Goal: Task Accomplishment & Management: Manage account settings

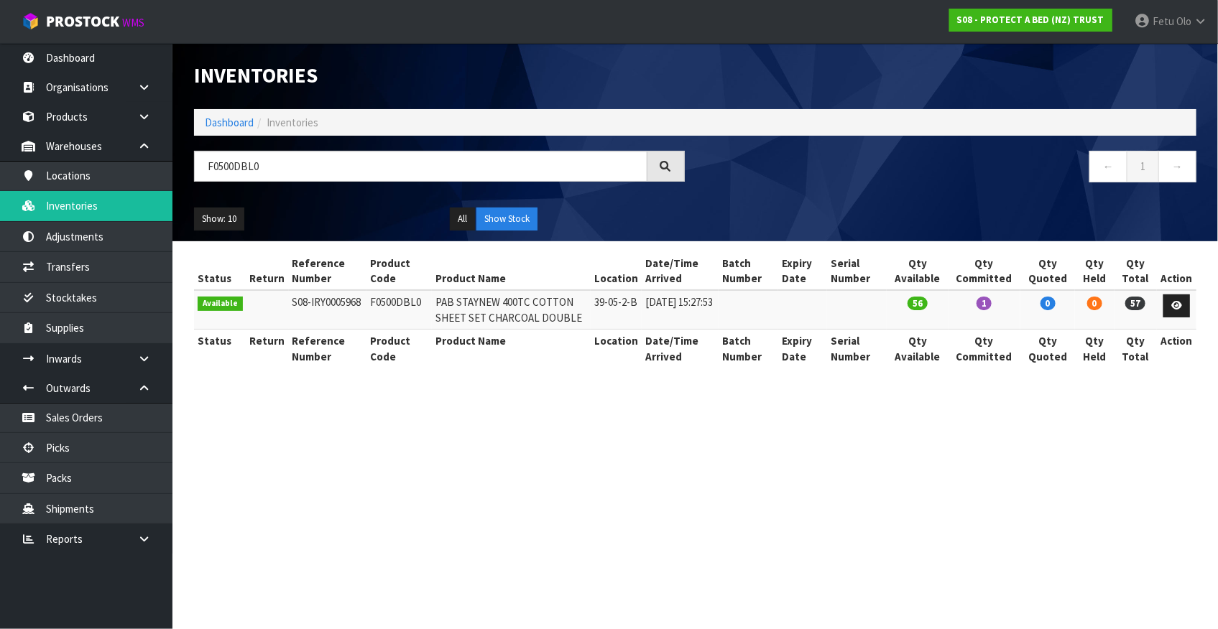
click at [715, 499] on section "Inventories Dashboard Inventories F0500DBL0 ← 1 → Show: 10 5 10 25 50 All Show …" at bounding box center [609, 314] width 1218 height 629
click at [78, 451] on link "Picks" at bounding box center [86, 447] width 172 height 29
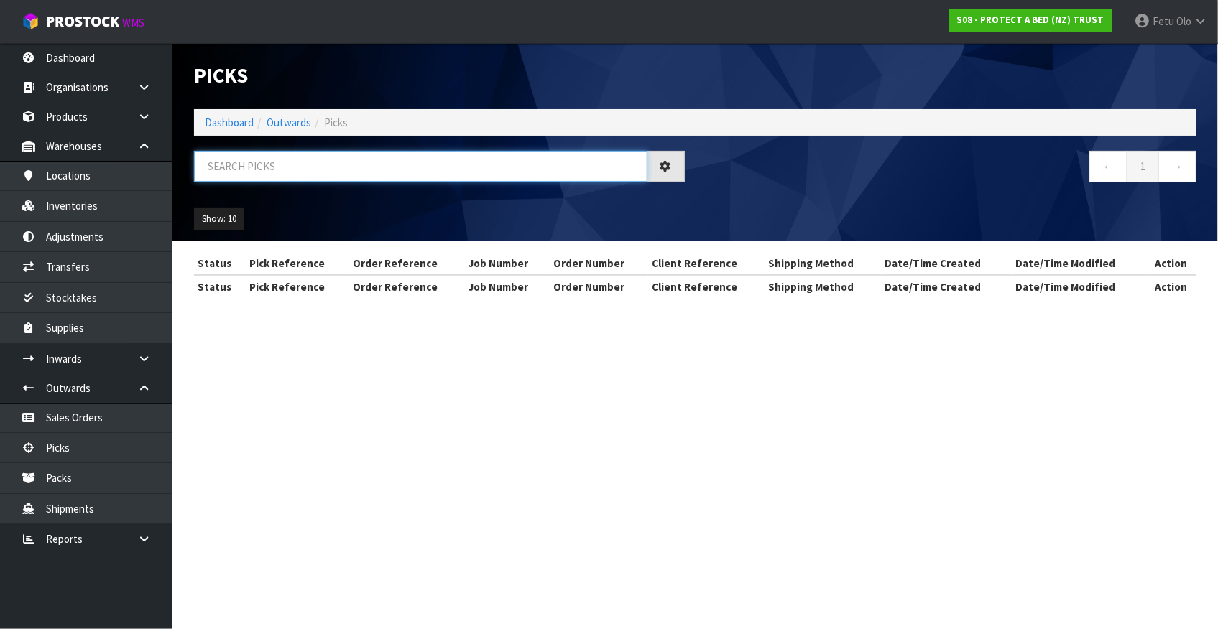
click at [230, 170] on input "text" at bounding box center [420, 166] width 453 height 31
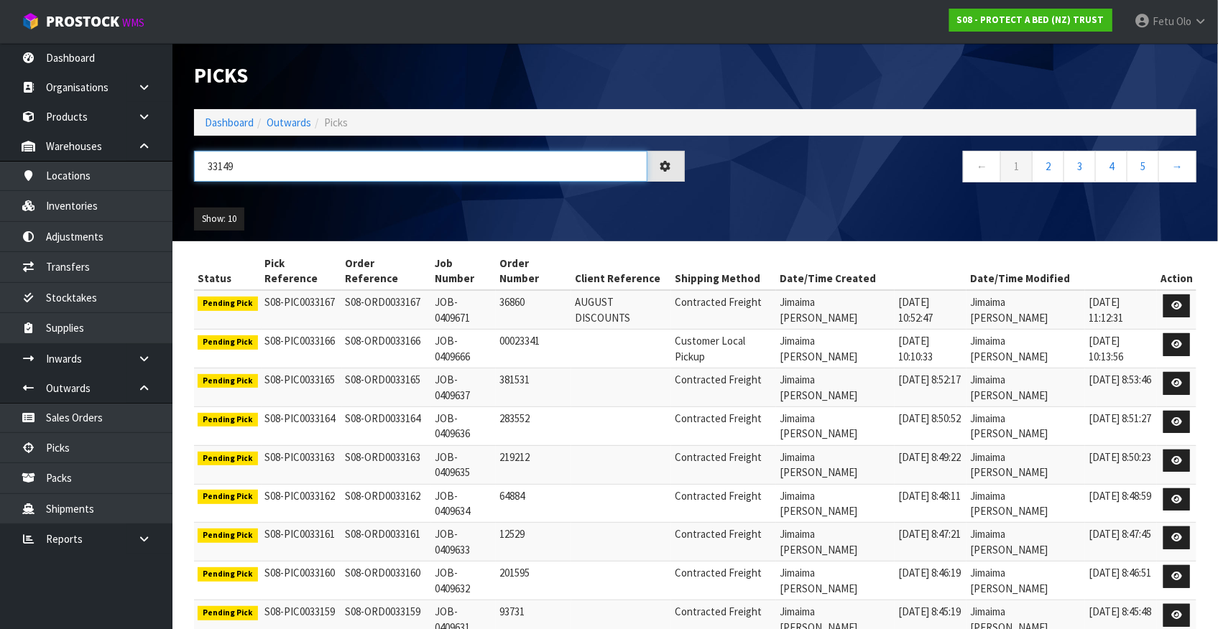
type input "33149"
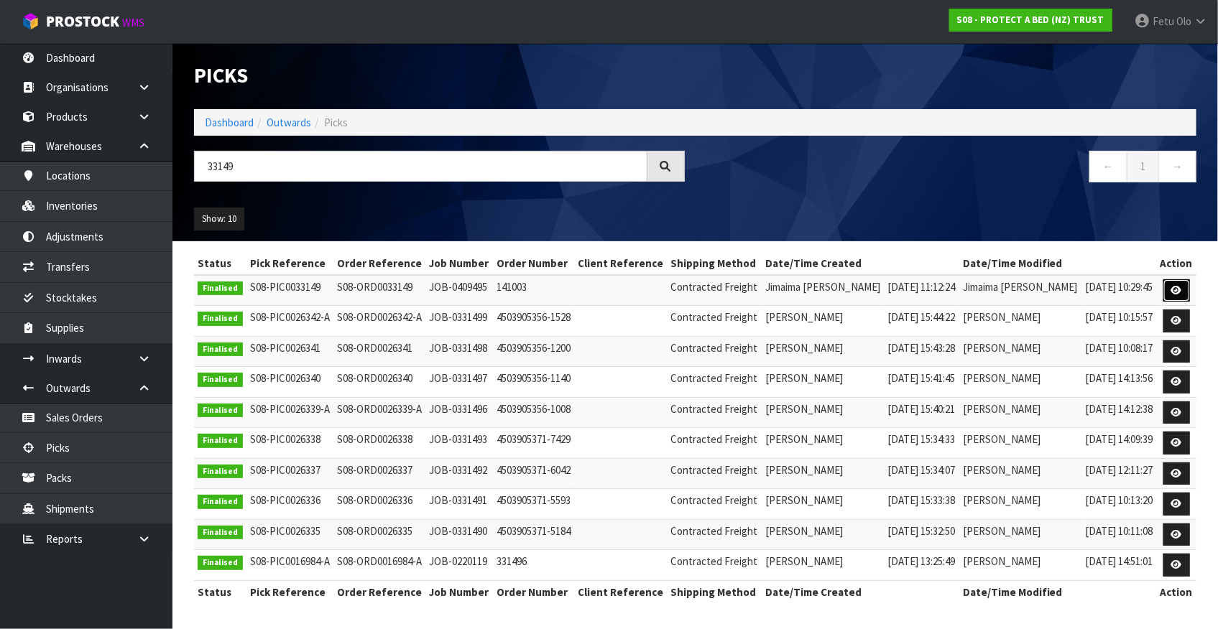
click at [1177, 292] on icon at bounding box center [1176, 290] width 11 height 9
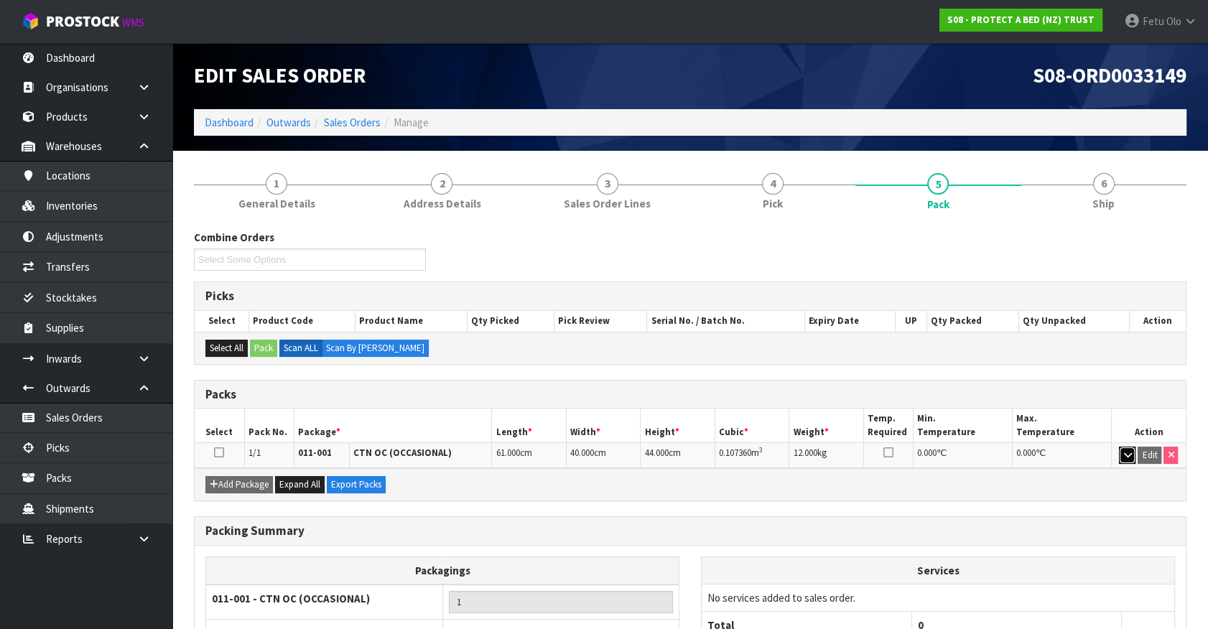
click at [1126, 454] on icon "button" at bounding box center [1128, 454] width 8 height 9
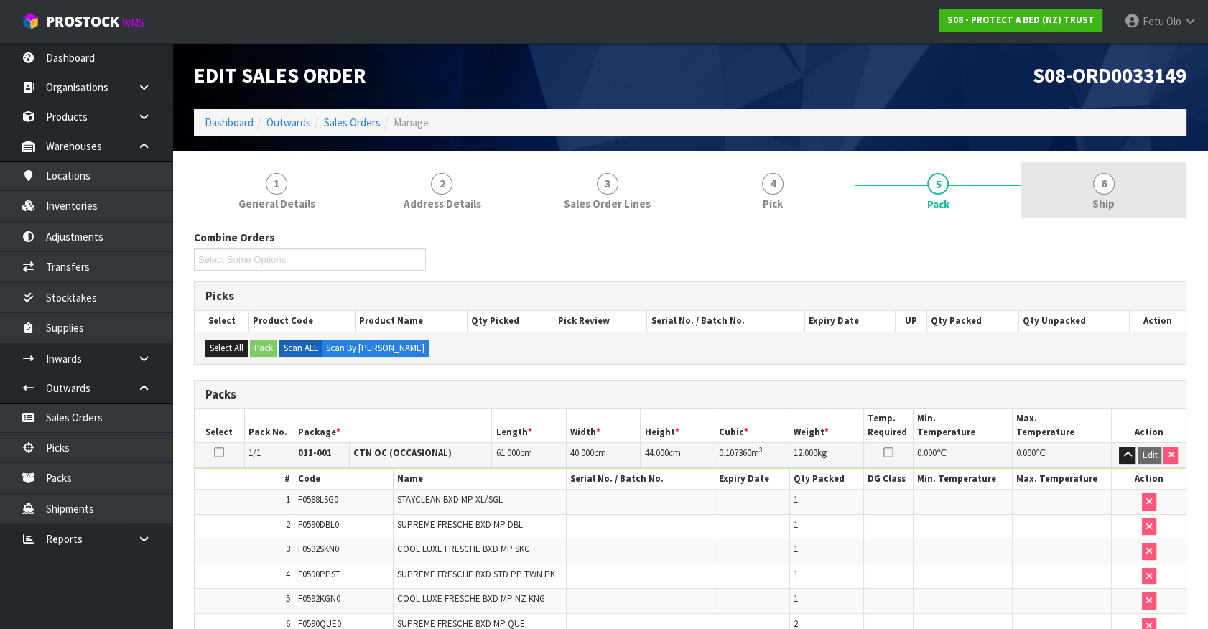
click at [1105, 205] on span "Ship" at bounding box center [1104, 203] width 22 height 15
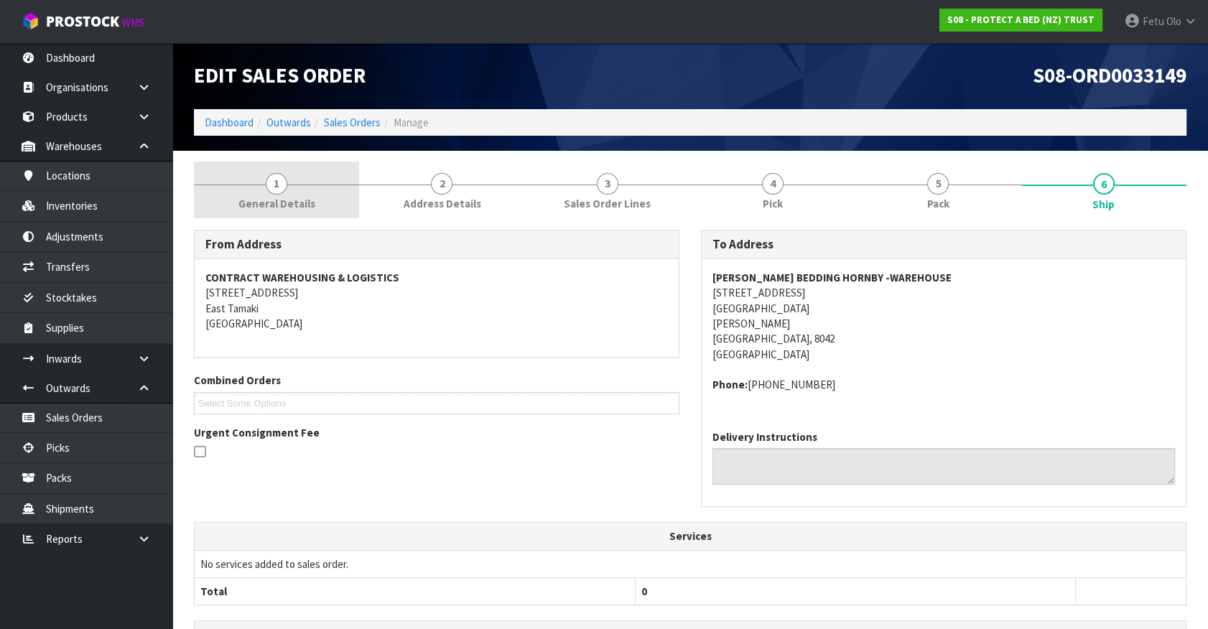
click at [276, 199] on span "General Details" at bounding box center [277, 203] width 77 height 15
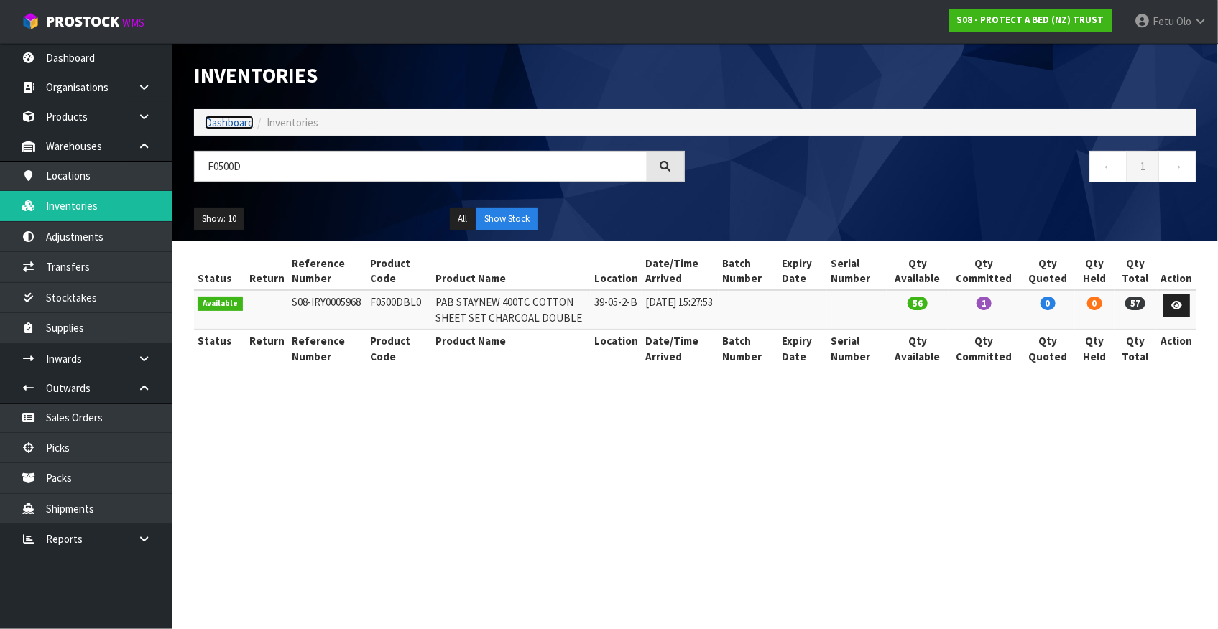
click at [226, 124] on link "Dashboard" at bounding box center [229, 123] width 49 height 14
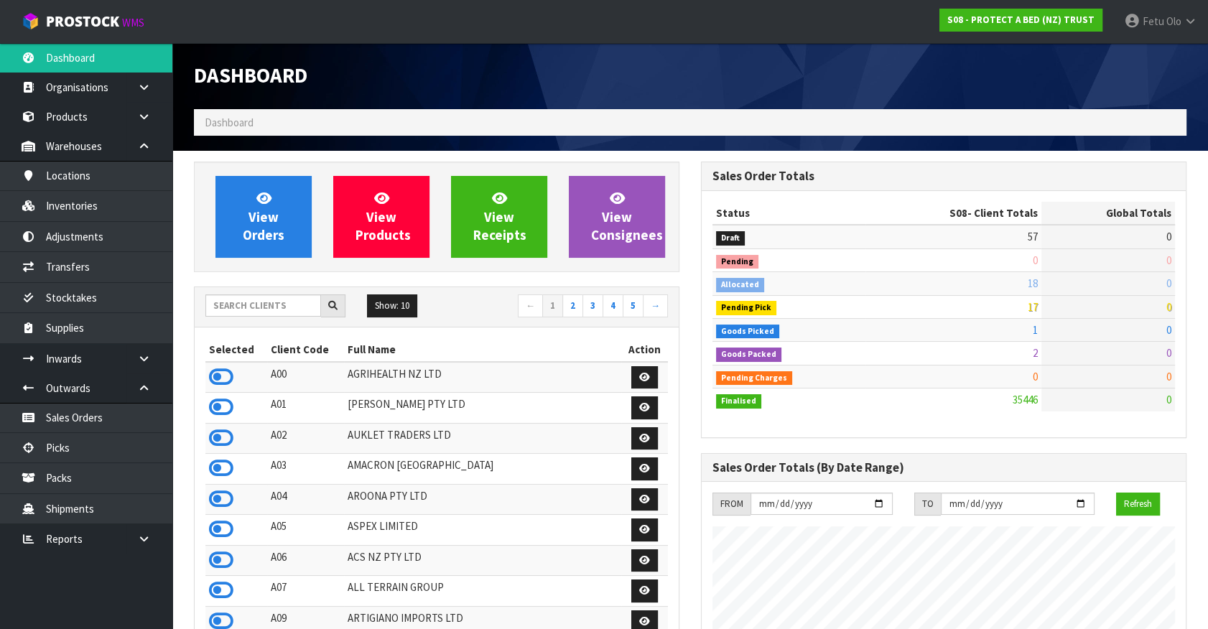
scroll to position [1086, 506]
click at [264, 313] on input "text" at bounding box center [263, 306] width 116 height 22
type input "K01"
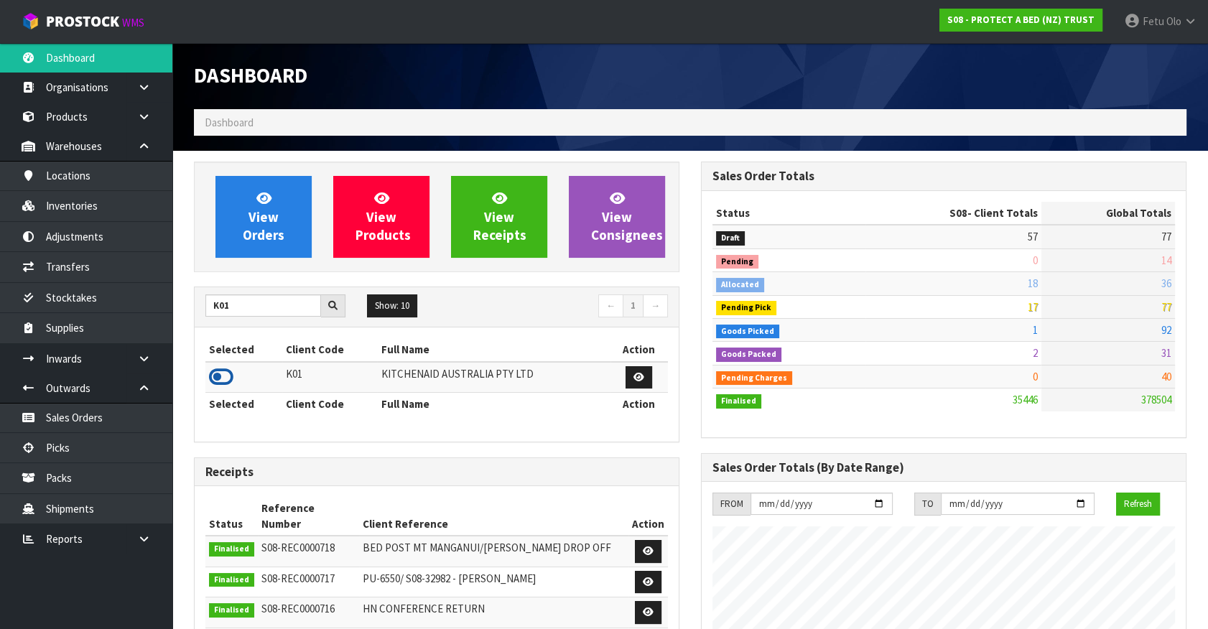
click at [218, 369] on icon at bounding box center [221, 377] width 24 height 22
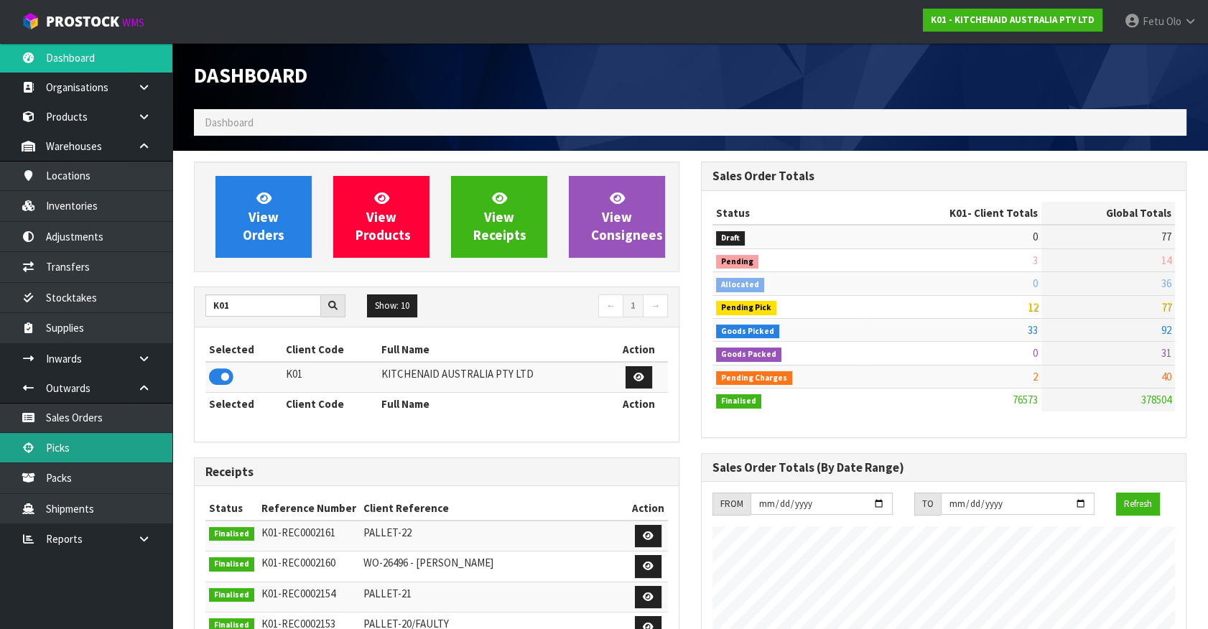
click at [71, 443] on link "Picks" at bounding box center [86, 447] width 172 height 29
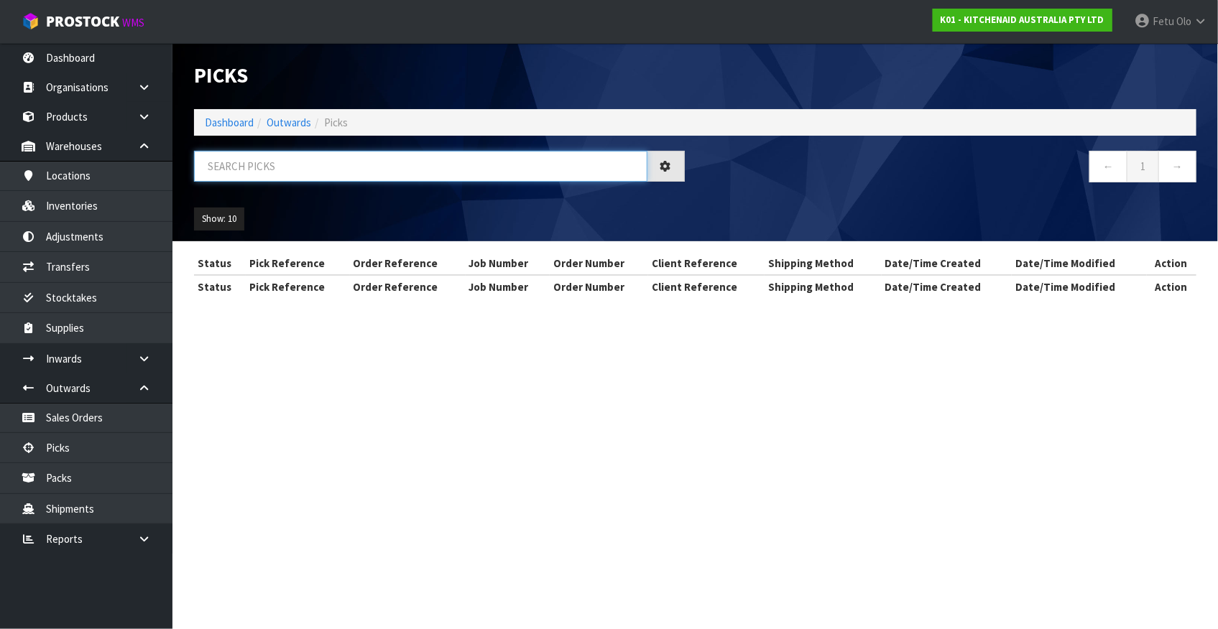
click at [293, 162] on input "text" at bounding box center [420, 166] width 453 height 31
type input "78365"
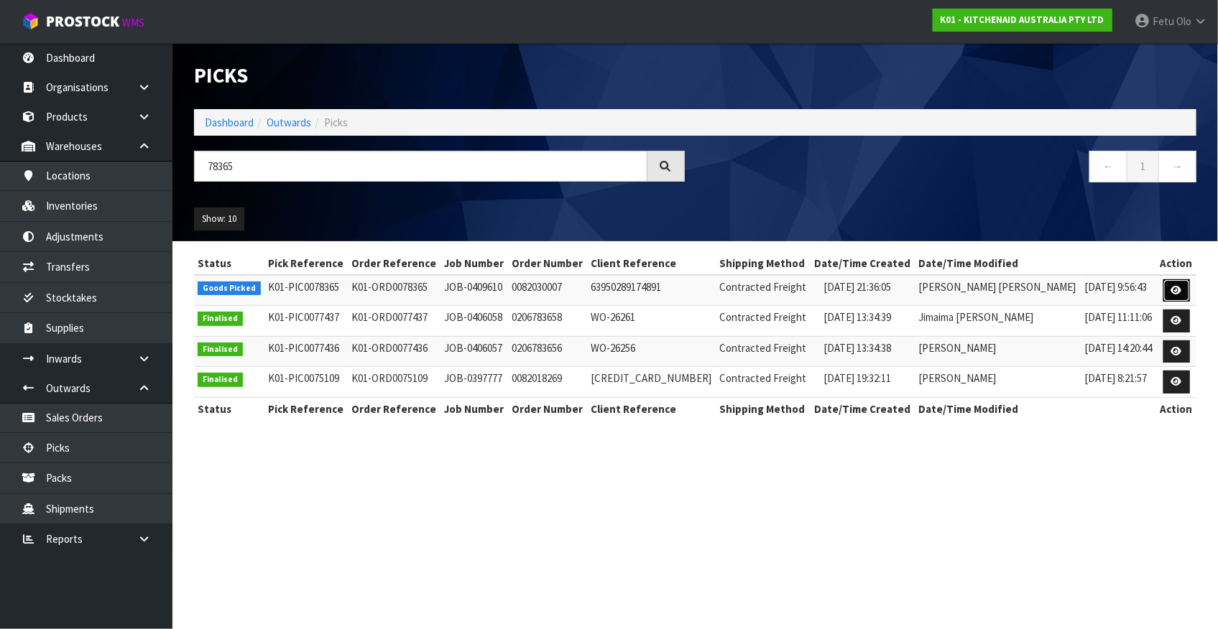
click at [1173, 288] on icon at bounding box center [1176, 290] width 11 height 9
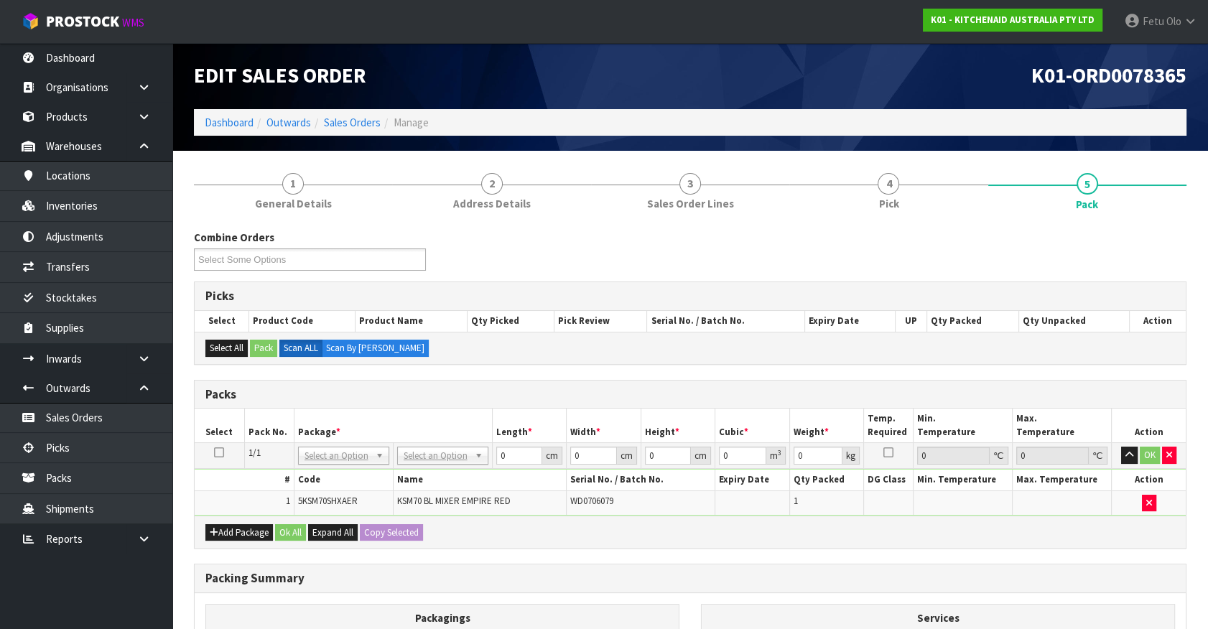
drag, startPoint x: 345, startPoint y: 460, endPoint x: 342, endPoint y: 482, distance: 21.7
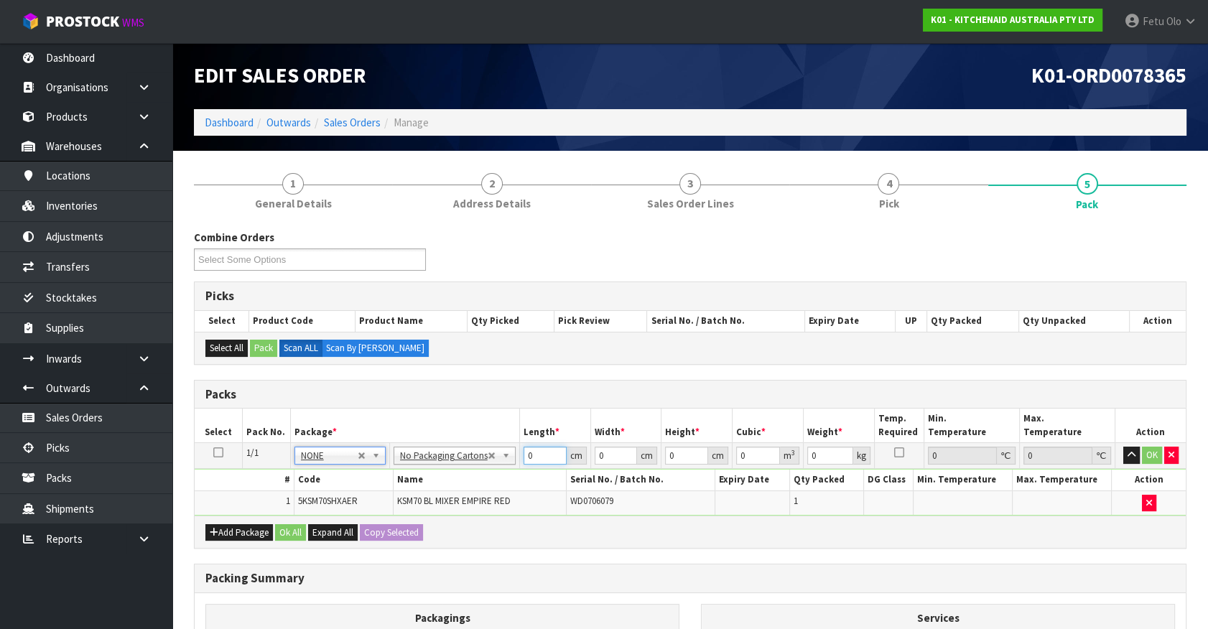
drag, startPoint x: 532, startPoint y: 454, endPoint x: 418, endPoint y: 488, distance: 119.1
click at [418, 488] on tbody "1/1 NONE 007-001 007-002 007-004 007-009 007-013 007-014 007-015 007-017 007-01…" at bounding box center [690, 479] width 991 height 73
type input "45"
type input "35"
type input "5"
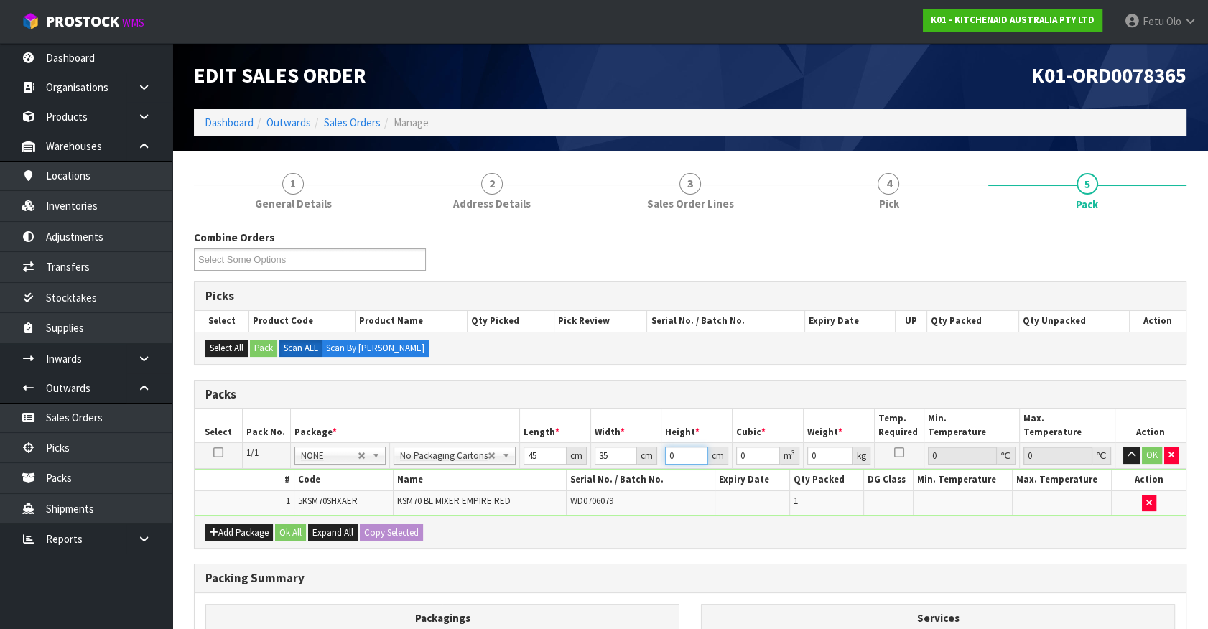
type input "0.007875"
type input "51"
type input "0.080325"
type input "51"
type input "17"
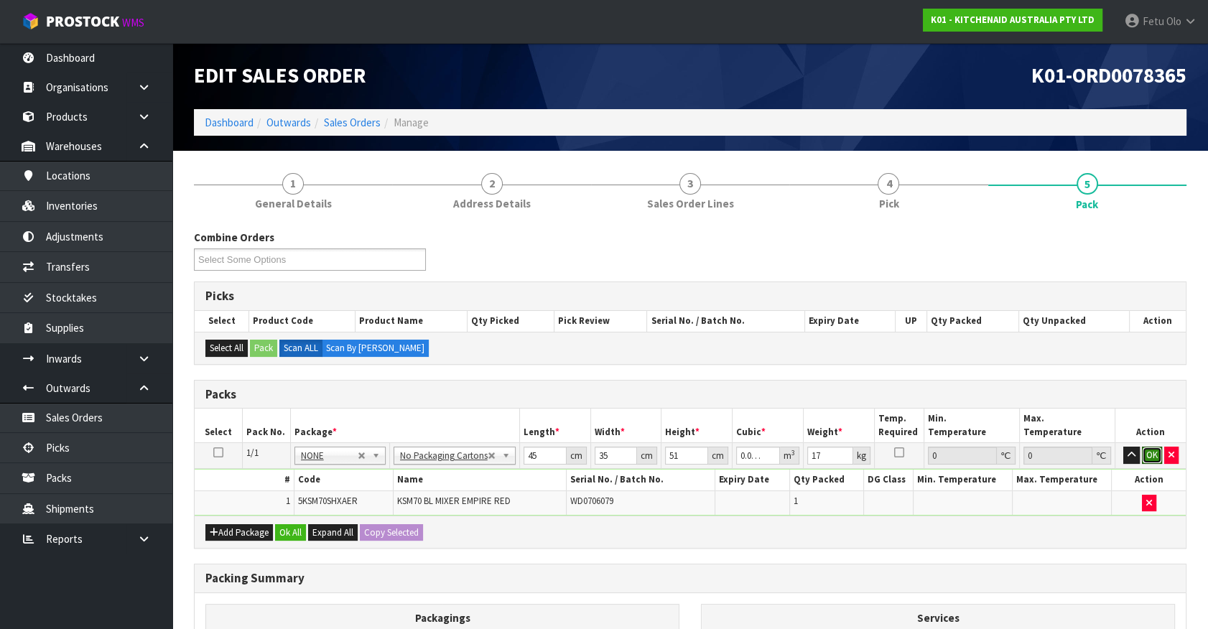
click button "OK" at bounding box center [1152, 455] width 20 height 17
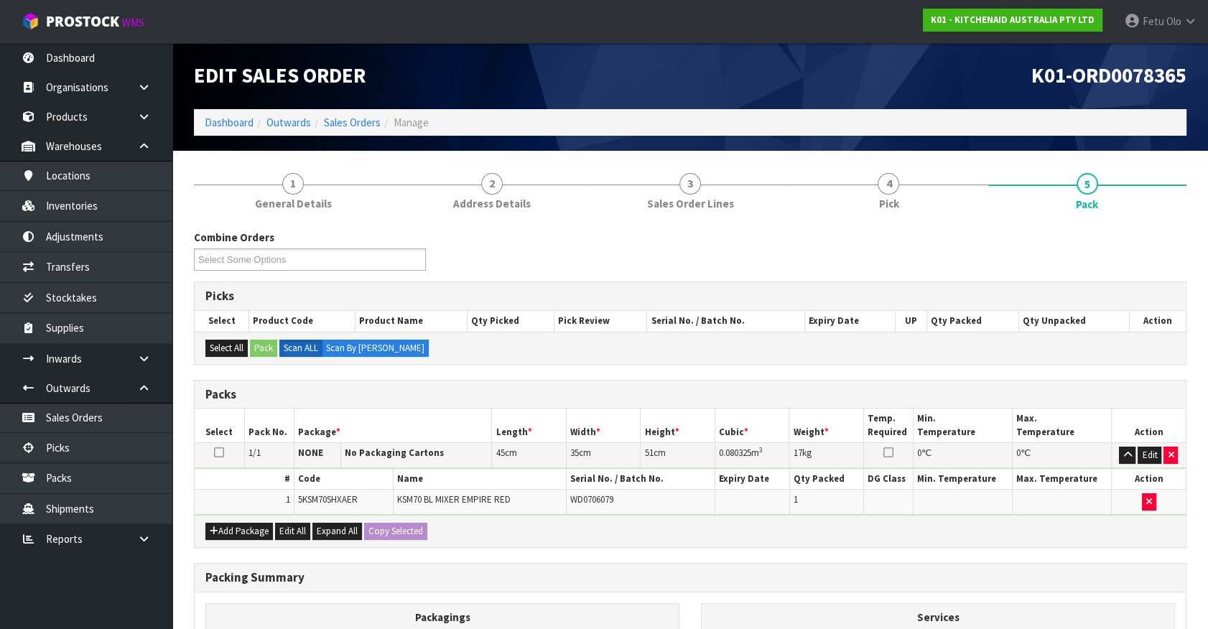
scroll to position [188, 0]
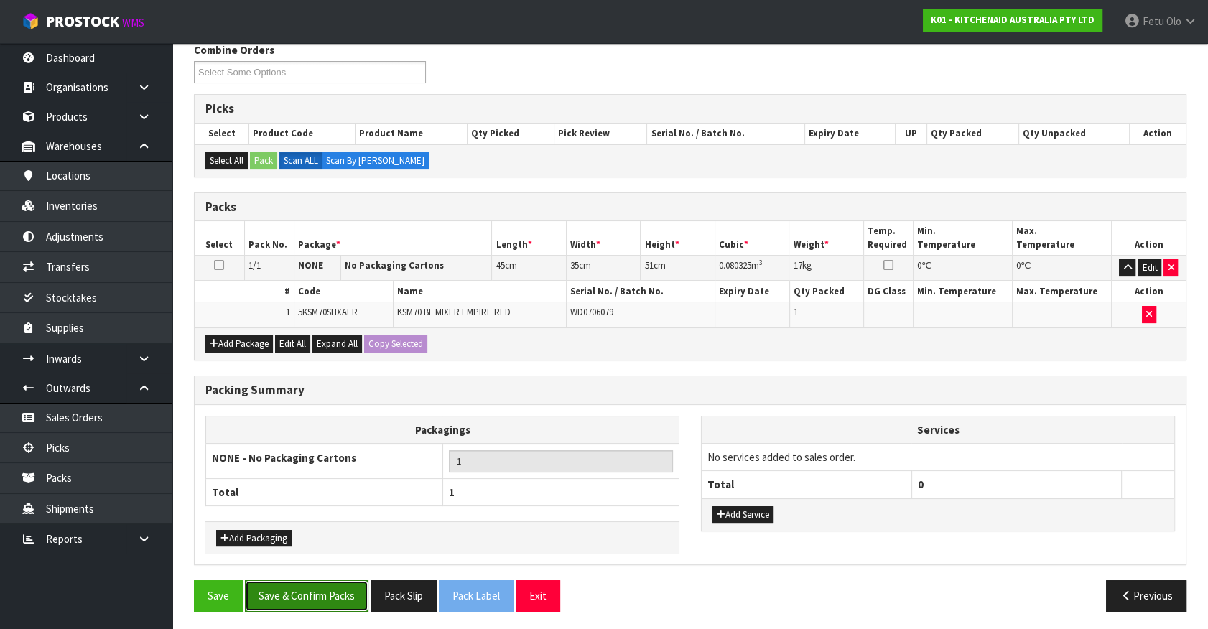
click at [319, 589] on button "Save & Confirm Packs" at bounding box center [307, 595] width 124 height 31
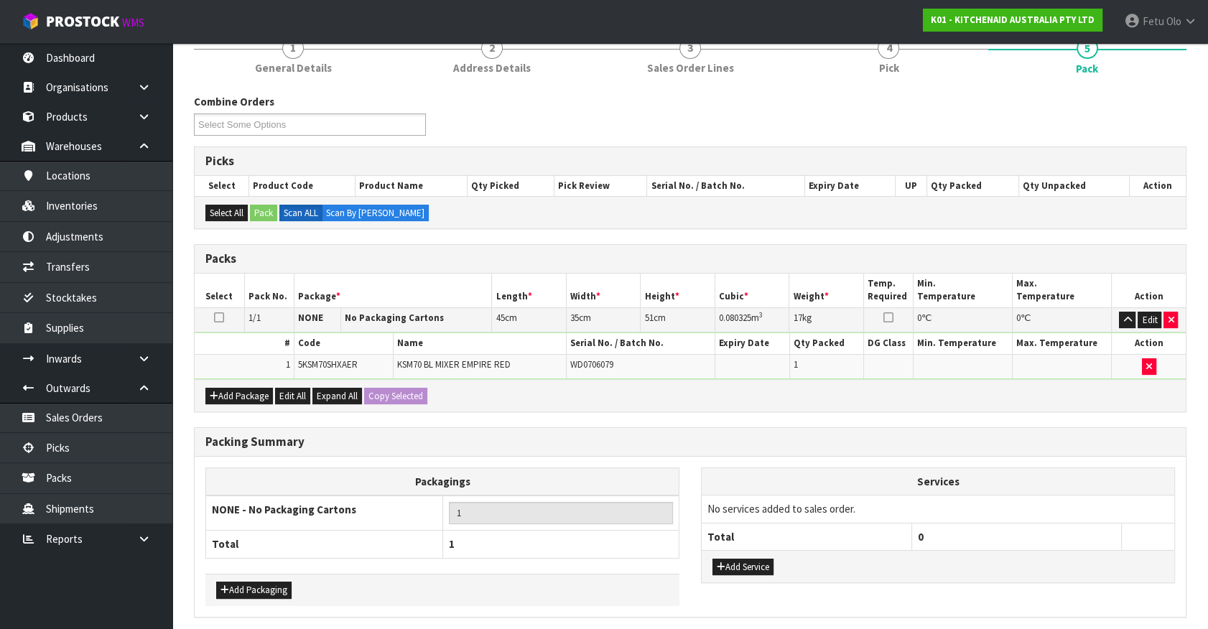
scroll to position [0, 0]
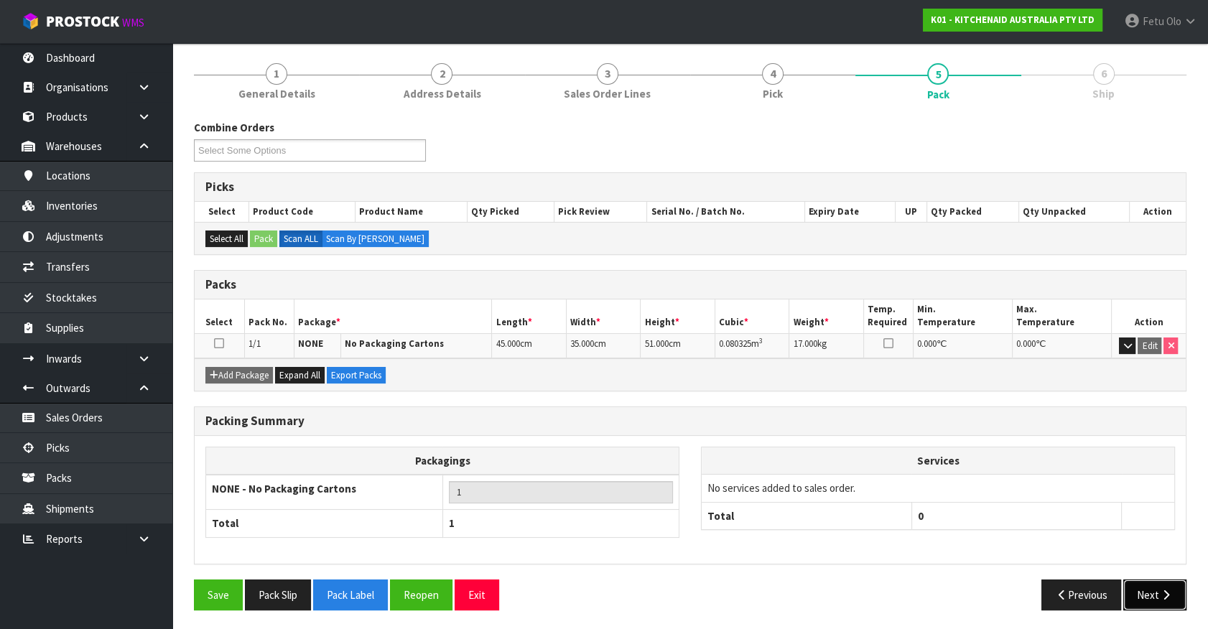
click at [1135, 598] on button "Next" at bounding box center [1155, 595] width 63 height 31
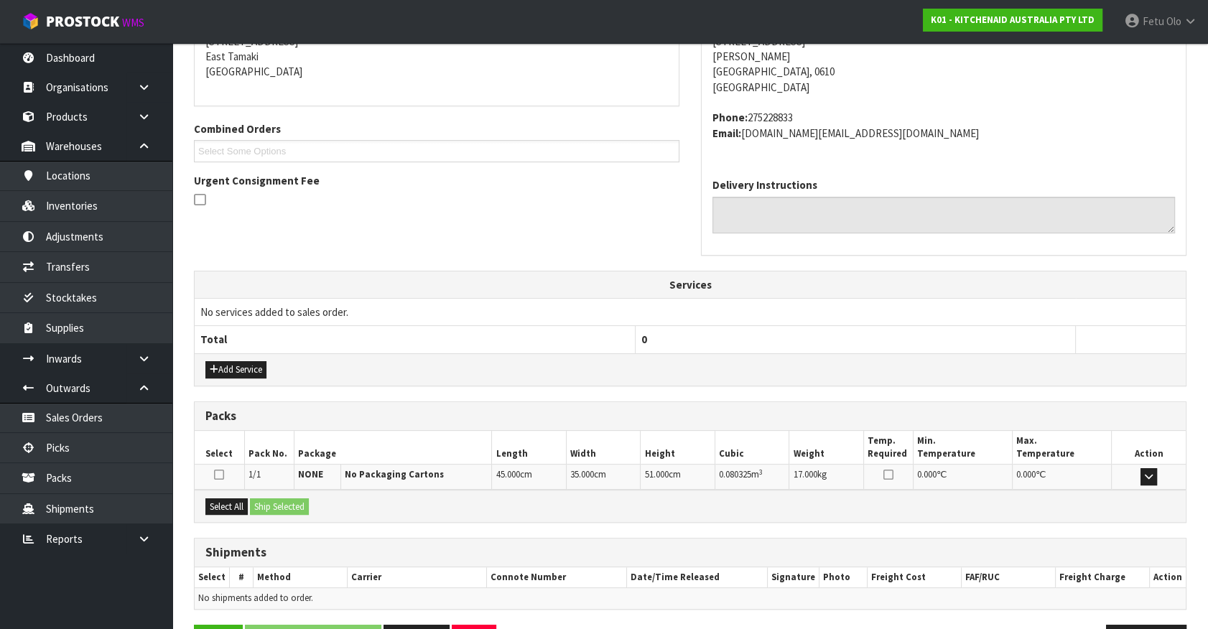
scroll to position [349, 0]
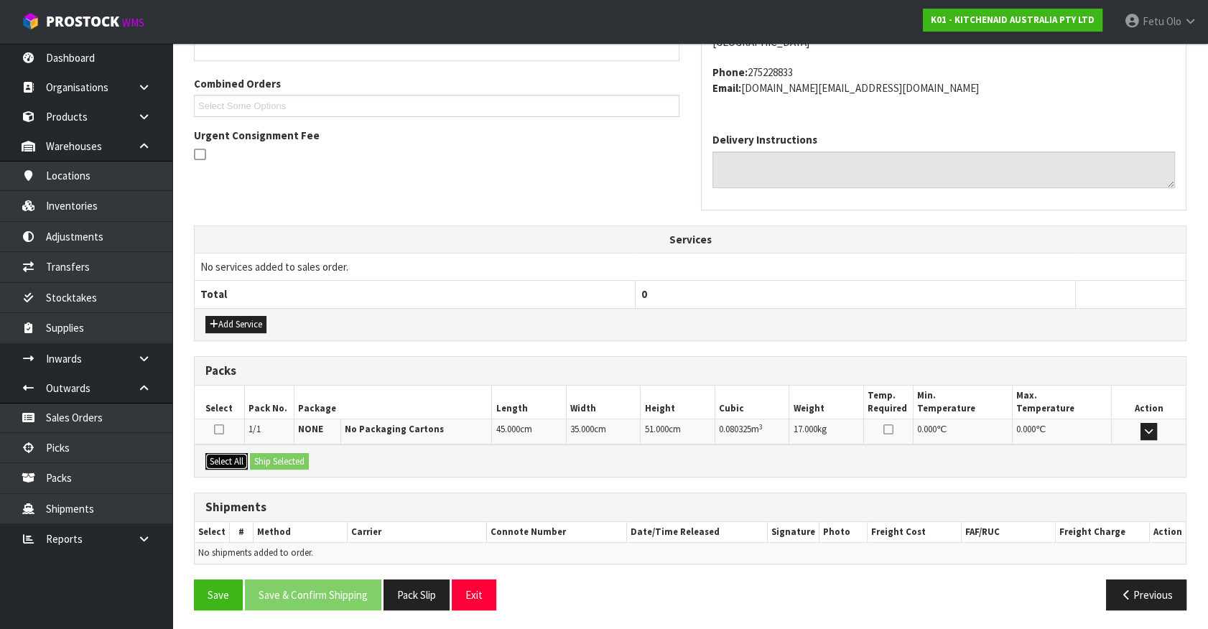
click at [213, 458] on button "Select All" at bounding box center [226, 461] width 42 height 17
click at [290, 464] on button "Ship Selected" at bounding box center [279, 461] width 59 height 17
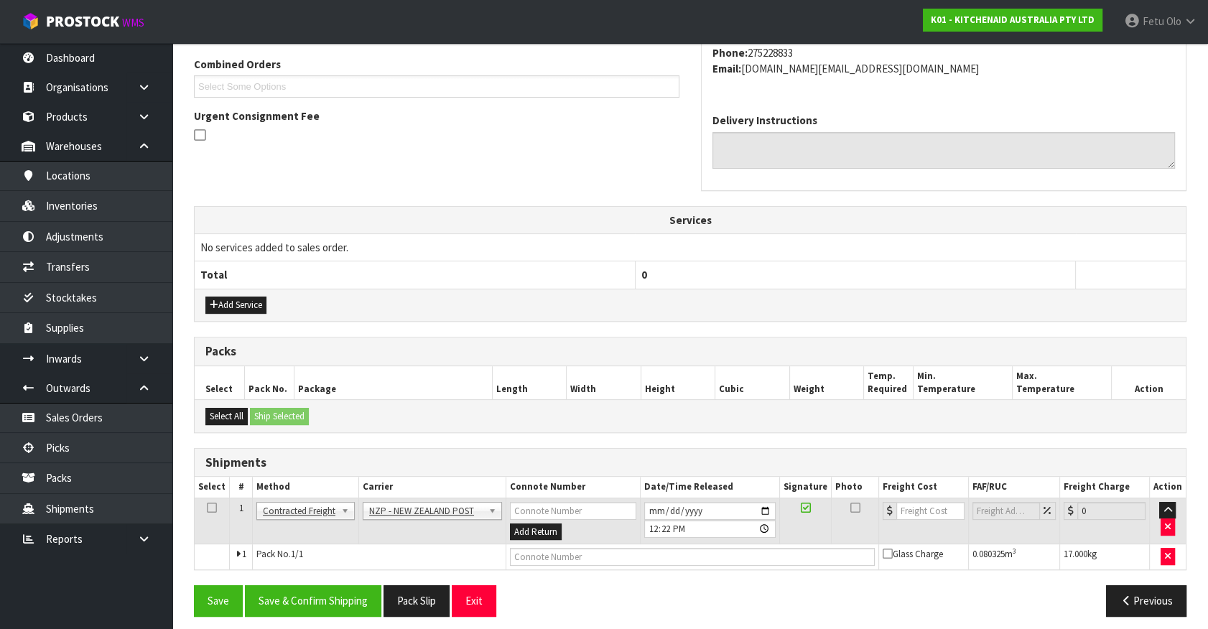
scroll to position [374, 0]
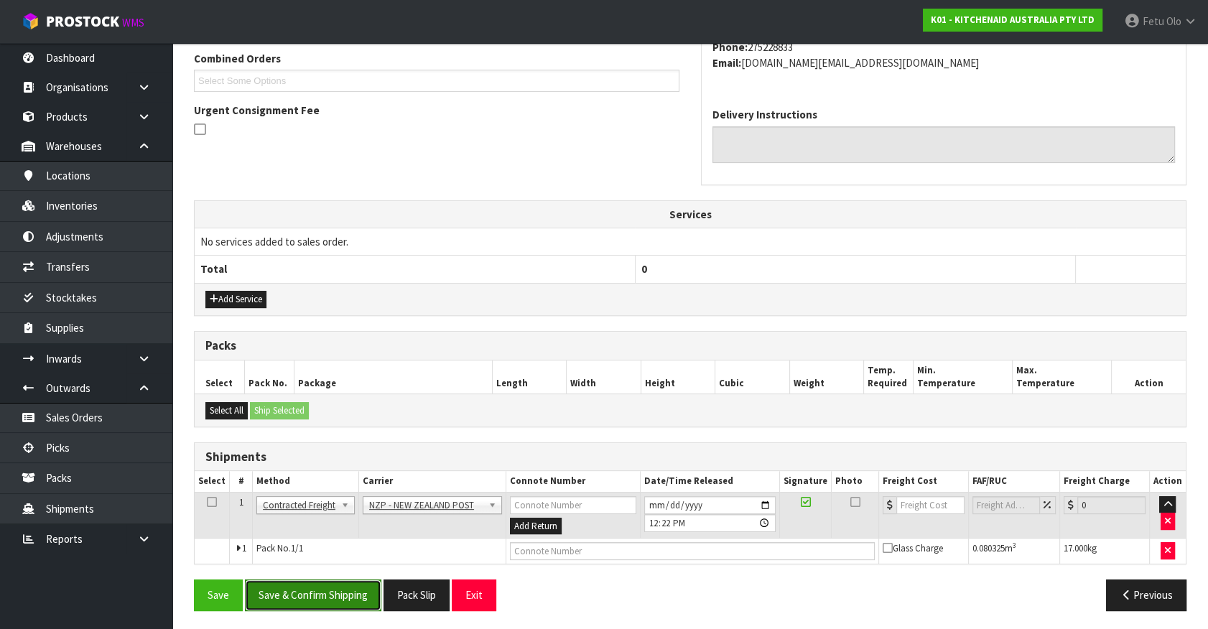
click at [350, 581] on button "Save & Confirm Shipping" at bounding box center [313, 595] width 136 height 31
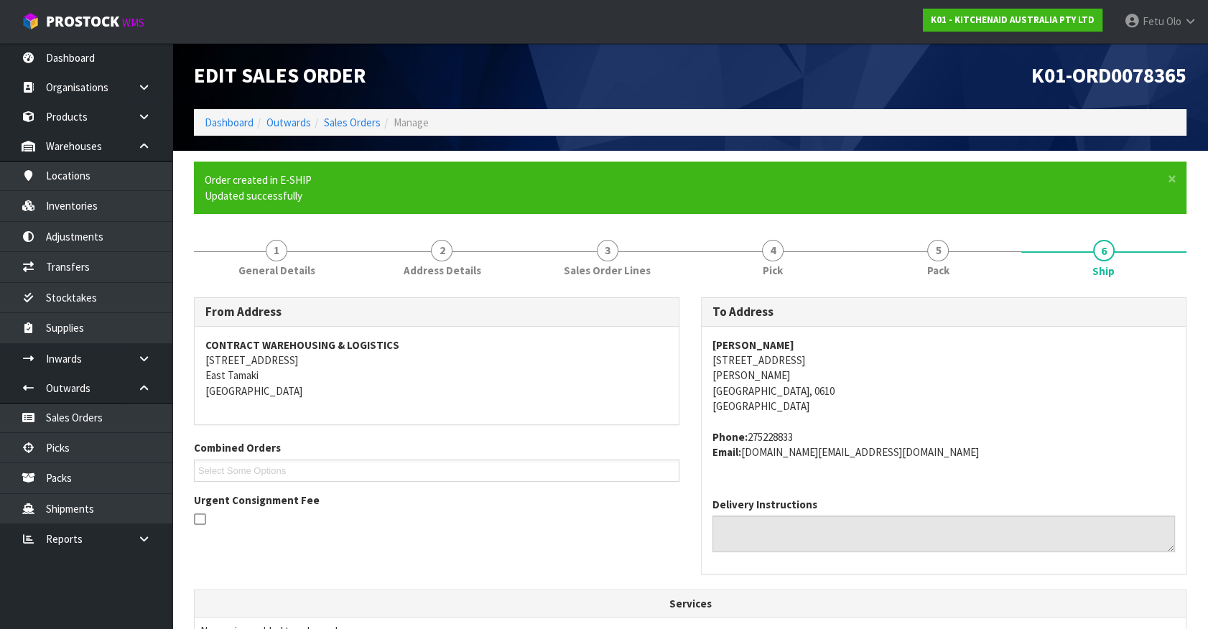
scroll to position [354, 0]
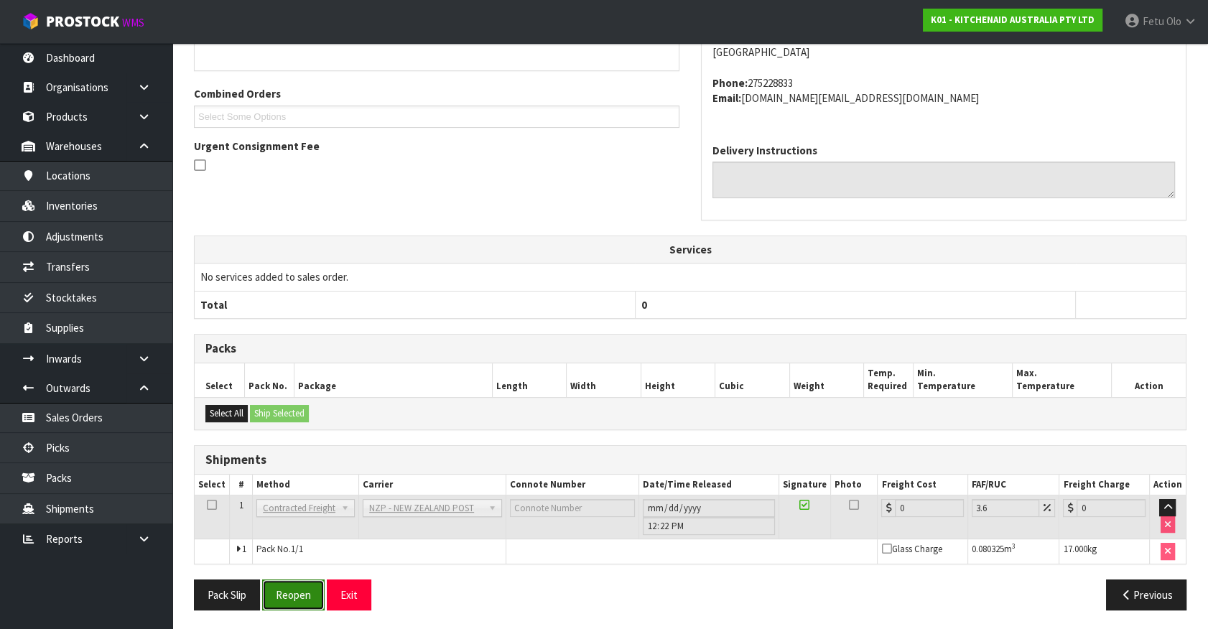
click at [306, 593] on button "Reopen" at bounding box center [293, 595] width 63 height 31
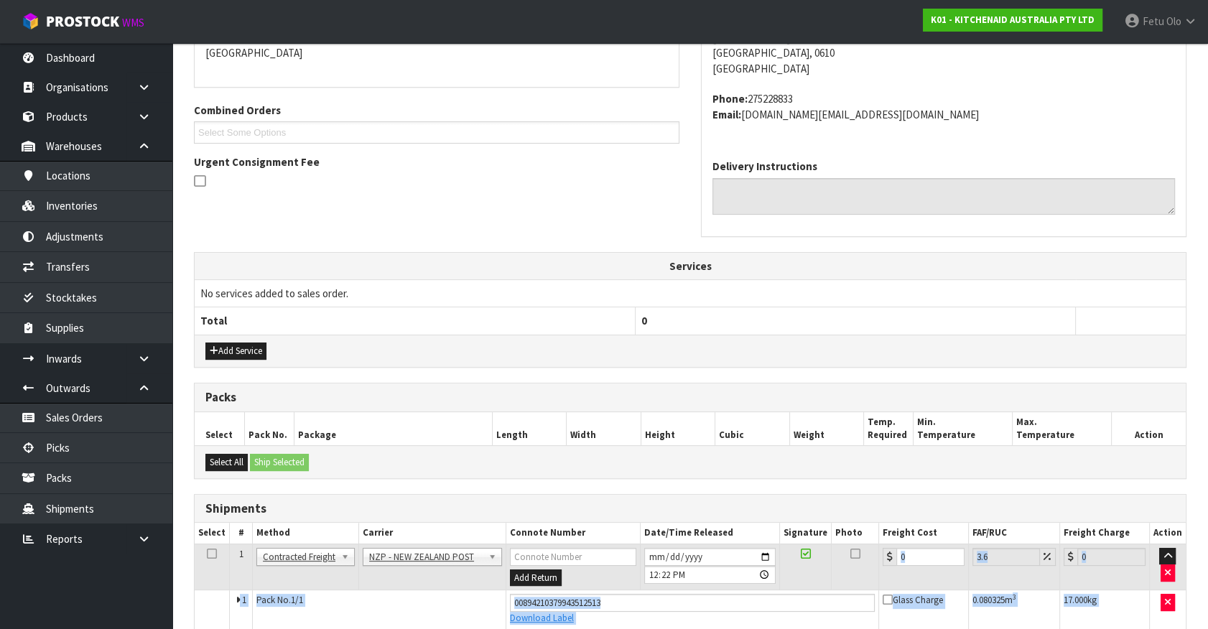
scroll to position [388, 0]
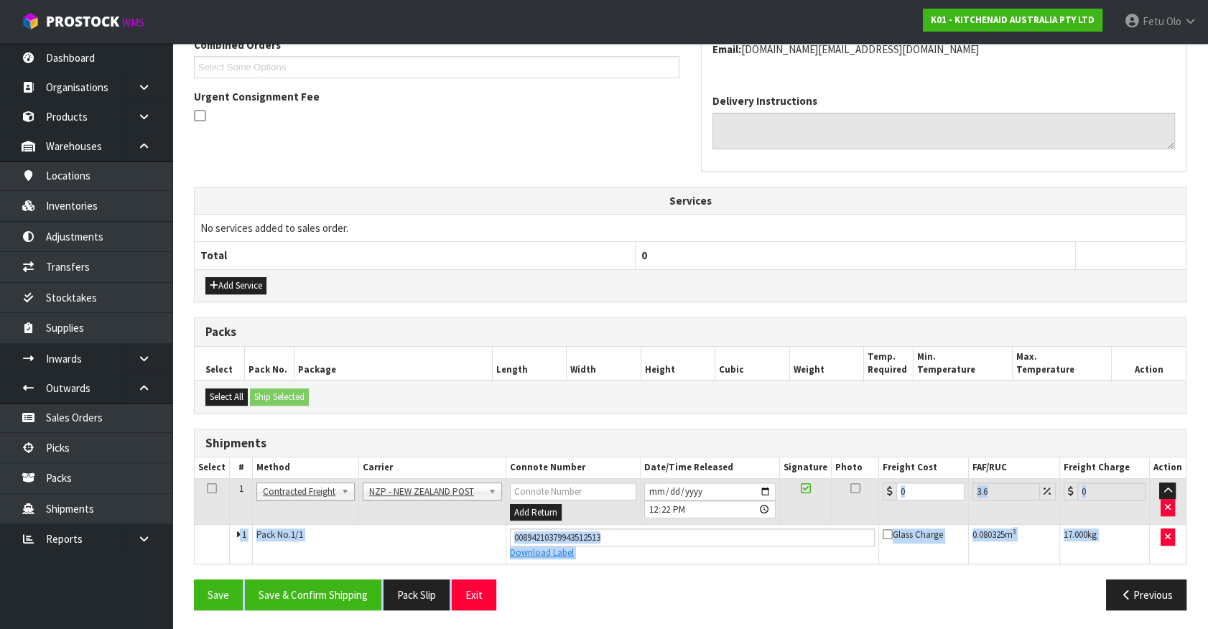
drag, startPoint x: 751, startPoint y: 636, endPoint x: 728, endPoint y: 641, distance: 23.5
click at [907, 566] on div "From Address CONTRACT WAREHOUSING & LOGISTICS [STREET_ADDRESS] Combined Orders …" at bounding box center [690, 258] width 993 height 728
drag, startPoint x: 920, startPoint y: 491, endPoint x: 707, endPoint y: 544, distance: 219.9
click at [707, 544] on tbody "1 Client Local Pickup Customer Local Pickup Company Freight Contracted Freight …" at bounding box center [690, 520] width 991 height 85
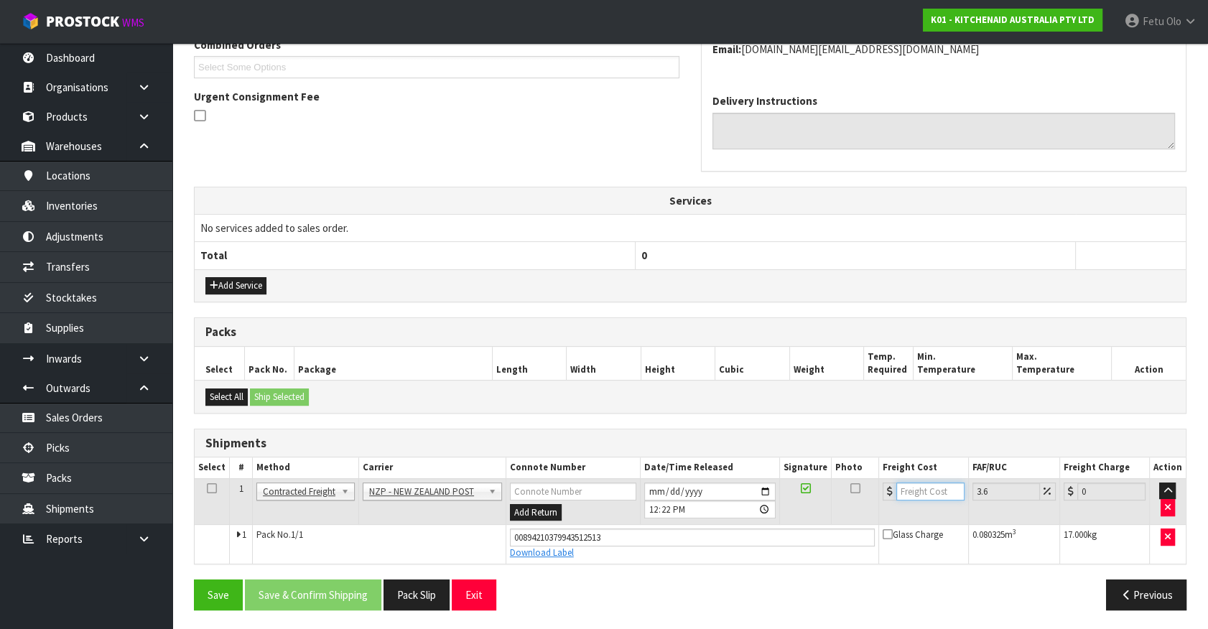
type input ".3"
type input "0.31"
type input ".33"
type input "0.34"
type input ".3"
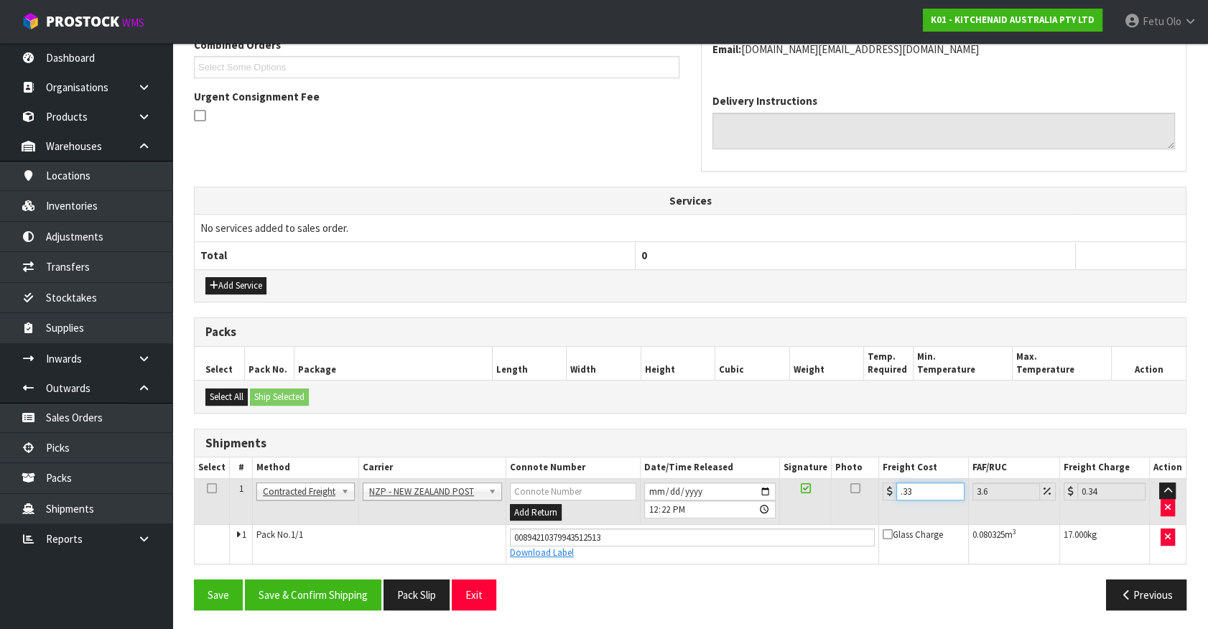
type input "0.31"
type input "0"
type input "4"
type input "4.14"
type input "4.3"
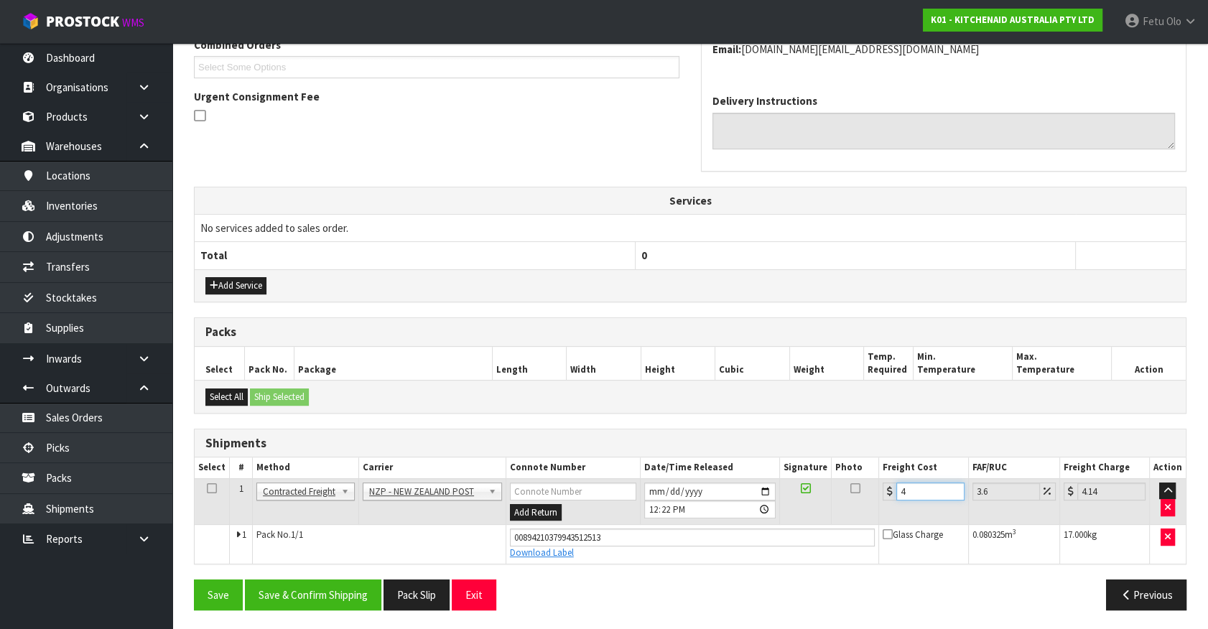
type input "4.45"
type input "4.33"
type input "4.49"
type input "4.33"
click at [294, 583] on button "Save & Confirm Shipping" at bounding box center [313, 595] width 136 height 31
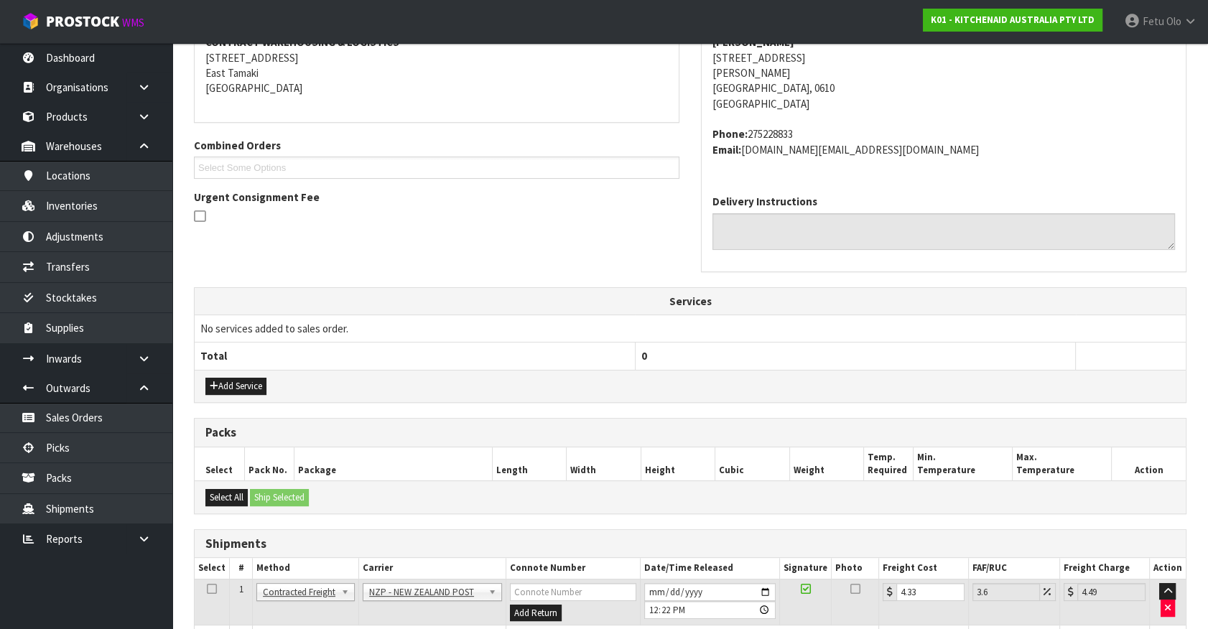
scroll to position [0, 0]
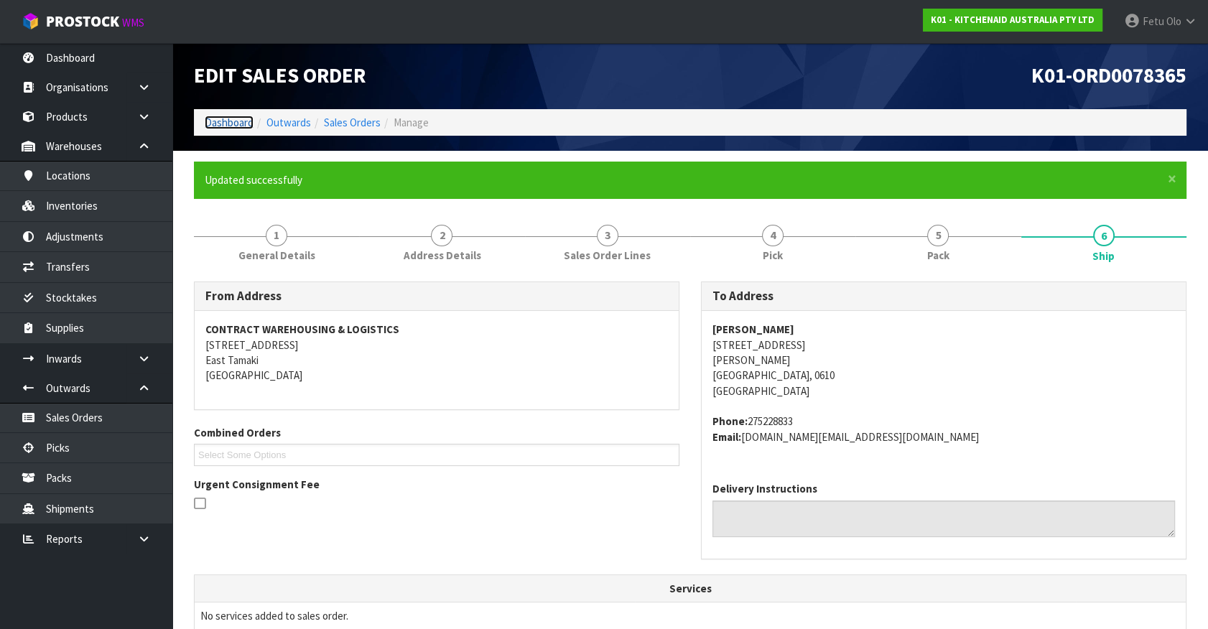
click at [225, 121] on link "Dashboard" at bounding box center [229, 123] width 49 height 14
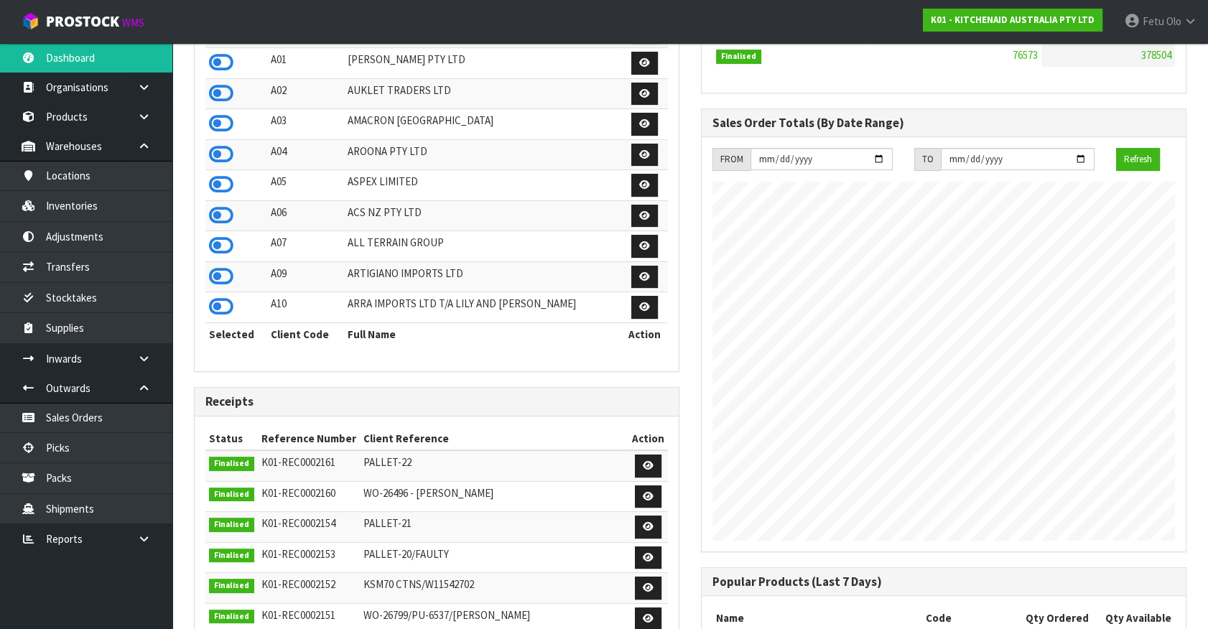
scroll to position [457, 0]
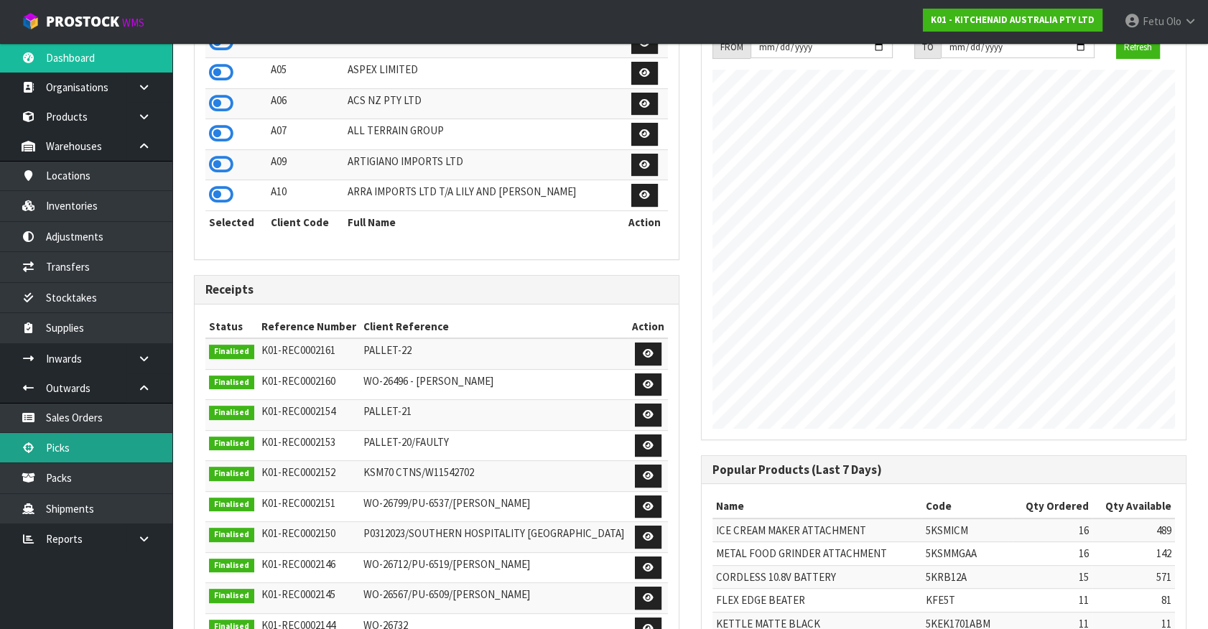
click at [52, 438] on link "Picks" at bounding box center [86, 447] width 172 height 29
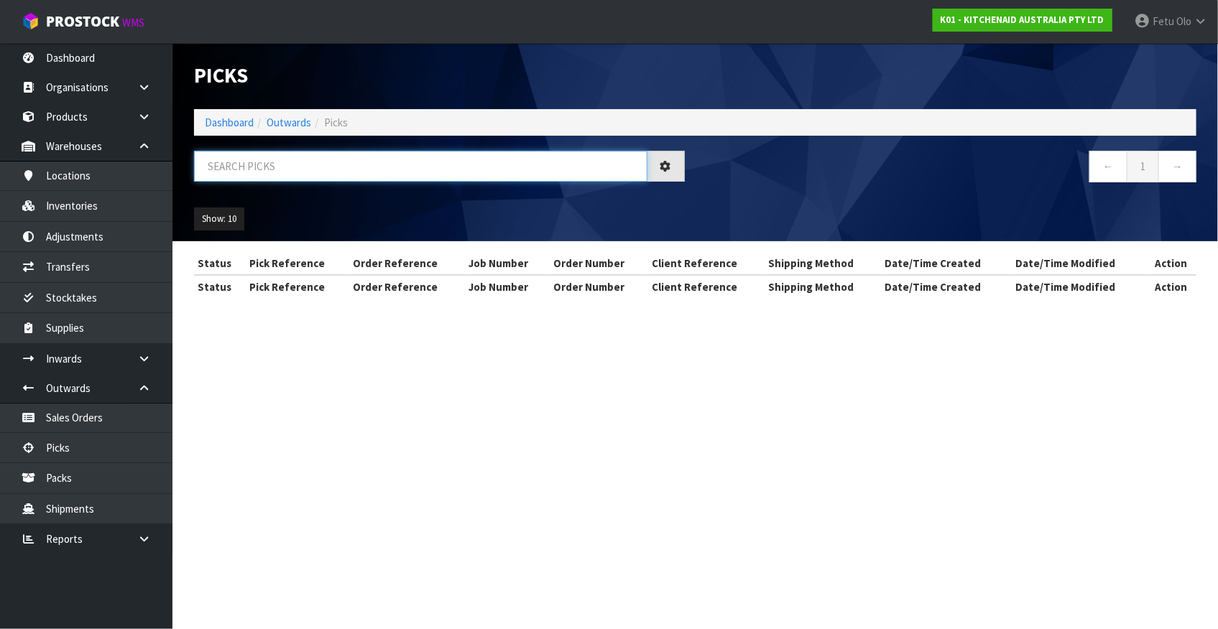
click at [453, 170] on input "text" at bounding box center [420, 166] width 453 height 31
drag, startPoint x: 453, startPoint y: 170, endPoint x: 443, endPoint y: 165, distance: 11.6
click at [445, 167] on input "text" at bounding box center [420, 166] width 453 height 31
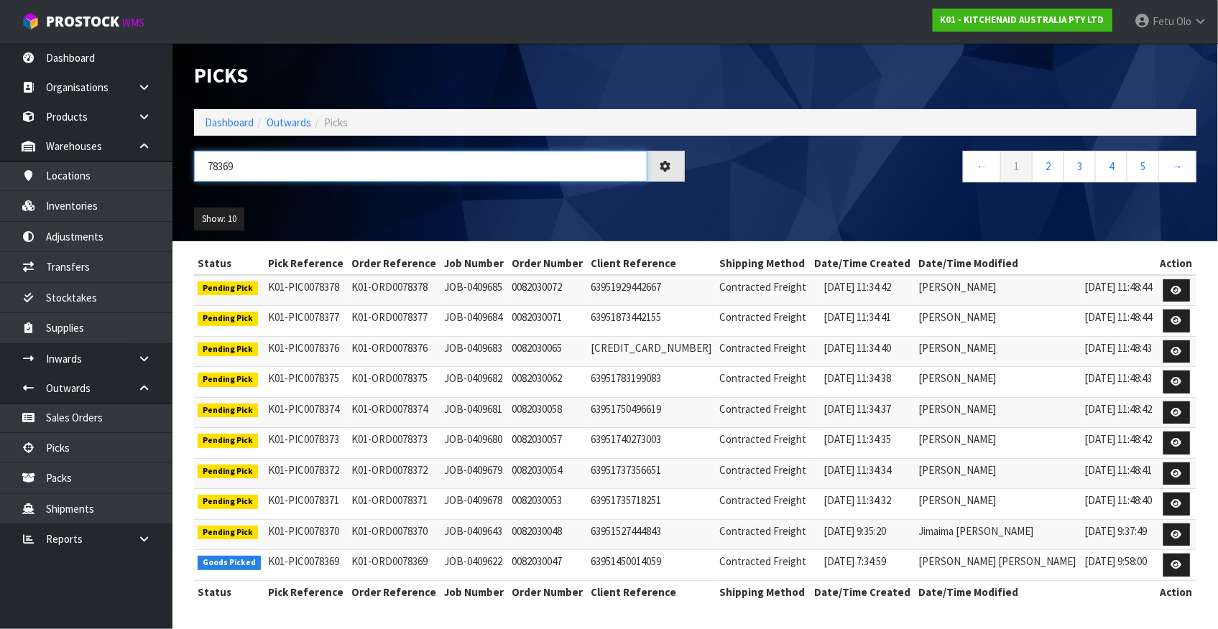
type input "78369"
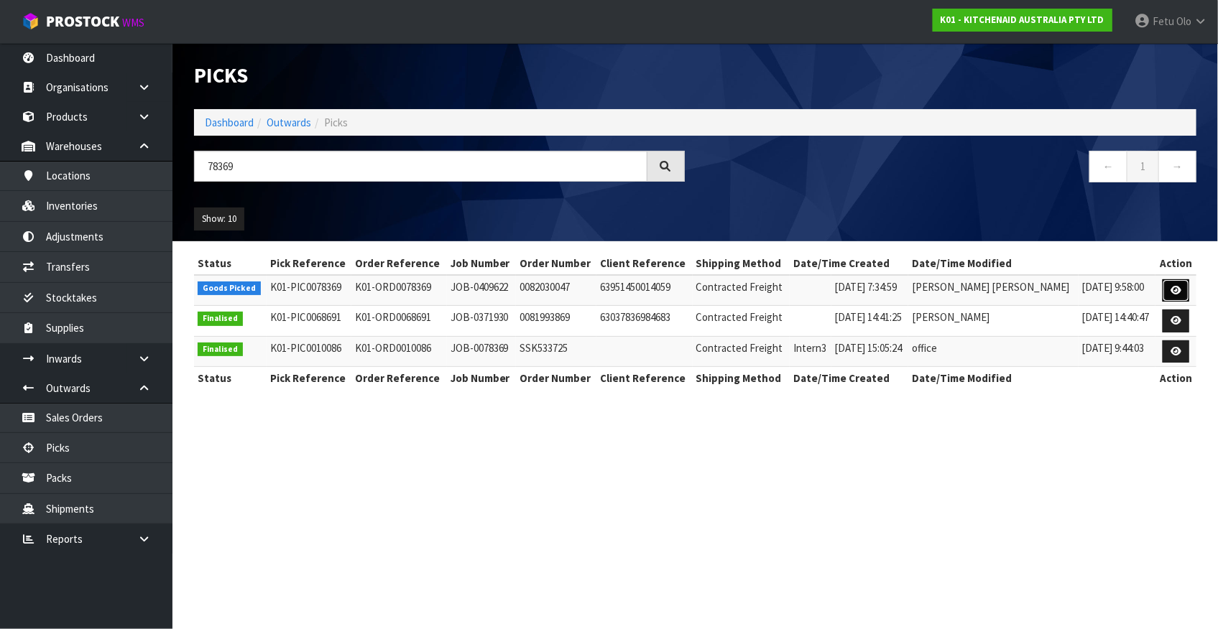
click at [1180, 286] on link at bounding box center [1175, 290] width 27 height 23
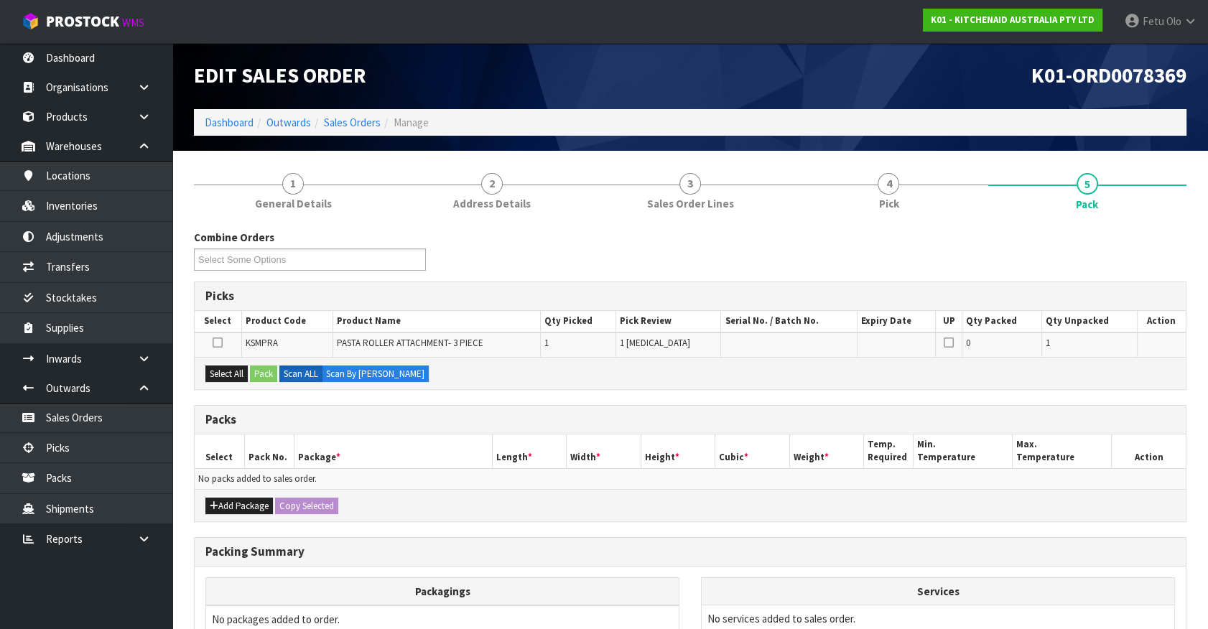
click at [224, 382] on div "Select All Pack Scan ALL Scan By [PERSON_NAME]" at bounding box center [690, 373] width 991 height 32
click at [244, 374] on button "Select All" at bounding box center [226, 374] width 42 height 17
click at [254, 374] on button "Pack" at bounding box center [263, 374] width 27 height 17
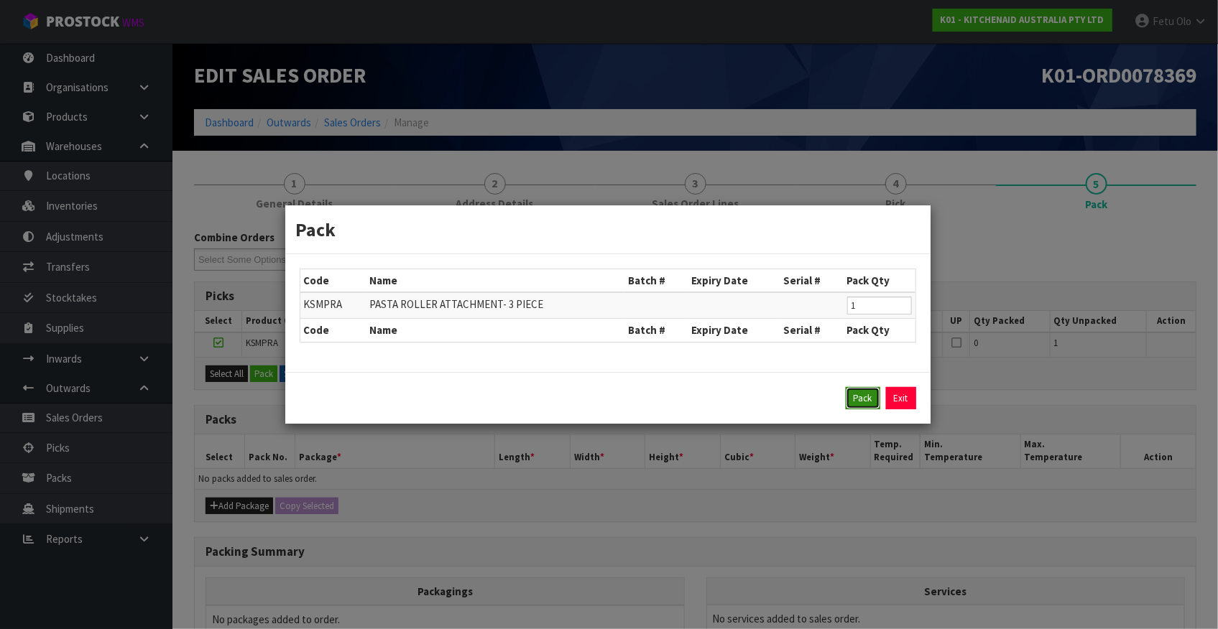
click at [858, 406] on button "Pack" at bounding box center [863, 398] width 34 height 23
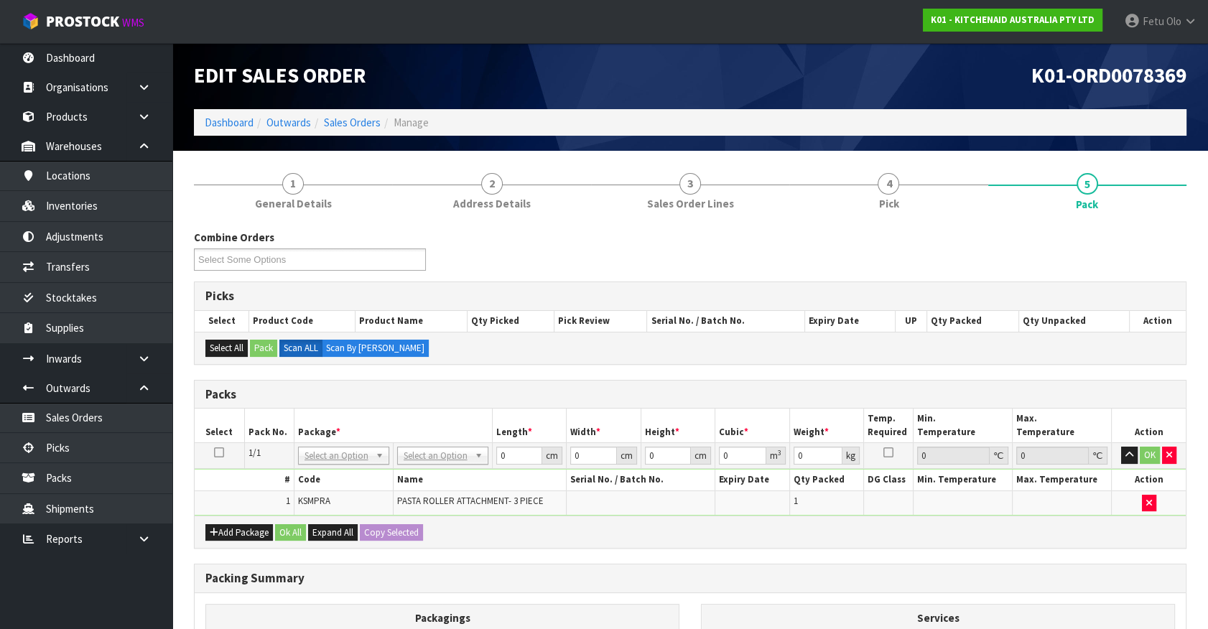
drag, startPoint x: 350, startPoint y: 461, endPoint x: 327, endPoint y: 483, distance: 32.0
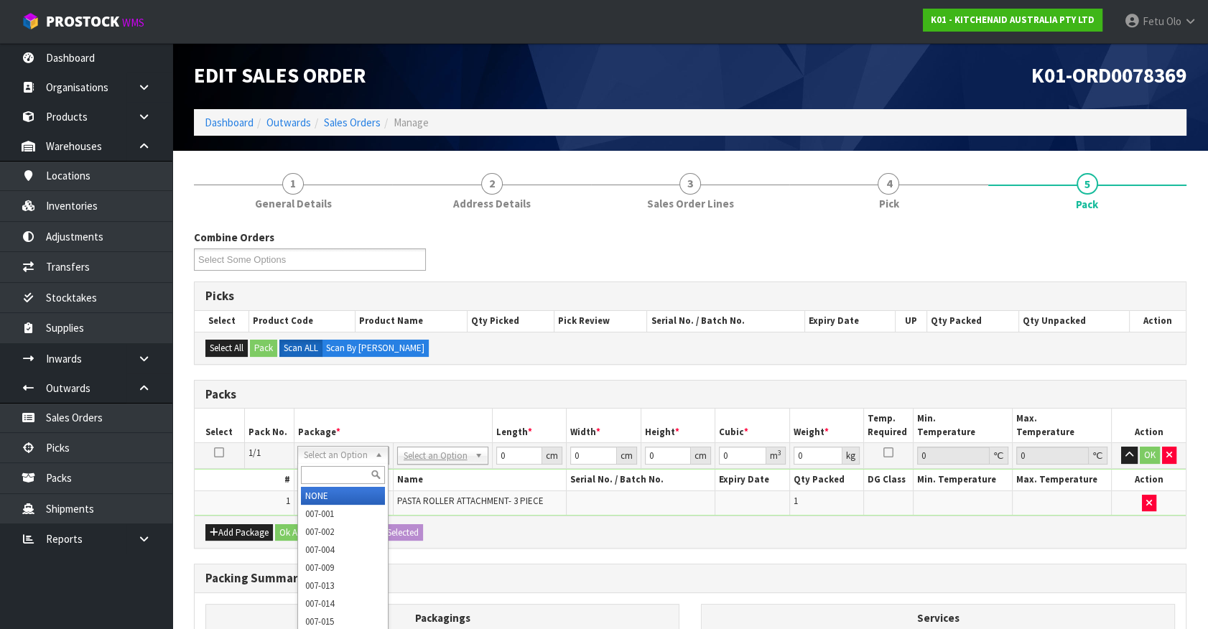
click at [327, 483] on div at bounding box center [343, 475] width 90 height 24
click at [353, 469] on input "text" at bounding box center [343, 475] width 84 height 18
type input "011"
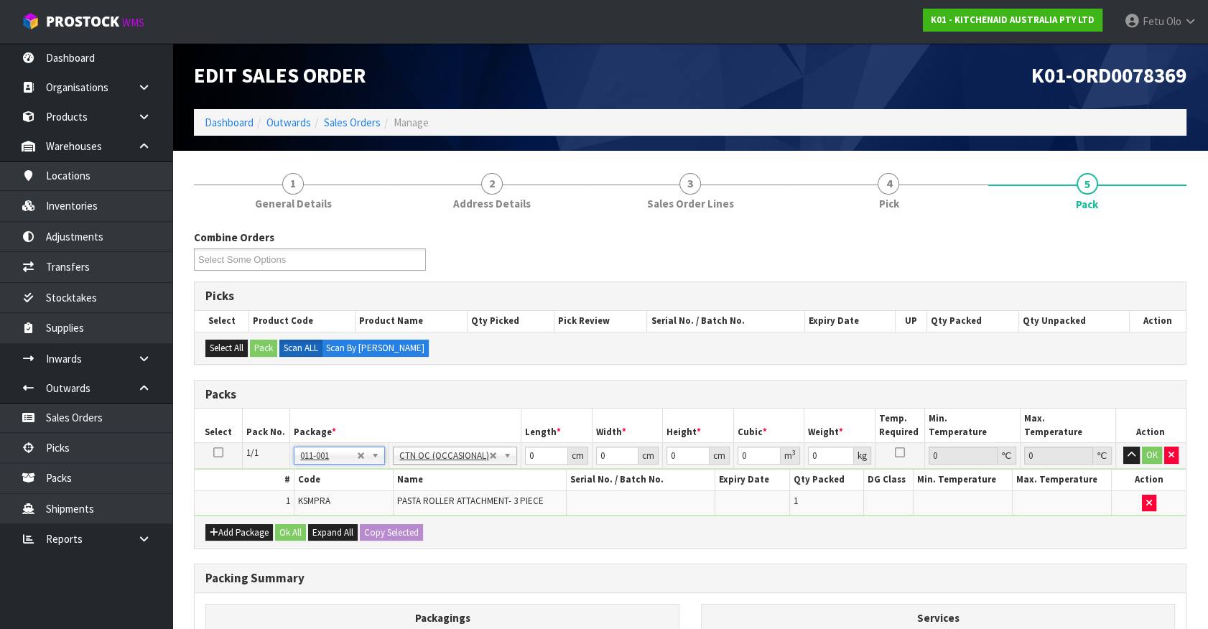
type input "3.5"
click at [412, 502] on tbody "1/1 NONE 007-001 007-002 007-004 007-009 007-013 007-014 007-015 007-017 007-01…" at bounding box center [690, 479] width 991 height 73
type input "24"
type input "20"
type input "2"
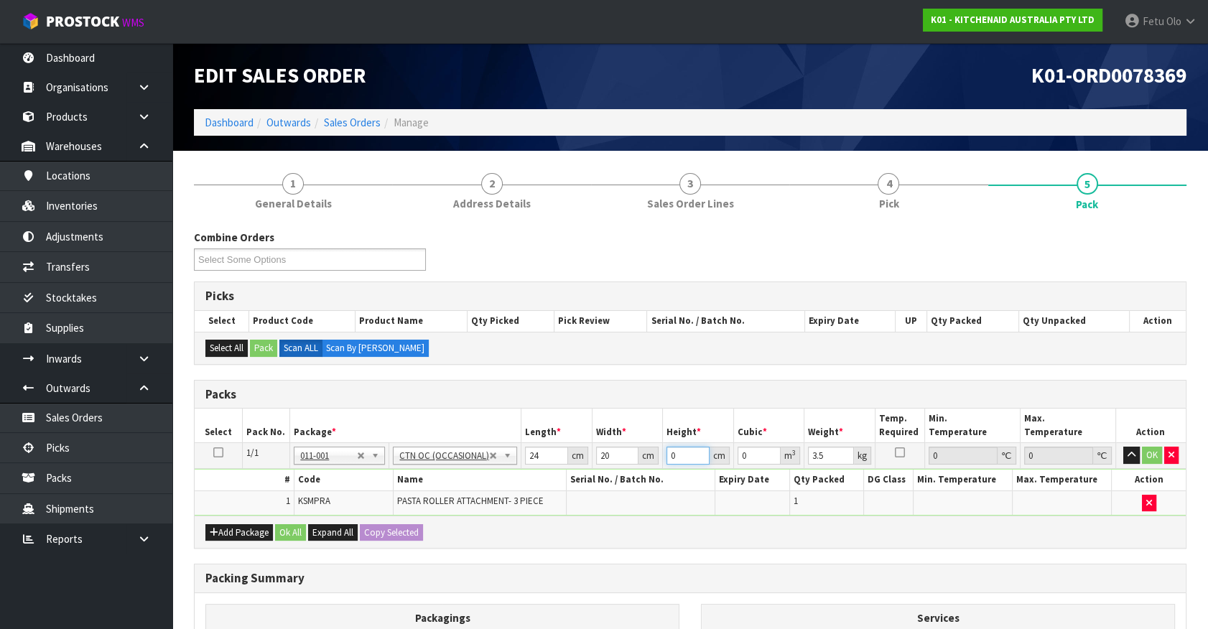
type input "0.00096"
type input "29"
type input "0.01392"
type input "29"
type input "4"
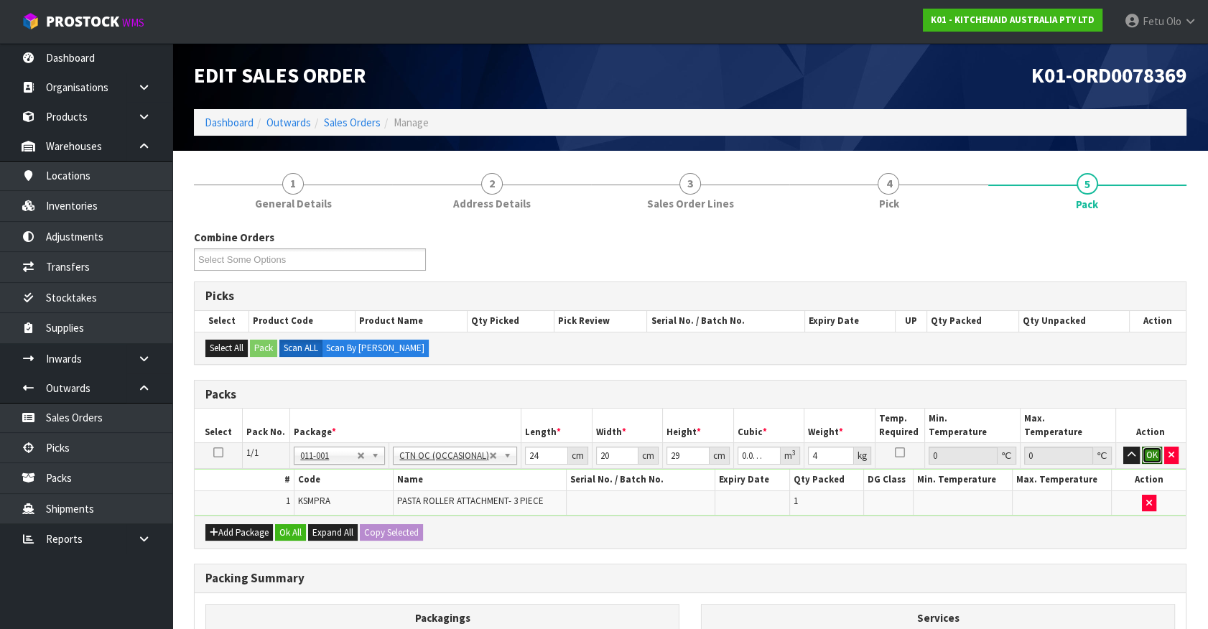
click button "OK" at bounding box center [1152, 455] width 20 height 17
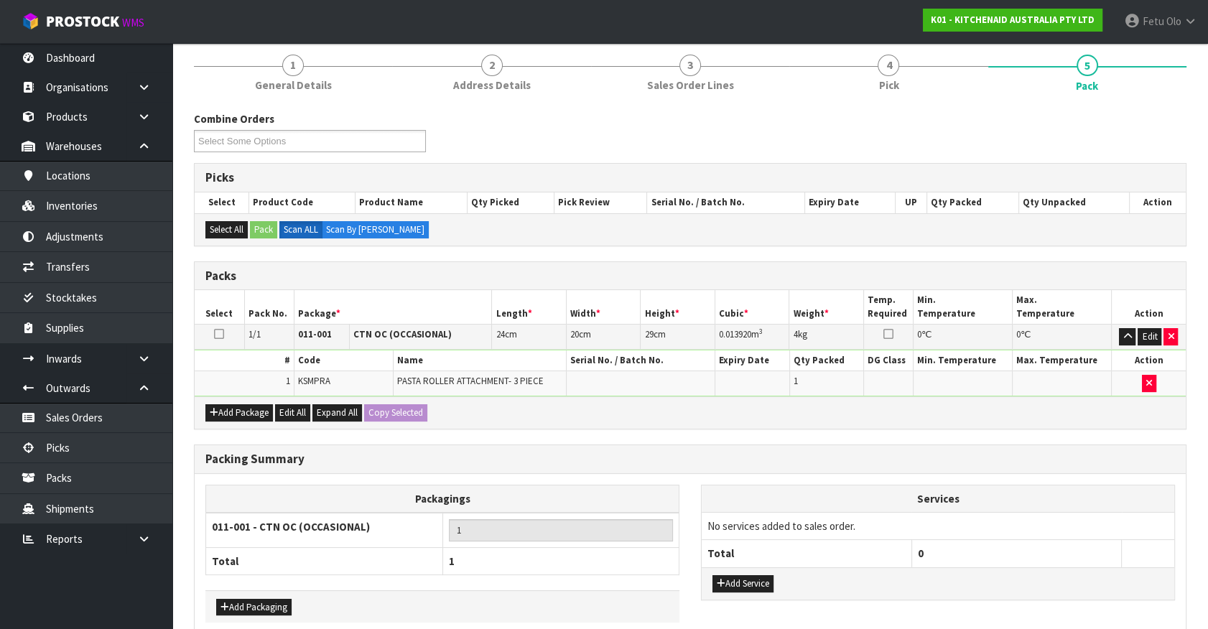
scroll to position [188, 0]
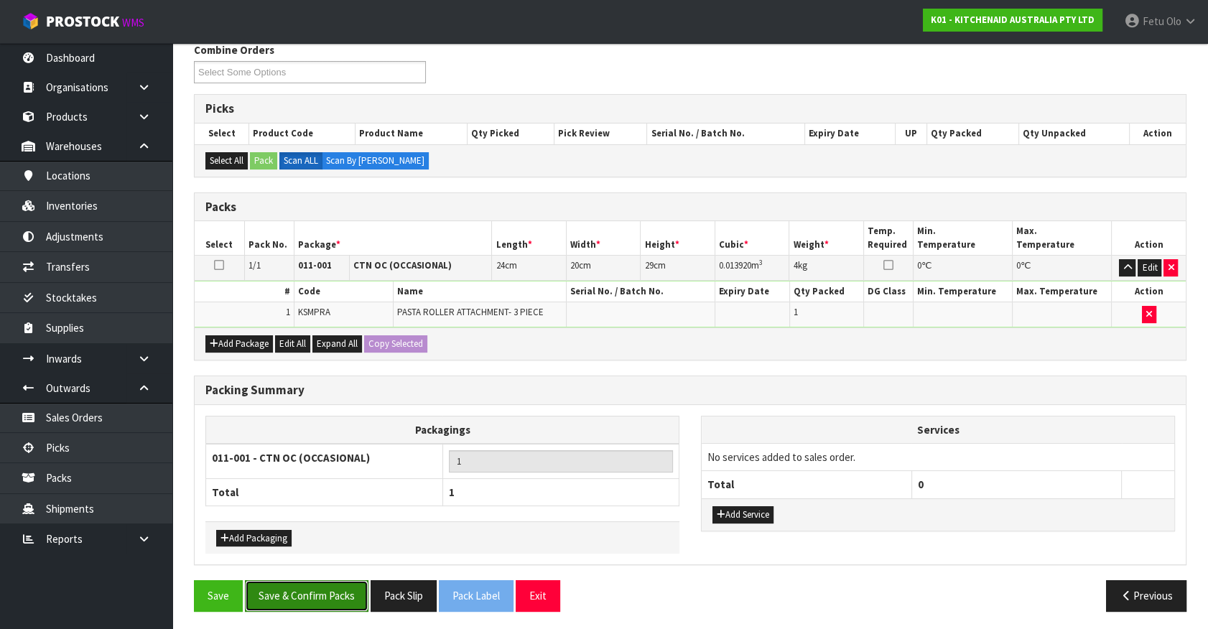
click at [318, 589] on button "Save & Confirm Packs" at bounding box center [307, 595] width 124 height 31
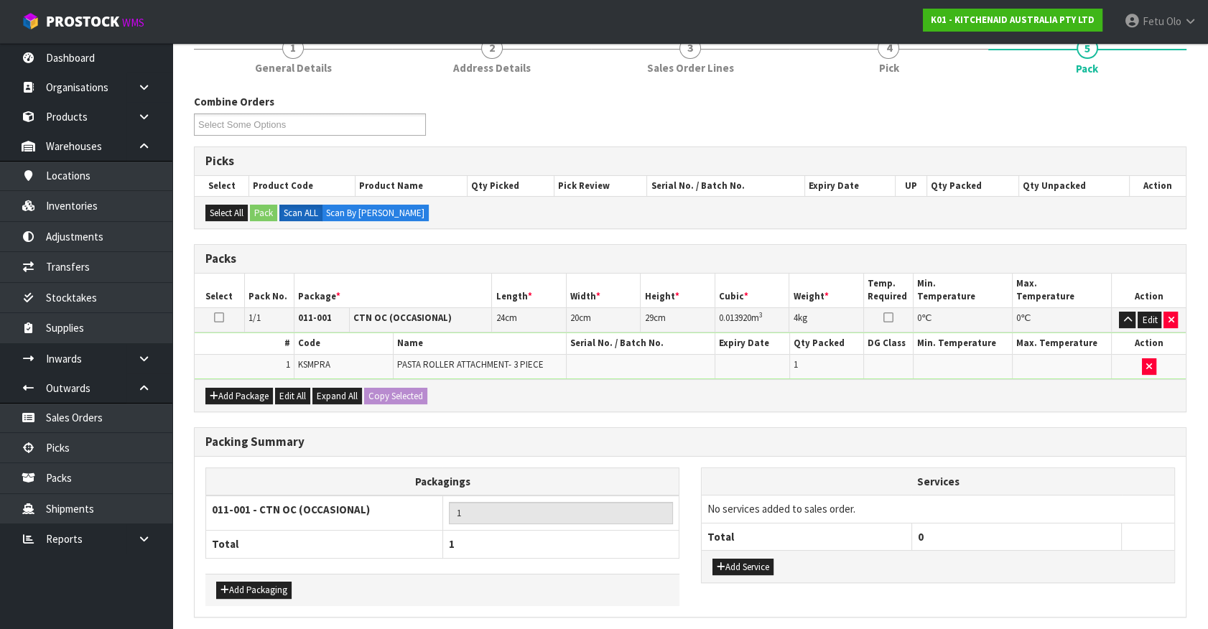
scroll to position [0, 0]
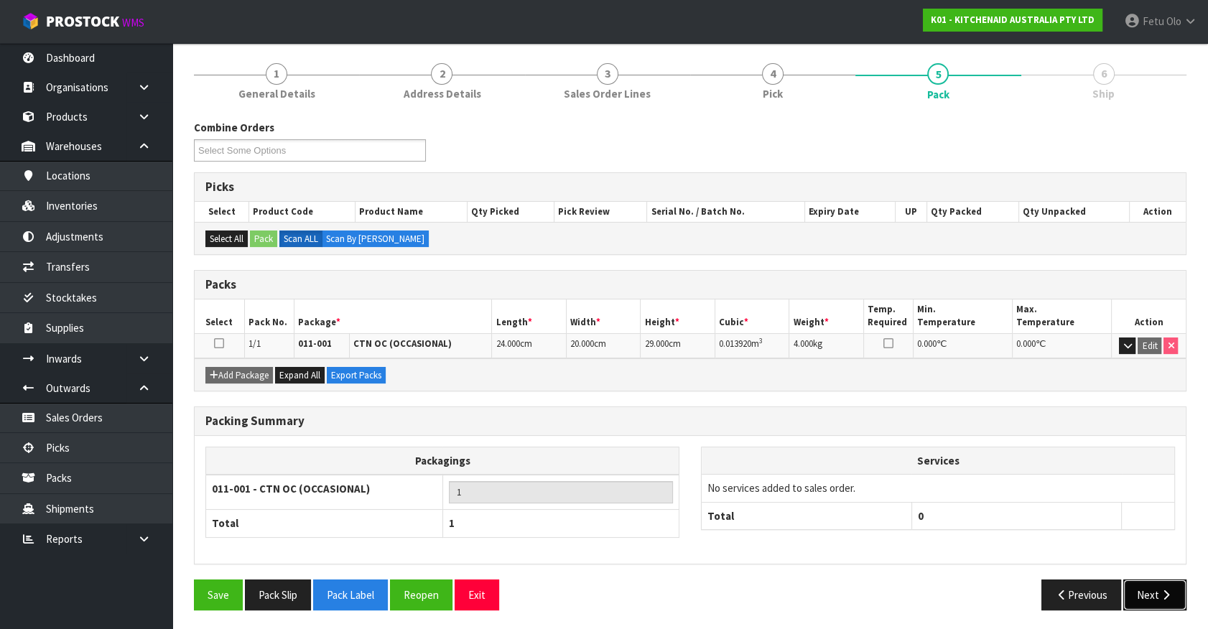
click at [1164, 590] on icon "button" at bounding box center [1167, 595] width 14 height 11
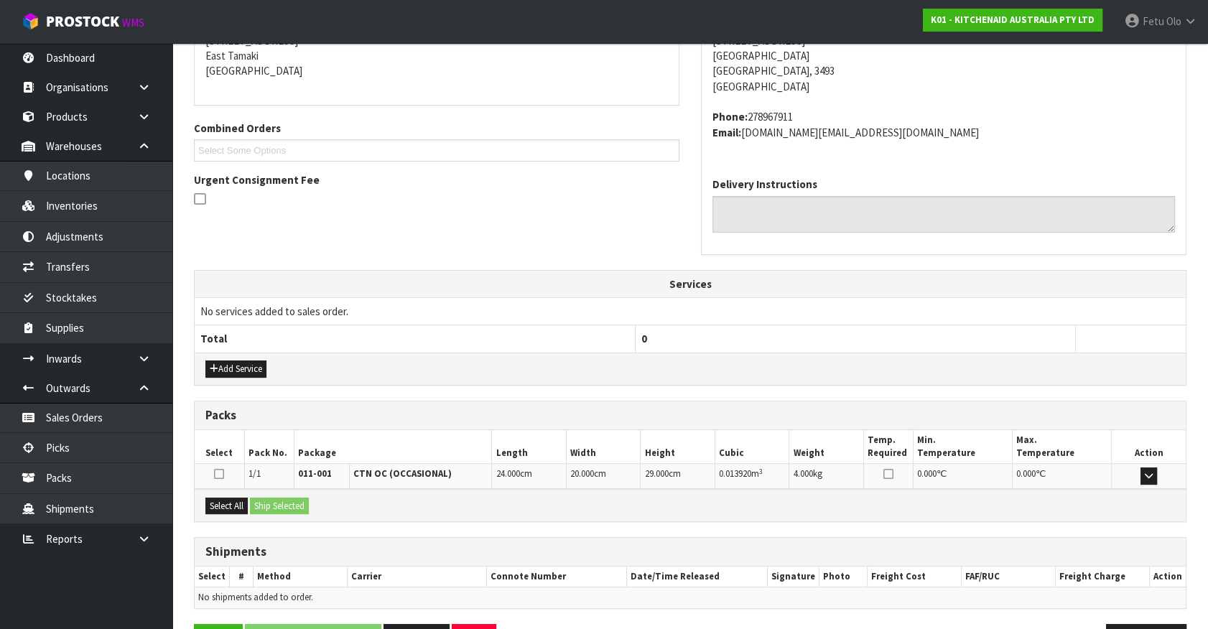
scroll to position [349, 0]
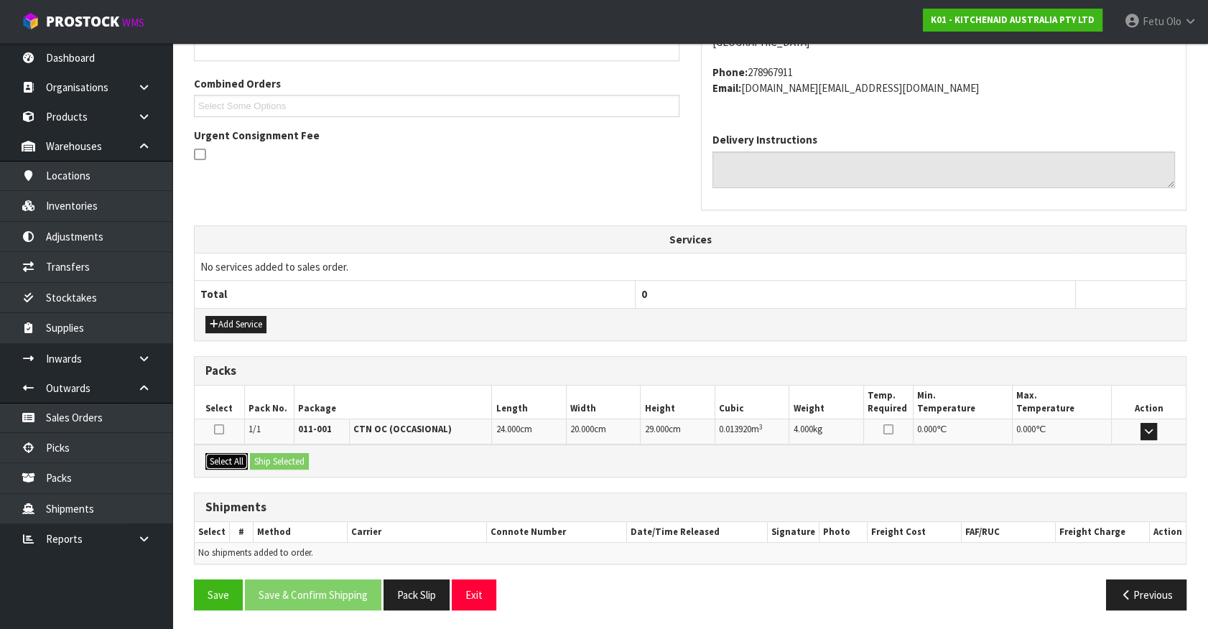
click at [231, 453] on button "Select All" at bounding box center [226, 461] width 42 height 17
click at [295, 471] on div "Select All Ship Selected" at bounding box center [690, 461] width 991 height 32
click at [292, 456] on button "Ship Selected" at bounding box center [279, 461] width 59 height 17
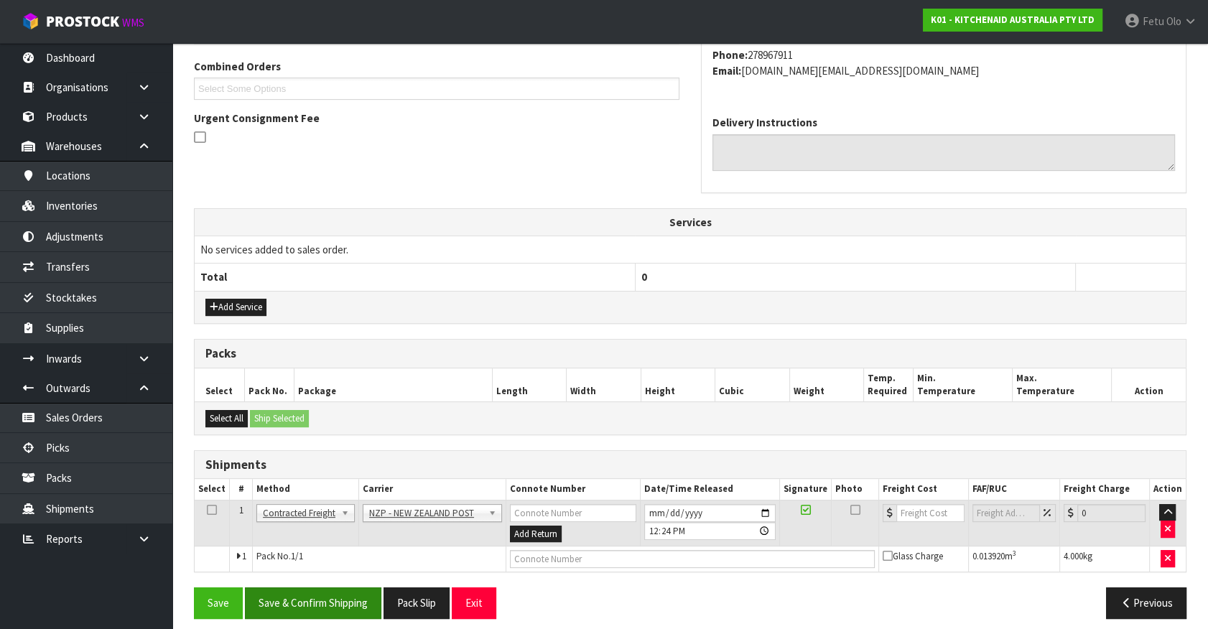
scroll to position [374, 0]
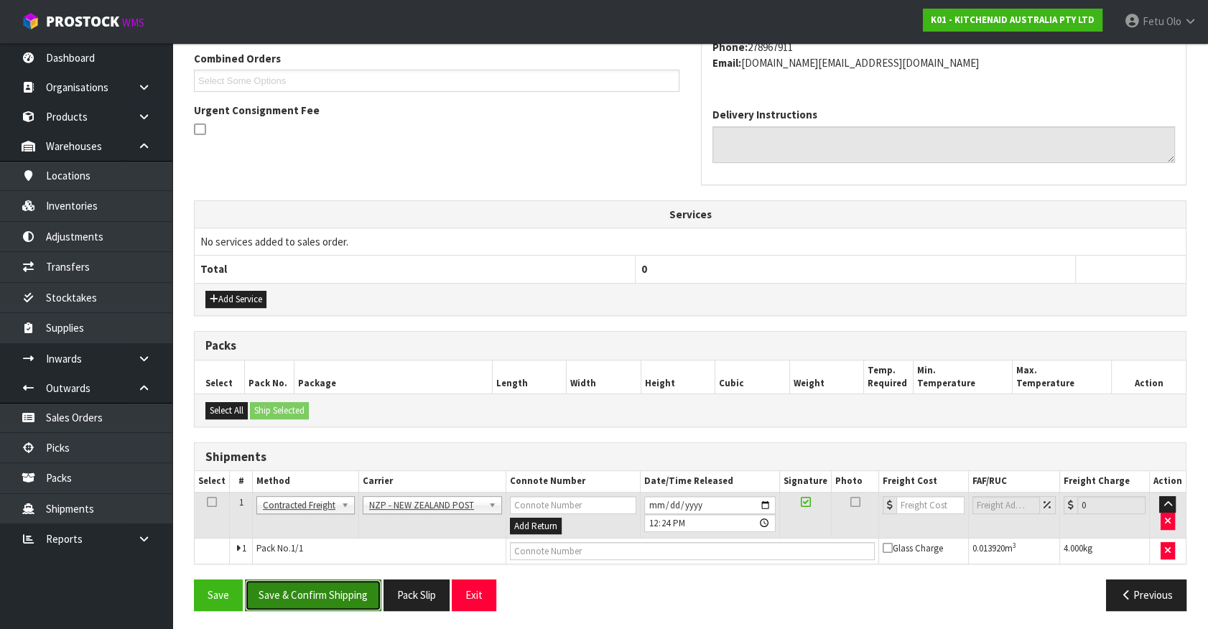
click at [320, 593] on button "Save & Confirm Shipping" at bounding box center [313, 595] width 136 height 31
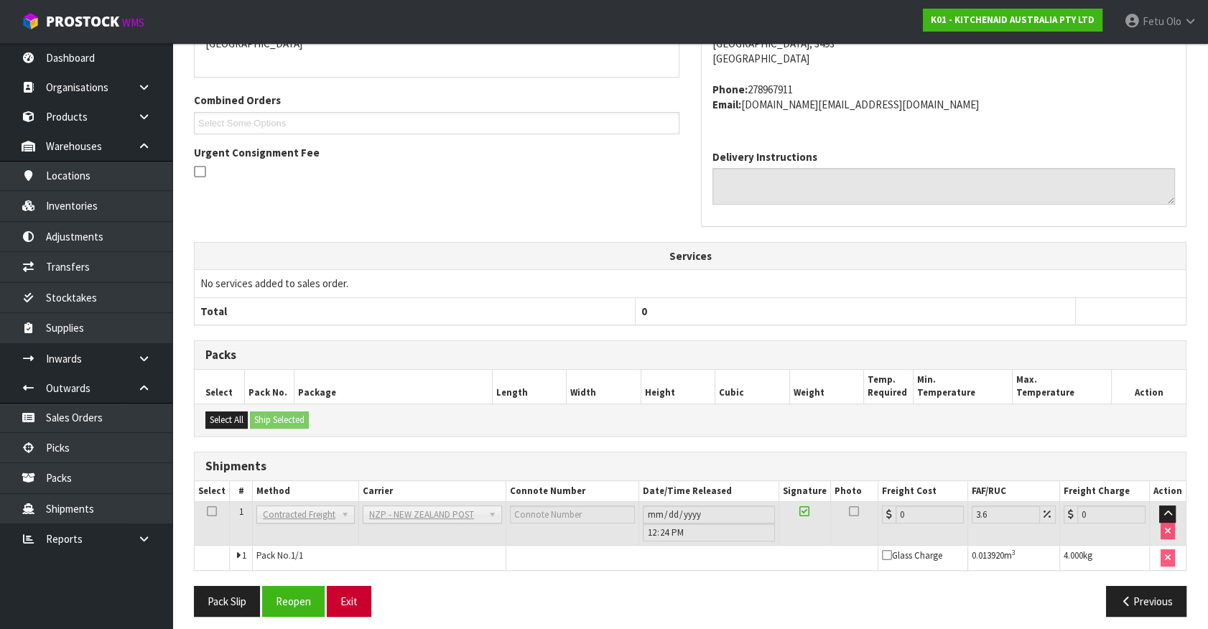
scroll to position [354, 0]
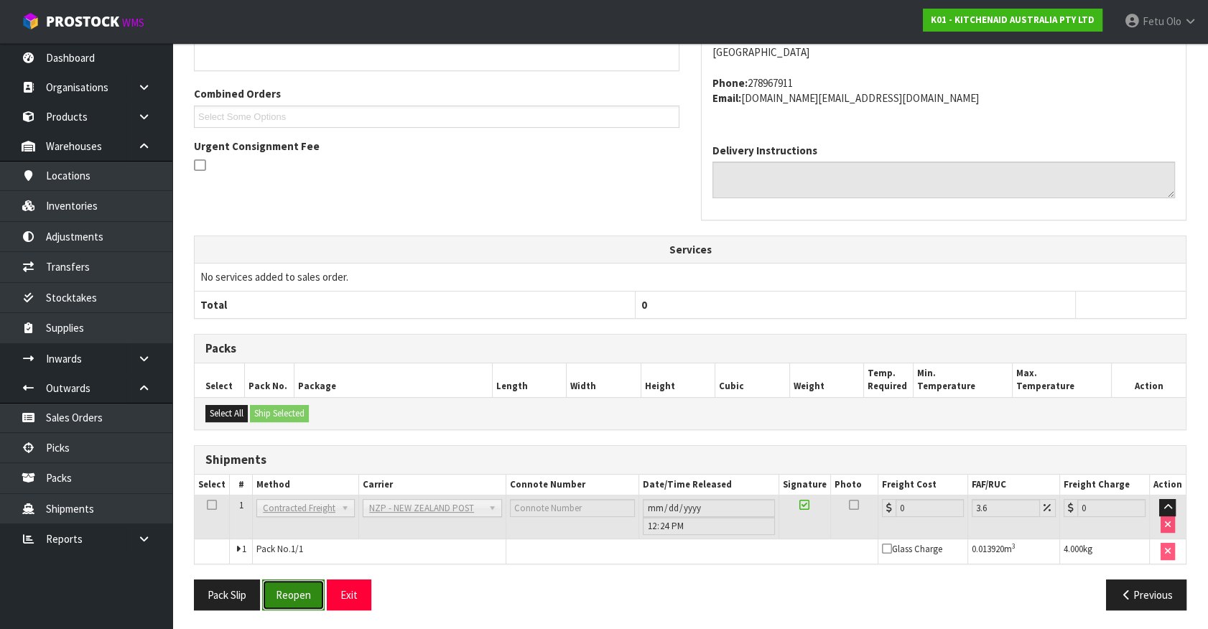
drag, startPoint x: 266, startPoint y: 593, endPoint x: 273, endPoint y: 596, distance: 7.7
click at [265, 594] on button "Reopen" at bounding box center [293, 595] width 63 height 31
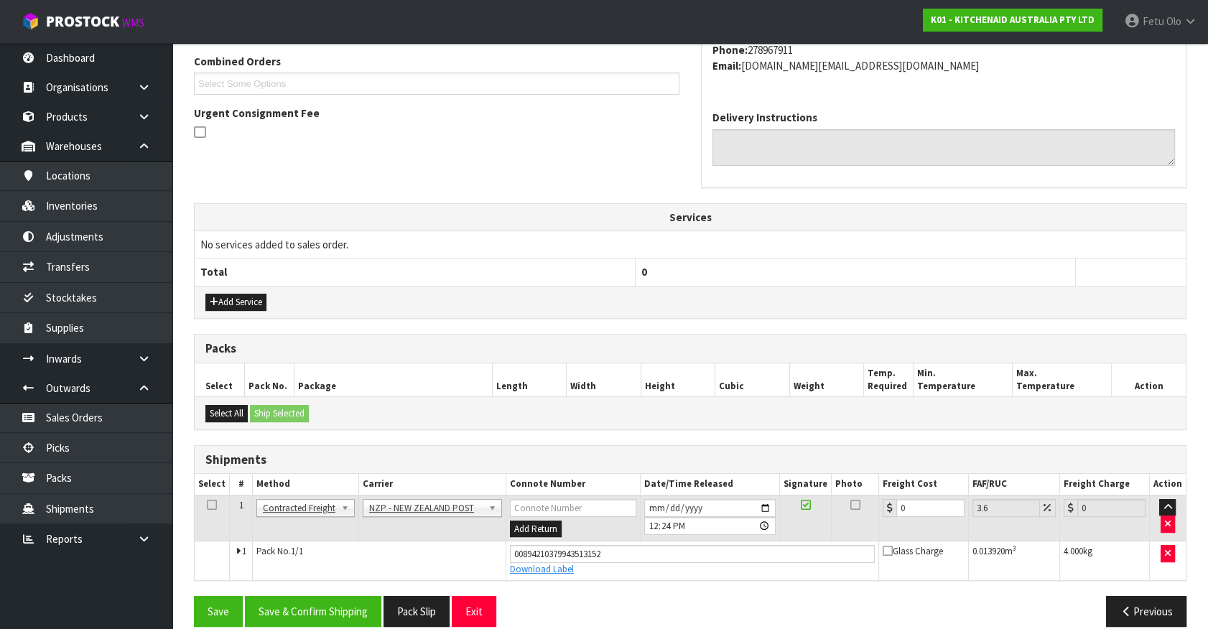
scroll to position [388, 0]
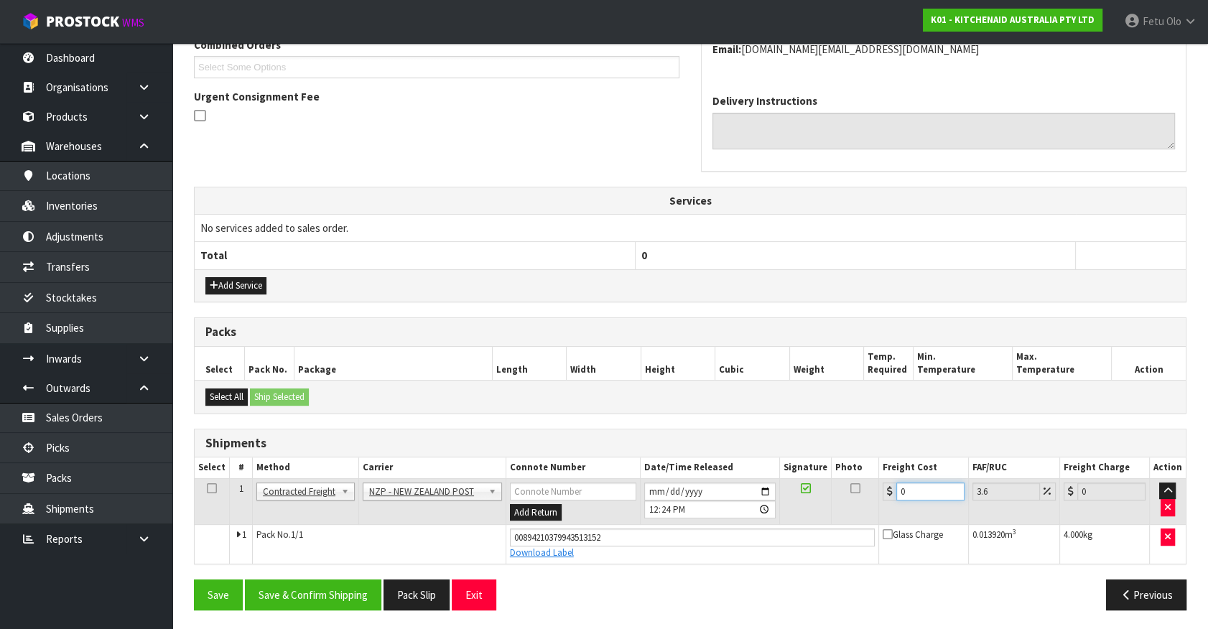
drag, startPoint x: 903, startPoint y: 492, endPoint x: 785, endPoint y: 524, distance: 122.2
click at [785, 524] on tbody "1 Client Local Pickup Customer Local Pickup Company Freight Contracted Freight …" at bounding box center [690, 520] width 991 height 85
type input "1"
type input "1.04"
type input "11"
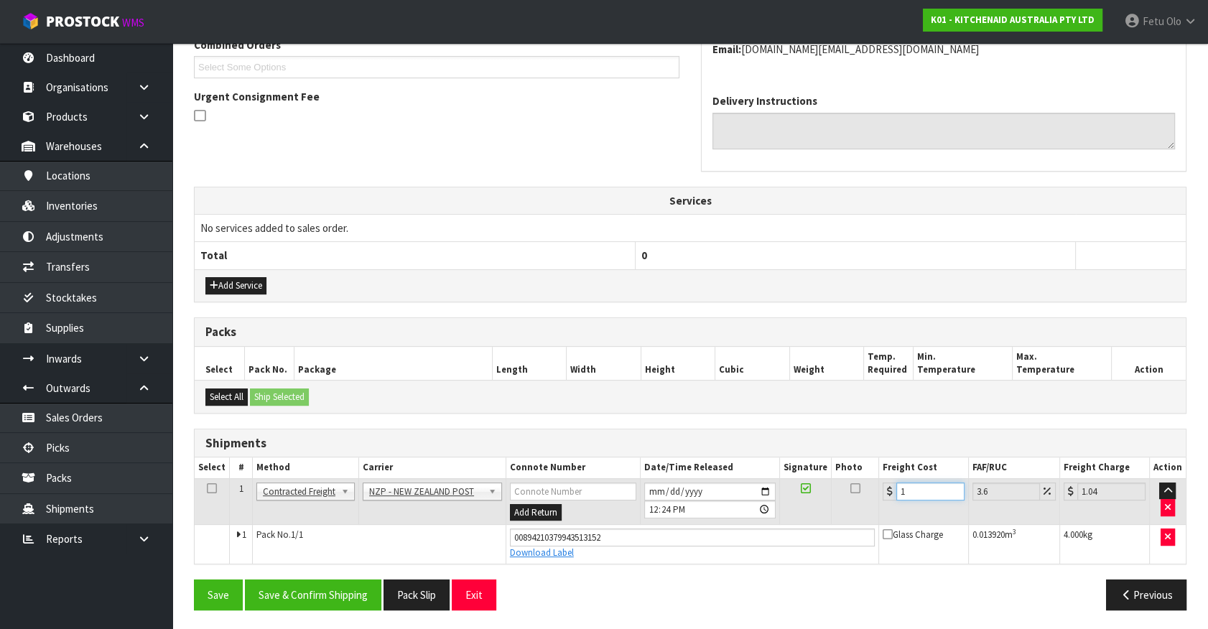
type input "11.4"
type input "11.9"
type input "12.33"
type input "11.90"
click at [355, 585] on button "Save & Confirm Shipping" at bounding box center [313, 595] width 136 height 31
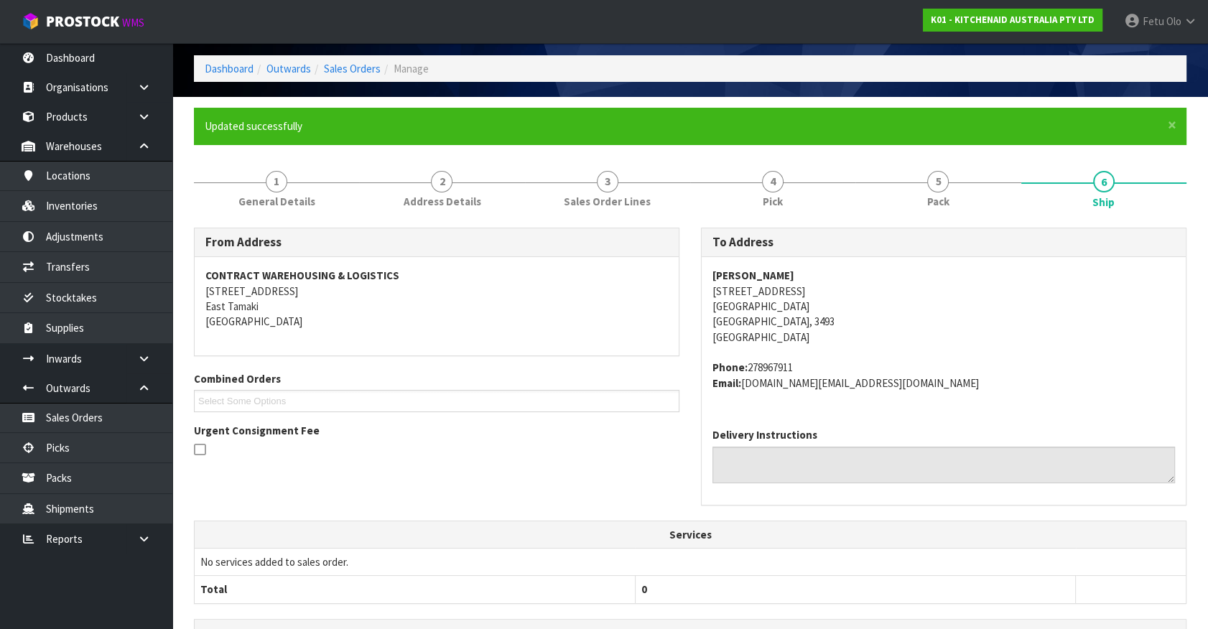
scroll to position [348, 0]
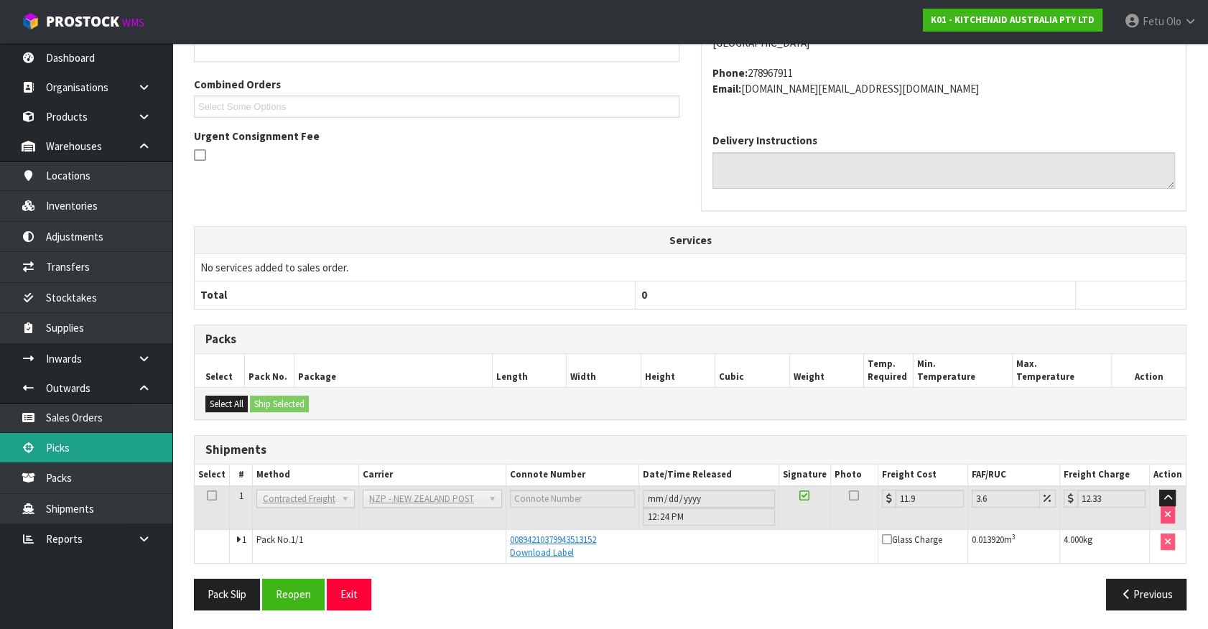
click at [88, 445] on link "Picks" at bounding box center [86, 447] width 172 height 29
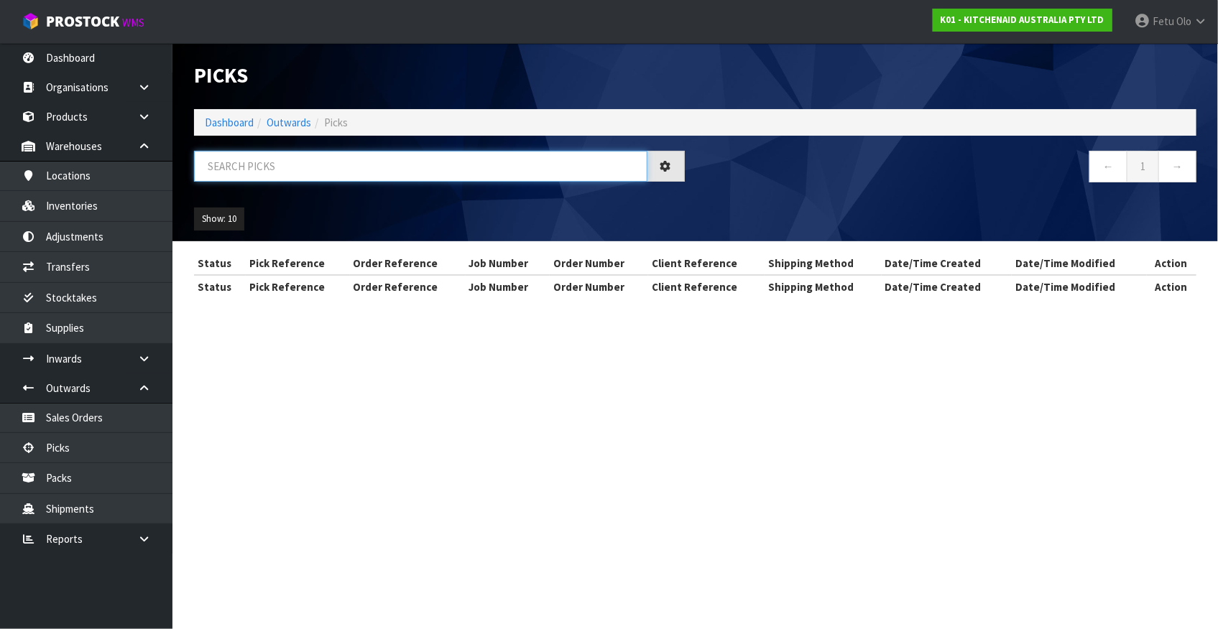
click at [379, 168] on input "text" at bounding box center [420, 166] width 453 height 31
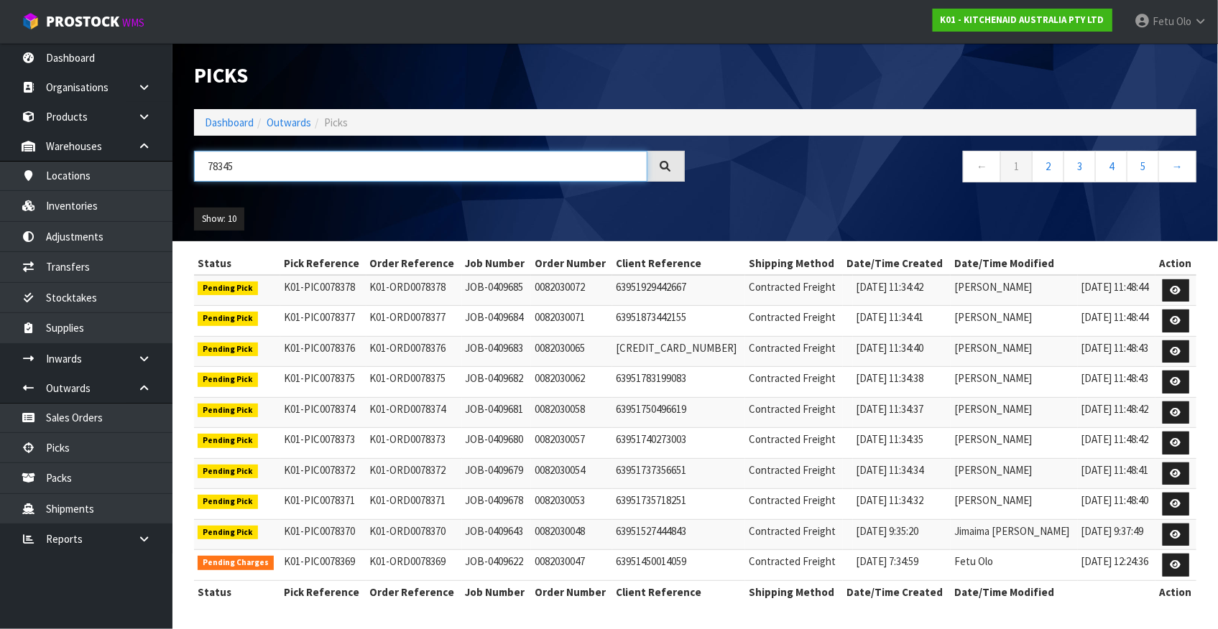
type input "78345"
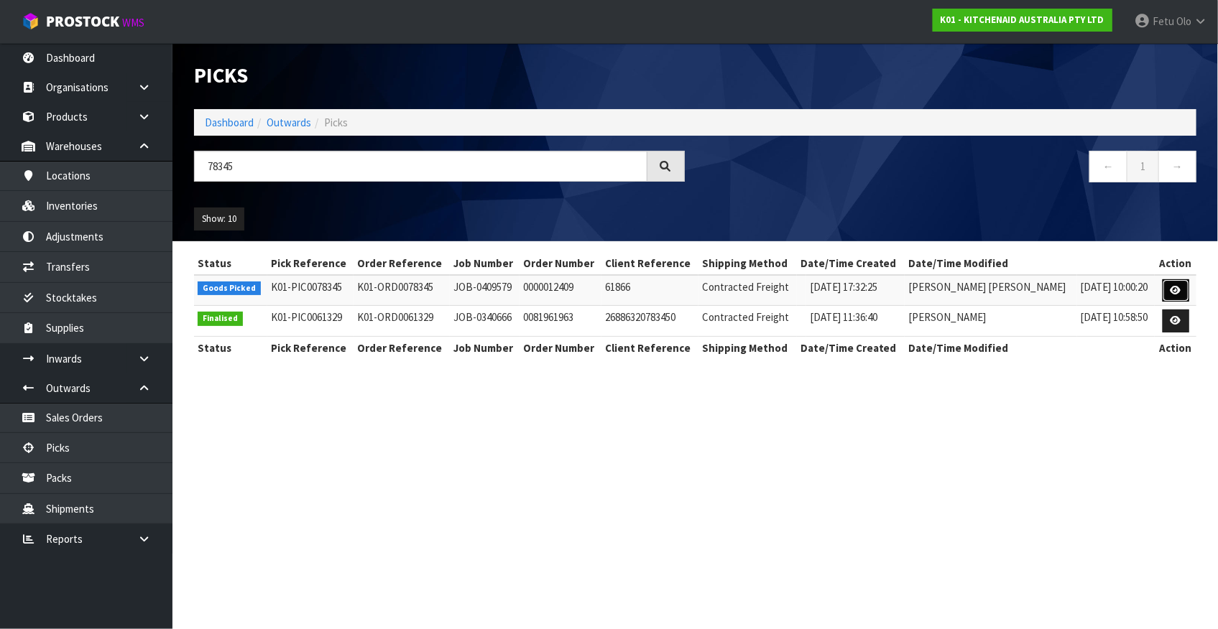
click at [1178, 290] on icon at bounding box center [1175, 290] width 11 height 9
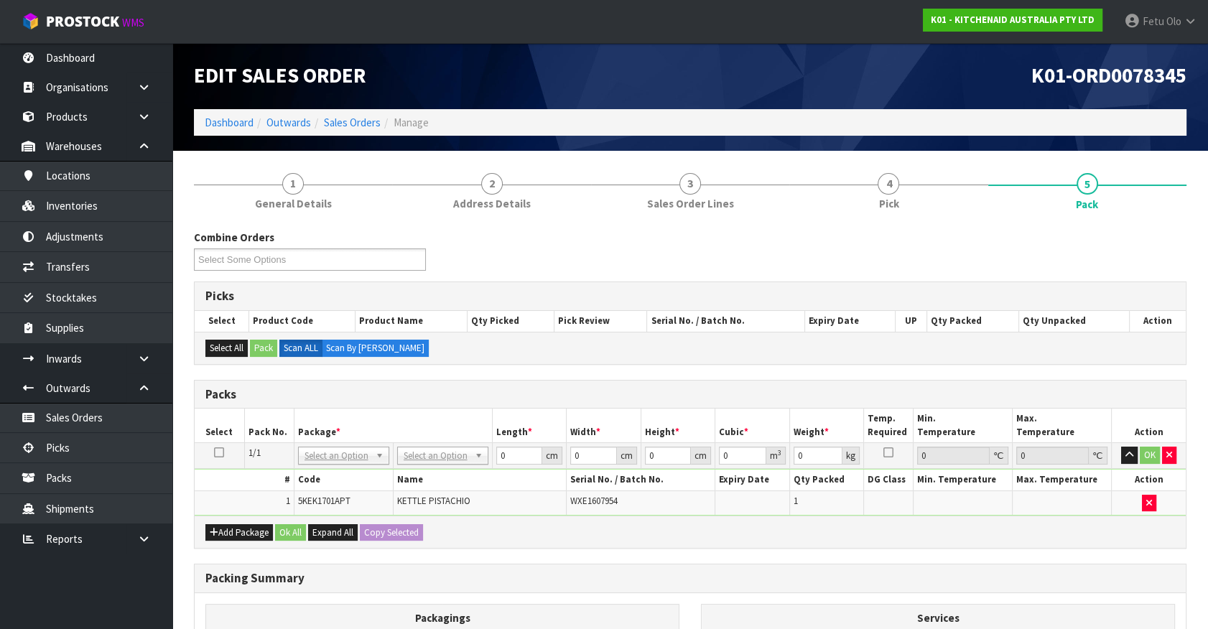
drag, startPoint x: 315, startPoint y: 450, endPoint x: 315, endPoint y: 463, distance: 13.6
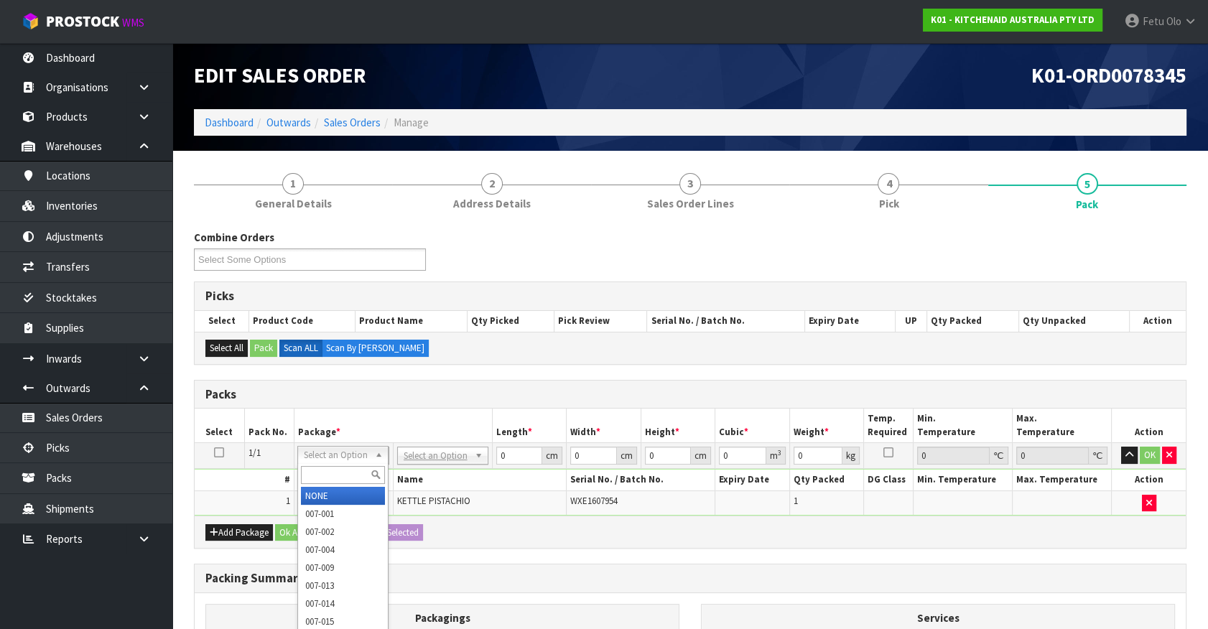
click at [317, 474] on input "text" at bounding box center [343, 475] width 84 height 18
type input "011"
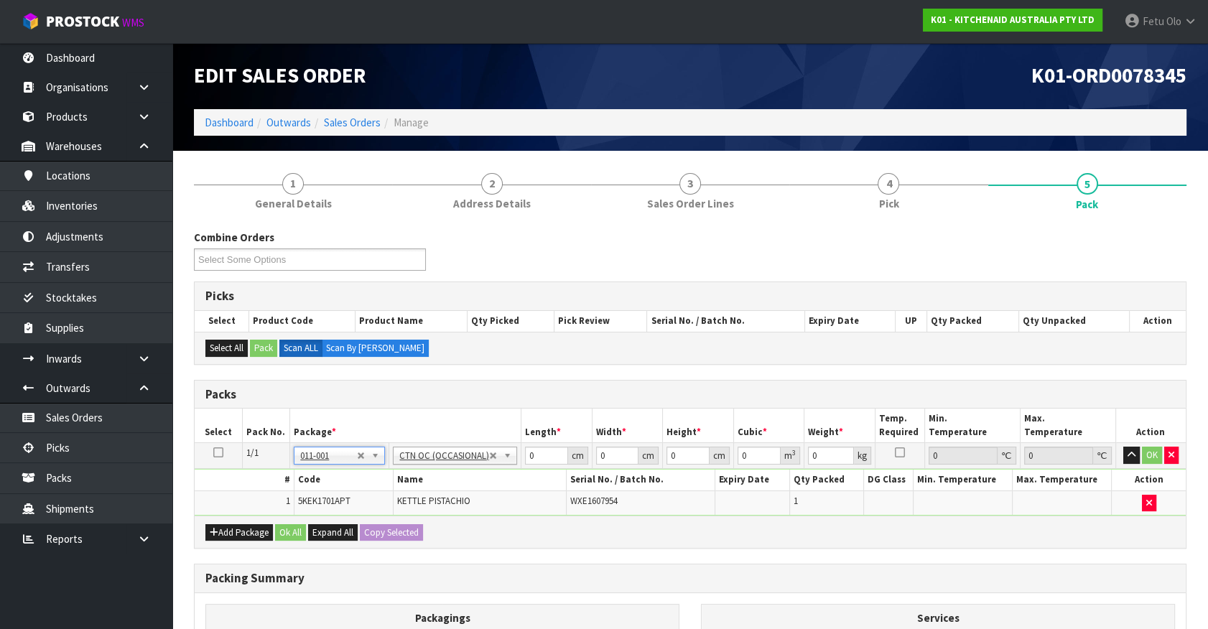
type input "2"
drag, startPoint x: 545, startPoint y: 454, endPoint x: 417, endPoint y: 496, distance: 134.7
click at [417, 496] on tbody "1/1 NONE 007-001 007-002 007-004 007-009 007-013 007-014 007-015 007-017 007-01…" at bounding box center [690, 479] width 991 height 73
type input "42"
type input "28"
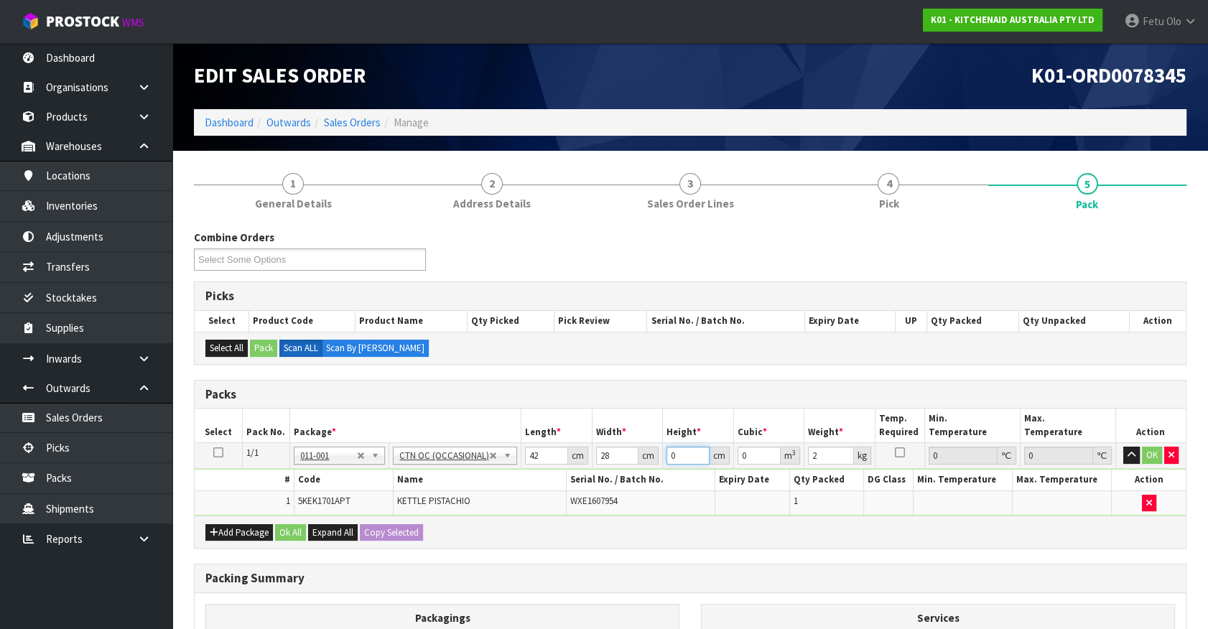
type input "2"
type input "0.002352"
type input "23"
type input "0.027048"
type input "23"
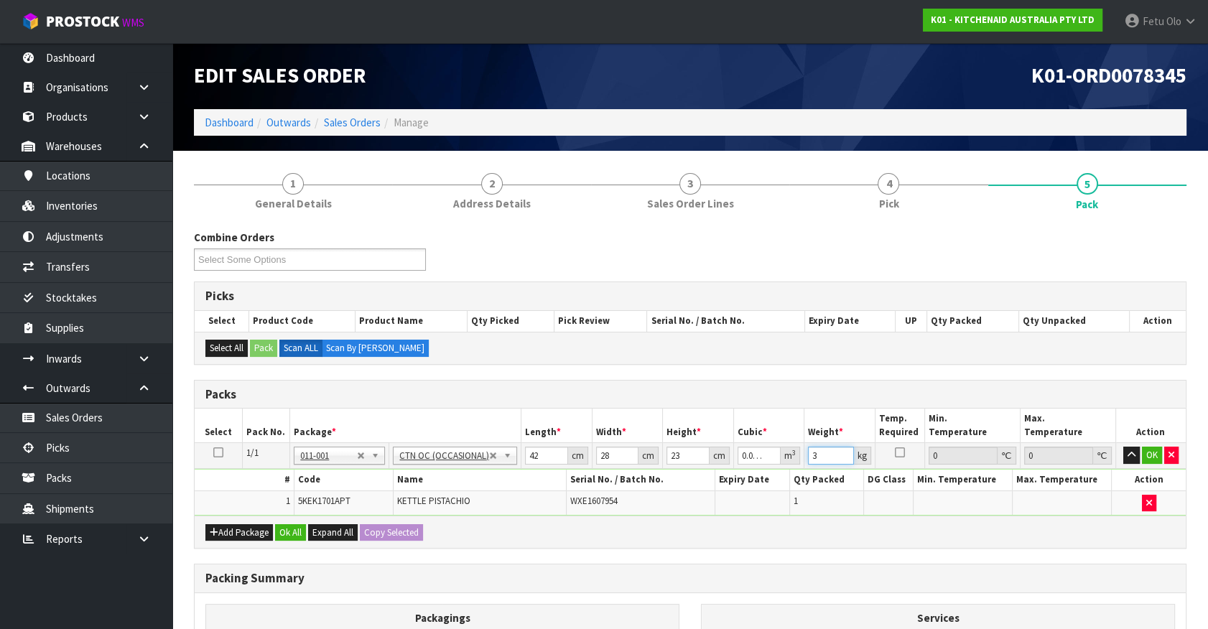
type input "3"
click button "OK" at bounding box center [1152, 455] width 20 height 17
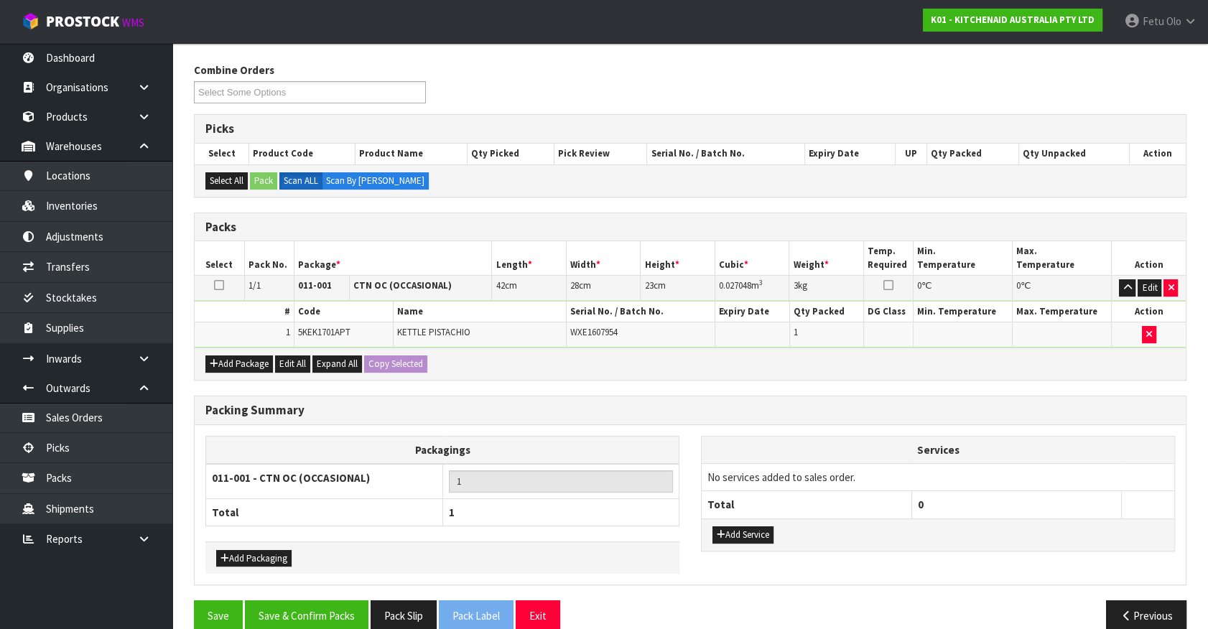
scroll to position [188, 0]
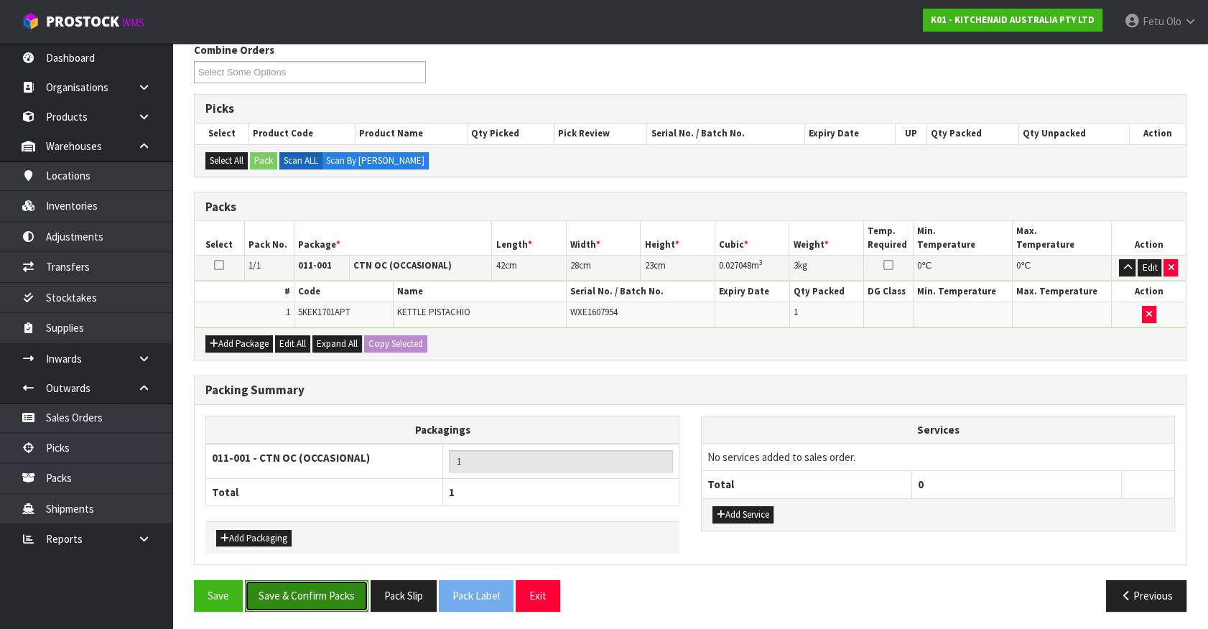
click at [322, 588] on button "Save & Confirm Packs" at bounding box center [307, 595] width 124 height 31
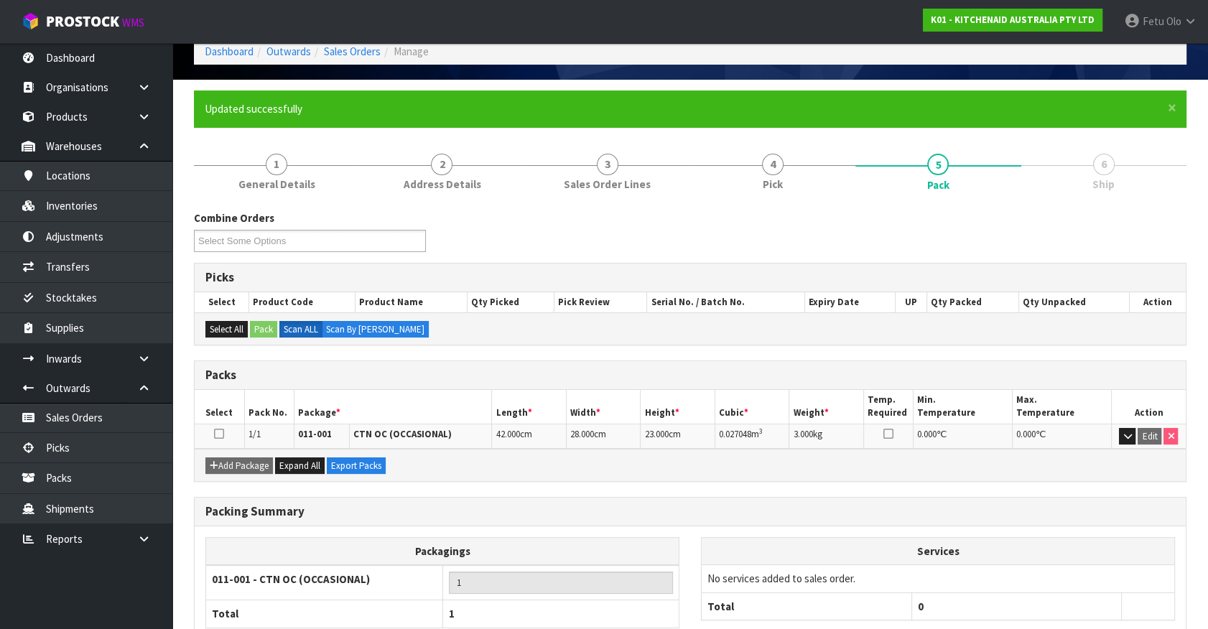
scroll to position [162, 0]
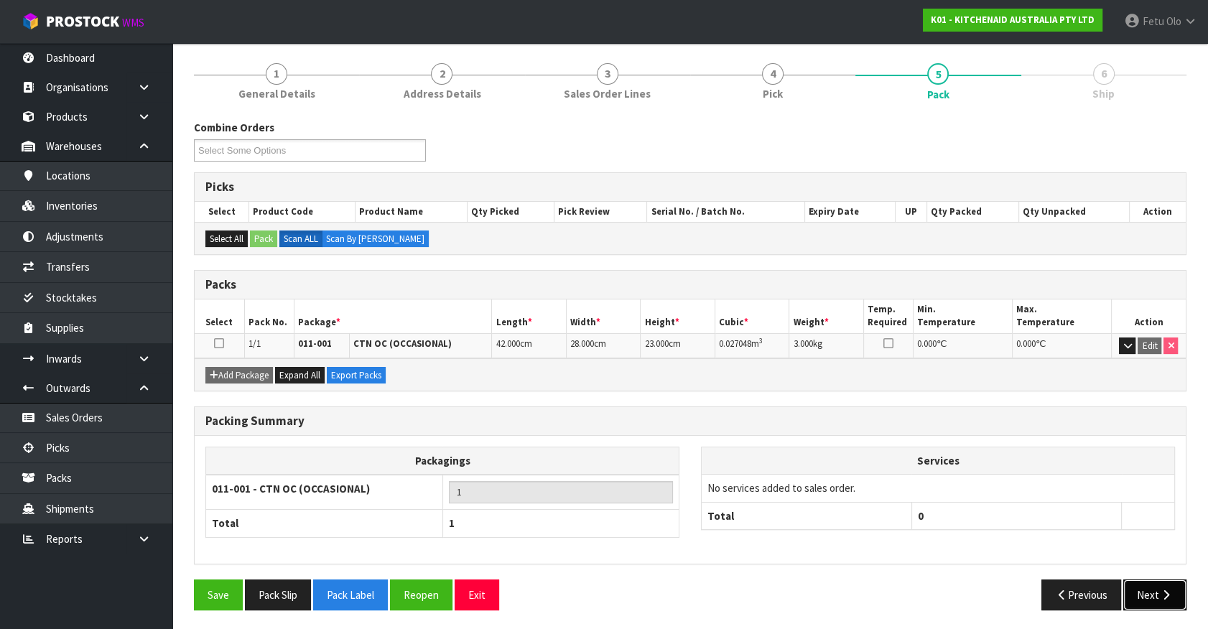
click at [1147, 585] on button "Next" at bounding box center [1155, 595] width 63 height 31
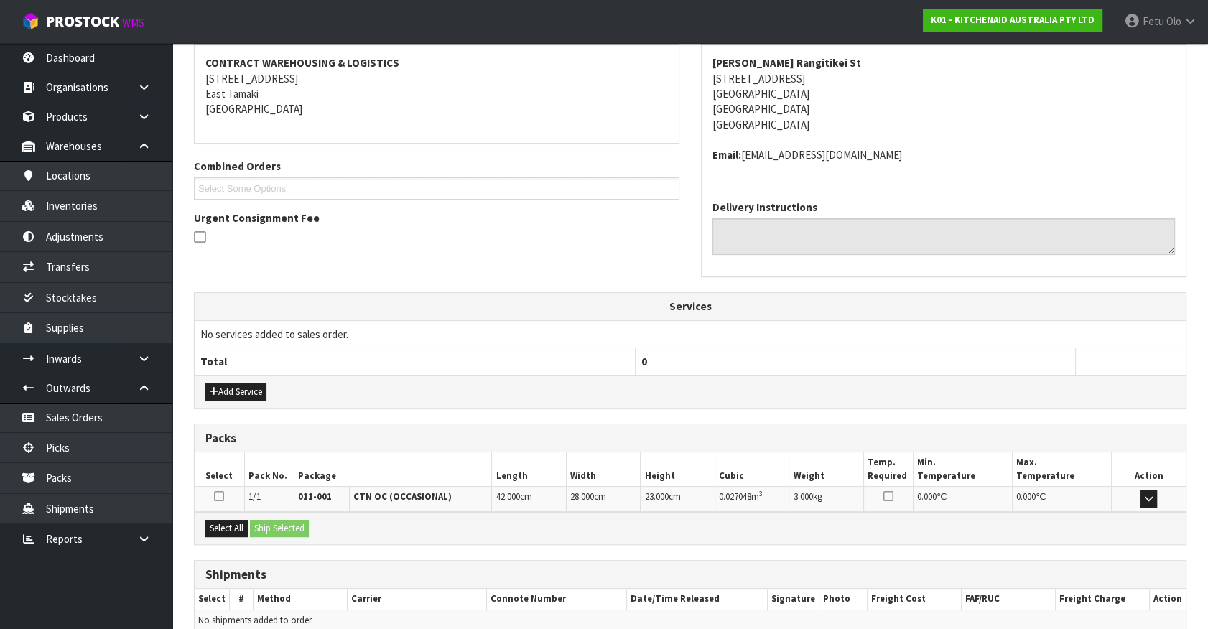
scroll to position [333, 0]
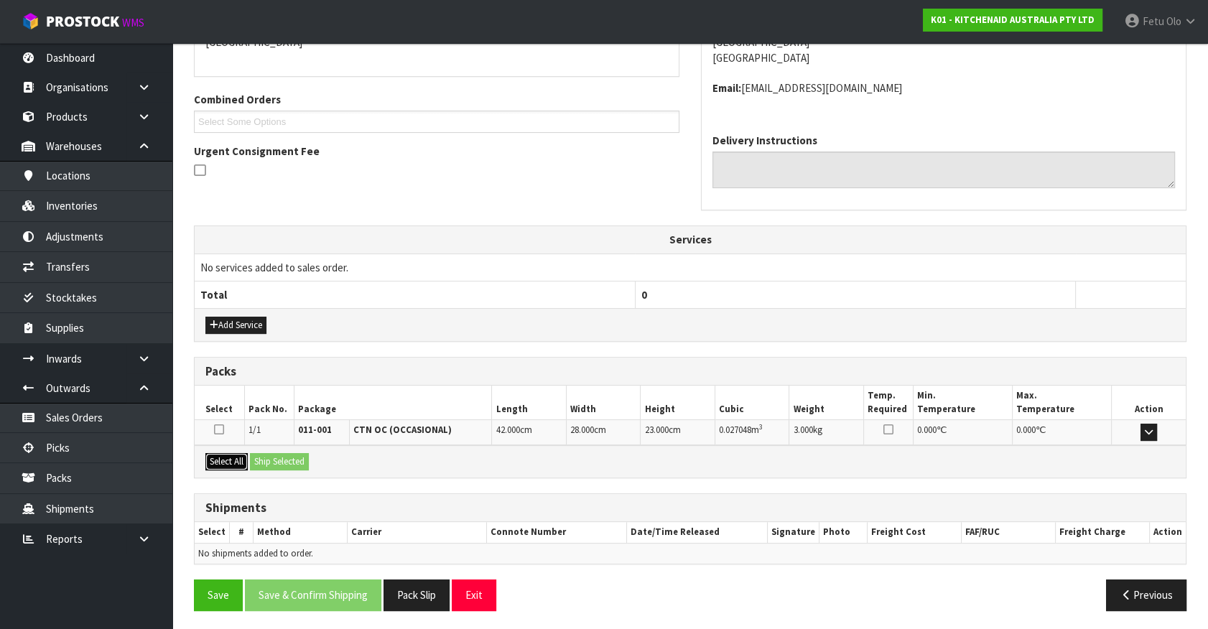
click at [223, 460] on button "Select All" at bounding box center [226, 461] width 42 height 17
click at [292, 454] on button "Ship Selected" at bounding box center [279, 461] width 59 height 17
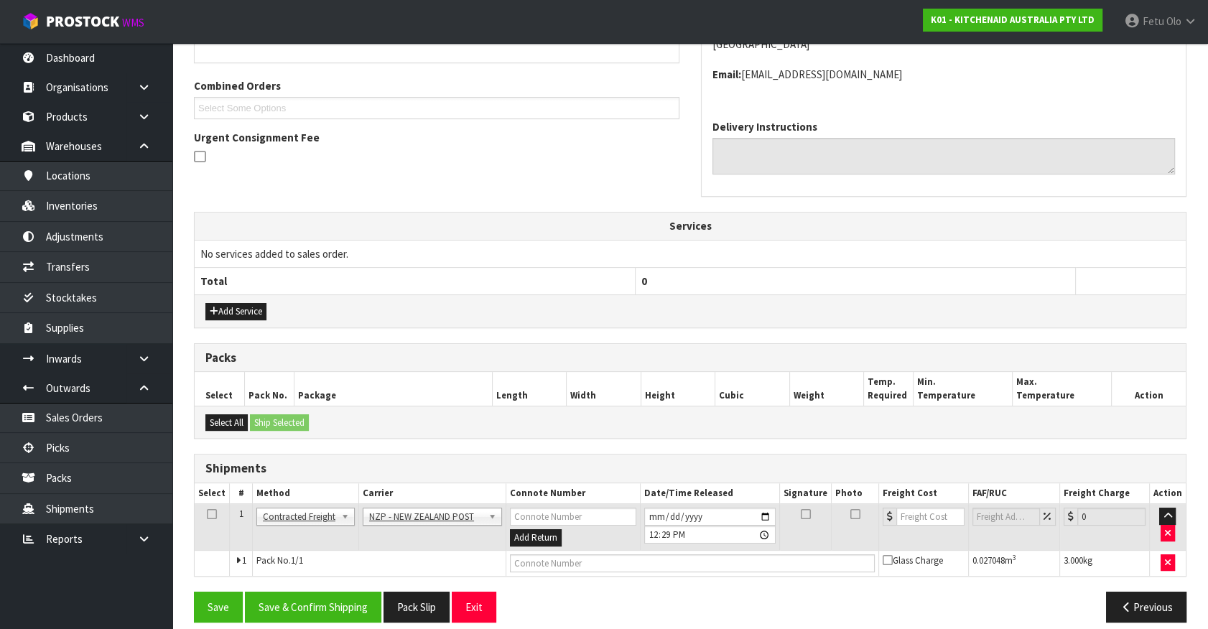
scroll to position [359, 0]
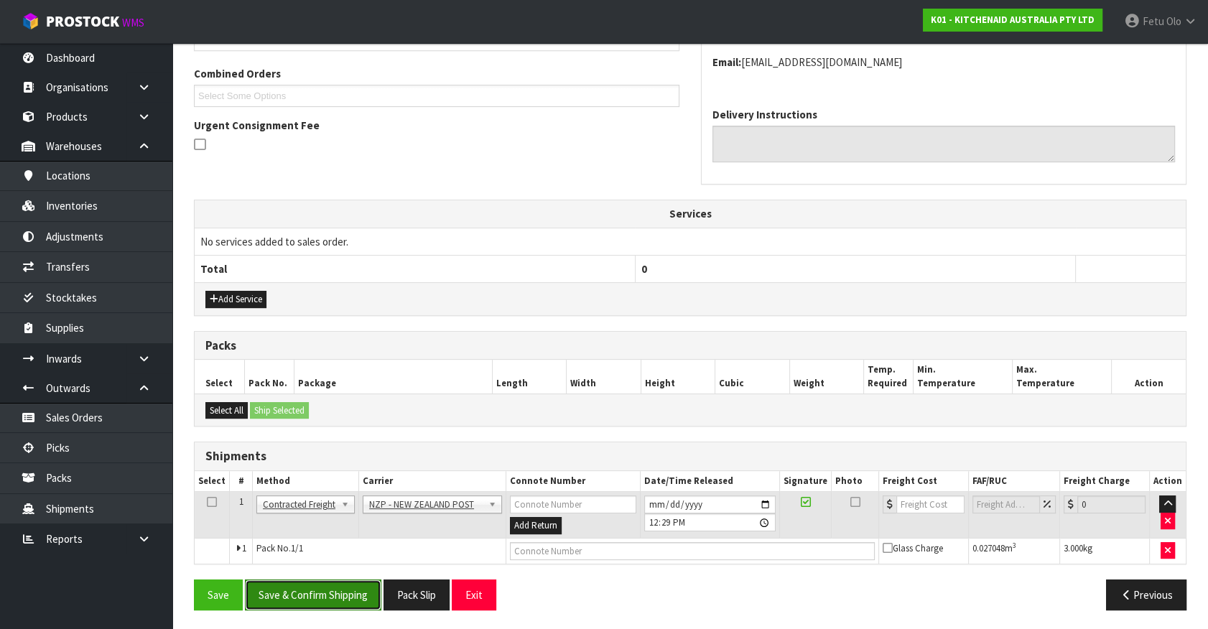
click at [330, 580] on button "Save & Confirm Shipping" at bounding box center [313, 595] width 136 height 31
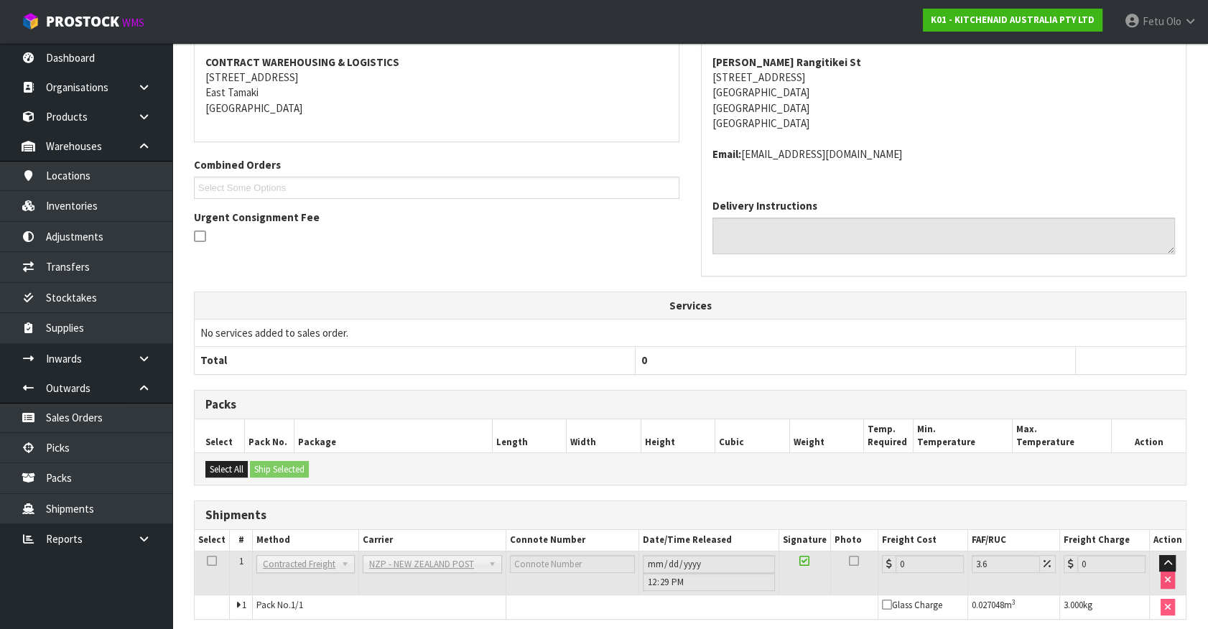
scroll to position [338, 0]
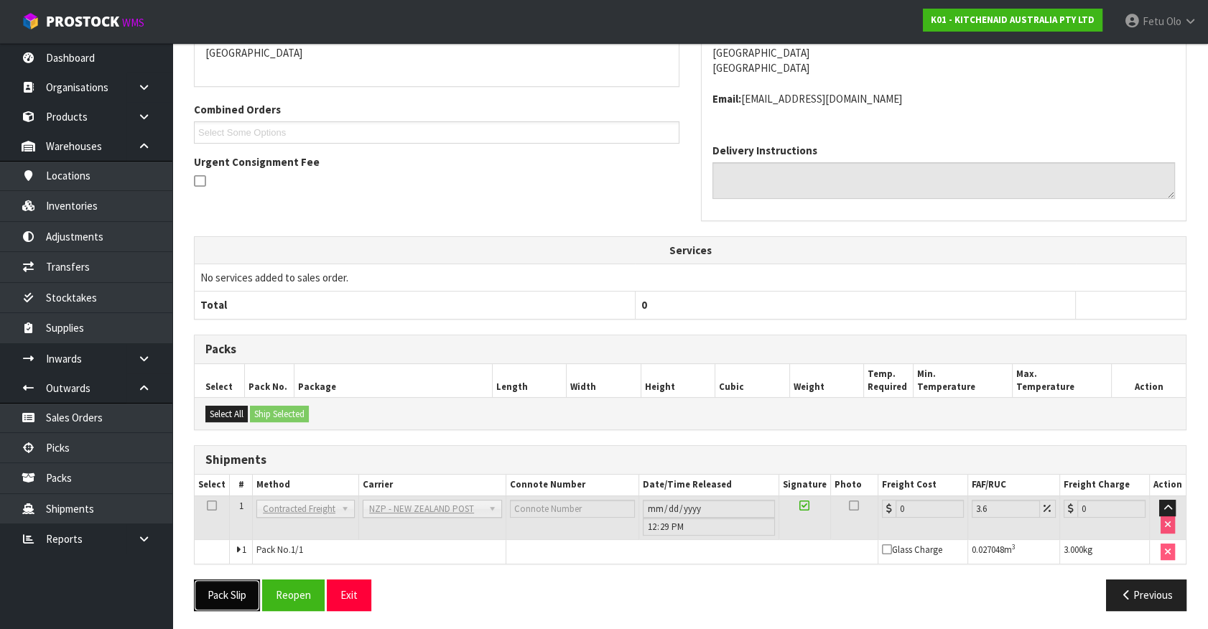
click at [231, 590] on button "Pack Slip" at bounding box center [227, 595] width 66 height 31
click at [305, 603] on button "Reopen" at bounding box center [293, 595] width 63 height 31
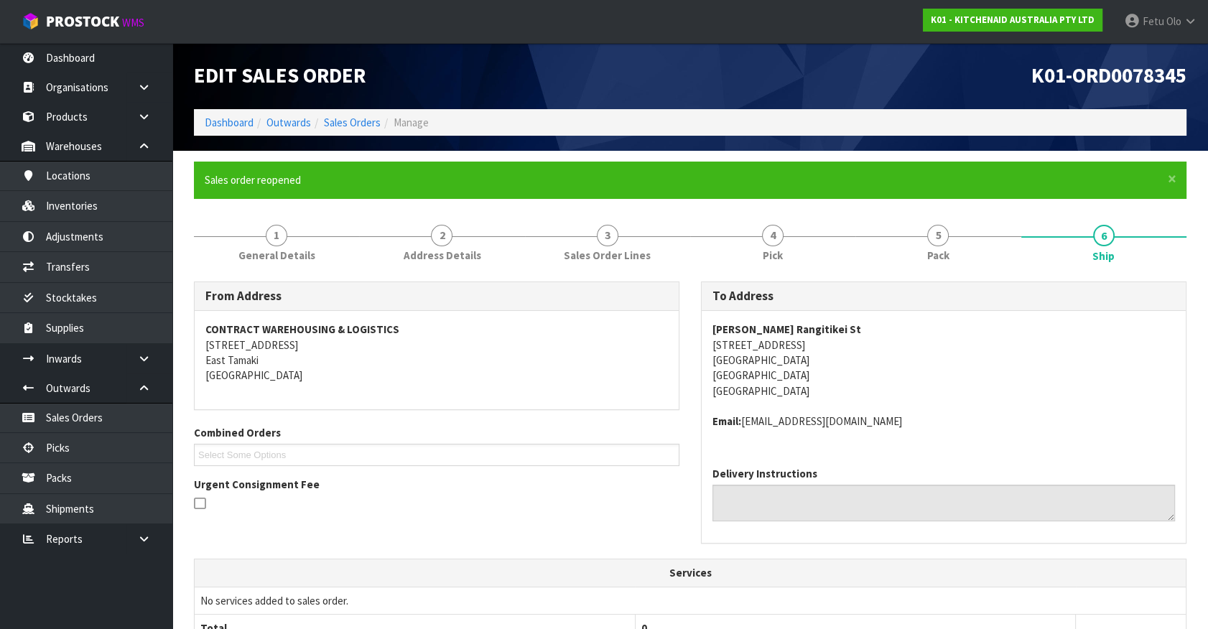
scroll to position [372, 0]
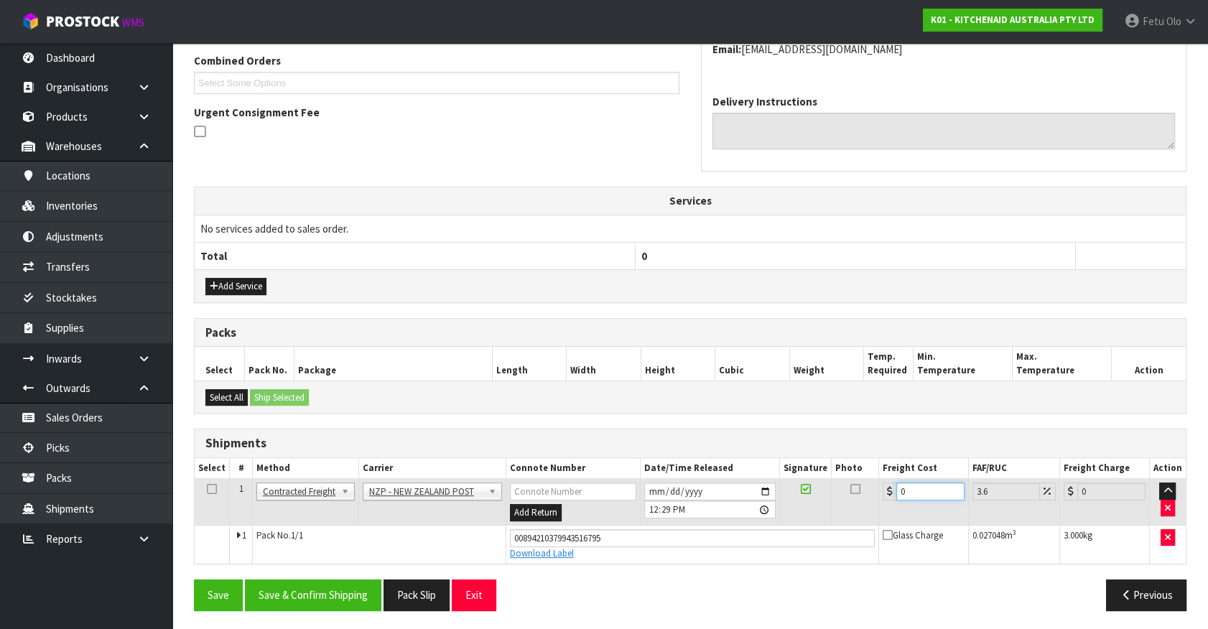
drag, startPoint x: 928, startPoint y: 491, endPoint x: 742, endPoint y: 545, distance: 193.7
click at [742, 545] on tbody "1 Client Local Pickup Customer Local Pickup Company Freight Contracted Freight …" at bounding box center [690, 521] width 991 height 85
type input "8"
type input "8.29"
type input "8.4"
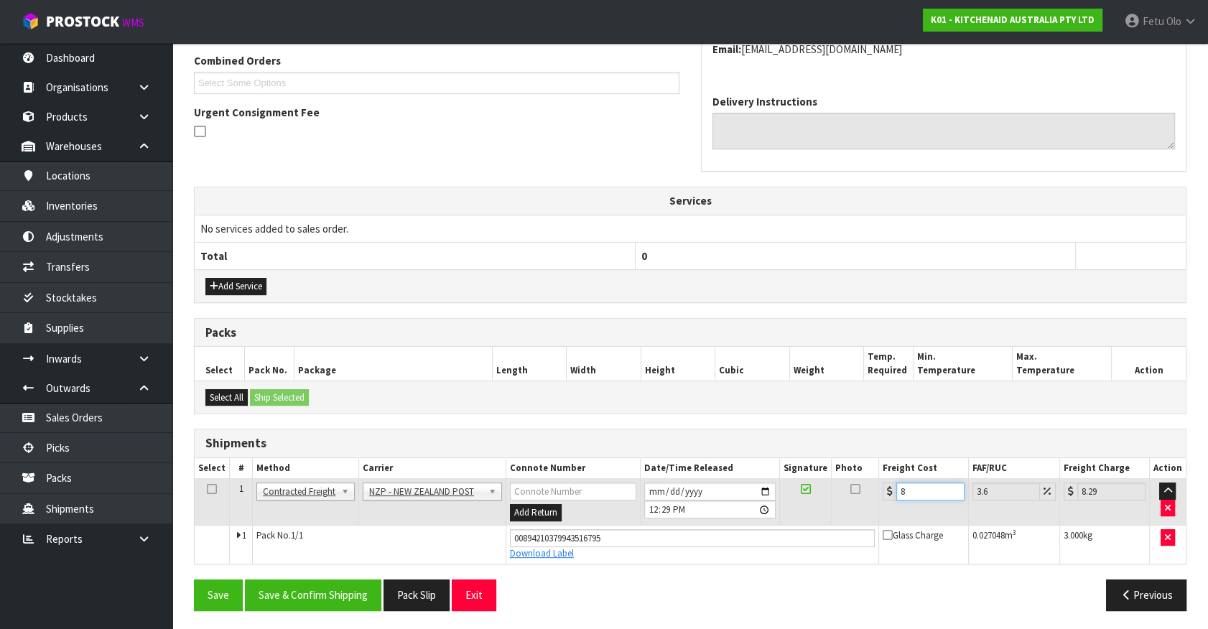
type input "8.7"
type input "8.45"
type input "8.75"
type input "8.45"
click at [339, 583] on button "Save & Confirm Shipping" at bounding box center [313, 595] width 136 height 31
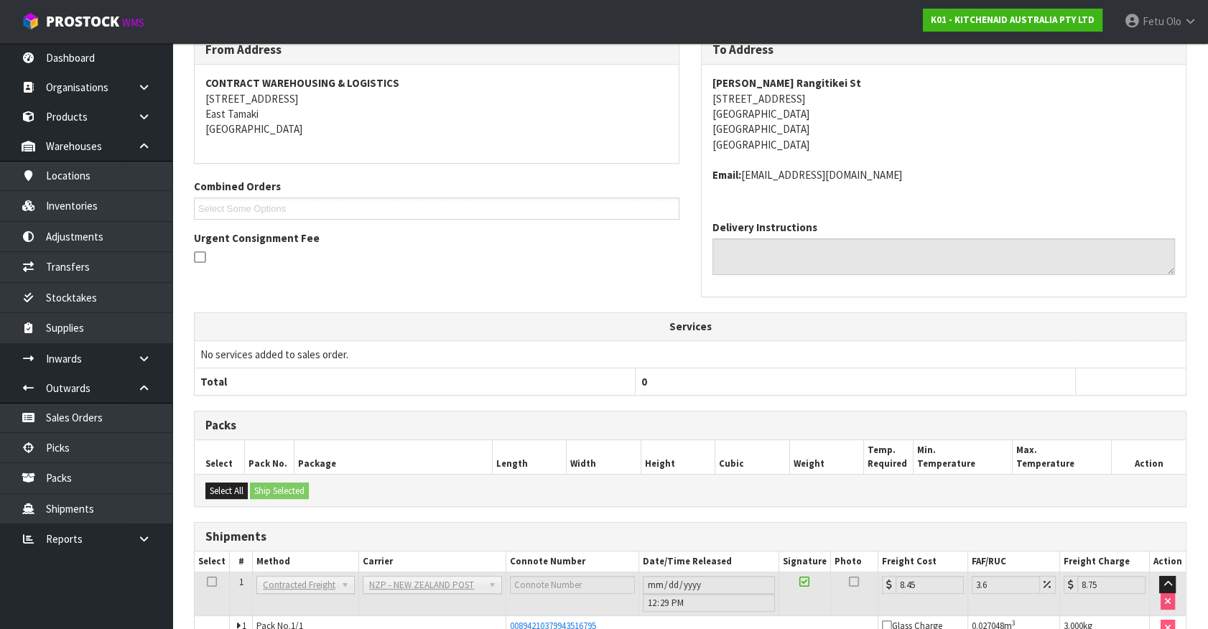
scroll to position [333, 0]
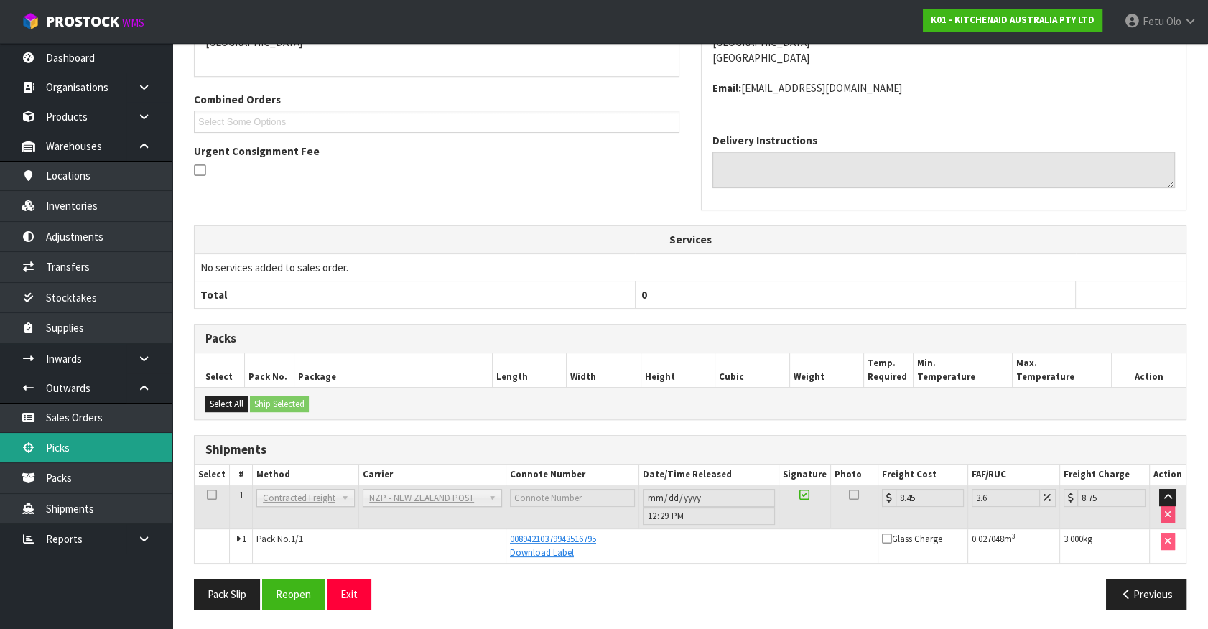
drag, startPoint x: 76, startPoint y: 448, endPoint x: 98, endPoint y: 442, distance: 23.0
click at [76, 448] on link "Picks" at bounding box center [86, 447] width 172 height 29
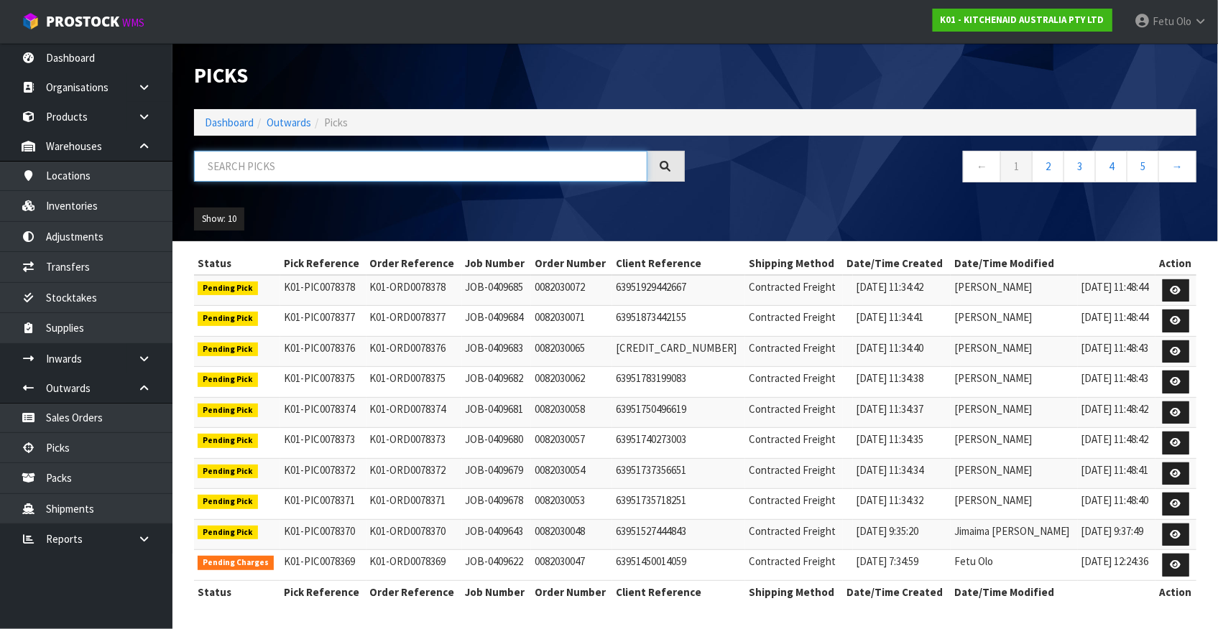
click at [322, 168] on input "text" at bounding box center [420, 166] width 453 height 31
type input "78364"
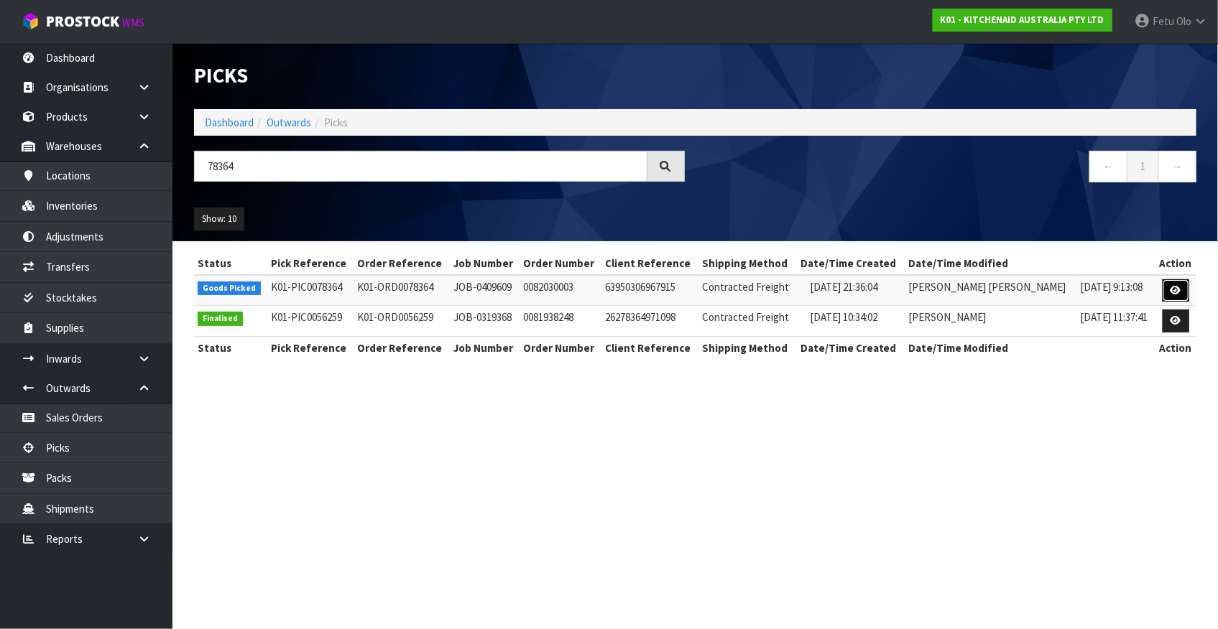
click at [1168, 287] on link at bounding box center [1175, 290] width 27 height 23
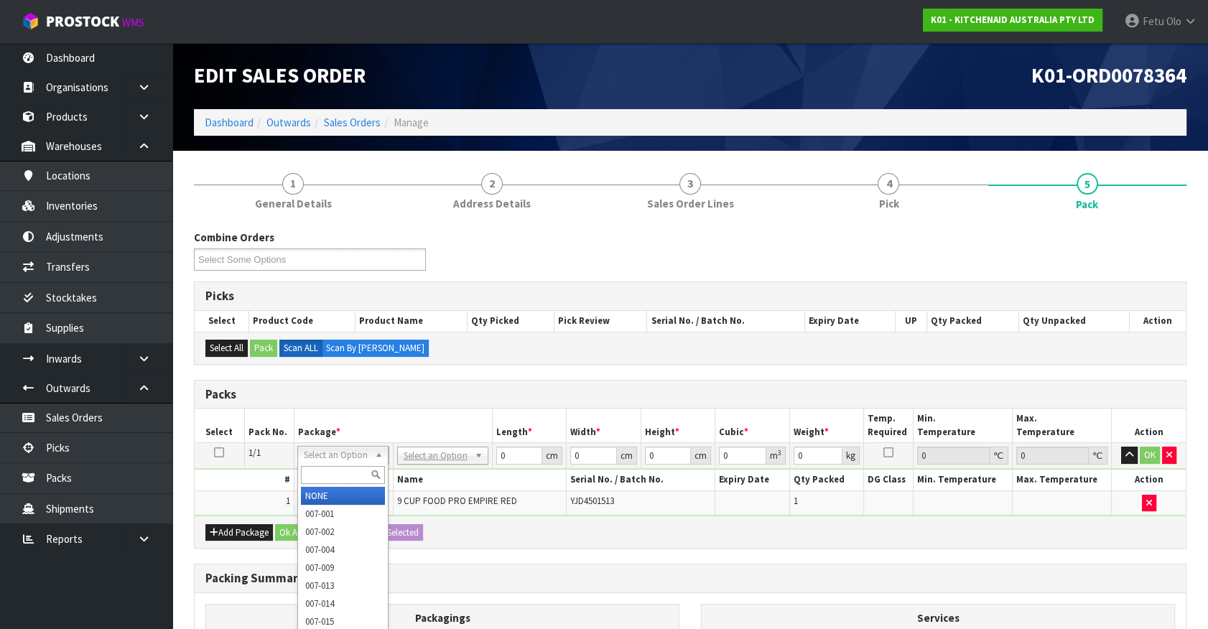
click at [331, 471] on input "text" at bounding box center [343, 475] width 84 height 18
type input "011-084"
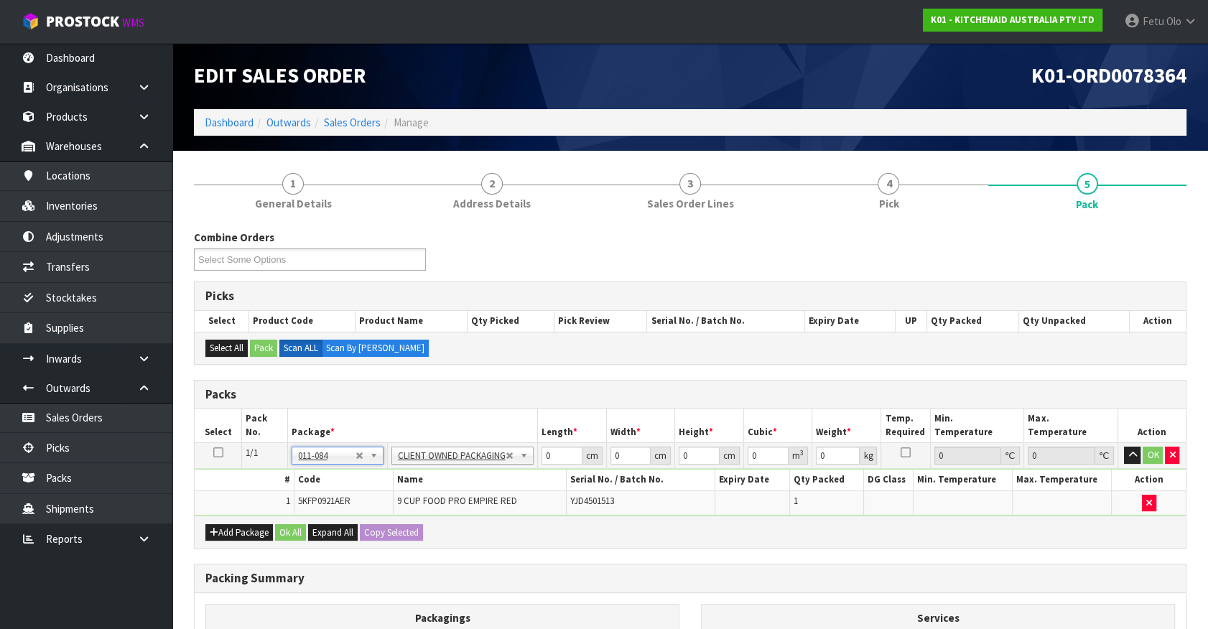
type input "4.6"
drag, startPoint x: 552, startPoint y: 457, endPoint x: 427, endPoint y: 496, distance: 131.8
click at [427, 496] on tbody "1/1 NONE 007-001 007-002 007-004 007-009 007-013 007-014 007-015 007-017 007-01…" at bounding box center [690, 479] width 991 height 73
type input "52"
type input "28"
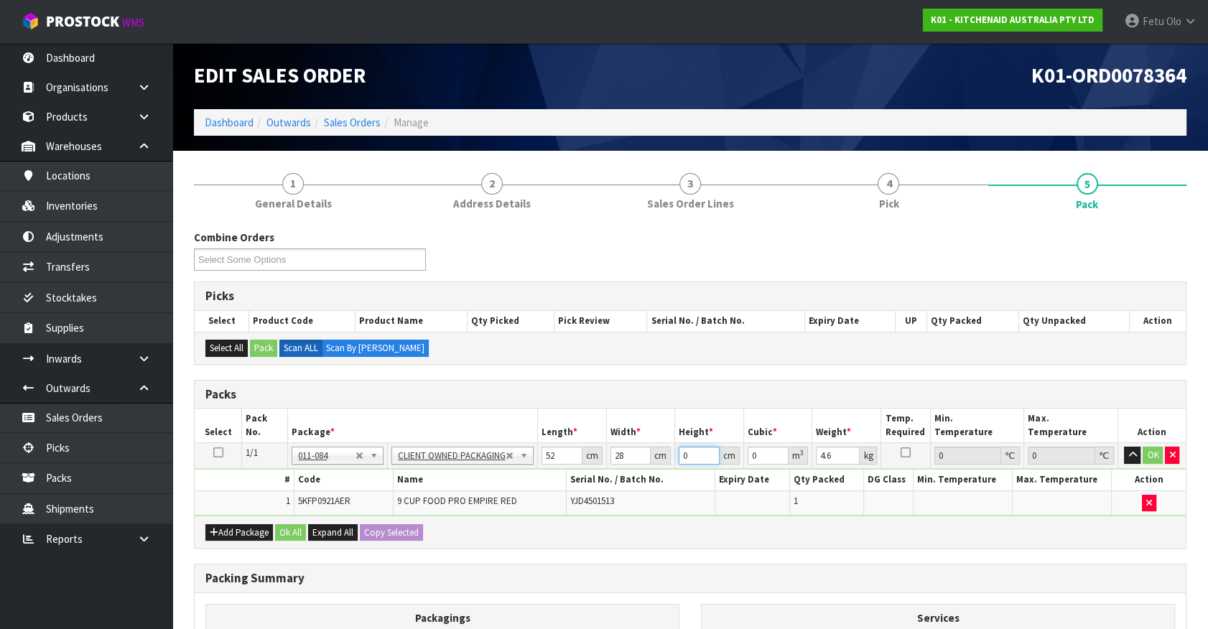
type input "3"
type input "0.004368"
type input "34"
type input "0.049504"
type input "34"
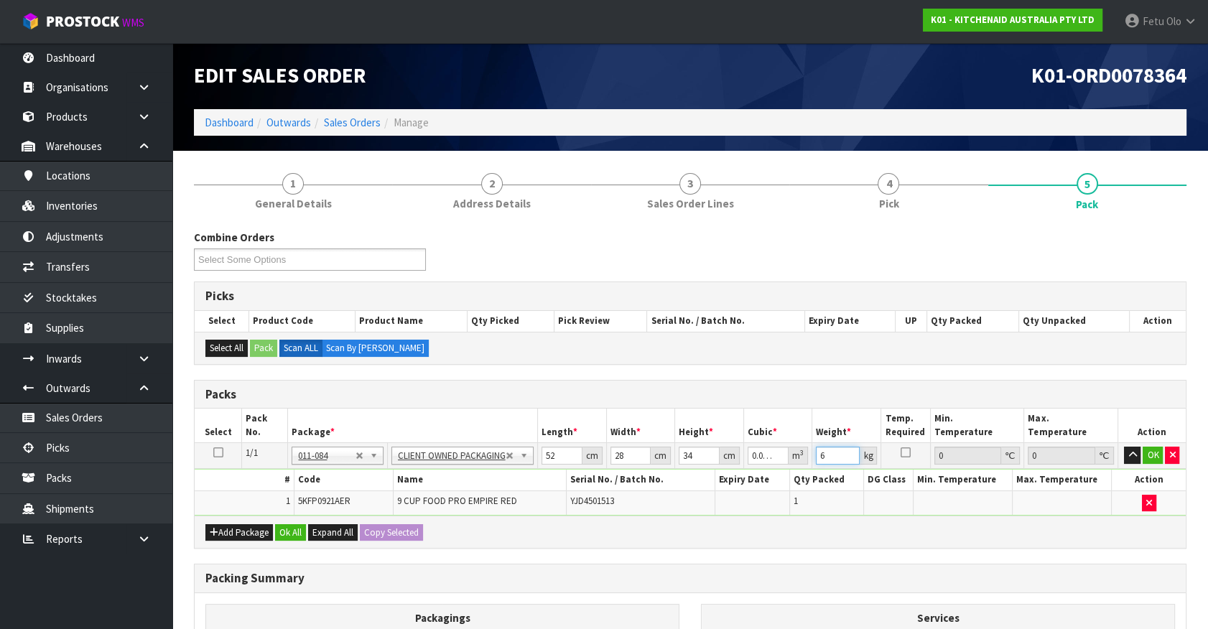
type input "6"
click button "OK" at bounding box center [1153, 455] width 20 height 17
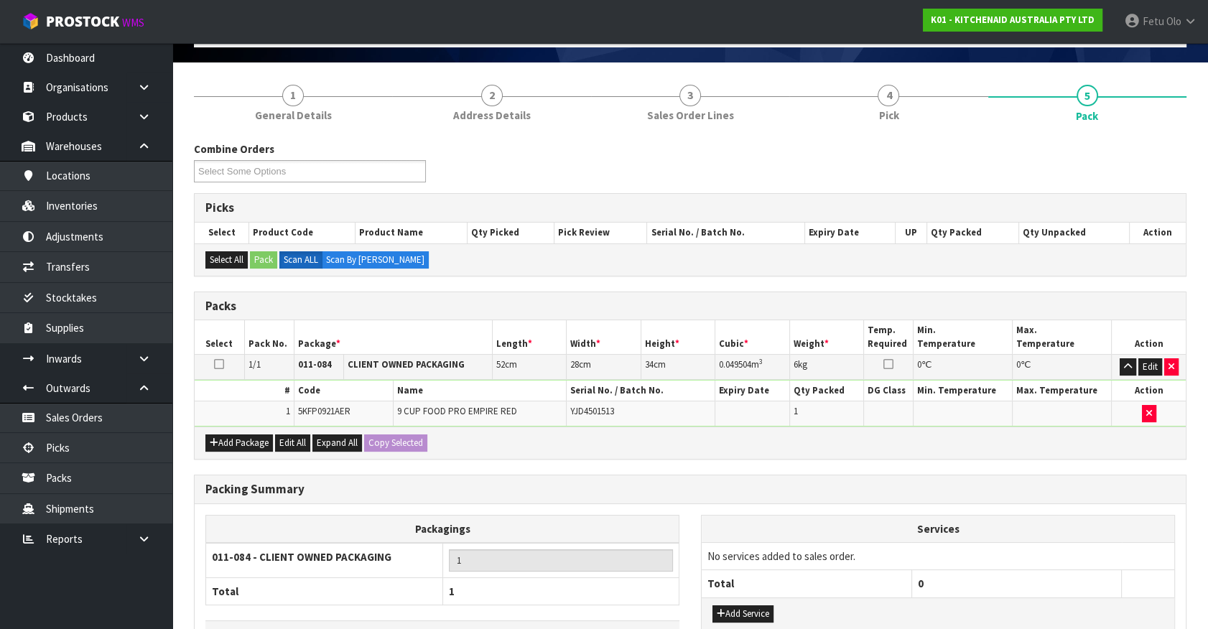
scroll to position [188, 0]
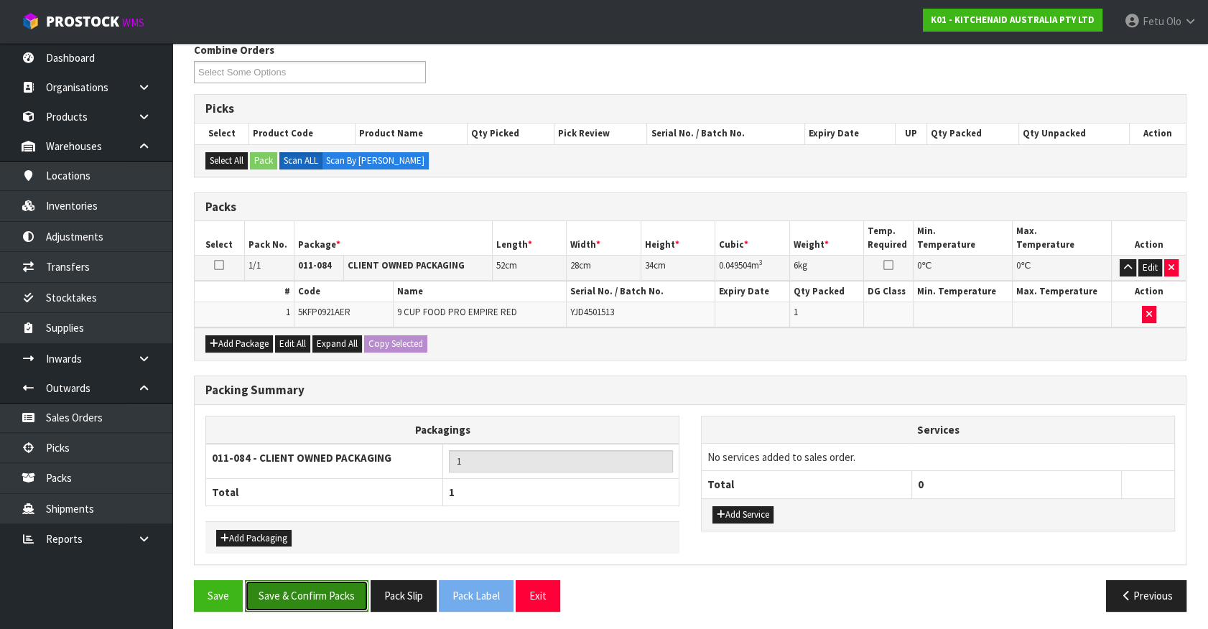
click at [332, 588] on button "Save & Confirm Packs" at bounding box center [307, 595] width 124 height 31
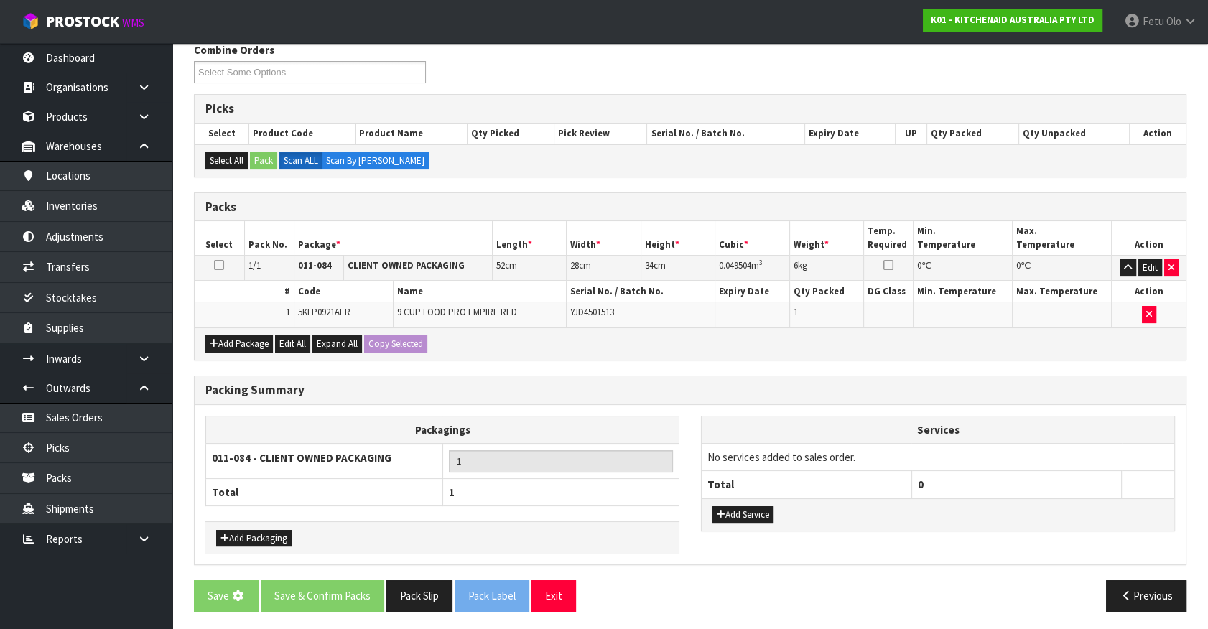
scroll to position [0, 0]
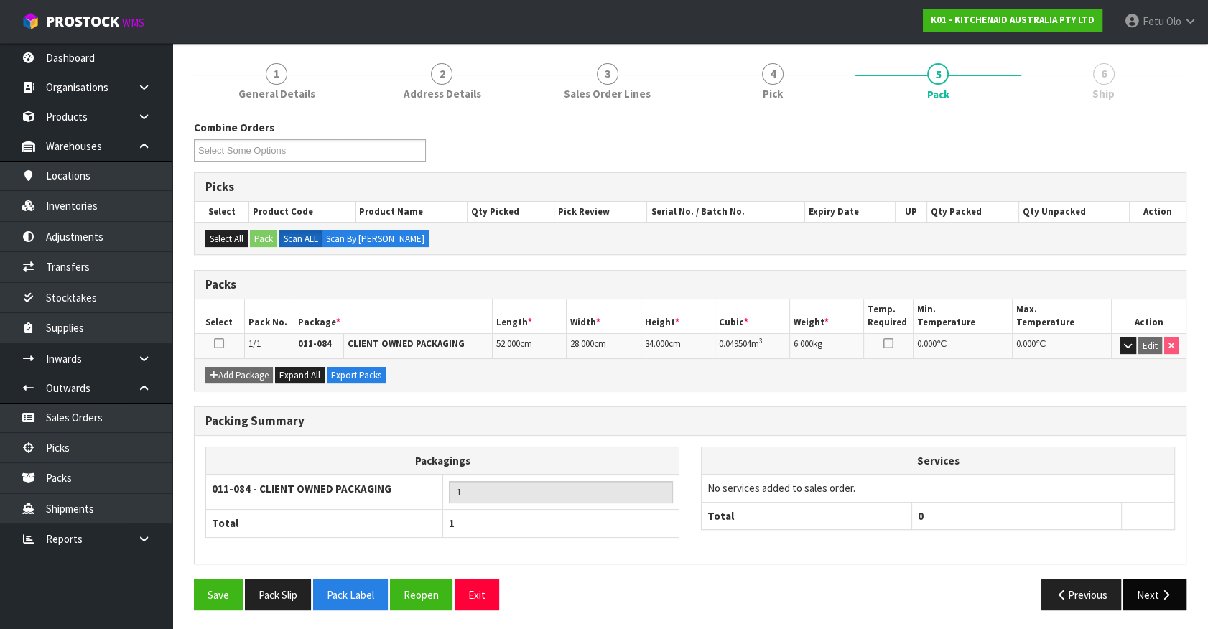
click at [1157, 588] on button "Next" at bounding box center [1155, 595] width 63 height 31
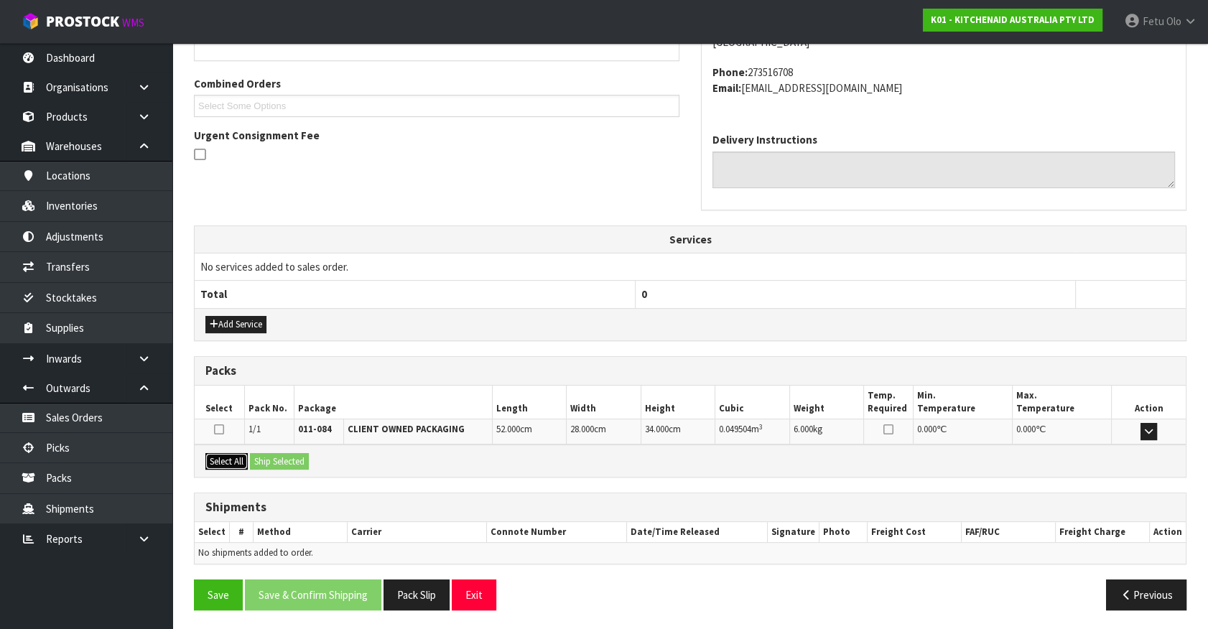
drag, startPoint x: 232, startPoint y: 456, endPoint x: 251, endPoint y: 455, distance: 19.5
click at [235, 455] on button "Select All" at bounding box center [226, 461] width 42 height 17
click at [251, 455] on button "Ship Selected" at bounding box center [279, 461] width 59 height 17
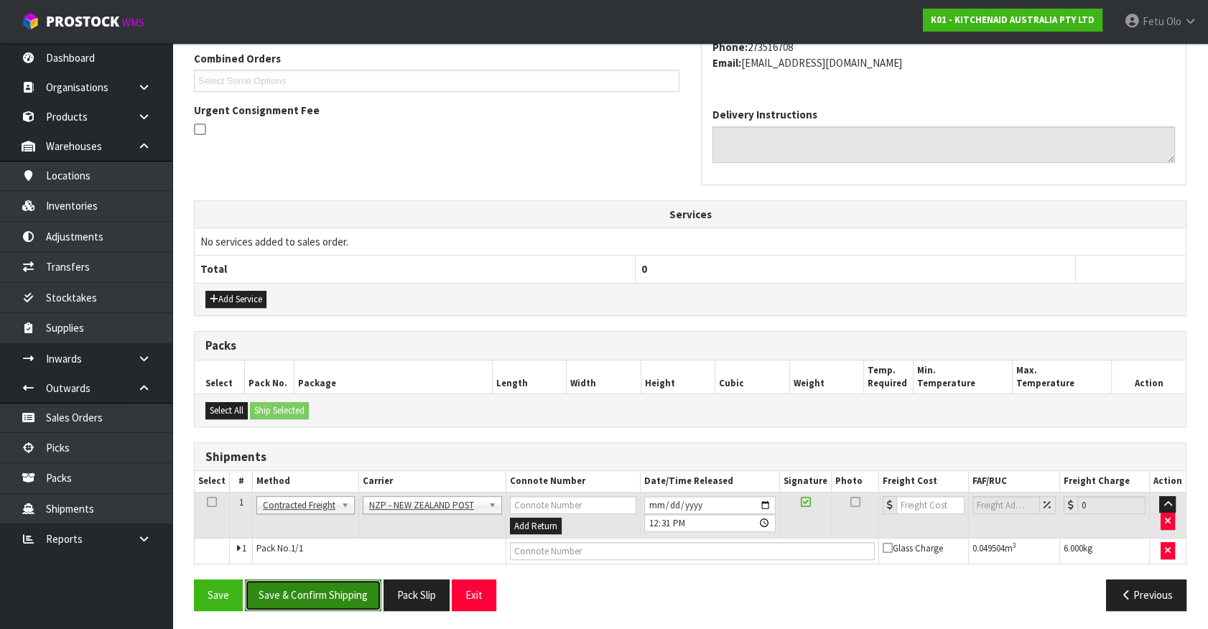
click at [327, 603] on button "Save & Confirm Shipping" at bounding box center [313, 595] width 136 height 31
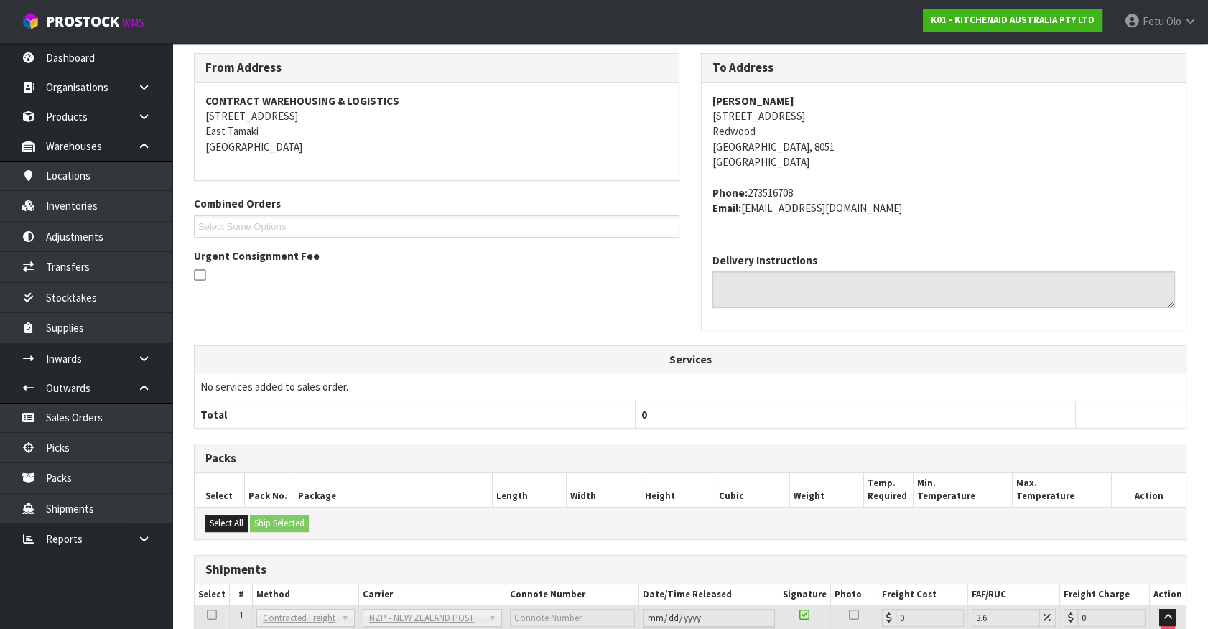
scroll to position [354, 0]
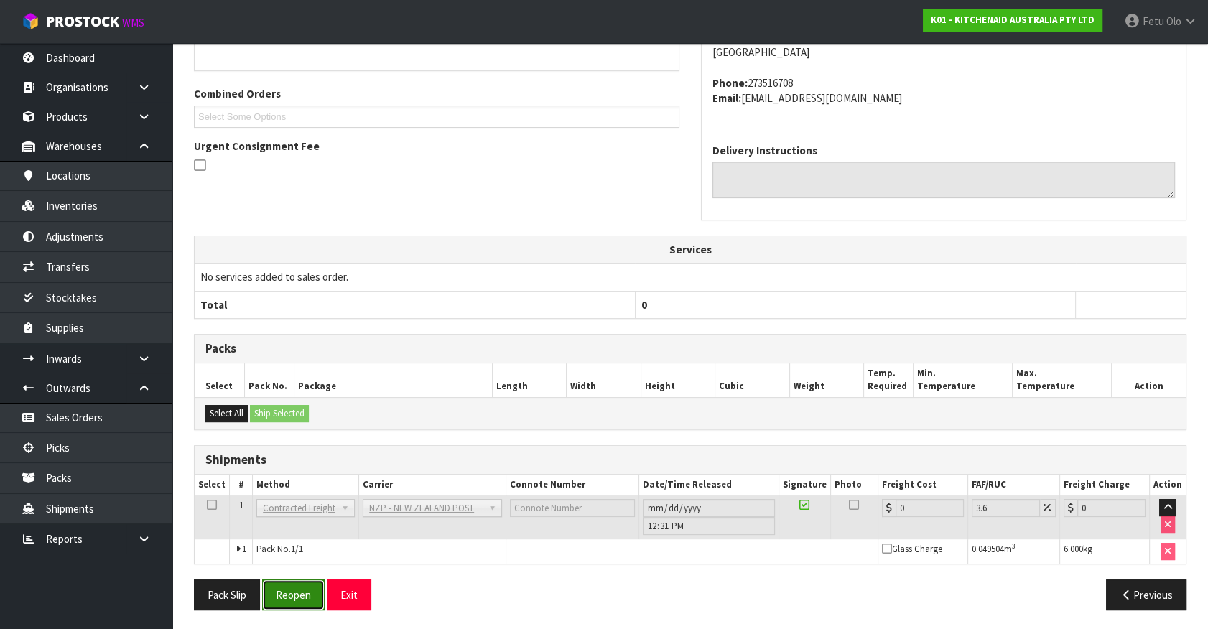
click at [290, 588] on button "Reopen" at bounding box center [293, 595] width 63 height 31
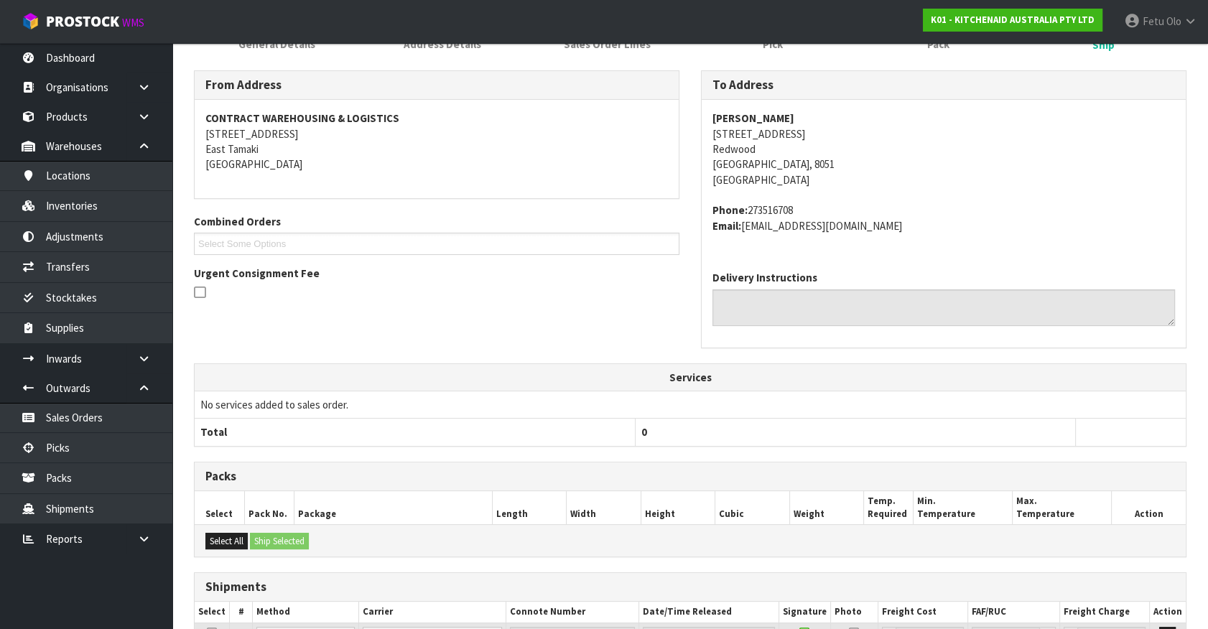
scroll to position [338, 0]
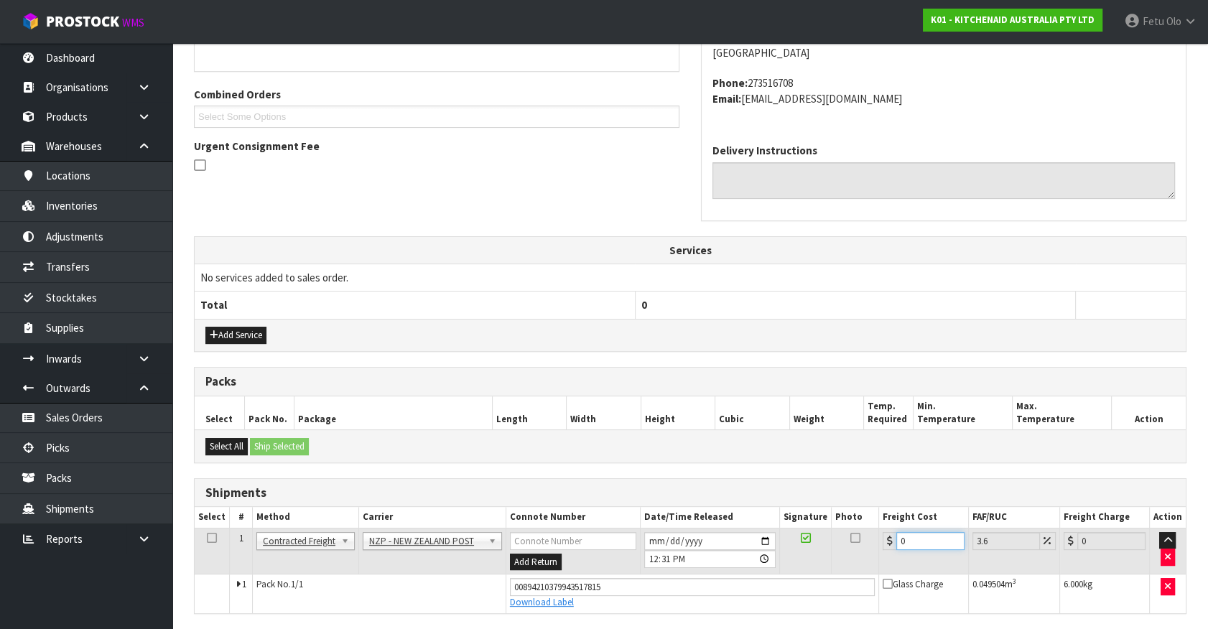
drag, startPoint x: 886, startPoint y: 552, endPoint x: 772, endPoint y: 584, distance: 118.0
click at [773, 584] on tbody "1 Client Local Pickup Customer Local Pickup Company Freight Contracted Freight …" at bounding box center [690, 570] width 991 height 85
type input "1"
type input "1.04"
type input "11"
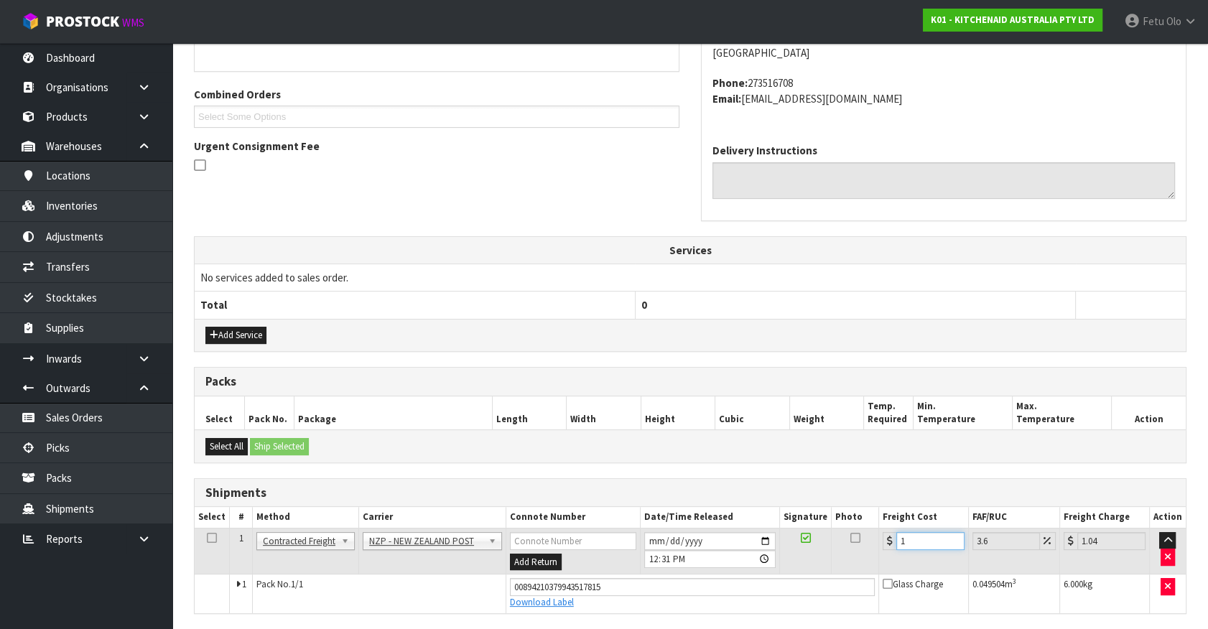
type input "11.4"
type input "11.6"
type input "12.02"
type input "11.61"
type input "12.03"
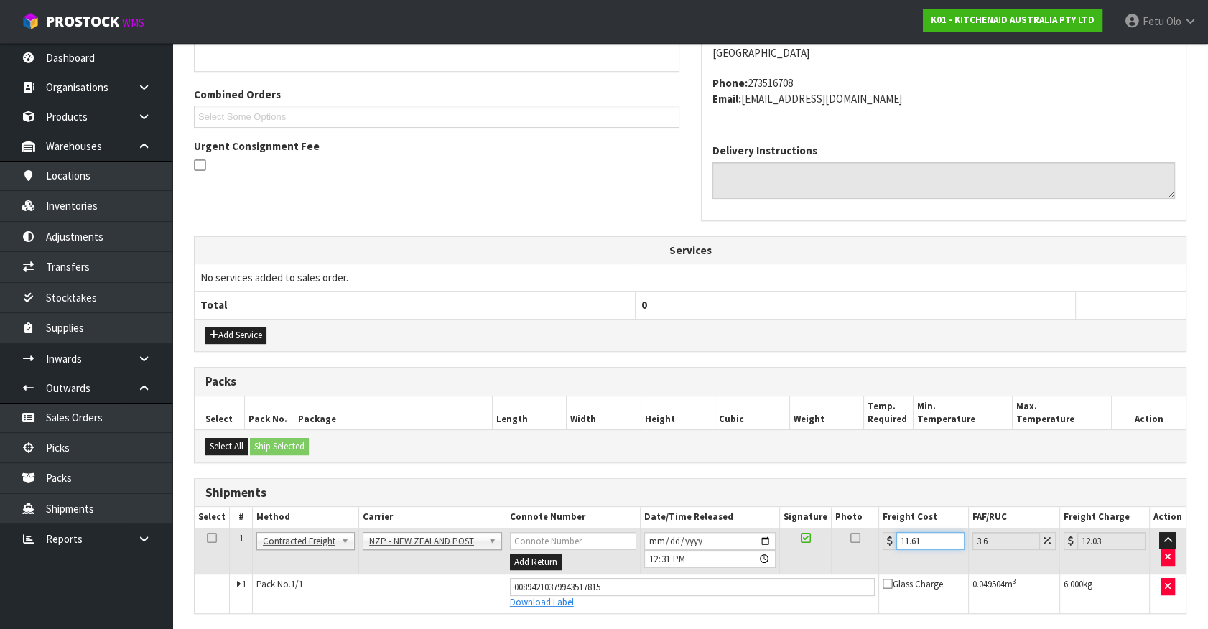
scroll to position [388, 0]
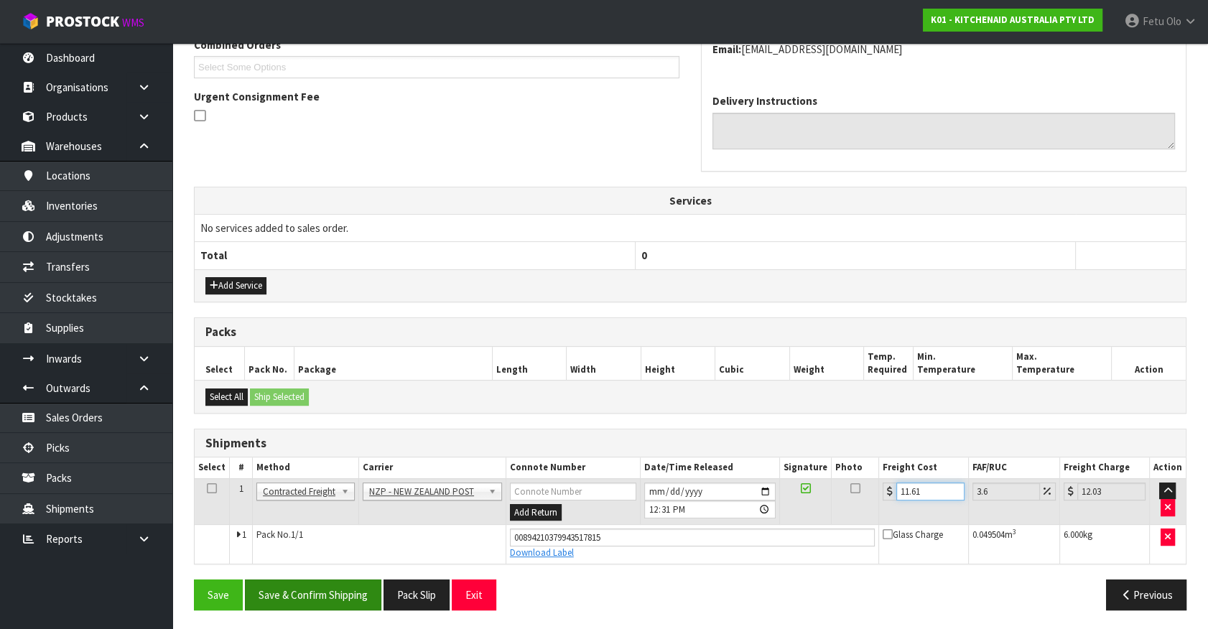
type input "11.61"
click at [326, 585] on button "Save & Confirm Shipping" at bounding box center [313, 595] width 136 height 31
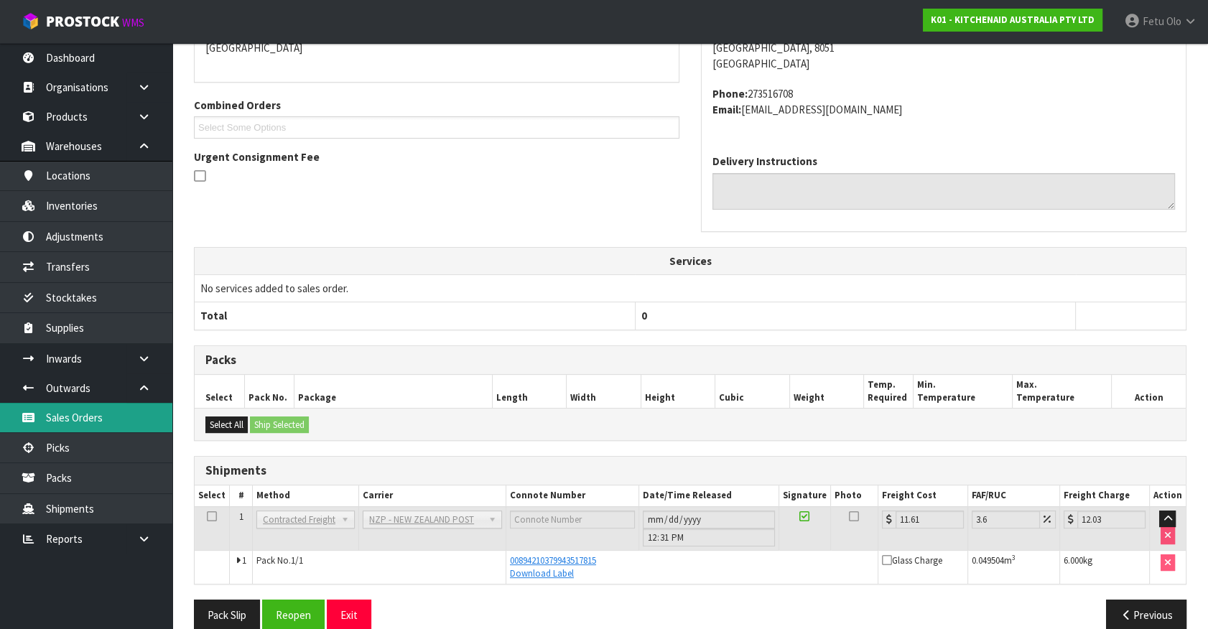
scroll to position [348, 0]
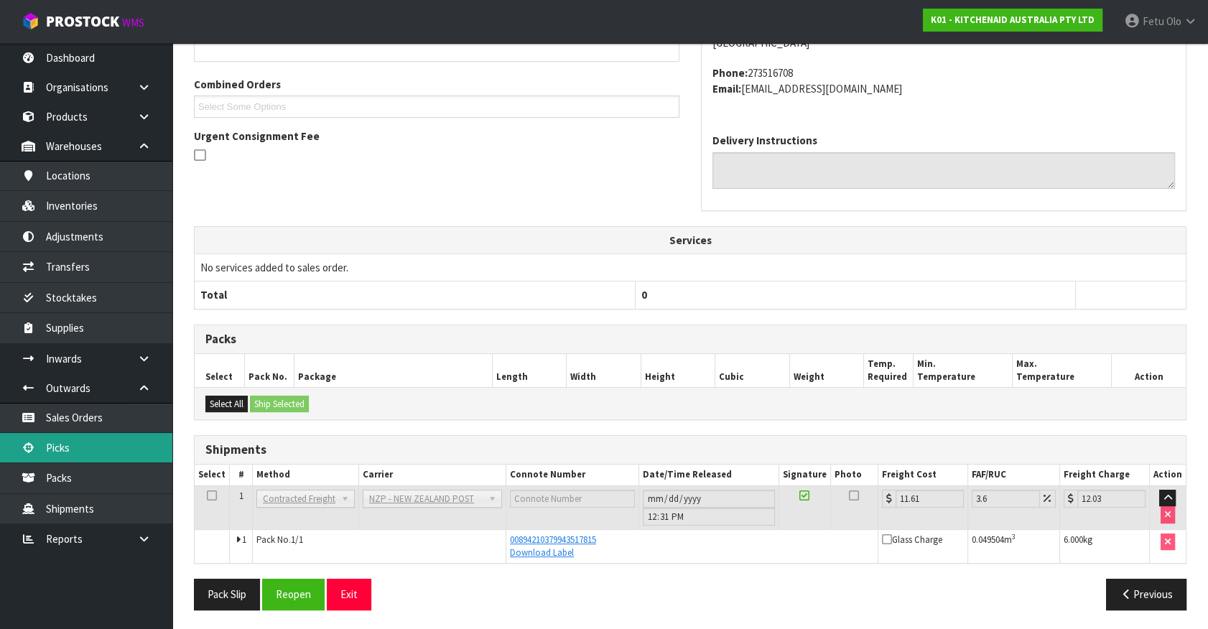
click at [57, 448] on link "Picks" at bounding box center [86, 447] width 172 height 29
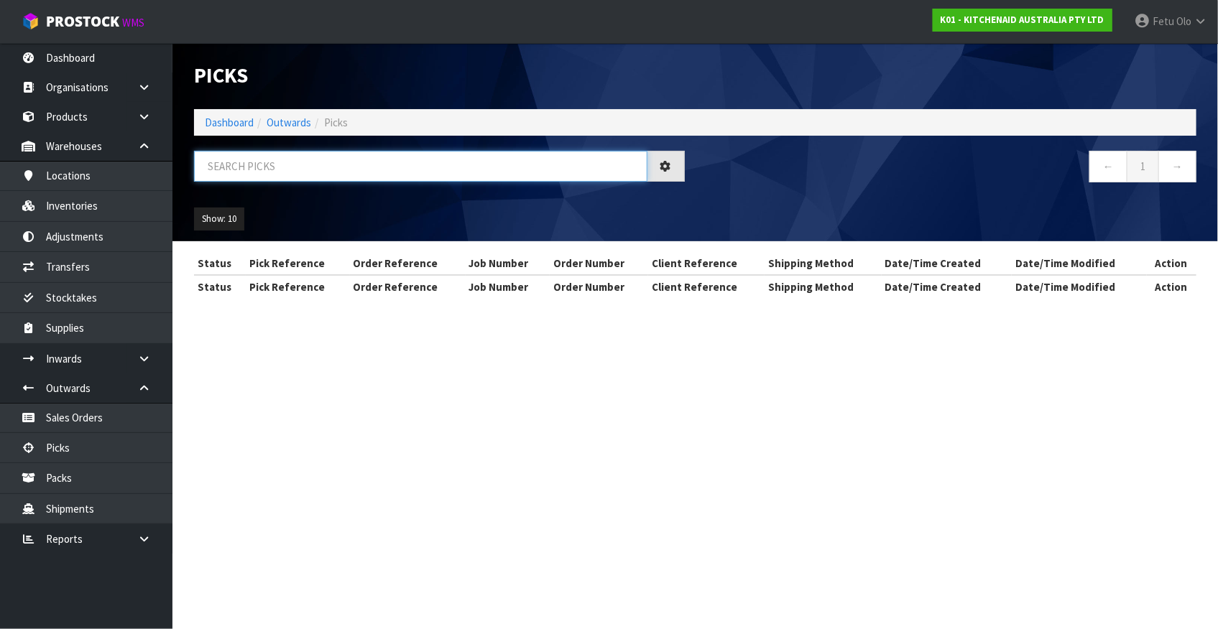
click at [474, 167] on input "text" at bounding box center [420, 166] width 453 height 31
type input "78360"
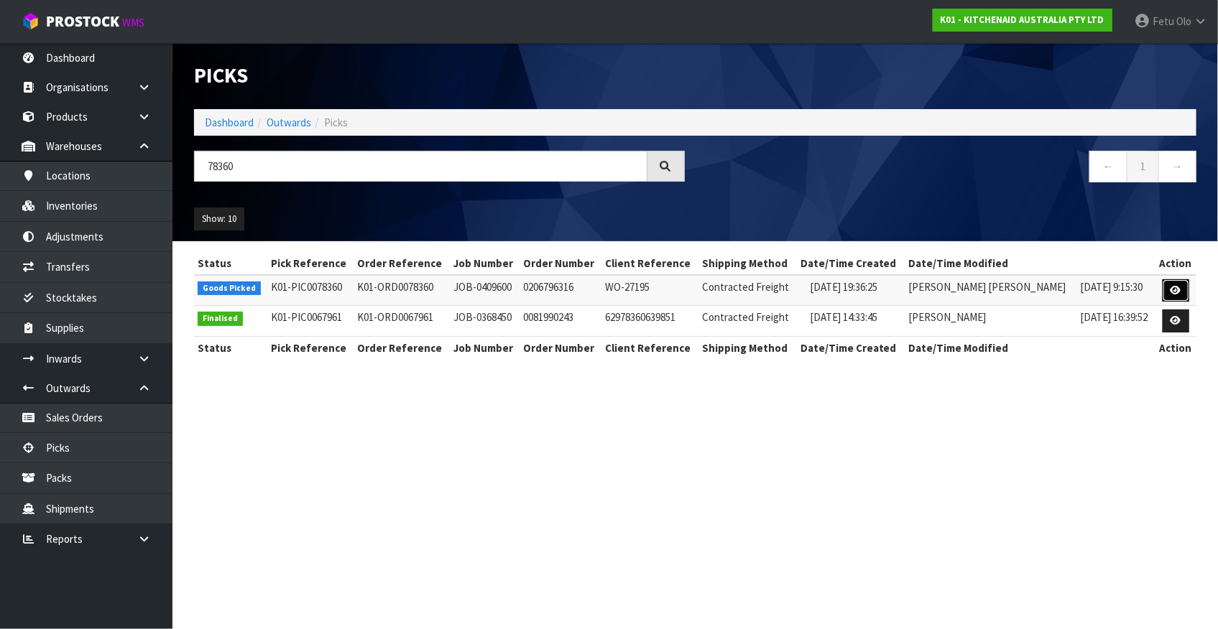
click at [1171, 286] on icon at bounding box center [1175, 290] width 11 height 9
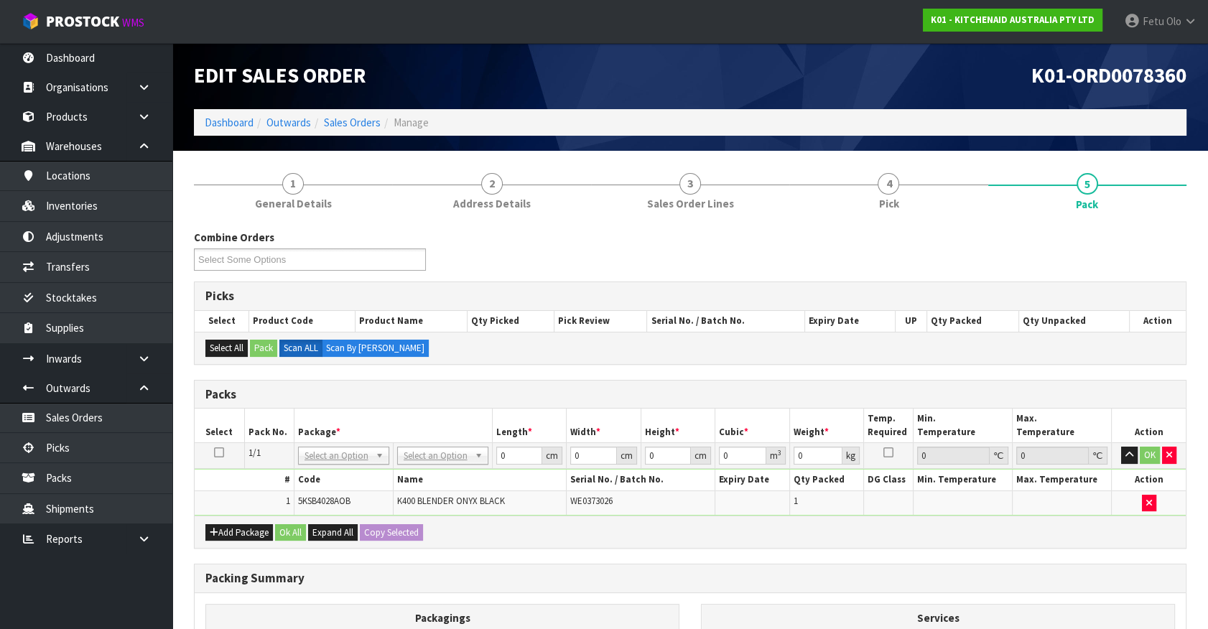
drag, startPoint x: 449, startPoint y: 460, endPoint x: 447, endPoint y: 479, distance: 18.8
drag, startPoint x: 522, startPoint y: 450, endPoint x: 414, endPoint y: 509, distance: 122.5
click at [415, 509] on tbody "1/1 NONE 007-001 007-002 007-004 007-009 007-013 007-014 007-015 007-017 007-01…" at bounding box center [690, 479] width 991 height 73
type input "33"
drag, startPoint x: 596, startPoint y: 451, endPoint x: 493, endPoint y: 489, distance: 110.0
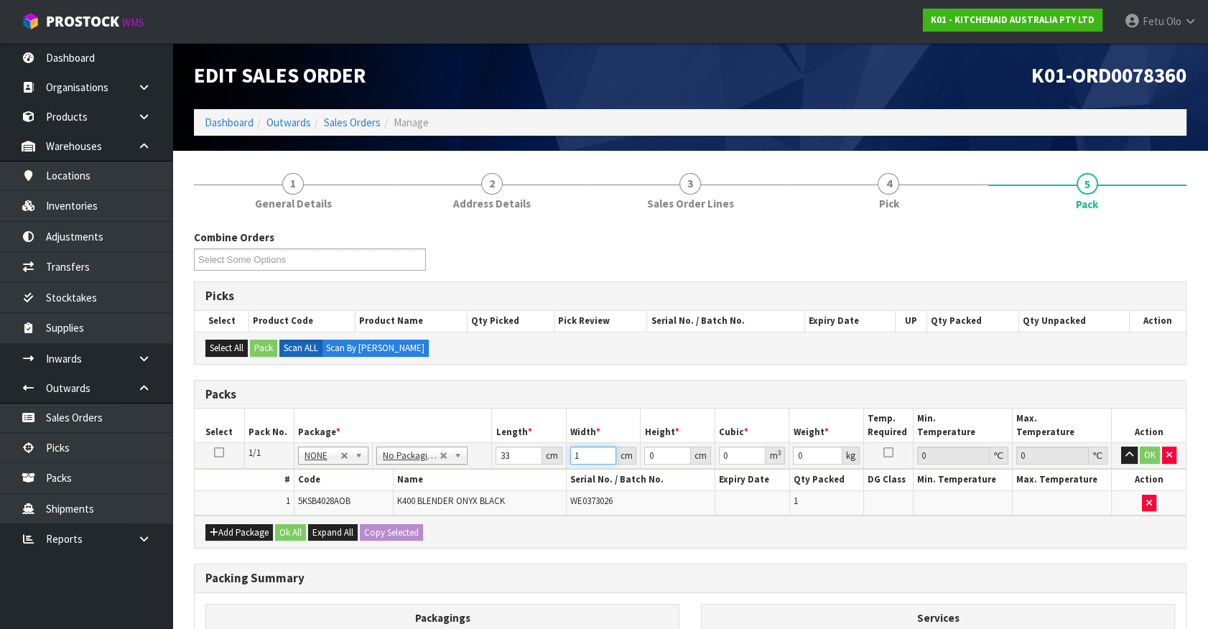
click at [494, 489] on tbody "1/1 NONE 007-001 007-002 007-004 007-009 007-013 007-014 007-015 007-017 007-01…" at bounding box center [690, 479] width 991 height 73
type input "31"
type input "4"
type input "0.004092"
type input "48"
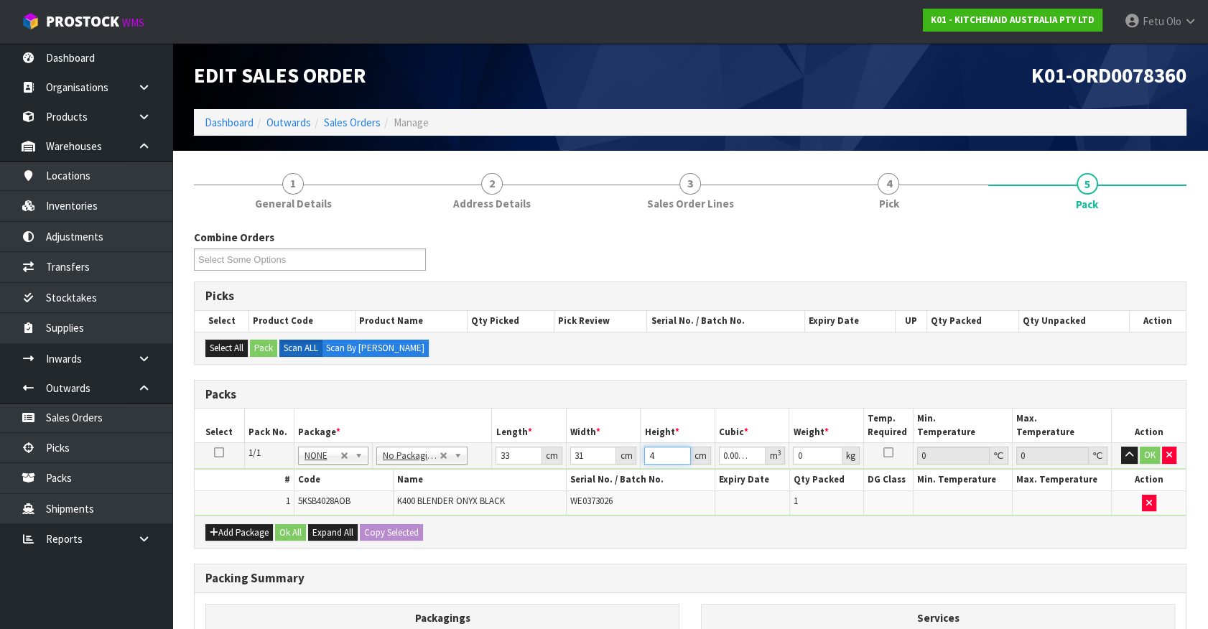
type input "0.049104"
type input "48"
type input "96"
drag, startPoint x: 806, startPoint y: 453, endPoint x: 790, endPoint y: 469, distance: 22.9
click at [790, 469] on tbody "1/1 NONE 007-001 007-002 007-004 007-009 007-013 007-014 007-015 007-017 007-01…" at bounding box center [690, 479] width 991 height 73
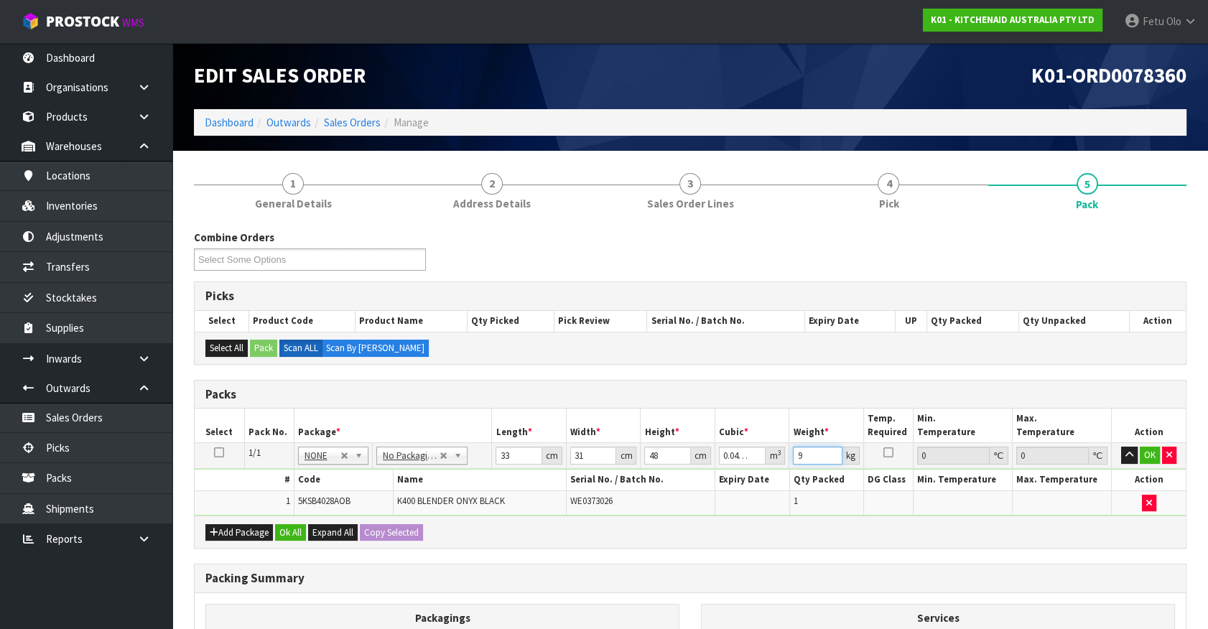
type input "9"
click button "OK" at bounding box center [1150, 455] width 20 height 17
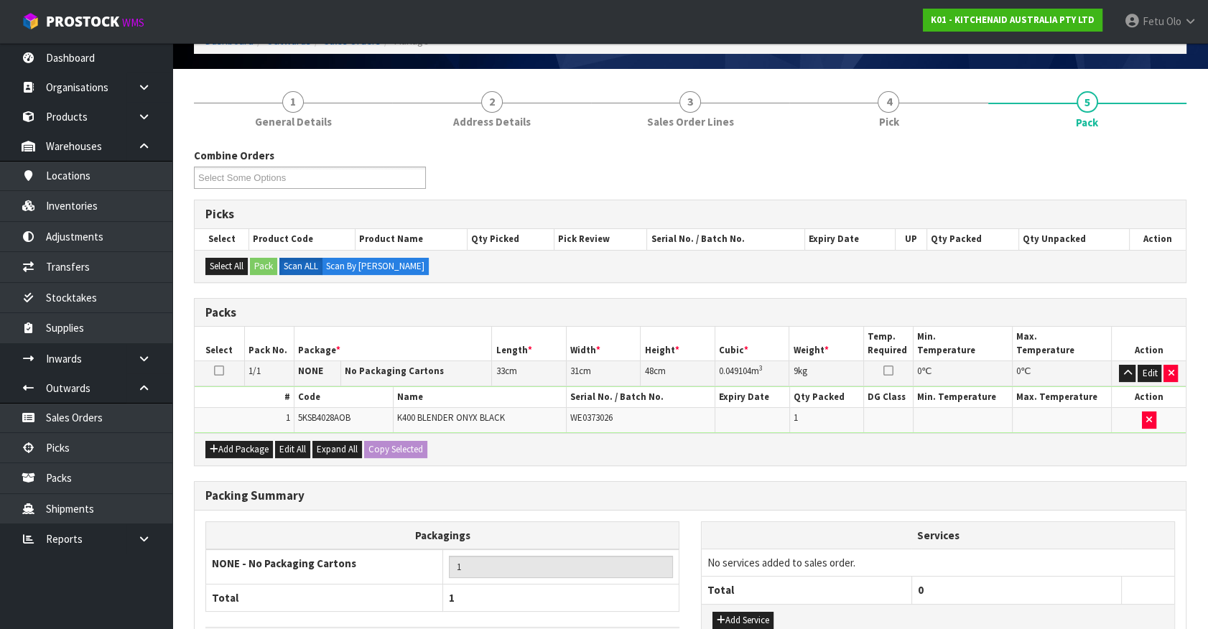
scroll to position [188, 0]
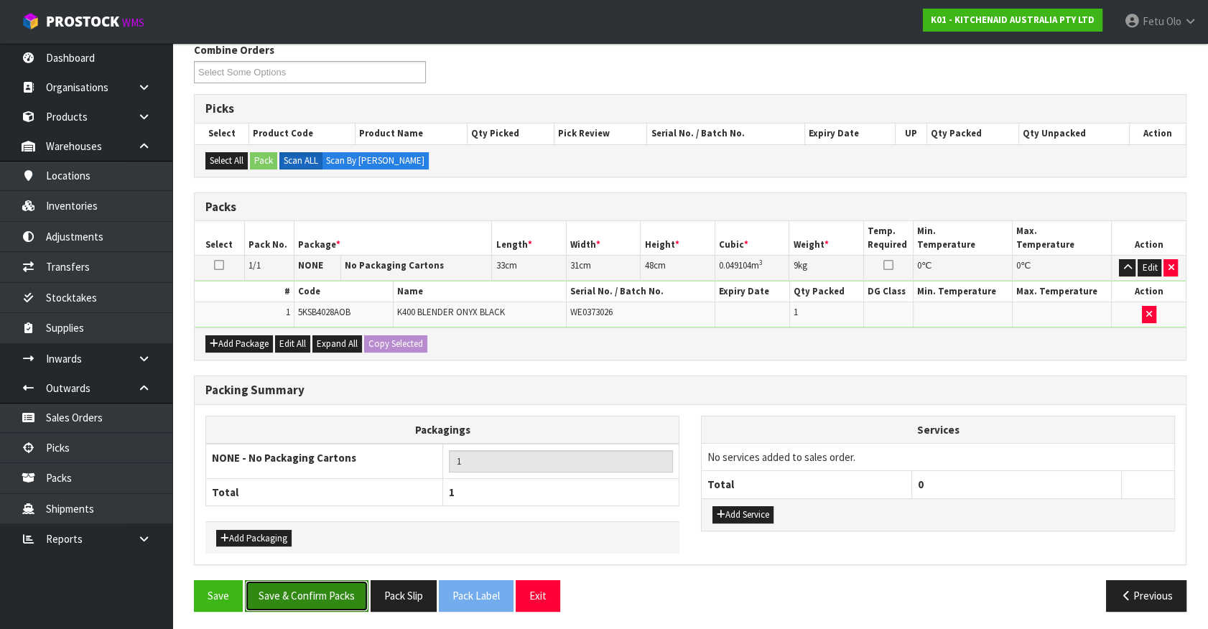
click at [320, 591] on button "Save & Confirm Packs" at bounding box center [307, 595] width 124 height 31
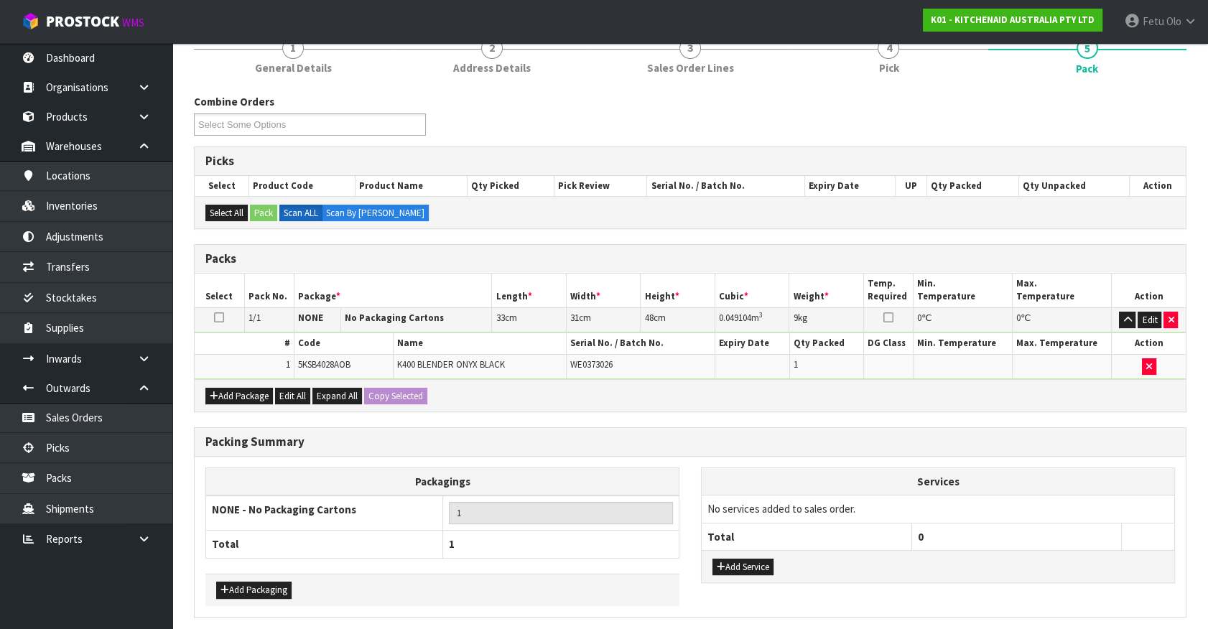
scroll to position [0, 0]
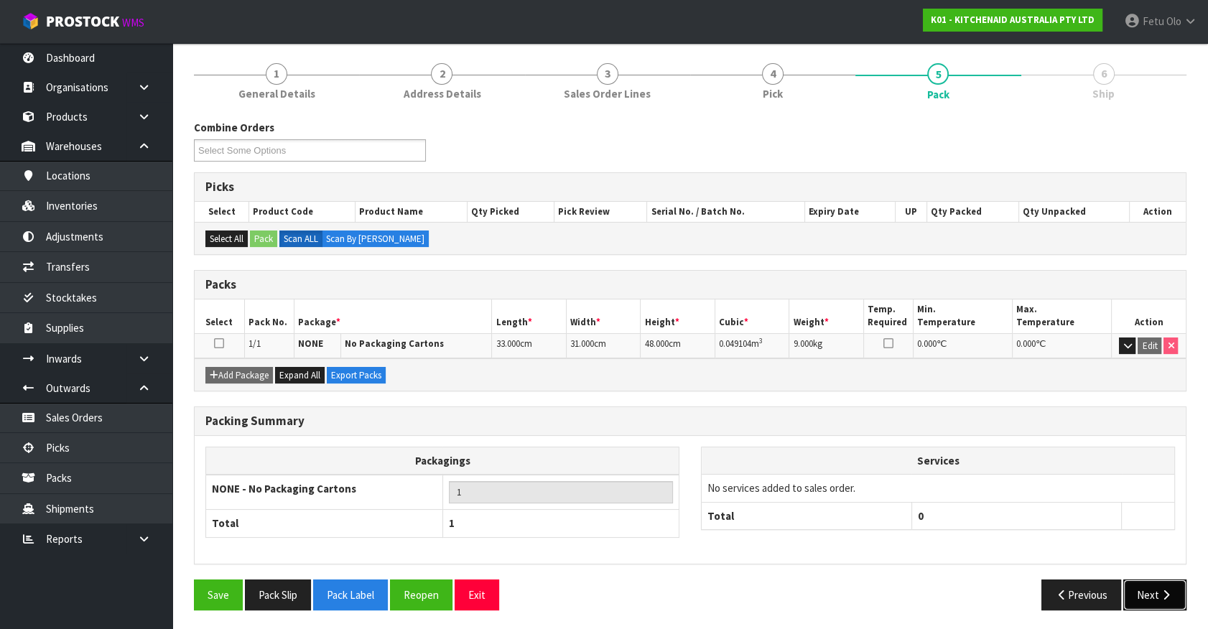
click at [1160, 590] on icon "button" at bounding box center [1167, 595] width 14 height 11
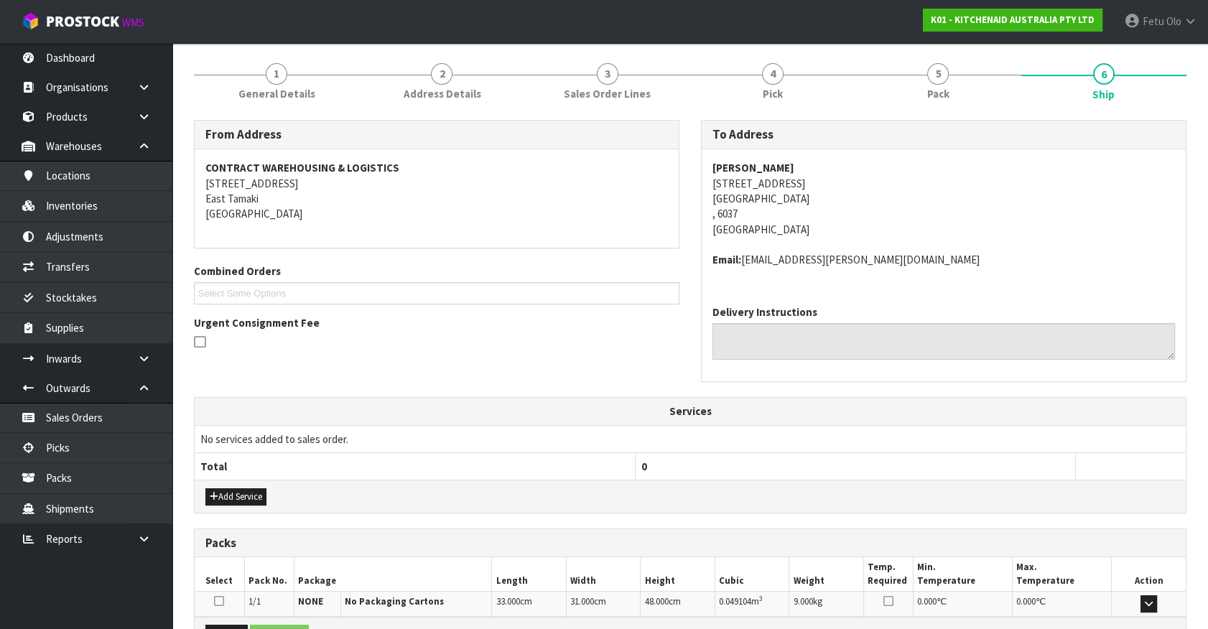
scroll to position [333, 0]
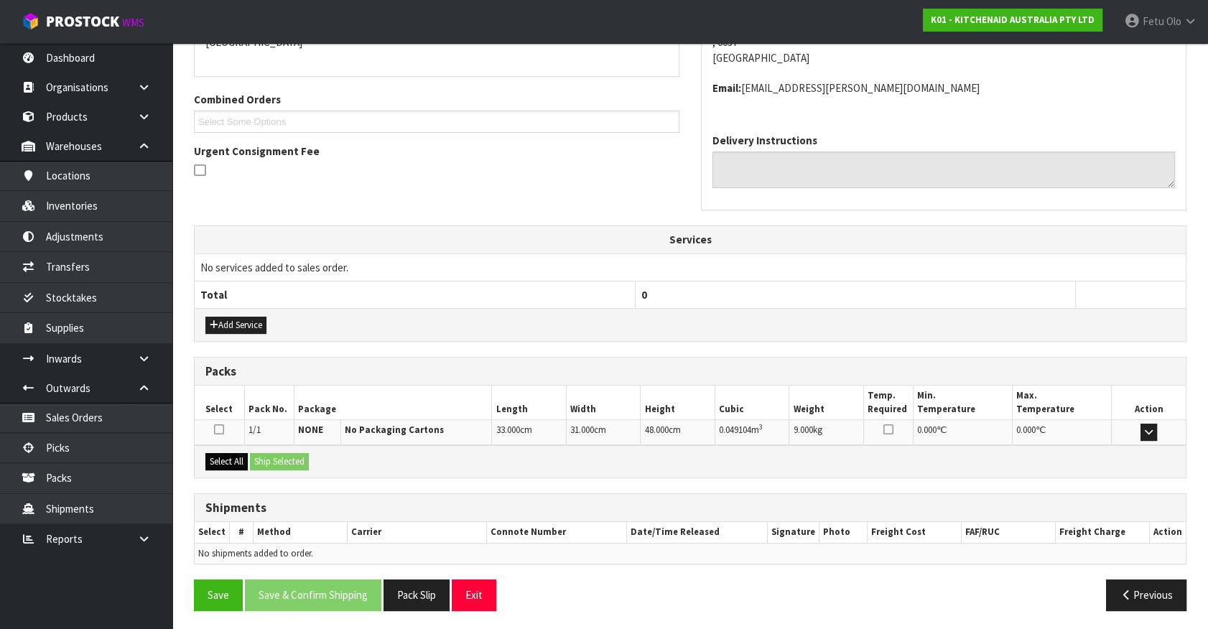
drag, startPoint x: 200, startPoint y: 460, endPoint x: 232, endPoint y: 458, distance: 31.6
click at [208, 460] on div "Select All Ship Selected" at bounding box center [690, 461] width 991 height 32
click at [232, 458] on button "Select All" at bounding box center [226, 461] width 42 height 17
click at [271, 456] on button "Ship Selected" at bounding box center [279, 461] width 59 height 17
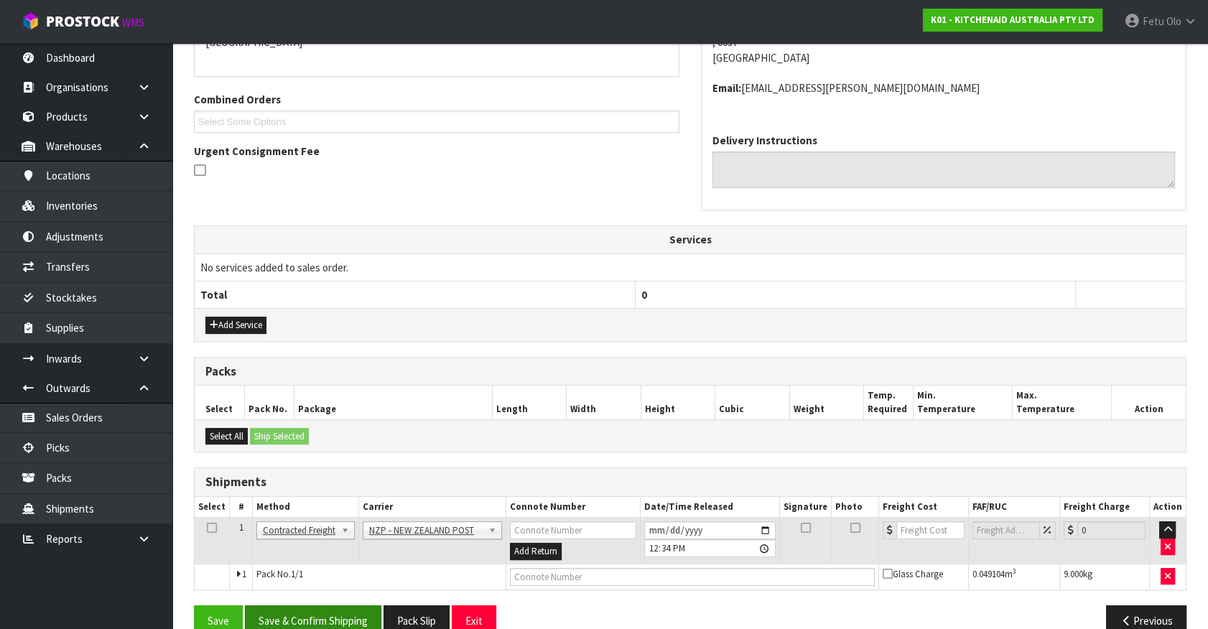
scroll to position [359, 0]
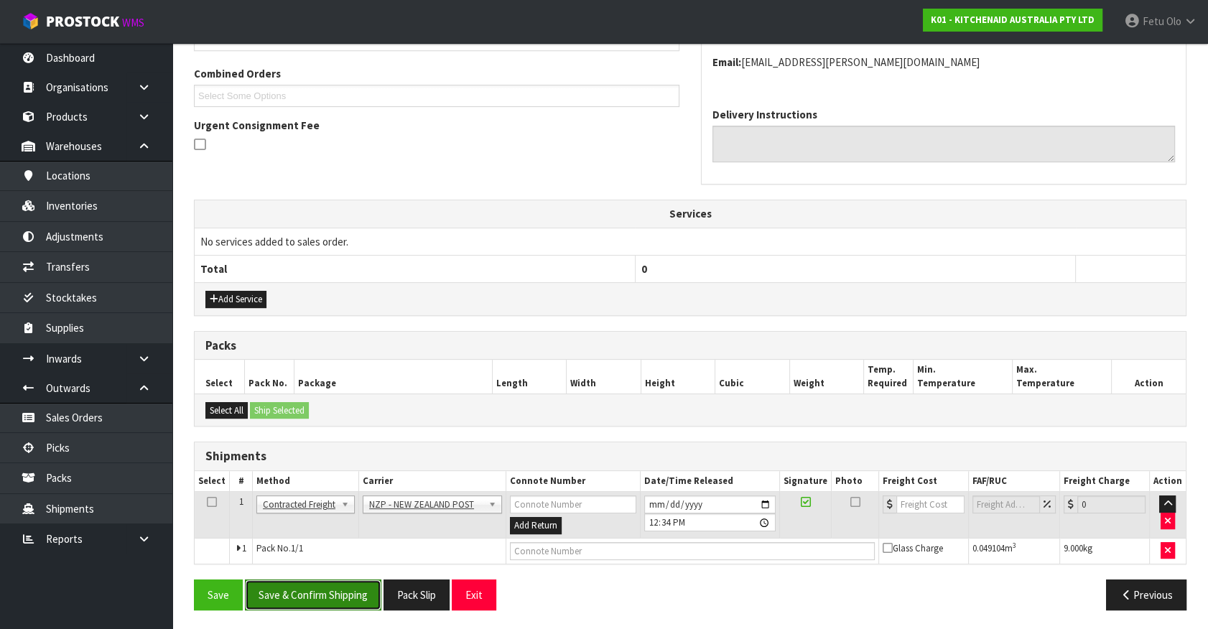
click at [354, 591] on button "Save & Confirm Shipping" at bounding box center [313, 595] width 136 height 31
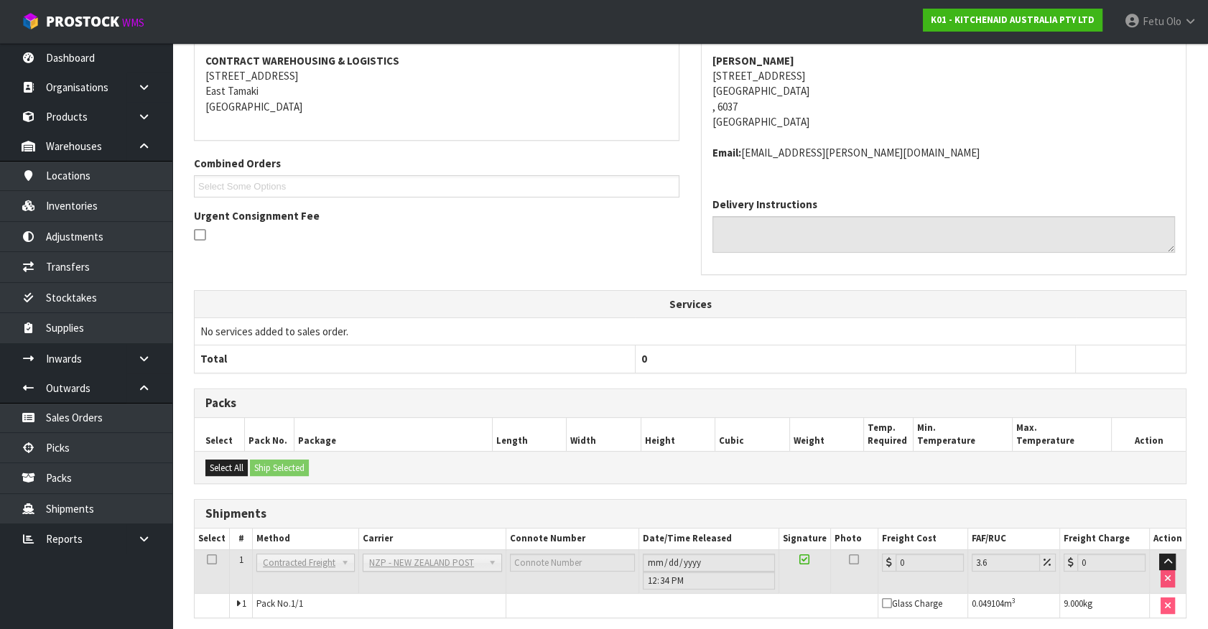
scroll to position [338, 0]
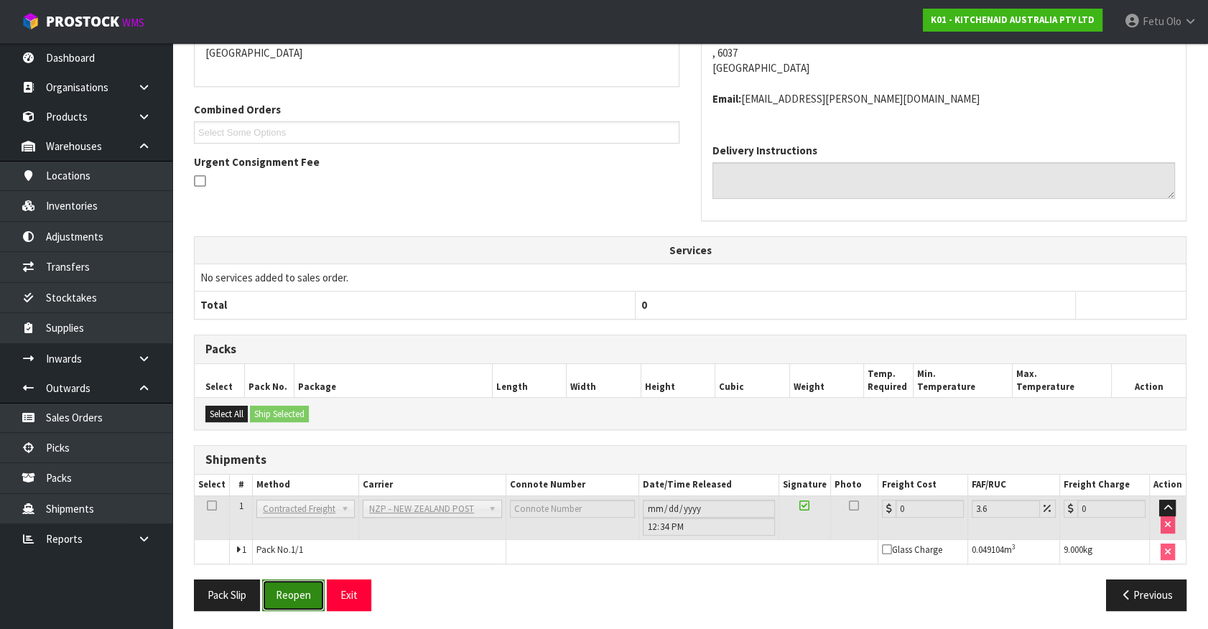
click at [273, 595] on button "Reopen" at bounding box center [293, 595] width 63 height 31
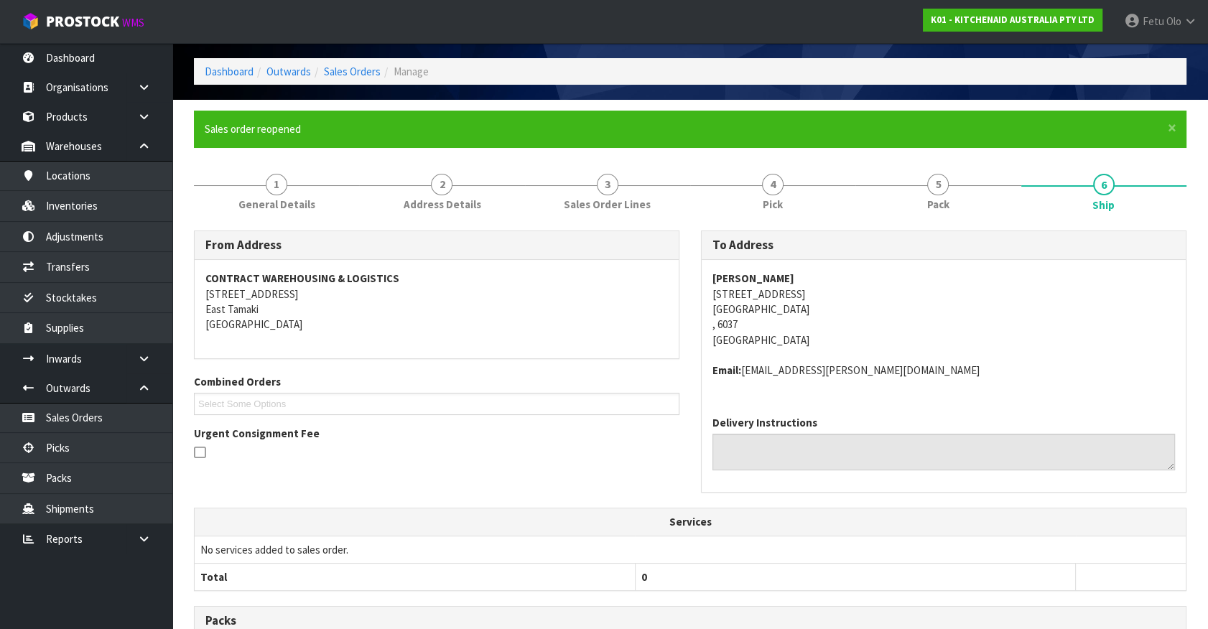
scroll to position [323, 0]
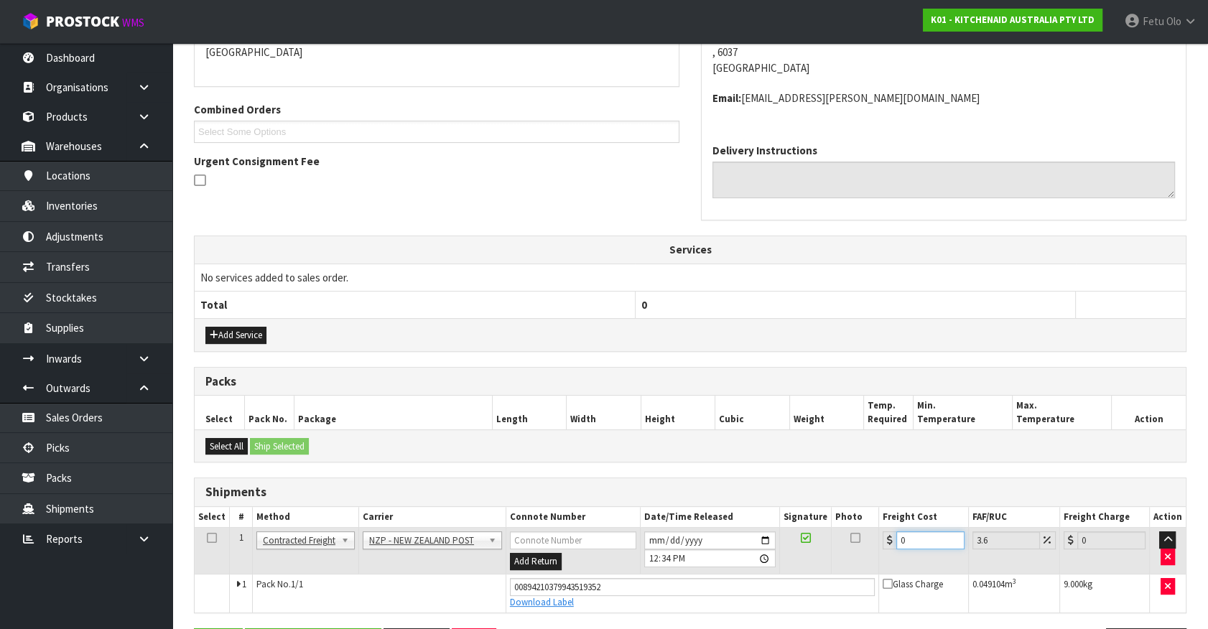
drag, startPoint x: 927, startPoint y: 537, endPoint x: 777, endPoint y: 562, distance: 152.9
click at [777, 562] on tr "1 Client Local Pickup Customer Local Pickup Company Freight Contracted Freight …" at bounding box center [690, 551] width 991 height 47
type input "8"
type input "8.29"
type input "8.4"
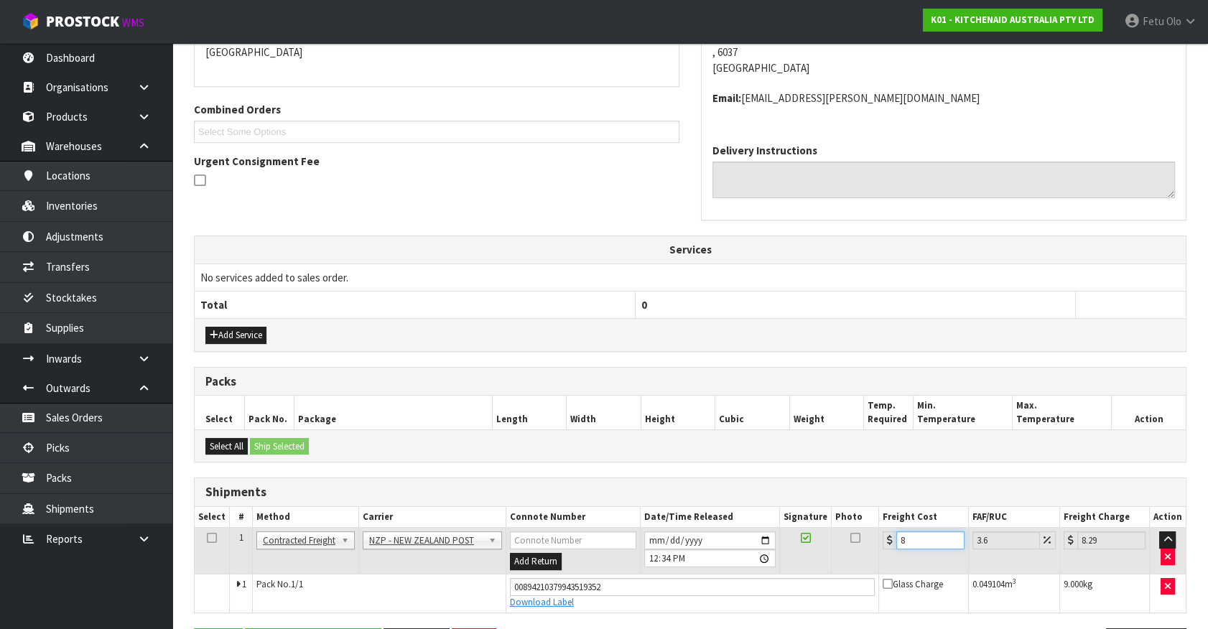
type input "8.7"
type input "8.45"
type input "8.75"
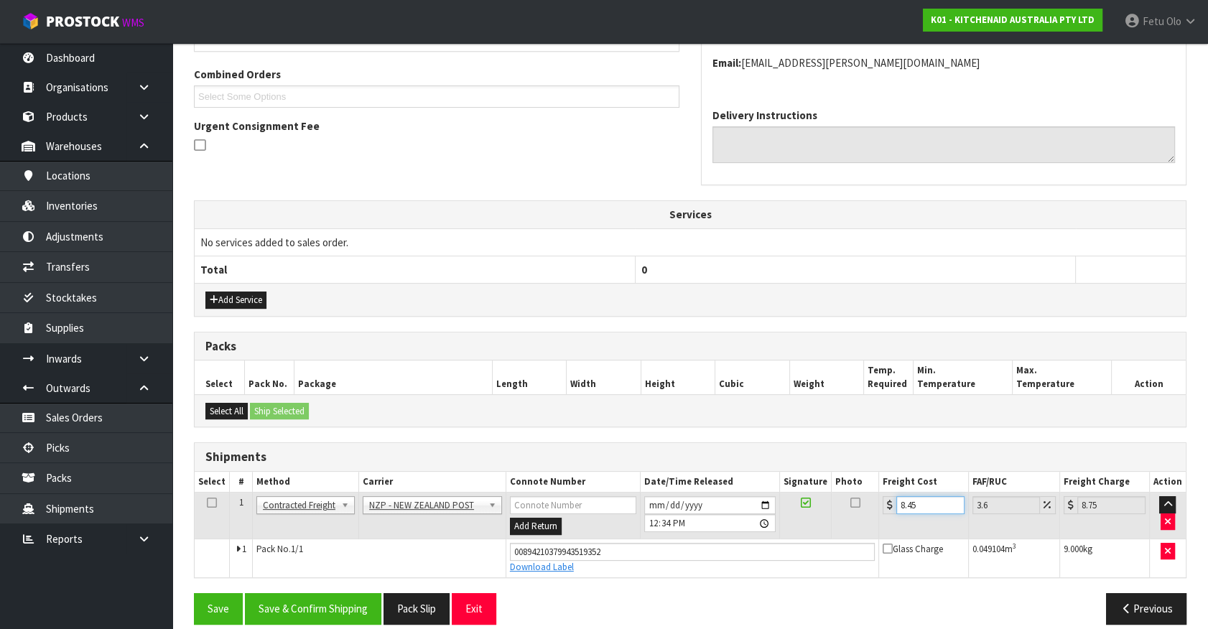
scroll to position [372, 0]
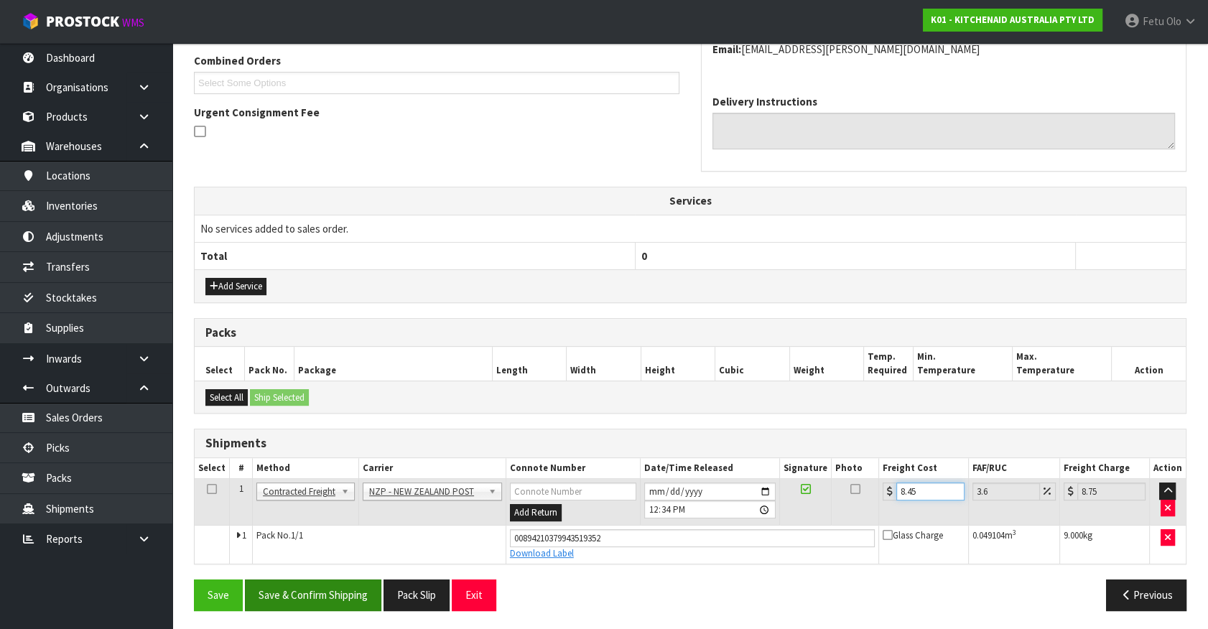
type input "8.45"
click at [334, 591] on button "Save & Confirm Shipping" at bounding box center [313, 595] width 136 height 31
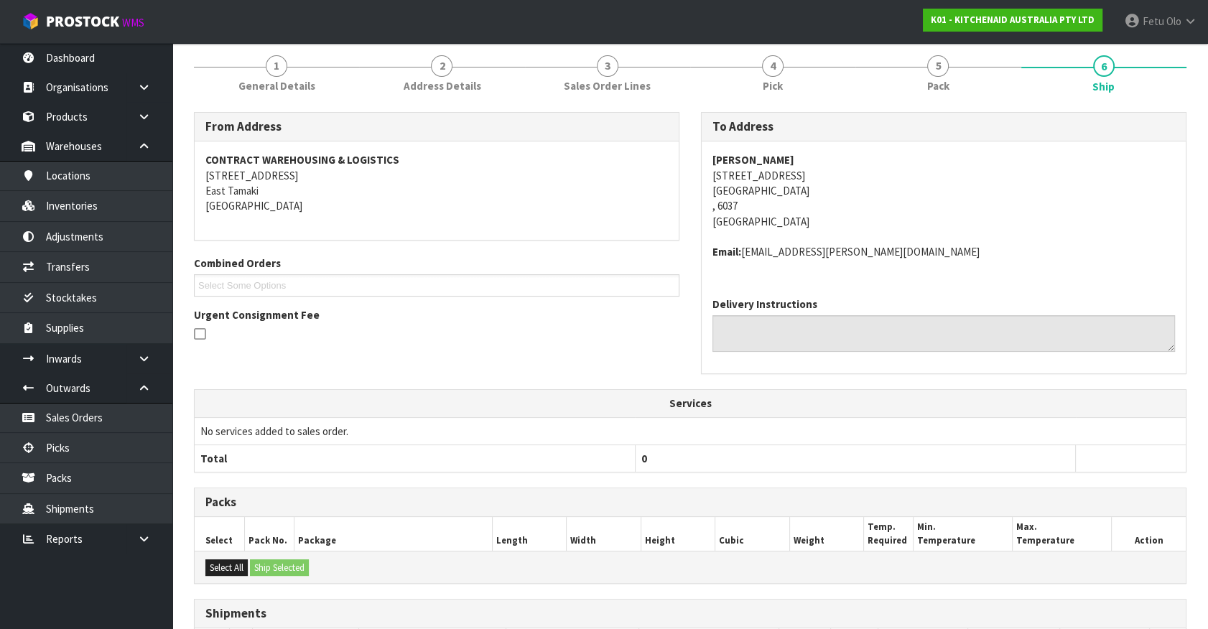
scroll to position [333, 0]
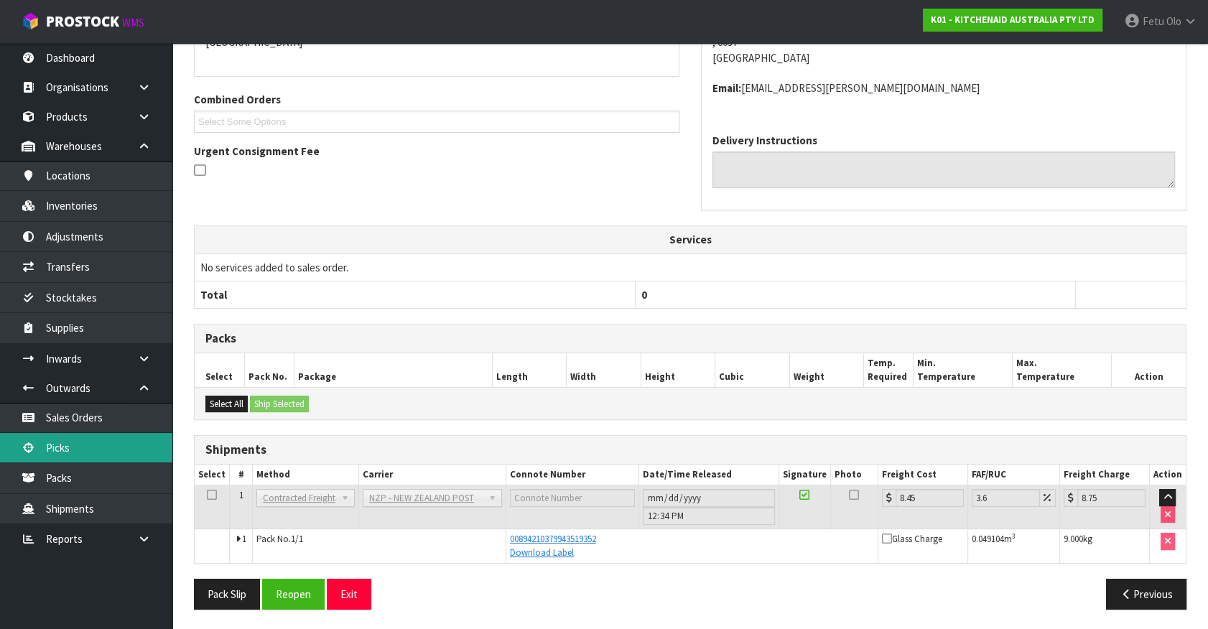
drag, startPoint x: 73, startPoint y: 446, endPoint x: 89, endPoint y: 445, distance: 16.5
click at [73, 446] on link "Picks" at bounding box center [86, 447] width 172 height 29
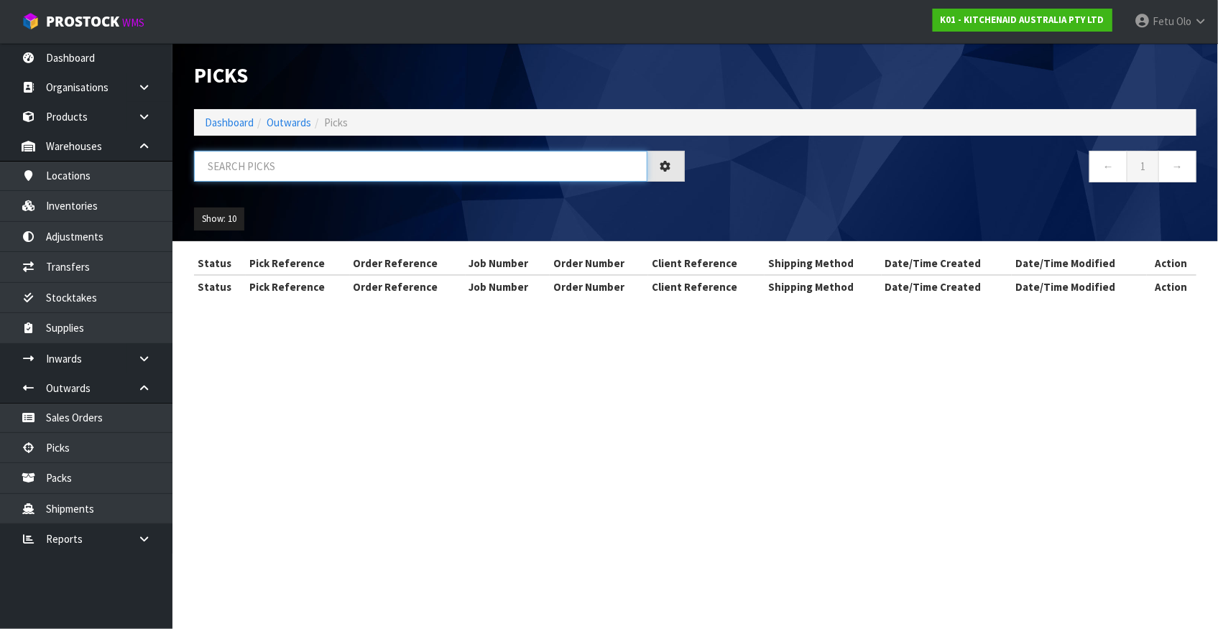
click at [341, 164] on input "text" at bounding box center [420, 166] width 453 height 31
type input "78358"
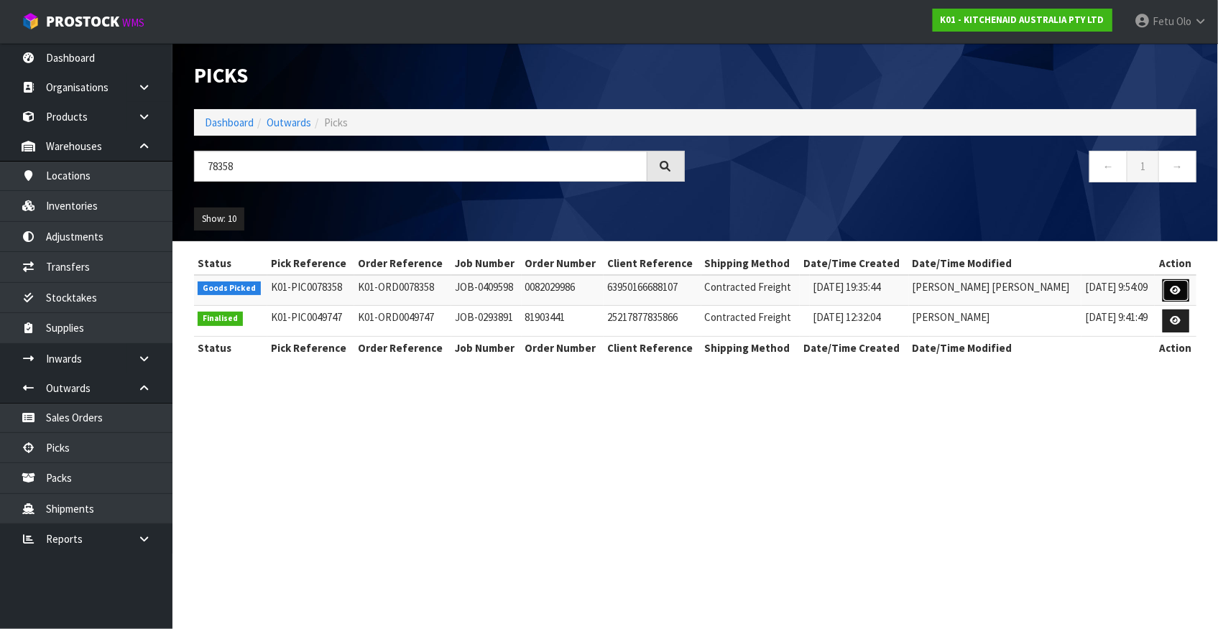
click at [1171, 290] on icon at bounding box center [1175, 290] width 11 height 9
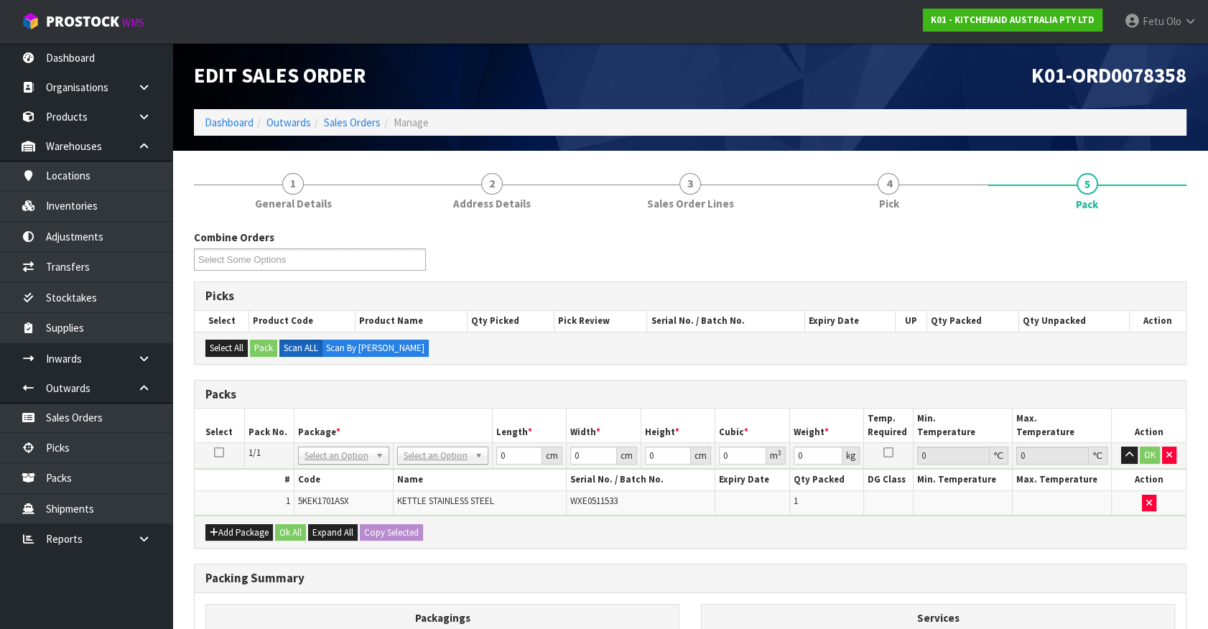
click at [305, 444] on td "NONE 007-001 007-002 007-004 007-009 007-013 007-014 007-015 007-017 007-018 00…" at bounding box center [343, 456] width 99 height 26
drag, startPoint x: 313, startPoint y: 457, endPoint x: 315, endPoint y: 476, distance: 18.8
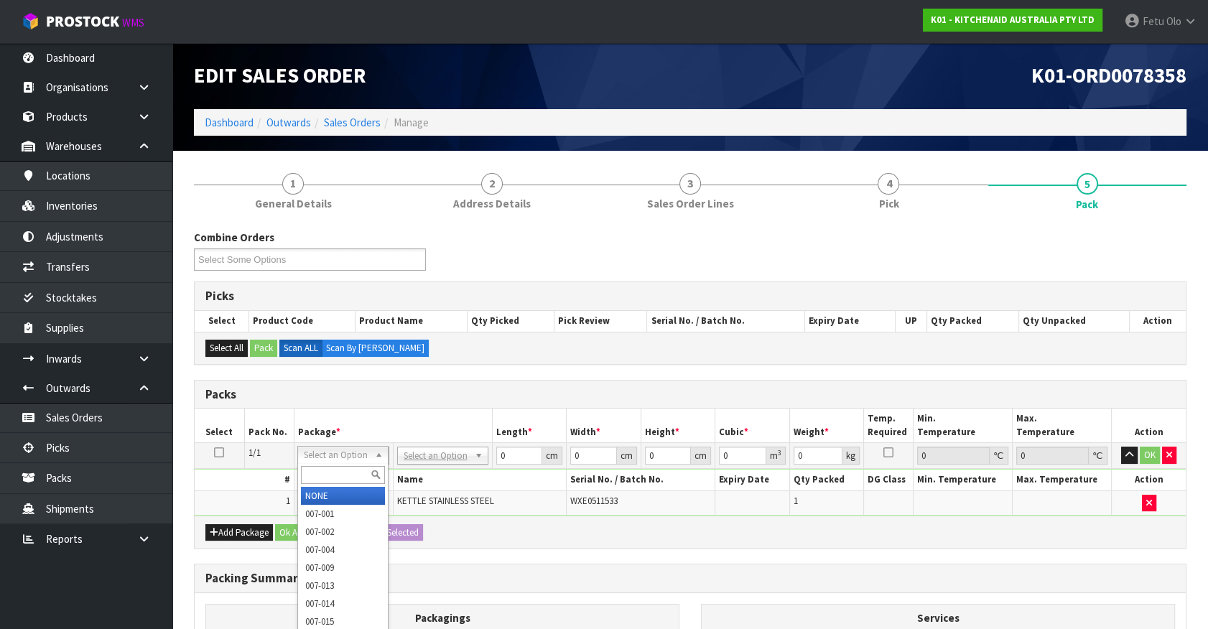
click at [315, 476] on input "text" at bounding box center [343, 475] width 84 height 18
type input "011"
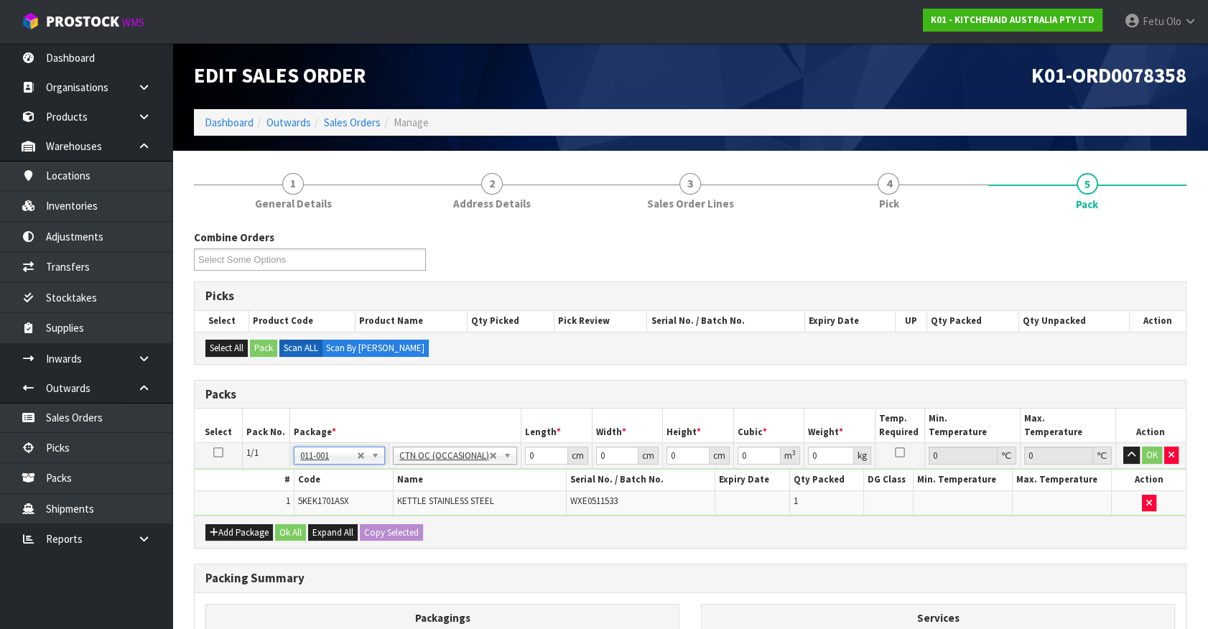
type input "2"
drag, startPoint x: 537, startPoint y: 455, endPoint x: 280, endPoint y: 544, distance: 271.9
click at [288, 542] on div "Packs Select Pack No. Package * Length * Width * Height * Cubic * Weight * Temp…" at bounding box center [690, 465] width 993 height 170
type input "42"
type input "28"
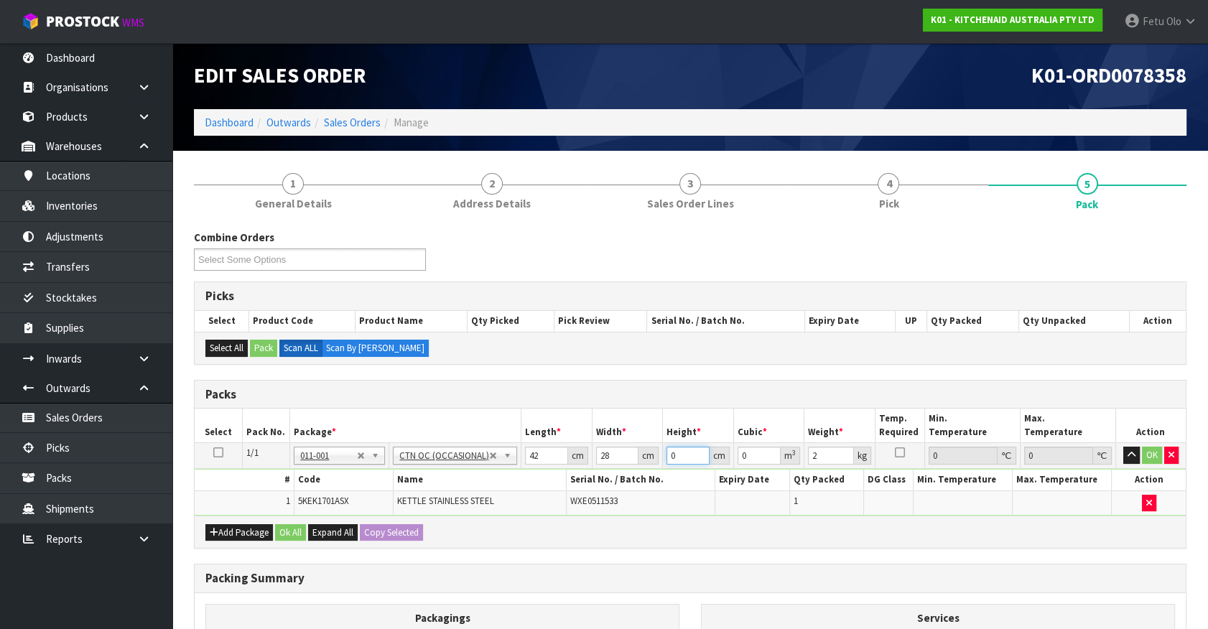
type input "2"
type input "0.002352"
type input "24"
type input "0.028224"
type input "24"
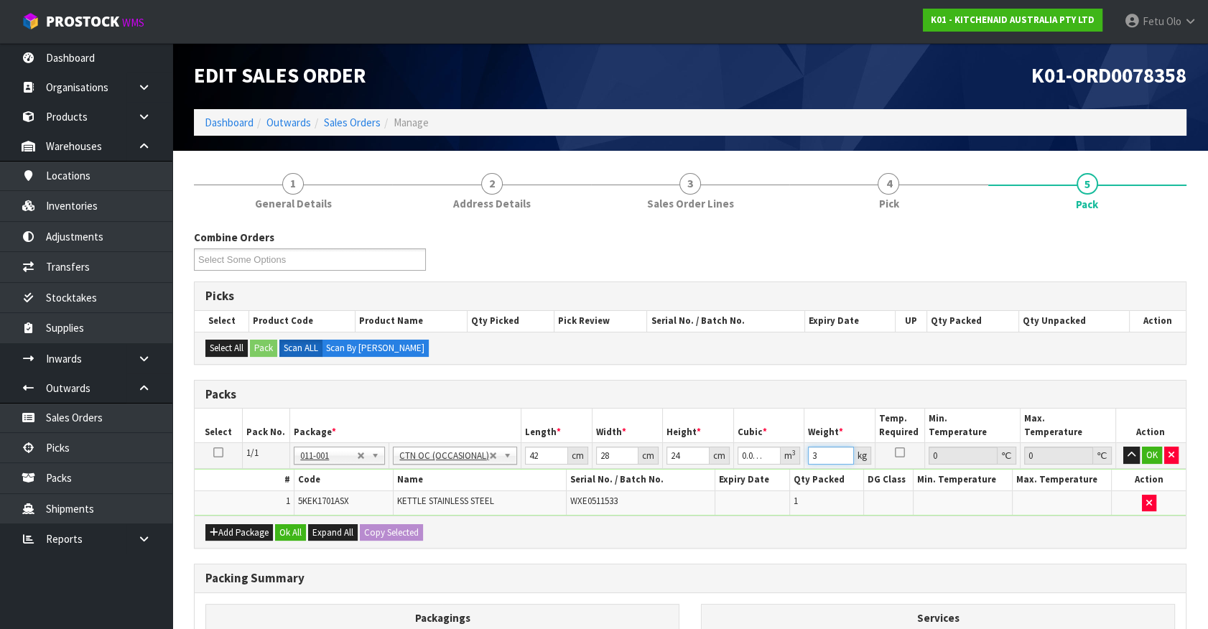
type input "3"
click button "OK" at bounding box center [1152, 455] width 20 height 17
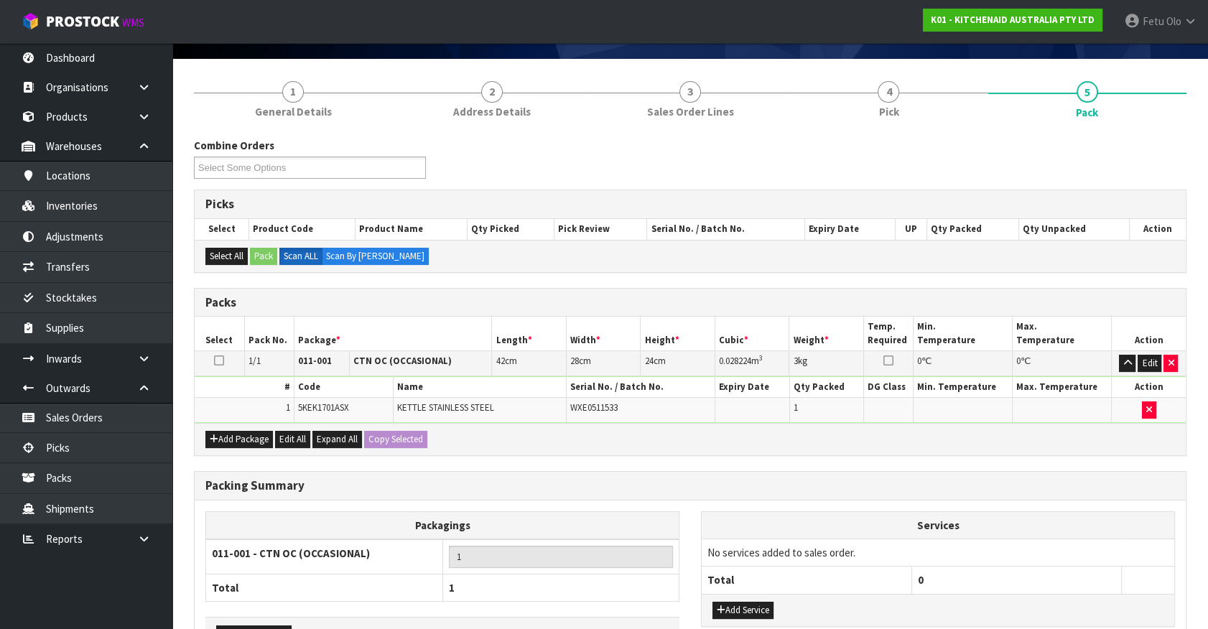
scroll to position [188, 0]
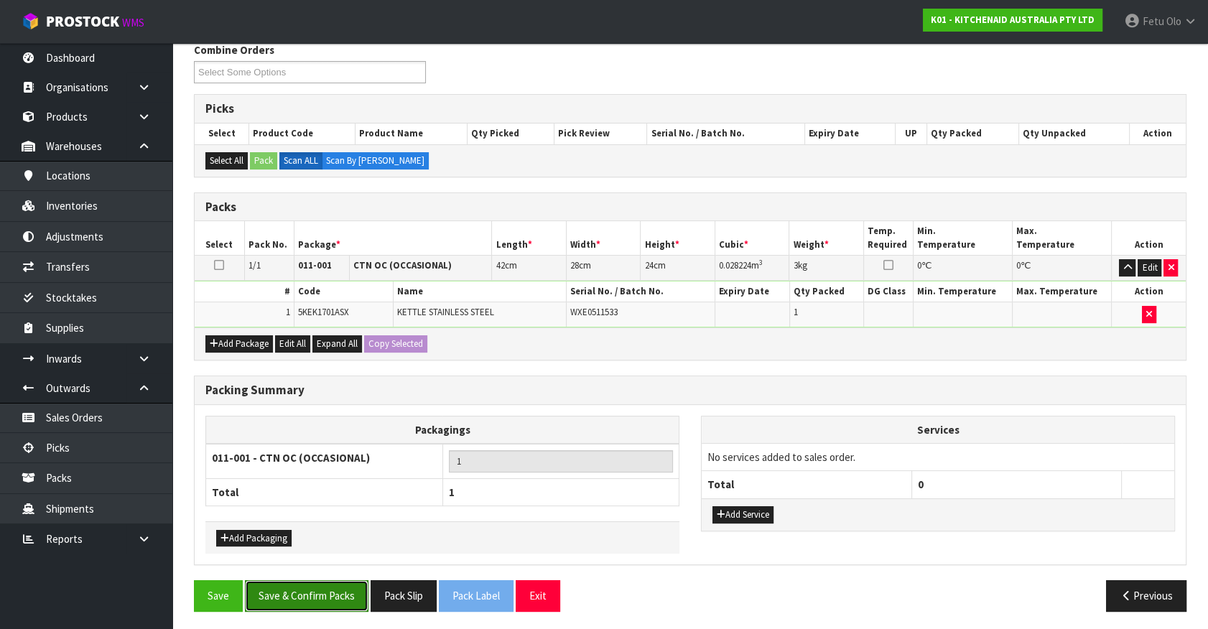
click at [302, 580] on button "Save & Confirm Packs" at bounding box center [307, 595] width 124 height 31
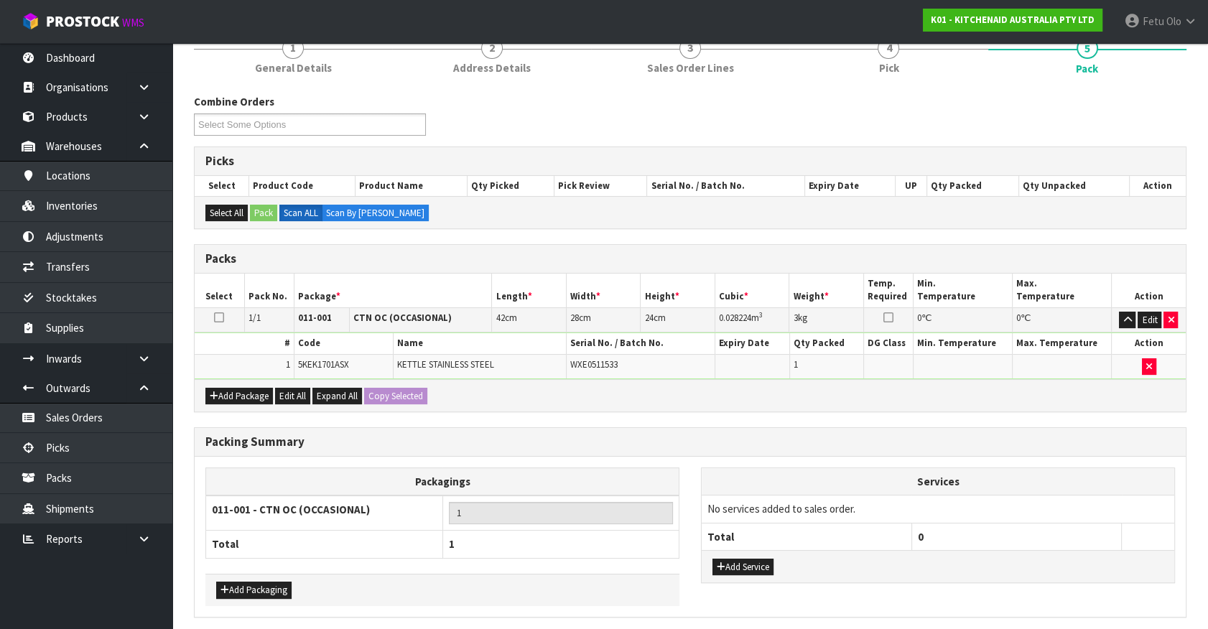
scroll to position [0, 0]
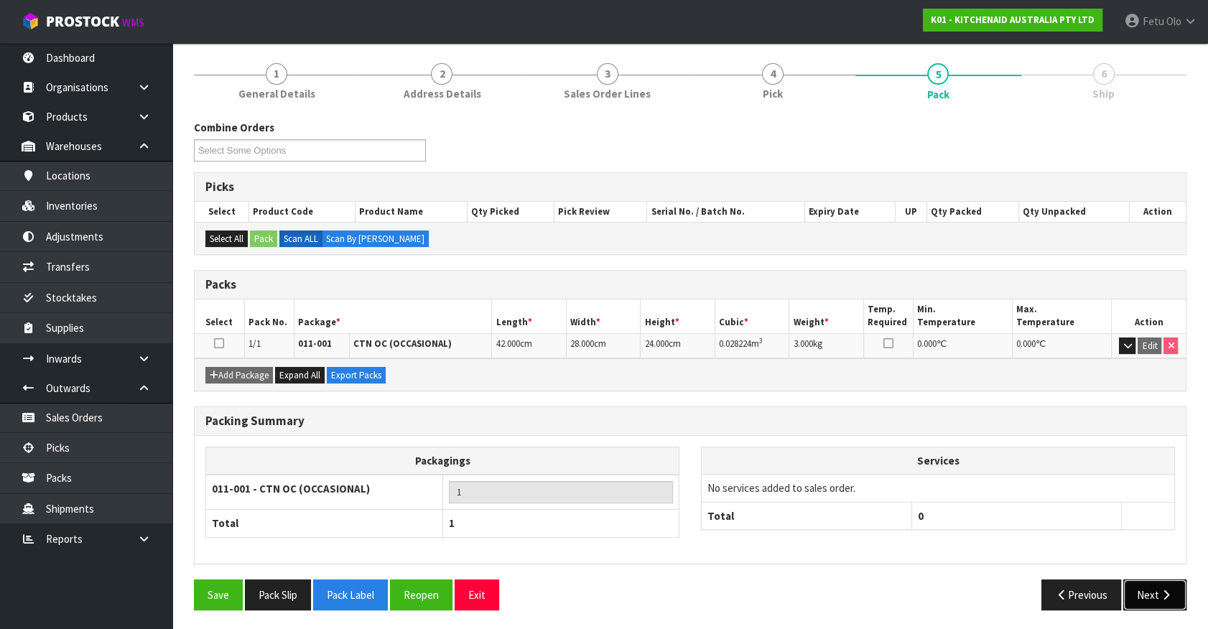
click at [1154, 589] on button "Next" at bounding box center [1155, 595] width 63 height 31
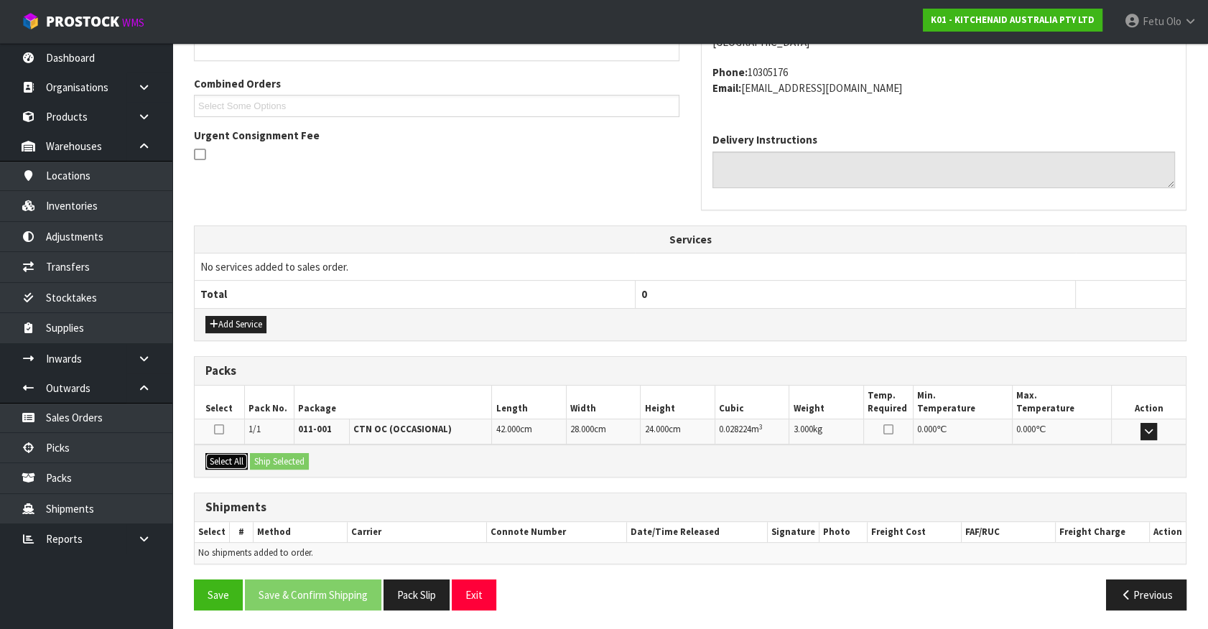
click at [239, 466] on button "Select All" at bounding box center [226, 461] width 42 height 17
click at [252, 460] on button "Ship Selected" at bounding box center [279, 461] width 59 height 17
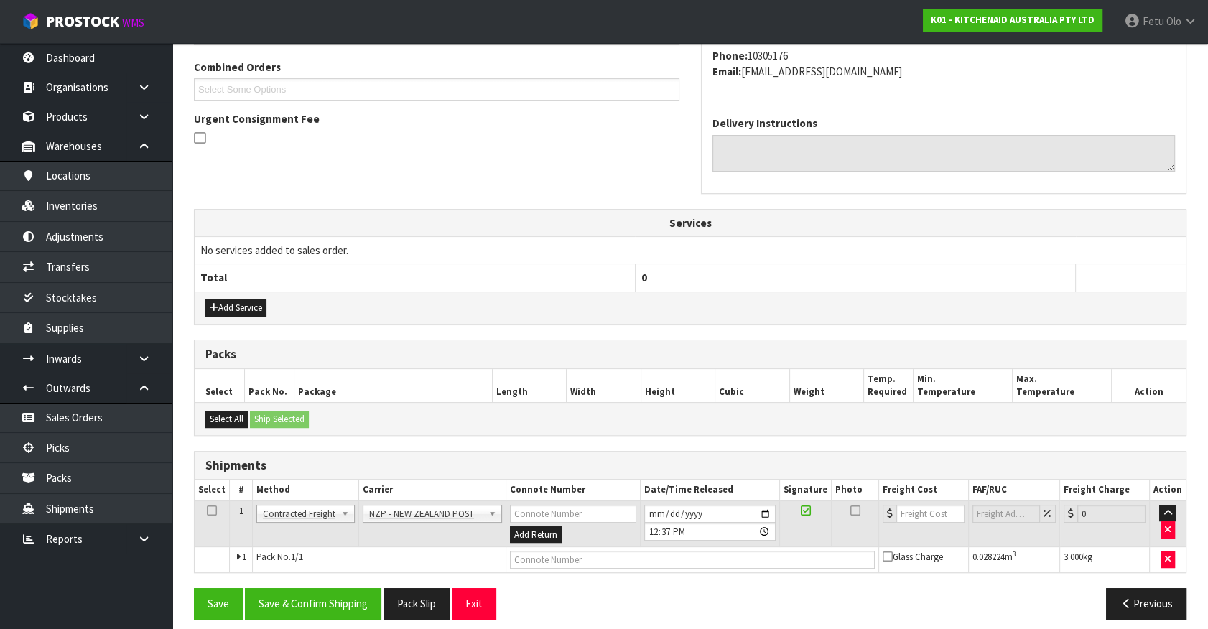
scroll to position [374, 0]
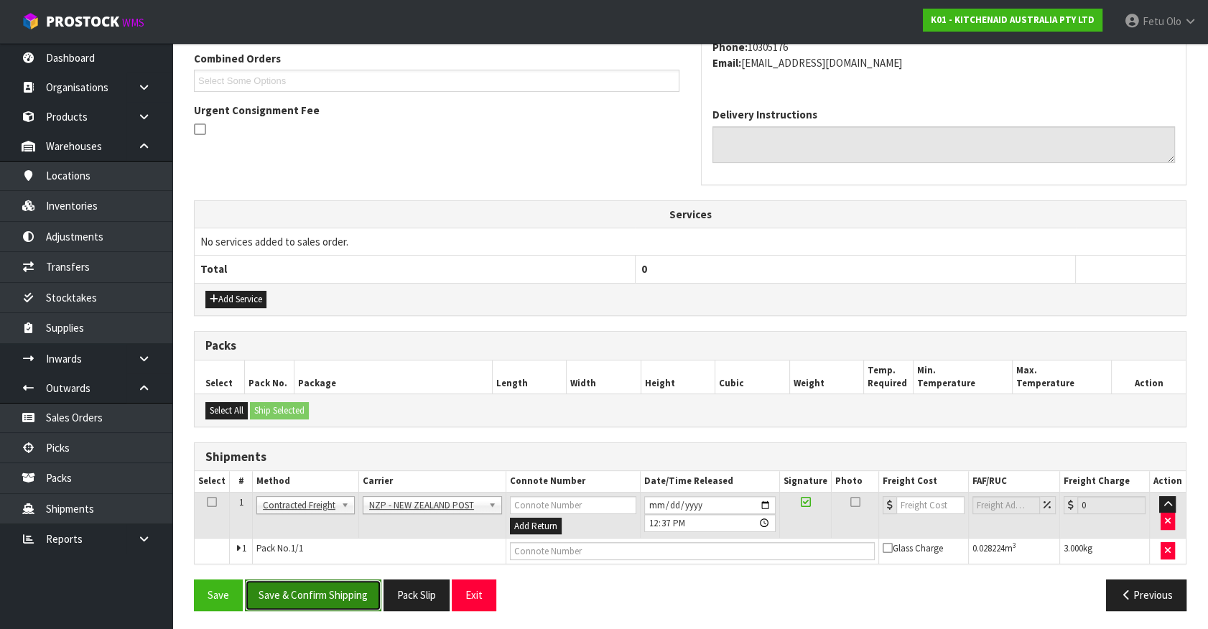
click at [348, 598] on button "Save & Confirm Shipping" at bounding box center [313, 595] width 136 height 31
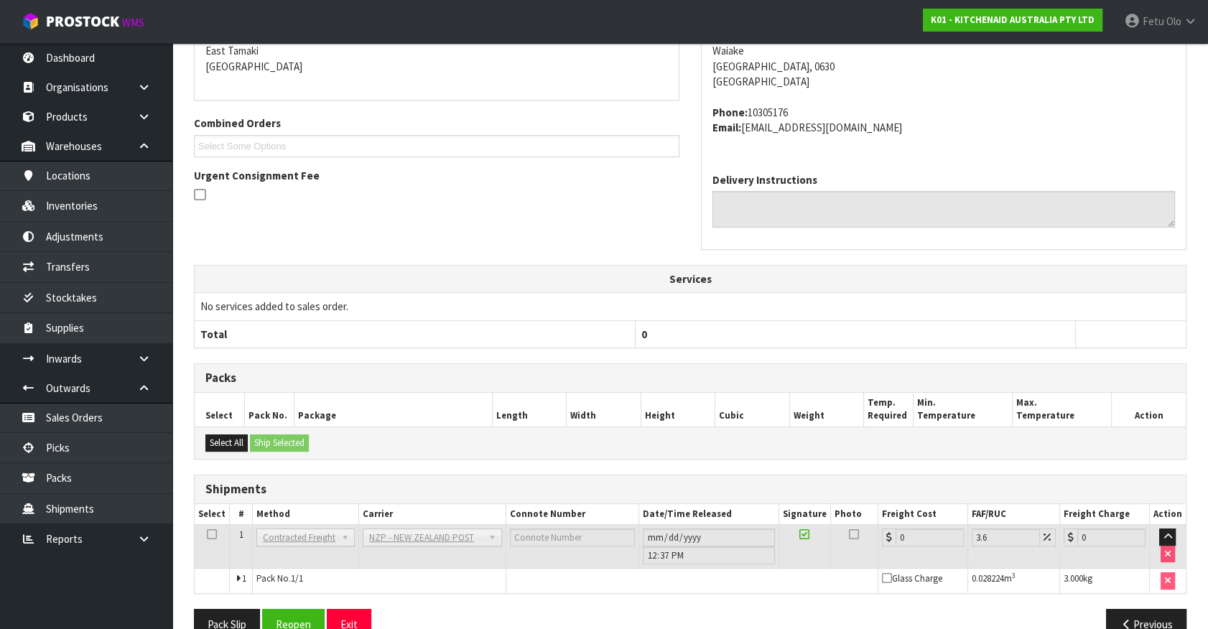
scroll to position [354, 0]
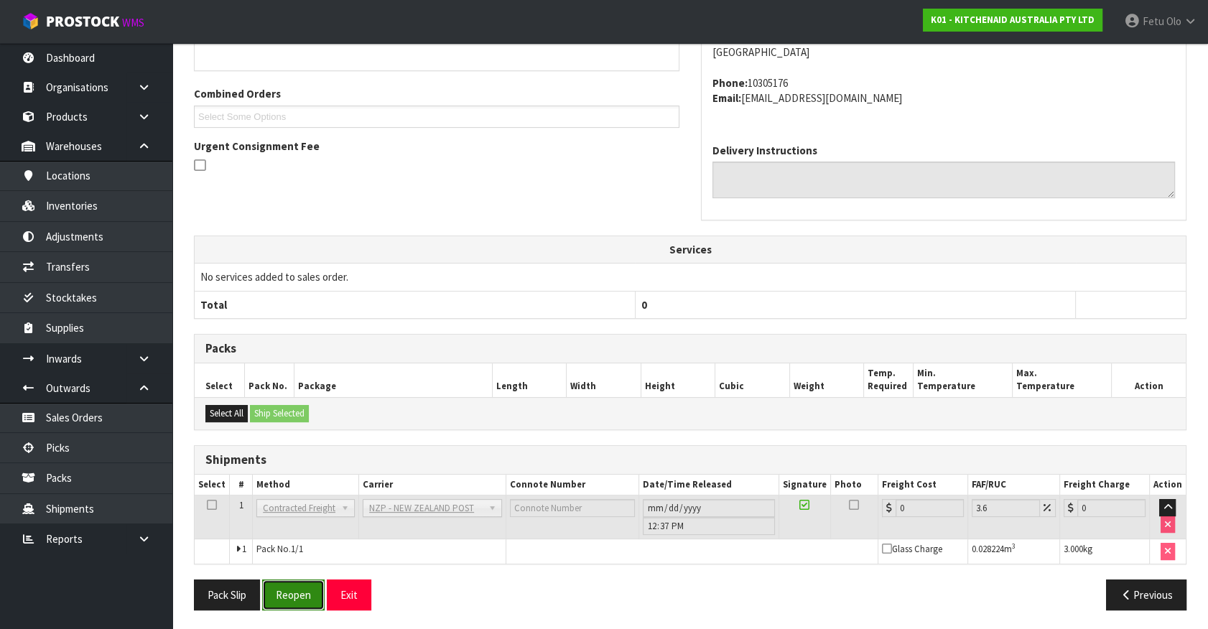
click at [287, 597] on button "Reopen" at bounding box center [293, 595] width 63 height 31
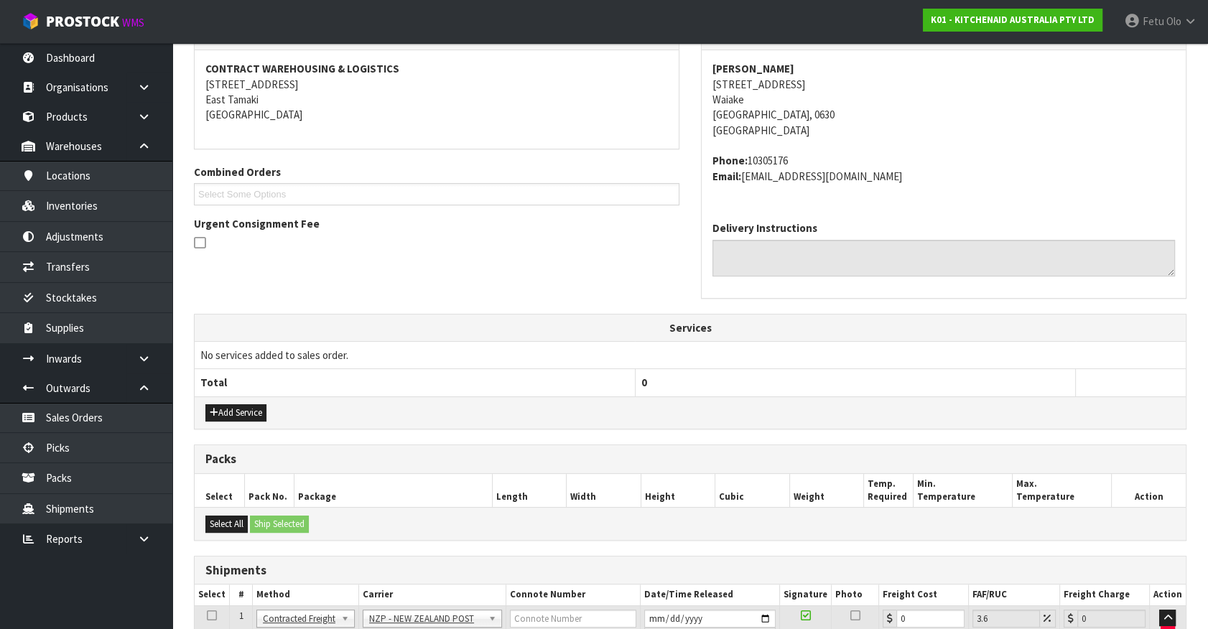
scroll to position [388, 0]
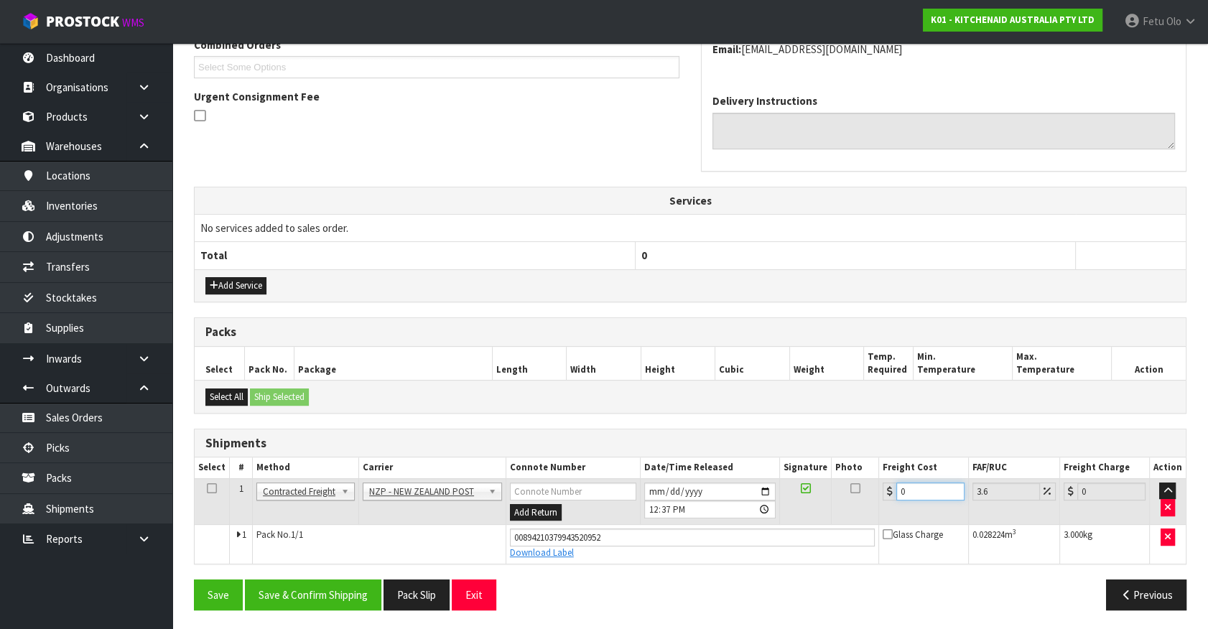
drag, startPoint x: 927, startPoint y: 489, endPoint x: 621, endPoint y: 539, distance: 310.7
click at [622, 539] on tbody "1 Client Local Pickup Customer Local Pickup Company Freight Contracted Freight …" at bounding box center [690, 520] width 991 height 85
type input "4"
type input "4.14"
type input "4.3"
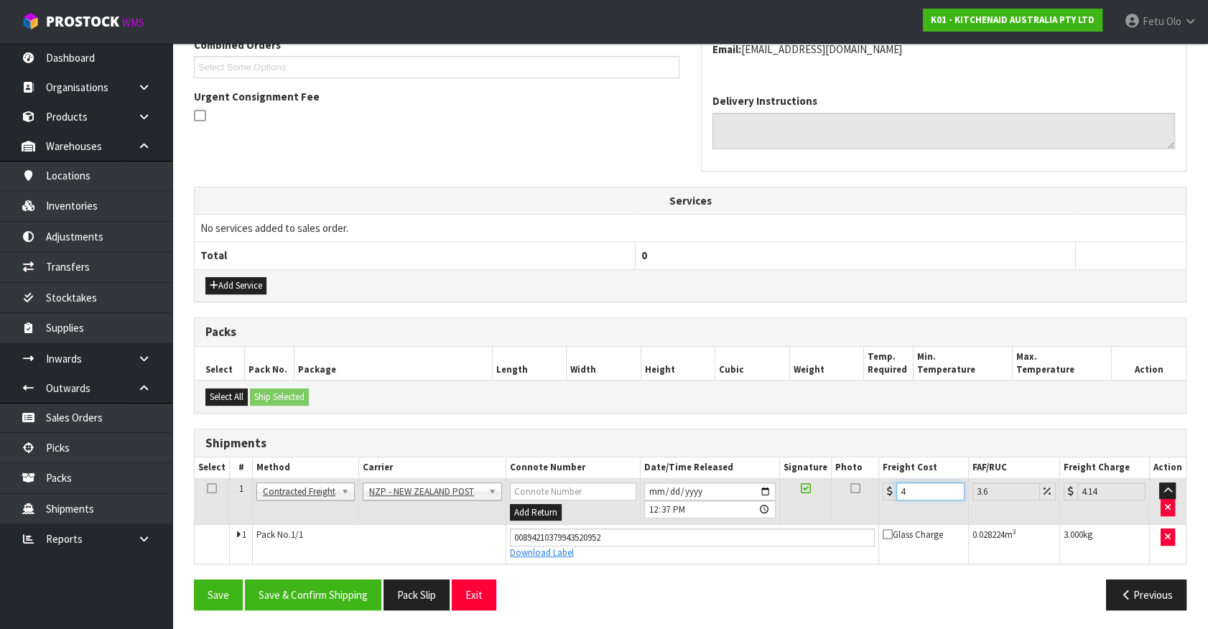
type input "4.45"
type input "4.33"
type input "4.49"
type input "4.33"
click at [356, 585] on button "Save & Confirm Shipping" at bounding box center [313, 595] width 136 height 31
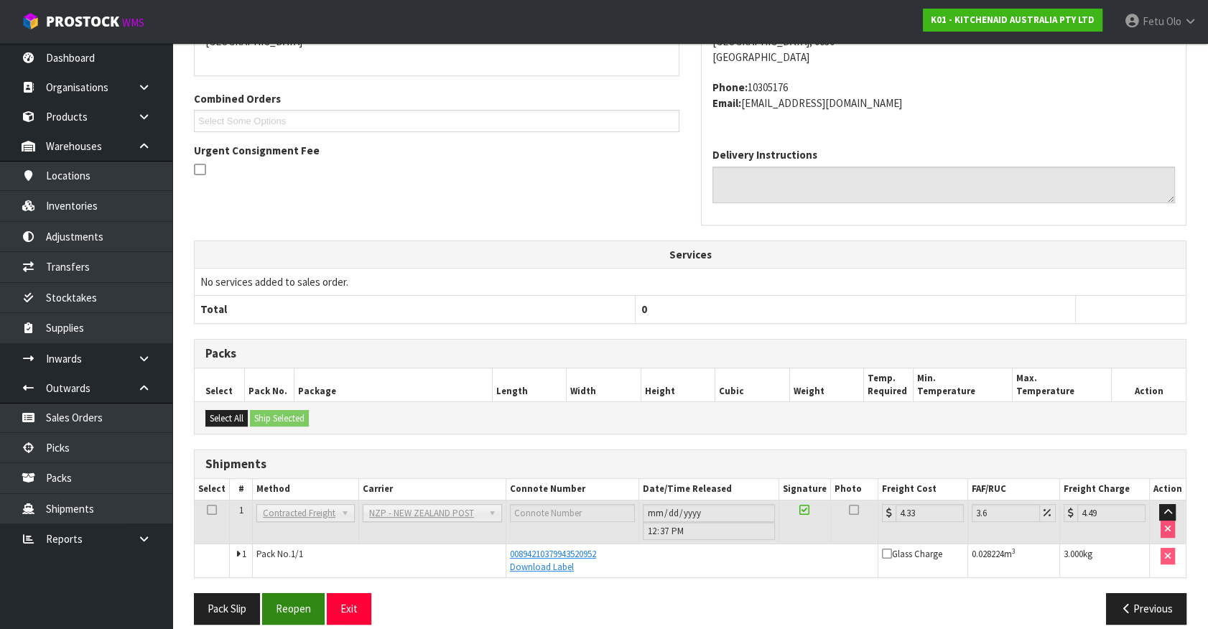
scroll to position [348, 0]
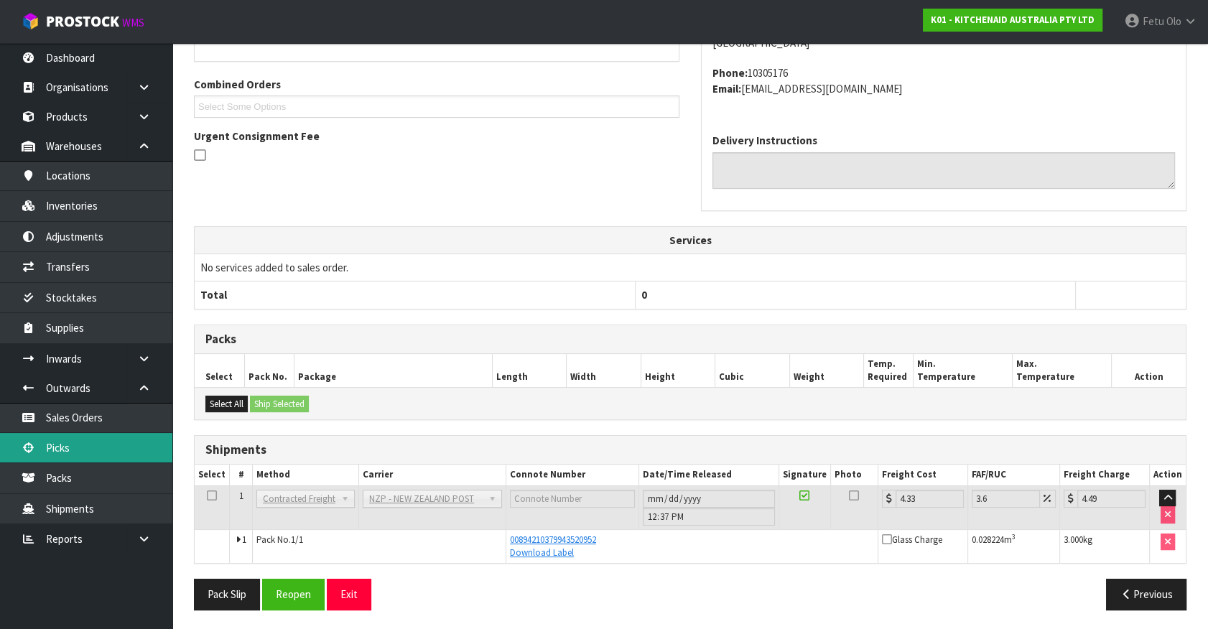
click at [48, 438] on link "Picks" at bounding box center [86, 447] width 172 height 29
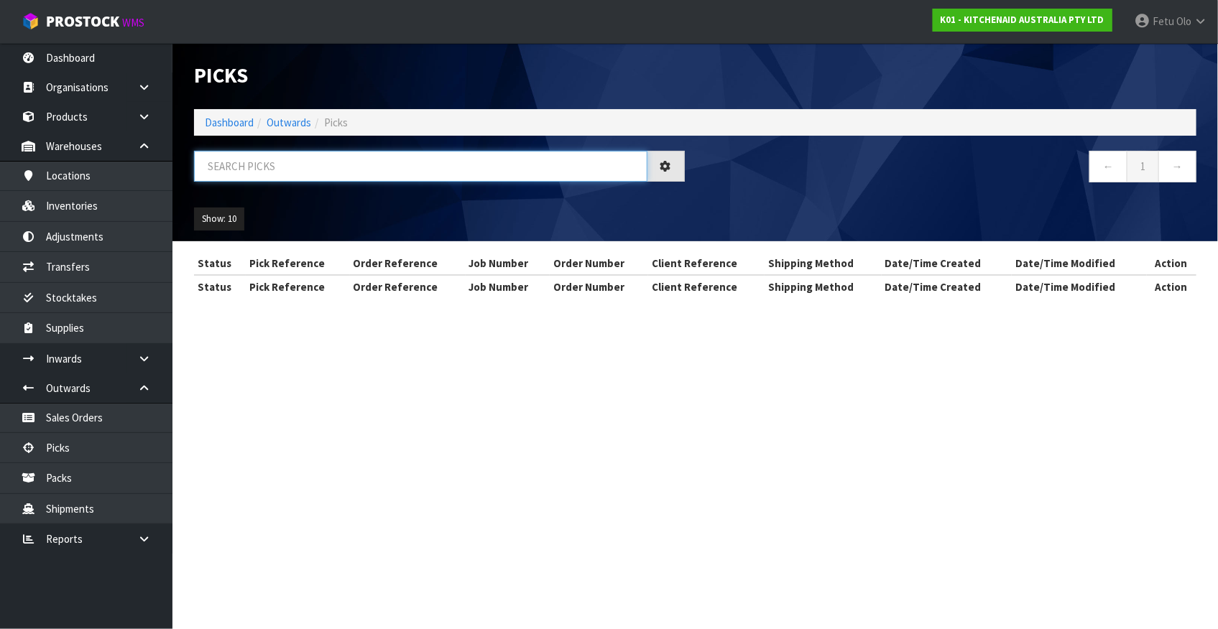
click at [355, 155] on input "text" at bounding box center [420, 166] width 453 height 31
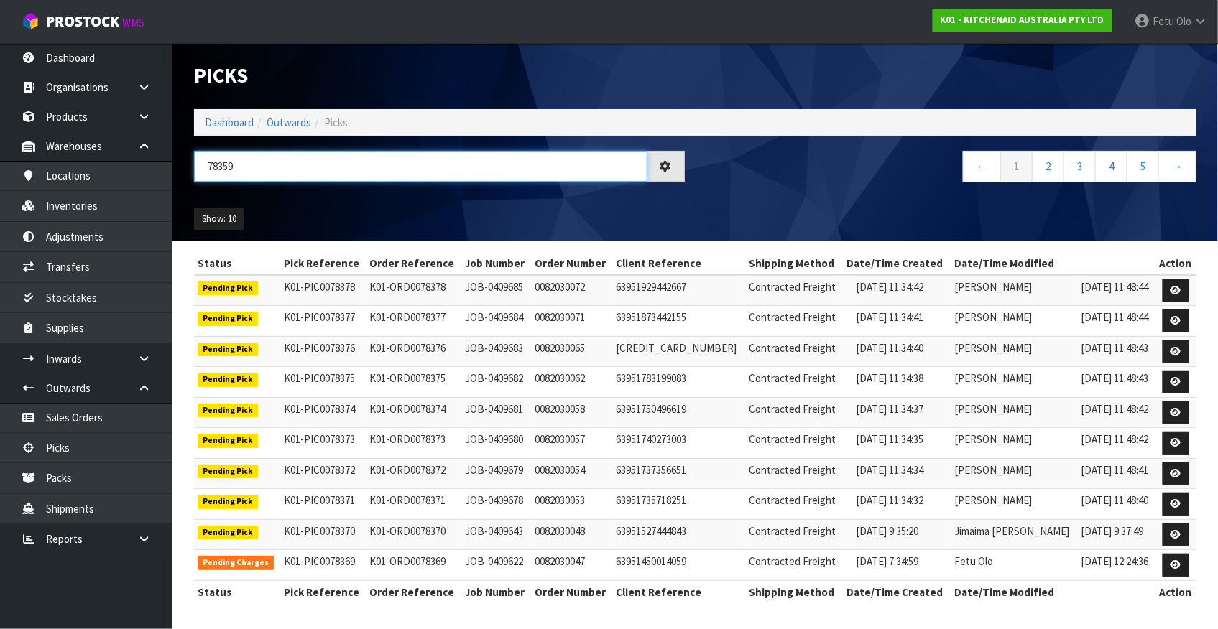
type input "78359"
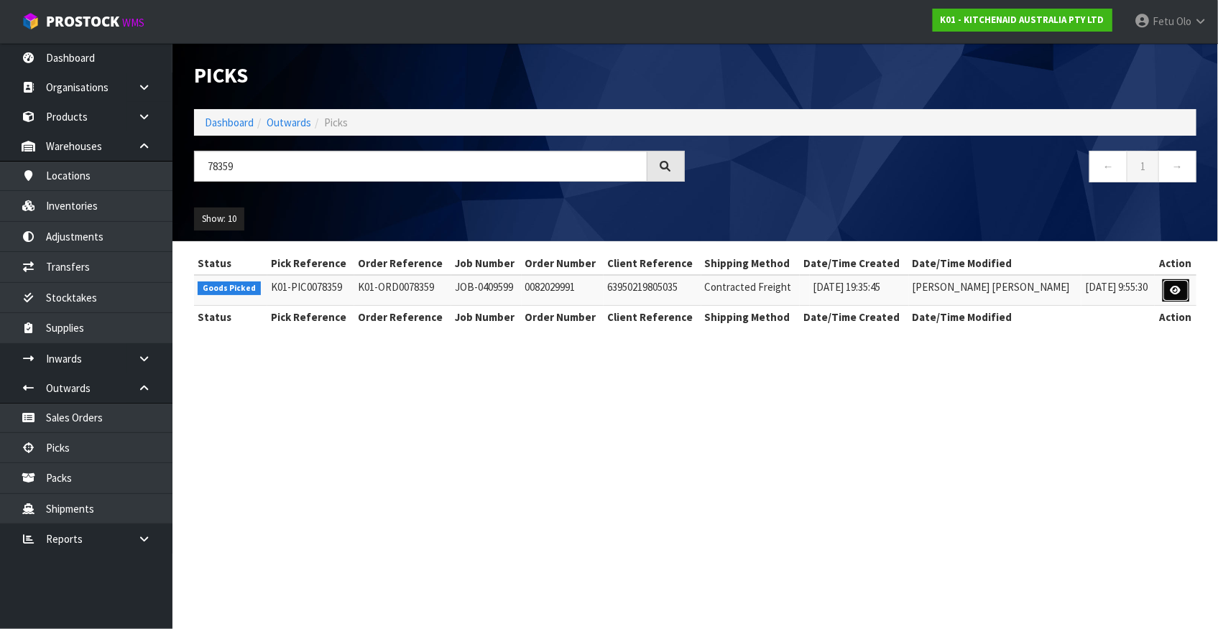
click at [1177, 293] on icon at bounding box center [1175, 290] width 11 height 9
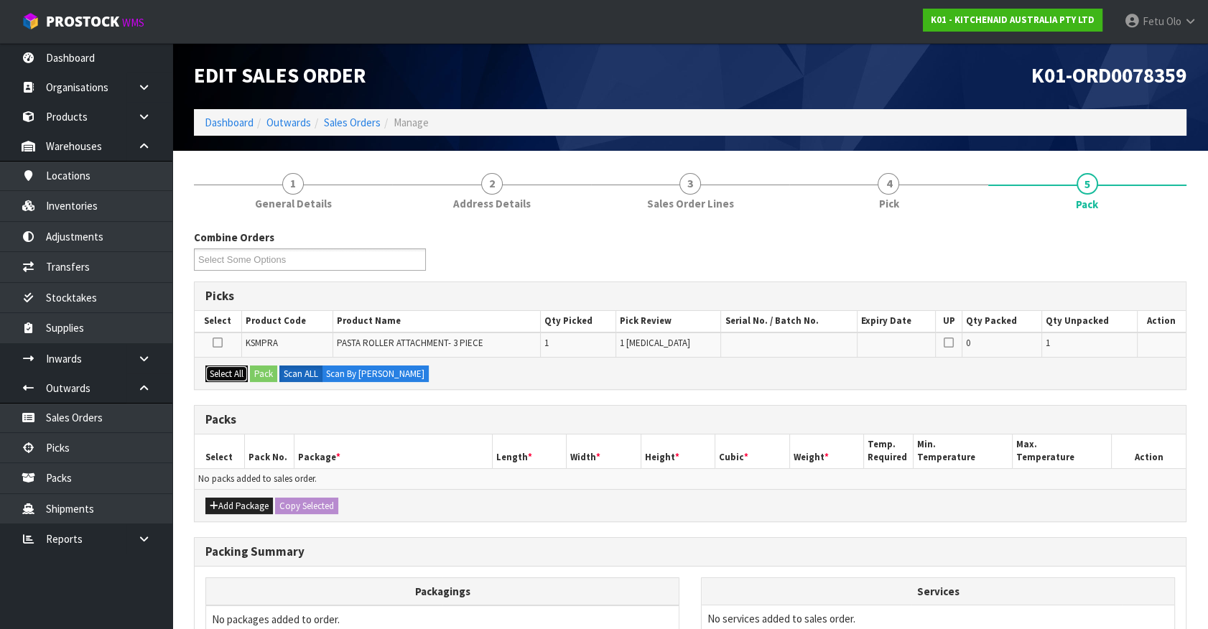
click at [239, 371] on button "Select All" at bounding box center [226, 374] width 42 height 17
click at [267, 374] on button "Pack" at bounding box center [263, 374] width 27 height 17
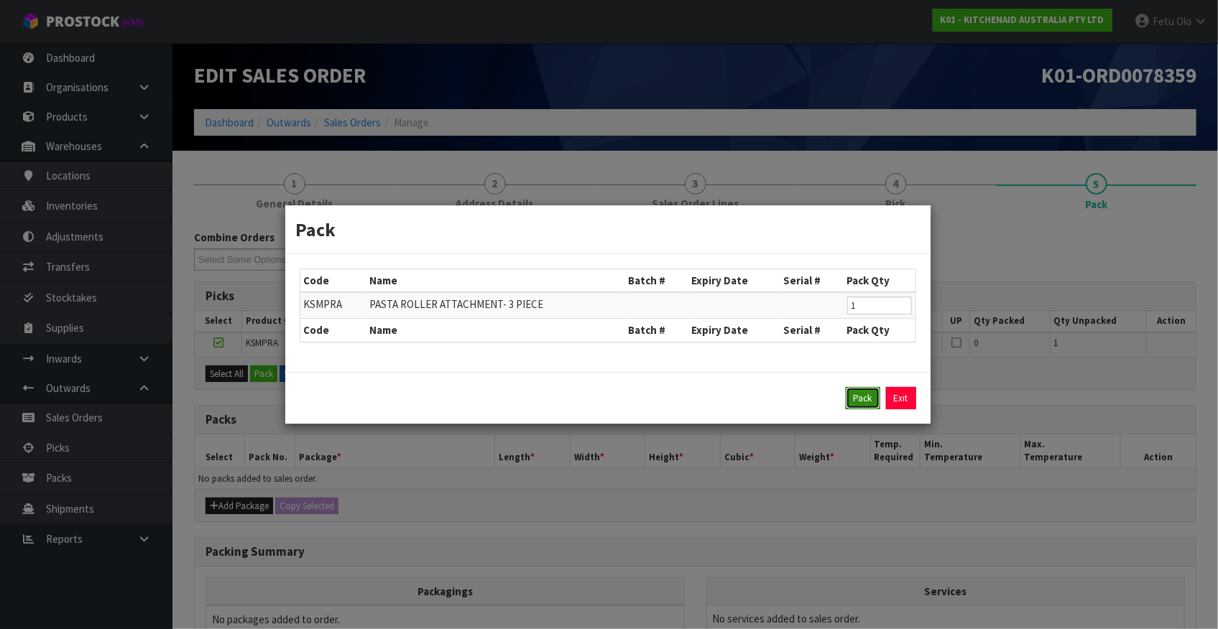
drag, startPoint x: 864, startPoint y: 402, endPoint x: 397, endPoint y: 421, distance: 467.4
click at [864, 402] on button "Pack" at bounding box center [863, 398] width 34 height 23
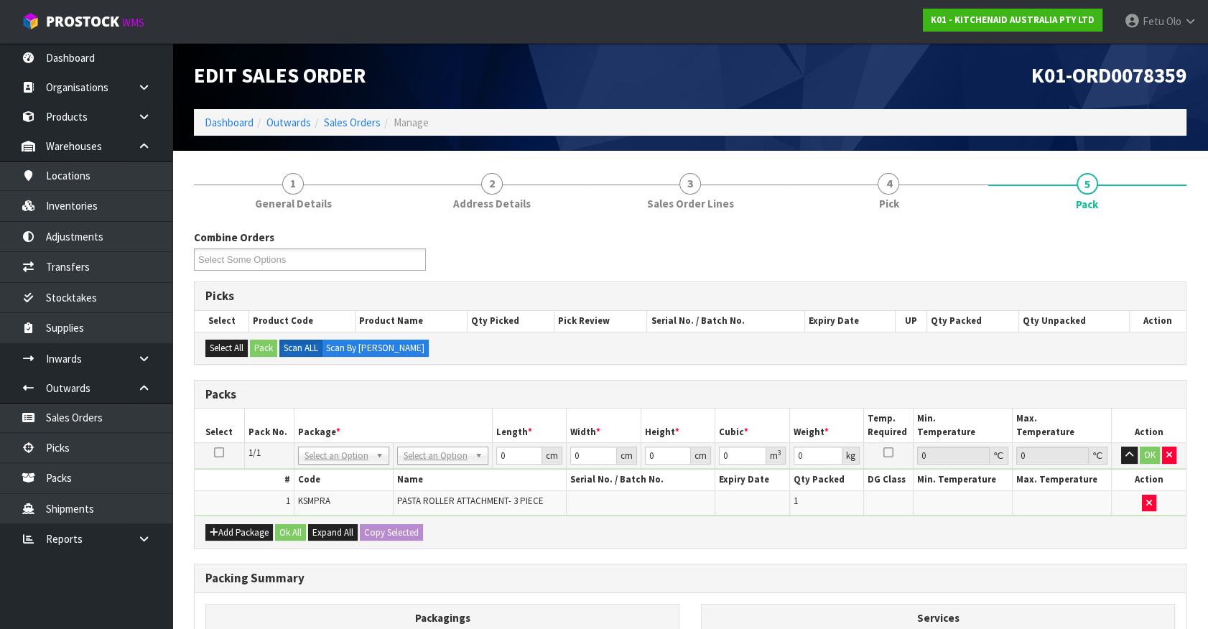
drag, startPoint x: 351, startPoint y: 449, endPoint x: 348, endPoint y: 460, distance: 11.2
click at [335, 473] on input "text" at bounding box center [343, 475] width 84 height 18
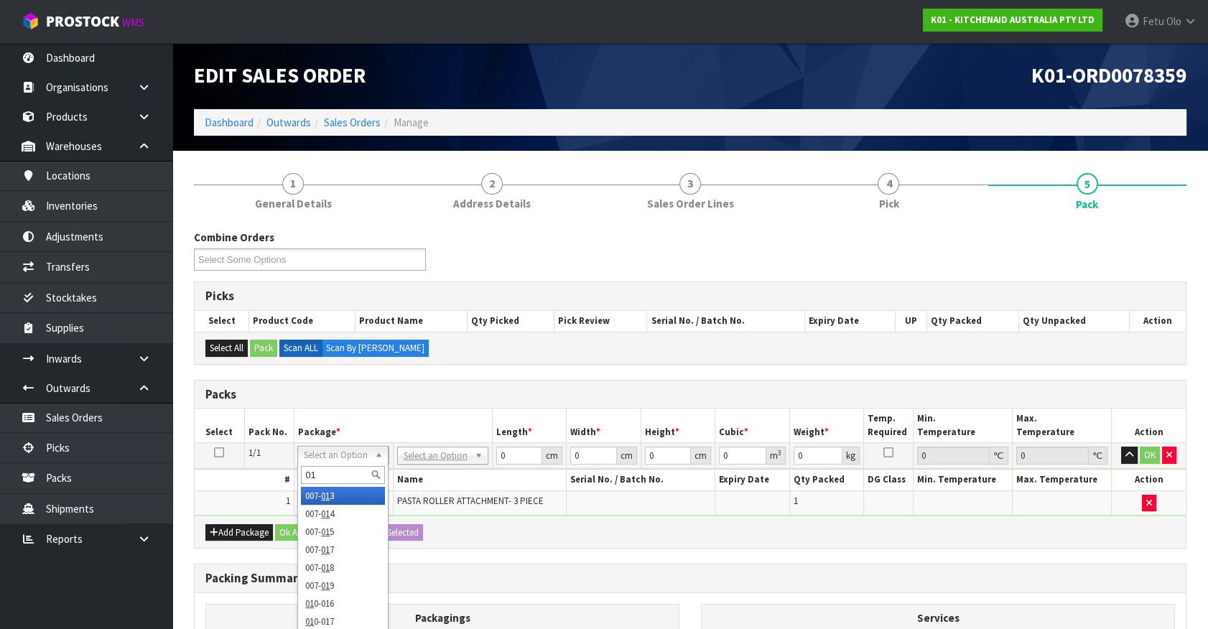
type input "011"
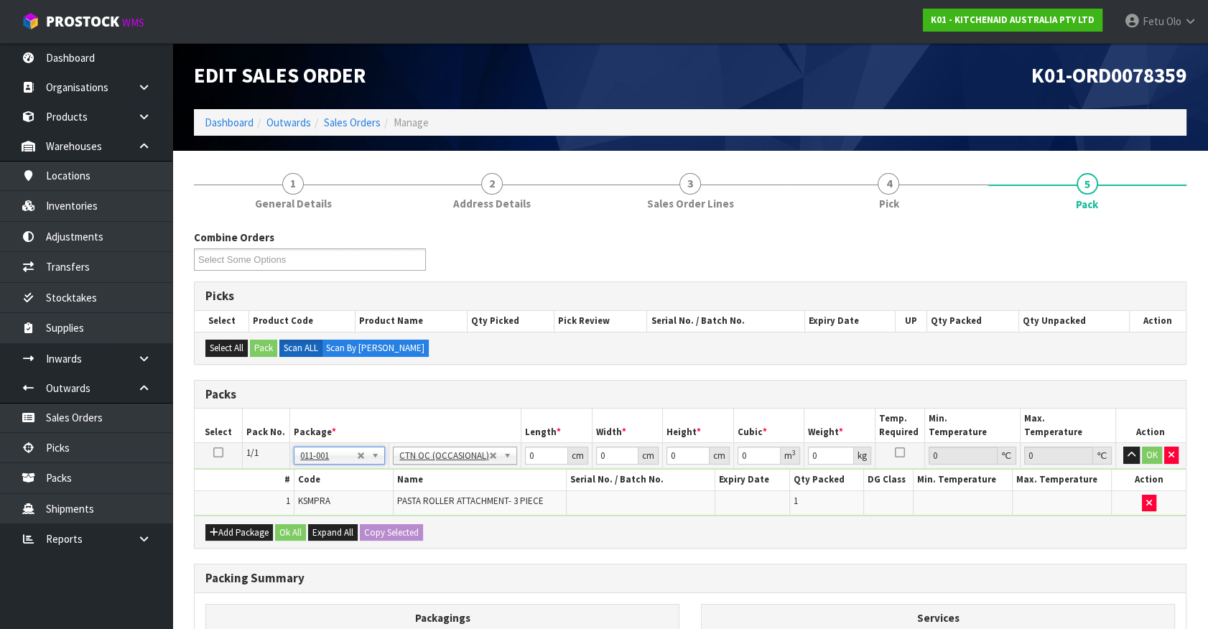
type input "3.5"
drag, startPoint x: 536, startPoint y: 455, endPoint x: 458, endPoint y: 471, distance: 79.2
click at [458, 471] on tbody "1/1 NONE 007-001 007-002 007-004 007-009 007-013 007-014 007-015 007-017 007-01…" at bounding box center [690, 479] width 991 height 73
type input "24"
type input "20"
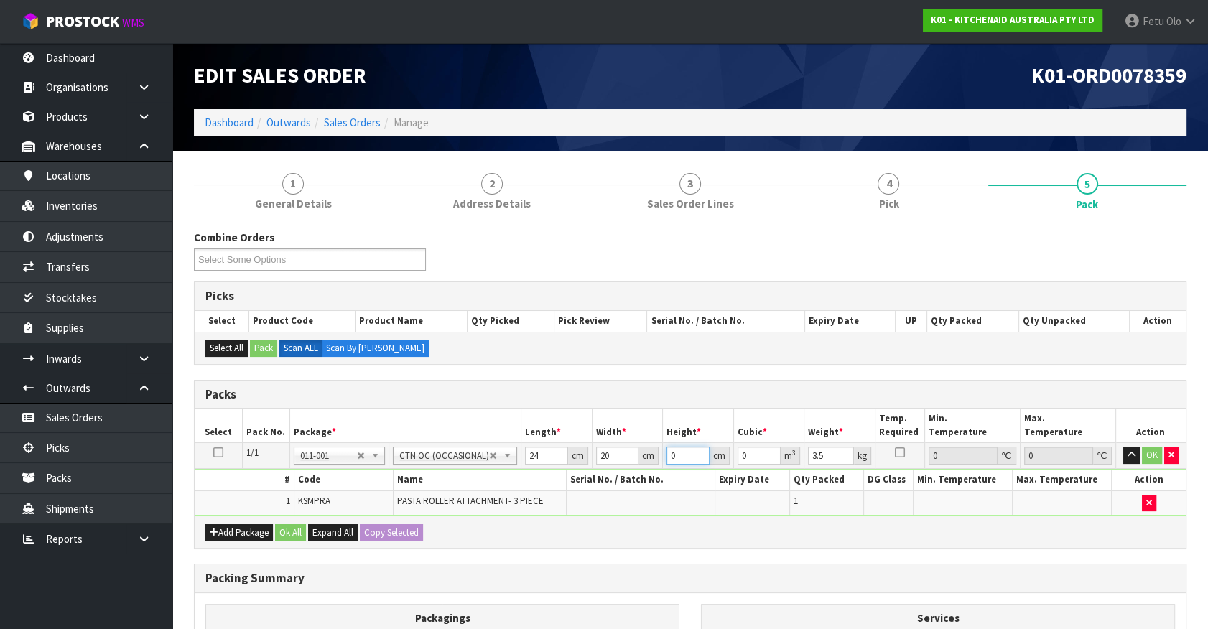
type input "2"
type input "0.00096"
type input "29"
type input "0.01392"
type input "29"
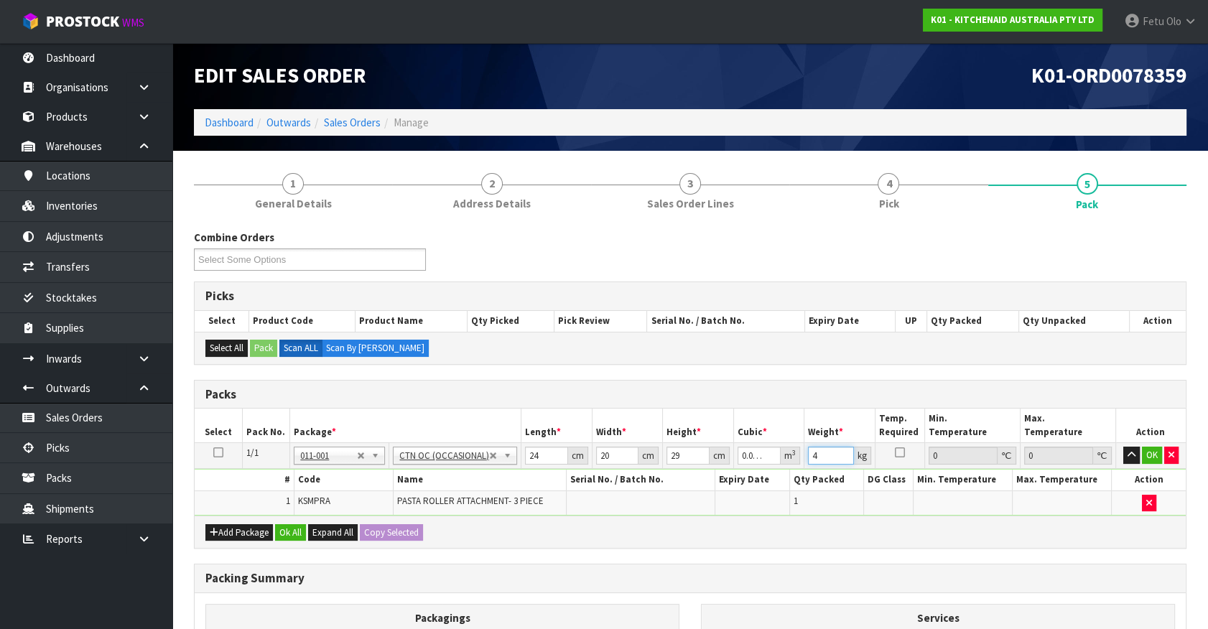
type input "4"
click button "OK" at bounding box center [1152, 455] width 20 height 17
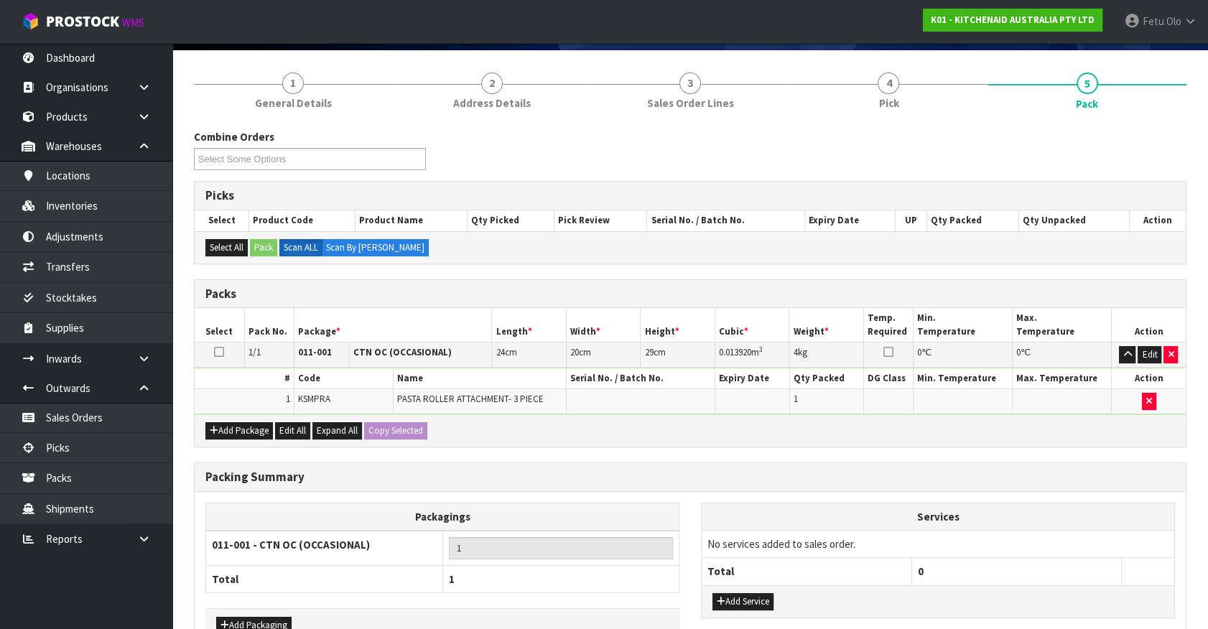
scroll to position [188, 0]
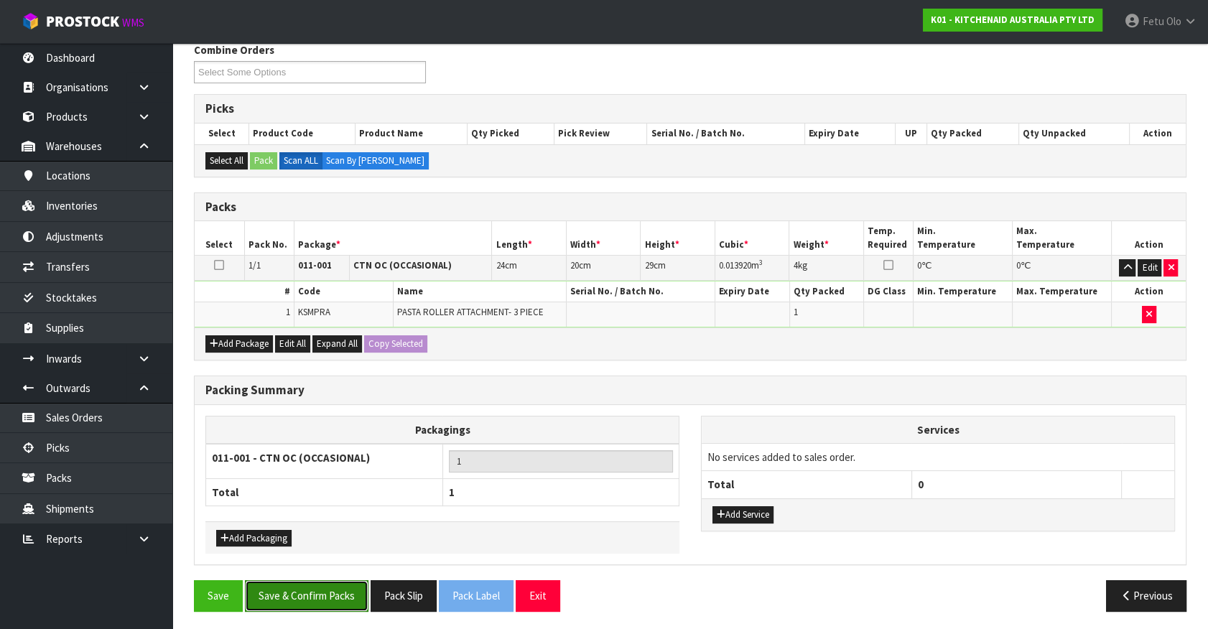
click at [343, 583] on button "Save & Confirm Packs" at bounding box center [307, 595] width 124 height 31
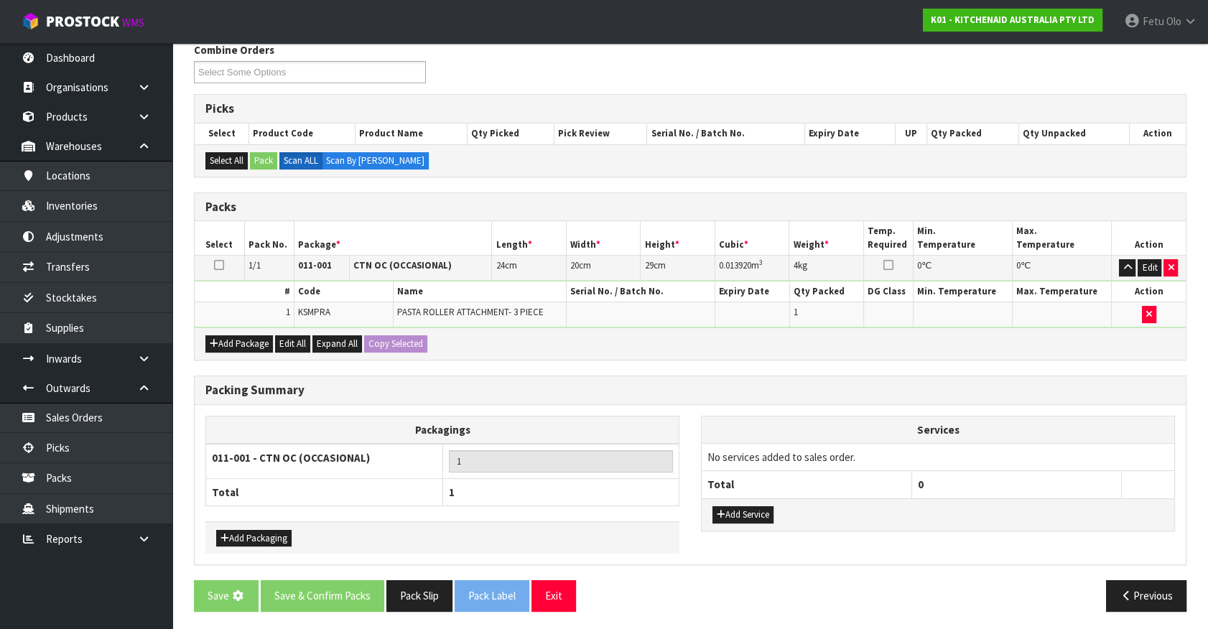
scroll to position [0, 0]
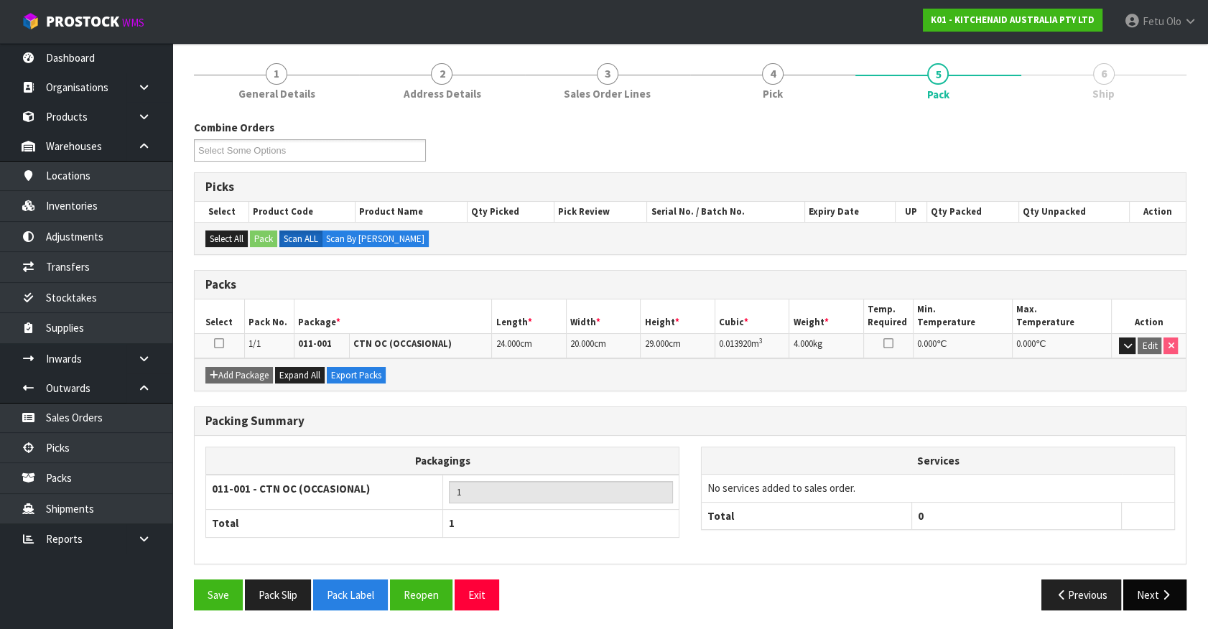
click at [1157, 596] on button "Next" at bounding box center [1155, 595] width 63 height 31
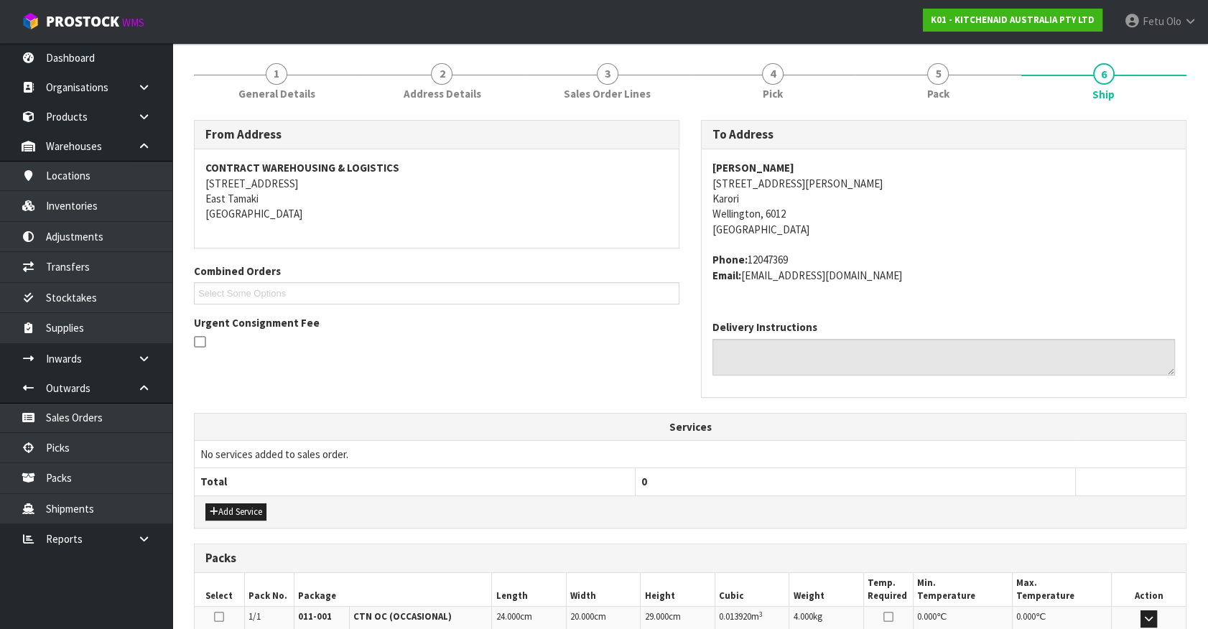
scroll to position [349, 0]
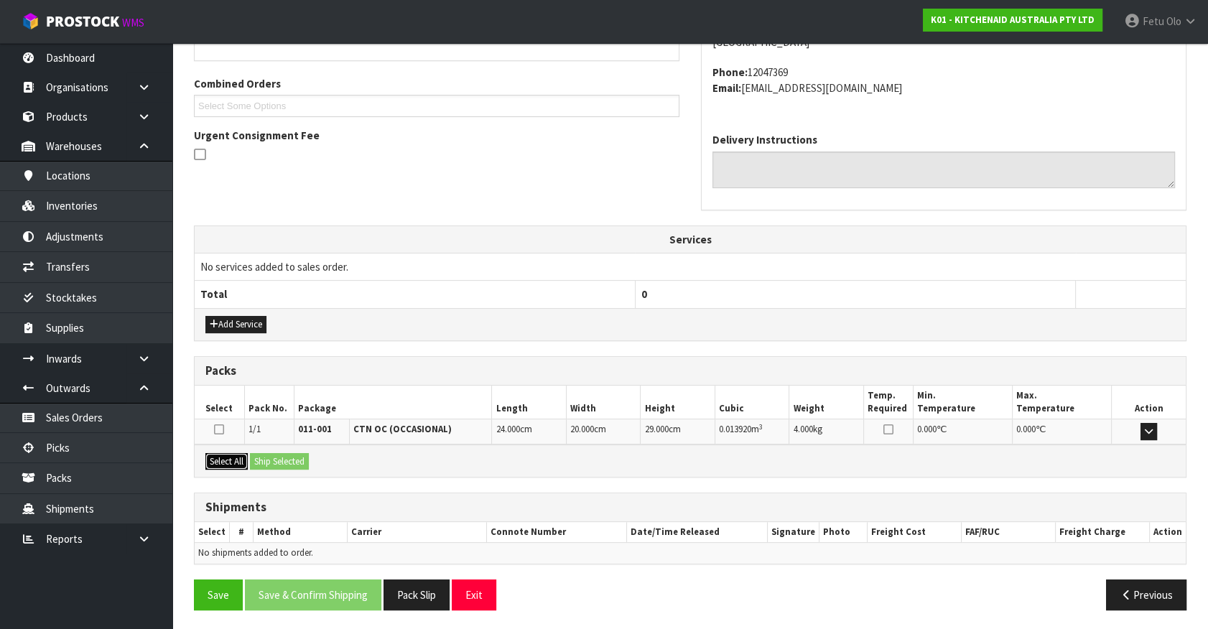
drag, startPoint x: 208, startPoint y: 466, endPoint x: 256, endPoint y: 463, distance: 48.2
click at [215, 466] on button "Select All" at bounding box center [226, 461] width 42 height 17
click at [256, 463] on button "Ship Selected" at bounding box center [279, 461] width 59 height 17
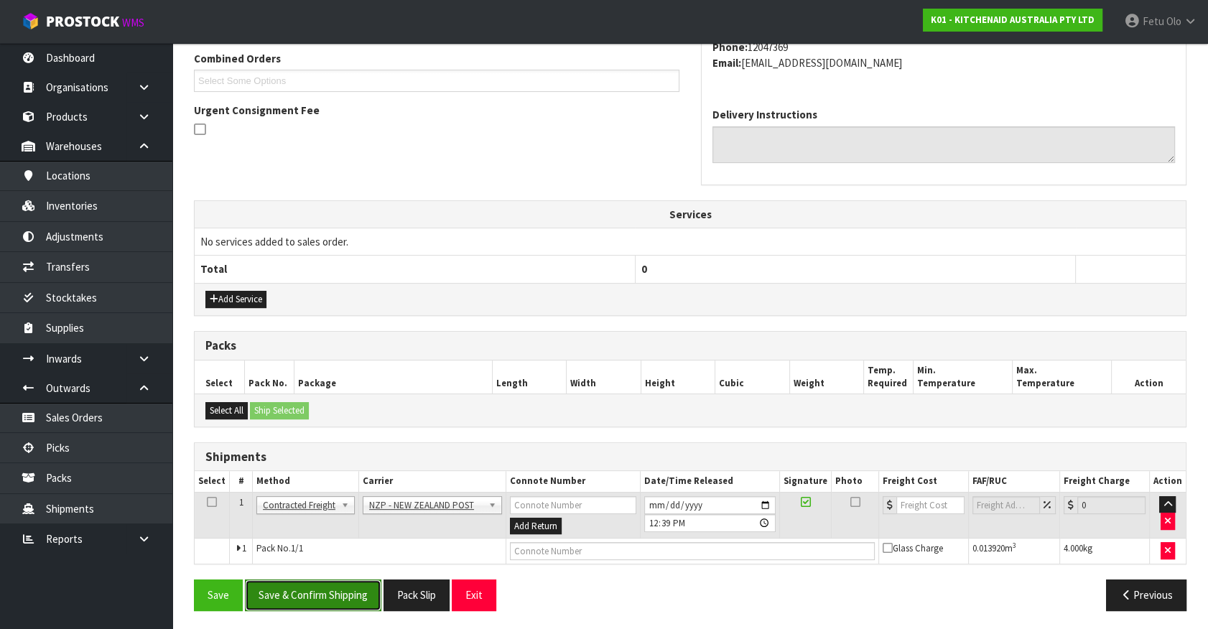
click at [314, 593] on button "Save & Confirm Shipping" at bounding box center [313, 595] width 136 height 31
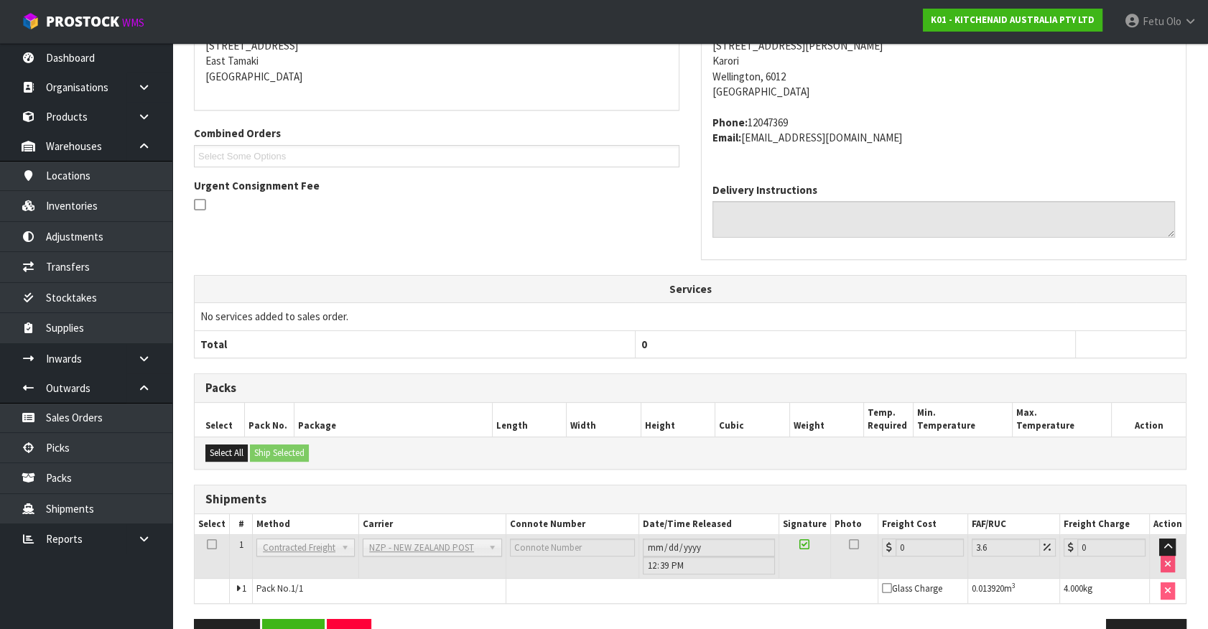
scroll to position [354, 0]
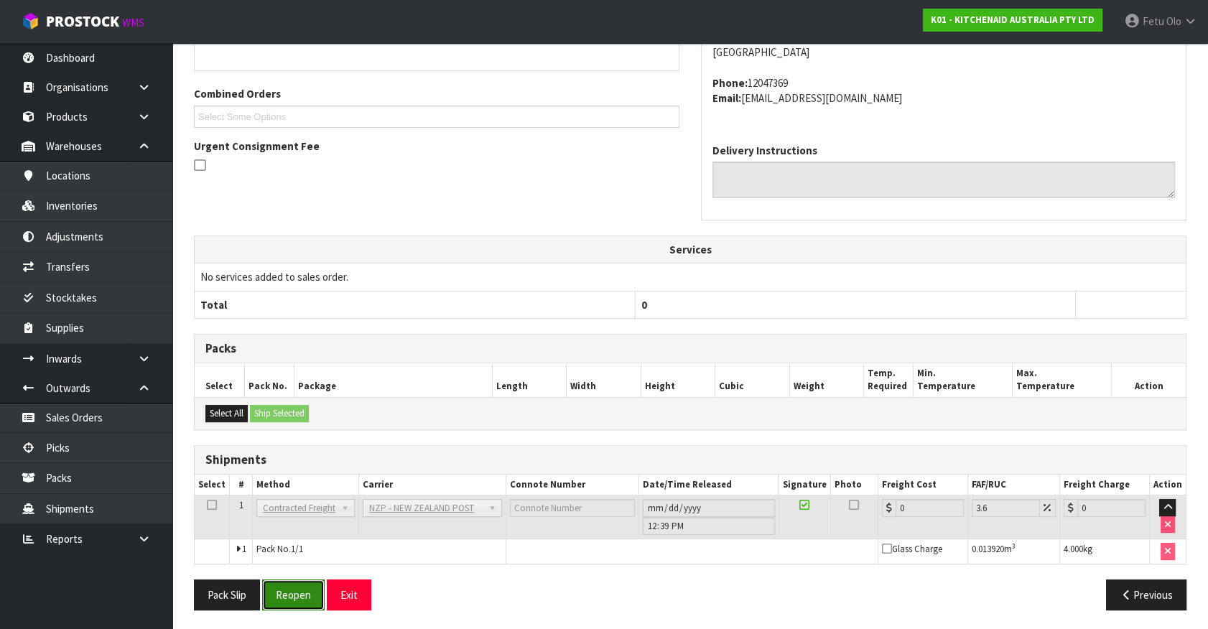
click at [289, 585] on button "Reopen" at bounding box center [293, 595] width 63 height 31
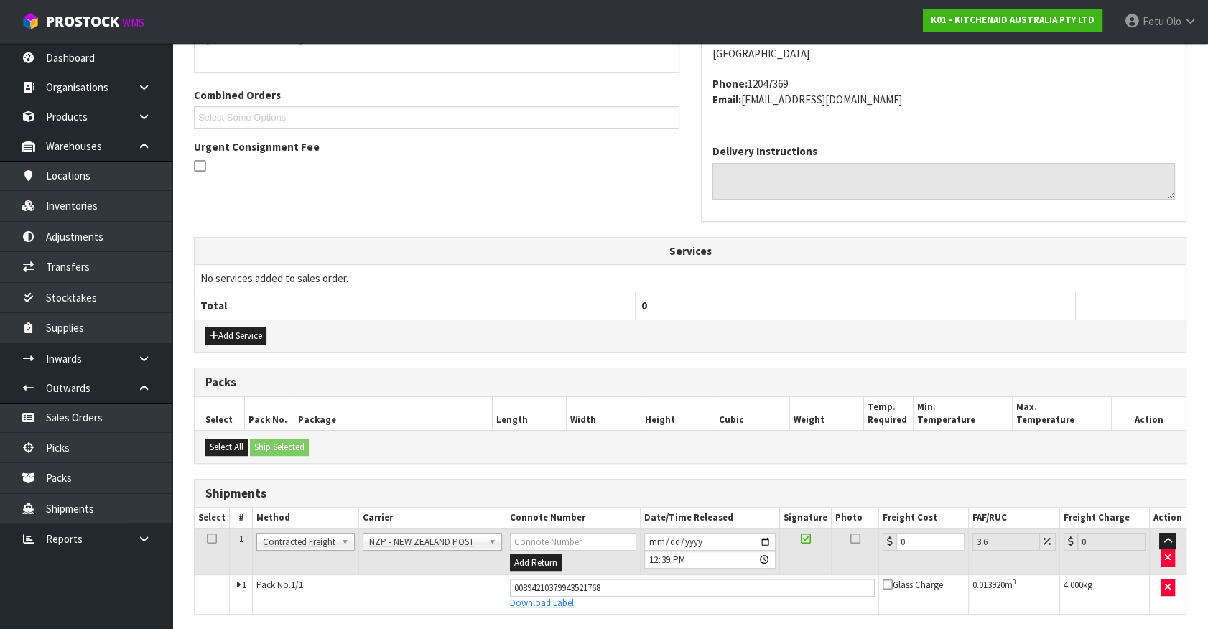
scroll to position [338, 0]
drag, startPoint x: 666, startPoint y: 601, endPoint x: 657, endPoint y: 601, distance: 8.6
click at [657, 601] on tbody "1 Client Local Pickup Customer Local Pickup Company Freight Contracted Freight …" at bounding box center [690, 570] width 991 height 85
type input "8"
type input "8.29"
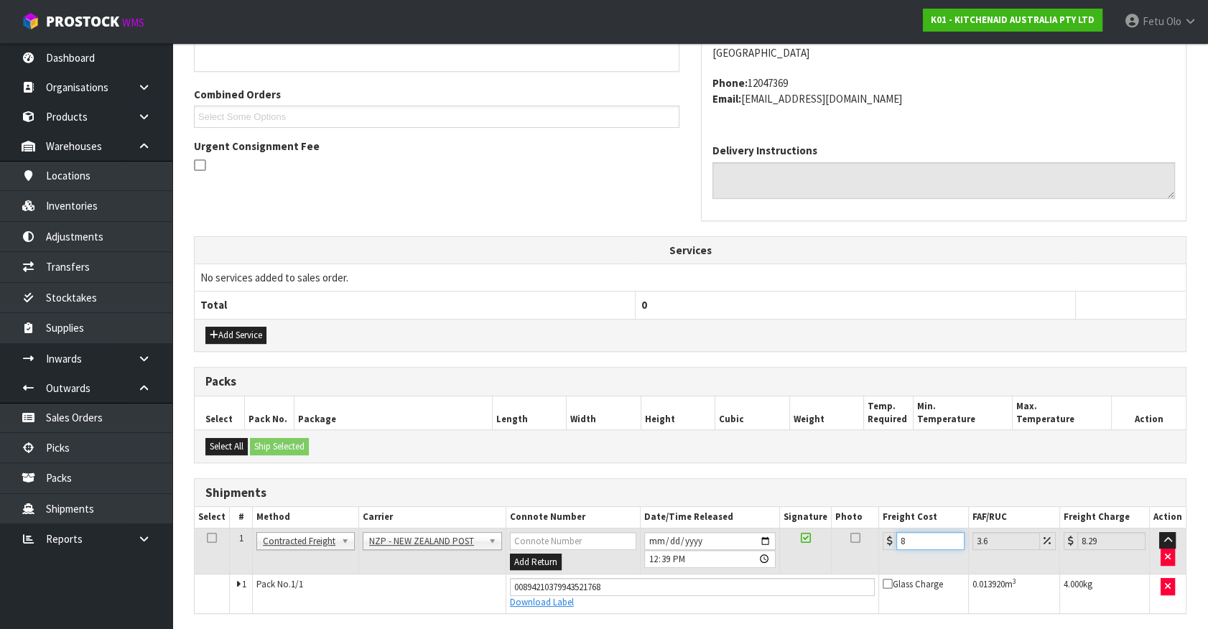
type input "8.4"
type input "8.7"
type input "8.45"
type input "8.75"
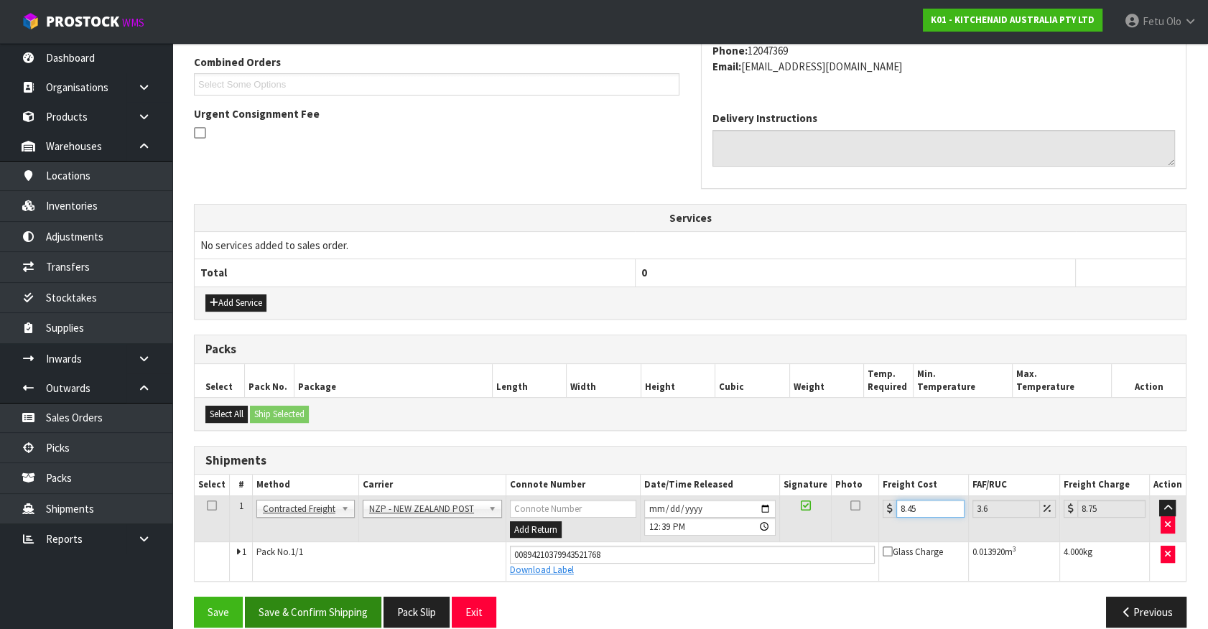
scroll to position [388, 0]
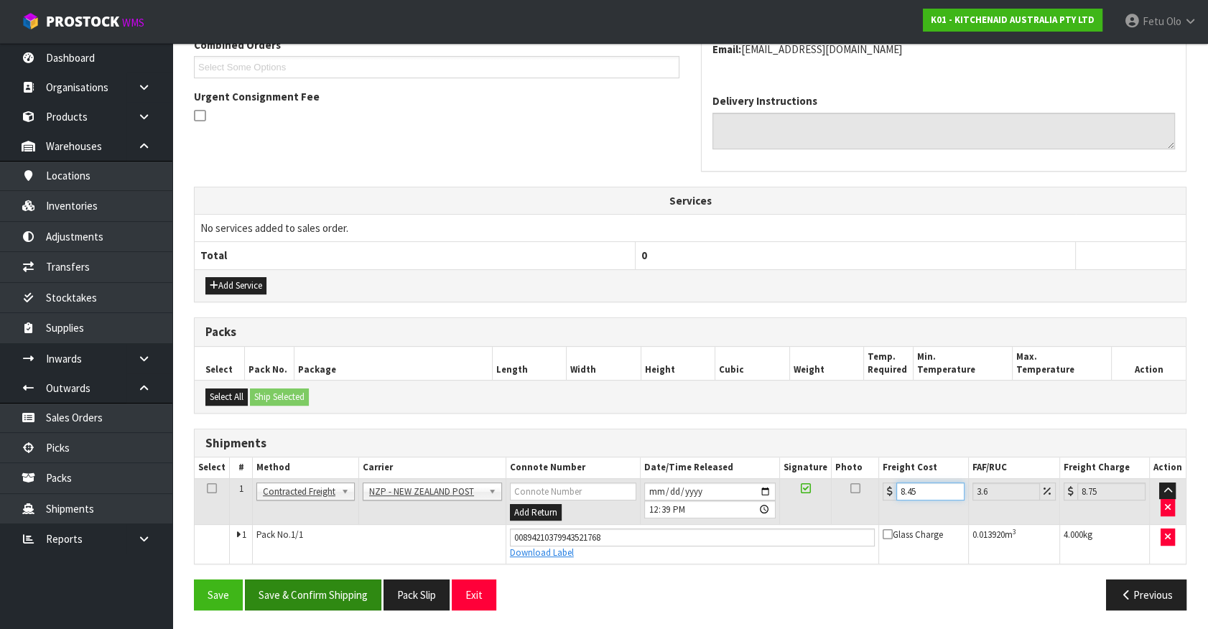
type input "8.45"
click at [353, 592] on button "Save & Confirm Shipping" at bounding box center [313, 595] width 136 height 31
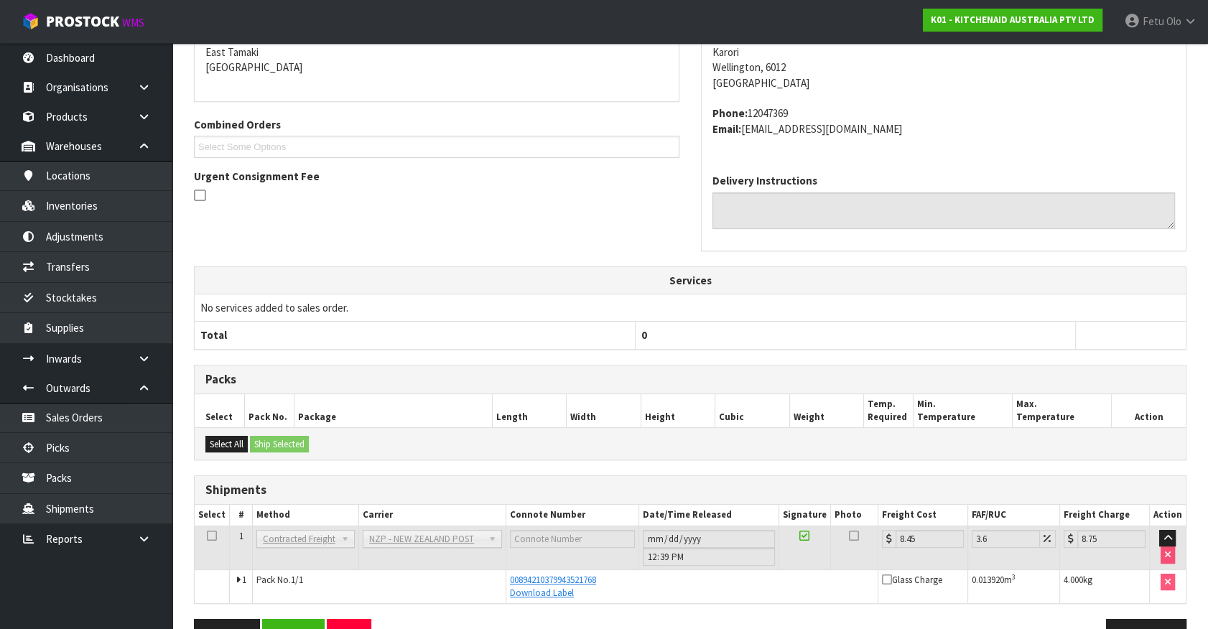
scroll to position [348, 0]
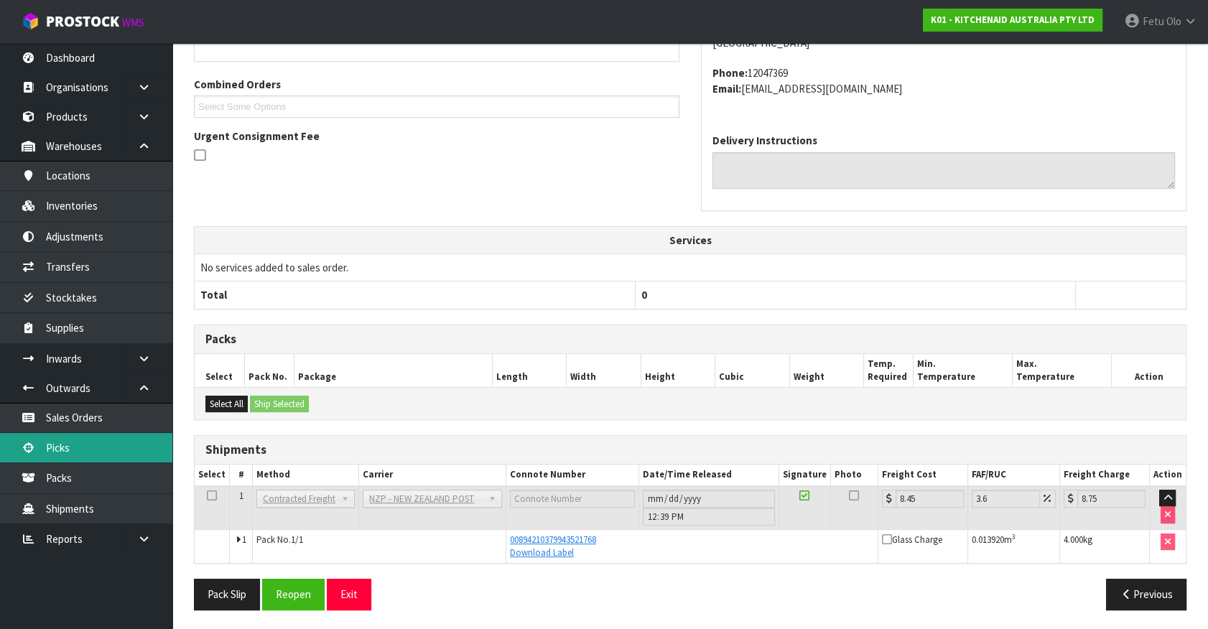
click at [108, 444] on link "Picks" at bounding box center [86, 447] width 172 height 29
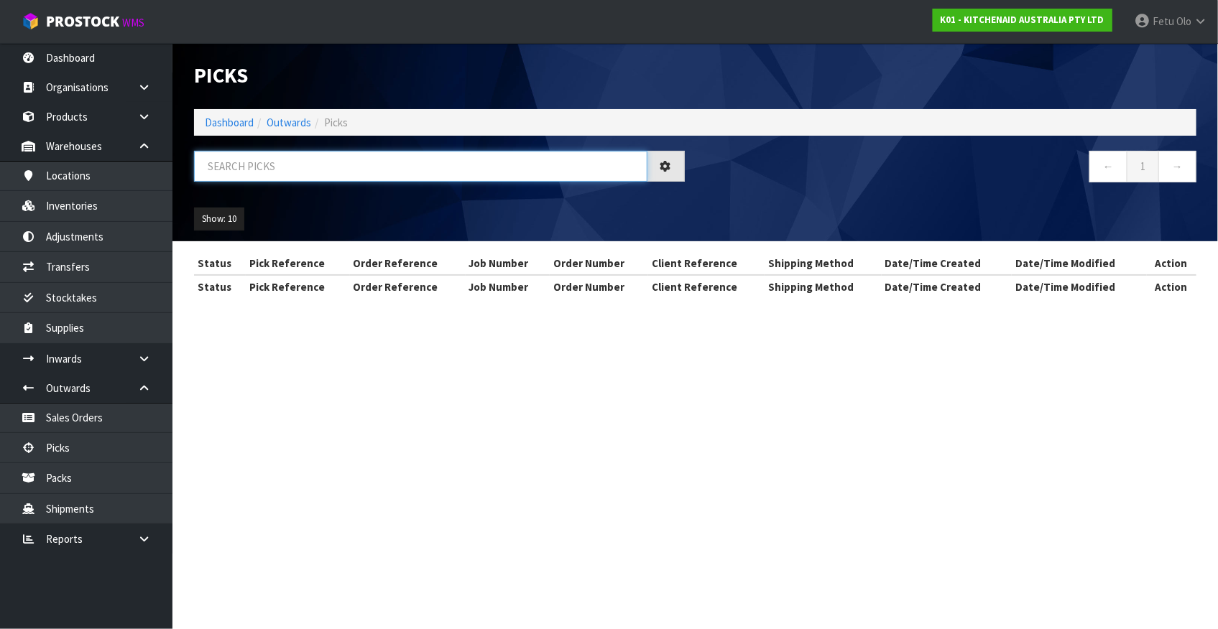
click at [323, 177] on input "text" at bounding box center [420, 166] width 453 height 31
type input "78330"
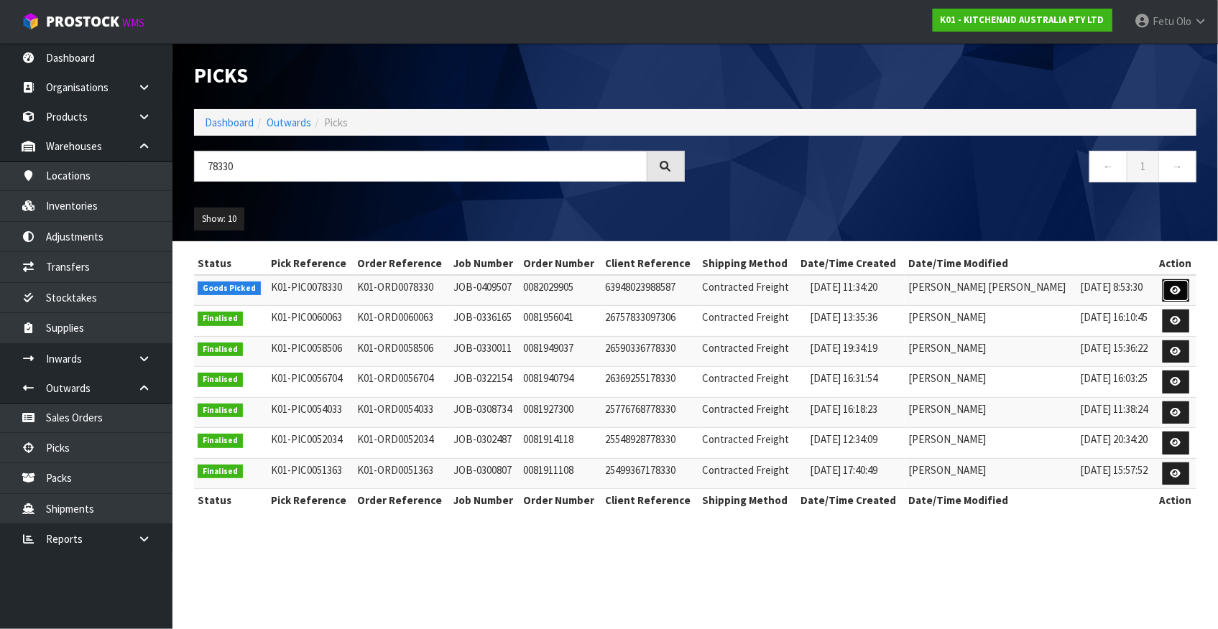
click at [1185, 290] on link at bounding box center [1175, 290] width 27 height 23
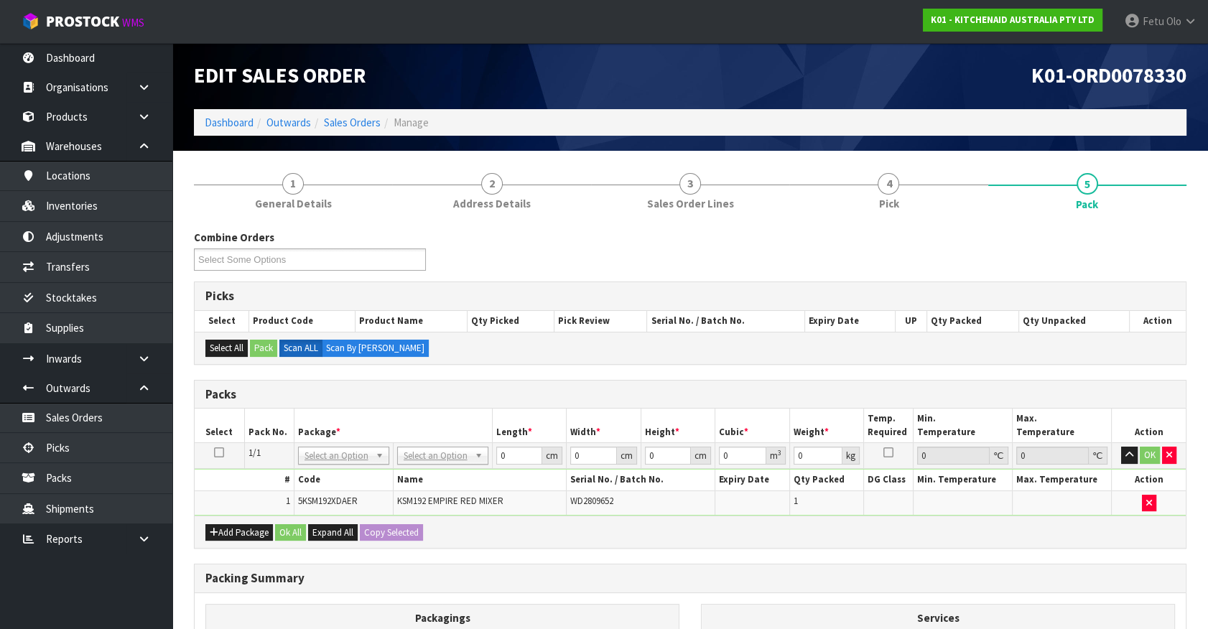
click at [443, 435] on th "Package *" at bounding box center [393, 426] width 198 height 34
drag, startPoint x: 518, startPoint y: 455, endPoint x: 14, endPoint y: 571, distance: 517.4
click at [14, 571] on body "Toggle navigation ProStock WMS K01 - KITCHENAID AUSTRALIA PTY LTD Fetu Olo Logo…" at bounding box center [604, 314] width 1208 height 629
type input "42"
type input "29"
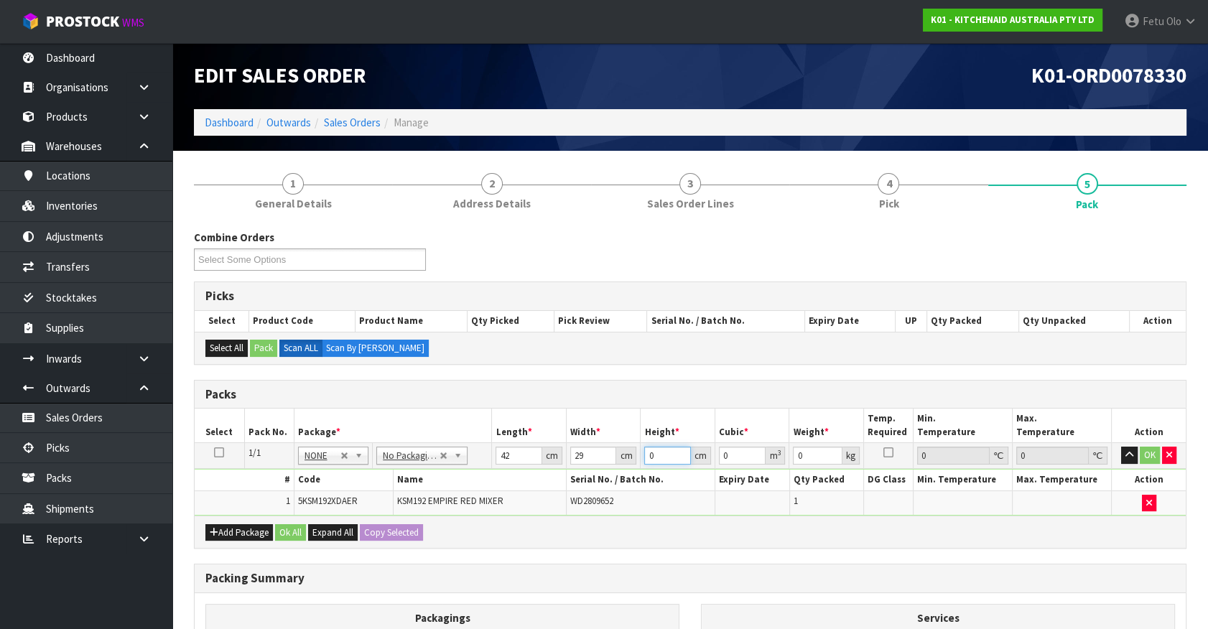
type input "4"
type input "0.004872"
type input "43"
type input "0.052374"
type input "43"
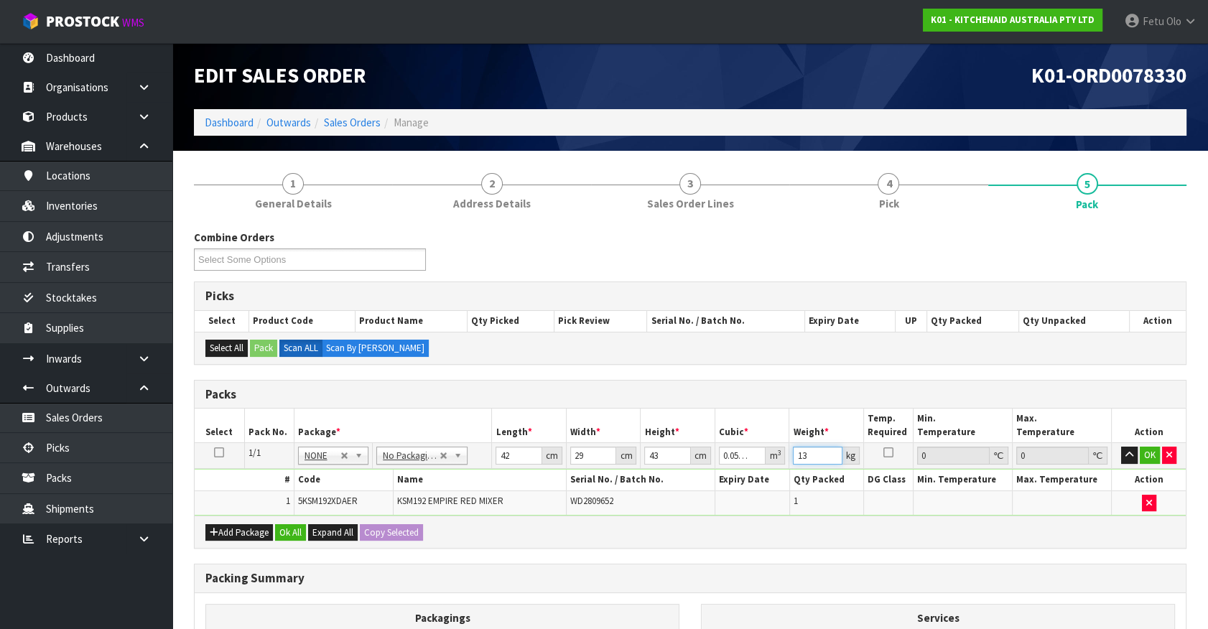
type input "13"
click button "OK" at bounding box center [1150, 455] width 20 height 17
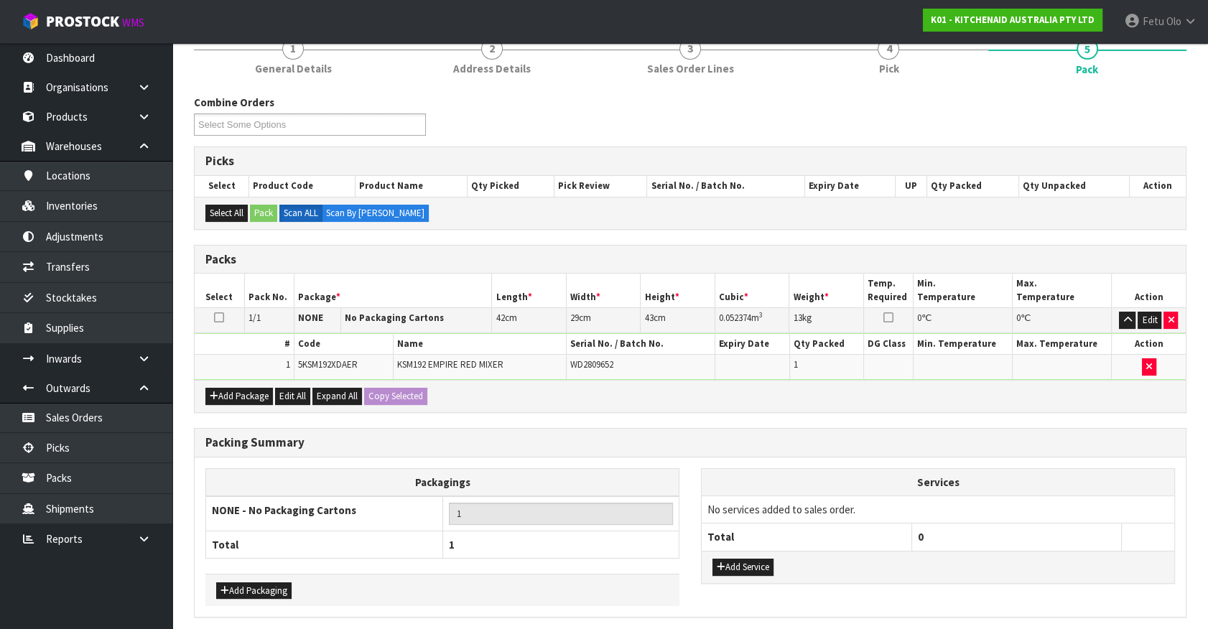
scroll to position [188, 0]
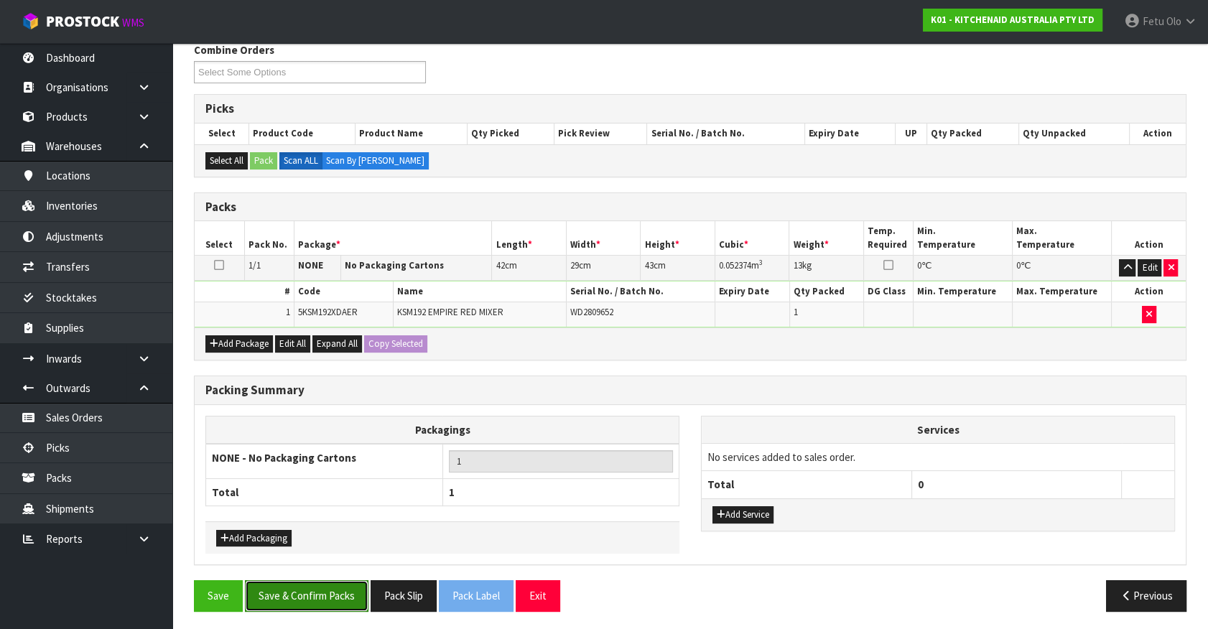
click at [330, 594] on button "Save & Confirm Packs" at bounding box center [307, 595] width 124 height 31
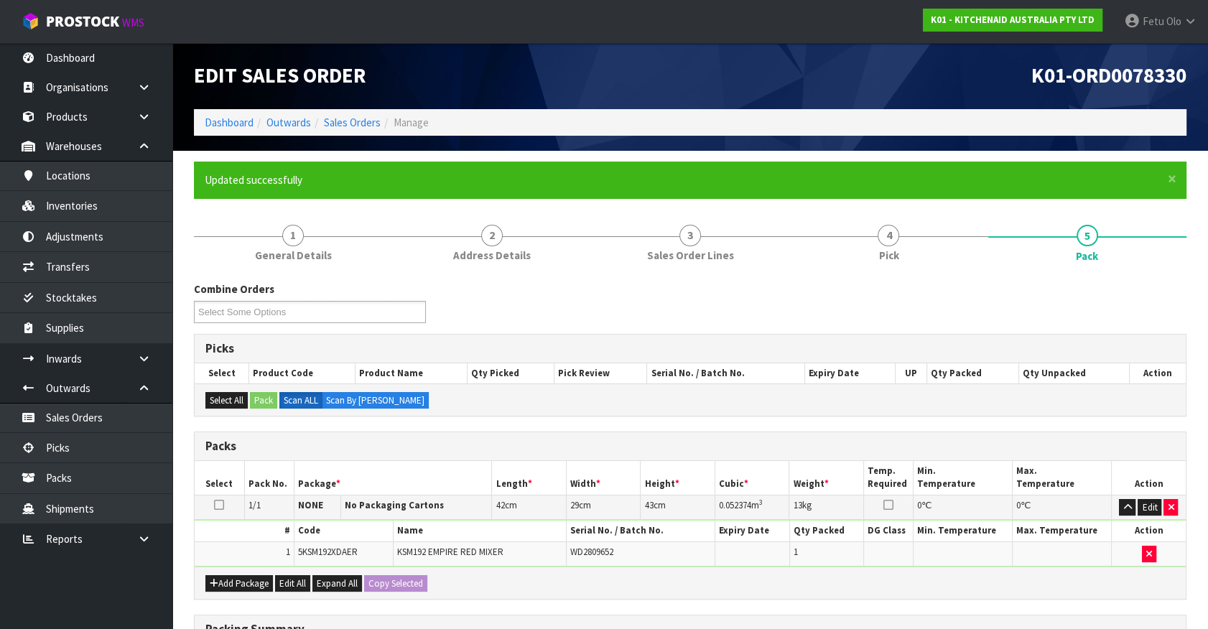
scroll to position [162, 0]
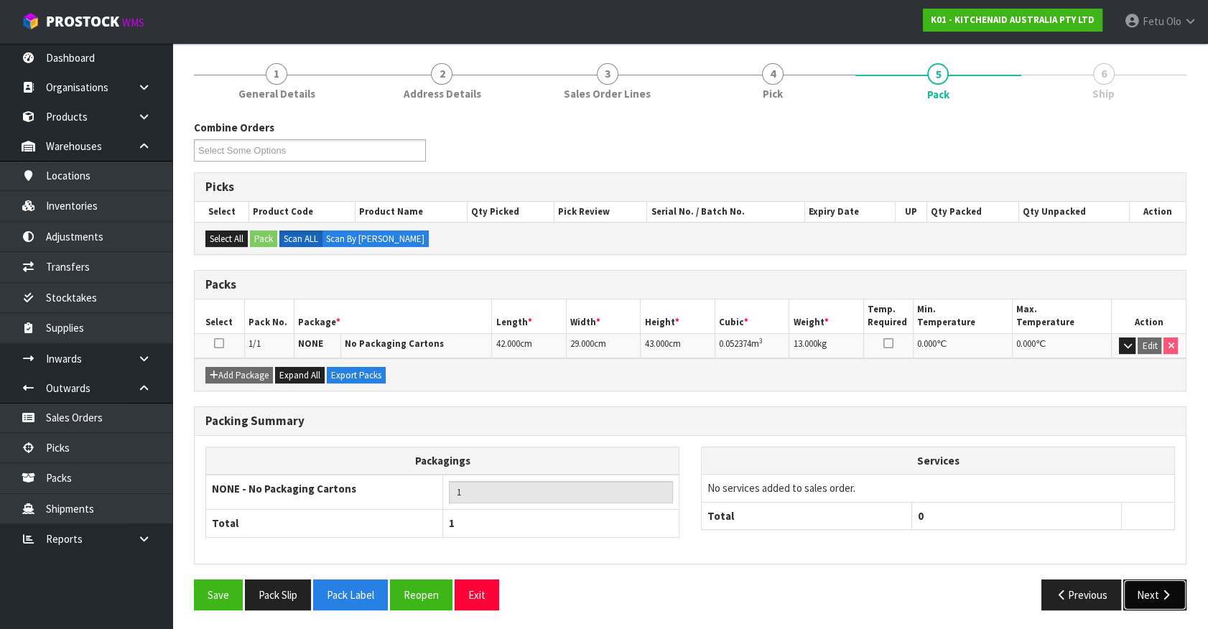
click at [1139, 586] on button "Next" at bounding box center [1155, 595] width 63 height 31
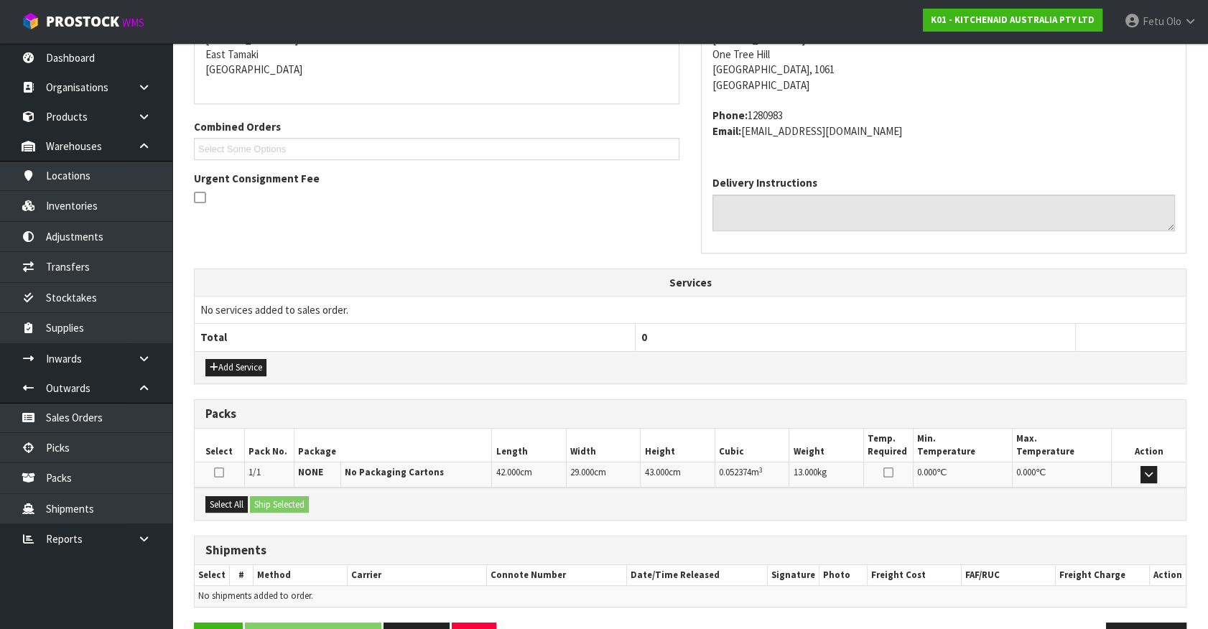
scroll to position [349, 0]
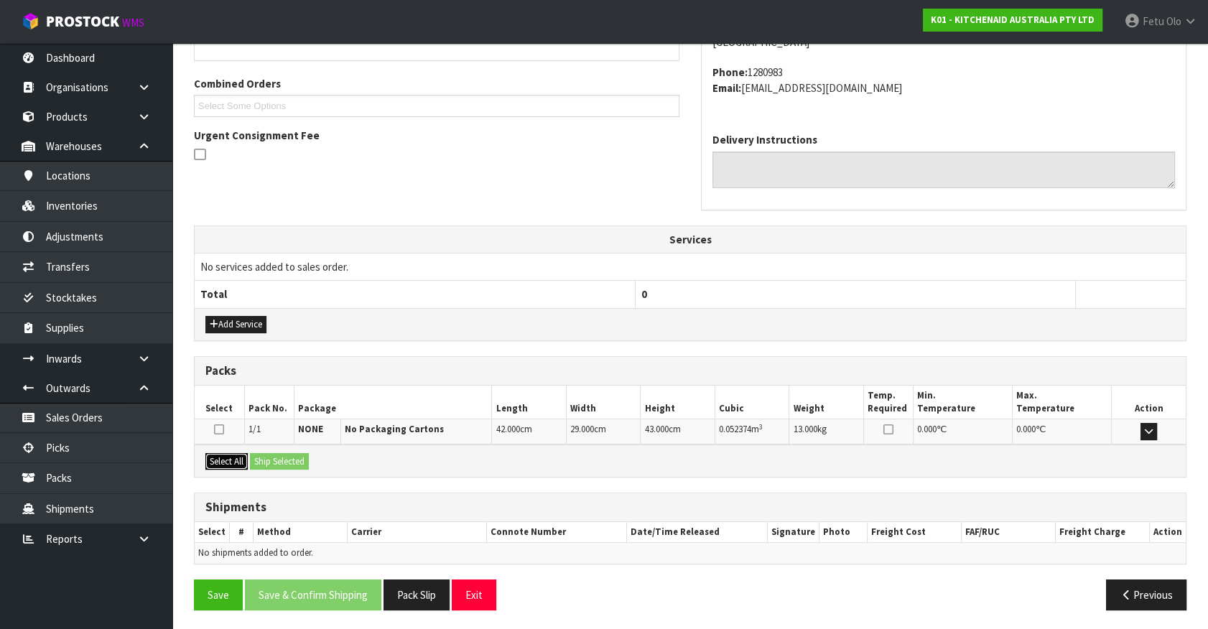
drag, startPoint x: 233, startPoint y: 456, endPoint x: 289, endPoint y: 461, distance: 55.5
click at [237, 457] on button "Select All" at bounding box center [226, 461] width 42 height 17
click at [289, 461] on button "Ship Selected" at bounding box center [279, 461] width 59 height 17
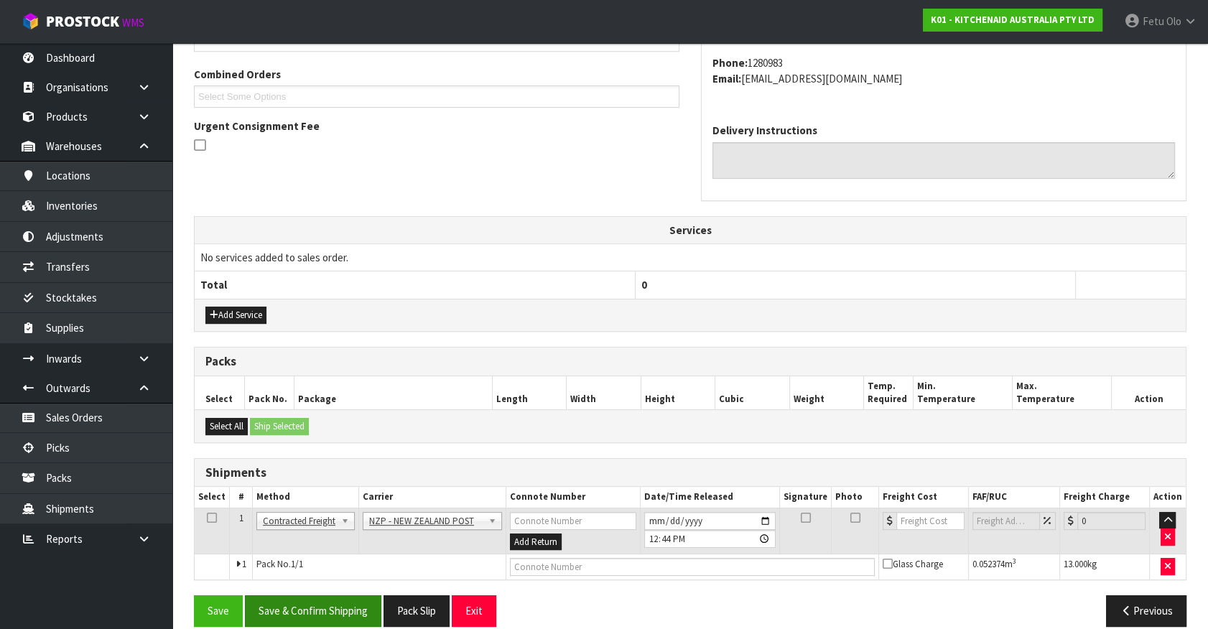
scroll to position [374, 0]
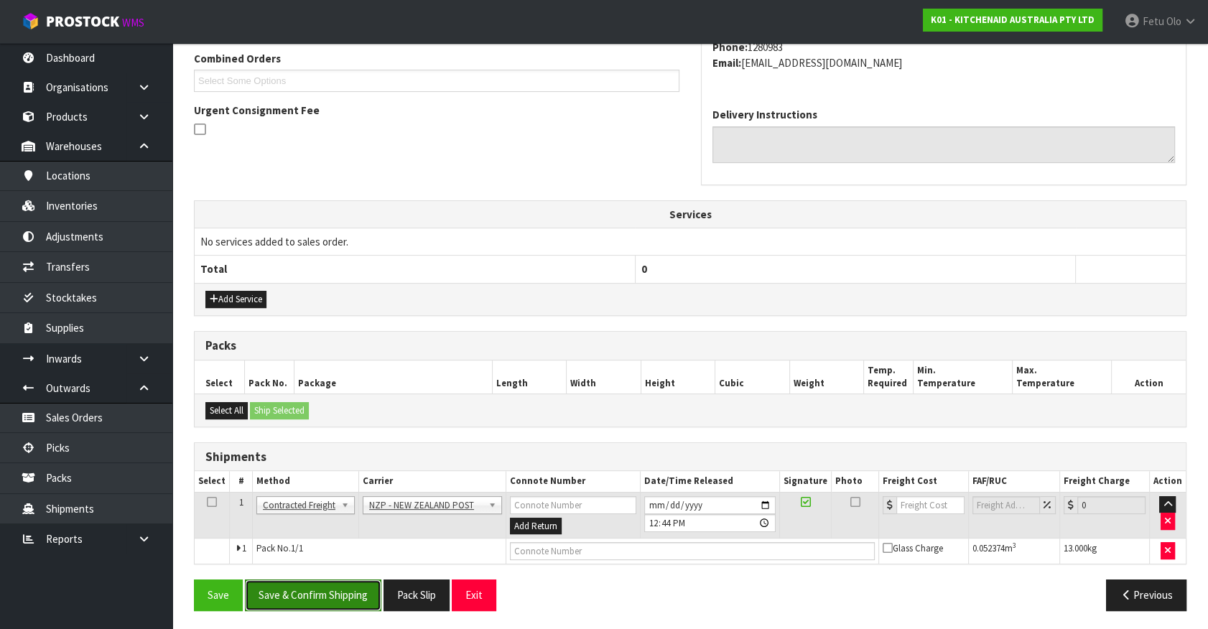
click at [365, 594] on button "Save & Confirm Shipping" at bounding box center [313, 595] width 136 height 31
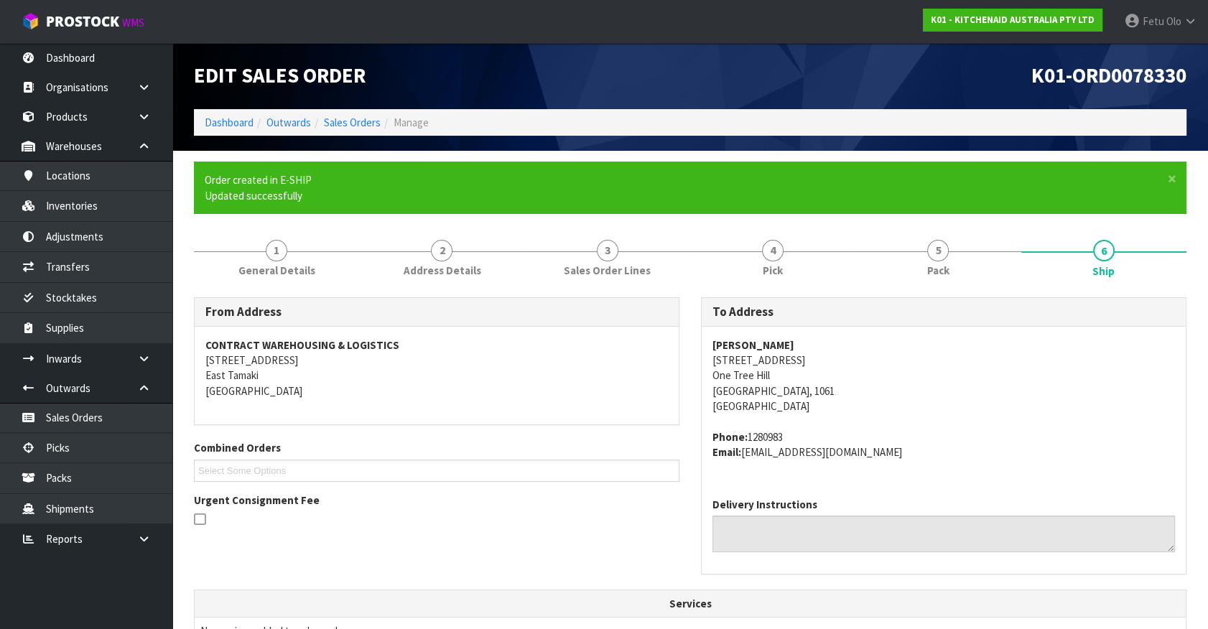
scroll to position [354, 0]
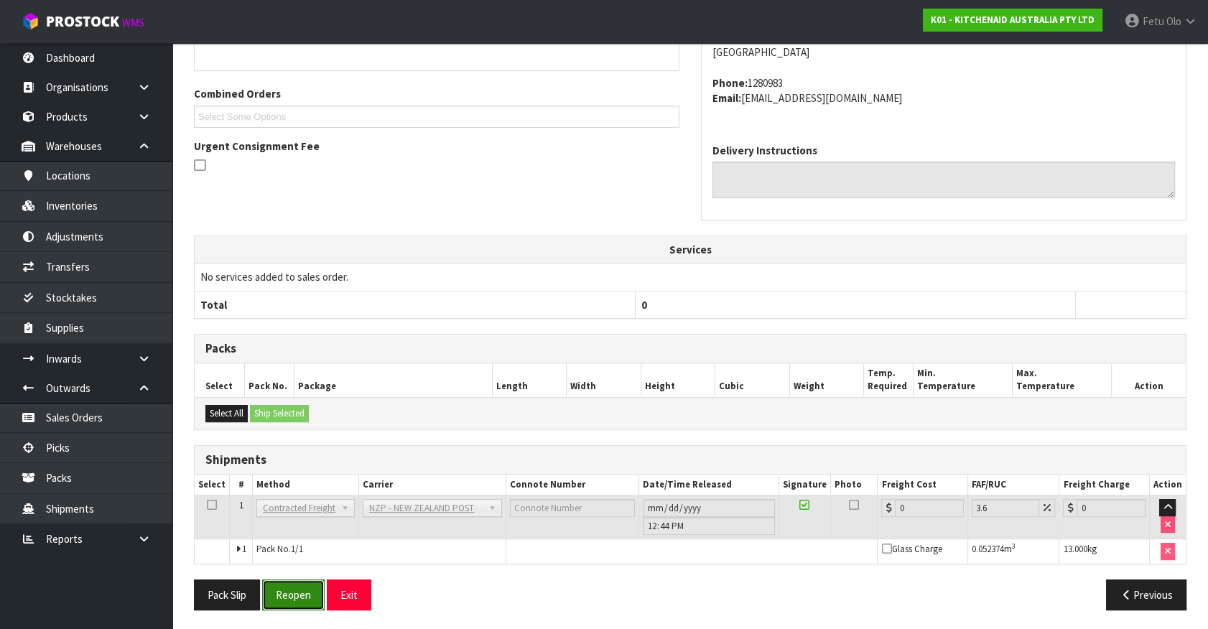
click at [310, 595] on button "Reopen" at bounding box center [293, 595] width 63 height 31
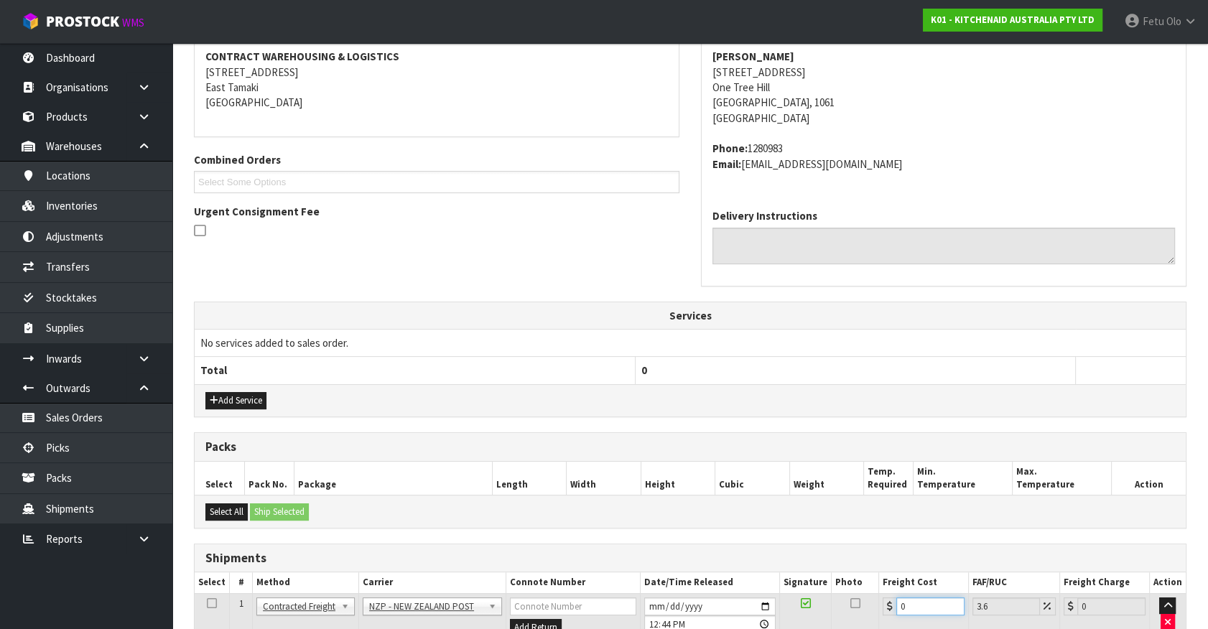
scroll to position [388, 0]
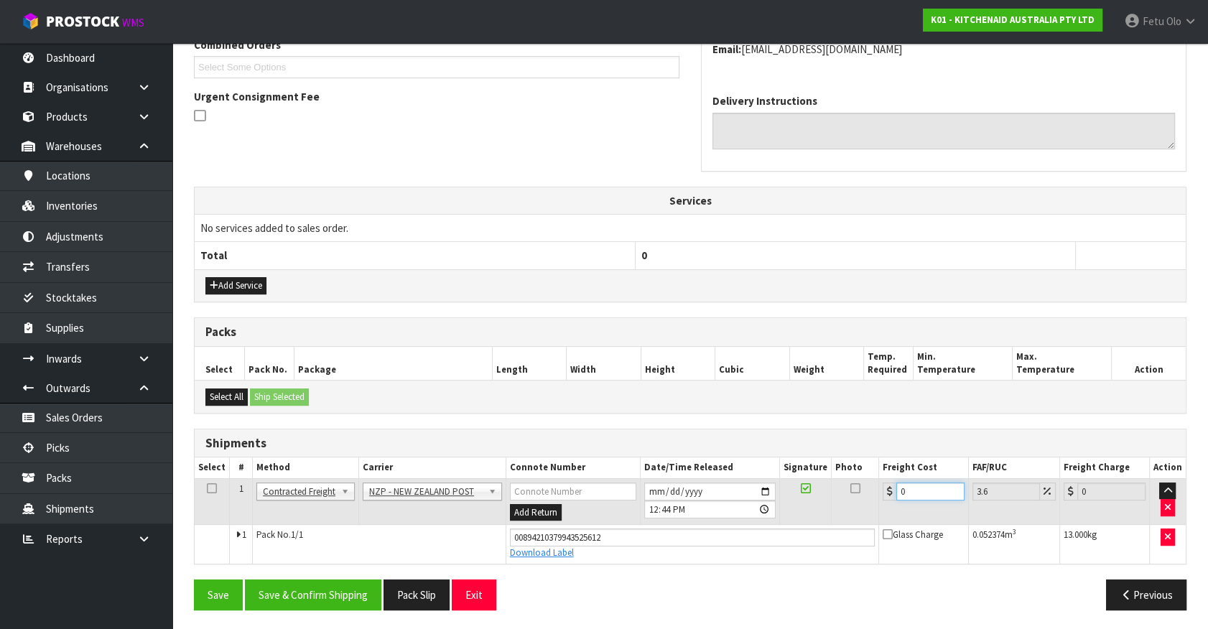
type input "4"
type input "4.14"
type input "4.3"
type input "4.45"
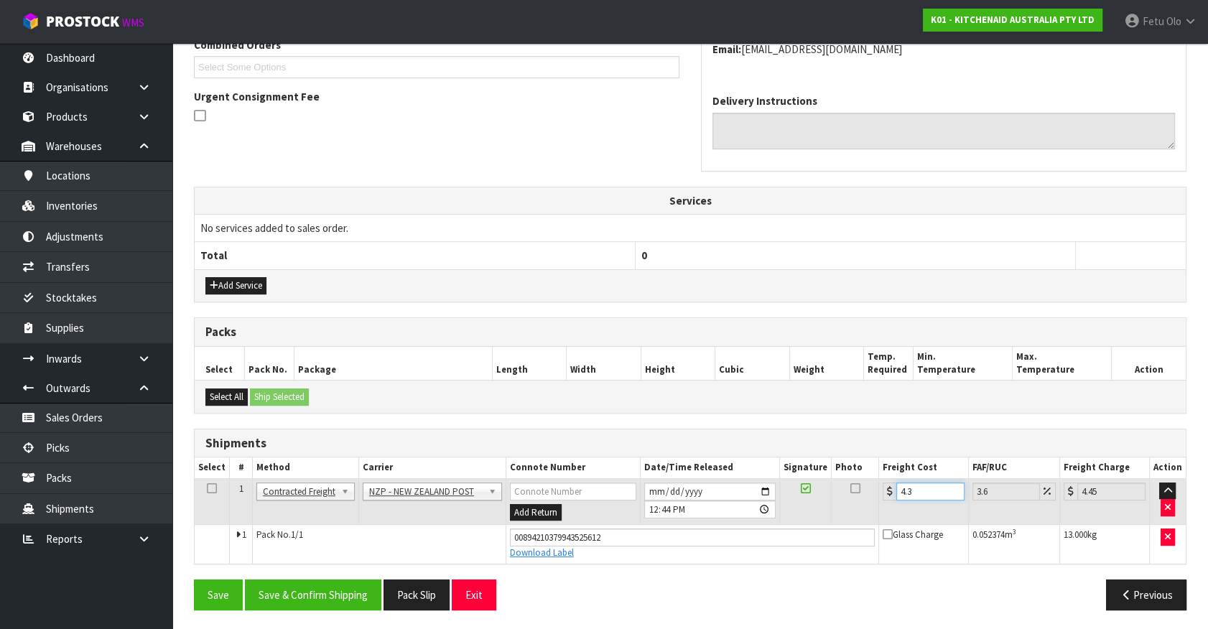
type input "4.33"
type input "4.49"
type input "4.33"
click at [337, 585] on button "Save & Confirm Shipping" at bounding box center [313, 595] width 136 height 31
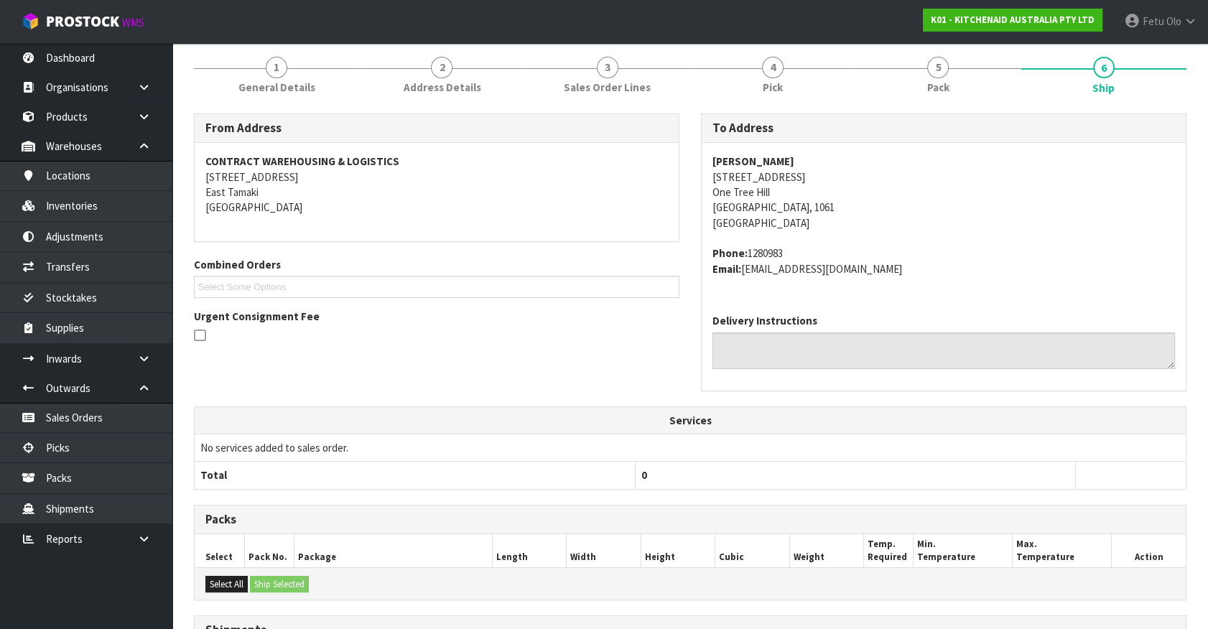
scroll to position [348, 0]
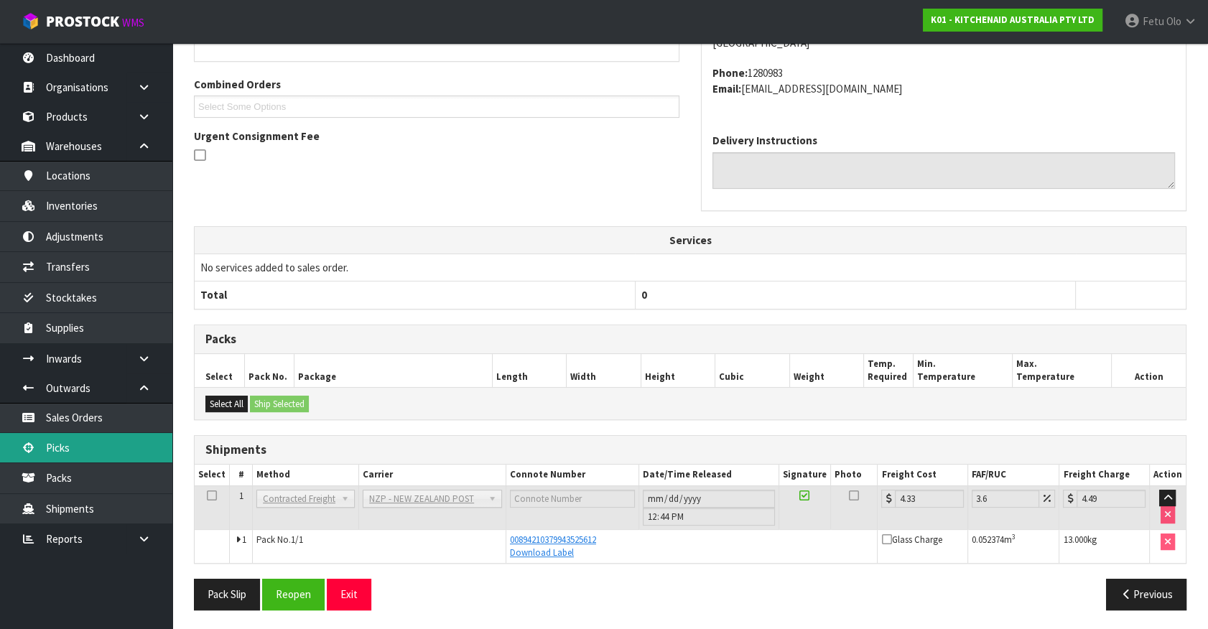
click at [52, 447] on link "Picks" at bounding box center [86, 447] width 172 height 29
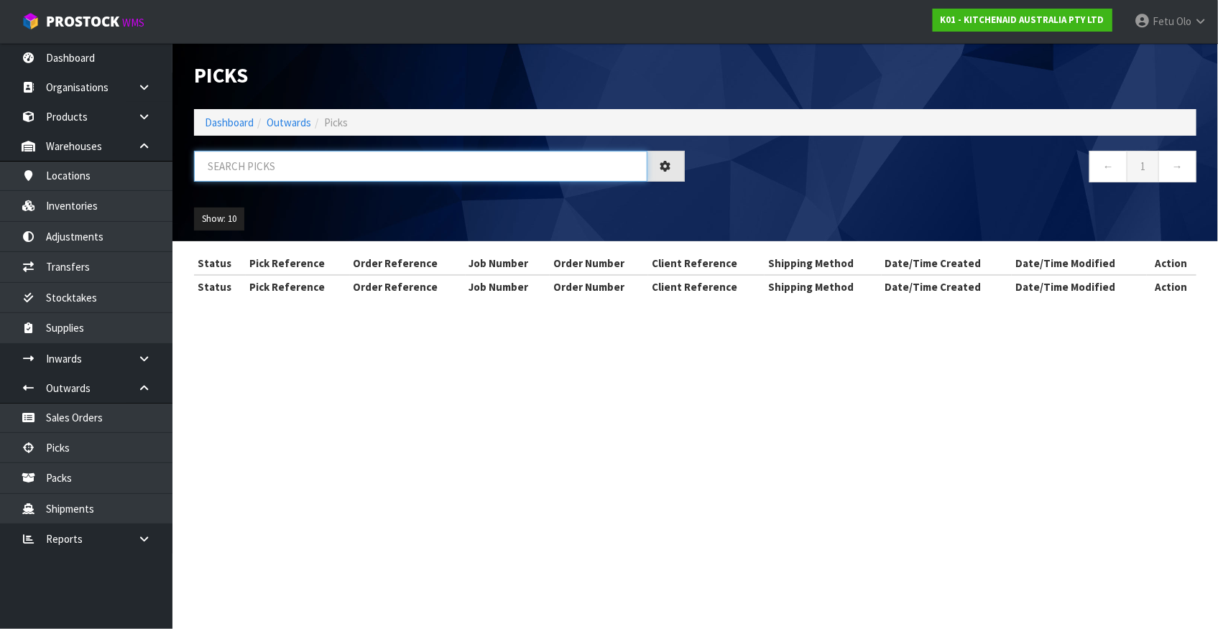
click at [337, 172] on input "text" at bounding box center [420, 166] width 453 height 31
type input "78353"
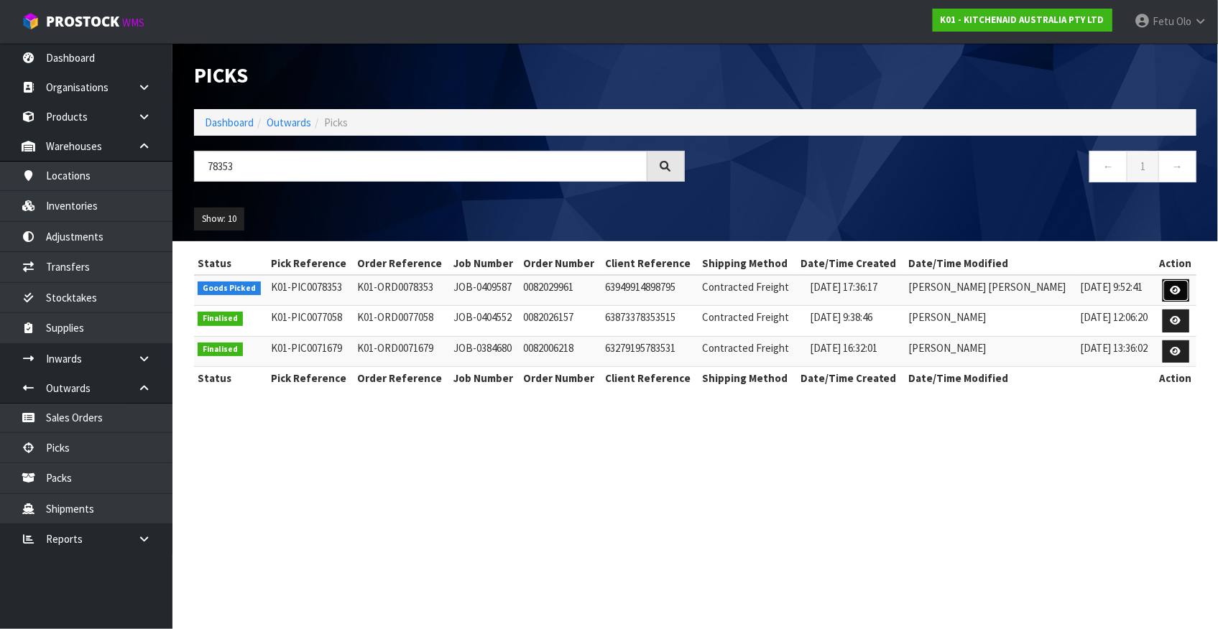
click at [1170, 295] on icon at bounding box center [1175, 290] width 11 height 9
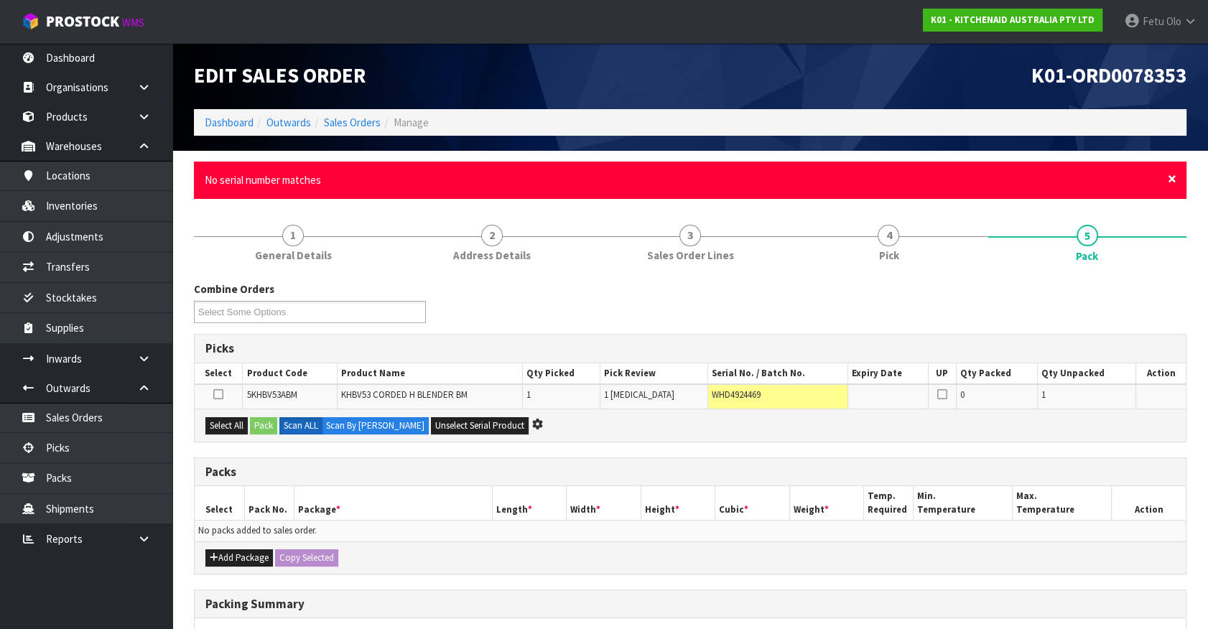
click at [1172, 177] on span "×" at bounding box center [1172, 179] width 9 height 20
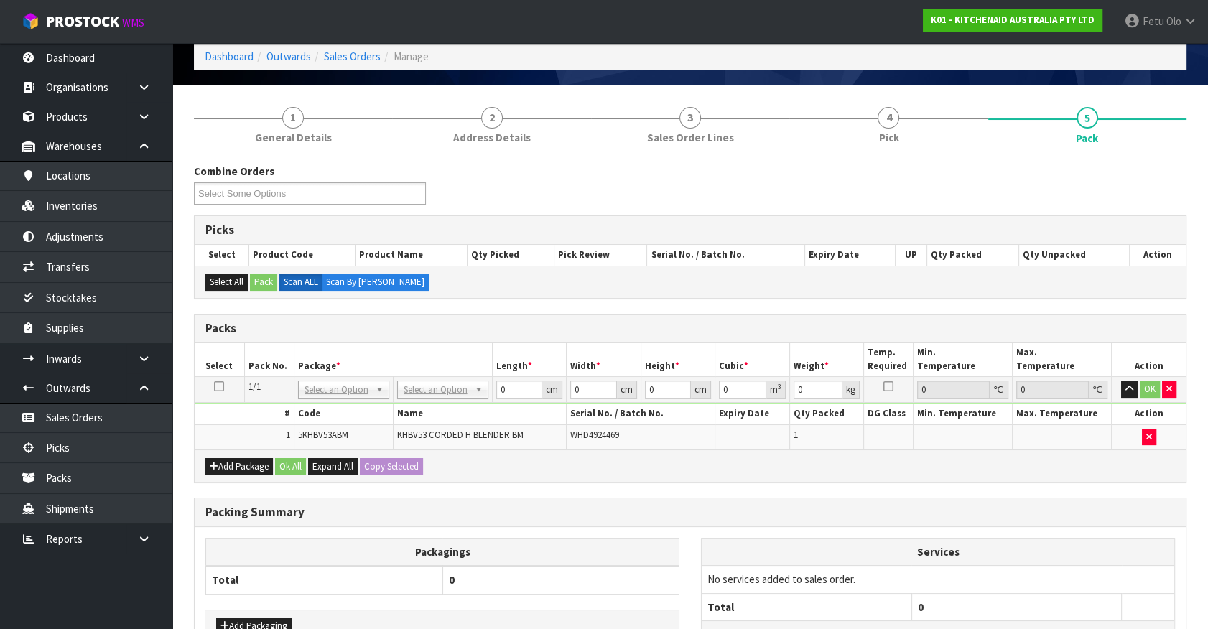
scroll to position [181, 0]
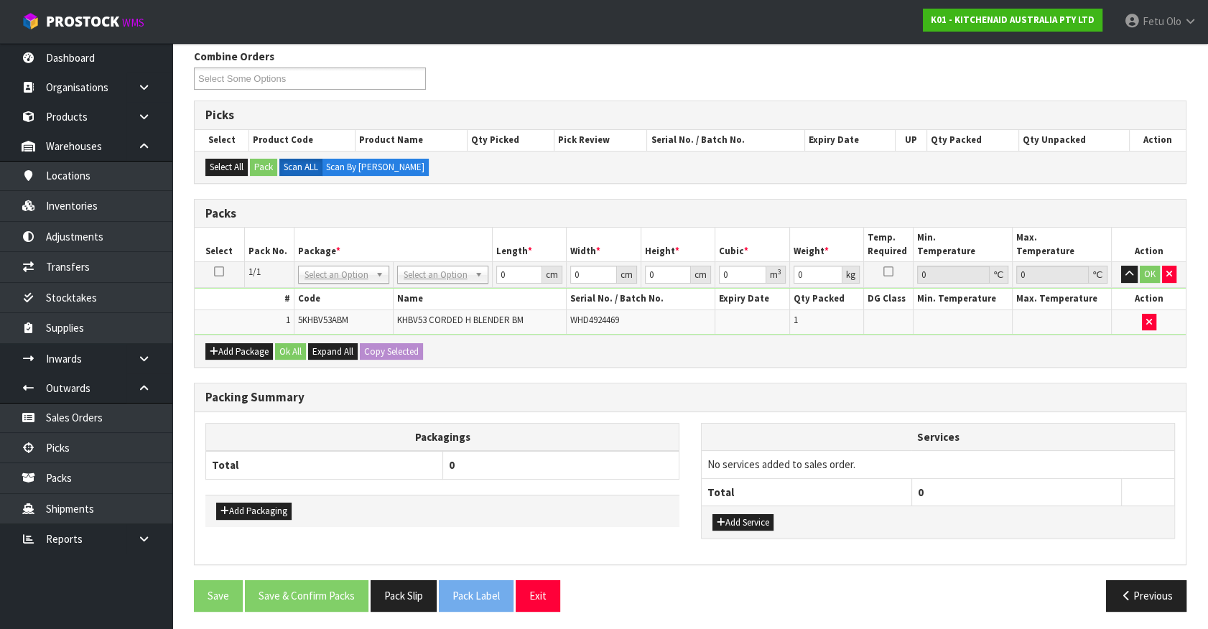
click at [539, 414] on div "Packagings Total 0 Add Packaging Services No services added to sales order. Tot…" at bounding box center [690, 488] width 991 height 152
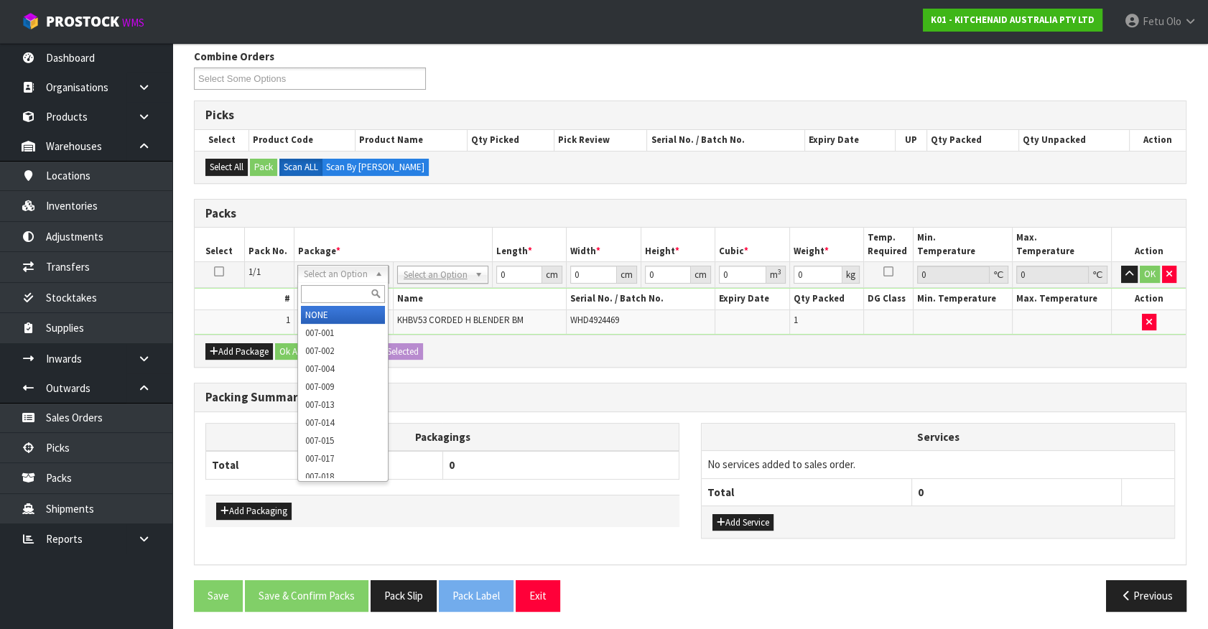
click at [320, 287] on input "text" at bounding box center [343, 294] width 84 height 18
type input "011"
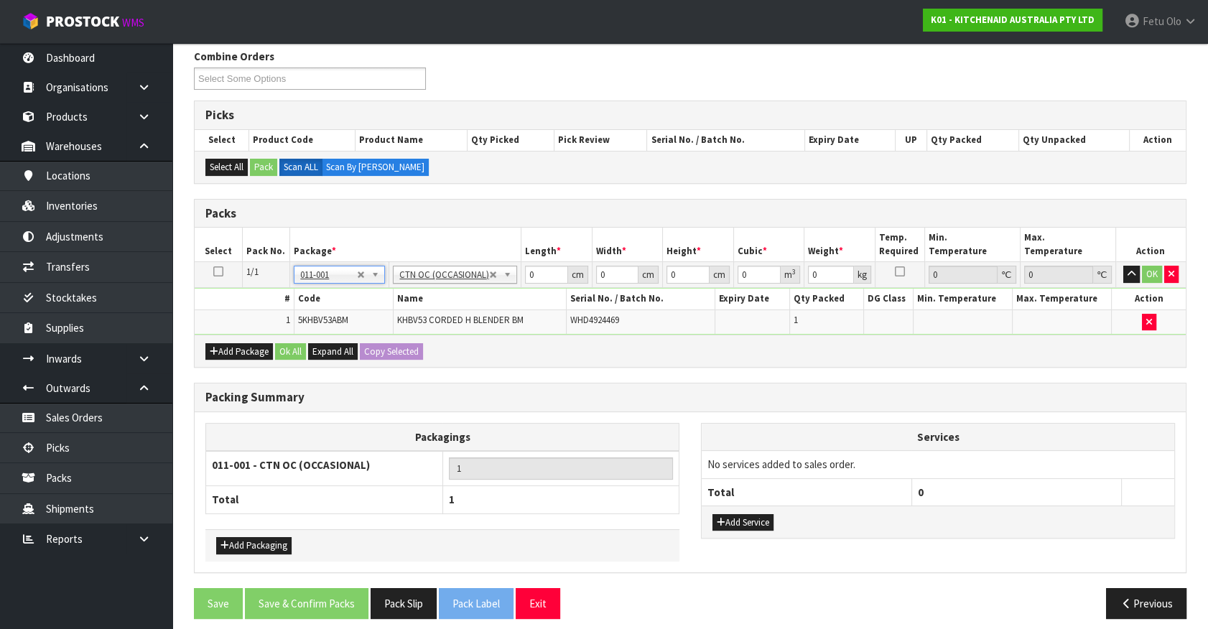
type input "1.3"
drag, startPoint x: 547, startPoint y: 274, endPoint x: 273, endPoint y: 335, distance: 281.1
click at [273, 335] on div "Packs Select Pack No. Package * Length * Width * Height * Cubic * Weight * Temp…" at bounding box center [690, 284] width 993 height 170
type input "32"
type input "22"
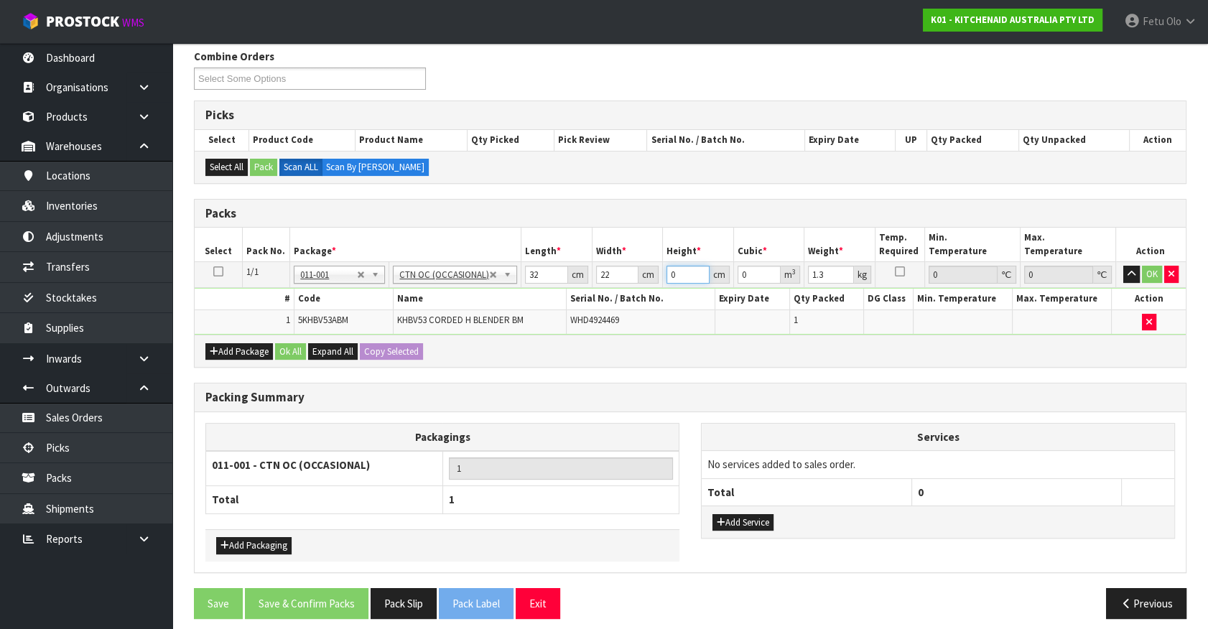
type input "1"
type input "0.000704"
type input "15"
type input "0.01056"
type input "15"
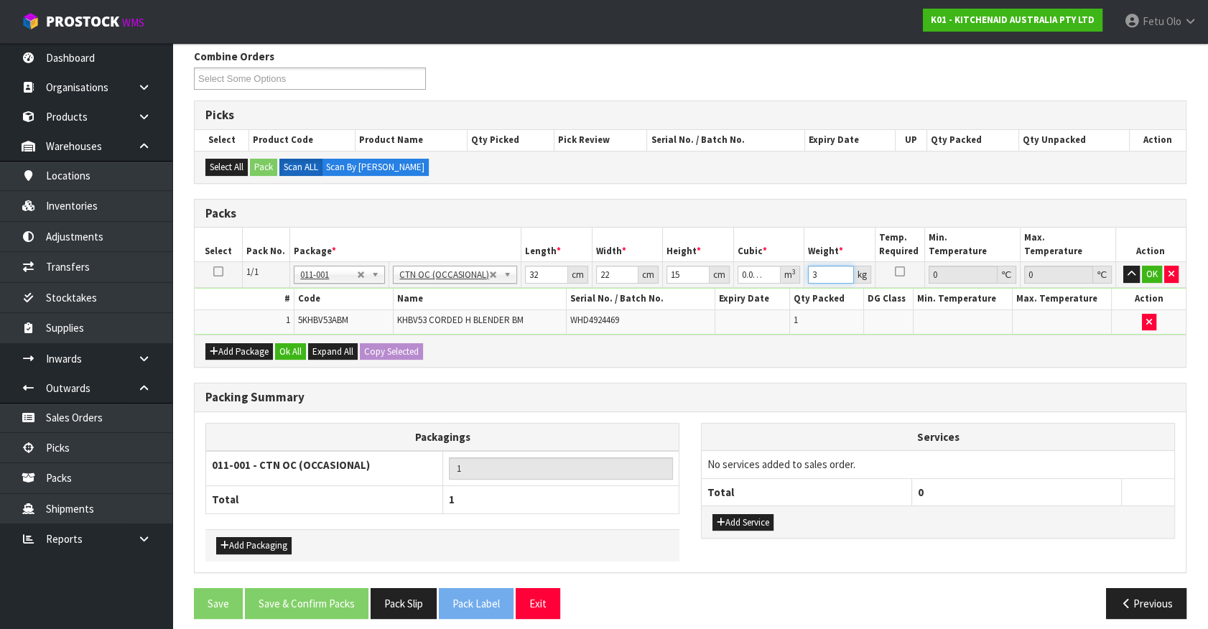
type input "3"
click button "OK" at bounding box center [1152, 274] width 20 height 17
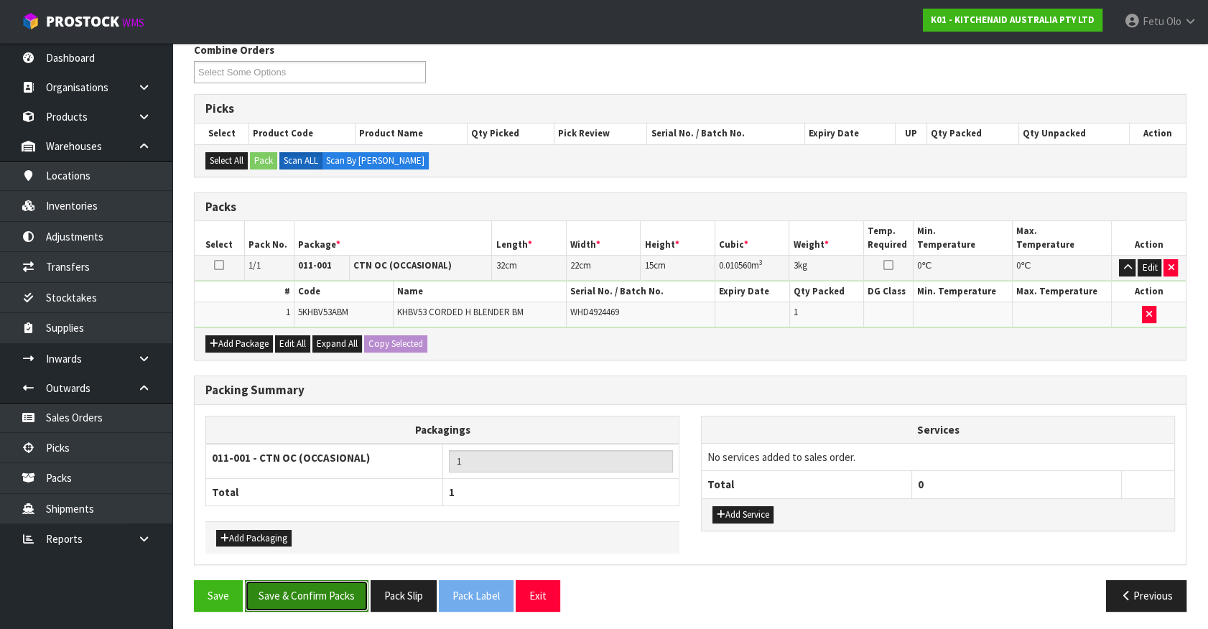
click at [314, 590] on button "Save & Confirm Packs" at bounding box center [307, 595] width 124 height 31
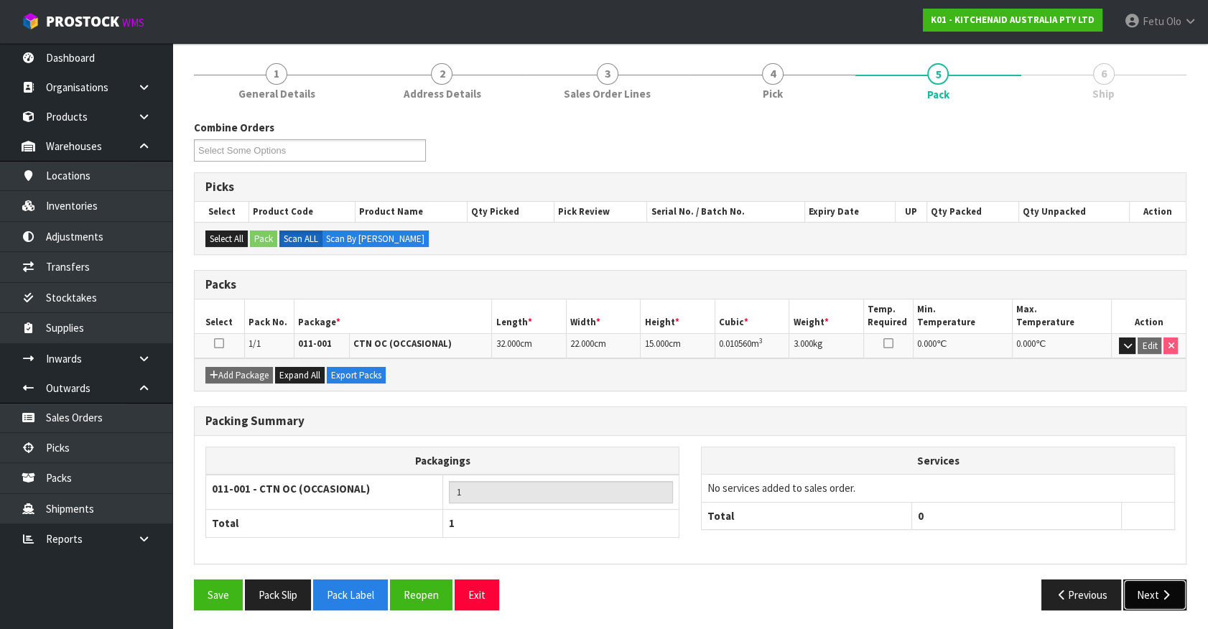
click at [1160, 599] on button "Next" at bounding box center [1155, 595] width 63 height 31
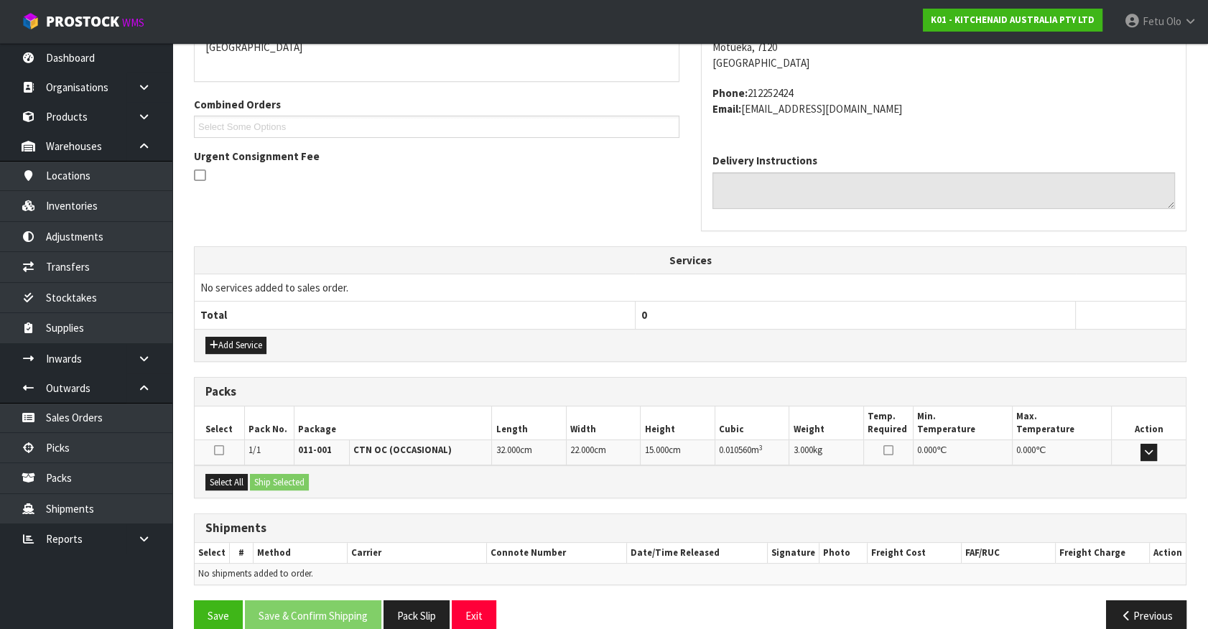
scroll to position [349, 0]
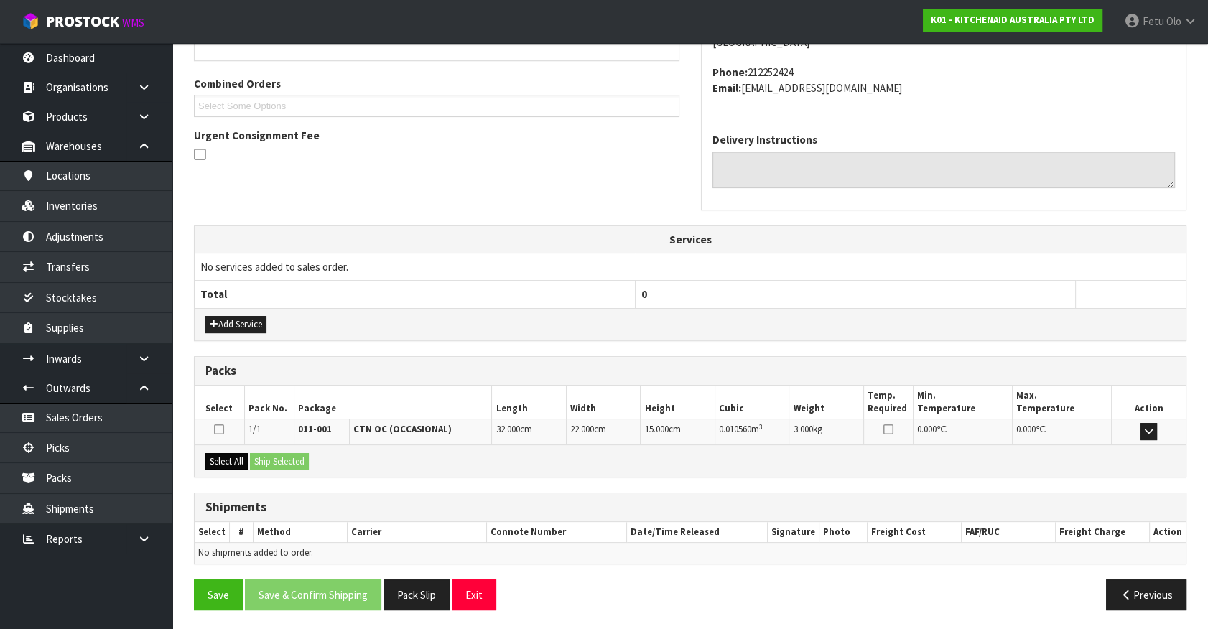
click at [226, 450] on div "Select All Ship Selected" at bounding box center [690, 461] width 991 height 32
click at [238, 460] on button "Select All" at bounding box center [226, 461] width 42 height 17
click at [260, 455] on button "Ship Selected" at bounding box center [279, 461] width 59 height 17
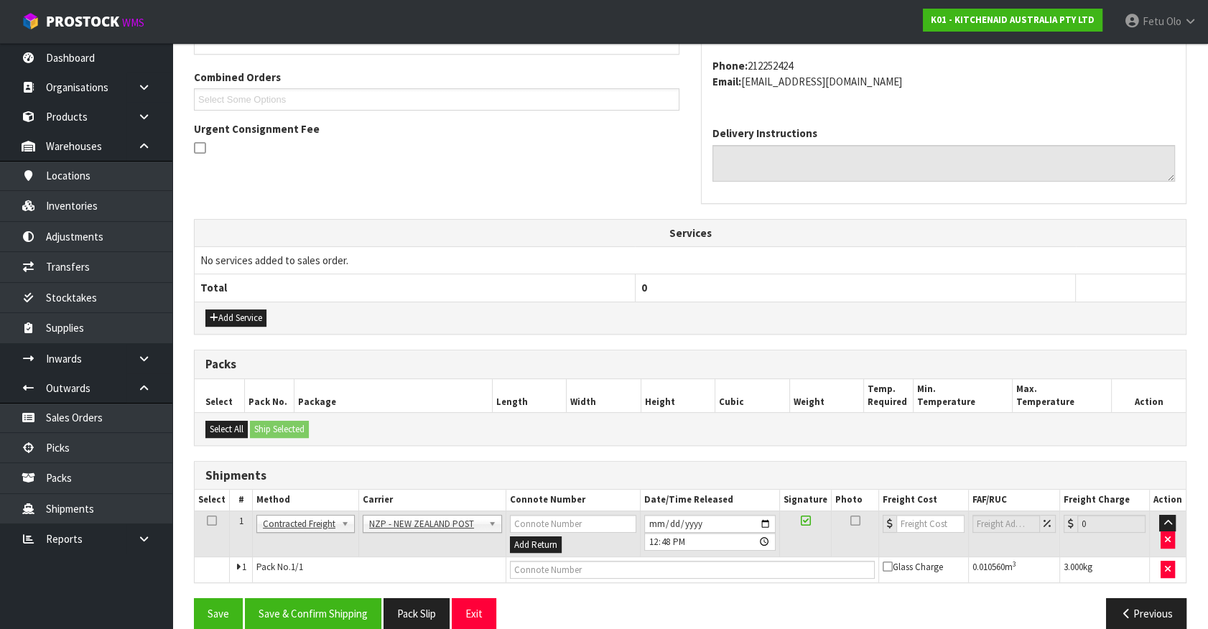
scroll to position [374, 0]
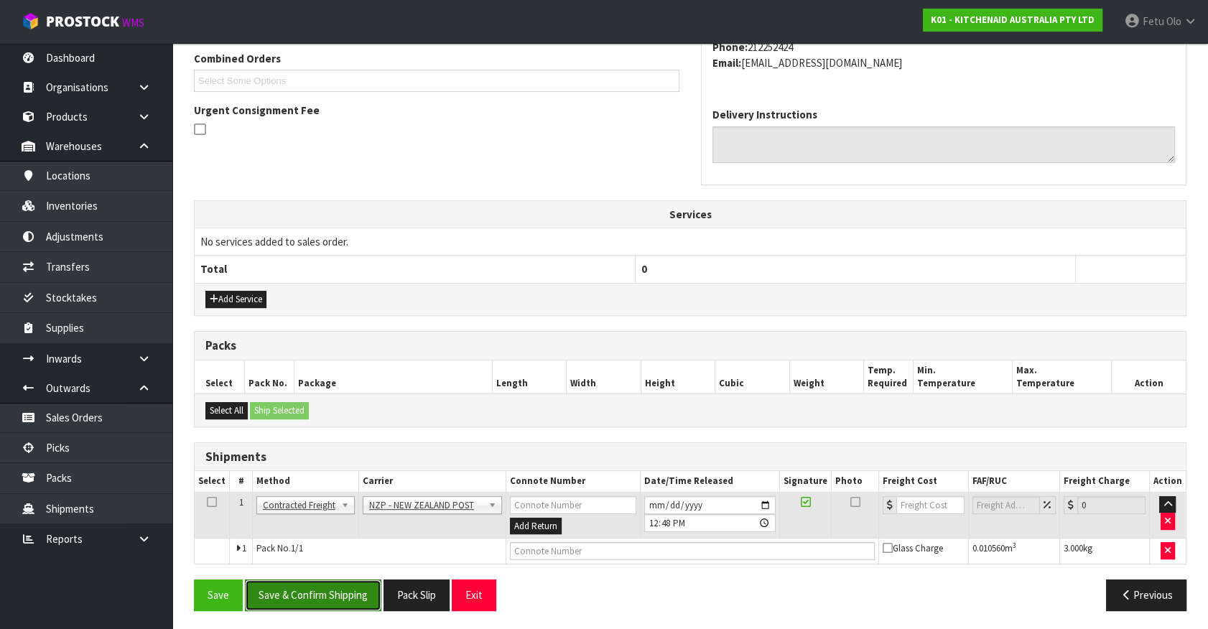
click at [330, 603] on button "Save & Confirm Shipping" at bounding box center [313, 595] width 136 height 31
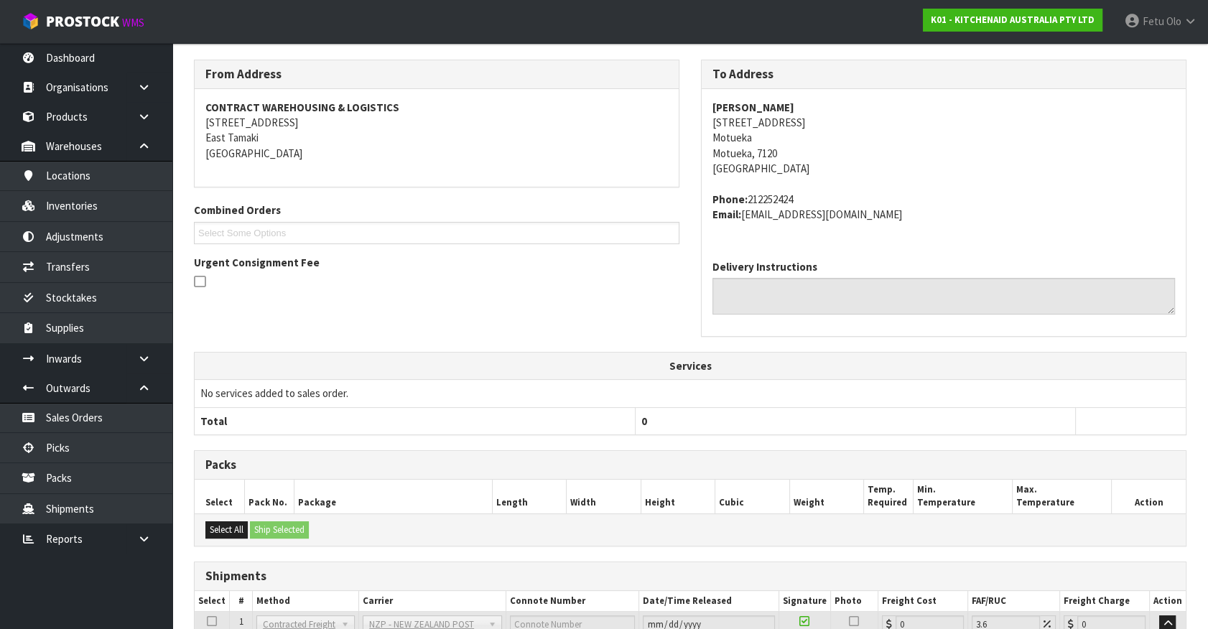
scroll to position [354, 0]
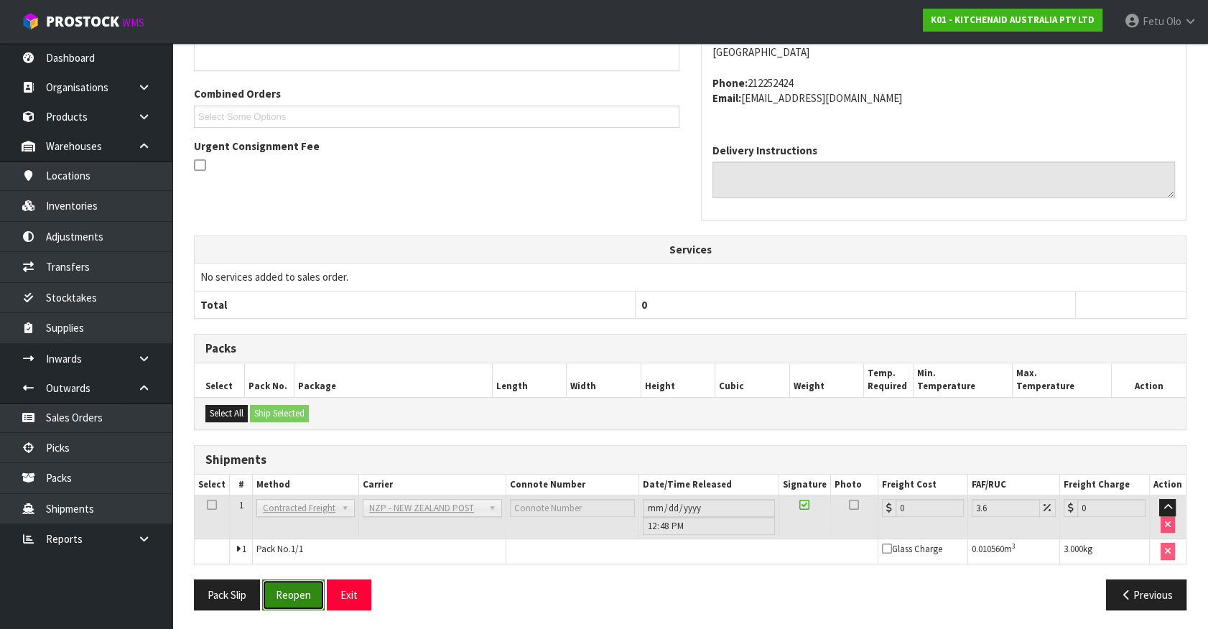
click at [301, 584] on button "Reopen" at bounding box center [293, 595] width 63 height 31
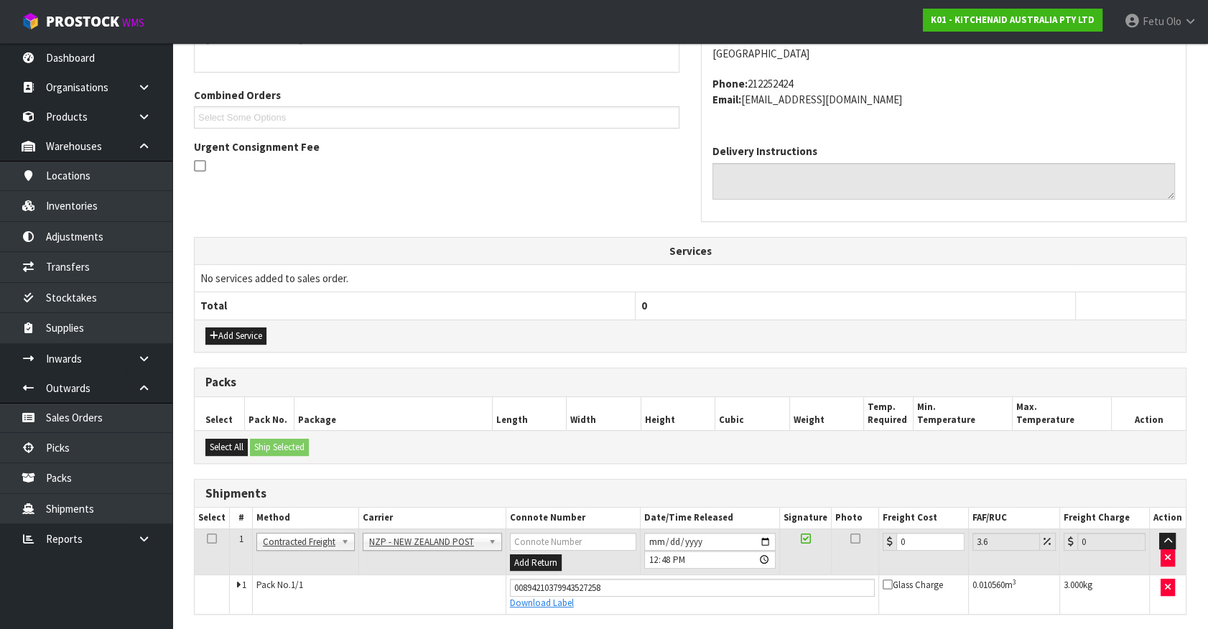
scroll to position [338, 0]
drag, startPoint x: 934, startPoint y: 539, endPoint x: 685, endPoint y: 580, distance: 252.6
click at [685, 580] on tbody "1 Client Local Pickup Customer Local Pickup Company Freight Contracted Freight …" at bounding box center [690, 570] width 991 height 85
type input "1"
type input "1.04"
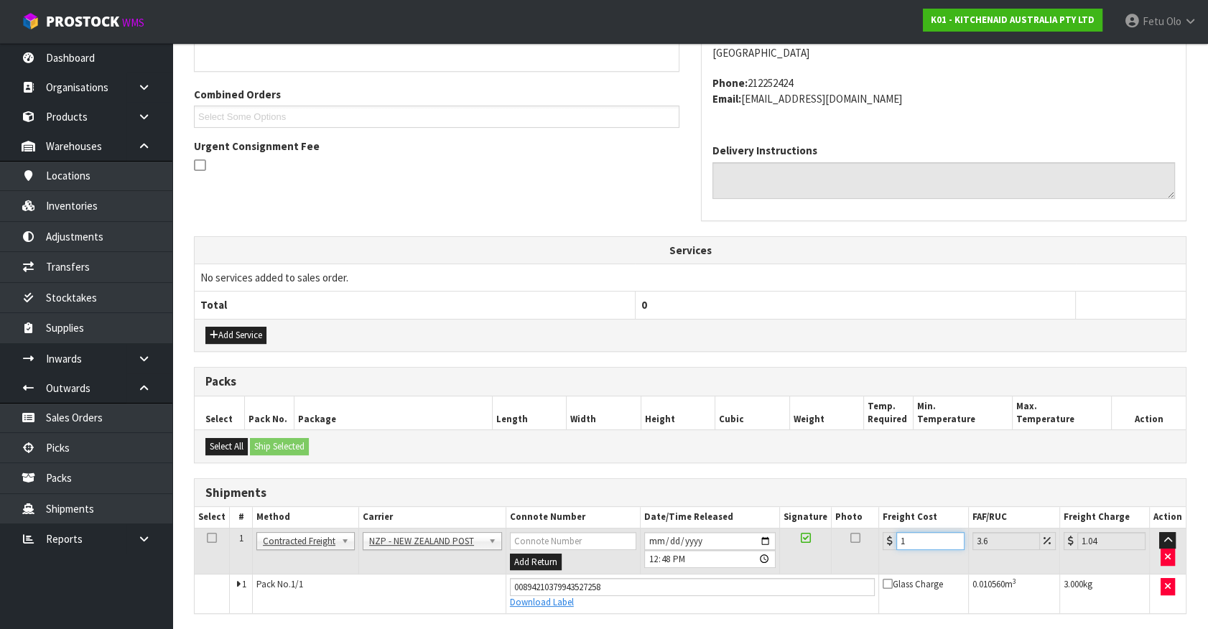
type input "11"
type input "11.4"
type input "11.6"
type input "12.02"
type input "11.61"
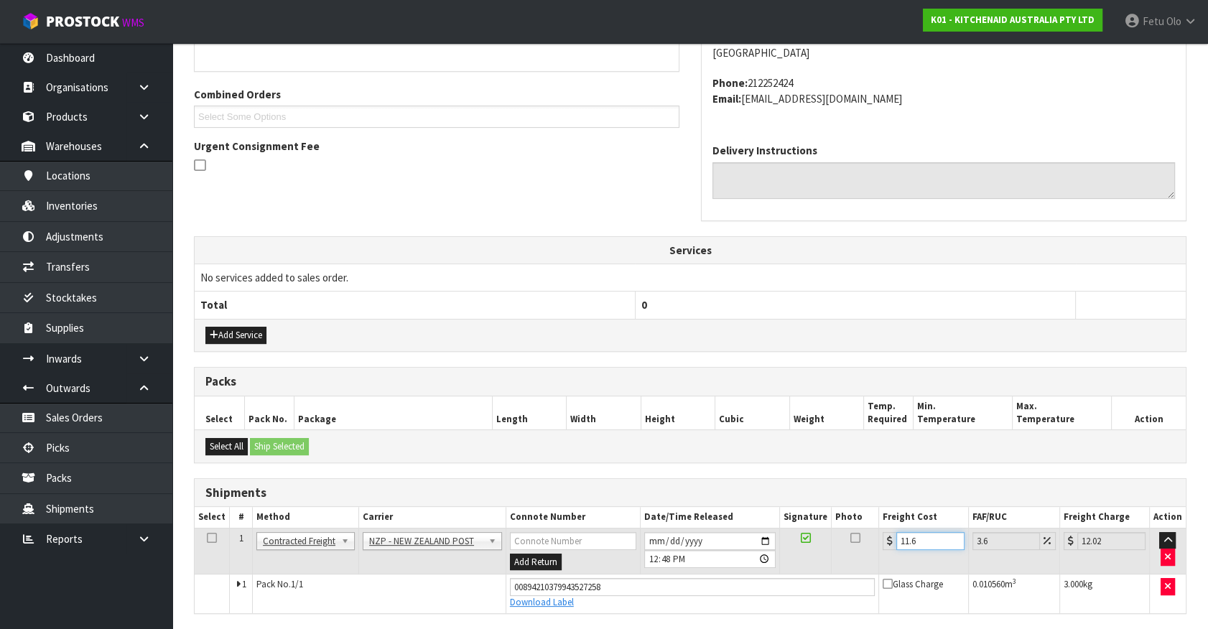
type input "12.03"
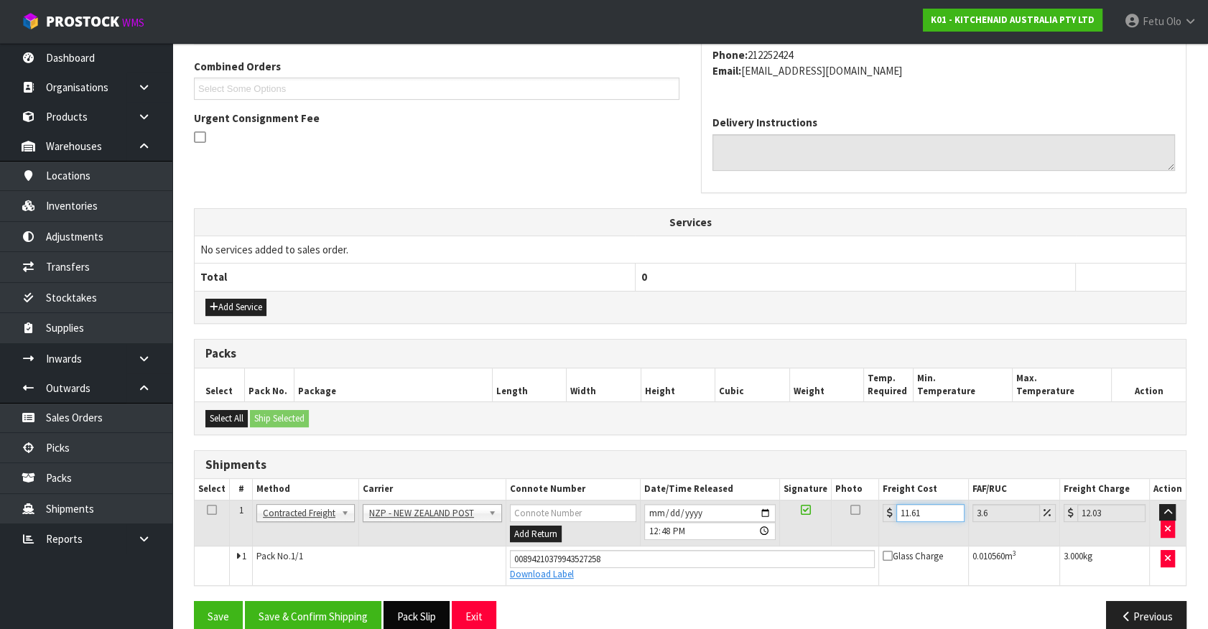
scroll to position [388, 0]
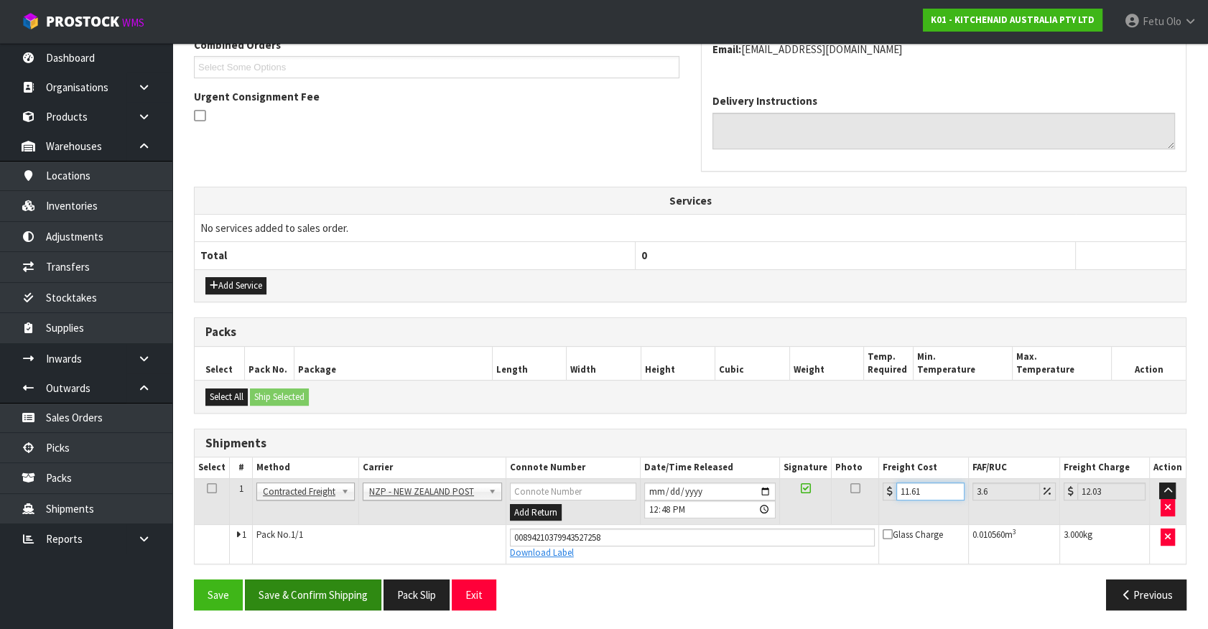
type input "11.61"
click at [373, 589] on button "Save & Confirm Shipping" at bounding box center [313, 595] width 136 height 31
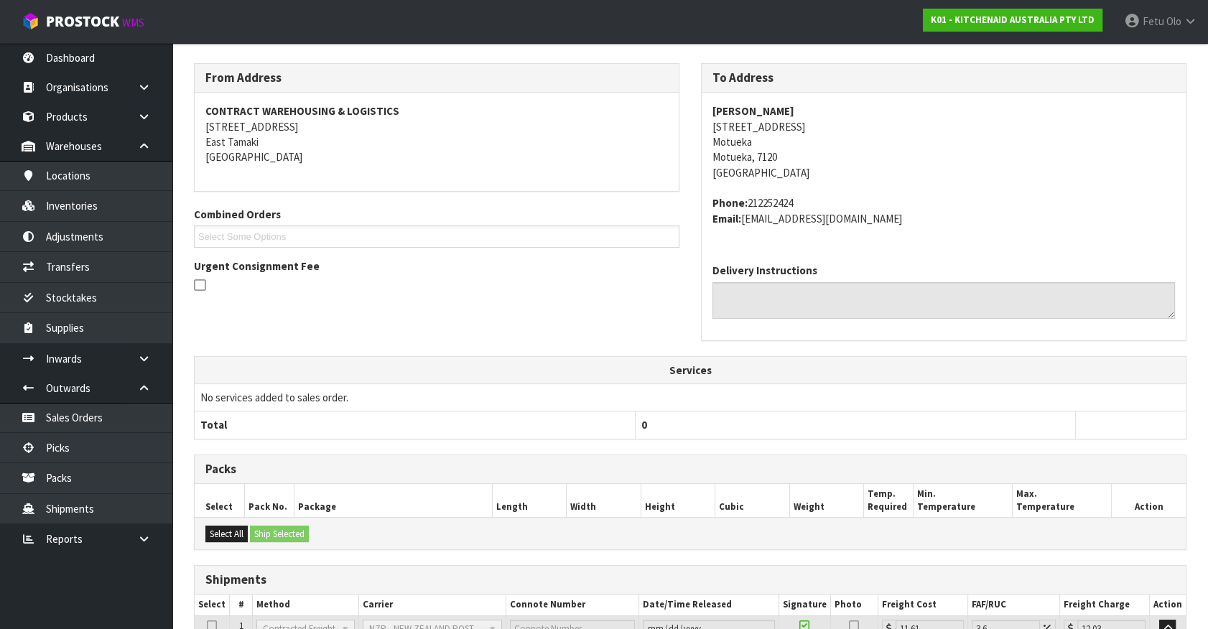
scroll to position [348, 0]
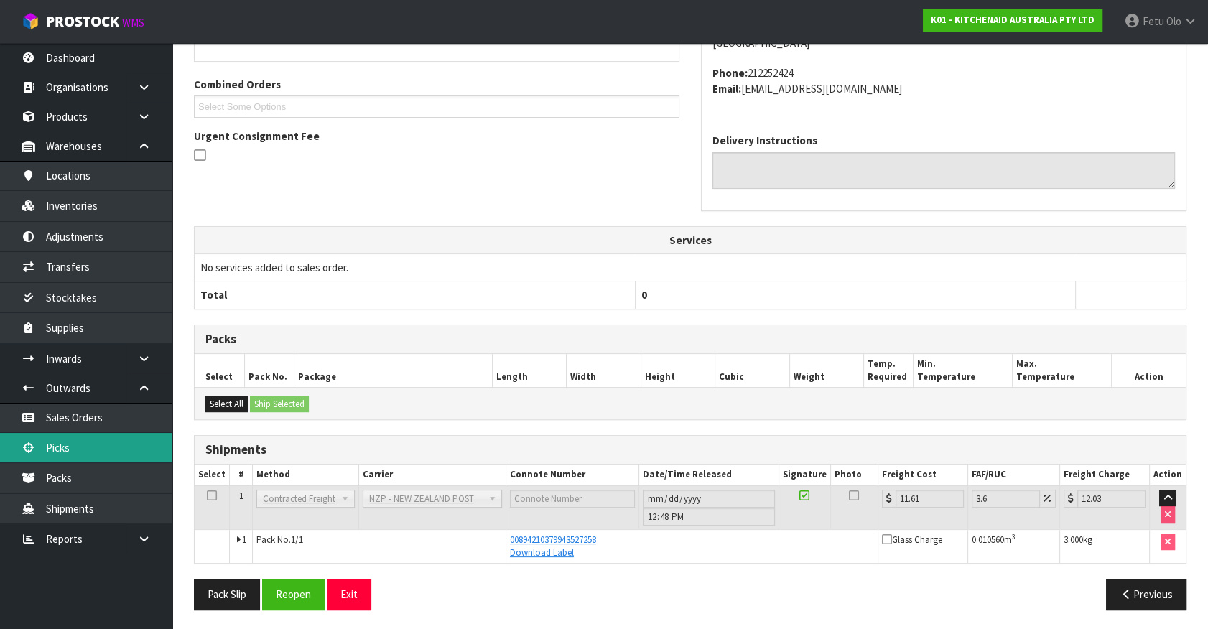
click at [96, 444] on link "Picks" at bounding box center [86, 447] width 172 height 29
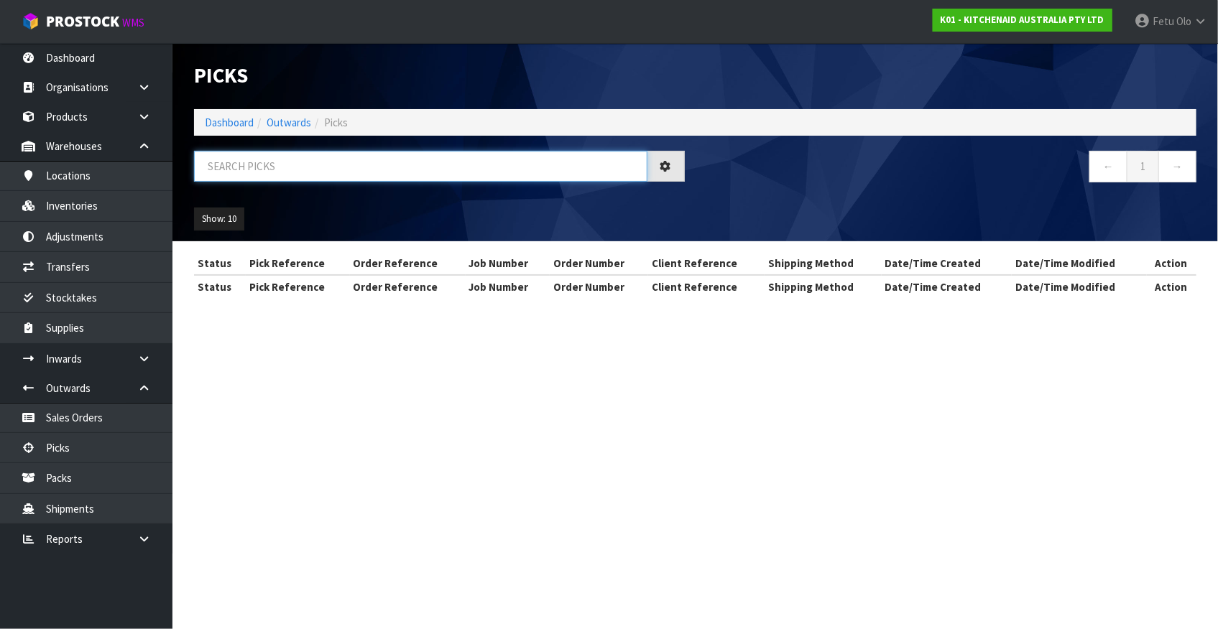
click at [374, 172] on input "text" at bounding box center [420, 166] width 453 height 31
type input "78293"
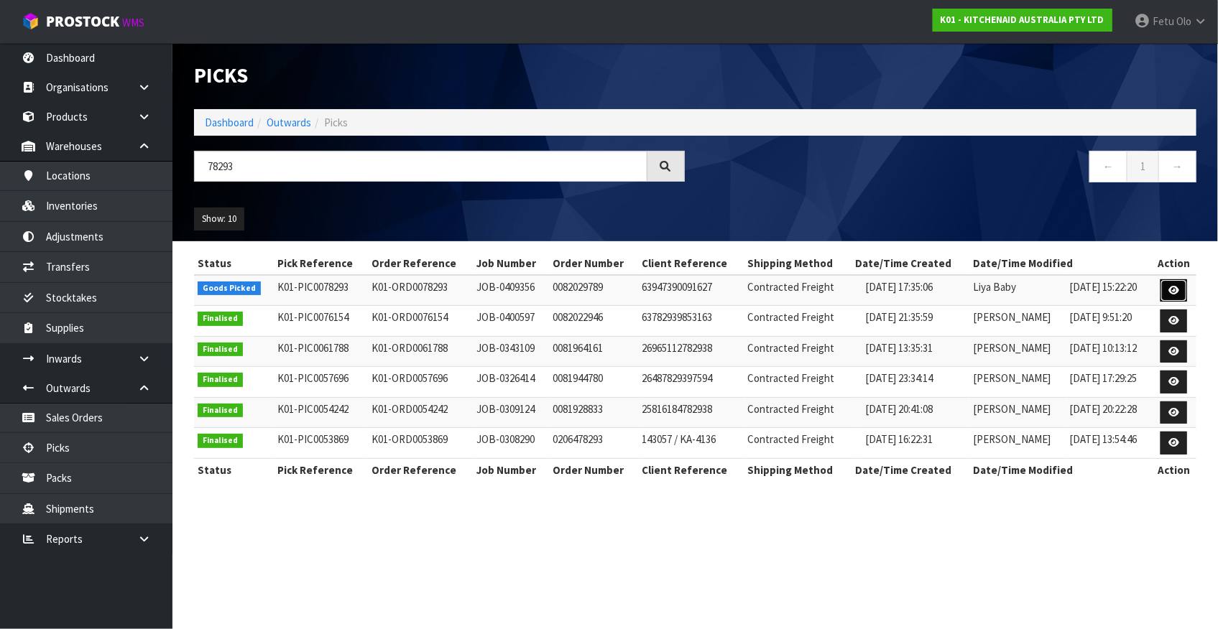
click at [1171, 287] on icon at bounding box center [1173, 290] width 11 height 9
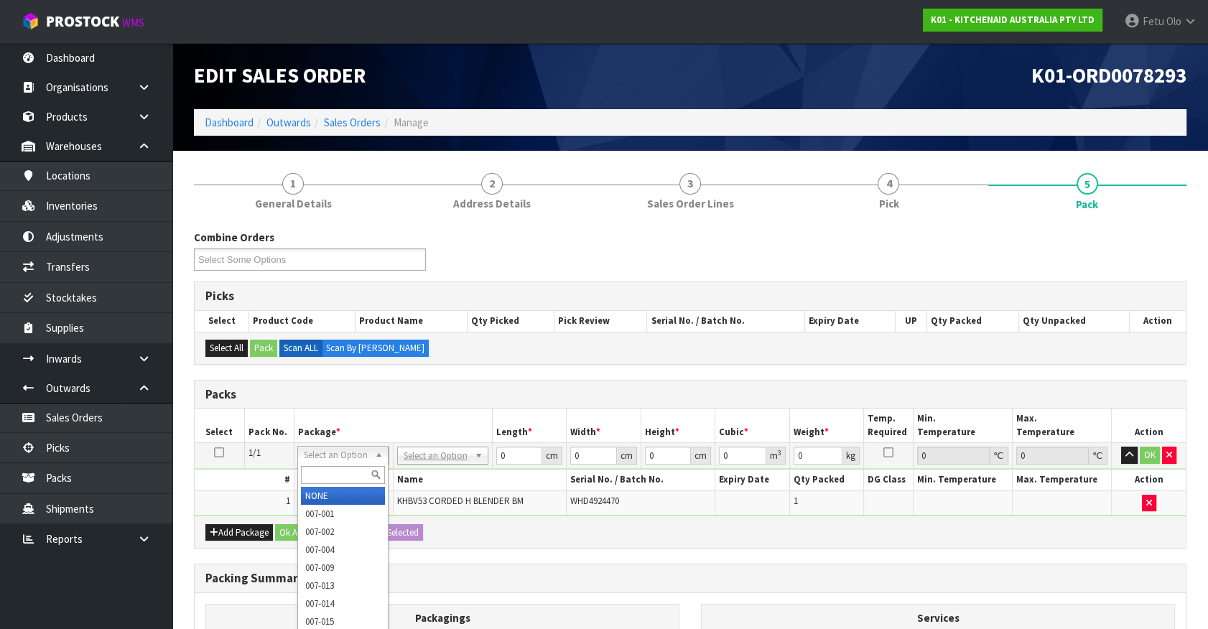
click at [320, 474] on input "text" at bounding box center [343, 475] width 84 height 18
type input "0111"
click at [315, 474] on input "text" at bounding box center [343, 475] width 84 height 18
type input "011"
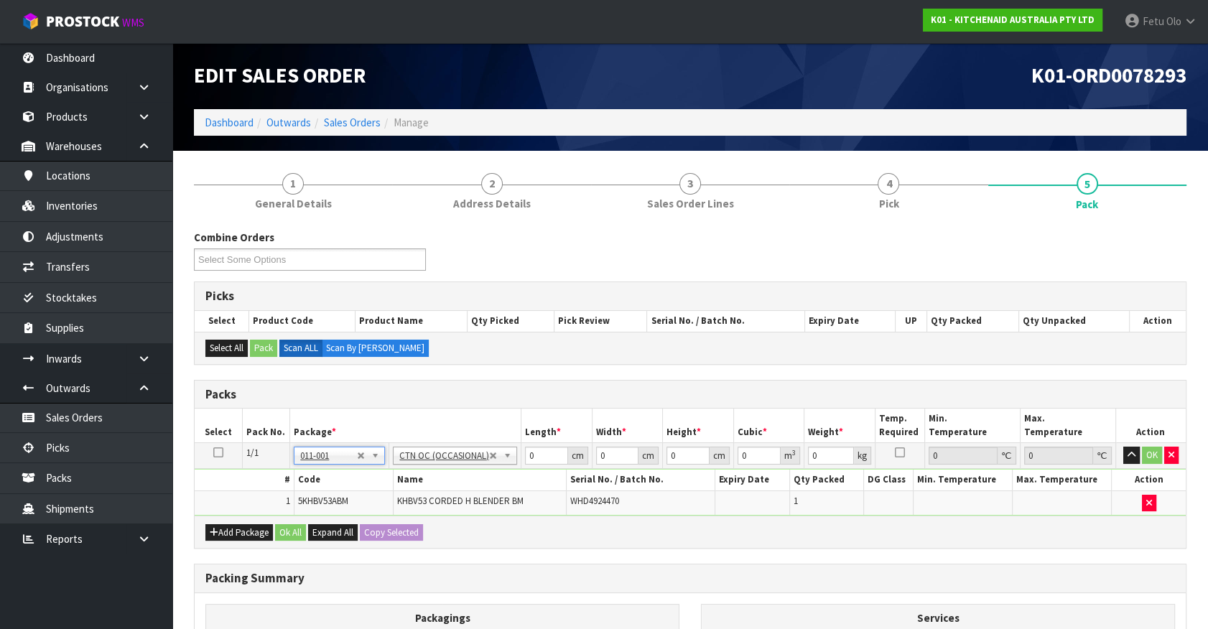
type input "1.3"
drag, startPoint x: 540, startPoint y: 450, endPoint x: 471, endPoint y: 486, distance: 78.4
click at [471, 486] on tbody "1/1 NONE 007-001 007-002 007-004 007-009 007-013 007-014 007-015 007-017 007-01…" at bounding box center [690, 479] width 991 height 73
type input "26"
type input "22"
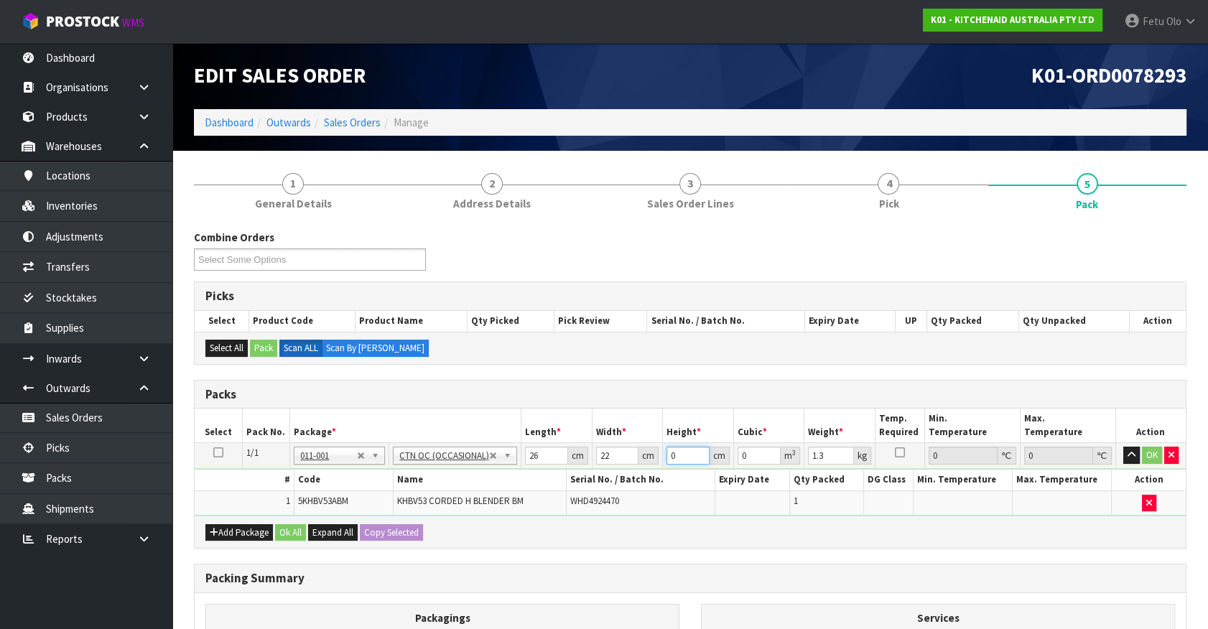
type input "2"
type input "0.001144"
type input "29"
type input "0.016588"
type input "29"
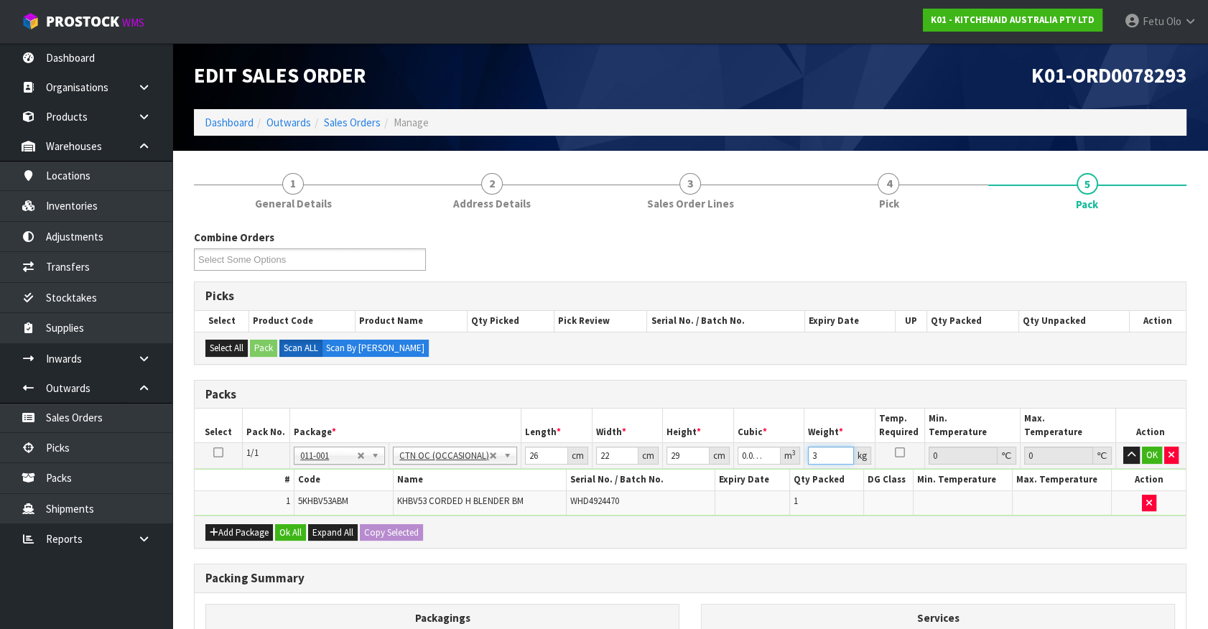
type input "3"
click button "OK" at bounding box center [1152, 455] width 20 height 17
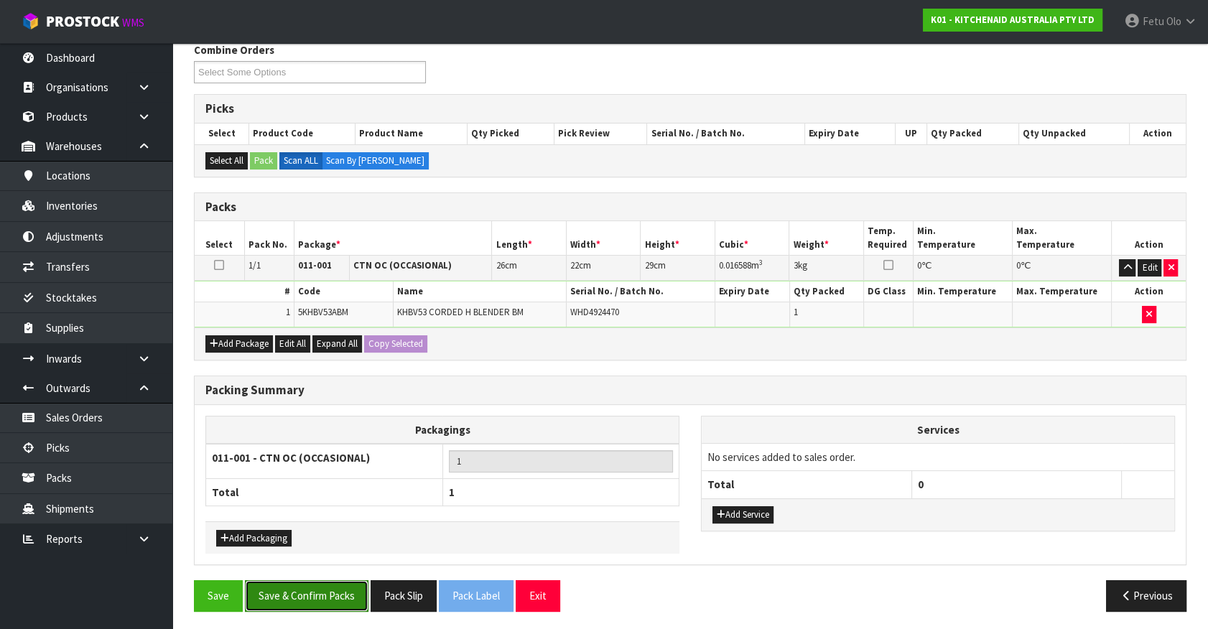
click at [278, 586] on button "Save & Confirm Packs" at bounding box center [307, 595] width 124 height 31
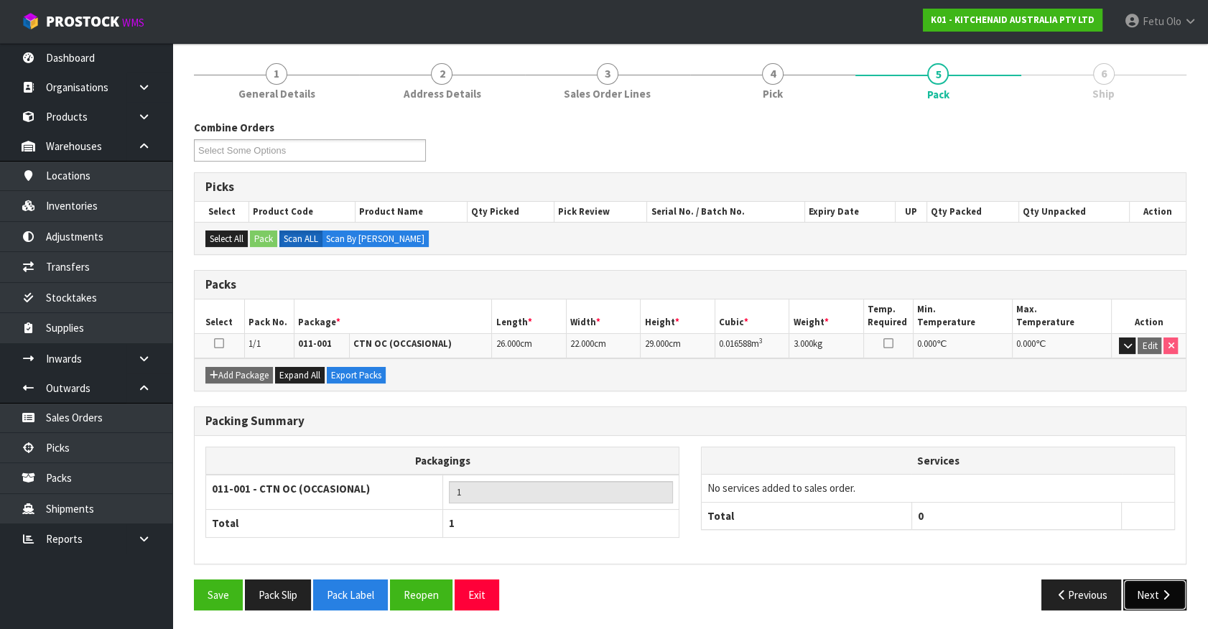
click at [1156, 598] on button "Next" at bounding box center [1155, 595] width 63 height 31
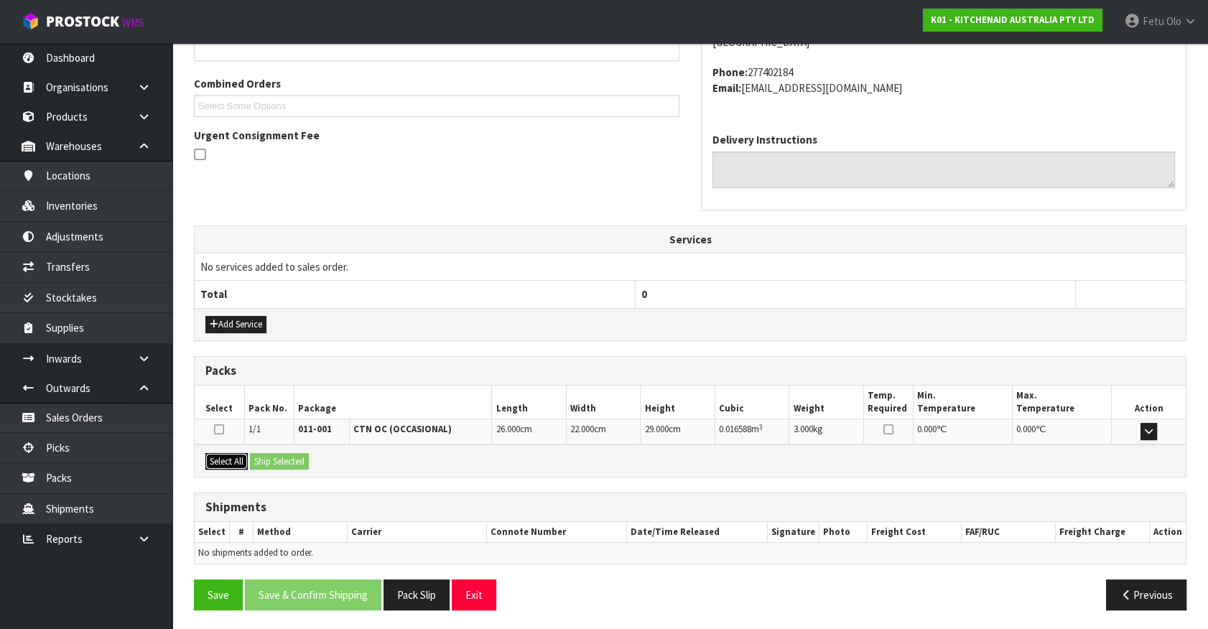
click at [218, 464] on button "Select All" at bounding box center [226, 461] width 42 height 17
click at [254, 463] on button "Ship Selected" at bounding box center [279, 461] width 59 height 17
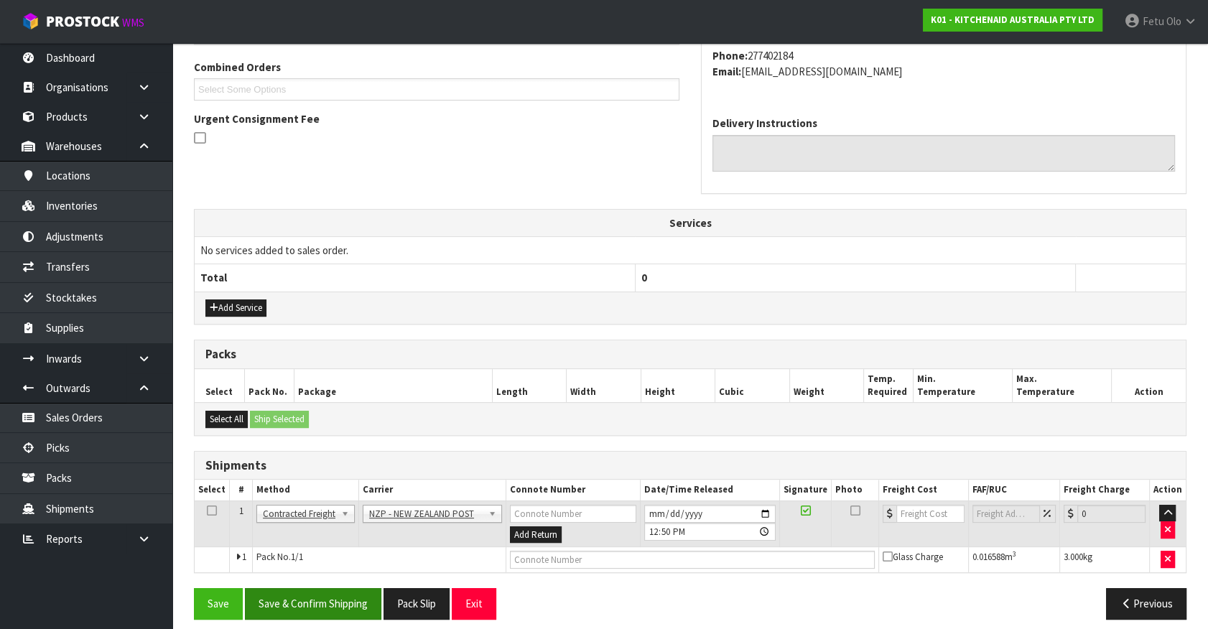
scroll to position [374, 0]
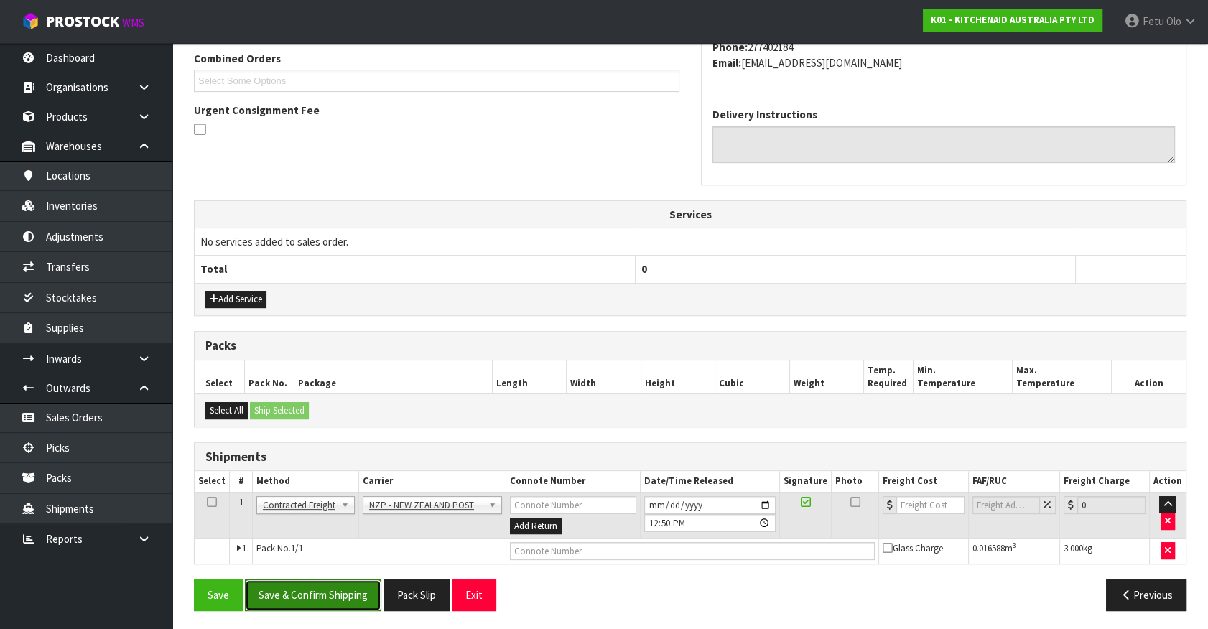
click at [330, 600] on button "Save & Confirm Shipping" at bounding box center [313, 595] width 136 height 31
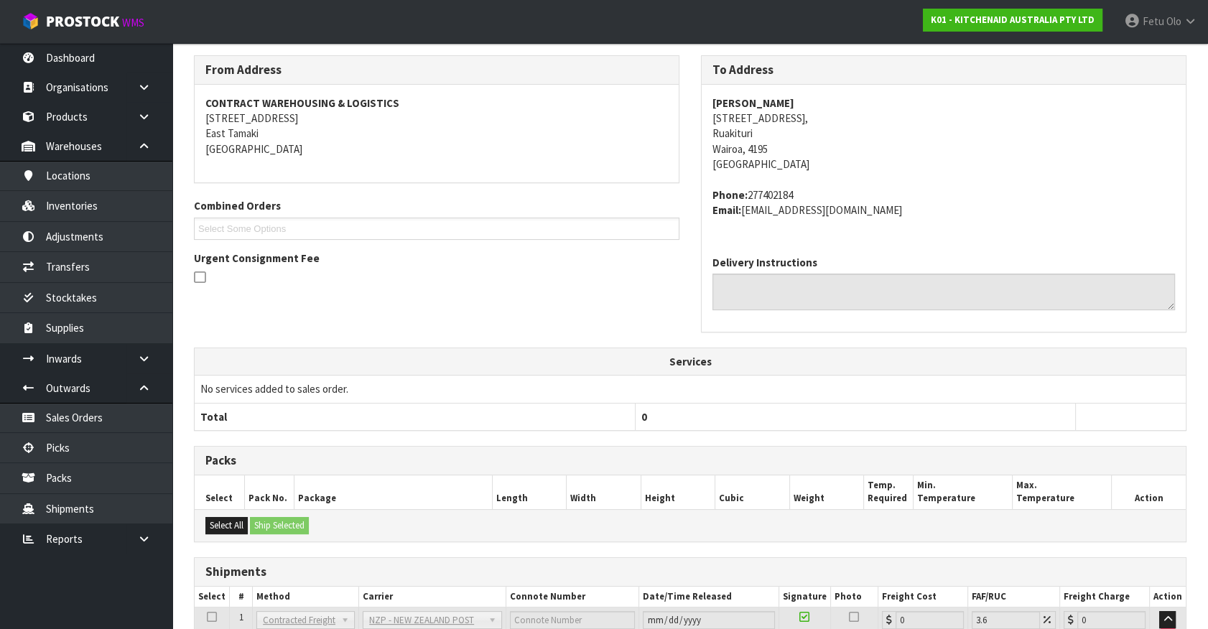
scroll to position [354, 0]
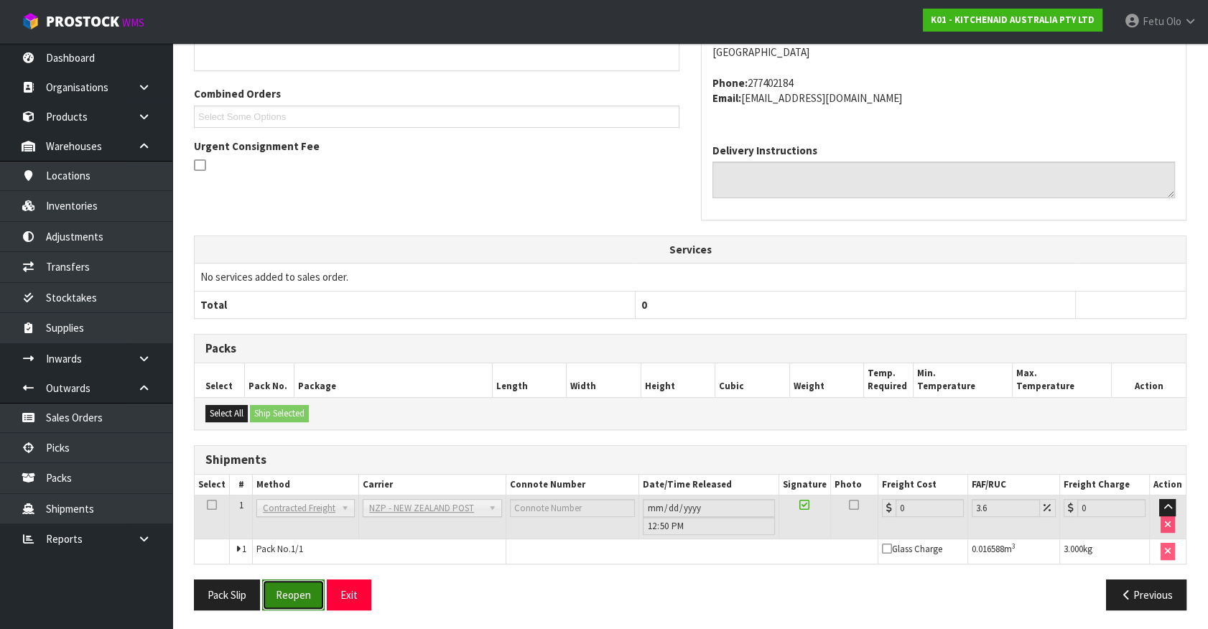
click at [293, 595] on button "Reopen" at bounding box center [293, 595] width 63 height 31
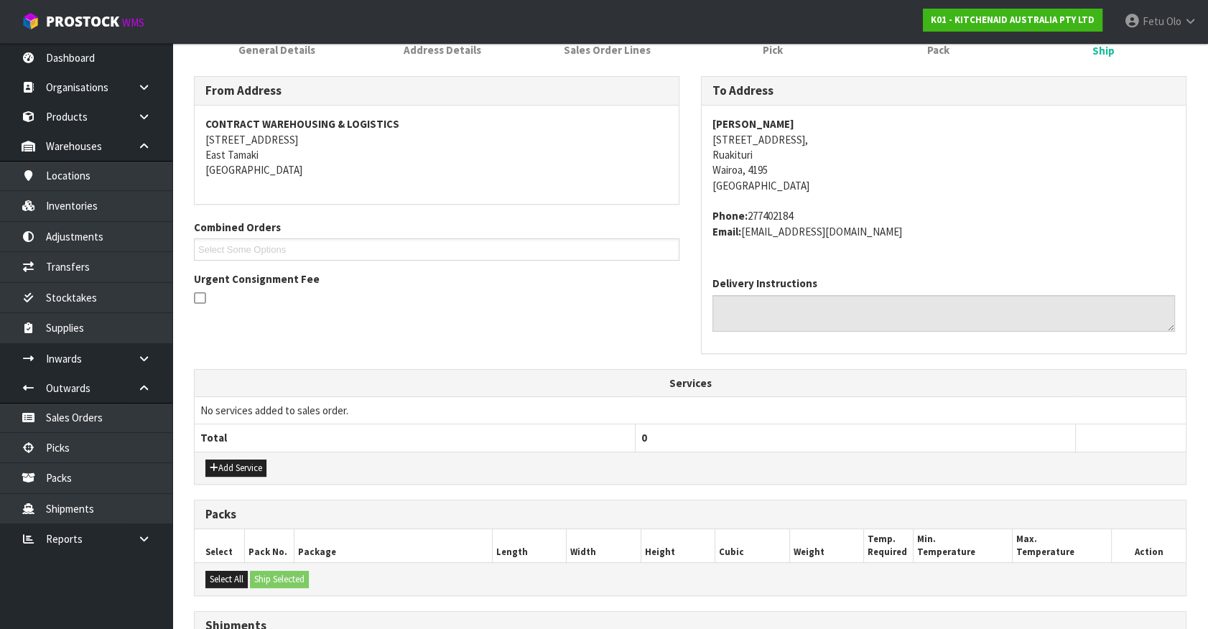
scroll to position [338, 0]
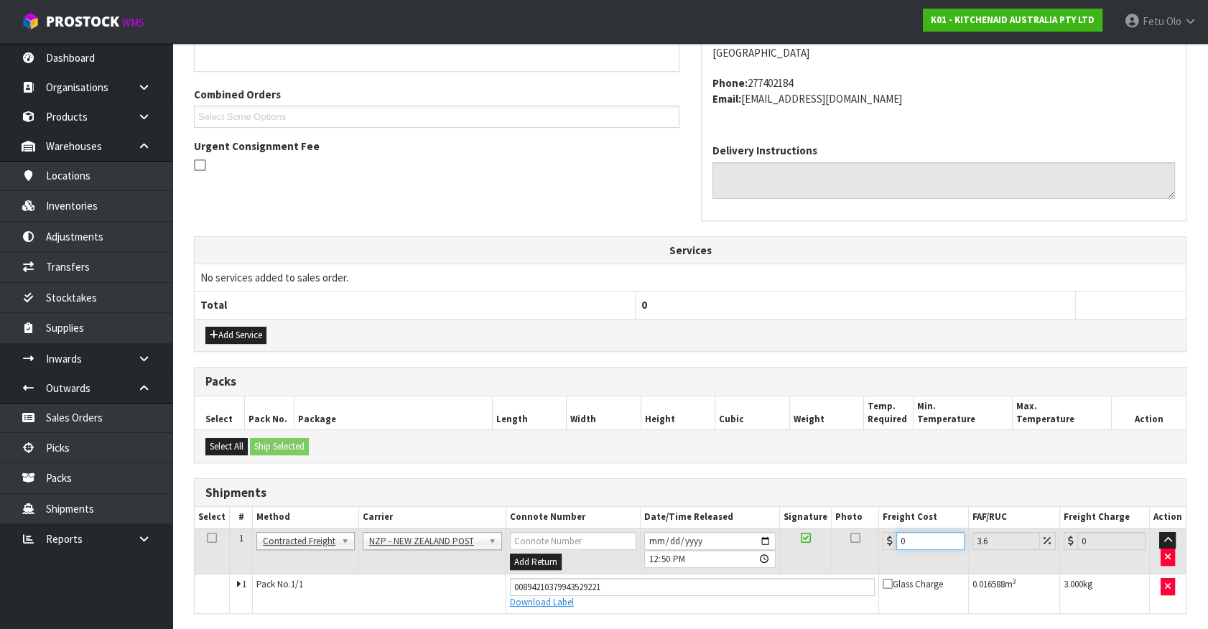
drag, startPoint x: 917, startPoint y: 543, endPoint x: 582, endPoint y: 611, distance: 341.7
click at [603, 607] on tbody "1 Client Local Pickup Customer Local Pickup Company Freight Contracted Freight …" at bounding box center [690, 570] width 991 height 85
type input "1"
type input "1.04"
type input "13"
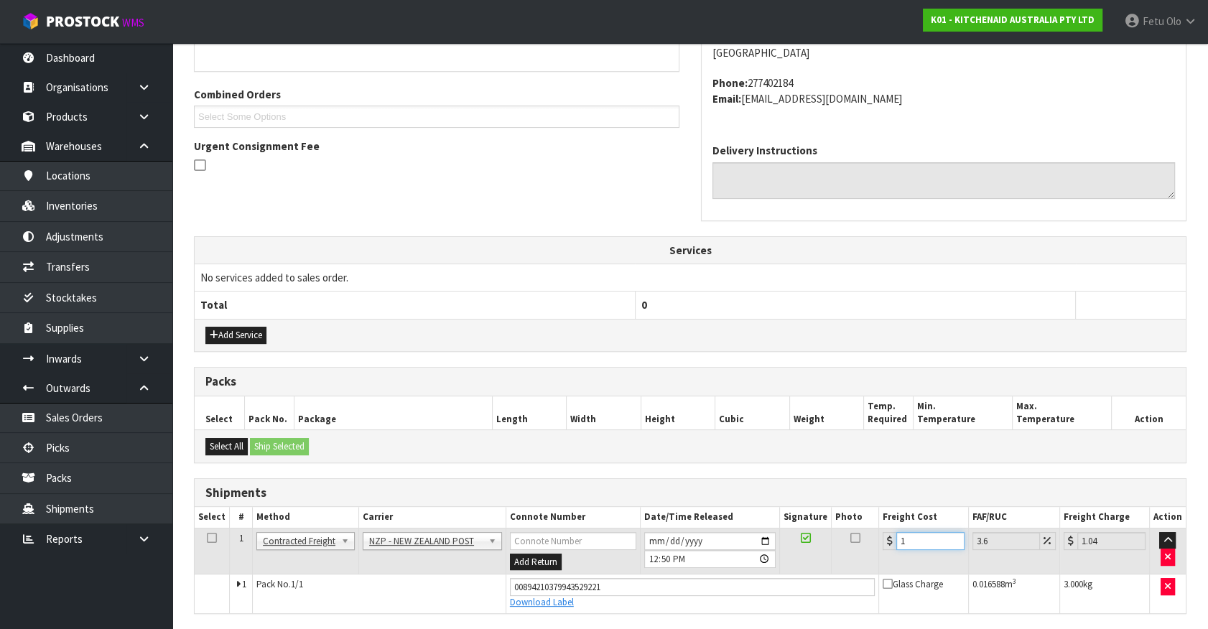
type input "13.47"
type input "13.04"
type input "13.51"
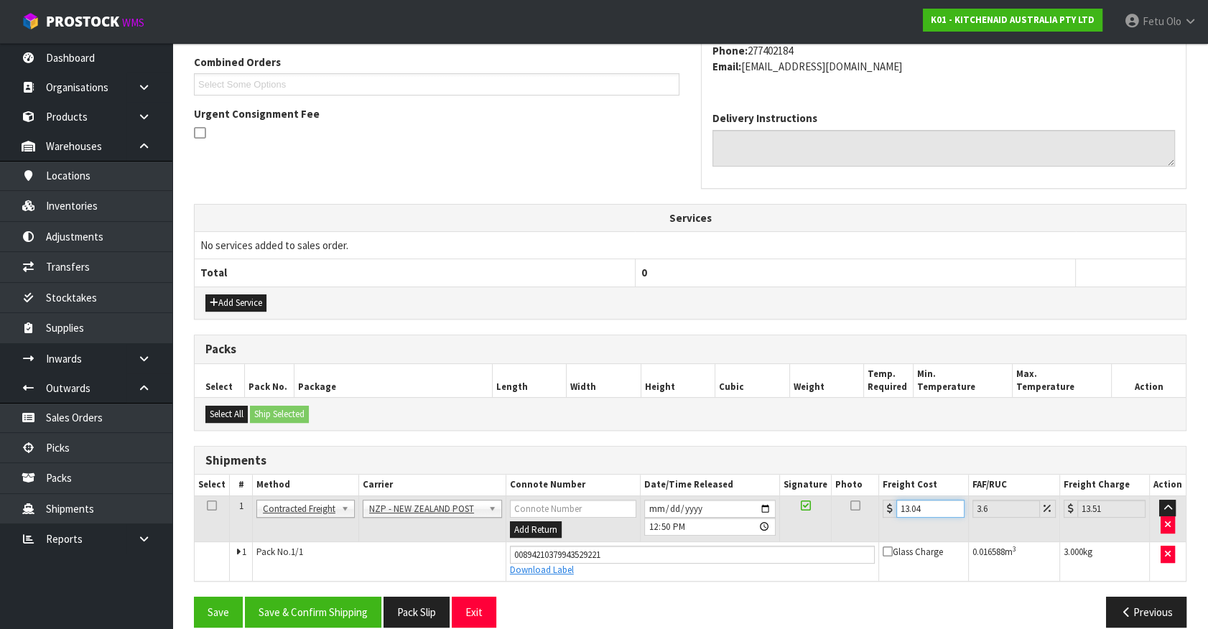
scroll to position [388, 0]
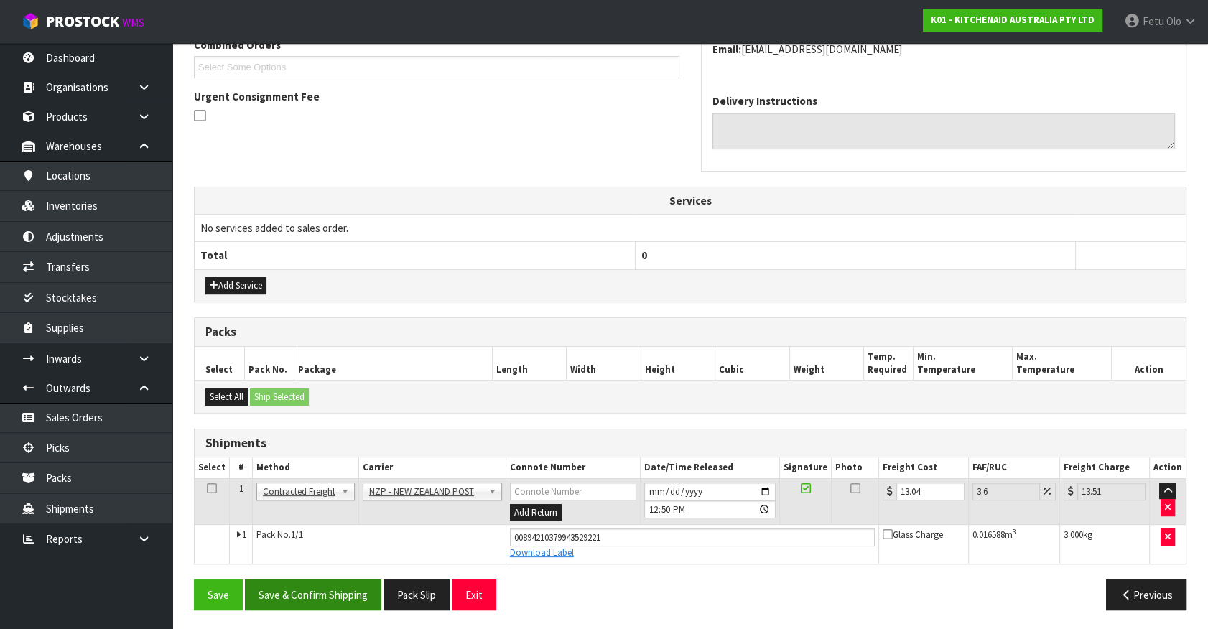
drag, startPoint x: 281, startPoint y: 566, endPoint x: 287, endPoint y: 583, distance: 18.2
click at [287, 583] on div "From Address CONTRACT WAREHOUSING & LOGISTICS [STREET_ADDRESS] Combined Orders …" at bounding box center [690, 258] width 993 height 728
click at [301, 606] on button "Save & Confirm Shipping" at bounding box center [313, 595] width 136 height 31
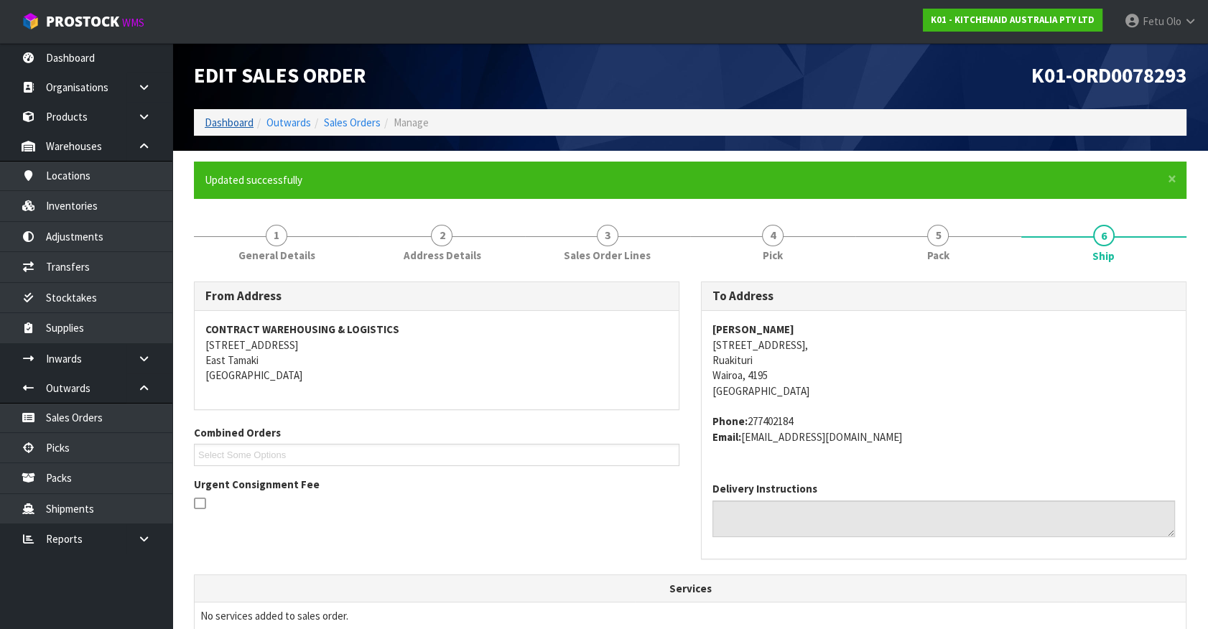
drag, startPoint x: 228, startPoint y: 131, endPoint x: 228, endPoint y: 123, distance: 8.6
click at [228, 131] on ol "Dashboard Outwards Sales Orders Manage" at bounding box center [690, 122] width 993 height 27
click at [228, 123] on link "Dashboard" at bounding box center [229, 123] width 49 height 14
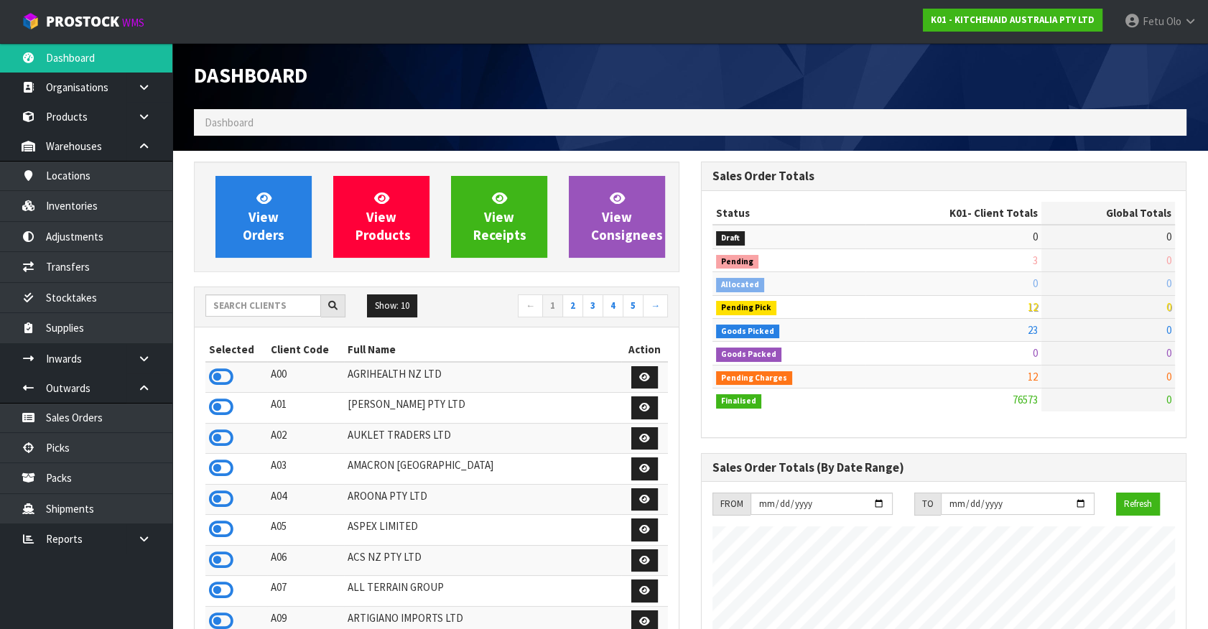
scroll to position [1086, 506]
click at [70, 448] on link "Picks" at bounding box center [86, 447] width 172 height 29
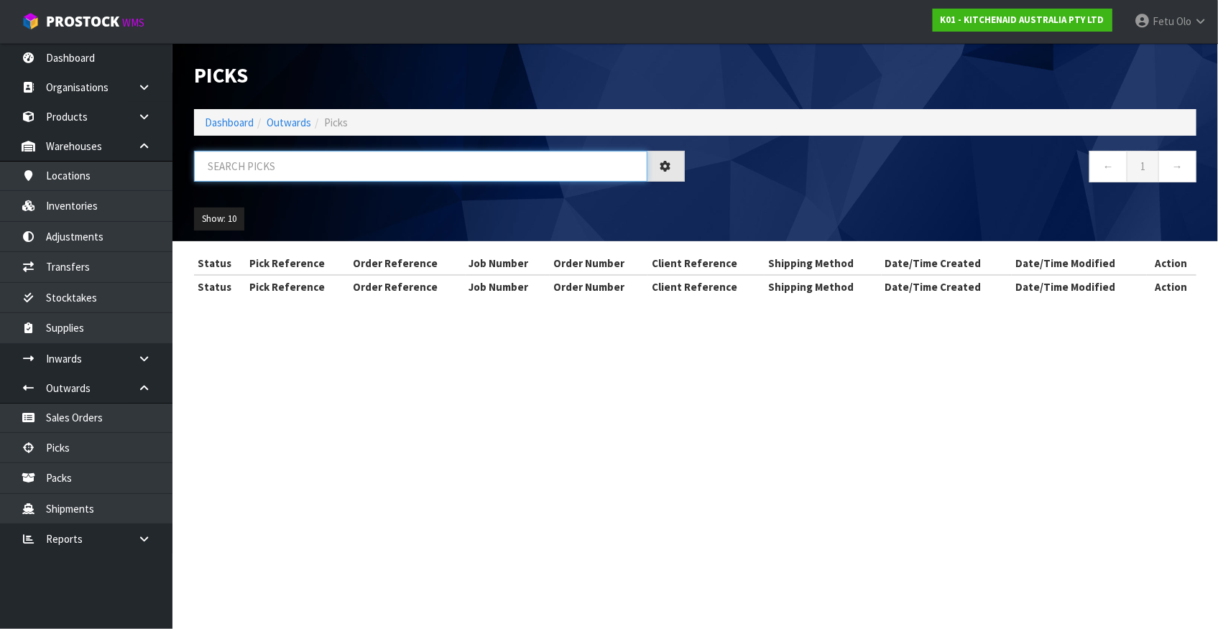
click at [401, 175] on input "text" at bounding box center [420, 166] width 453 height 31
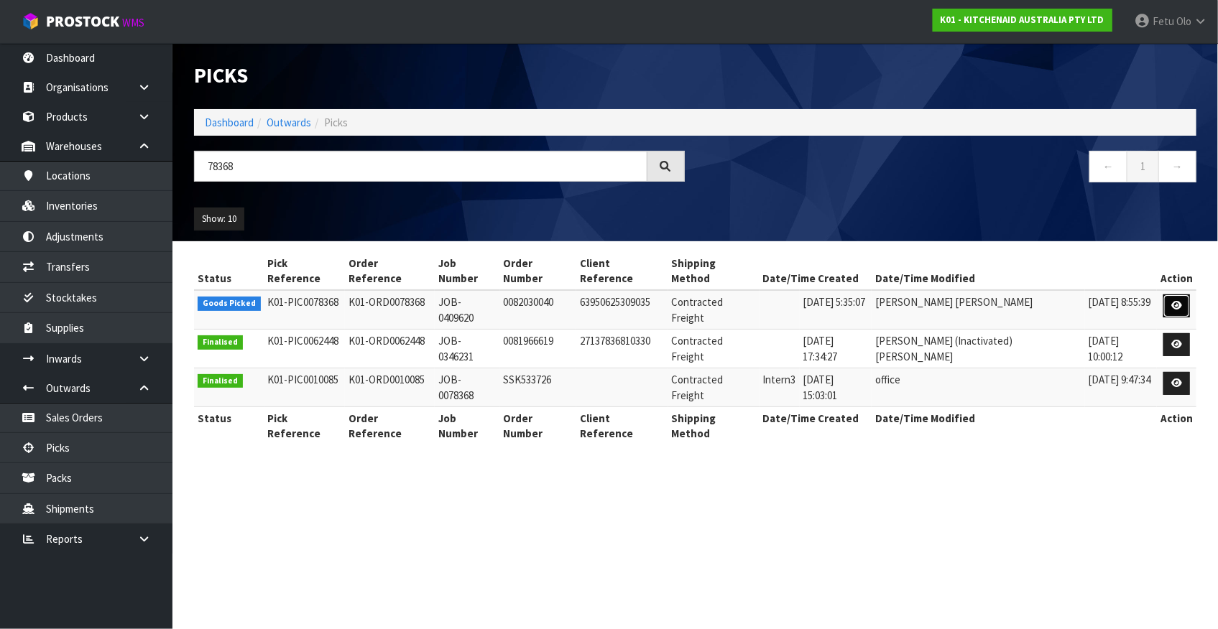
click at [1171, 301] on icon at bounding box center [1176, 305] width 11 height 9
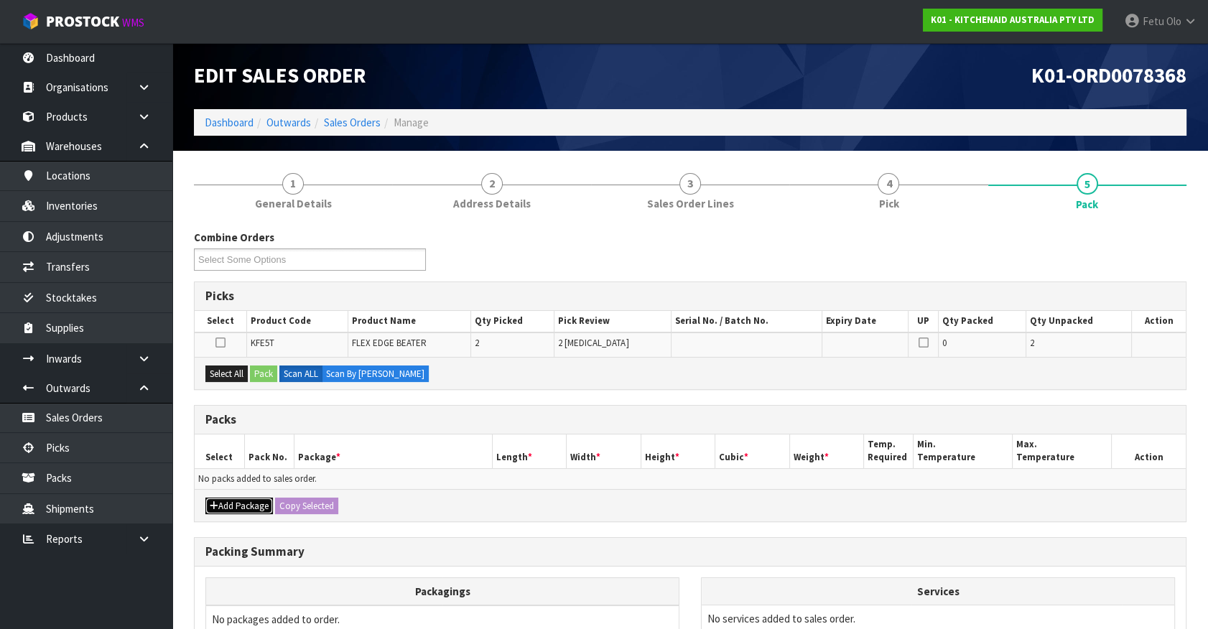
click at [216, 509] on button "Add Package" at bounding box center [239, 506] width 68 height 17
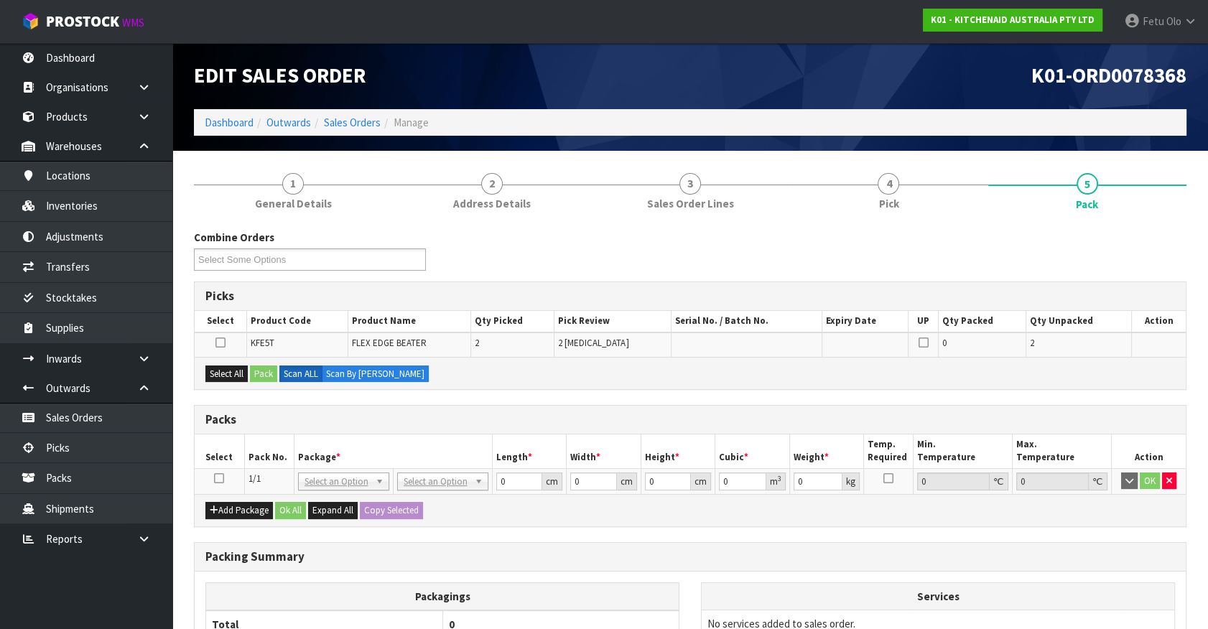
drag, startPoint x: 221, startPoint y: 478, endPoint x: 335, endPoint y: 462, distance: 115.3
click at [221, 478] on icon at bounding box center [219, 478] width 10 height 1
click at [337, 462] on span "*" at bounding box center [338, 457] width 4 height 12
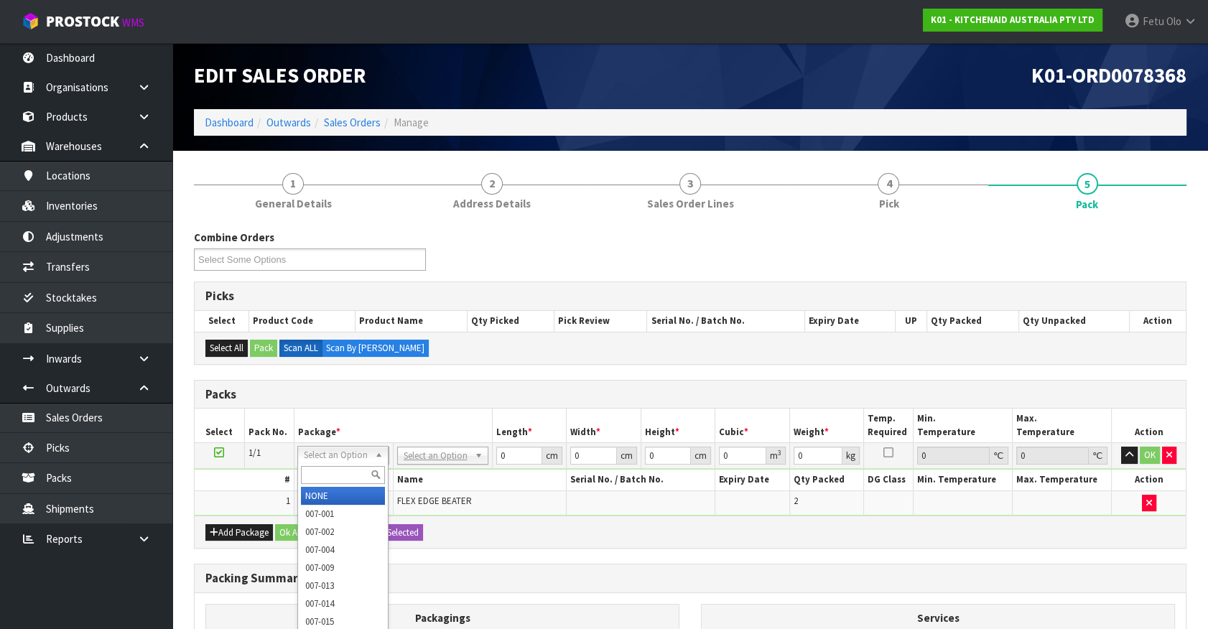
click at [322, 474] on input "text" at bounding box center [343, 475] width 84 height 18
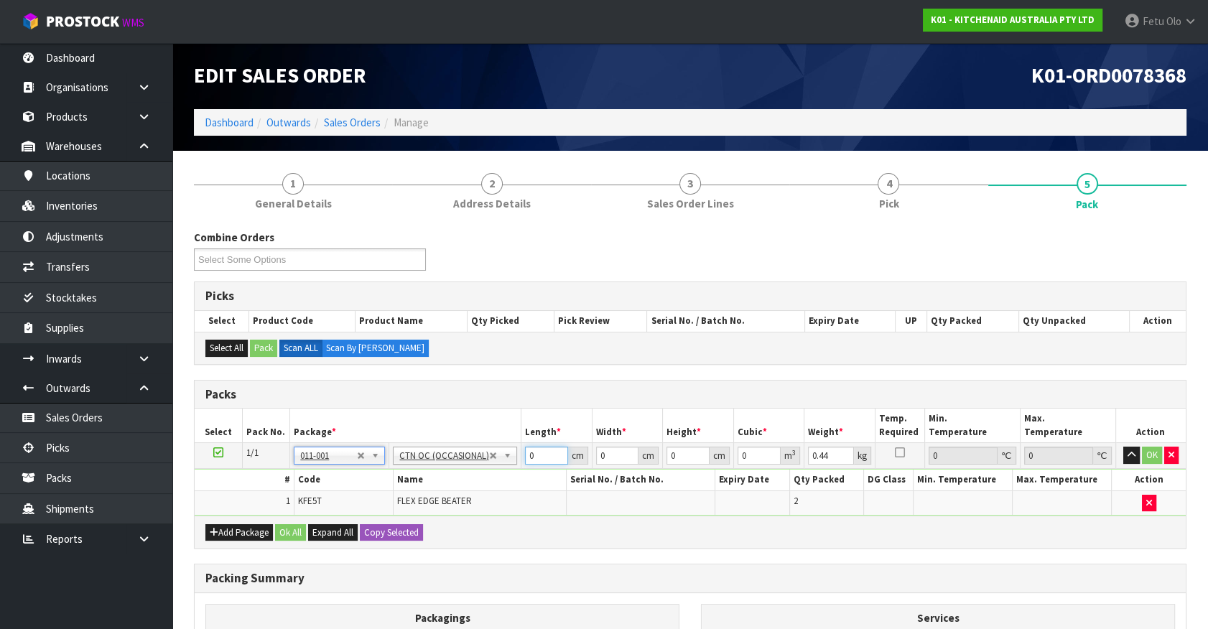
drag, startPoint x: 540, startPoint y: 448, endPoint x: 277, endPoint y: 519, distance: 271.7
click at [277, 519] on div "Packs Select Pack No. Package * Length * Width * Height * Cubic * Weight * Temp…" at bounding box center [690, 465] width 993 height 170
click button "OK" at bounding box center [1152, 455] width 20 height 17
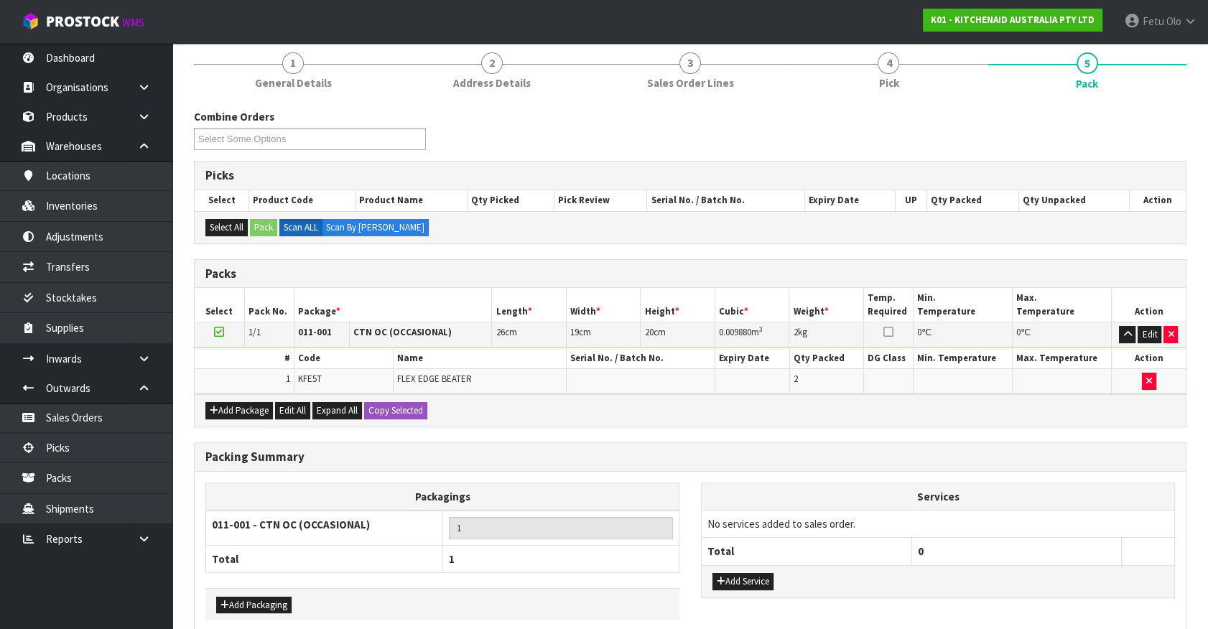
scroll to position [188, 0]
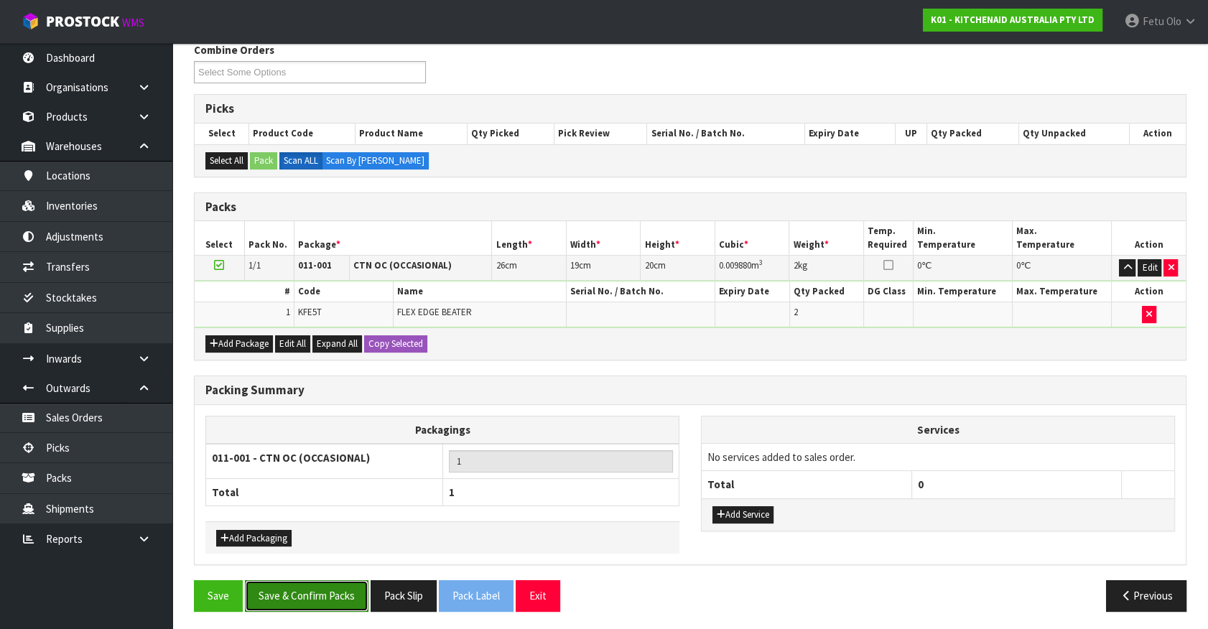
click at [313, 596] on button "Save & Confirm Packs" at bounding box center [307, 595] width 124 height 31
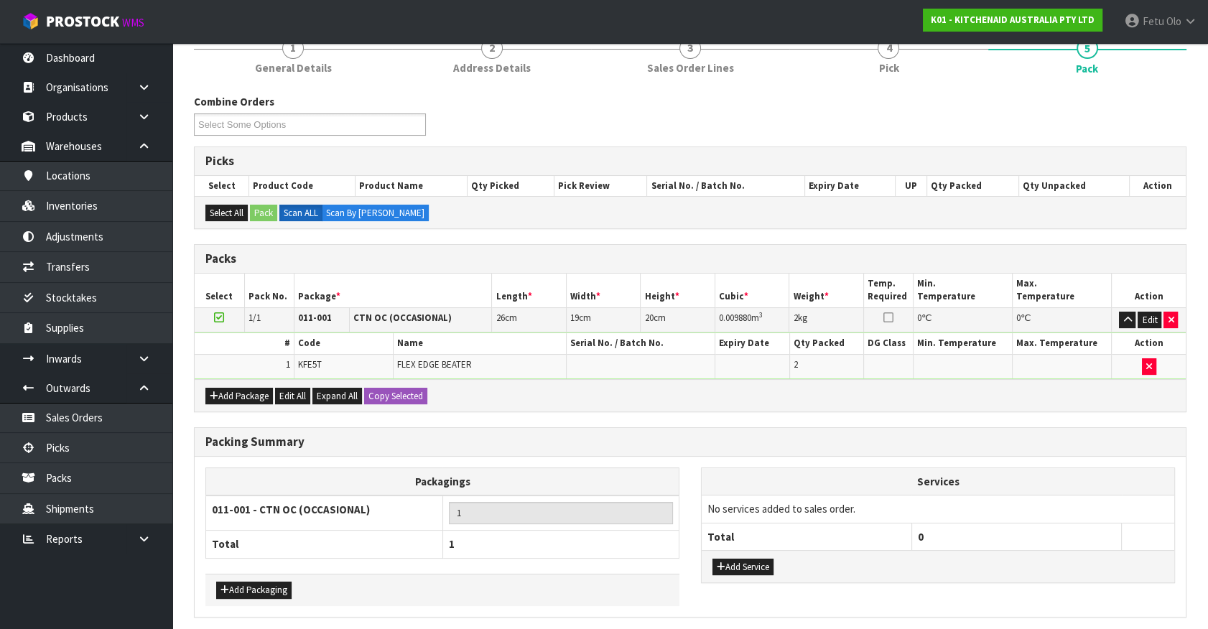
scroll to position [0, 0]
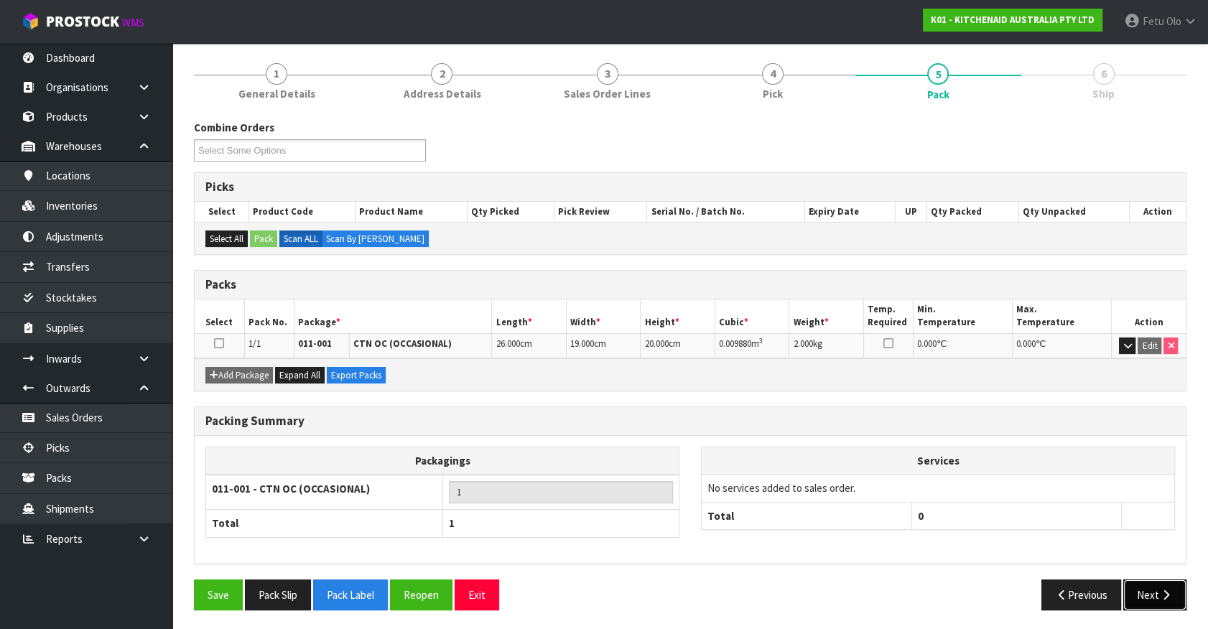
click at [1173, 594] on button "Next" at bounding box center [1155, 595] width 63 height 31
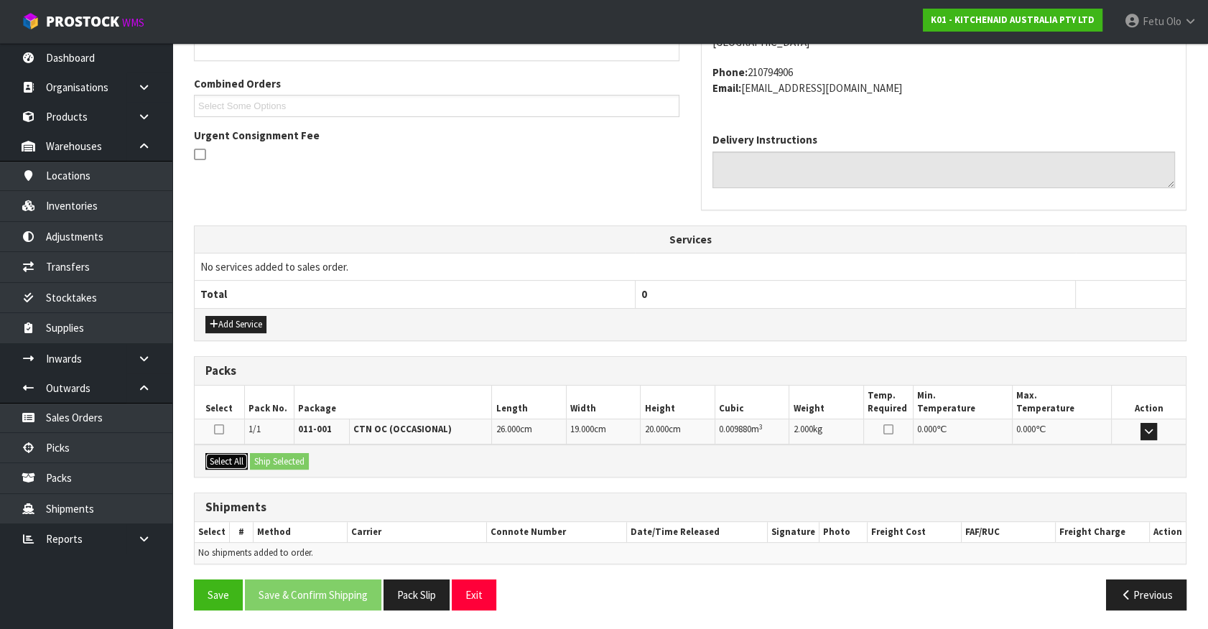
click at [230, 453] on button "Select All" at bounding box center [226, 461] width 42 height 17
click at [259, 453] on button "Ship Selected" at bounding box center [279, 461] width 59 height 17
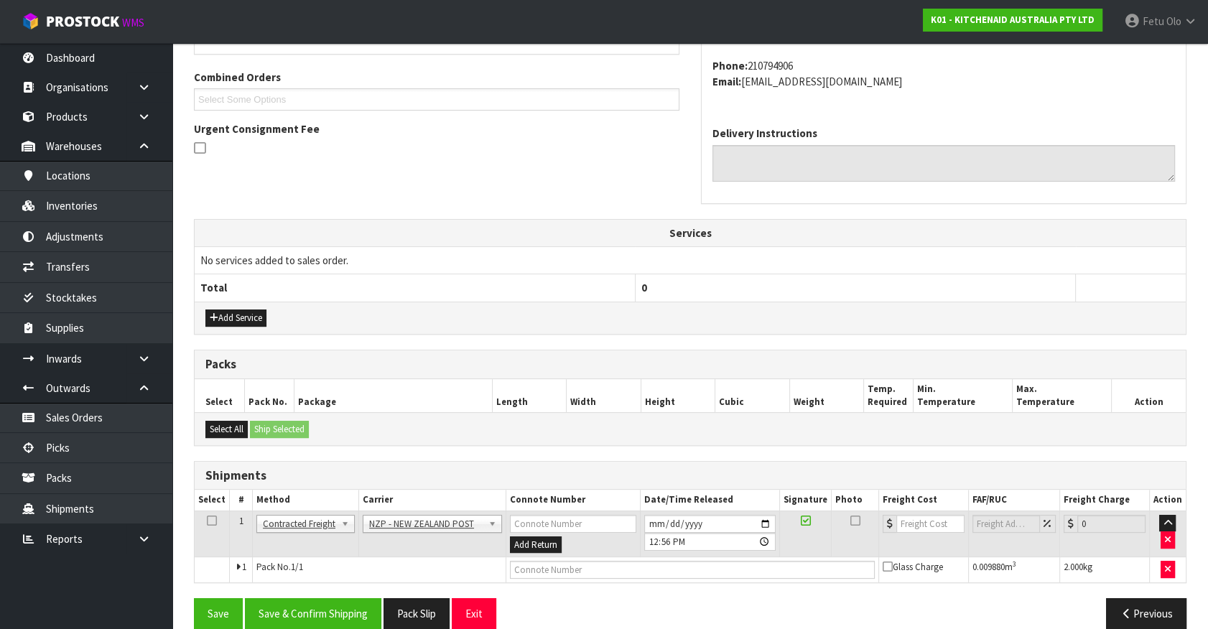
scroll to position [374, 0]
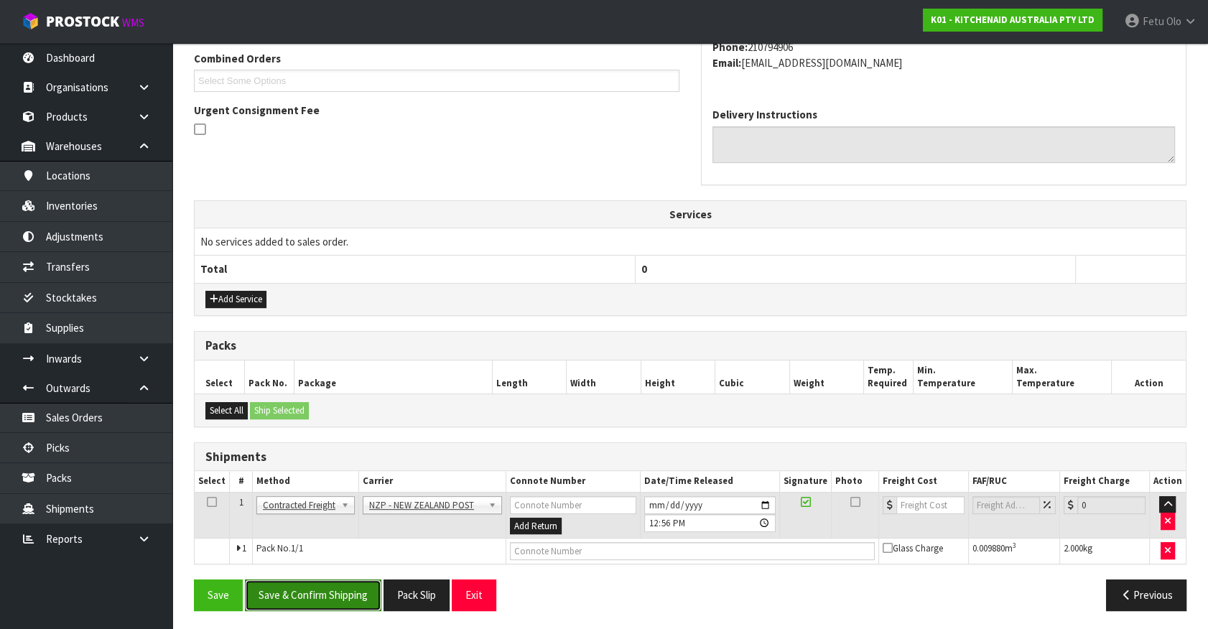
click at [322, 580] on button "Save & Confirm Shipping" at bounding box center [313, 595] width 136 height 31
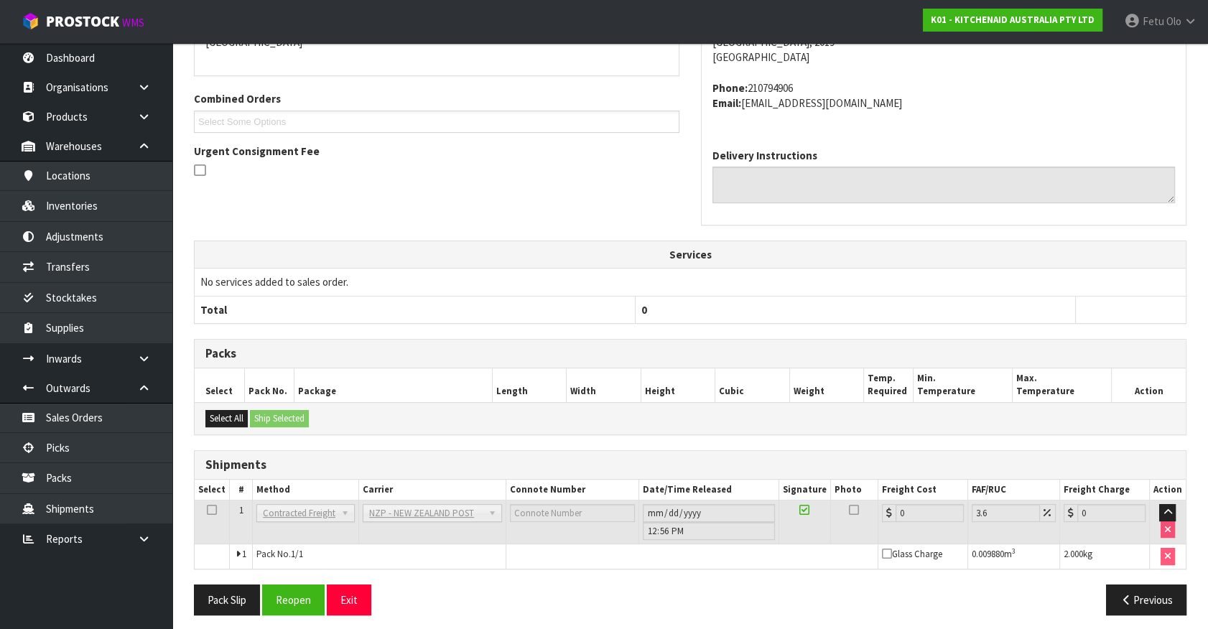
scroll to position [354, 0]
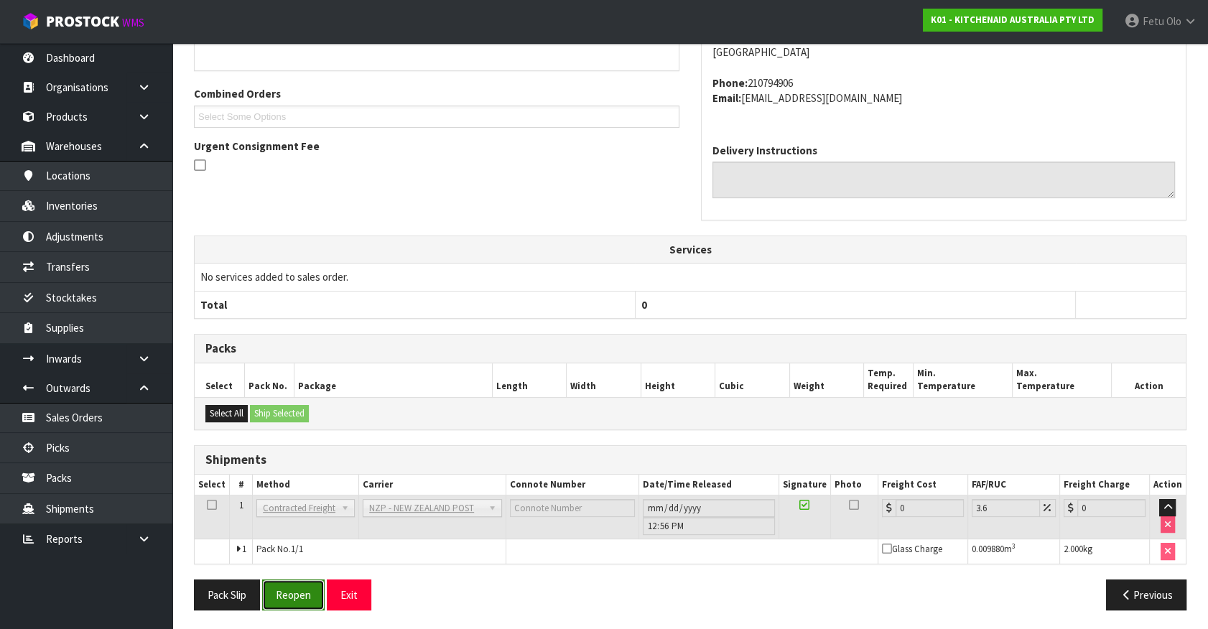
click at [294, 592] on button "Reopen" at bounding box center [293, 595] width 63 height 31
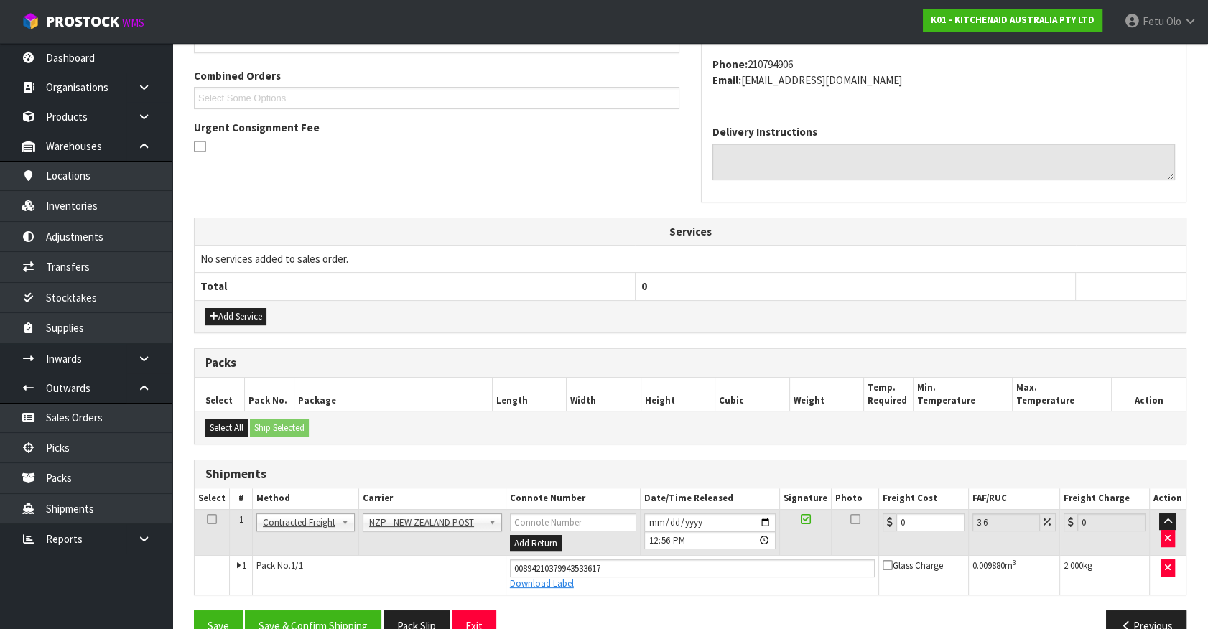
scroll to position [388, 0]
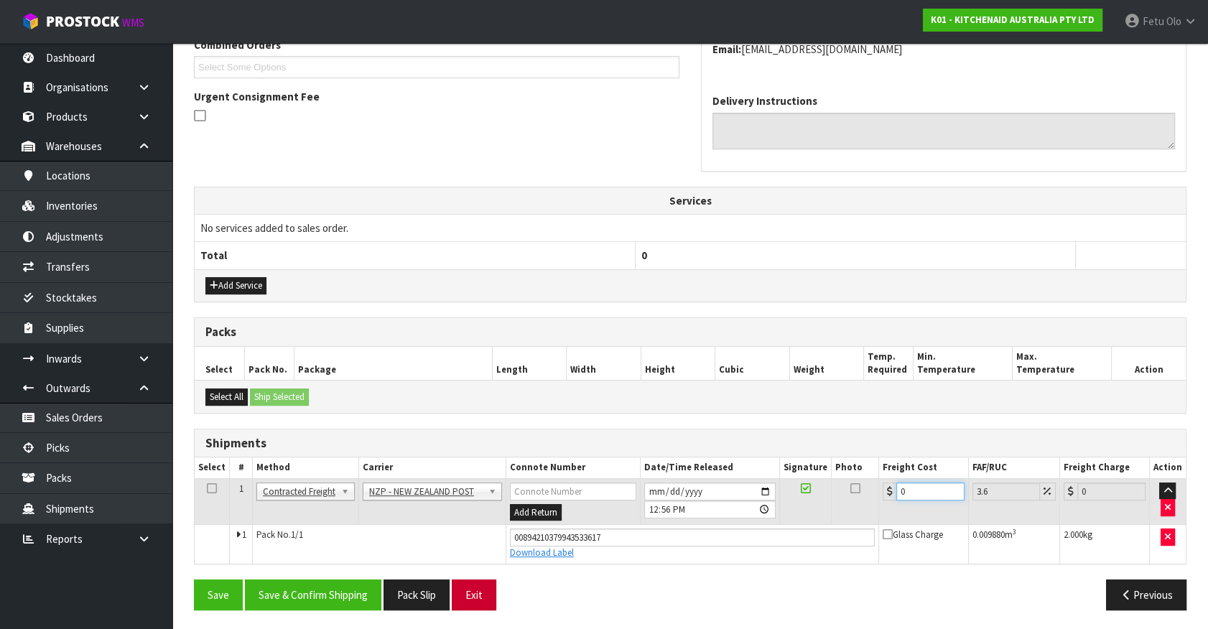
drag, startPoint x: 907, startPoint y: 490, endPoint x: 491, endPoint y: 600, distance: 430.9
click at [493, 600] on div "From Address CONTRACT WAREHOUSING & LOGISTICS [STREET_ADDRESS] Combined Orders …" at bounding box center [690, 258] width 993 height 728
click at [351, 583] on button "Save & Confirm Shipping" at bounding box center [313, 595] width 136 height 31
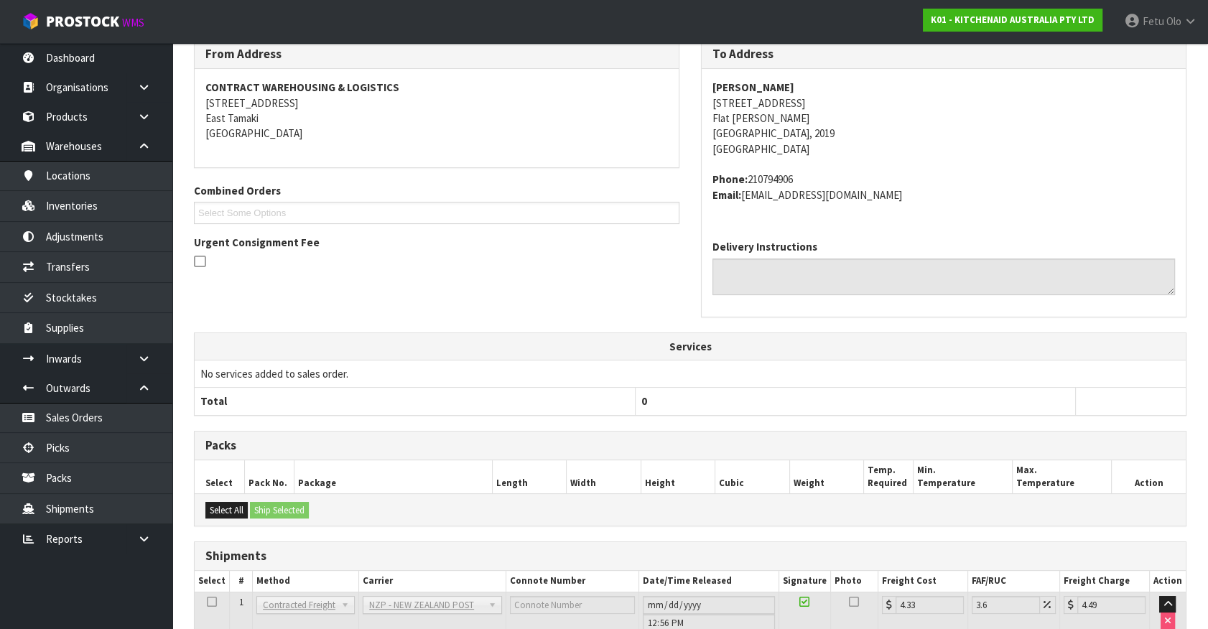
scroll to position [348, 0]
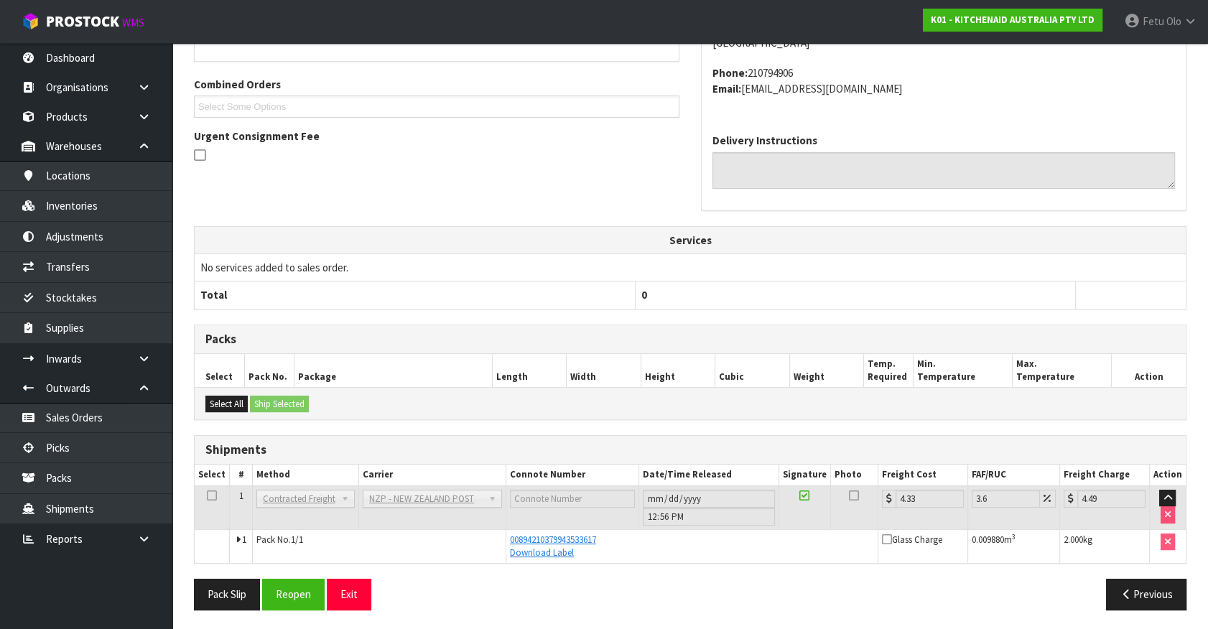
drag, startPoint x: 747, startPoint y: 593, endPoint x: 791, endPoint y: 629, distance: 56.2
click at [747, 593] on div "Previous" at bounding box center [943, 594] width 507 height 31
click at [778, 593] on div "Previous" at bounding box center [943, 594] width 507 height 31
click at [91, 442] on link "Picks" at bounding box center [86, 447] width 172 height 29
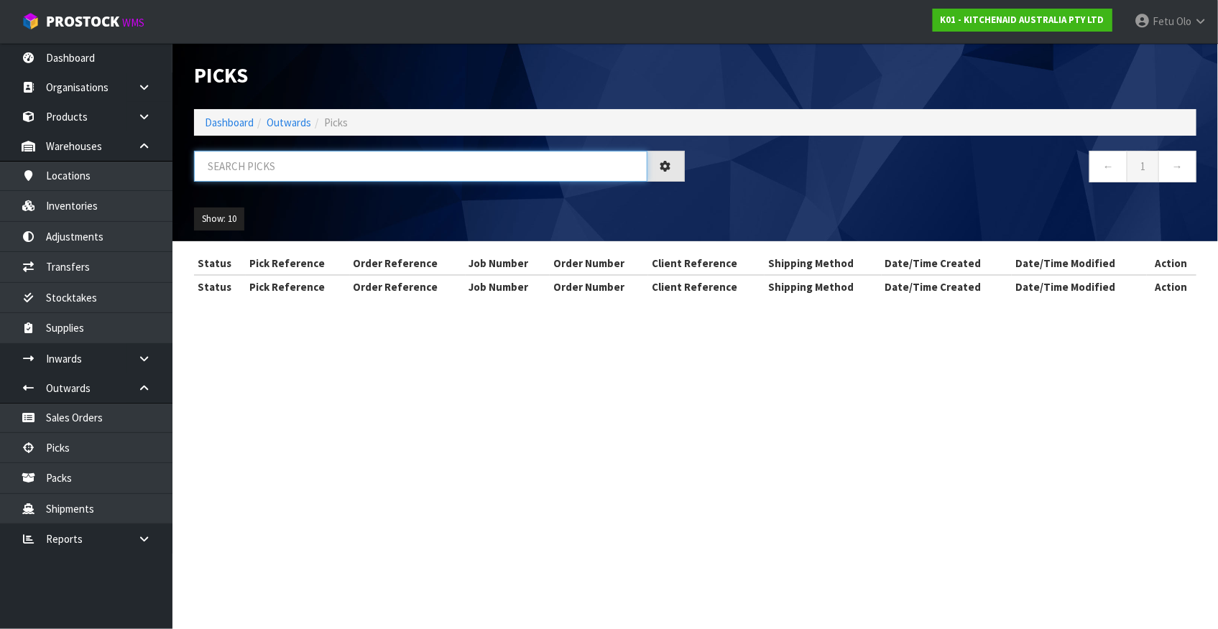
click at [305, 174] on input "text" at bounding box center [420, 166] width 453 height 31
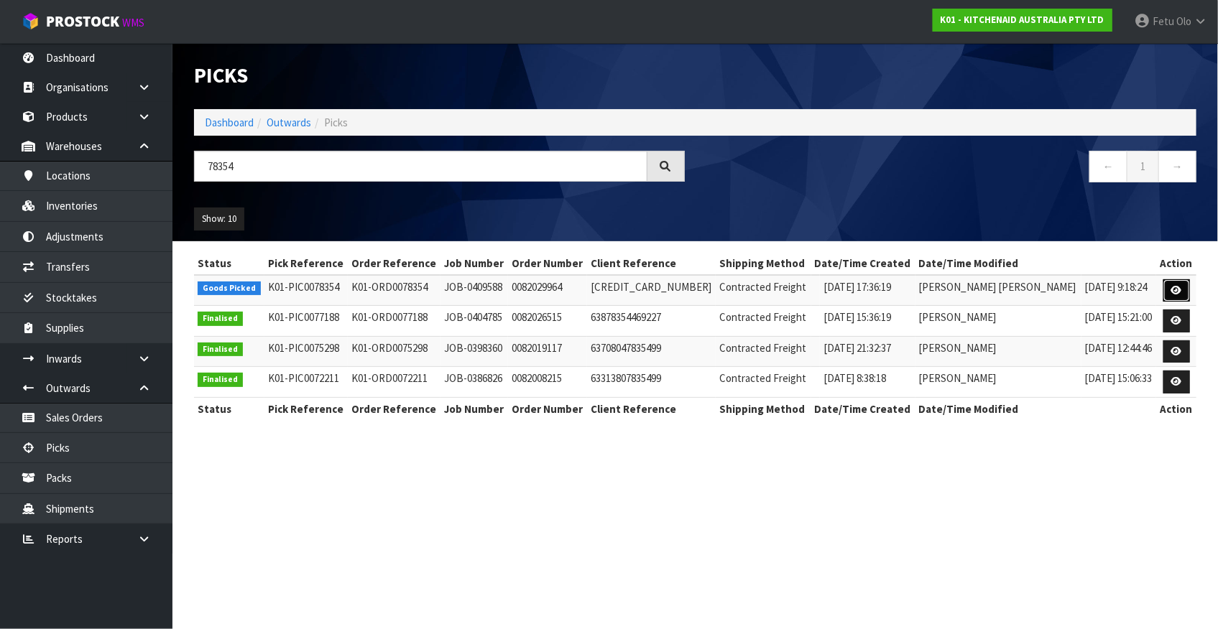
click at [1177, 294] on icon at bounding box center [1176, 290] width 11 height 9
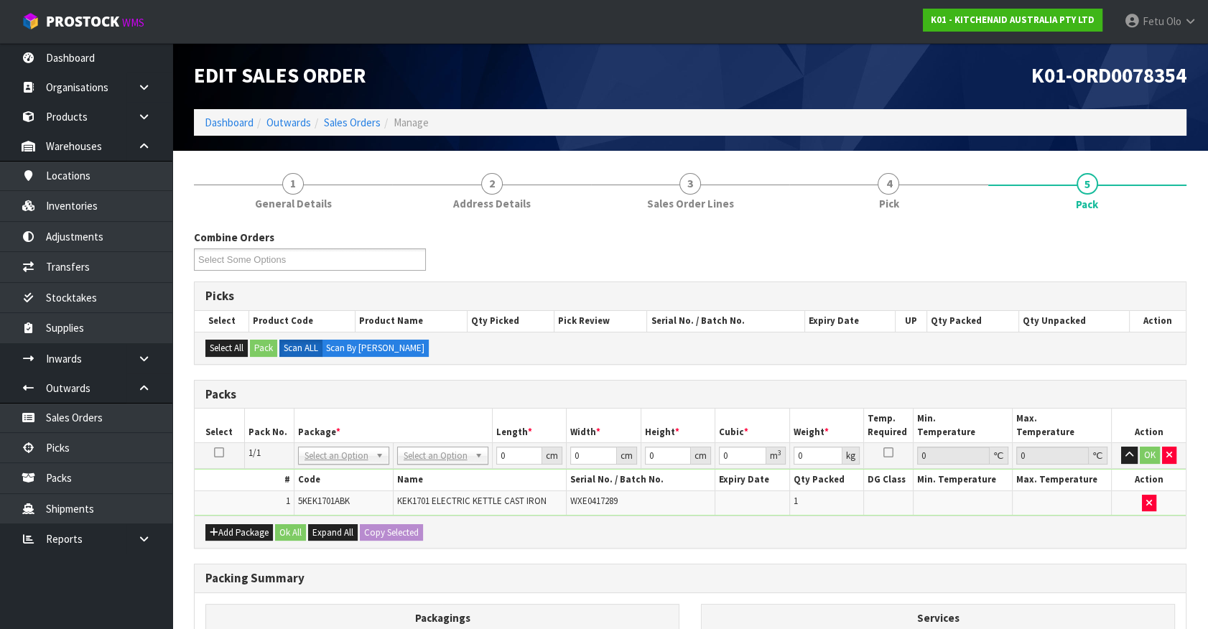
drag, startPoint x: 325, startPoint y: 458, endPoint x: 328, endPoint y: 474, distance: 16.1
click at [330, 468] on input "text" at bounding box center [343, 475] width 84 height 18
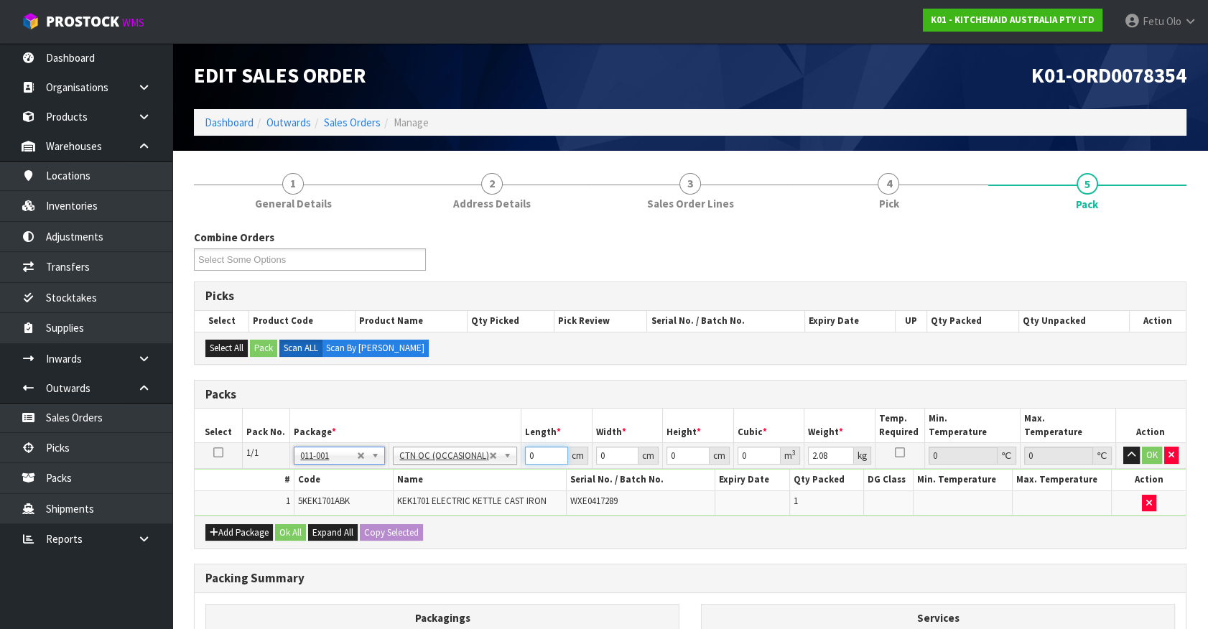
drag, startPoint x: 536, startPoint y: 458, endPoint x: 454, endPoint y: 486, distance: 86.6
click at [454, 486] on tbody "1/1 NONE 007-001 007-002 007-004 007-009 007-013 007-014 007-015 007-017 007-01…" at bounding box center [690, 479] width 991 height 73
click button "OK" at bounding box center [1152, 455] width 20 height 17
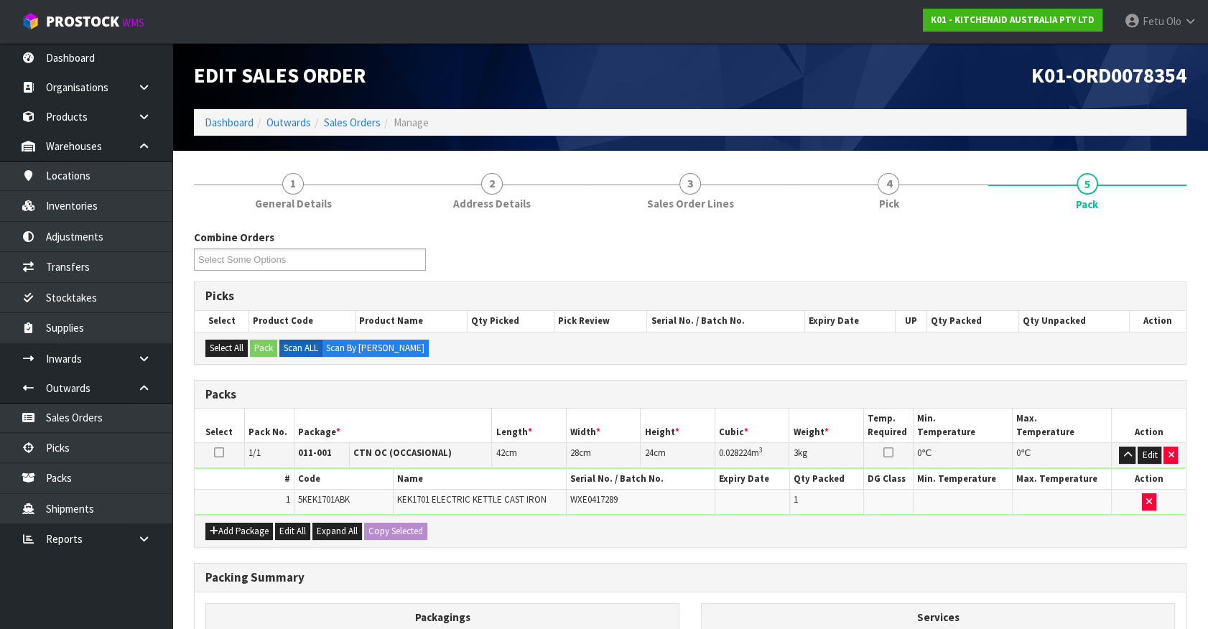
scroll to position [188, 0]
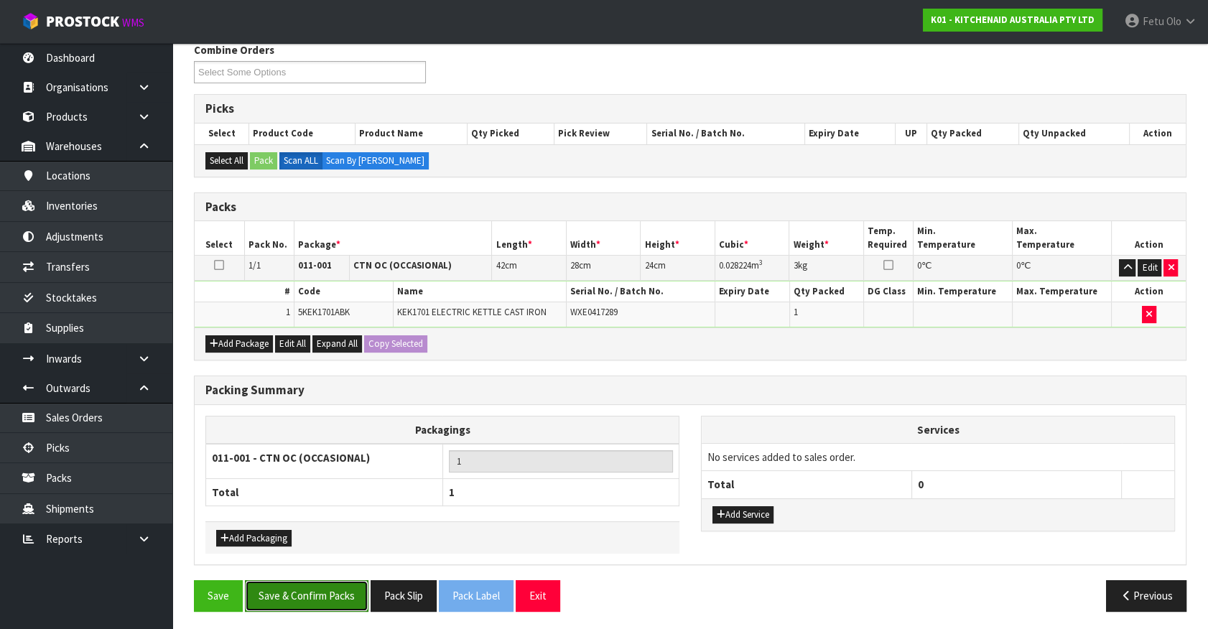
click at [341, 596] on button "Save & Confirm Packs" at bounding box center [307, 595] width 124 height 31
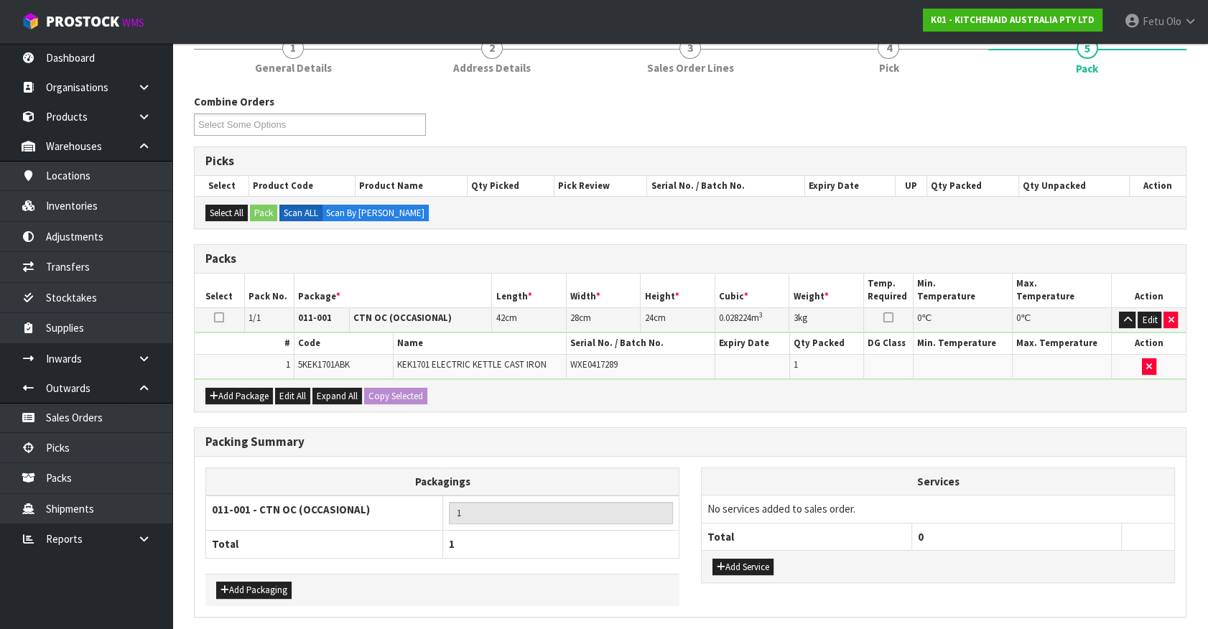
scroll to position [0, 0]
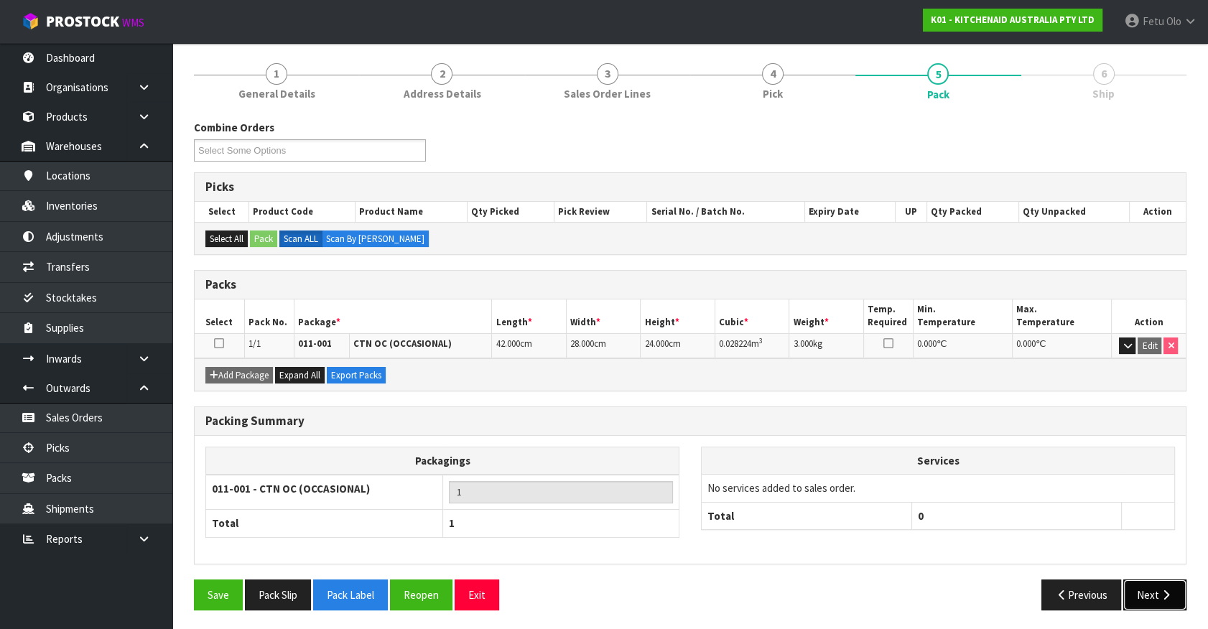
click at [1140, 598] on button "Next" at bounding box center [1155, 595] width 63 height 31
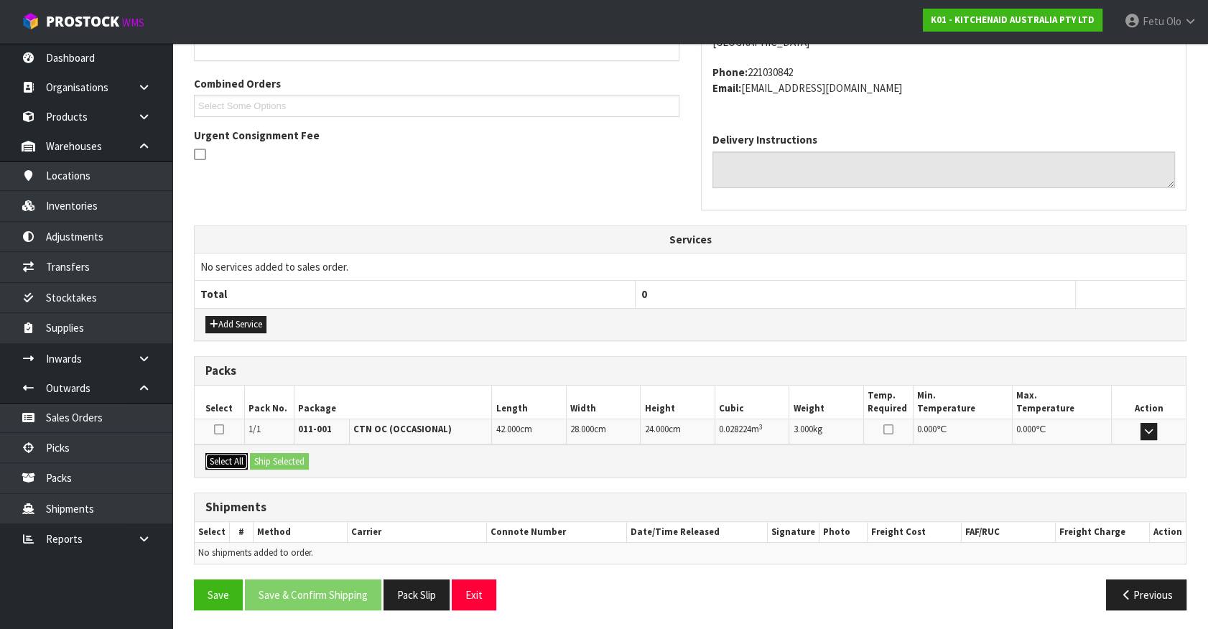
click at [222, 462] on button "Select All" at bounding box center [226, 461] width 42 height 17
click at [267, 458] on button "Ship Selected" at bounding box center [279, 461] width 59 height 17
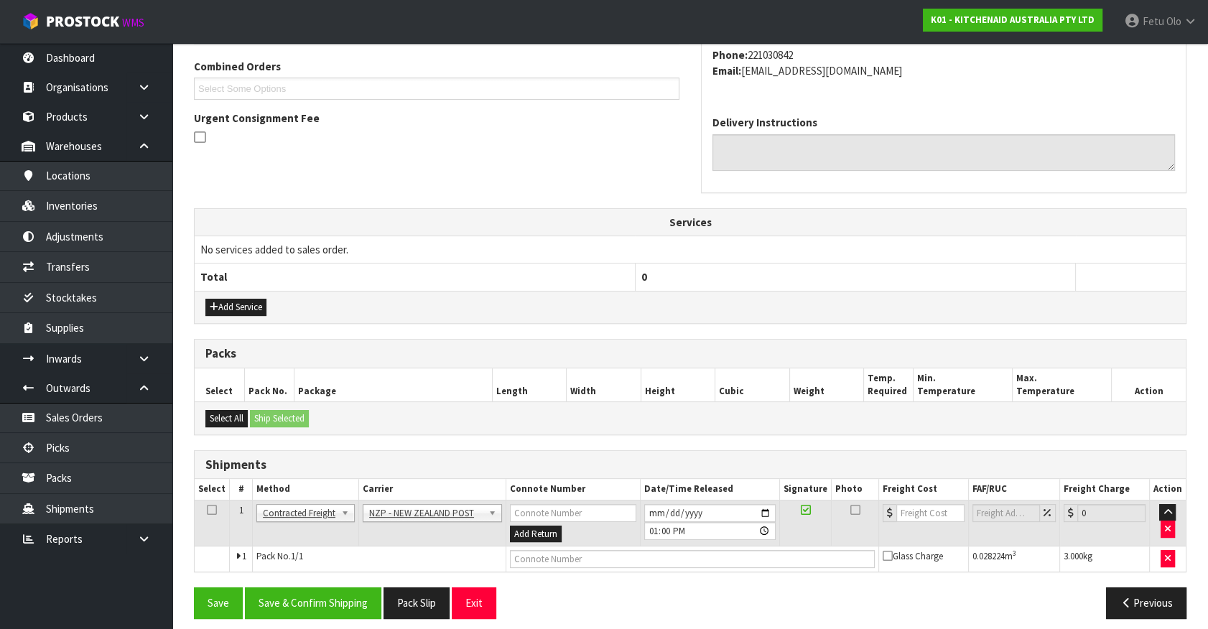
scroll to position [374, 0]
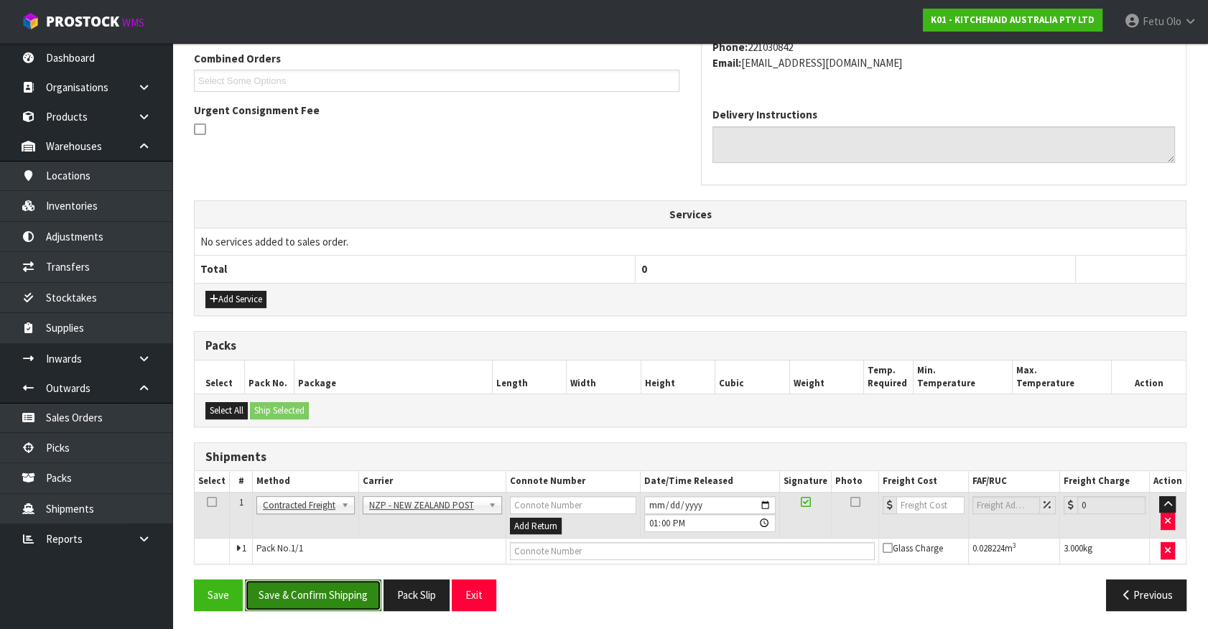
click at [348, 596] on button "Save & Confirm Shipping" at bounding box center [313, 595] width 136 height 31
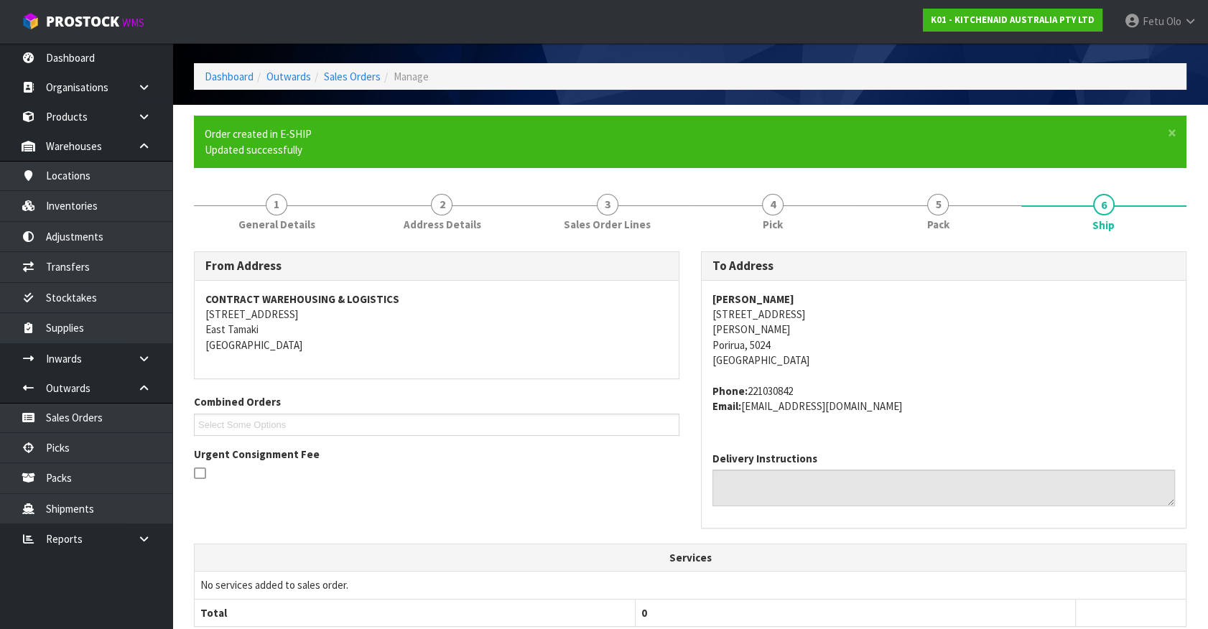
scroll to position [354, 0]
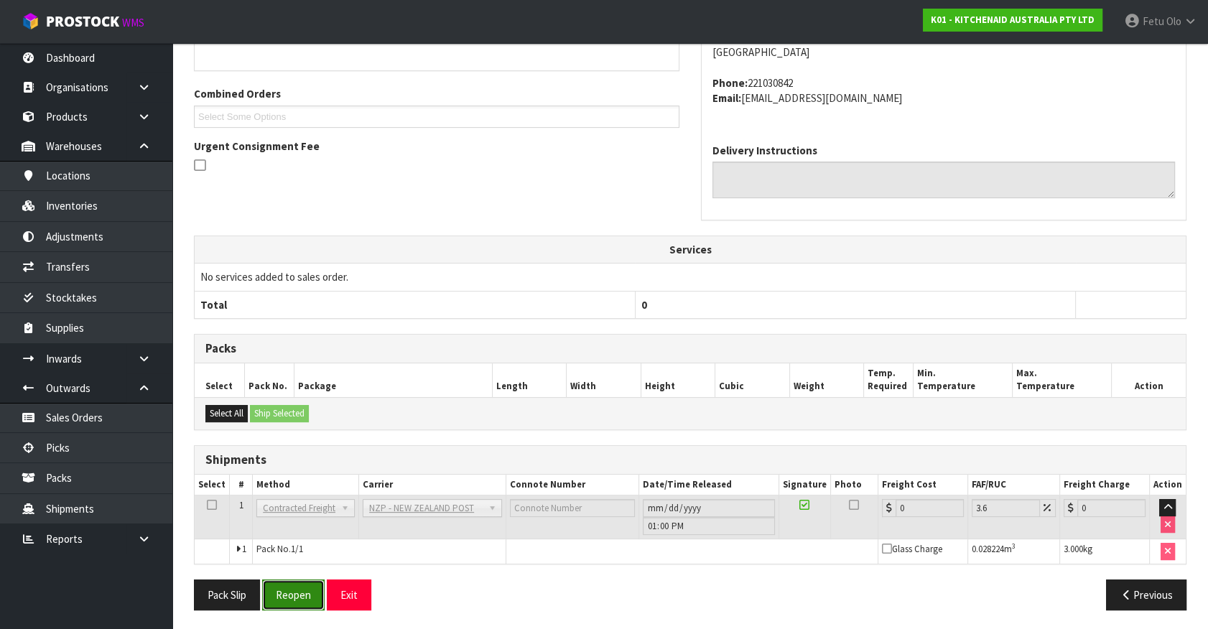
drag, startPoint x: 300, startPoint y: 598, endPoint x: 291, endPoint y: 606, distance: 12.7
click at [300, 598] on button "Reopen" at bounding box center [293, 595] width 63 height 31
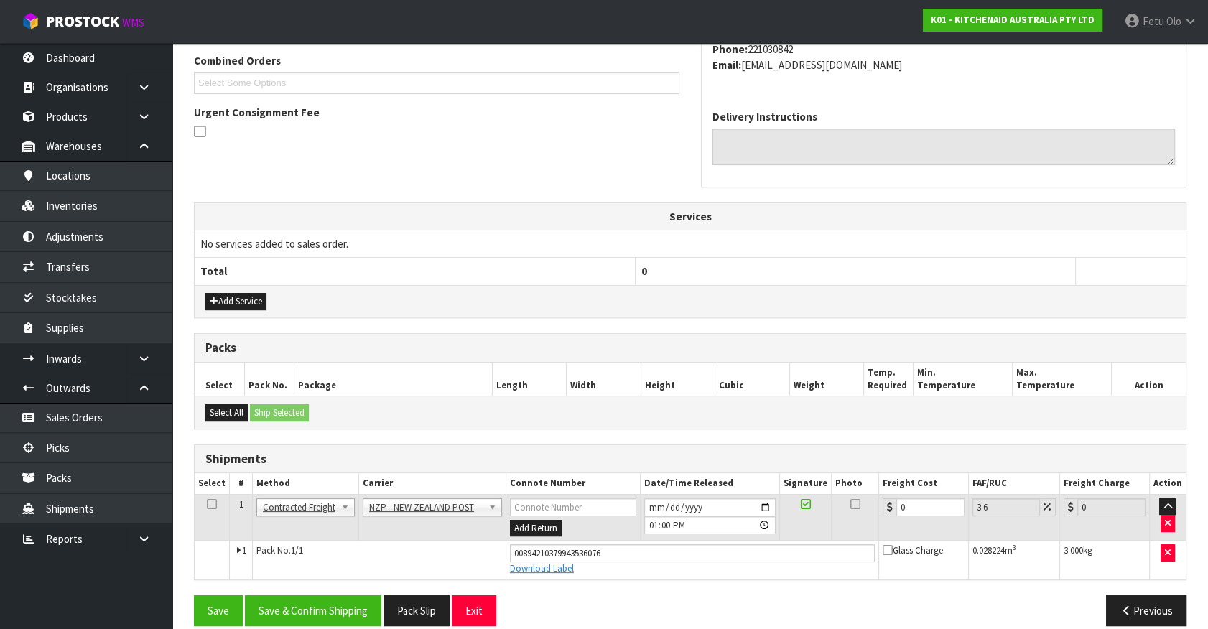
scroll to position [388, 0]
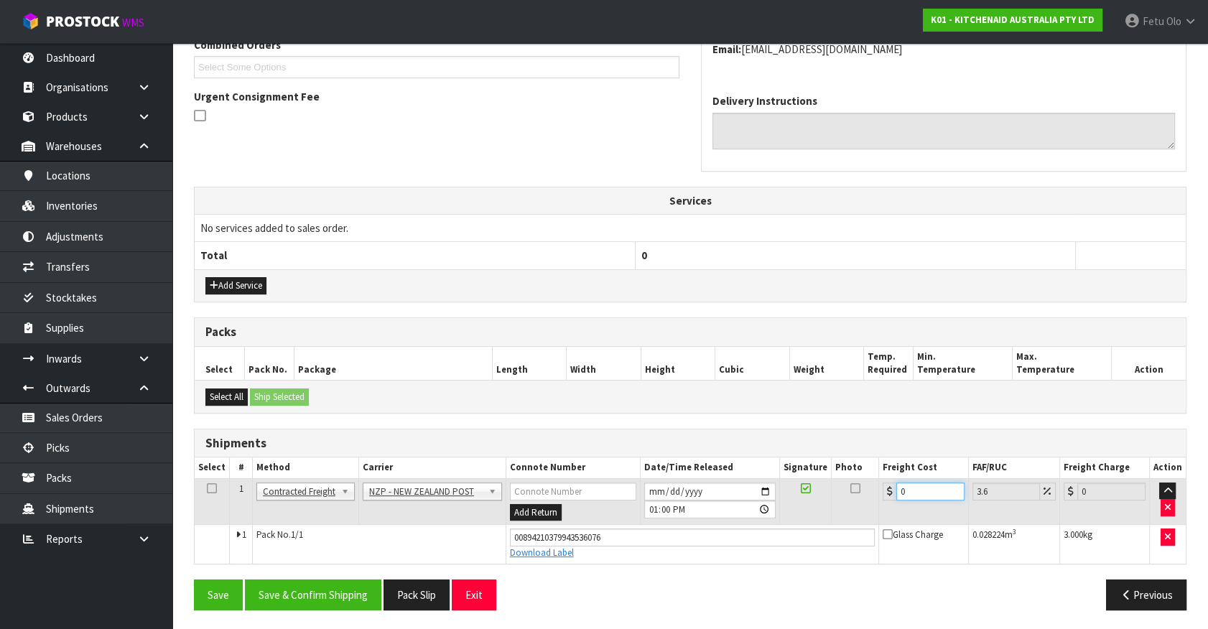
drag, startPoint x: 906, startPoint y: 481, endPoint x: 646, endPoint y: 618, distance: 294.0
click at [649, 611] on div "From Address CONTRACT WAREHOUSING & LOGISTICS [STREET_ADDRESS] Combined Orders …" at bounding box center [690, 258] width 993 height 728
click at [348, 588] on button "Save & Confirm Shipping" at bounding box center [313, 595] width 136 height 31
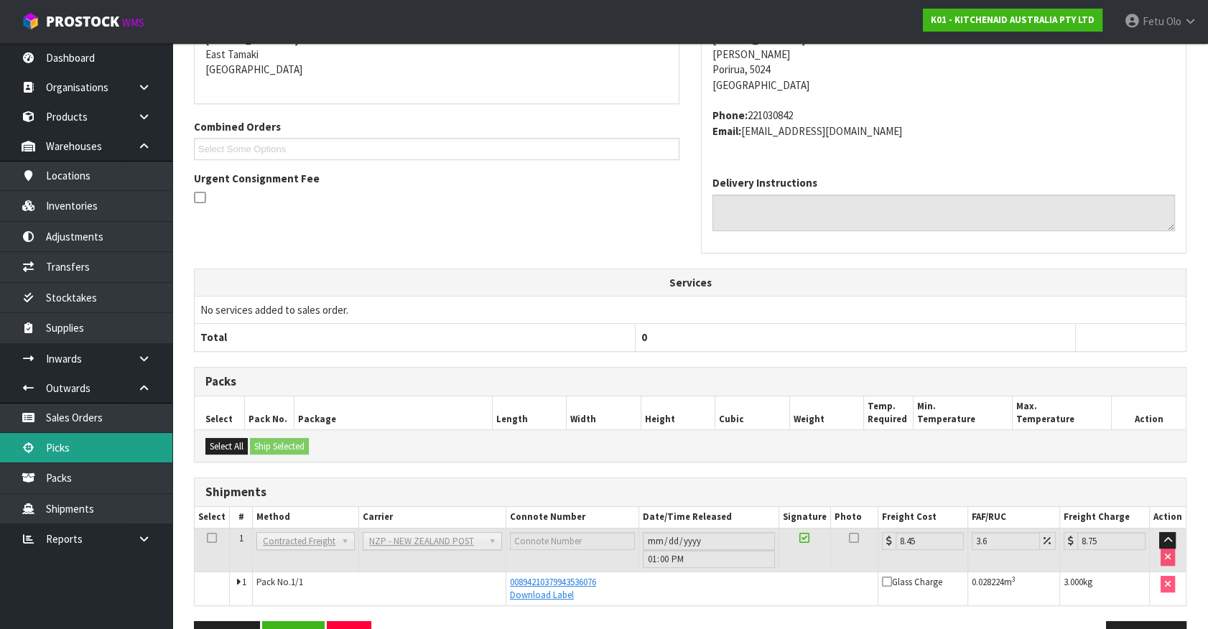
scroll to position [283, 0]
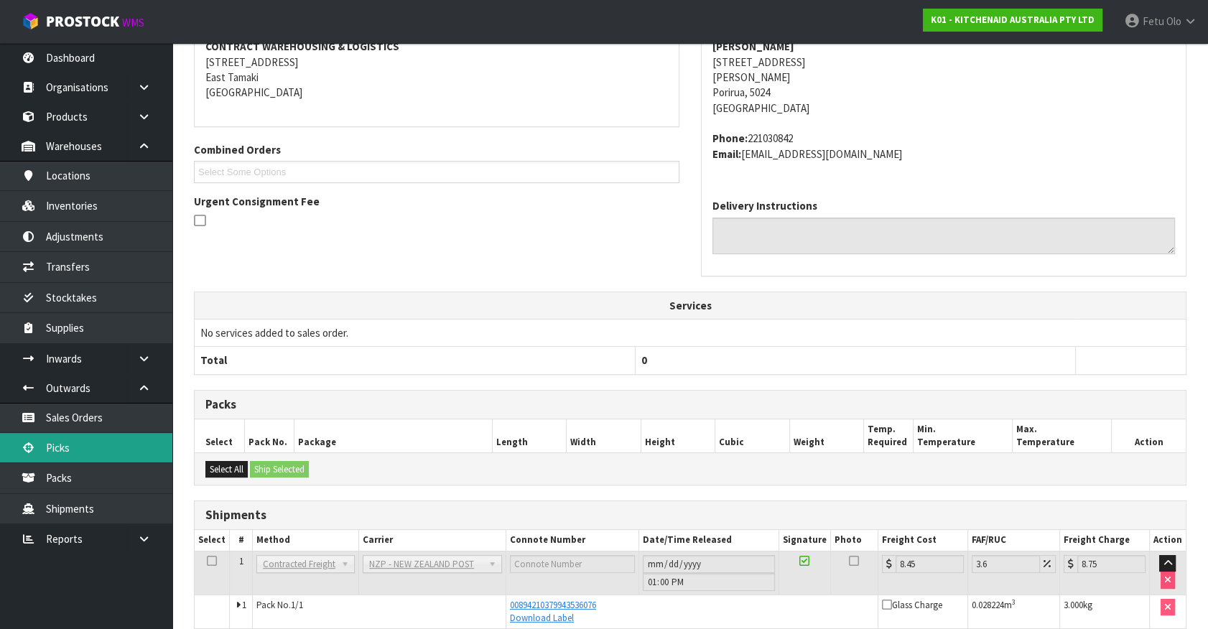
click at [15, 438] on link "Picks" at bounding box center [86, 447] width 172 height 29
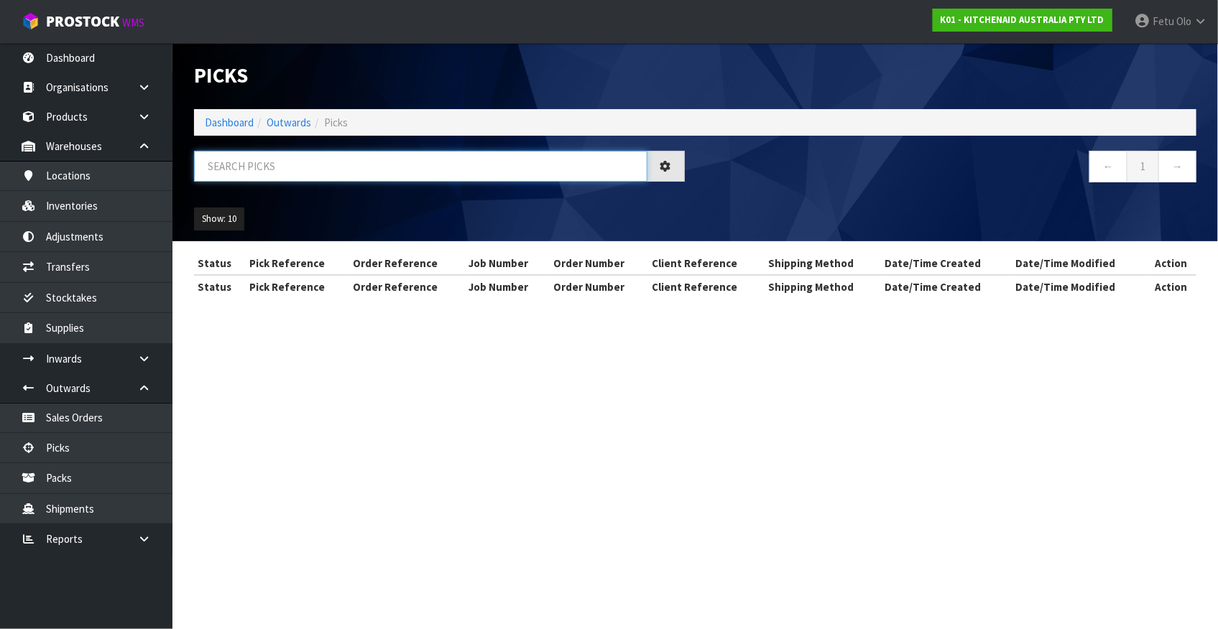
click at [335, 171] on input "text" at bounding box center [420, 166] width 453 height 31
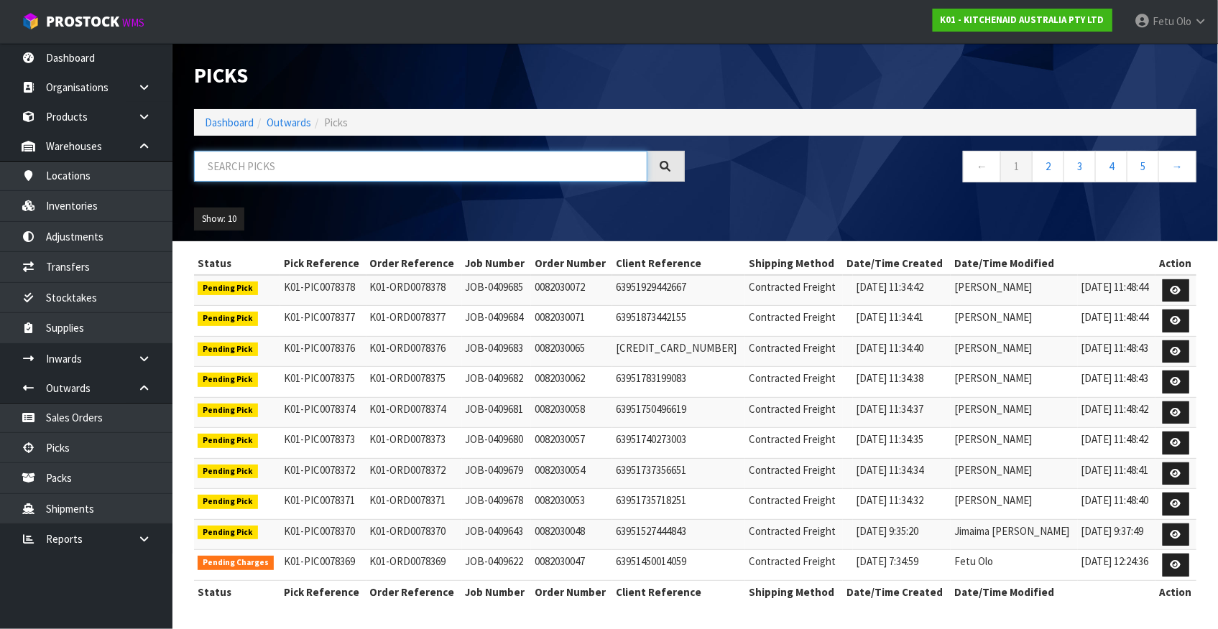
click at [337, 162] on input "text" at bounding box center [420, 166] width 453 height 31
click at [467, 177] on input "text" at bounding box center [420, 166] width 453 height 31
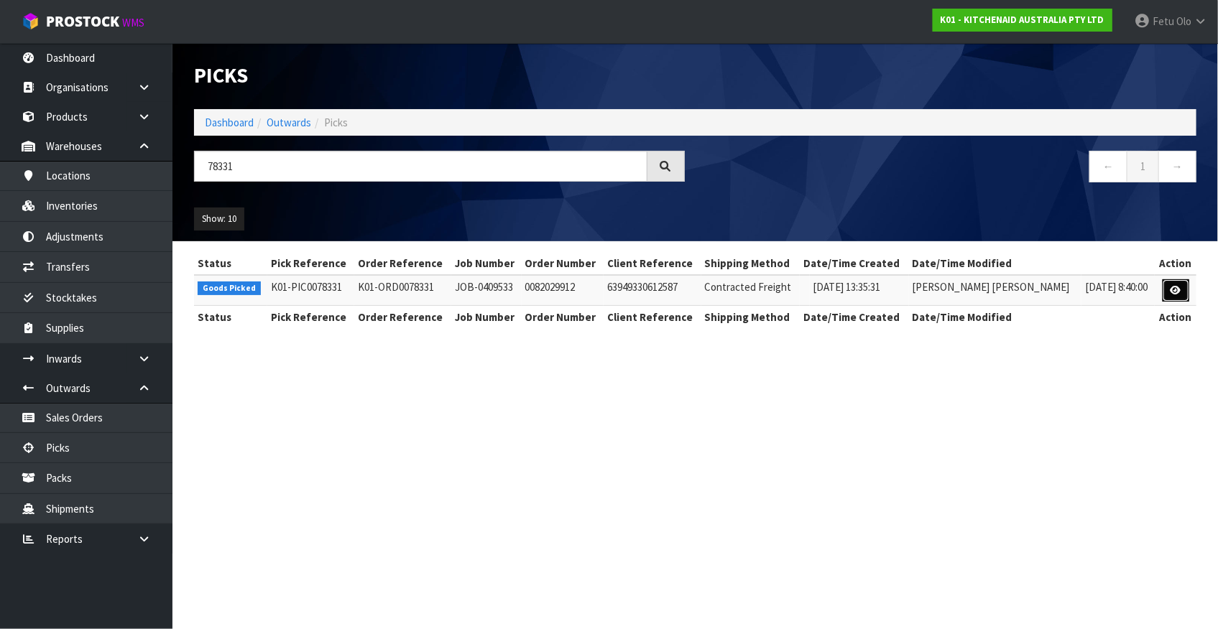
click at [1182, 292] on link at bounding box center [1175, 290] width 27 height 23
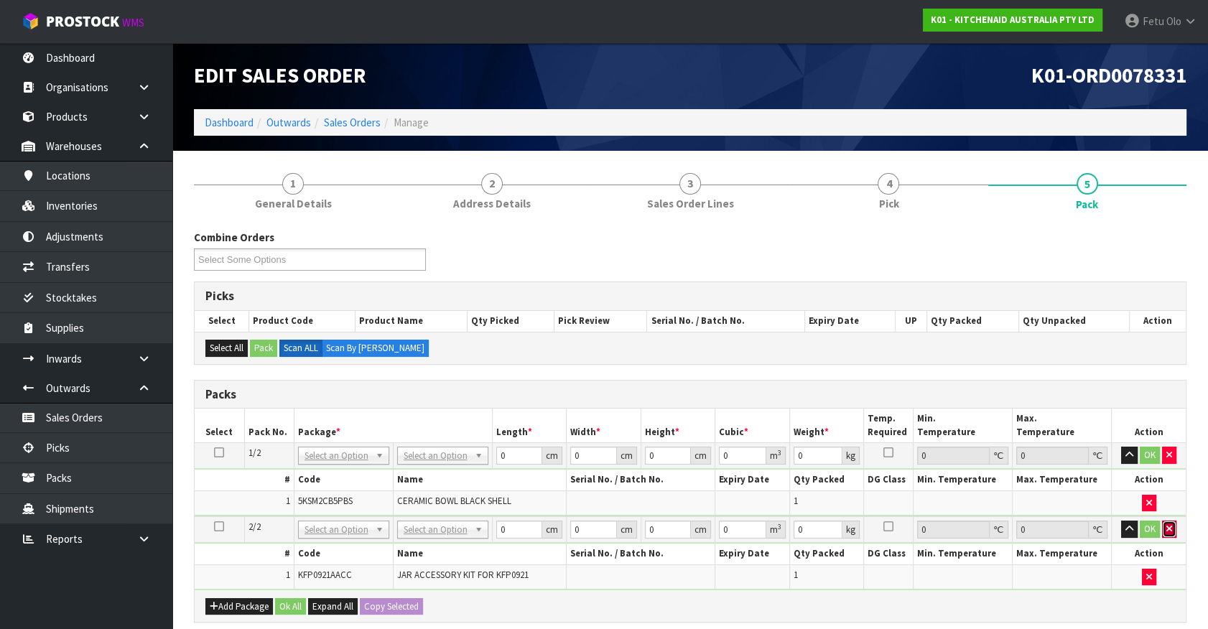
click at [1172, 531] on button "button" at bounding box center [1169, 529] width 14 height 17
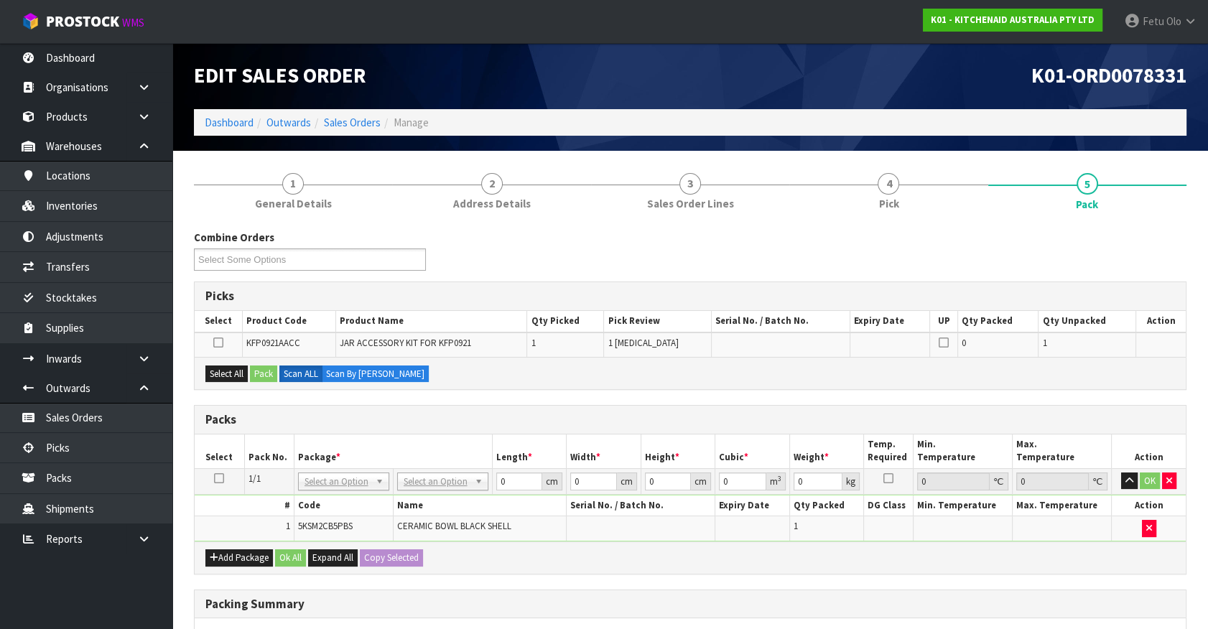
click at [223, 479] on icon at bounding box center [219, 478] width 10 height 1
click at [494, 457] on th "Length *" at bounding box center [529, 452] width 75 height 34
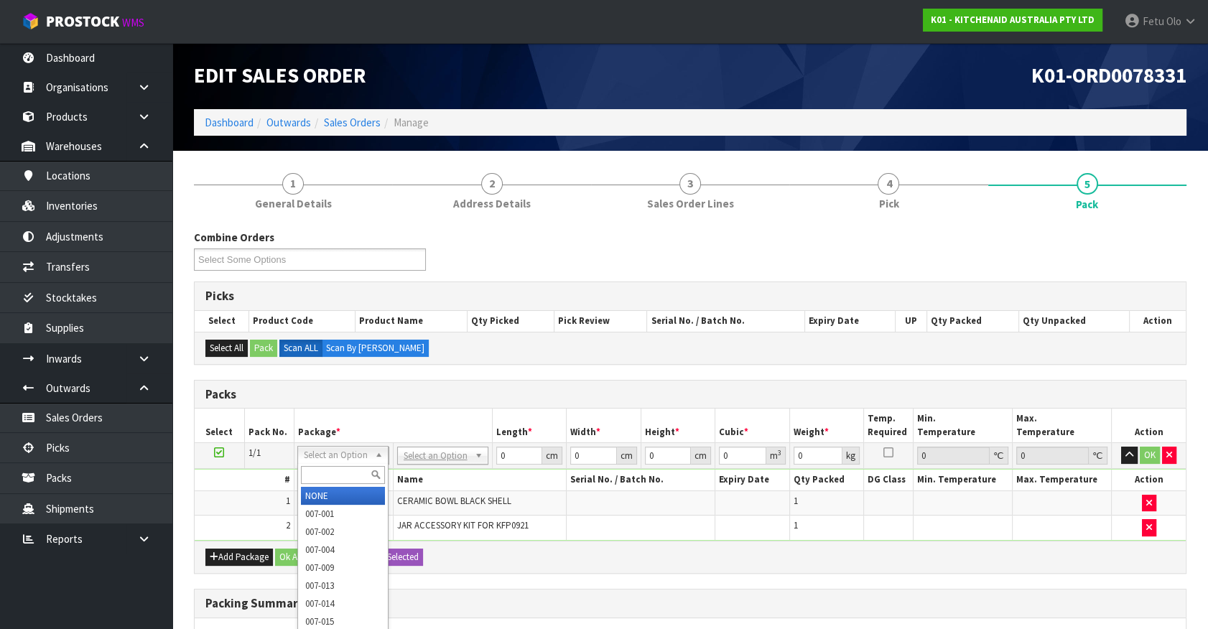
click at [338, 478] on input "text" at bounding box center [343, 475] width 84 height 18
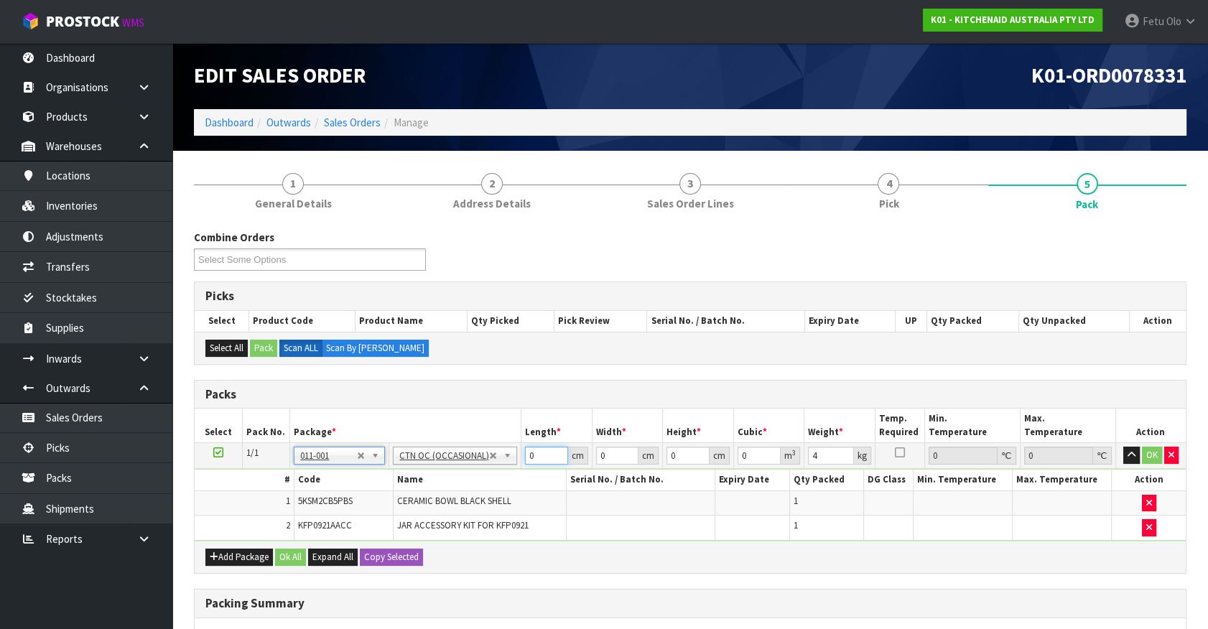
drag, startPoint x: 541, startPoint y: 455, endPoint x: 356, endPoint y: 503, distance: 190.8
click at [358, 502] on tbody "1/1 NONE 007-001 007-002 007-004 007-009 007-013 007-014 007-015 007-017 007-01…" at bounding box center [690, 492] width 991 height 98
click button "OK" at bounding box center [1152, 455] width 20 height 17
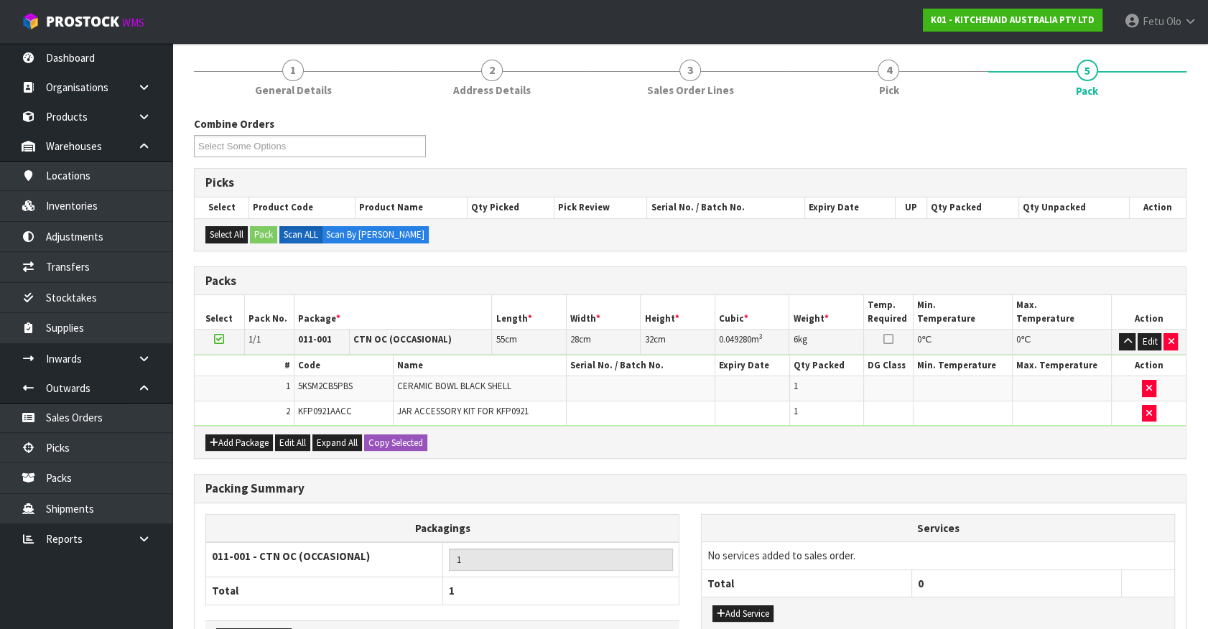
scroll to position [212, 0]
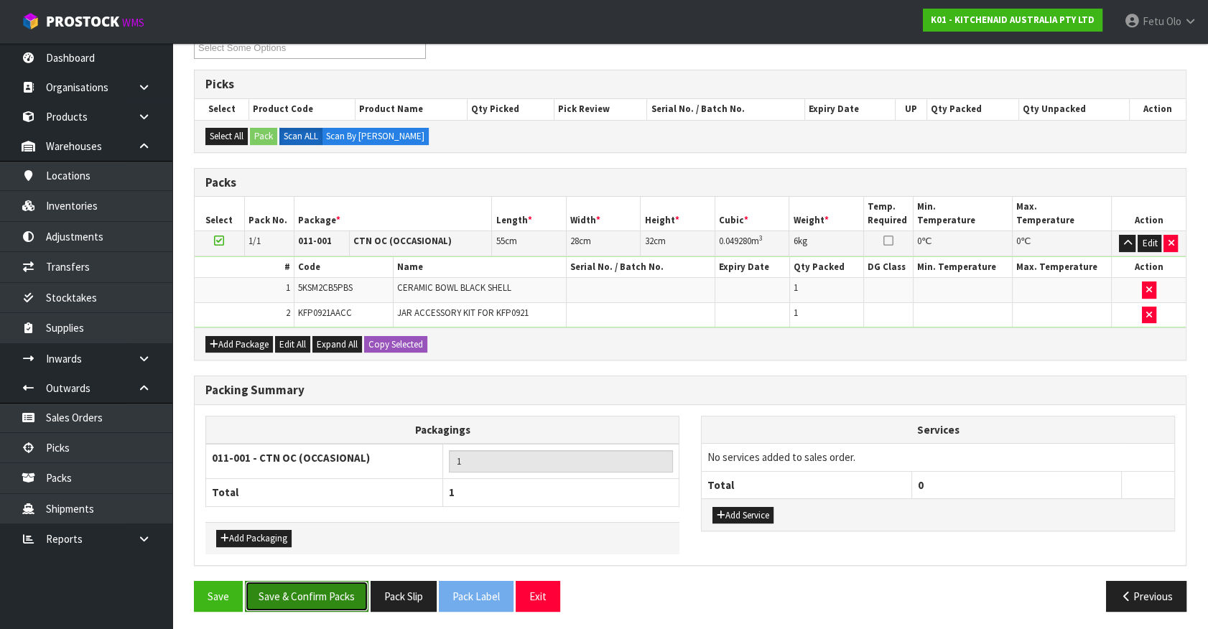
click at [323, 592] on button "Save & Confirm Packs" at bounding box center [307, 596] width 124 height 31
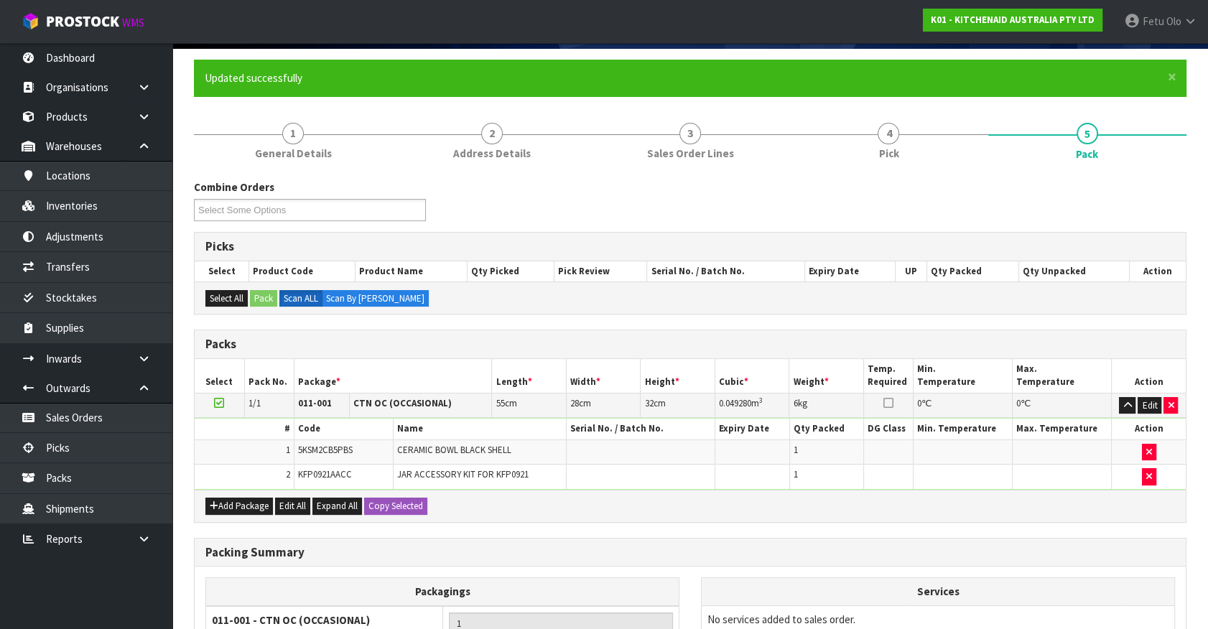
scroll to position [162, 0]
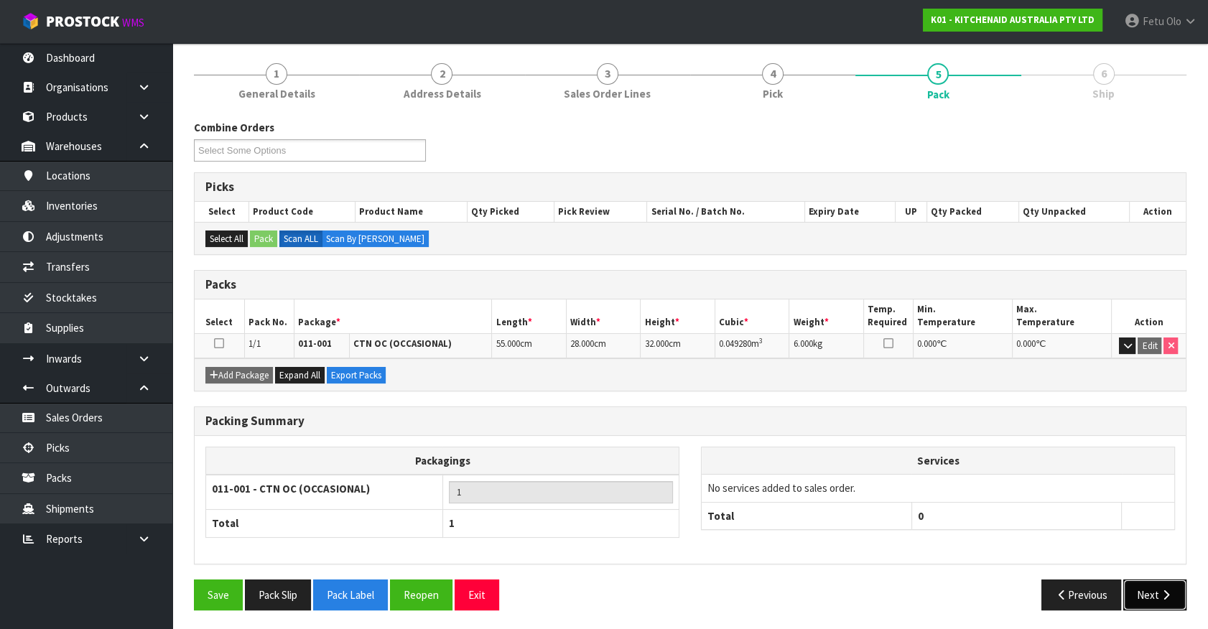
click at [1147, 590] on button "Next" at bounding box center [1155, 595] width 63 height 31
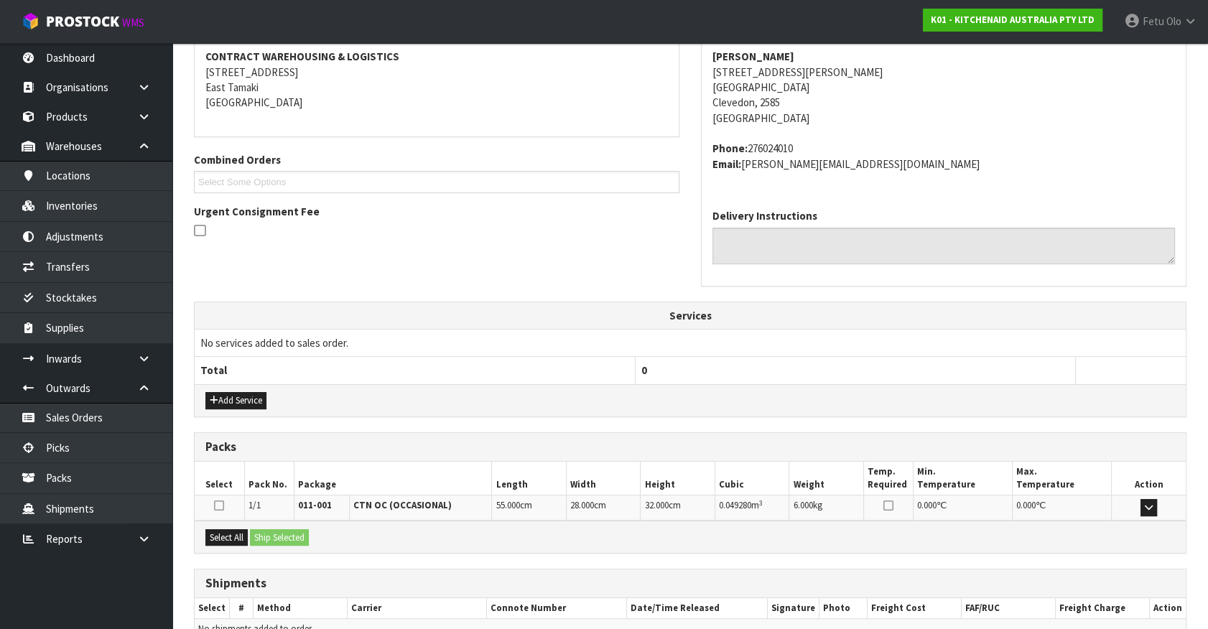
scroll to position [349, 0]
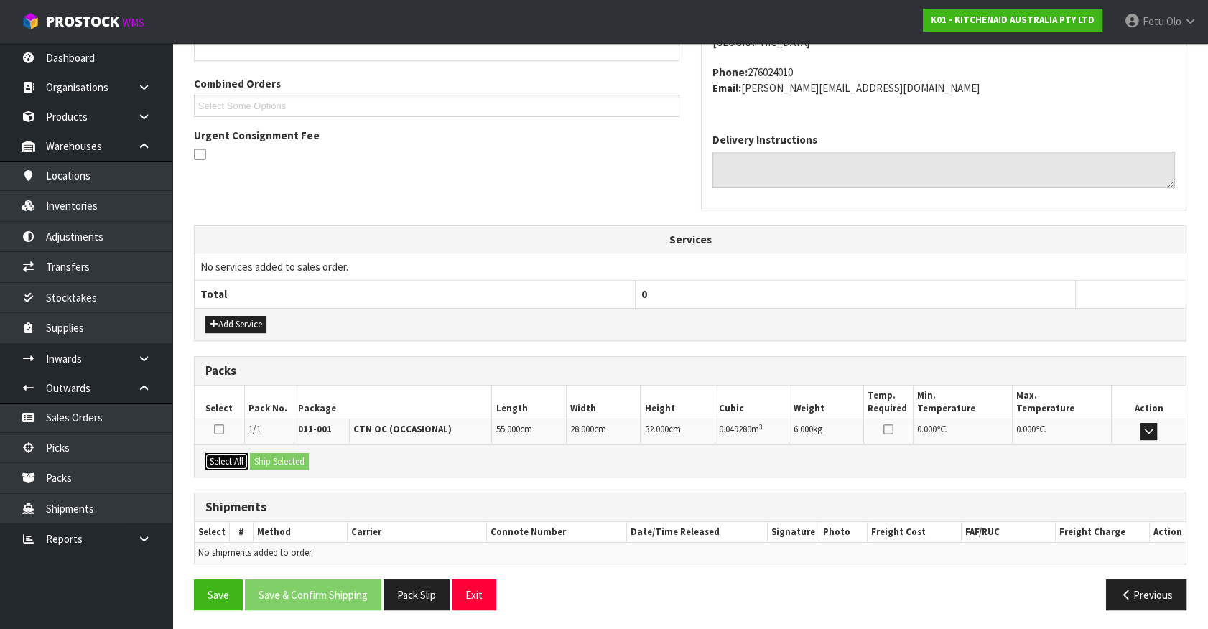
drag, startPoint x: 221, startPoint y: 460, endPoint x: 290, endPoint y: 458, distance: 69.7
click at [227, 460] on button "Select All" at bounding box center [226, 461] width 42 height 17
click at [290, 457] on button "Ship Selected" at bounding box center [279, 461] width 59 height 17
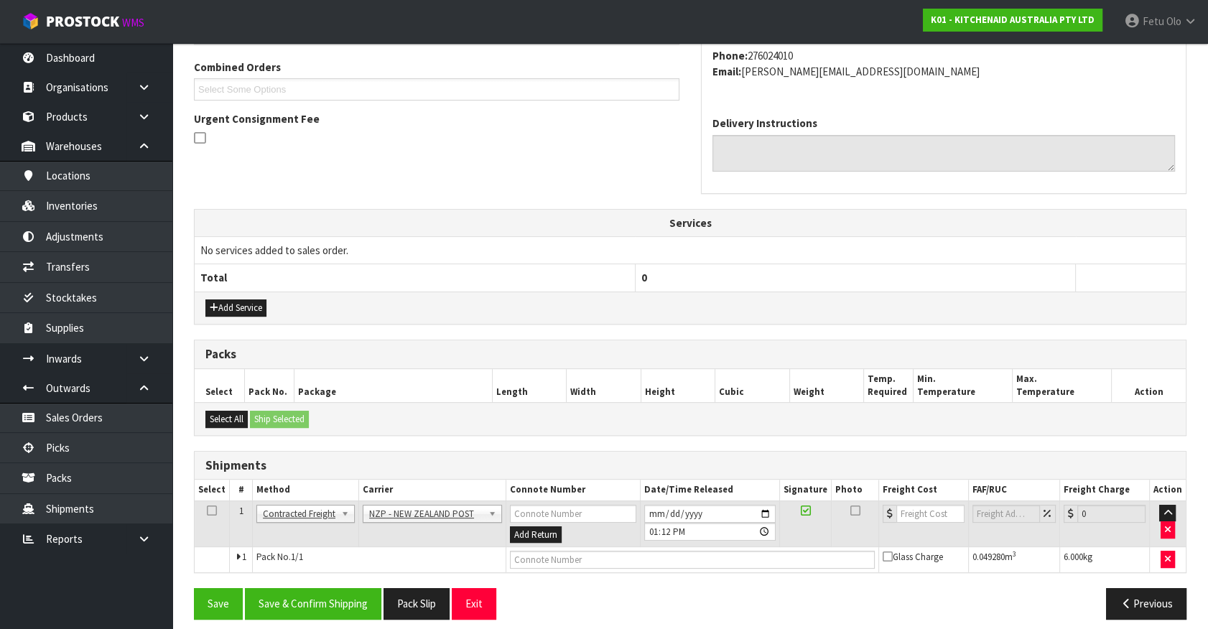
scroll to position [374, 0]
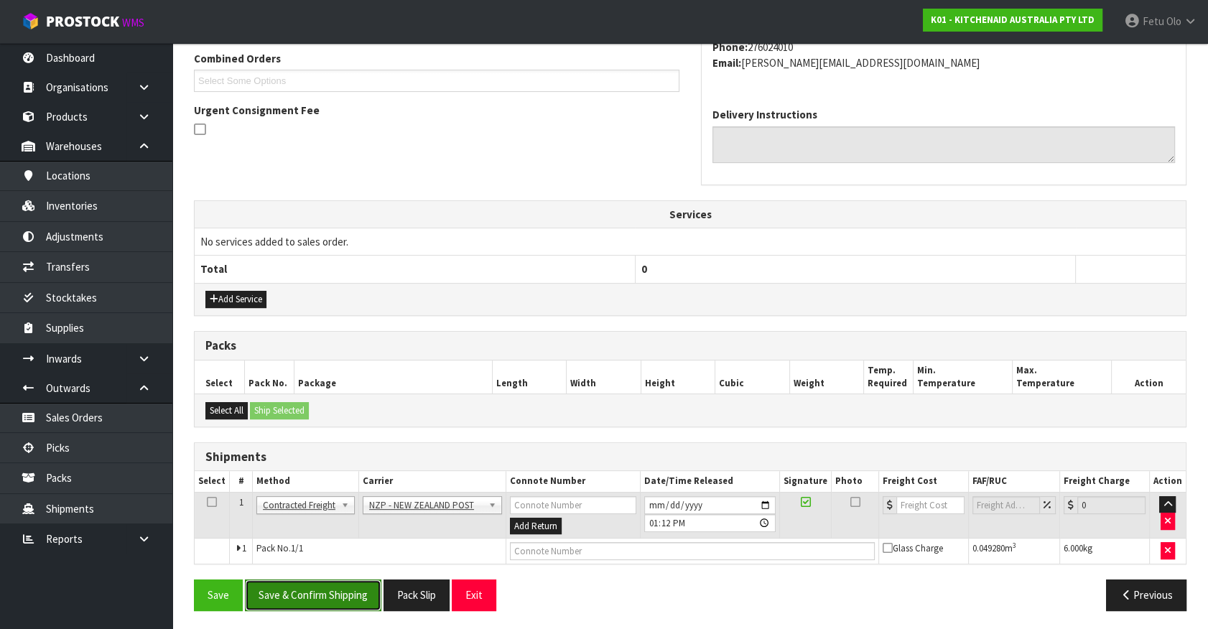
click at [318, 606] on button "Save & Confirm Shipping" at bounding box center [313, 595] width 136 height 31
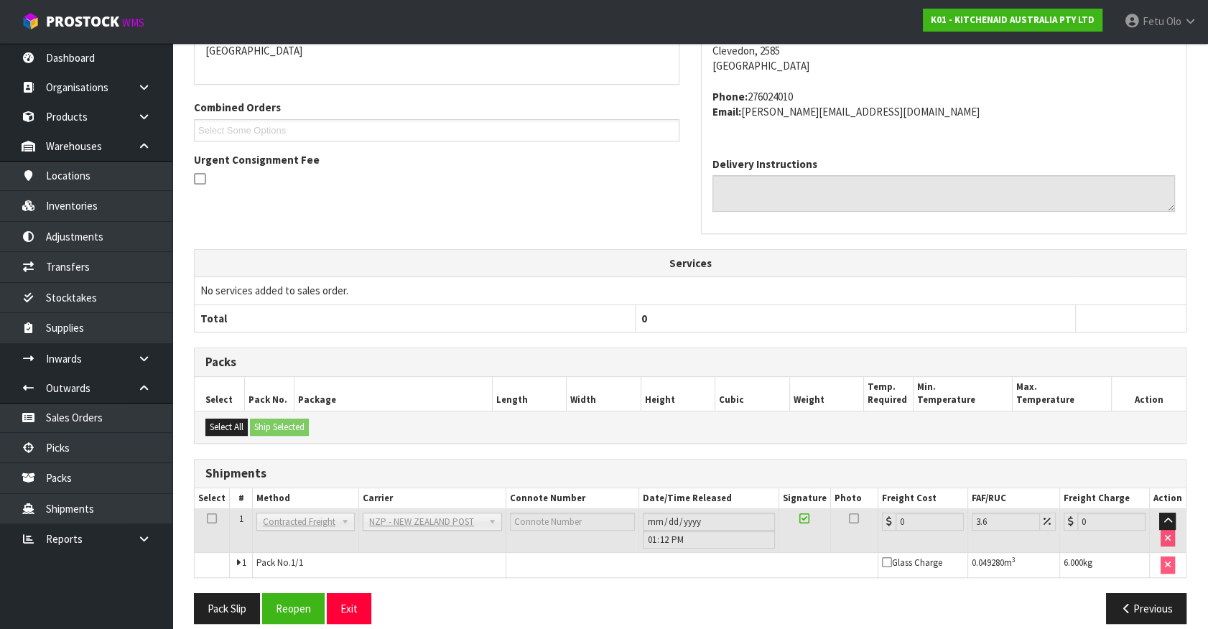
scroll to position [354, 0]
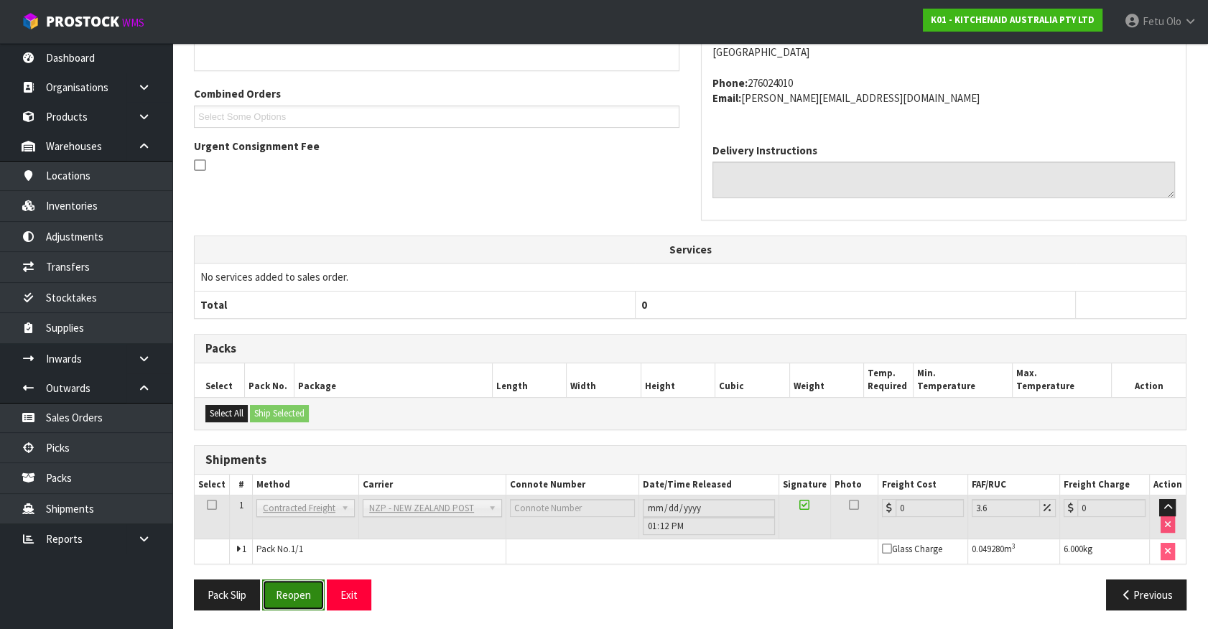
click at [307, 587] on button "Reopen" at bounding box center [293, 595] width 63 height 31
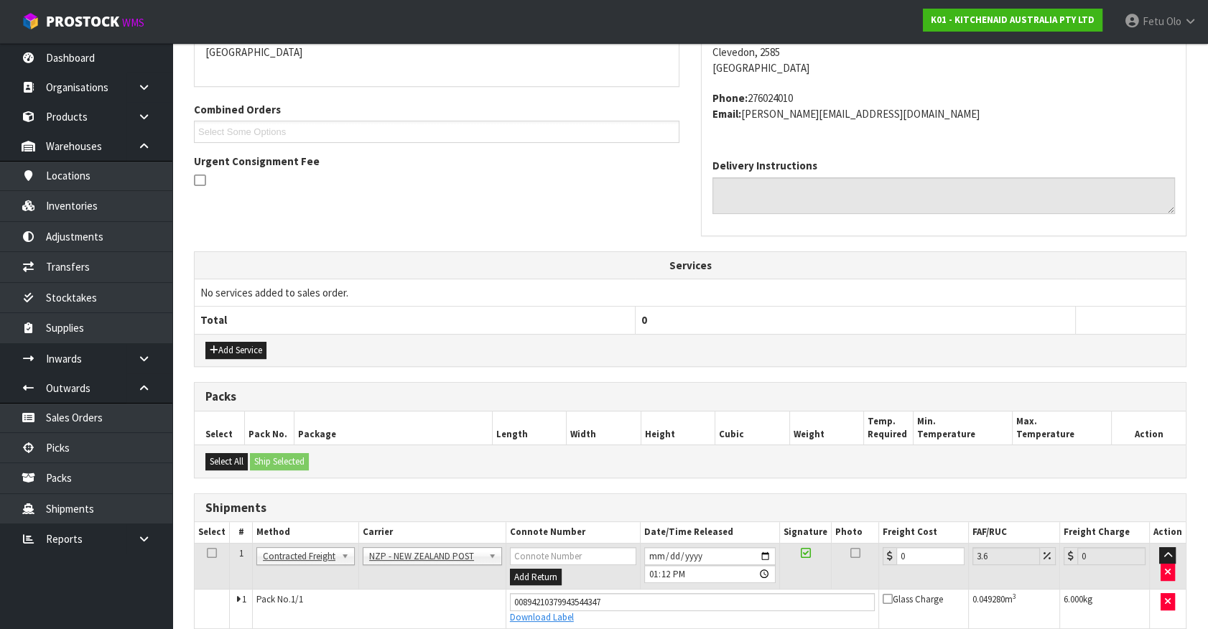
scroll to position [338, 0]
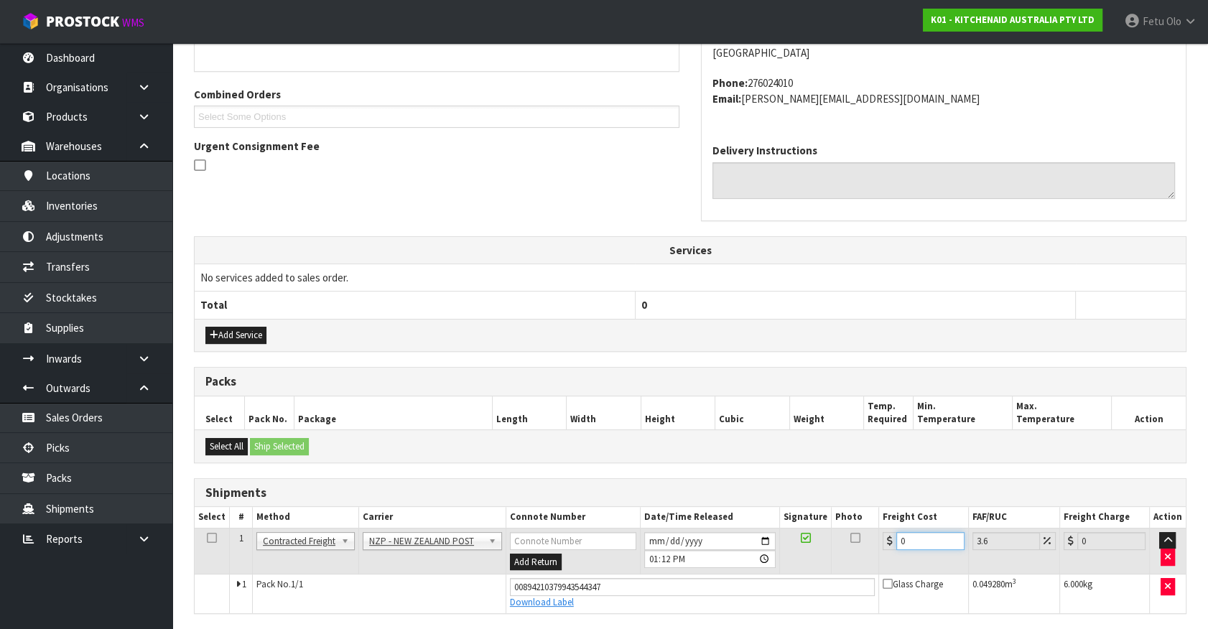
drag, startPoint x: 922, startPoint y: 540, endPoint x: 672, endPoint y: 593, distance: 255.6
click at [672, 593] on tbody "1 Client Local Pickup Customer Local Pickup Company Freight Contracted Freight …" at bounding box center [690, 570] width 991 height 85
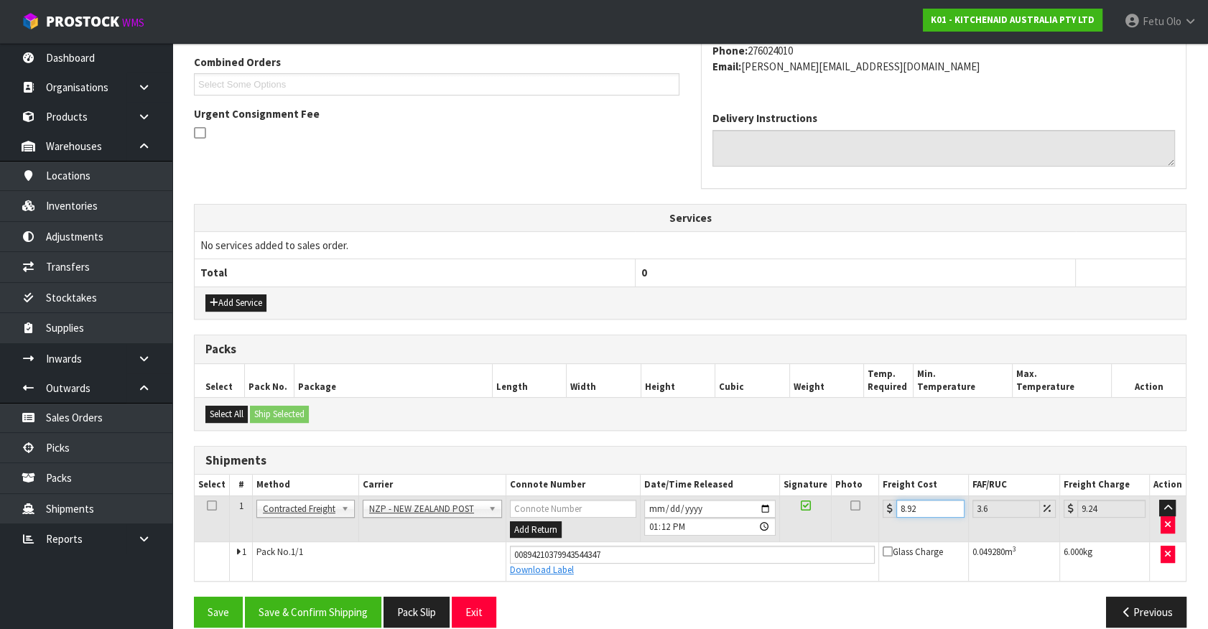
scroll to position [388, 0]
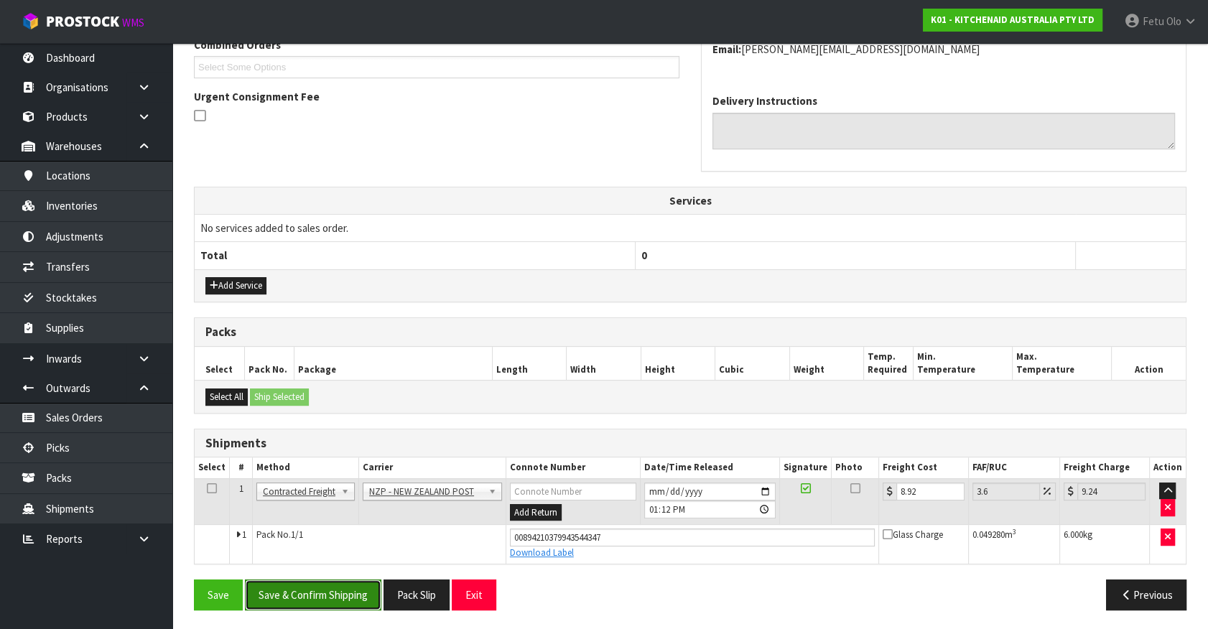
click at [337, 583] on button "Save & Confirm Shipping" at bounding box center [313, 595] width 136 height 31
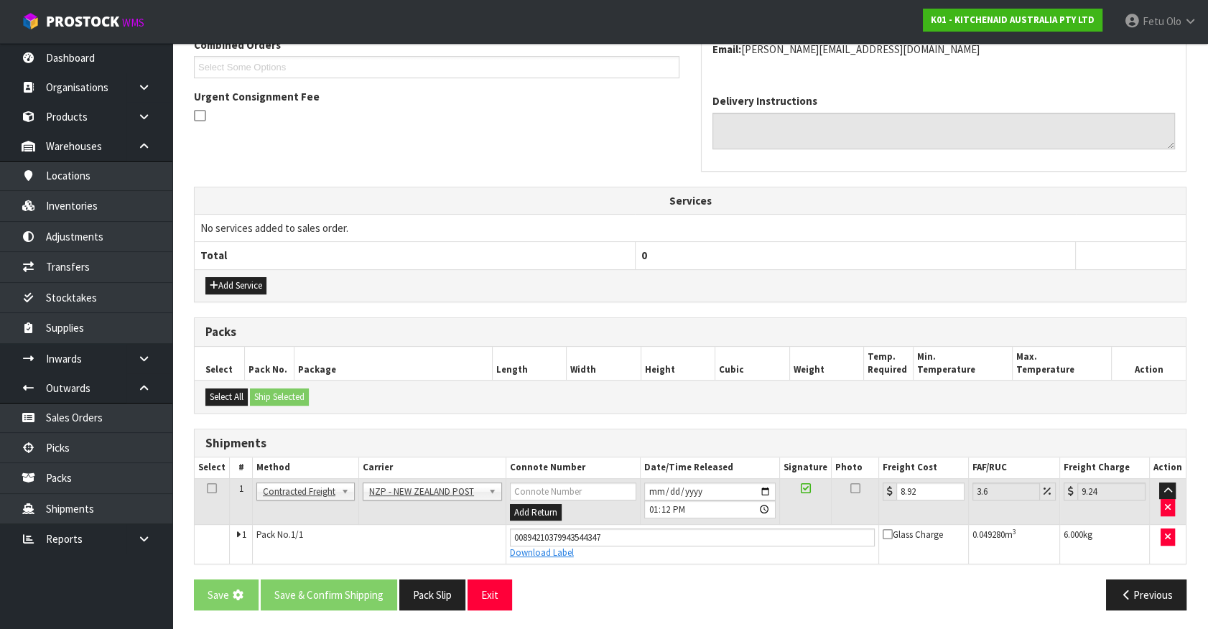
scroll to position [0, 0]
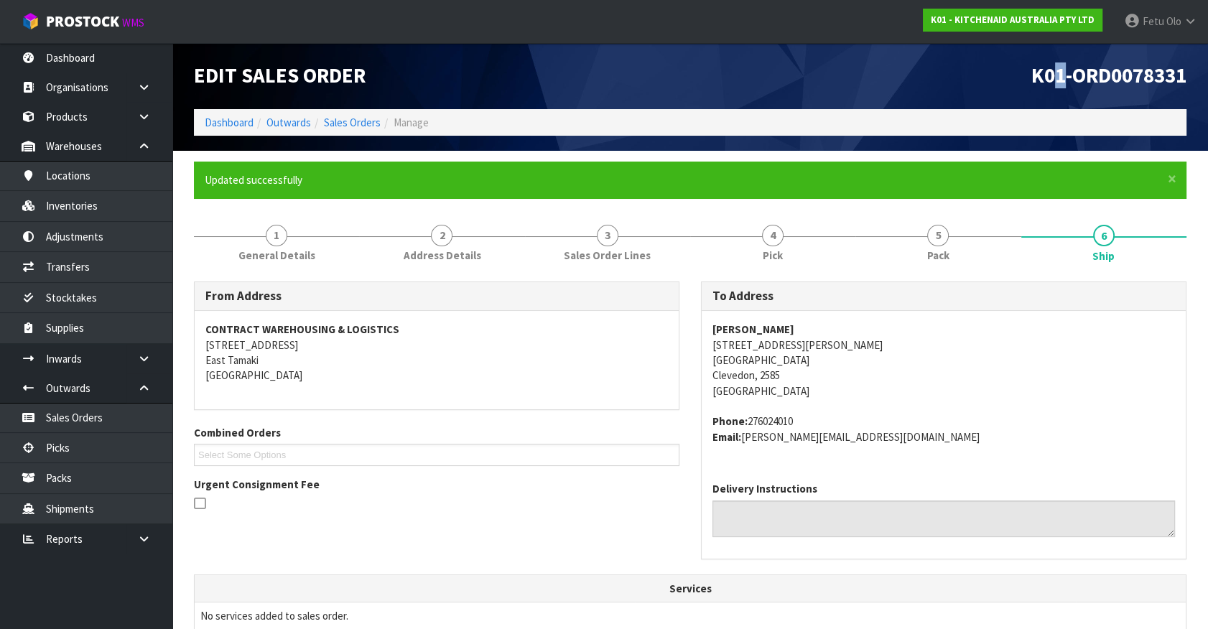
drag, startPoint x: 1056, startPoint y: 85, endPoint x: 1073, endPoint y: 80, distance: 17.5
click at [1073, 80] on span "K01-ORD0078331" at bounding box center [1109, 76] width 155 height 26
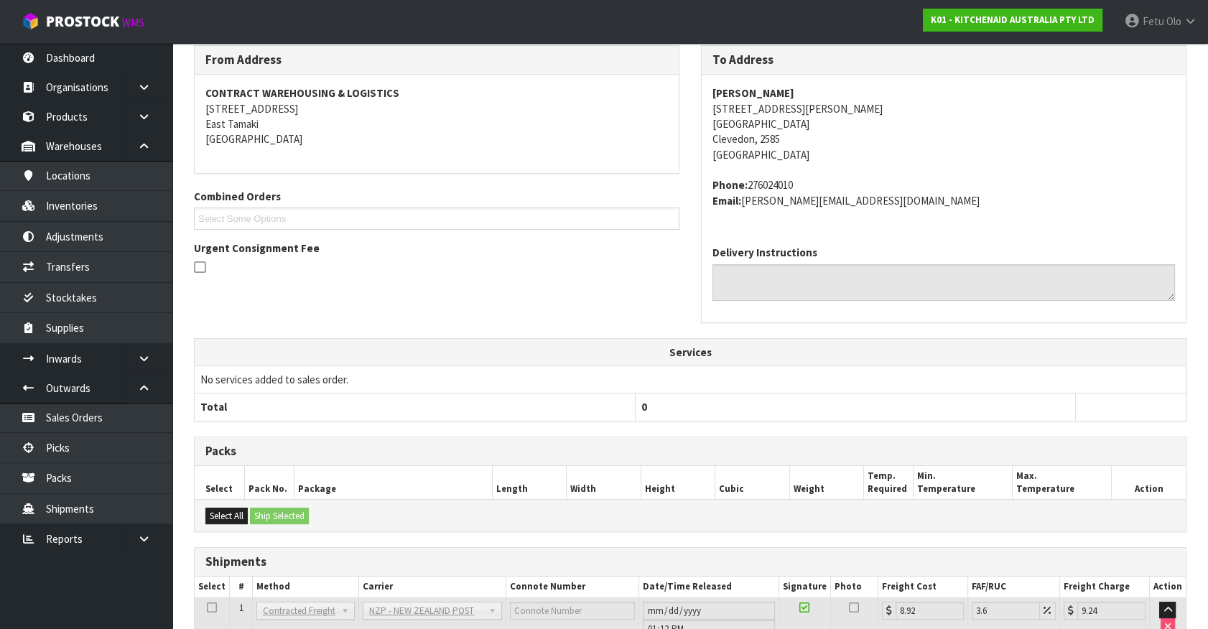
scroll to position [348, 0]
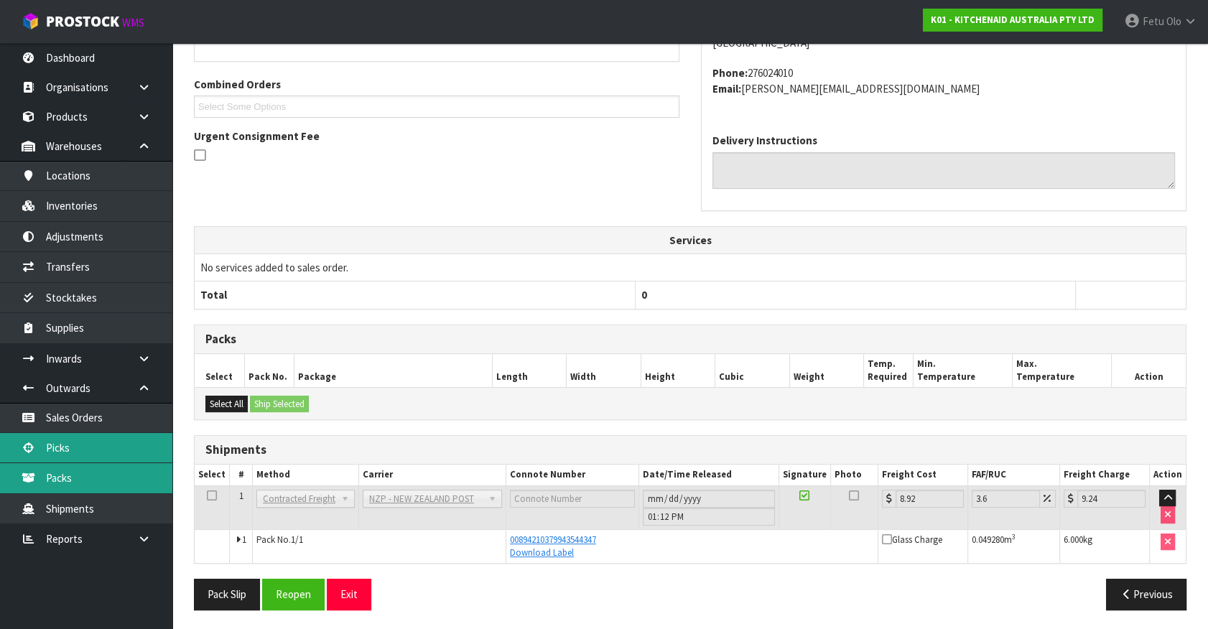
drag, startPoint x: 75, startPoint y: 453, endPoint x: 93, endPoint y: 479, distance: 31.5
click at [75, 453] on link "Picks" at bounding box center [86, 447] width 172 height 29
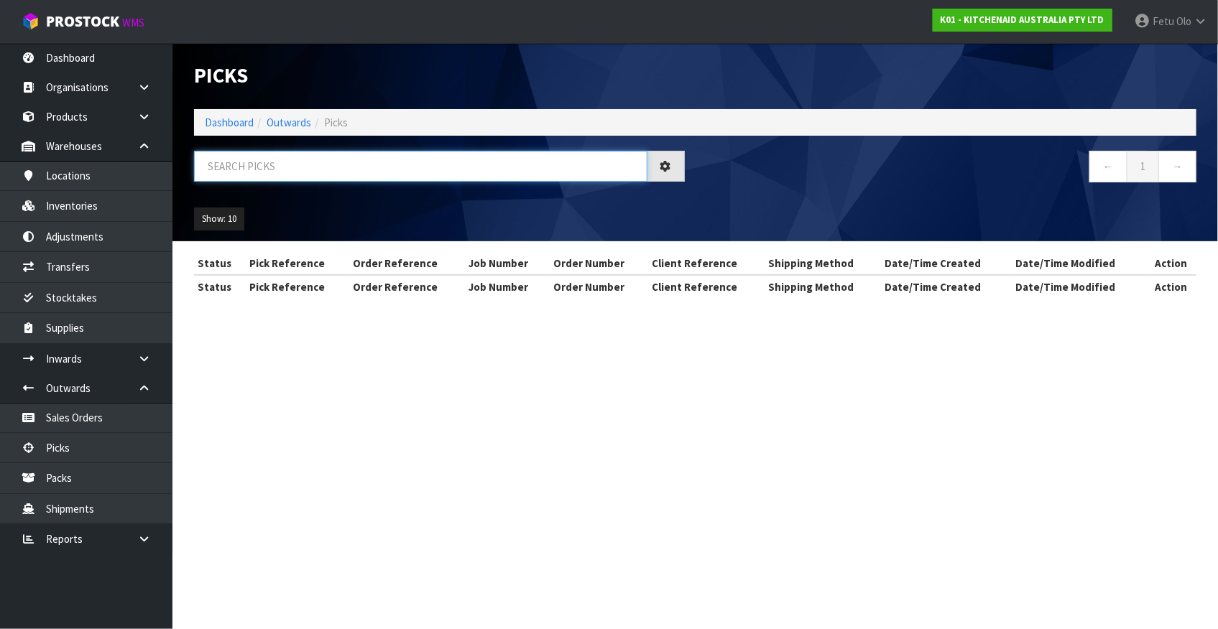
click at [303, 171] on input "text" at bounding box center [420, 166] width 453 height 31
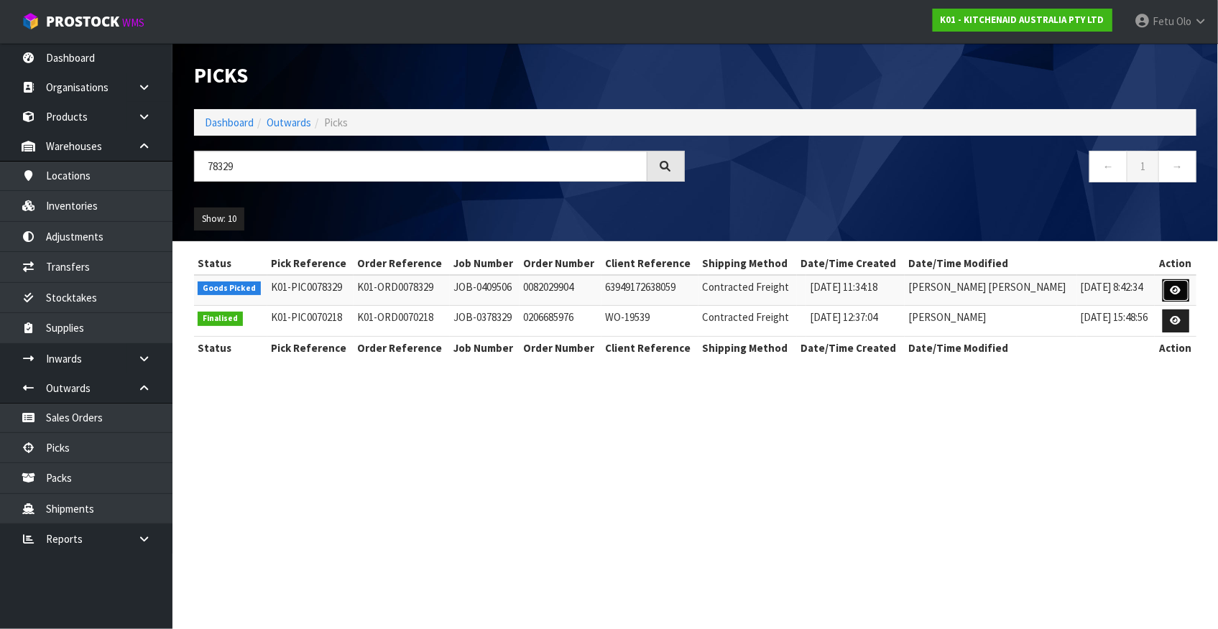
click at [1170, 294] on icon at bounding box center [1175, 290] width 11 height 9
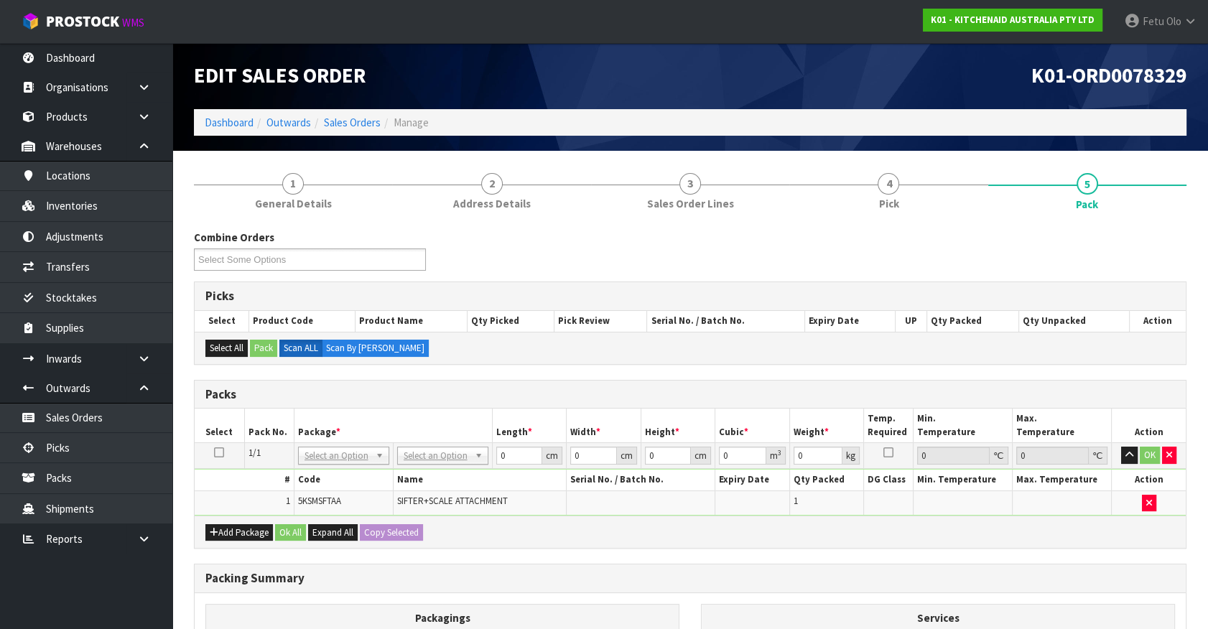
click at [1033, 366] on div "Combine Orders K01-ORD0078329 K01-ORD0078332 K01-ORD0078333 K01-ORD0078334 K01-…" at bounding box center [690, 517] width 993 height 574
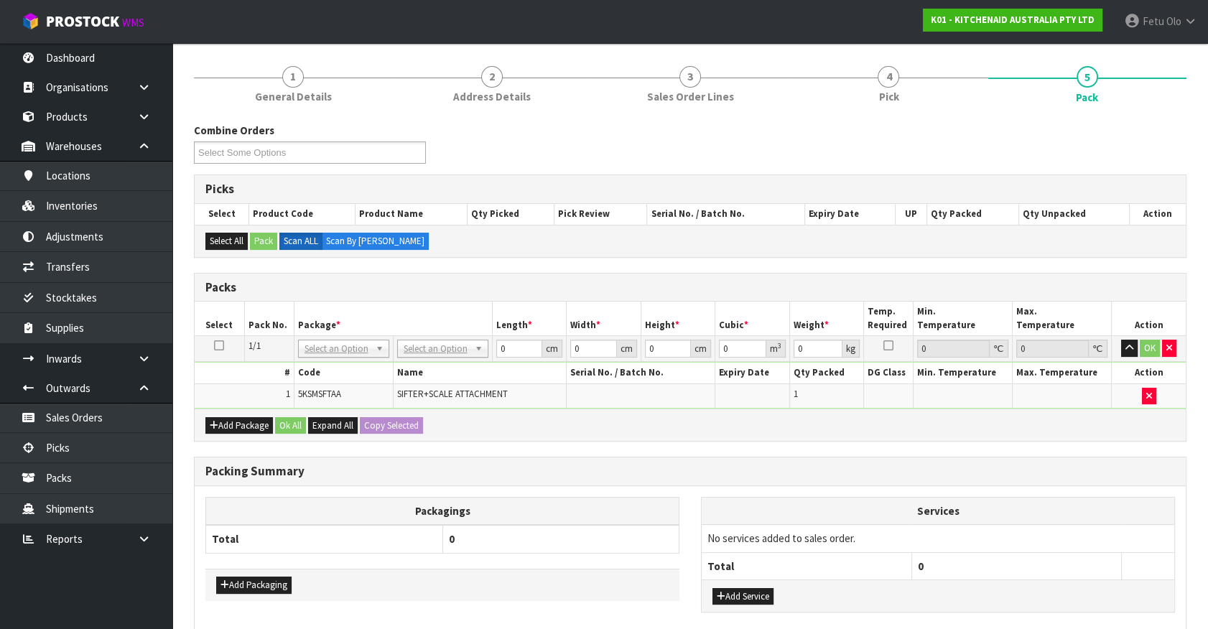
scroll to position [181, 0]
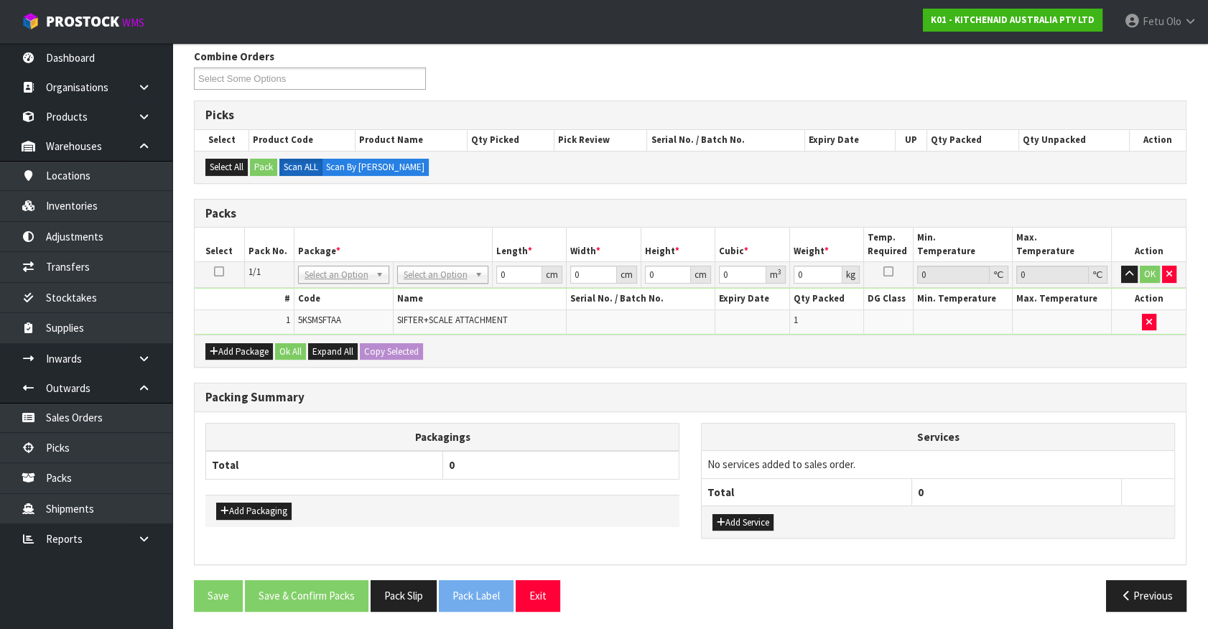
click at [590, 468] on th "0" at bounding box center [561, 465] width 237 height 28
click at [343, 499] on div "Add Packaging" at bounding box center [442, 511] width 474 height 32
click at [833, 560] on div "Packagings Total 0 Add Packaging Services No services added to sales order. Tot…" at bounding box center [690, 488] width 991 height 152
drag, startPoint x: 323, startPoint y: 274, endPoint x: 320, endPoint y: 289, distance: 14.7
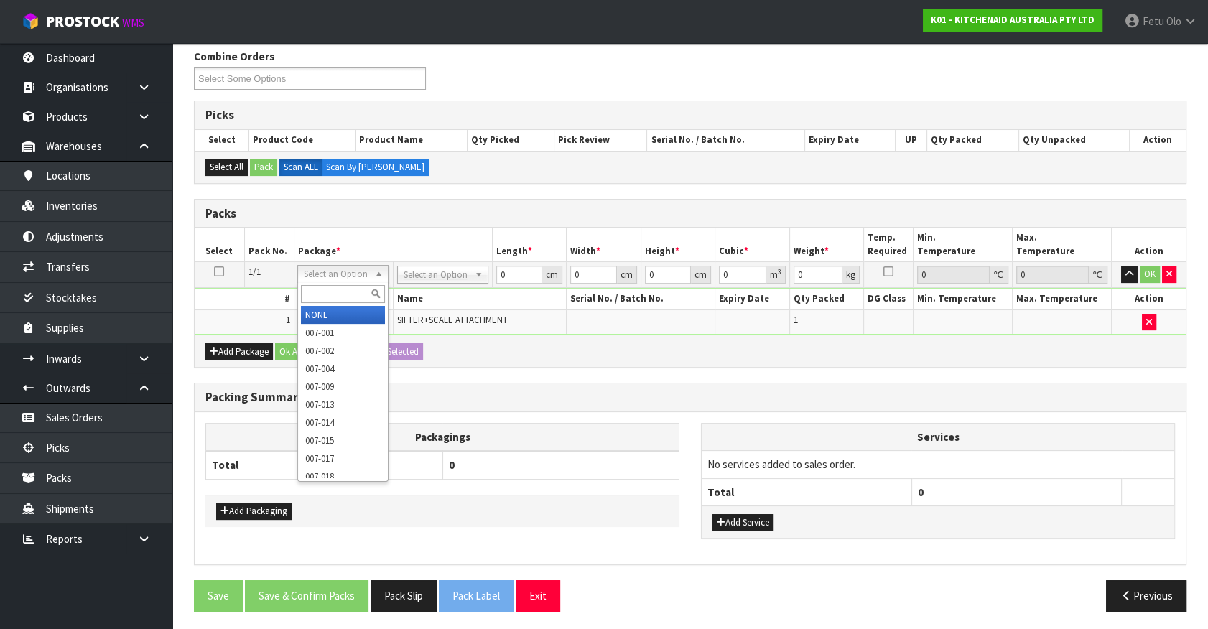
click at [318, 290] on input "text" at bounding box center [343, 294] width 84 height 18
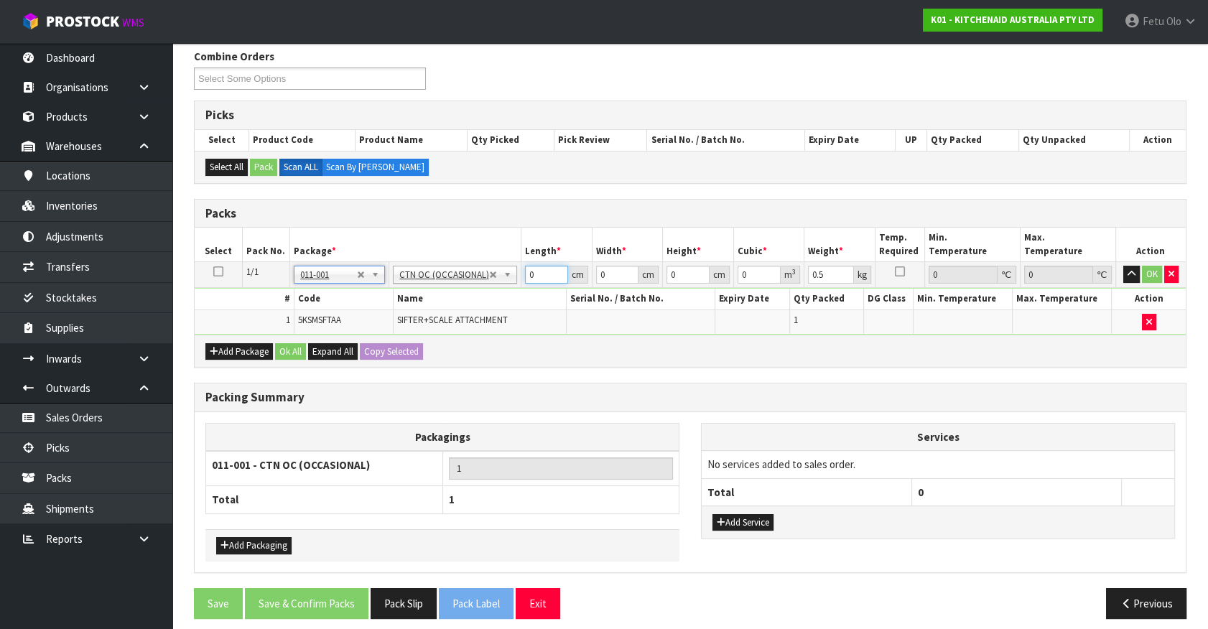
drag, startPoint x: 546, startPoint y: 272, endPoint x: 390, endPoint y: 330, distance: 166.2
click at [390, 330] on tbody "1/1 NONE 007-001 007-002 007-004 007-009 007-013 007-014 007-015 007-017 007-01…" at bounding box center [690, 298] width 991 height 73
click button "OK" at bounding box center [1152, 274] width 20 height 17
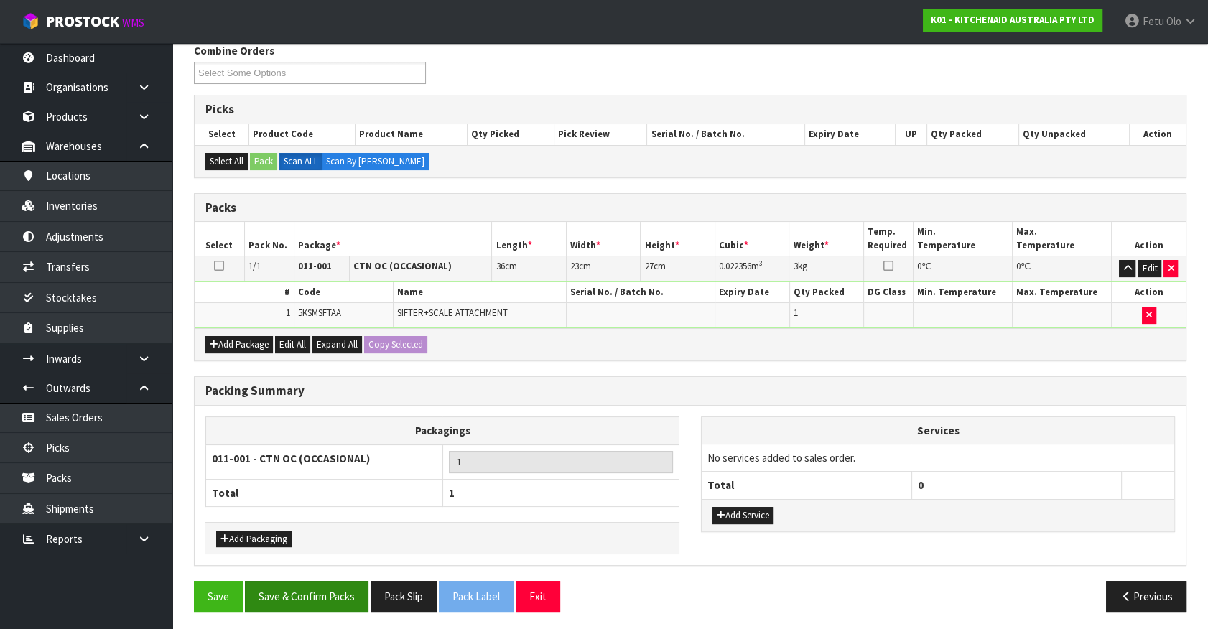
scroll to position [188, 0]
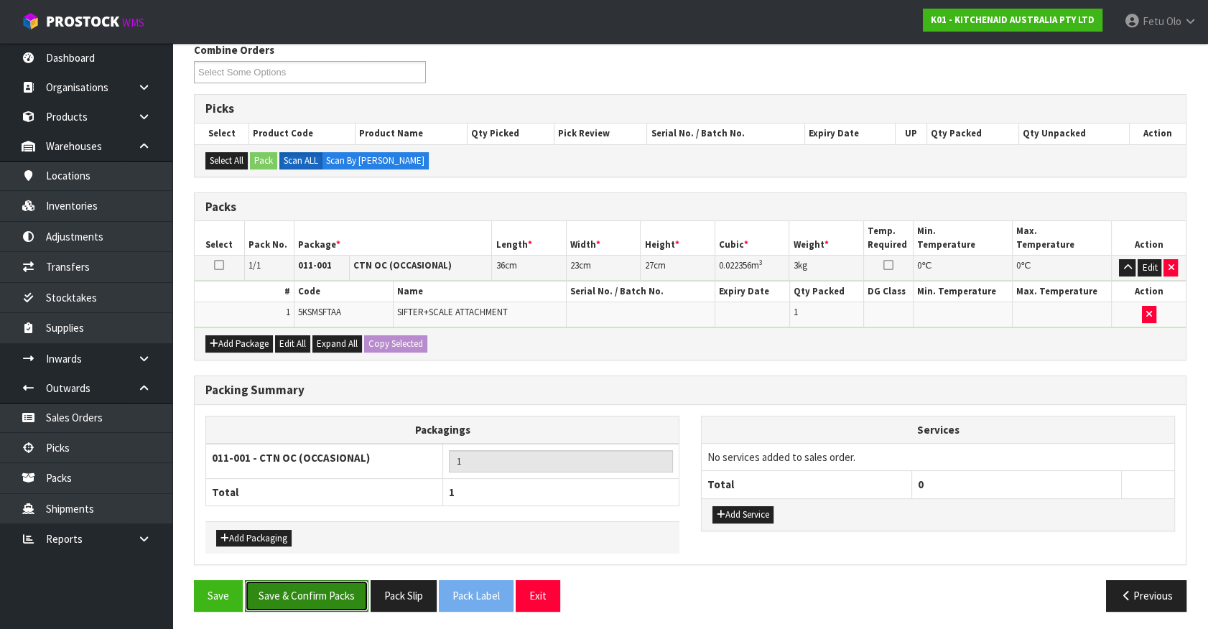
drag, startPoint x: 323, startPoint y: 582, endPoint x: 324, endPoint y: 568, distance: 14.4
click at [324, 582] on button "Save & Confirm Packs" at bounding box center [307, 595] width 124 height 31
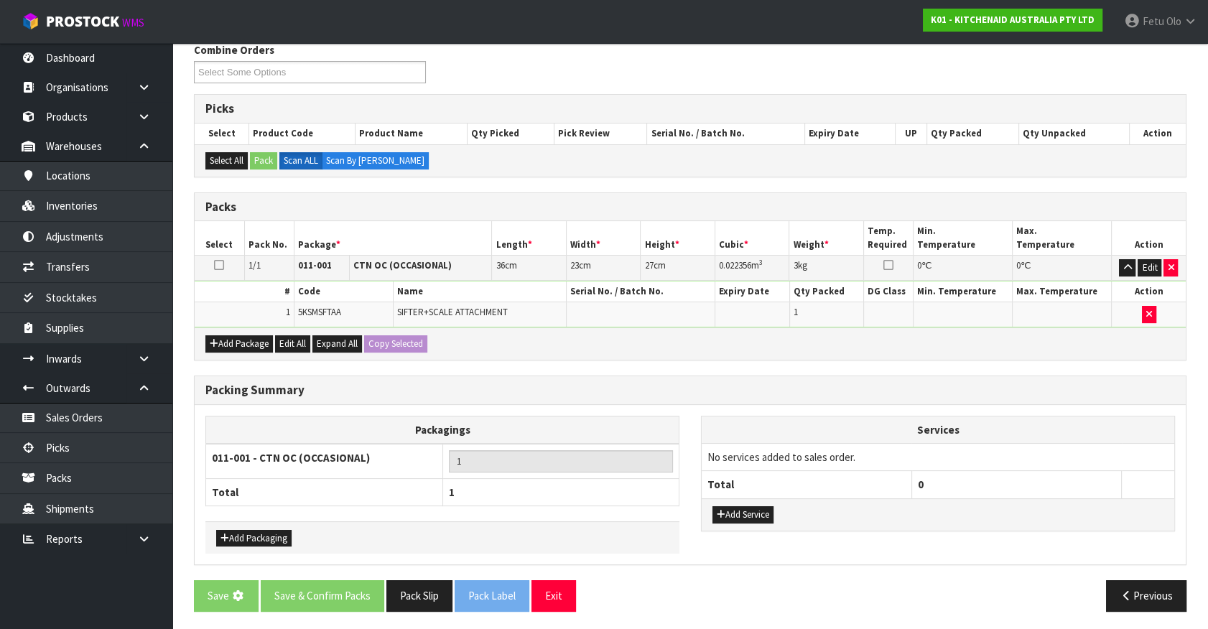
scroll to position [0, 0]
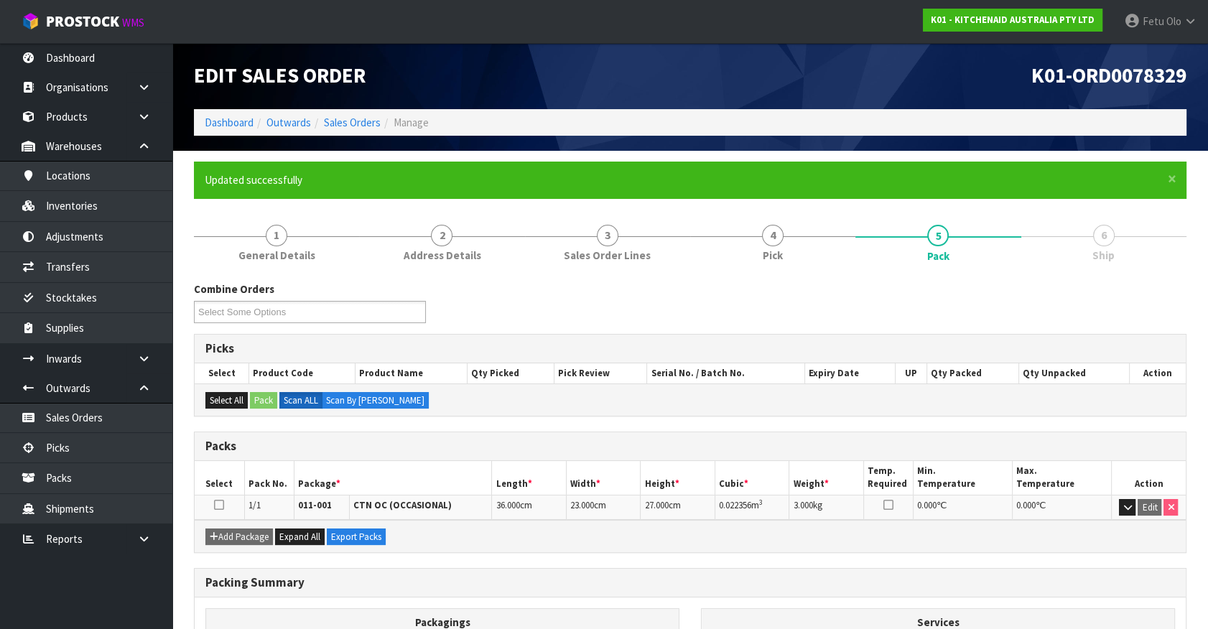
drag, startPoint x: 808, startPoint y: 589, endPoint x: 1040, endPoint y: 575, distance: 231.8
click at [808, 589] on div "Packing Summary" at bounding box center [690, 583] width 991 height 29
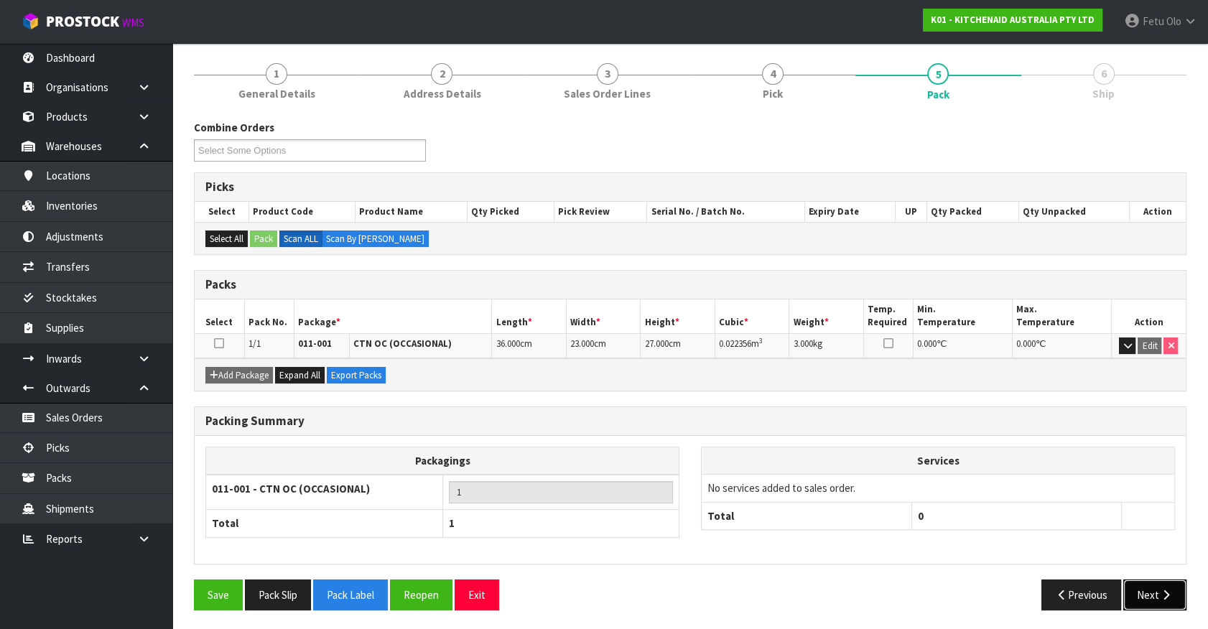
click at [1151, 593] on button "Next" at bounding box center [1155, 595] width 63 height 31
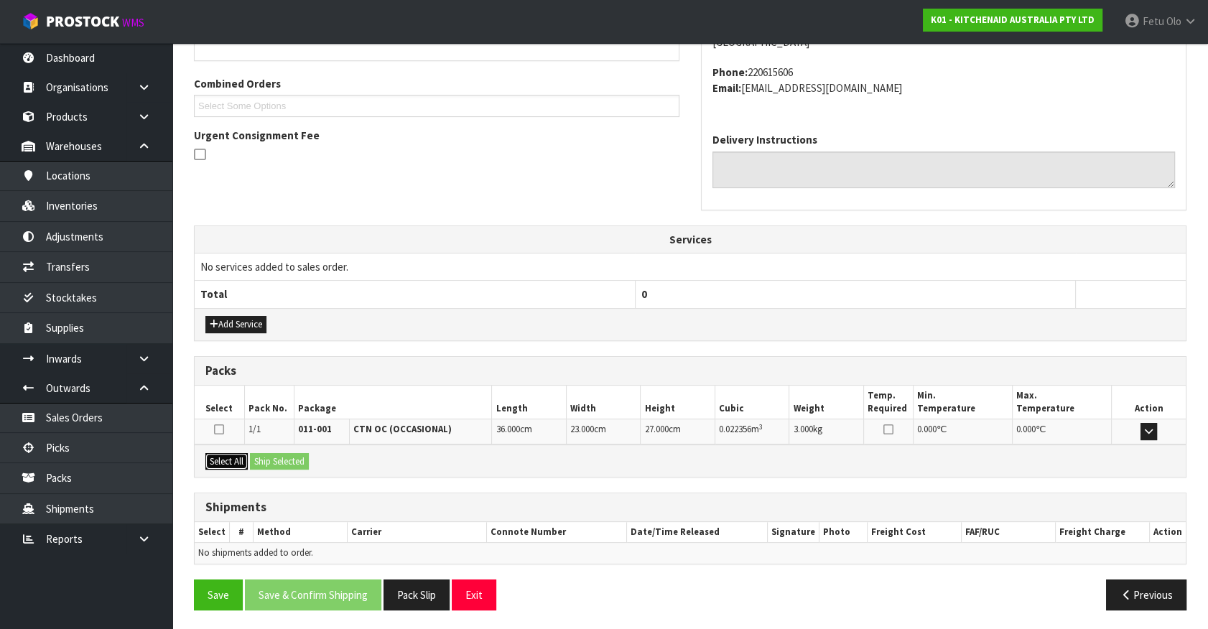
click at [236, 460] on button "Select All" at bounding box center [226, 461] width 42 height 17
click at [268, 458] on button "Ship Selected" at bounding box center [279, 461] width 59 height 17
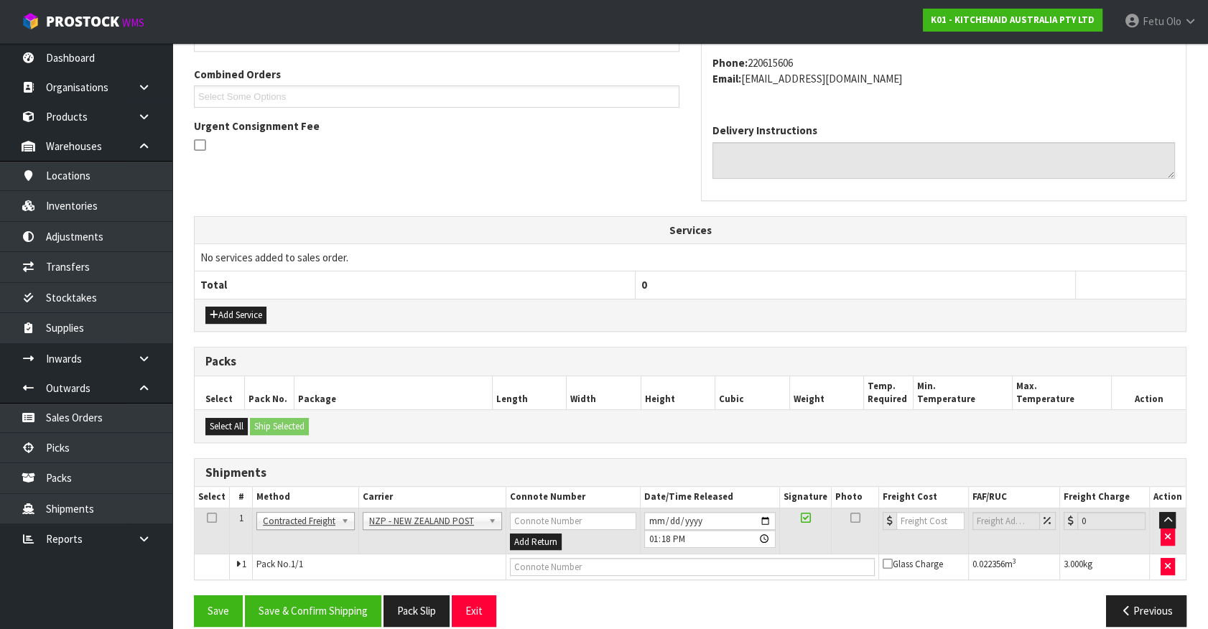
scroll to position [374, 0]
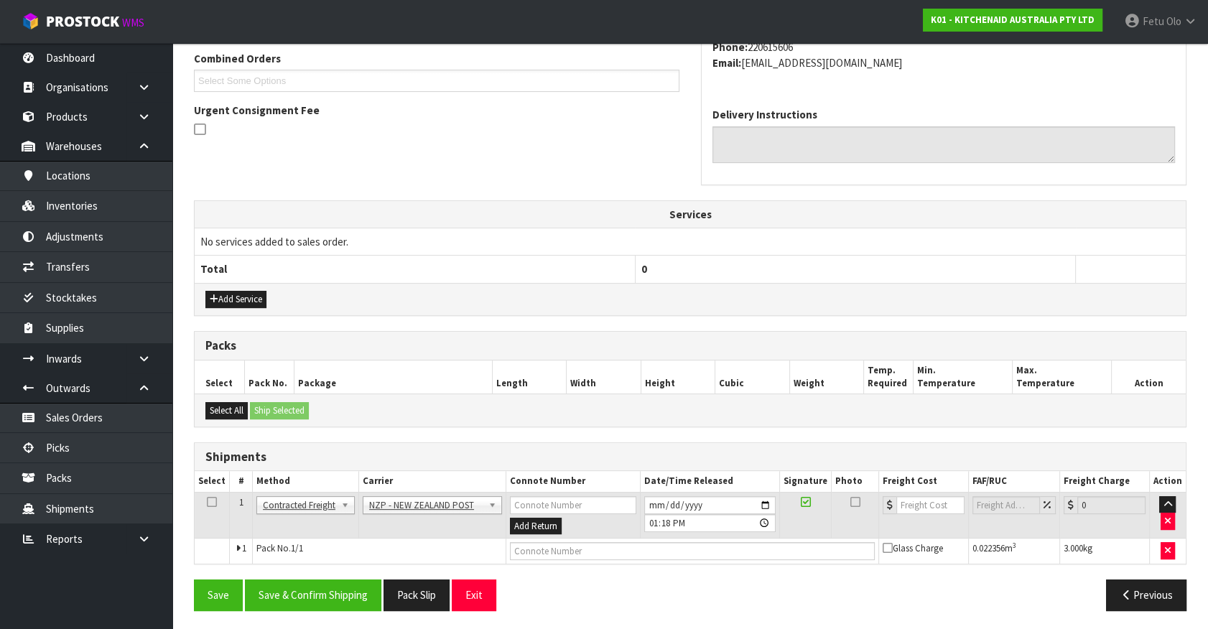
click at [324, 574] on div "From Address CONTRACT WAREHOUSING & LOGISTICS [STREET_ADDRESS] Combined Orders …" at bounding box center [690, 264] width 993 height 714
click at [315, 580] on button "Save & Confirm Shipping" at bounding box center [313, 595] width 136 height 31
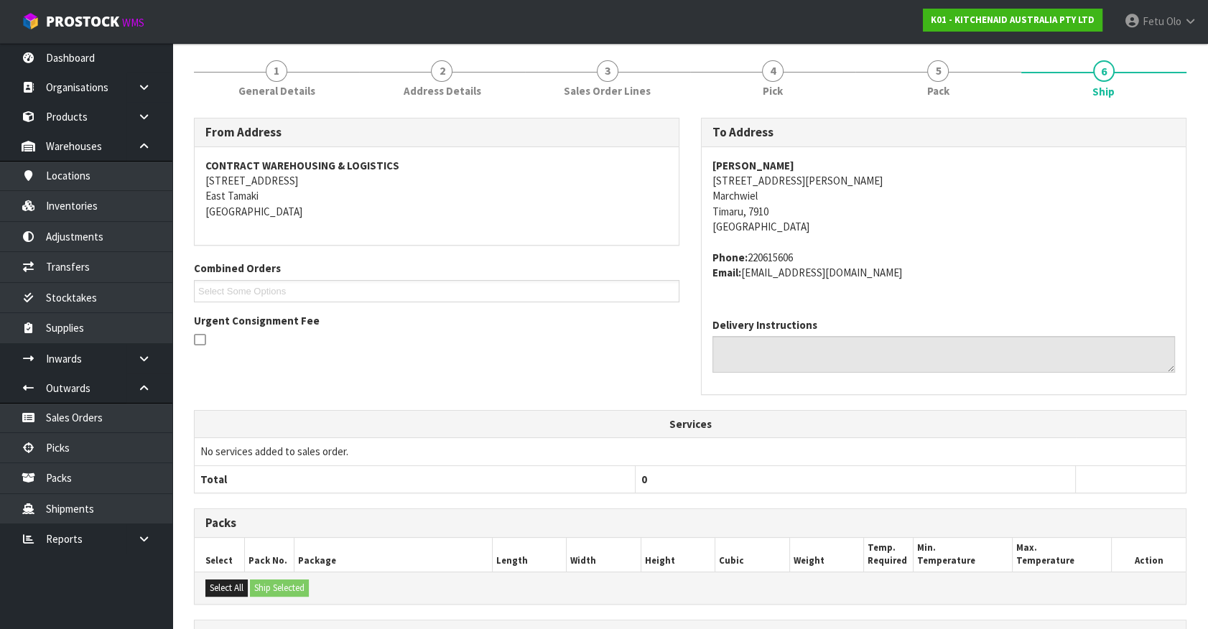
scroll to position [354, 0]
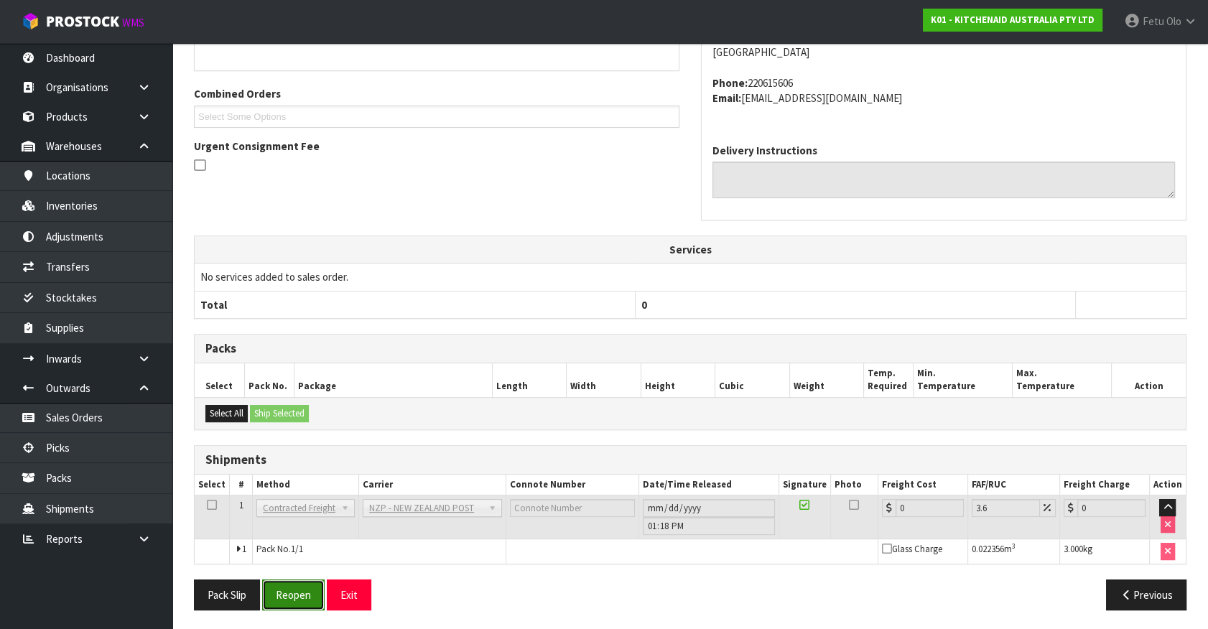
click at [298, 600] on button "Reopen" at bounding box center [293, 595] width 63 height 31
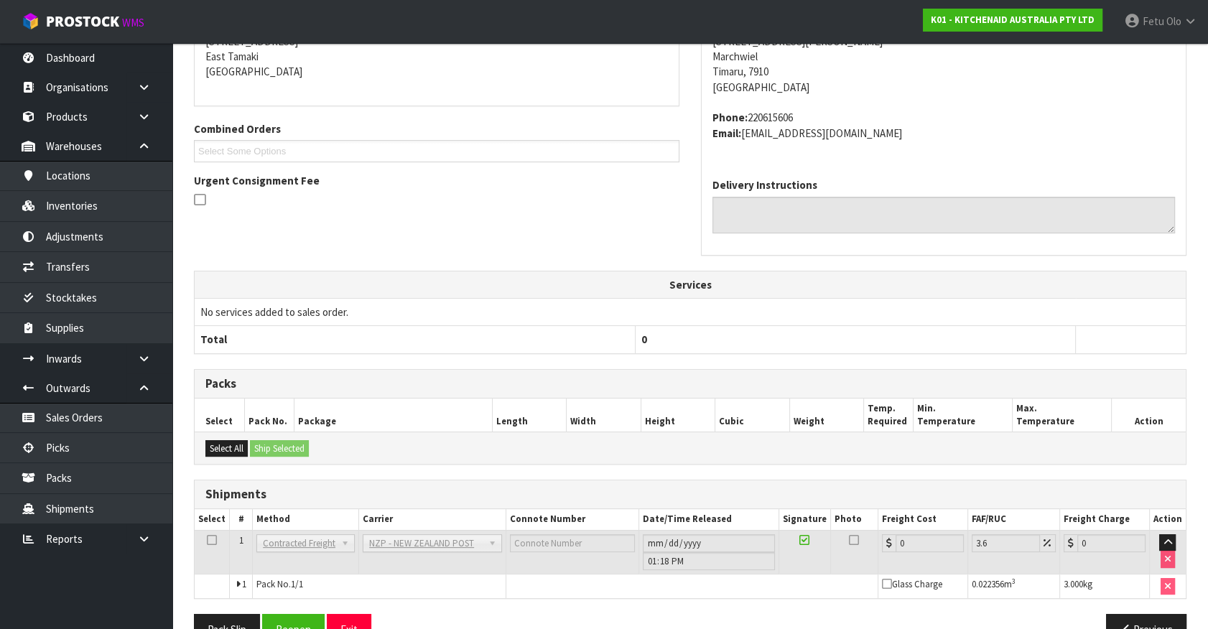
scroll to position [338, 0]
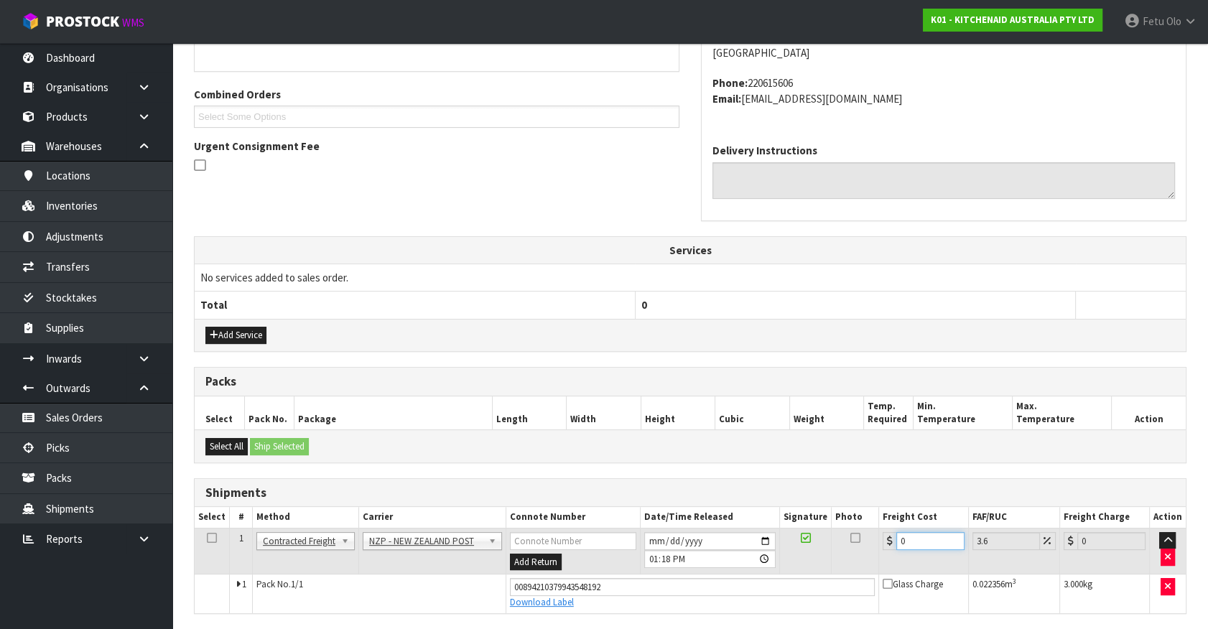
drag, startPoint x: 911, startPoint y: 546, endPoint x: 718, endPoint y: 576, distance: 195.6
click at [718, 576] on tbody "1 Client Local Pickup Customer Local Pickup Company Freight Contracted Freight …" at bounding box center [690, 570] width 991 height 85
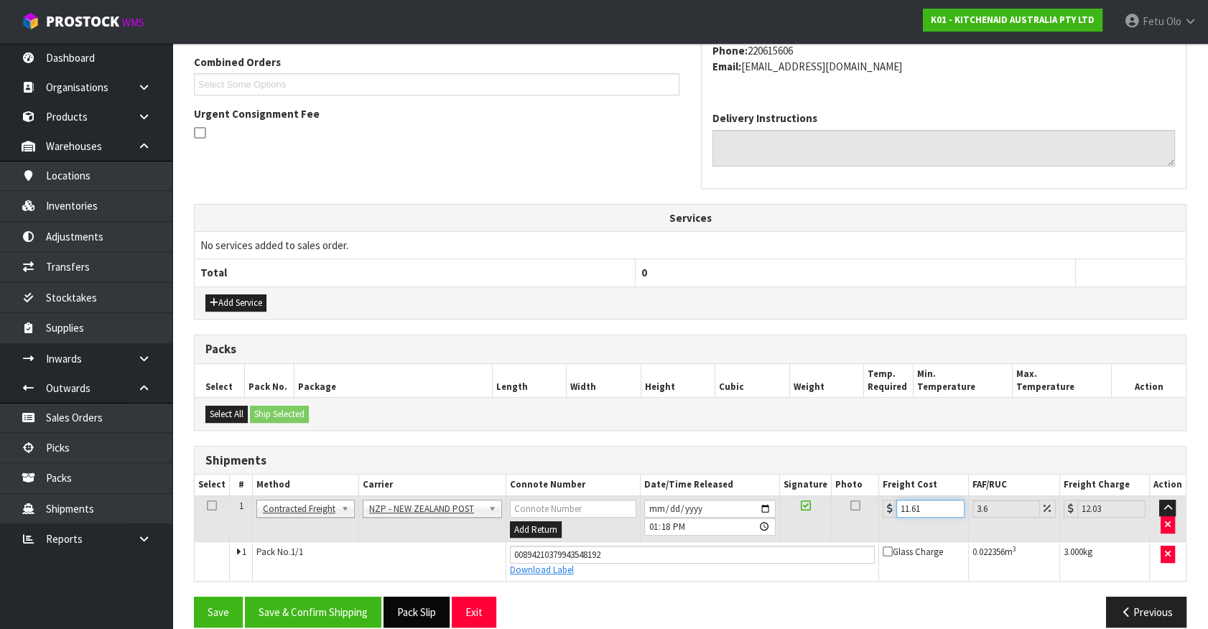
scroll to position [388, 0]
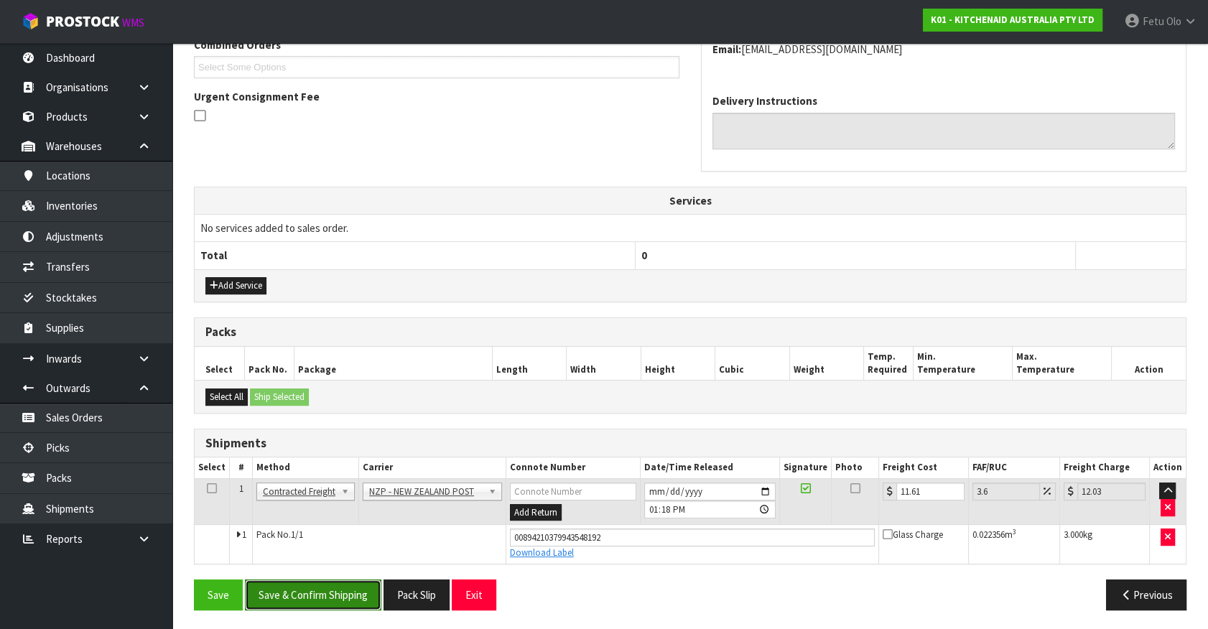
click at [346, 594] on button "Save & Confirm Shipping" at bounding box center [313, 595] width 136 height 31
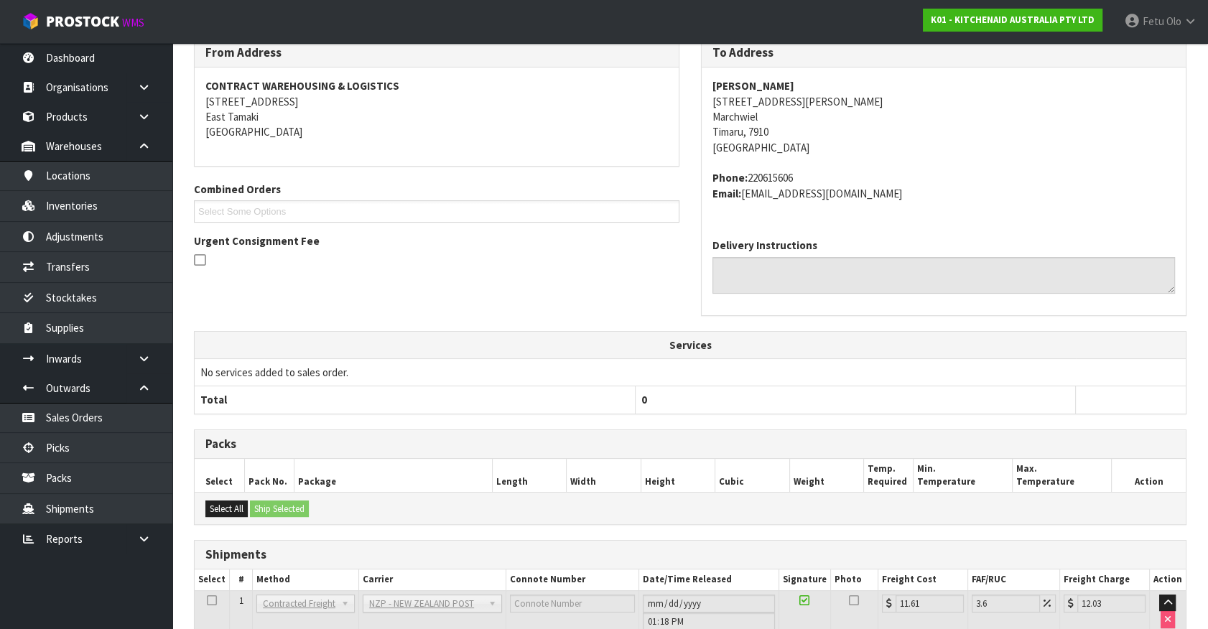
scroll to position [348, 0]
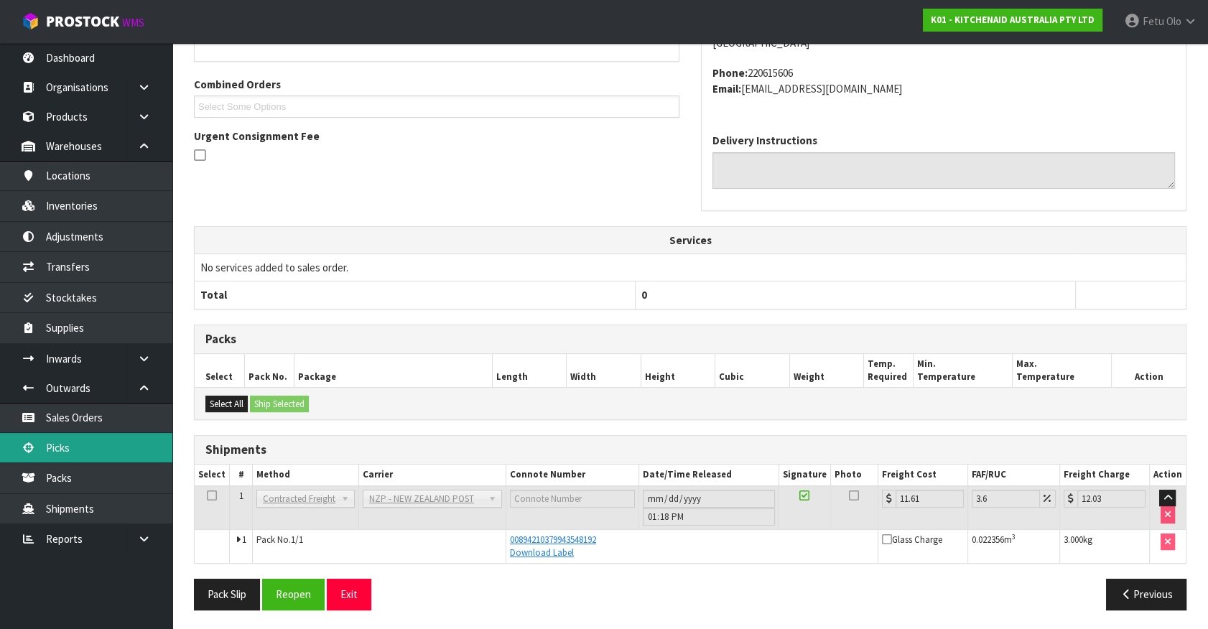
click at [72, 443] on link "Picks" at bounding box center [86, 447] width 172 height 29
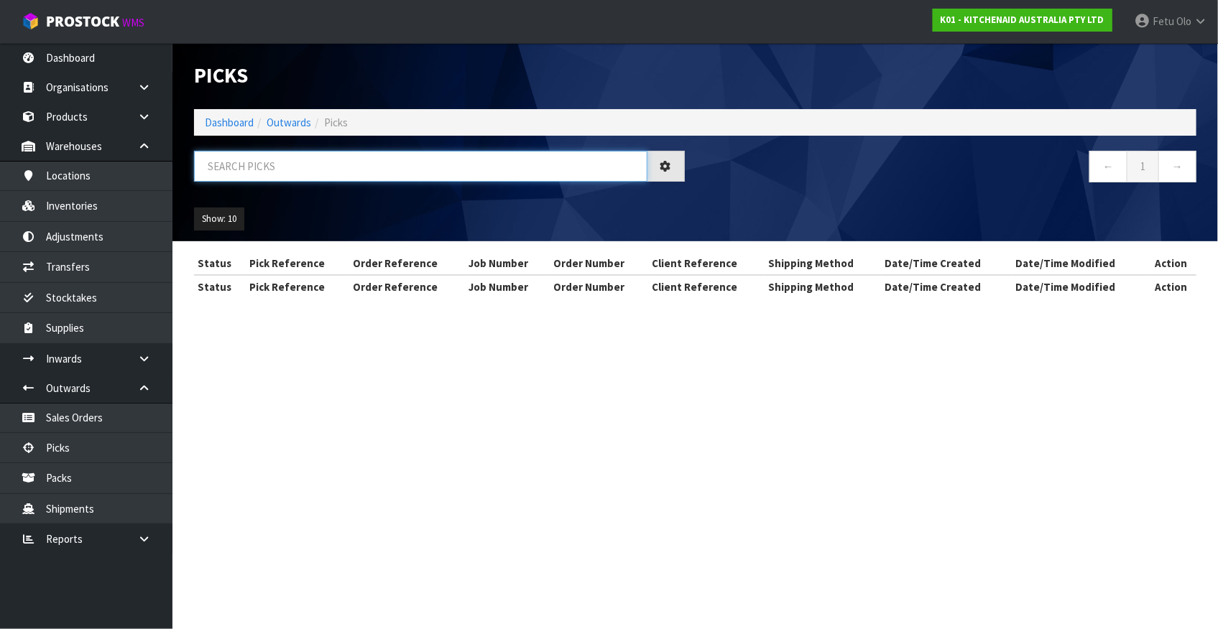
click at [374, 174] on input "text" at bounding box center [420, 166] width 453 height 31
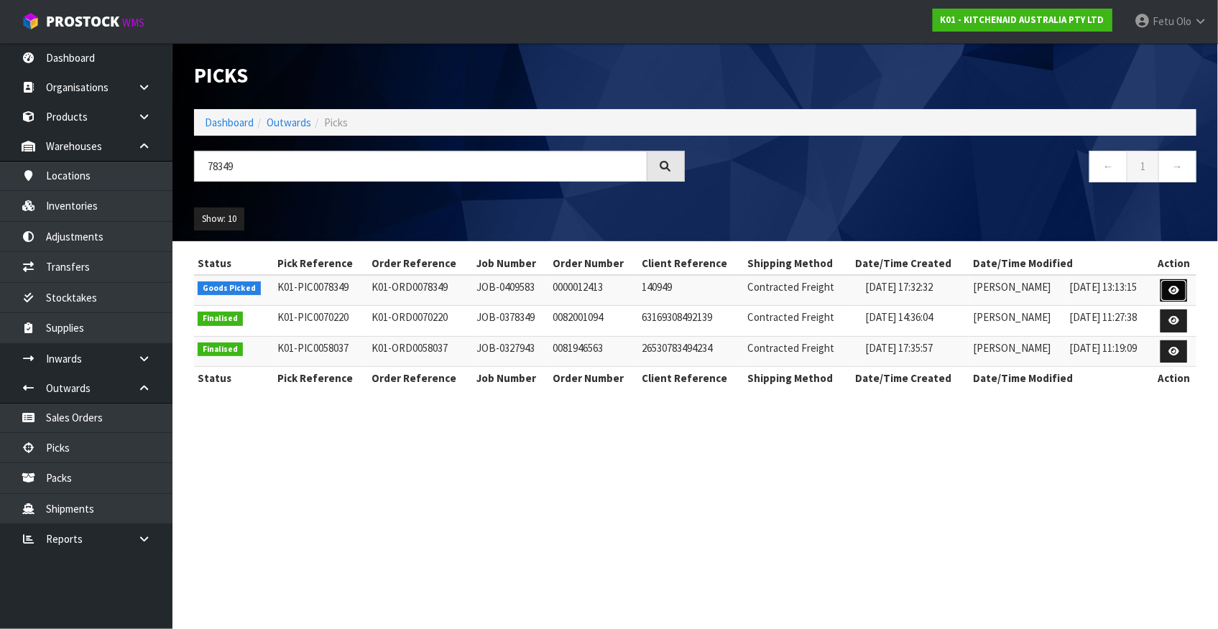
click at [1174, 289] on icon at bounding box center [1173, 290] width 11 height 9
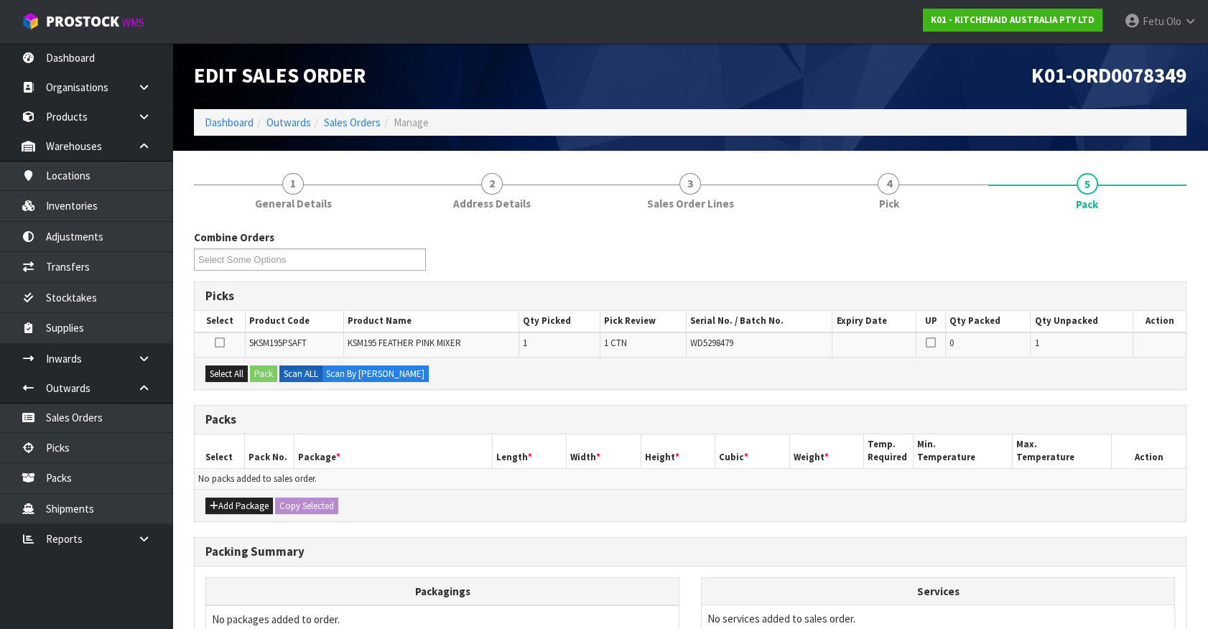
click at [754, 402] on div "Combine Orders K01-ORD0078332 K01-ORD0078333 K01-ORD0078334 K01-ORD0078338 K01-…" at bounding box center [690, 504] width 993 height 548
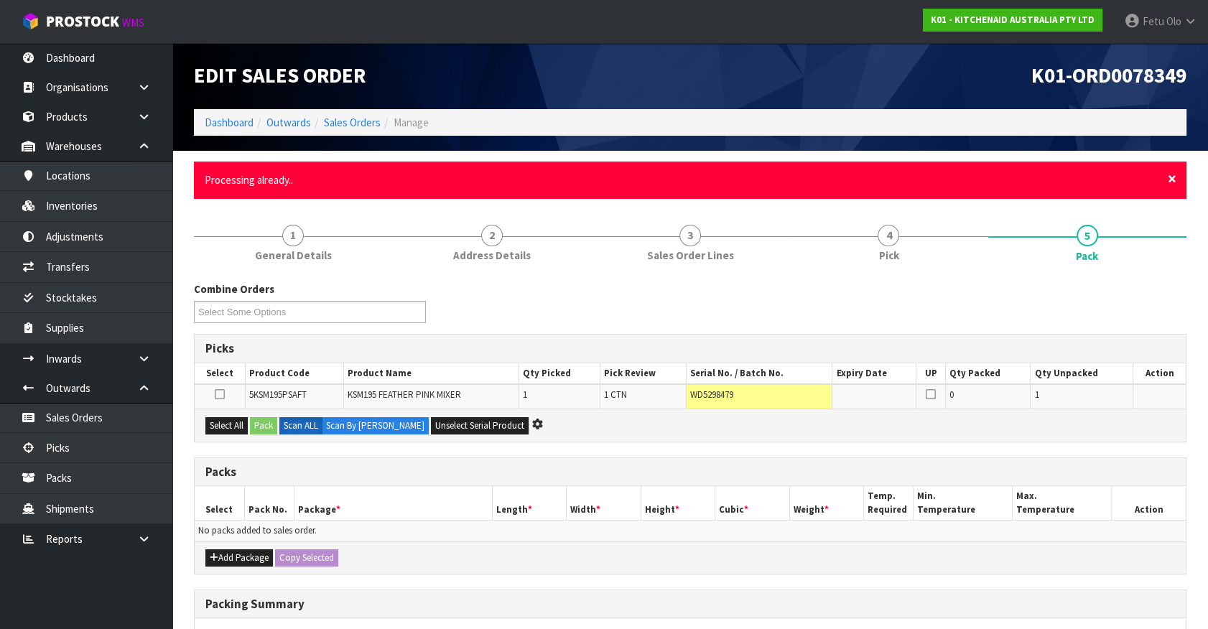
click at [1172, 177] on span "×" at bounding box center [1172, 179] width 9 height 20
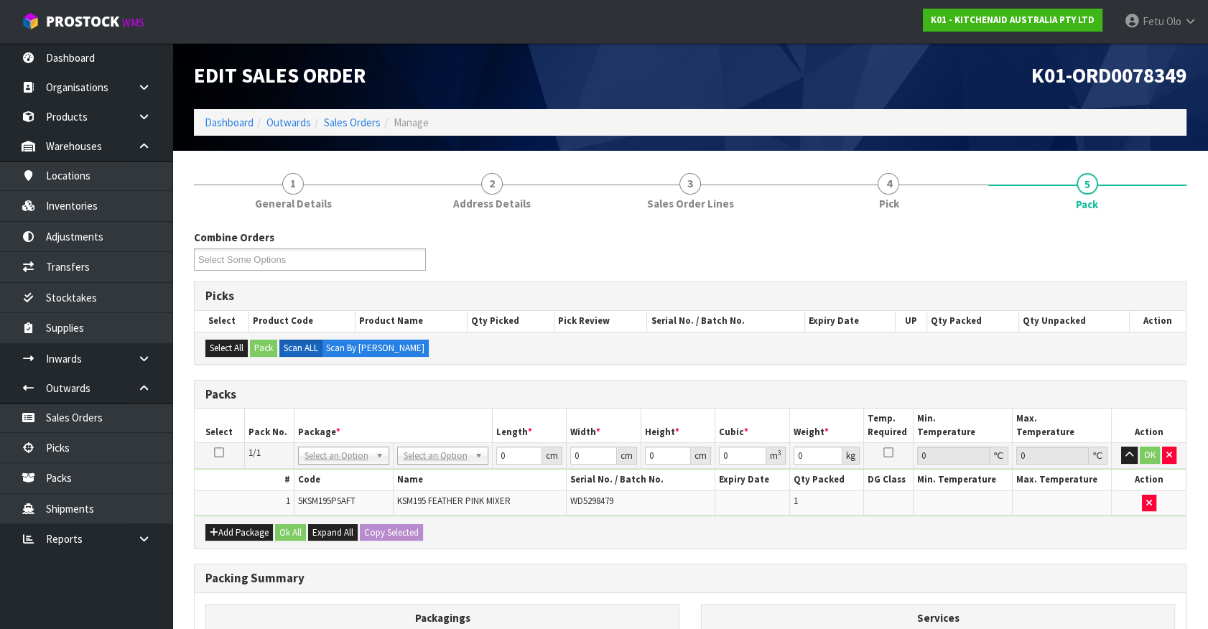
drag, startPoint x: 319, startPoint y: 450, endPoint x: 321, endPoint y: 482, distance: 31.7
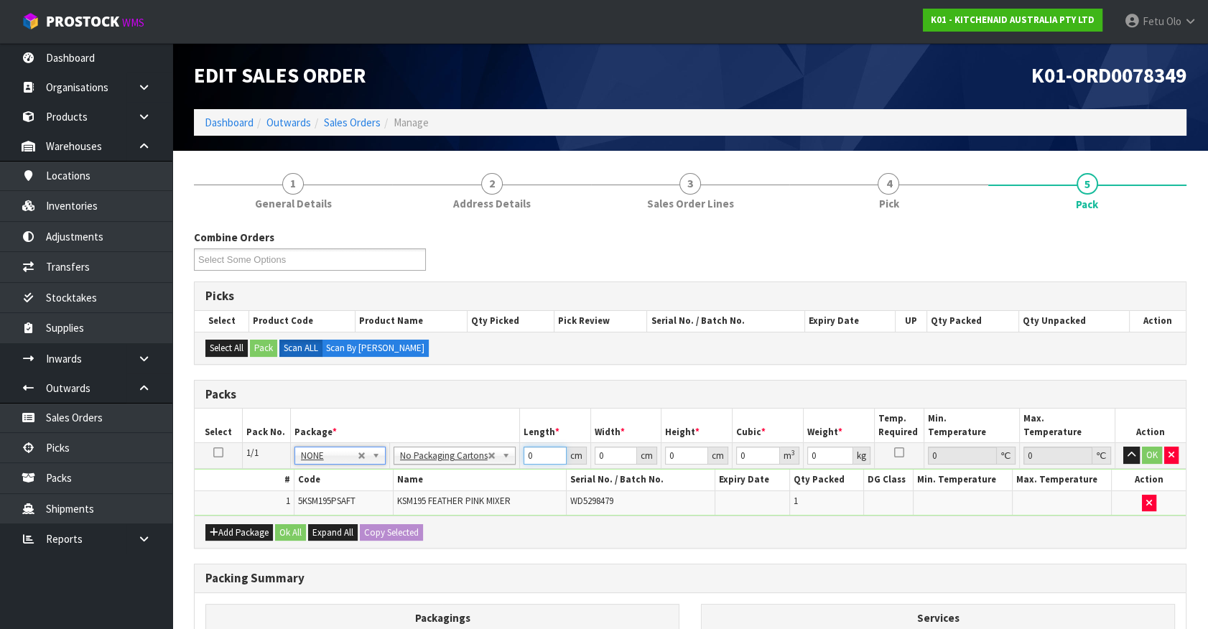
drag, startPoint x: 517, startPoint y: 455, endPoint x: 338, endPoint y: 487, distance: 180.9
click at [338, 486] on tbody "1/1 NONE 007-001 007-002 007-004 007-009 007-013 007-014 007-015 007-017 007-01…" at bounding box center [690, 479] width 991 height 73
click button "OK" at bounding box center [1152, 455] width 20 height 17
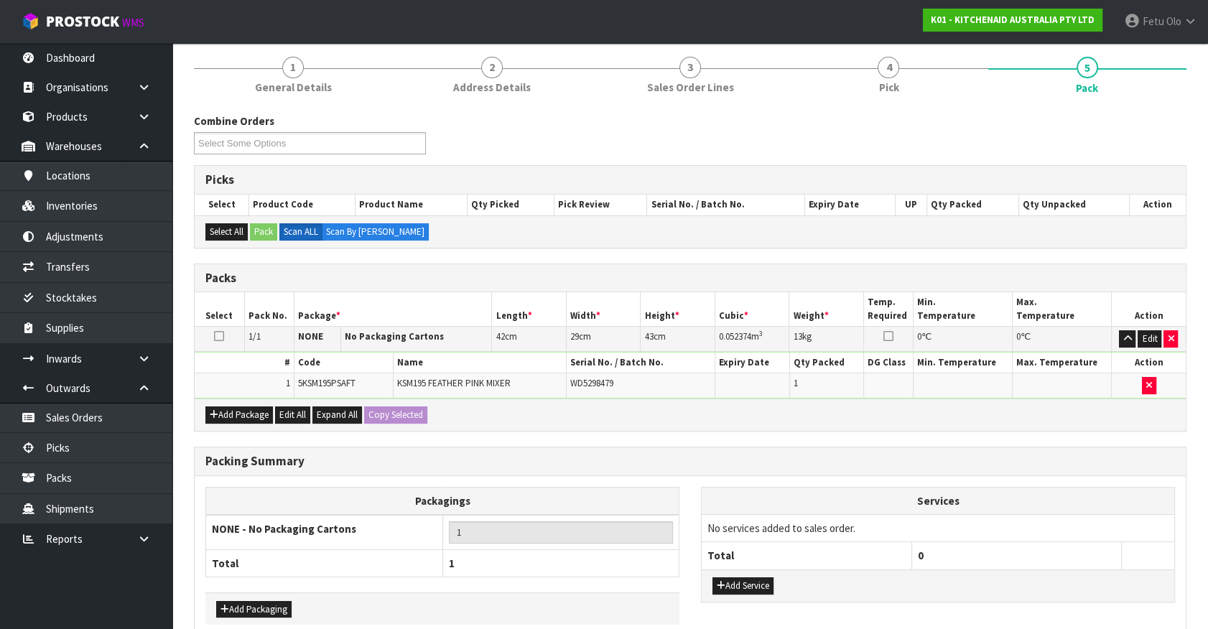
scroll to position [188, 0]
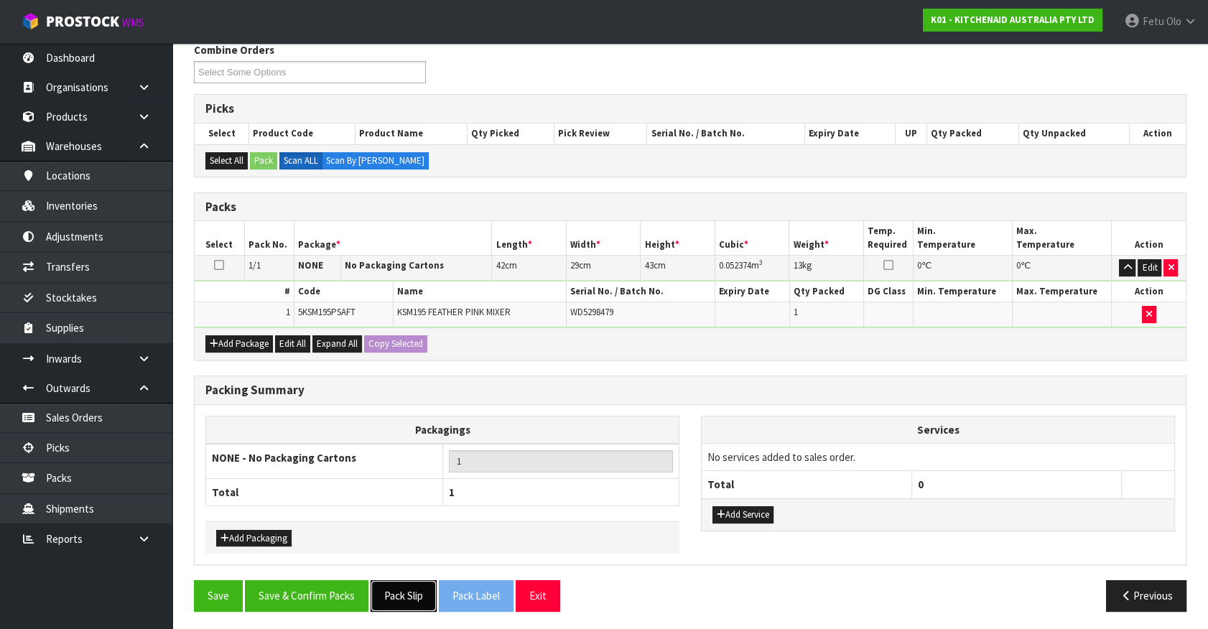
click at [404, 588] on button "Pack Slip" at bounding box center [404, 595] width 66 height 31
click at [340, 583] on button "Save & Confirm Packs" at bounding box center [307, 595] width 124 height 31
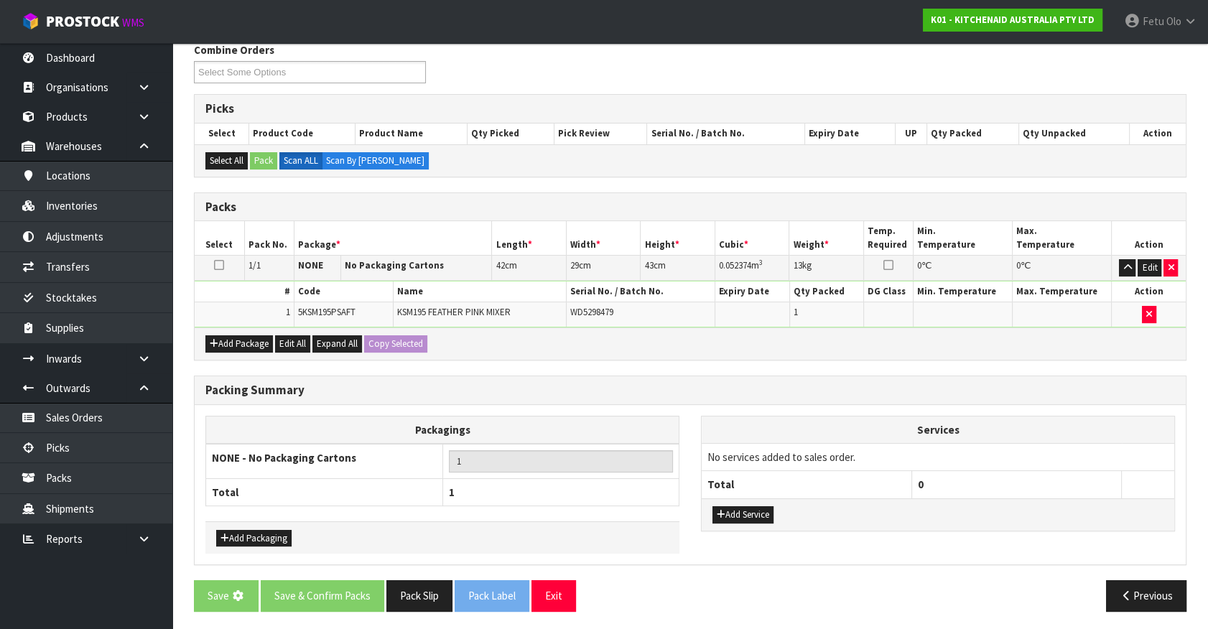
scroll to position [0, 0]
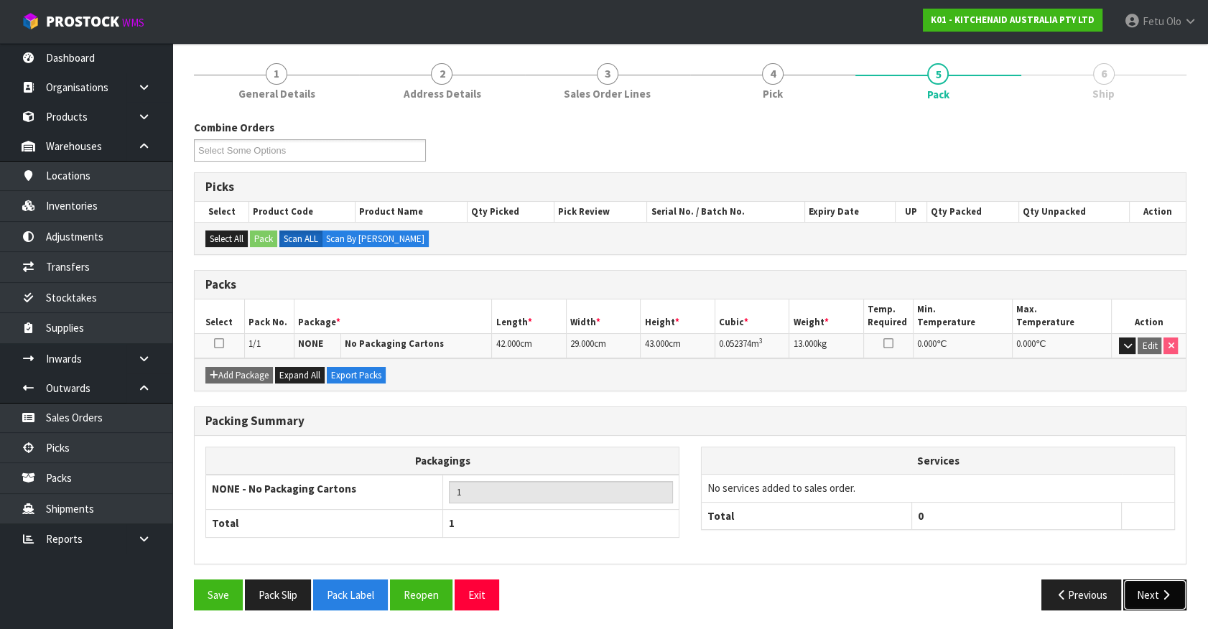
click at [1149, 589] on button "Next" at bounding box center [1155, 595] width 63 height 31
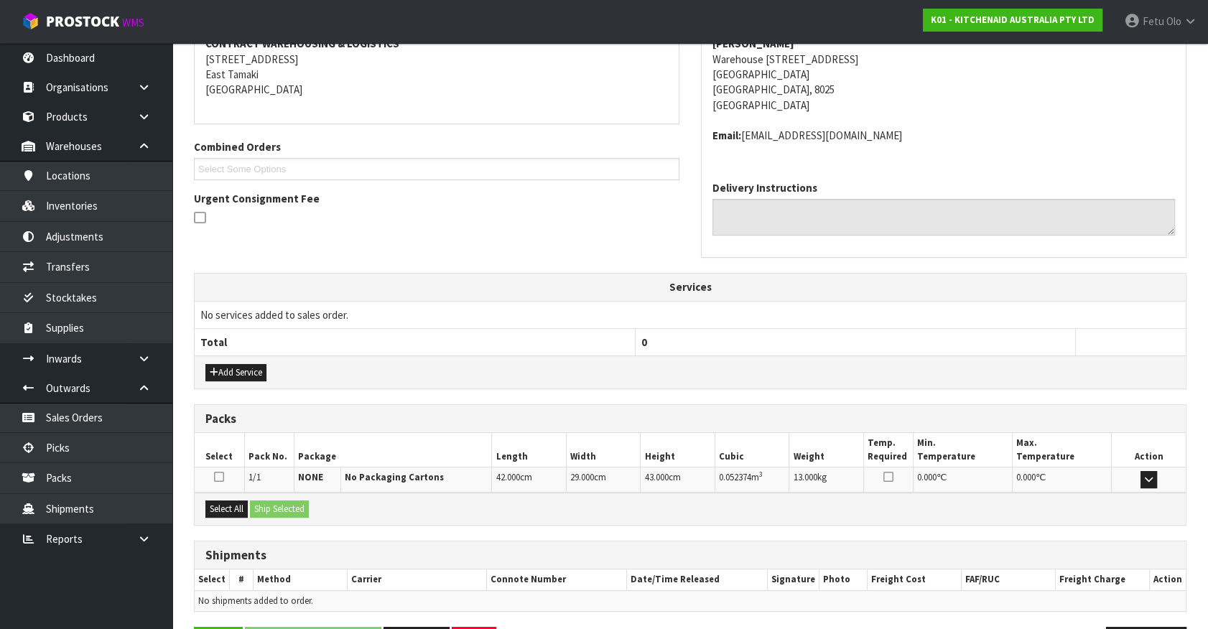
scroll to position [333, 0]
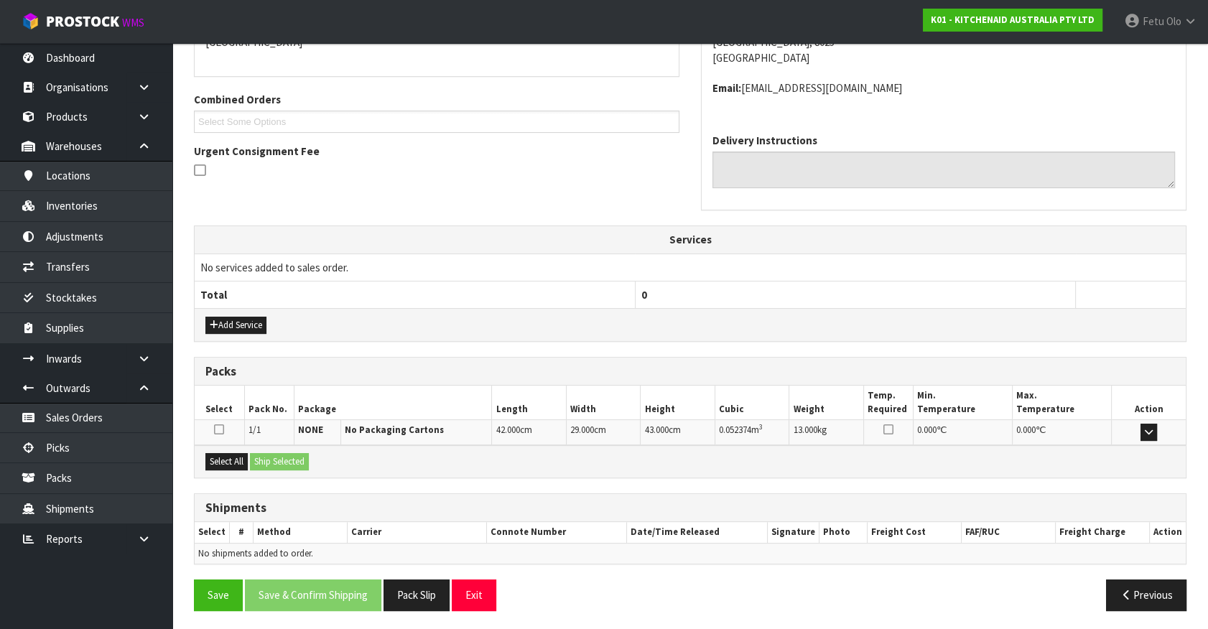
click at [212, 445] on div "Select All Ship Selected" at bounding box center [690, 461] width 991 height 32
drag, startPoint x: 219, startPoint y: 451, endPoint x: 244, endPoint y: 454, distance: 25.3
click at [223, 453] on button "Select All" at bounding box center [226, 461] width 42 height 17
drag, startPoint x: 249, startPoint y: 454, endPoint x: 259, endPoint y: 456, distance: 9.6
click at [253, 454] on div "Select All Ship Selected" at bounding box center [690, 461] width 991 height 32
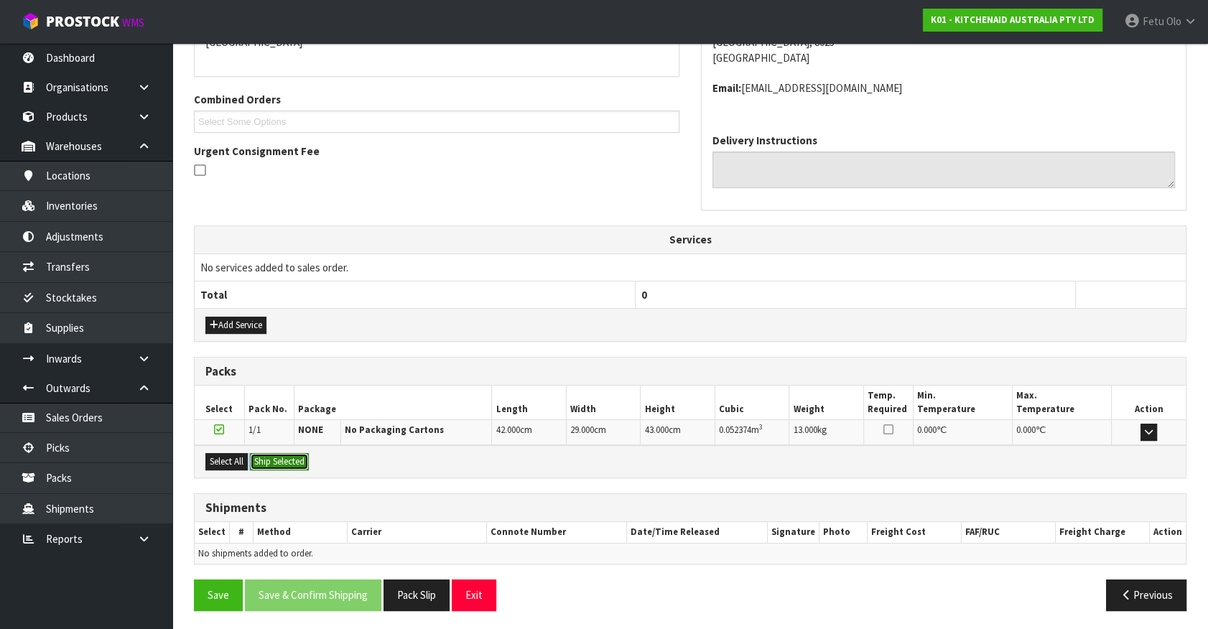
click at [280, 465] on button "Ship Selected" at bounding box center [279, 461] width 59 height 17
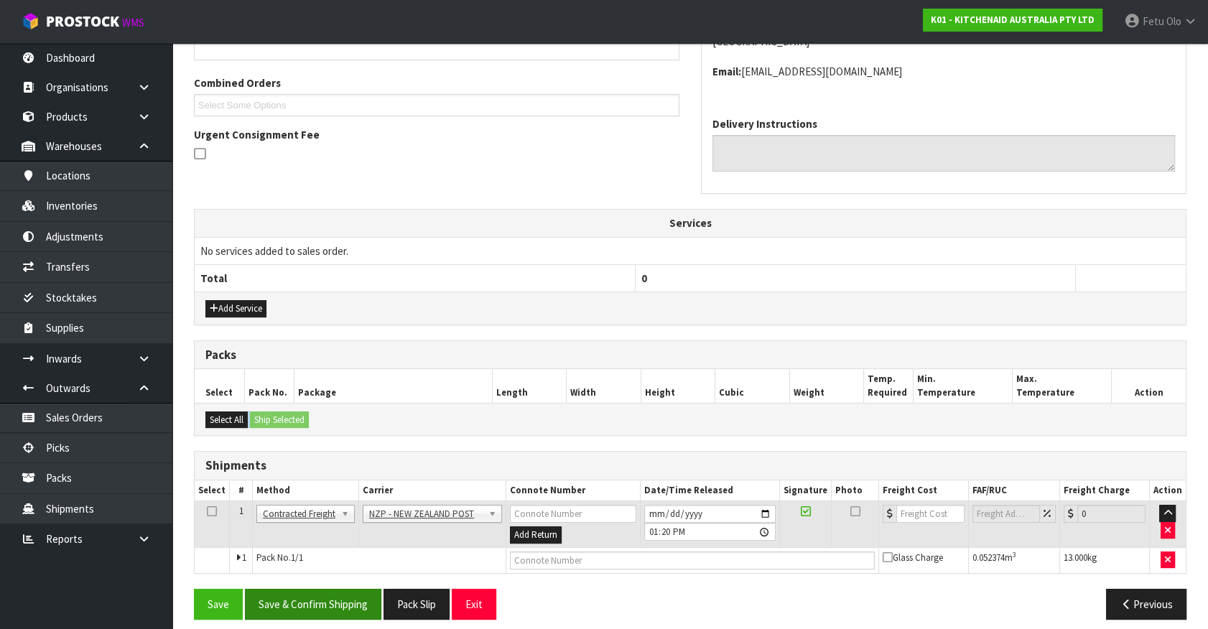
scroll to position [359, 0]
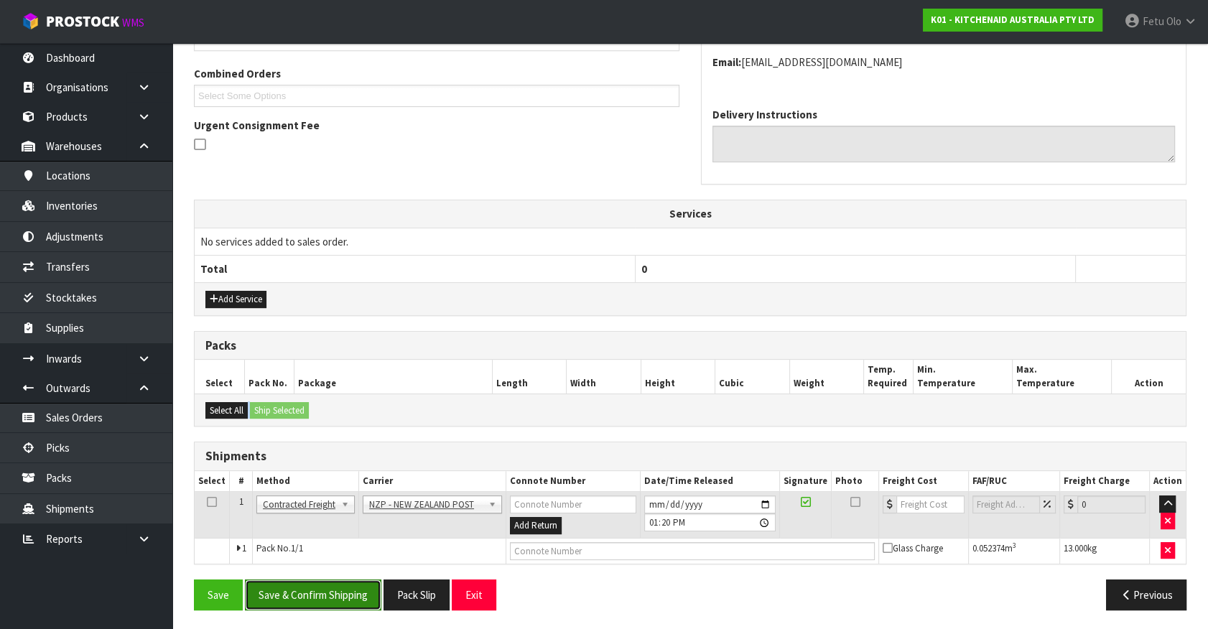
click at [320, 589] on button "Save & Confirm Shipping" at bounding box center [313, 595] width 136 height 31
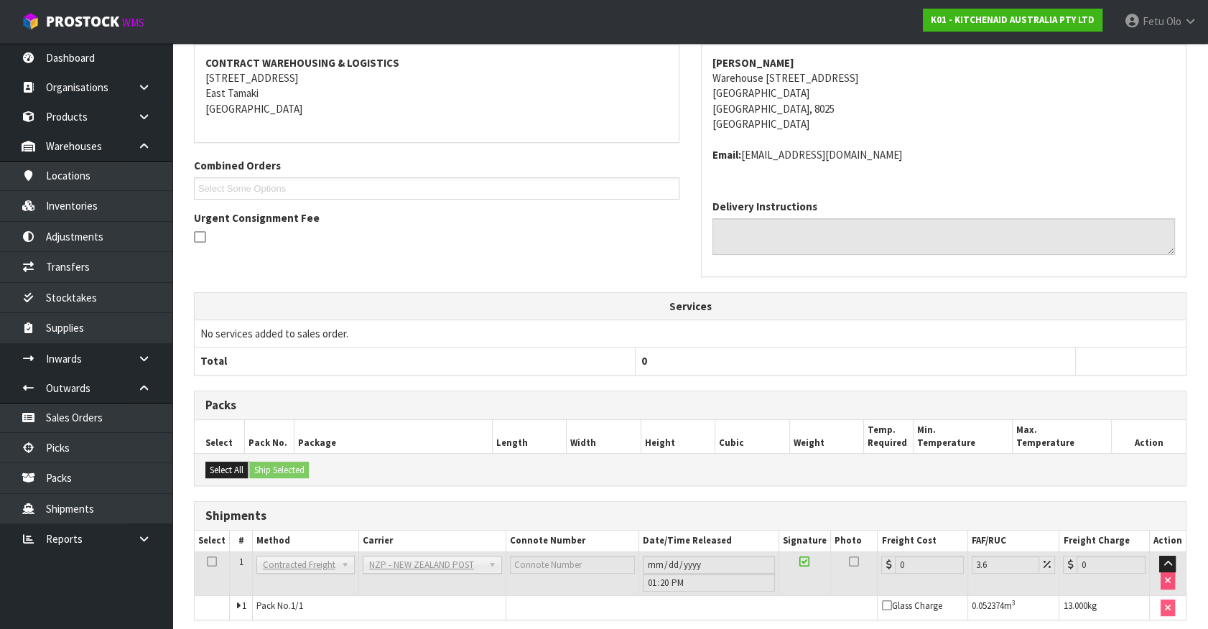
scroll to position [338, 0]
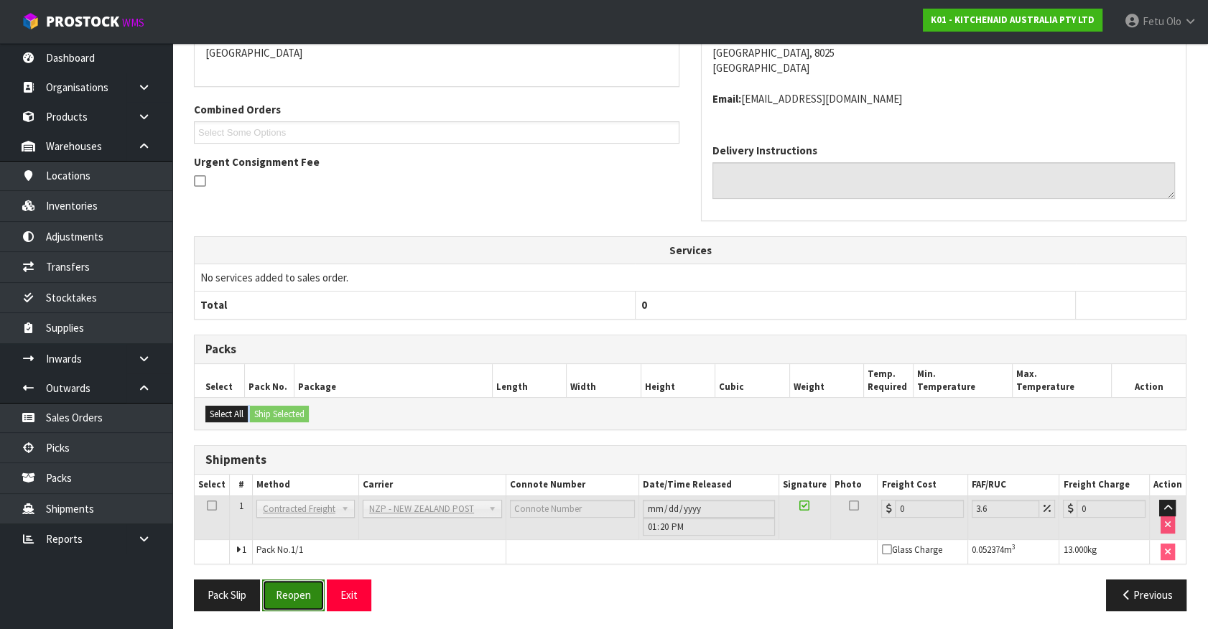
drag, startPoint x: 292, startPoint y: 599, endPoint x: 307, endPoint y: 591, distance: 18.0
click at [292, 599] on button "Reopen" at bounding box center [293, 595] width 63 height 31
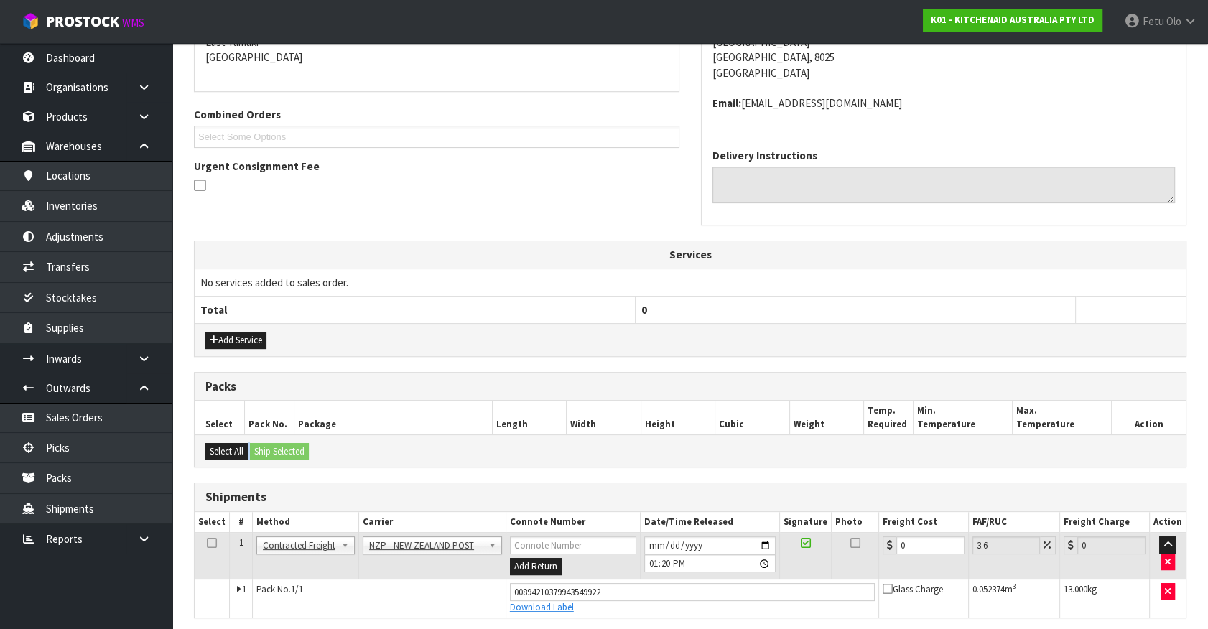
scroll to position [307, 0]
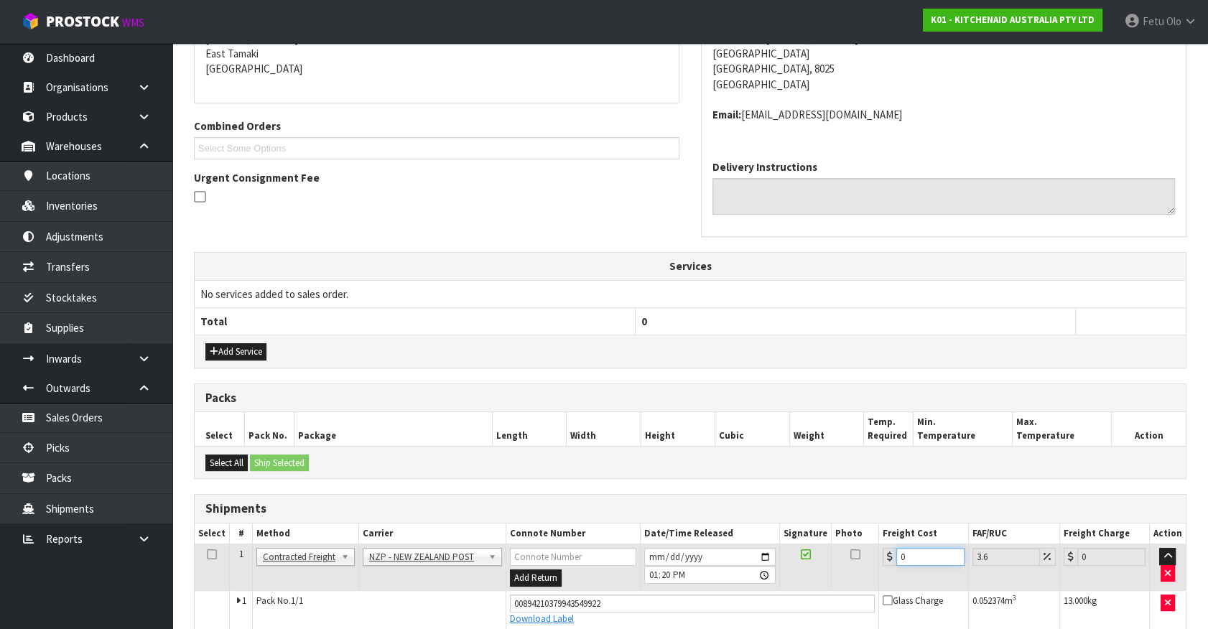
drag, startPoint x: 862, startPoint y: 575, endPoint x: 826, endPoint y: 589, distance: 38.7
click at [826, 589] on tbody "1 Client Local Pickup Customer Local Pickup Company Freight Contracted Freight …" at bounding box center [690, 587] width 991 height 85
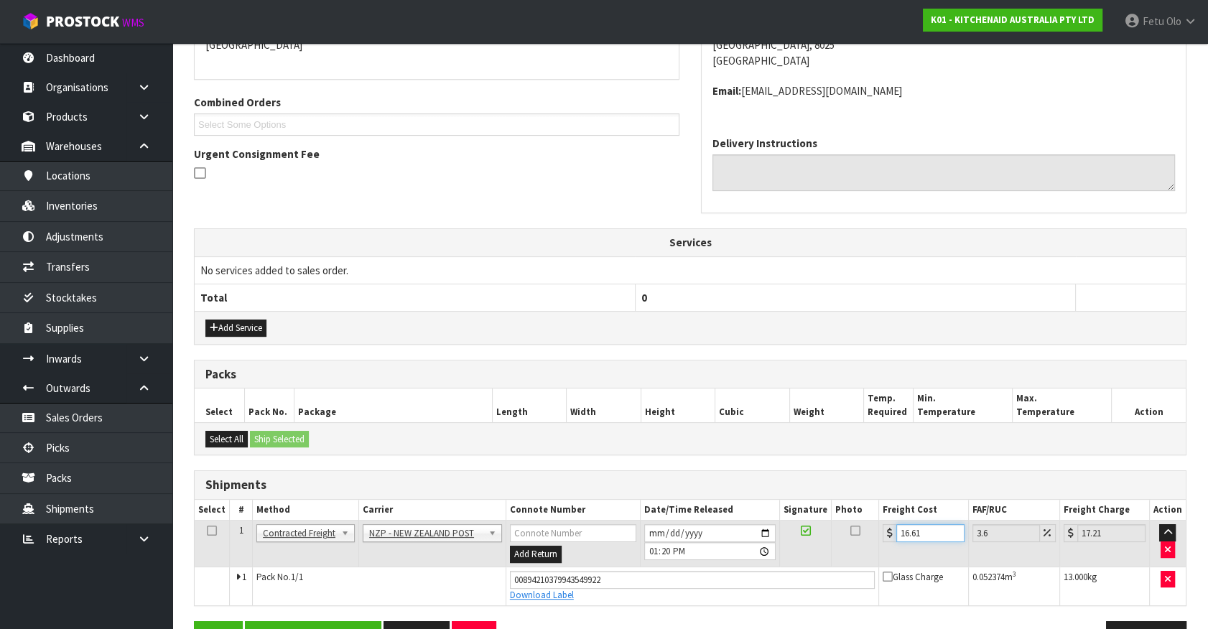
scroll to position [372, 0]
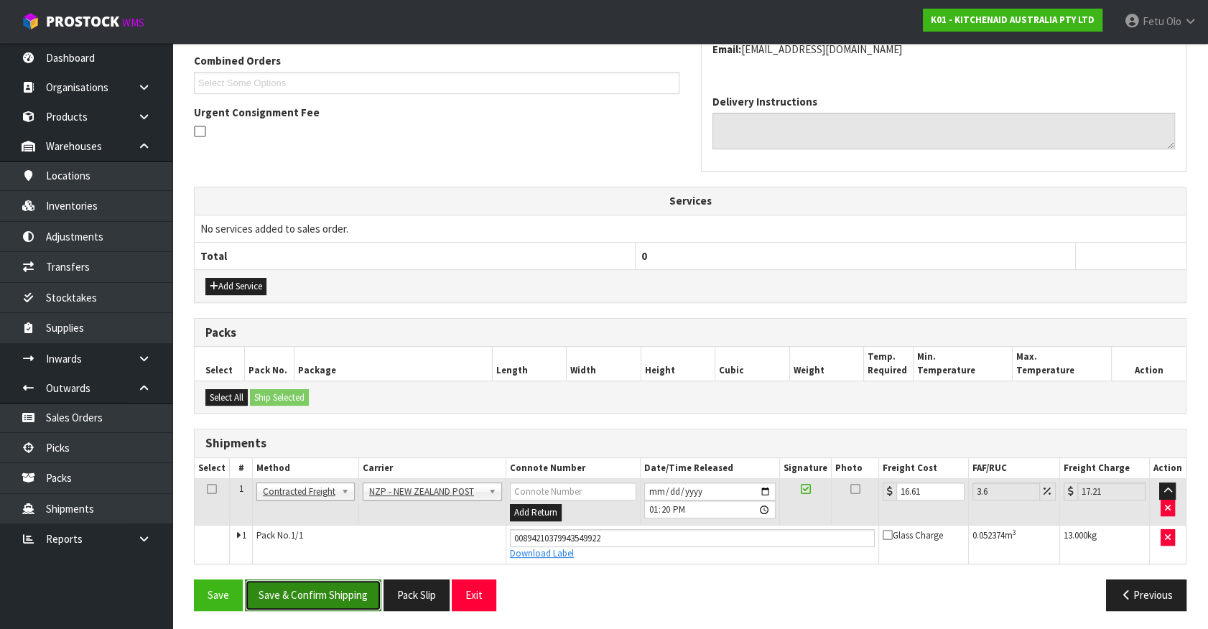
click at [348, 594] on button "Save & Confirm Shipping" at bounding box center [313, 595] width 136 height 31
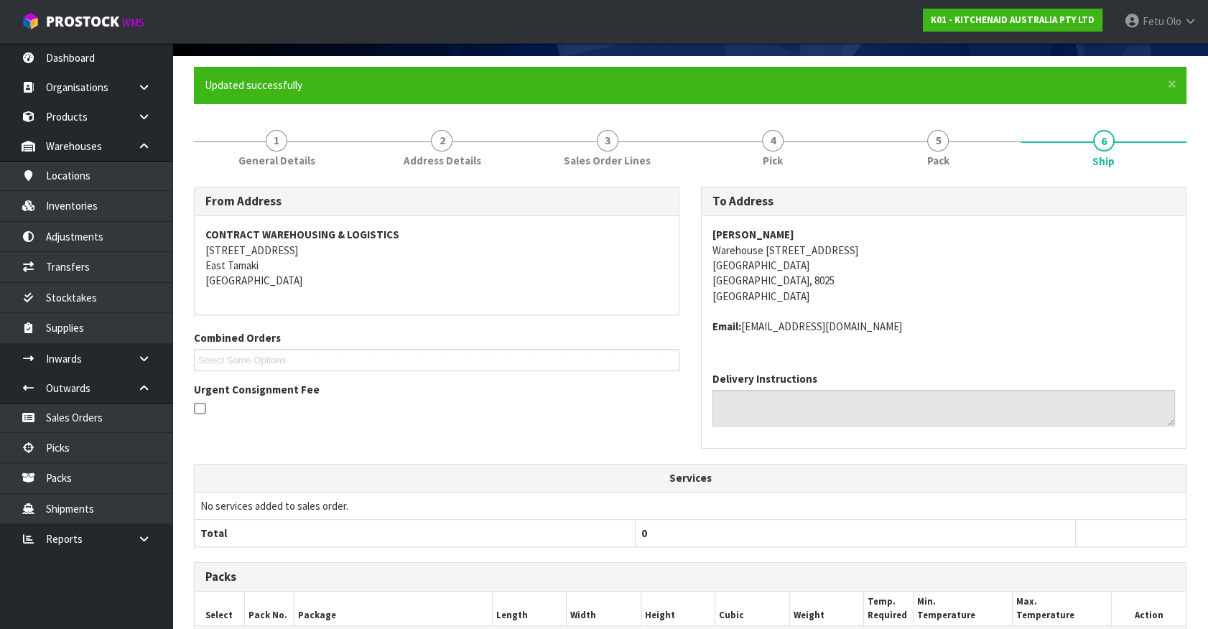
scroll to position [333, 0]
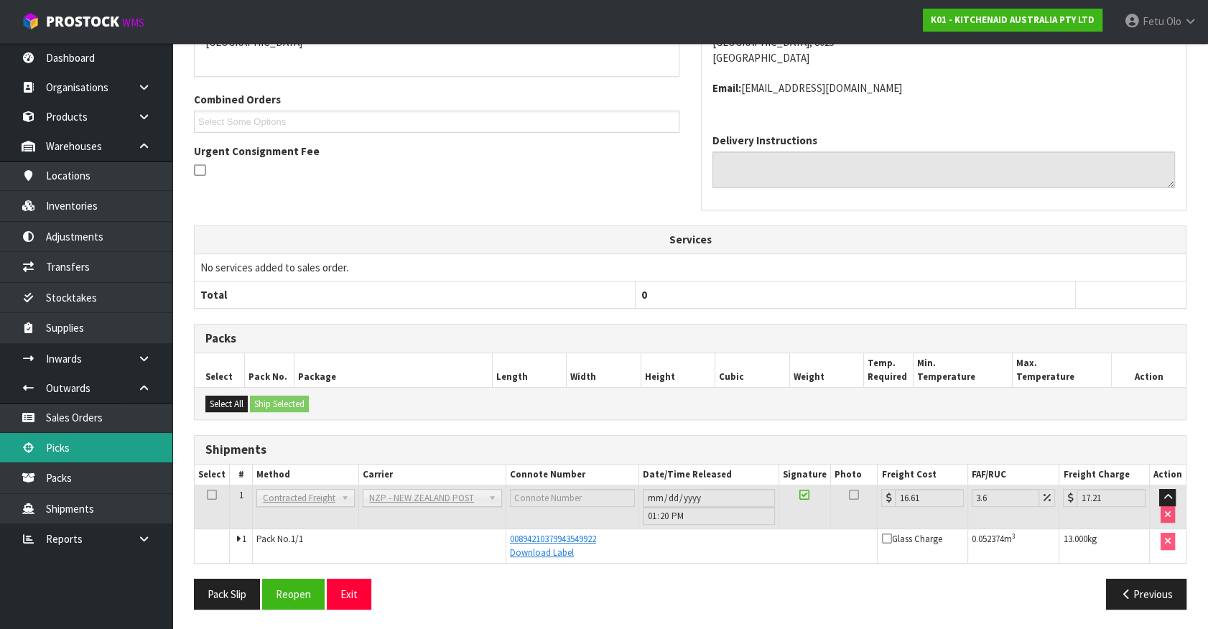
click at [91, 453] on link "Picks" at bounding box center [86, 447] width 172 height 29
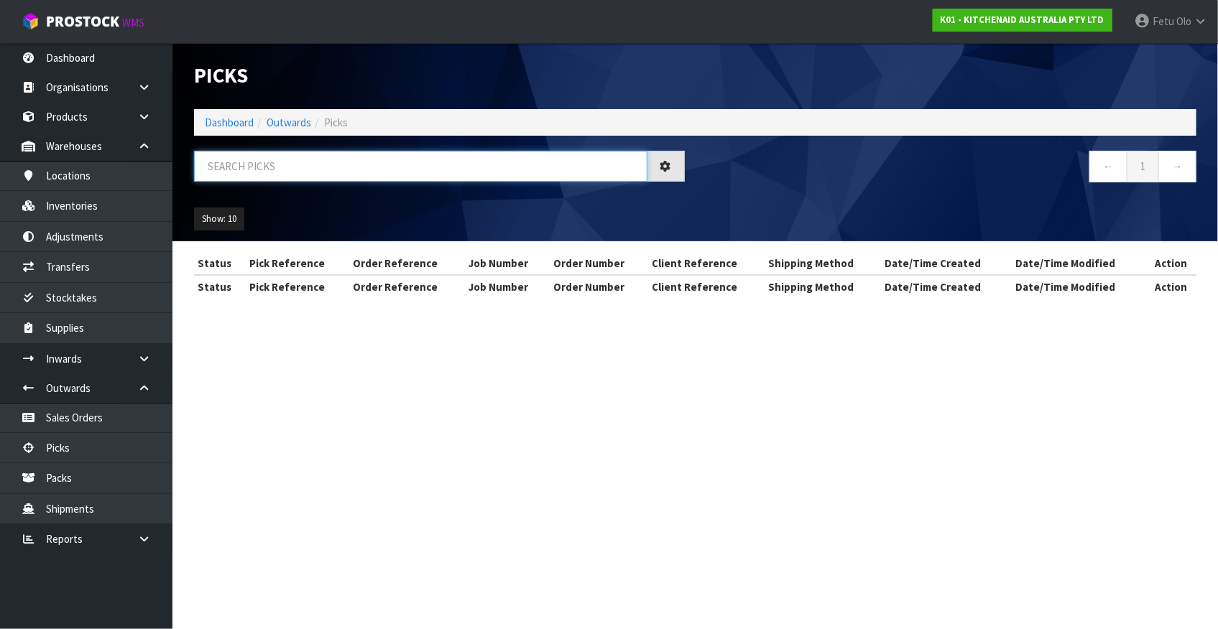
click at [265, 164] on input "text" at bounding box center [420, 166] width 453 height 31
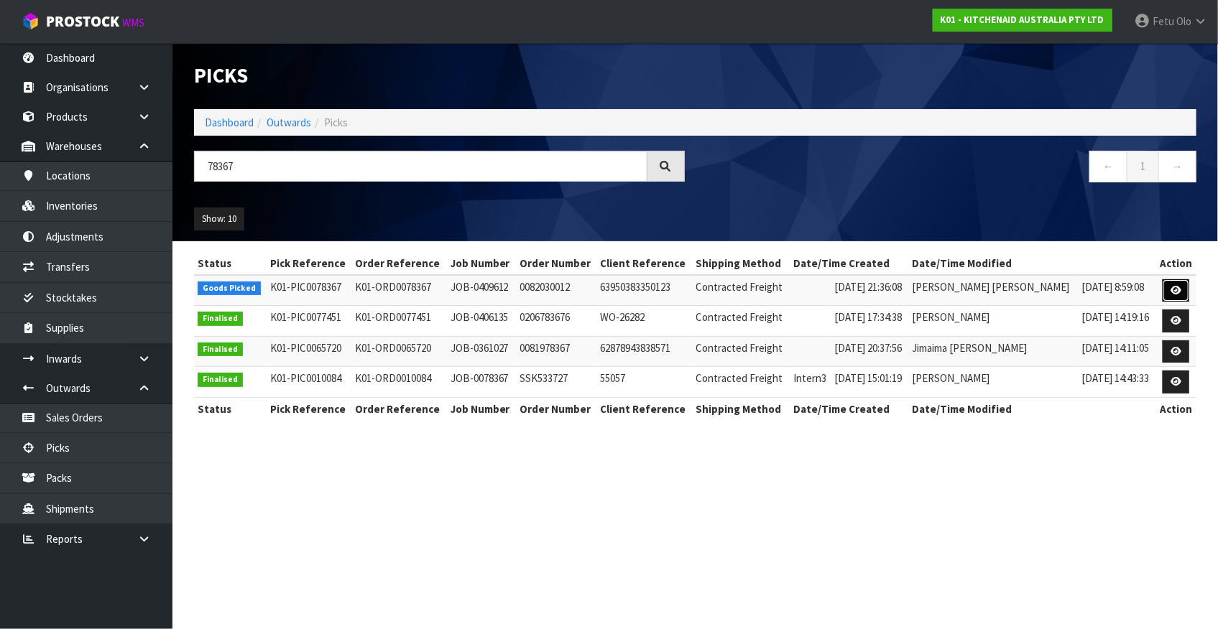
click at [1182, 288] on link at bounding box center [1175, 290] width 27 height 23
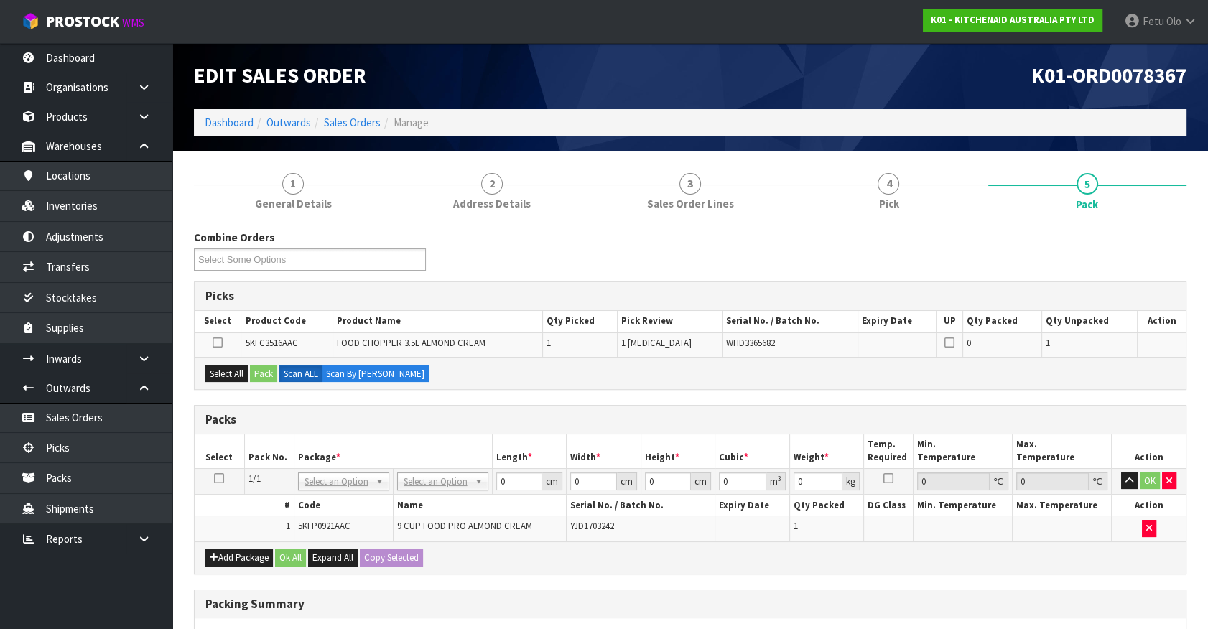
click at [216, 478] on icon at bounding box center [219, 478] width 10 height 1
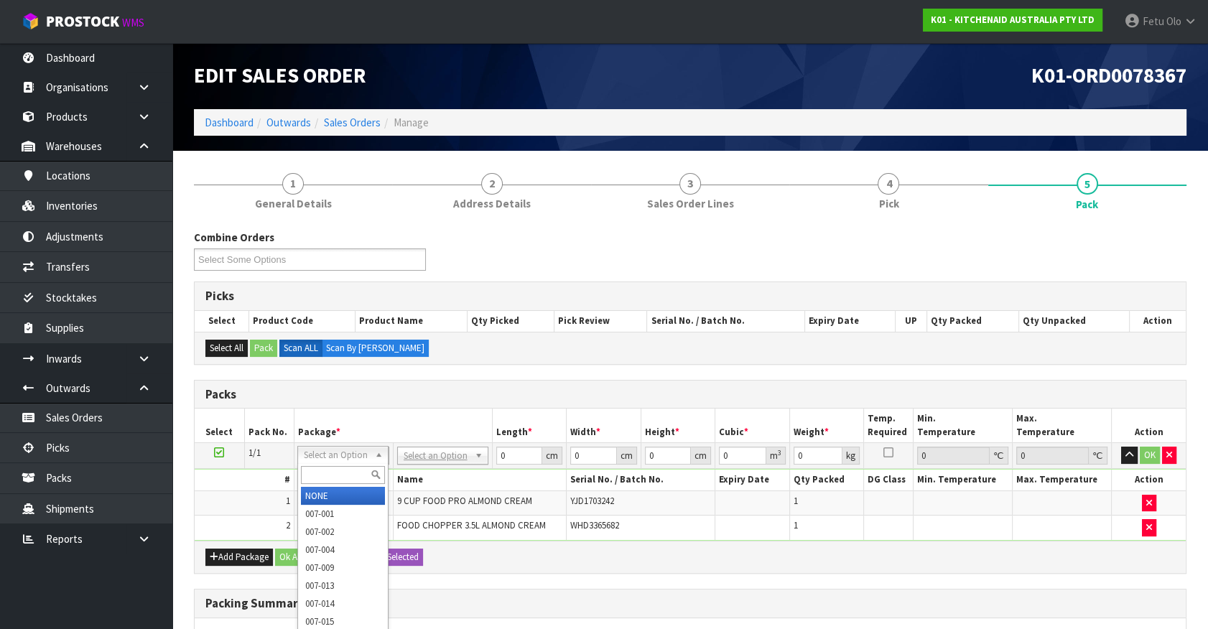
drag, startPoint x: 350, startPoint y: 473, endPoint x: 322, endPoint y: 449, distance: 36.7
click at [333, 461] on div "Select an Option NONE 007-001 007-002 007-004 007-009 007-013 007-014 007-015 0…" at bounding box center [342, 455] width 91 height 18
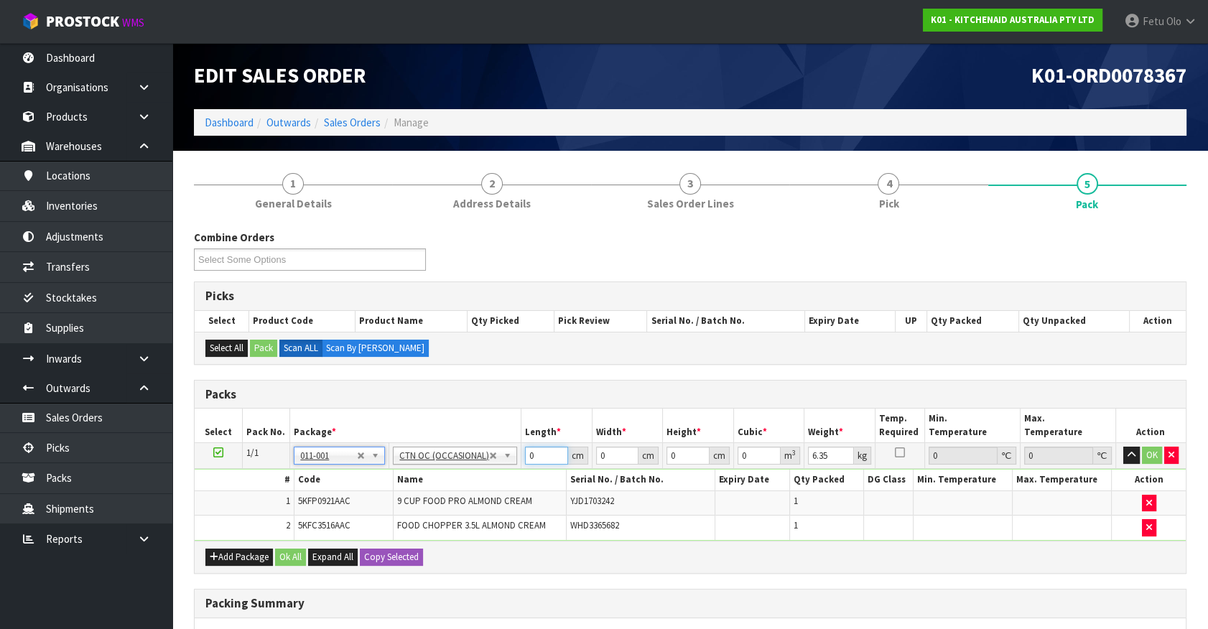
drag, startPoint x: 537, startPoint y: 453, endPoint x: 409, endPoint y: 492, distance: 133.6
click at [409, 492] on tbody "1/1 NONE 007-001 007-002 007-004 007-009 007-013 007-014 007-015 007-017 007-01…" at bounding box center [690, 492] width 991 height 98
click button "OK" at bounding box center [1152, 455] width 20 height 17
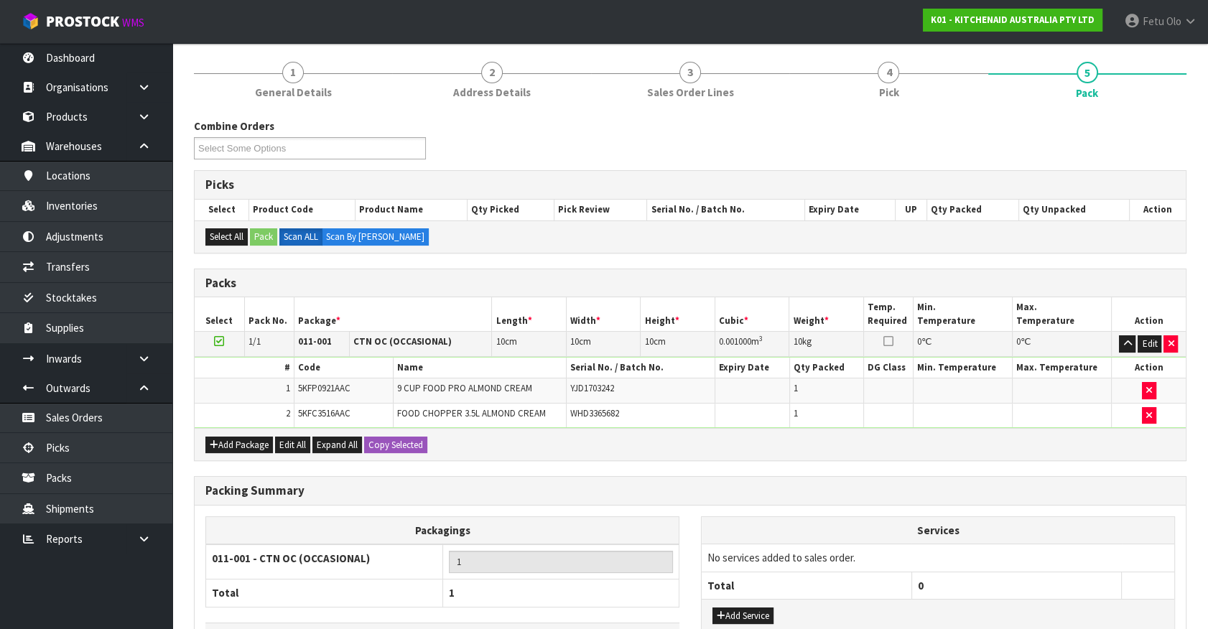
scroll to position [212, 0]
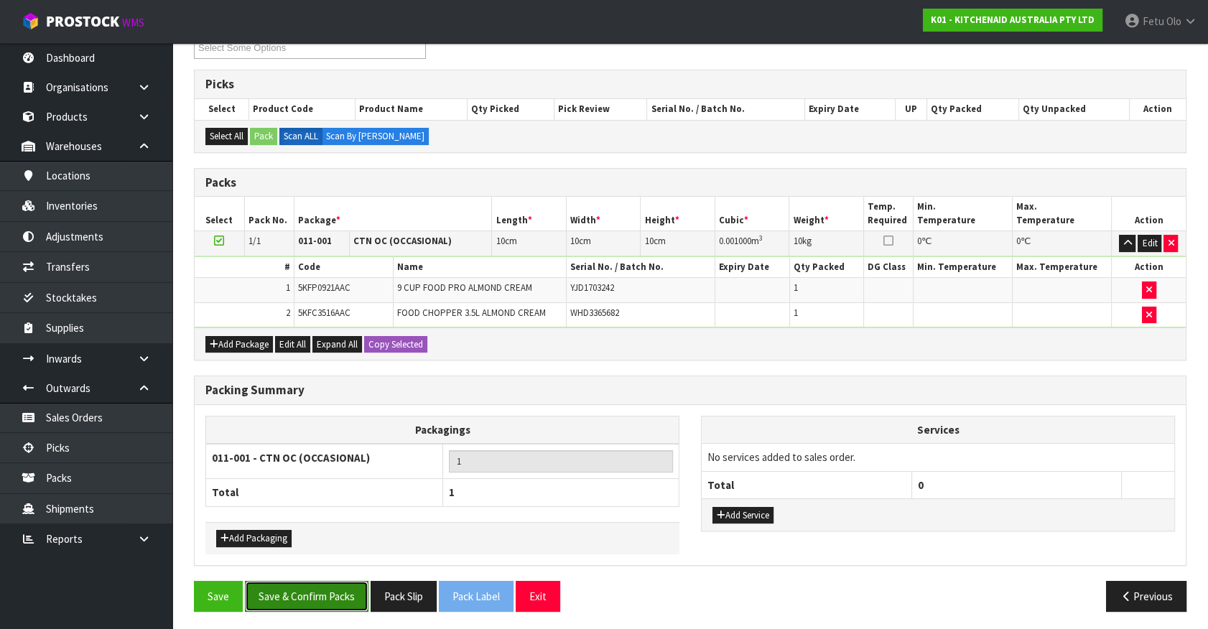
click at [245, 588] on button "Save & Confirm Packs" at bounding box center [307, 596] width 124 height 31
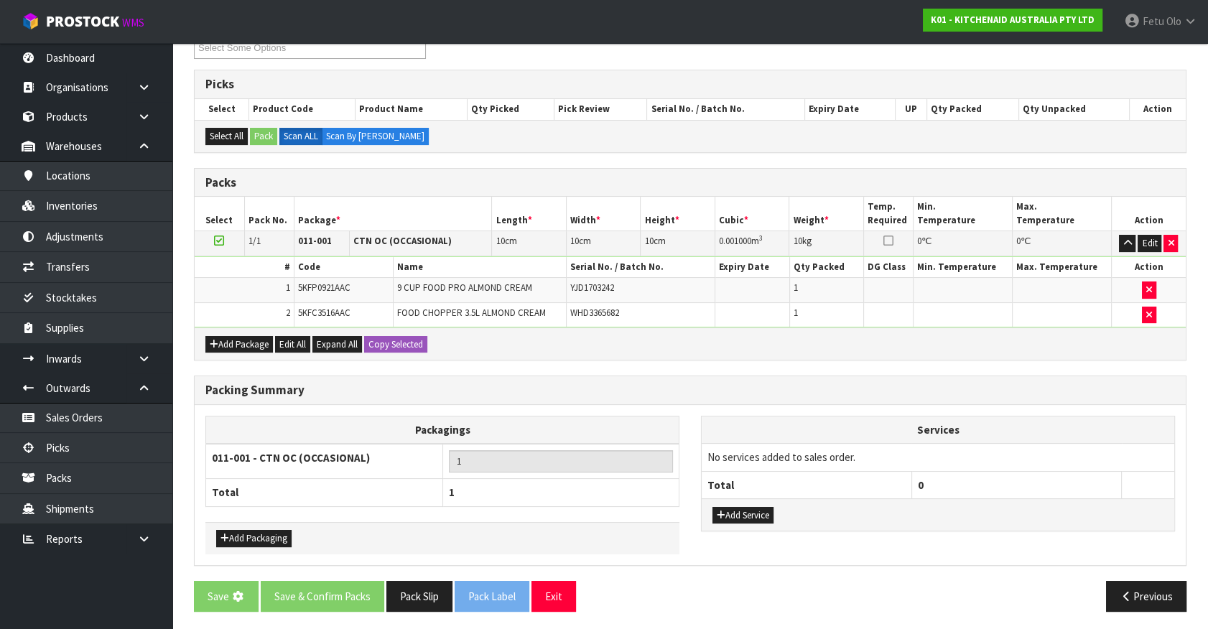
click at [229, 360] on div "Add Package Edit All Expand All Copy Selected" at bounding box center [690, 344] width 991 height 32
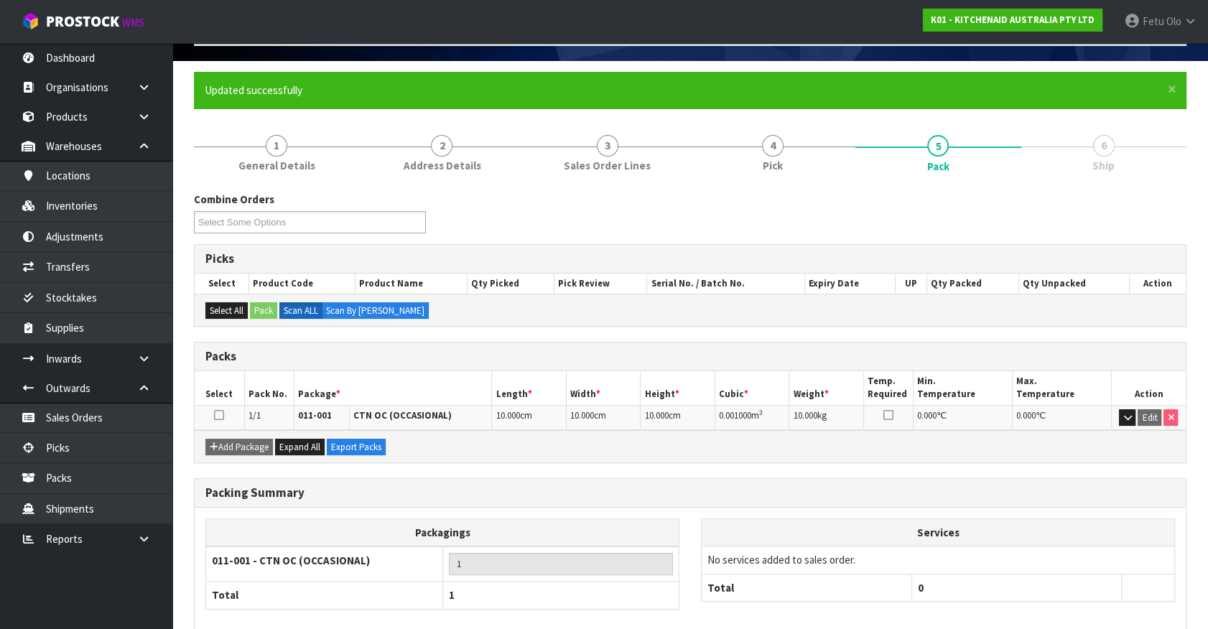
scroll to position [162, 0]
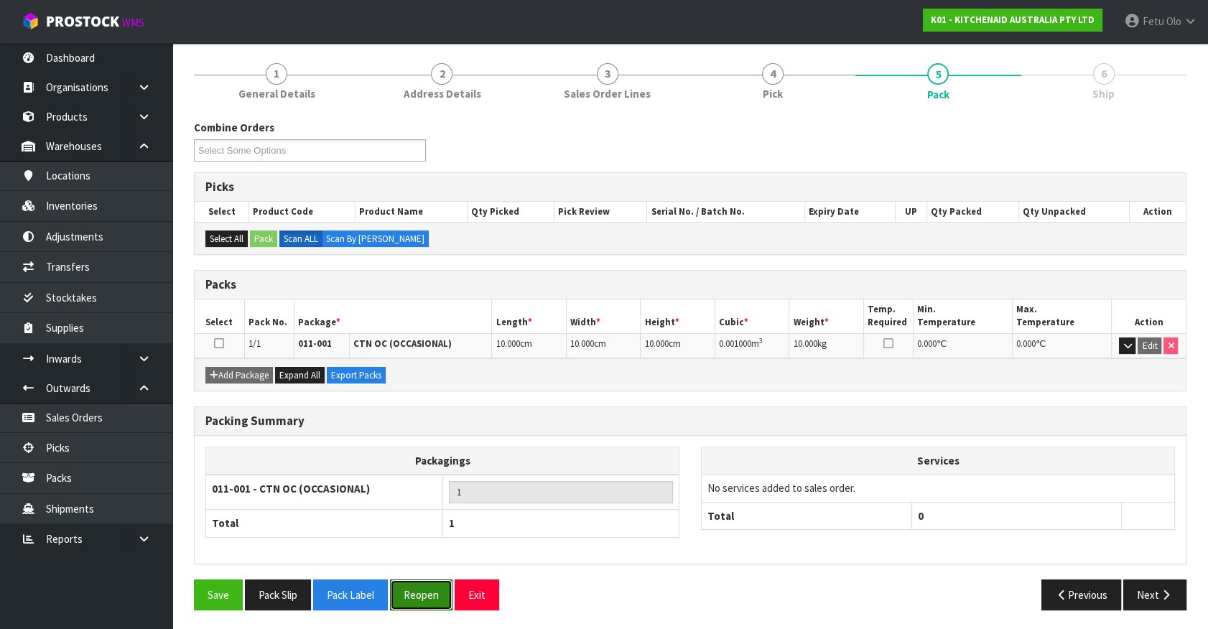
drag, startPoint x: 417, startPoint y: 601, endPoint x: 381, endPoint y: 608, distance: 36.6
click at [417, 601] on button "Reopen" at bounding box center [421, 595] width 63 height 31
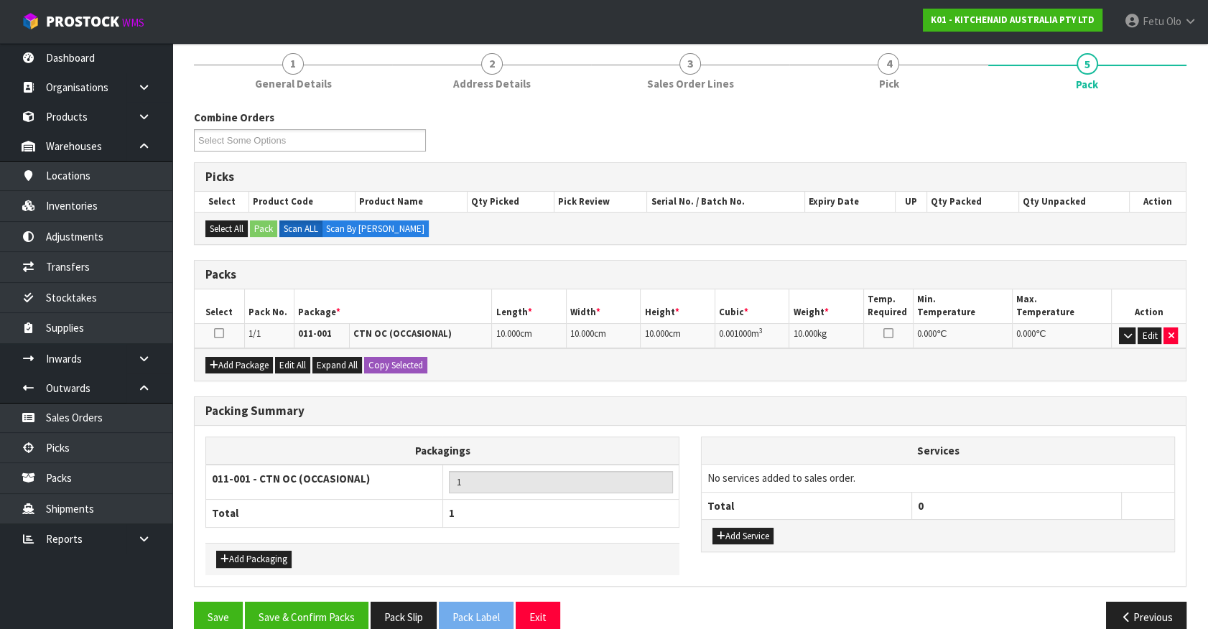
scroll to position [194, 0]
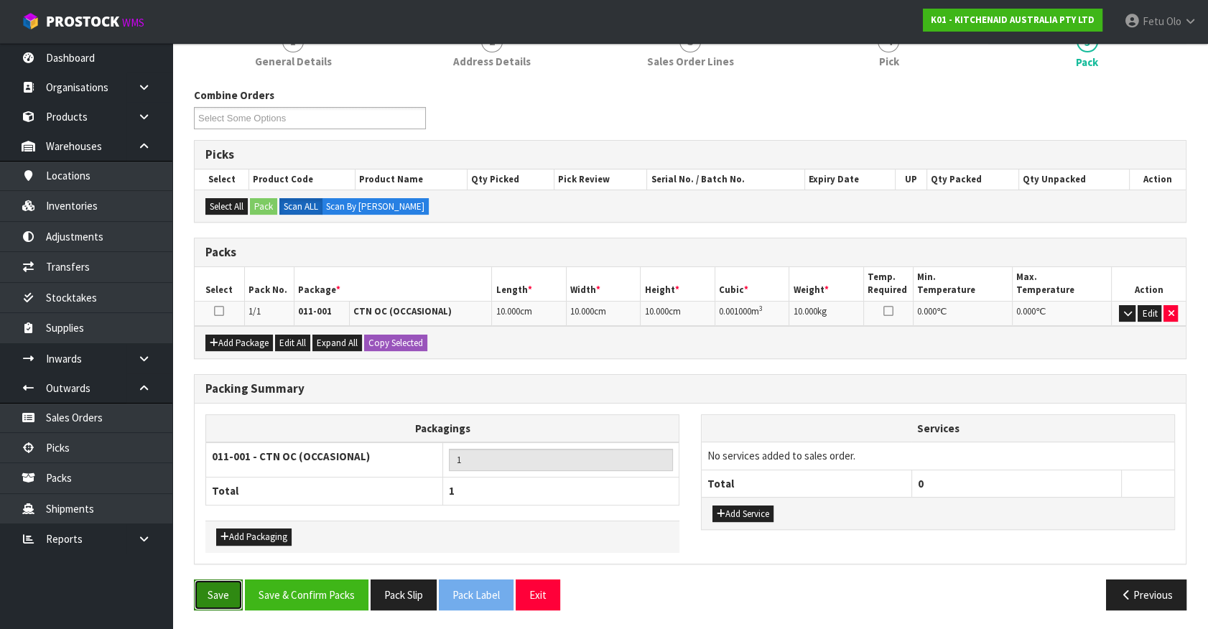
click at [217, 587] on button "Save" at bounding box center [218, 595] width 49 height 31
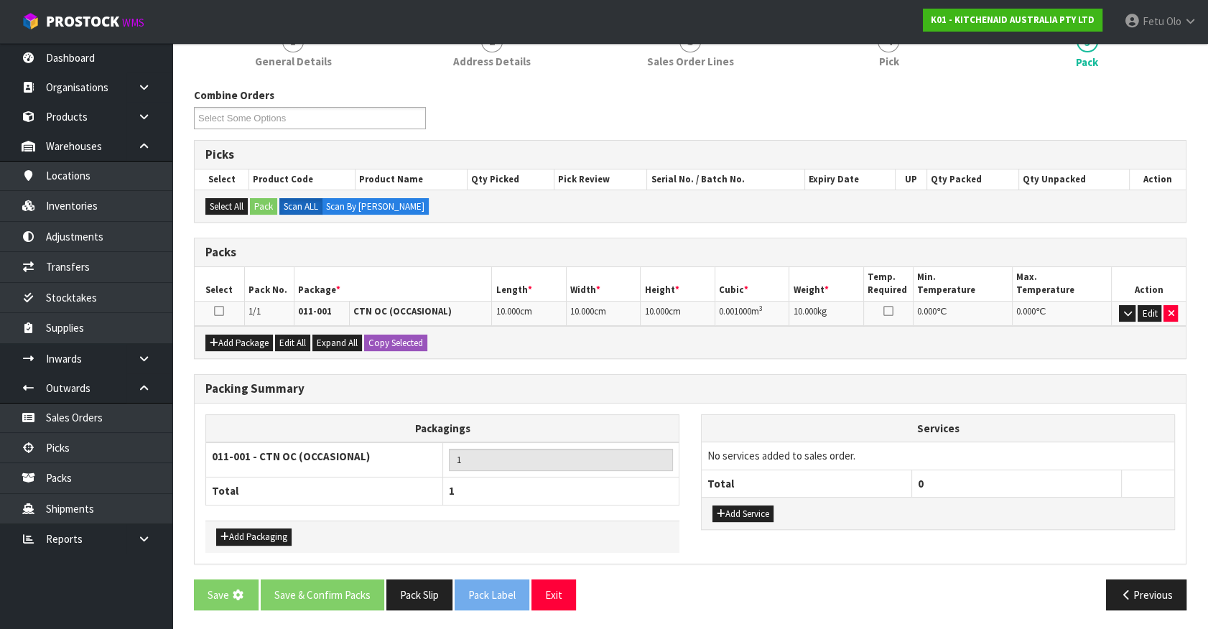
scroll to position [0, 0]
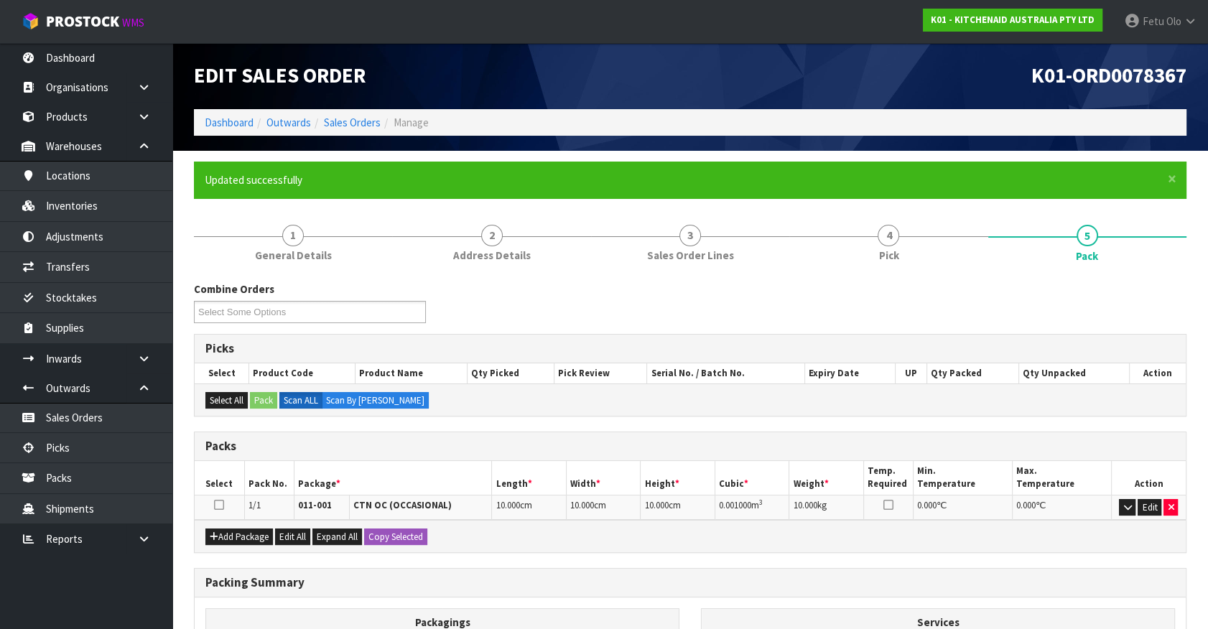
drag, startPoint x: 28, startPoint y: 589, endPoint x: 82, endPoint y: 627, distance: 66.0
click at [29, 589] on ul "Dashboard Organisations Clients Consignees Carriers Products Categories Serial …" at bounding box center [86, 336] width 172 height 586
click at [1151, 503] on button "Edit" at bounding box center [1150, 507] width 24 height 17
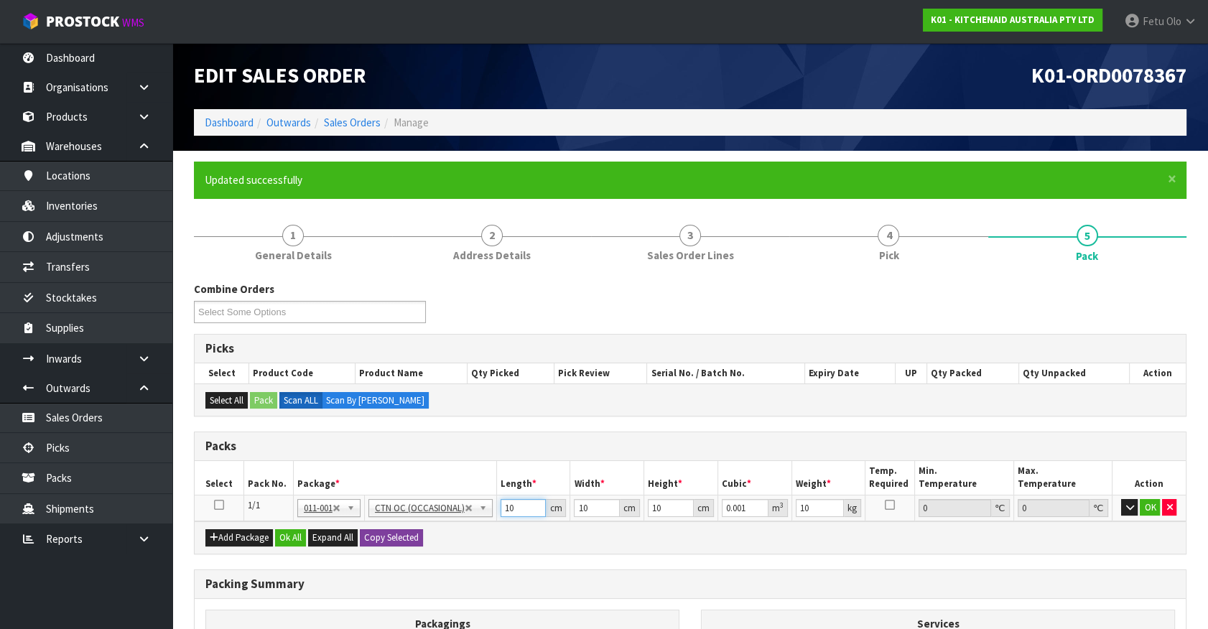
drag, startPoint x: 514, startPoint y: 505, endPoint x: 392, endPoint y: 542, distance: 127.5
click at [393, 542] on div "Packs Select Pack No. Package * Length * Width * Height * Cubic * Weight * Temp…" at bounding box center [690, 493] width 993 height 123
click button "OK" at bounding box center [1150, 507] width 20 height 17
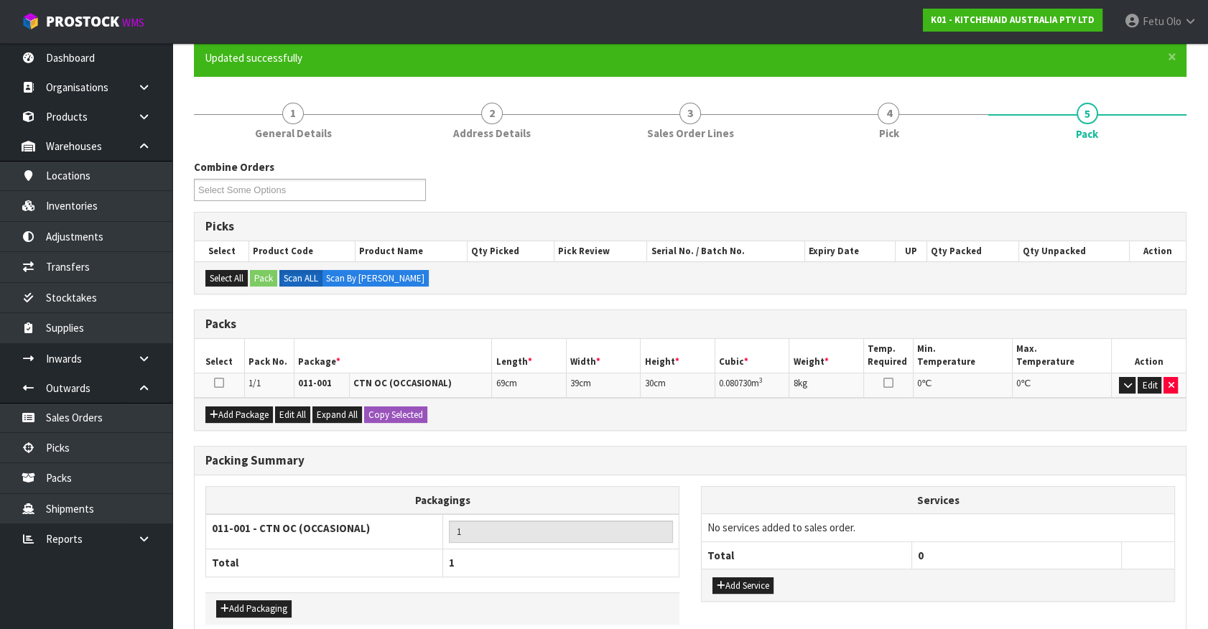
scroll to position [194, 0]
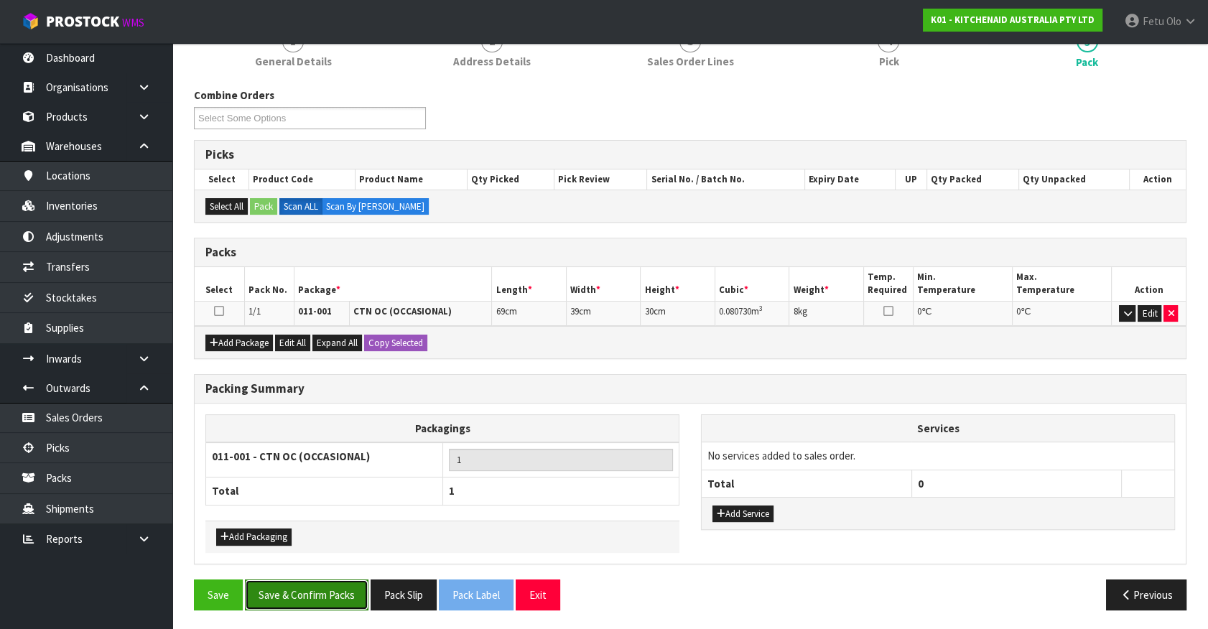
click at [288, 587] on button "Save & Confirm Packs" at bounding box center [307, 595] width 124 height 31
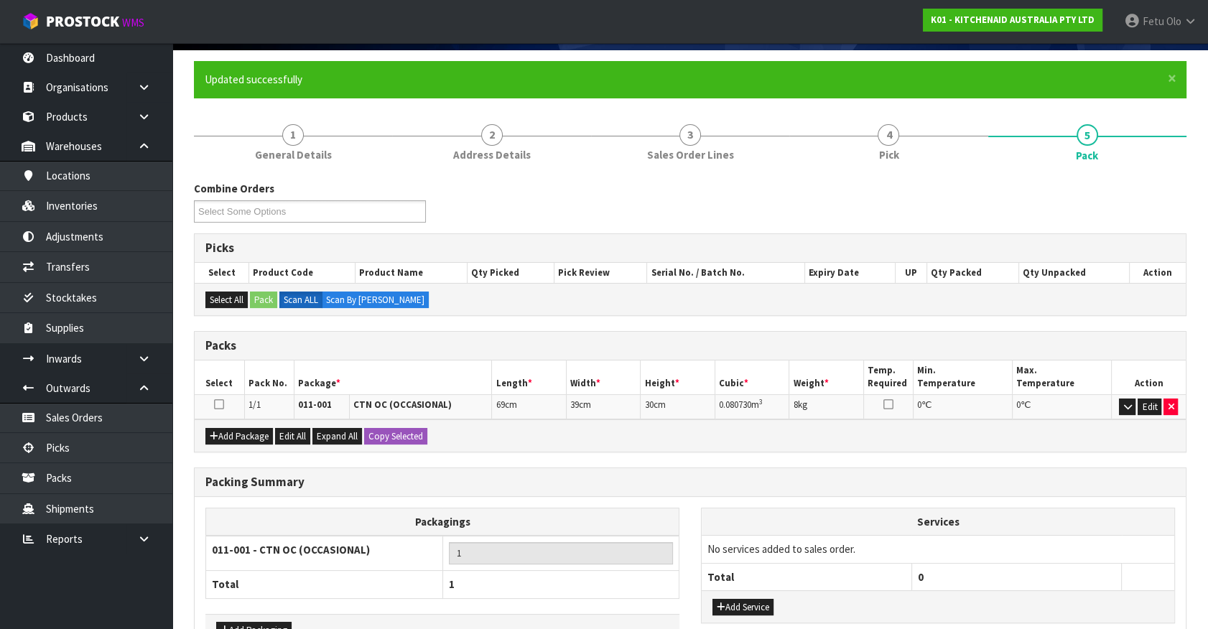
scroll to position [162, 0]
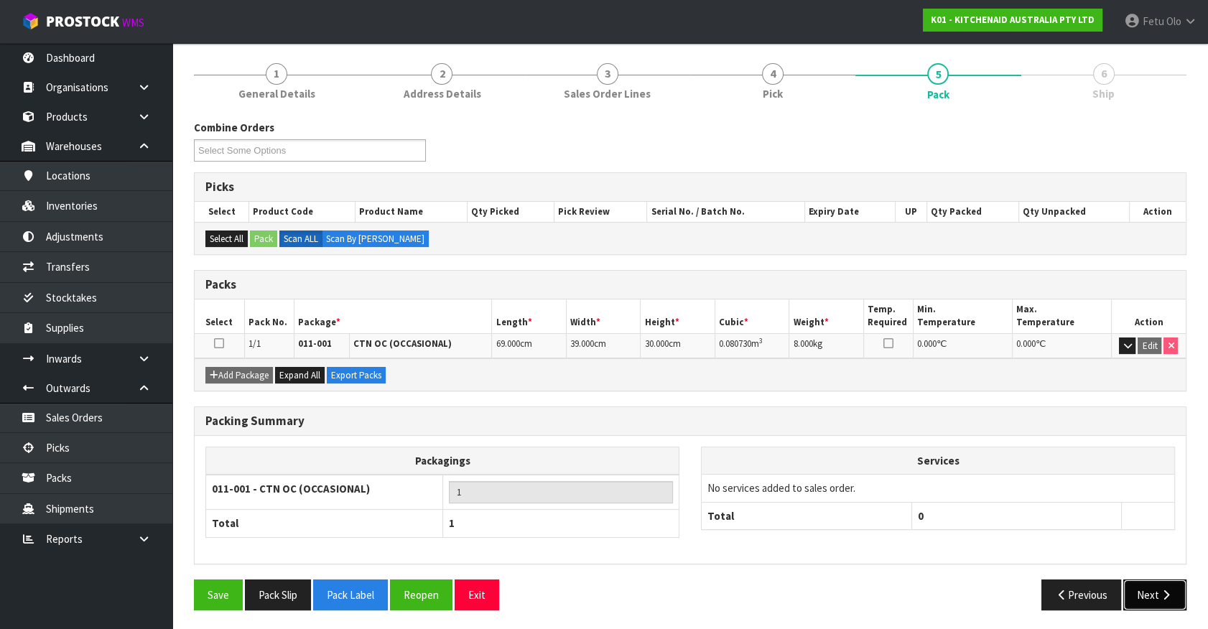
click at [1162, 590] on icon "button" at bounding box center [1167, 595] width 14 height 11
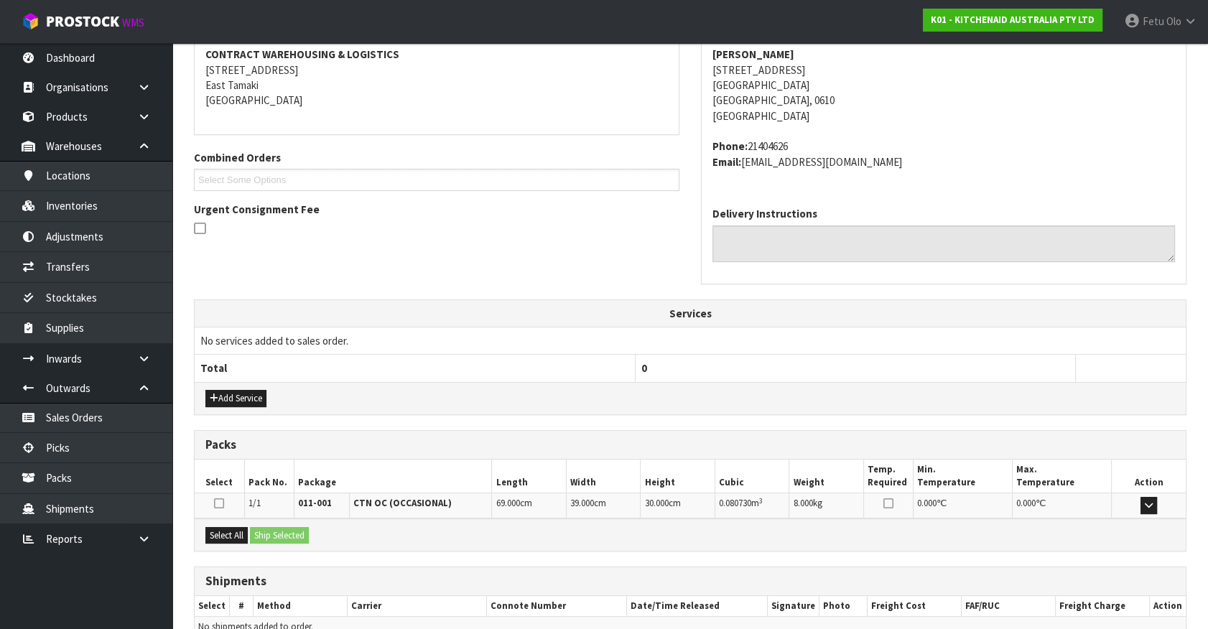
scroll to position [349, 0]
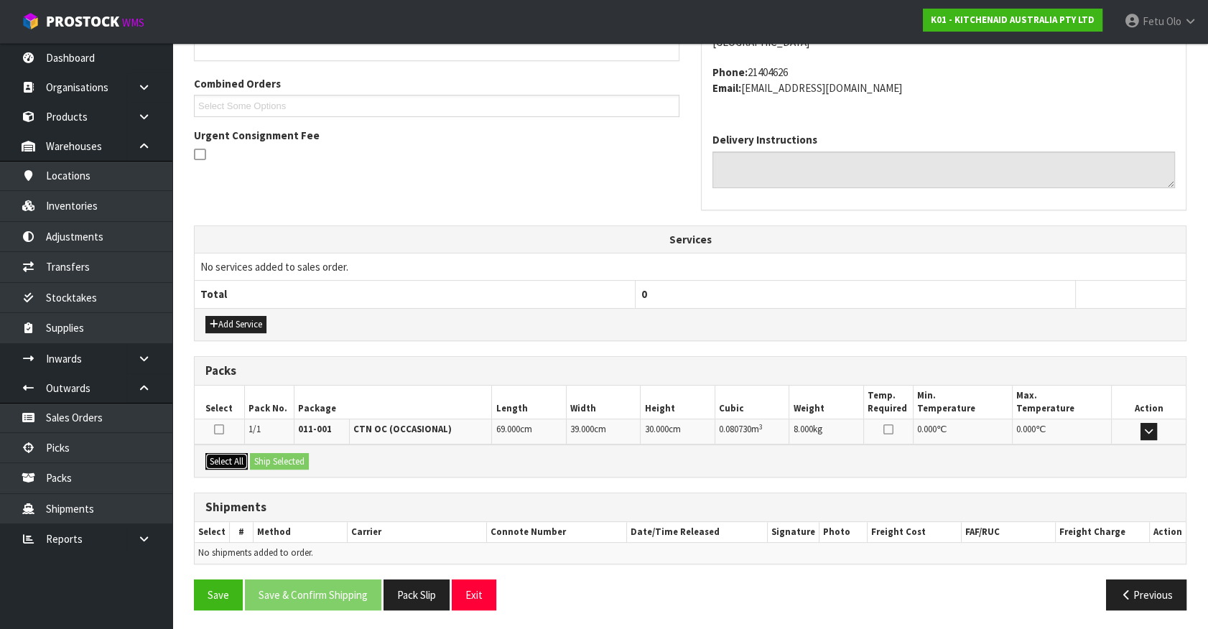
click at [233, 463] on button "Select All" at bounding box center [226, 461] width 42 height 17
click at [266, 458] on button "Ship Selected" at bounding box center [279, 461] width 59 height 17
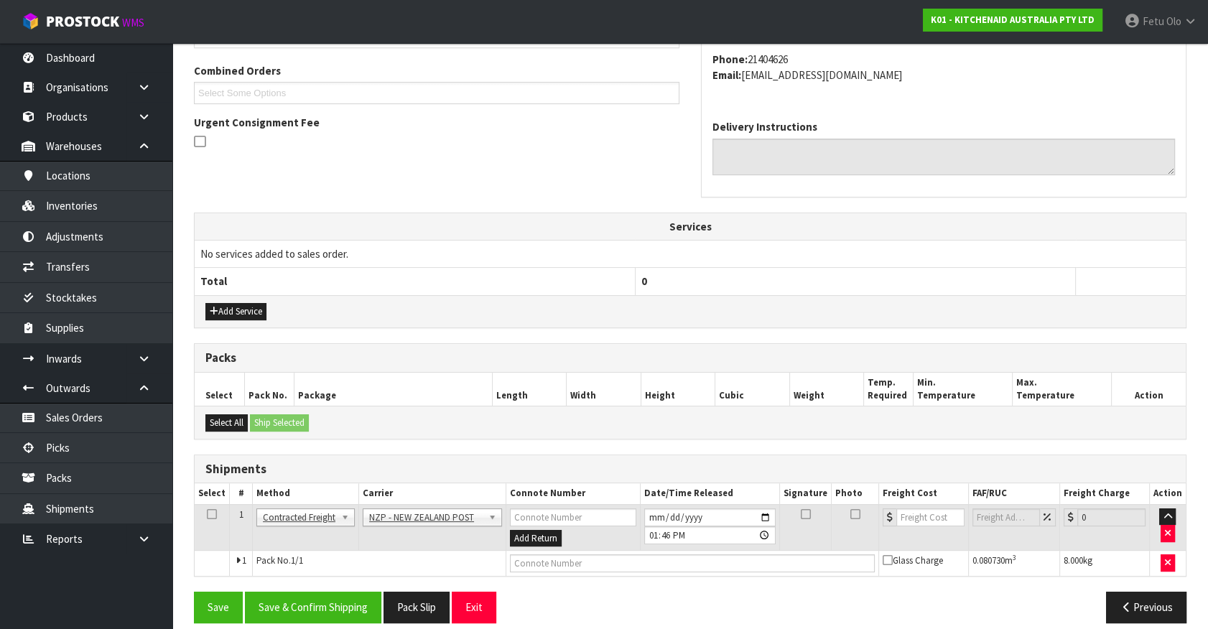
scroll to position [374, 0]
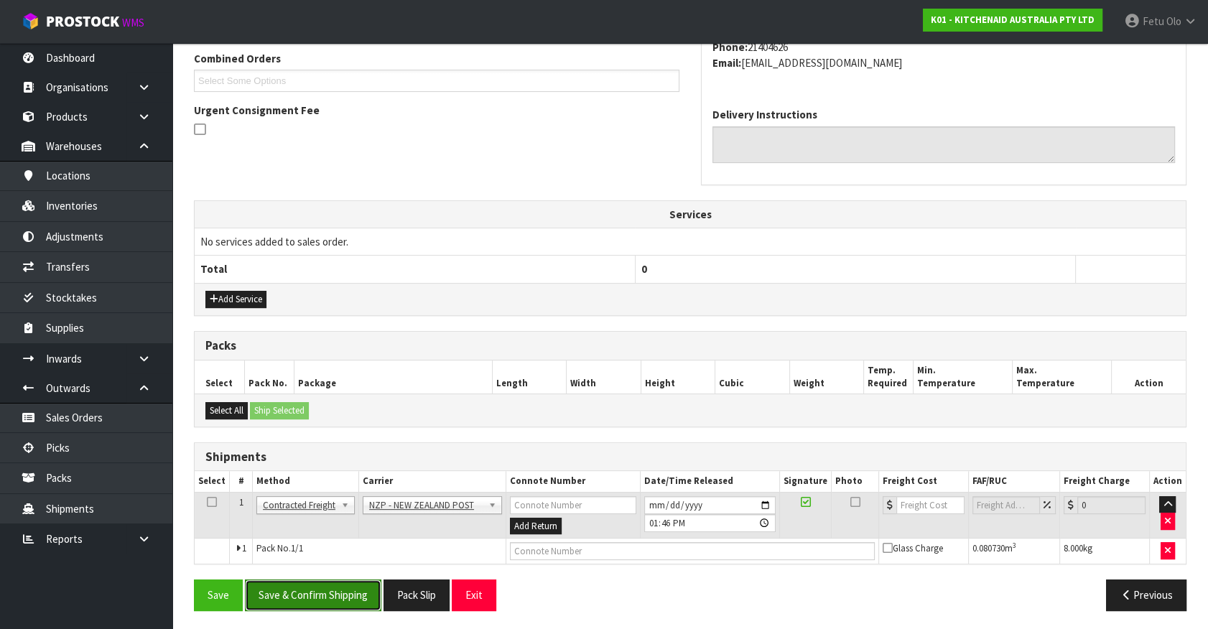
click at [324, 589] on button "Save & Confirm Shipping" at bounding box center [313, 595] width 136 height 31
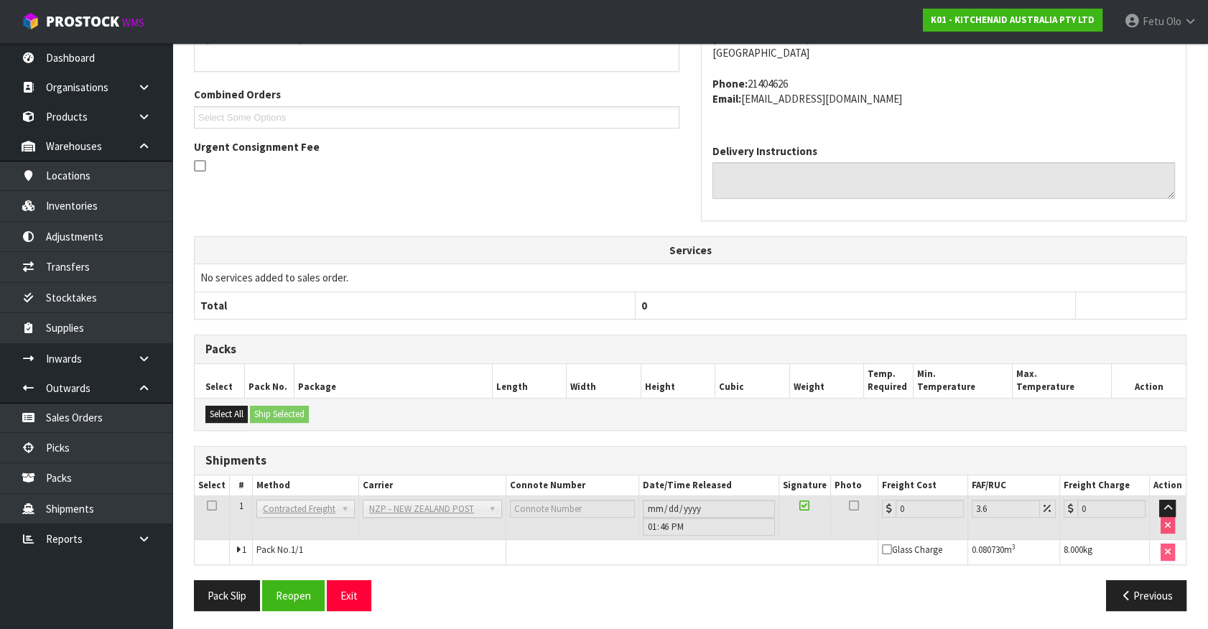
scroll to position [354, 0]
click at [286, 586] on button "Reopen" at bounding box center [293, 595] width 63 height 31
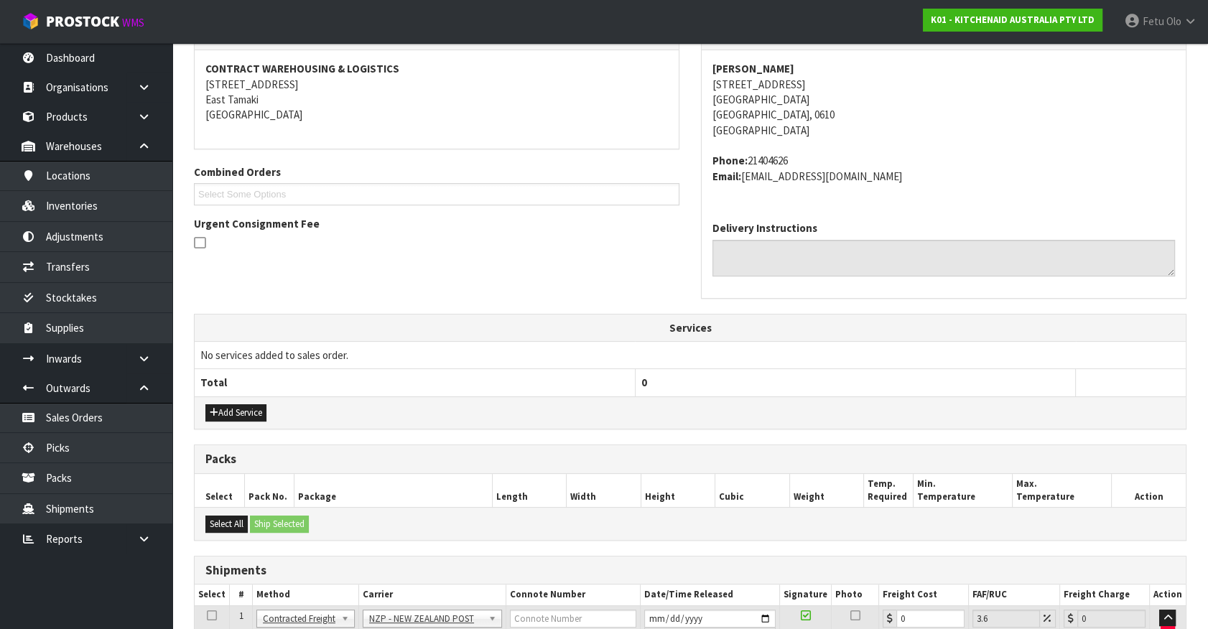
scroll to position [388, 0]
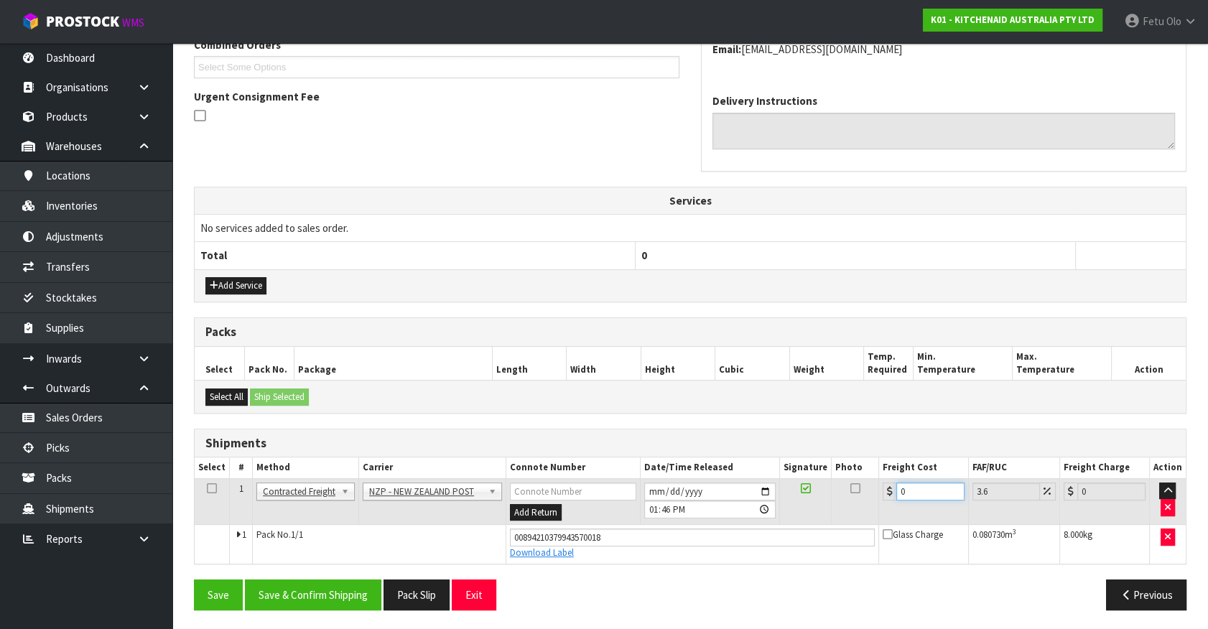
drag, startPoint x: 920, startPoint y: 492, endPoint x: 531, endPoint y: 559, distance: 395.1
click at [532, 559] on tbody "1 Client Local Pickup Customer Local Pickup Company Freight Contracted Freight …" at bounding box center [690, 520] width 991 height 85
click at [348, 593] on button "Save & Confirm Shipping" at bounding box center [313, 595] width 136 height 31
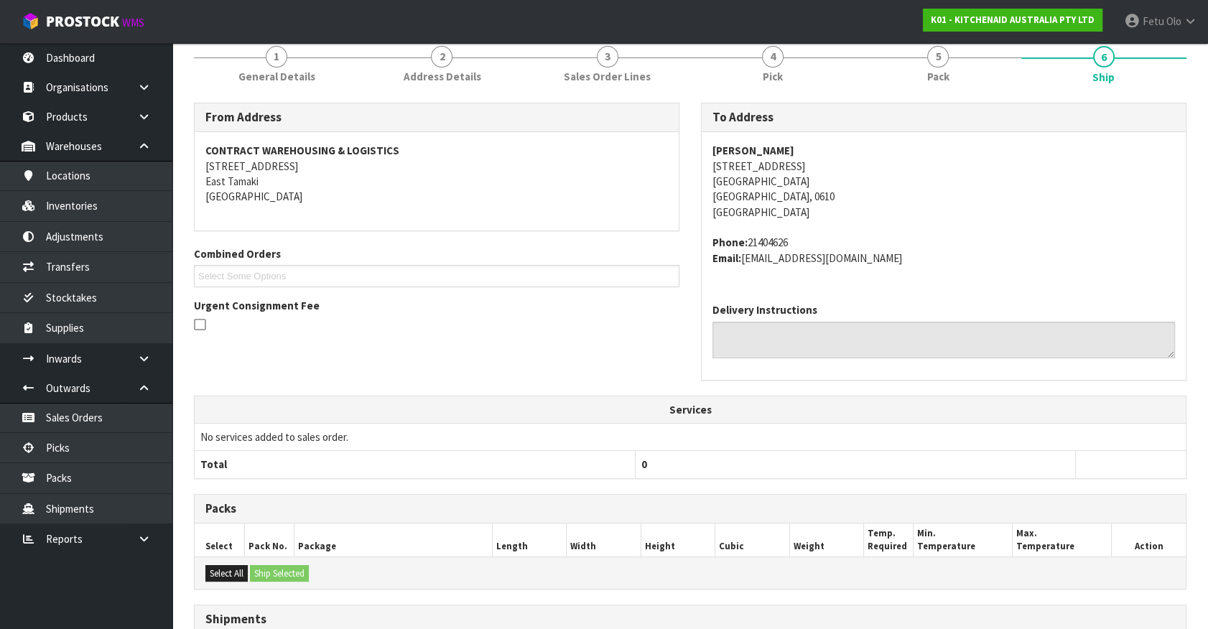
scroll to position [348, 0]
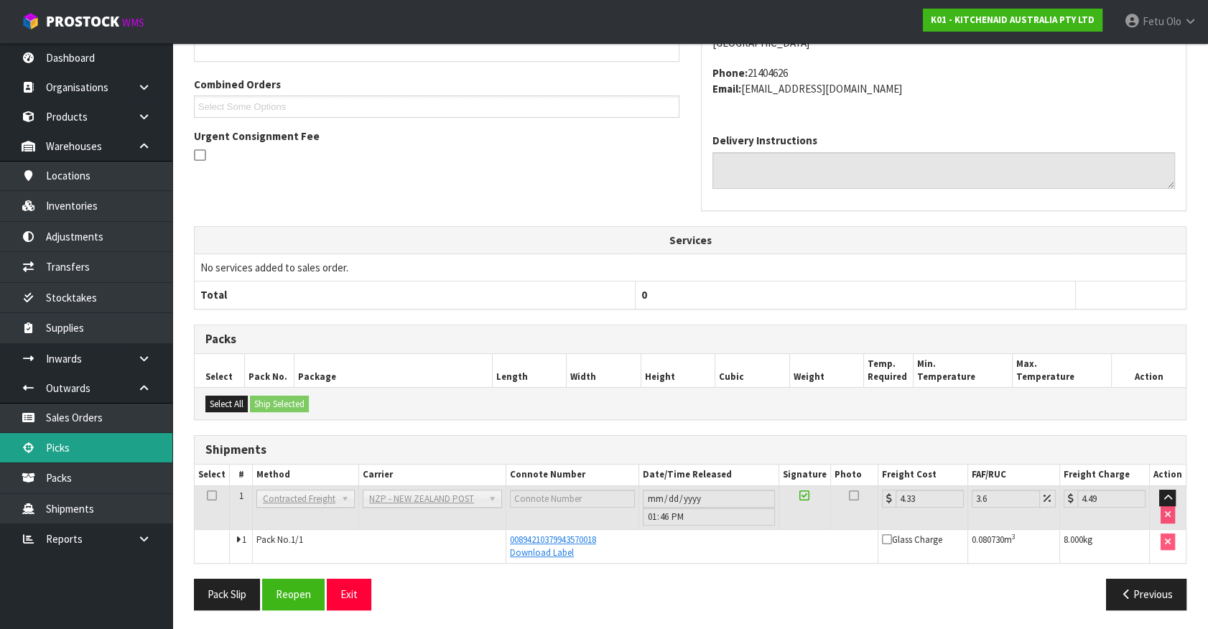
click at [40, 445] on link "Picks" at bounding box center [86, 447] width 172 height 29
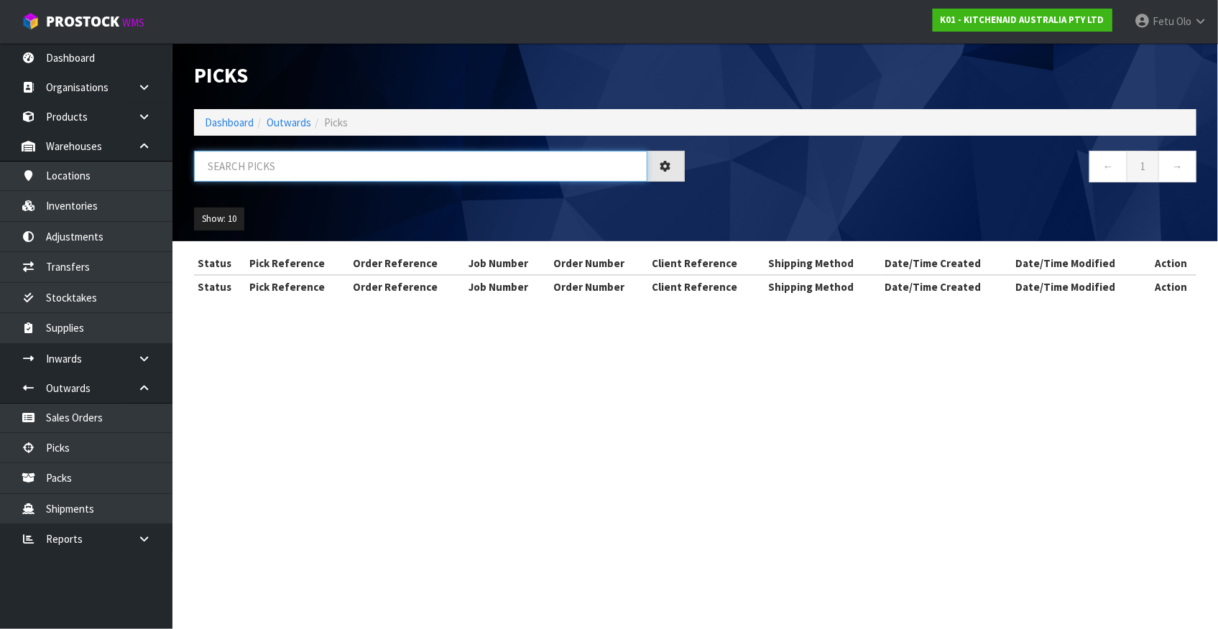
click at [259, 179] on input "text" at bounding box center [420, 166] width 453 height 31
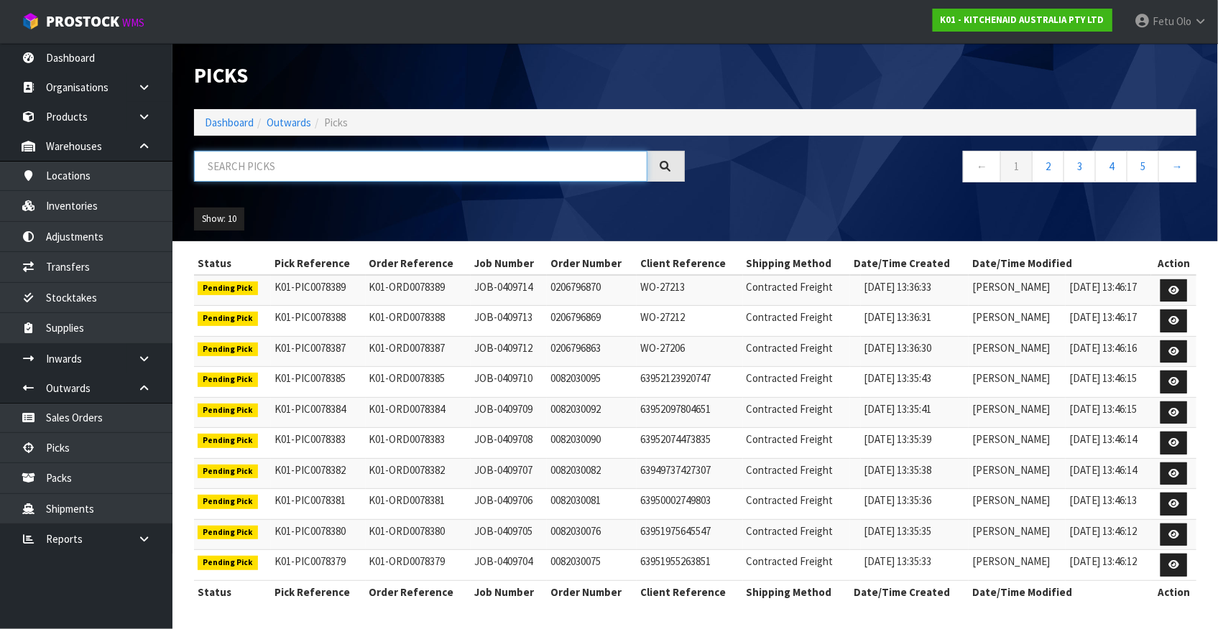
click at [253, 180] on input "text" at bounding box center [420, 166] width 453 height 31
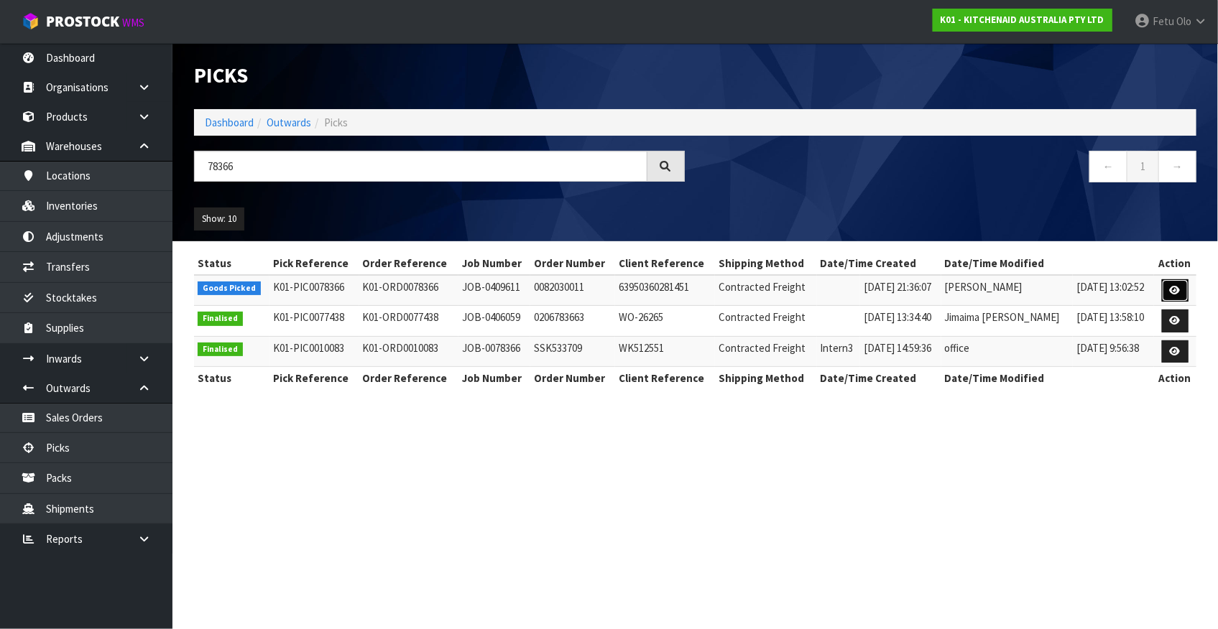
click at [1186, 280] on link at bounding box center [1175, 290] width 27 height 23
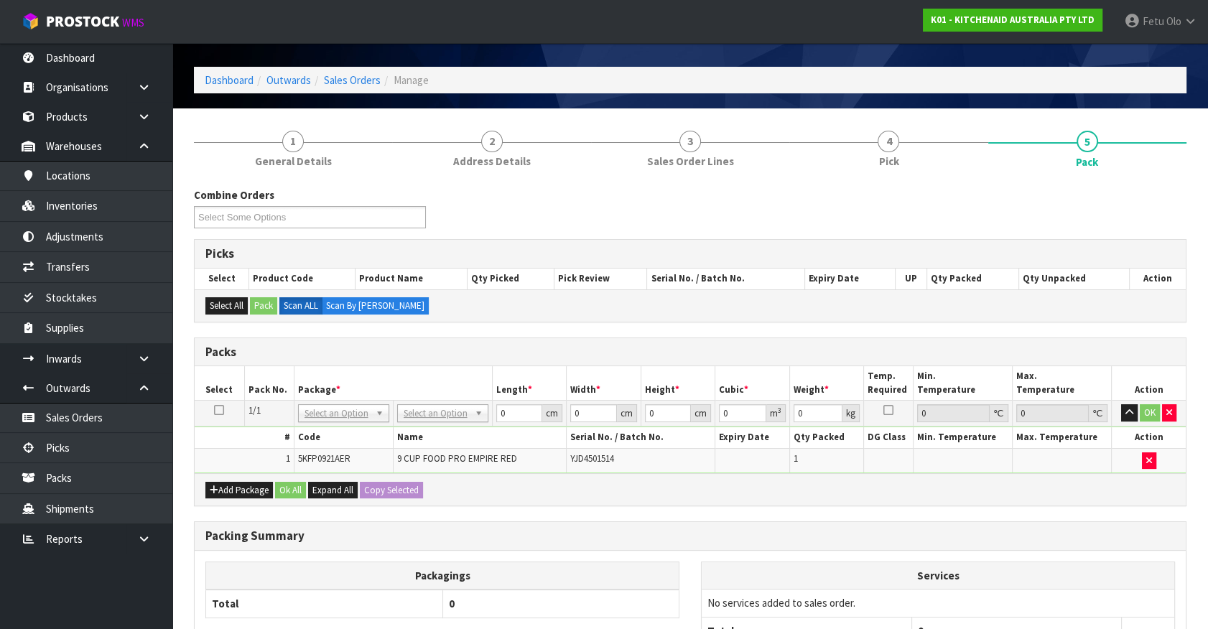
scroll to position [65, 0]
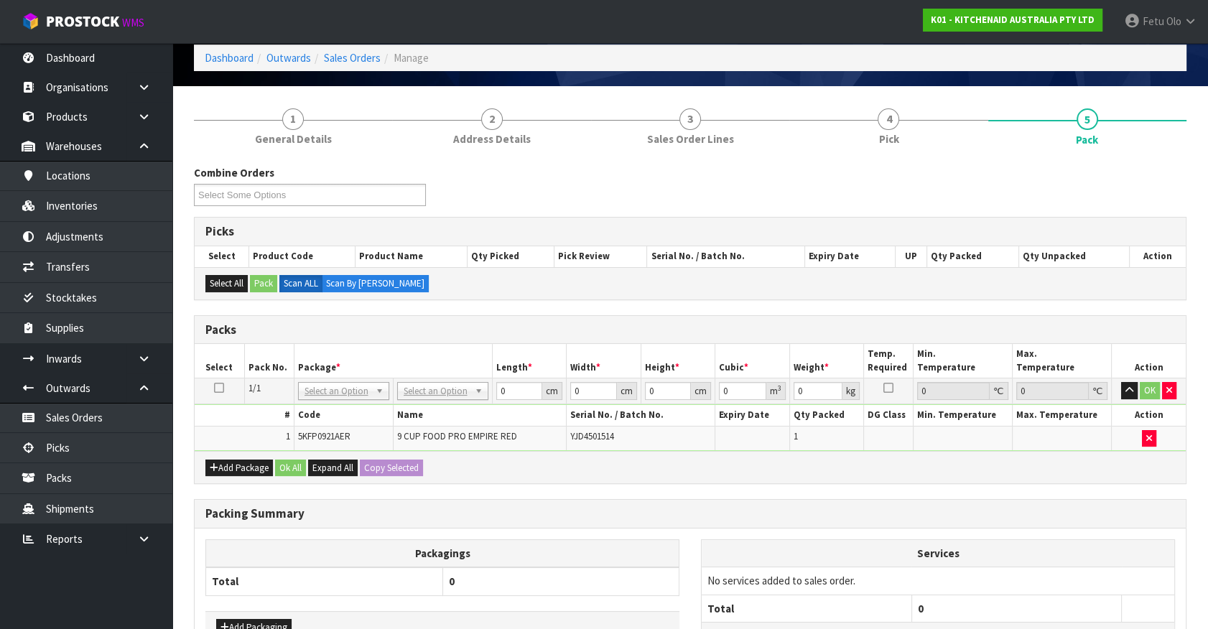
drag, startPoint x: 327, startPoint y: 386, endPoint x: 323, endPoint y: 394, distance: 9.6
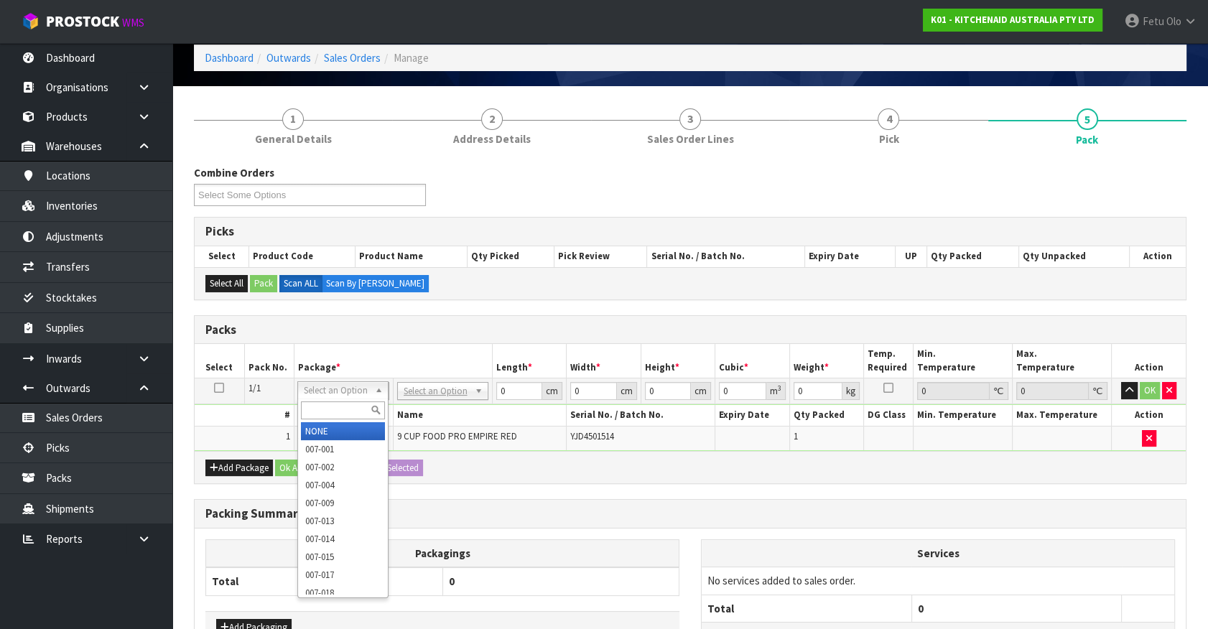
click at [321, 402] on input "text" at bounding box center [343, 411] width 84 height 18
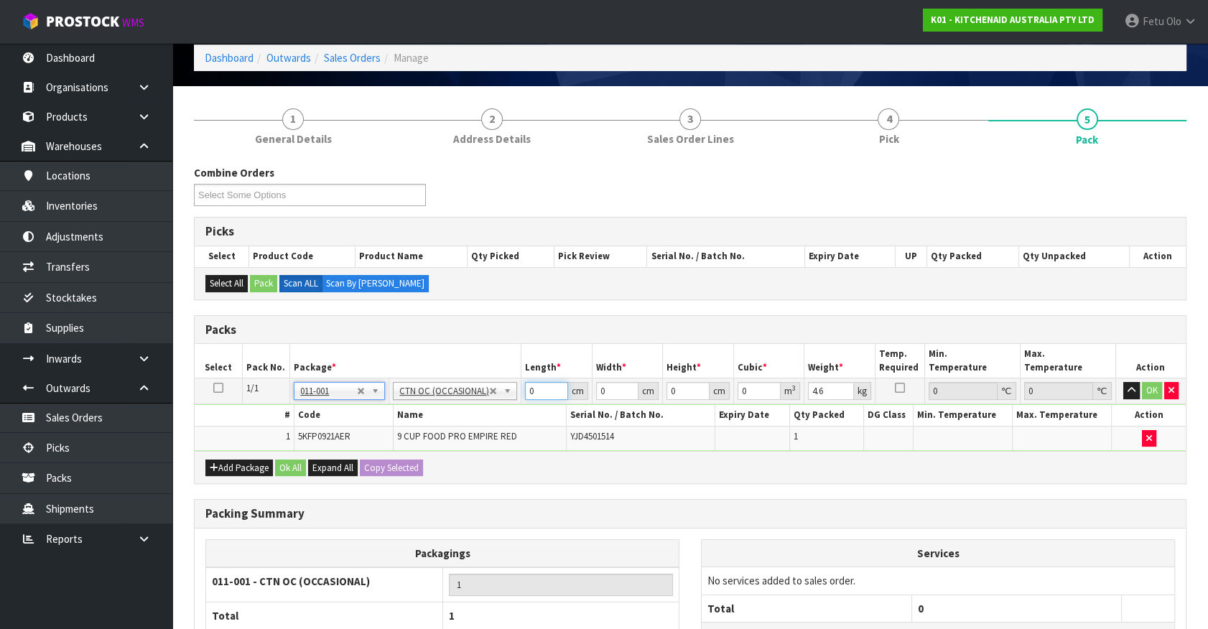
drag, startPoint x: 539, startPoint y: 394, endPoint x: 441, endPoint y: 430, distance: 103.9
click at [429, 428] on tbody "1/1 NONE 007-001 007-002 007-004 007-009 007-013 007-014 007-015 007-017 007-01…" at bounding box center [690, 415] width 991 height 73
click button "OK" at bounding box center [1152, 390] width 20 height 17
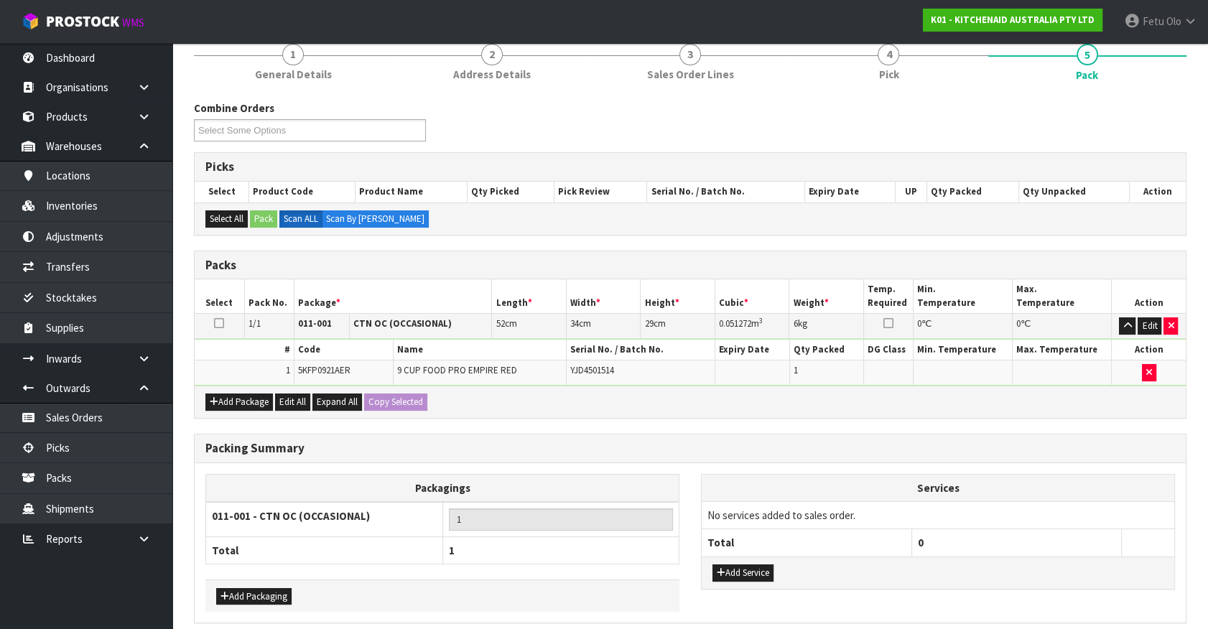
scroll to position [188, 0]
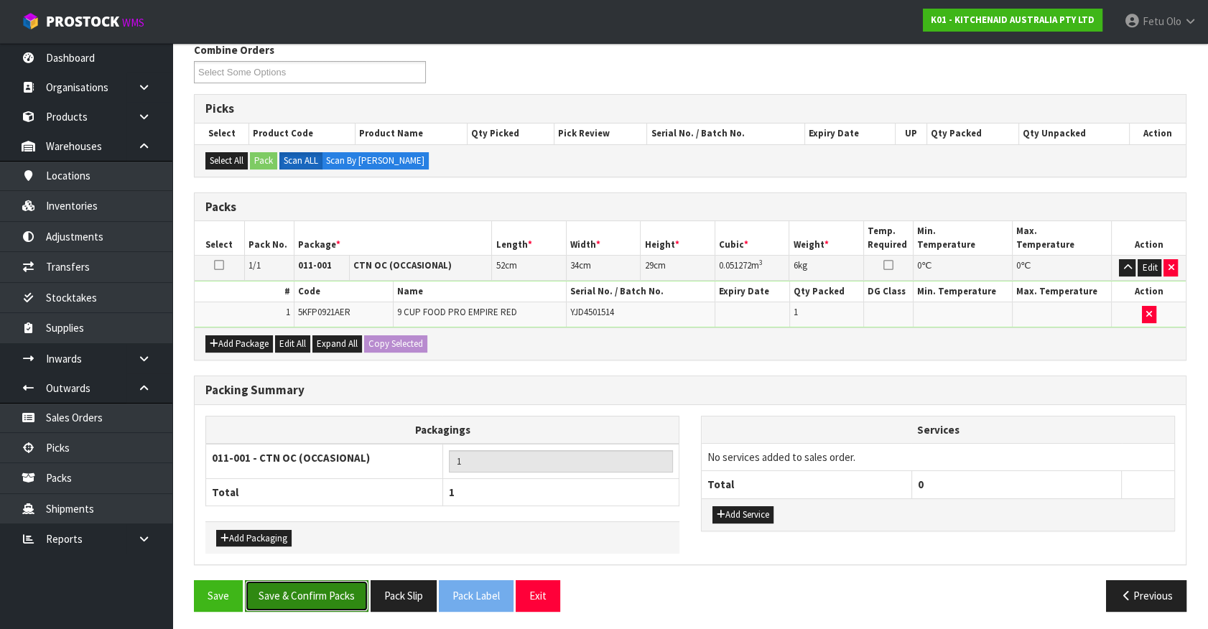
click at [366, 600] on button "Save & Confirm Packs" at bounding box center [307, 595] width 124 height 31
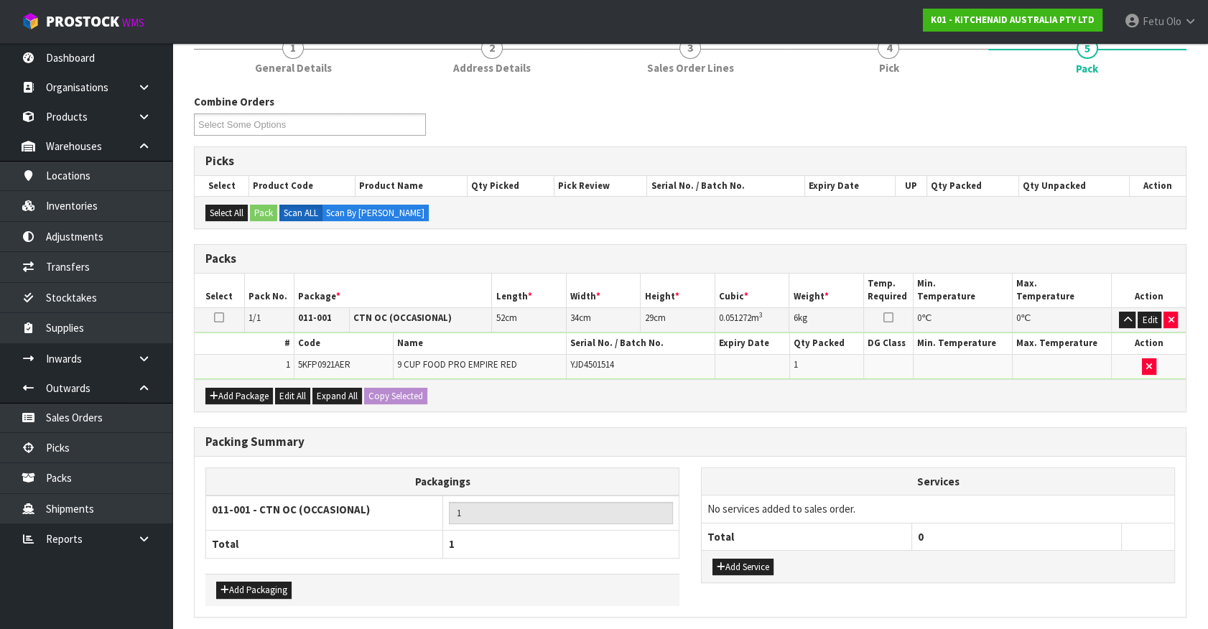
scroll to position [0, 0]
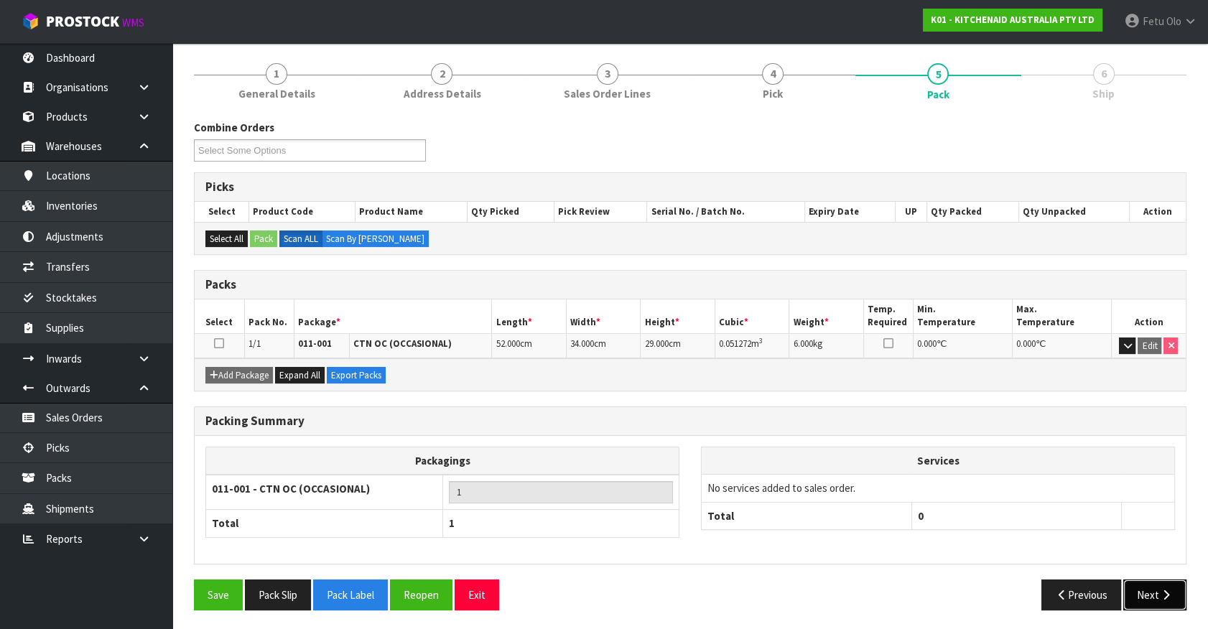
drag, startPoint x: 1163, startPoint y: 595, endPoint x: 1156, endPoint y: 596, distance: 7.2
click at [1156, 596] on button "Next" at bounding box center [1155, 595] width 63 height 31
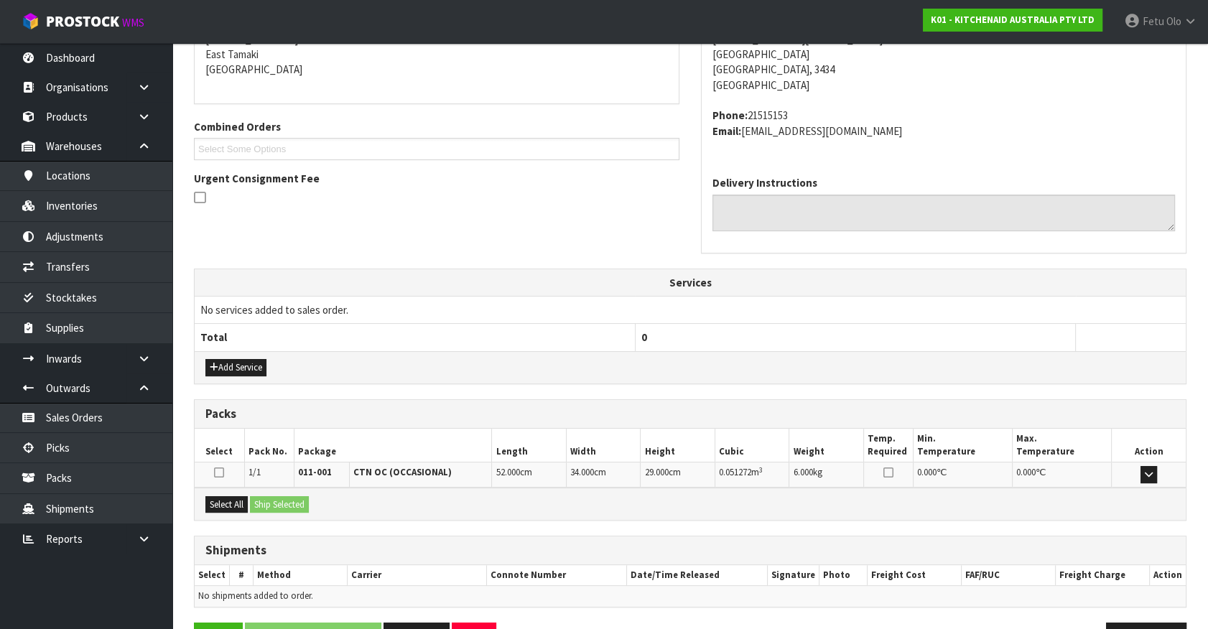
scroll to position [349, 0]
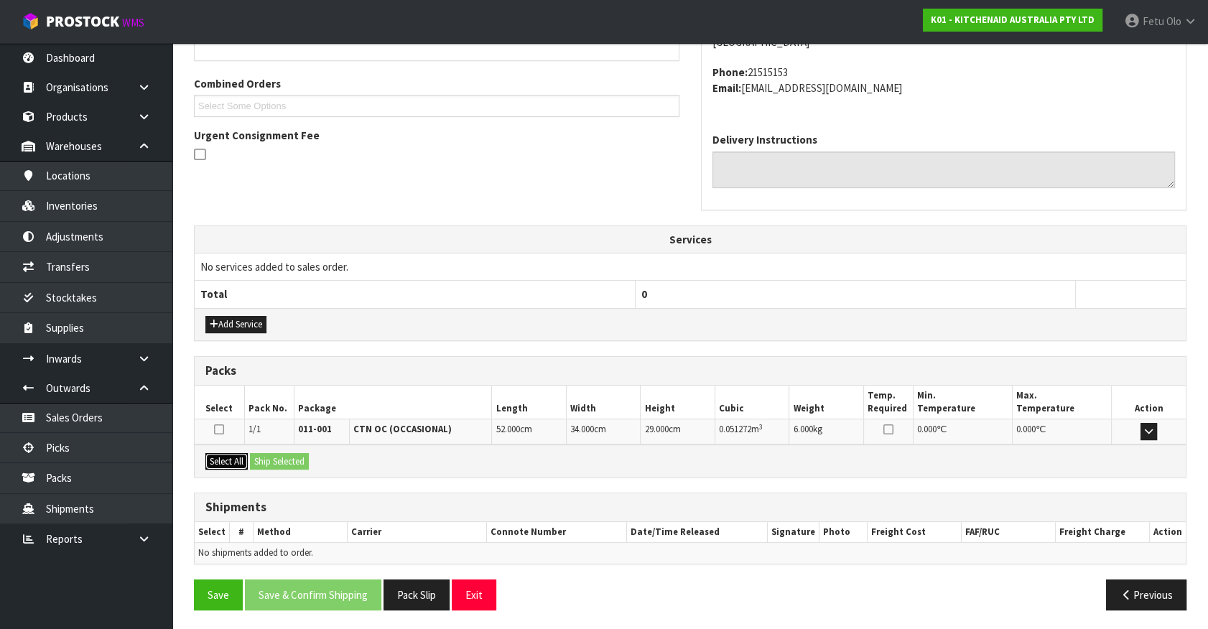
click at [230, 460] on button "Select All" at bounding box center [226, 461] width 42 height 17
click at [262, 466] on button "Ship Selected" at bounding box center [279, 461] width 59 height 17
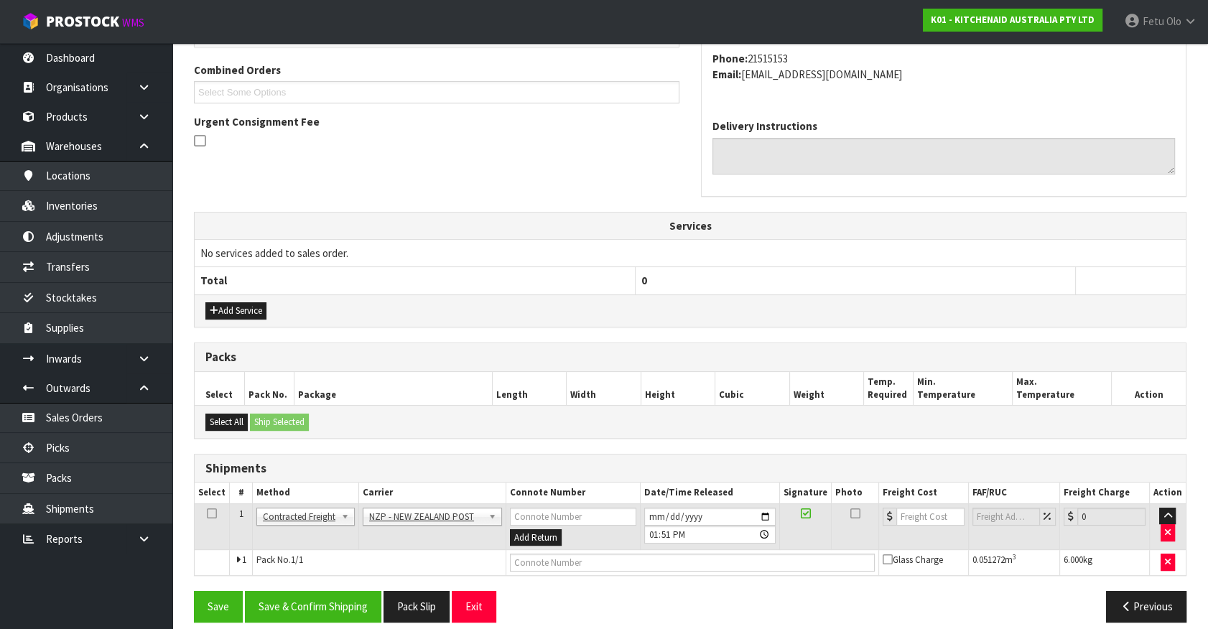
scroll to position [374, 0]
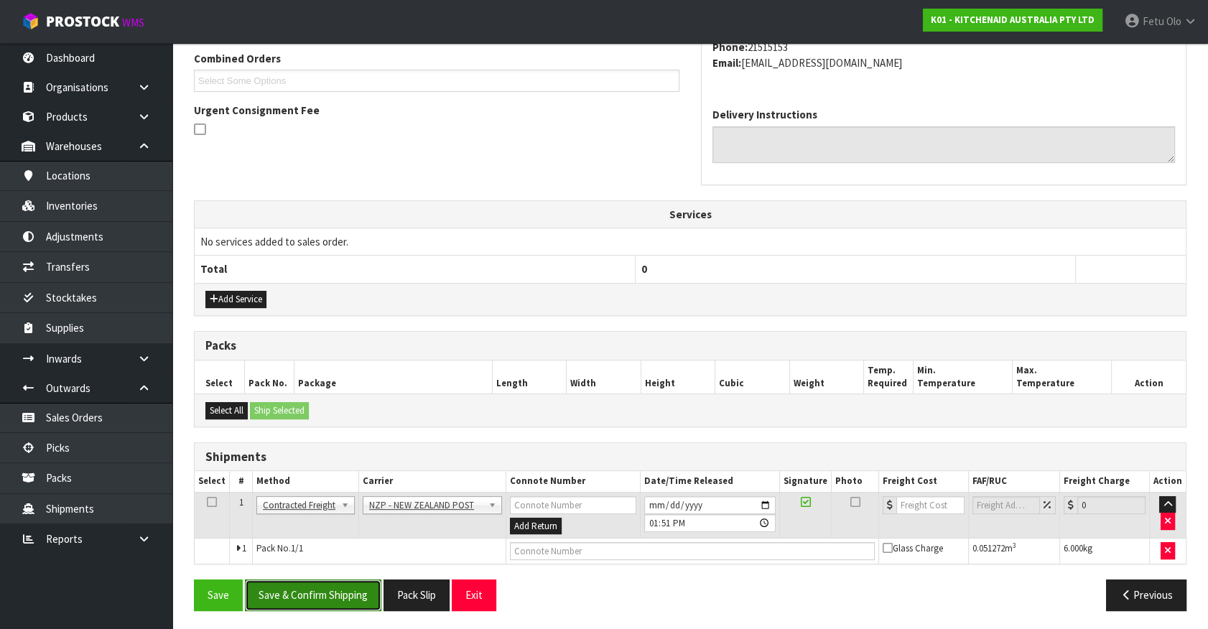
click at [325, 584] on button "Save & Confirm Shipping" at bounding box center [313, 595] width 136 height 31
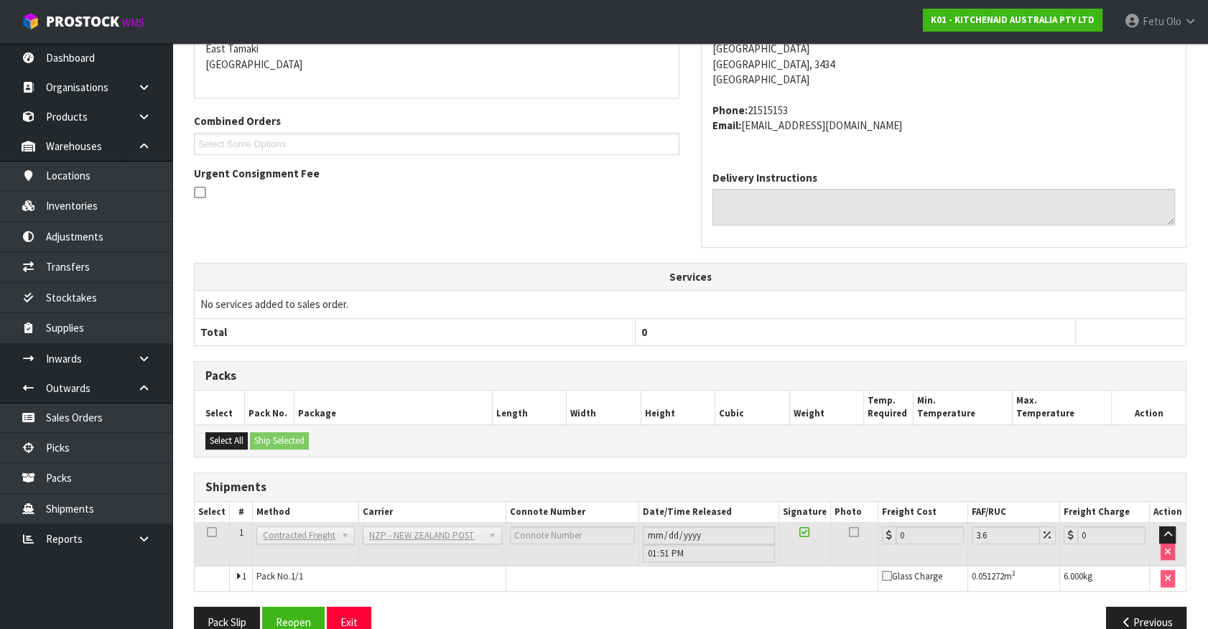
scroll to position [354, 0]
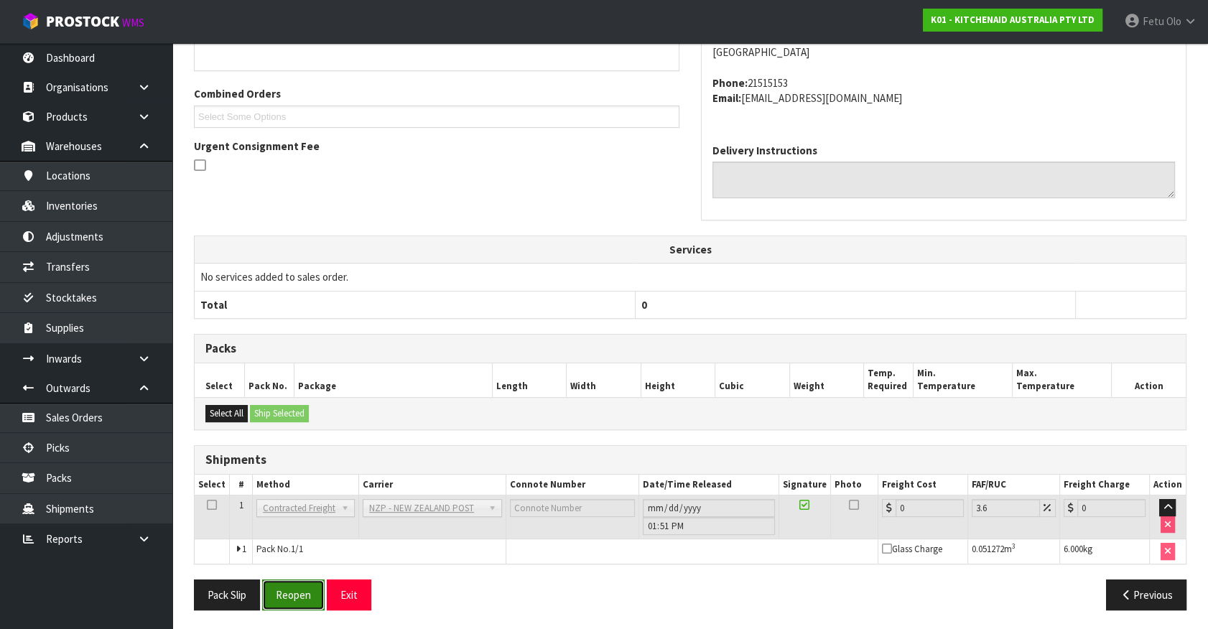
click at [290, 596] on button "Reopen" at bounding box center [293, 595] width 63 height 31
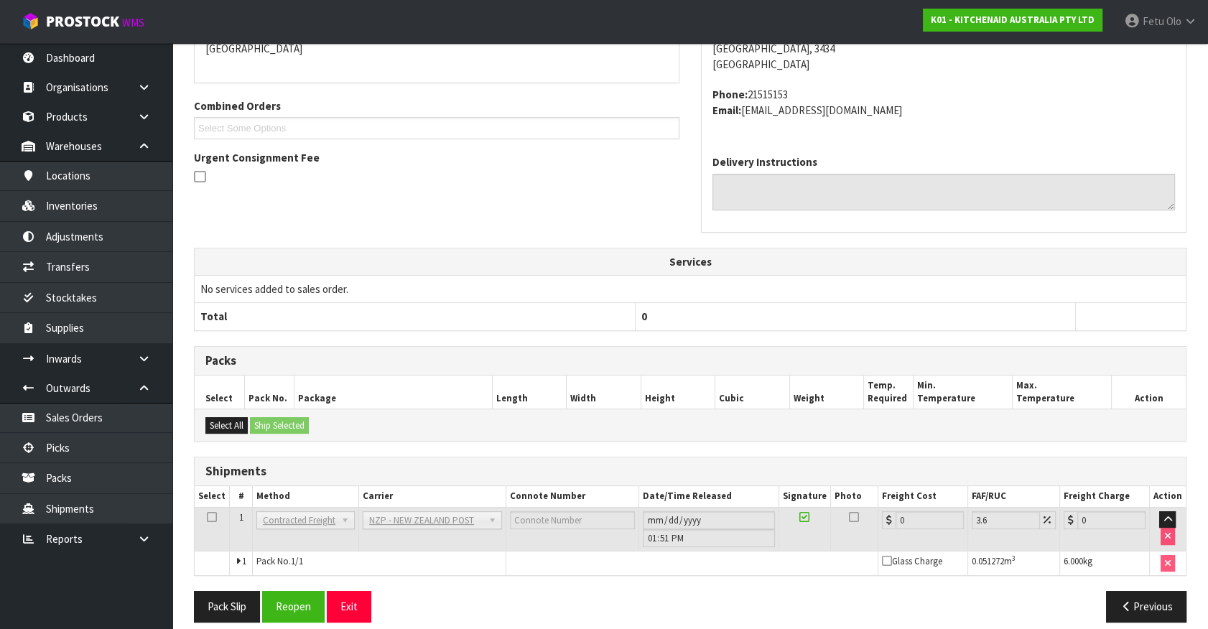
scroll to position [338, 0]
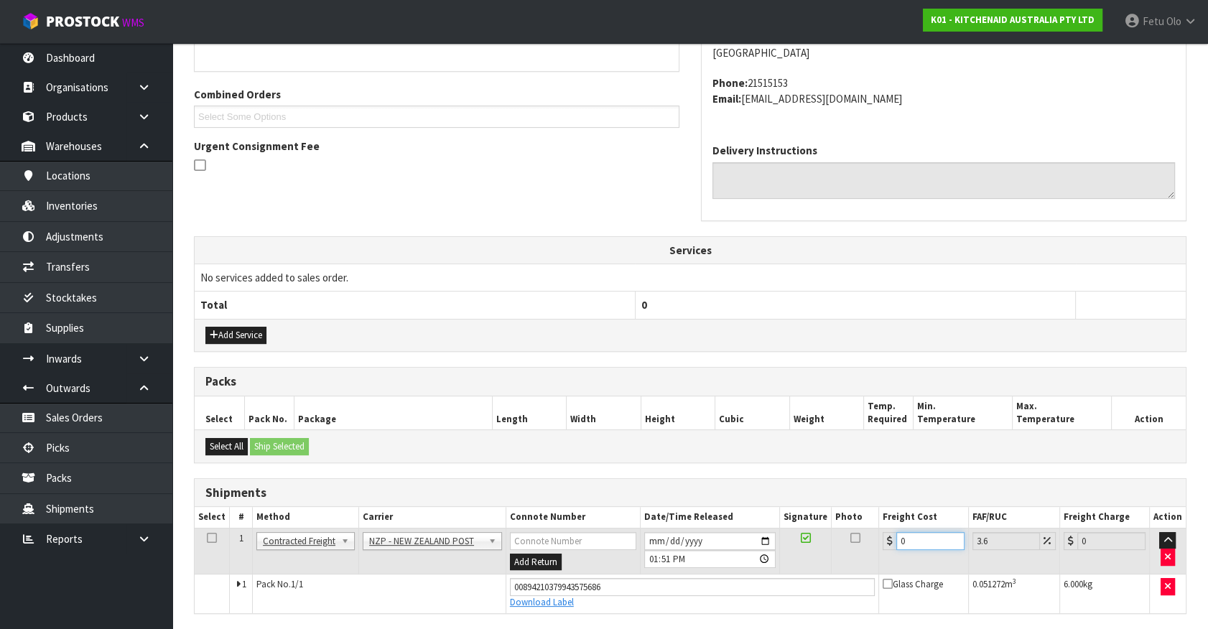
drag, startPoint x: 869, startPoint y: 547, endPoint x: 776, endPoint y: 563, distance: 94.7
click at [776, 563] on tr "1 Client Local Pickup Customer Local Pickup Company Freight Contracted Freight …" at bounding box center [690, 551] width 991 height 47
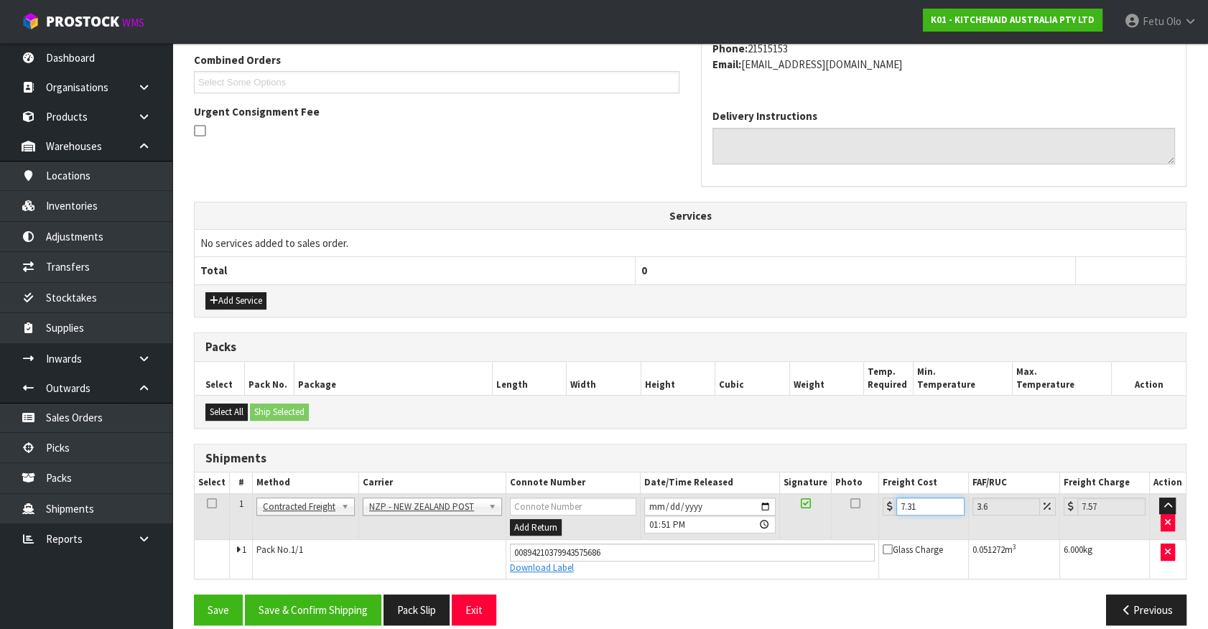
scroll to position [388, 0]
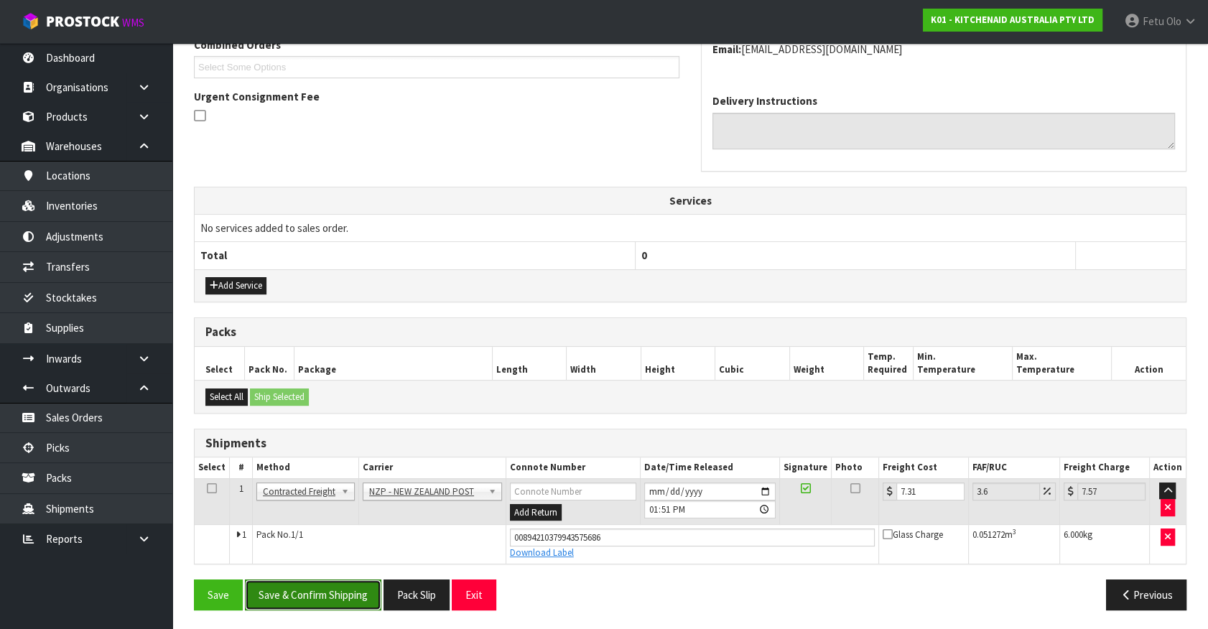
click at [343, 594] on button "Save & Confirm Shipping" at bounding box center [313, 595] width 136 height 31
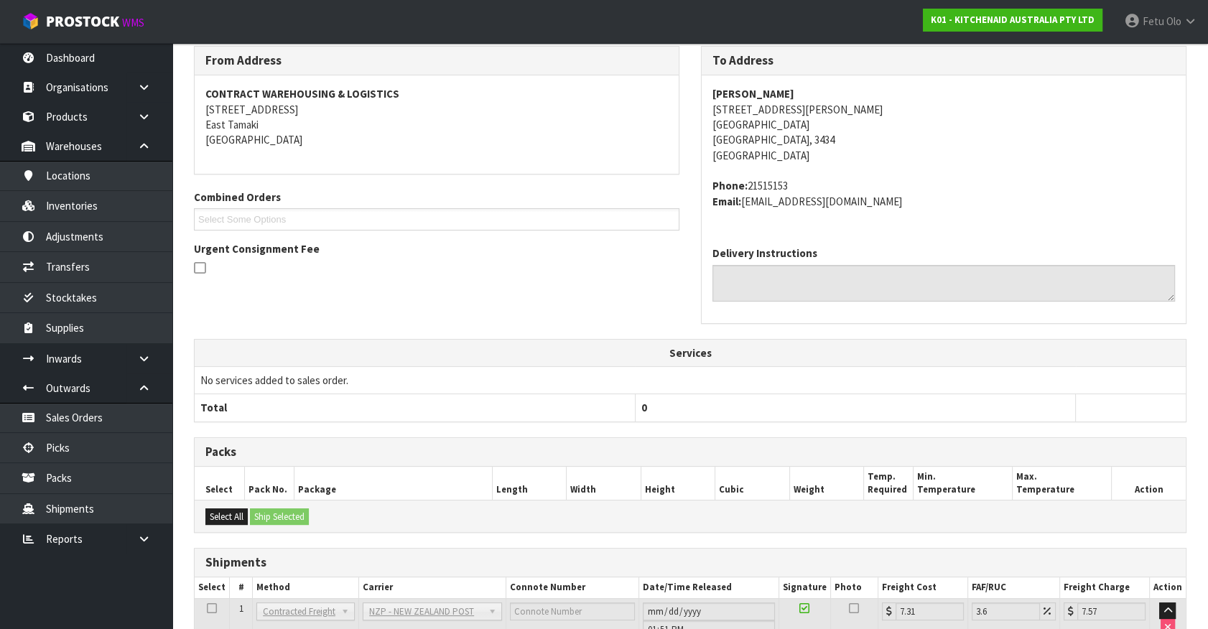
scroll to position [348, 0]
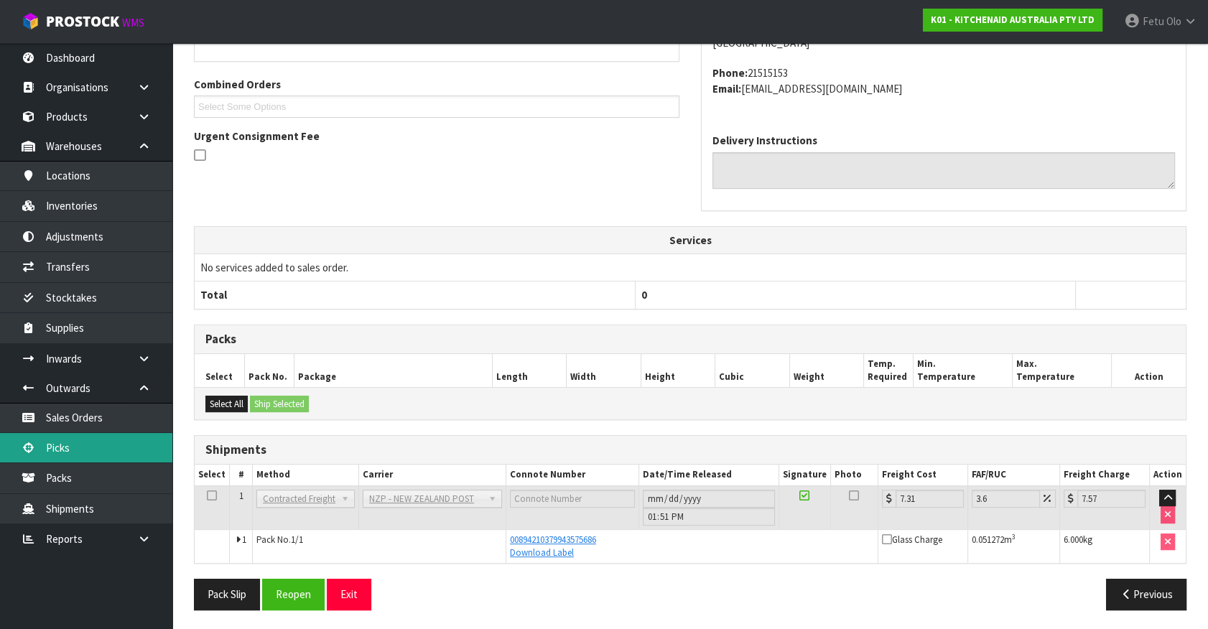
click at [91, 445] on link "Picks" at bounding box center [86, 447] width 172 height 29
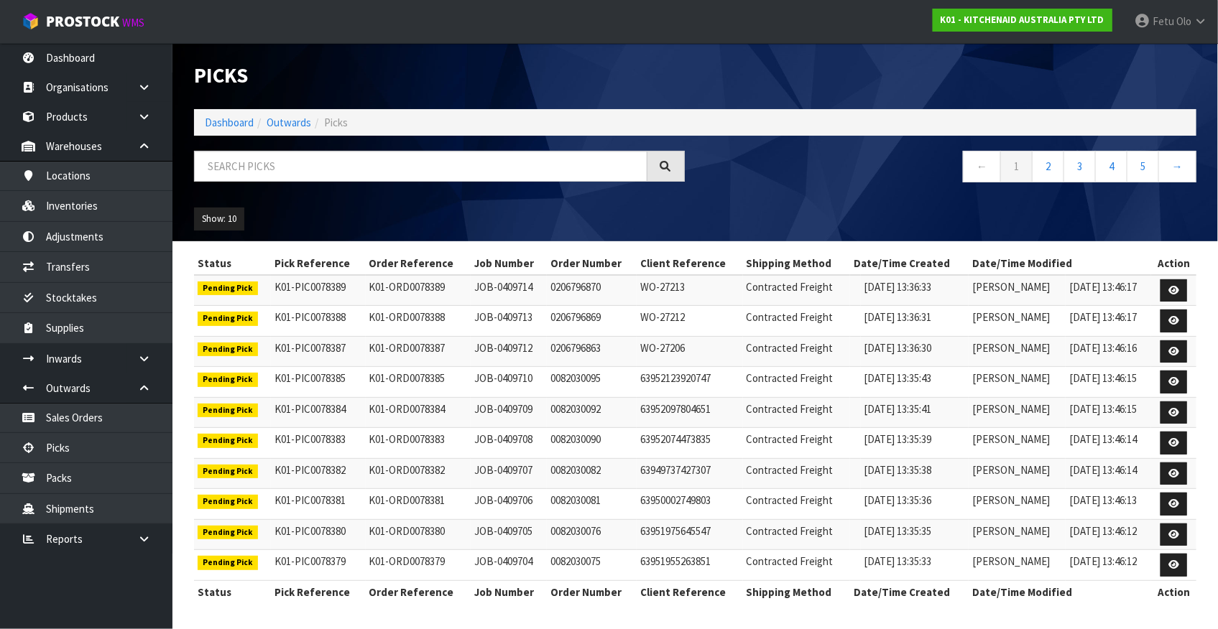
click at [798, 205] on div "Show: 10 5 10 25 50" at bounding box center [695, 219] width 1024 height 45
click at [304, 159] on input "text" at bounding box center [420, 166] width 453 height 31
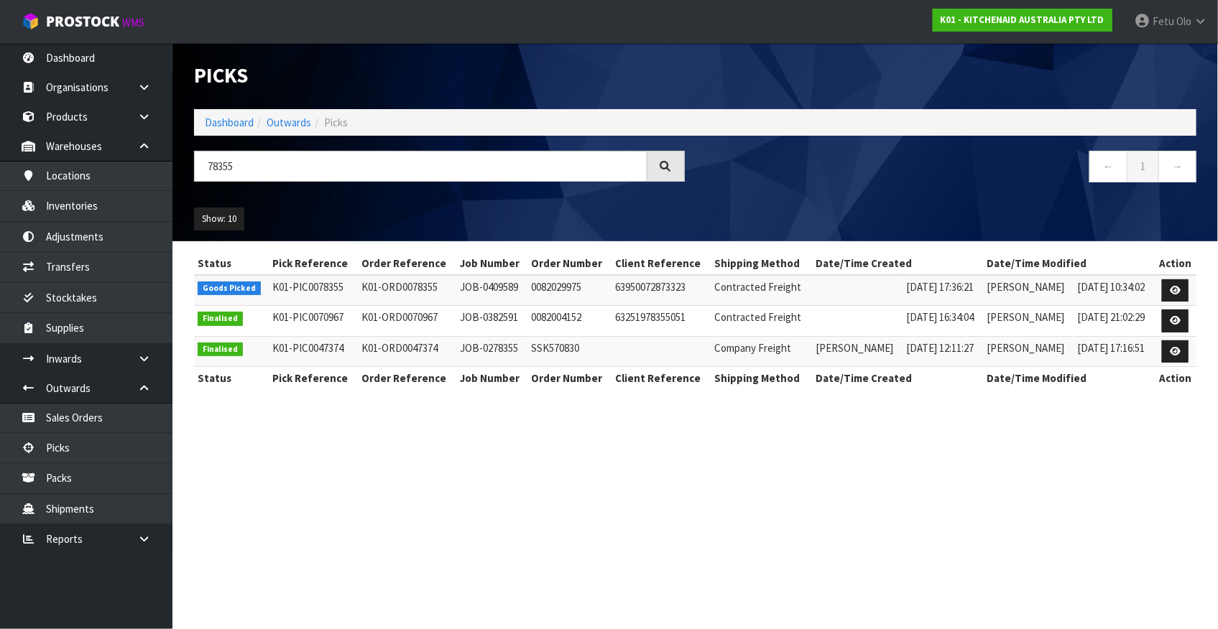
click at [948, 560] on section "Picks Dashboard Outwards Picks 78355 ← 1 → Show: 10 5 10 25 50 Status Pick Refe…" at bounding box center [609, 314] width 1218 height 629
click at [1169, 284] on link at bounding box center [1175, 290] width 27 height 23
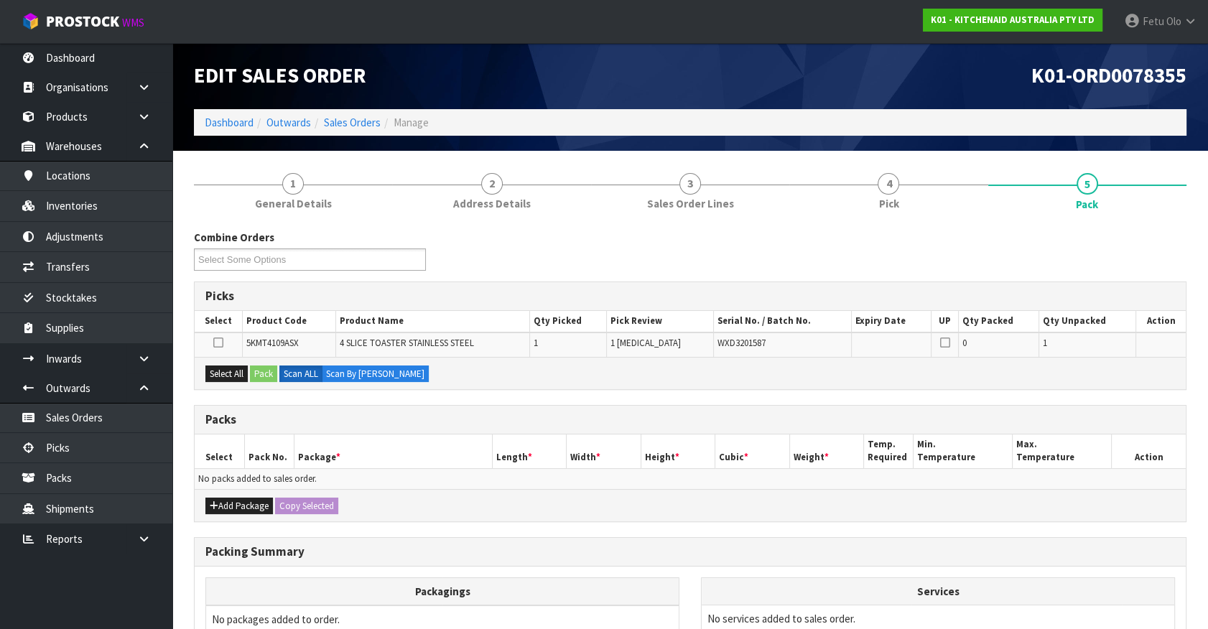
click at [532, 521] on div "Combine Orders K01-ORD0078332 K01-ORD0078333 K01-ORD0078338 K01-ORD0078341 K01-…" at bounding box center [690, 504] width 993 height 548
click at [443, 80] on h1 "Edit Sales Order" at bounding box center [437, 76] width 486 height 23
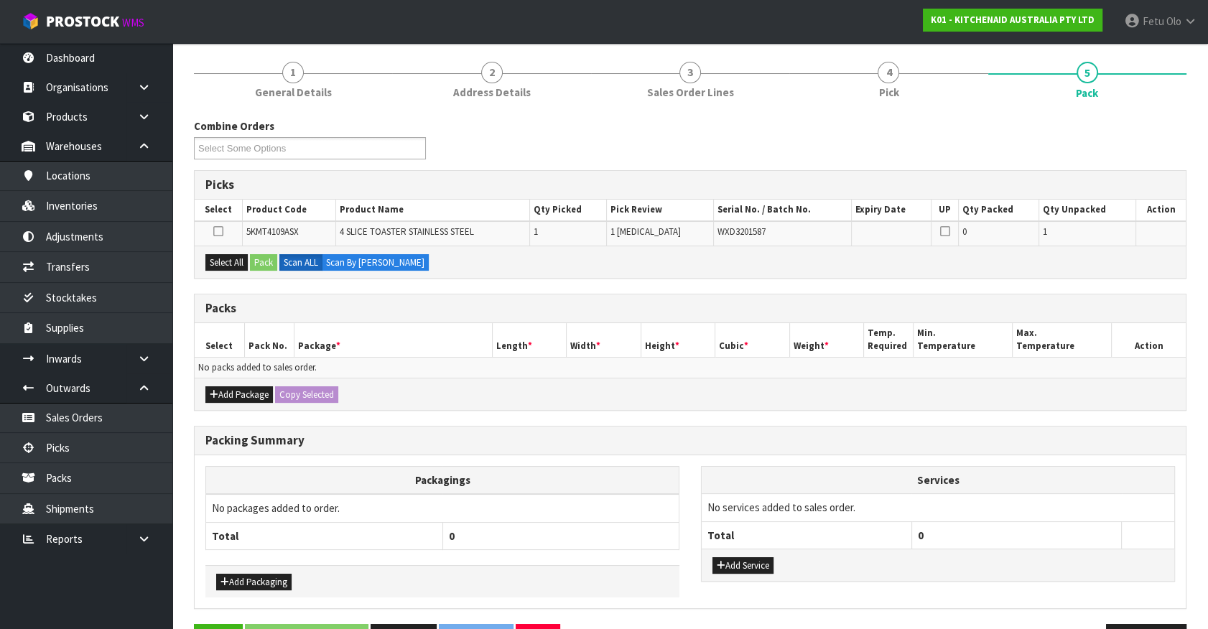
scroll to position [130, 0]
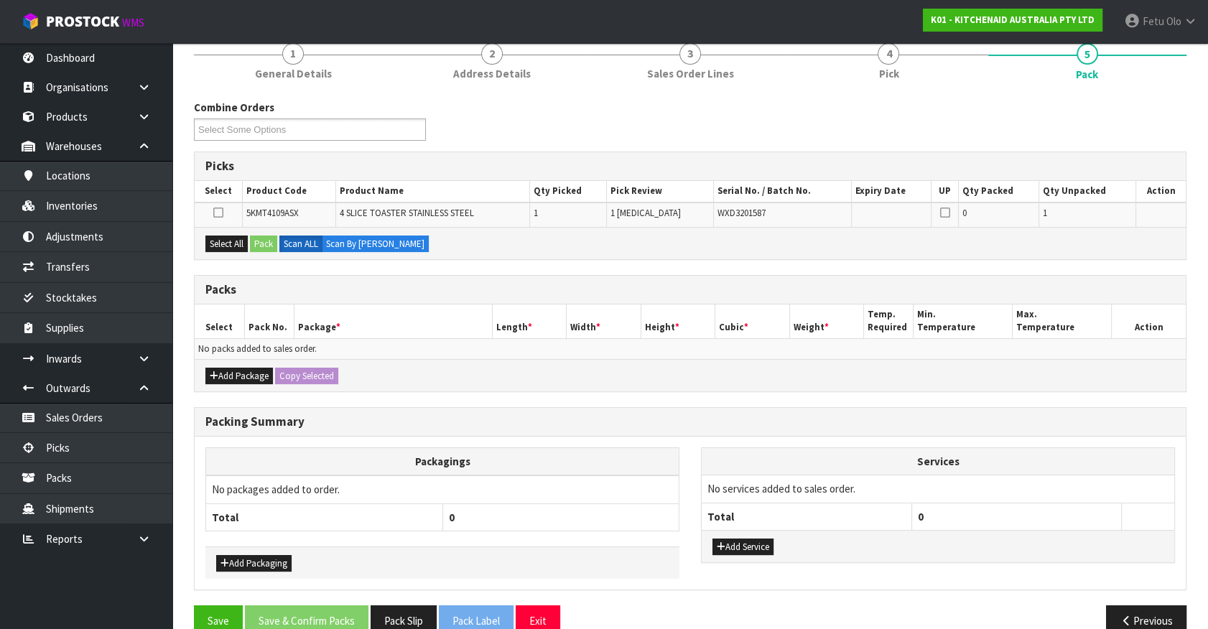
drag, startPoint x: 1053, startPoint y: 468, endPoint x: 1024, endPoint y: 470, distance: 29.5
click at [1053, 468] on th "Services" at bounding box center [938, 461] width 473 height 27
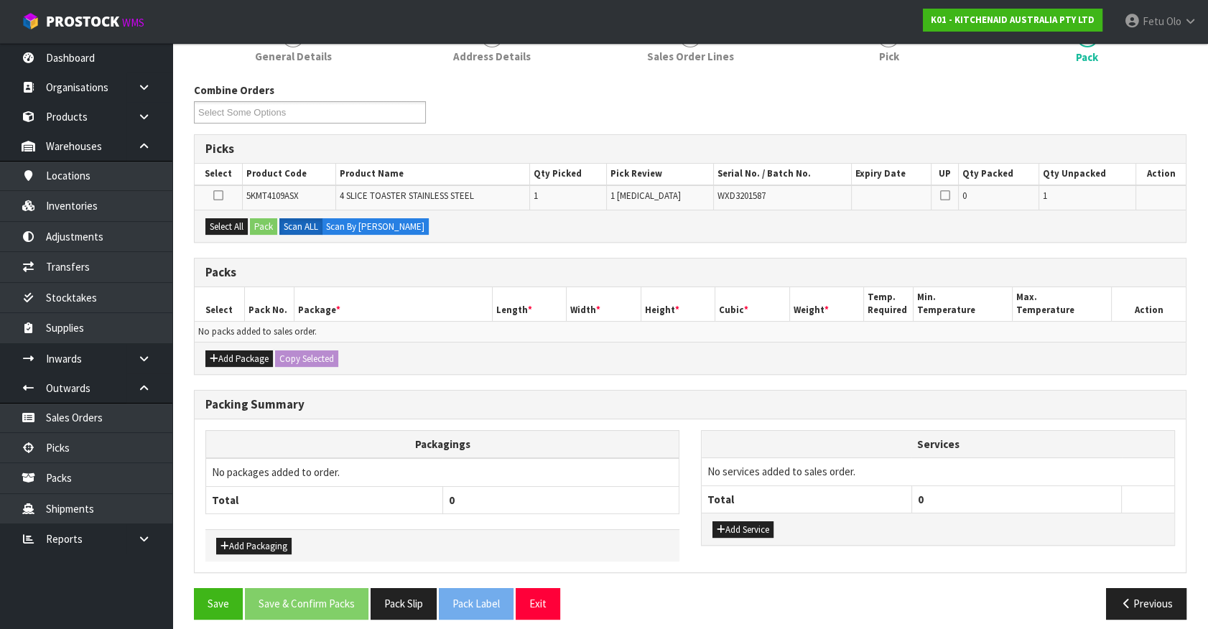
scroll to position [156, 0]
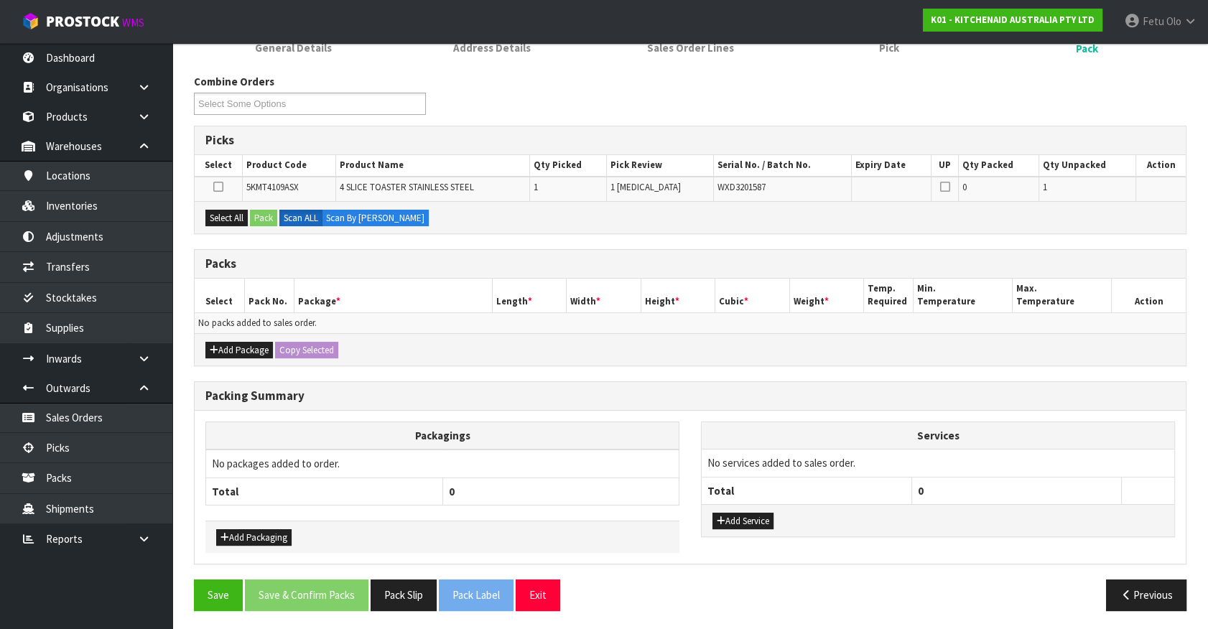
click at [1106, 529] on div "Add Service" at bounding box center [938, 520] width 473 height 32
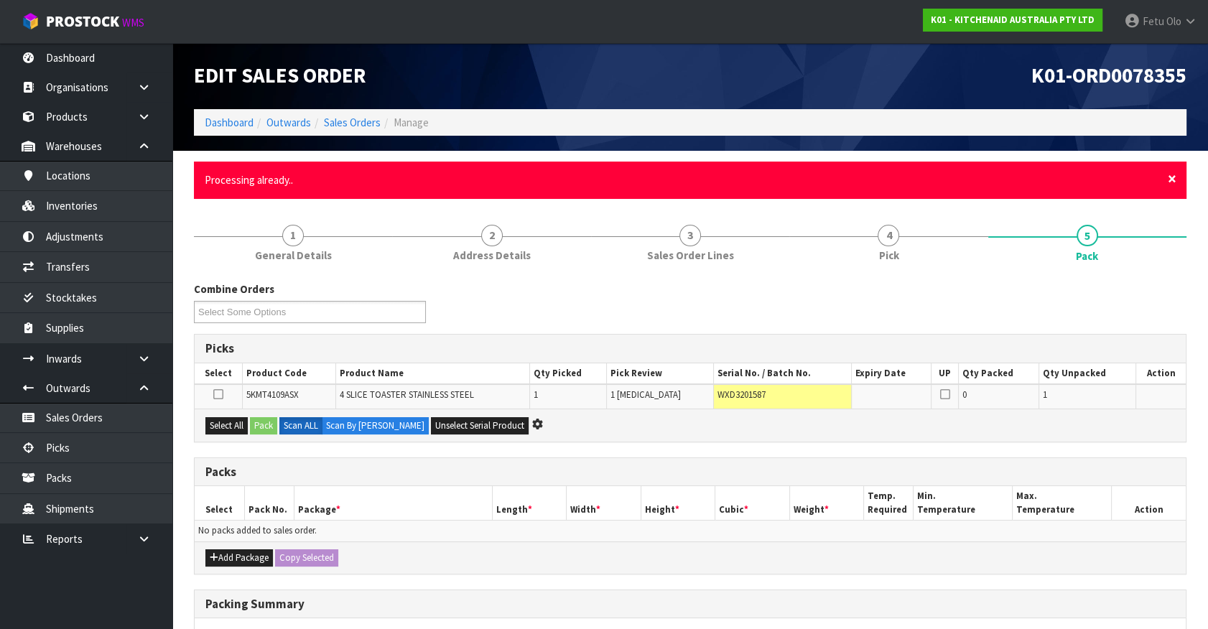
click at [1170, 176] on span "×" at bounding box center [1172, 179] width 9 height 20
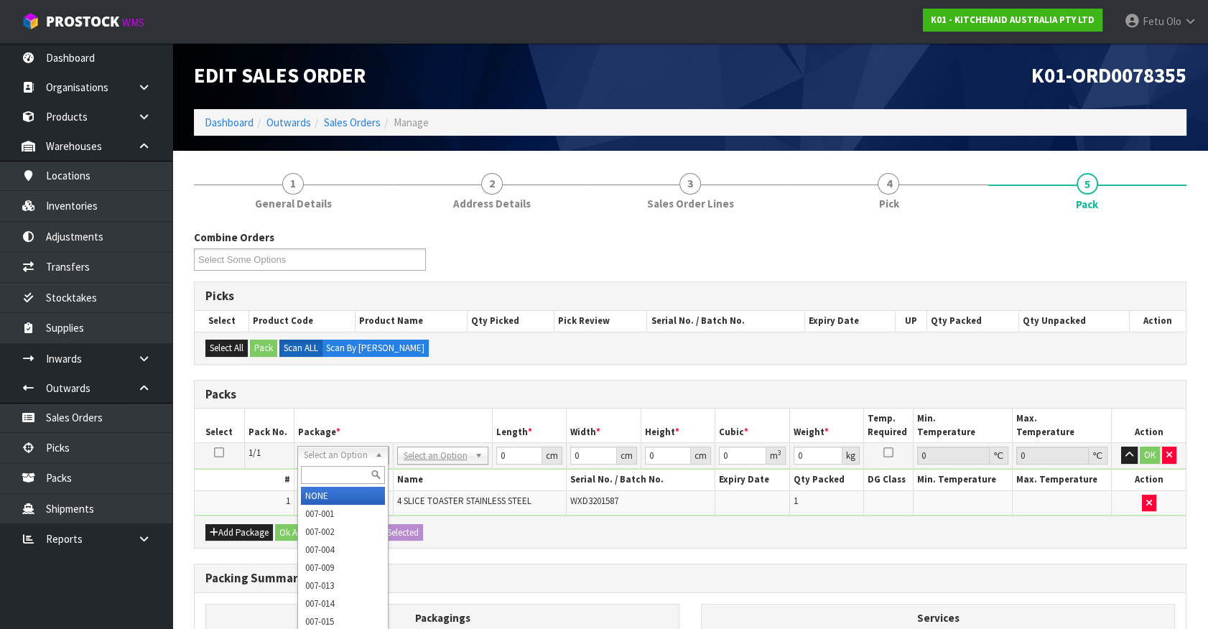
drag, startPoint x: 353, startPoint y: 450, endPoint x: 349, endPoint y: 476, distance: 26.1
click at [349, 475] on input "text" at bounding box center [343, 475] width 84 height 18
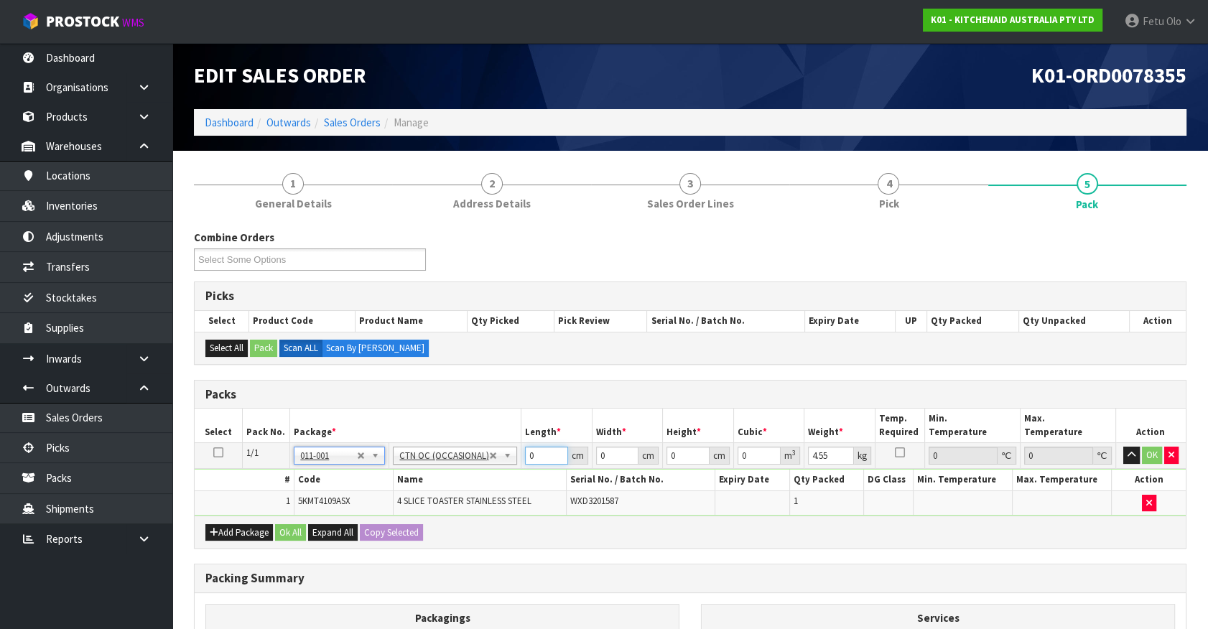
click at [250, 547] on div "Combine Orders K01-ORD0078332 K01-ORD0078333 K01-ORD0078338 K01-ORD0078341 K01-…" at bounding box center [690, 520] width 993 height 581
click button "OK" at bounding box center [1152, 455] width 20 height 17
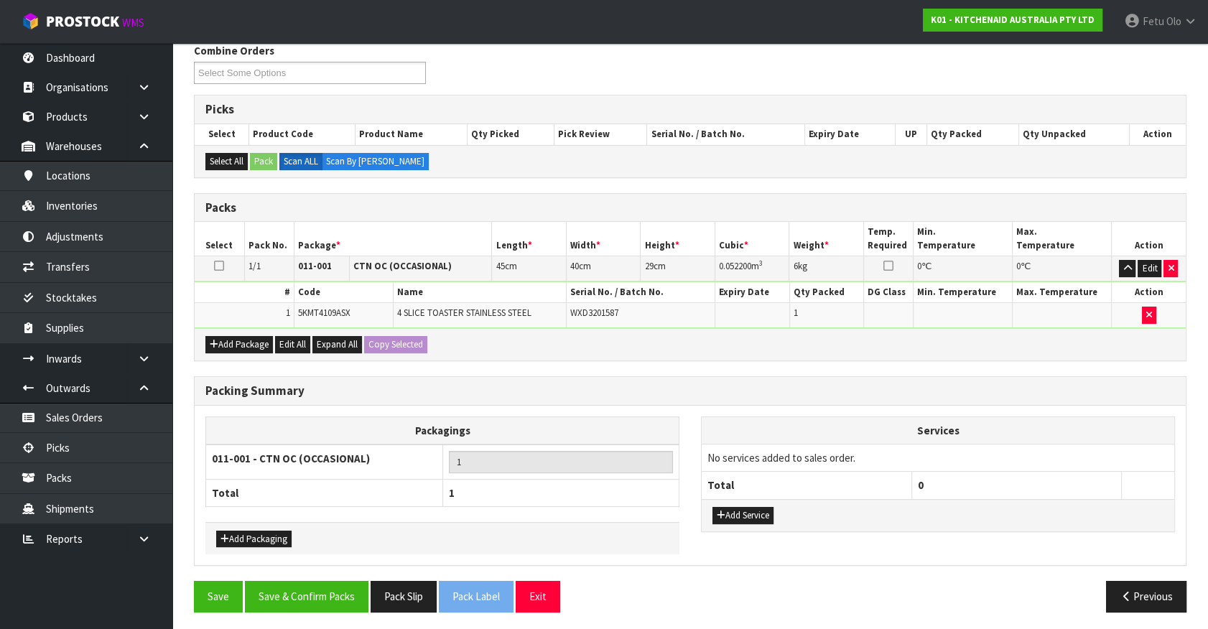
scroll to position [188, 0]
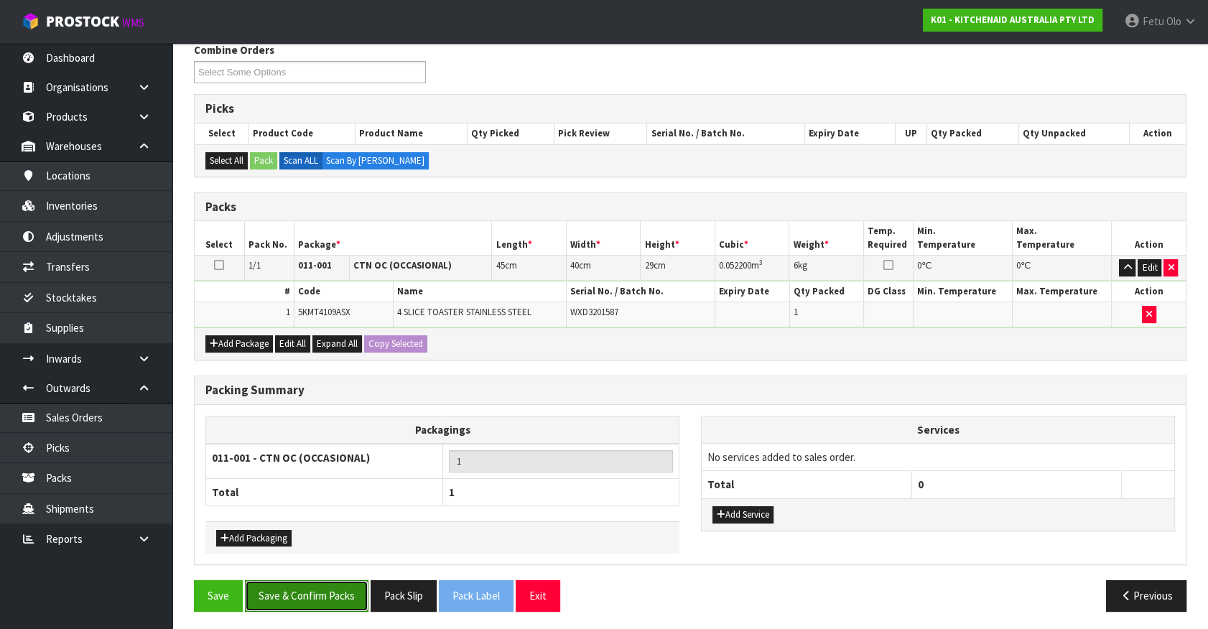
click at [316, 602] on button "Save & Confirm Packs" at bounding box center [307, 595] width 124 height 31
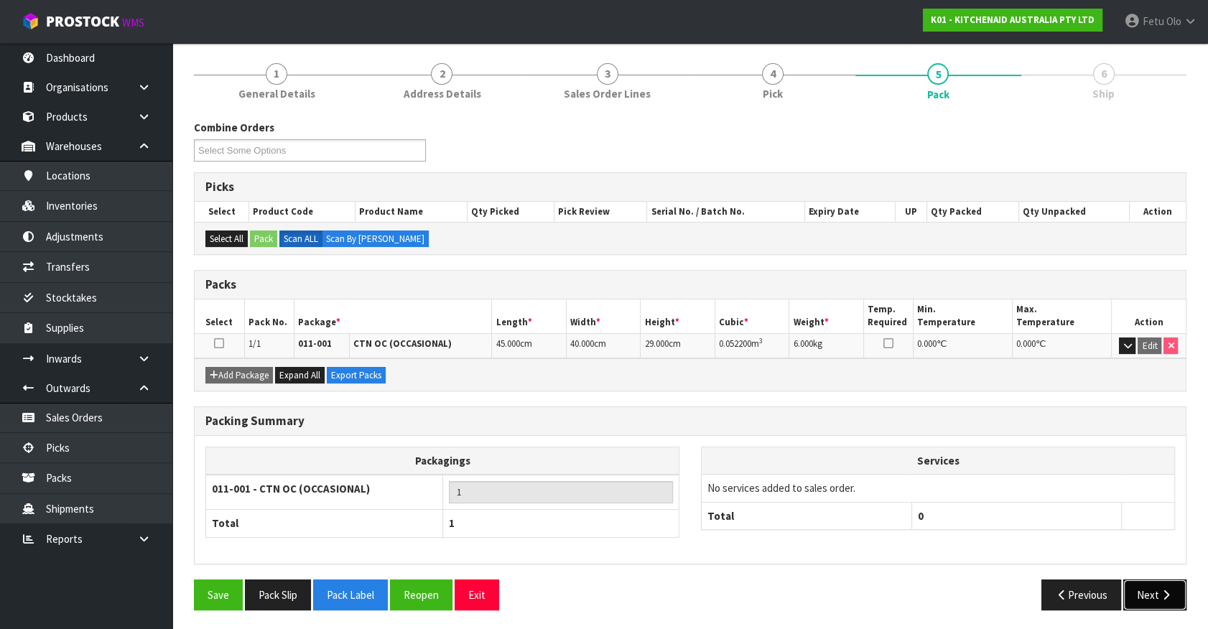
click at [1151, 586] on button "Next" at bounding box center [1155, 595] width 63 height 31
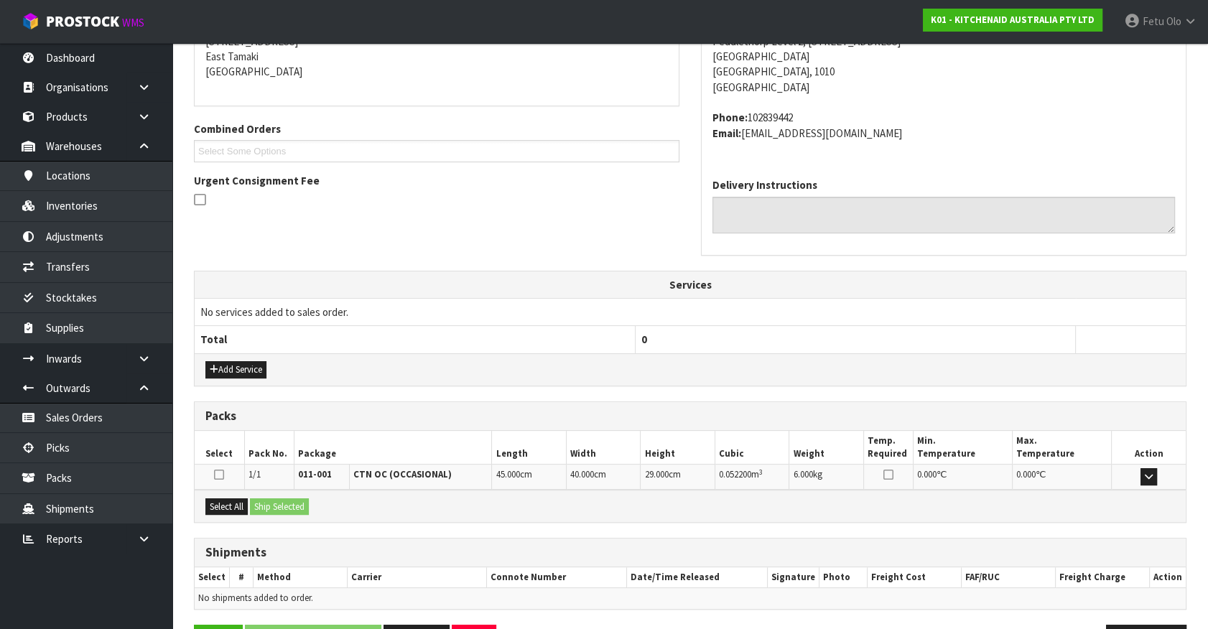
scroll to position [349, 0]
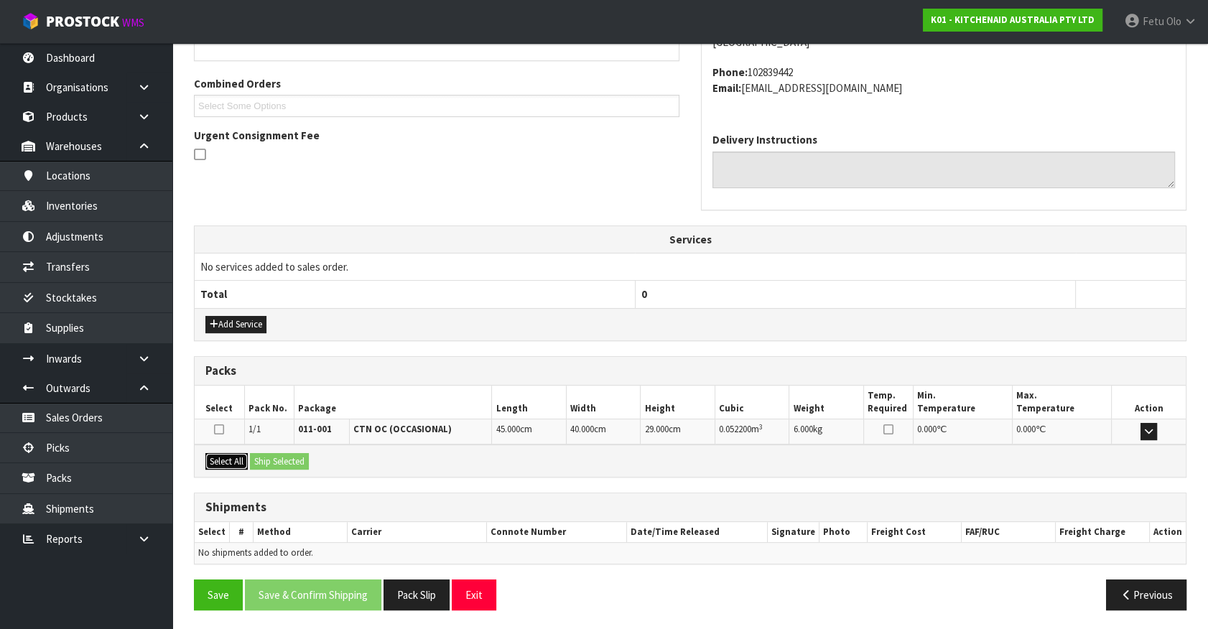
click at [225, 454] on button "Select All" at bounding box center [226, 461] width 42 height 17
click at [295, 462] on button "Ship Selected" at bounding box center [279, 461] width 59 height 17
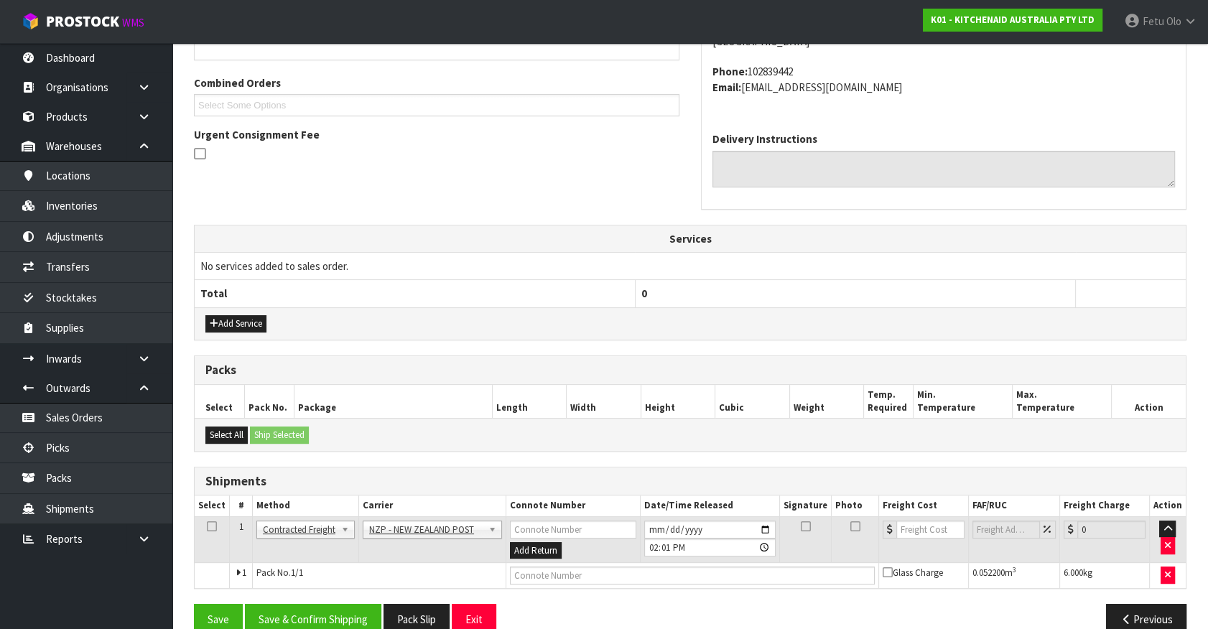
scroll to position [374, 0]
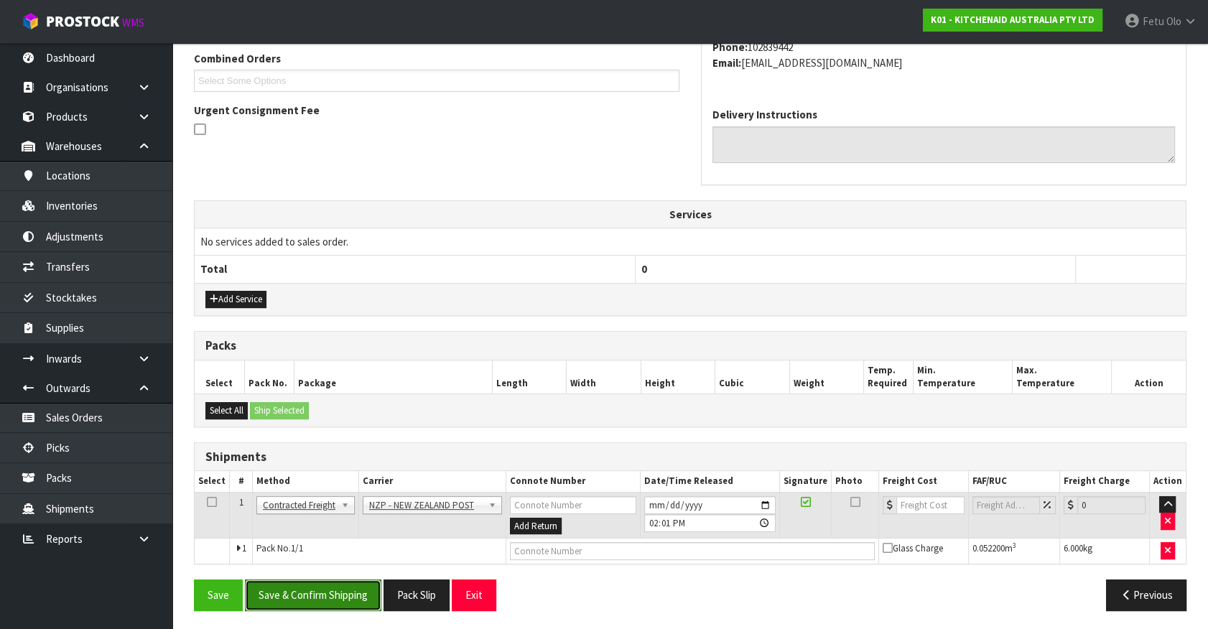
click at [349, 603] on button "Save & Confirm Shipping" at bounding box center [313, 595] width 136 height 31
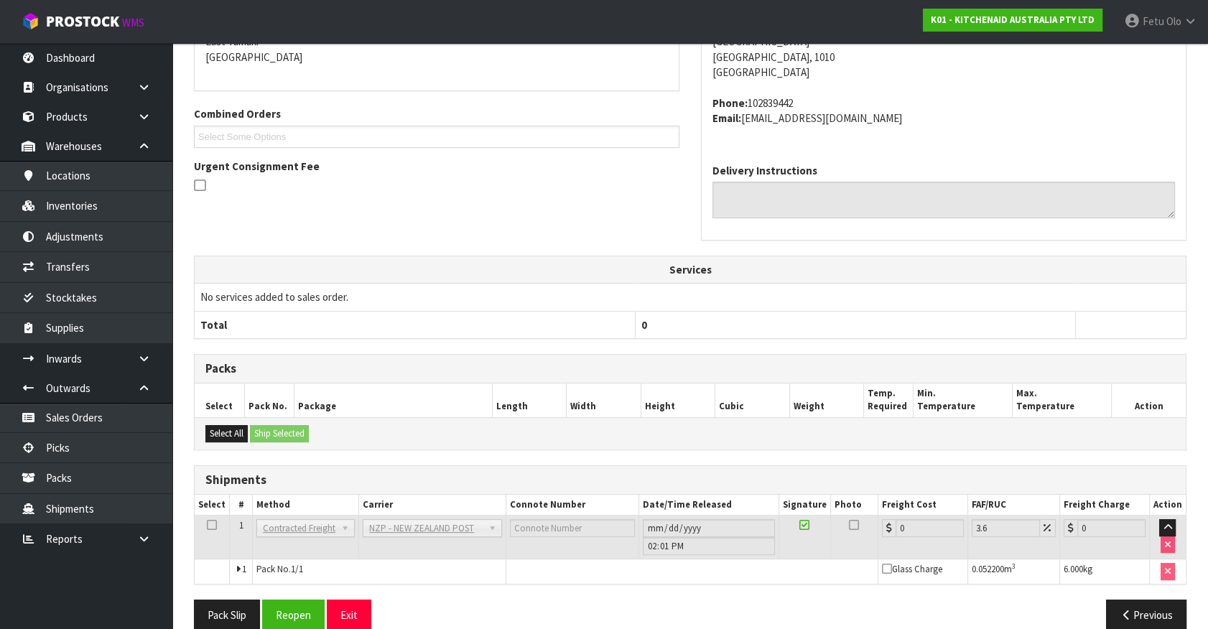
scroll to position [354, 0]
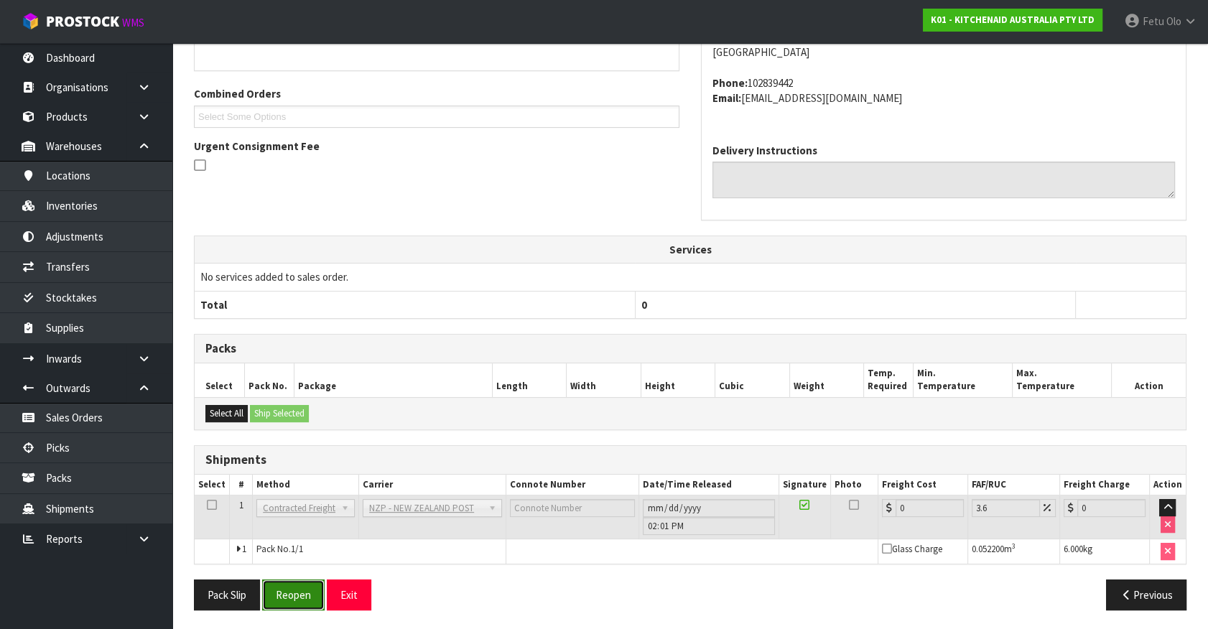
click at [286, 591] on button "Reopen" at bounding box center [293, 595] width 63 height 31
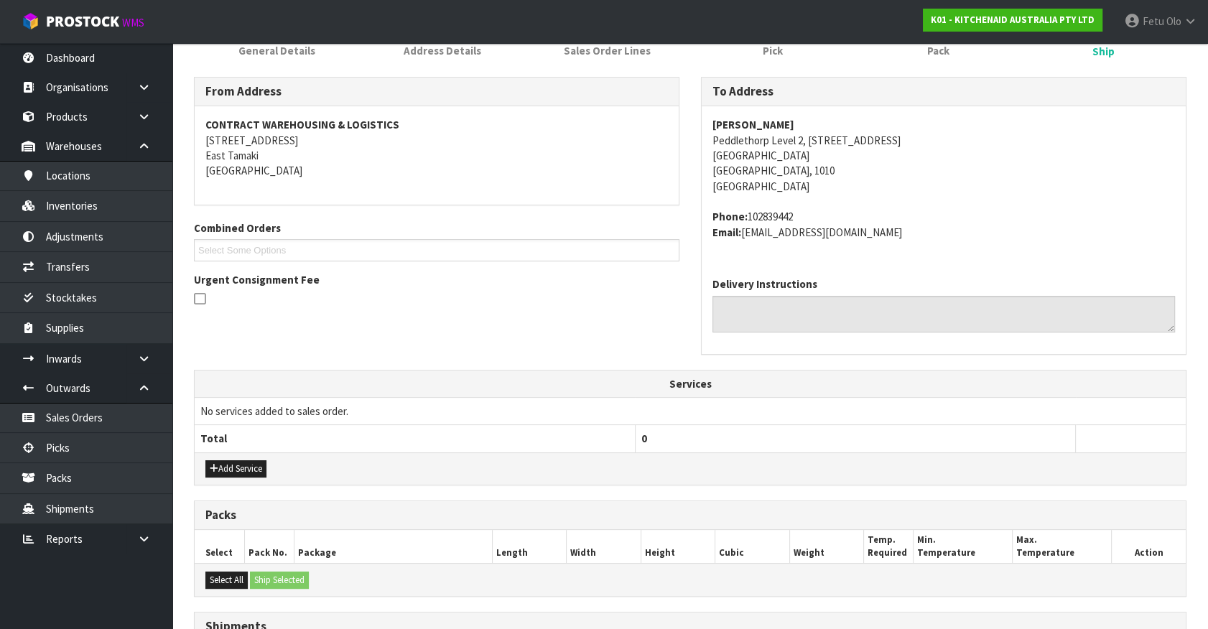
scroll to position [388, 0]
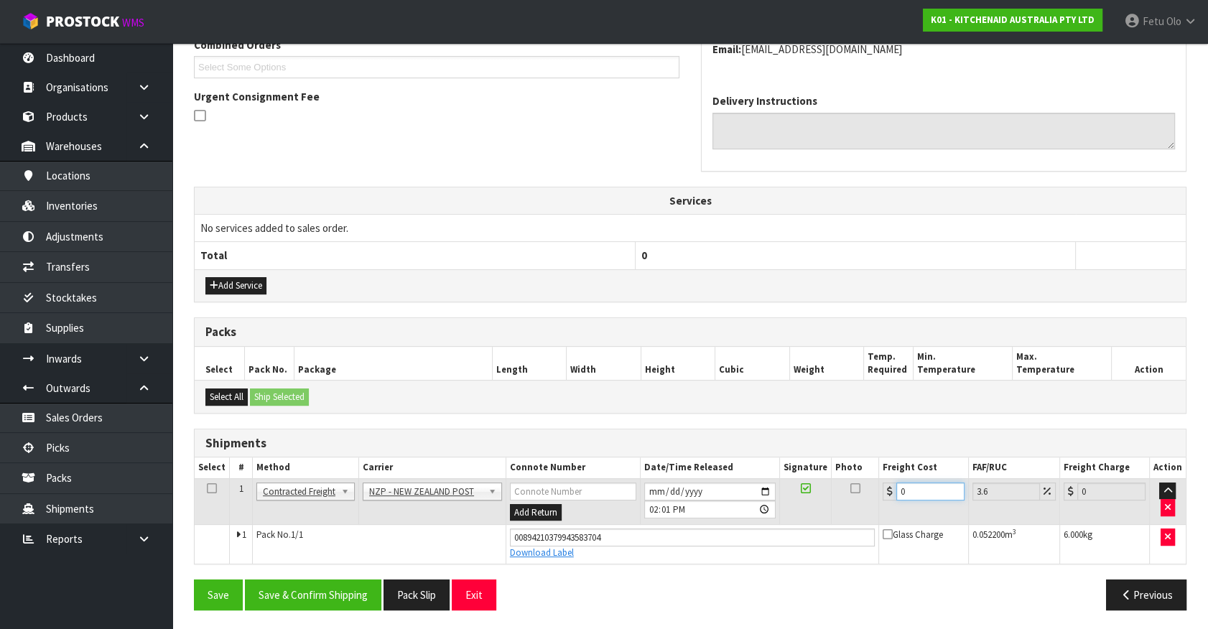
drag, startPoint x: 924, startPoint y: 486, endPoint x: 560, endPoint y: 575, distance: 374.3
click at [560, 575] on div "From Address CONTRACT WAREHOUSING & LOGISTICS [STREET_ADDRESS] Combined Orders …" at bounding box center [690, 258] width 993 height 728
click at [313, 583] on button "Save & Confirm Shipping" at bounding box center [313, 595] width 136 height 31
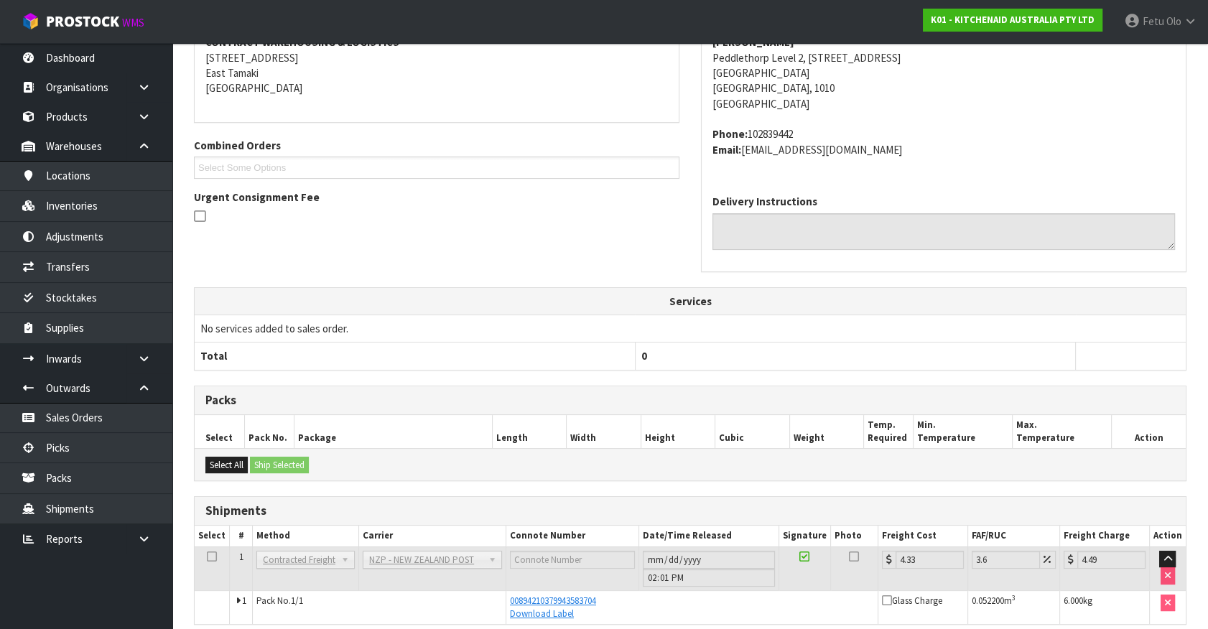
scroll to position [348, 0]
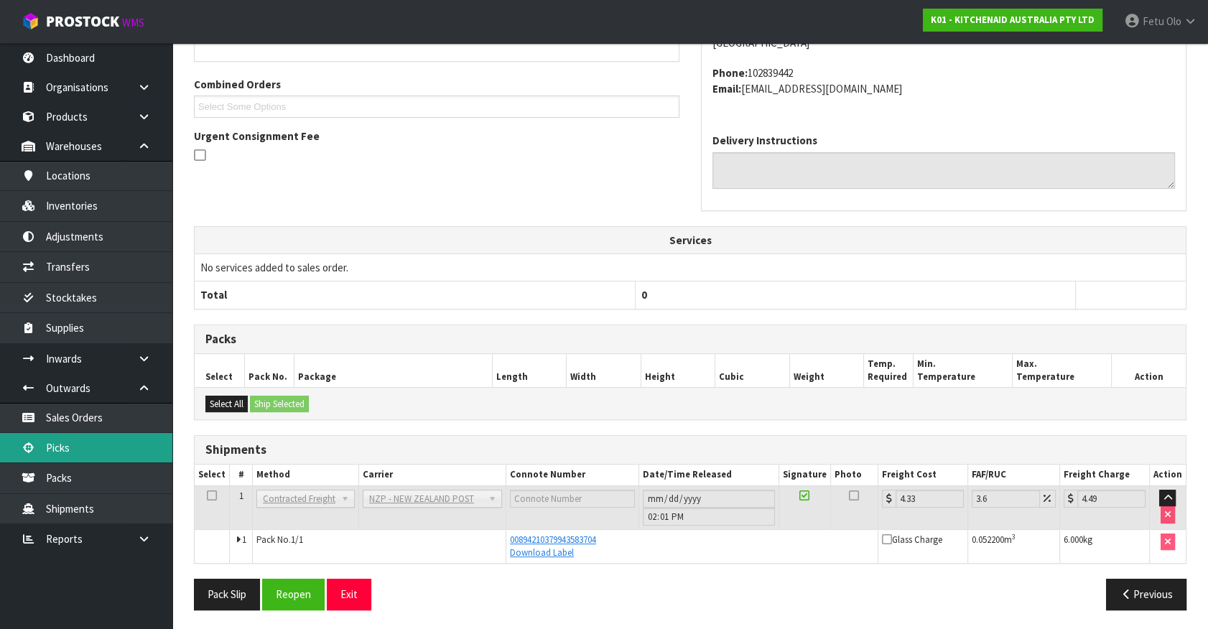
click at [58, 450] on link "Picks" at bounding box center [86, 447] width 172 height 29
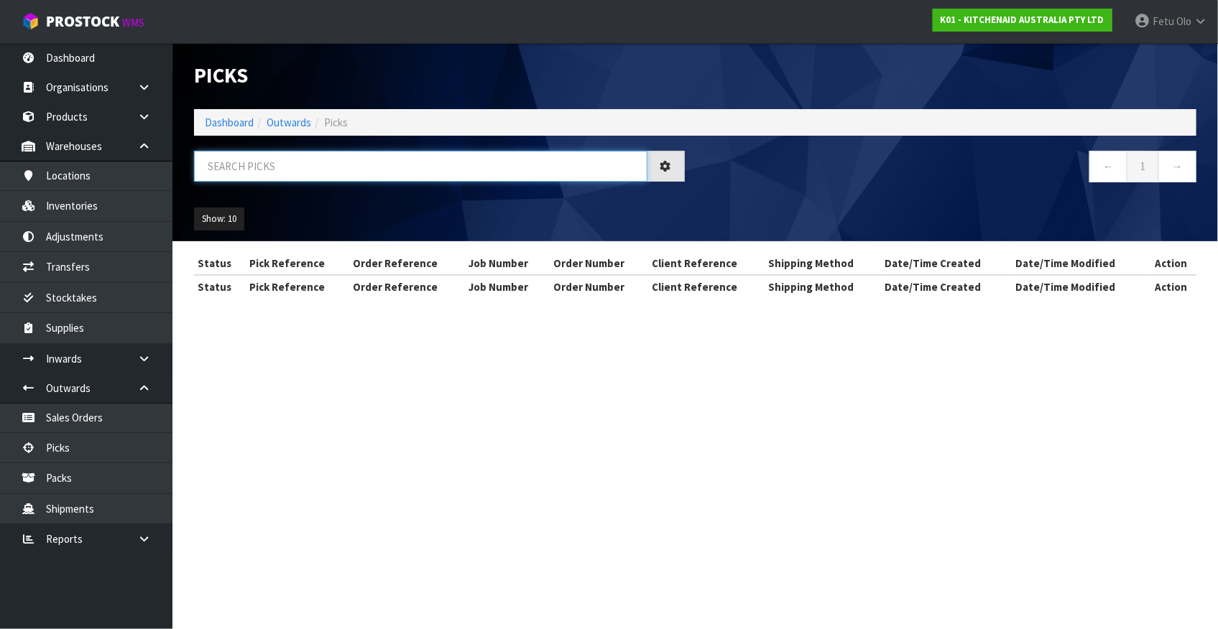
click at [320, 165] on input "text" at bounding box center [420, 166] width 453 height 31
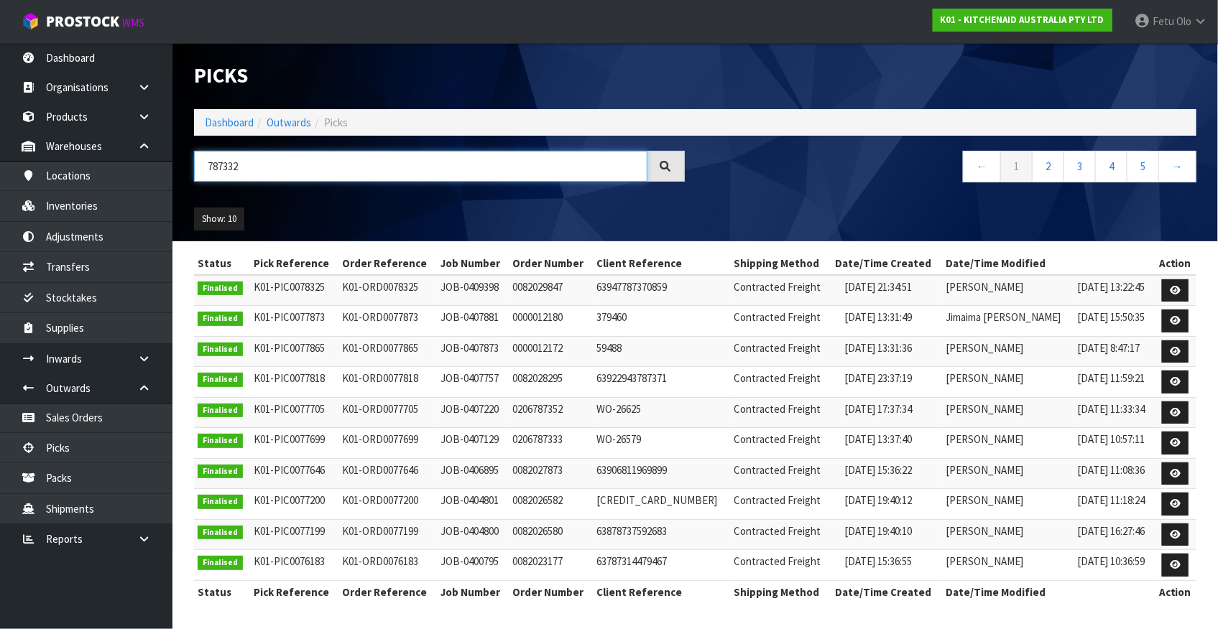
click at [221, 162] on input "787332" at bounding box center [420, 166] width 453 height 31
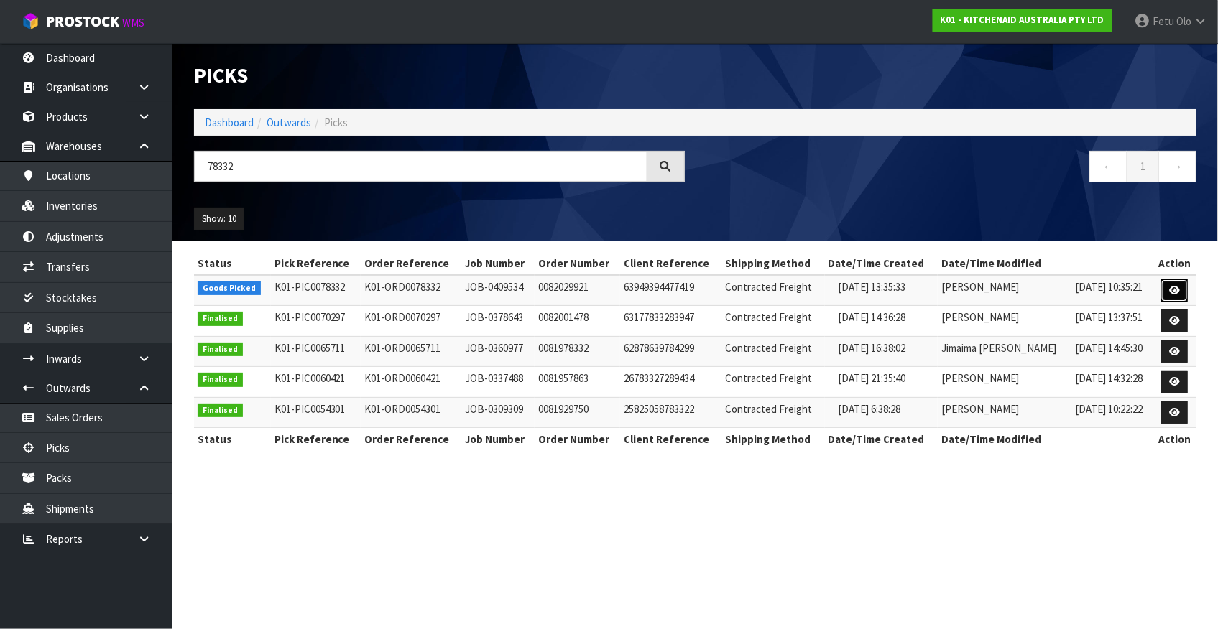
click at [1175, 286] on icon at bounding box center [1174, 290] width 11 height 9
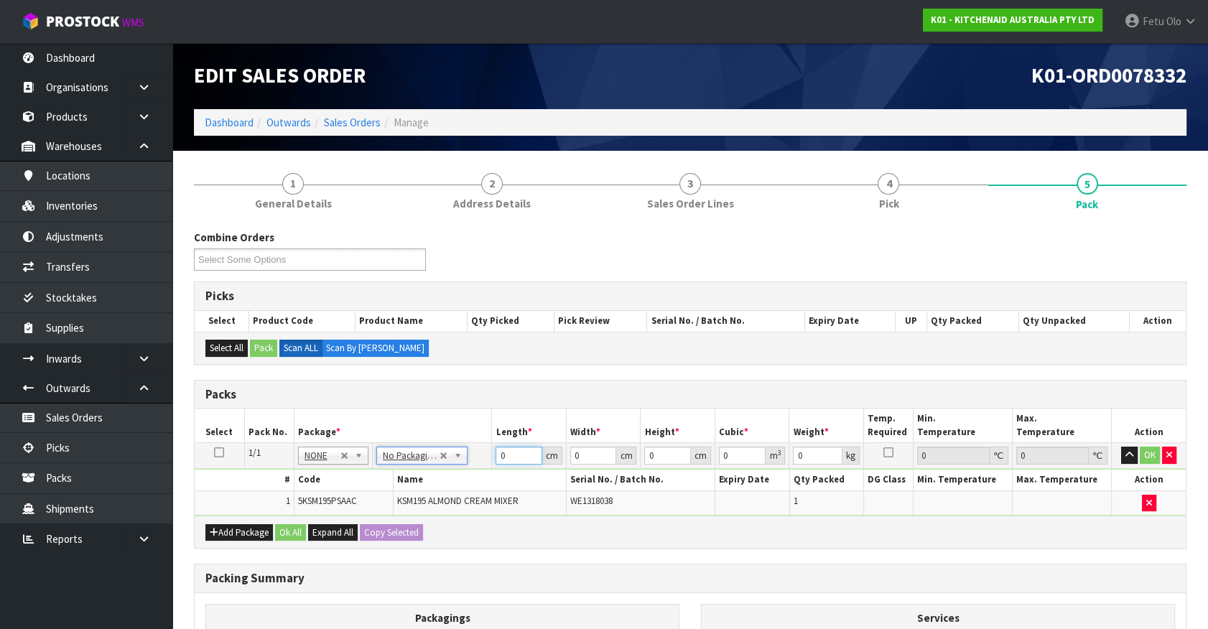
drag, startPoint x: 519, startPoint y: 454, endPoint x: 256, endPoint y: 508, distance: 267.7
click at [256, 508] on tbody "1/1 NONE 007-001 007-002 007-004 007-009 007-013 007-014 007-015 007-017 007-01…" at bounding box center [690, 479] width 991 height 73
click at [445, 483] on tbody "1/1 NONE 007-001 007-002 007-004 007-009 007-013 007-014 007-015 007-017 007-01…" at bounding box center [690, 479] width 991 height 73
click button "OK" at bounding box center [1150, 455] width 20 height 17
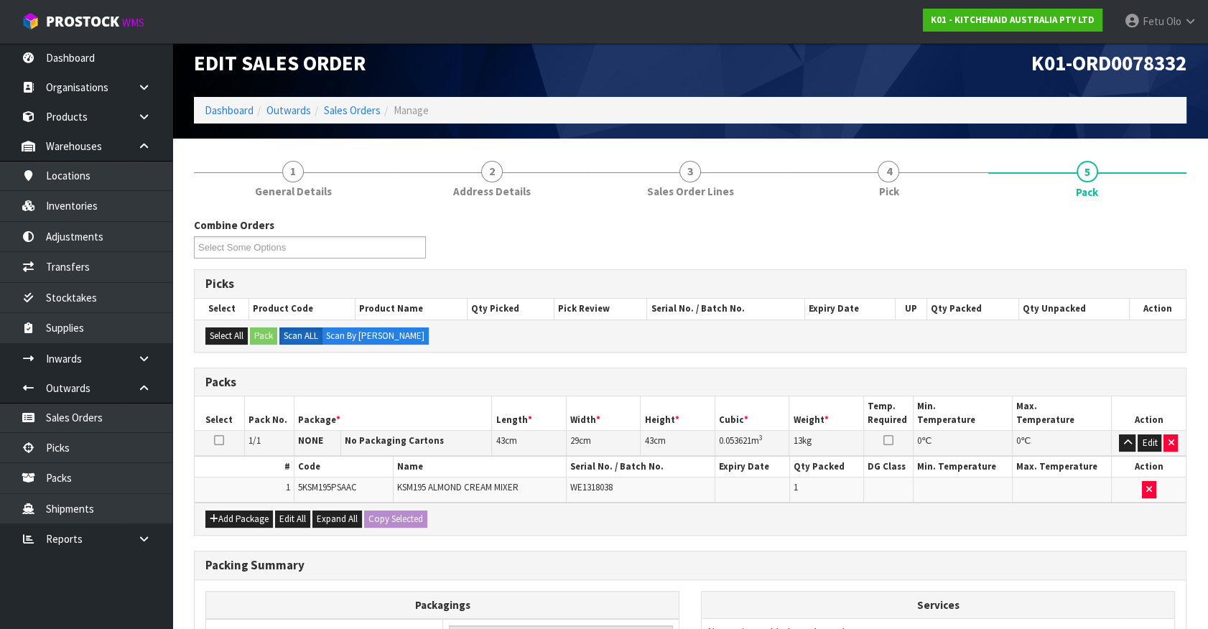
scroll to position [188, 0]
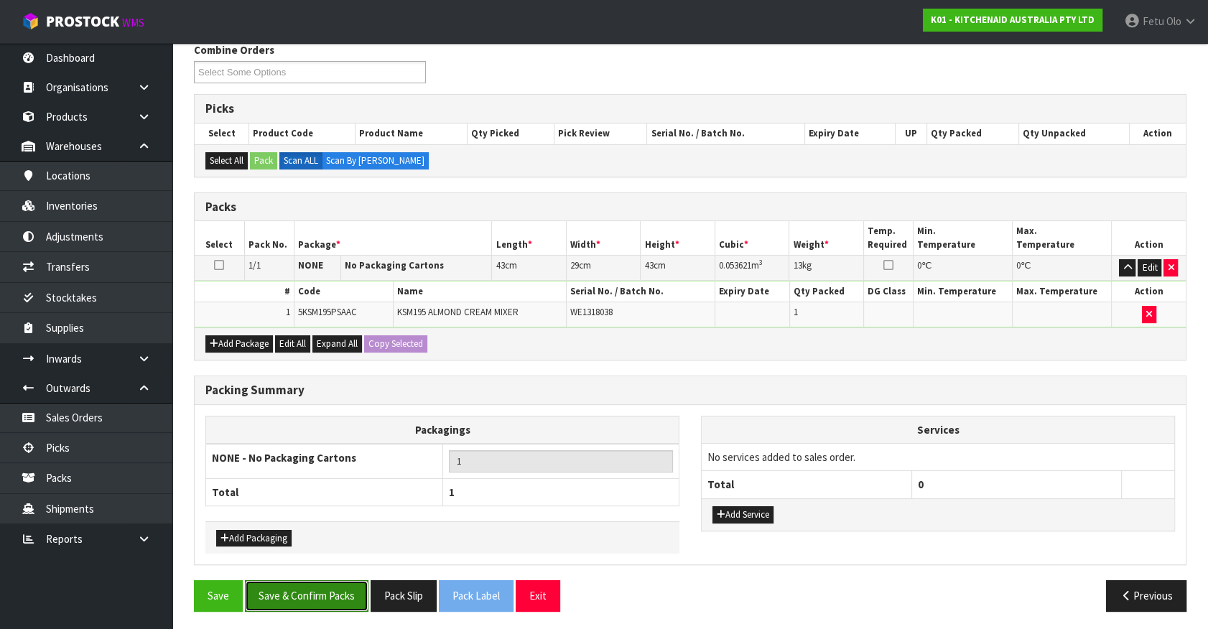
click at [312, 580] on button "Save & Confirm Packs" at bounding box center [307, 595] width 124 height 31
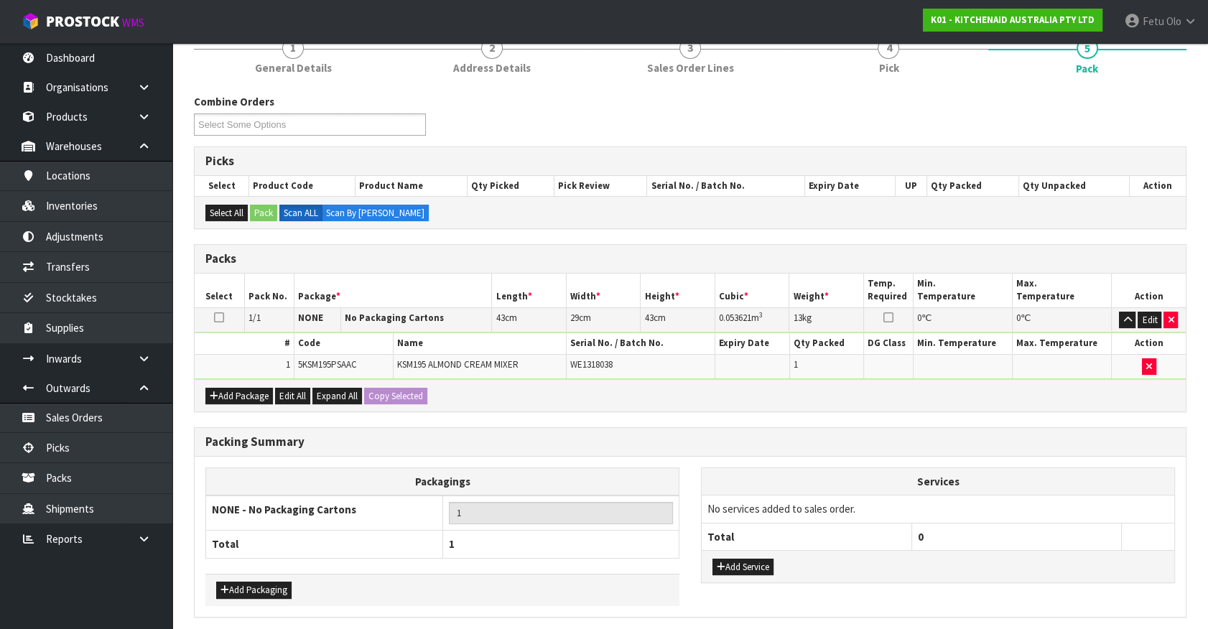
scroll to position [0, 0]
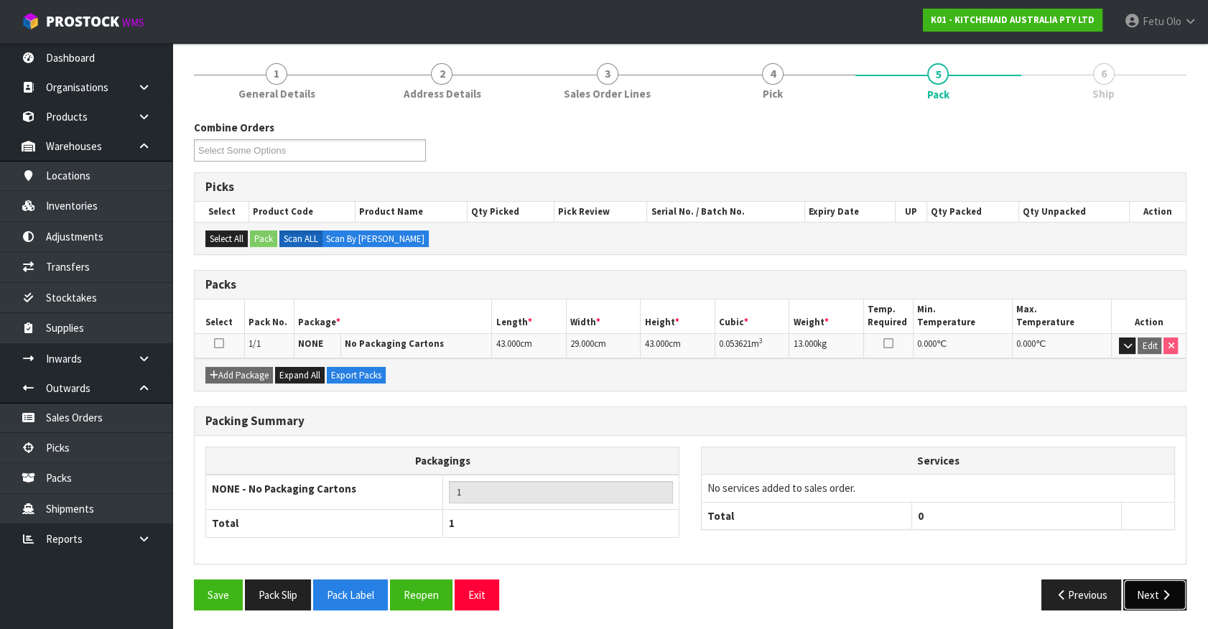
click at [1142, 593] on button "Next" at bounding box center [1155, 595] width 63 height 31
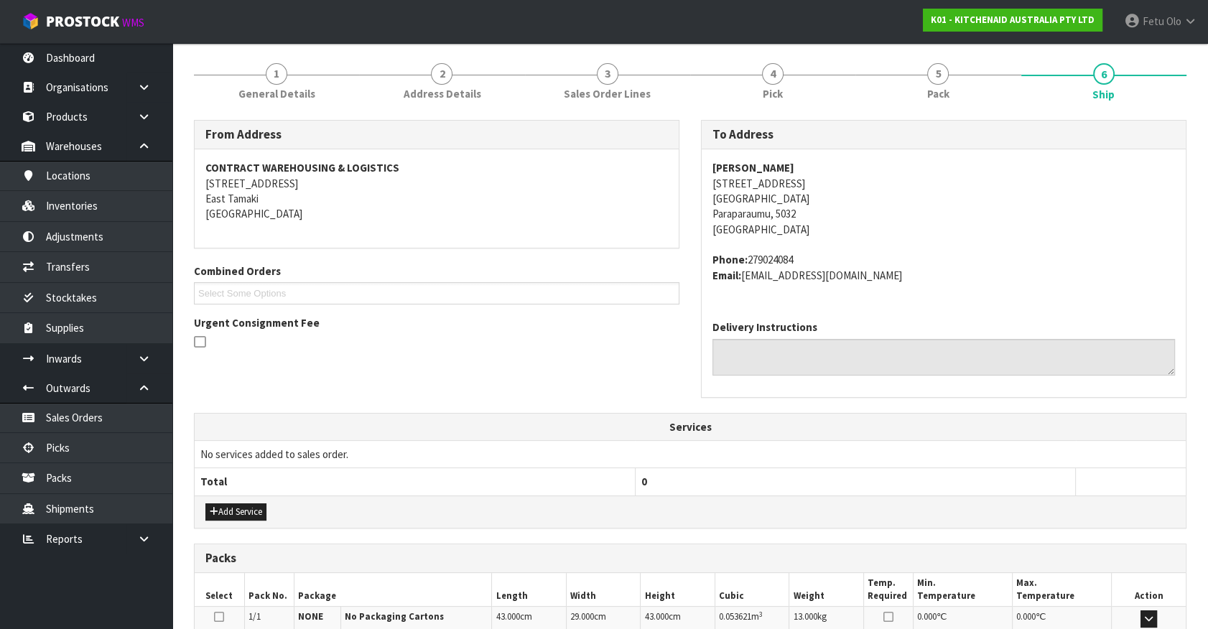
scroll to position [349, 0]
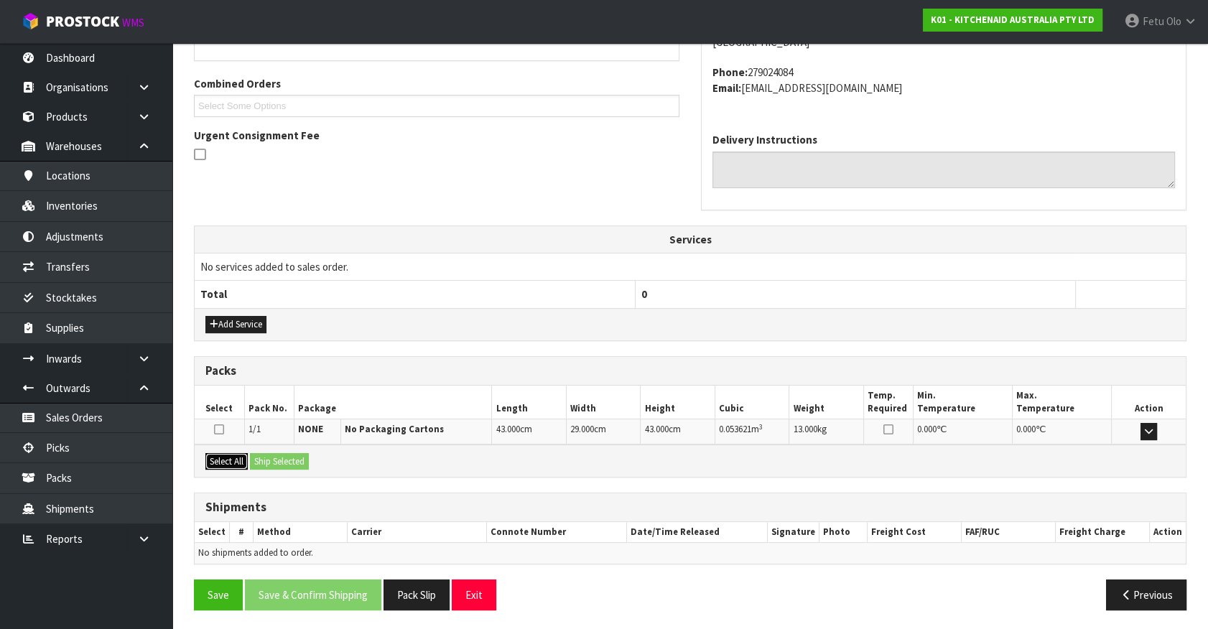
click at [237, 466] on button "Select All" at bounding box center [226, 461] width 42 height 17
click at [282, 460] on button "Ship Selected" at bounding box center [279, 461] width 59 height 17
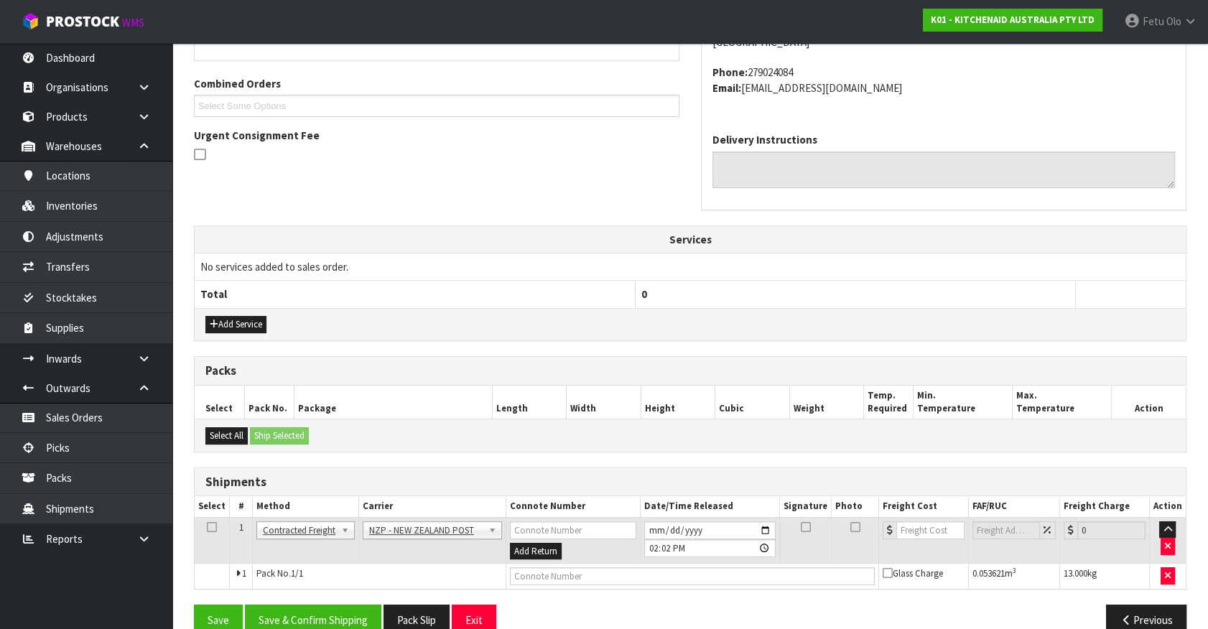
scroll to position [374, 0]
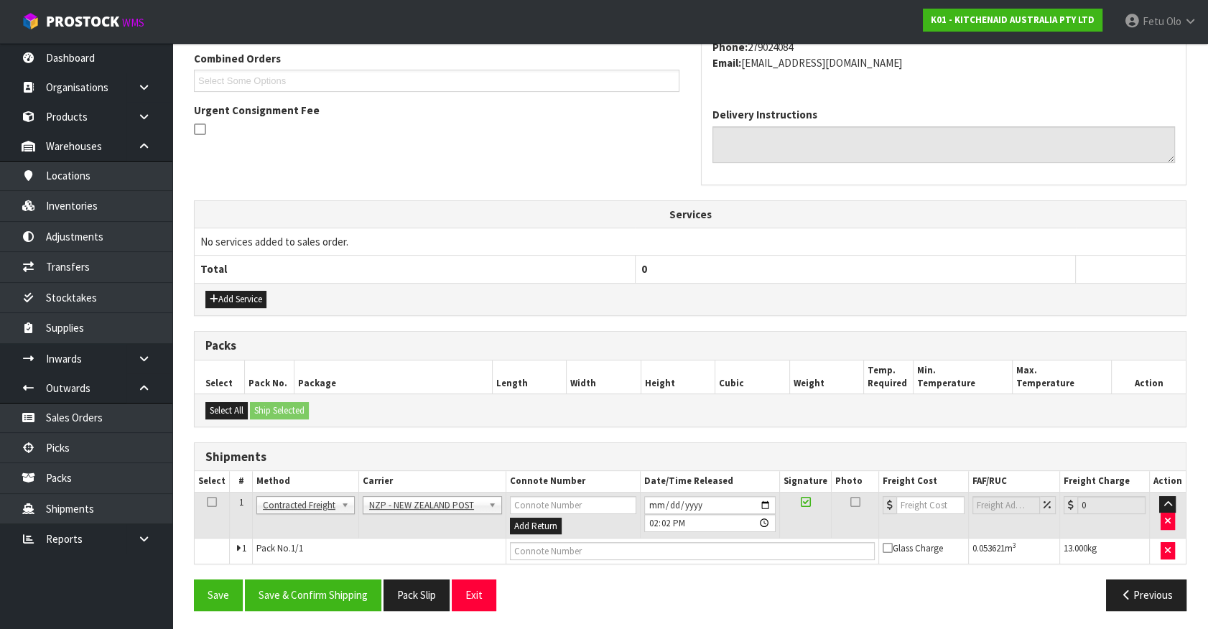
click at [320, 570] on div "From Address CONTRACT WAREHOUSING & LOGISTICS [STREET_ADDRESS] Combined Orders …" at bounding box center [690, 264] width 993 height 714
click at [315, 598] on button "Save & Confirm Shipping" at bounding box center [313, 595] width 136 height 31
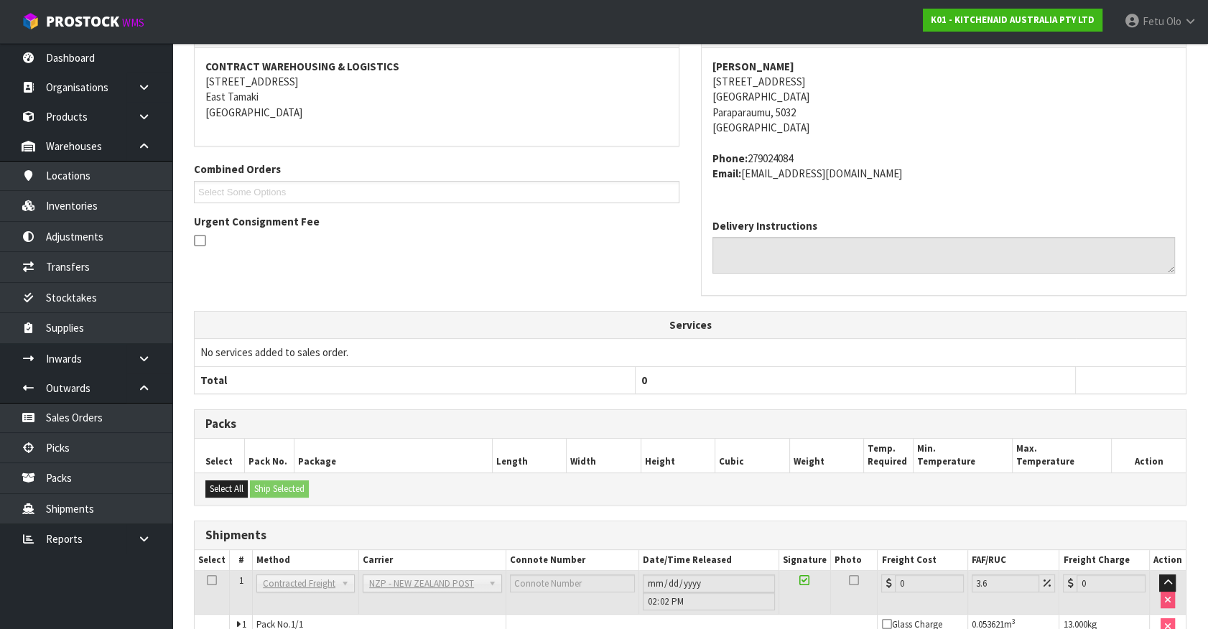
scroll to position [354, 0]
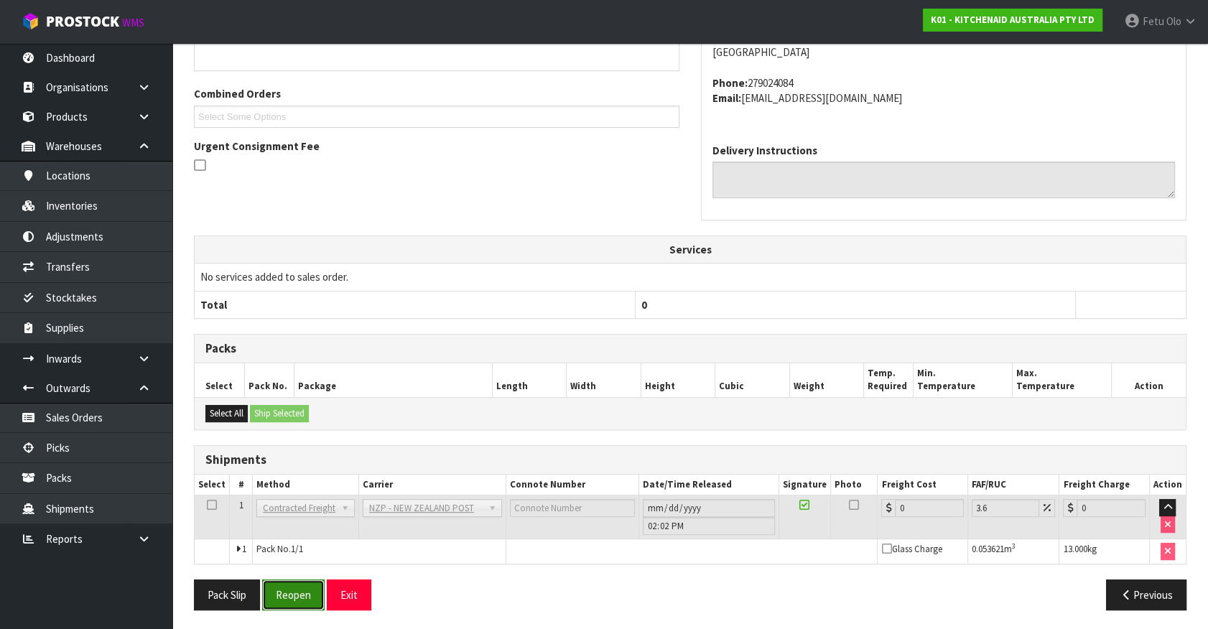
click at [275, 602] on button "Reopen" at bounding box center [293, 595] width 63 height 31
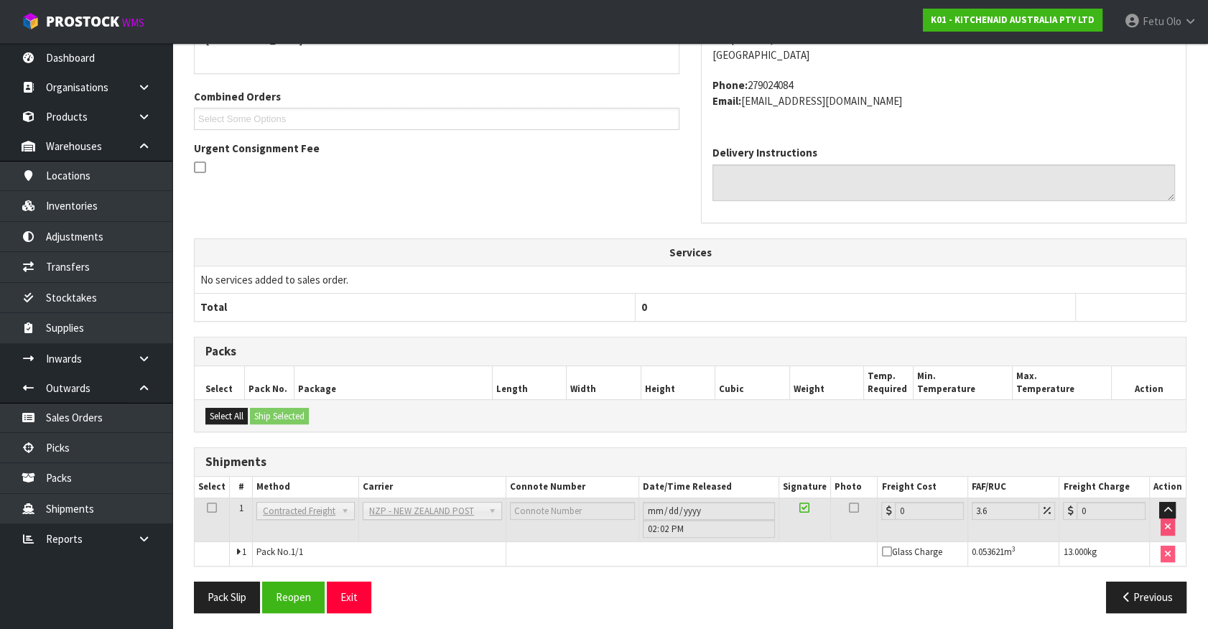
scroll to position [338, 0]
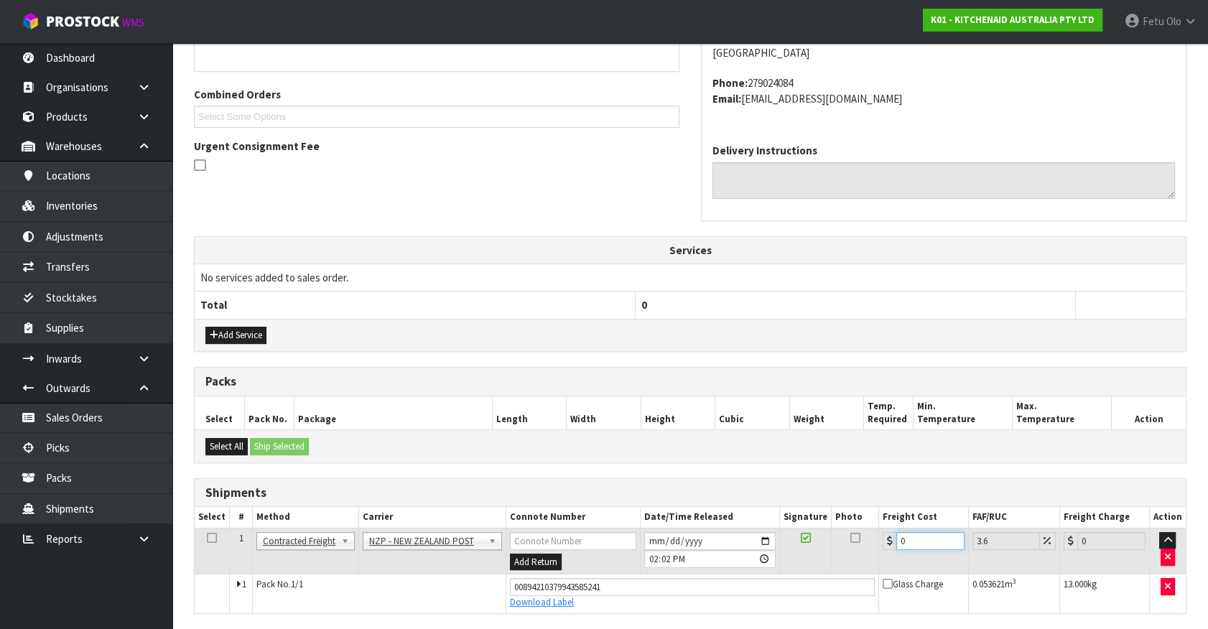
drag, startPoint x: 926, startPoint y: 546, endPoint x: 589, endPoint y: 549, distance: 336.9
click at [595, 548] on tr "1 Client Local Pickup Customer Local Pickup Company Freight Contracted Freight …" at bounding box center [690, 551] width 991 height 47
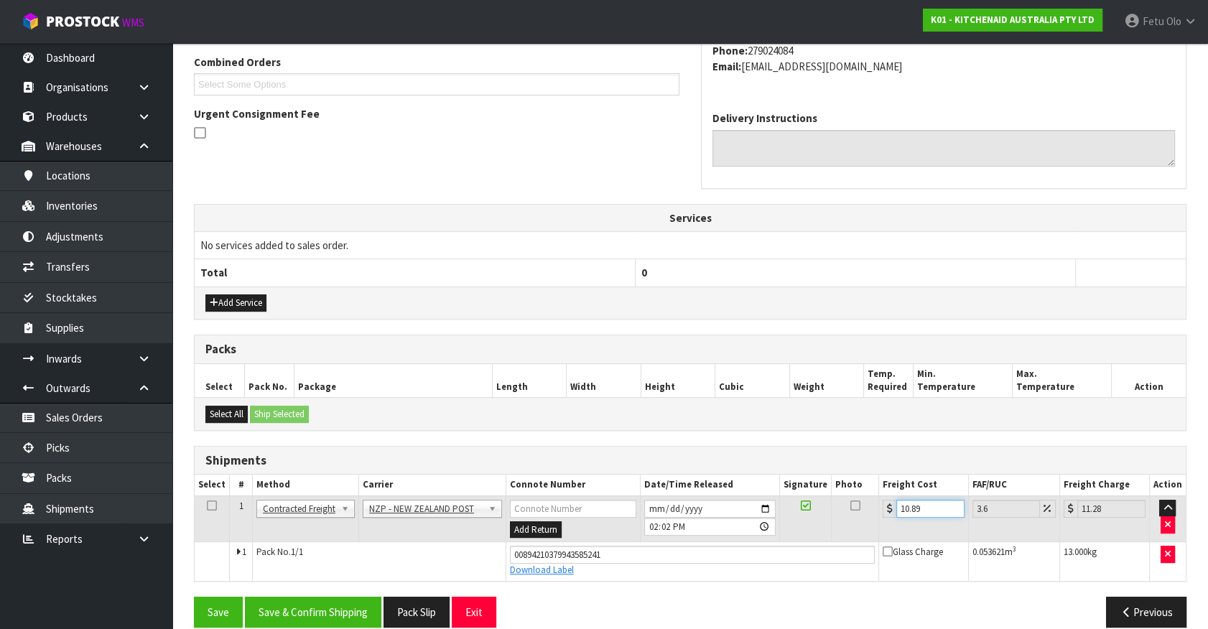
scroll to position [388, 0]
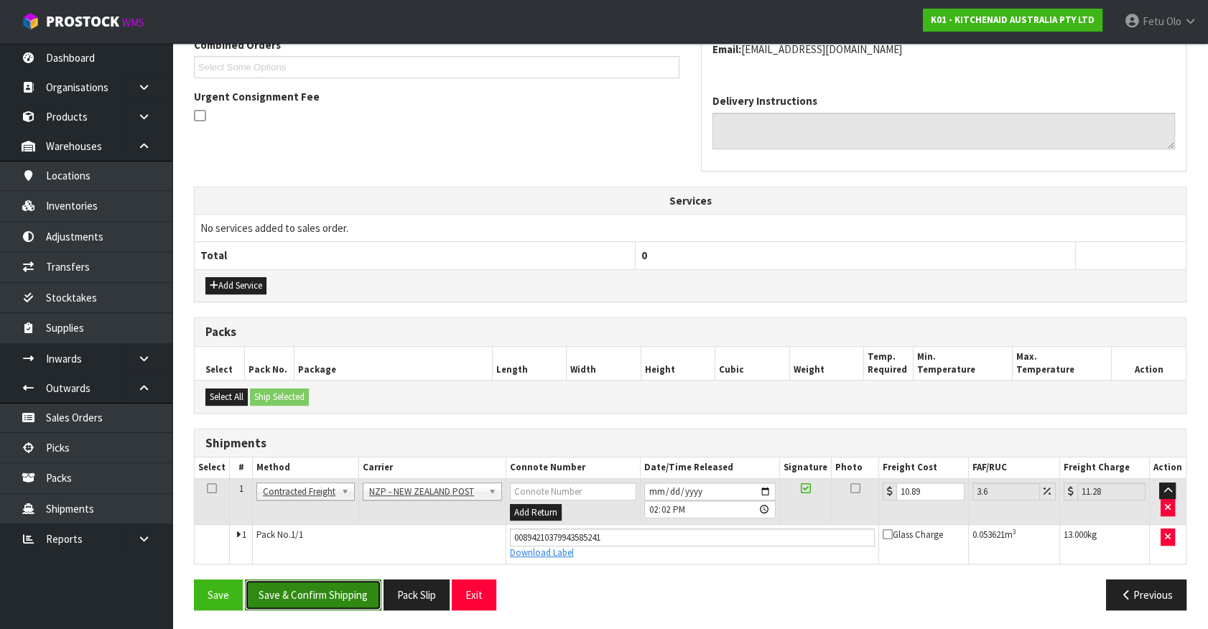
click at [334, 581] on button "Save & Confirm Shipping" at bounding box center [313, 595] width 136 height 31
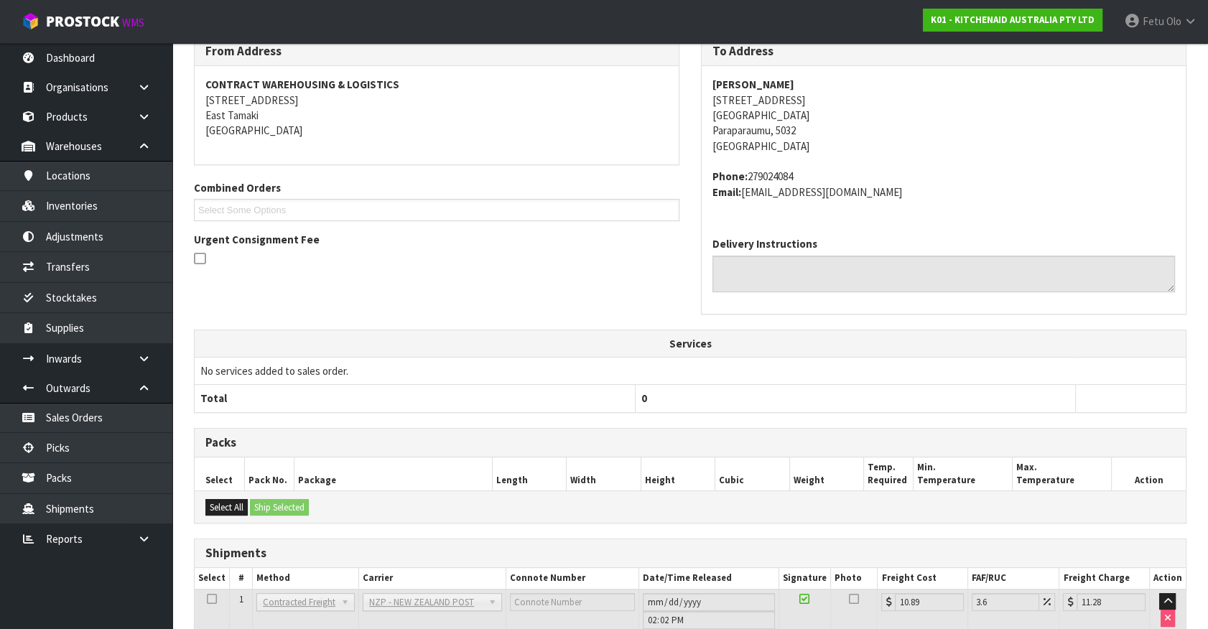
scroll to position [348, 0]
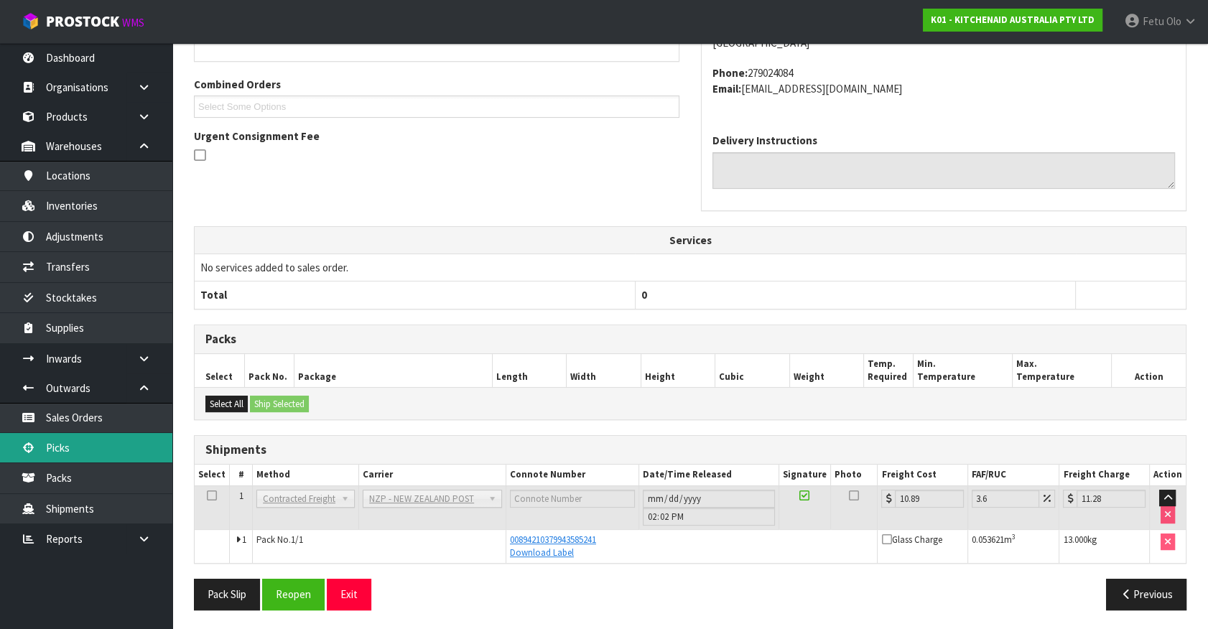
click at [75, 445] on link "Picks" at bounding box center [86, 447] width 172 height 29
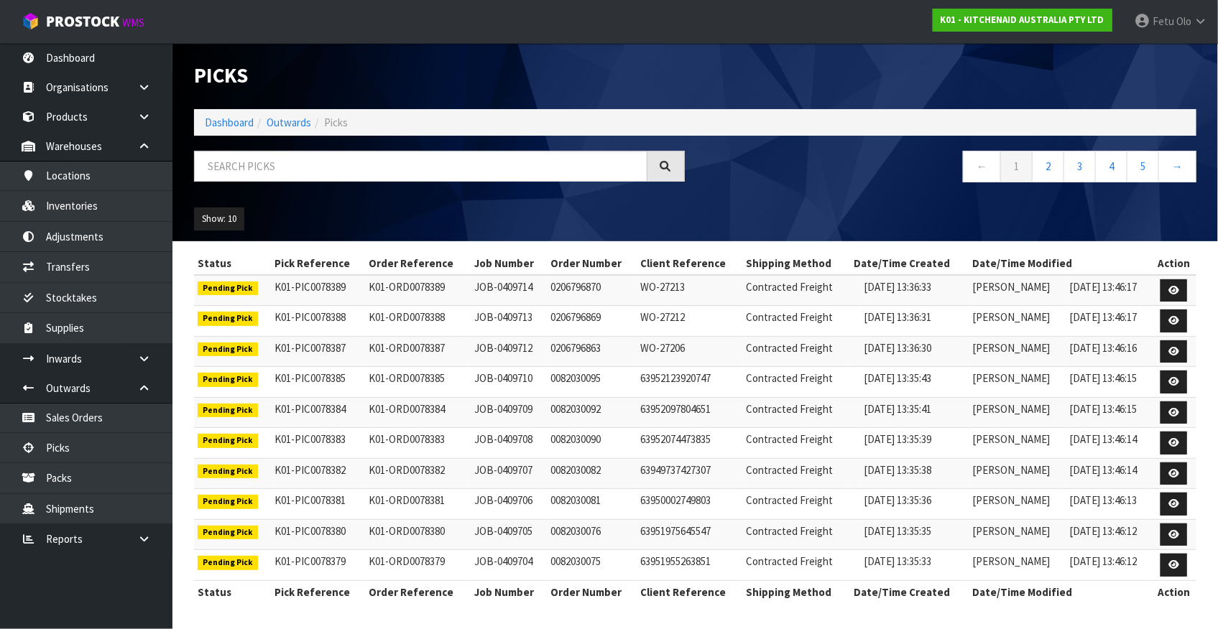
drag, startPoint x: 637, startPoint y: 86, endPoint x: 630, endPoint y: 272, distance: 186.2
click at [637, 86] on h1 "Picks" at bounding box center [439, 76] width 491 height 23
click at [435, 159] on input "text" at bounding box center [420, 166] width 453 height 31
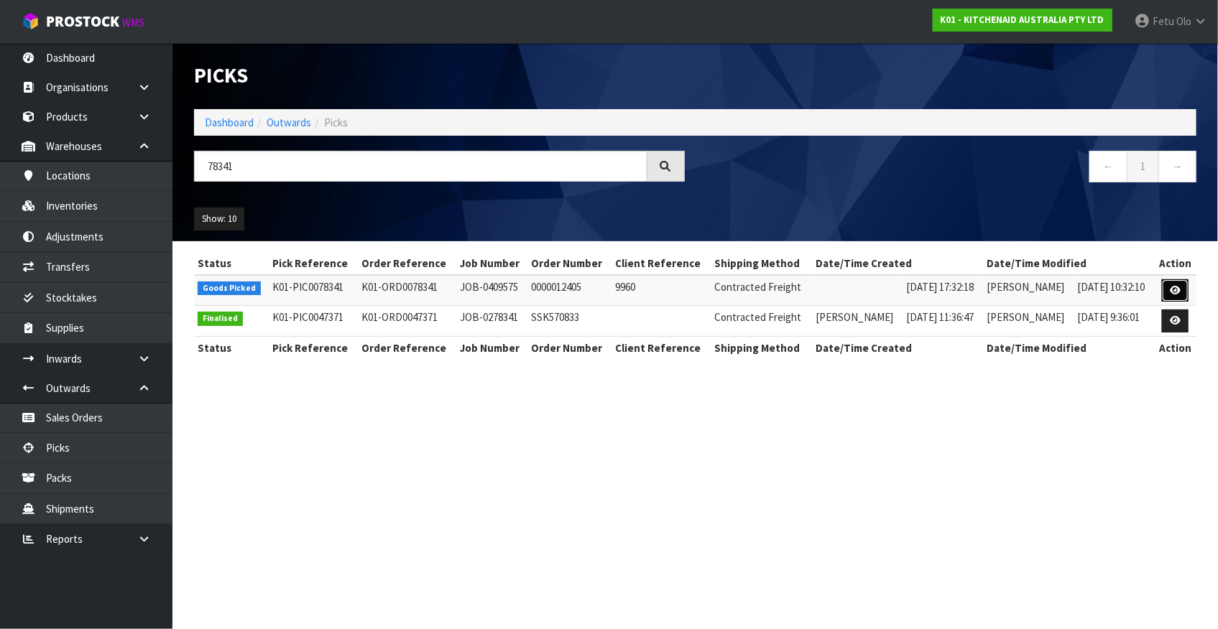
click at [1180, 286] on icon at bounding box center [1175, 290] width 11 height 9
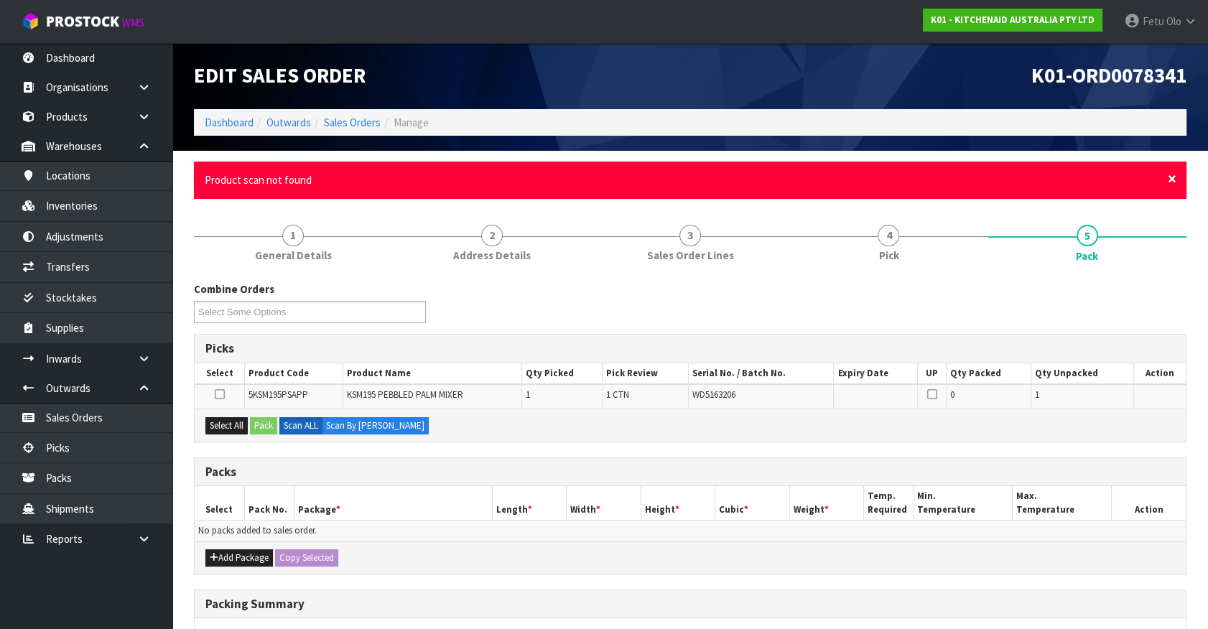
click at [1174, 180] on span "×" at bounding box center [1172, 179] width 9 height 20
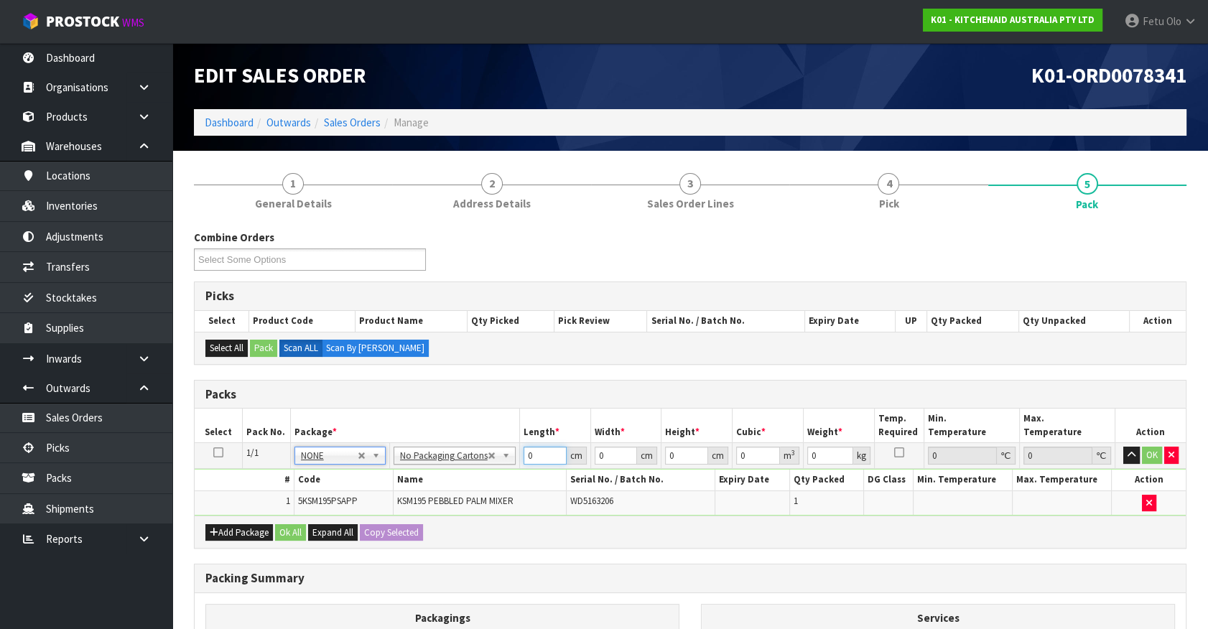
drag, startPoint x: 539, startPoint y: 457, endPoint x: 402, endPoint y: 514, distance: 148.8
click at [402, 514] on div "Packs Select Pack No. Package * Length * Width * Height * Cubic * Weight * Temp…" at bounding box center [690, 465] width 993 height 170
click button "OK" at bounding box center [1152, 455] width 20 height 17
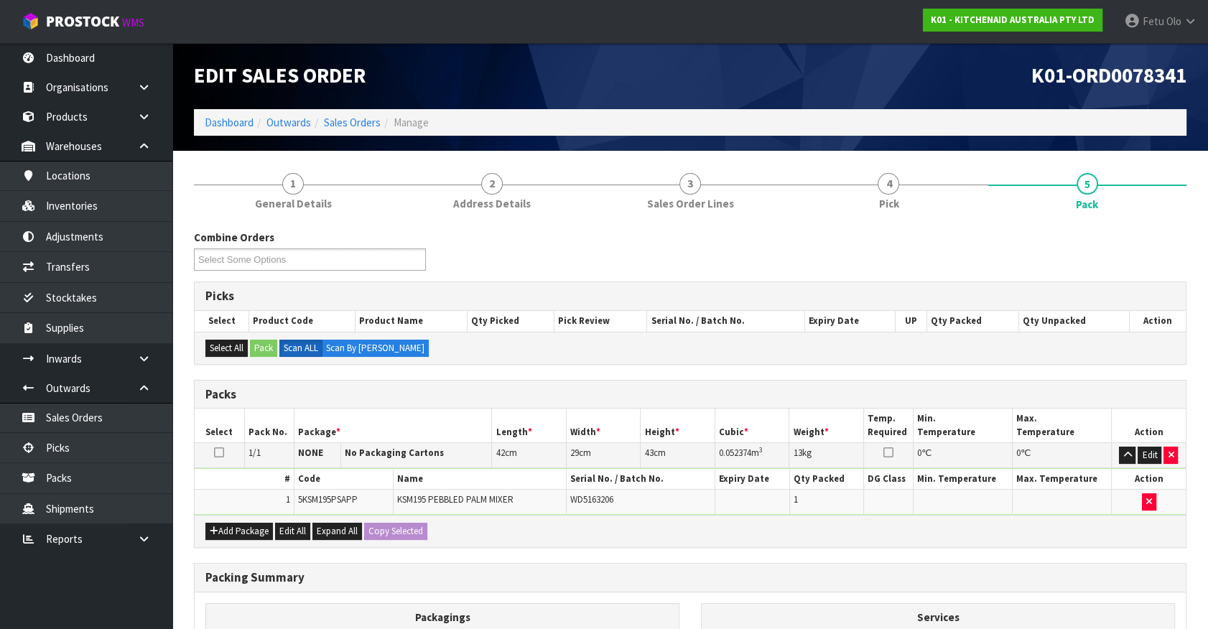
click at [729, 571] on h3 "Packing Summary" at bounding box center [690, 578] width 970 height 14
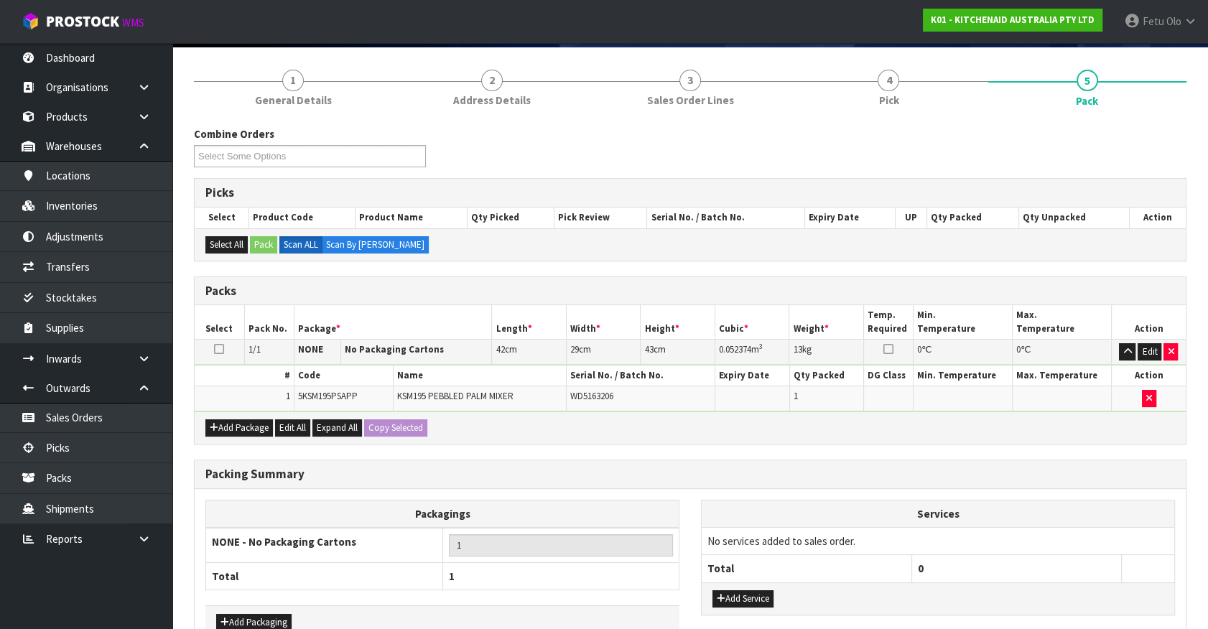
scroll to position [188, 0]
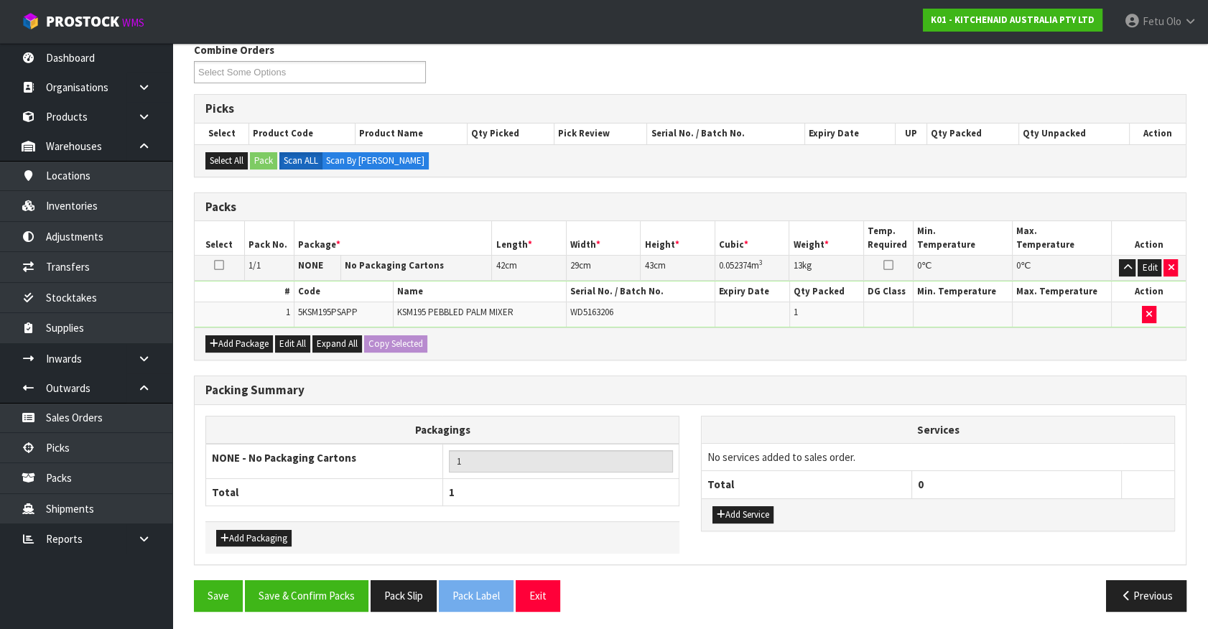
click at [1100, 515] on div "Add Service" at bounding box center [938, 515] width 473 height 32
click at [310, 589] on button "Save & Confirm Packs" at bounding box center [307, 595] width 124 height 31
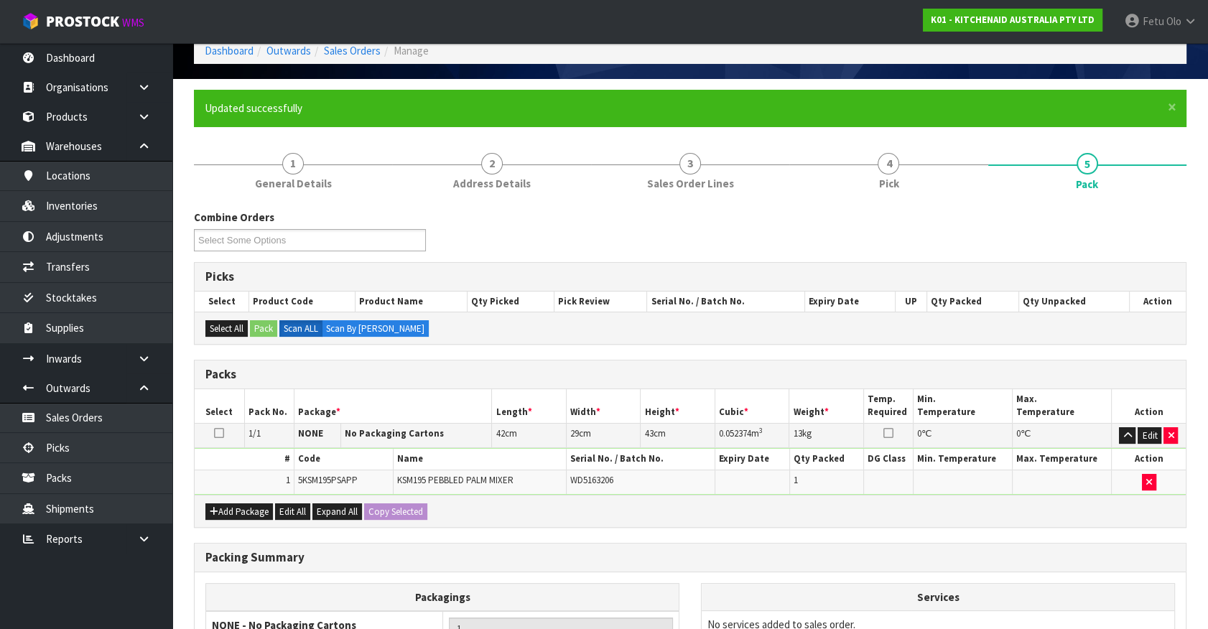
scroll to position [130, 0]
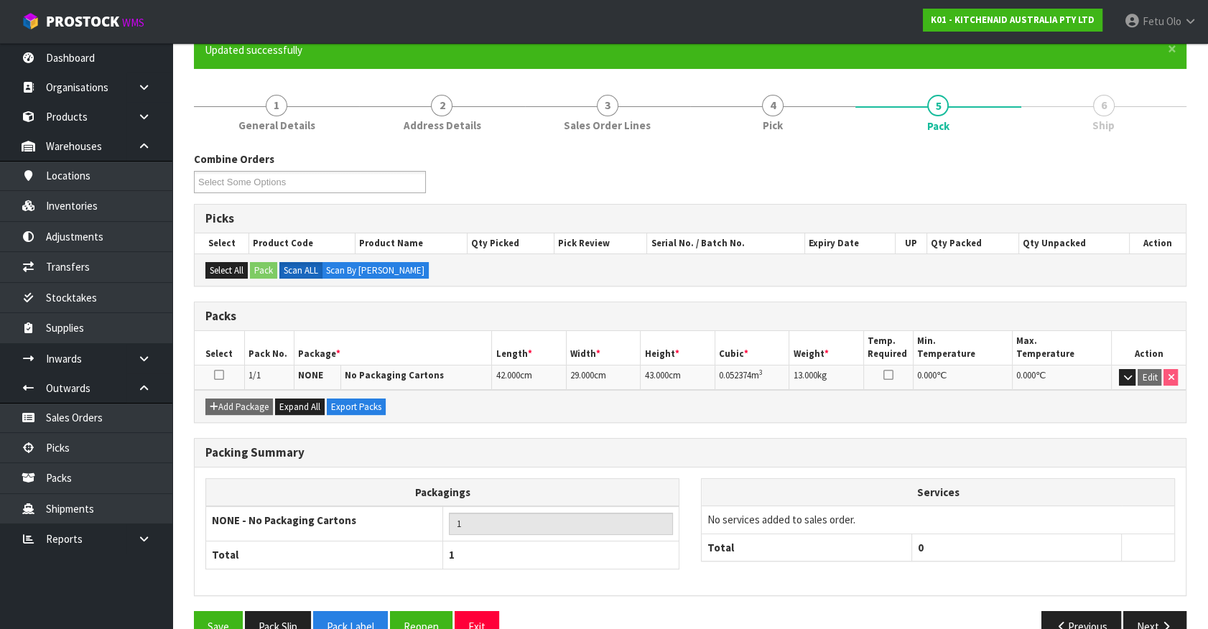
drag, startPoint x: 1074, startPoint y: 537, endPoint x: 752, endPoint y: 475, distance: 327.9
click at [1073, 536] on th "0" at bounding box center [1017, 547] width 210 height 27
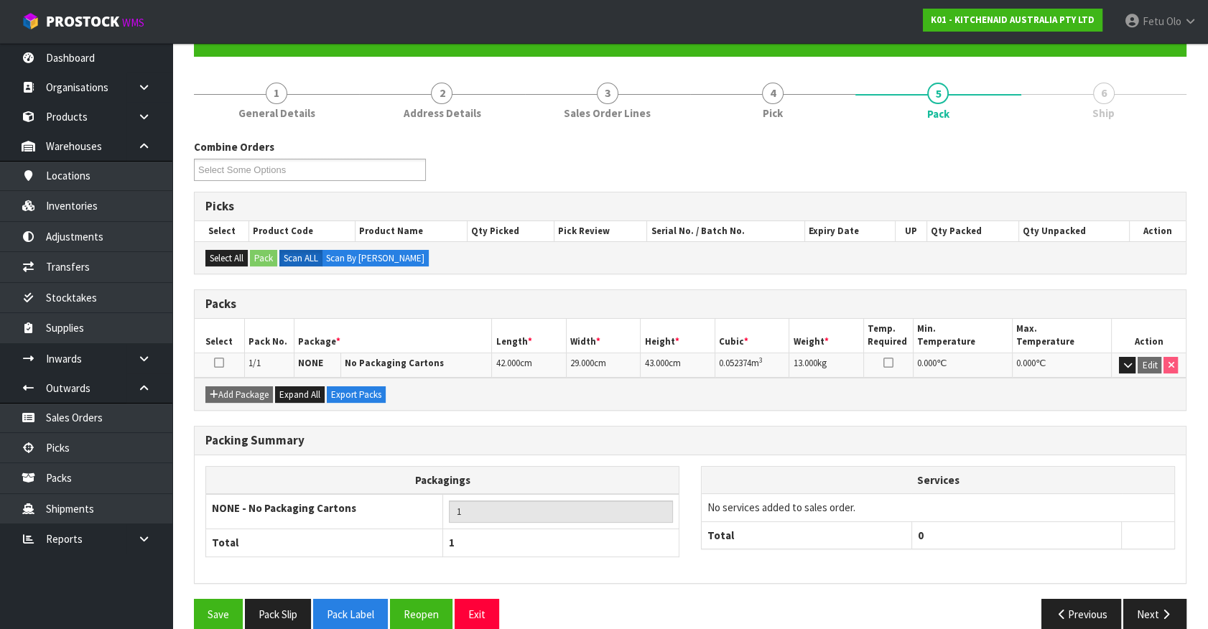
scroll to position [162, 0]
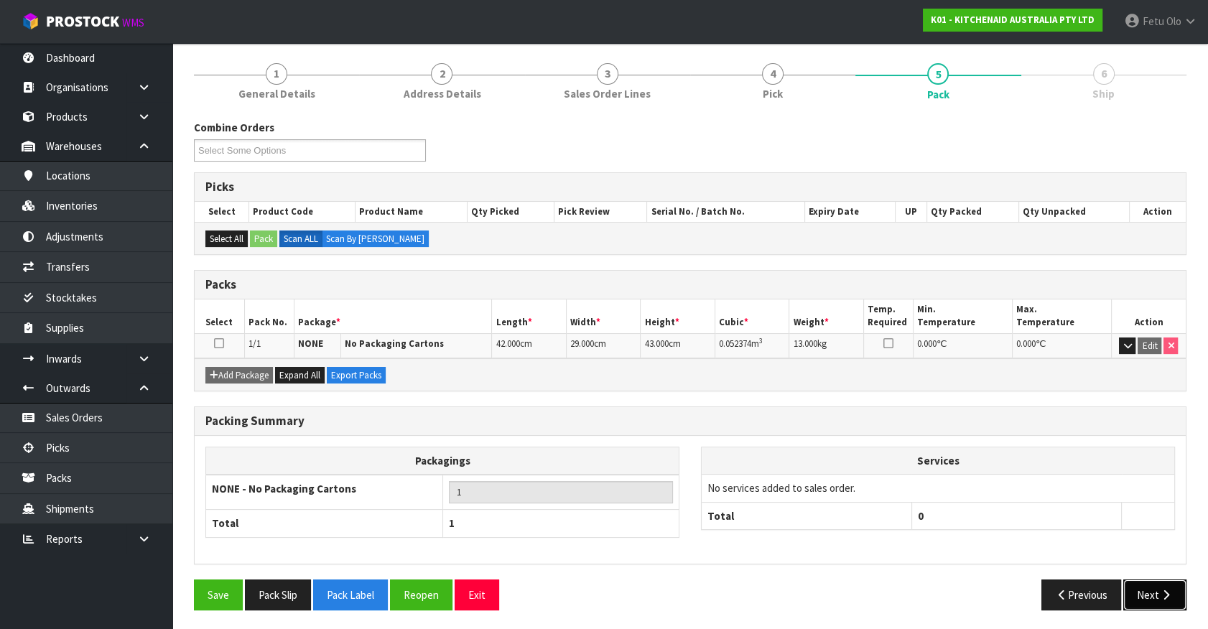
click at [1163, 591] on icon "button" at bounding box center [1167, 595] width 14 height 11
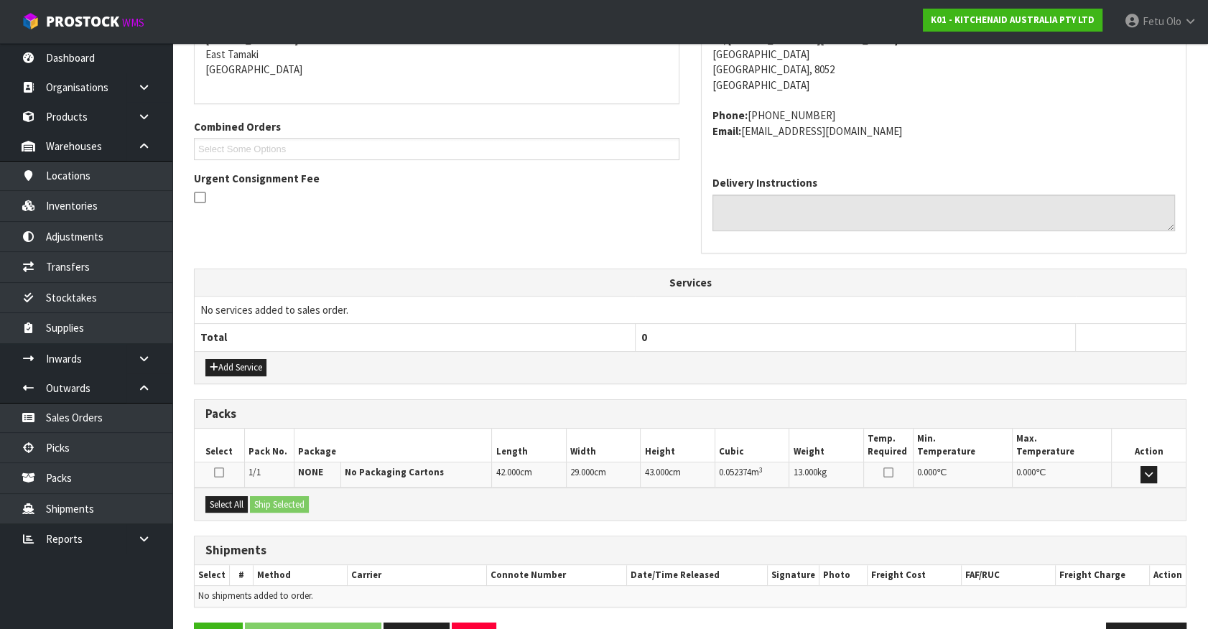
scroll to position [349, 0]
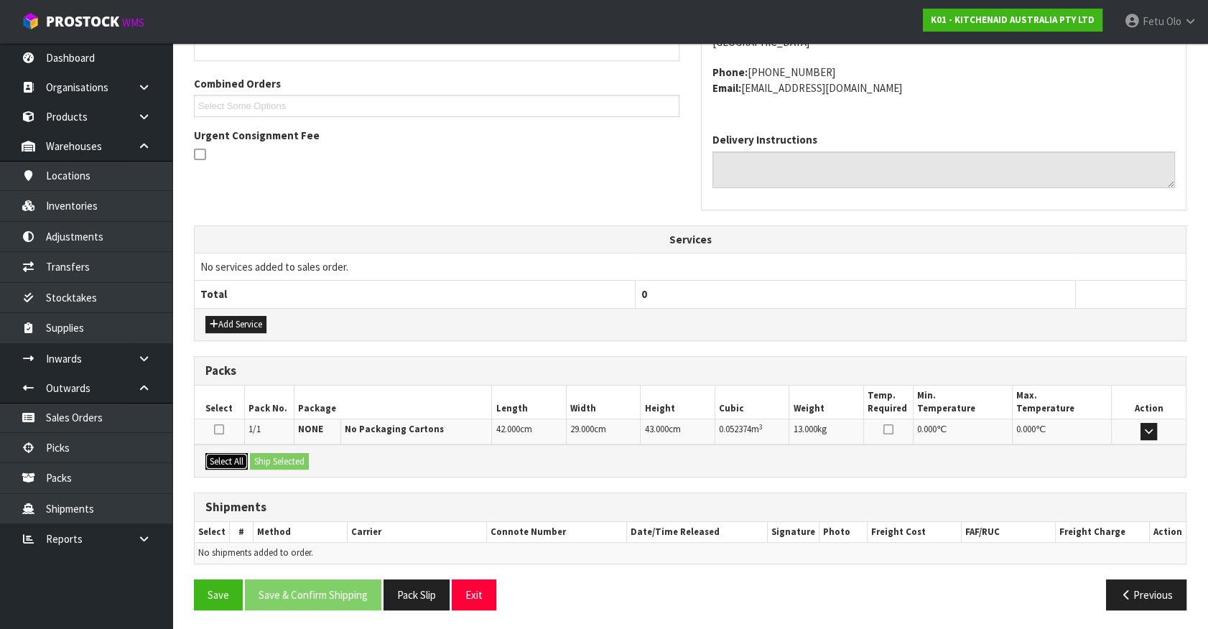
click at [226, 460] on button "Select All" at bounding box center [226, 461] width 42 height 17
click at [309, 458] on button "Ship Selected" at bounding box center [279, 461] width 59 height 17
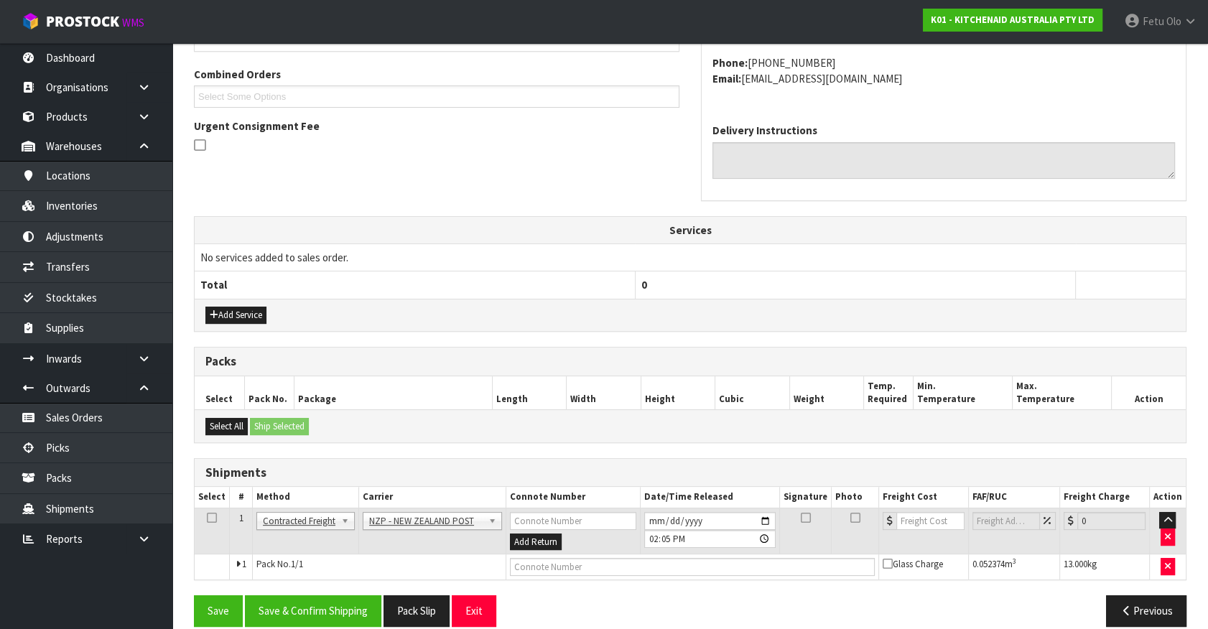
scroll to position [374, 0]
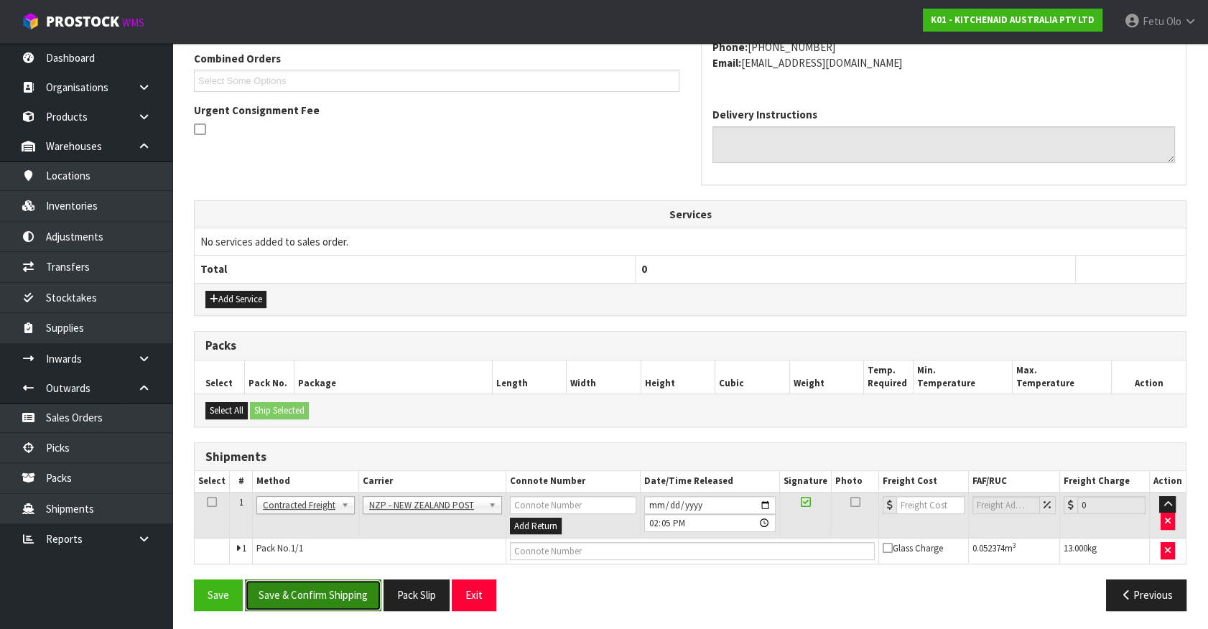
click at [352, 586] on button "Save & Confirm Shipping" at bounding box center [313, 595] width 136 height 31
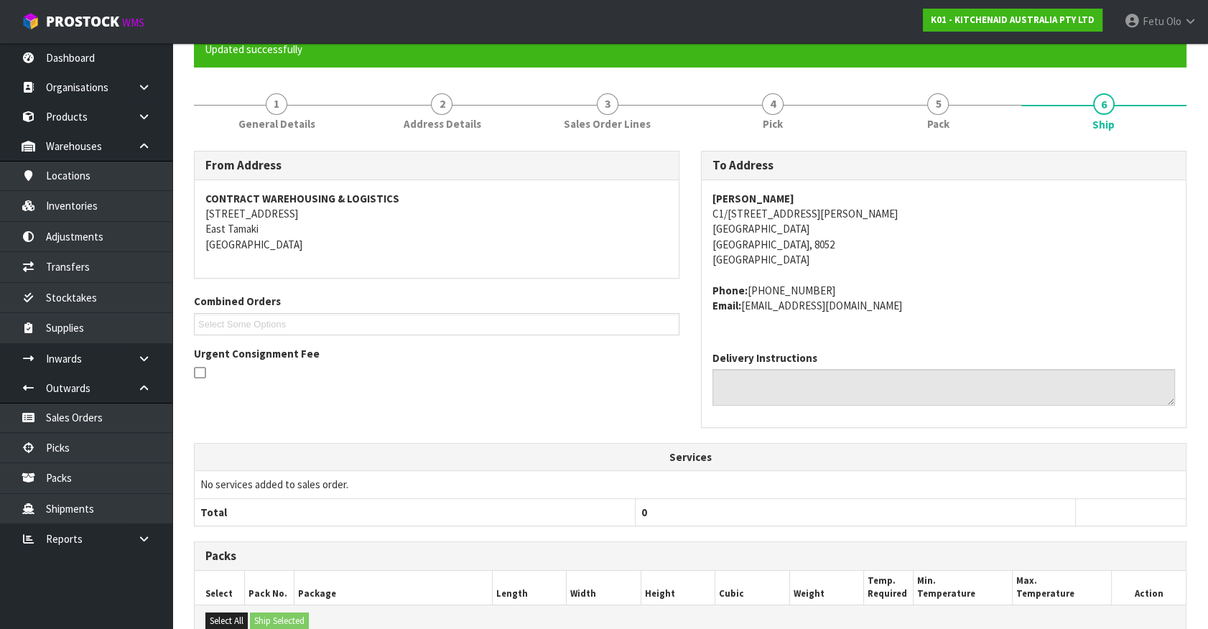
scroll to position [354, 0]
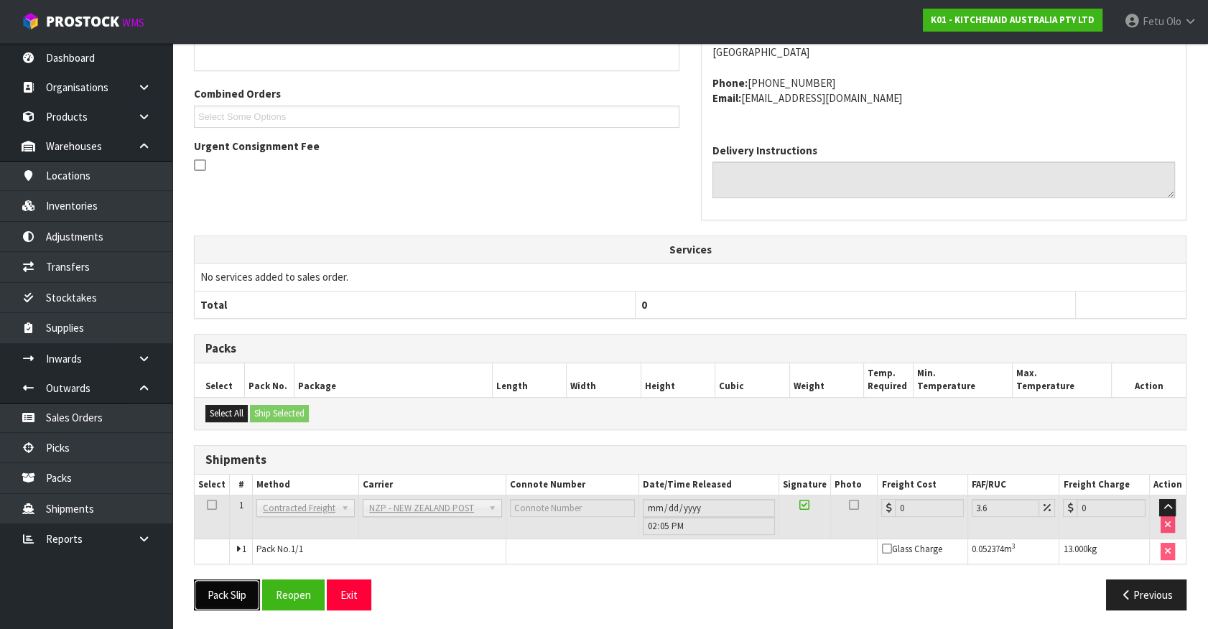
drag, startPoint x: 216, startPoint y: 585, endPoint x: 228, endPoint y: 580, distance: 13.9
click at [216, 585] on button "Pack Slip" at bounding box center [227, 595] width 66 height 31
click at [295, 603] on button "Reopen" at bounding box center [293, 595] width 63 height 31
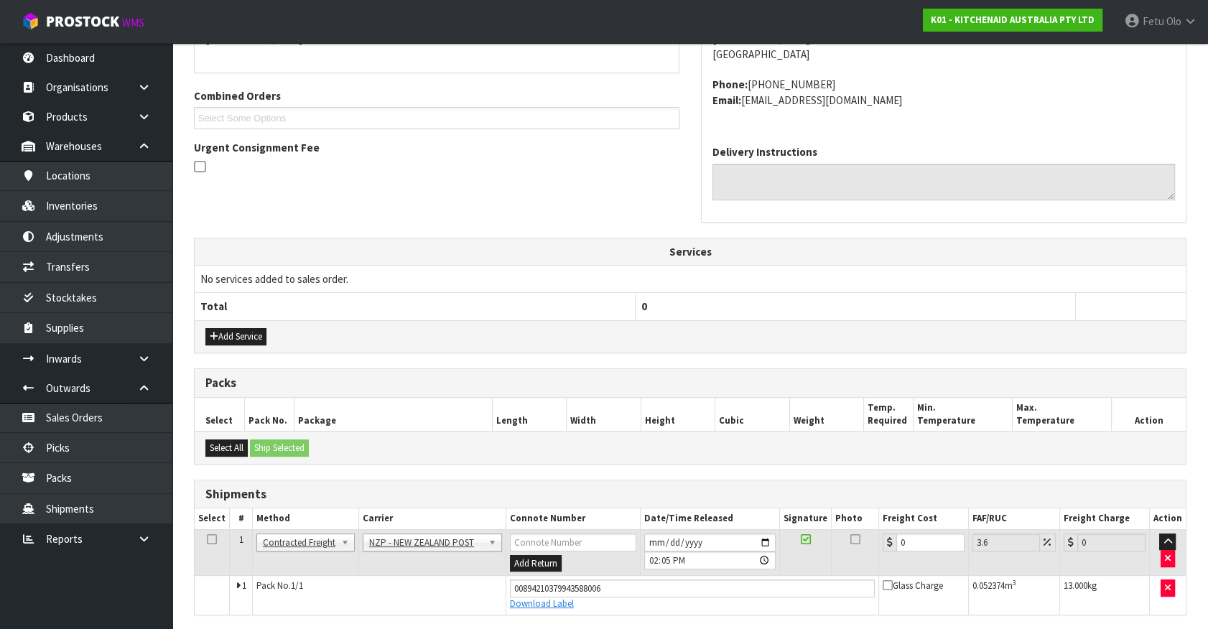
scroll to position [338, 0]
drag, startPoint x: 912, startPoint y: 527, endPoint x: 873, endPoint y: 562, distance: 51.9
click at [873, 562] on tr "1 Client Local Pickup Customer Local Pickup Company Freight Contracted Freight …" at bounding box center [690, 551] width 991 height 47
click at [909, 532] on input "0" at bounding box center [931, 541] width 68 height 18
drag, startPoint x: 909, startPoint y: 532, endPoint x: 866, endPoint y: 556, distance: 49.8
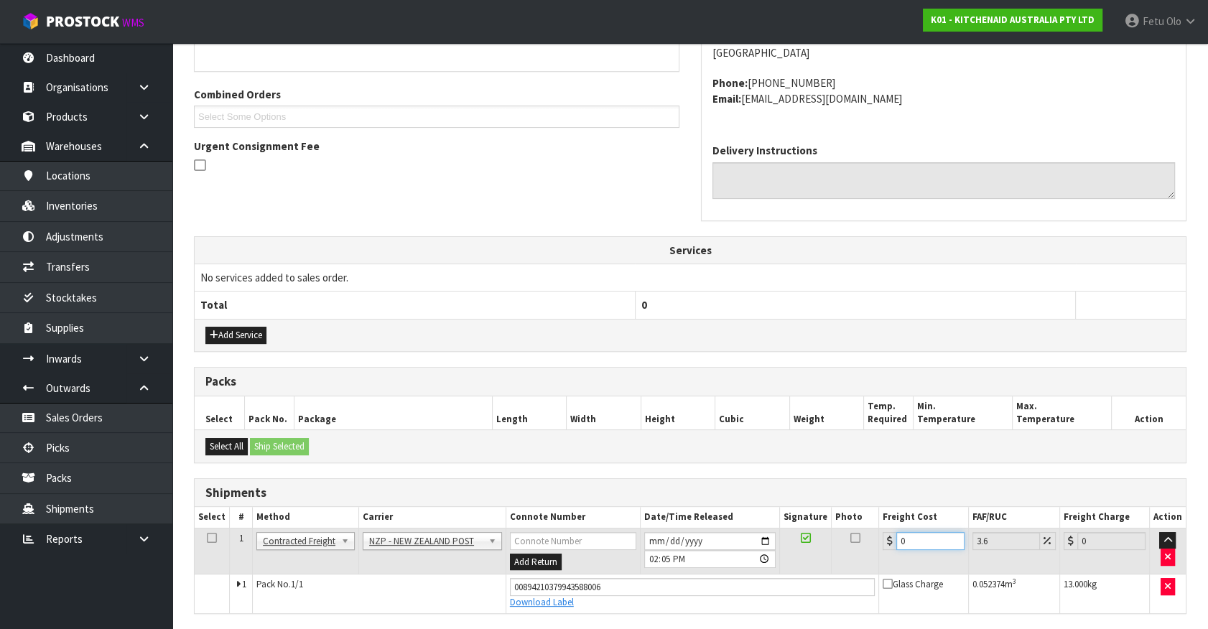
click at [866, 556] on tr "1 Client Local Pickup Customer Local Pickup Company Freight Contracted Freight …" at bounding box center [690, 551] width 991 height 47
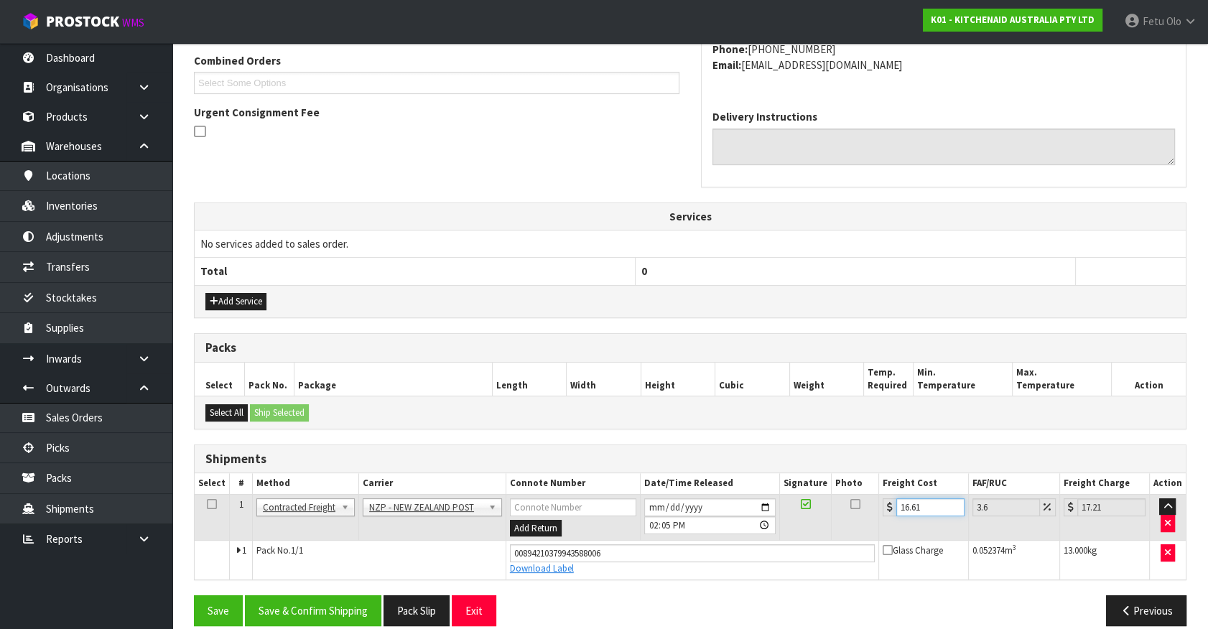
scroll to position [388, 0]
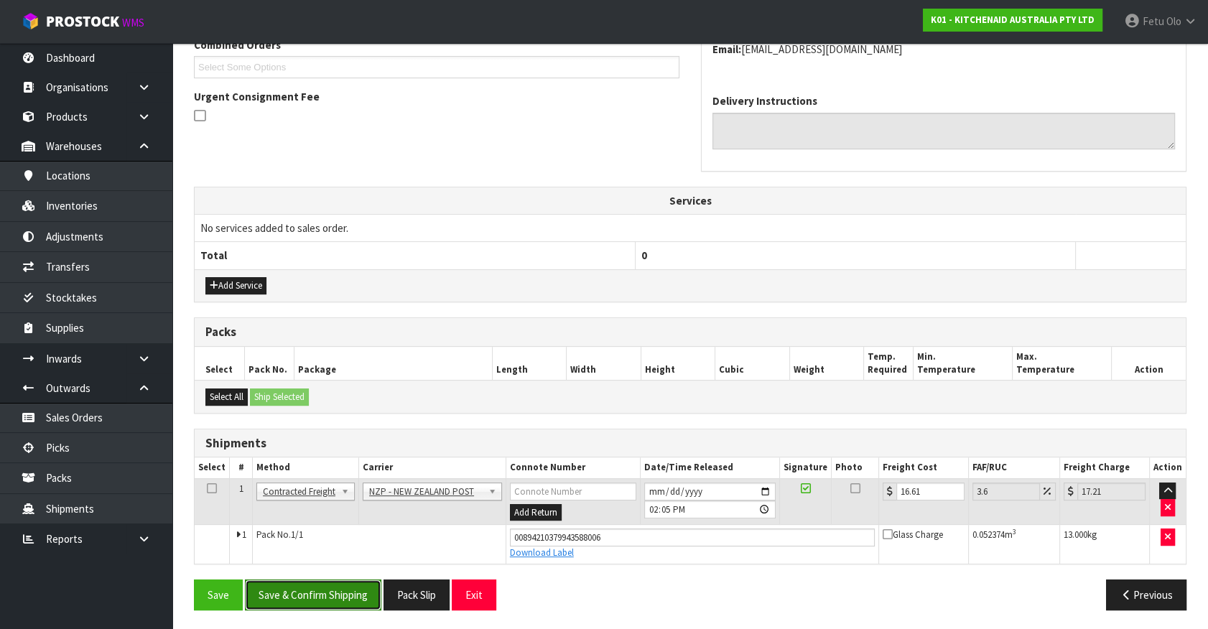
click at [311, 589] on button "Save & Confirm Shipping" at bounding box center [313, 595] width 136 height 31
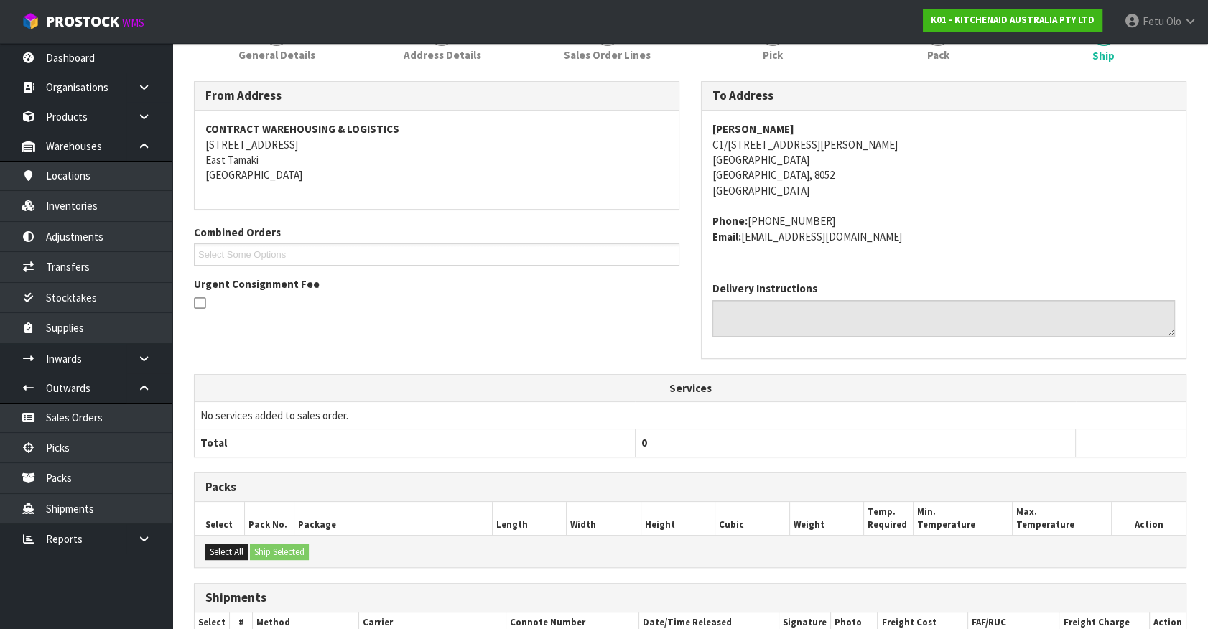
scroll to position [348, 0]
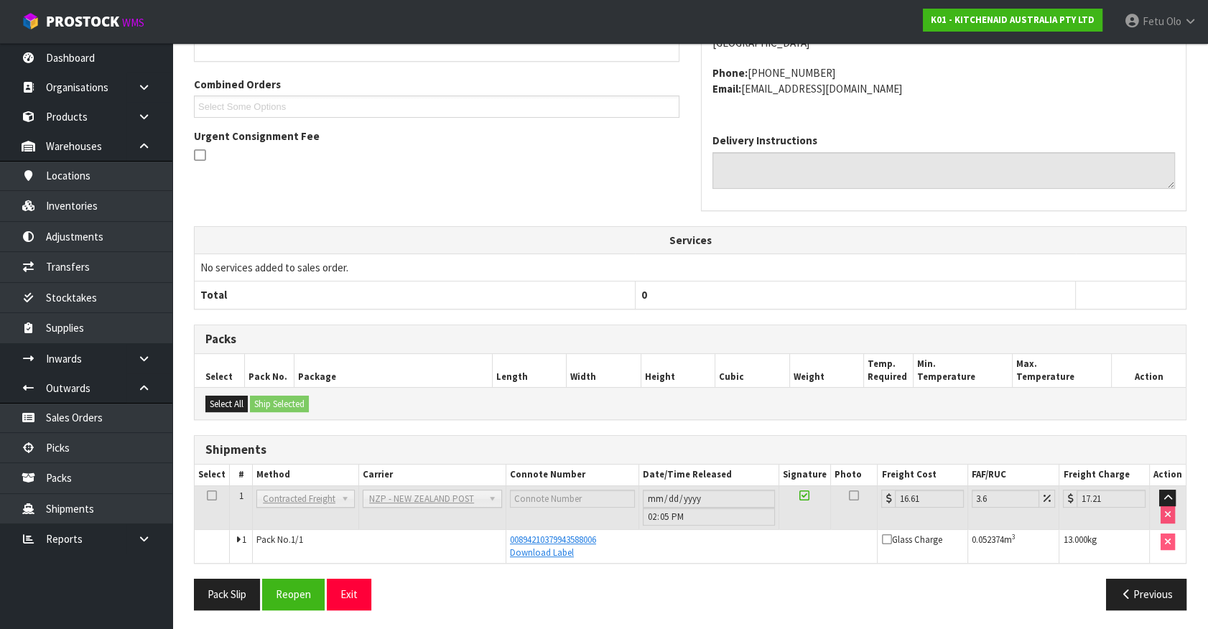
click at [949, 599] on div "Previous" at bounding box center [943, 594] width 507 height 31
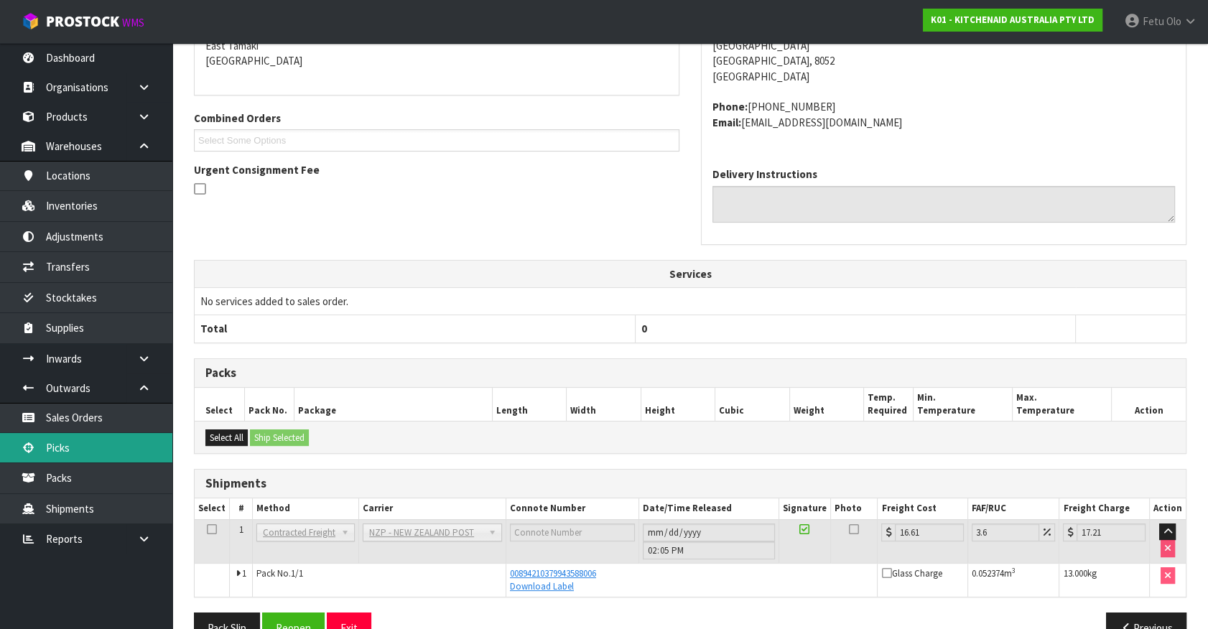
scroll to position [283, 0]
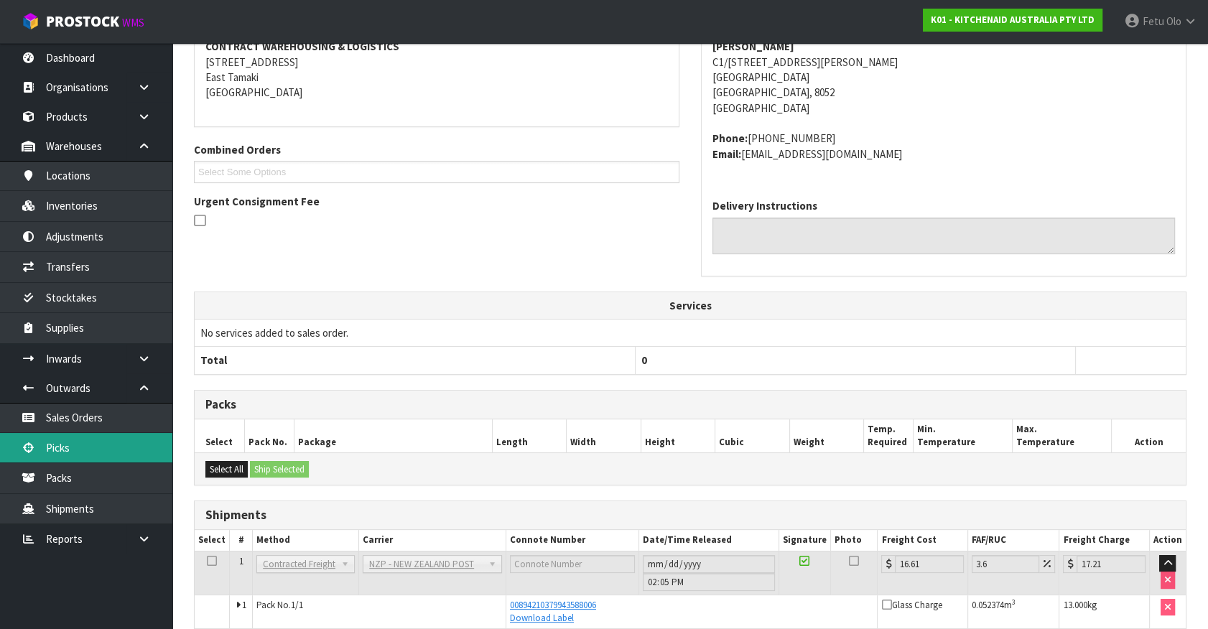
click at [103, 451] on link "Picks" at bounding box center [86, 447] width 172 height 29
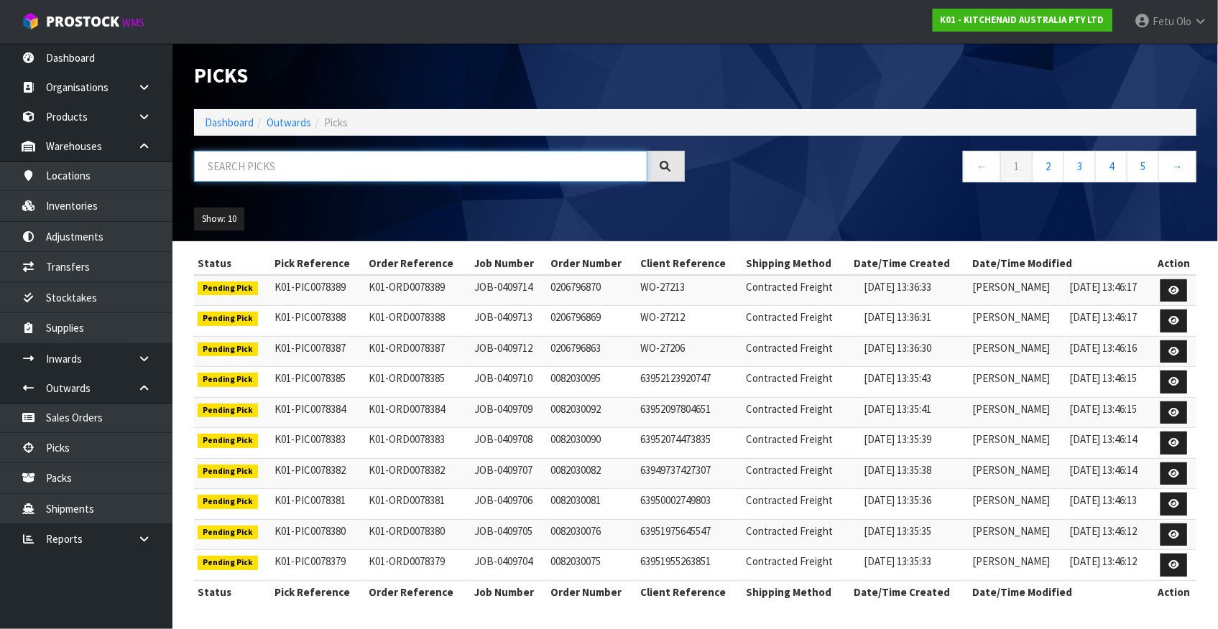
click at [415, 179] on input "text" at bounding box center [420, 166] width 453 height 31
click at [338, 178] on input "text" at bounding box center [420, 166] width 453 height 31
click at [371, 173] on input "text" at bounding box center [420, 166] width 453 height 31
click at [331, 173] on input "text" at bounding box center [420, 166] width 453 height 31
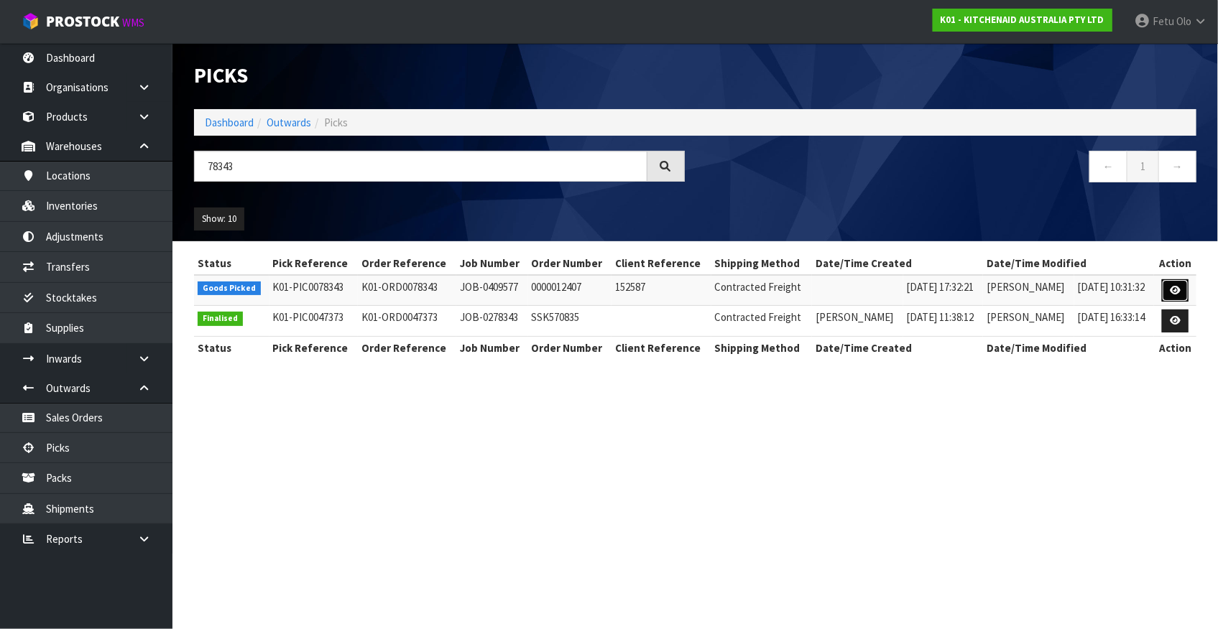
click at [1182, 294] on link at bounding box center [1175, 290] width 27 height 23
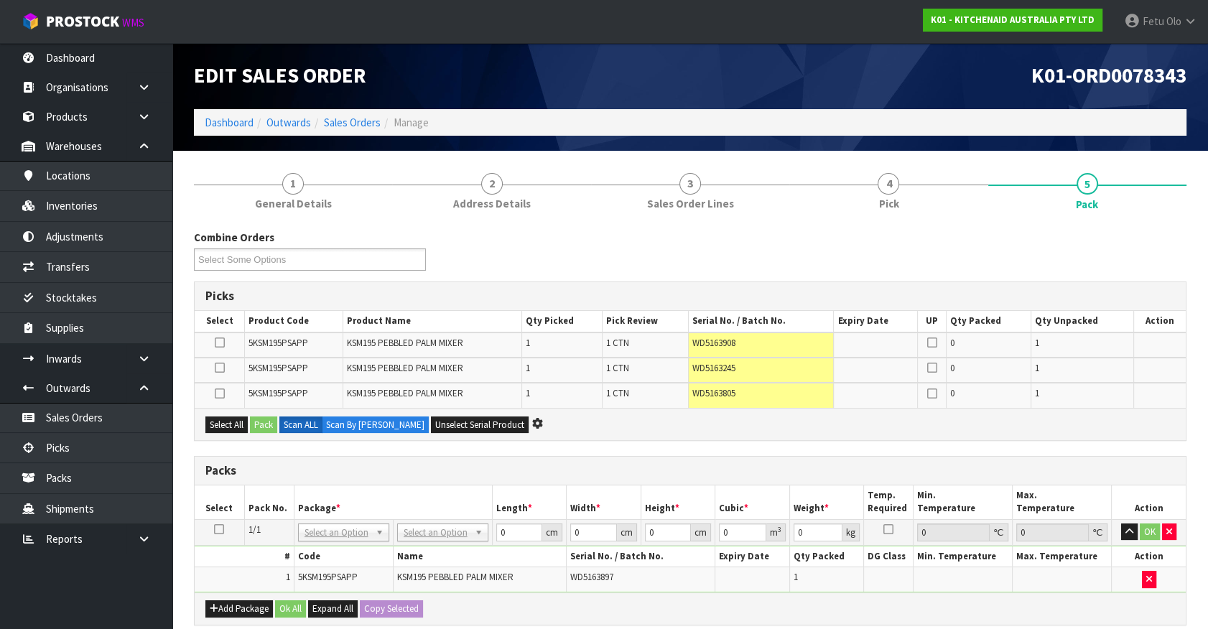
click at [59, 593] on ul "Dashboard Organisations Clients Consignees Carriers Products Categories Serial …" at bounding box center [86, 336] width 172 height 586
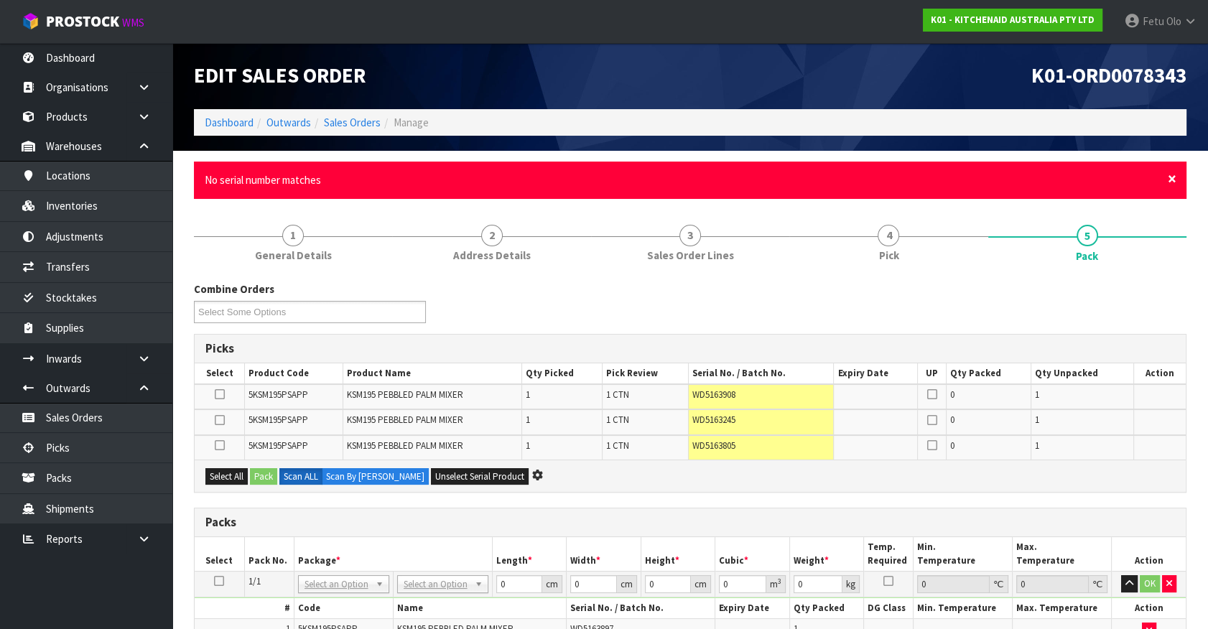
click at [1171, 180] on span "×" at bounding box center [1172, 179] width 9 height 20
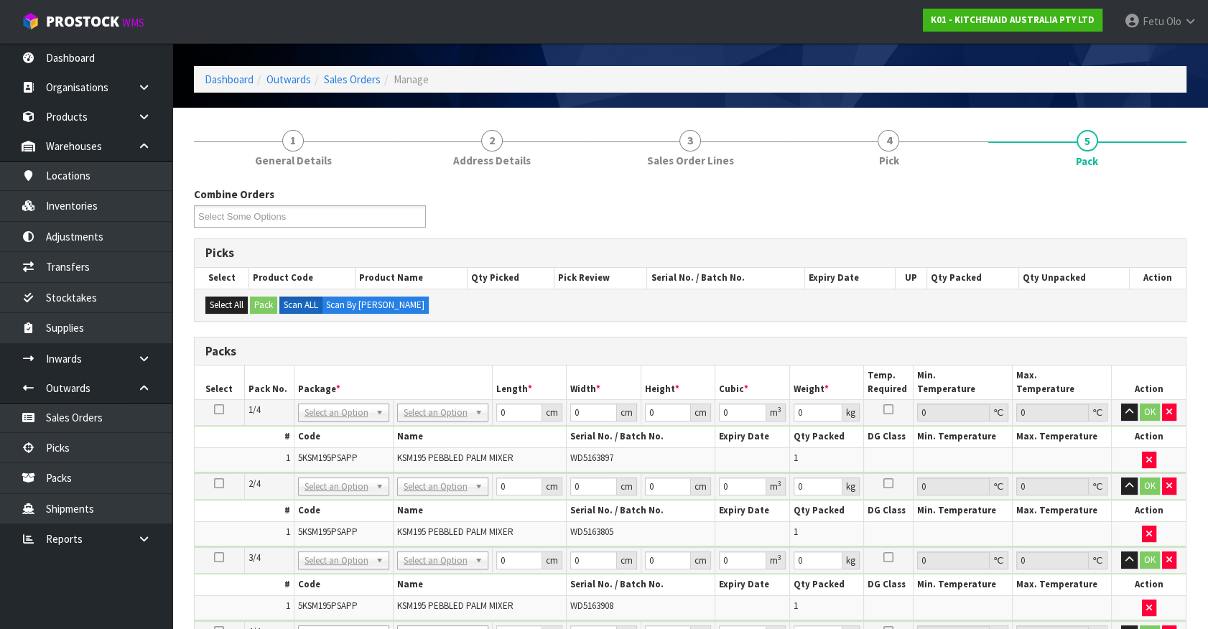
scroll to position [65, 0]
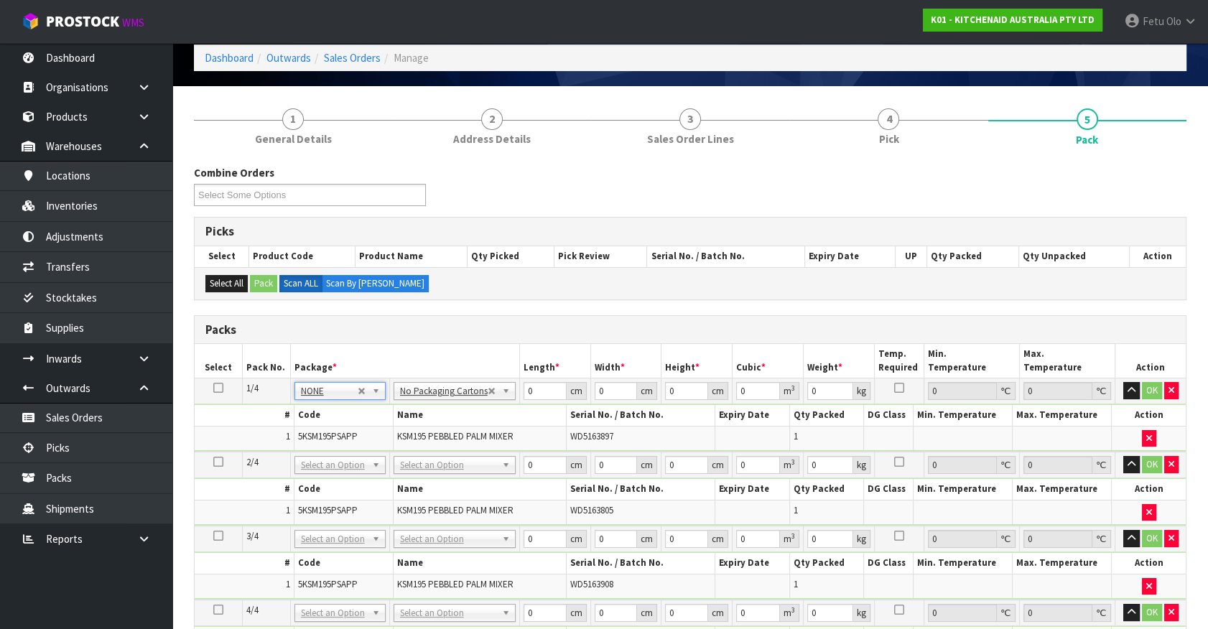
click at [213, 388] on td at bounding box center [219, 392] width 48 height 26
click at [216, 388] on icon at bounding box center [218, 388] width 10 height 1
drag, startPoint x: 489, startPoint y: 409, endPoint x: 325, endPoint y: 450, distance: 168.7
click at [325, 450] on table "Select Pack No. Package * Length * Width * Height * Cubic * Weight * Temp. Requ…" at bounding box center [690, 508] width 991 height 329
click button "OK" at bounding box center [1152, 390] width 20 height 17
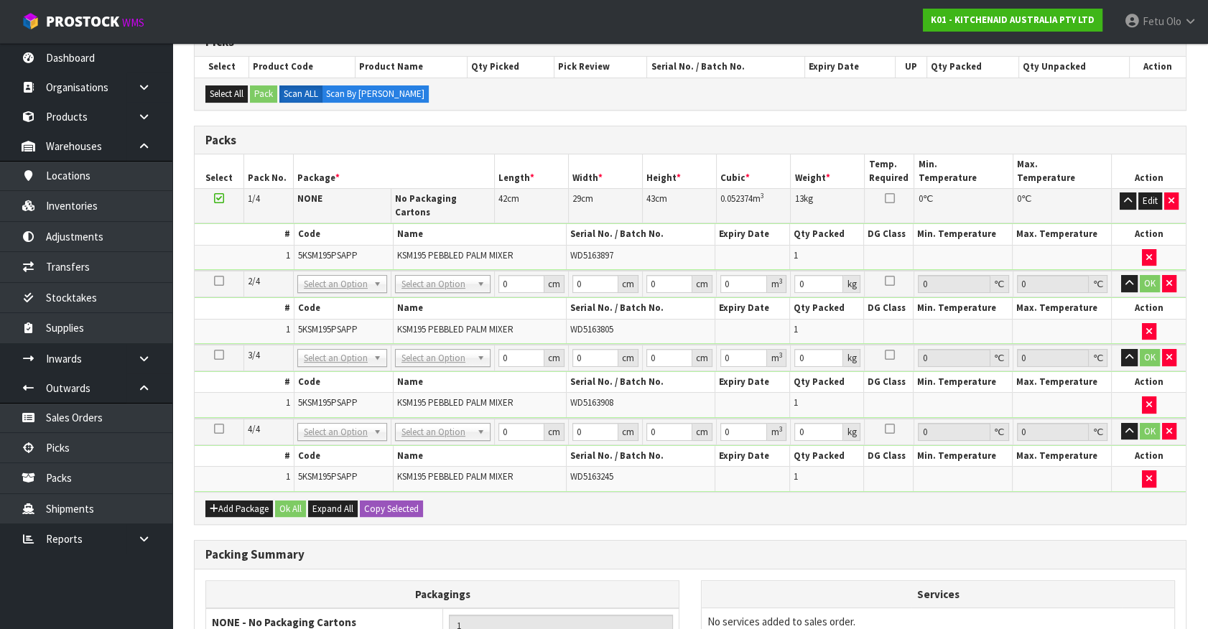
scroll to position [277, 0]
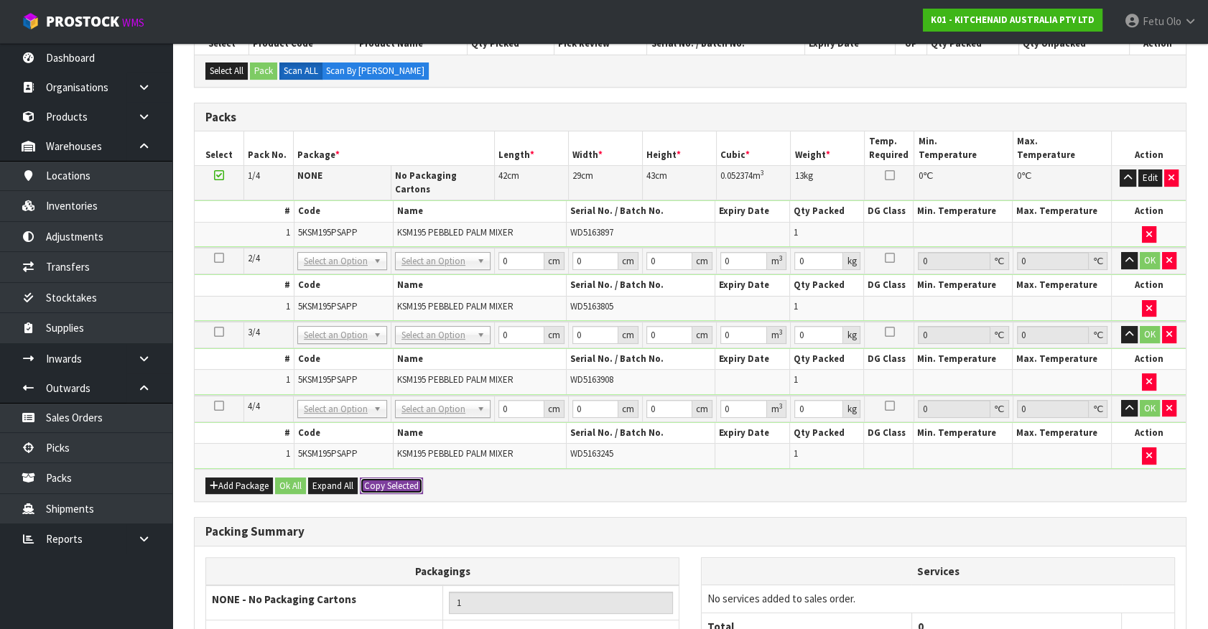
click at [392, 478] on button "Copy Selected" at bounding box center [391, 486] width 63 height 17
click at [392, 480] on span "Confirm" at bounding box center [380, 486] width 32 height 12
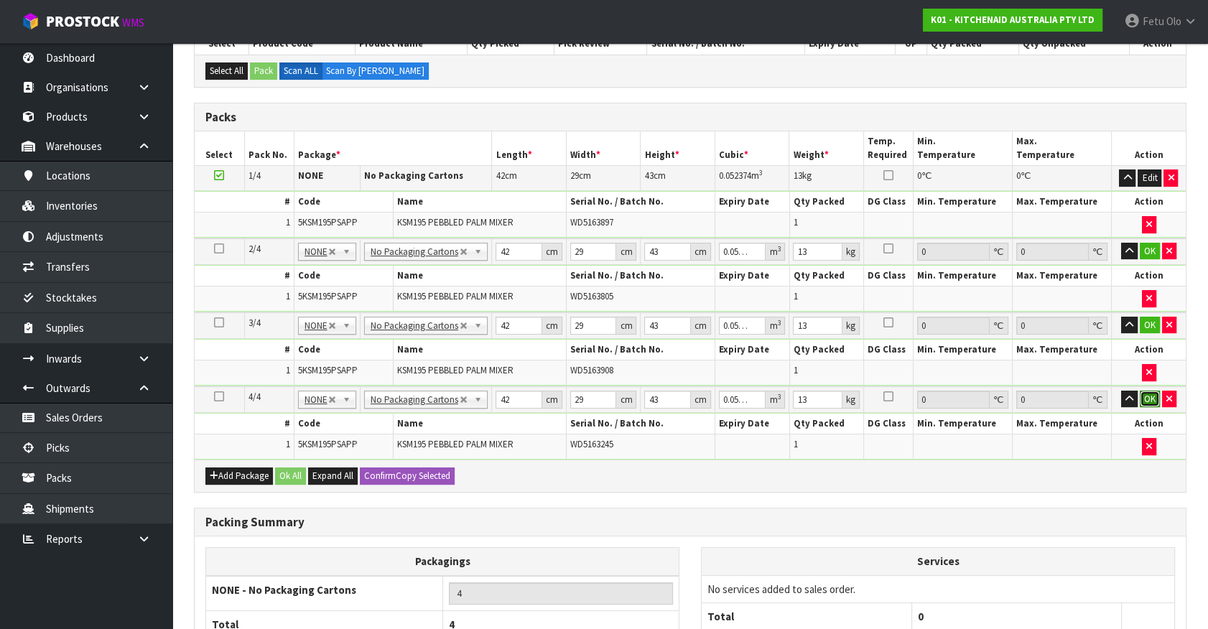
click at [1149, 399] on button "OK" at bounding box center [1150, 399] width 20 height 17
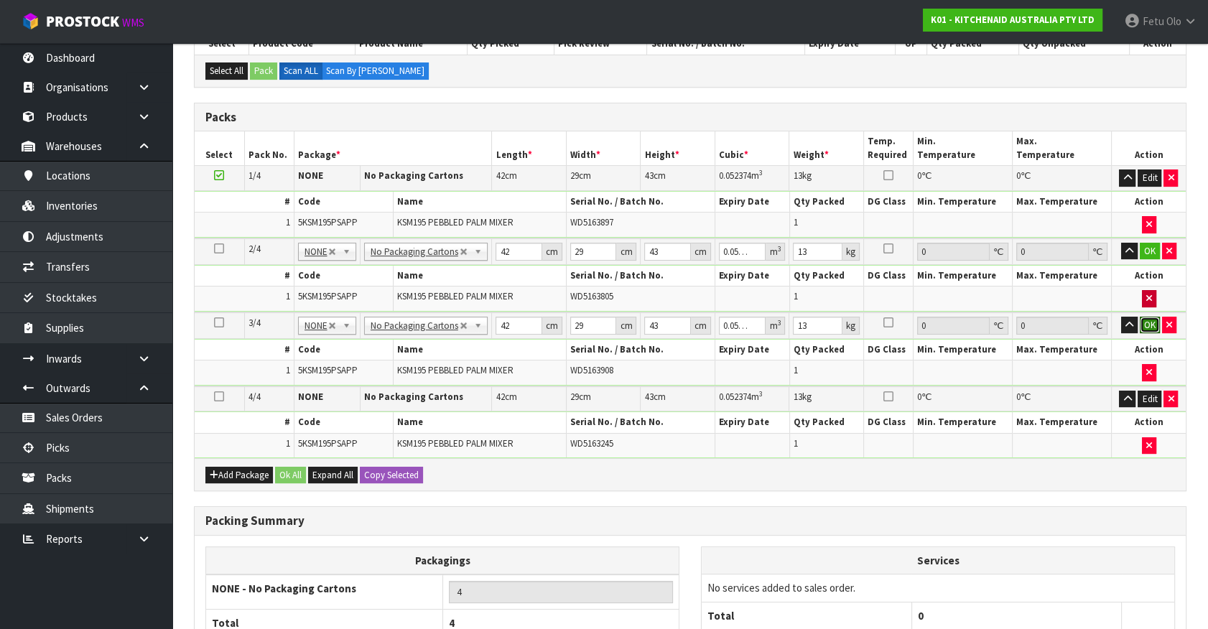
click at [1148, 317] on button "OK" at bounding box center [1150, 325] width 20 height 17
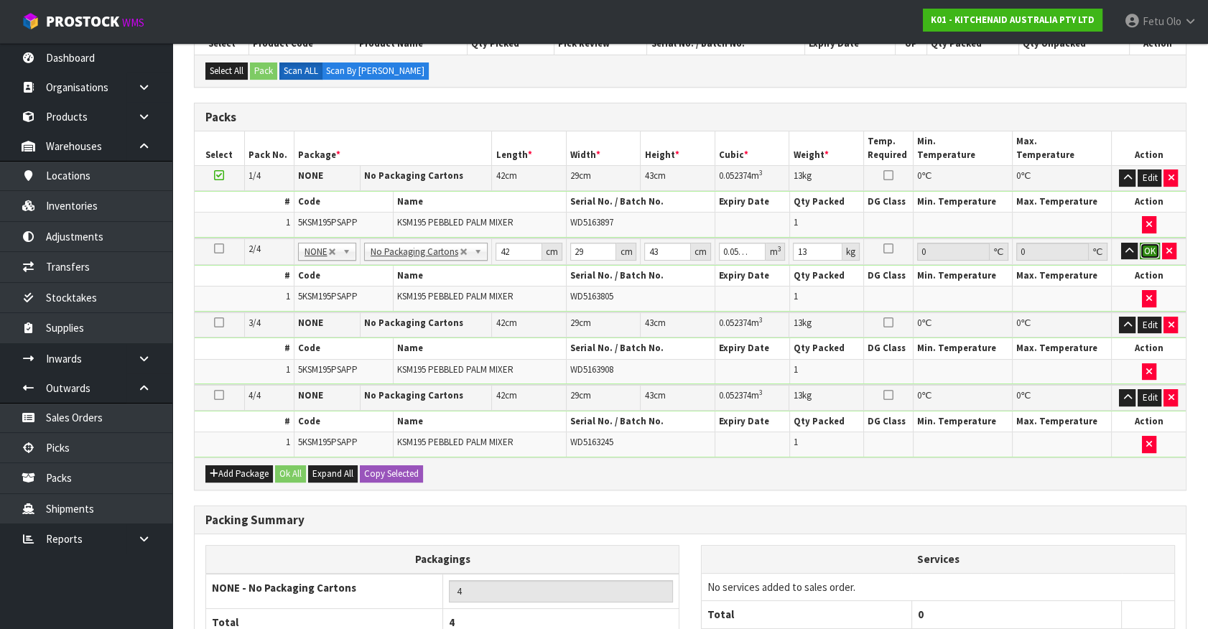
click at [1152, 251] on button "OK" at bounding box center [1150, 251] width 20 height 17
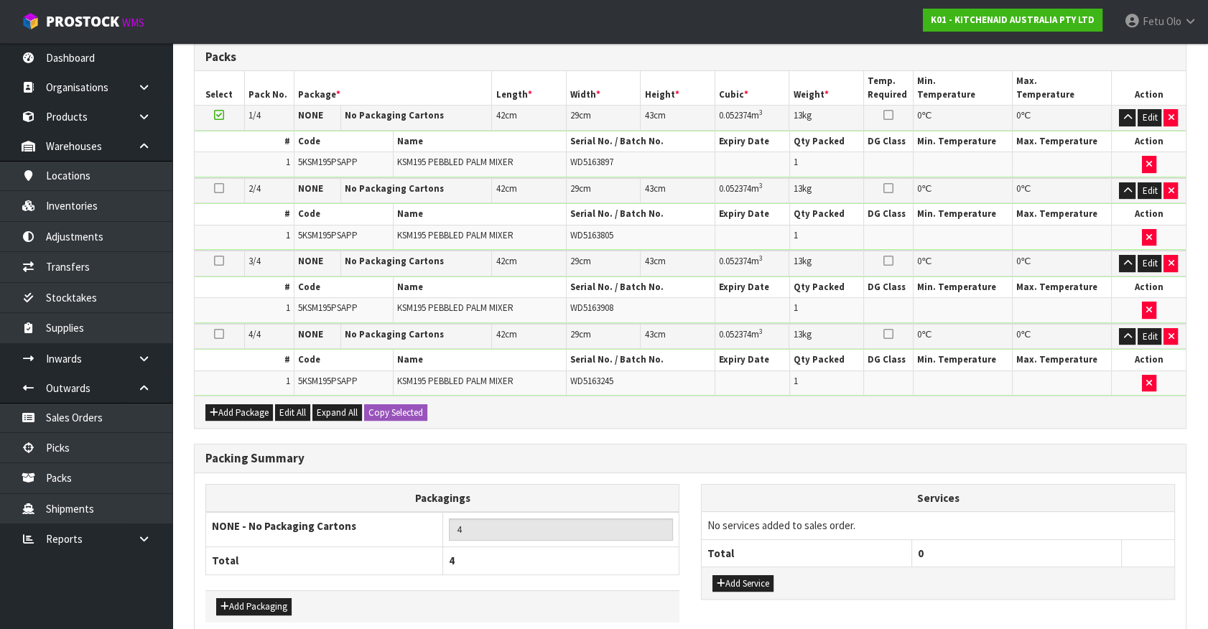
scroll to position [404, 0]
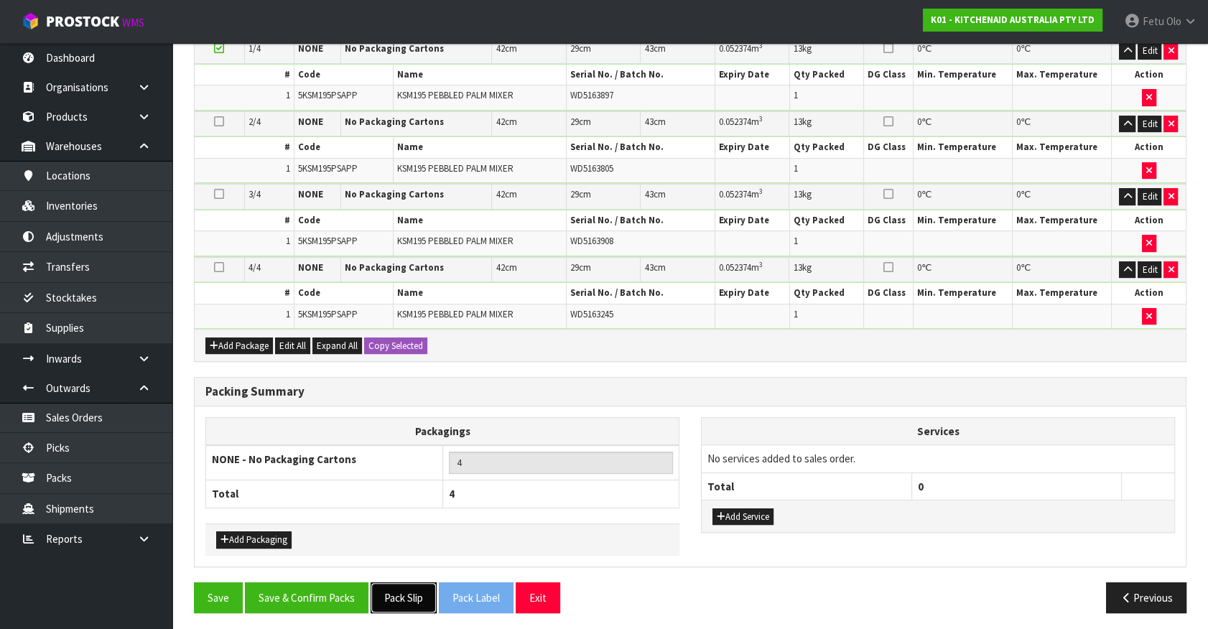
click at [414, 591] on button "Pack Slip" at bounding box center [404, 598] width 66 height 31
drag, startPoint x: 304, startPoint y: 602, endPoint x: 295, endPoint y: 582, distance: 22.2
click at [304, 602] on button "Save & Confirm Packs" at bounding box center [307, 598] width 124 height 31
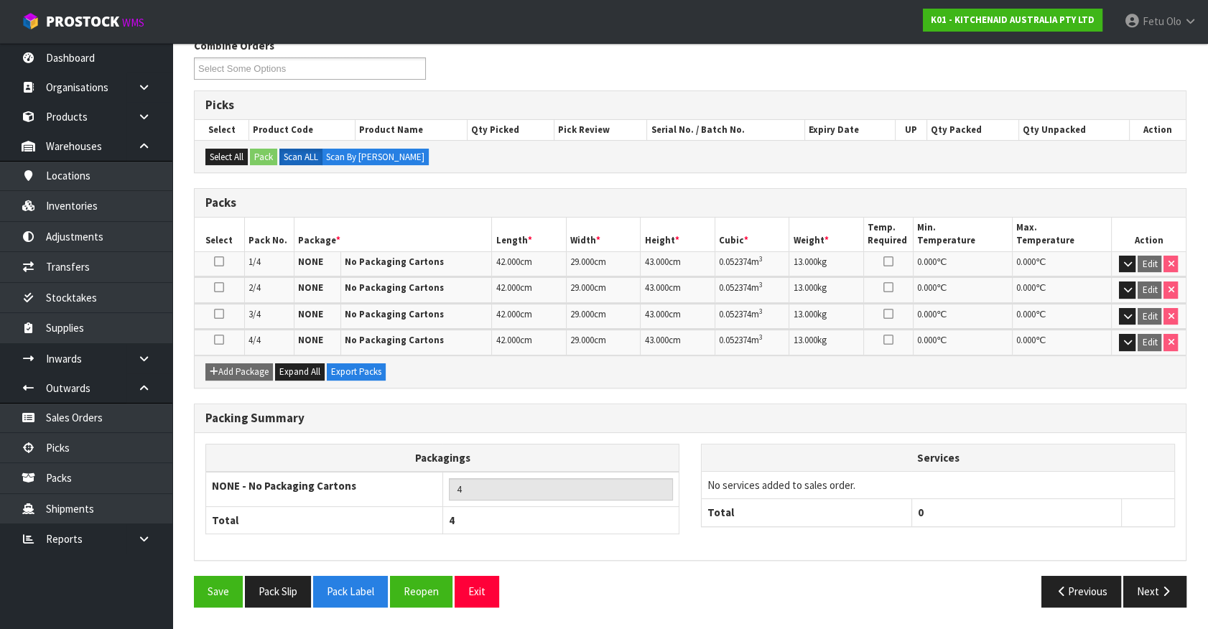
scroll to position [239, 0]
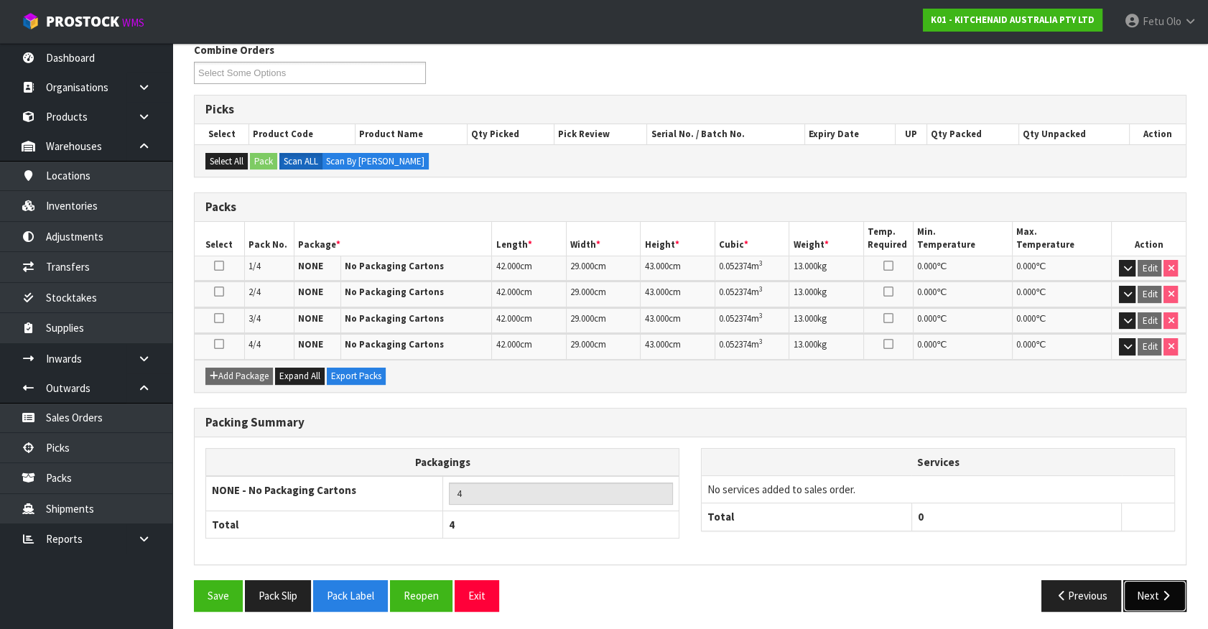
drag, startPoint x: 1142, startPoint y: 589, endPoint x: 1135, endPoint y: 586, distance: 7.7
click at [1135, 586] on button "Next" at bounding box center [1155, 595] width 63 height 31
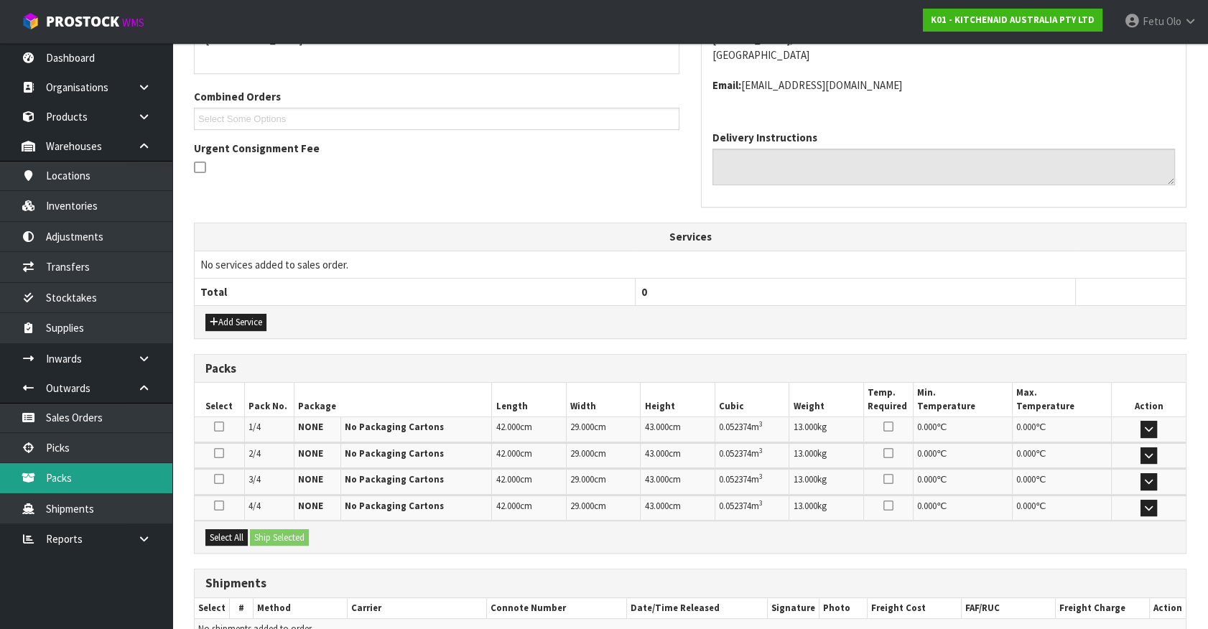
scroll to position [411, 0]
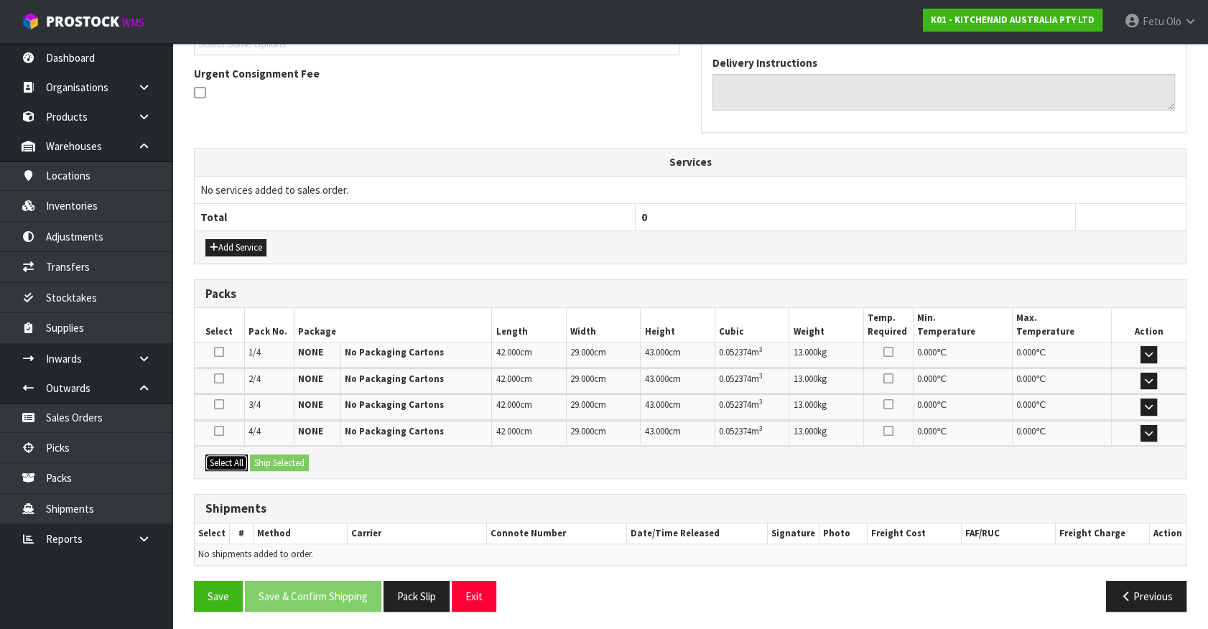
click at [232, 455] on button "Select All" at bounding box center [226, 463] width 42 height 17
click at [279, 460] on button "Ship Selected" at bounding box center [279, 463] width 59 height 17
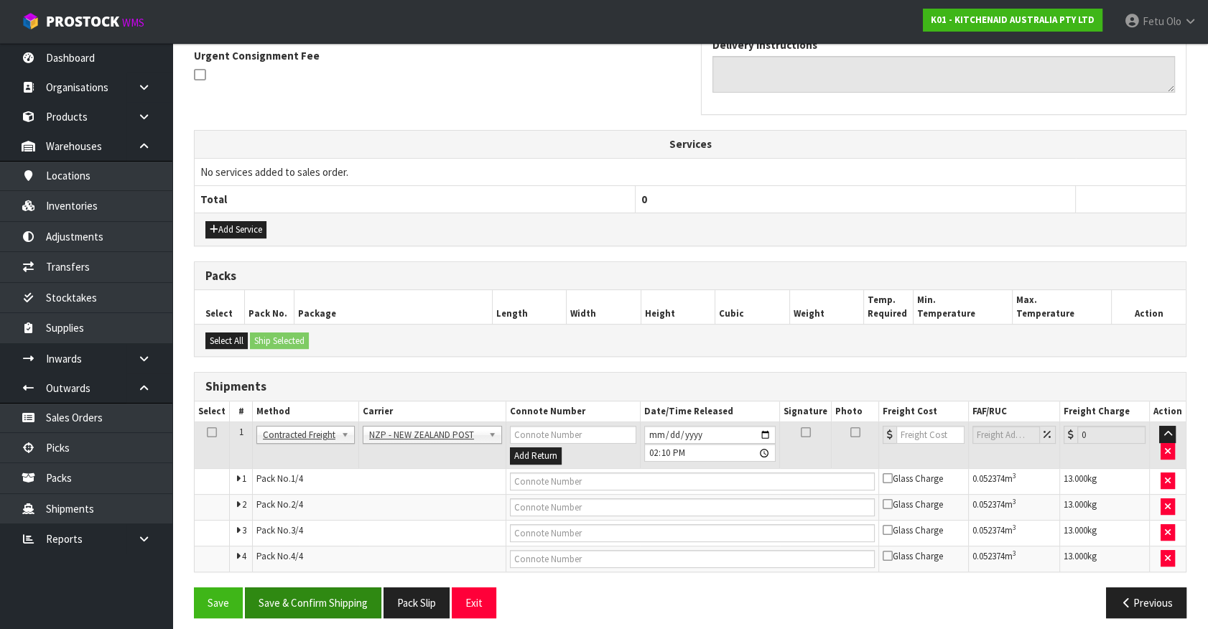
scroll to position [437, 0]
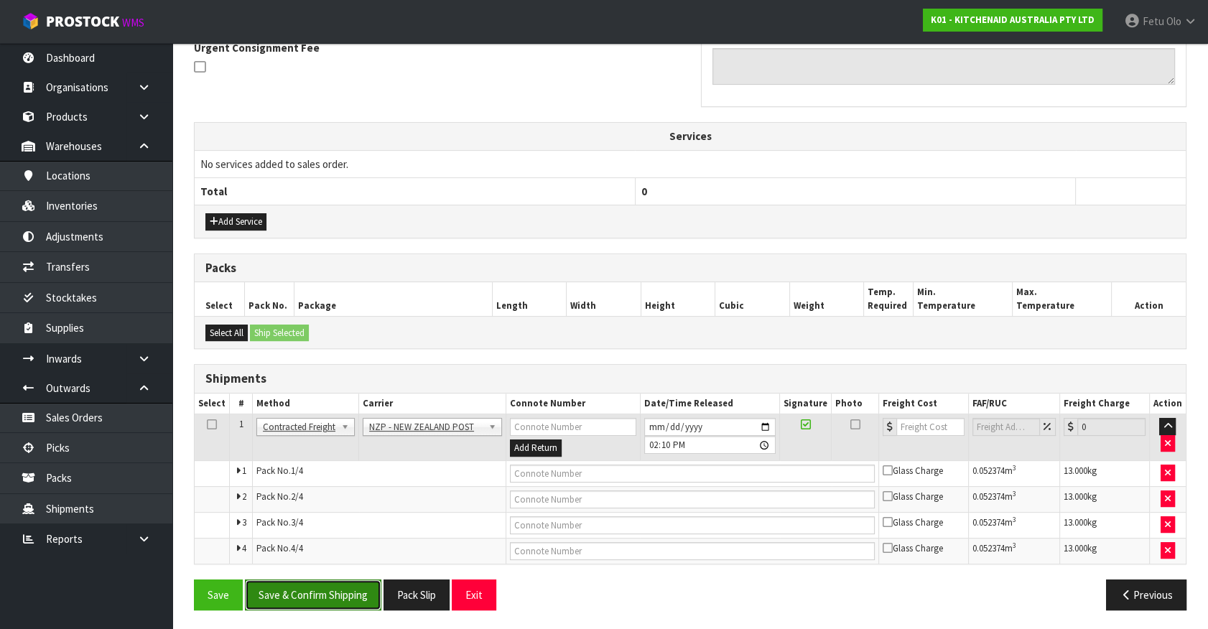
click at [335, 584] on button "Save & Confirm Shipping" at bounding box center [313, 595] width 136 height 31
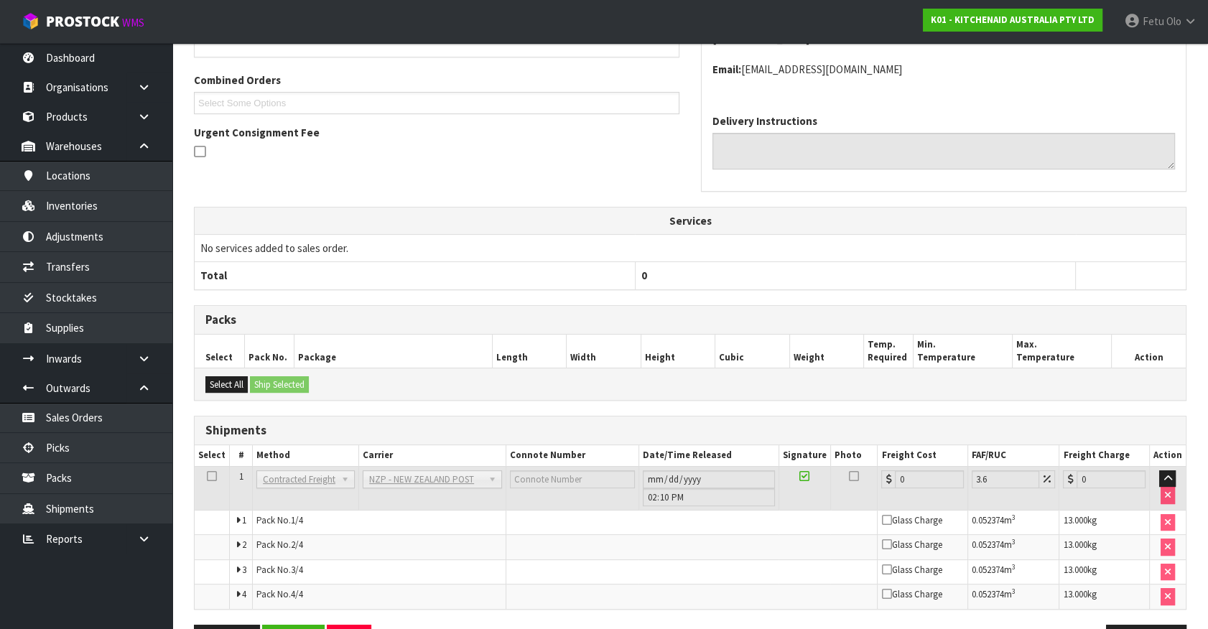
scroll to position [412, 0]
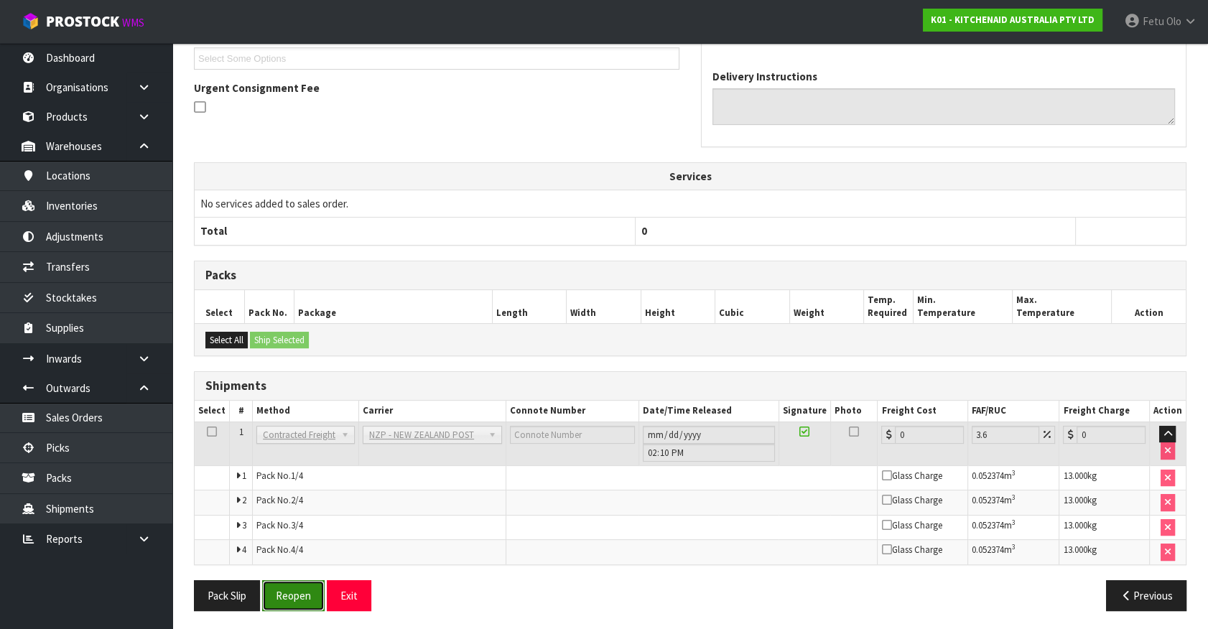
click at [290, 596] on button "Reopen" at bounding box center [293, 595] width 63 height 31
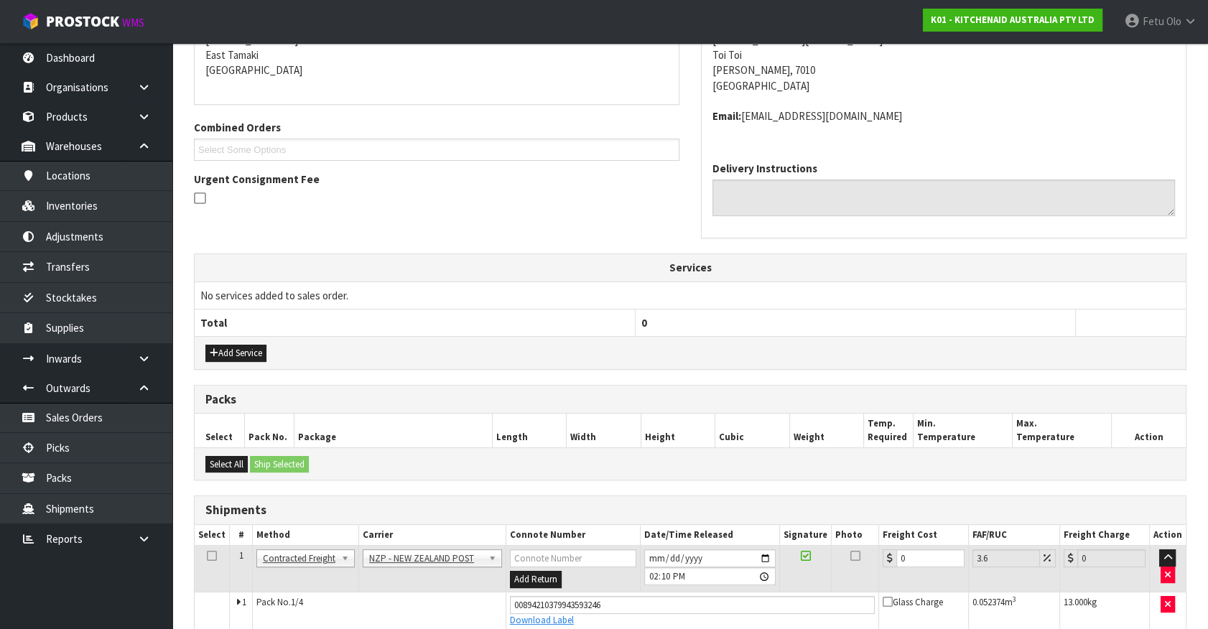
scroll to position [397, 0]
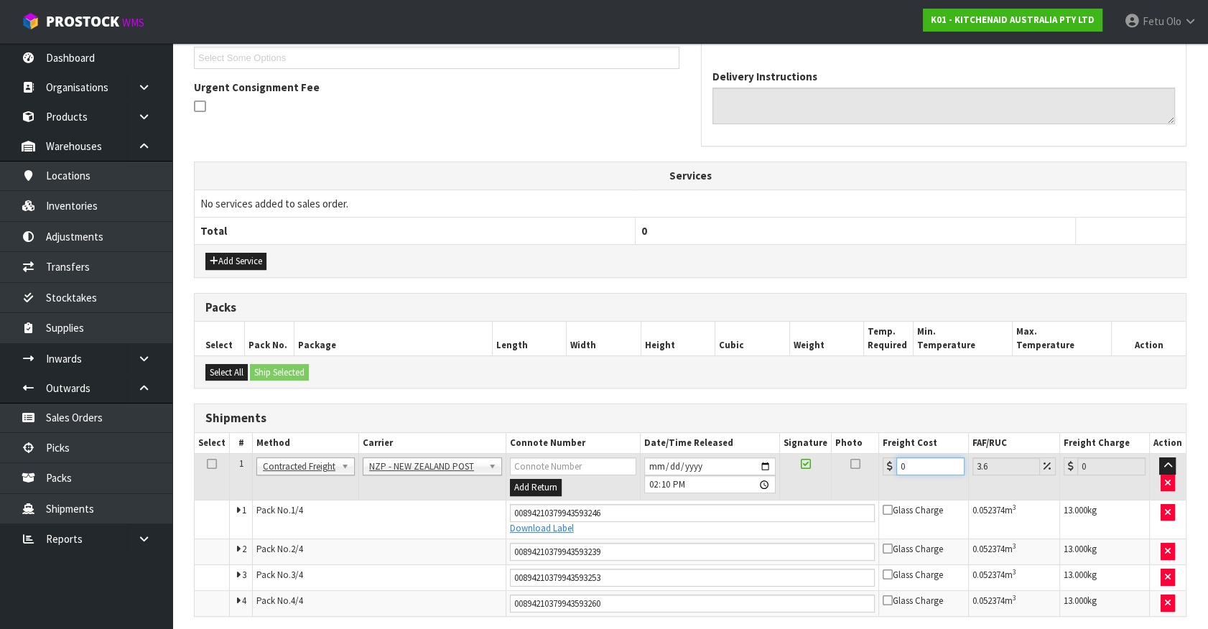
drag, startPoint x: 923, startPoint y: 466, endPoint x: 732, endPoint y: 506, distance: 195.1
click at [732, 506] on tbody "1 Client Local Pickup Customer Local Pickup Company Freight Contracted Freight …" at bounding box center [690, 535] width 991 height 162
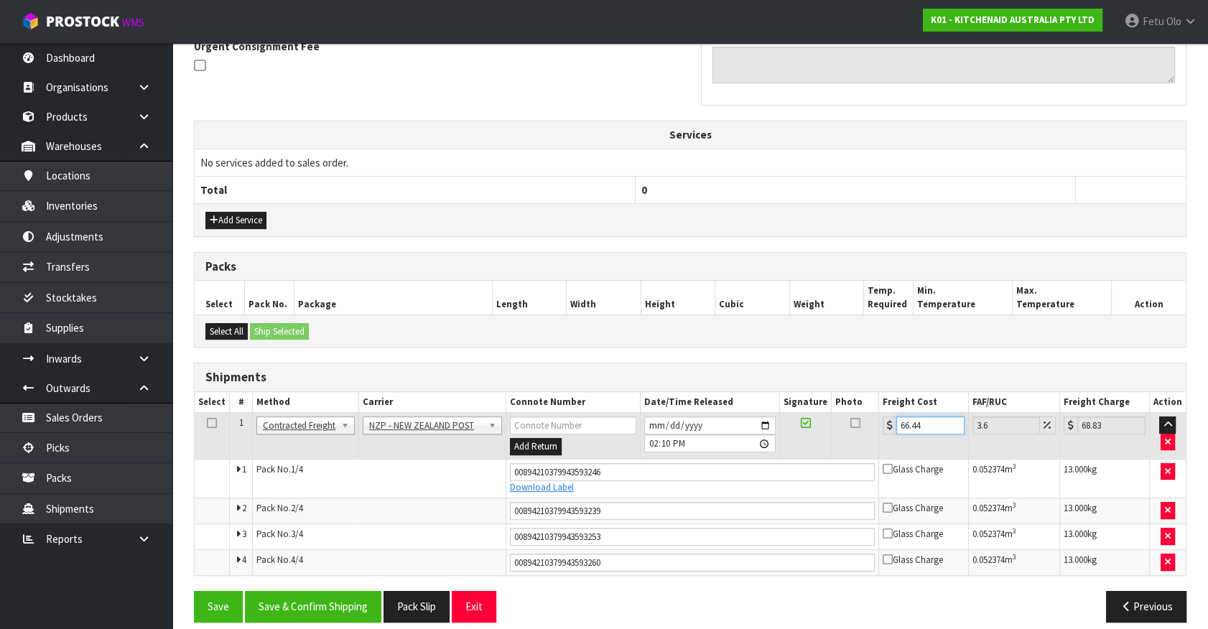
scroll to position [450, 0]
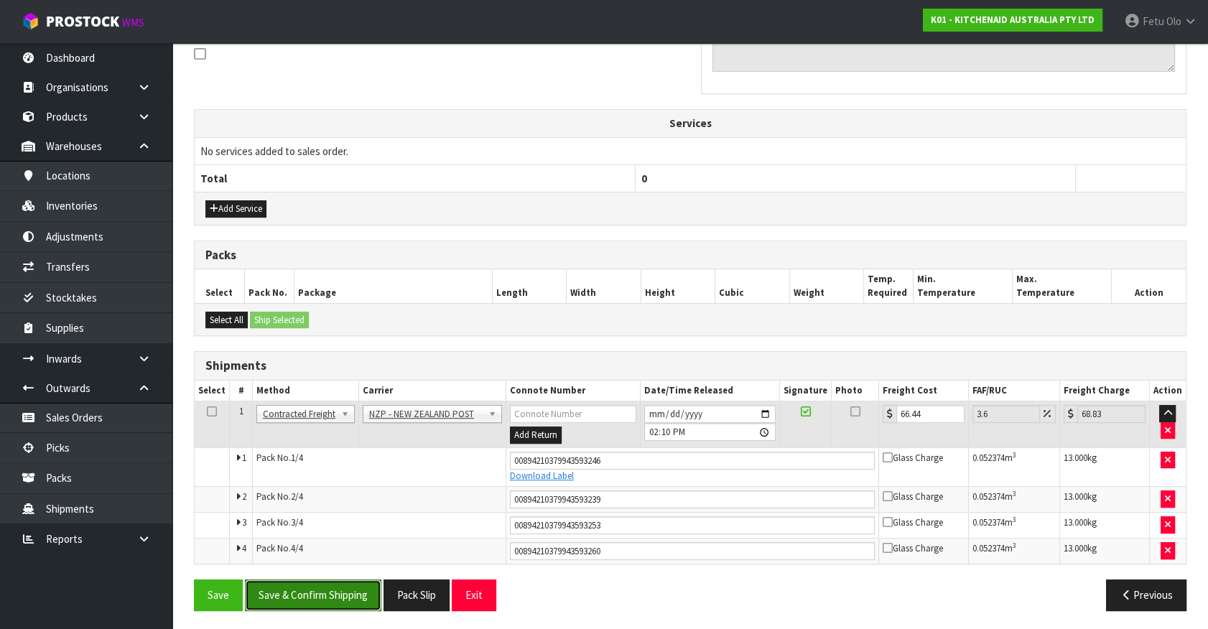
click at [359, 589] on button "Save & Confirm Shipping" at bounding box center [313, 595] width 136 height 31
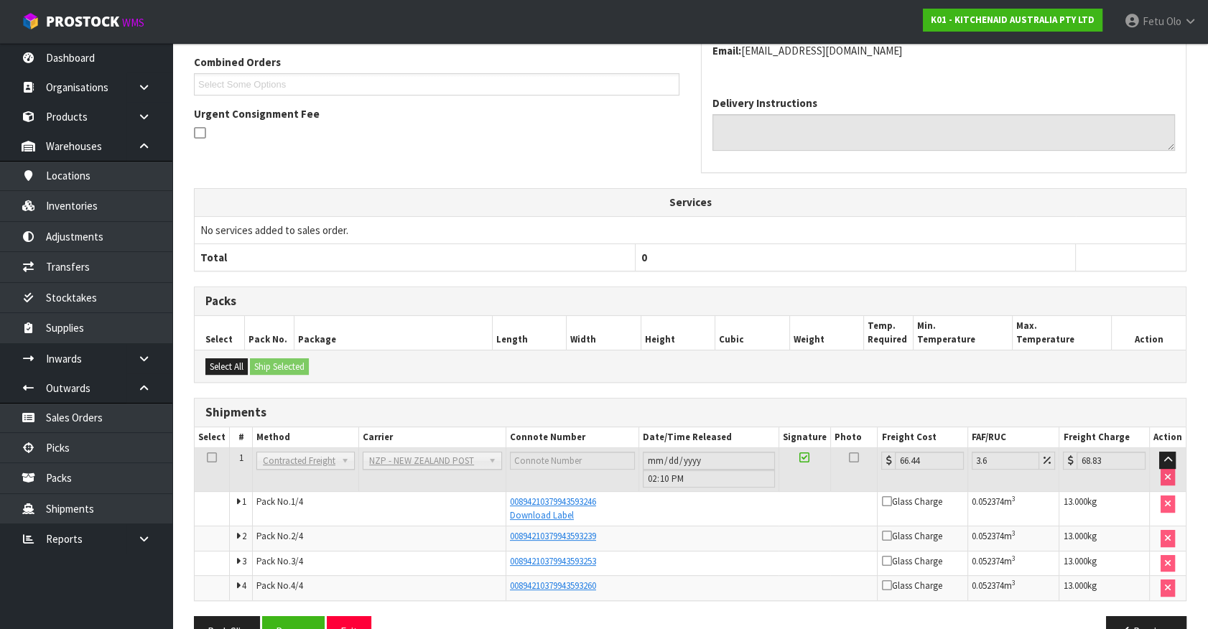
scroll to position [407, 0]
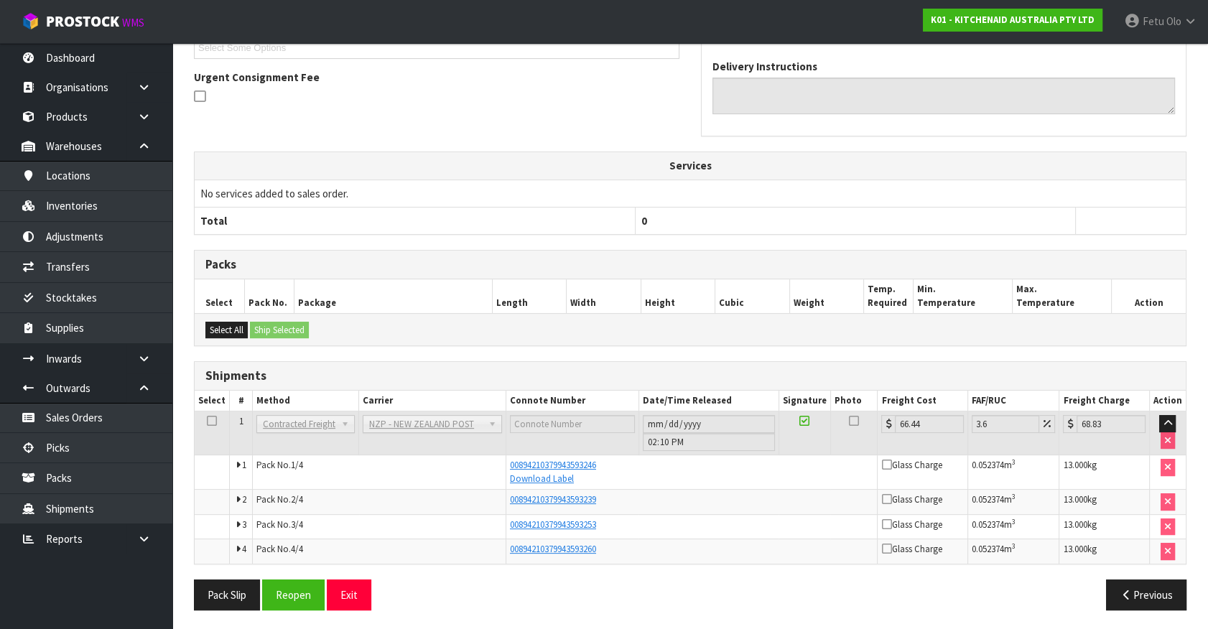
click at [98, 603] on ul "Dashboard Organisations Clients Consignees Carriers Products Categories Serial …" at bounding box center [86, 336] width 172 height 586
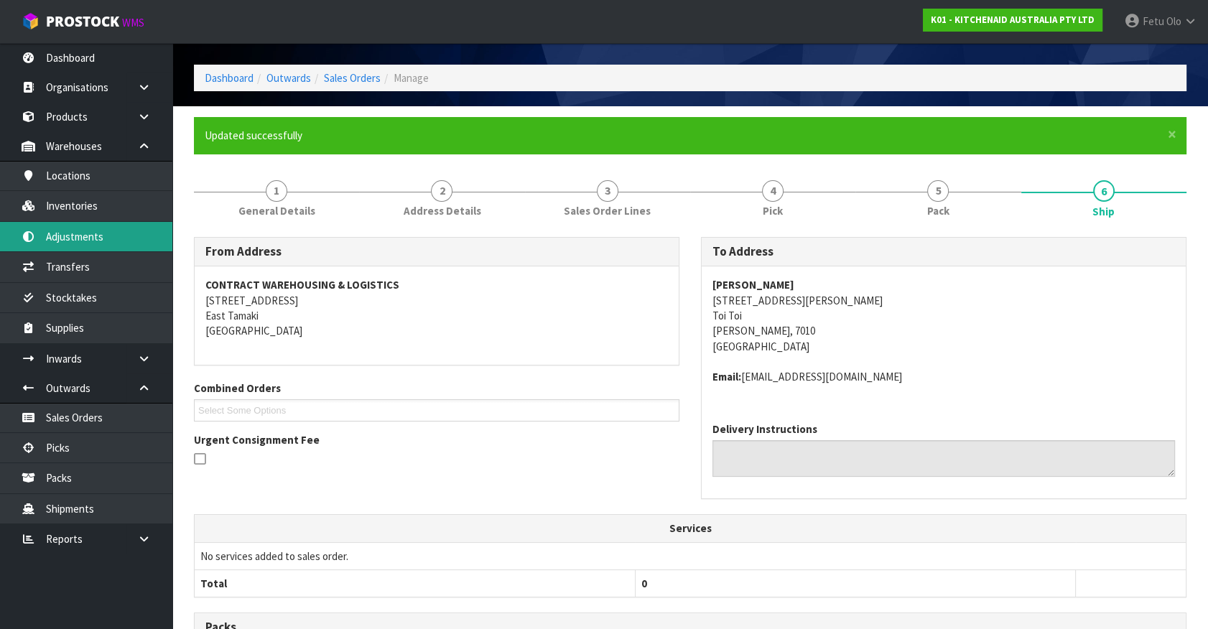
scroll to position [0, 0]
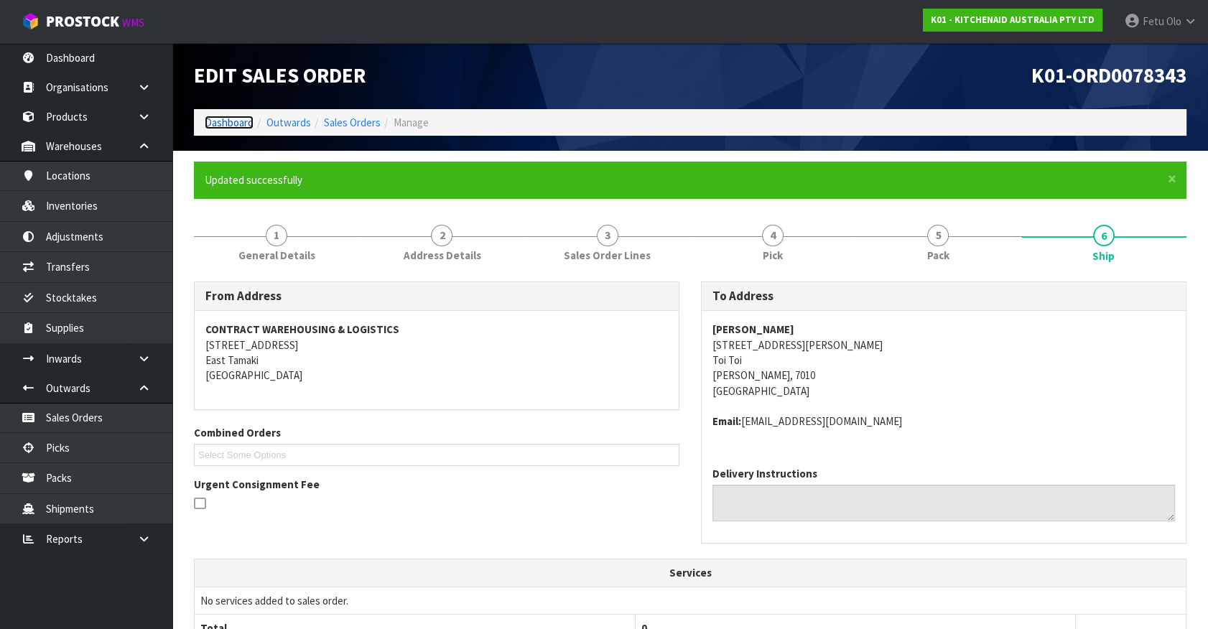
click at [230, 119] on link "Dashboard" at bounding box center [229, 123] width 49 height 14
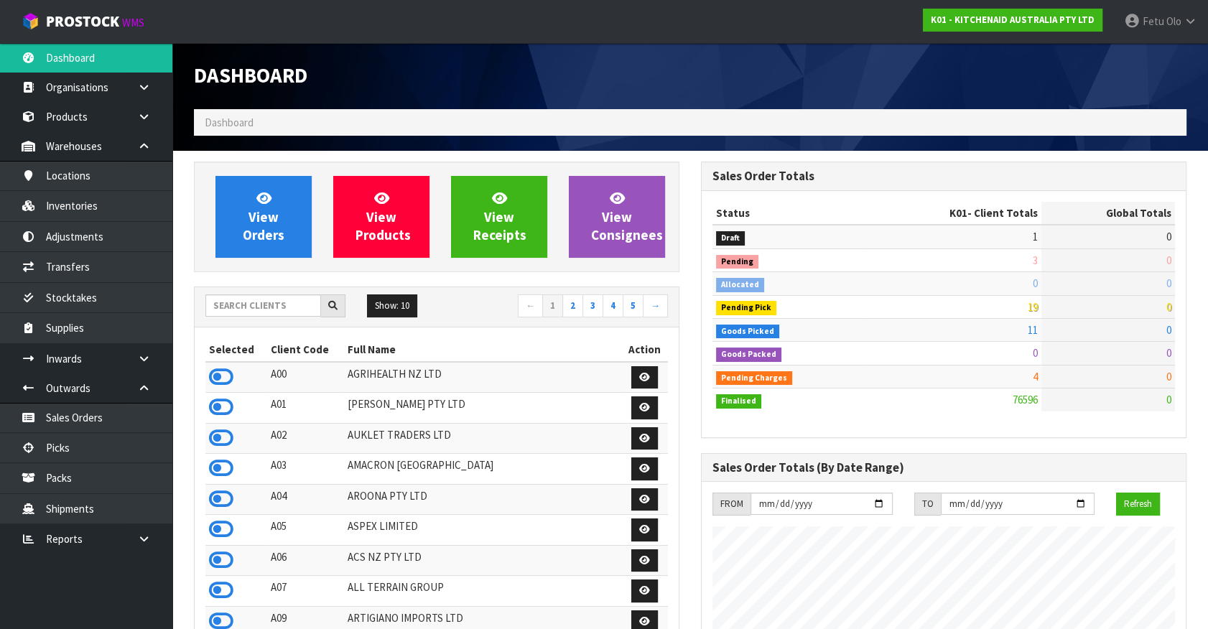
scroll to position [1086, 506]
click at [242, 304] on input "text" at bounding box center [263, 306] width 116 height 22
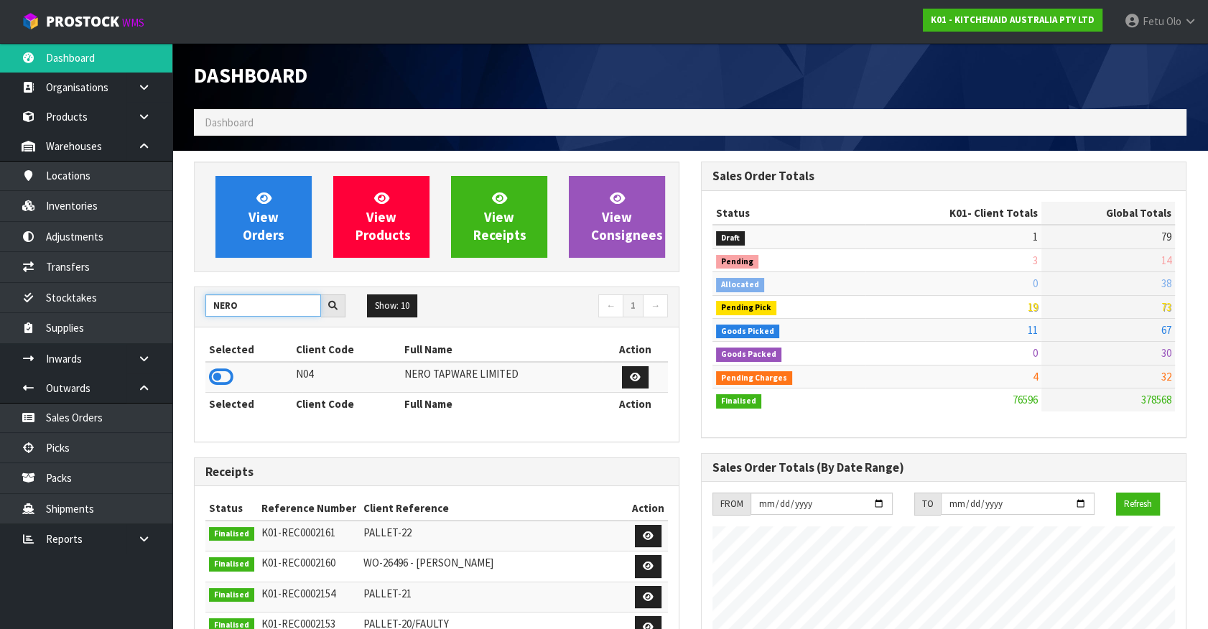
drag, startPoint x: 243, startPoint y: 310, endPoint x: -34, endPoint y: 348, distance: 279.3
click at [0, 348] on html "Toggle navigation ProStock WMS K01 - KITCHENAID AUSTRALIA PTY LTD Fetu Olo Logo…" at bounding box center [604, 314] width 1208 height 629
click at [218, 372] on icon at bounding box center [221, 377] width 24 height 22
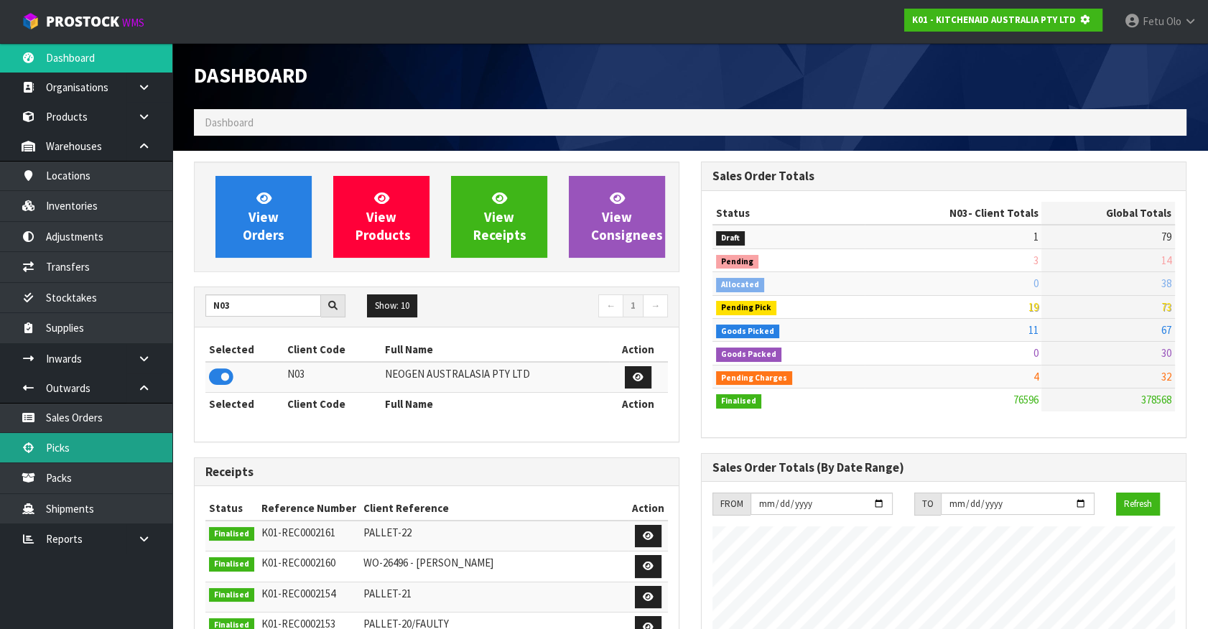
scroll to position [894, 506]
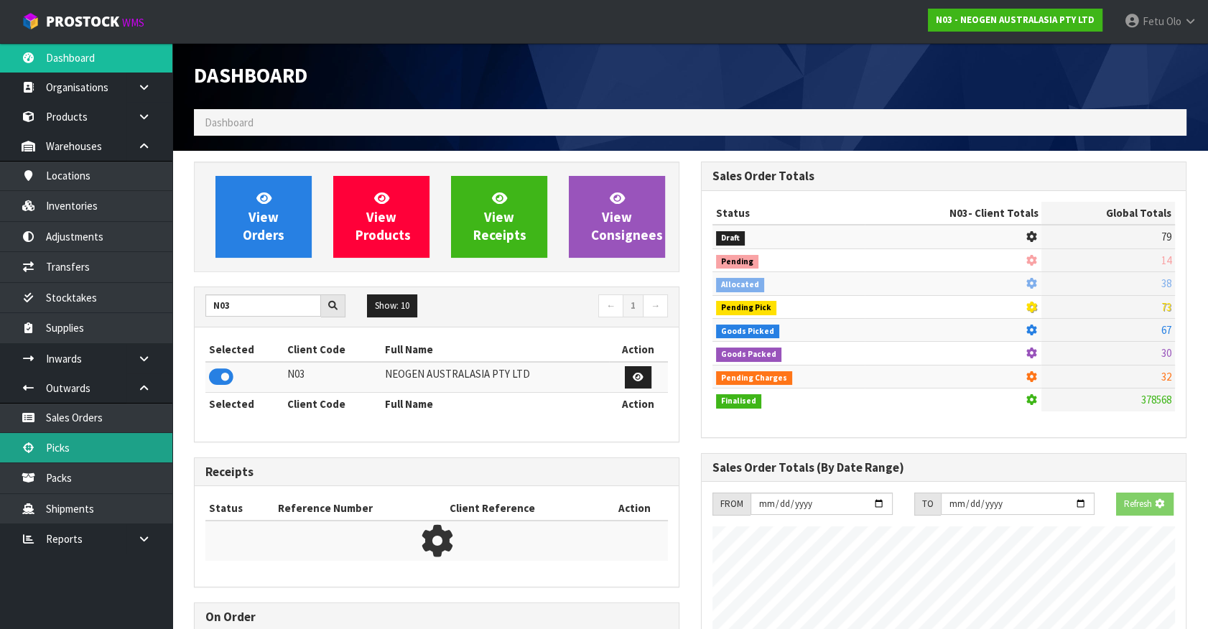
click at [75, 441] on link "Picks" at bounding box center [86, 447] width 172 height 29
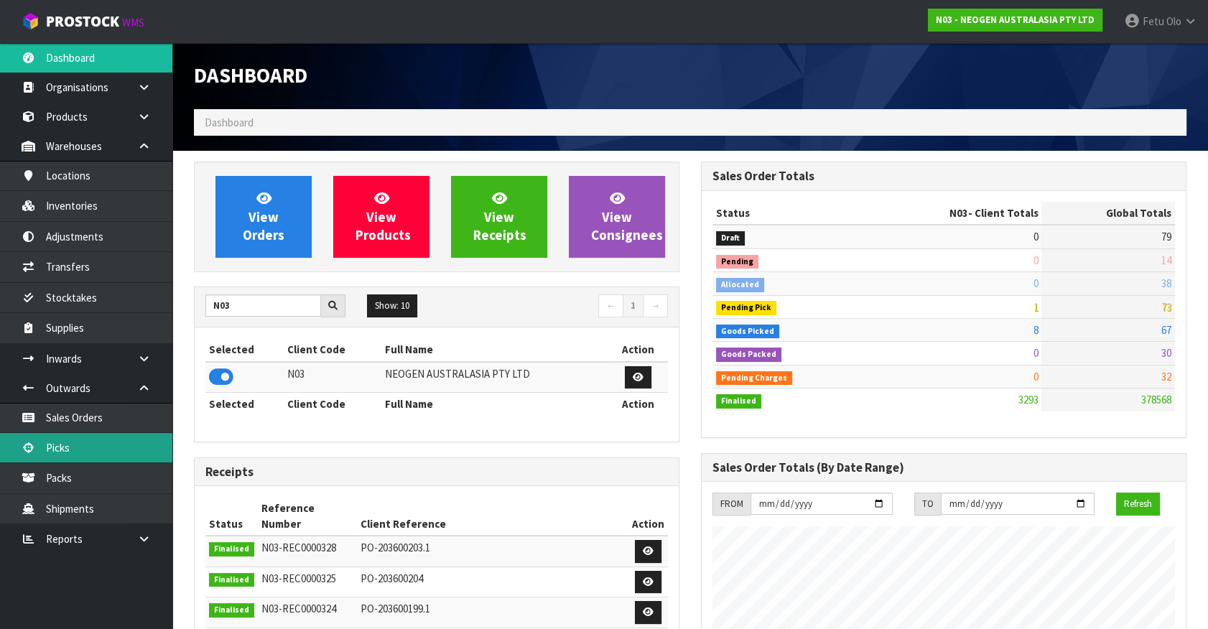
scroll to position [1117, 506]
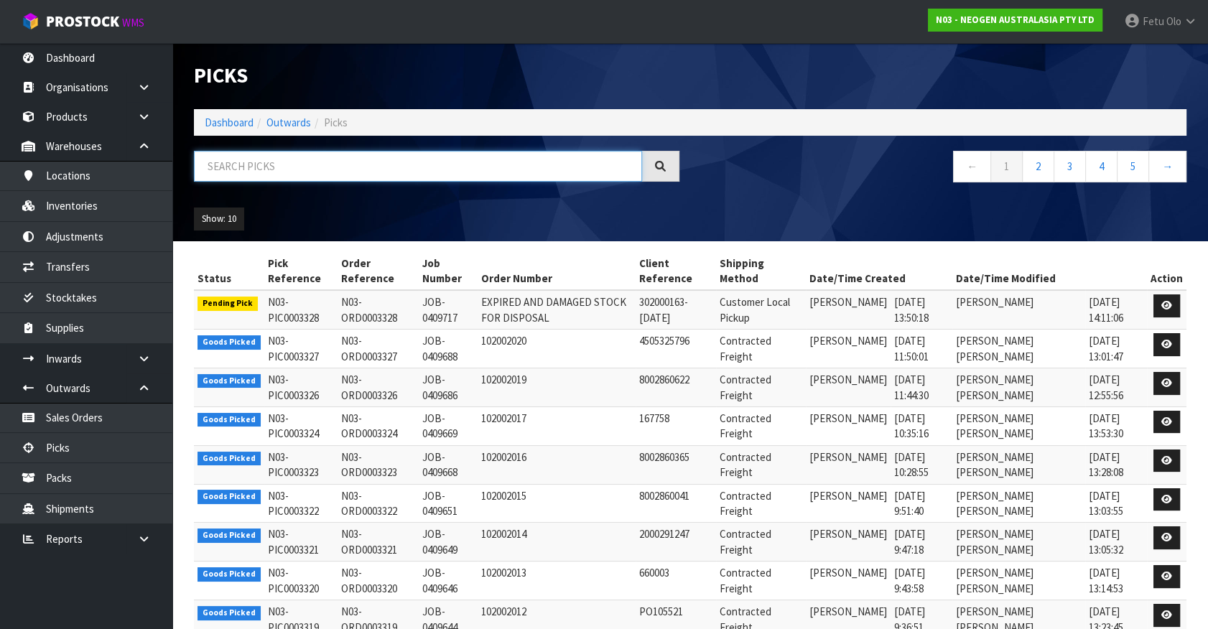
click at [303, 162] on input "text" at bounding box center [418, 166] width 448 height 31
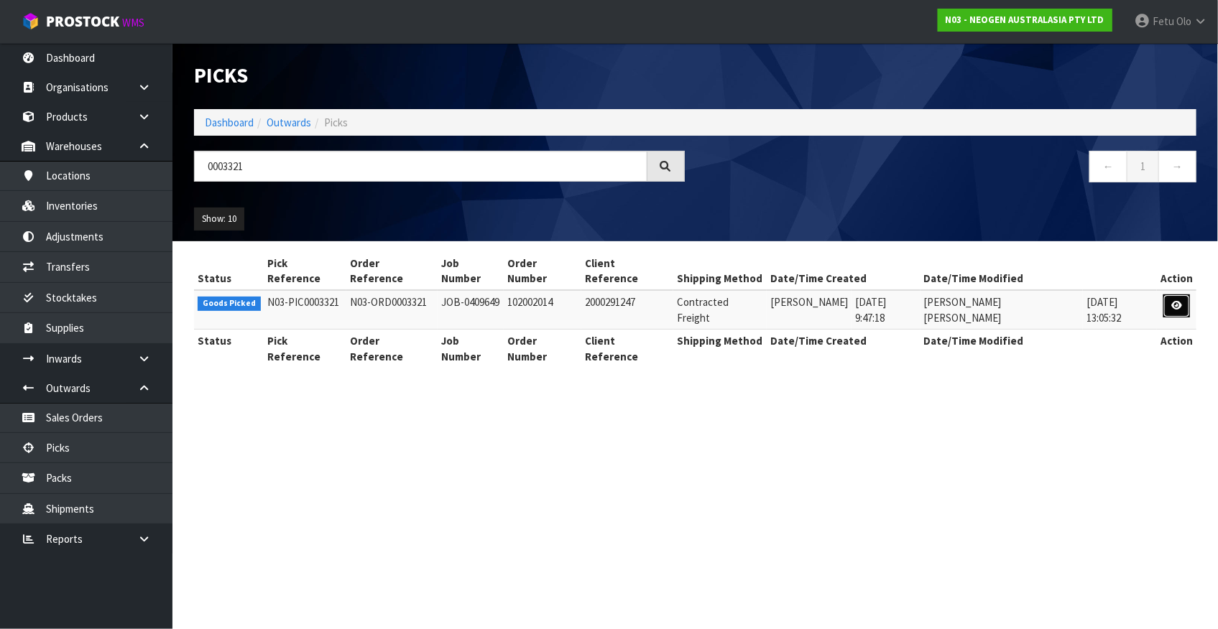
click at [1177, 301] on icon at bounding box center [1176, 305] width 11 height 9
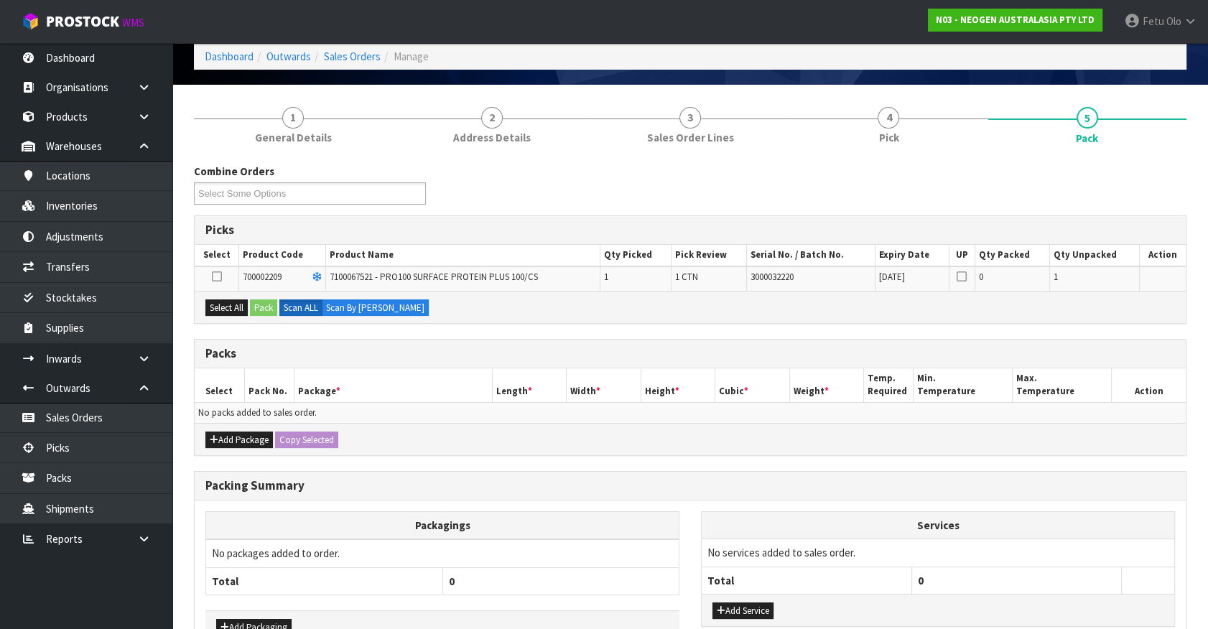
scroll to position [156, 0]
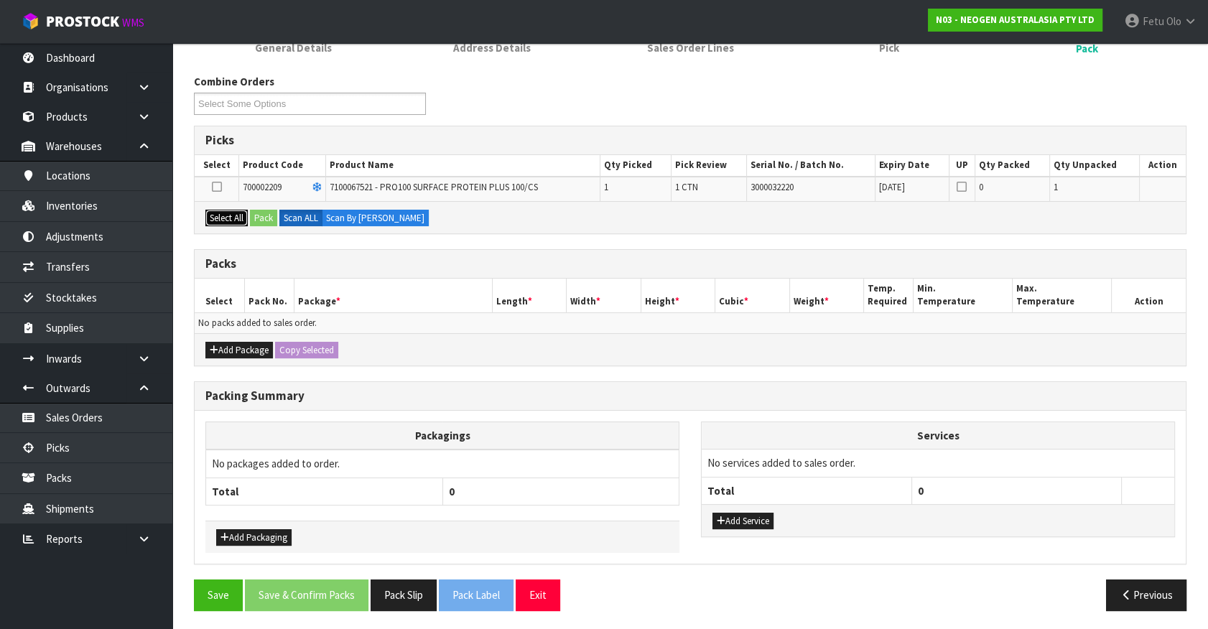
drag, startPoint x: 231, startPoint y: 214, endPoint x: 244, endPoint y: 218, distance: 13.4
click at [231, 214] on button "Select All" at bounding box center [226, 218] width 42 height 17
click at [270, 216] on button "Pack" at bounding box center [263, 218] width 27 height 17
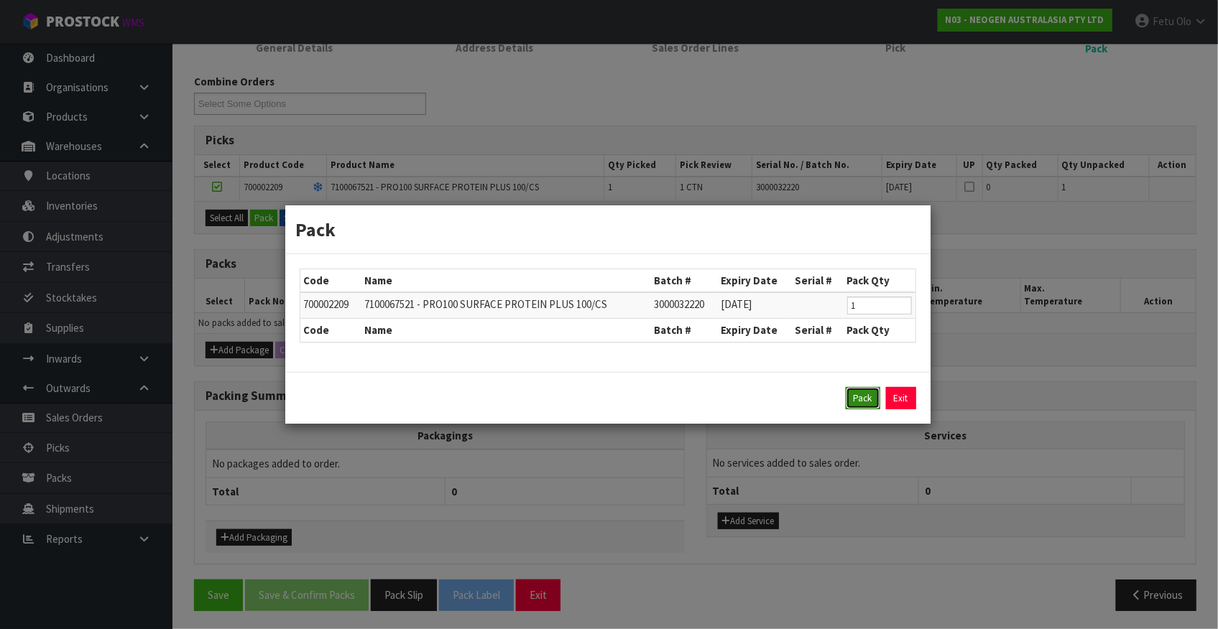
click at [851, 397] on button "Pack" at bounding box center [863, 398] width 34 height 23
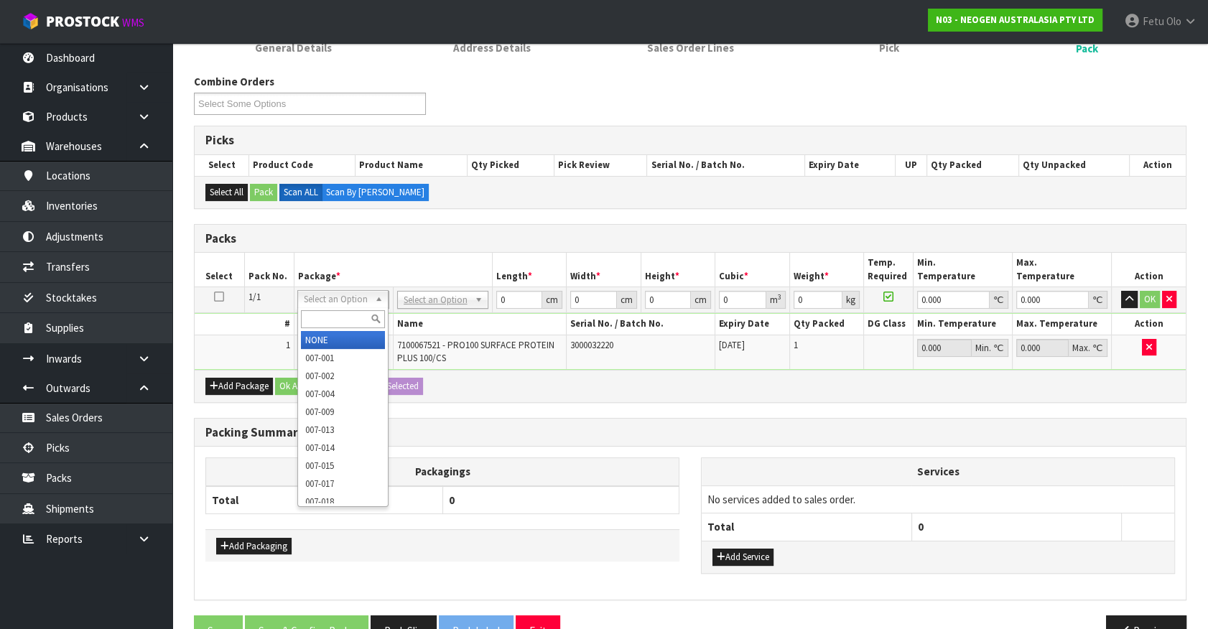
click at [353, 311] on input "text" at bounding box center [343, 319] width 84 height 18
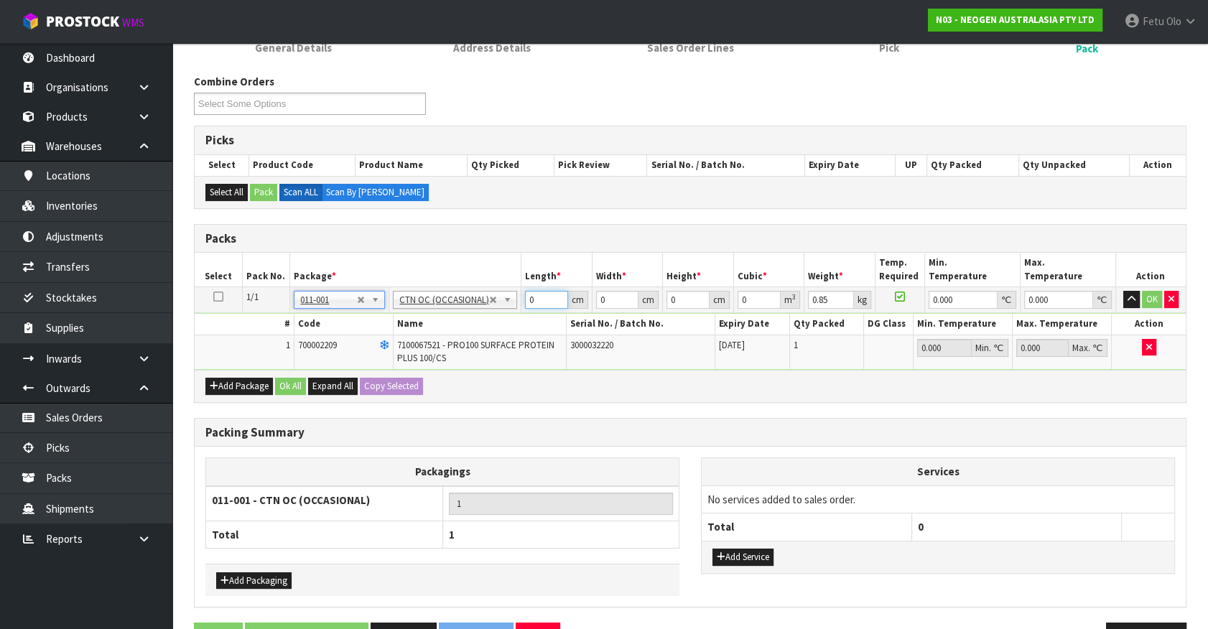
drag, startPoint x: 539, startPoint y: 297, endPoint x: 402, endPoint y: 363, distance: 152.0
click at [402, 363] on tbody "1/1 NONE 007-001 007-002 007-004 007-009 007-013 007-014 007-015 007-017 007-01…" at bounding box center [690, 328] width 991 height 83
click button "OK" at bounding box center [1152, 299] width 20 height 17
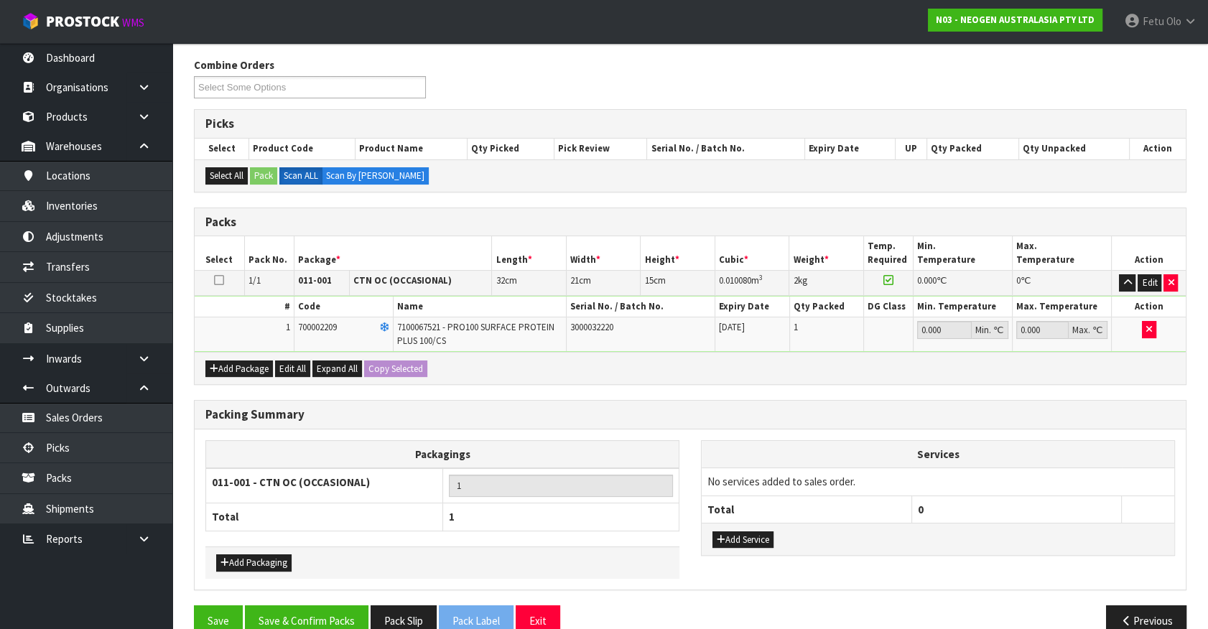
scroll to position [198, 0]
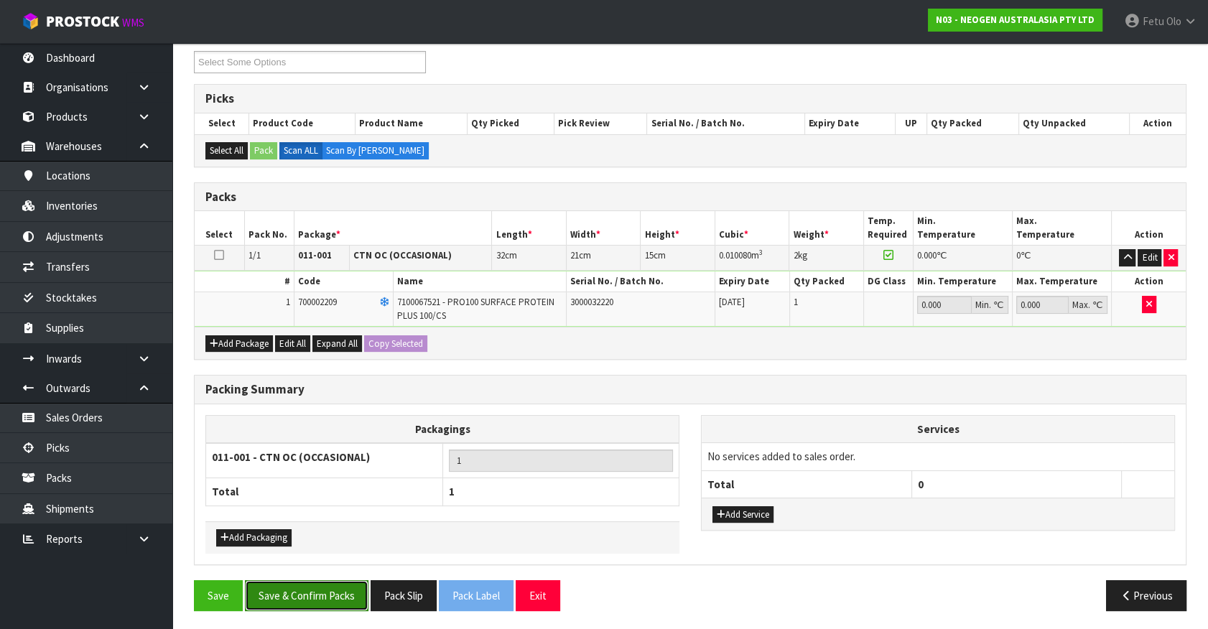
click at [323, 590] on button "Save & Confirm Packs" at bounding box center [307, 595] width 124 height 31
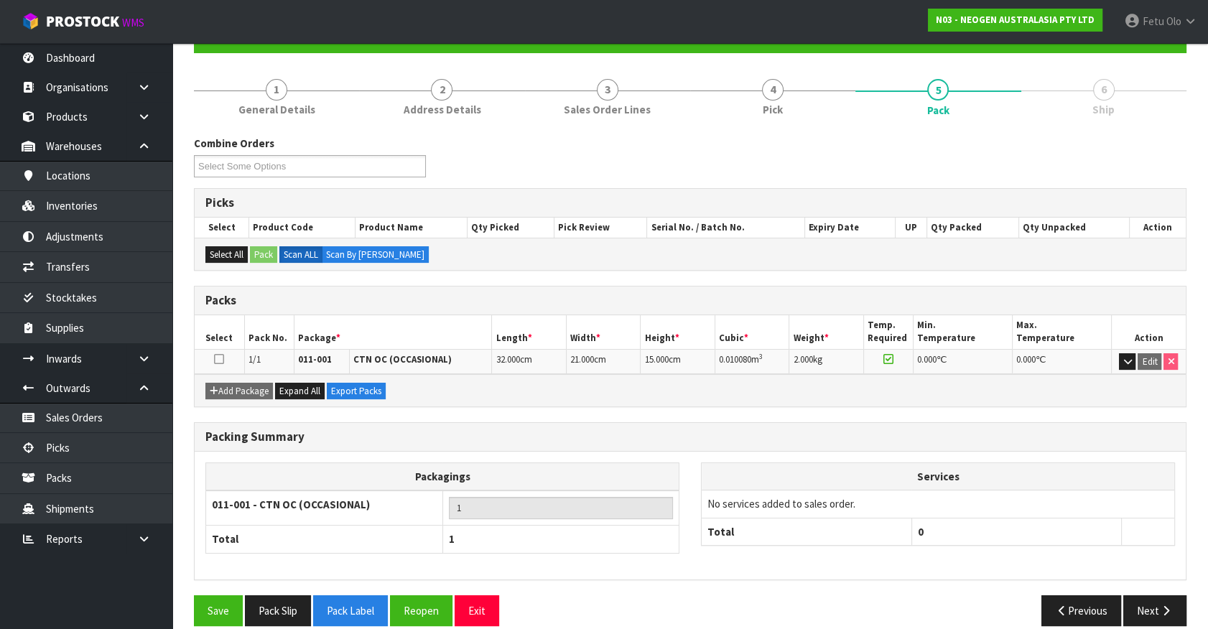
scroll to position [162, 0]
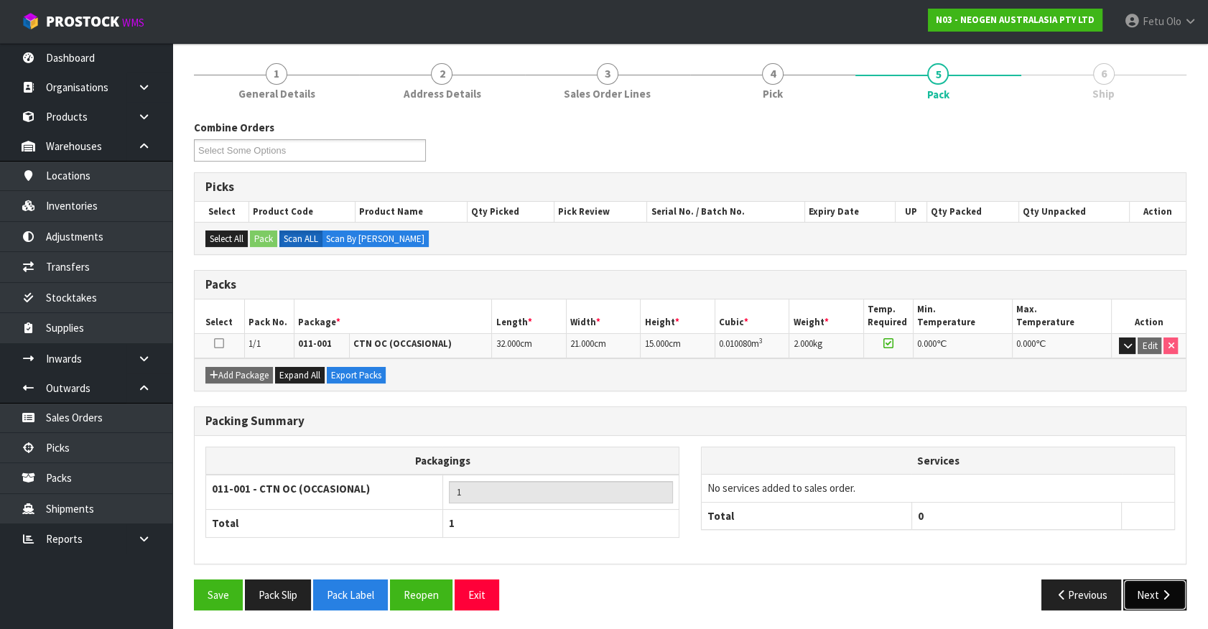
click at [1182, 584] on button "Next" at bounding box center [1155, 595] width 63 height 31
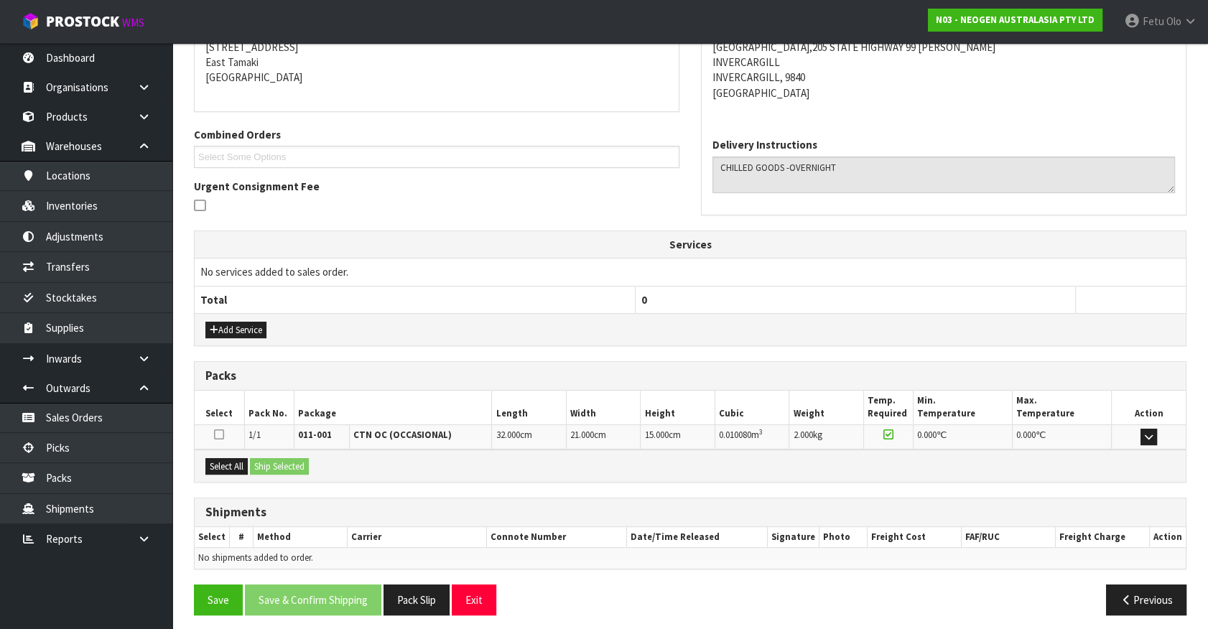
scroll to position [302, 0]
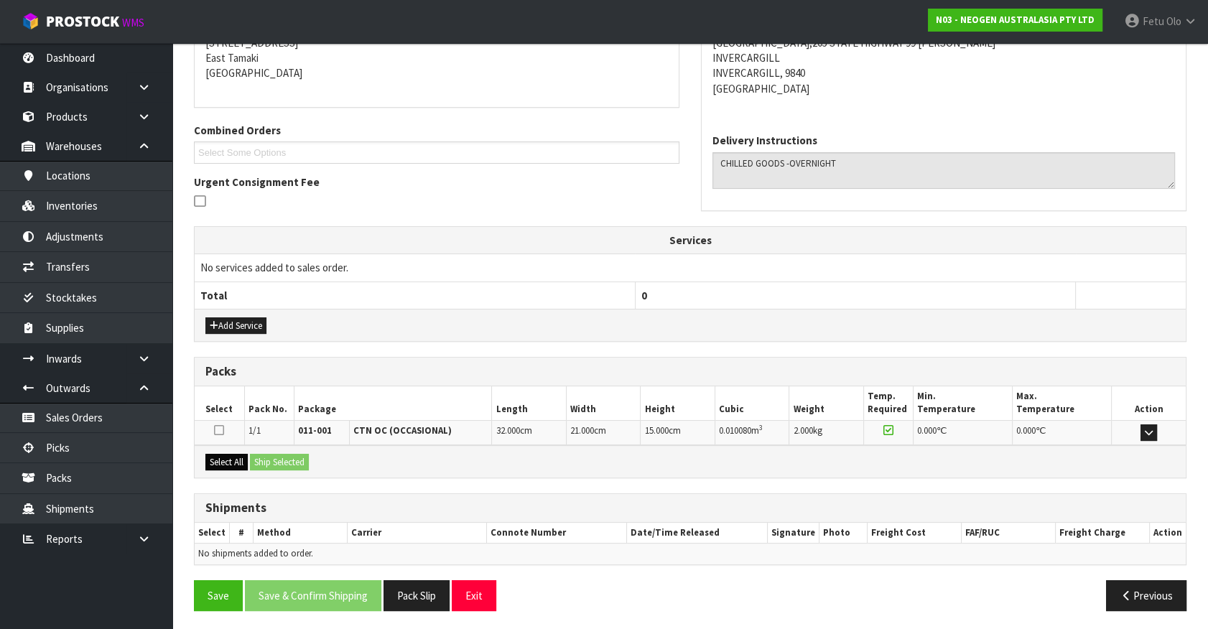
click at [228, 467] on div "Select All Ship Selected" at bounding box center [690, 461] width 991 height 32
drag, startPoint x: 237, startPoint y: 457, endPoint x: 246, endPoint y: 456, distance: 8.7
click at [243, 456] on button "Select All" at bounding box center [226, 462] width 42 height 17
click at [266, 455] on button "Ship Selected" at bounding box center [279, 462] width 59 height 17
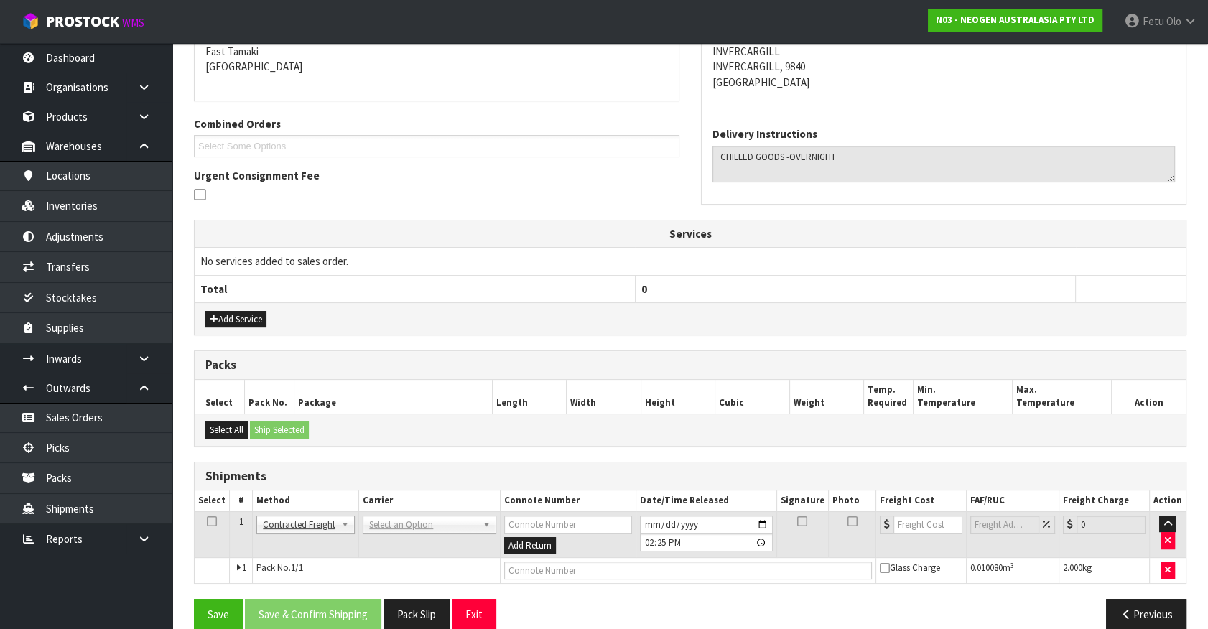
scroll to position [328, 0]
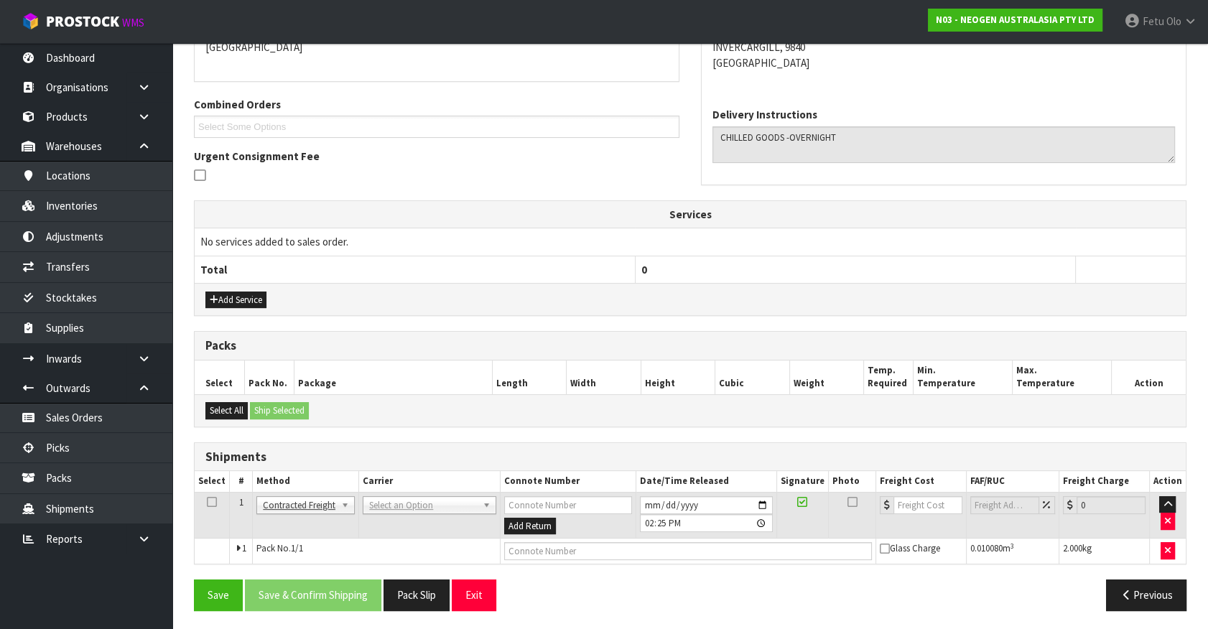
click at [431, 492] on td "ANGEL - ANGEL TRANSPORT [PERSON_NAME] REMOVALS DEAEXPAKL - DEADLINE EXPRESS COU…" at bounding box center [430, 515] width 142 height 47
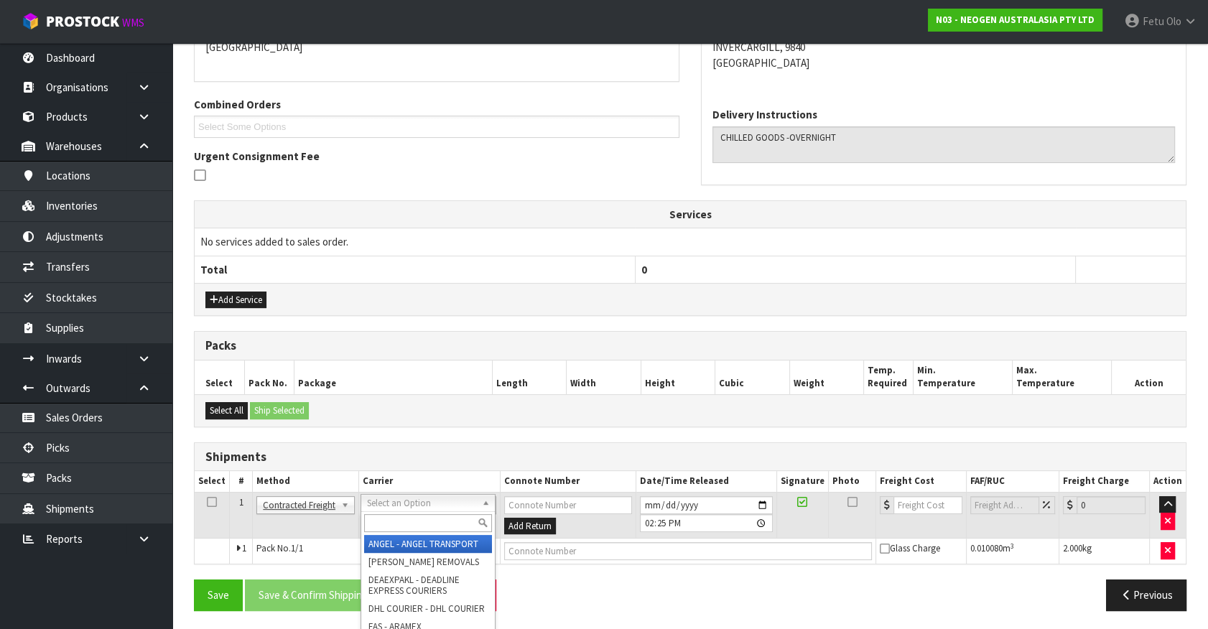
click at [418, 529] on input "text" at bounding box center [427, 523] width 127 height 18
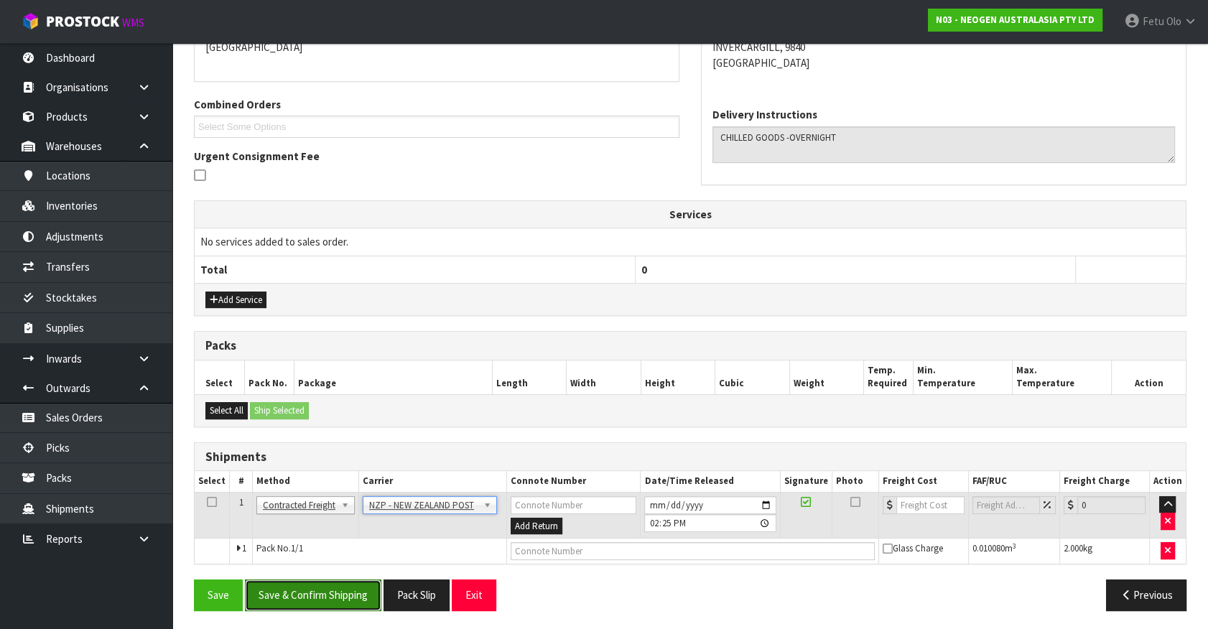
click at [366, 588] on button "Save & Confirm Shipping" at bounding box center [313, 595] width 136 height 31
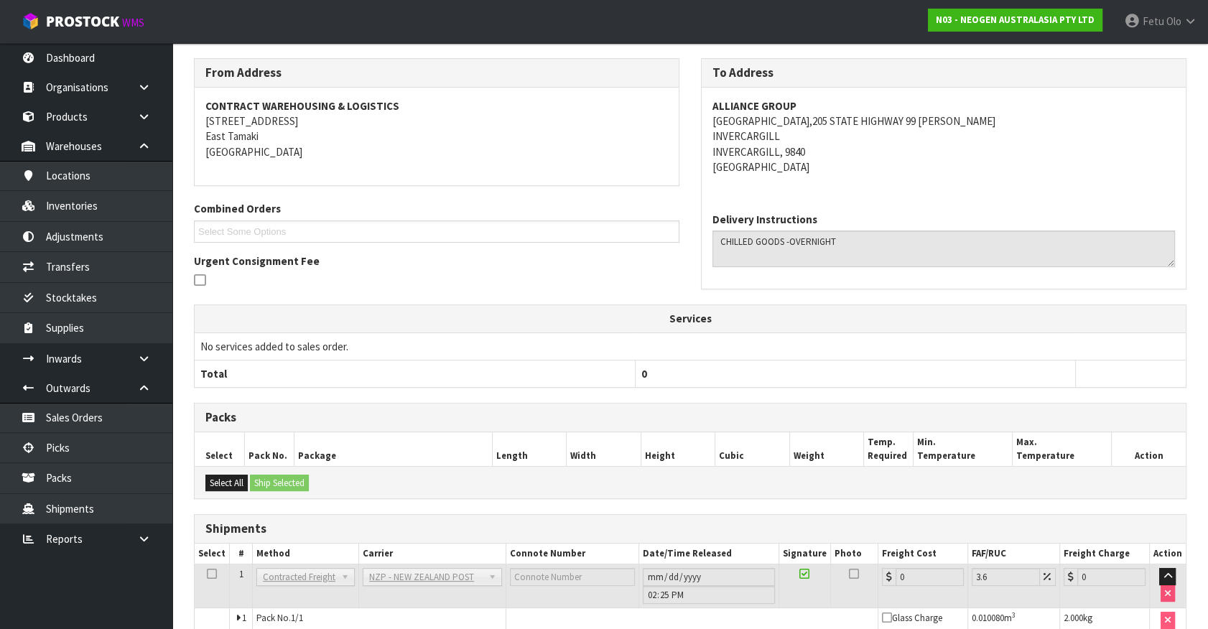
scroll to position [309, 0]
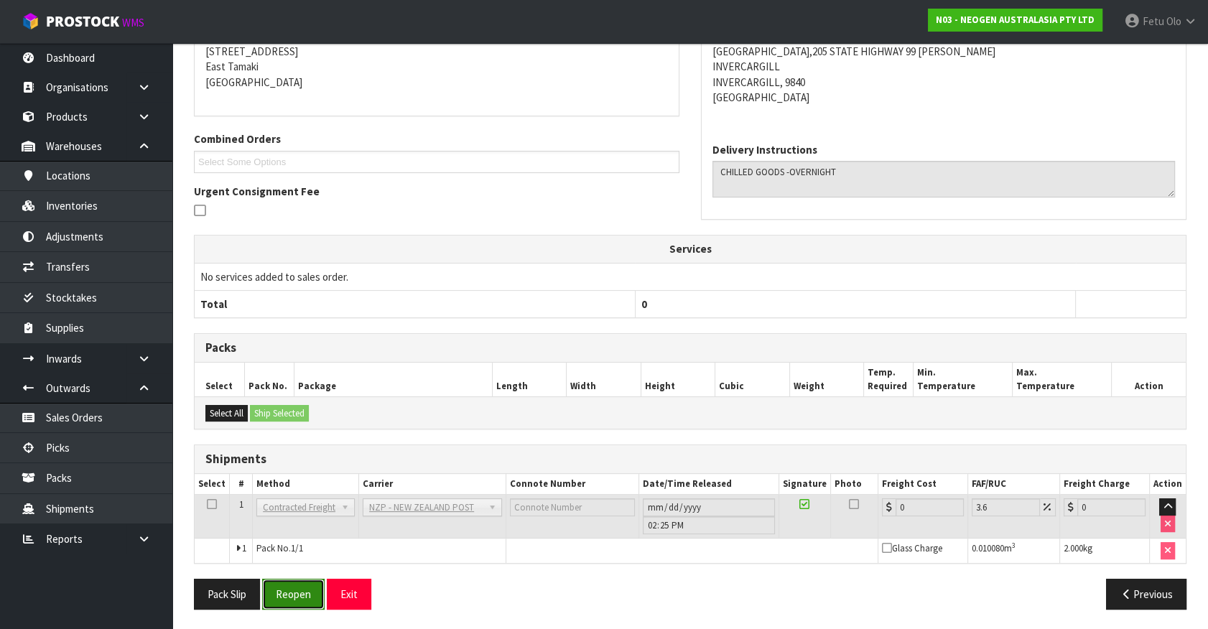
click at [296, 595] on button "Reopen" at bounding box center [293, 594] width 63 height 31
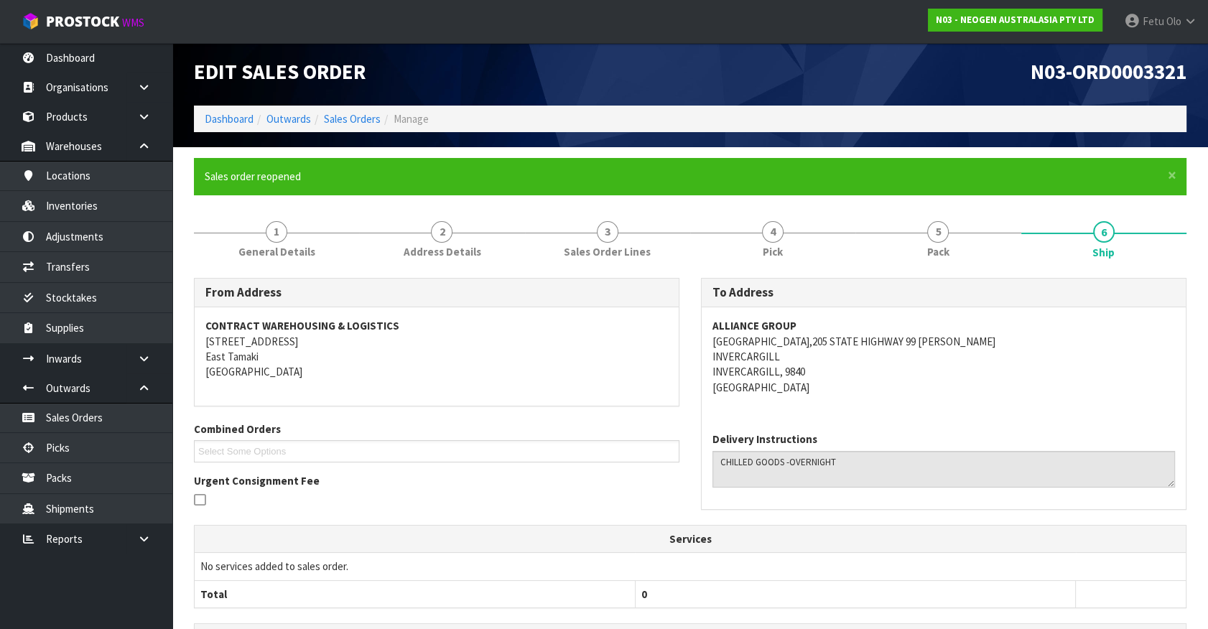
scroll to position [293, 0]
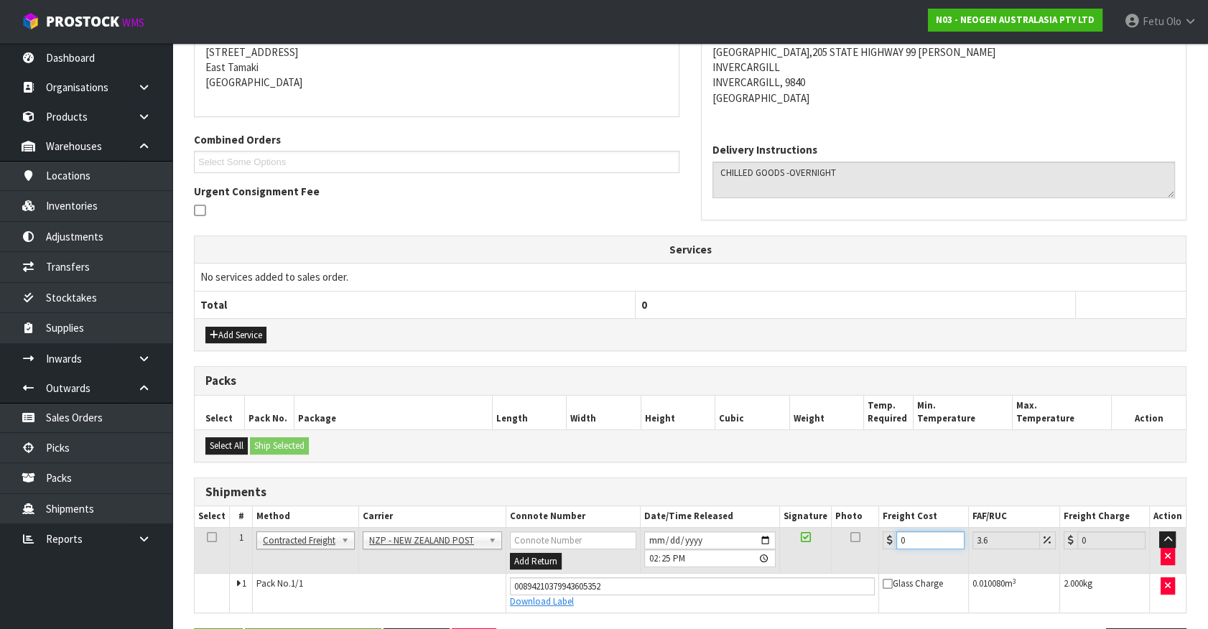
drag, startPoint x: 912, startPoint y: 529, endPoint x: 601, endPoint y: 525, distance: 311.1
click at [611, 529] on tr "1 Client Local Pickup Customer Local Pickup Company Freight Contracted Freight …" at bounding box center [690, 550] width 991 height 47
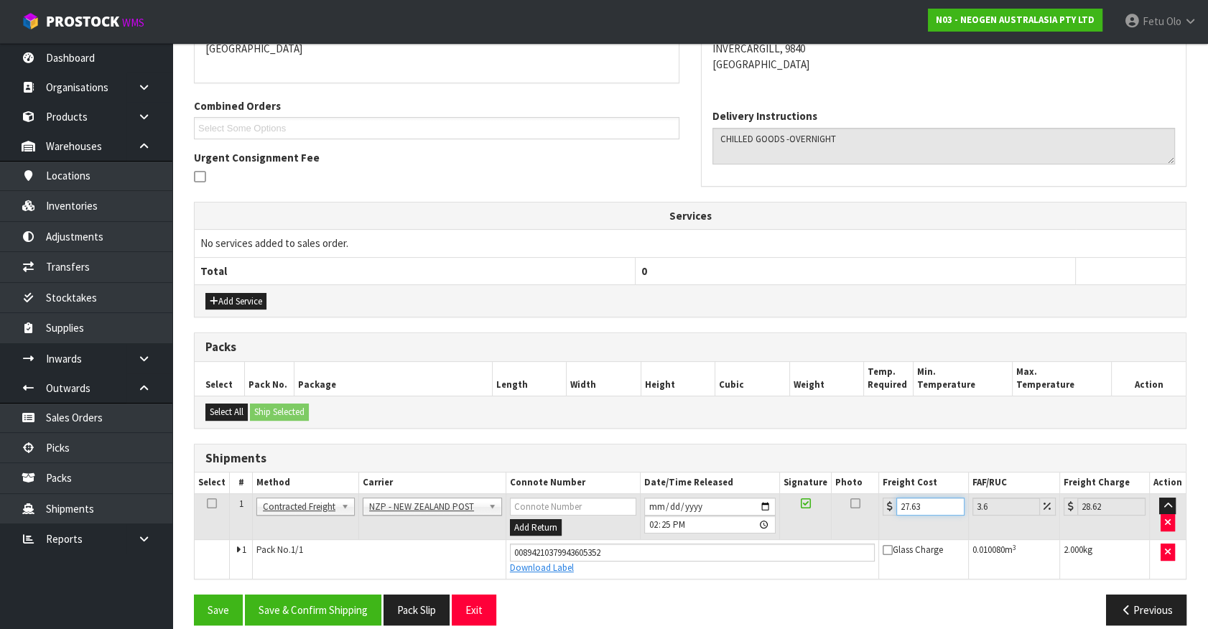
scroll to position [342, 0]
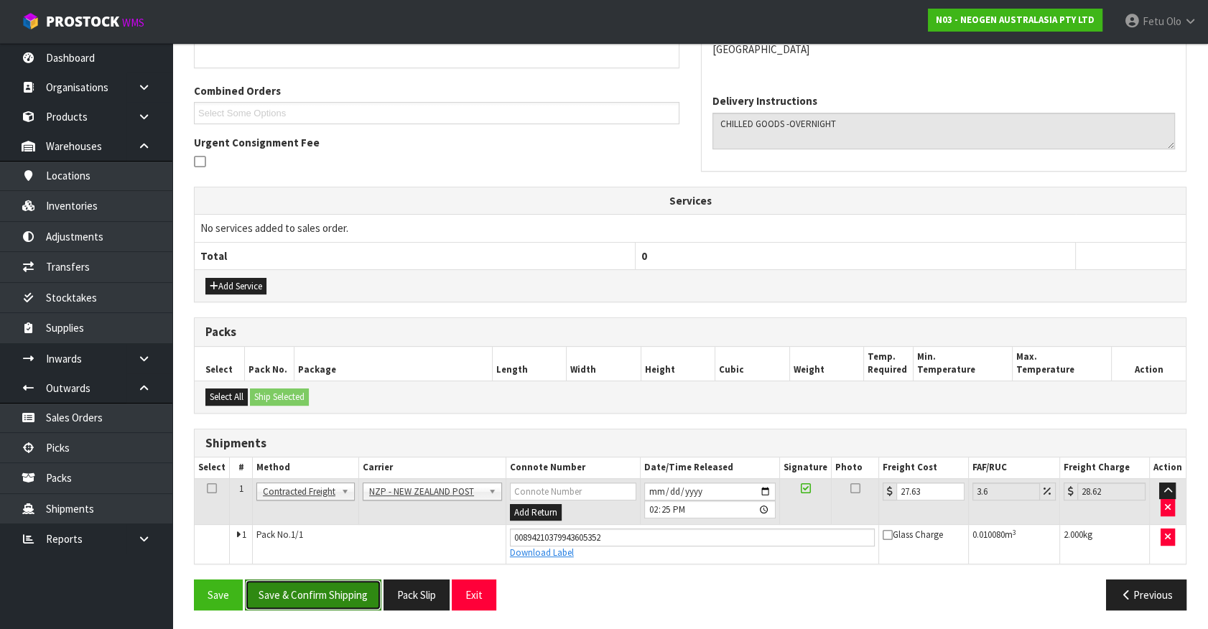
click at [357, 587] on button "Save & Confirm Shipping" at bounding box center [313, 595] width 136 height 31
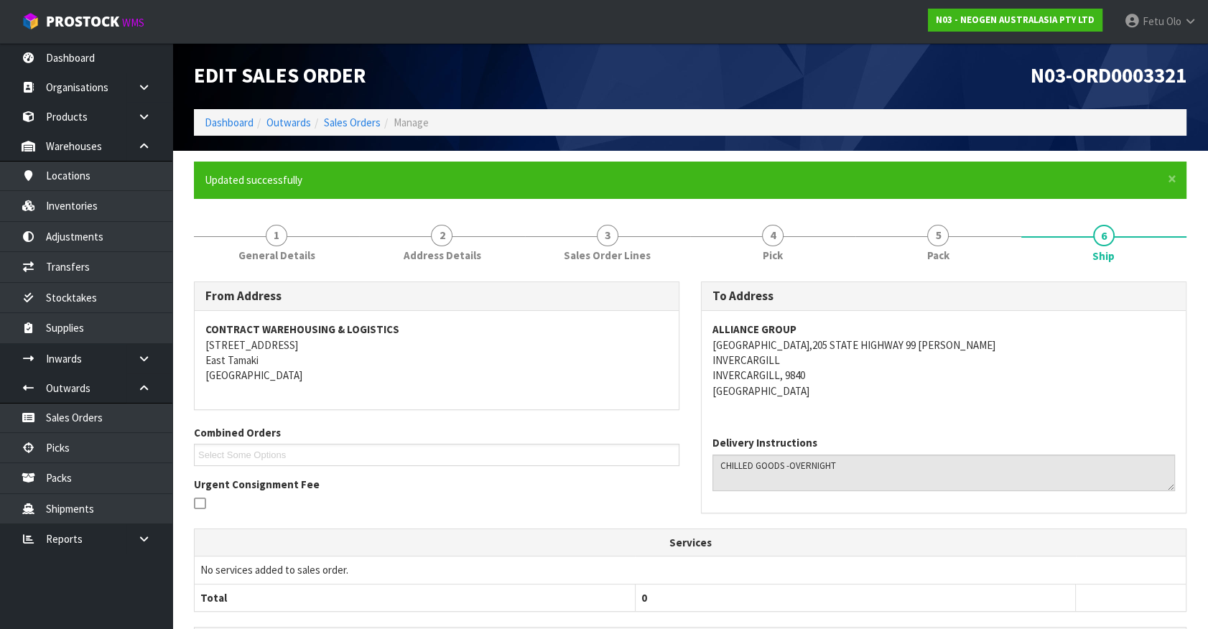
scroll to position [302, 0]
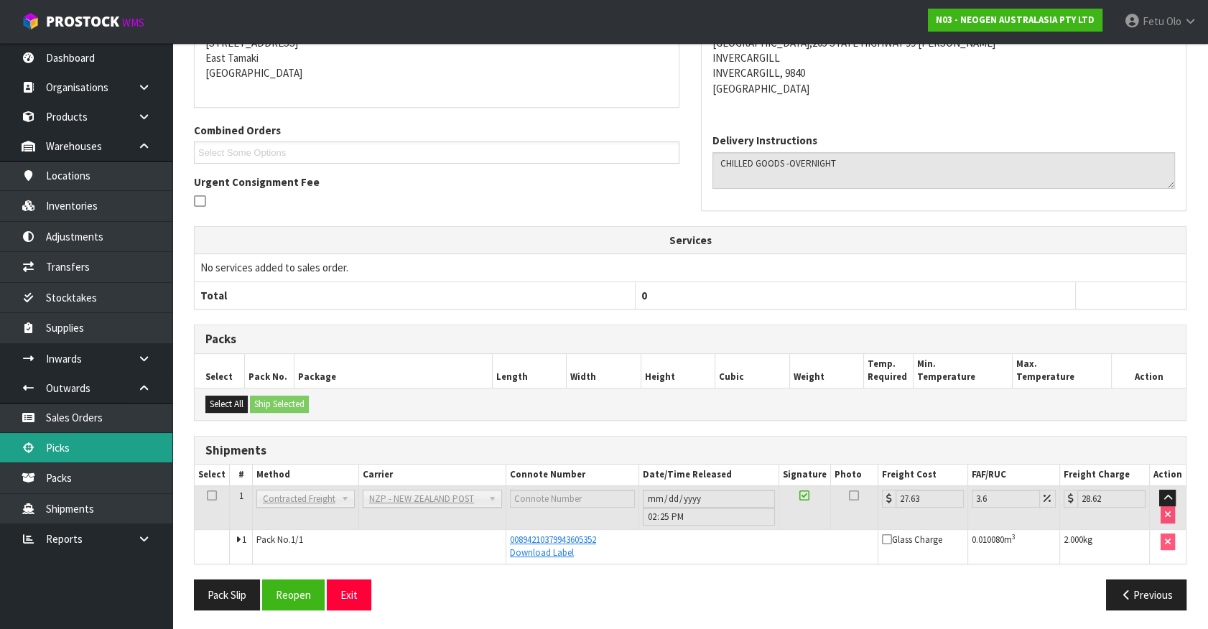
click at [45, 438] on link "Picks" at bounding box center [86, 447] width 172 height 29
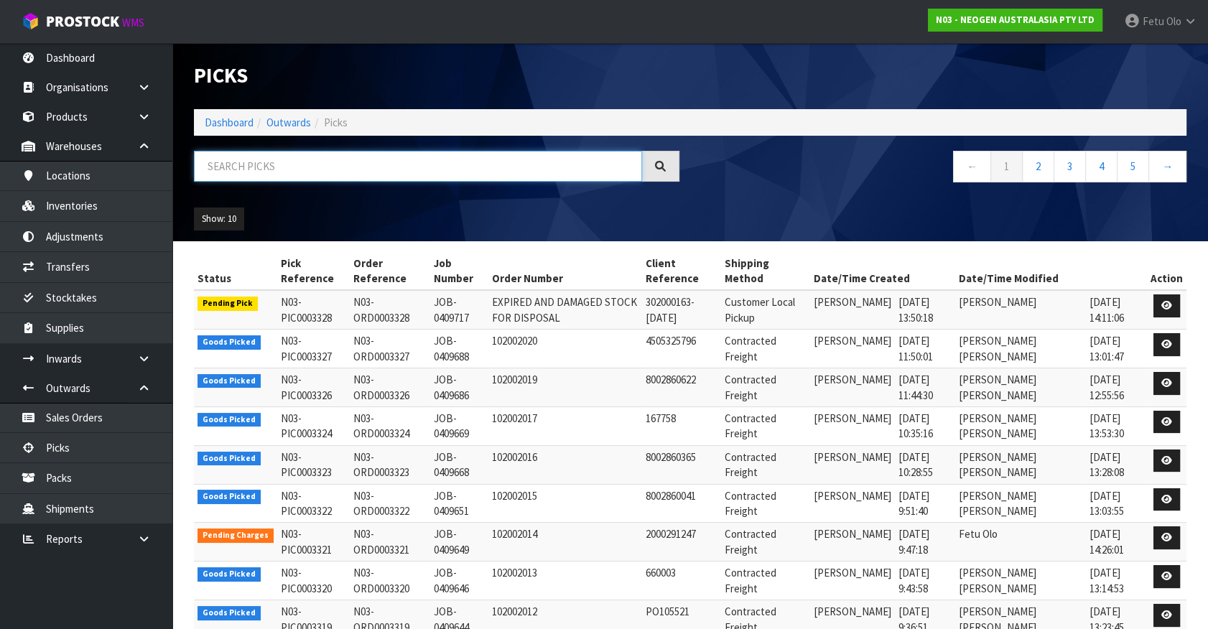
click at [341, 170] on input "text" at bounding box center [418, 166] width 448 height 31
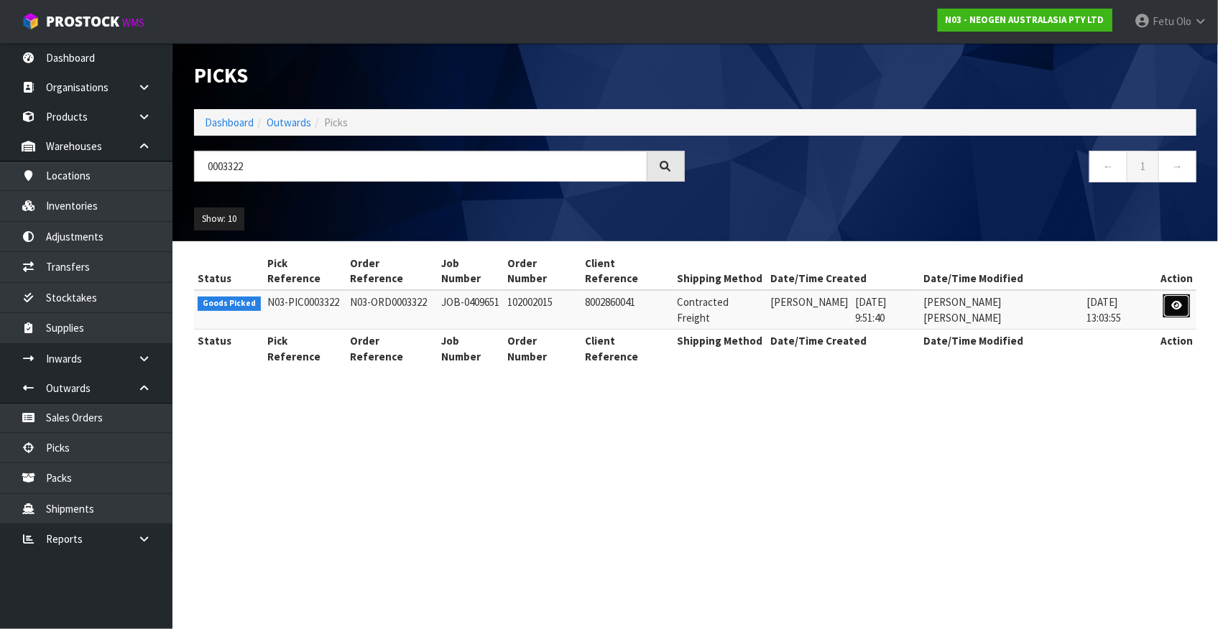
click at [1166, 295] on link at bounding box center [1176, 306] width 27 height 23
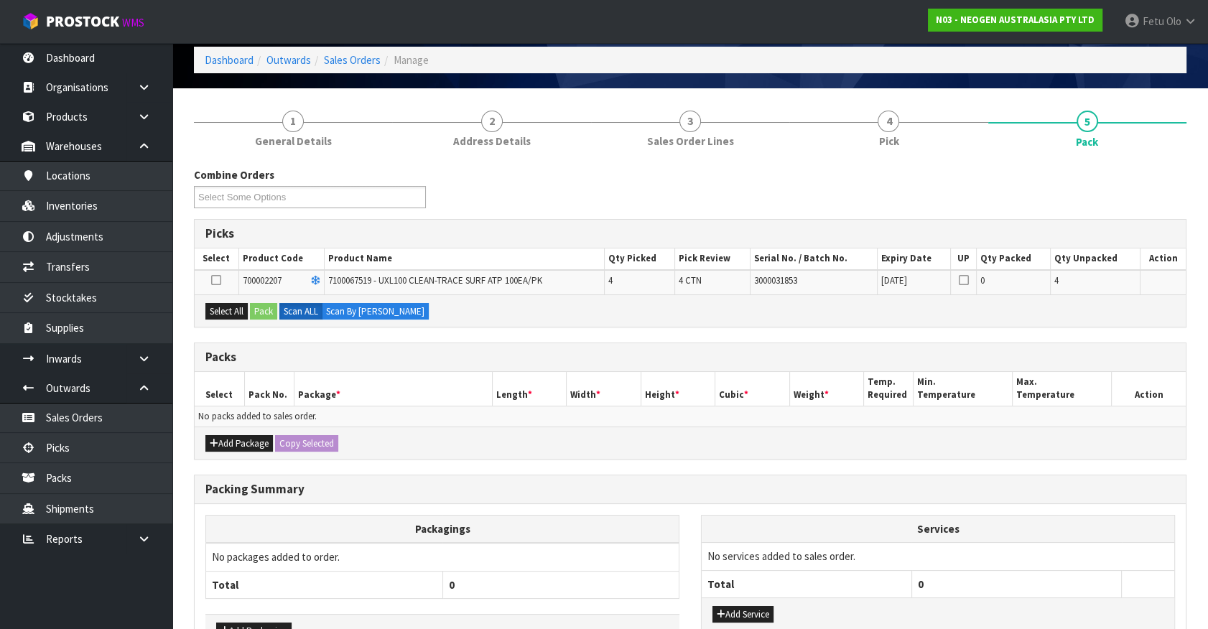
scroll to position [65, 0]
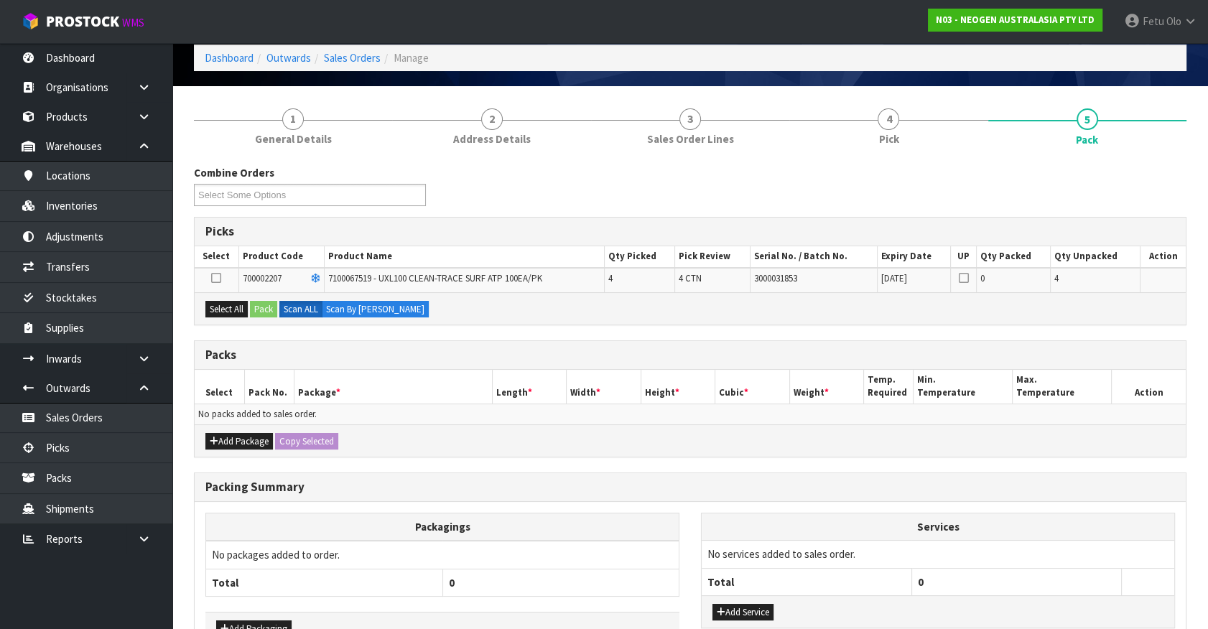
click at [388, 336] on div "Combine Orders N03-ORD0003319 N03-ORD0003320 N03-ORD0003322 N03-ORD0003323 N03-…" at bounding box center [690, 439] width 993 height 548
click at [231, 308] on button "Select All" at bounding box center [226, 309] width 42 height 17
click at [263, 308] on button "Pack" at bounding box center [263, 309] width 27 height 17
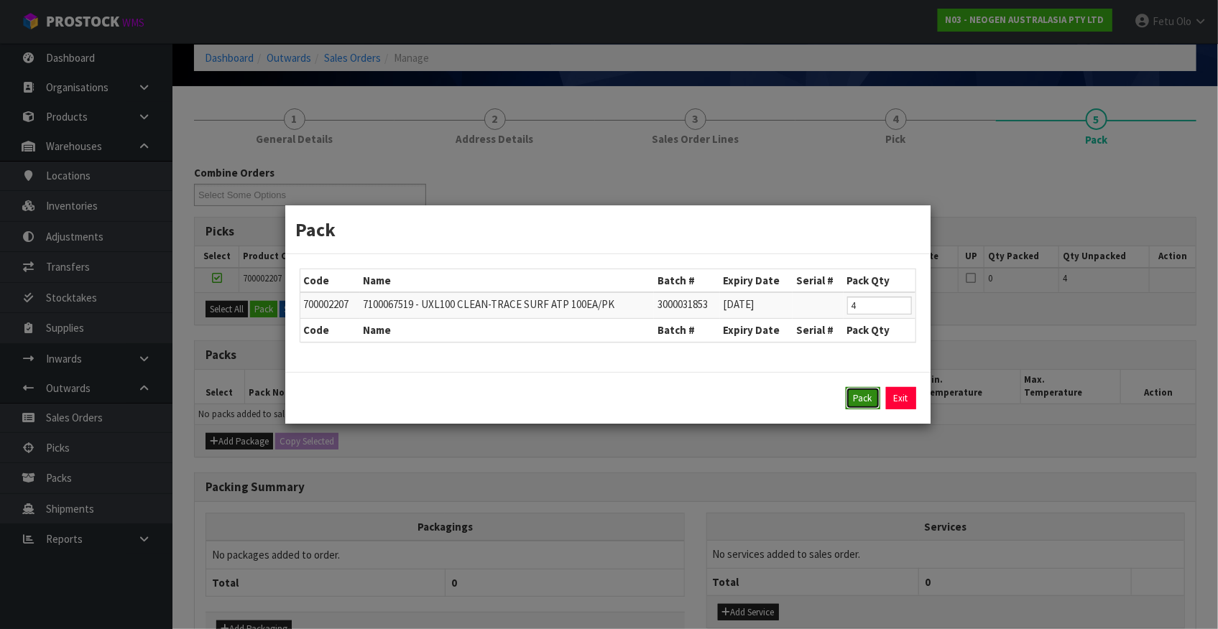
drag, startPoint x: 862, startPoint y: 399, endPoint x: 950, endPoint y: 468, distance: 111.5
click at [863, 400] on button "Pack" at bounding box center [863, 398] width 34 height 23
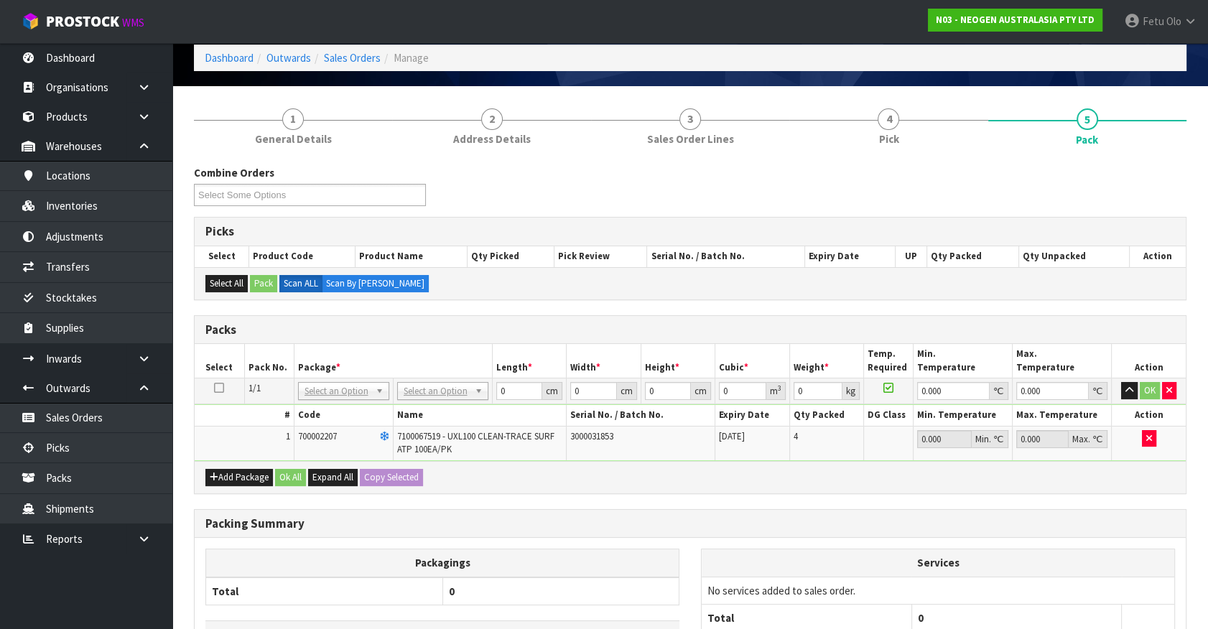
drag, startPoint x: 442, startPoint y: 392, endPoint x: 438, endPoint y: 407, distance: 16.2
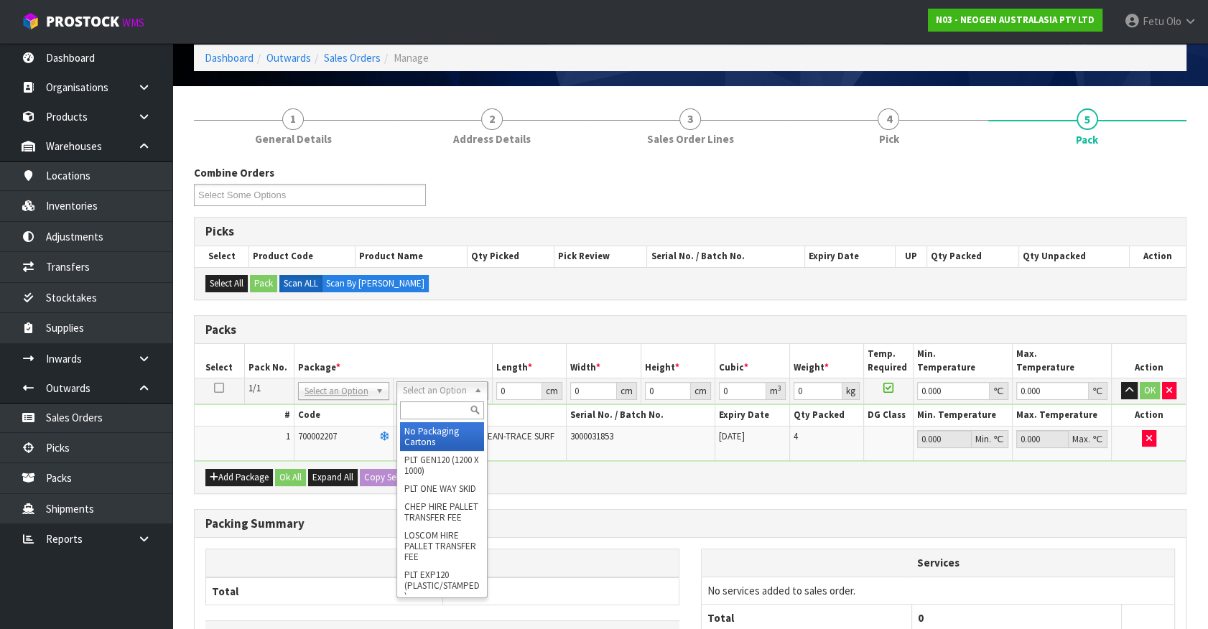
click at [438, 407] on input "text" at bounding box center [442, 411] width 84 height 18
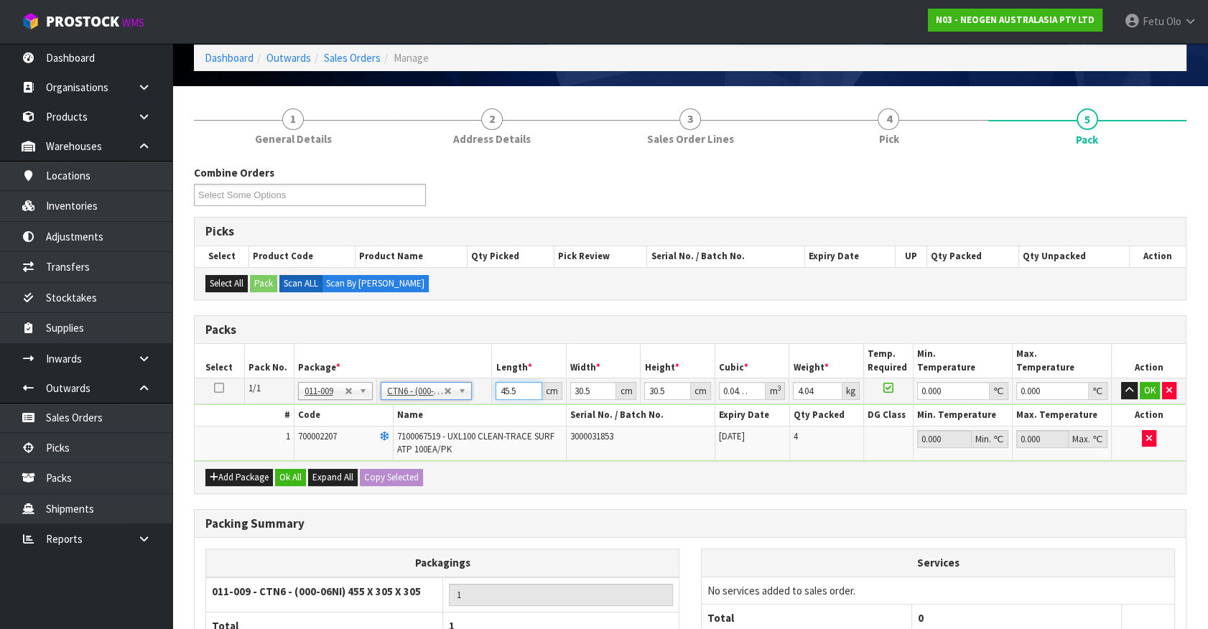
drag, startPoint x: 526, startPoint y: 392, endPoint x: 337, endPoint y: 412, distance: 190.1
click at [337, 412] on tbody "1/1 NONE 007-001 007-002 007-004 007-009 007-013 007-014 007-015 007-017 007-01…" at bounding box center [690, 420] width 991 height 83
click at [506, 391] on input "47" at bounding box center [519, 391] width 47 height 18
click at [1121, 382] on button "button" at bounding box center [1129, 390] width 17 height 17
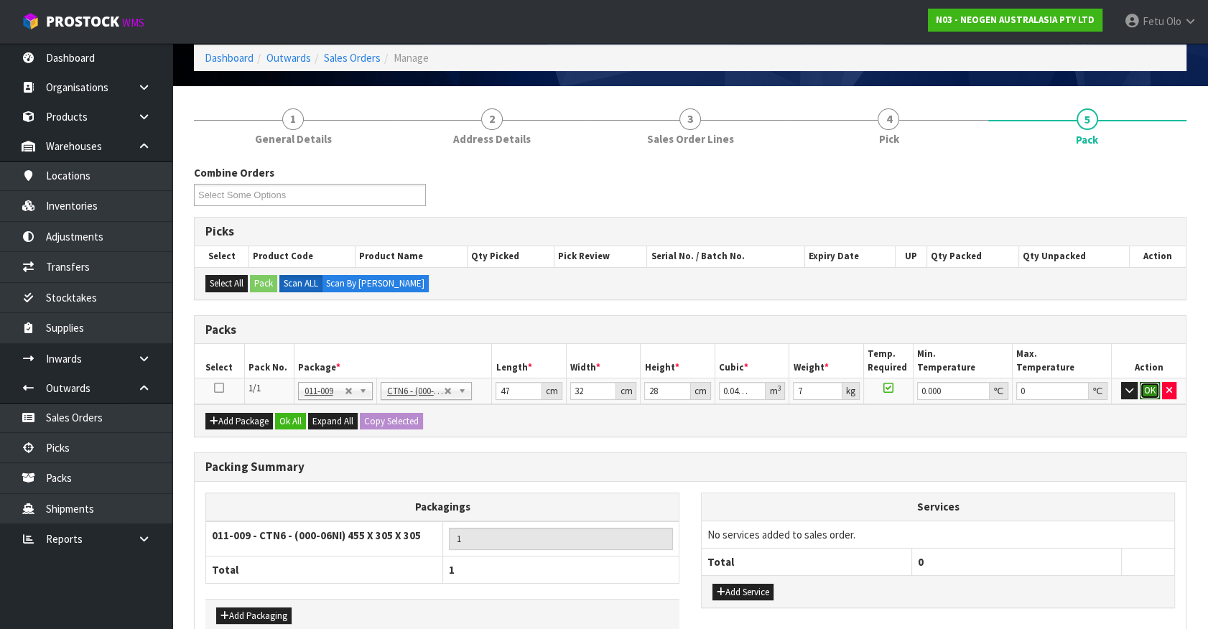
click button "OK" at bounding box center [1150, 390] width 20 height 17
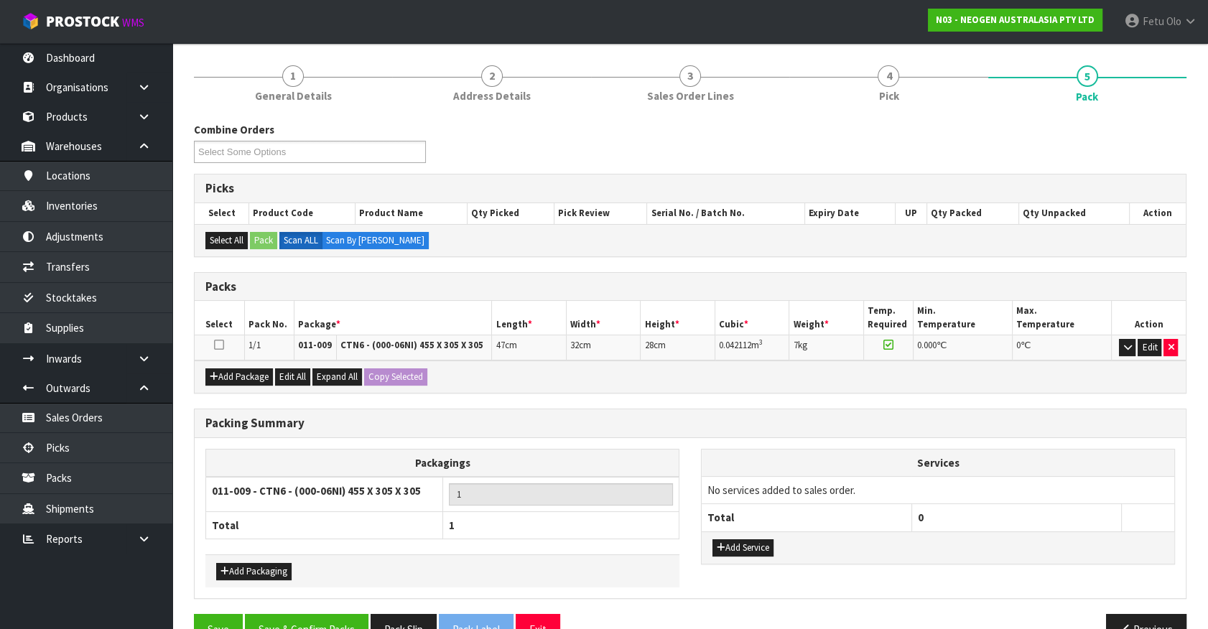
scroll to position [142, 0]
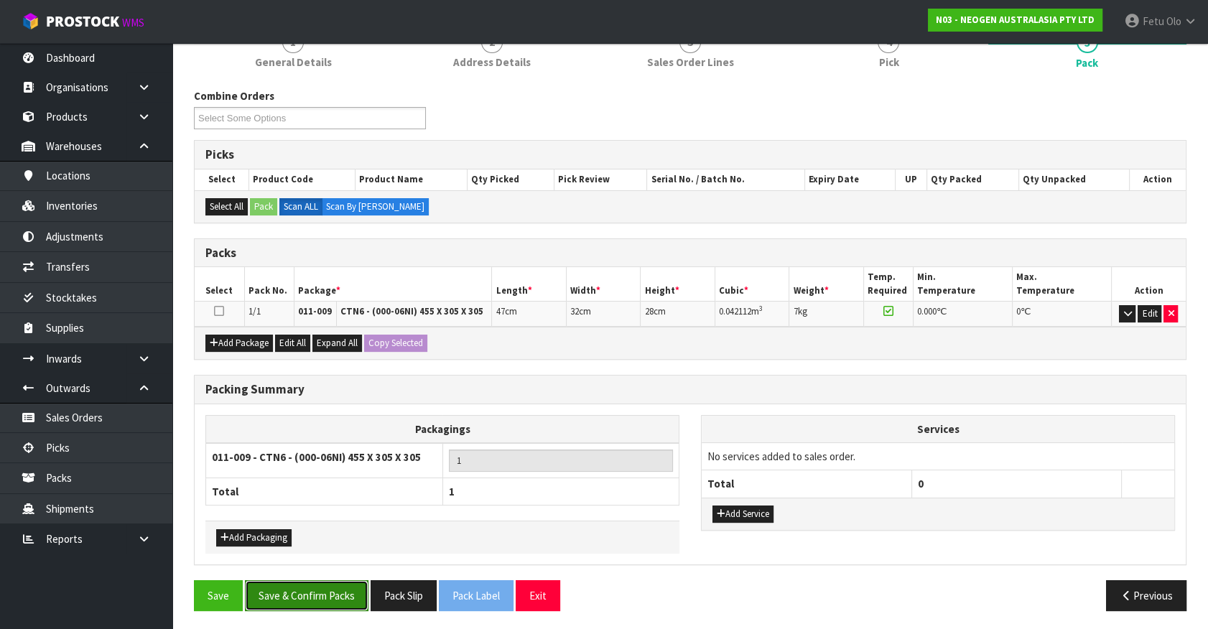
click at [307, 584] on button "Save & Confirm Packs" at bounding box center [307, 595] width 124 height 31
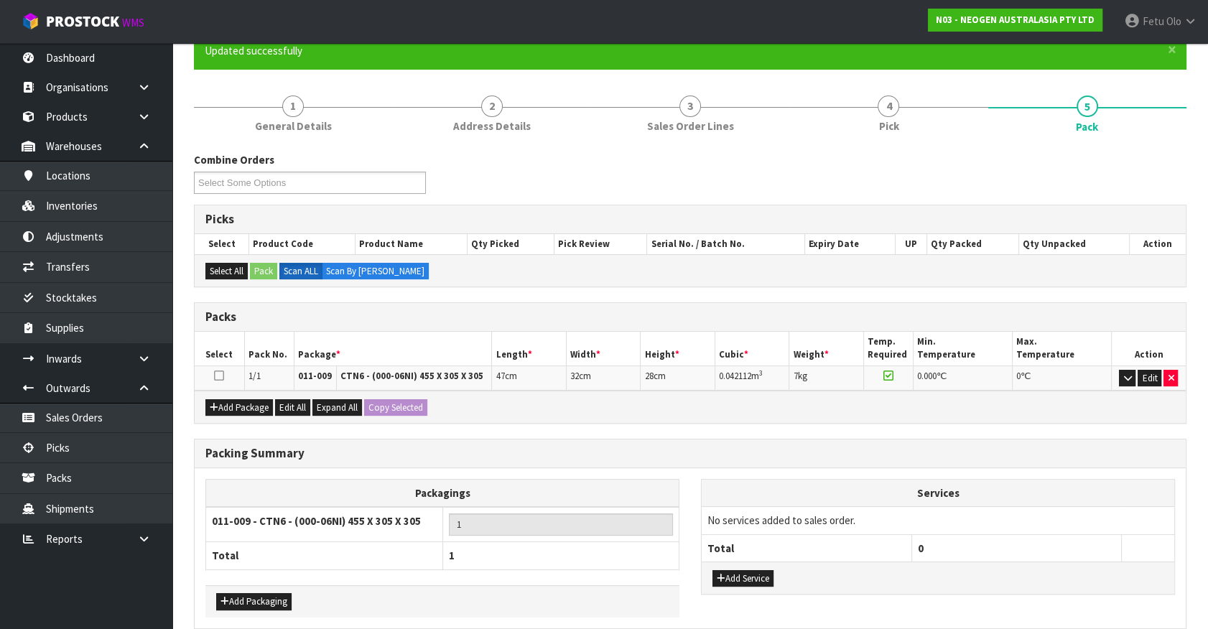
scroll to position [130, 0]
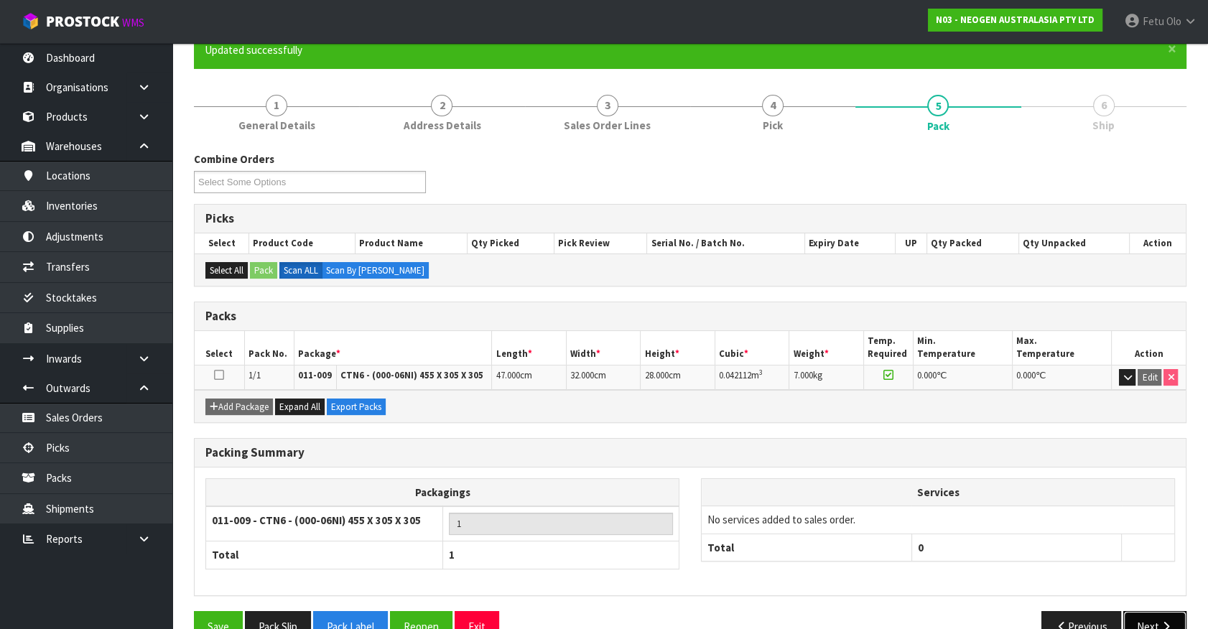
click at [1153, 616] on button "Next" at bounding box center [1155, 626] width 63 height 31
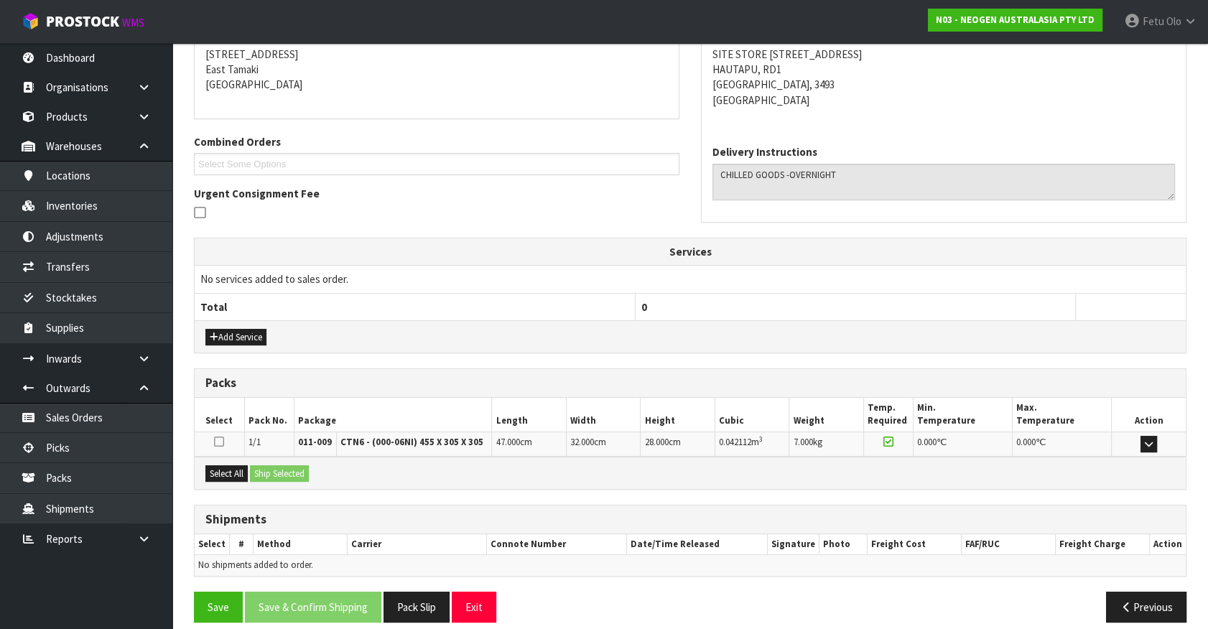
scroll to position [302, 0]
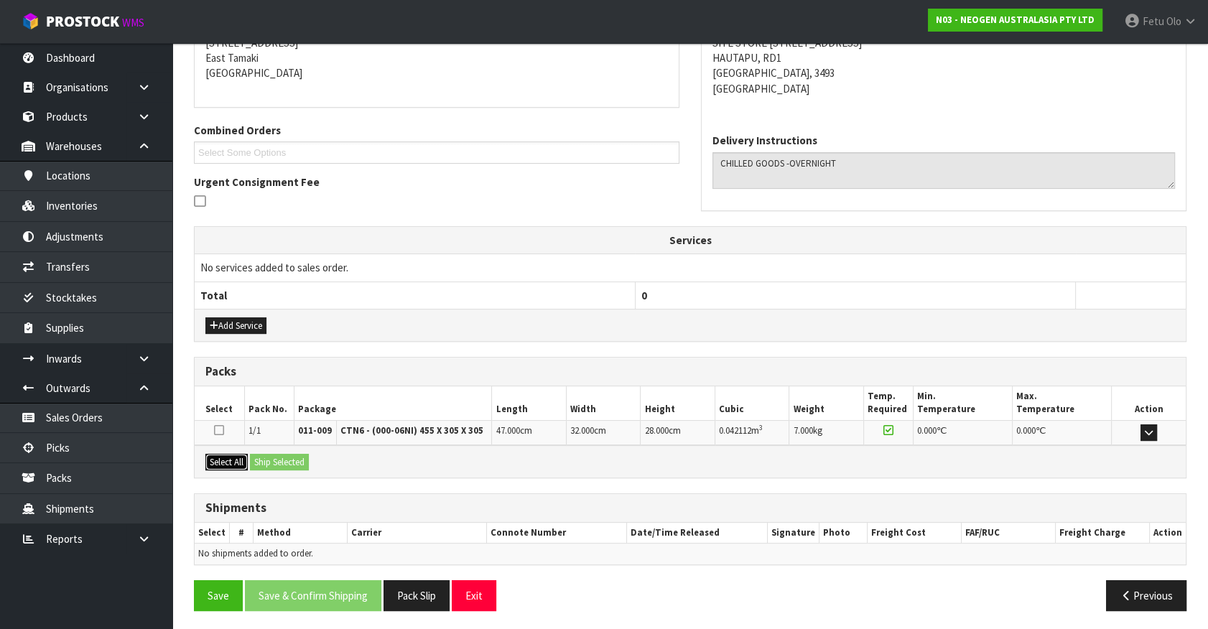
click at [231, 454] on button "Select All" at bounding box center [226, 462] width 42 height 17
click at [282, 460] on button "Ship Selected" at bounding box center [279, 462] width 59 height 17
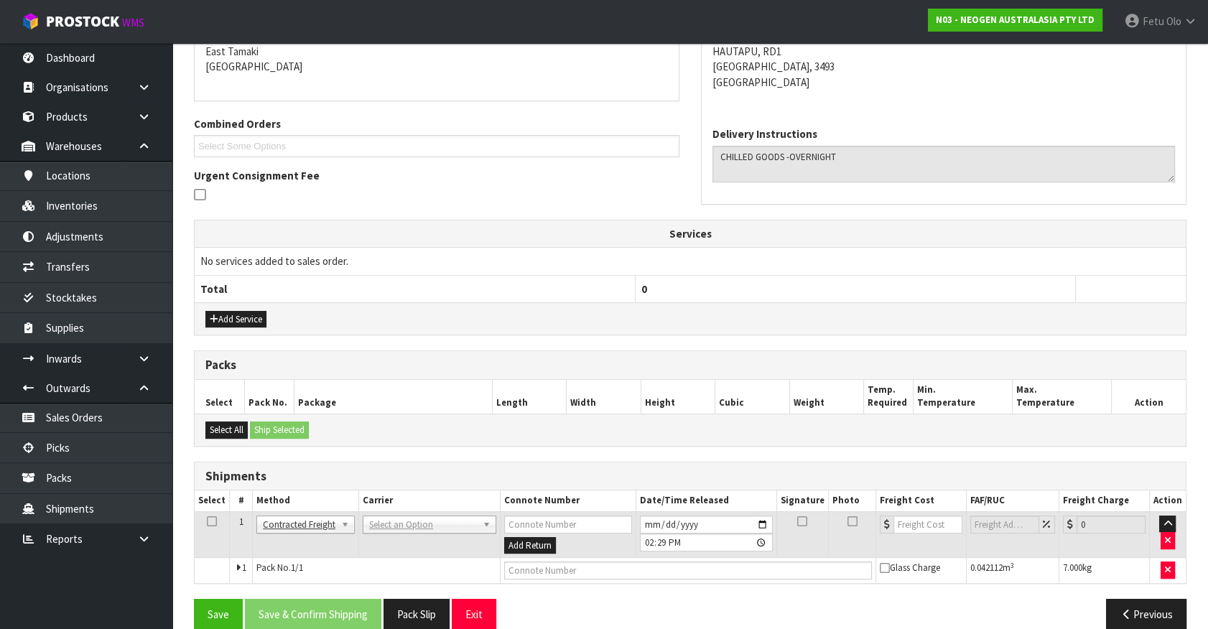
scroll to position [328, 0]
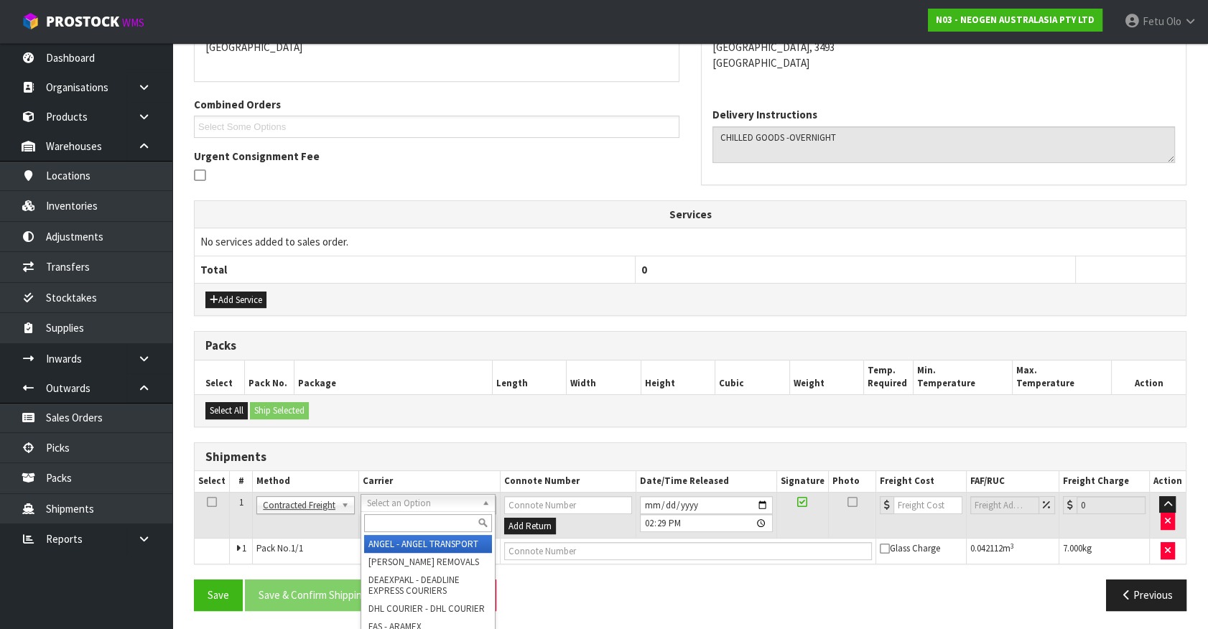
click at [388, 523] on input "text" at bounding box center [427, 523] width 127 height 18
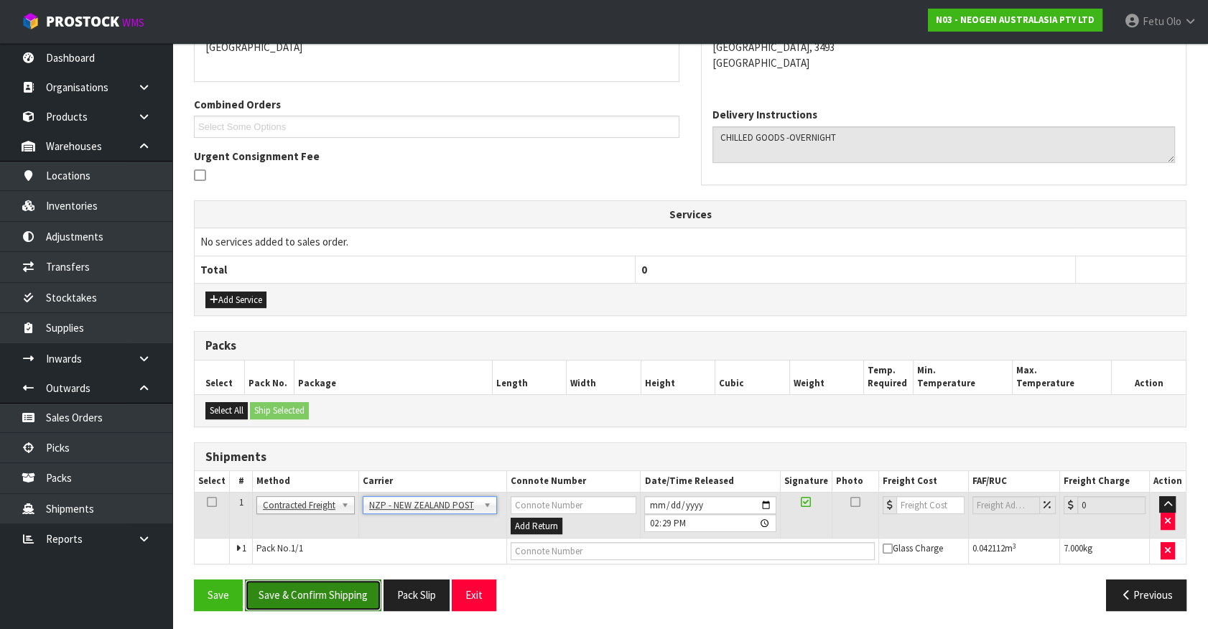
click at [343, 583] on button "Save & Confirm Shipping" at bounding box center [313, 595] width 136 height 31
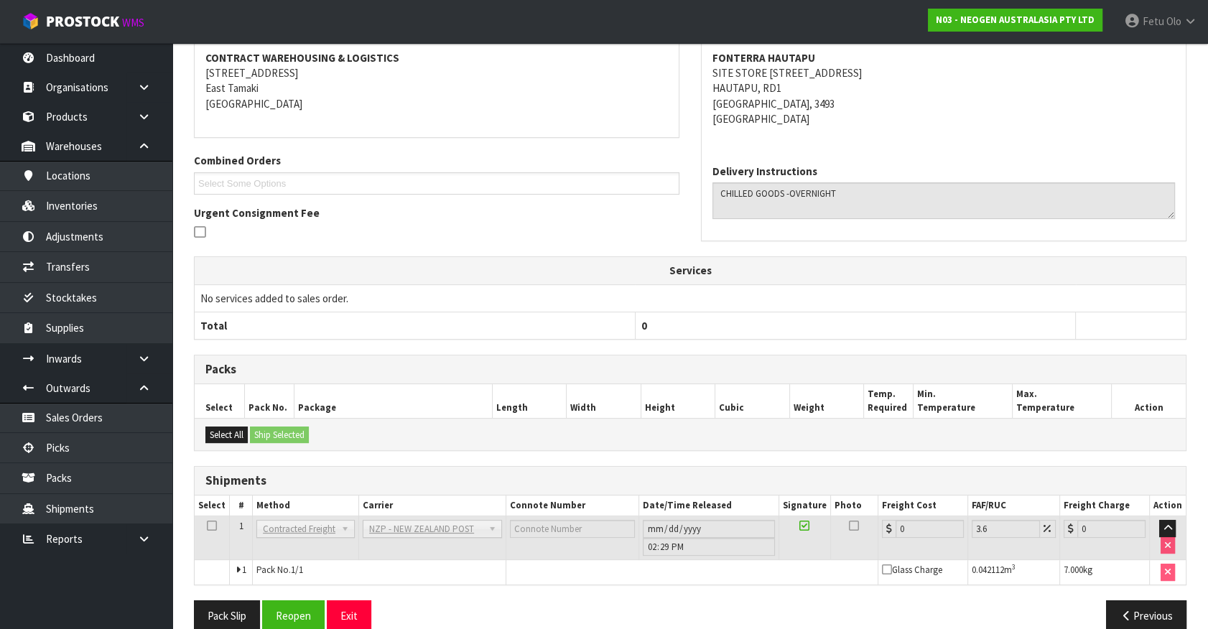
scroll to position [309, 0]
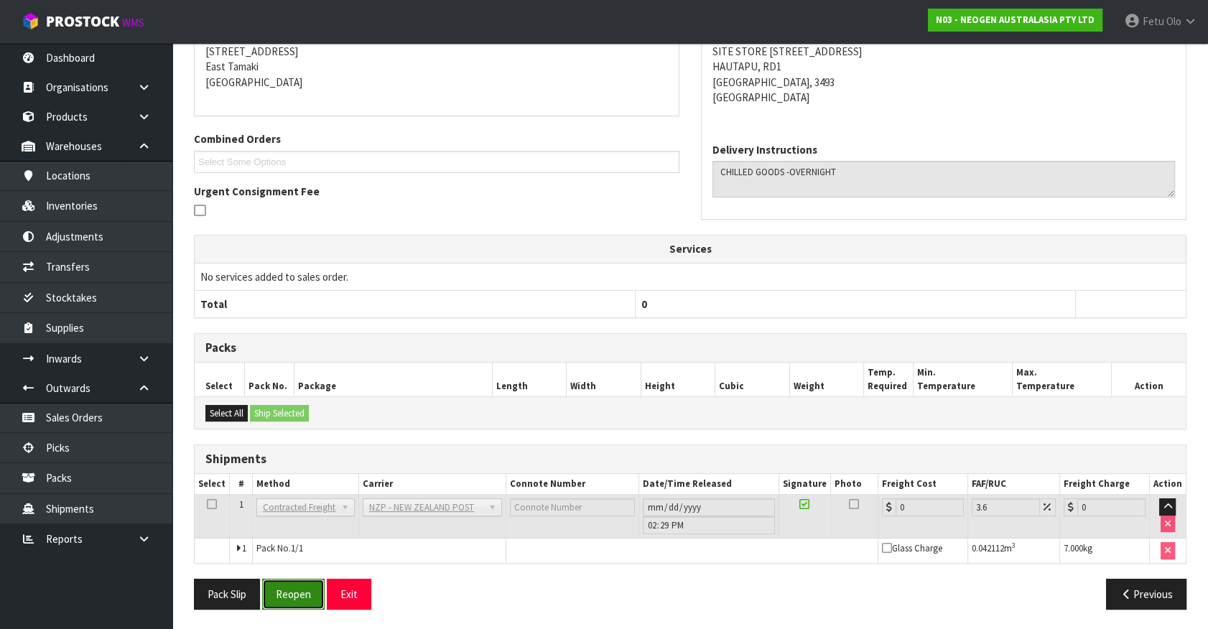
click at [290, 582] on button "Reopen" at bounding box center [293, 594] width 63 height 31
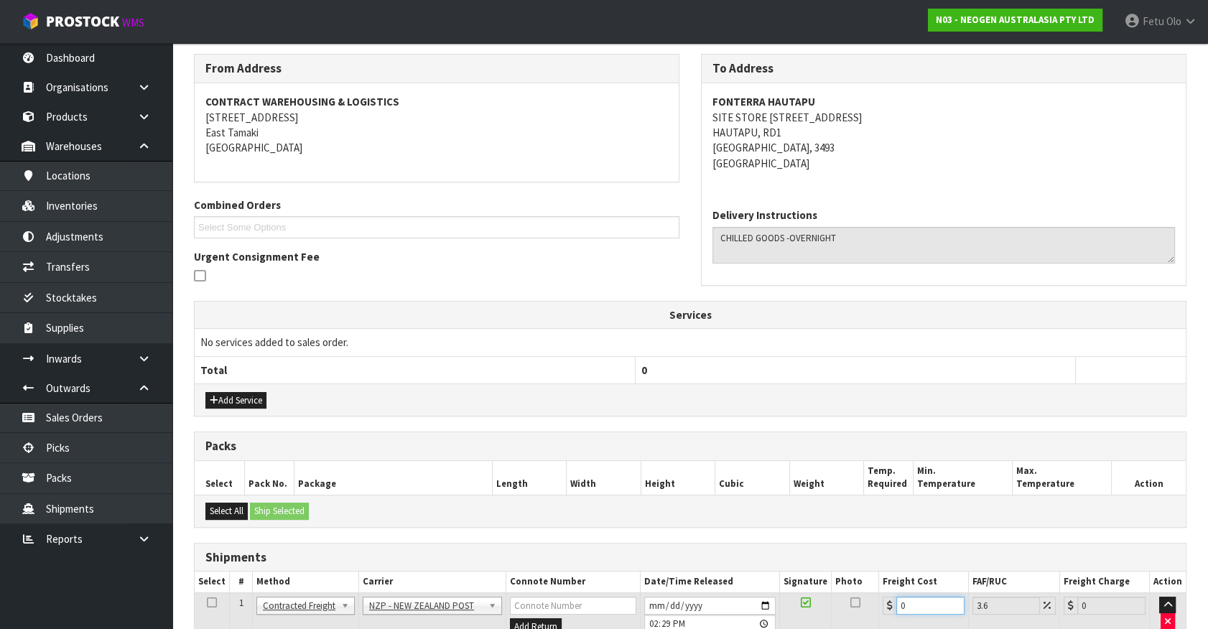
scroll to position [342, 0]
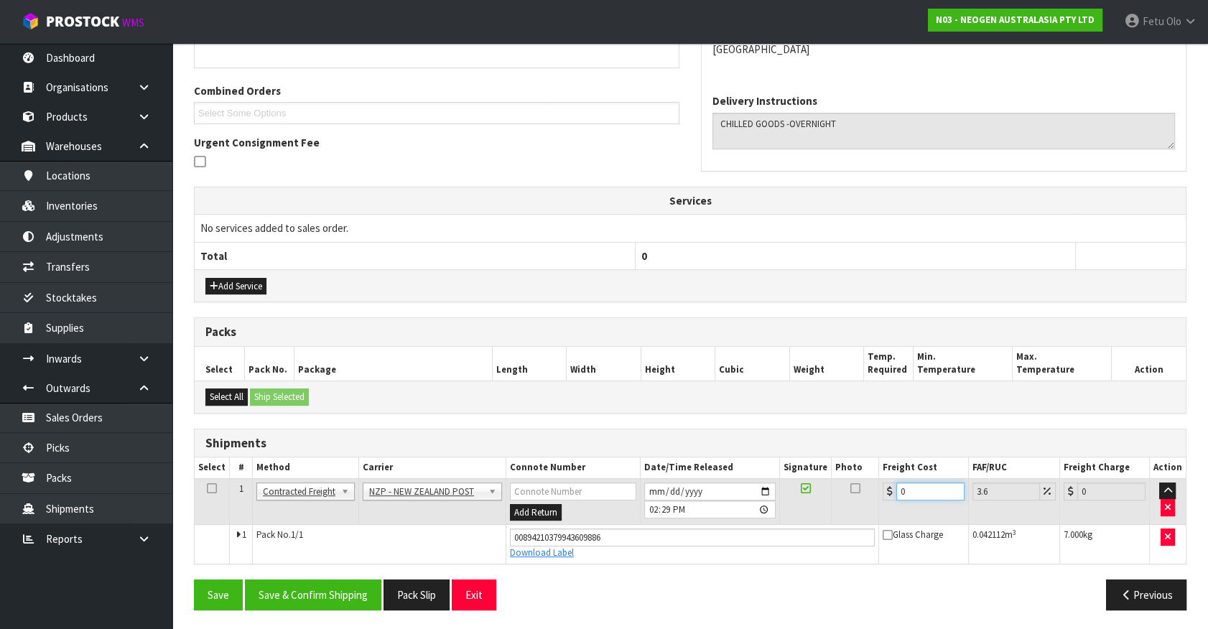
drag, startPoint x: 776, startPoint y: 647, endPoint x: 588, endPoint y: 657, distance: 187.8
click at [336, 583] on button "Save & Confirm Shipping" at bounding box center [313, 595] width 136 height 31
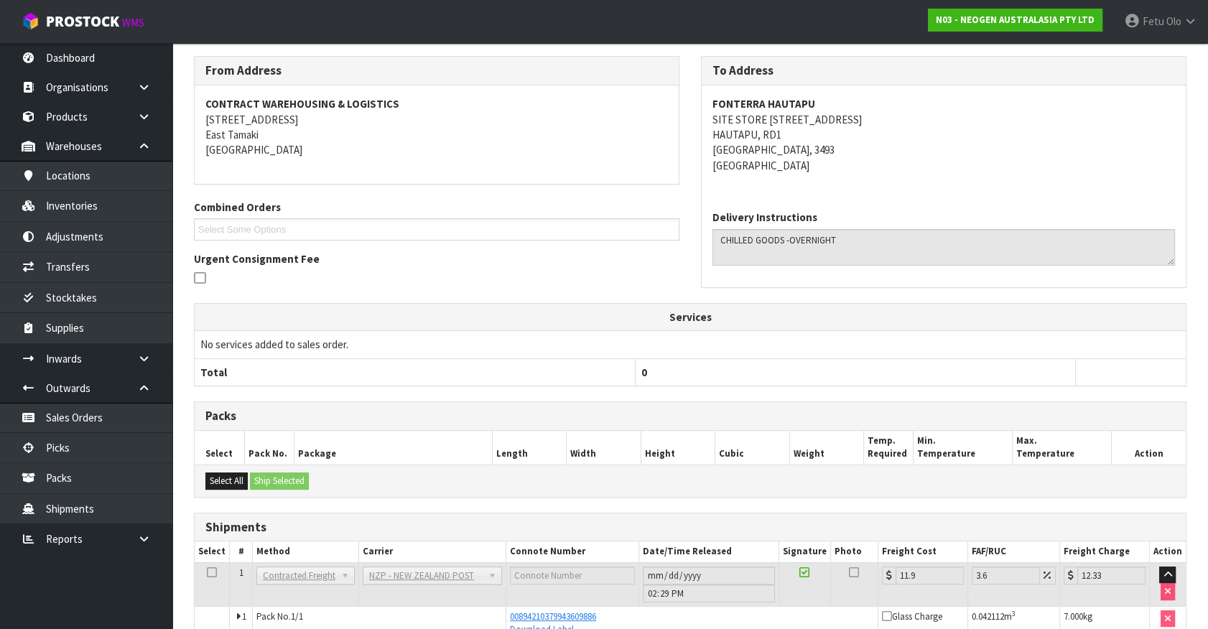
scroll to position [302, 0]
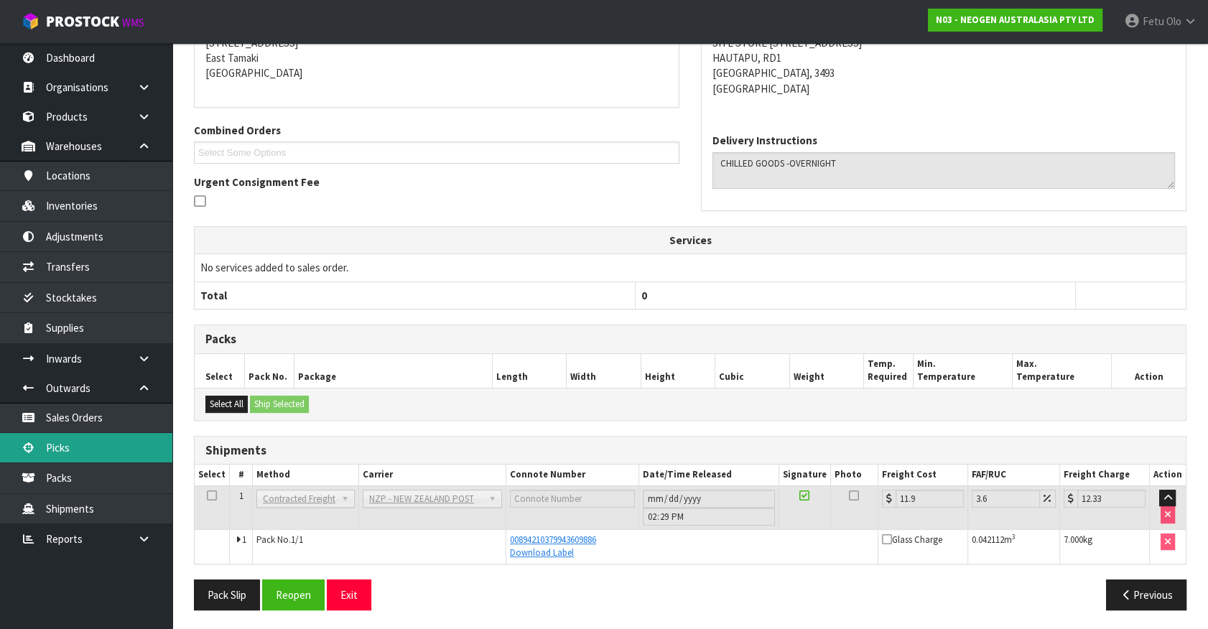
click at [90, 449] on link "Picks" at bounding box center [86, 447] width 172 height 29
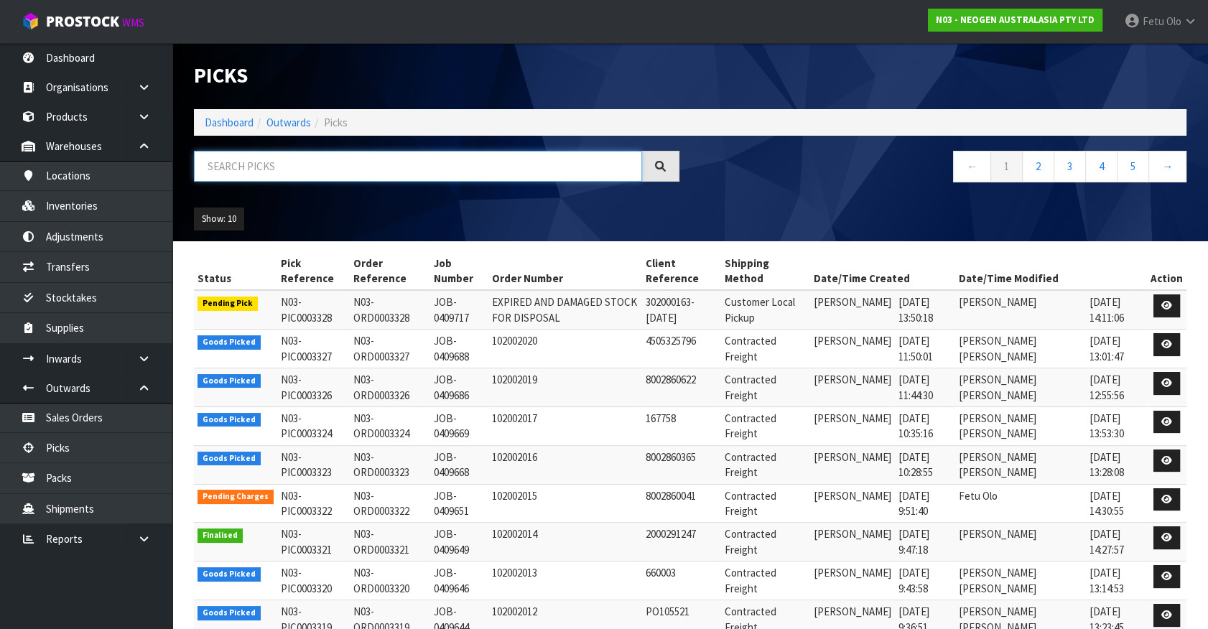
click at [396, 151] on input "text" at bounding box center [418, 166] width 448 height 31
click at [389, 159] on input "text" at bounding box center [418, 166] width 448 height 31
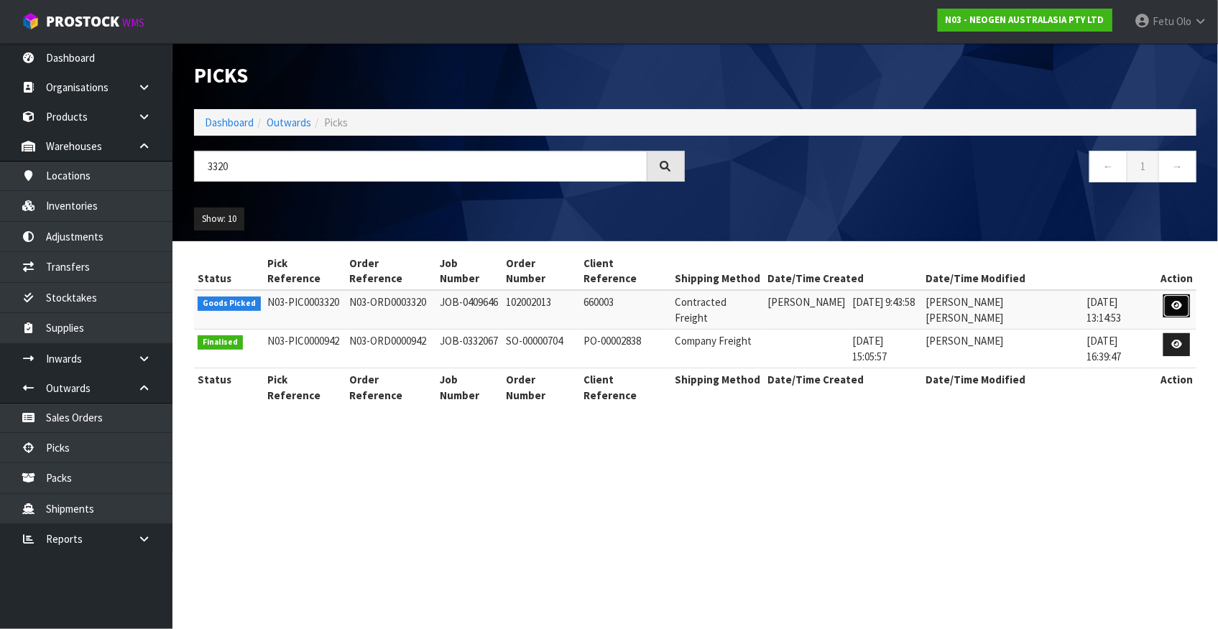
click at [1185, 295] on link at bounding box center [1176, 306] width 27 height 23
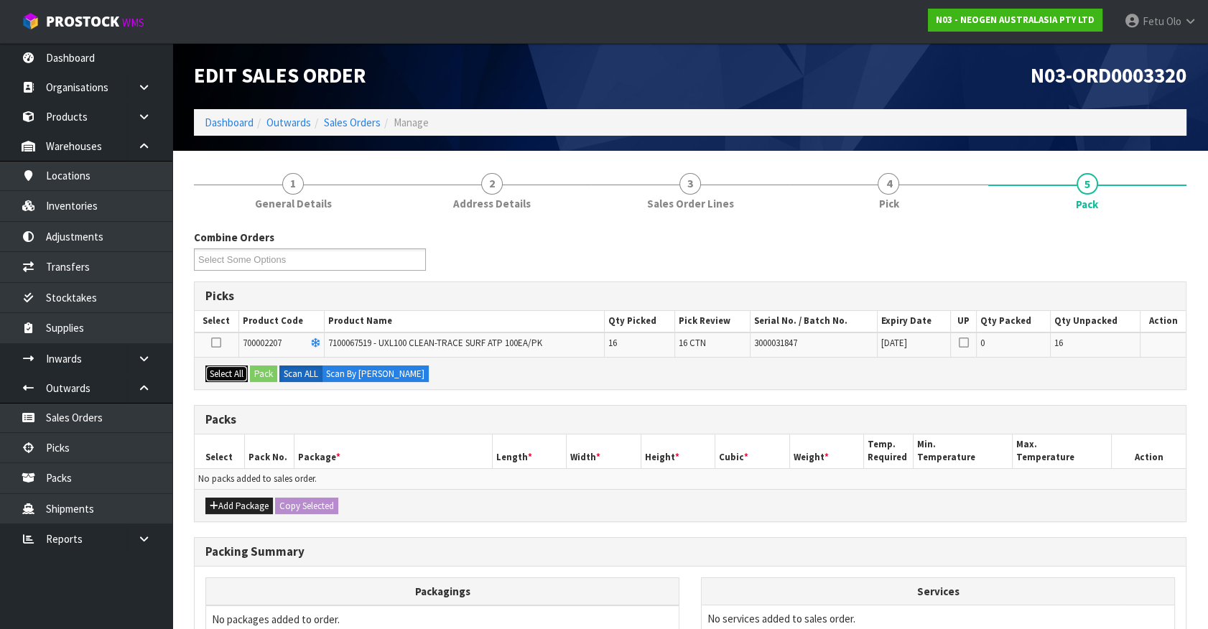
click at [216, 369] on button "Select All" at bounding box center [226, 374] width 42 height 17
click at [265, 374] on button "Pack" at bounding box center [263, 374] width 27 height 17
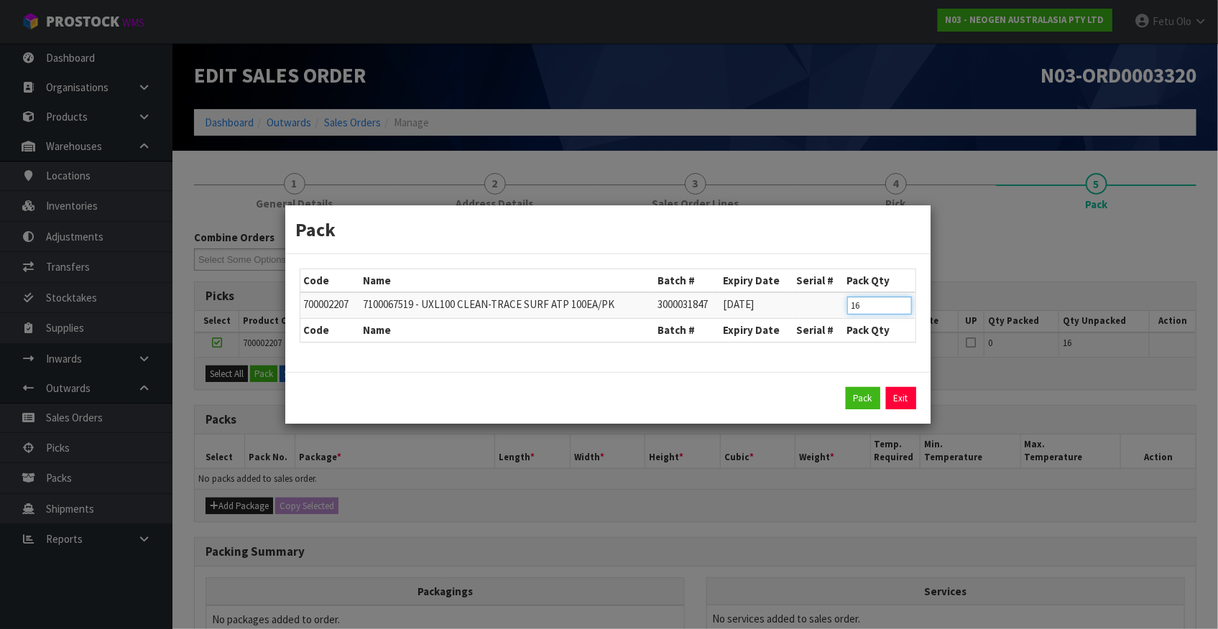
drag, startPoint x: 876, startPoint y: 314, endPoint x: 667, endPoint y: 353, distance: 213.3
click at [667, 353] on div "Code Name Batch # Expiry Date Serial # Pack Qty 700002207 7100067519 - UXL100 C…" at bounding box center [607, 313] width 645 height 118
click at [853, 399] on button "Pack" at bounding box center [863, 398] width 34 height 23
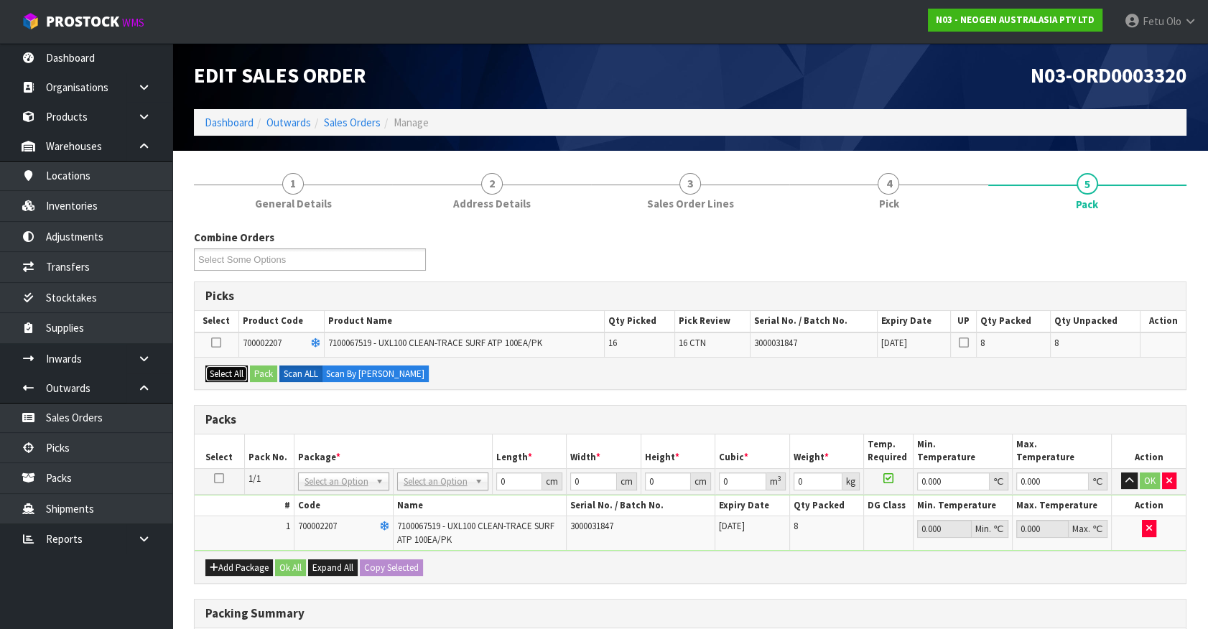
click at [242, 373] on button "Select All" at bounding box center [226, 374] width 42 height 17
click at [257, 374] on button "Pack" at bounding box center [263, 374] width 27 height 17
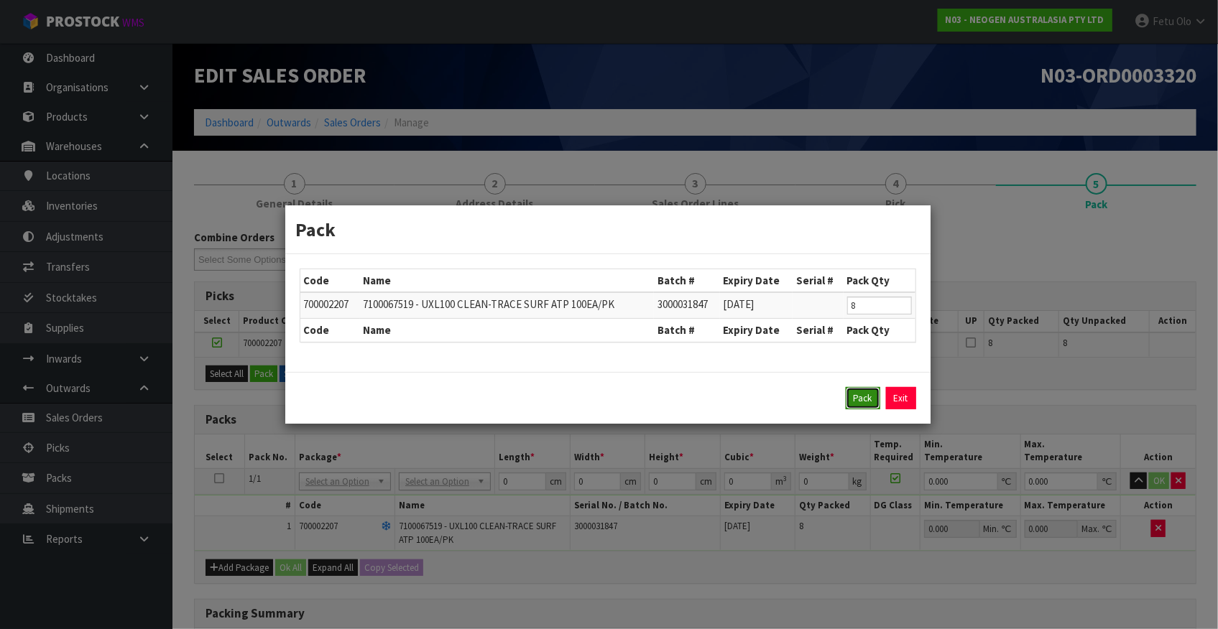
drag, startPoint x: 863, startPoint y: 388, endPoint x: 751, endPoint y: 473, distance: 140.4
click at [862, 388] on button "Pack" at bounding box center [863, 398] width 34 height 23
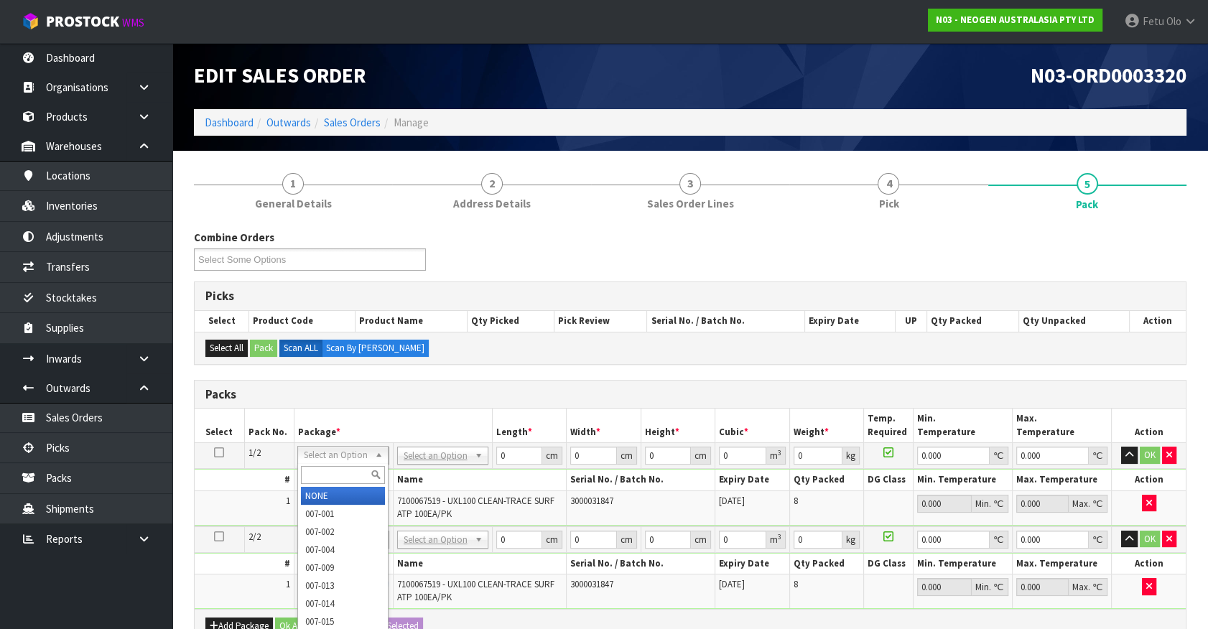
drag, startPoint x: 443, startPoint y: 462, endPoint x: 435, endPoint y: 467, distance: 9.4
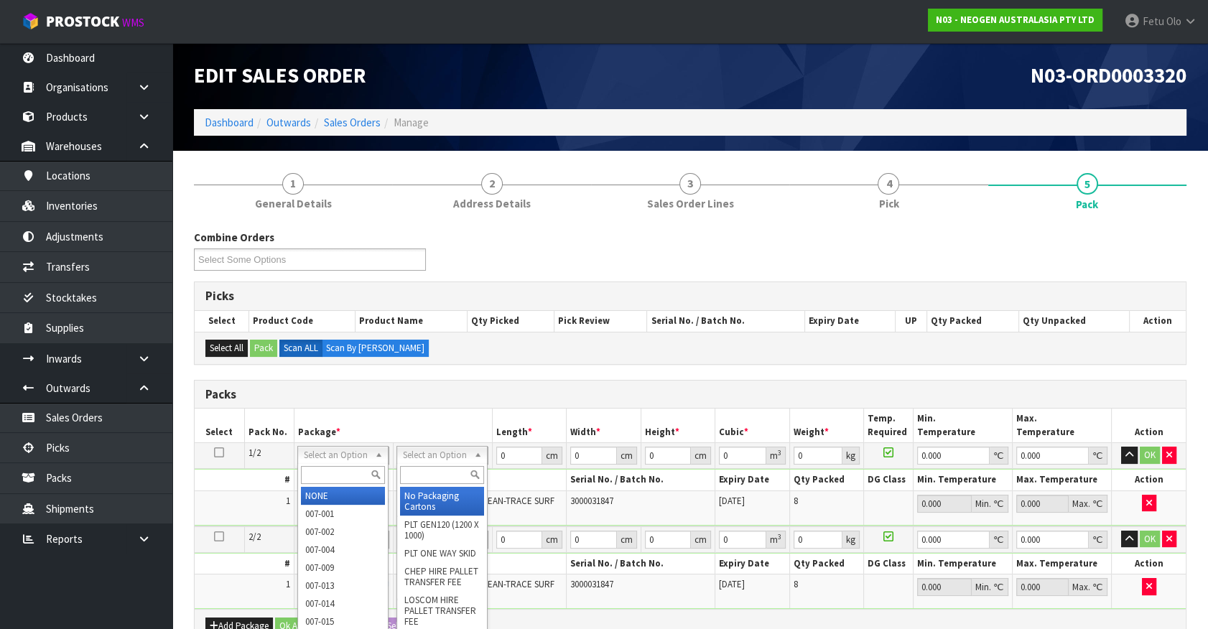
click at [431, 468] on input "text" at bounding box center [442, 475] width 84 height 18
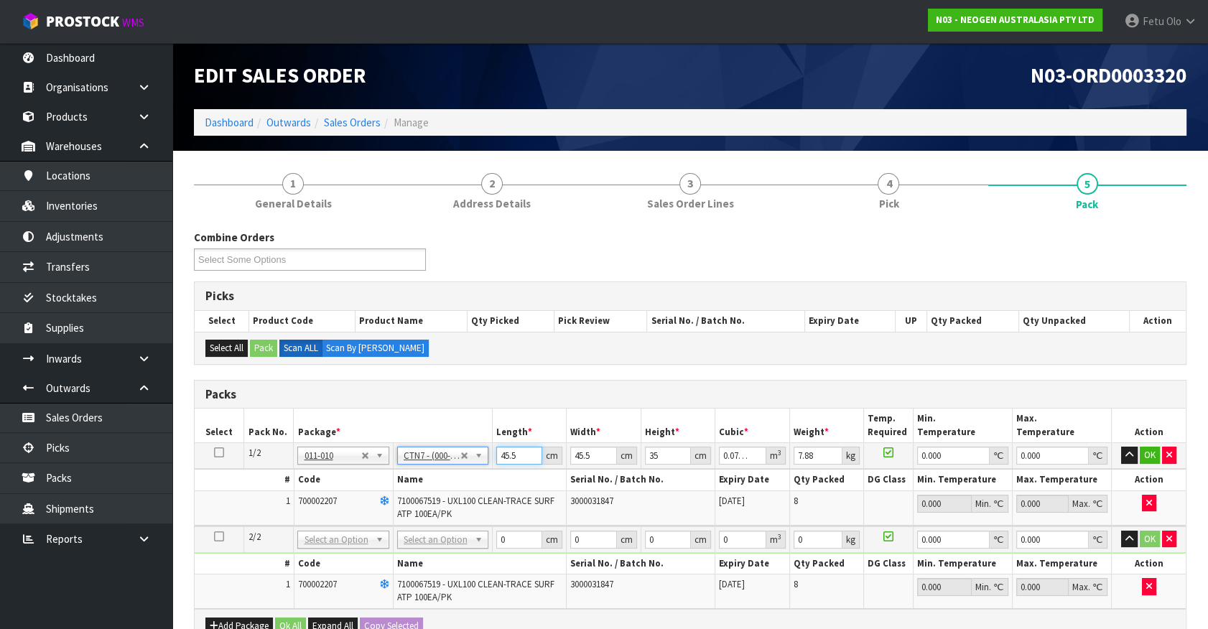
drag, startPoint x: 502, startPoint y: 463, endPoint x: 432, endPoint y: 487, distance: 73.8
click at [432, 487] on tbody "1/2 NONE 007-001 007-002 007-004 007-009 007-013 007-014 007-015 007-017 007-01…" at bounding box center [690, 484] width 991 height 83
click button "OK" at bounding box center [1150, 455] width 20 height 17
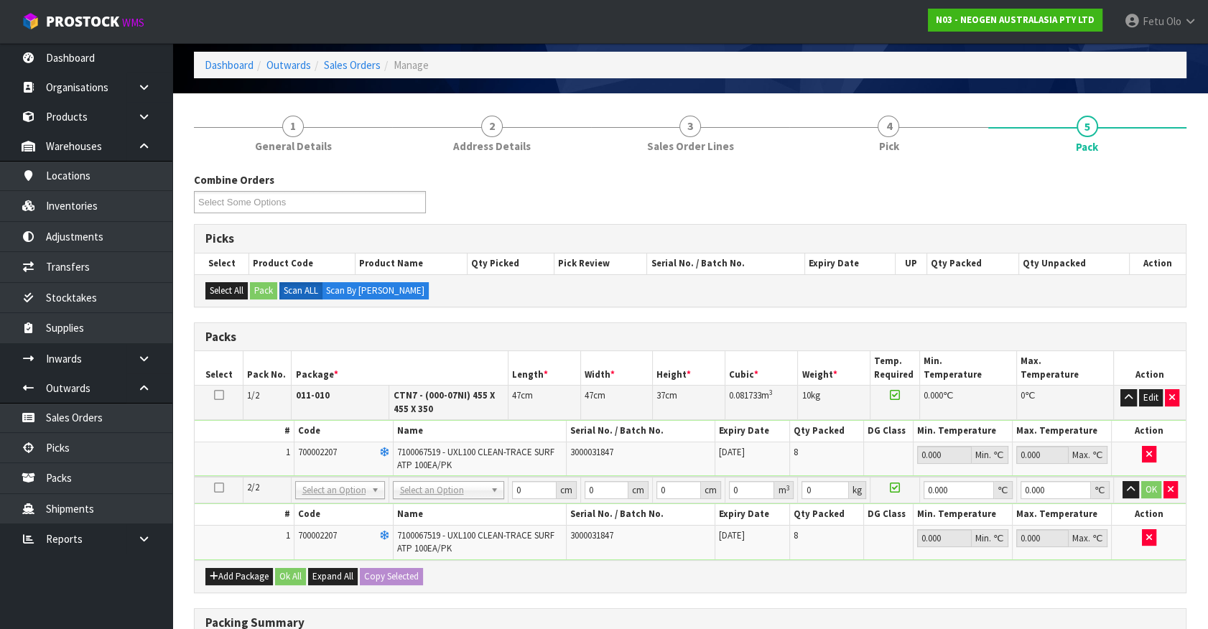
scroll to position [195, 0]
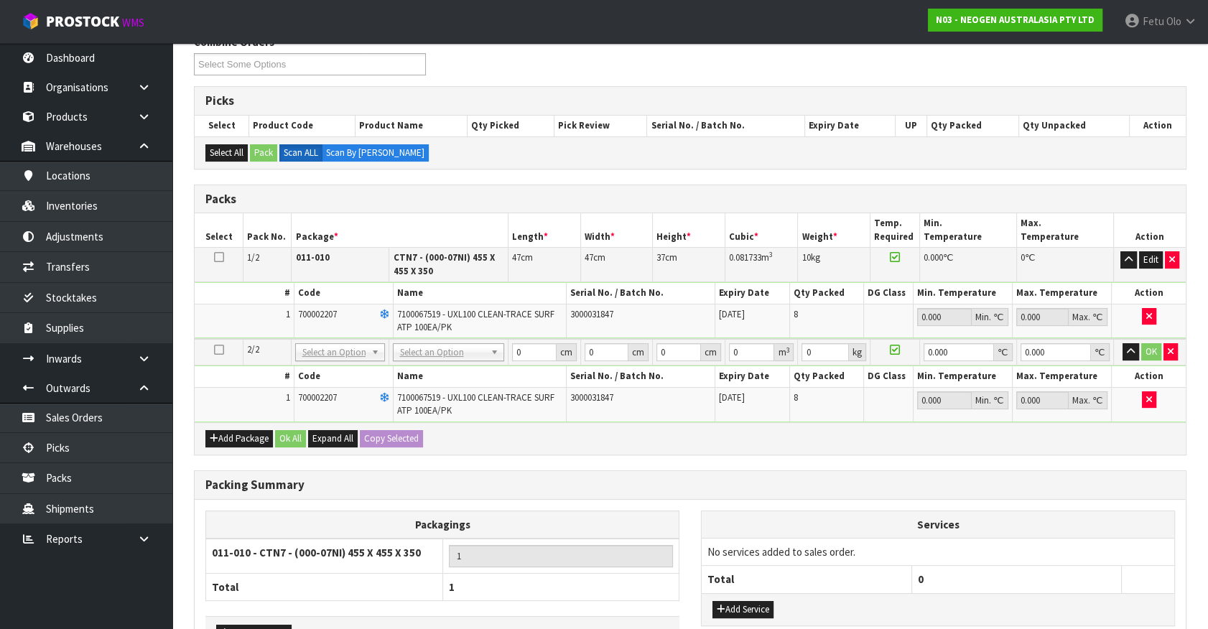
click at [216, 257] on icon at bounding box center [219, 257] width 10 height 1
click at [385, 438] on button "Copy Selected" at bounding box center [391, 438] width 63 height 17
click at [385, 438] on span "Confirm" at bounding box center [380, 438] width 32 height 12
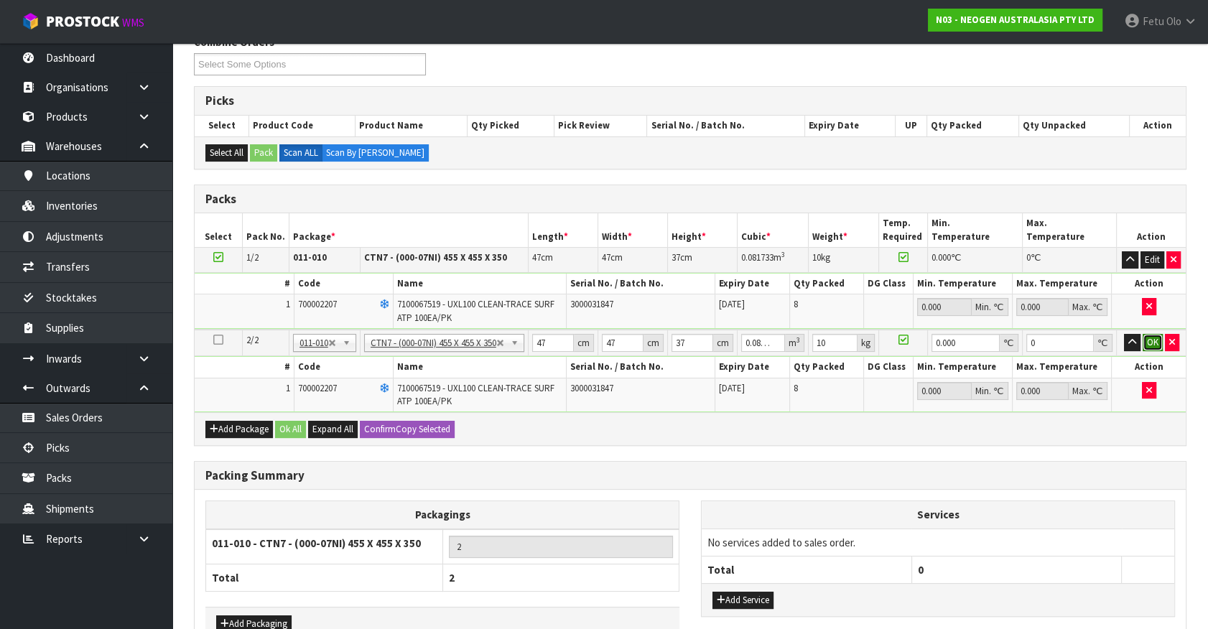
click at [1152, 338] on button "OK" at bounding box center [1153, 342] width 20 height 17
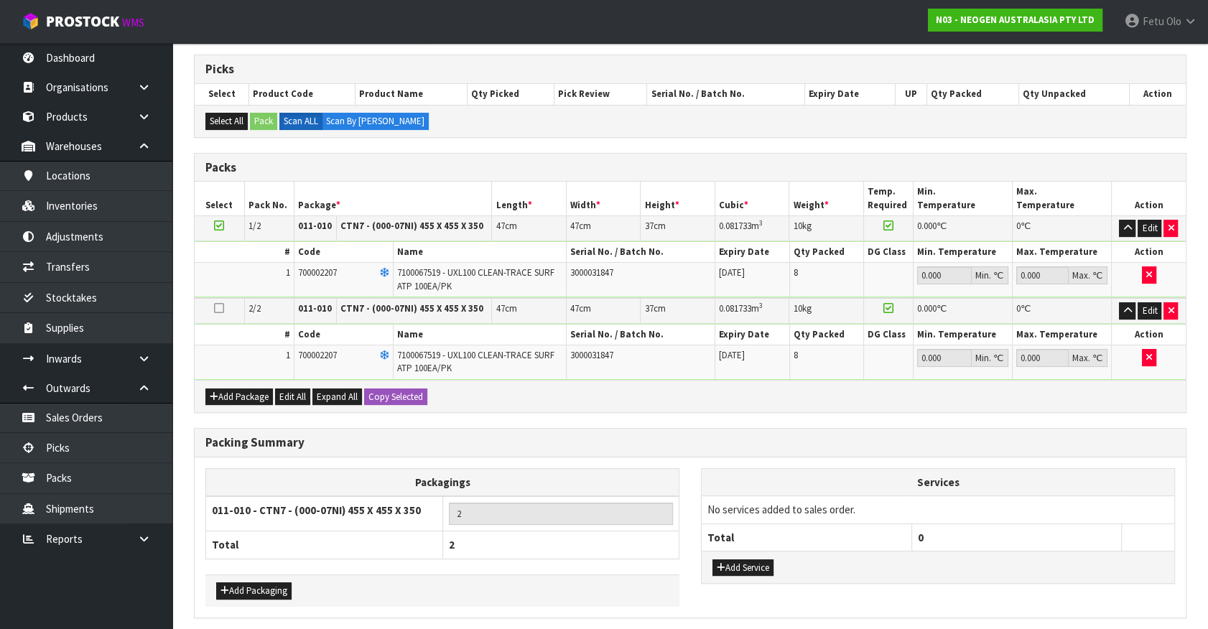
scroll to position [279, 0]
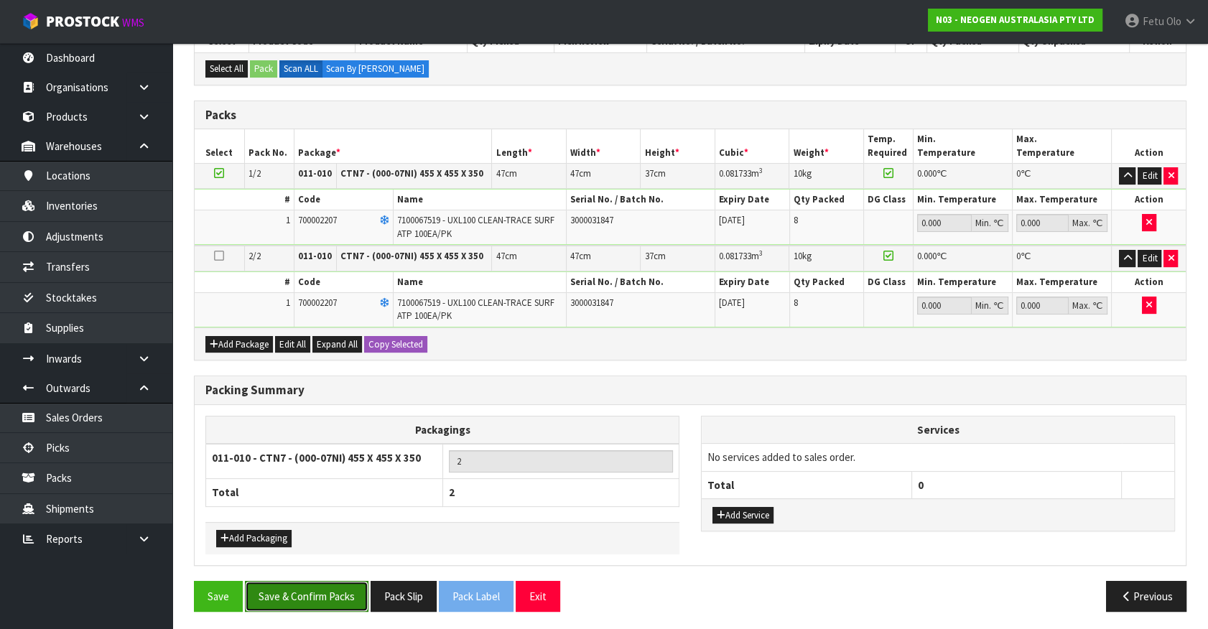
click at [330, 586] on button "Save & Confirm Packs" at bounding box center [307, 596] width 124 height 31
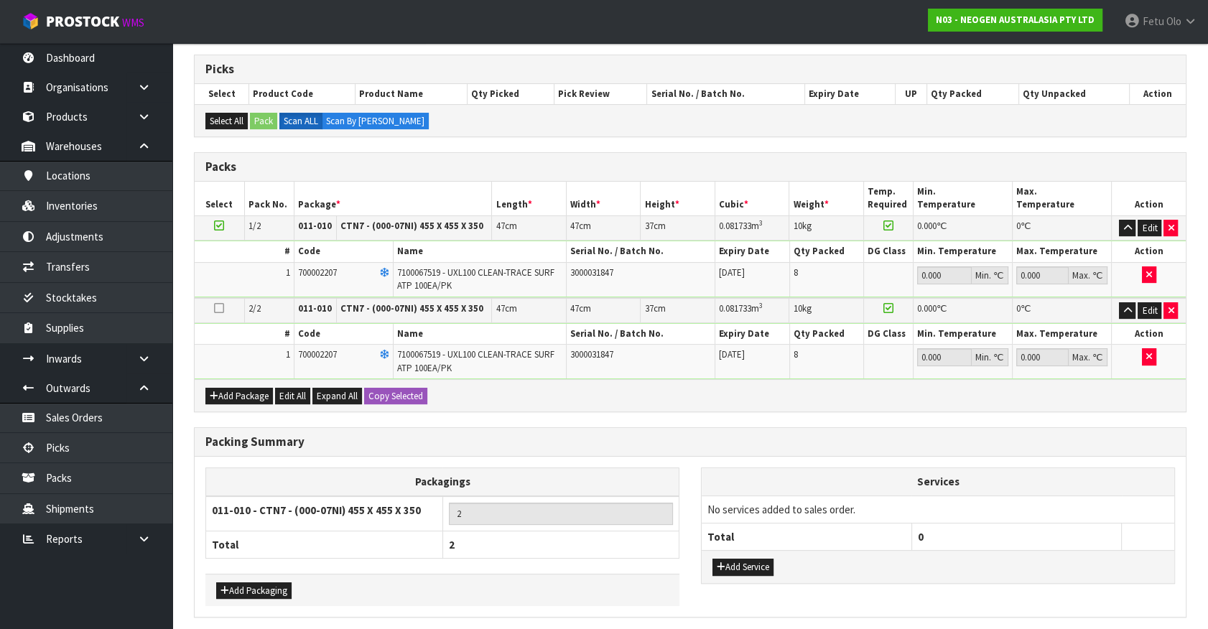
scroll to position [0, 0]
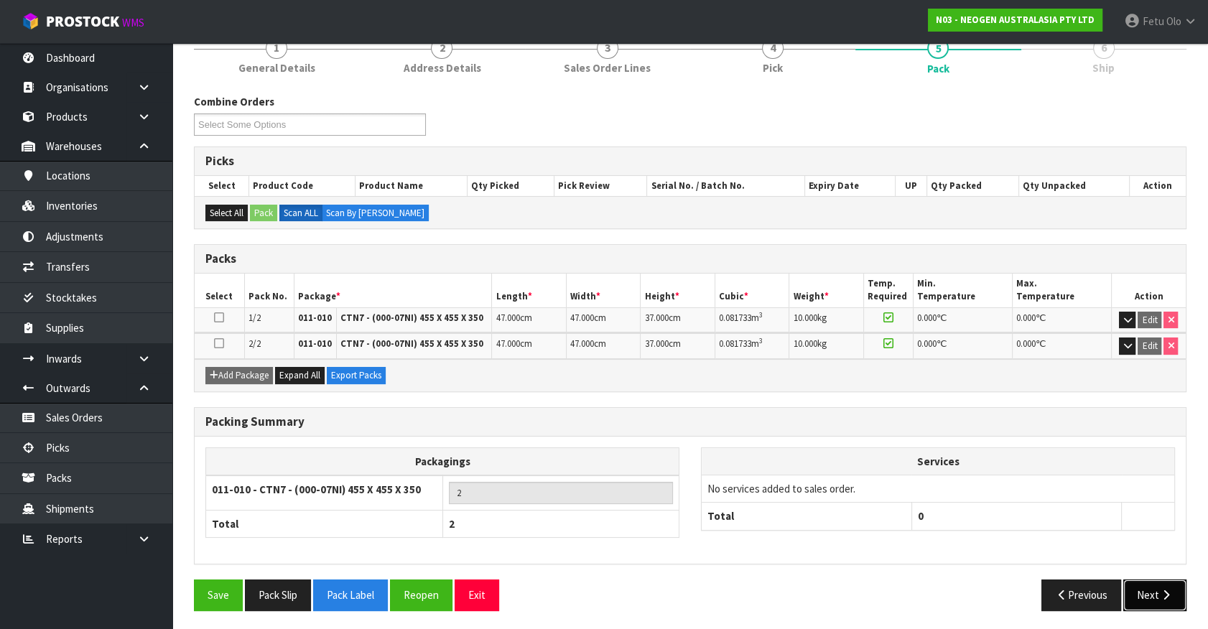
click at [1165, 590] on icon "button" at bounding box center [1167, 595] width 14 height 11
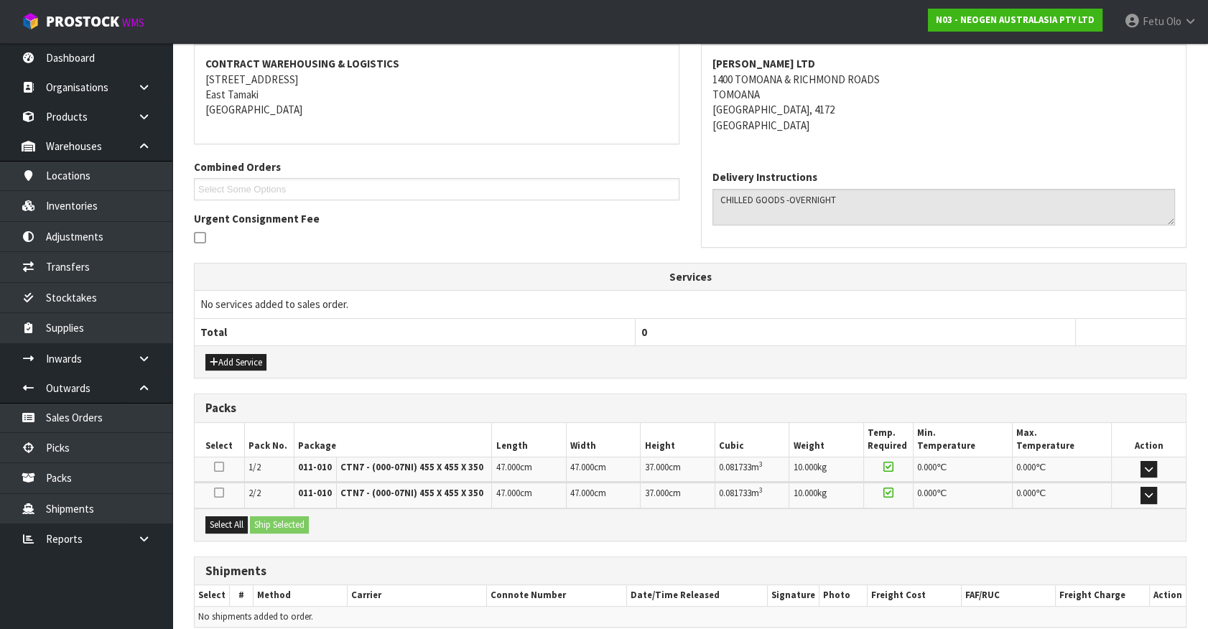
scroll to position [329, 0]
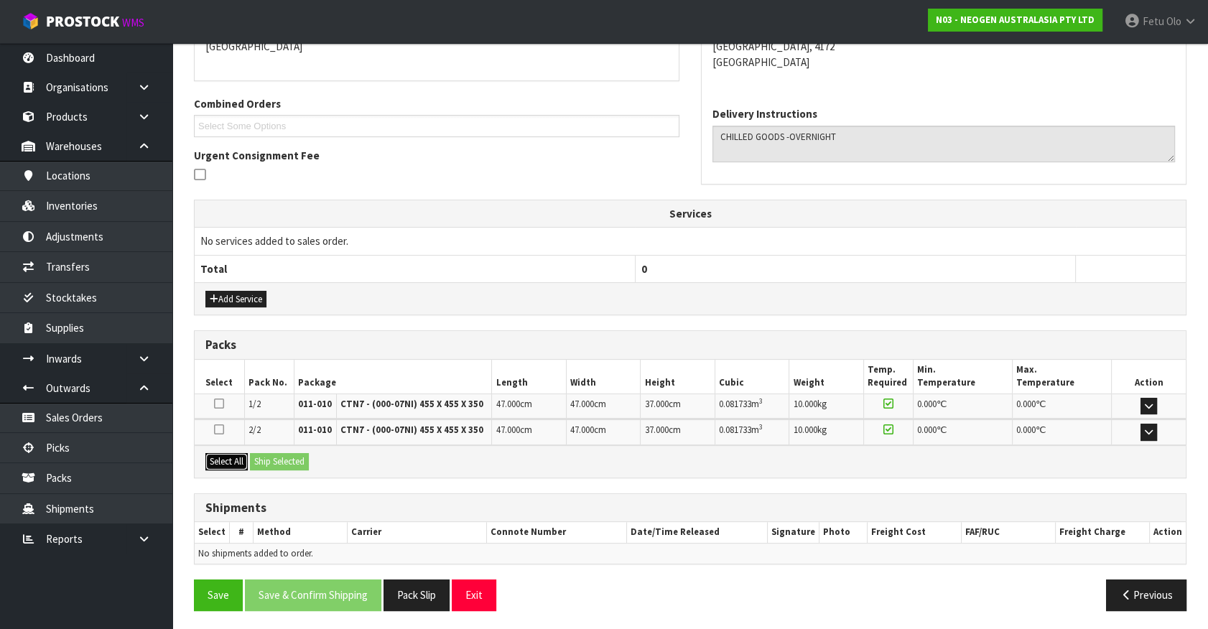
drag, startPoint x: 222, startPoint y: 459, endPoint x: 267, endPoint y: 459, distance: 44.5
click at [233, 459] on button "Select All" at bounding box center [226, 461] width 42 height 17
click at [267, 459] on button "Ship Selected" at bounding box center [279, 461] width 59 height 17
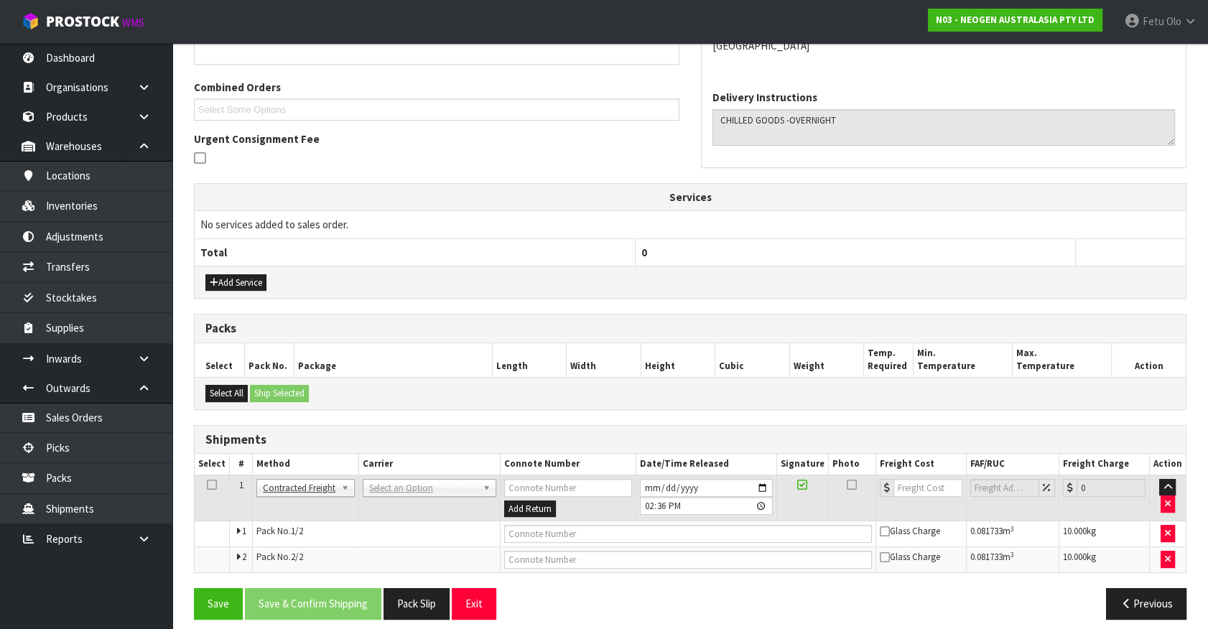
scroll to position [354, 0]
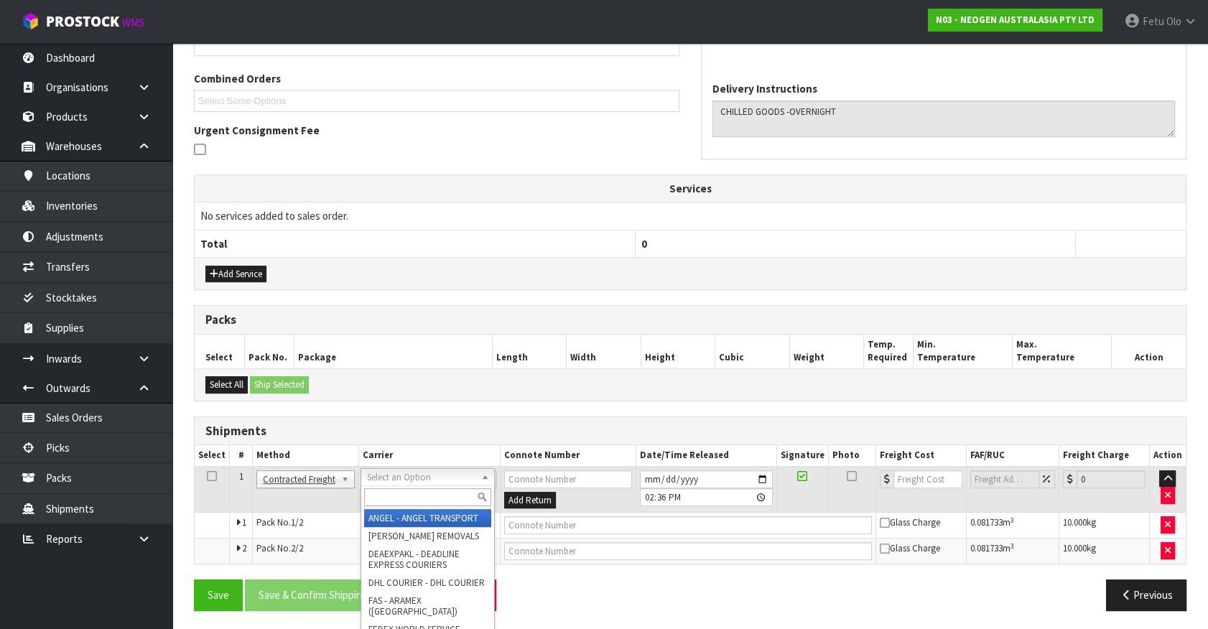
click at [409, 490] on input "text" at bounding box center [427, 498] width 127 height 18
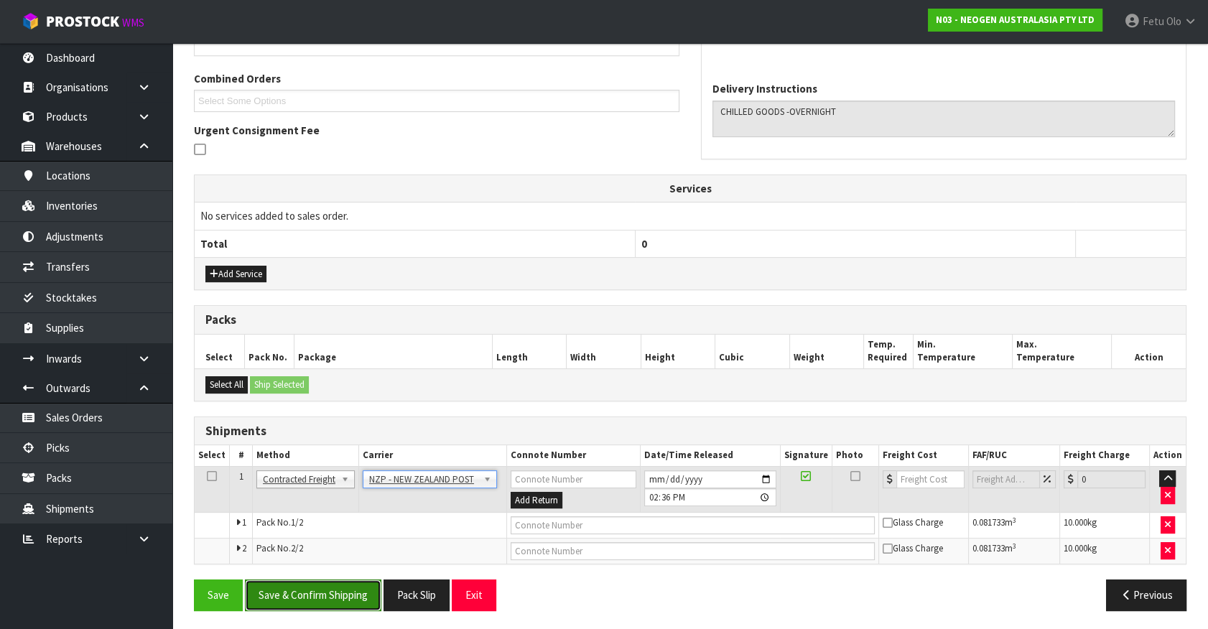
click at [366, 589] on button "Save & Confirm Shipping" at bounding box center [313, 595] width 136 height 31
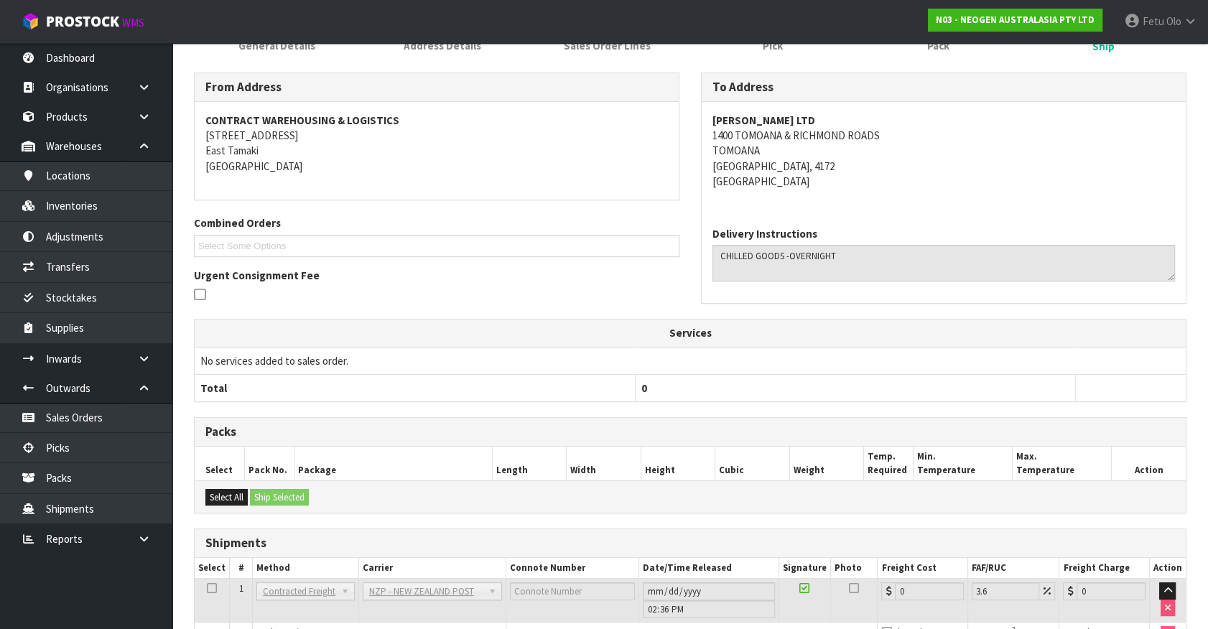
scroll to position [333, 0]
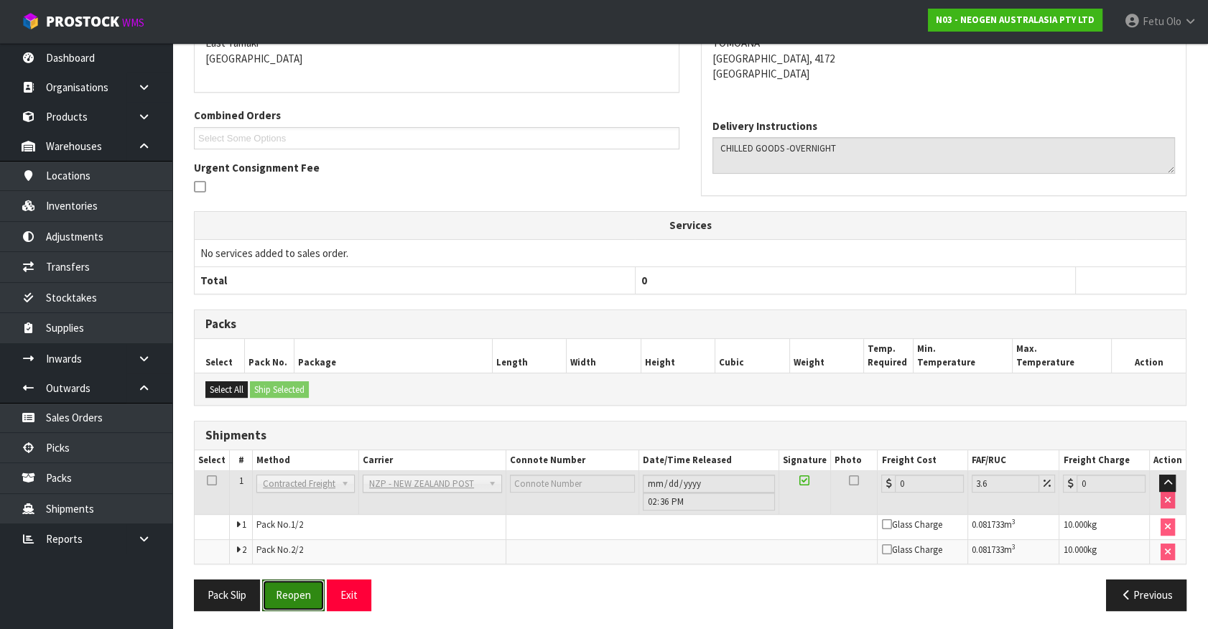
drag, startPoint x: 288, startPoint y: 589, endPoint x: 265, endPoint y: 542, distance: 52.7
click at [287, 589] on button "Reopen" at bounding box center [293, 595] width 63 height 31
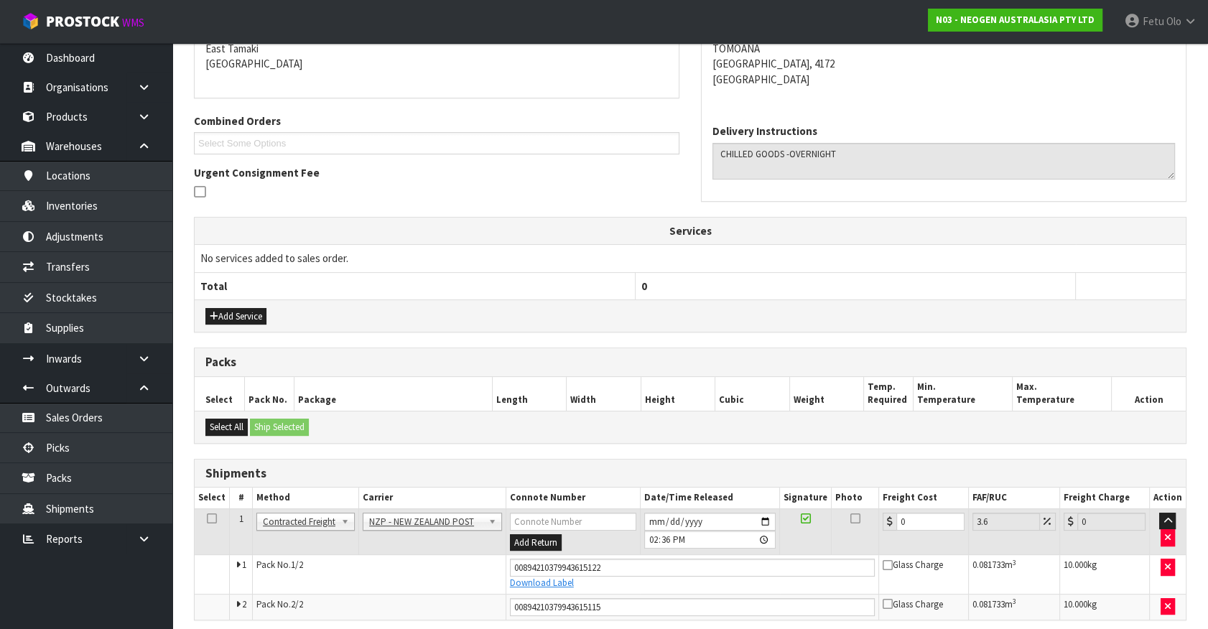
scroll to position [318, 0]
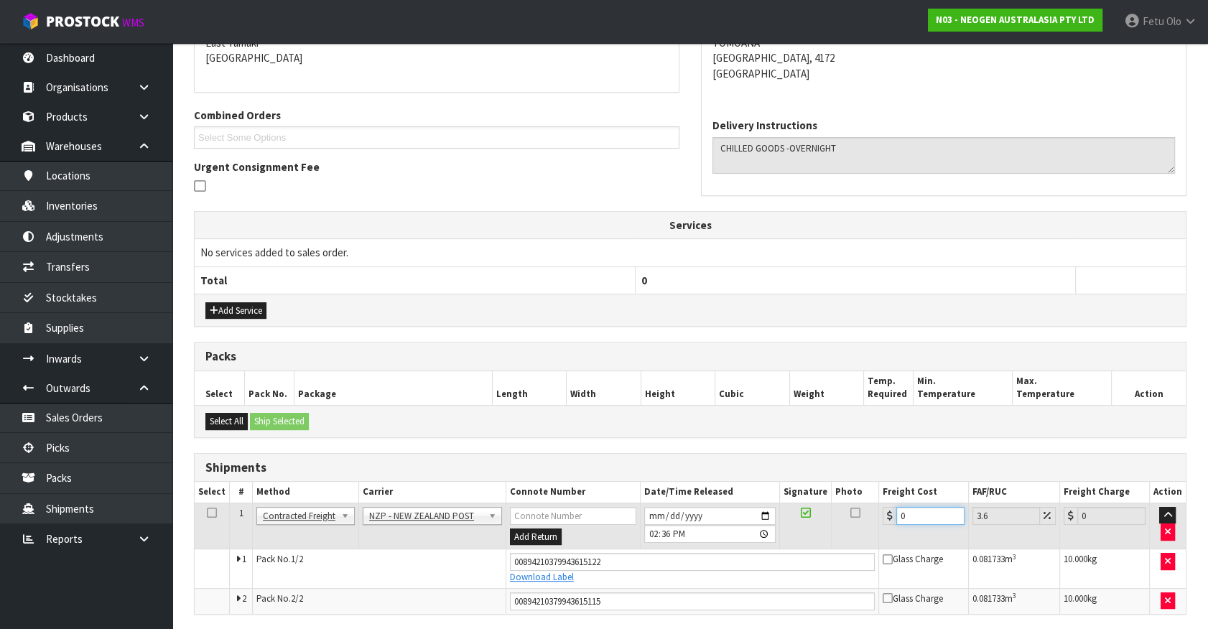
drag, startPoint x: 924, startPoint y: 509, endPoint x: 475, endPoint y: 569, distance: 452.9
click at [475, 569] on tbody "1 Client Local Pickup Customer Local Pickup Company Freight Contracted Freight …" at bounding box center [690, 558] width 991 height 111
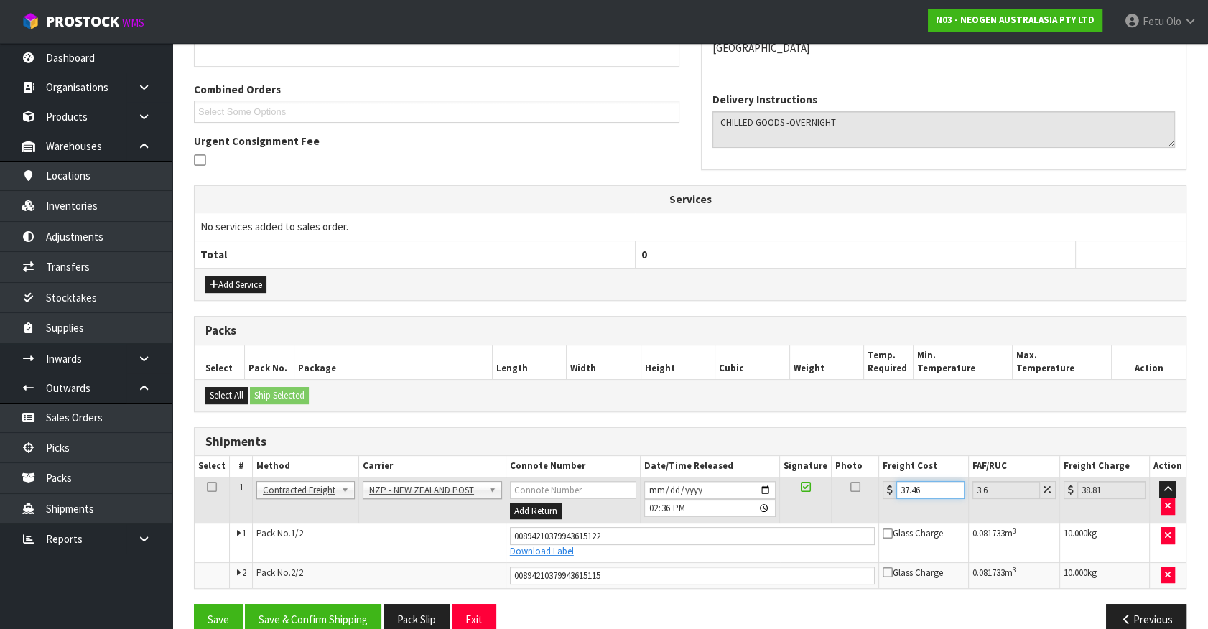
scroll to position [367, 0]
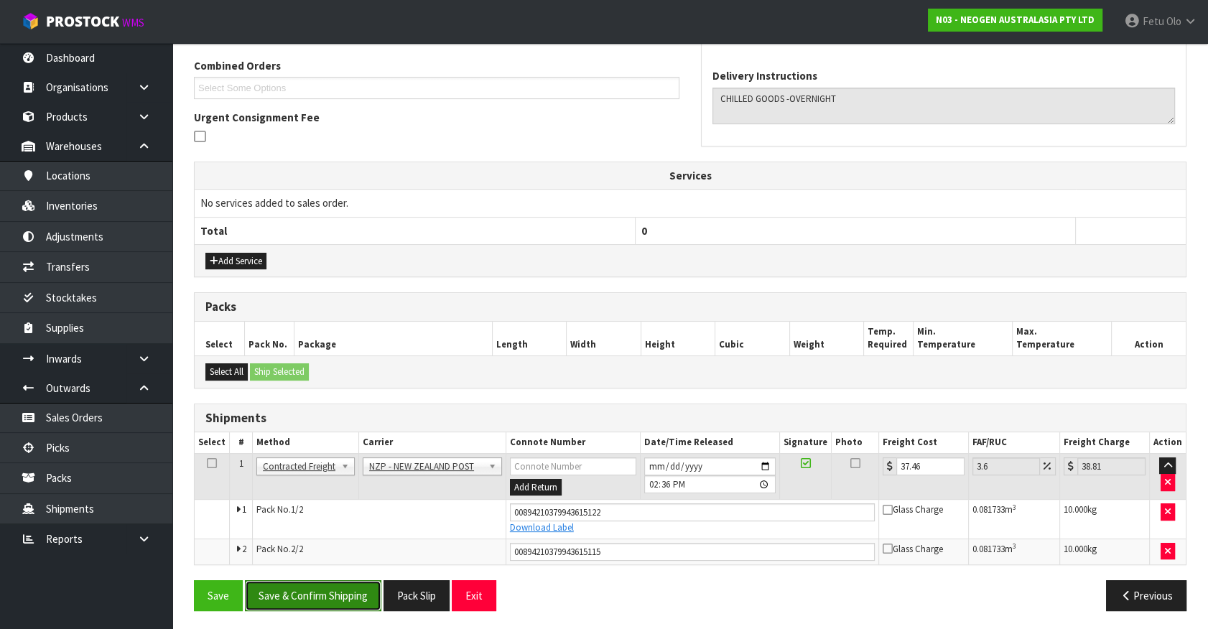
click at [312, 590] on button "Save & Confirm Shipping" at bounding box center [313, 595] width 136 height 31
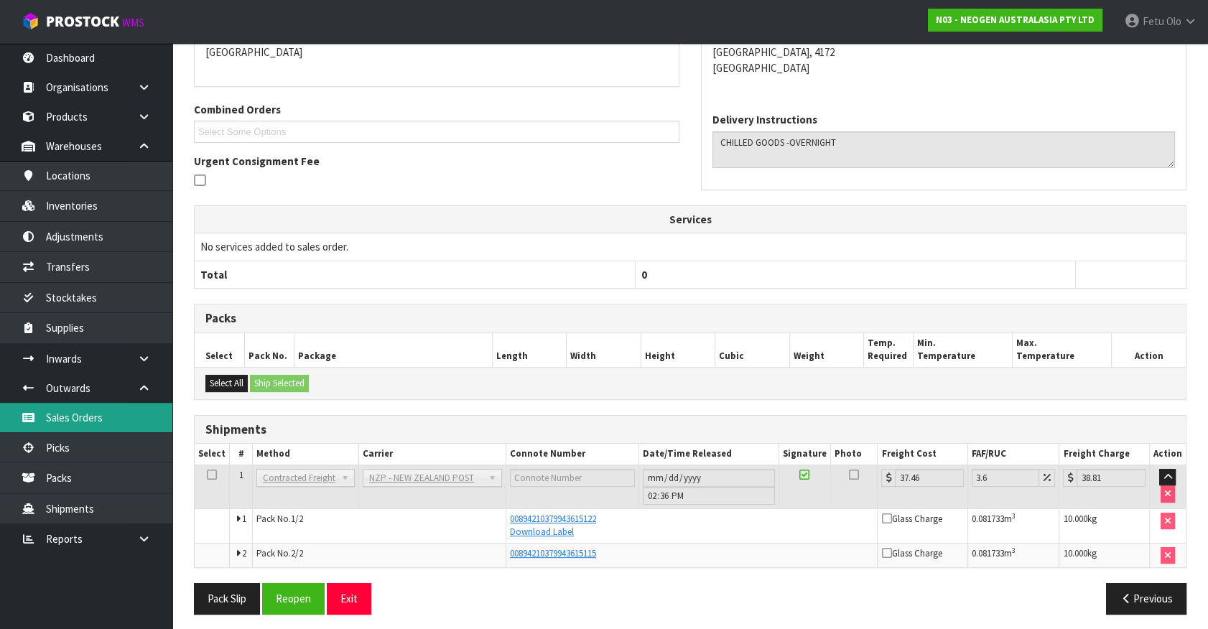
scroll to position [328, 0]
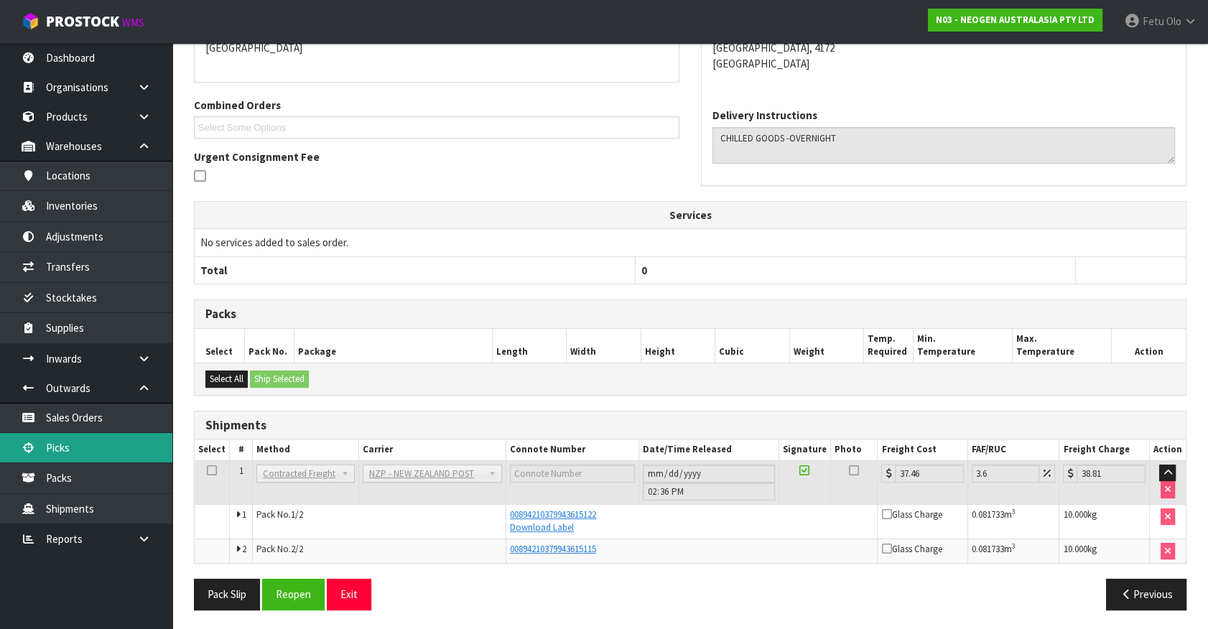
click at [45, 451] on link "Picks" at bounding box center [86, 447] width 172 height 29
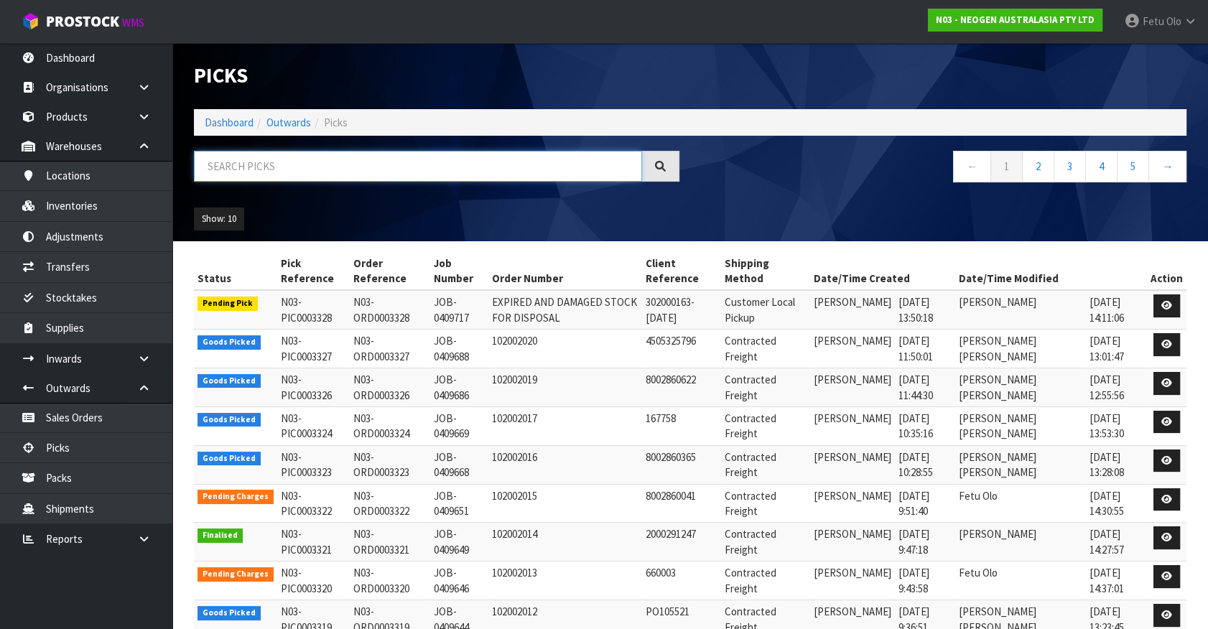
click at [266, 170] on input "text" at bounding box center [418, 166] width 448 height 31
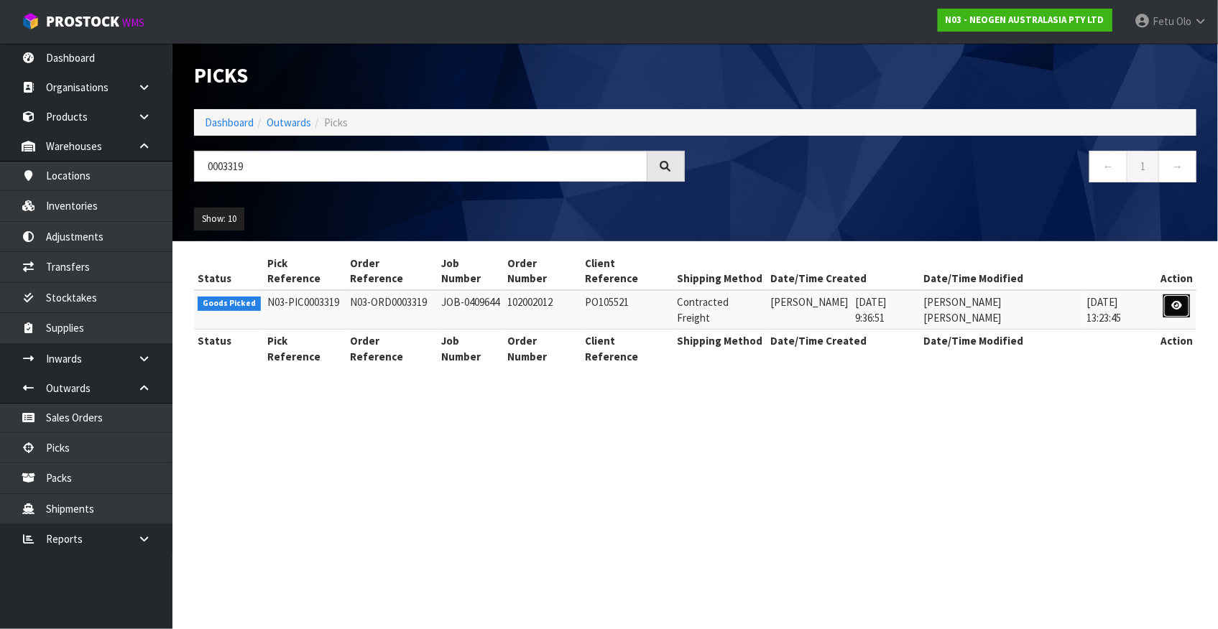
click at [1170, 295] on link at bounding box center [1176, 306] width 27 height 23
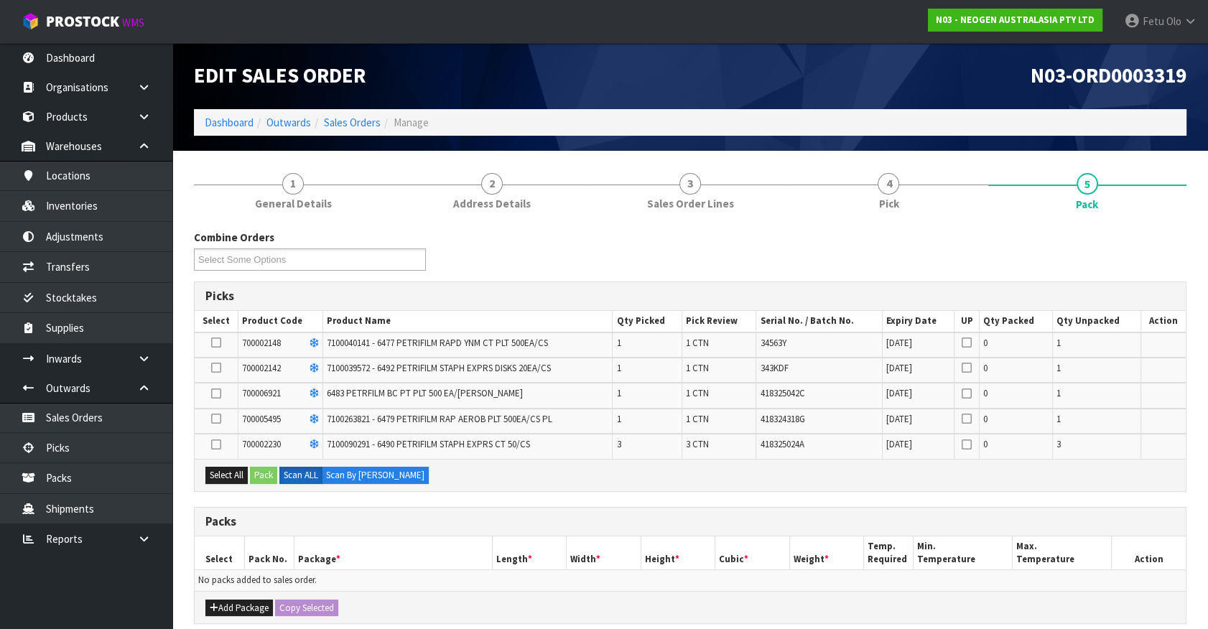
click at [219, 445] on icon at bounding box center [216, 445] width 10 height 1
click at [0, 0] on input "checkbox" at bounding box center [0, 0] width 0 height 0
click at [266, 468] on button "Pack" at bounding box center [263, 475] width 27 height 17
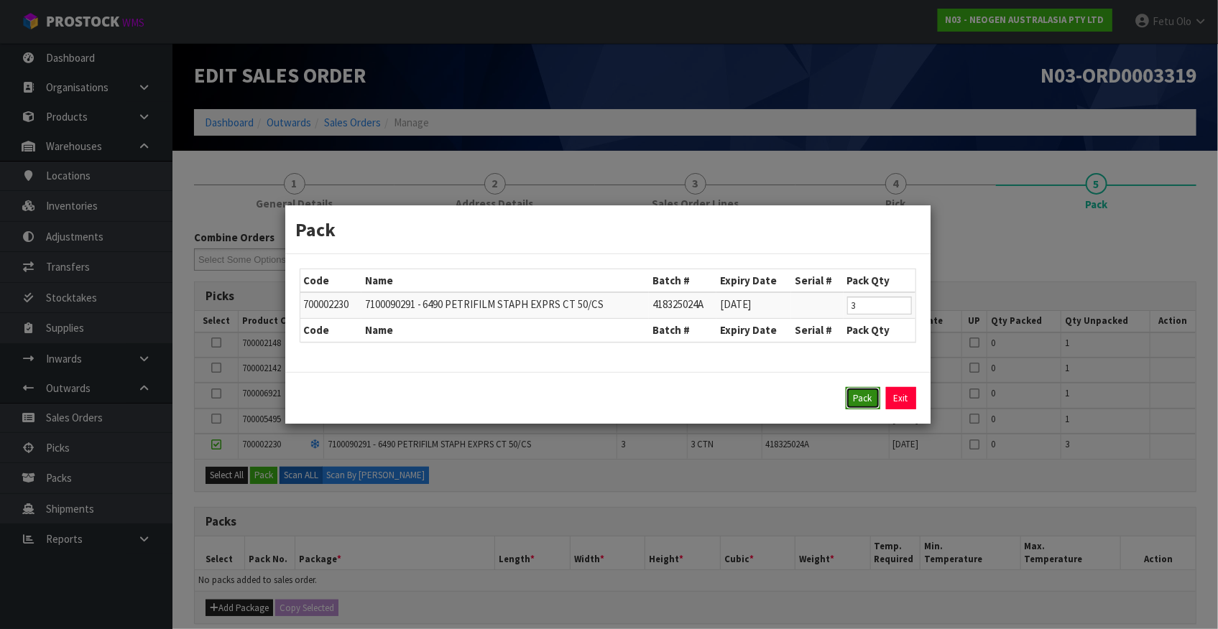
click at [856, 402] on button "Pack" at bounding box center [863, 398] width 34 height 23
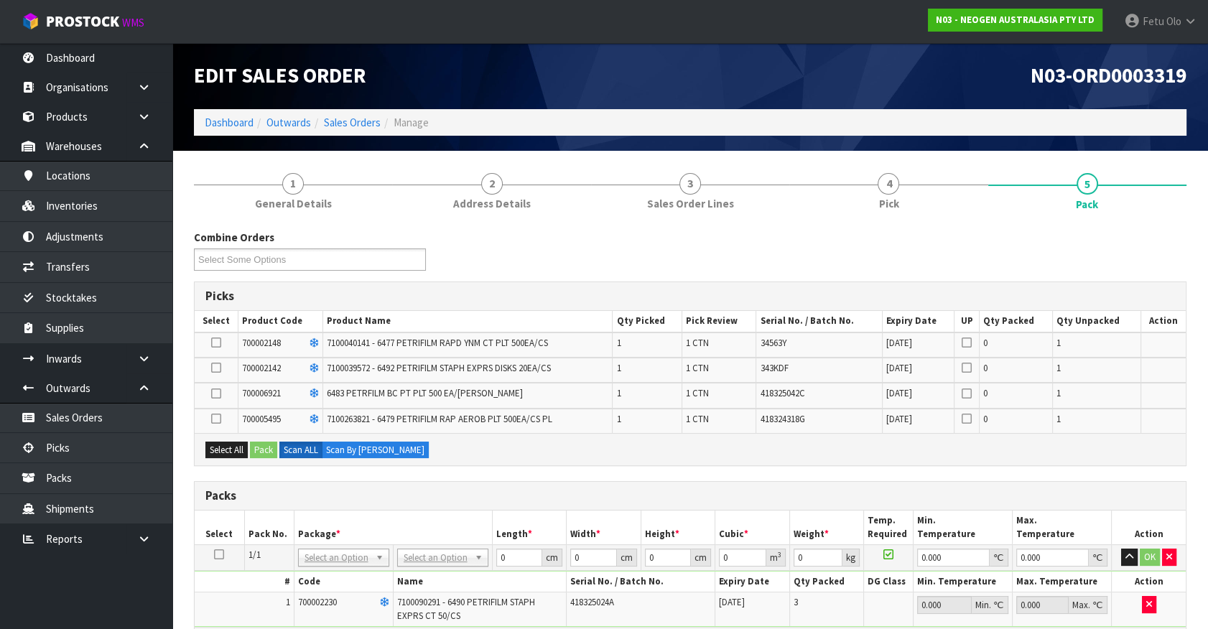
click at [221, 555] on icon at bounding box center [219, 555] width 10 height 1
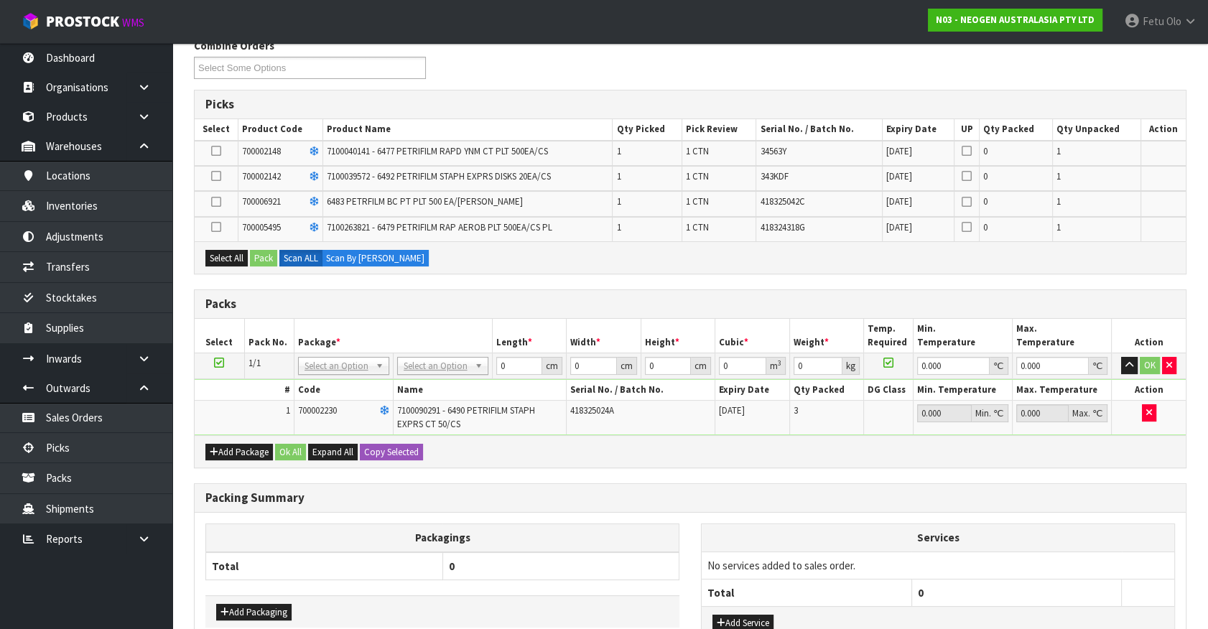
scroll to position [195, 0]
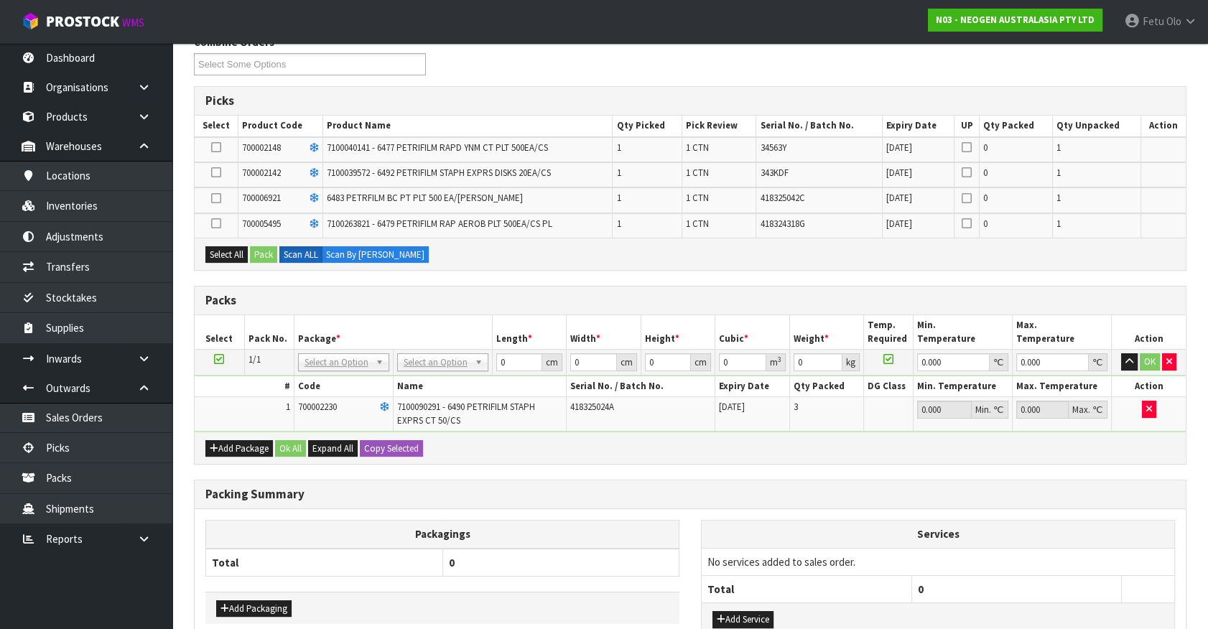
click at [215, 147] on icon at bounding box center [216, 147] width 10 height 1
click at [0, 0] on input "checkbox" at bounding box center [0, 0] width 0 height 0
click at [259, 250] on button "Pack" at bounding box center [263, 254] width 27 height 17
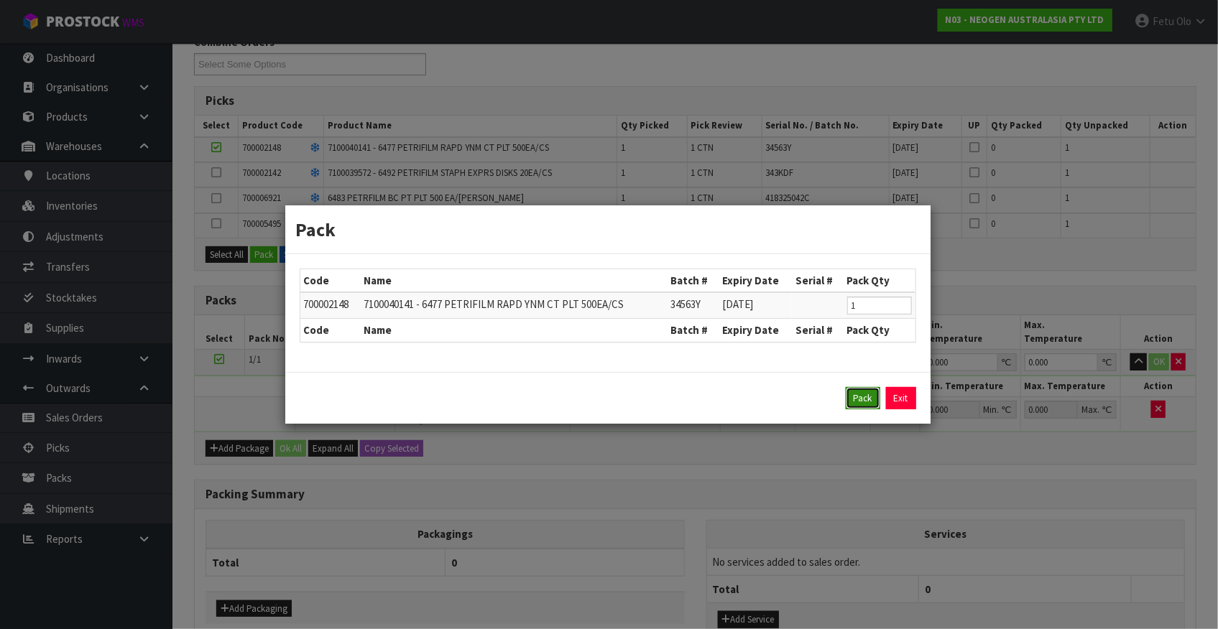
click at [853, 395] on button "Pack" at bounding box center [863, 398] width 34 height 23
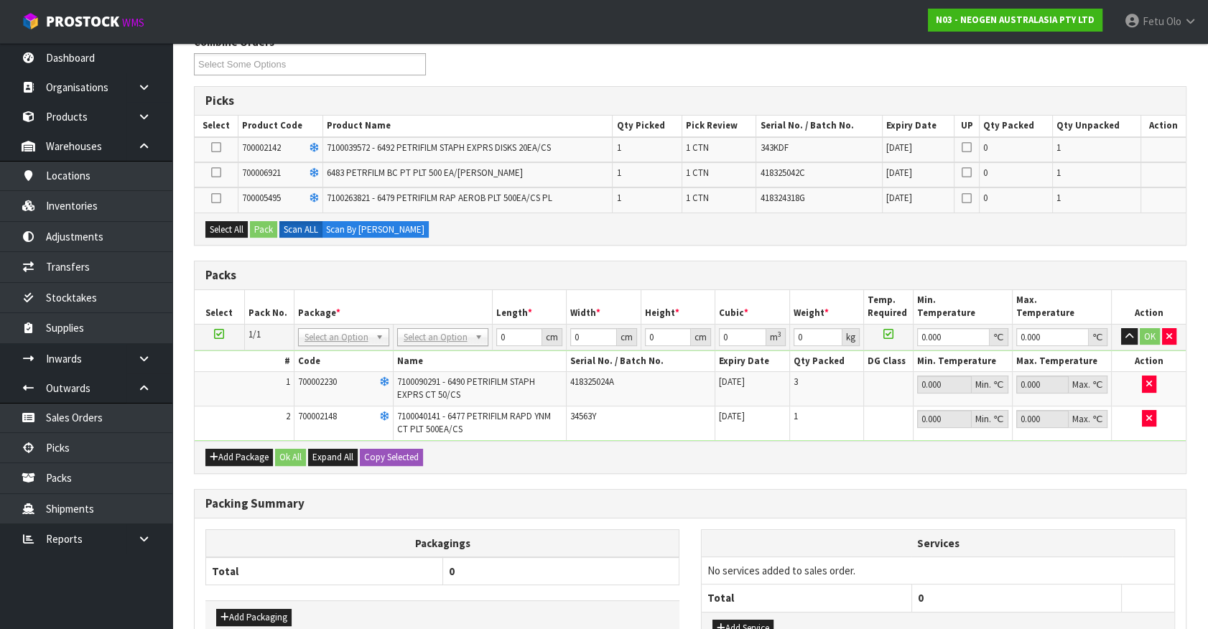
click at [211, 198] on icon at bounding box center [216, 198] width 10 height 1
click at [0, 0] on input "checkbox" at bounding box center [0, 0] width 0 height 0
click at [269, 228] on button "Pack" at bounding box center [263, 229] width 27 height 17
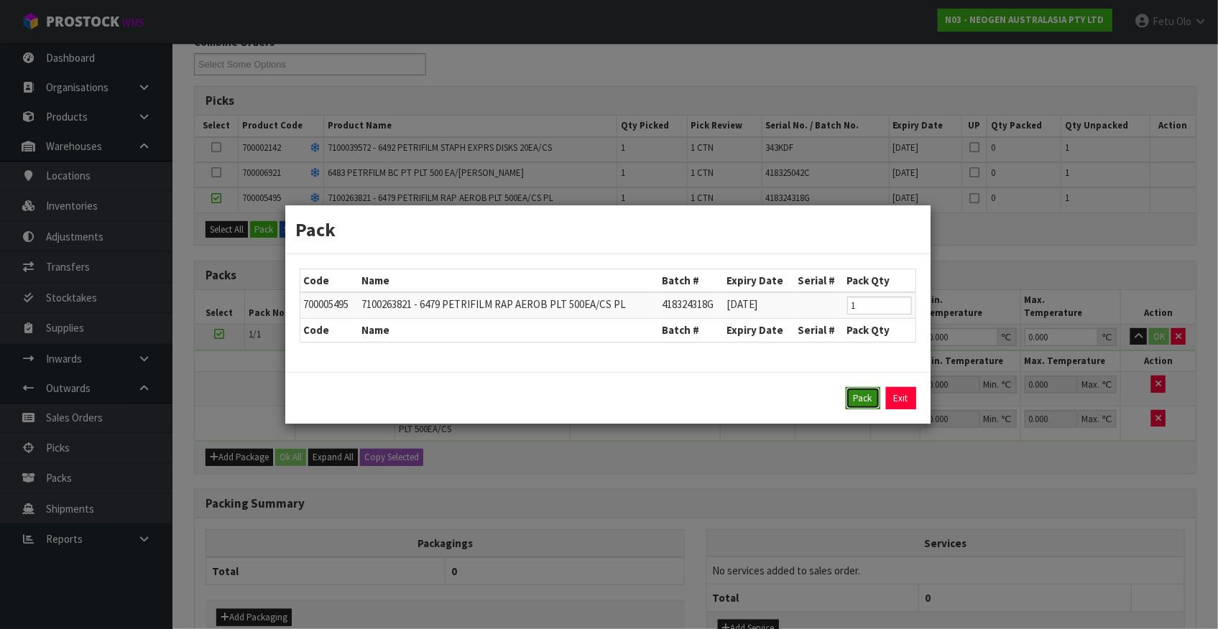
click at [859, 394] on button "Pack" at bounding box center [863, 398] width 34 height 23
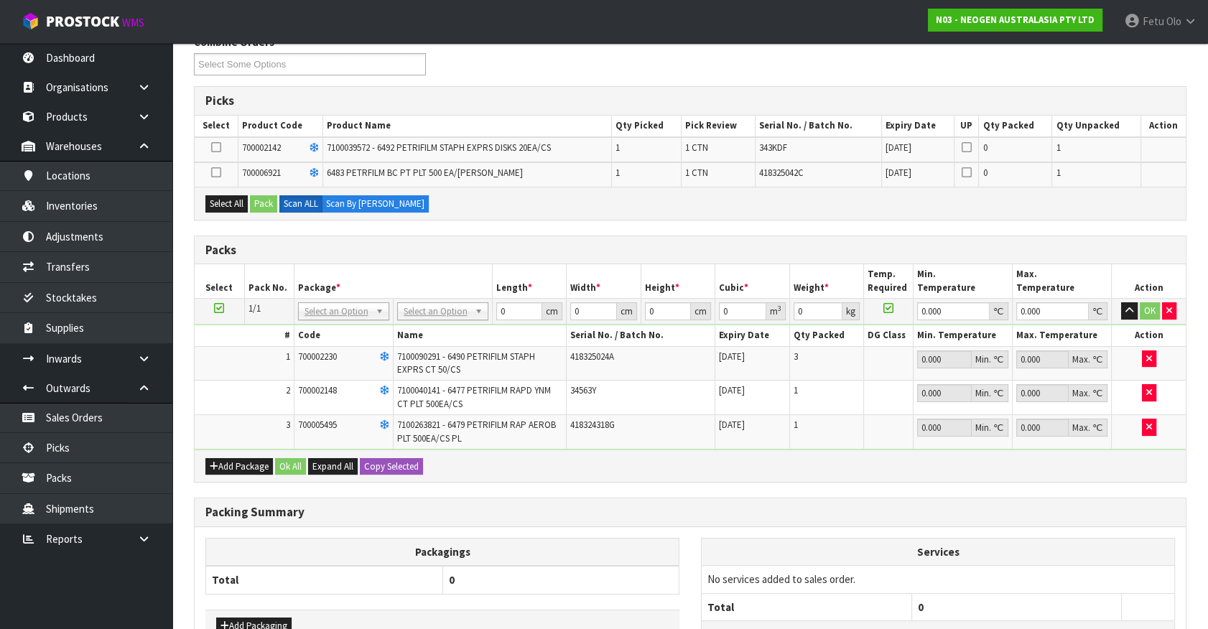
click at [215, 147] on icon at bounding box center [216, 147] width 10 height 1
click at [0, 0] on input "checkbox" at bounding box center [0, 0] width 0 height 0
click at [218, 172] on icon at bounding box center [216, 172] width 10 height 1
click at [0, 0] on input "checkbox" at bounding box center [0, 0] width 0 height 0
click at [218, 147] on icon at bounding box center [216, 147] width 10 height 1
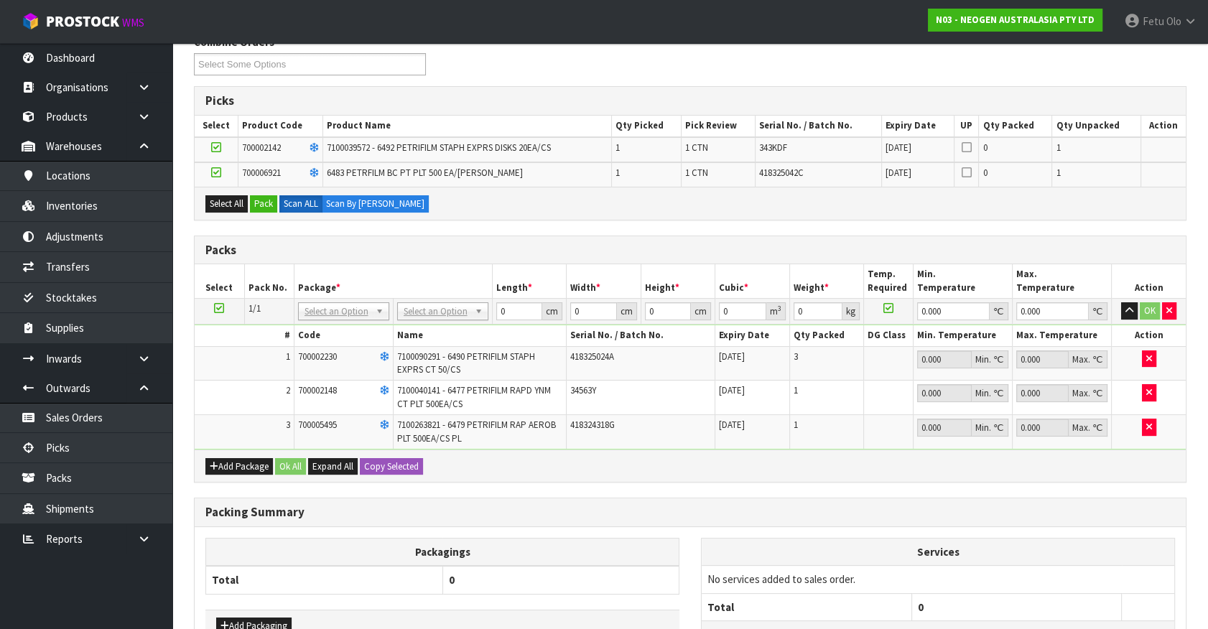
click at [0, 0] on input "checkbox" at bounding box center [0, 0] width 0 height 0
click at [266, 202] on button "Pack" at bounding box center [263, 203] width 27 height 17
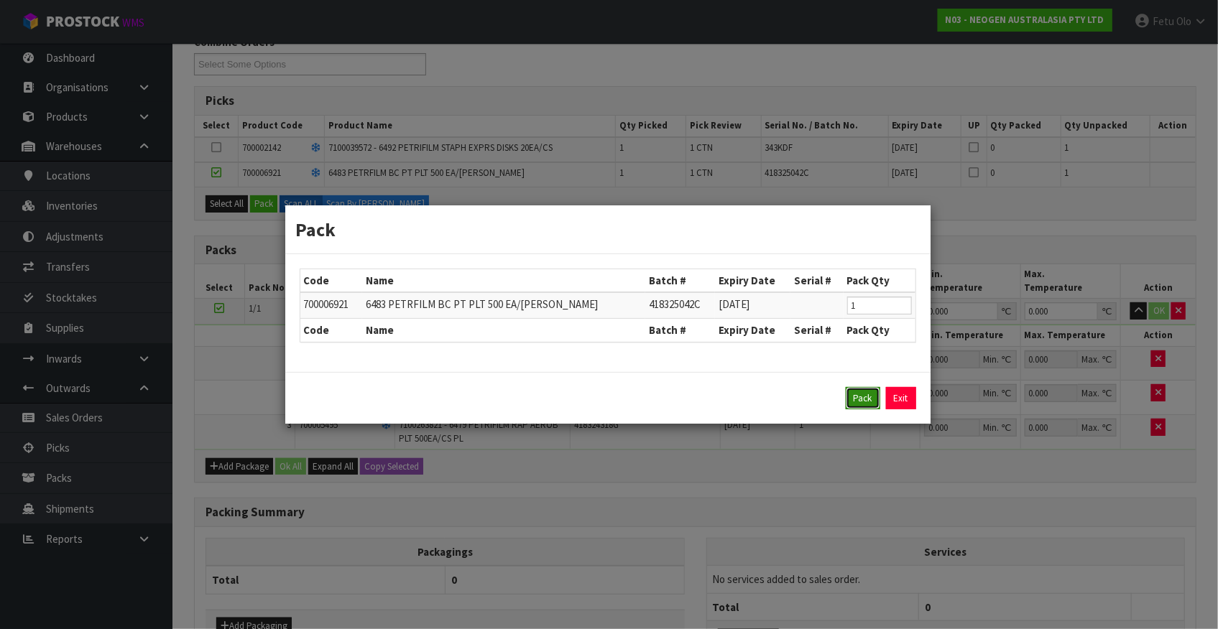
click at [867, 390] on button "Pack" at bounding box center [863, 398] width 34 height 23
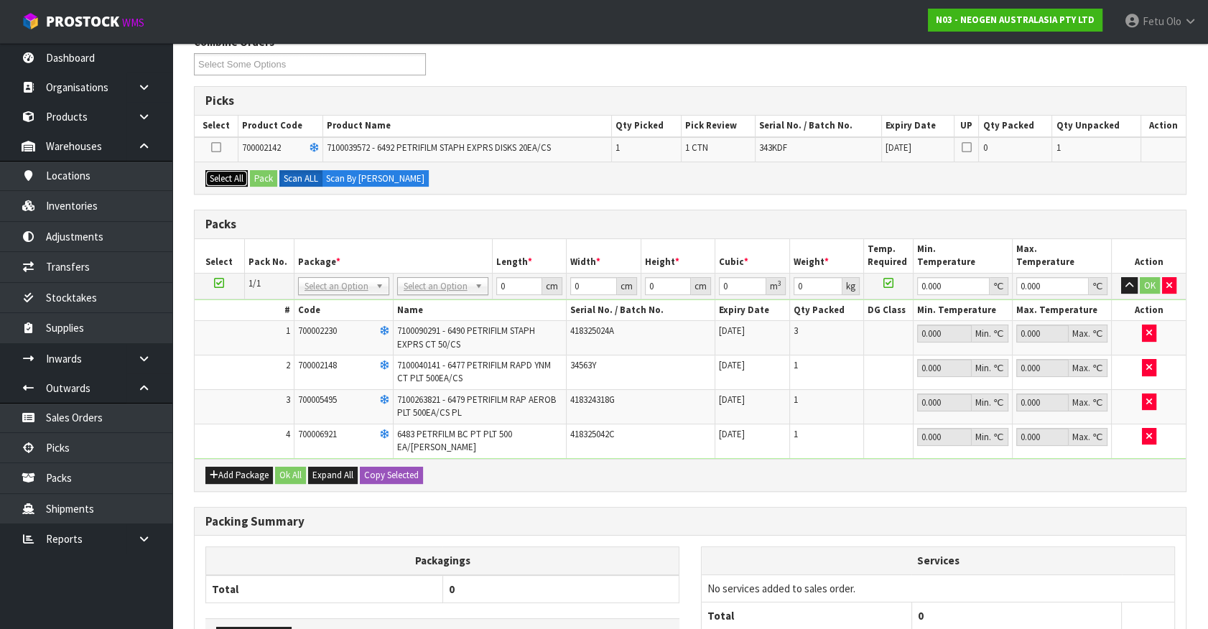
click at [221, 174] on button "Select All" at bounding box center [226, 178] width 42 height 17
click at [255, 178] on button "Pack" at bounding box center [263, 178] width 27 height 17
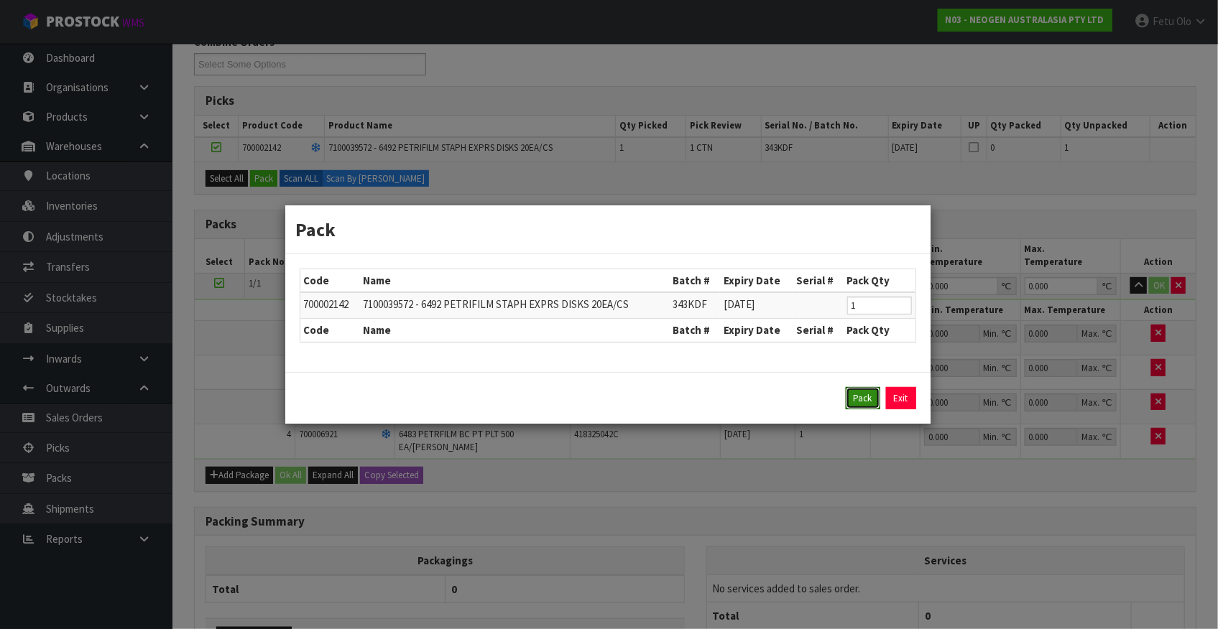
click at [860, 399] on button "Pack" at bounding box center [863, 398] width 34 height 23
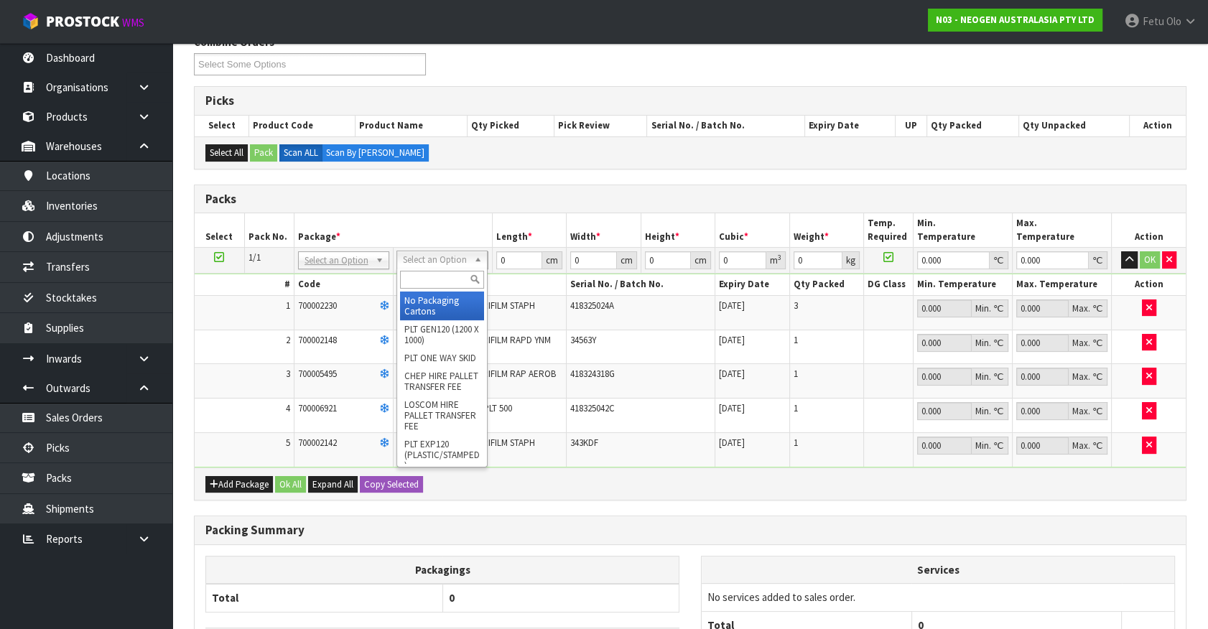
click at [443, 268] on div at bounding box center [442, 280] width 90 height 24
click at [436, 276] on input "text" at bounding box center [442, 280] width 84 height 18
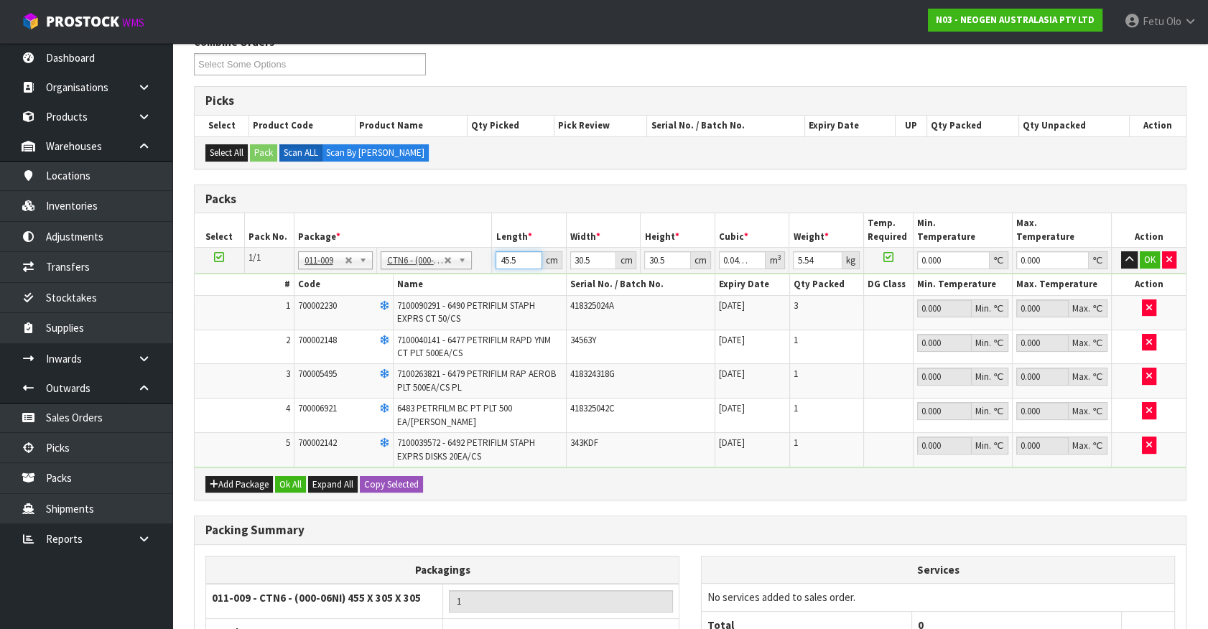
click at [506, 264] on input "45.5" at bounding box center [519, 260] width 47 height 18
click button "OK" at bounding box center [1150, 259] width 20 height 17
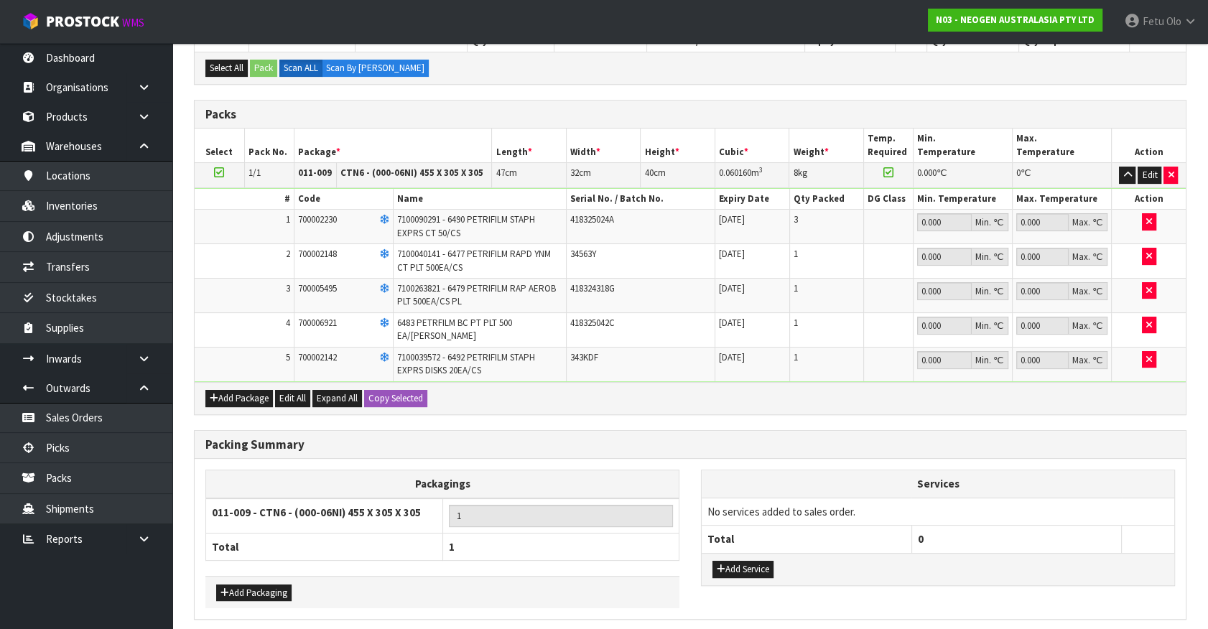
scroll to position [326, 0]
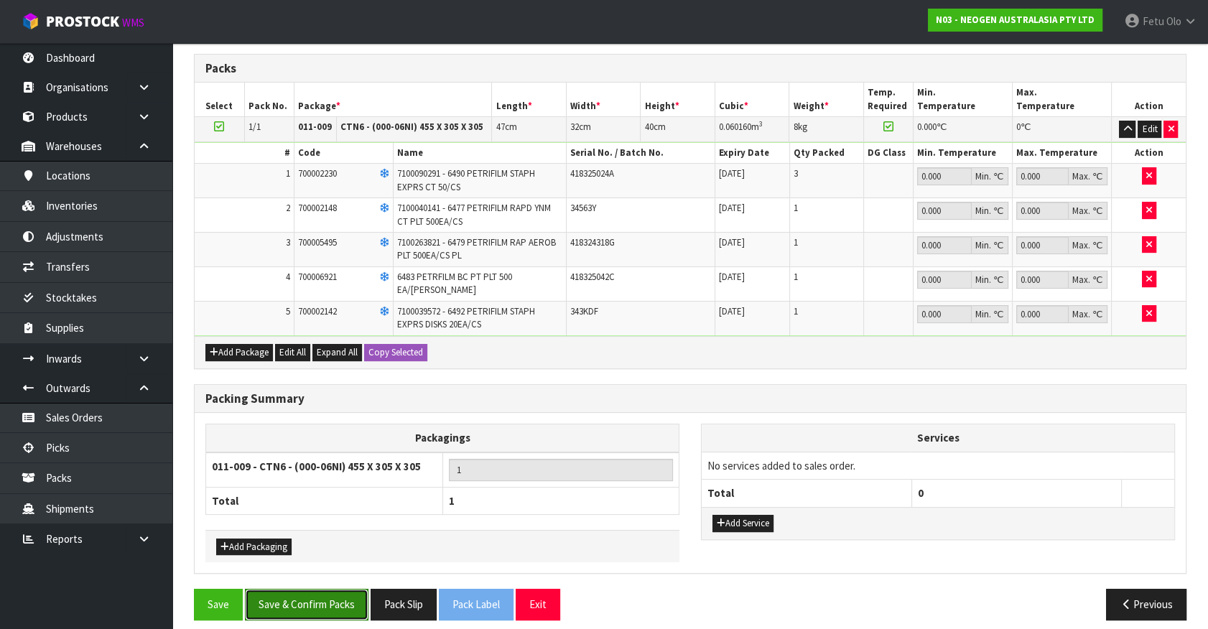
click at [303, 590] on button "Save & Confirm Packs" at bounding box center [307, 604] width 124 height 31
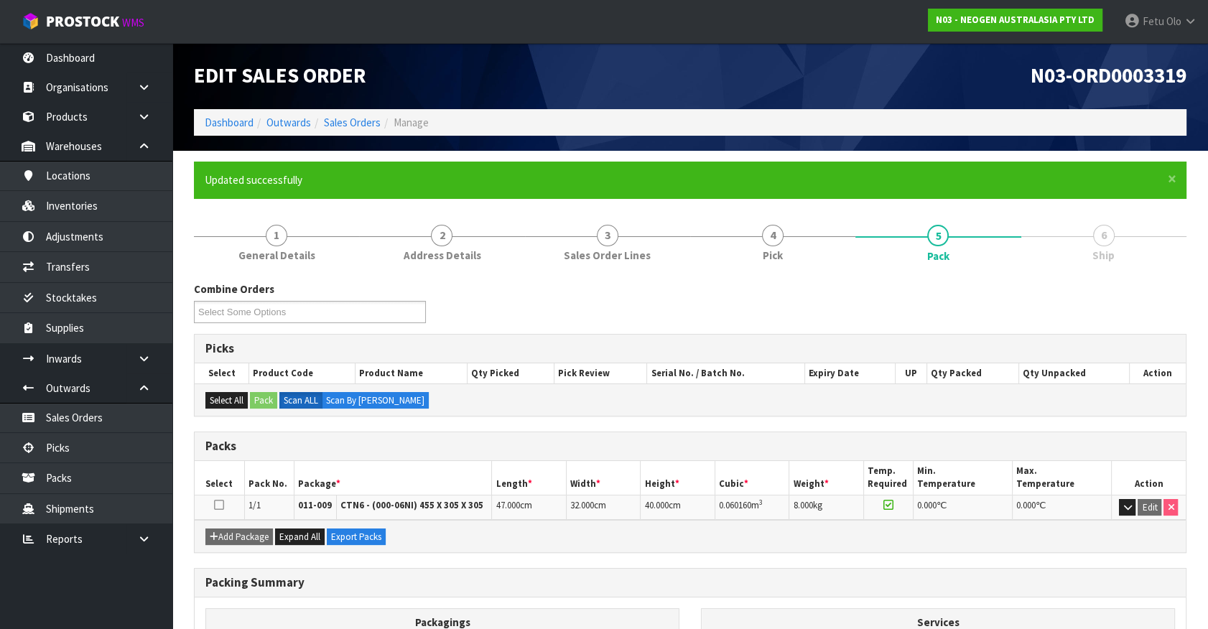
scroll to position [162, 0]
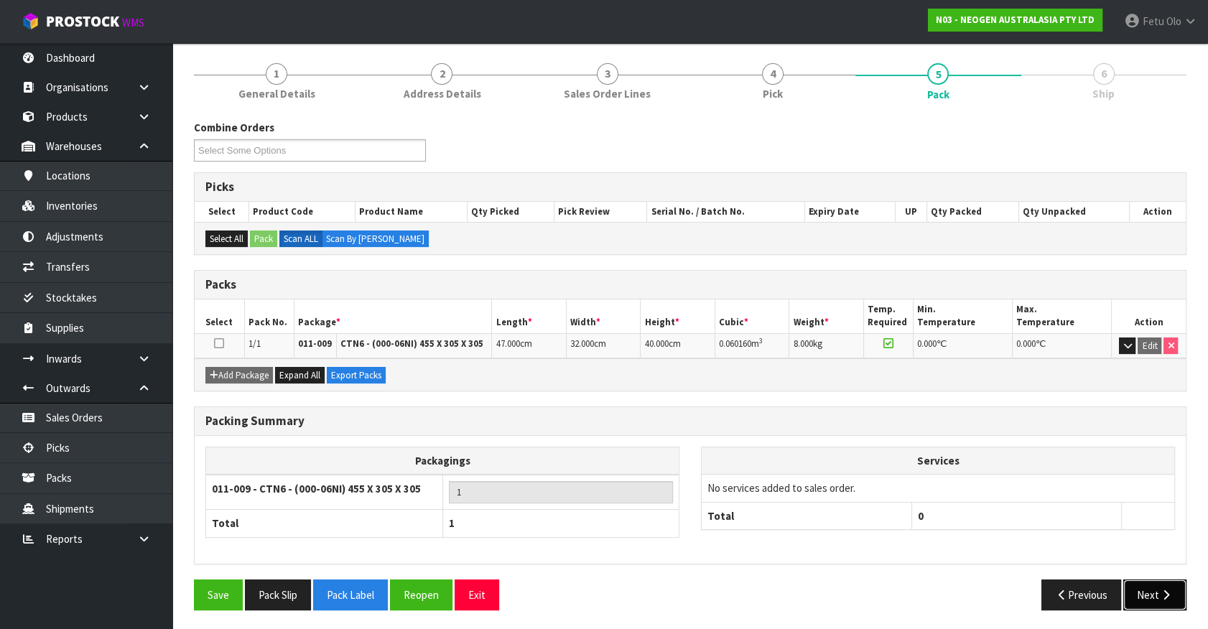
click at [1144, 581] on button "Next" at bounding box center [1155, 595] width 63 height 31
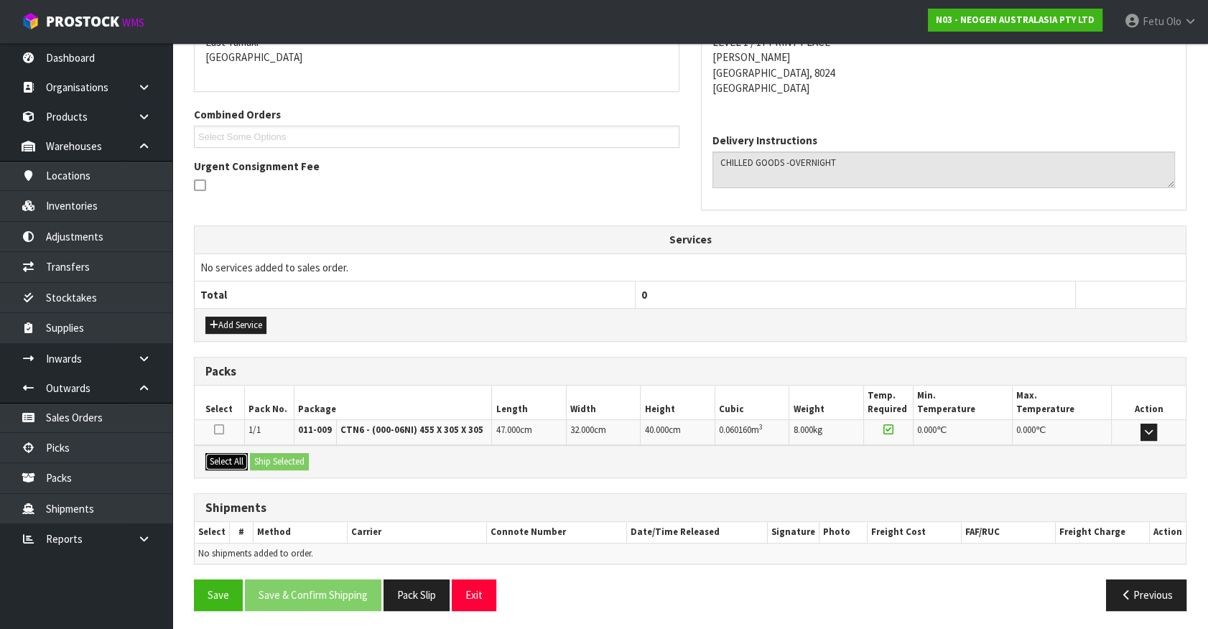
click at [218, 458] on button "Select All" at bounding box center [226, 461] width 42 height 17
click at [279, 461] on button "Ship Selected" at bounding box center [279, 461] width 59 height 17
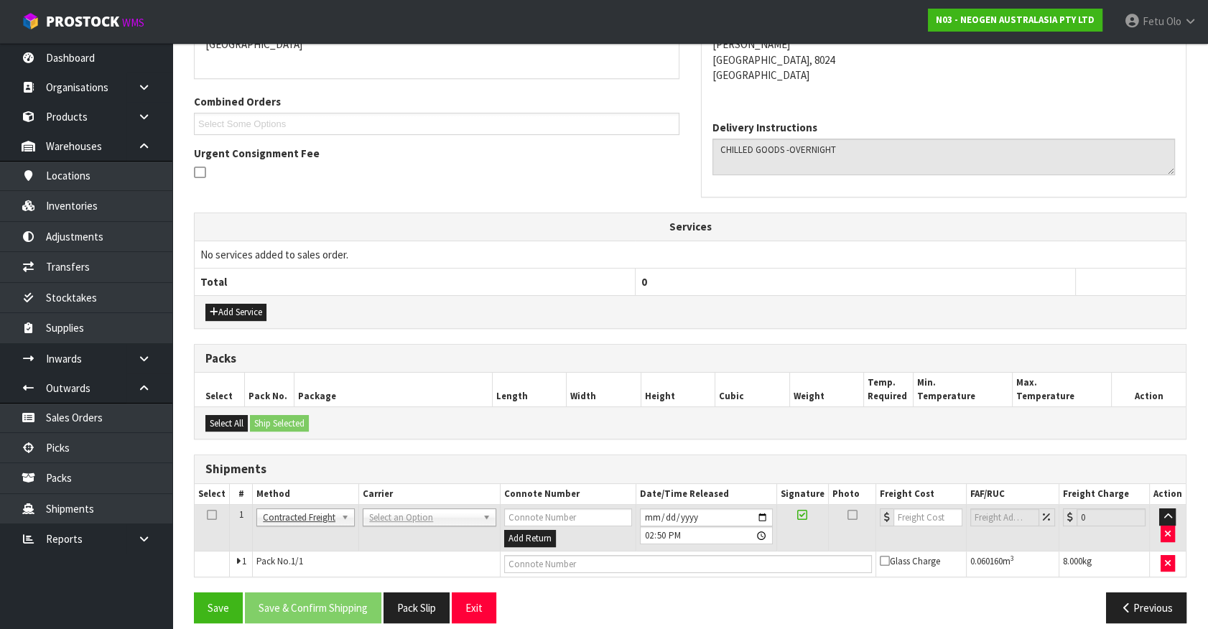
scroll to position [344, 0]
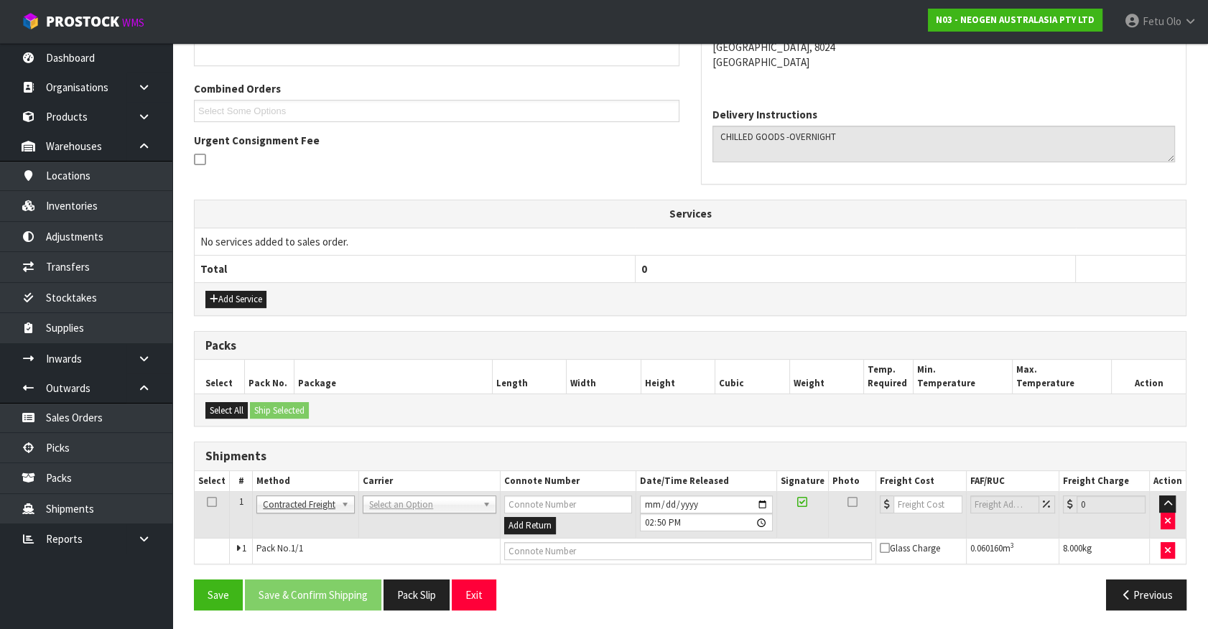
click at [405, 516] on td "ANGEL - ANGEL TRANSPORT [PERSON_NAME] REMOVALS DEAEXPAKL - DEADLINE EXPRESS COU…" at bounding box center [430, 515] width 142 height 47
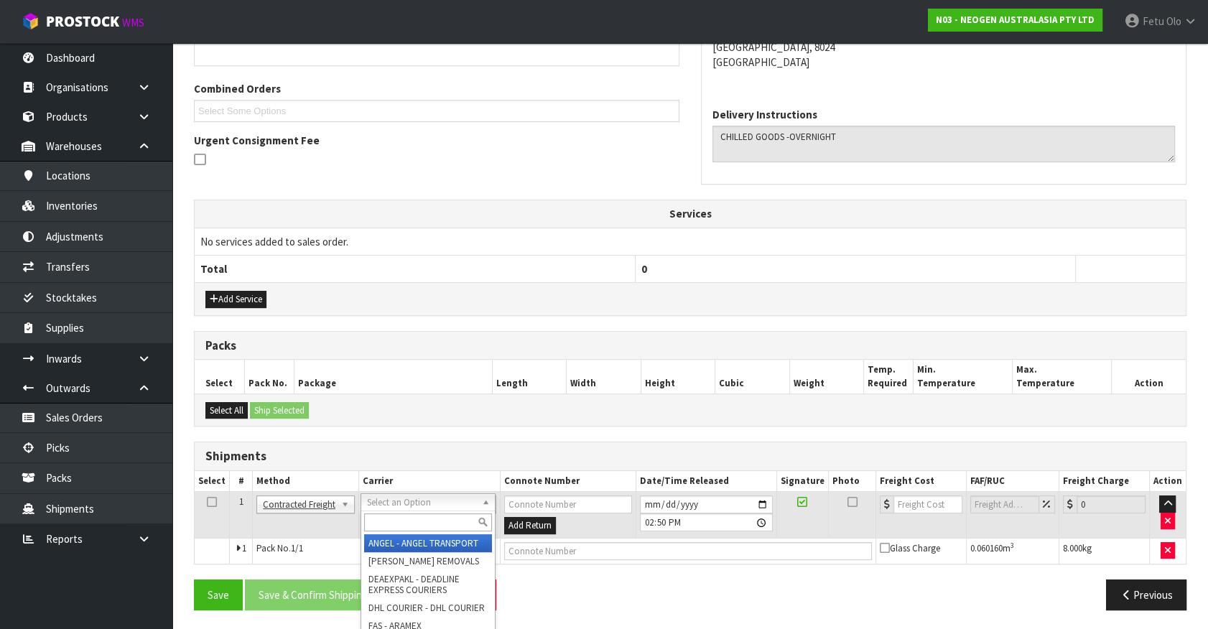
drag, startPoint x: 409, startPoint y: 503, endPoint x: 398, endPoint y: 524, distance: 24.4
click at [398, 524] on input "text" at bounding box center [427, 523] width 127 height 18
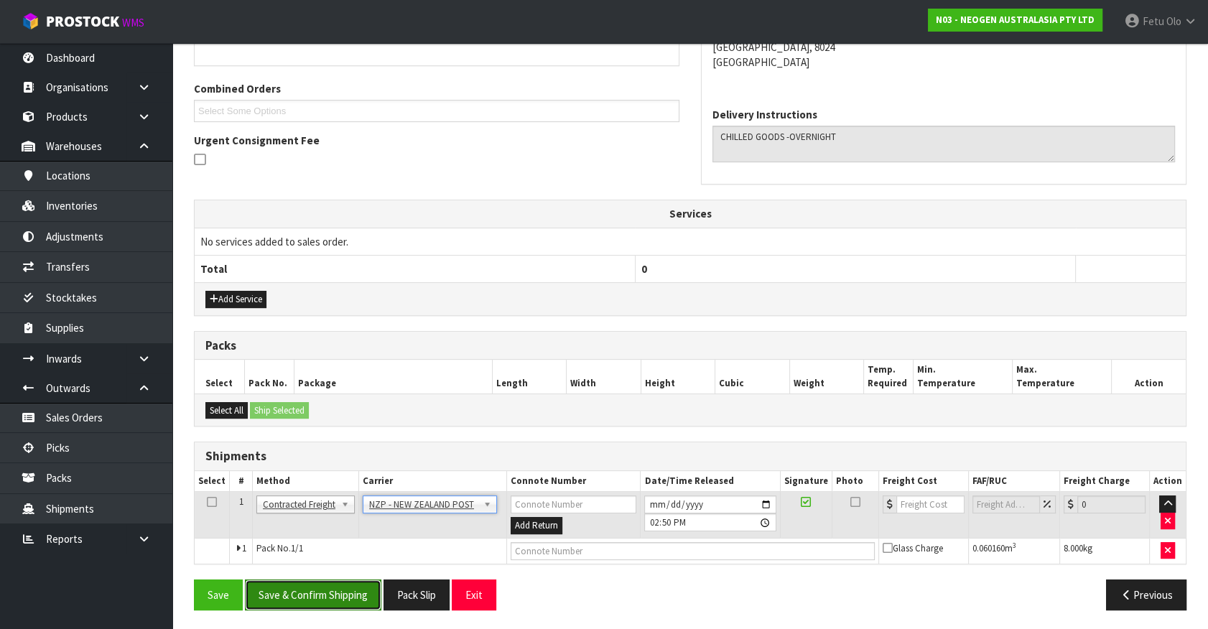
click at [328, 580] on button "Save & Confirm Shipping" at bounding box center [313, 595] width 136 height 31
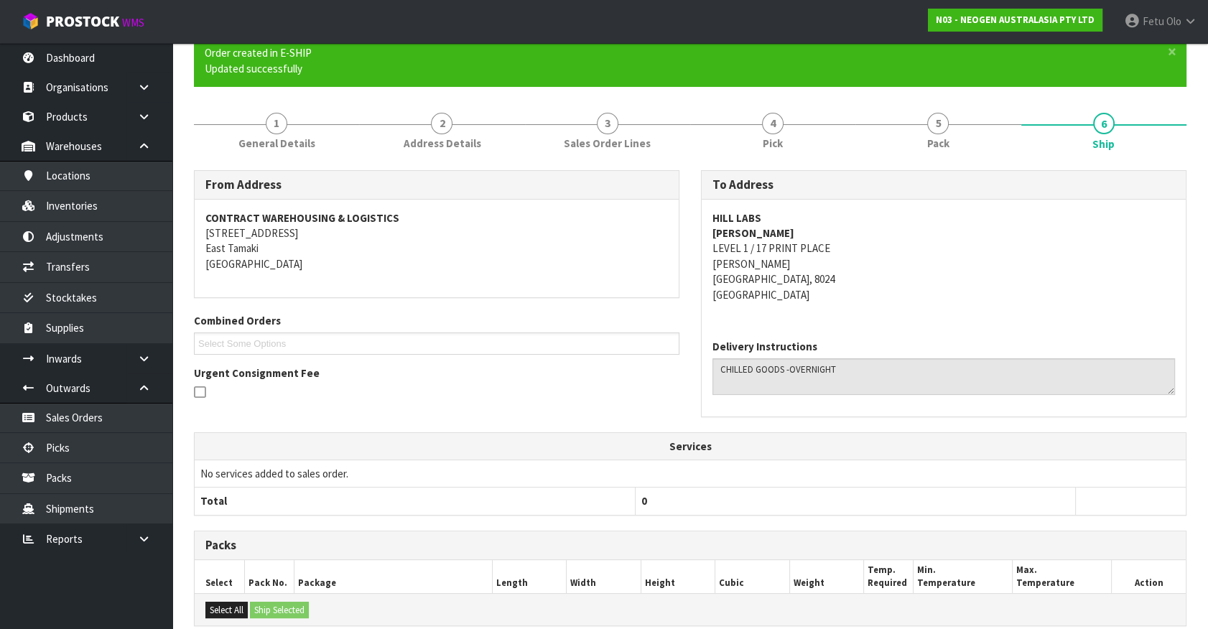
scroll to position [323, 0]
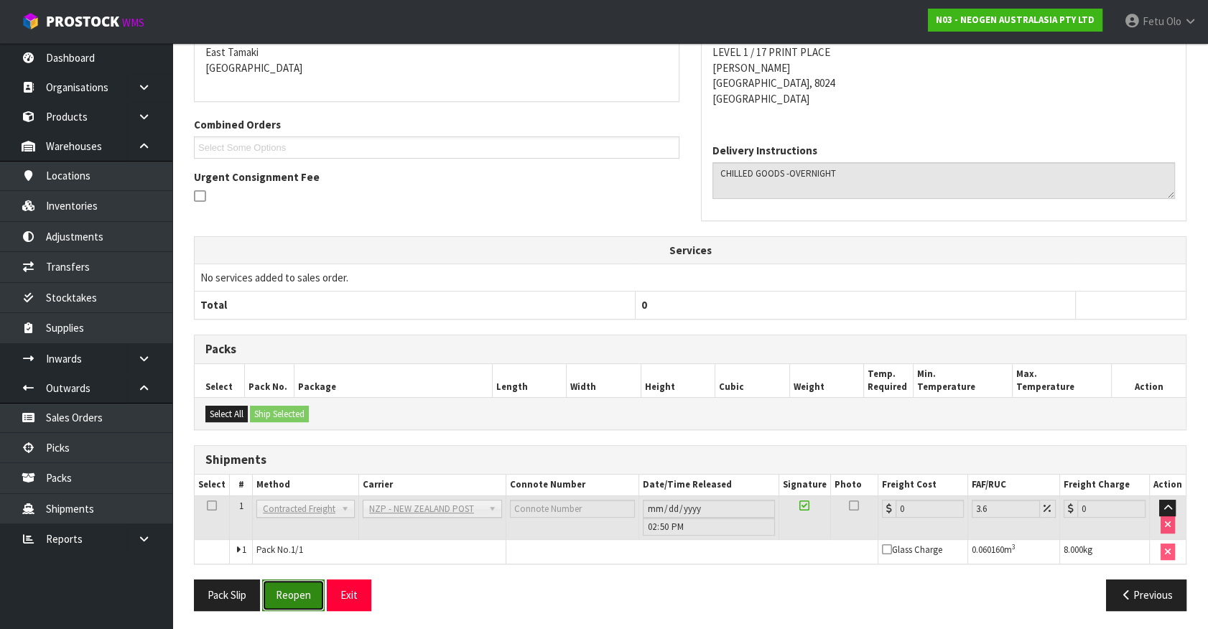
click at [275, 584] on button "Reopen" at bounding box center [293, 595] width 63 height 31
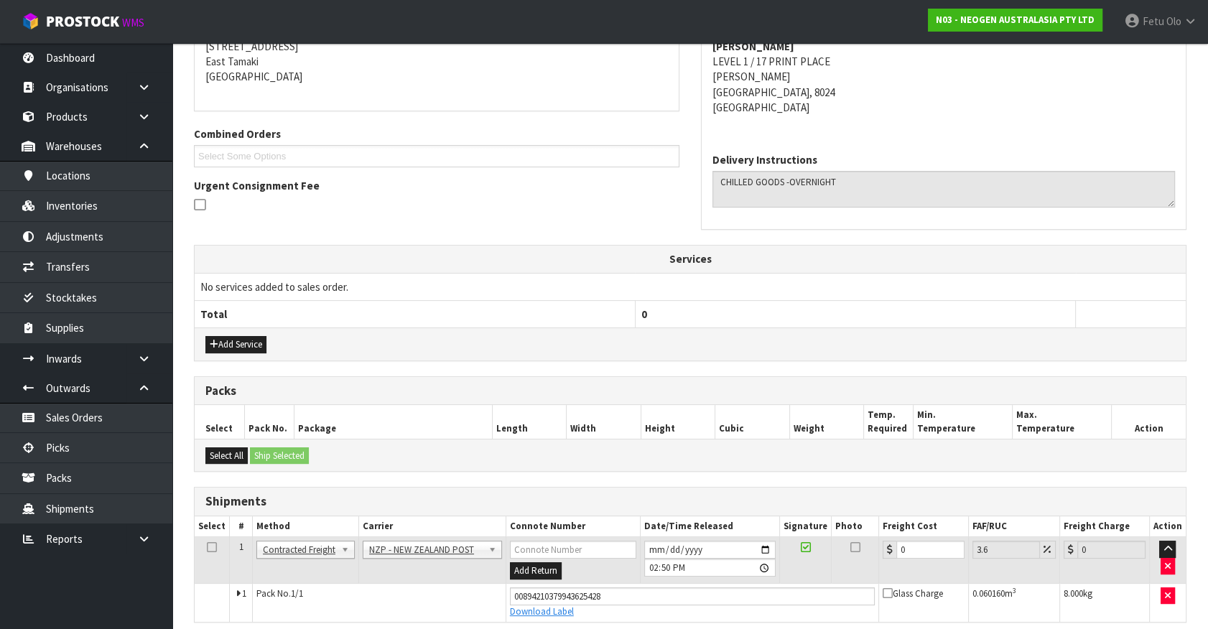
scroll to position [357, 0]
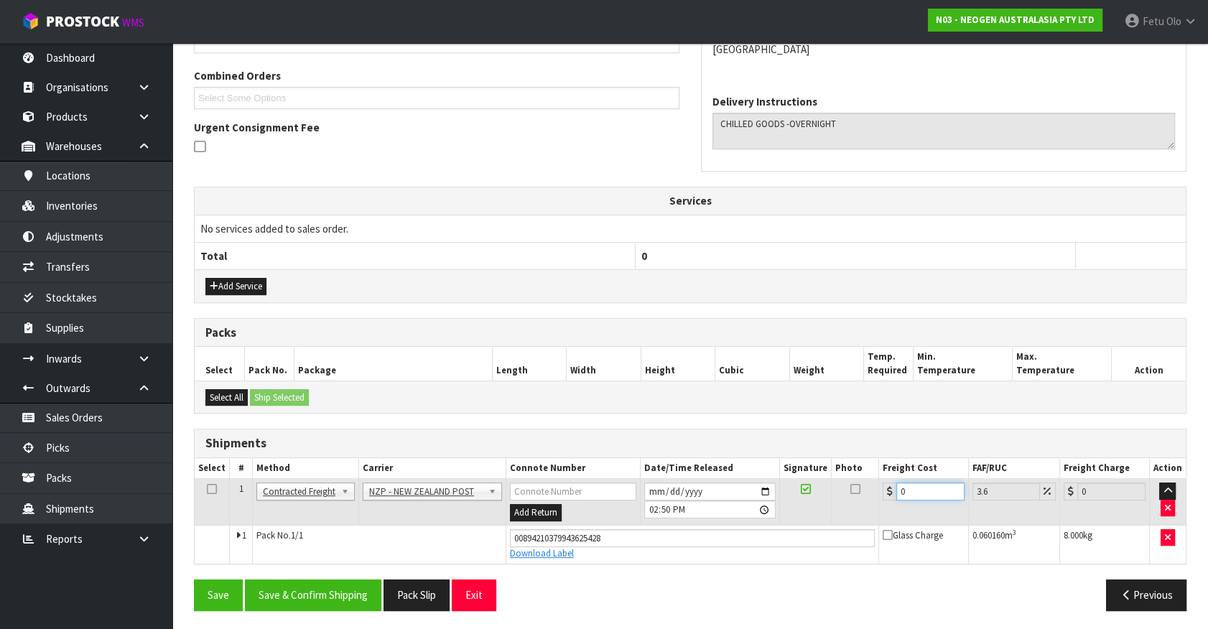
drag, startPoint x: 915, startPoint y: 494, endPoint x: 745, endPoint y: 536, distance: 175.3
click at [745, 536] on tbody "1 Client Local Pickup Customer Local Pickup Company Freight Contracted Freight …" at bounding box center [690, 521] width 991 height 85
click at [353, 588] on button "Save & Confirm Shipping" at bounding box center [313, 595] width 136 height 31
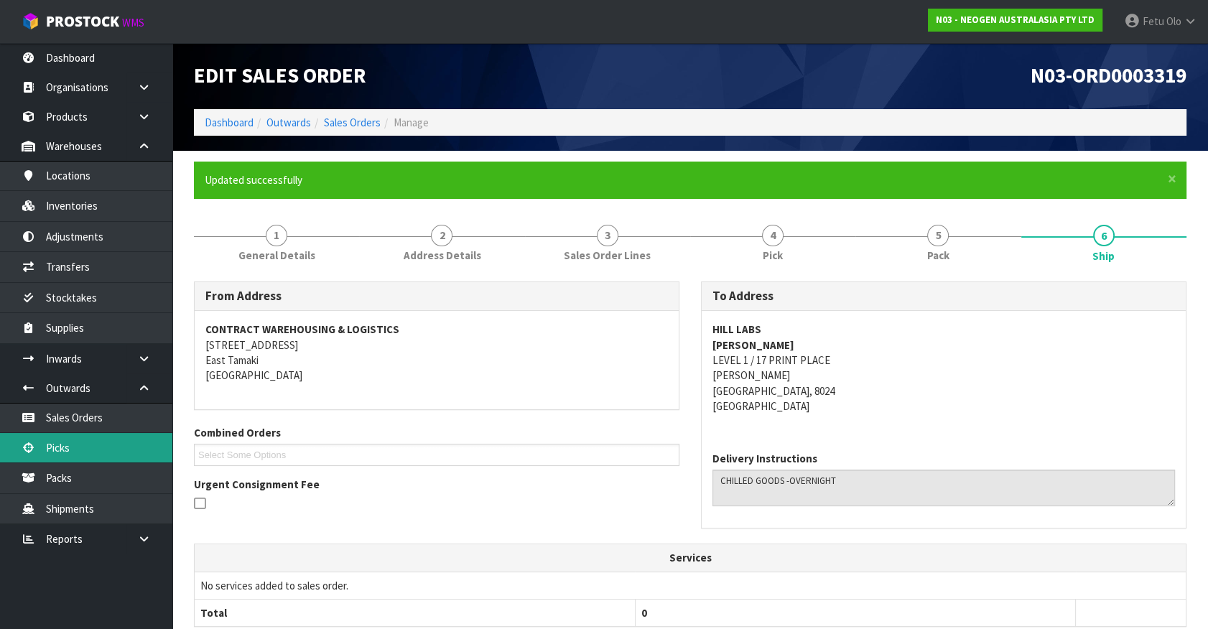
scroll to position [261, 0]
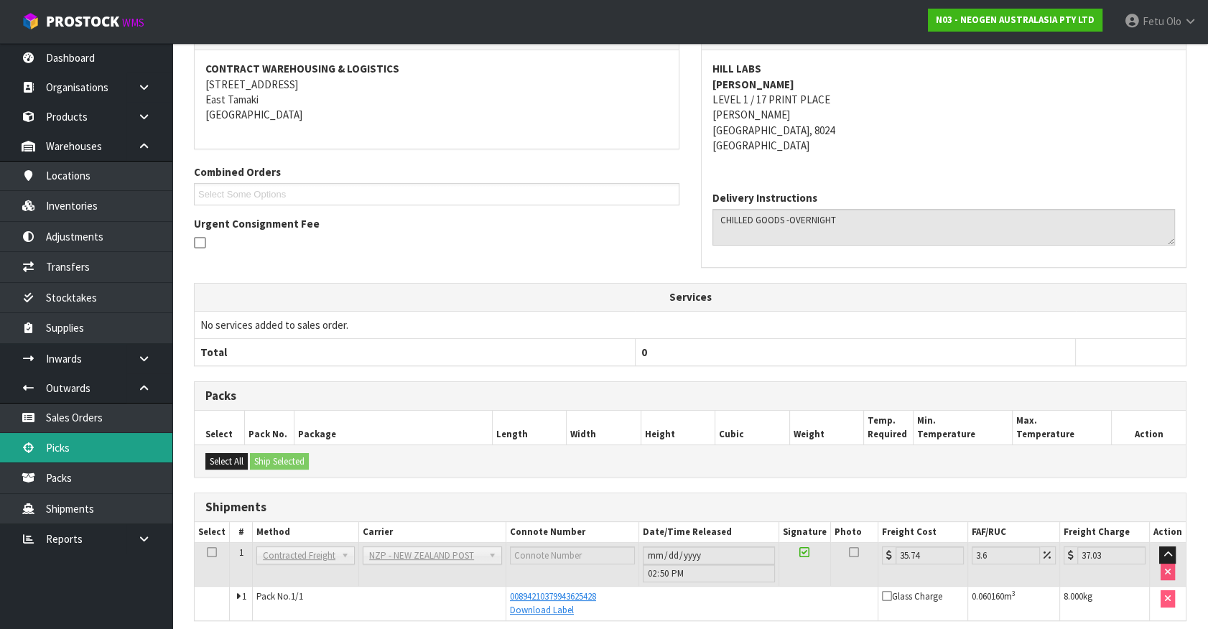
click at [93, 448] on link "Picks" at bounding box center [86, 447] width 172 height 29
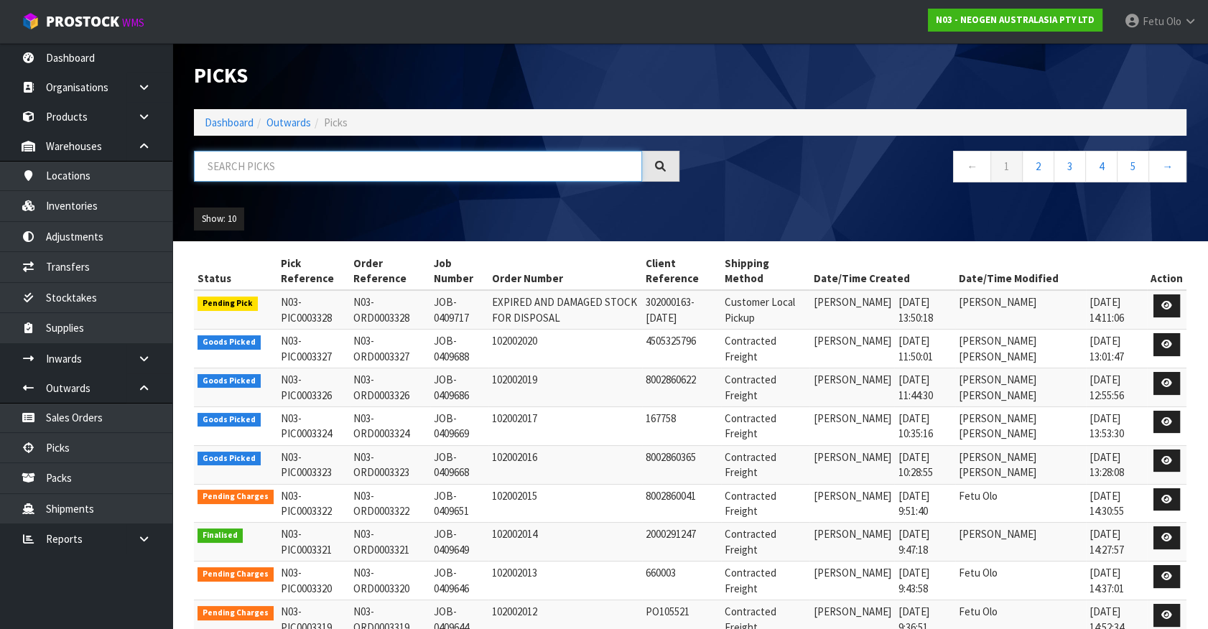
click at [346, 169] on input "text" at bounding box center [418, 166] width 448 height 31
drag, startPoint x: 346, startPoint y: 169, endPoint x: 340, endPoint y: 179, distance: 11.6
click at [343, 176] on input "text" at bounding box center [418, 166] width 448 height 31
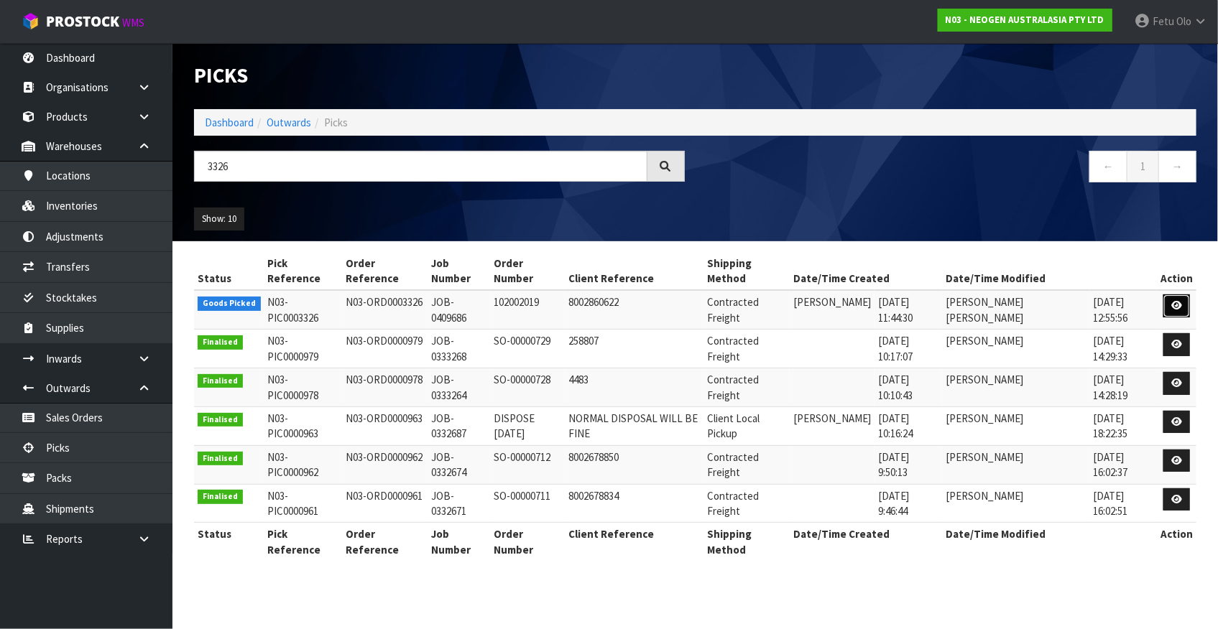
click at [1185, 295] on link at bounding box center [1176, 306] width 27 height 23
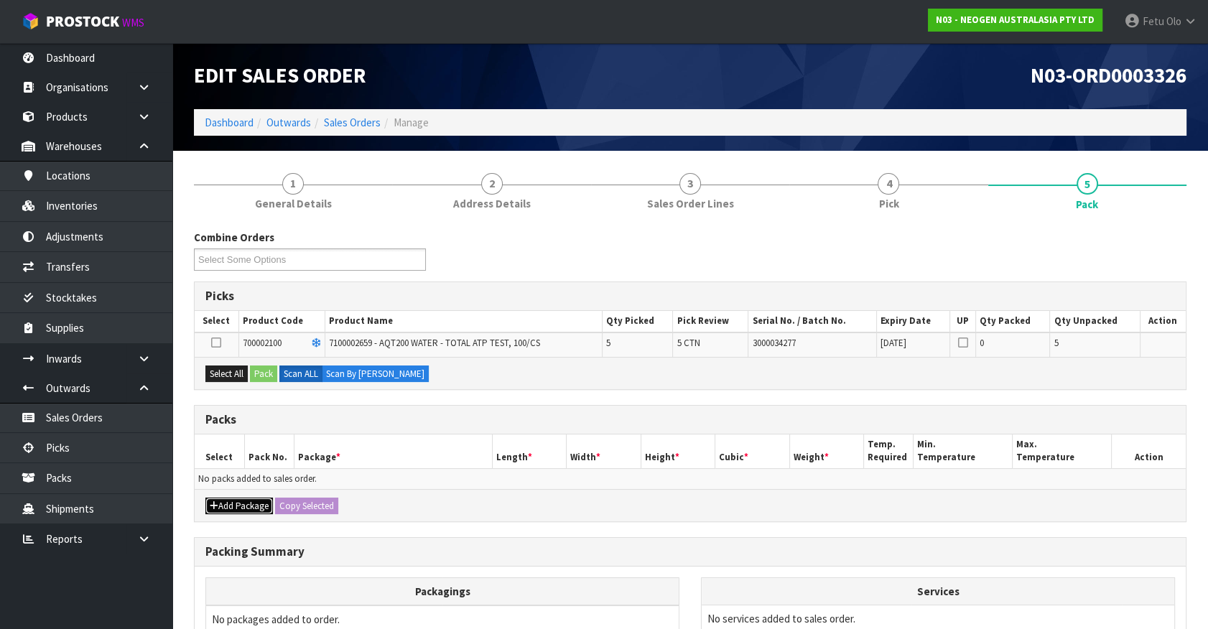
click at [228, 500] on button "Add Package" at bounding box center [239, 506] width 68 height 17
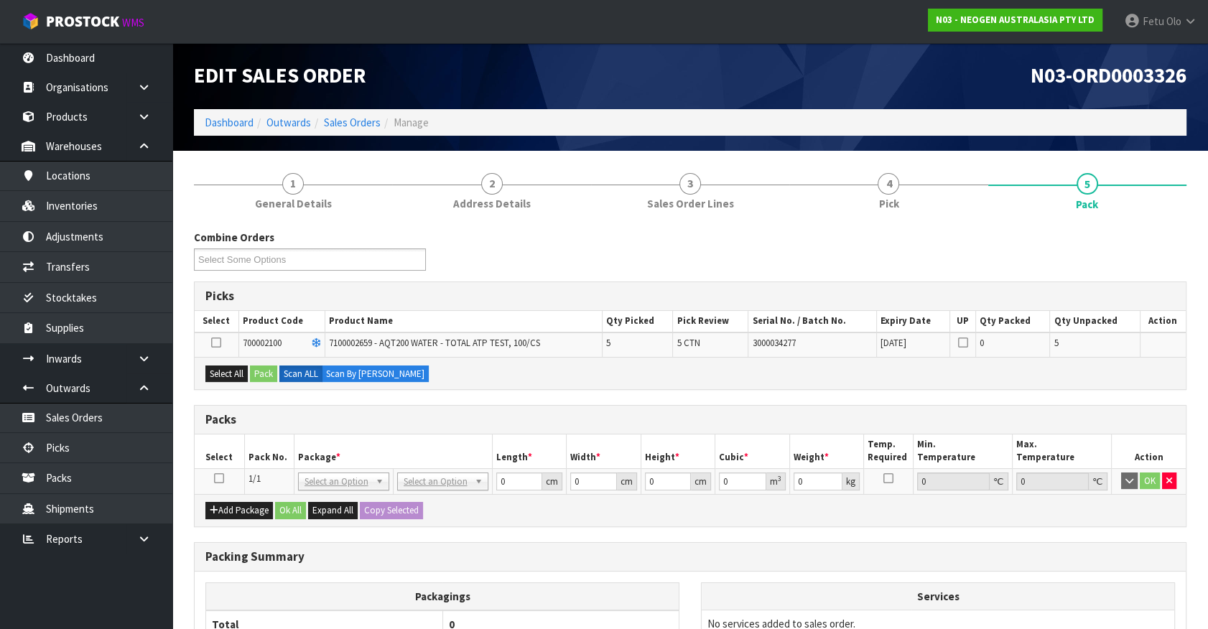
click at [218, 478] on icon at bounding box center [219, 478] width 10 height 1
click at [237, 366] on button "Select All" at bounding box center [226, 374] width 42 height 17
click at [257, 367] on button "Pack" at bounding box center [263, 374] width 27 height 17
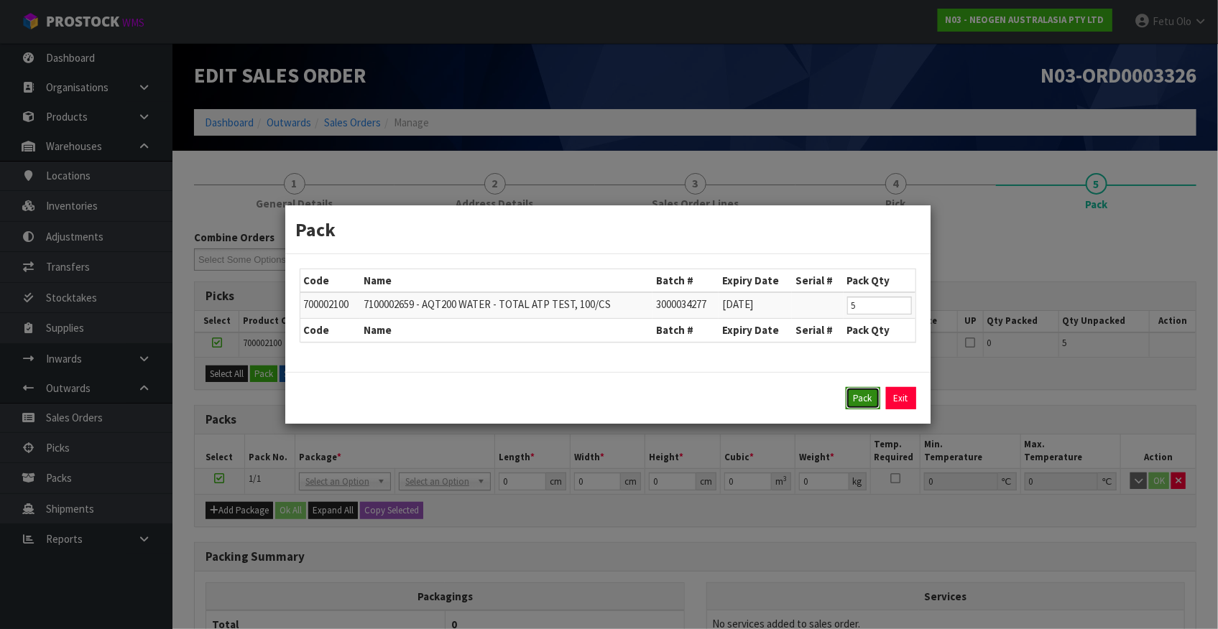
click at [854, 396] on button "Pack" at bounding box center [863, 398] width 34 height 23
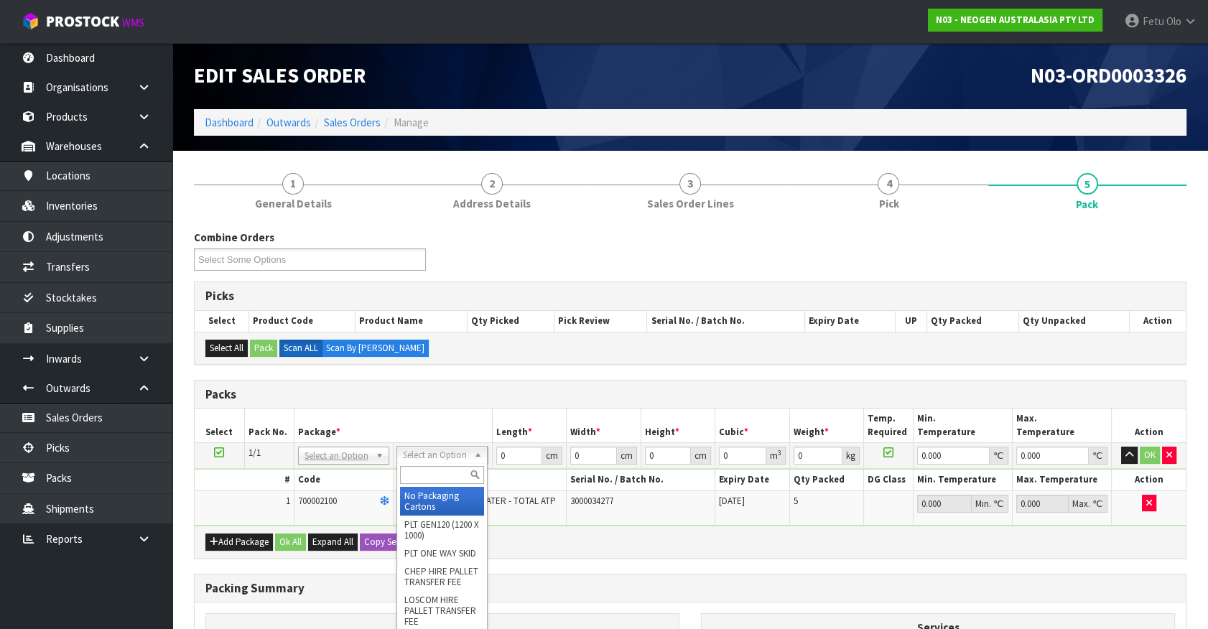
click at [432, 470] on input "text" at bounding box center [442, 475] width 84 height 18
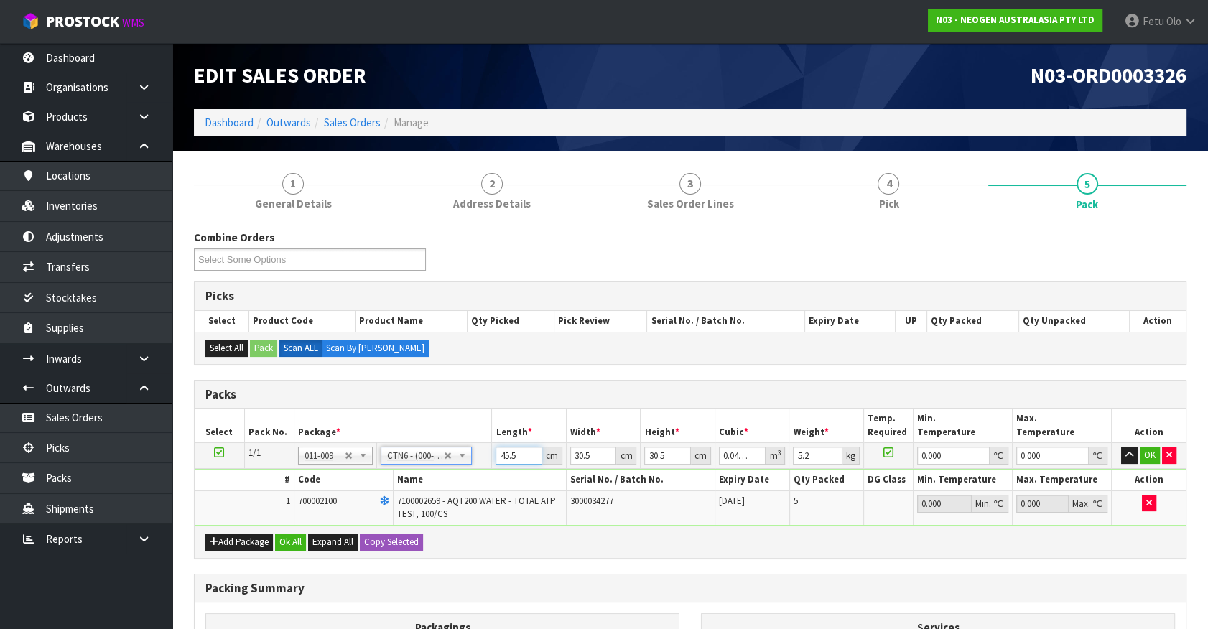
drag, startPoint x: 521, startPoint y: 459, endPoint x: 460, endPoint y: 478, distance: 63.9
click at [460, 478] on tbody "1/1 NONE 007-001 007-002 007-004 007-009 007-013 007-014 007-015 007-017 007-01…" at bounding box center [690, 484] width 991 height 83
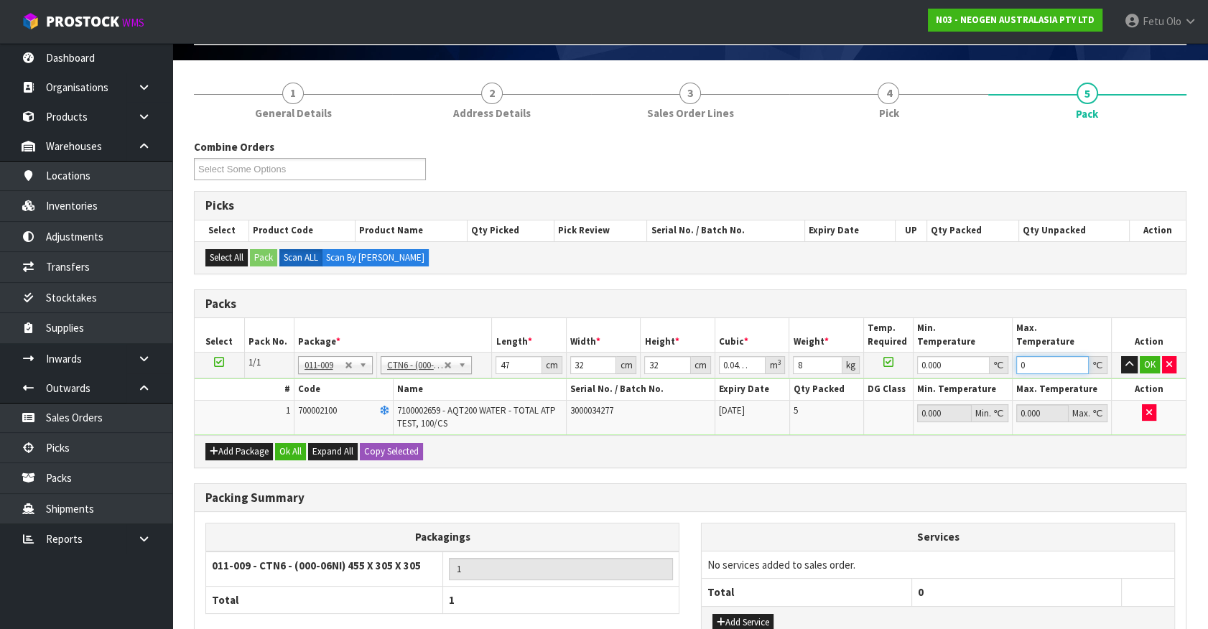
scroll to position [198, 0]
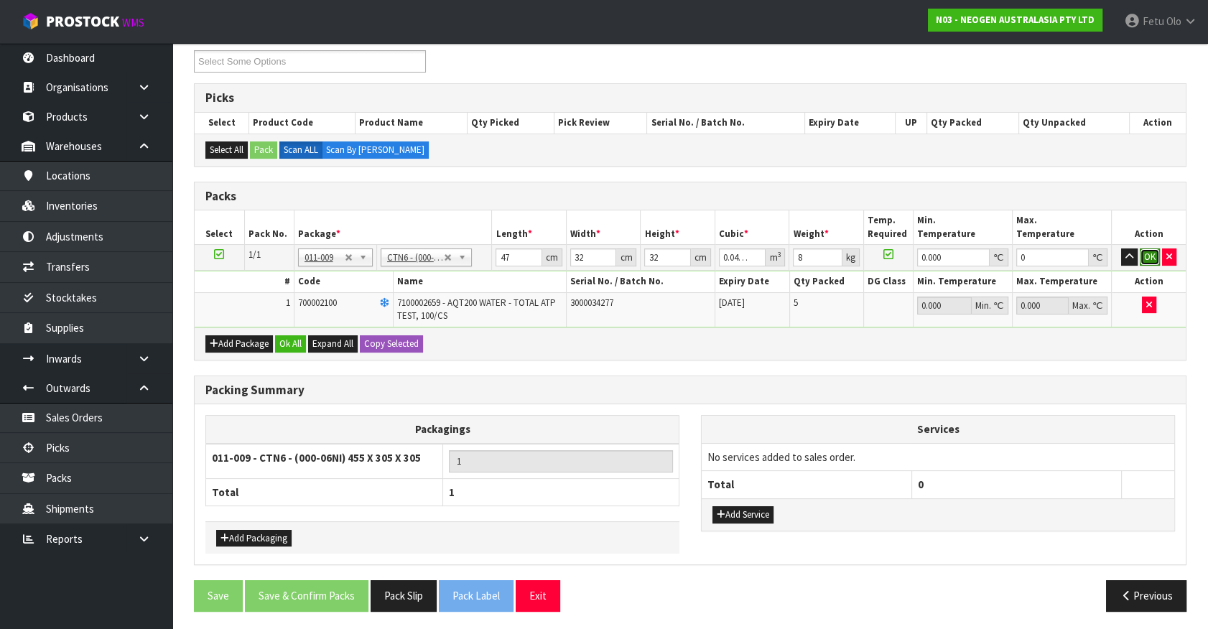
click at [1149, 258] on button "OK" at bounding box center [1150, 257] width 20 height 17
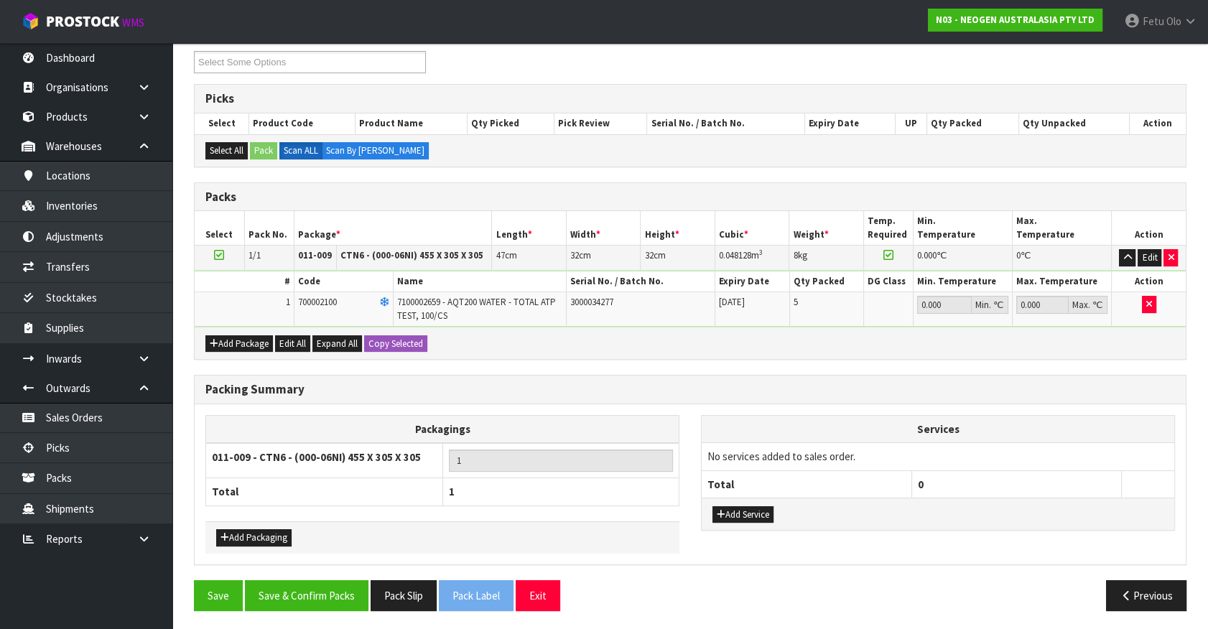
click at [323, 608] on div "Save Save & Confirm Packs Pack Slip Pack Label Exit Previous" at bounding box center [690, 601] width 1014 height 42
click at [325, 602] on button "Save & Confirm Packs" at bounding box center [307, 595] width 124 height 31
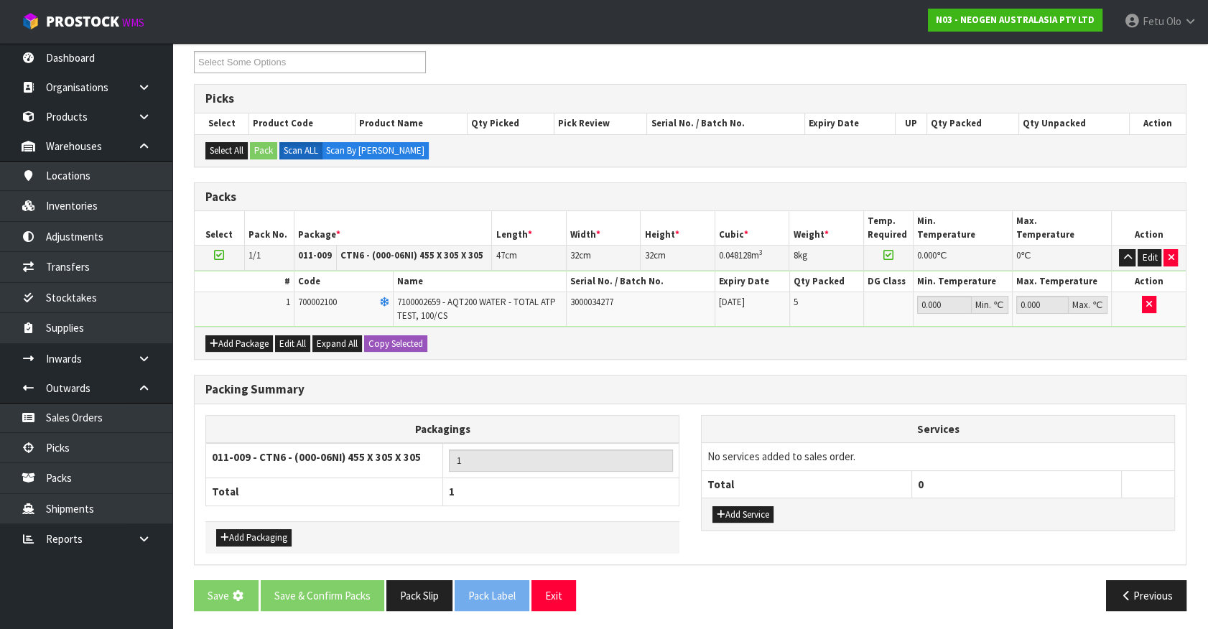
scroll to position [0, 0]
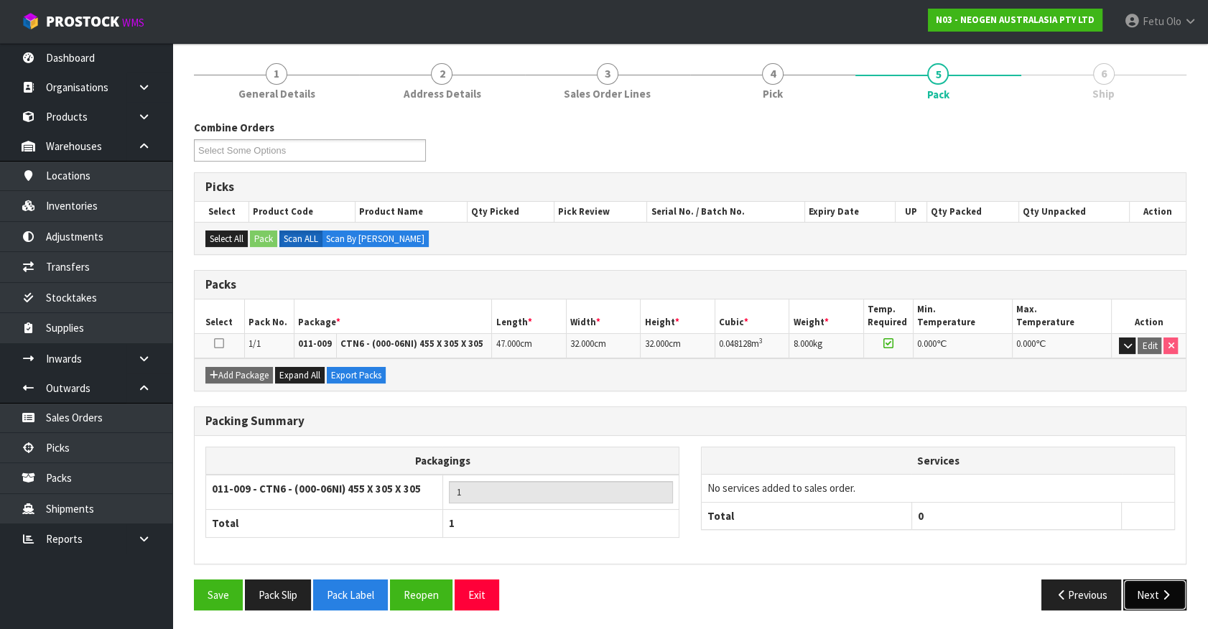
click at [1164, 604] on button "Next" at bounding box center [1155, 595] width 63 height 31
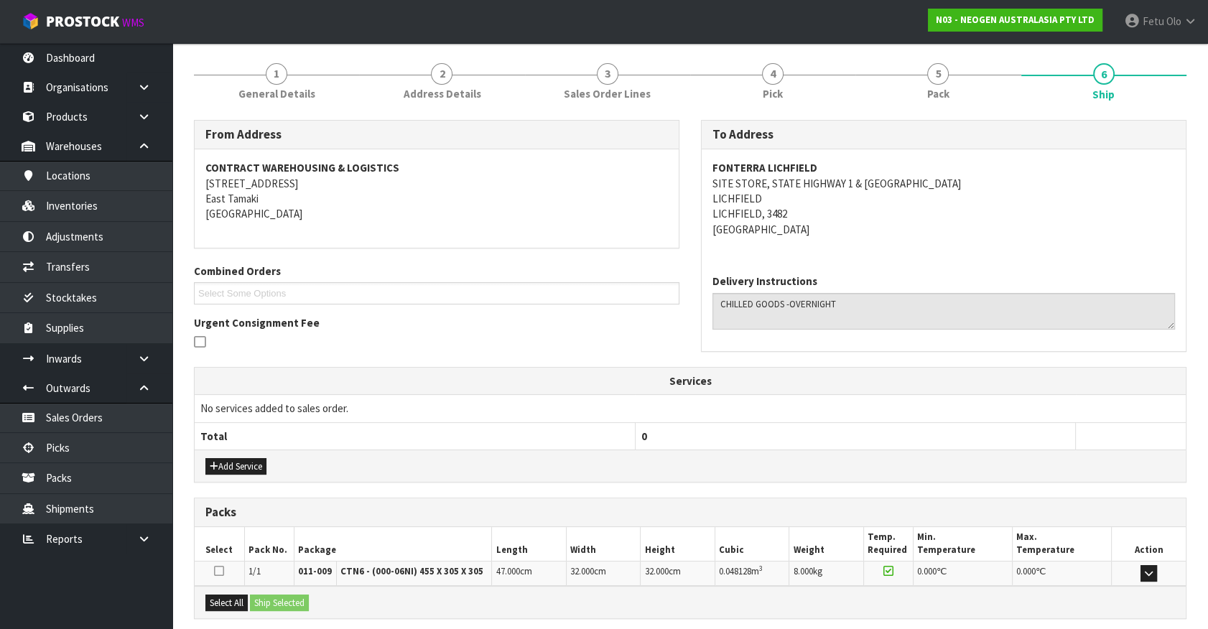
scroll to position [302, 0]
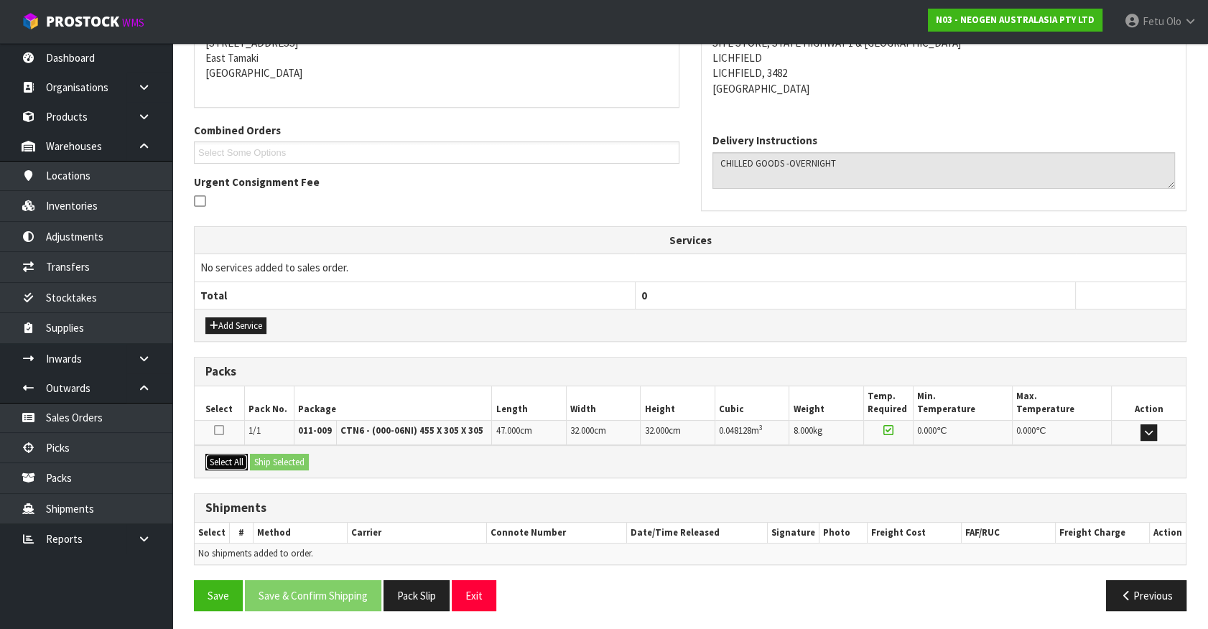
click at [244, 466] on button "Select All" at bounding box center [226, 462] width 42 height 17
click at [263, 463] on button "Ship Selected" at bounding box center [279, 462] width 59 height 17
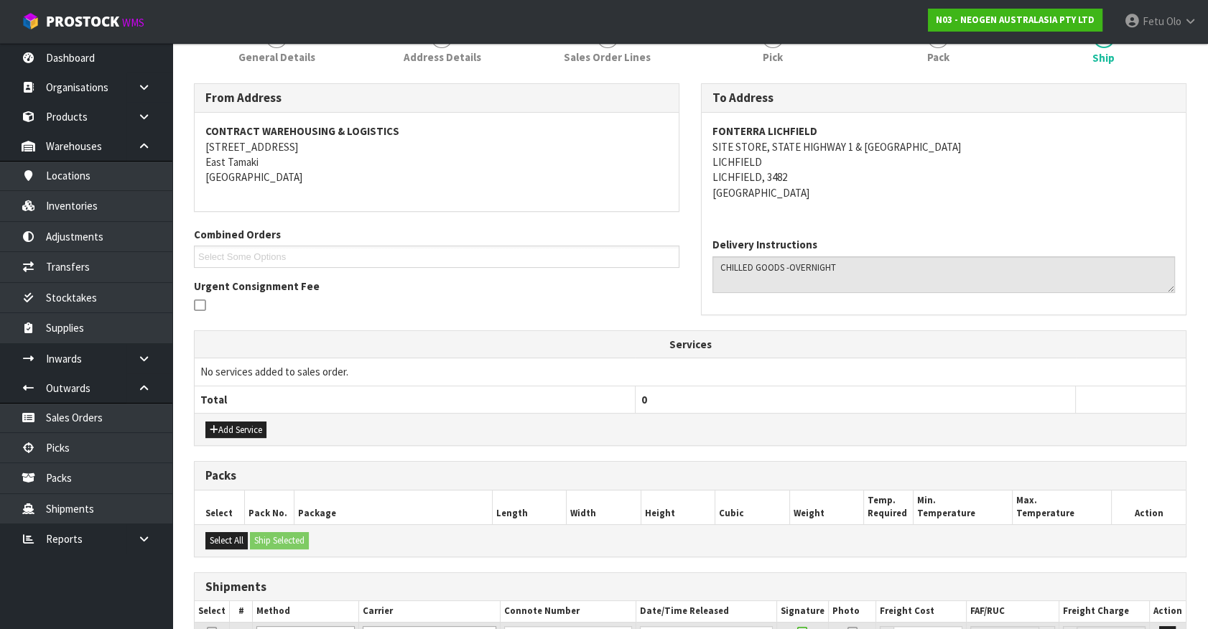
scroll to position [42, 0]
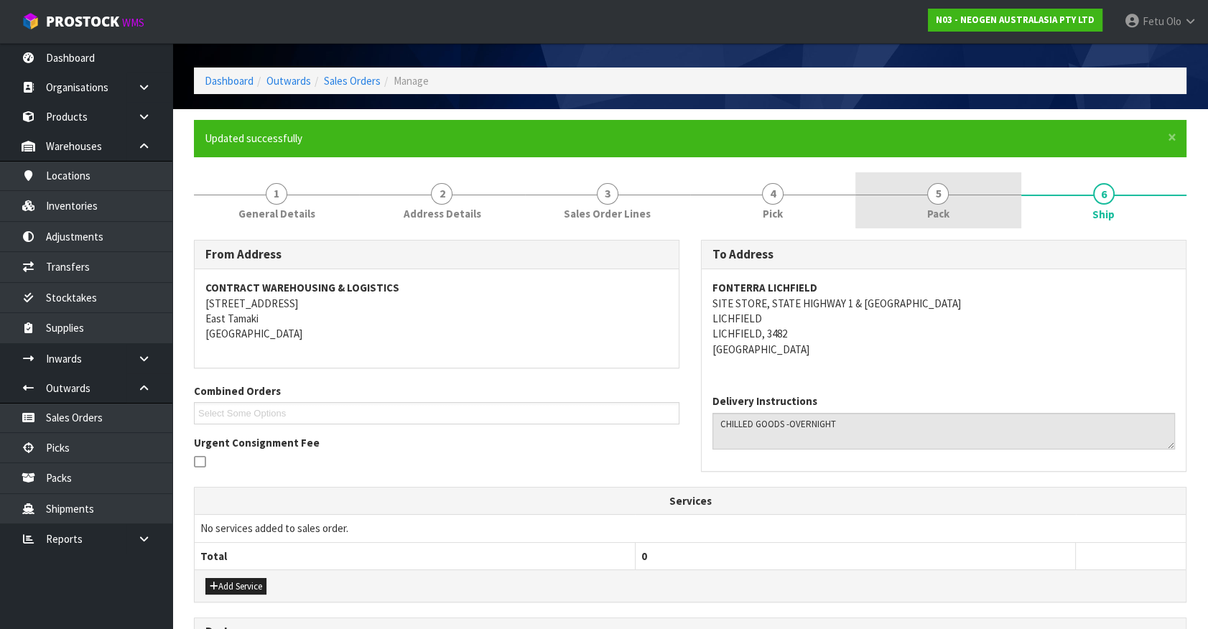
click at [937, 190] on span "5" at bounding box center [938, 194] width 22 height 22
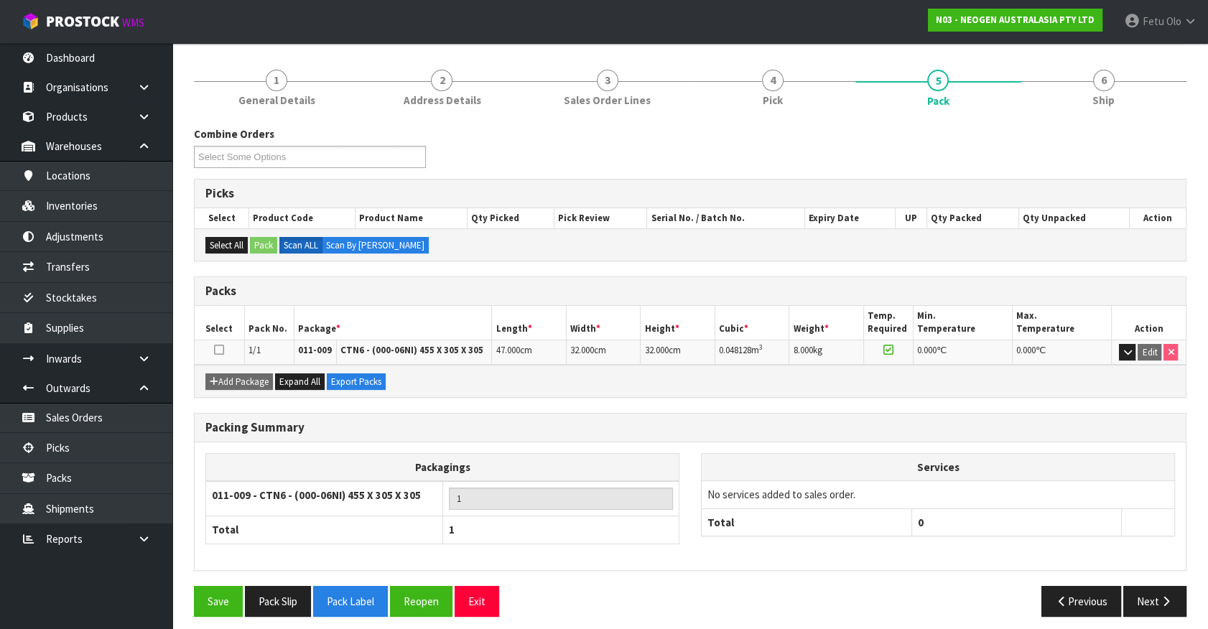
scroll to position [162, 0]
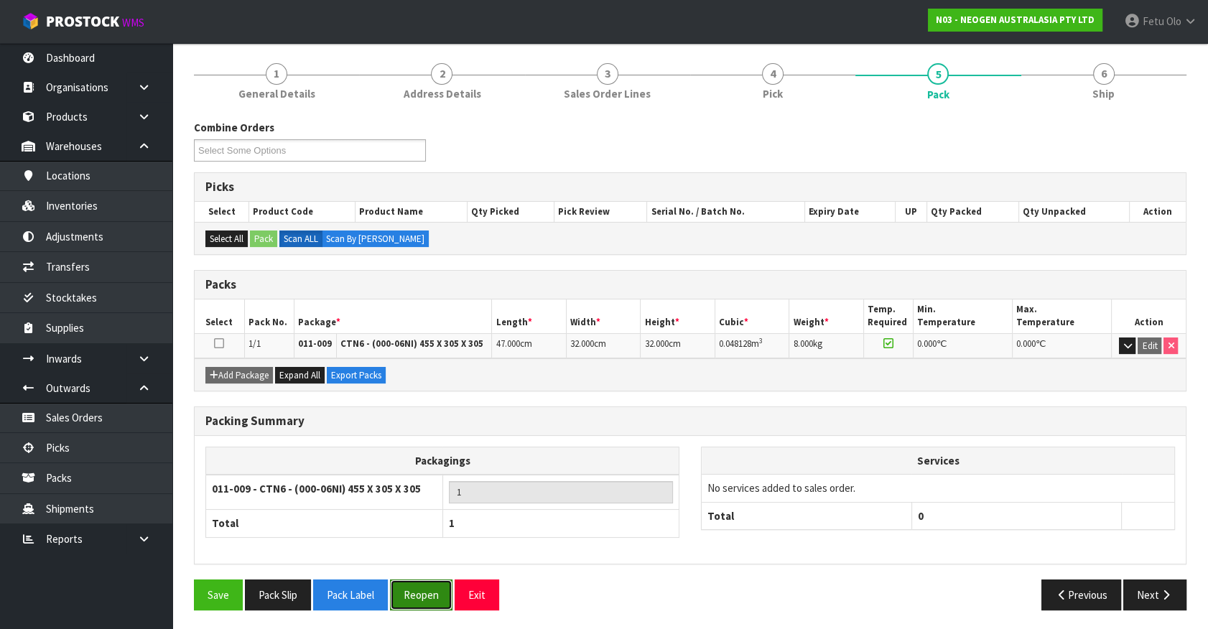
click at [412, 600] on button "Reopen" at bounding box center [421, 595] width 63 height 31
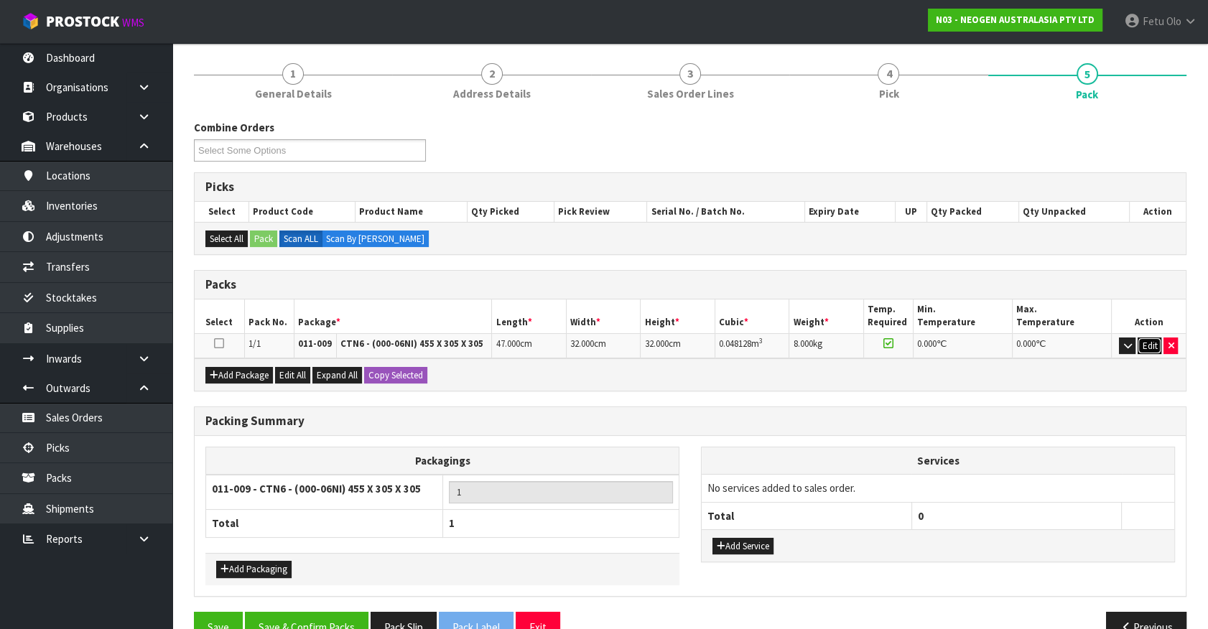
click at [1148, 342] on button "Edit" at bounding box center [1150, 346] width 24 height 17
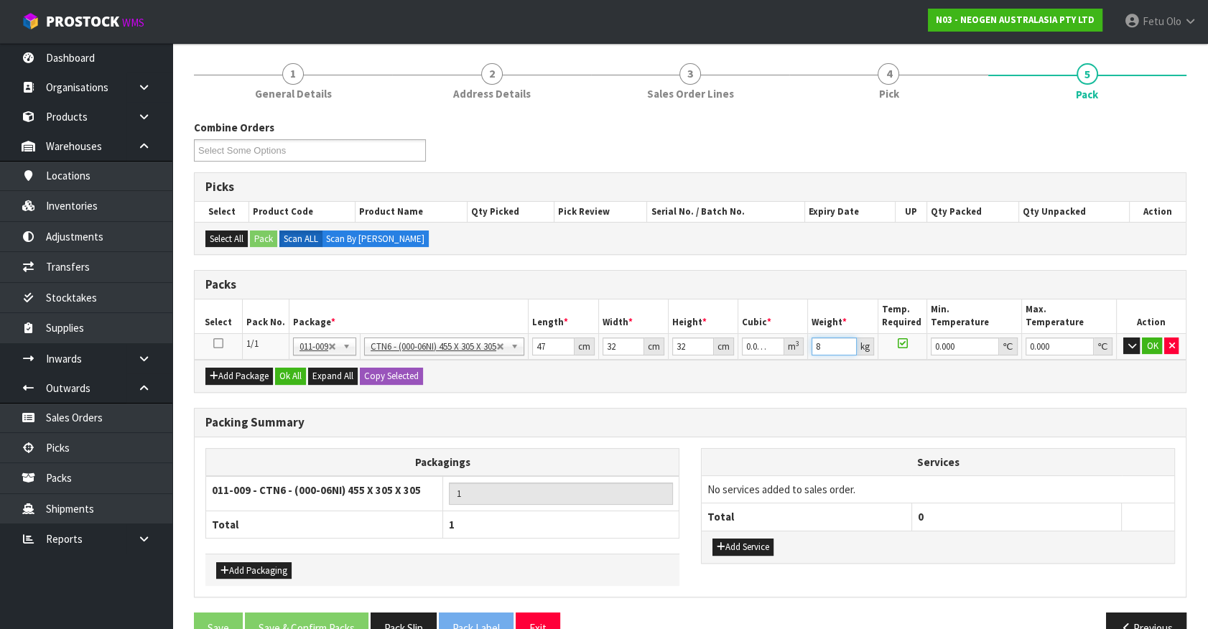
drag, startPoint x: 827, startPoint y: 345, endPoint x: 763, endPoint y: 373, distance: 69.8
click at [763, 373] on div "Packs Select Pack No. Package * Length * Width * Height * Cubic * Weight * Temp…" at bounding box center [690, 331] width 993 height 123
click button "OK" at bounding box center [1152, 346] width 20 height 17
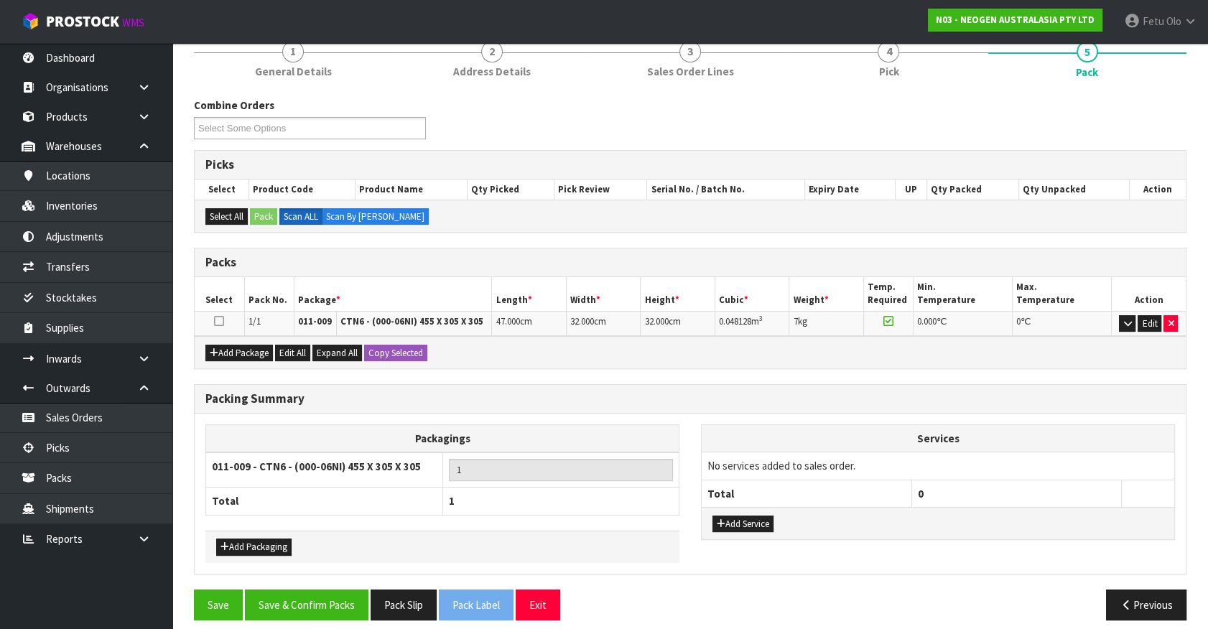
scroll to position [194, 0]
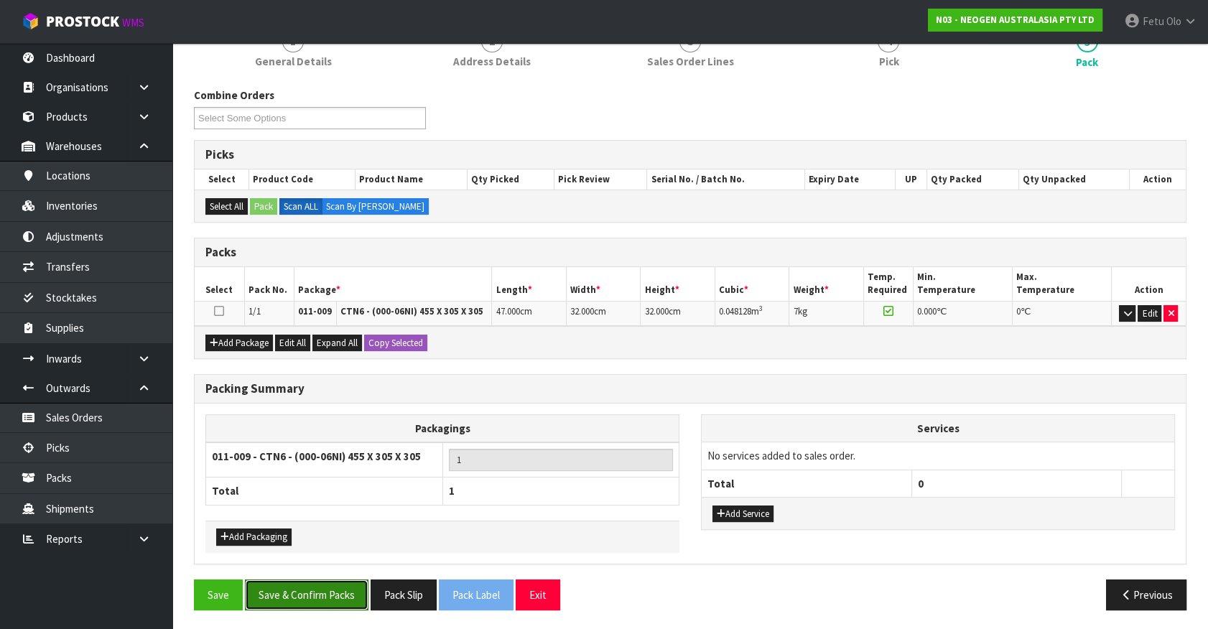
click at [300, 593] on button "Save & Confirm Packs" at bounding box center [307, 595] width 124 height 31
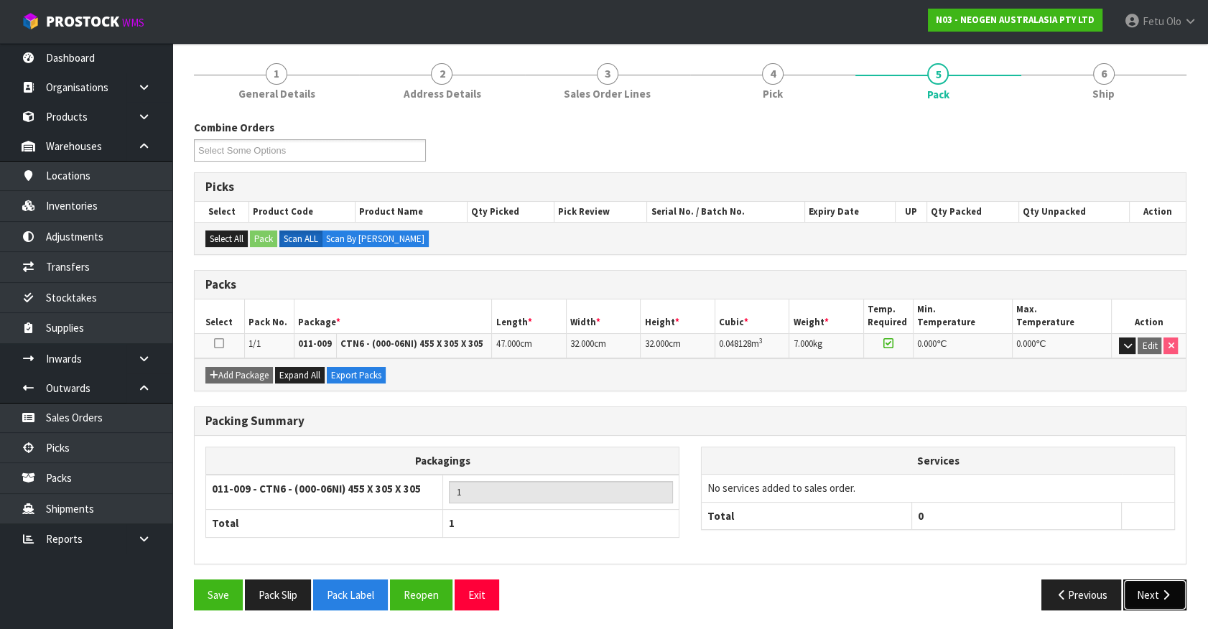
click at [1142, 592] on button "Next" at bounding box center [1155, 595] width 63 height 31
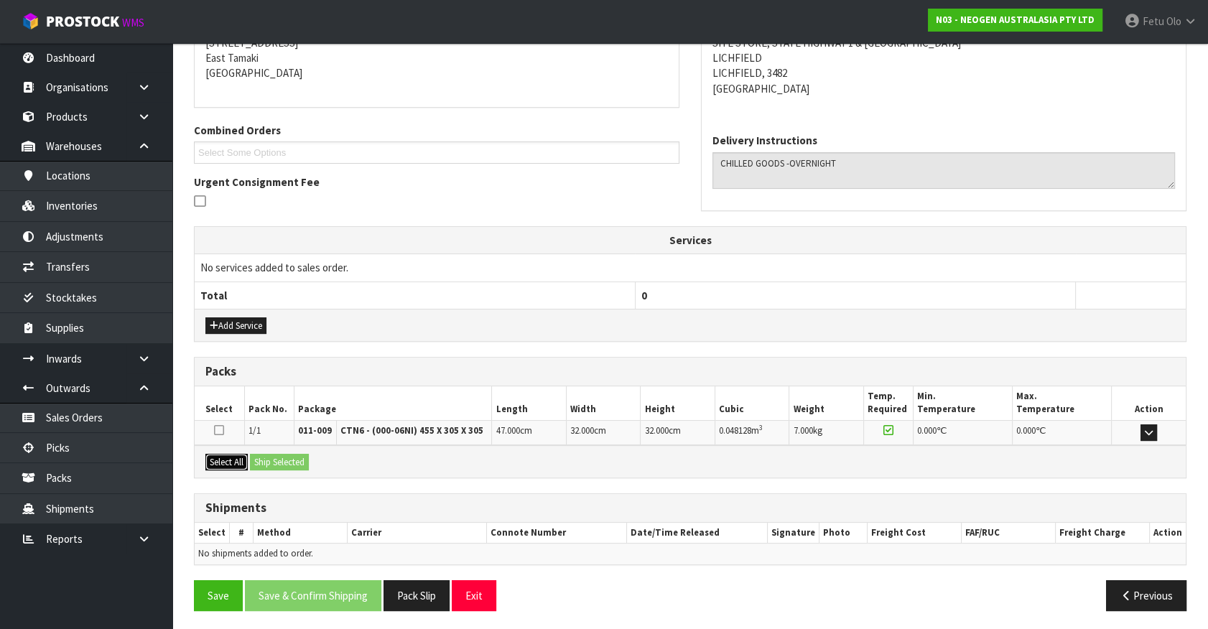
drag, startPoint x: 239, startPoint y: 458, endPoint x: 246, endPoint y: 458, distance: 7.9
click at [240, 458] on button "Select All" at bounding box center [226, 462] width 42 height 17
click at [283, 455] on button "Ship Selected" at bounding box center [279, 462] width 59 height 17
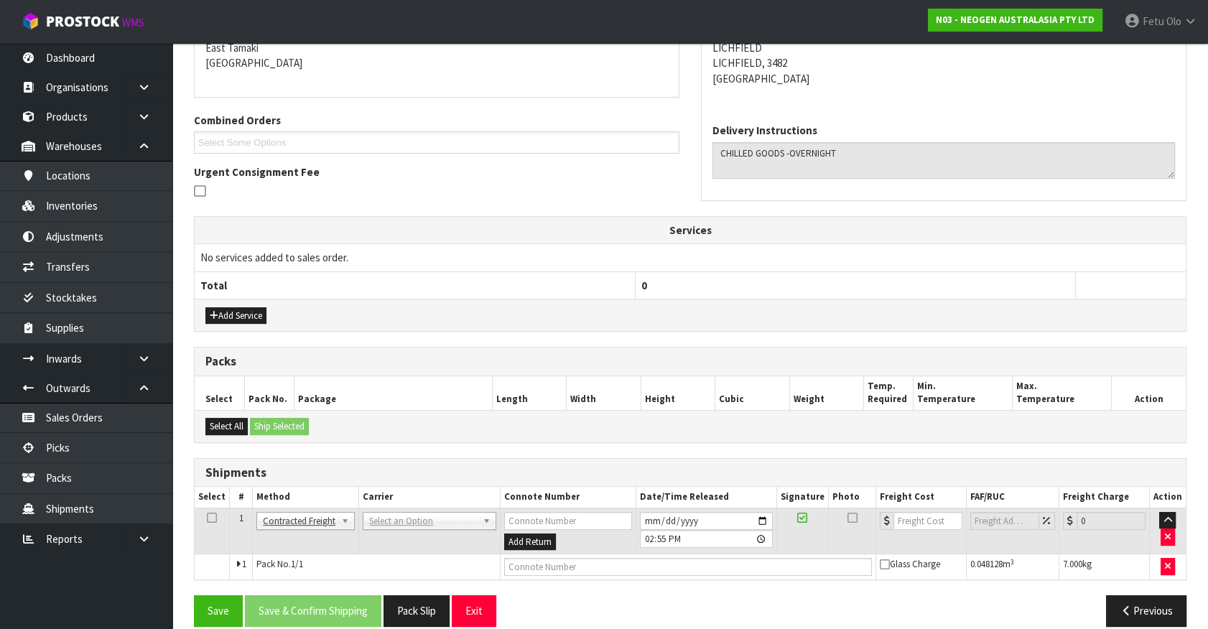
scroll to position [328, 0]
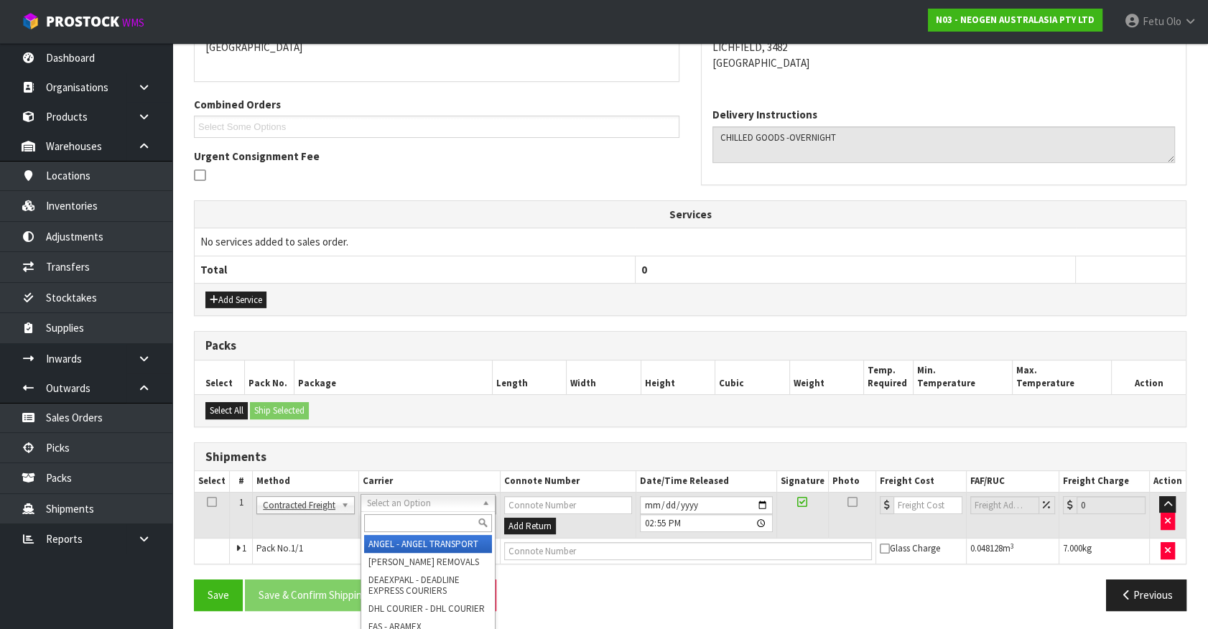
click at [384, 522] on input "text" at bounding box center [427, 523] width 127 height 18
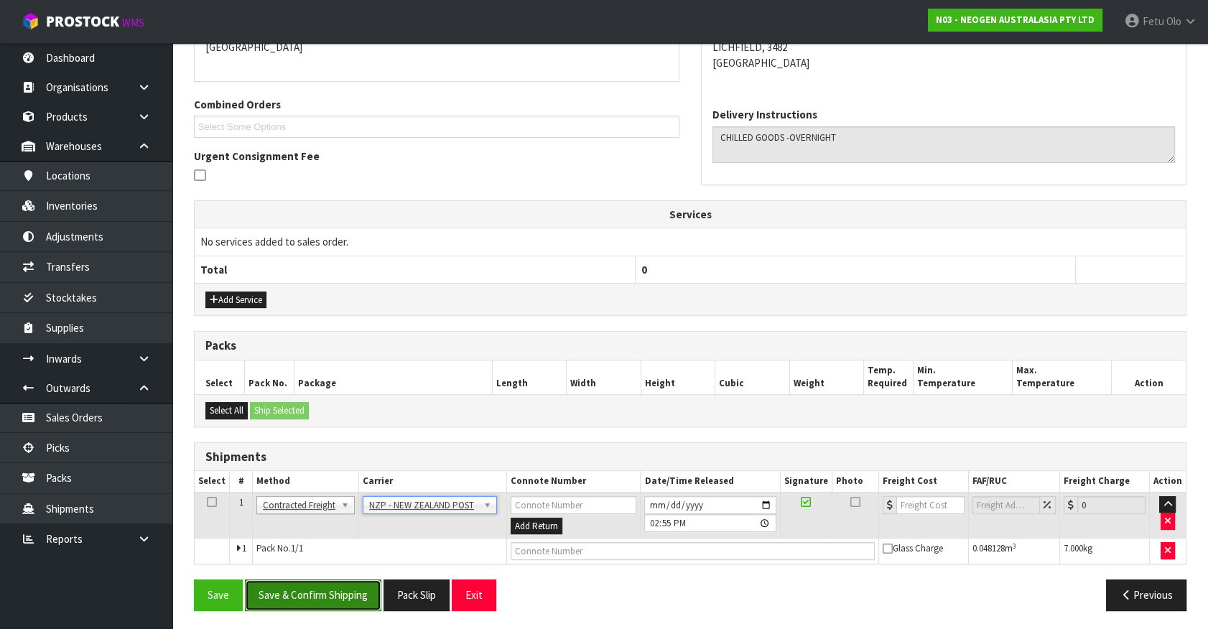
click at [323, 592] on button "Save & Confirm Shipping" at bounding box center [313, 595] width 136 height 31
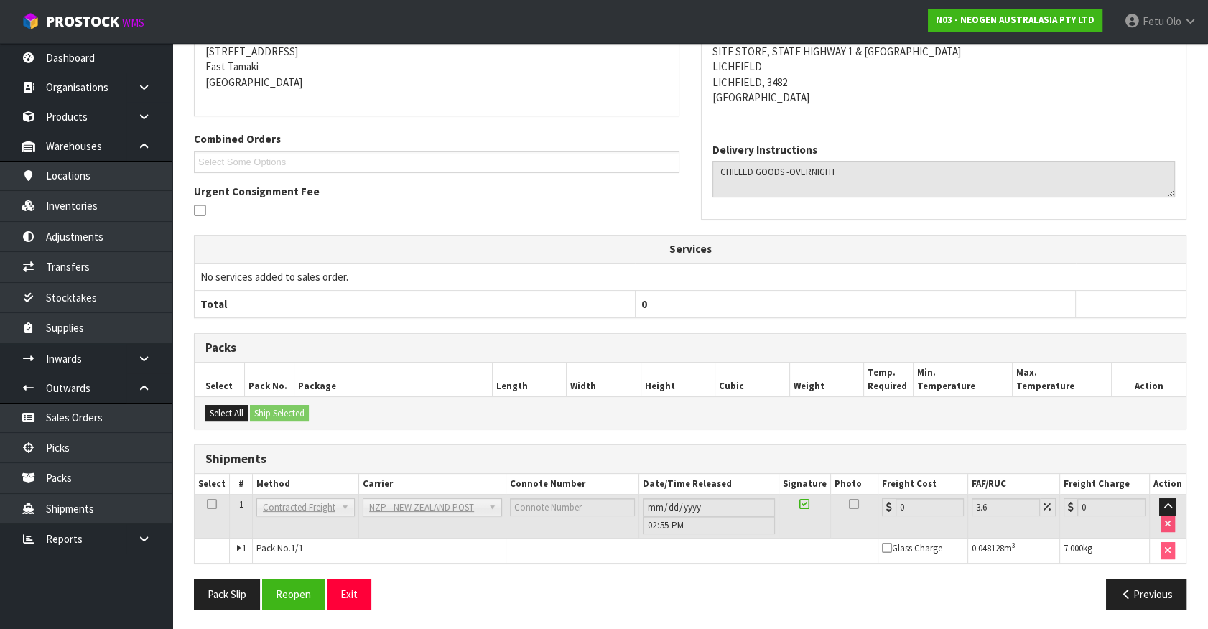
scroll to position [47, 0]
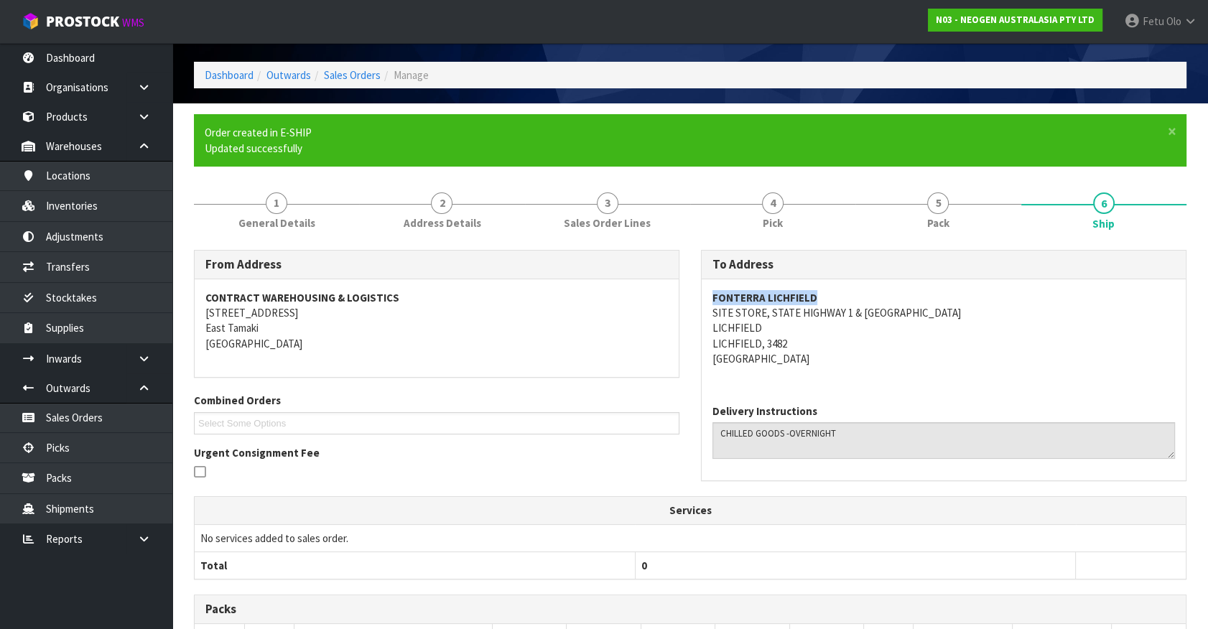
drag, startPoint x: 709, startPoint y: 294, endPoint x: 862, endPoint y: 286, distance: 153.2
click at [862, 286] on div "[GEOGRAPHIC_DATA], STATE HIGHWAY 1 & [GEOGRAPHIC_DATA], 3482 [GEOGRAPHIC_DATA]" at bounding box center [944, 336] width 484 height 114
copy strong "FONTERRA LICHFIELD"
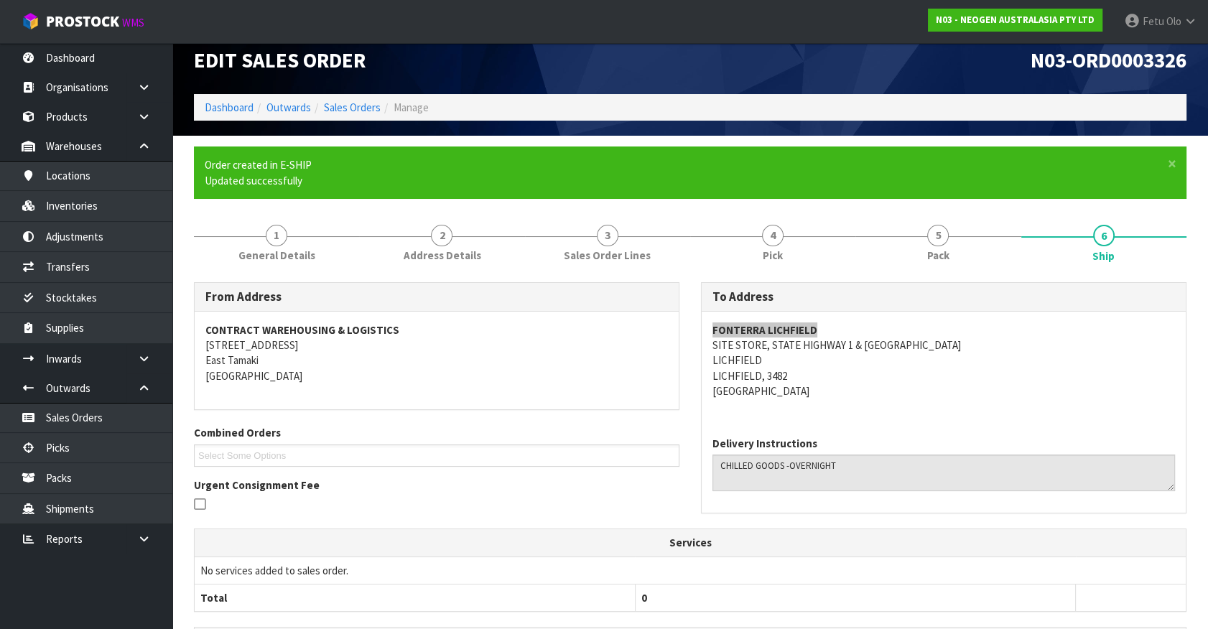
scroll to position [309, 0]
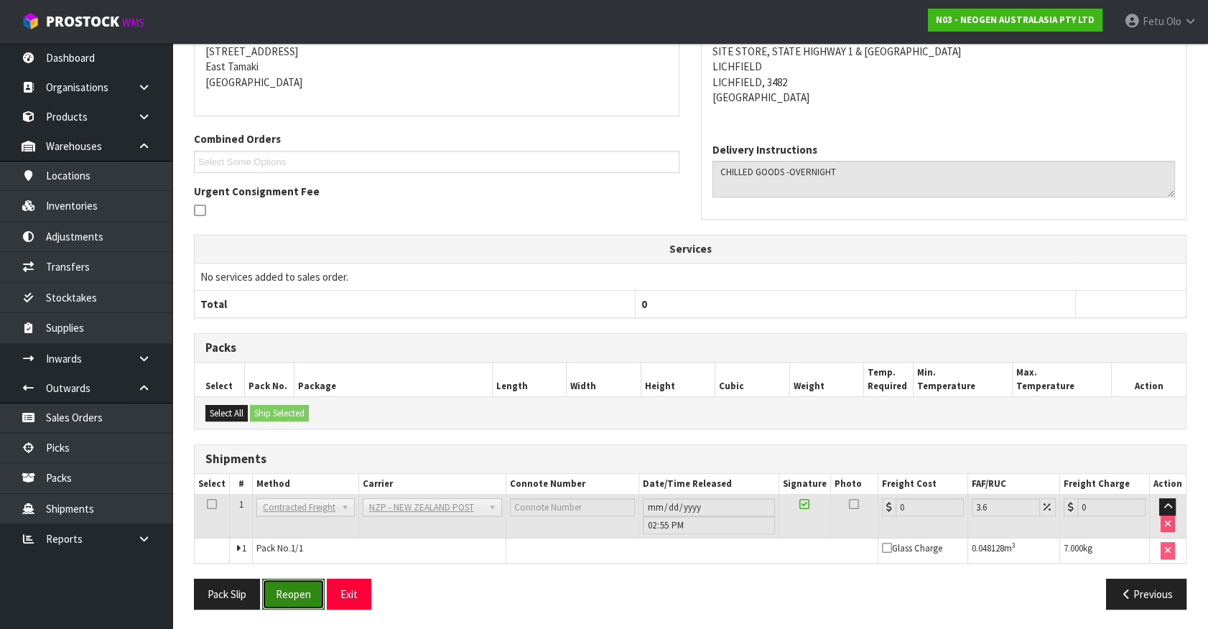
drag, startPoint x: 298, startPoint y: 590, endPoint x: 273, endPoint y: 616, distance: 36.1
click at [298, 589] on button "Reopen" at bounding box center [293, 594] width 63 height 31
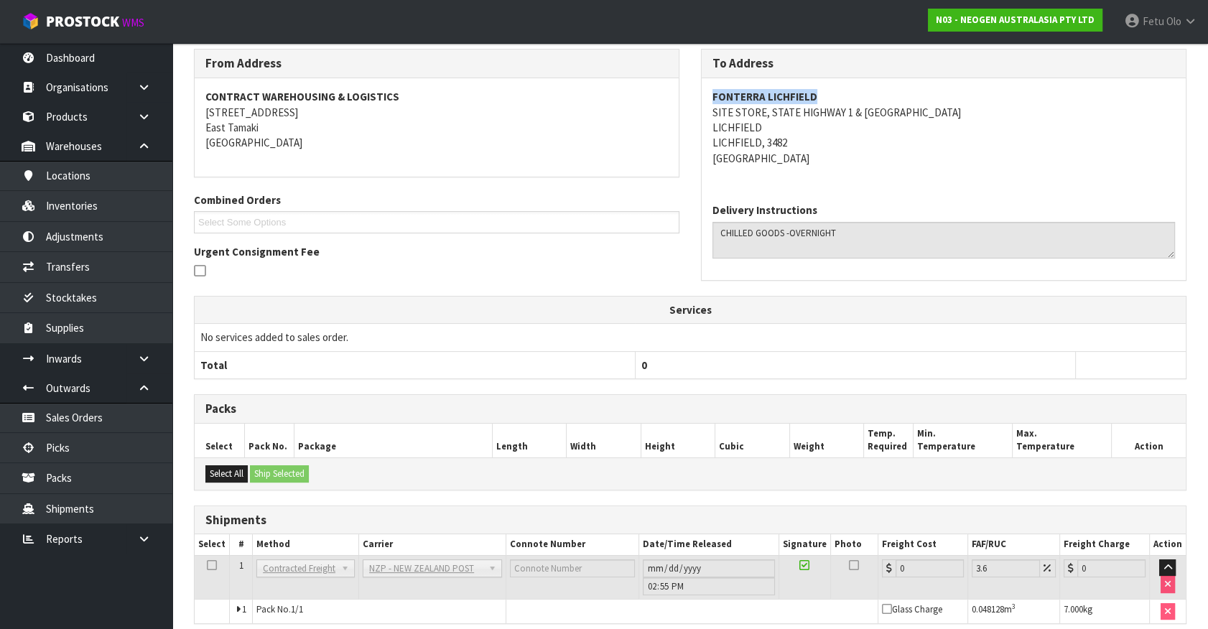
scroll to position [293, 0]
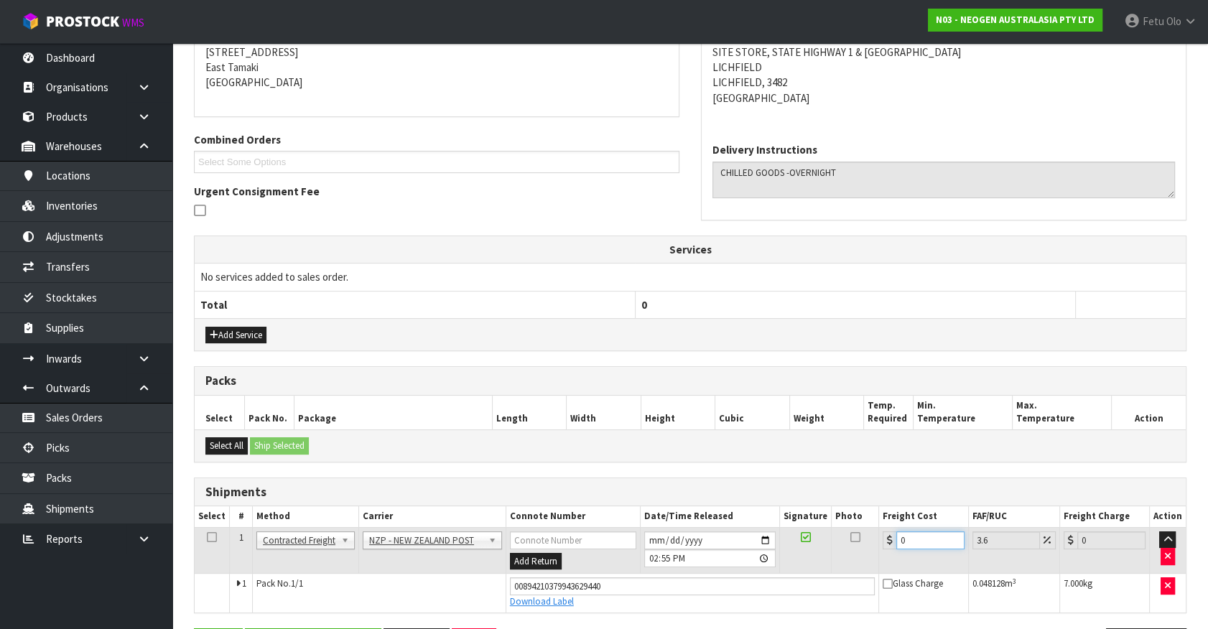
drag, startPoint x: 830, startPoint y: 568, endPoint x: 654, endPoint y: 588, distance: 177.2
click at [654, 588] on tbody "1 Client Local Pickup Customer Local Pickup Company Freight Contracted Freight …" at bounding box center [690, 569] width 991 height 85
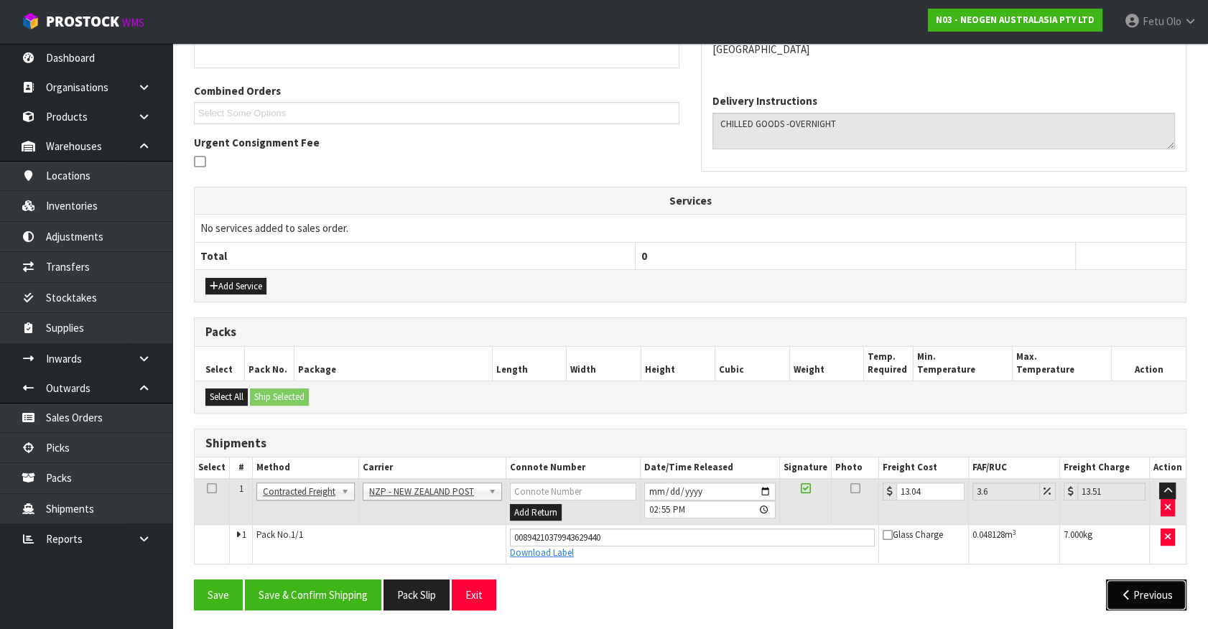
drag, startPoint x: 1141, startPoint y: 596, endPoint x: 1028, endPoint y: 578, distance: 114.2
click at [1140, 596] on button "Previous" at bounding box center [1146, 595] width 80 height 31
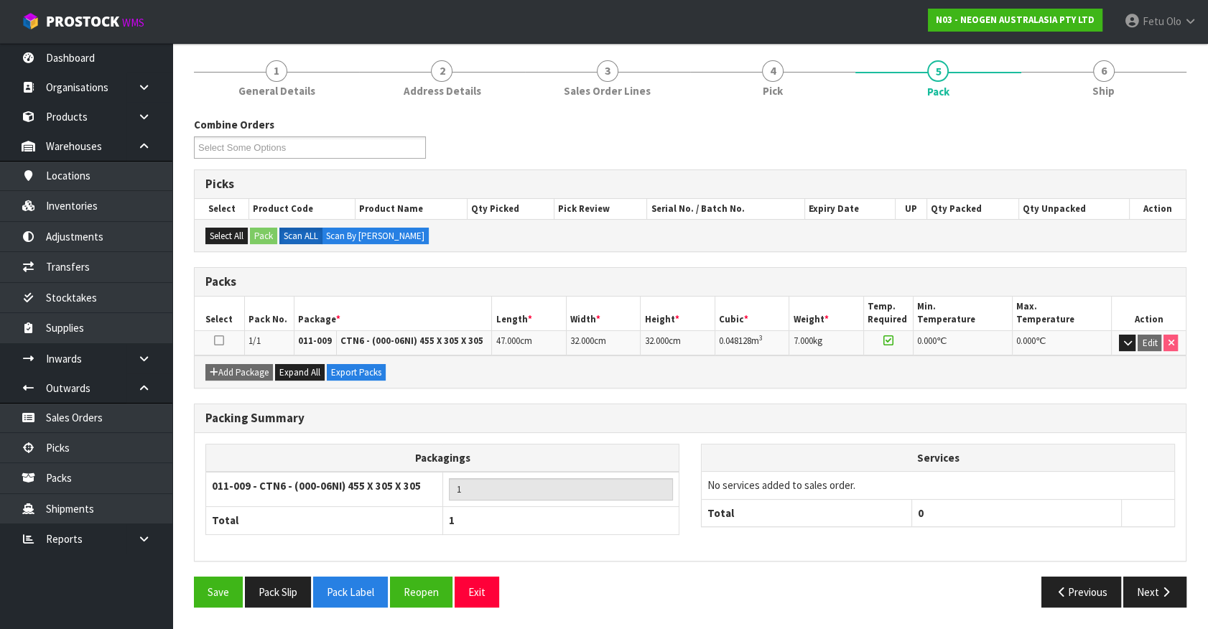
scroll to position [162, 0]
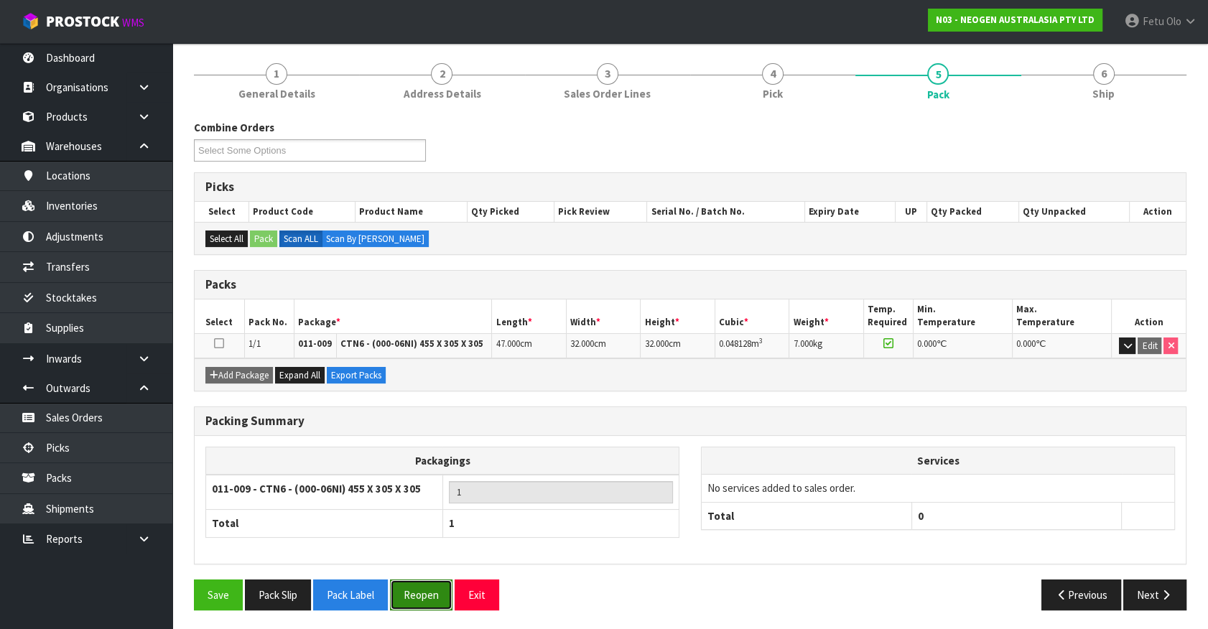
click at [425, 585] on button "Reopen" at bounding box center [421, 595] width 63 height 31
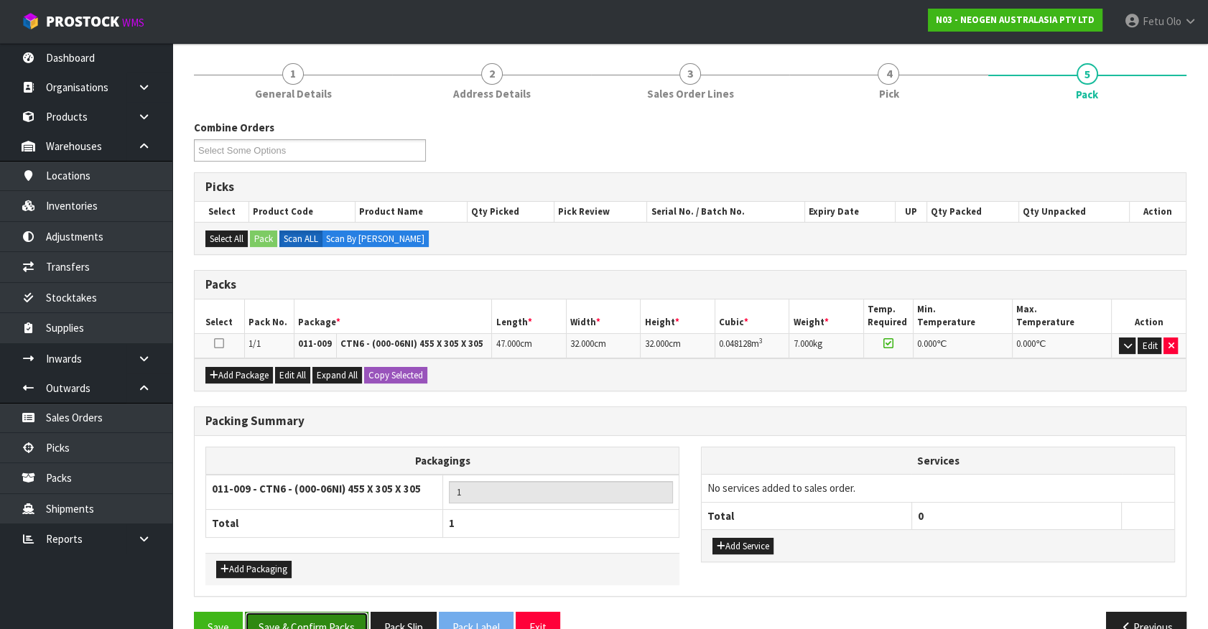
click at [331, 624] on button "Save & Confirm Packs" at bounding box center [307, 627] width 124 height 31
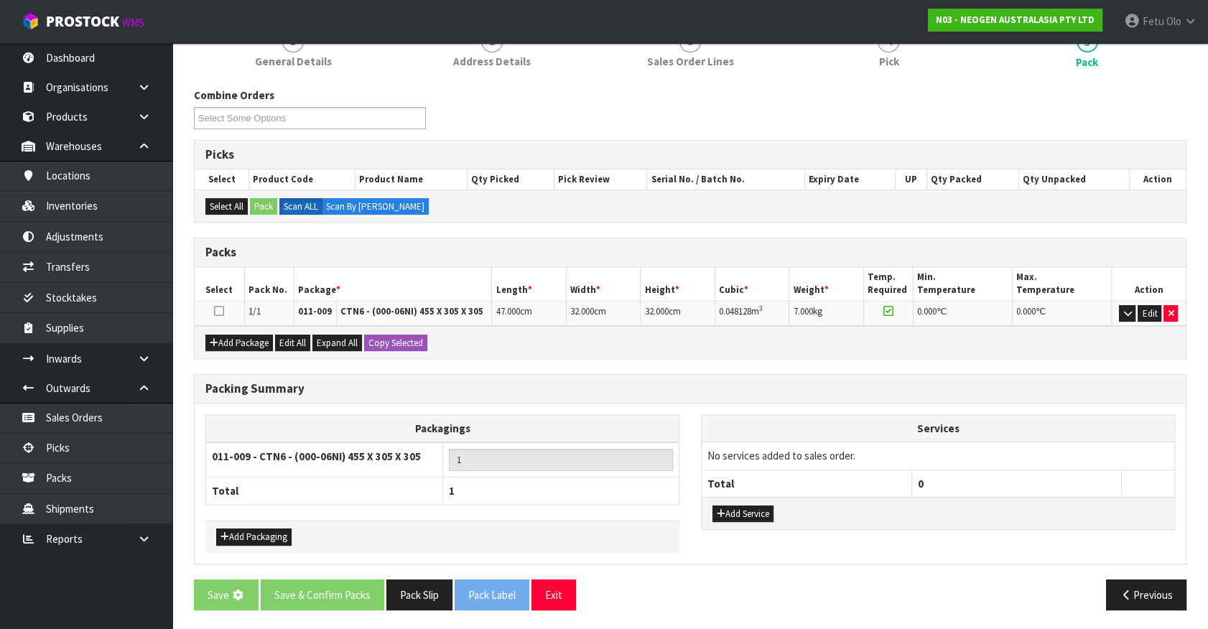
scroll to position [0, 0]
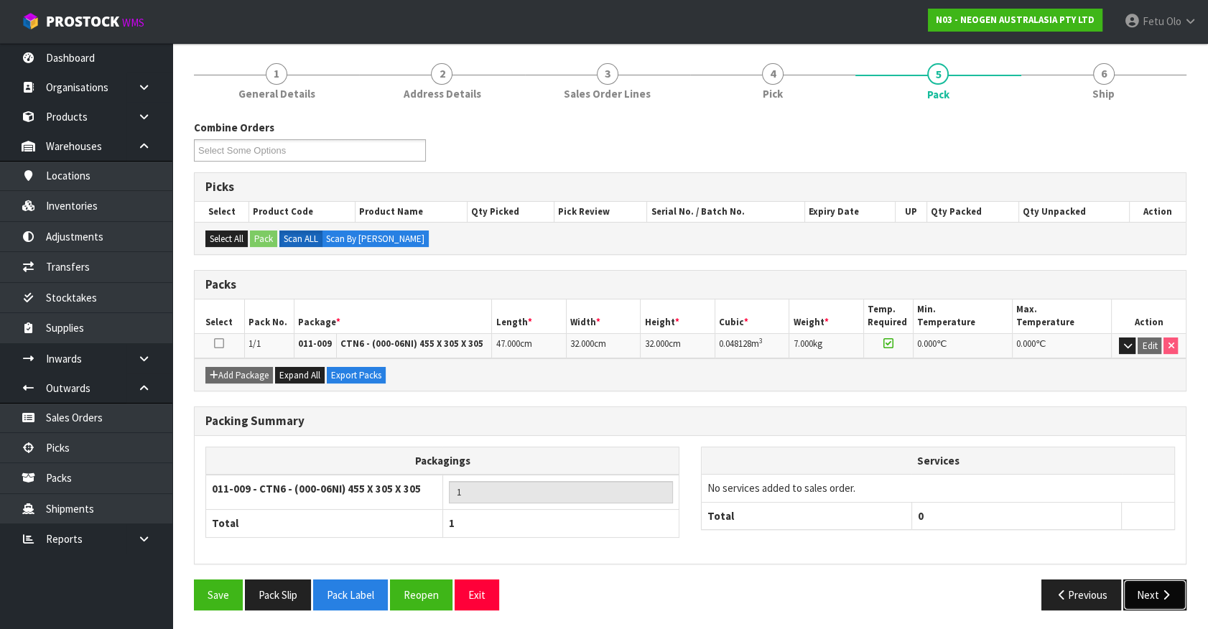
click at [1144, 604] on button "Next" at bounding box center [1155, 595] width 63 height 31
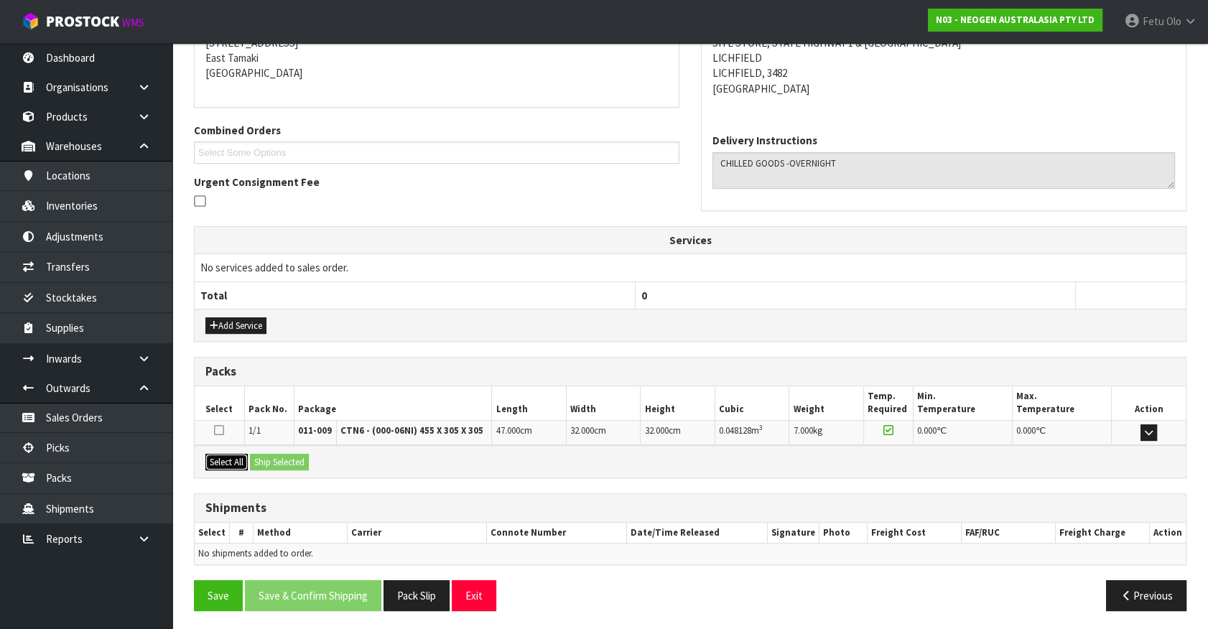
click at [229, 466] on button "Select All" at bounding box center [226, 462] width 42 height 17
click at [279, 455] on button "Ship Selected" at bounding box center [279, 462] width 59 height 17
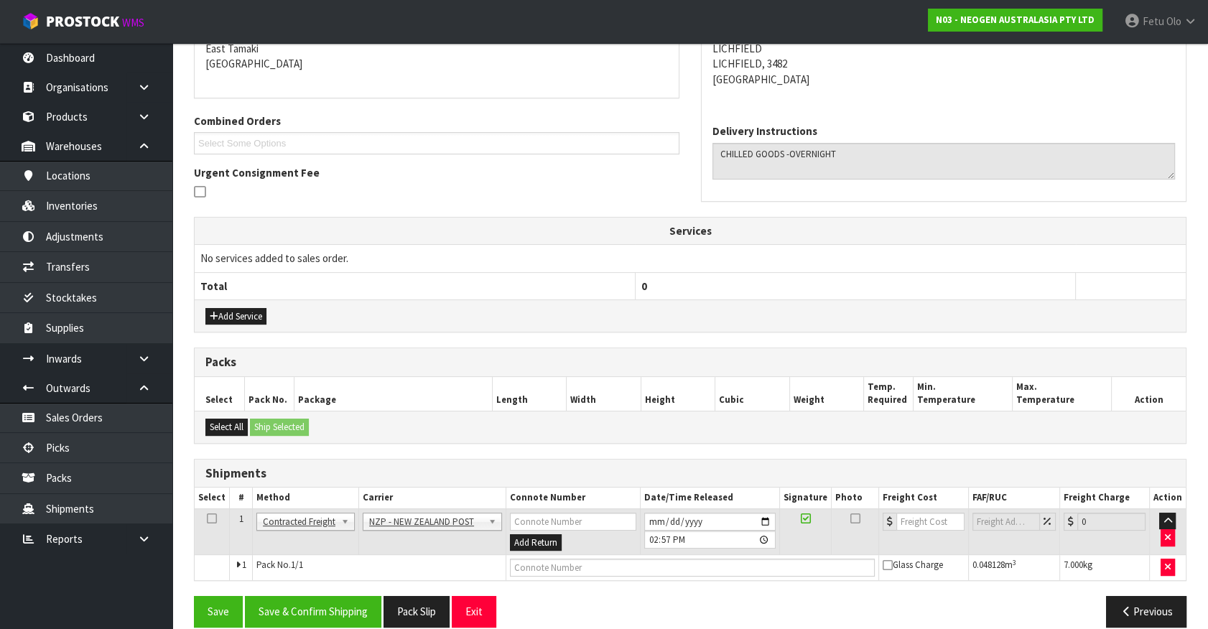
scroll to position [328, 0]
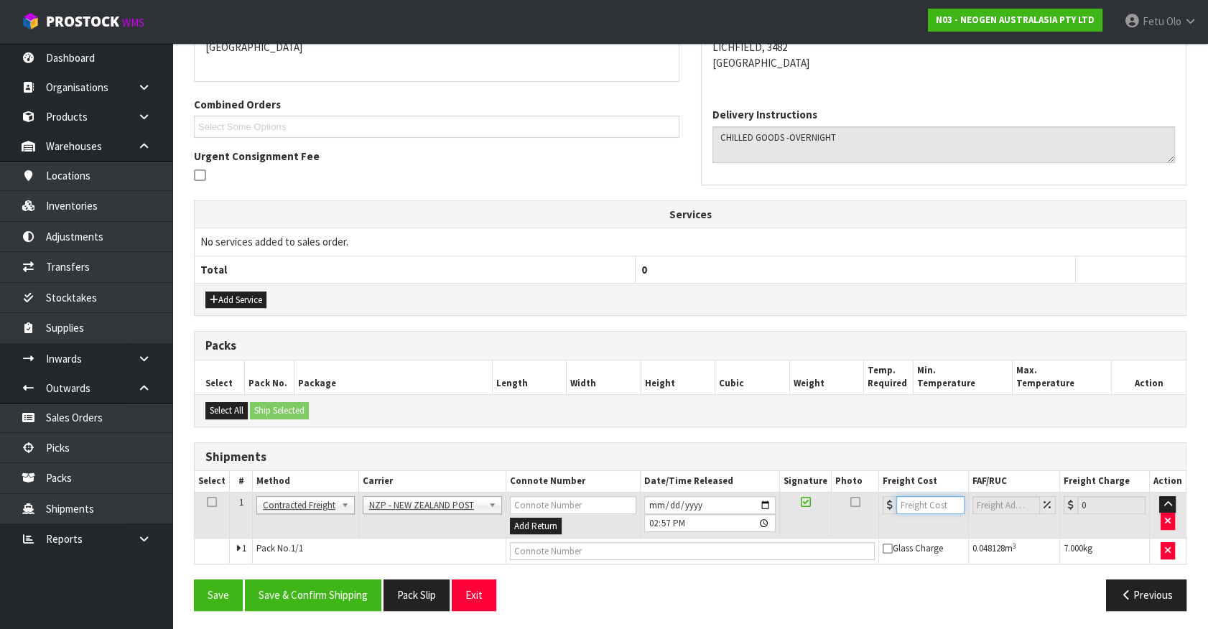
click at [937, 503] on input "number" at bounding box center [931, 505] width 68 height 18
click at [546, 547] on input "text" at bounding box center [692, 551] width 365 height 18
click at [194, 580] on button "Save" at bounding box center [218, 595] width 49 height 31
click at [325, 580] on button "Save & Confirm Shipping" at bounding box center [313, 595] width 136 height 31
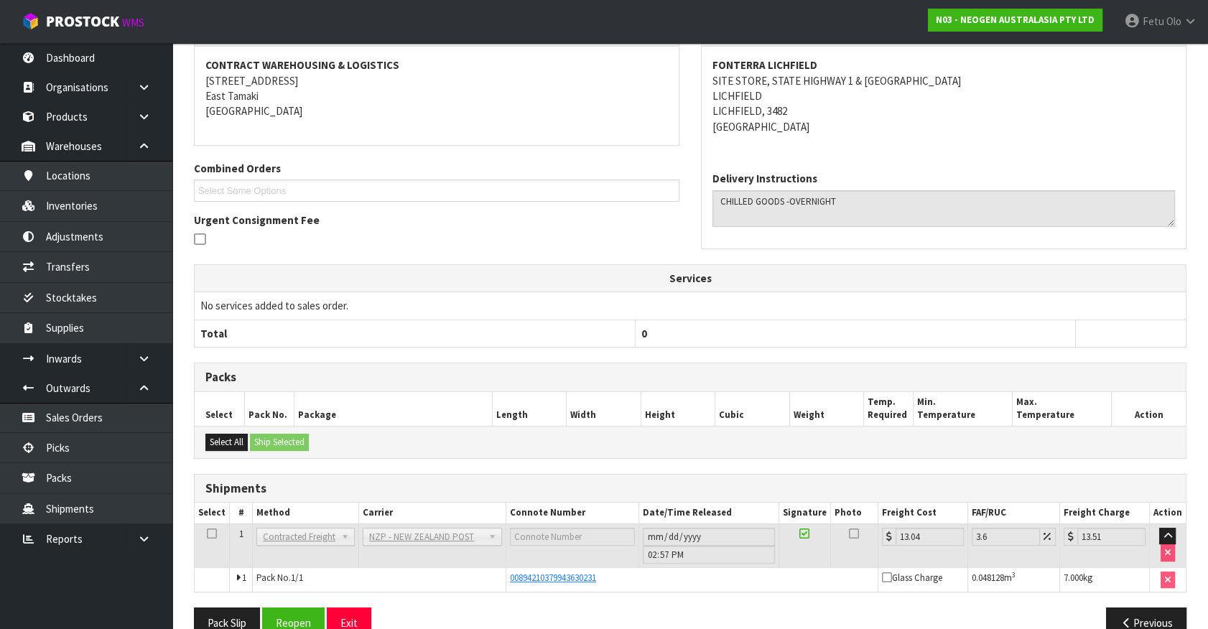
scroll to position [293, 0]
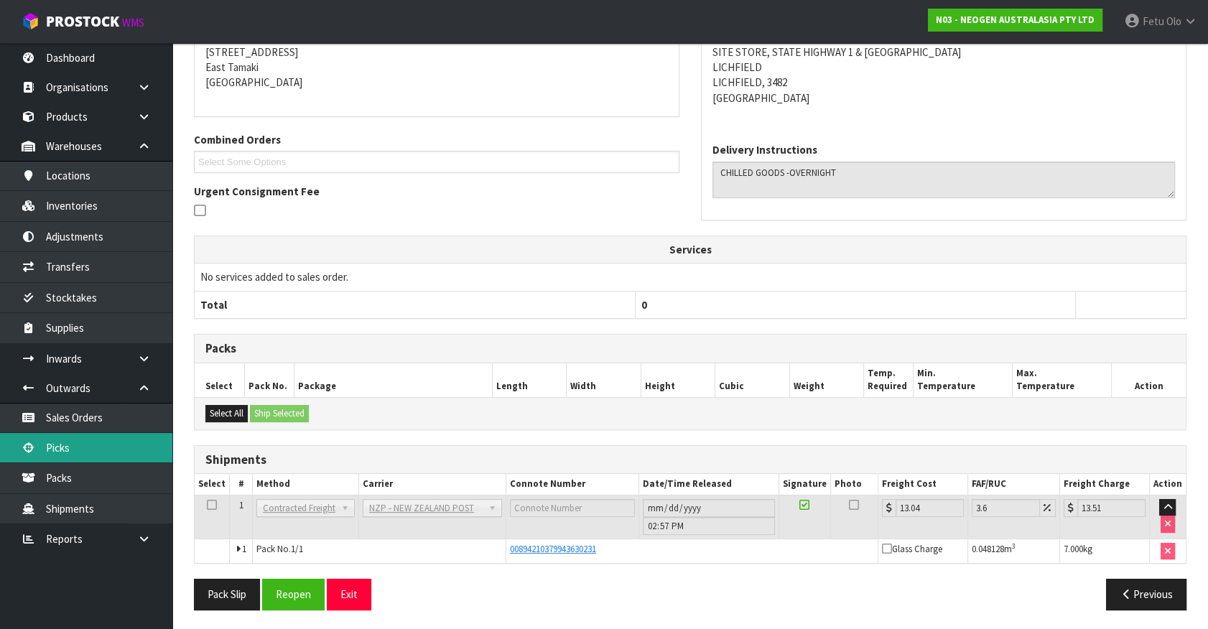
click at [72, 452] on link "Picks" at bounding box center [86, 447] width 172 height 29
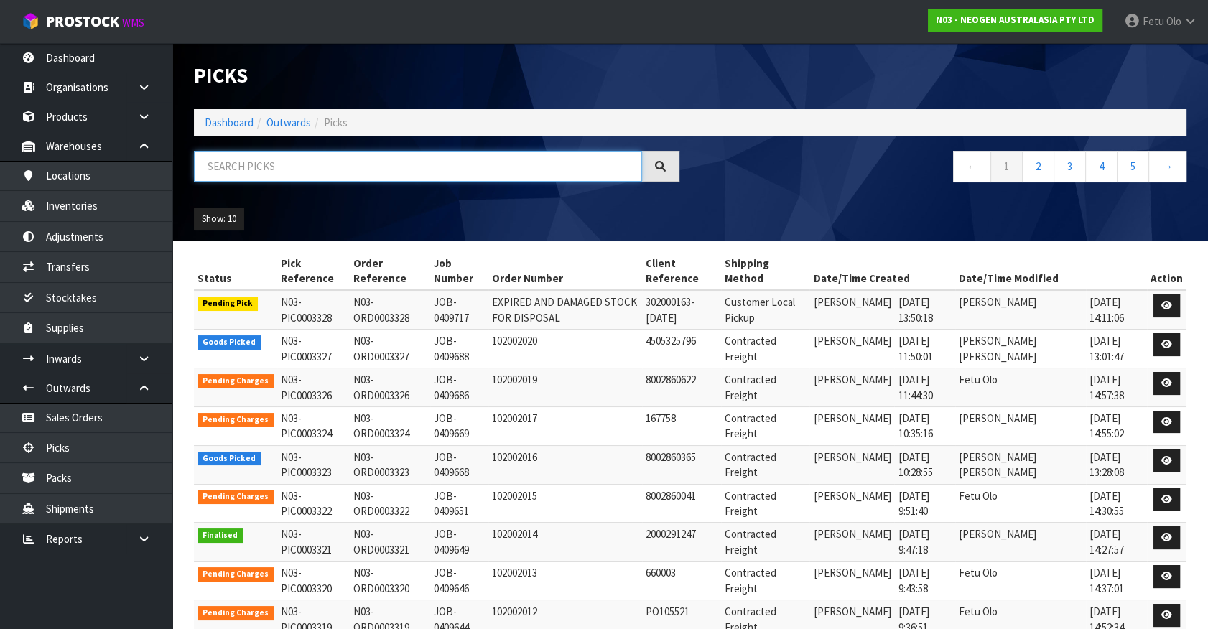
click at [342, 179] on input "text" at bounding box center [418, 166] width 448 height 31
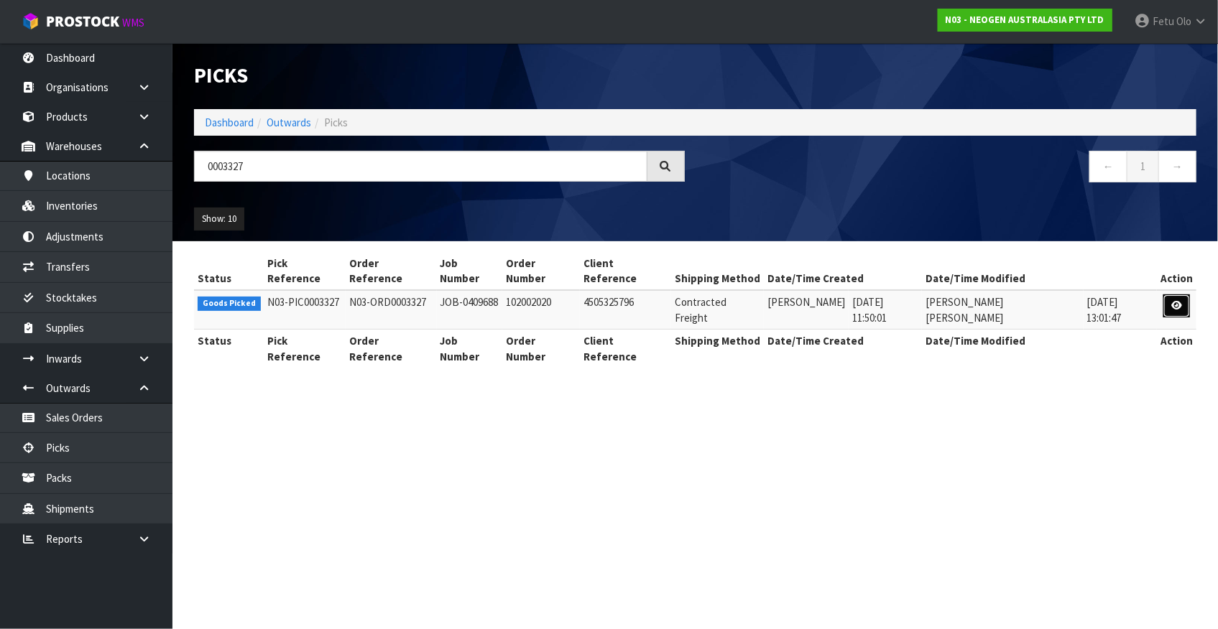
click at [1166, 295] on link at bounding box center [1176, 306] width 27 height 23
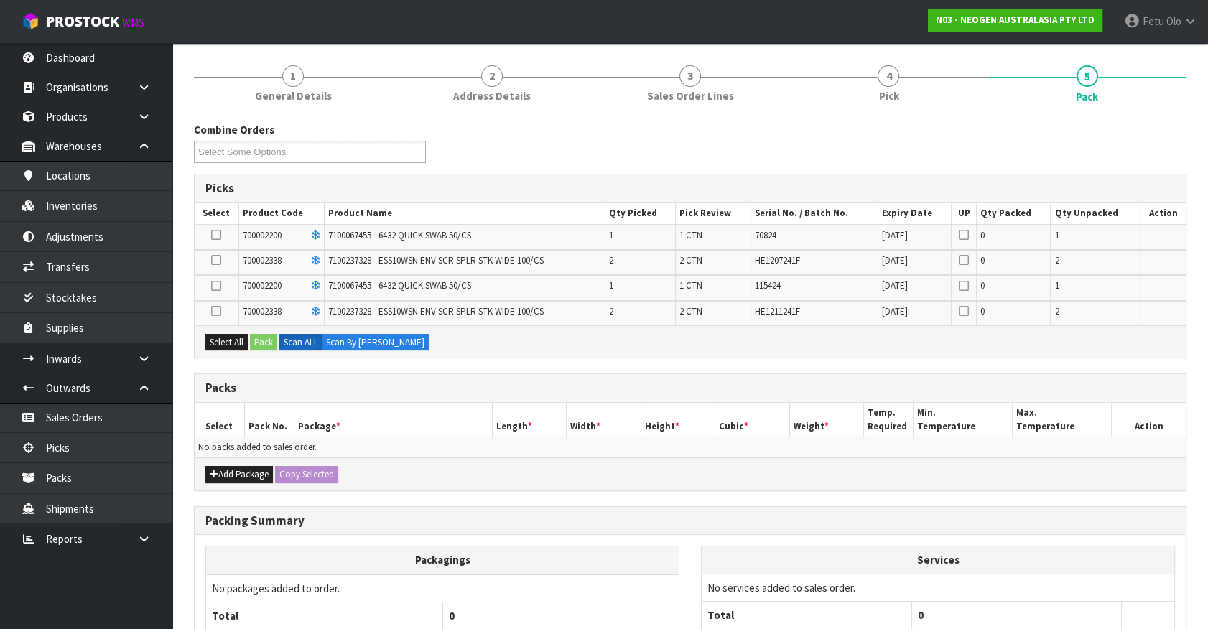
scroll to position [231, 0]
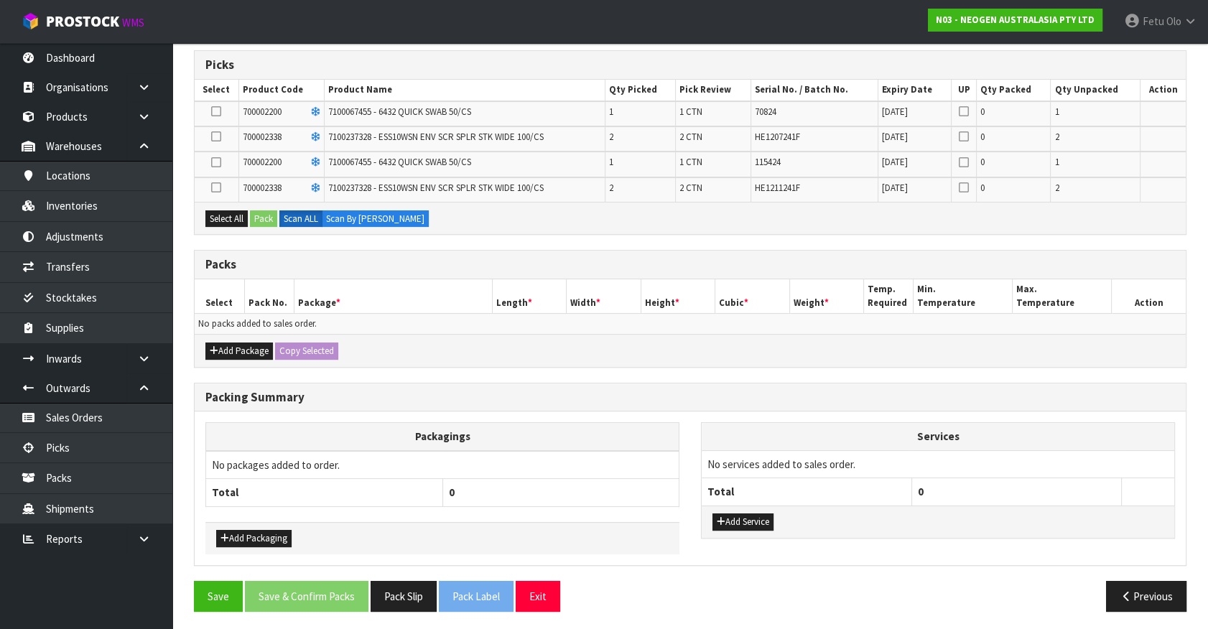
click at [212, 162] on icon at bounding box center [216, 162] width 10 height 1
click at [0, 0] on input "checkbox" at bounding box center [0, 0] width 0 height 0
click at [269, 221] on button "Pack" at bounding box center [263, 218] width 27 height 17
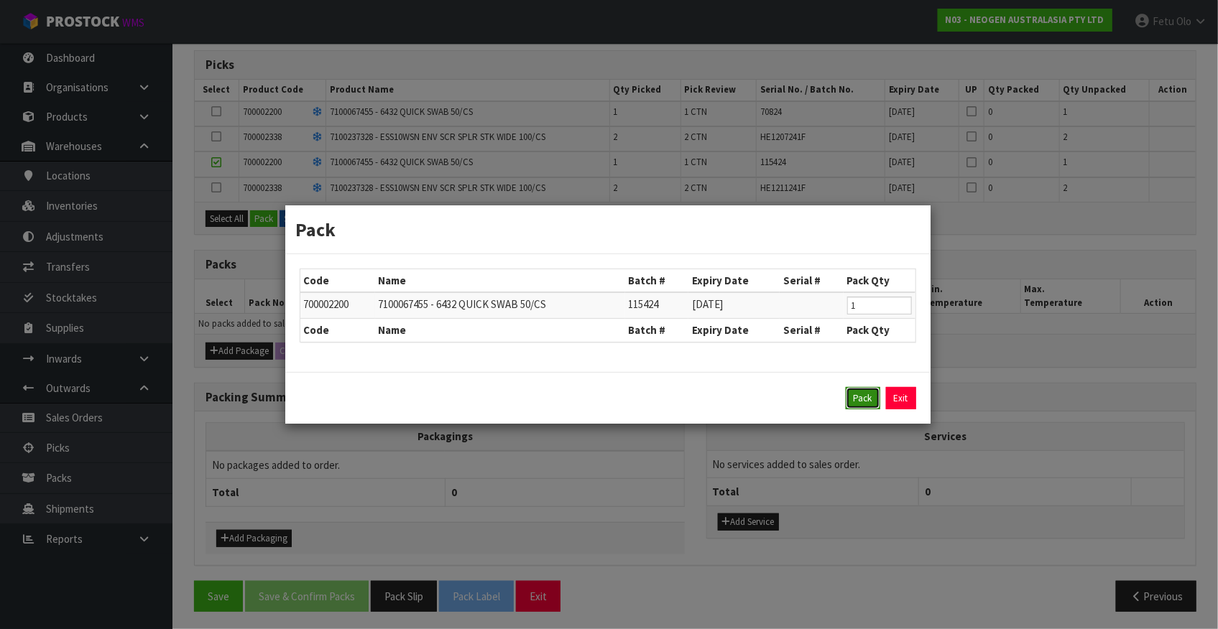
click at [864, 394] on button "Pack" at bounding box center [863, 398] width 34 height 23
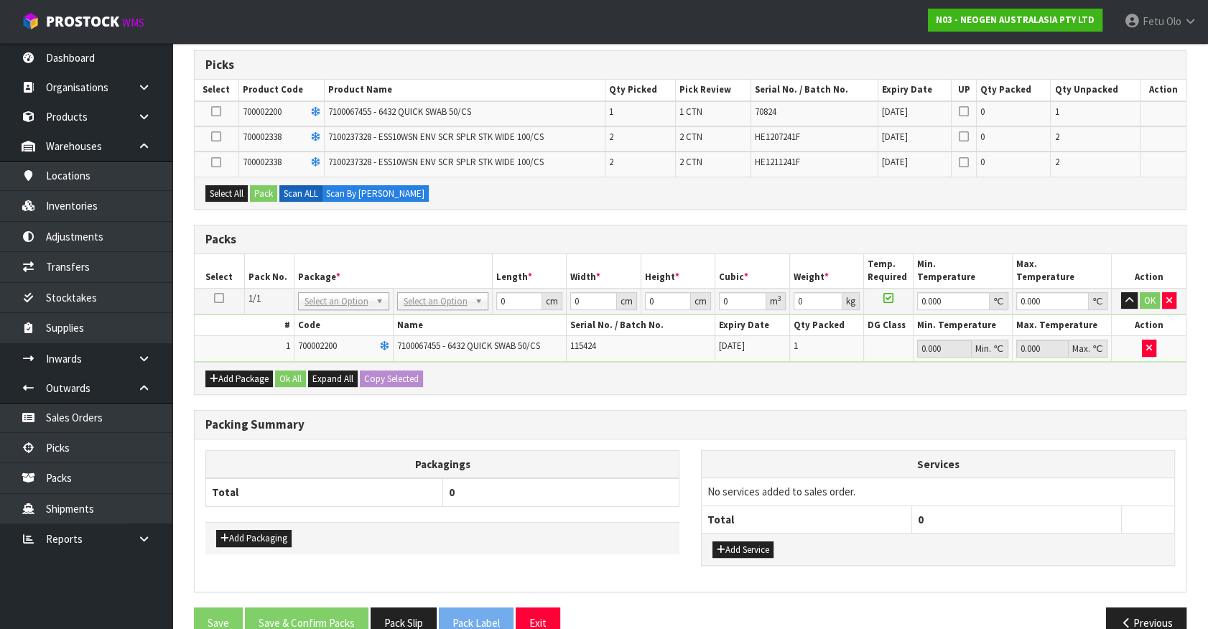
click at [211, 111] on icon at bounding box center [216, 111] width 10 height 1
click at [0, 0] on input "checkbox" at bounding box center [0, 0] width 0 height 0
click at [269, 195] on button "Pack" at bounding box center [263, 193] width 27 height 17
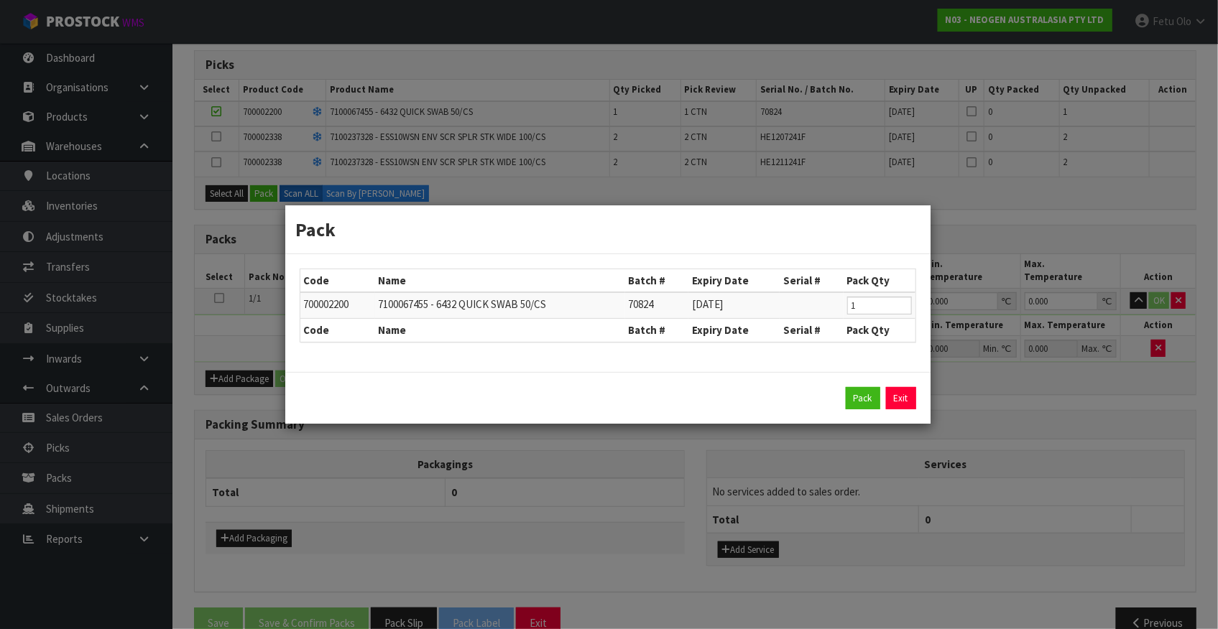
click at [231, 315] on div "Pack Code Name Batch # Expiry Date Serial # Pack Qty 700002200 7100067455 - 643…" at bounding box center [609, 314] width 1218 height 629
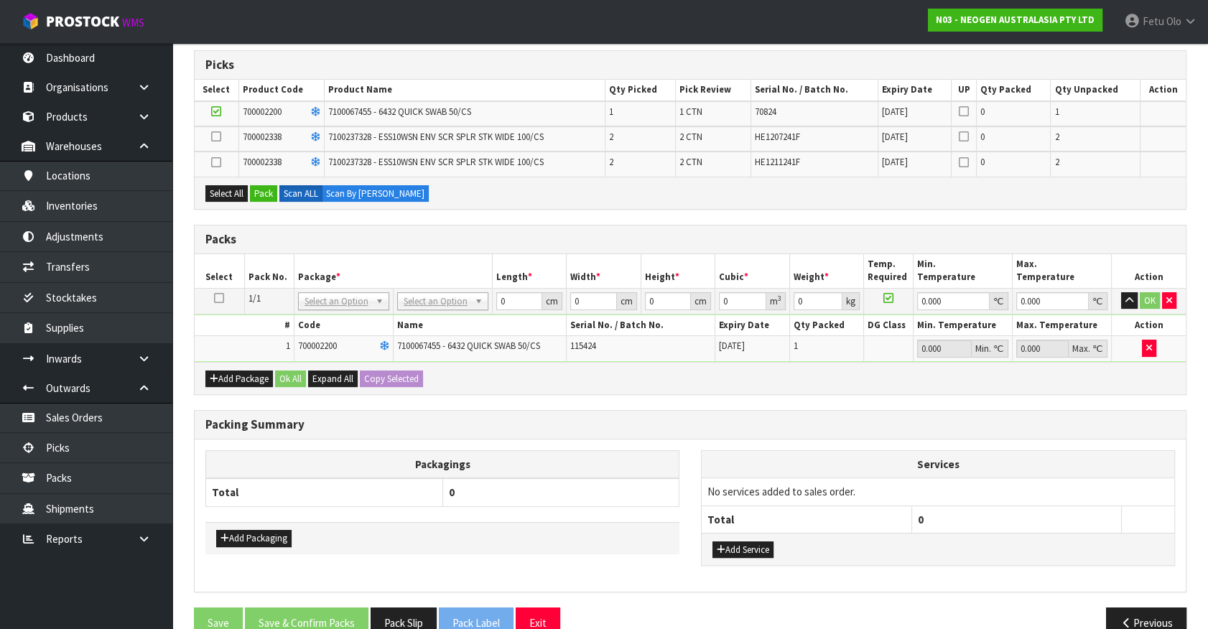
click at [216, 298] on icon at bounding box center [219, 298] width 10 height 1
click at [263, 195] on button "Pack" at bounding box center [263, 193] width 27 height 17
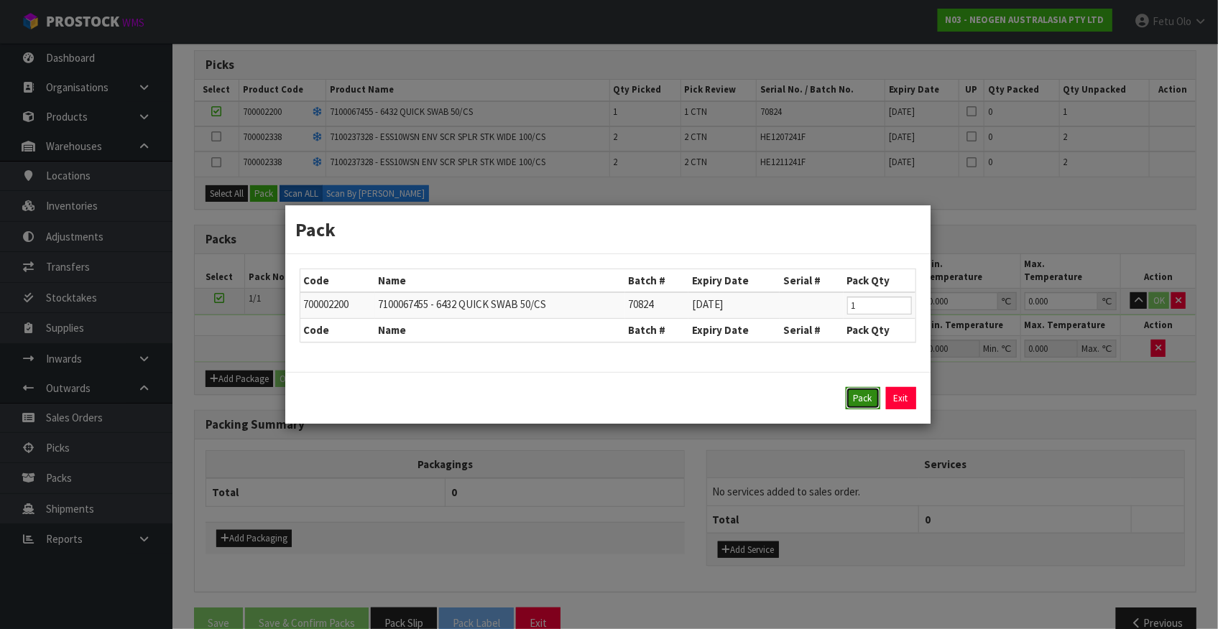
click at [857, 402] on button "Pack" at bounding box center [863, 398] width 34 height 23
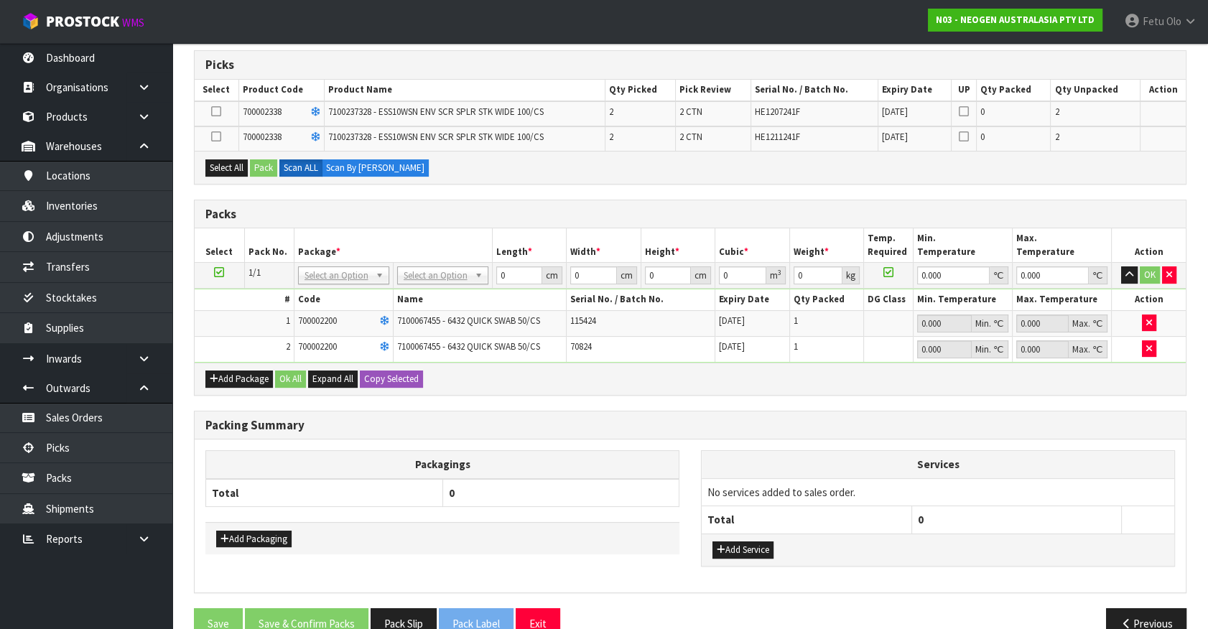
click at [216, 111] on icon at bounding box center [216, 111] width 10 height 1
click at [0, 0] on input "checkbox" at bounding box center [0, 0] width 0 height 0
click at [272, 165] on button "Pack" at bounding box center [263, 167] width 27 height 17
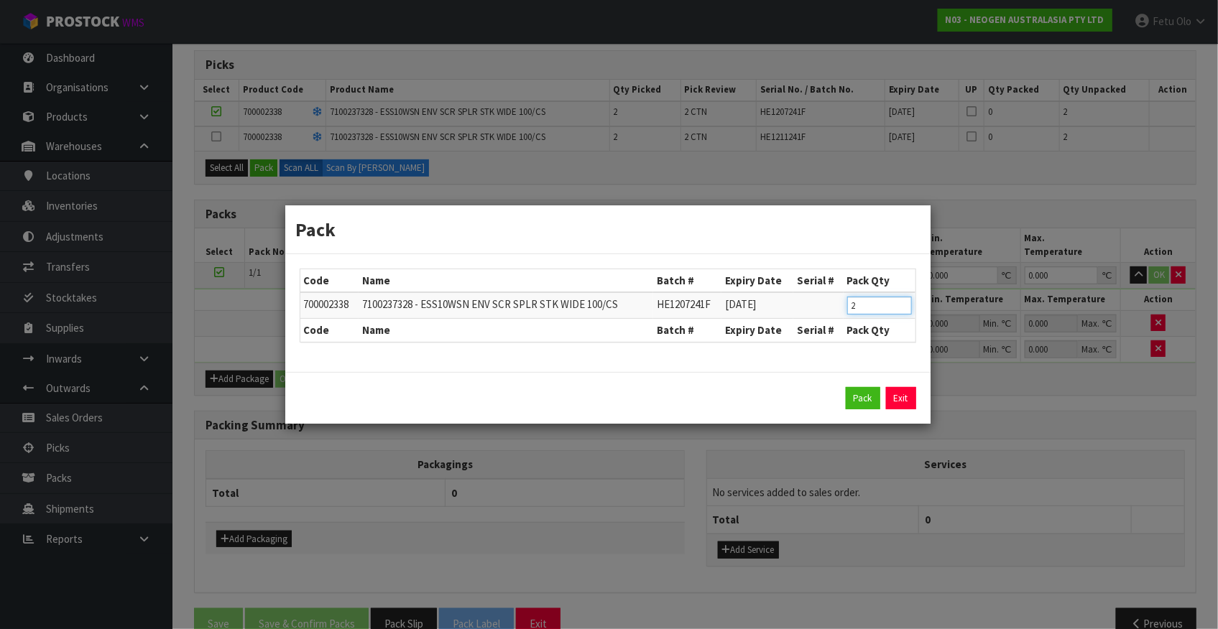
drag, startPoint x: 821, startPoint y: 320, endPoint x: 784, endPoint y: 333, distance: 38.6
click at [784, 333] on table "Code Name Batch # Expiry Date Serial # Pack Qty 700002338 7100237328 - ESS10WSN…" at bounding box center [607, 305] width 615 height 73
click at [865, 399] on button "Pack" at bounding box center [863, 398] width 34 height 23
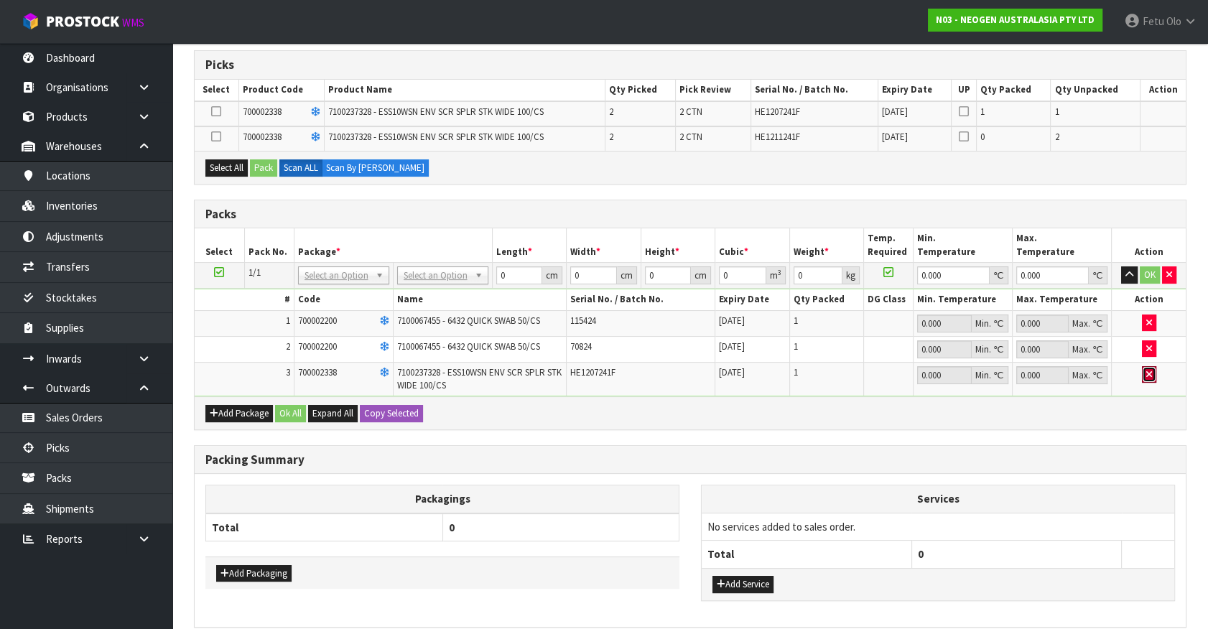
click at [1147, 377] on button "button" at bounding box center [1149, 374] width 14 height 17
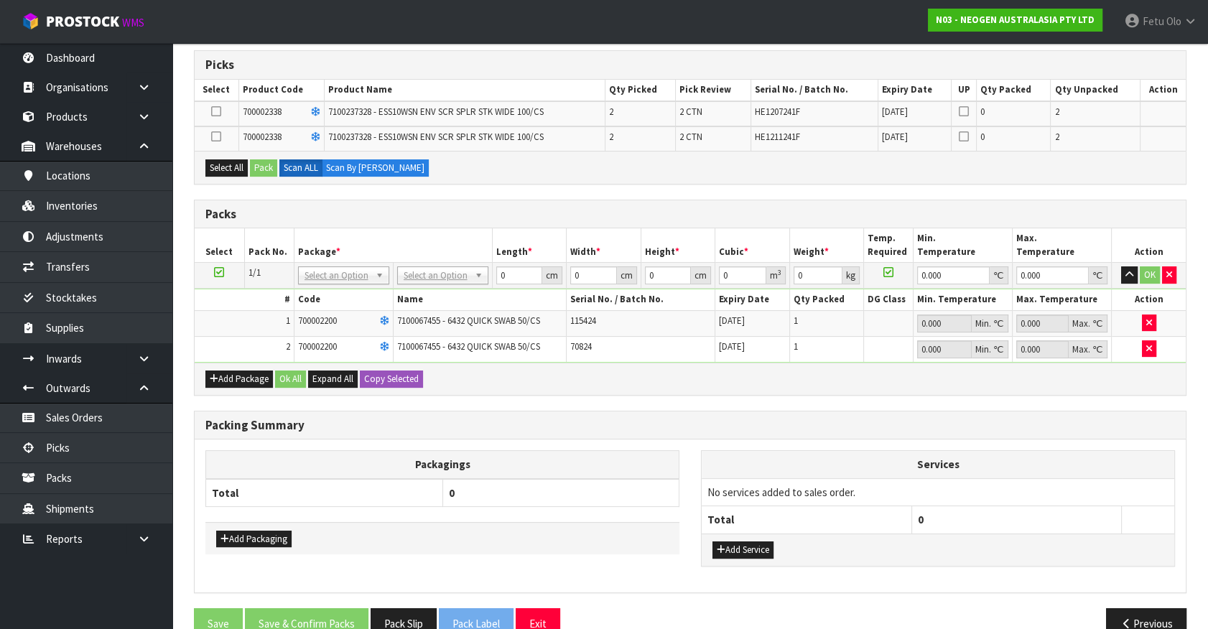
click at [218, 272] on icon at bounding box center [219, 272] width 10 height 1
click at [212, 111] on icon at bounding box center [216, 111] width 10 height 1
click at [0, 0] on input "checkbox" at bounding box center [0, 0] width 0 height 0
click at [261, 164] on button "Pack" at bounding box center [263, 167] width 27 height 17
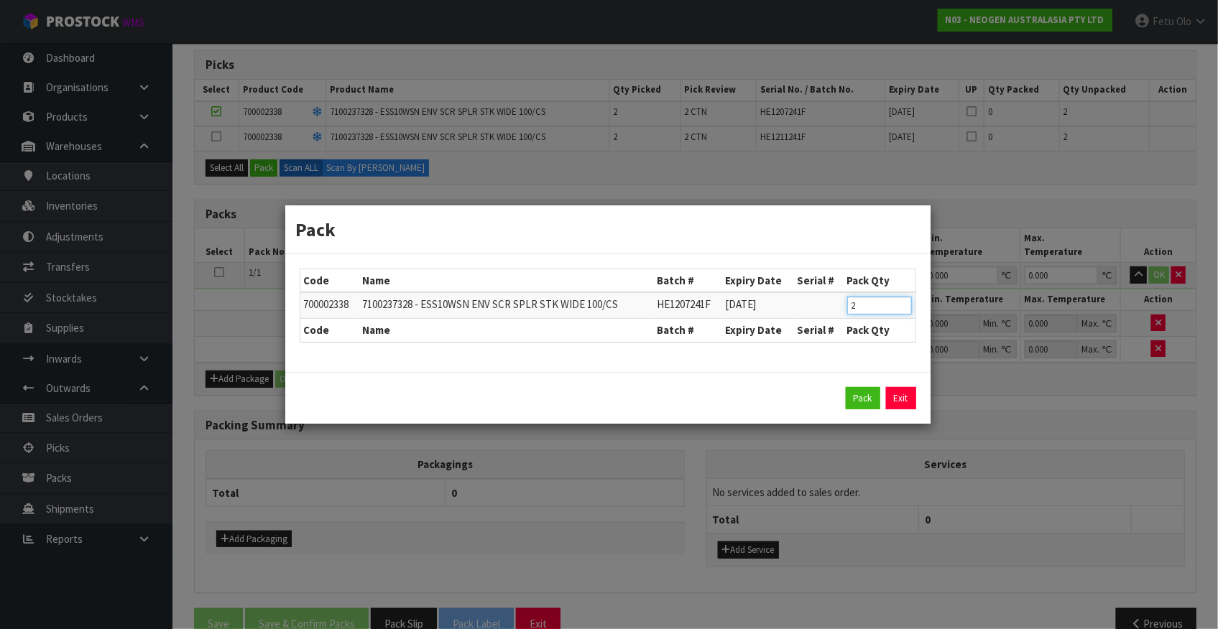
drag, startPoint x: 876, startPoint y: 307, endPoint x: 666, endPoint y: 338, distance: 211.9
click at [666, 338] on table "Code Name Batch # Expiry Date Serial # Pack Qty 700002338 7100237328 - ESS10WSN…" at bounding box center [607, 305] width 615 height 73
click at [851, 399] on button "Pack" at bounding box center [863, 398] width 34 height 23
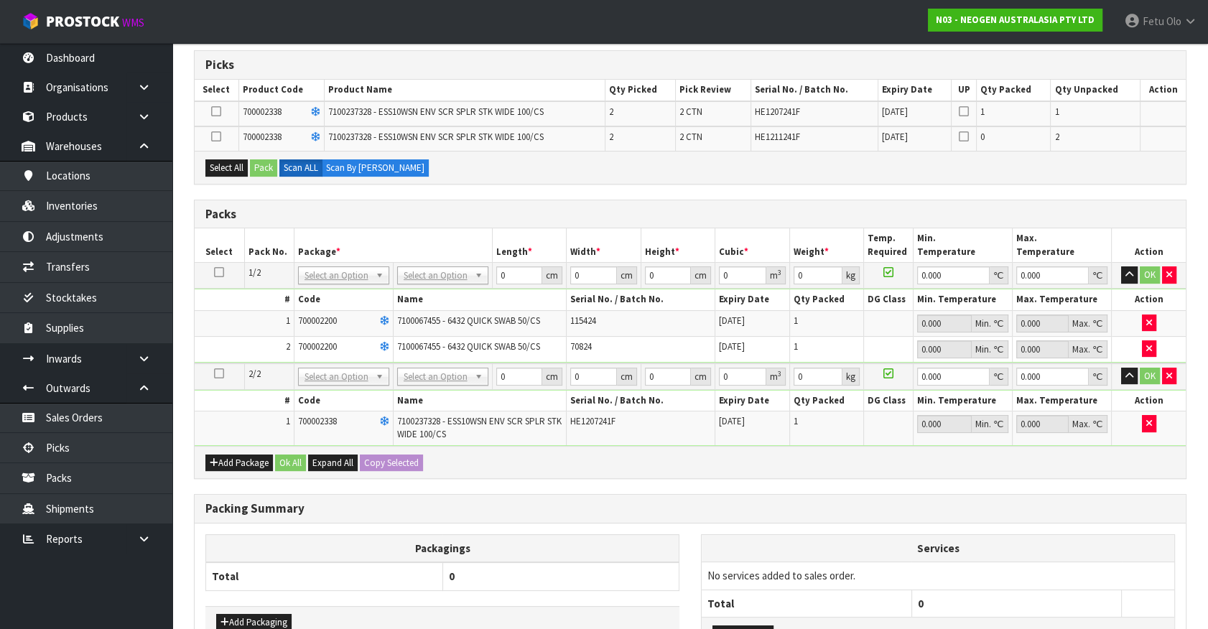
click at [222, 115] on td at bounding box center [217, 113] width 44 height 25
click at [219, 111] on icon at bounding box center [216, 111] width 10 height 1
click at [0, 0] on input "checkbox" at bounding box center [0, 0] width 0 height 0
click at [260, 167] on button "Pack" at bounding box center [263, 167] width 27 height 17
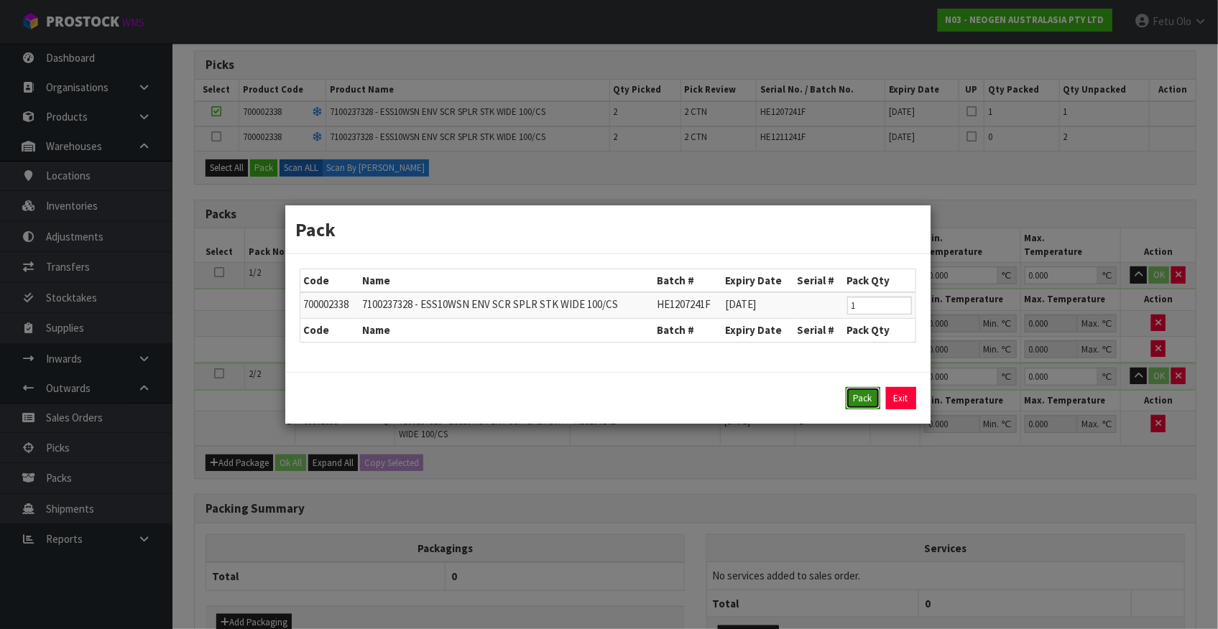
click at [859, 391] on button "Pack" at bounding box center [863, 398] width 34 height 23
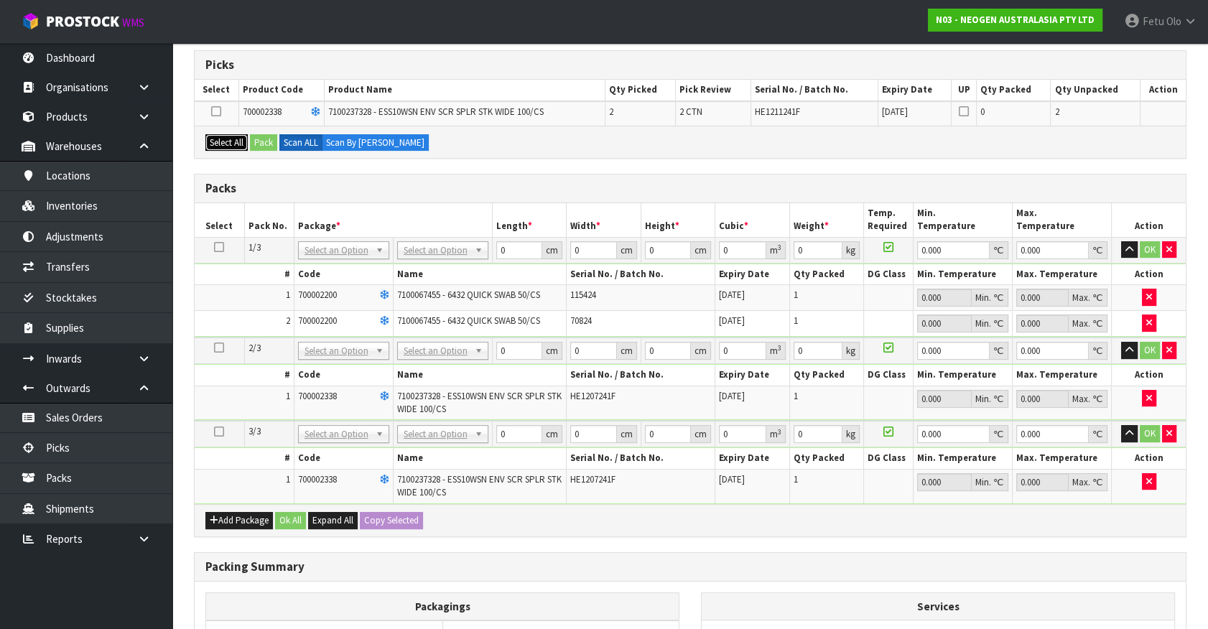
click at [212, 142] on button "Select All" at bounding box center [226, 142] width 42 height 17
click at [248, 142] on button "Select All" at bounding box center [226, 142] width 42 height 17
click at [279, 140] on div "Select All Pack Scan ALL Scan By [PERSON_NAME]" at bounding box center [690, 142] width 991 height 32
click at [272, 139] on button "Pack" at bounding box center [263, 142] width 27 height 17
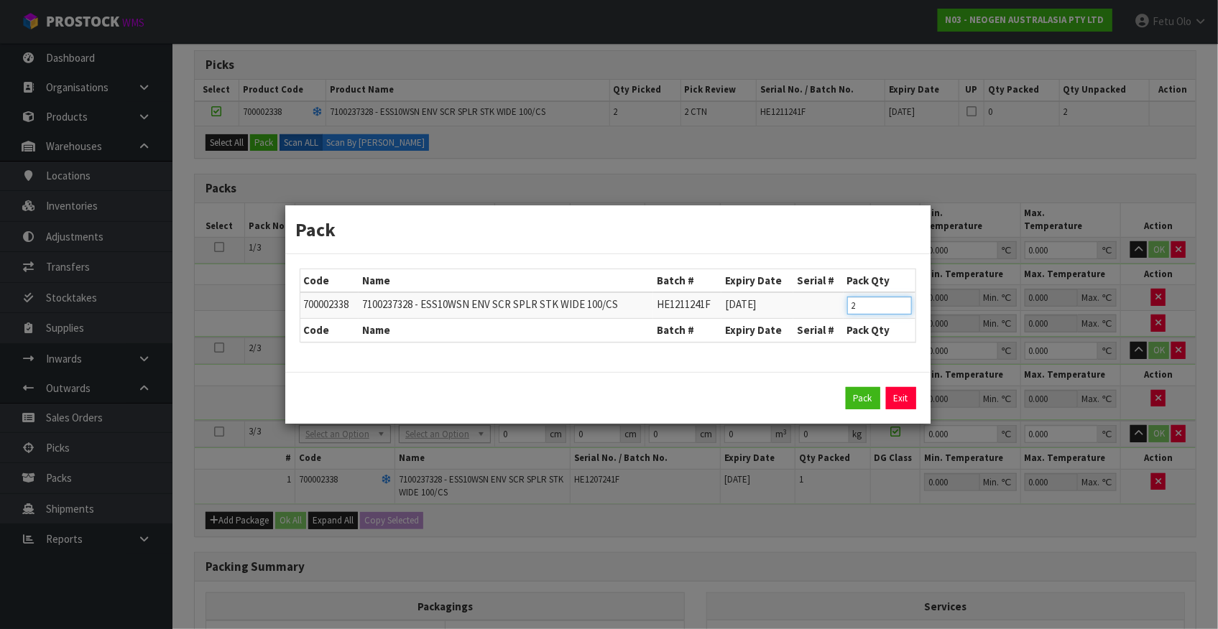
drag, startPoint x: 849, startPoint y: 314, endPoint x: 676, endPoint y: 374, distance: 183.4
click at [676, 374] on form "Pack Code Name Batch # Expiry Date Serial # Pack Qty 700002338 7100237328 - ESS…" at bounding box center [607, 314] width 645 height 218
drag, startPoint x: 859, startPoint y: 407, endPoint x: 825, endPoint y: 394, distance: 37.1
click at [845, 402] on div "Pack Exit" at bounding box center [608, 398] width 616 height 23
click at [861, 394] on button "Pack" at bounding box center [863, 398] width 34 height 23
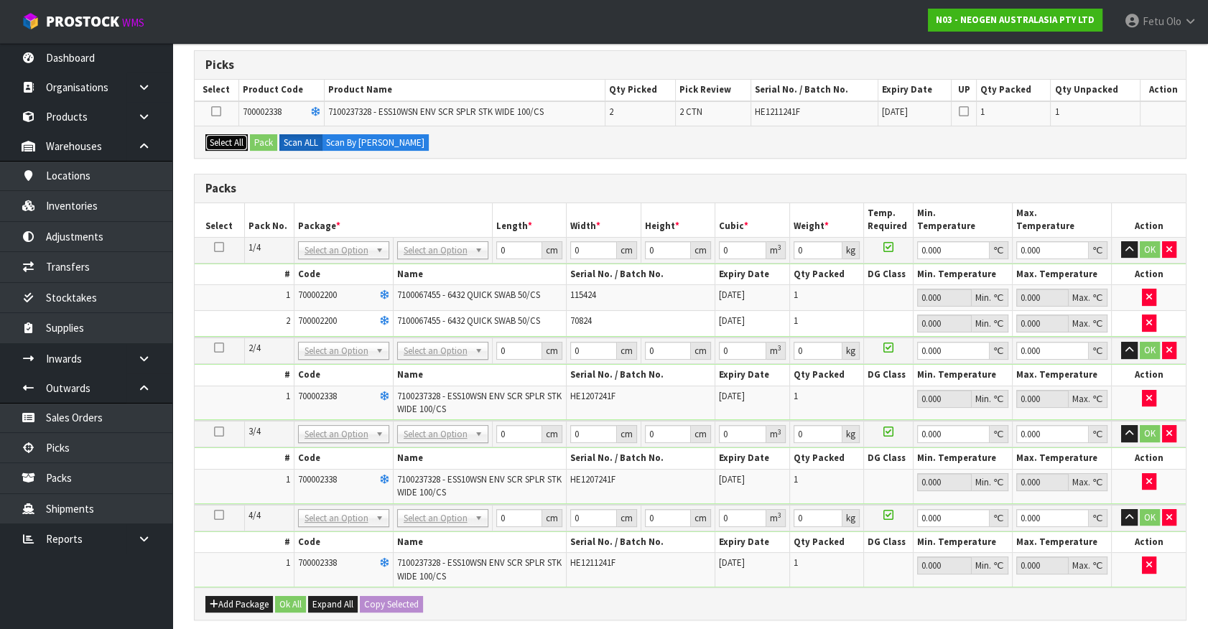
click at [241, 144] on button "Select All" at bounding box center [226, 142] width 42 height 17
click at [248, 144] on button "Select All" at bounding box center [226, 142] width 42 height 17
click at [258, 143] on button "Pack" at bounding box center [263, 142] width 27 height 17
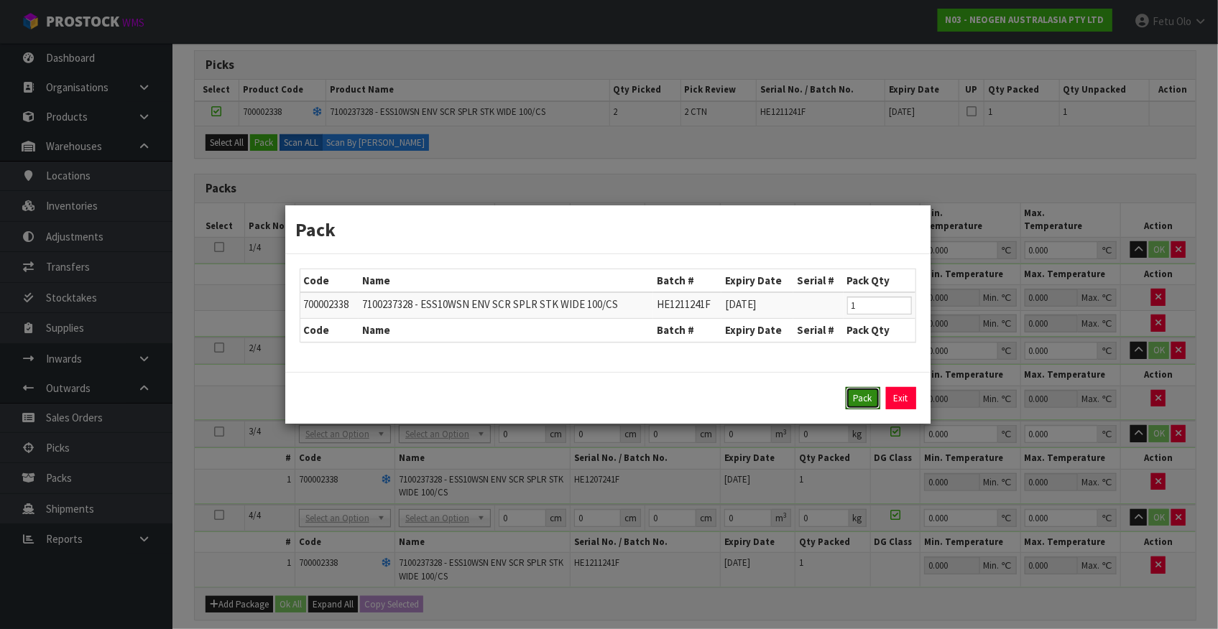
click at [846, 398] on button "Pack" at bounding box center [863, 398] width 34 height 23
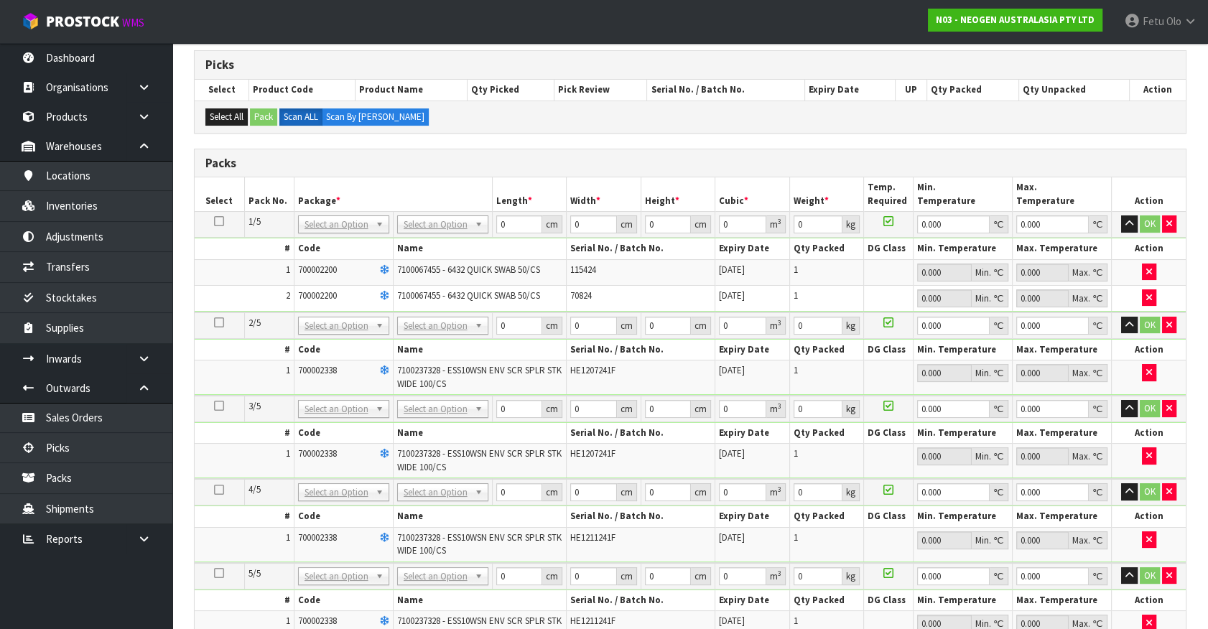
click at [856, 396] on td "0 kg" at bounding box center [827, 409] width 75 height 27
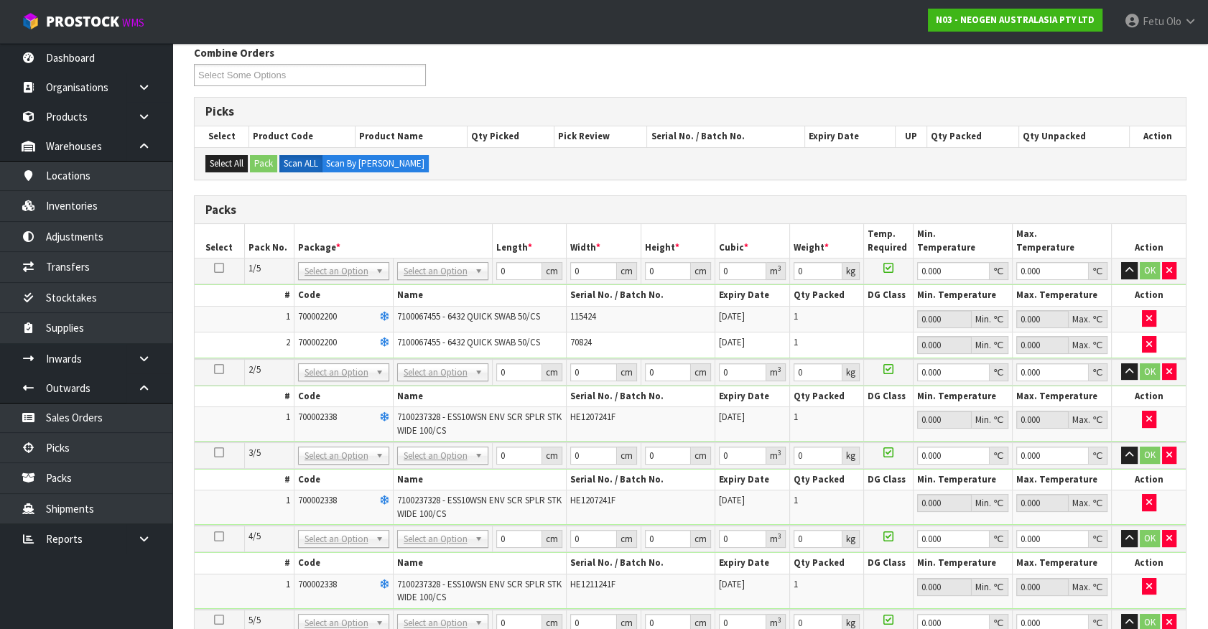
scroll to position [84, 0]
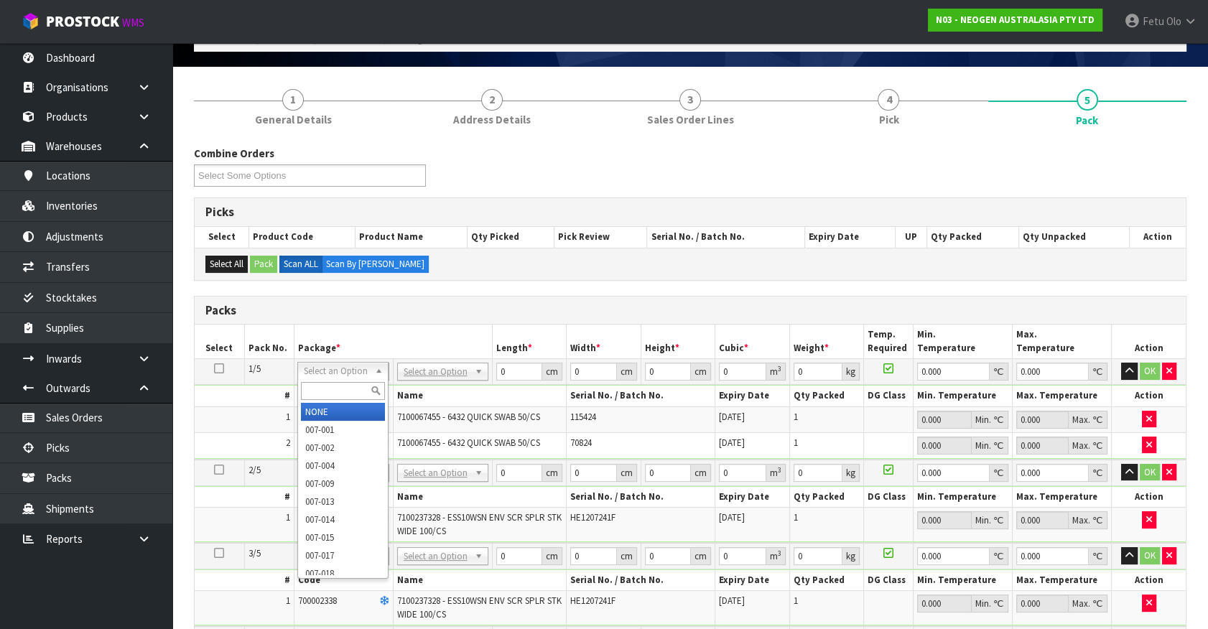
drag, startPoint x: 332, startPoint y: 368, endPoint x: 325, endPoint y: 384, distance: 17.1
drag, startPoint x: 323, startPoint y: 387, endPoint x: 338, endPoint y: 370, distance: 22.4
click at [331, 382] on input "text" at bounding box center [343, 391] width 84 height 18
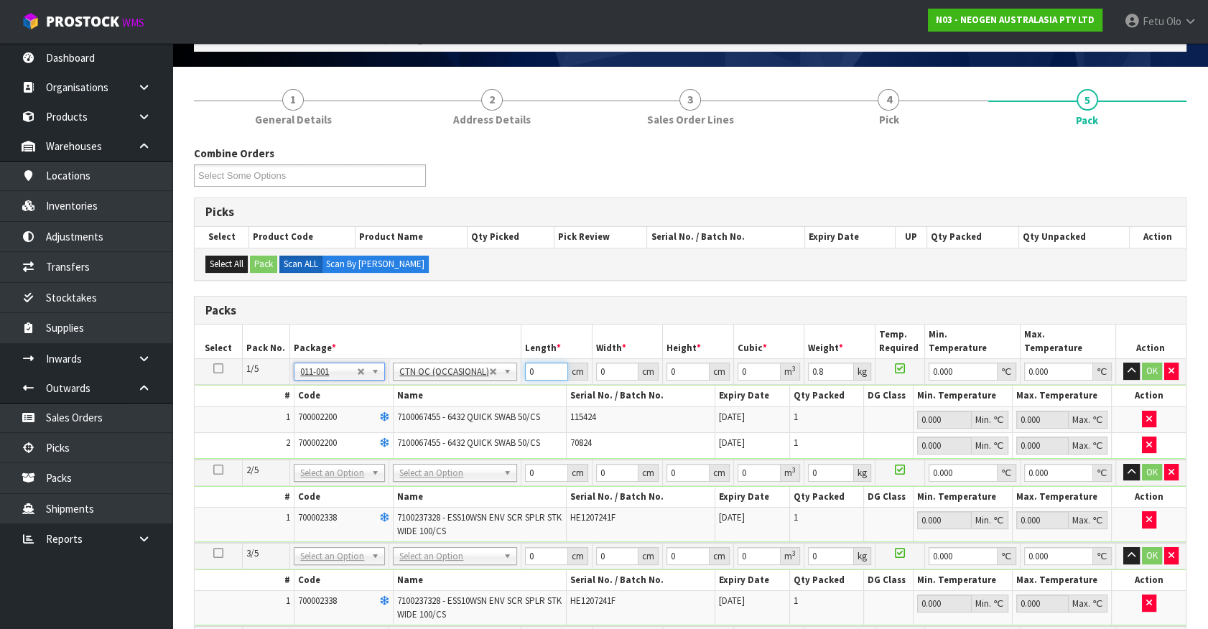
drag, startPoint x: 540, startPoint y: 369, endPoint x: 326, endPoint y: 435, distance: 224.1
click at [326, 435] on tbody "1/5 NONE 007-001 007-002 007-004 007-009 007-013 007-014 007-015 007-017 007-01…" at bounding box center [690, 409] width 991 height 101
click button "OK" at bounding box center [1152, 371] width 20 height 17
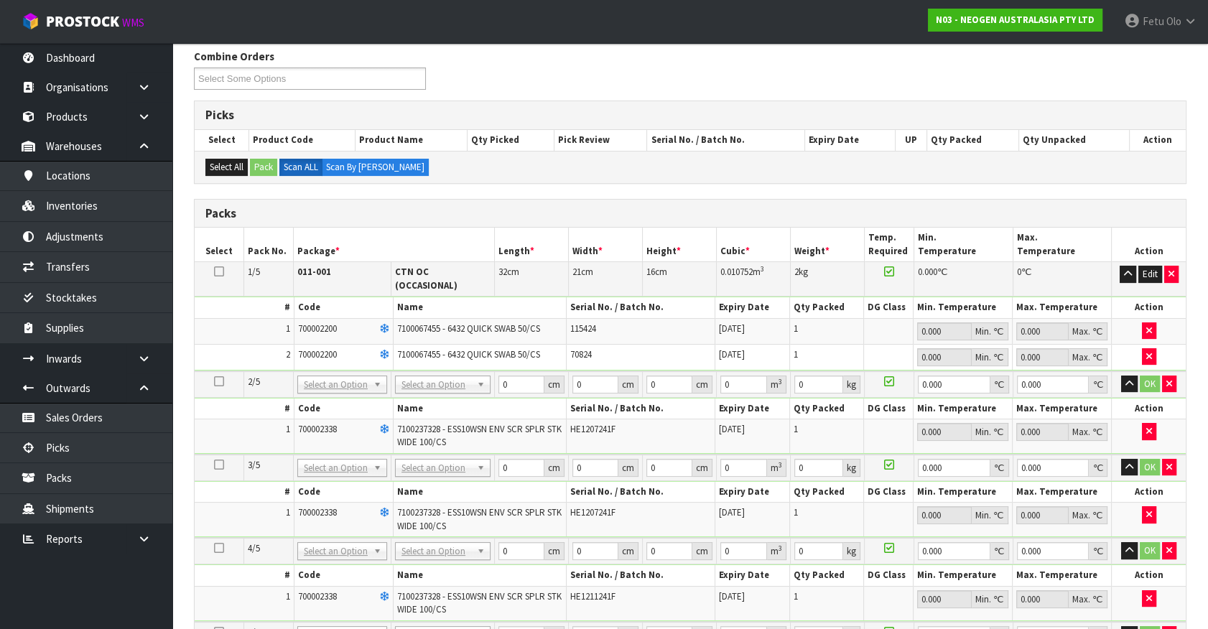
scroll to position [280, 0]
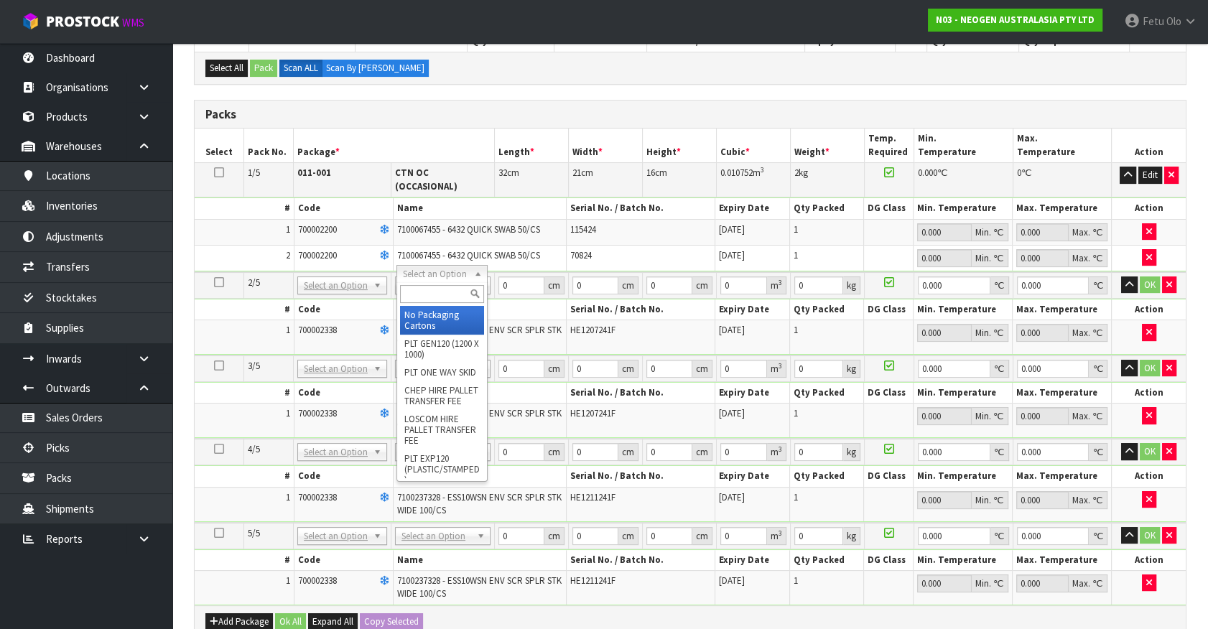
drag, startPoint x: 459, startPoint y: 275, endPoint x: 448, endPoint y: 295, distance: 22.5
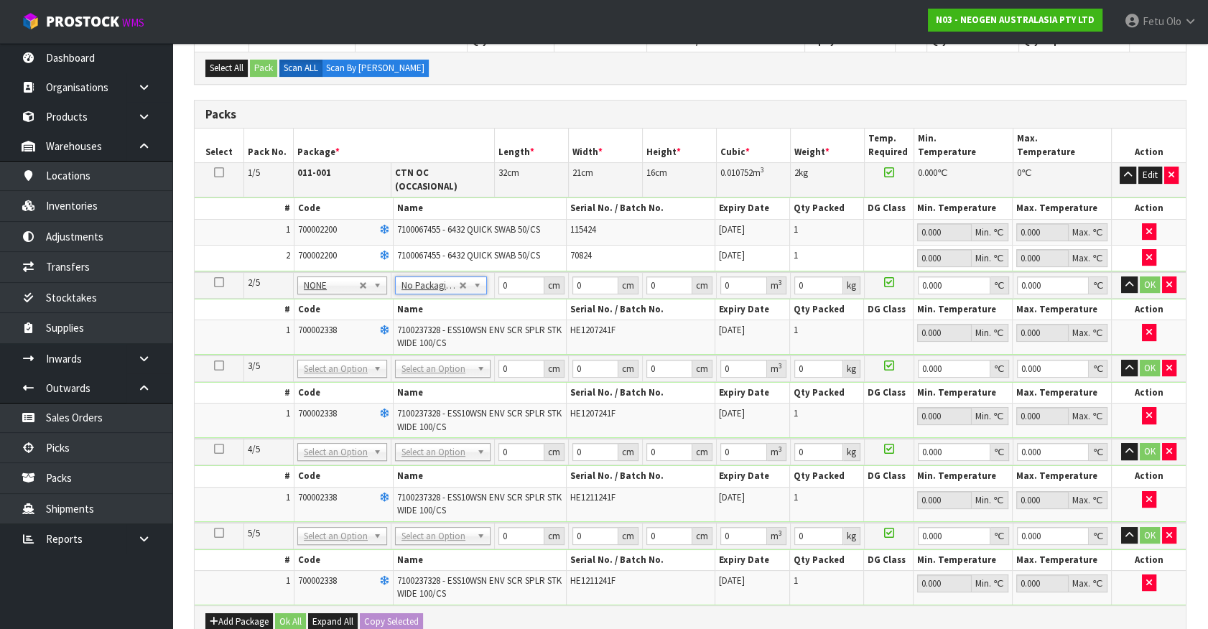
click at [445, 366] on td "No Packaging Cartons PLT GEN120 (1200 X 1000) PLT ONE WAY SKID CHEP HIRE PALLET…" at bounding box center [443, 369] width 103 height 27
drag, startPoint x: 443, startPoint y: 364, endPoint x: 443, endPoint y: 380, distance: 16.5
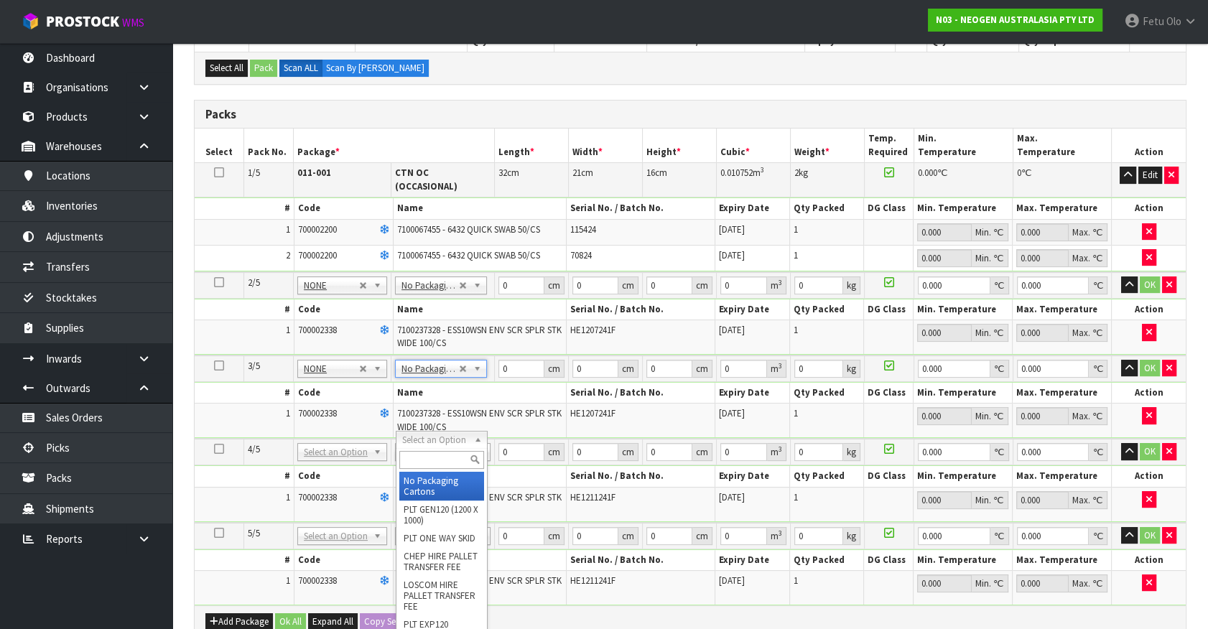
drag, startPoint x: 438, startPoint y: 449, endPoint x: 435, endPoint y: 464, distance: 15.4
drag, startPoint x: 434, startPoint y: 489, endPoint x: 440, endPoint y: 513, distance: 25.1
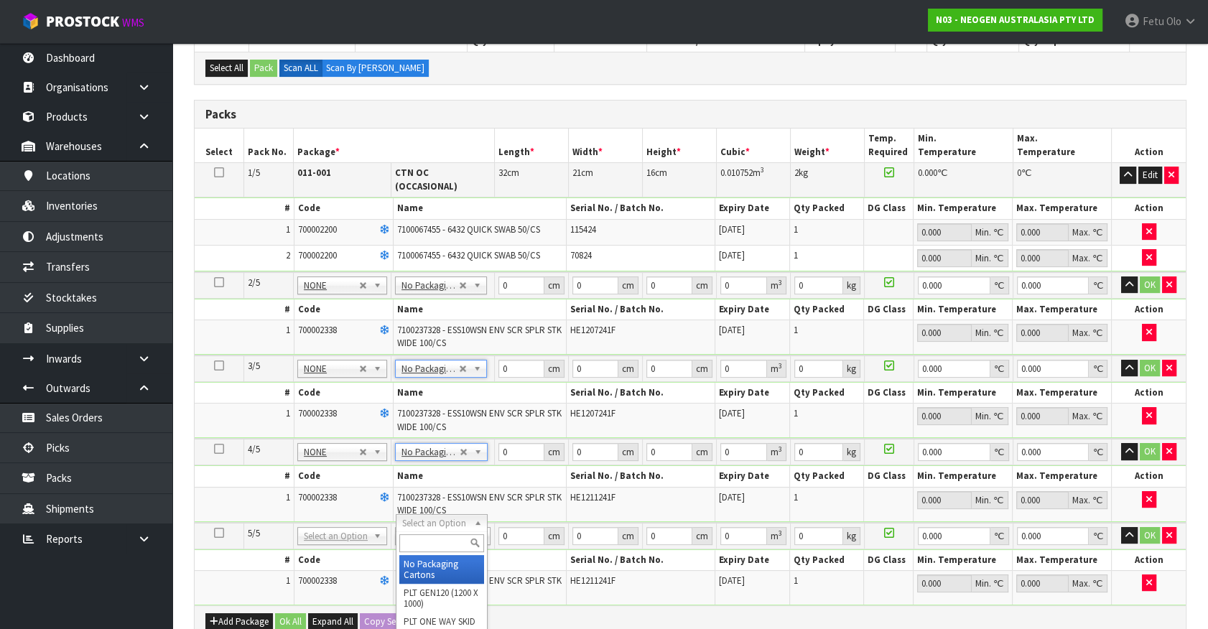
drag, startPoint x: 439, startPoint y: 517, endPoint x: 438, endPoint y: 567, distance: 49.6
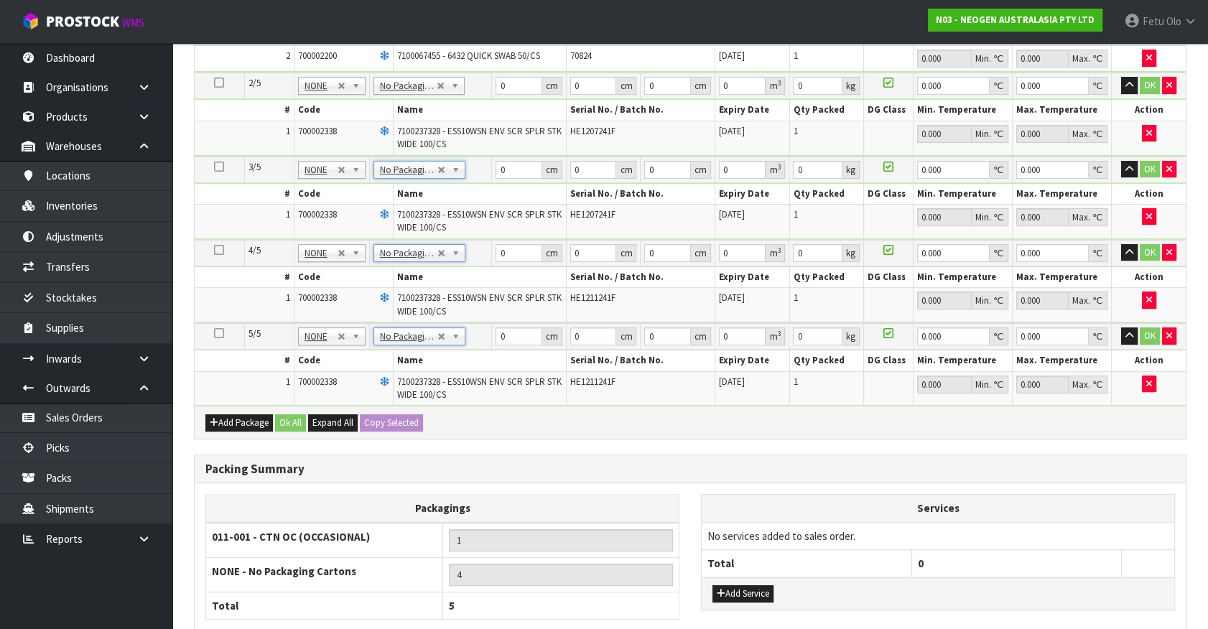
scroll to position [476, 0]
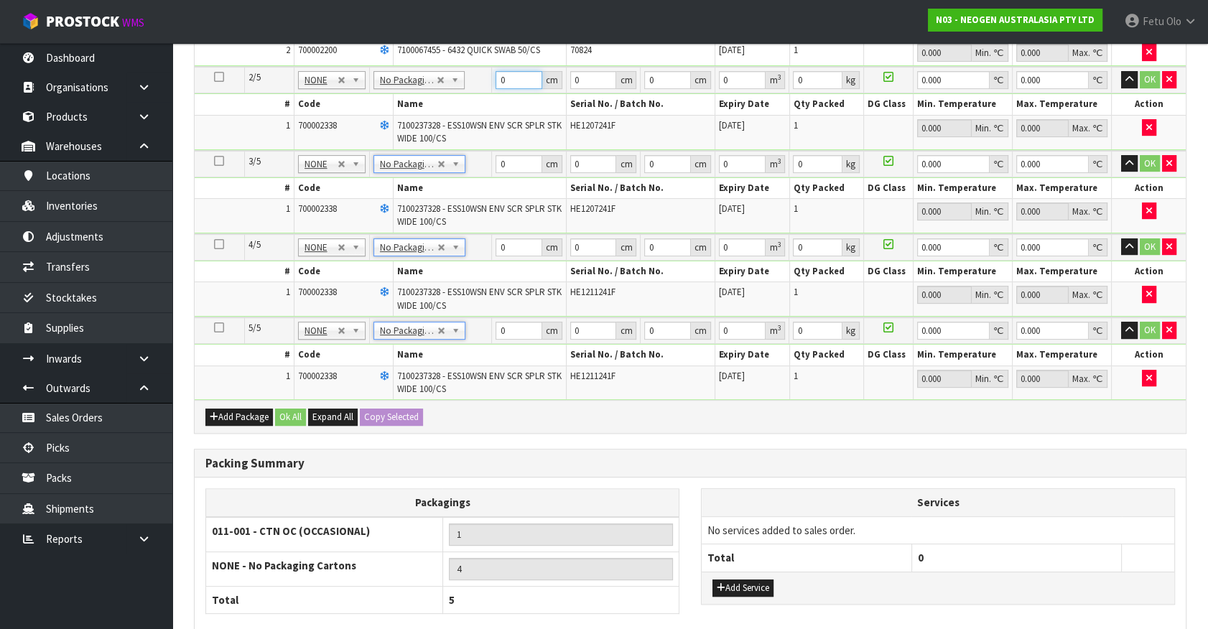
drag, startPoint x: 516, startPoint y: 78, endPoint x: 330, endPoint y: 73, distance: 185.4
click at [371, 79] on tr "2/5 NONE 007-001 007-002 007-004 007-009 007-013 007-014 007-015 007-017 007-01…" at bounding box center [690, 80] width 991 height 27
click at [1150, 75] on button "OK" at bounding box center [1150, 79] width 20 height 17
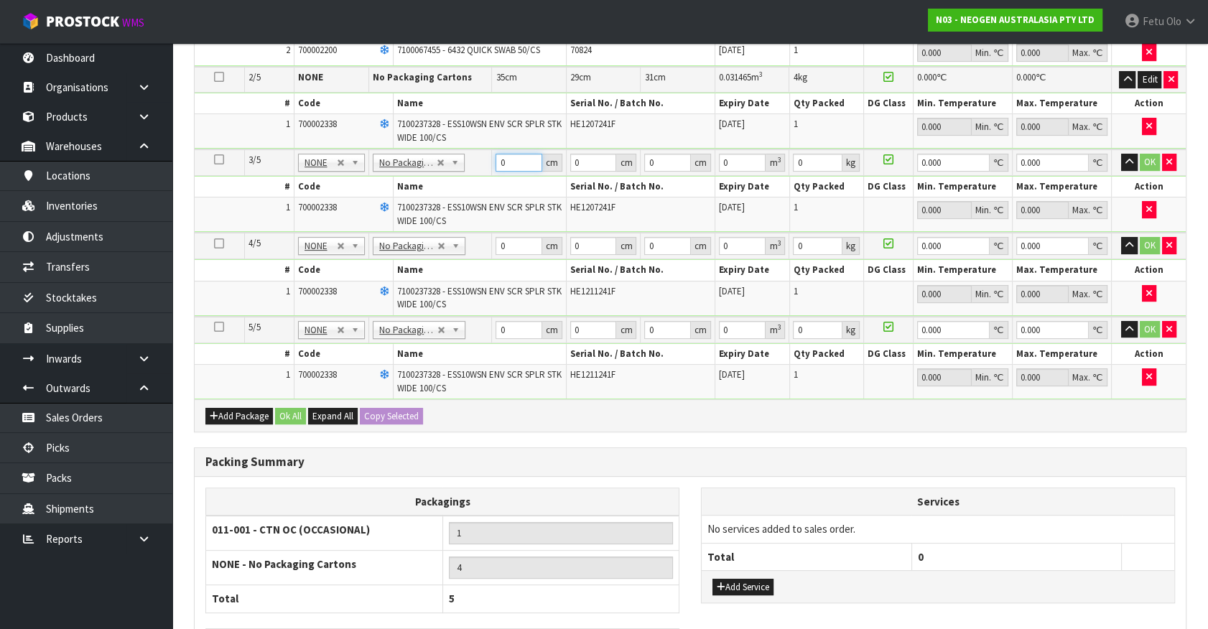
drag, startPoint x: 478, startPoint y: 170, endPoint x: 337, endPoint y: 221, distance: 149.5
click at [337, 221] on tbody "3/5 NONE 007-001 007-002 007-004 007-009 007-013 007-014 007-015 007-017 007-01…" at bounding box center [690, 190] width 991 height 83
click at [1152, 156] on button "OK" at bounding box center [1150, 162] width 20 height 17
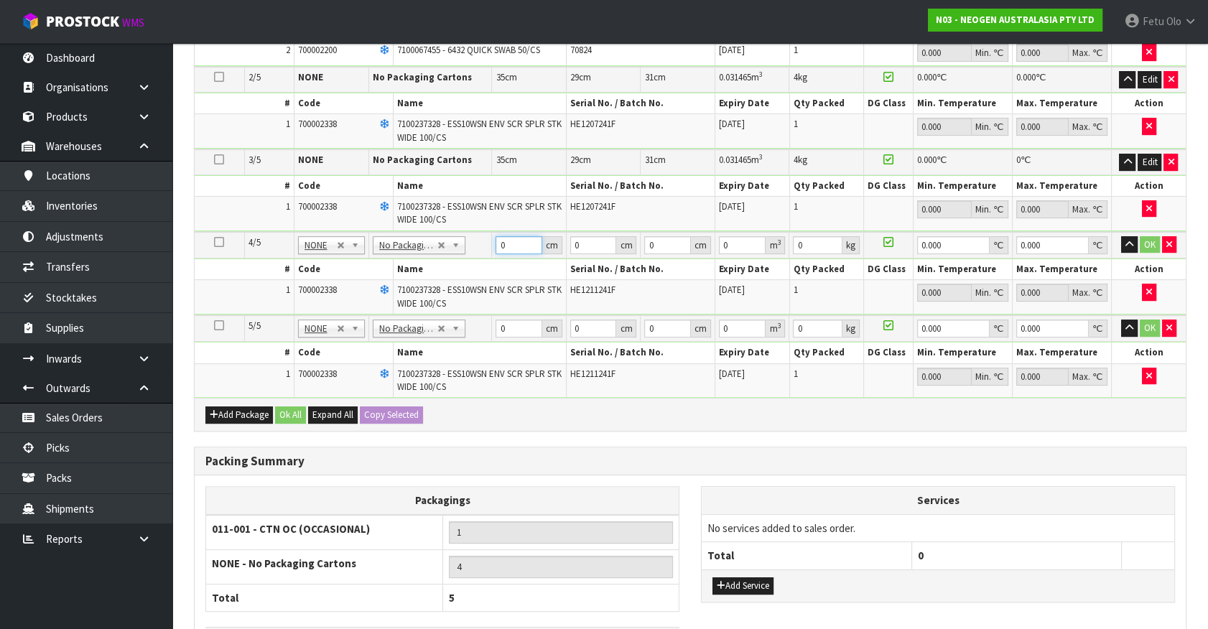
drag, startPoint x: 517, startPoint y: 244, endPoint x: 315, endPoint y: 287, distance: 205.7
click at [315, 287] on tbody "4/5 NONE 007-001 007-002 007-004 007-009 007-013 007-014 007-015 007-017 007-01…" at bounding box center [690, 273] width 991 height 83
click button "OK" at bounding box center [1150, 244] width 20 height 17
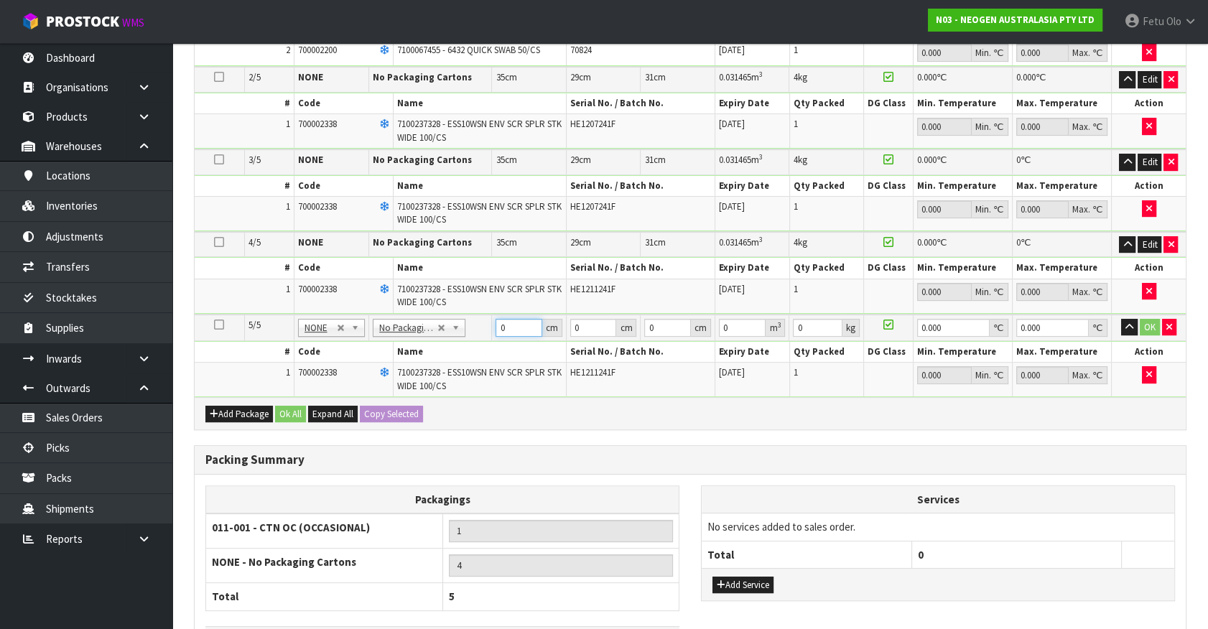
drag, startPoint x: 494, startPoint y: 327, endPoint x: 358, endPoint y: 369, distance: 142.0
click at [358, 369] on tbody "5/5 NONE 007-001 007-002 007-004 007-009 007-013 007-014 007-015 007-017 007-01…" at bounding box center [690, 356] width 991 height 83
click button "OK" at bounding box center [1150, 327] width 20 height 17
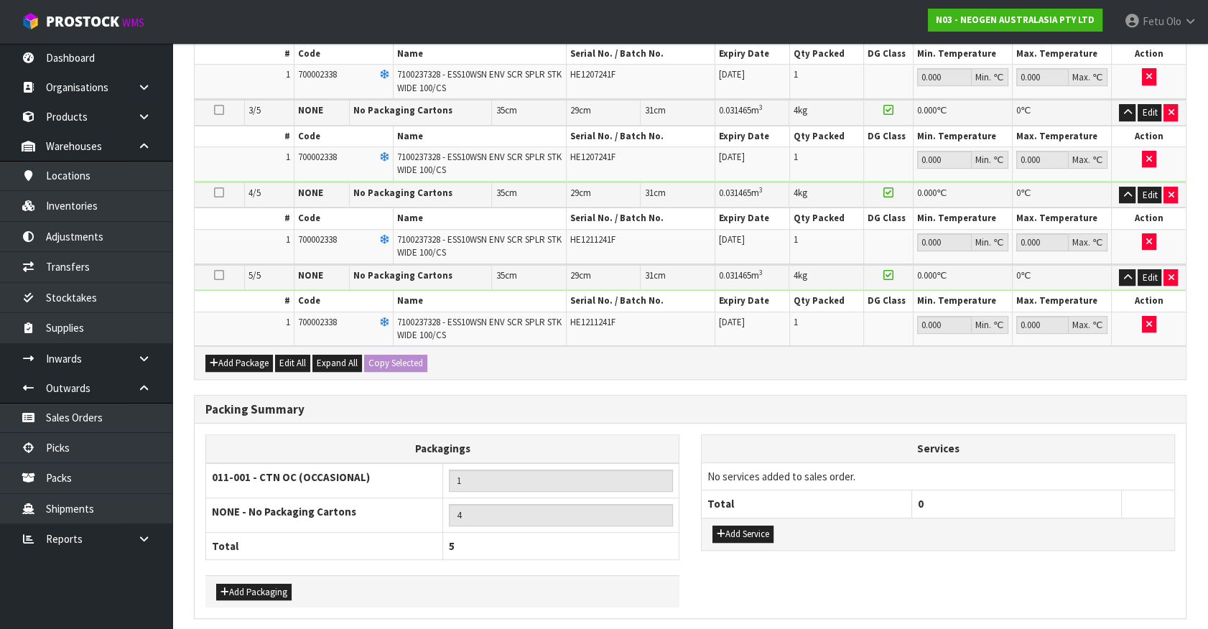
scroll to position [577, 0]
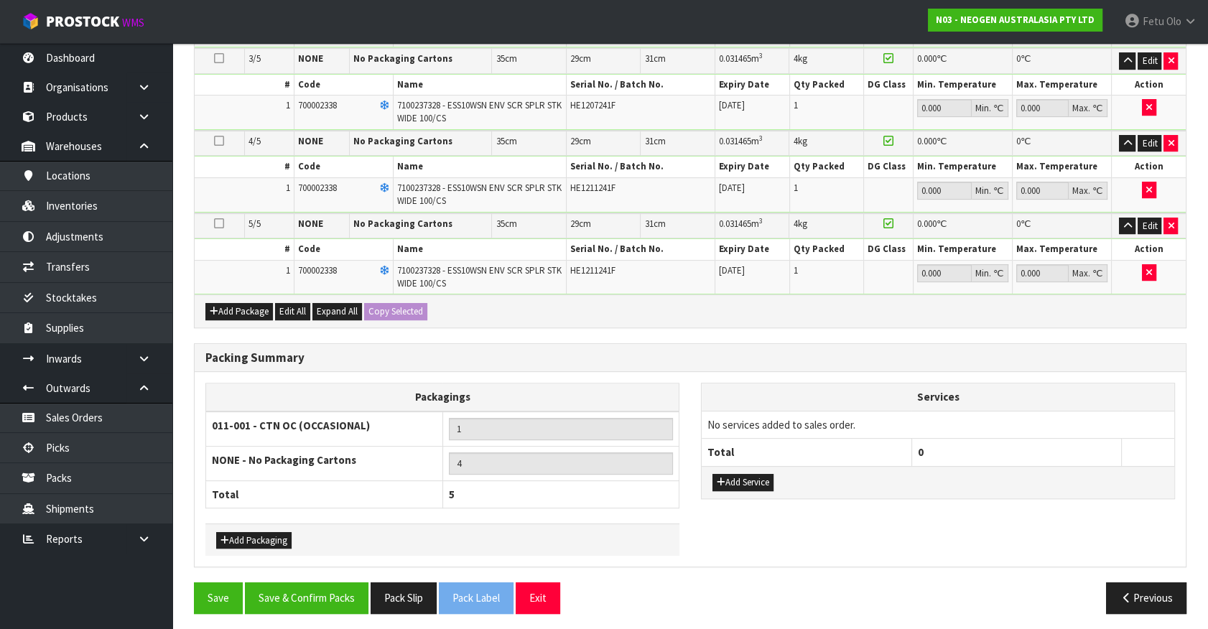
click at [308, 574] on div "Packing Summary Packagings 011-001 - CTN OC (OCCASIONAL) 1 NONE - No Packaging …" at bounding box center [690, 463] width 1014 height 240
click at [313, 583] on button "Save & Confirm Packs" at bounding box center [307, 598] width 124 height 31
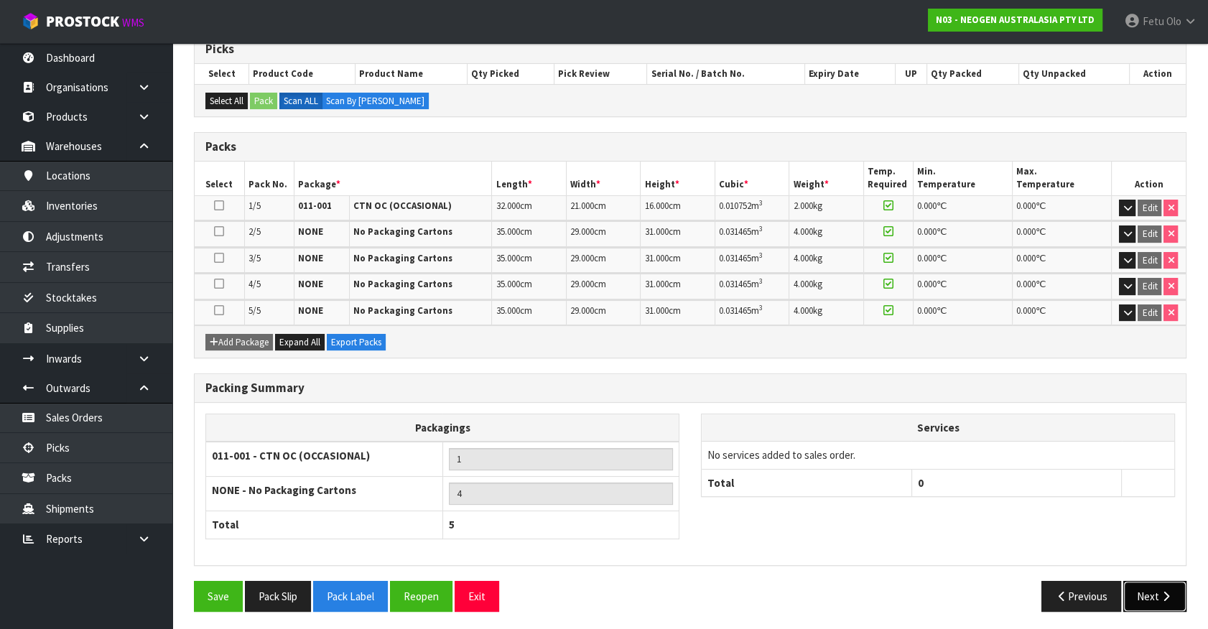
click at [1139, 600] on button "Next" at bounding box center [1155, 596] width 63 height 31
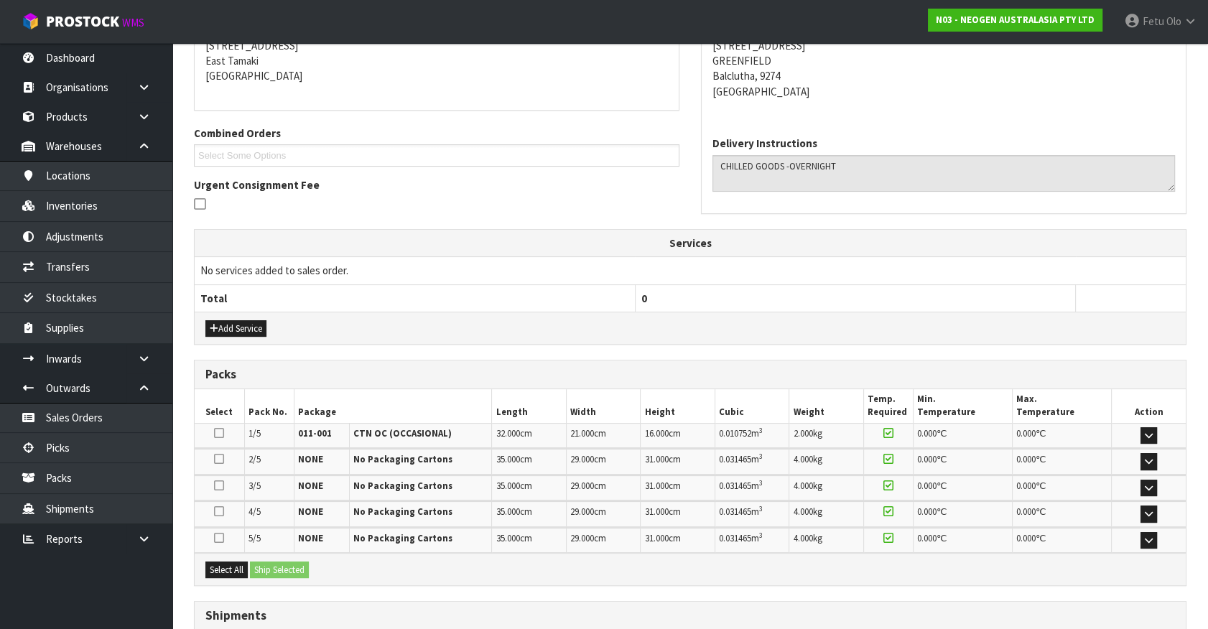
scroll to position [407, 0]
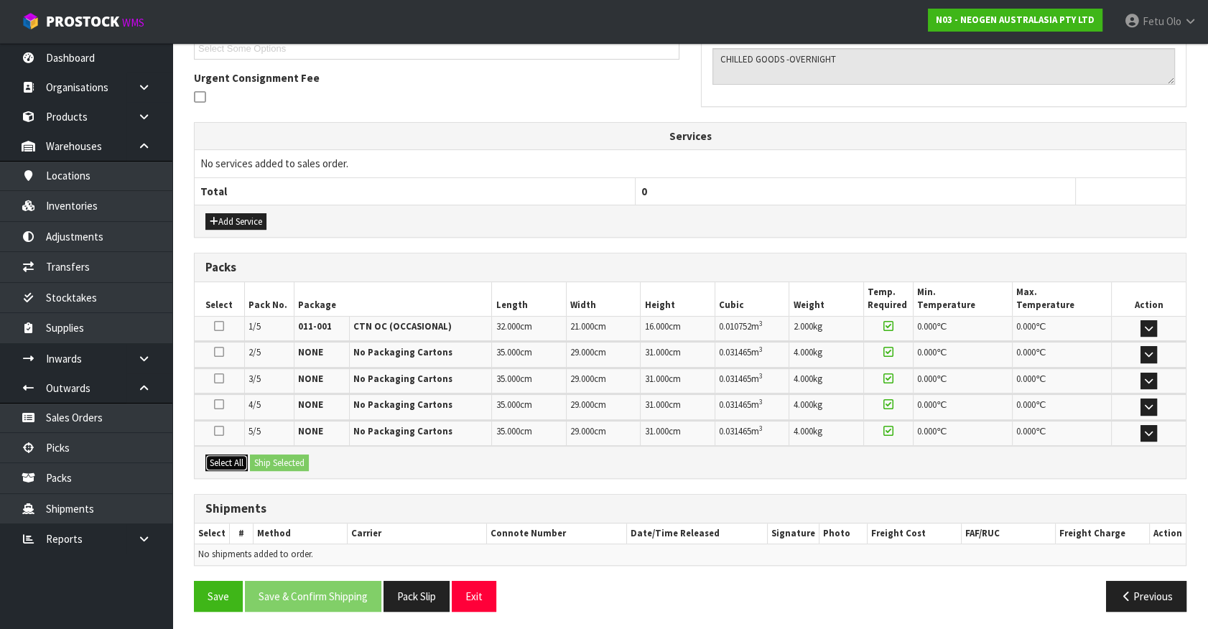
drag, startPoint x: 216, startPoint y: 455, endPoint x: 293, endPoint y: 453, distance: 77.6
click at [219, 455] on button "Select All" at bounding box center [226, 463] width 42 height 17
click at [293, 455] on button "Ship Selected" at bounding box center [279, 463] width 59 height 17
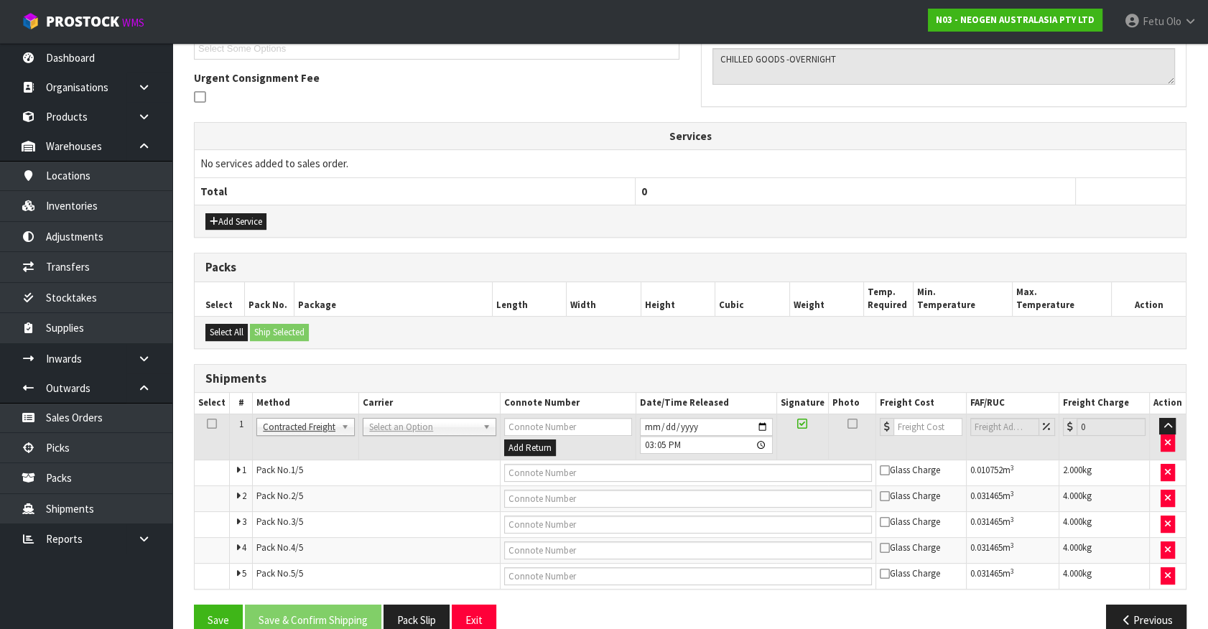
scroll to position [431, 0]
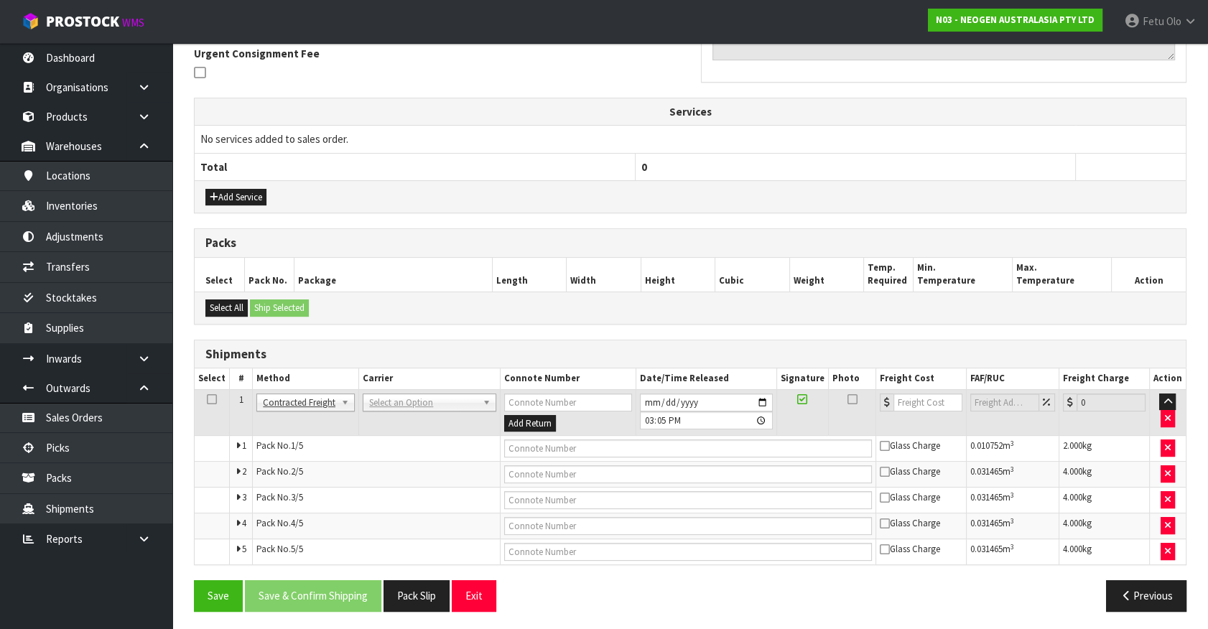
drag, startPoint x: 467, startPoint y: 388, endPoint x: 460, endPoint y: 396, distance: 10.7
click at [467, 390] on td "ANGEL - ANGEL TRANSPORT [PERSON_NAME] REMOVALS DEAEXPAKL - DEADLINE EXPRESS COU…" at bounding box center [430, 412] width 142 height 47
drag, startPoint x: 444, startPoint y: 406, endPoint x: 430, endPoint y: 428, distance: 26.5
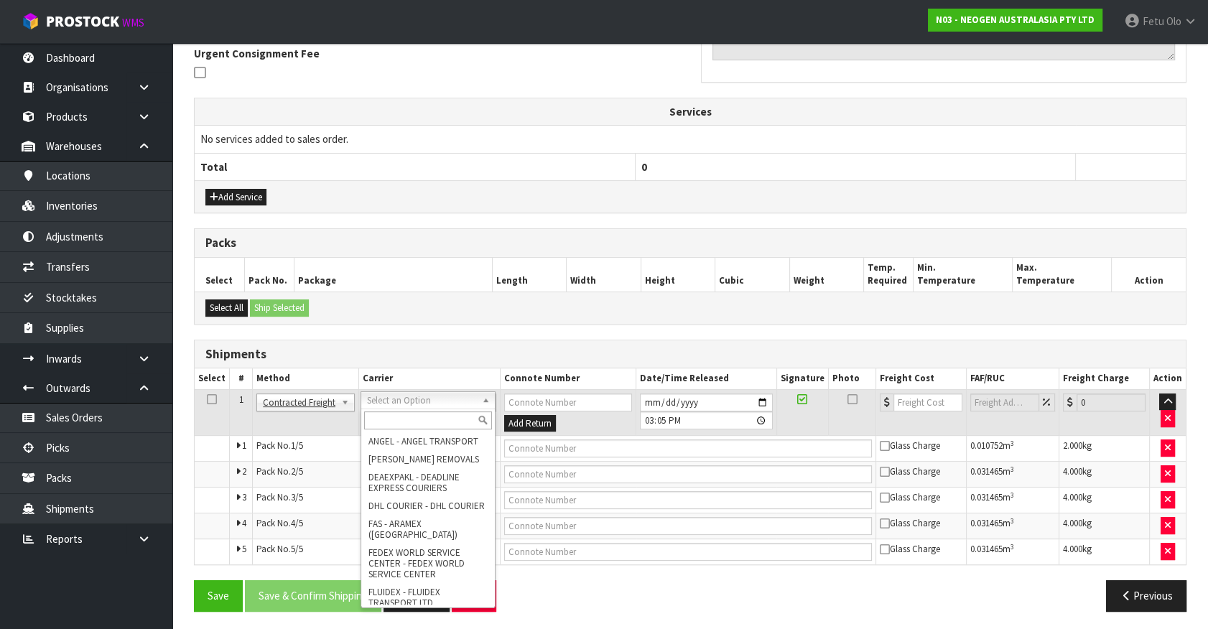
click at [421, 417] on input "text" at bounding box center [427, 421] width 127 height 18
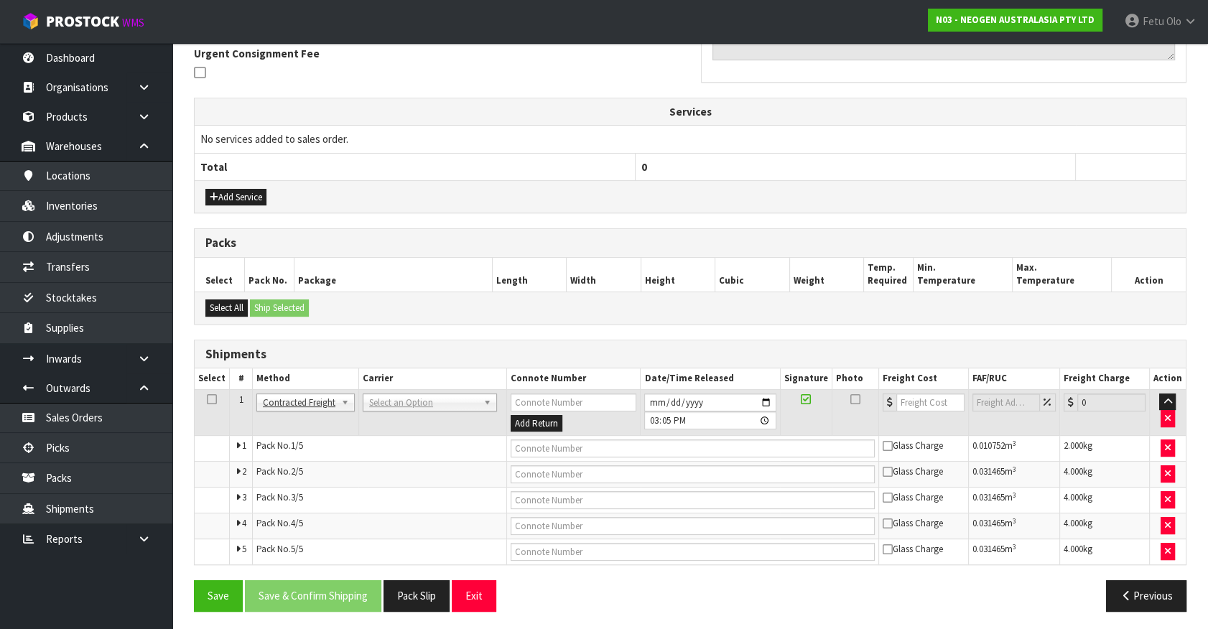
click at [436, 409] on td "ANGEL - ANGEL TRANSPORT [PERSON_NAME] REMOVALS DEAEXPAKL - DEADLINE EXPRESS COU…" at bounding box center [432, 412] width 148 height 47
click at [421, 409] on td "ANGEL - ANGEL TRANSPORT [PERSON_NAME] REMOVALS DEAEXPAKL - DEADLINE EXPRESS COU…" at bounding box center [432, 412] width 148 height 47
click at [417, 417] on td "ANGEL - ANGEL TRANSPORT [PERSON_NAME] REMOVALS DEAEXPAKL - DEADLINE EXPRESS COU…" at bounding box center [432, 412] width 148 height 47
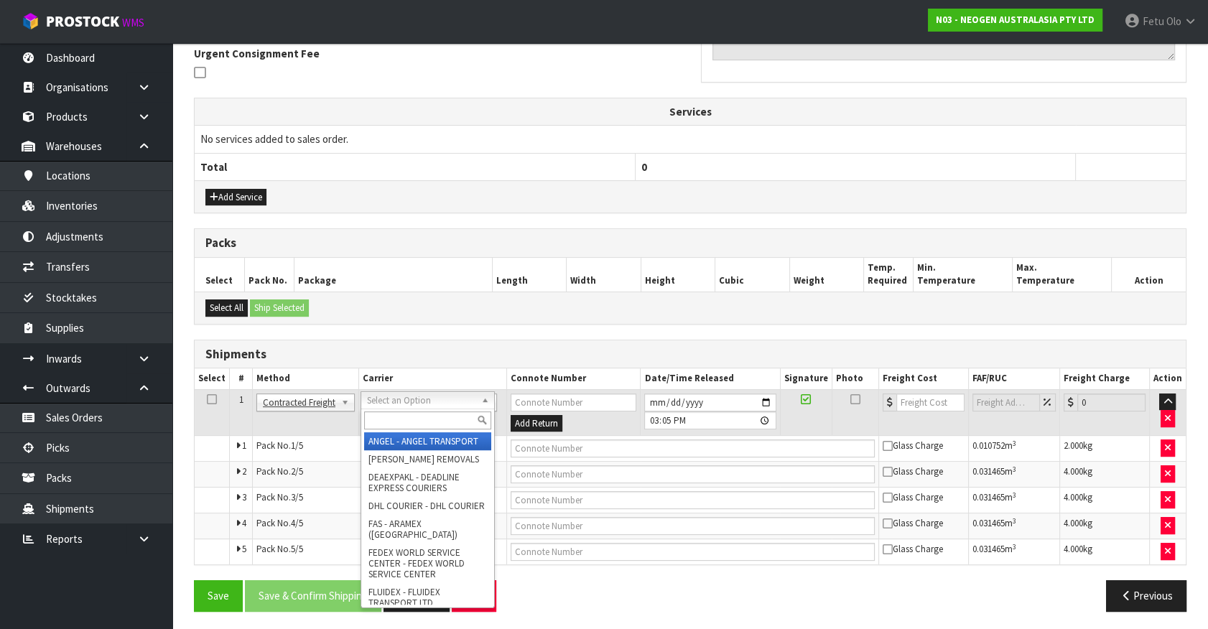
click at [416, 415] on input "text" at bounding box center [427, 421] width 127 height 18
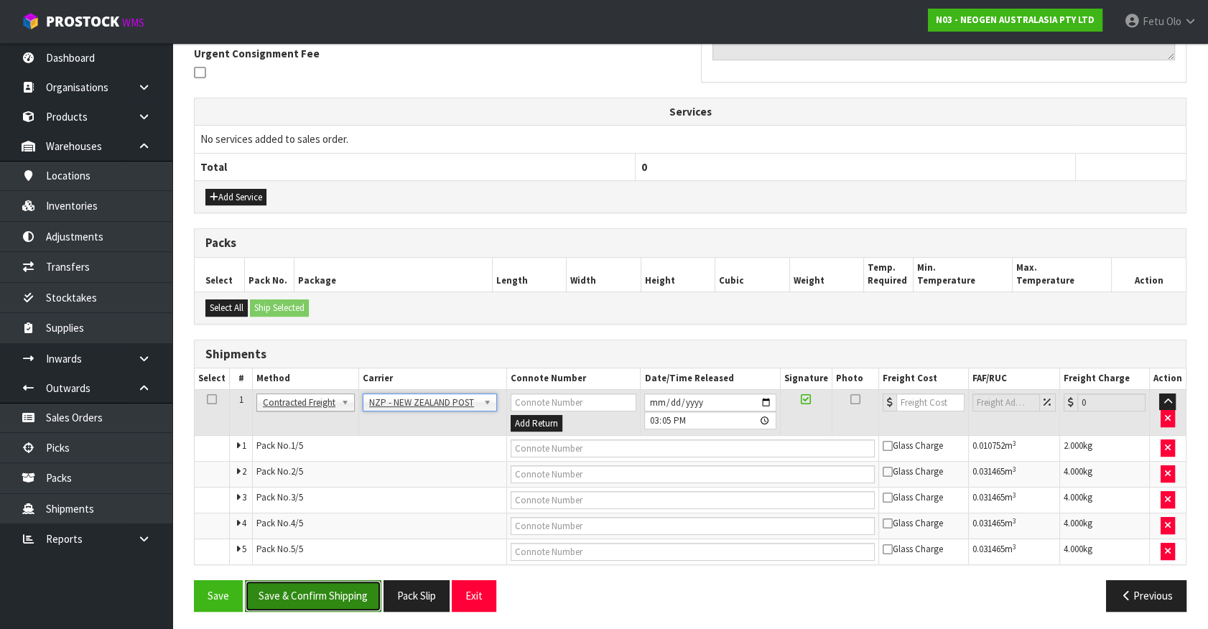
drag, startPoint x: 332, startPoint y: 578, endPoint x: 333, endPoint y: 585, distance: 7.2
click at [333, 582] on button "Save & Confirm Shipping" at bounding box center [313, 595] width 136 height 31
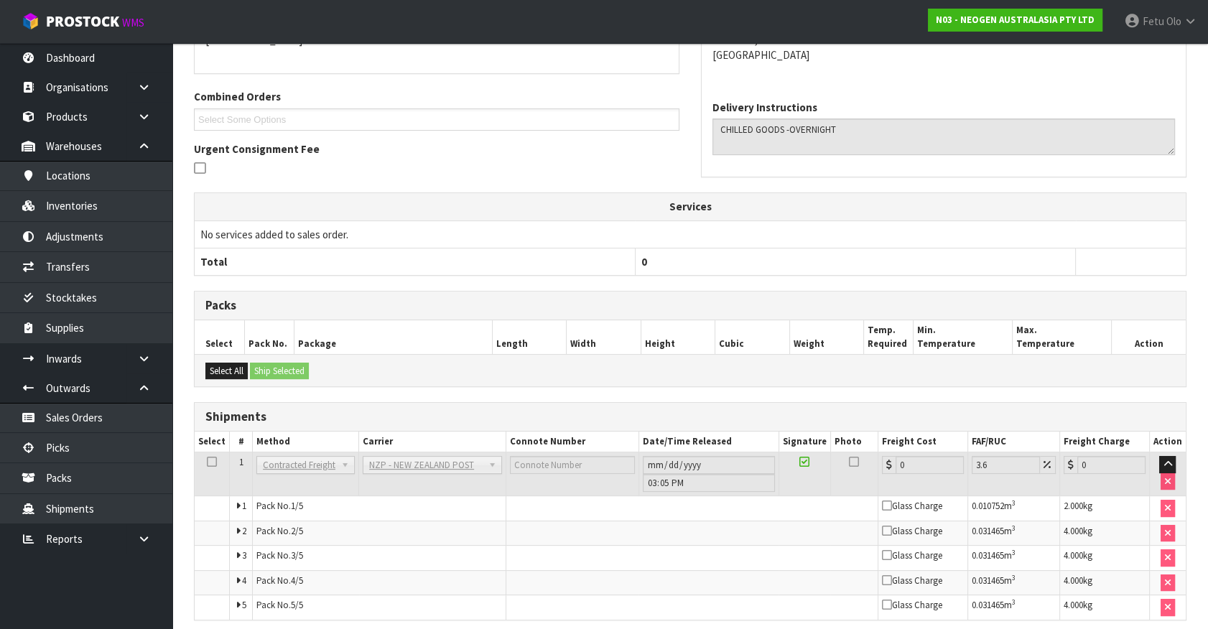
scroll to position [407, 0]
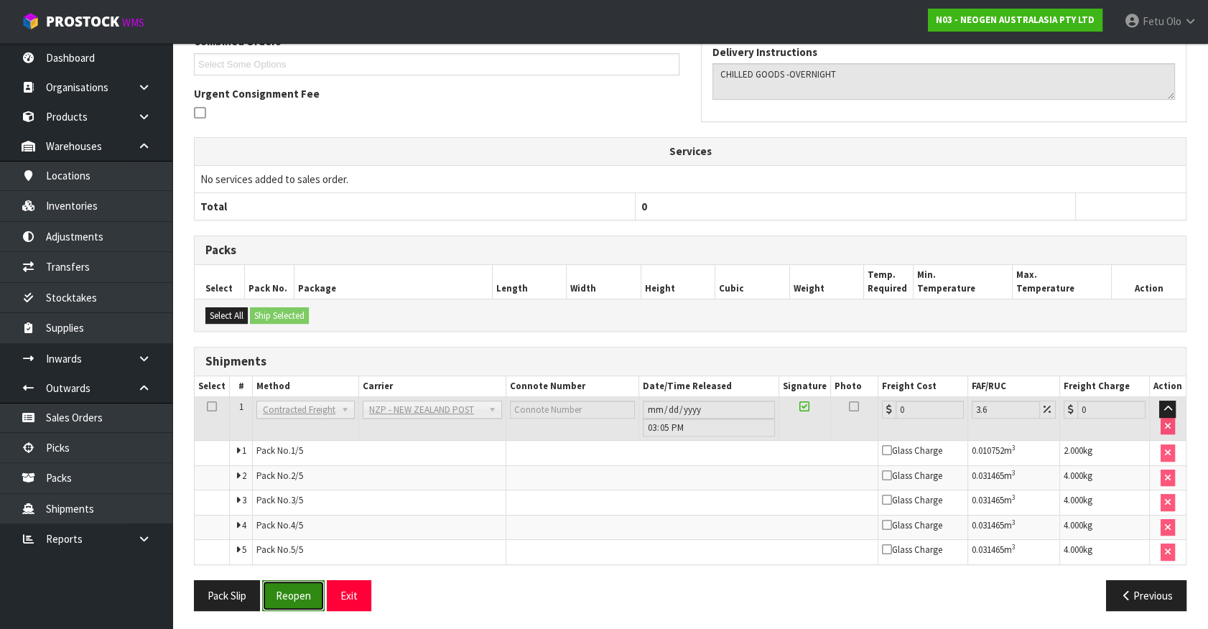
click at [308, 589] on button "Reopen" at bounding box center [293, 595] width 63 height 31
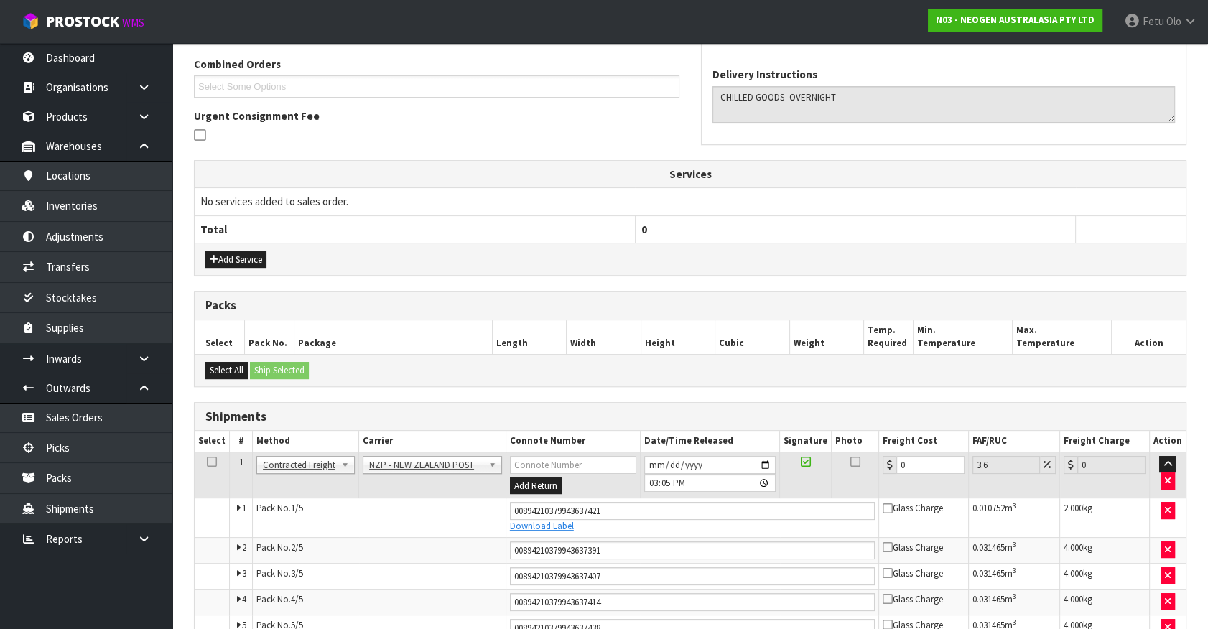
scroll to position [392, 0]
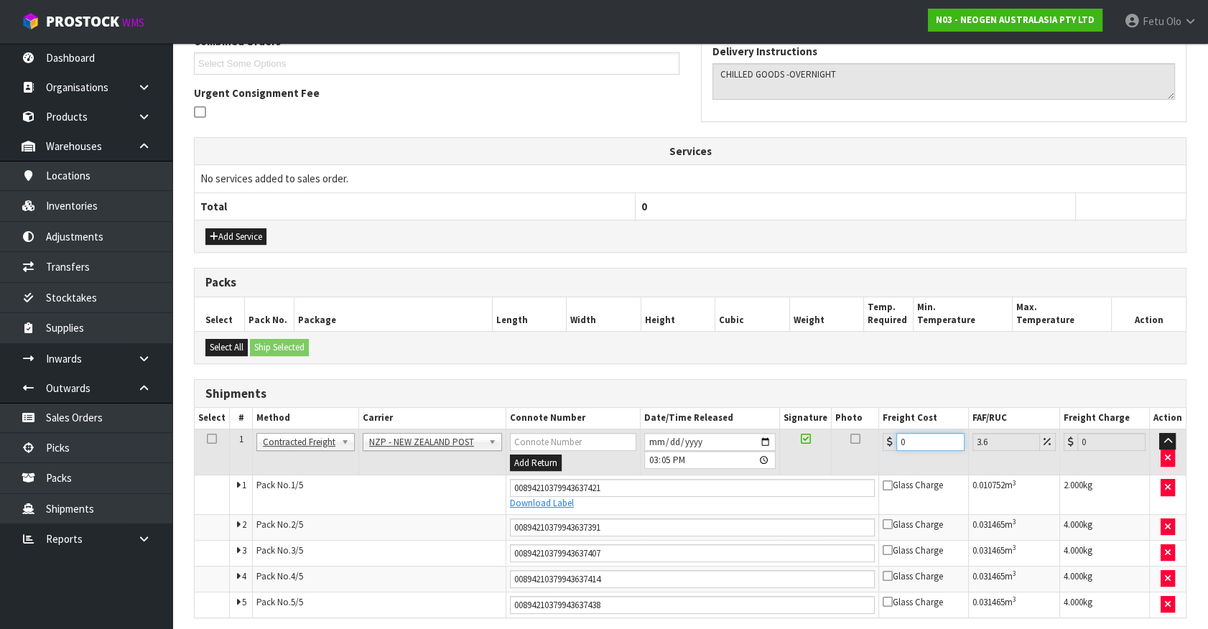
drag, startPoint x: 917, startPoint y: 441, endPoint x: 858, endPoint y: 453, distance: 59.5
click at [859, 453] on tr "1 Client Local Pickup Customer Local Pickup Company Freight Contracted Freight …" at bounding box center [690, 452] width 991 height 47
click at [899, 440] on input "0" at bounding box center [931, 442] width 68 height 18
drag, startPoint x: 919, startPoint y: 443, endPoint x: 842, endPoint y: 455, distance: 77.9
click at [842, 455] on tr "1 Client Local Pickup Customer Local Pickup Company Freight Contracted Freight …" at bounding box center [690, 452] width 991 height 47
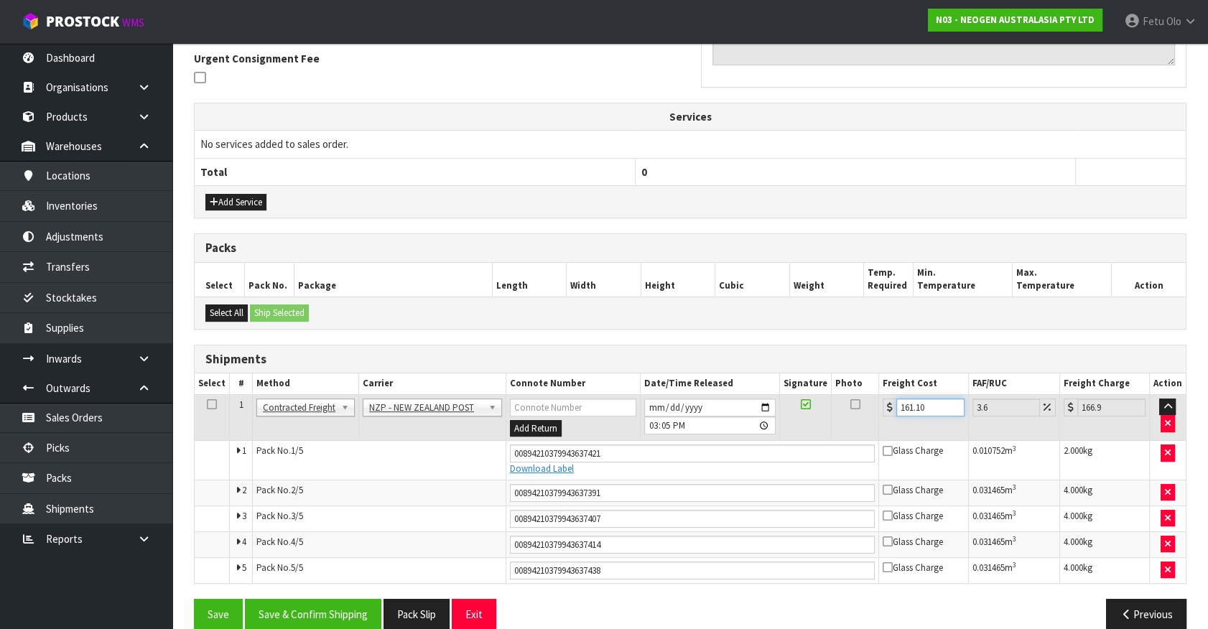
scroll to position [445, 0]
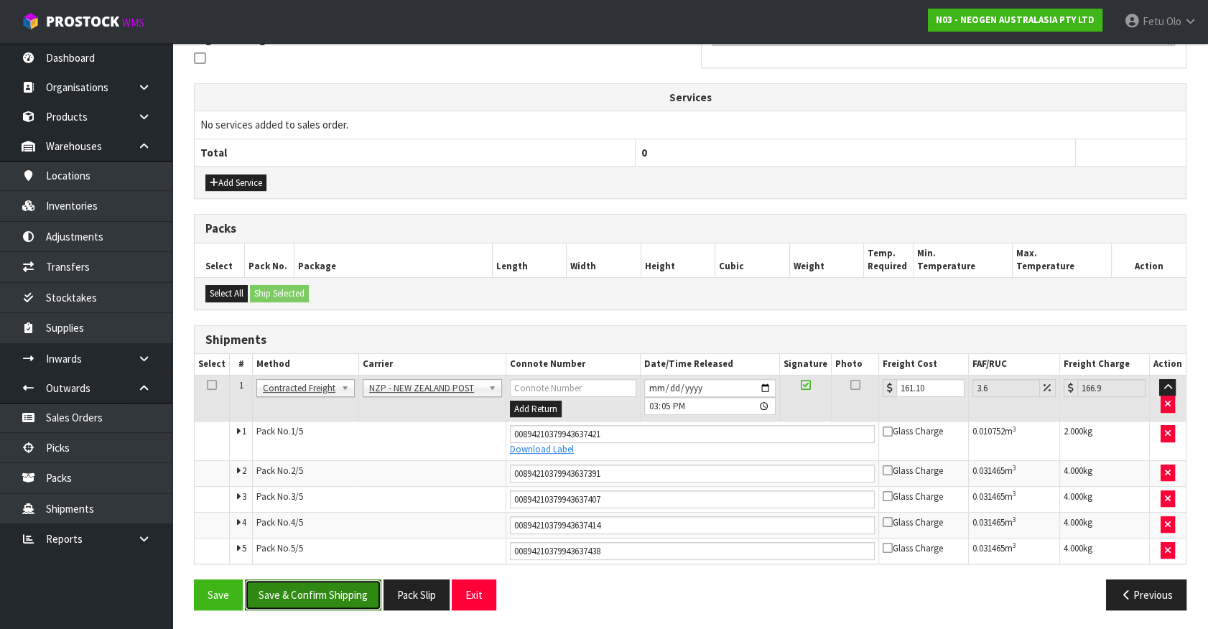
click at [358, 591] on button "Save & Confirm Shipping" at bounding box center [313, 595] width 136 height 31
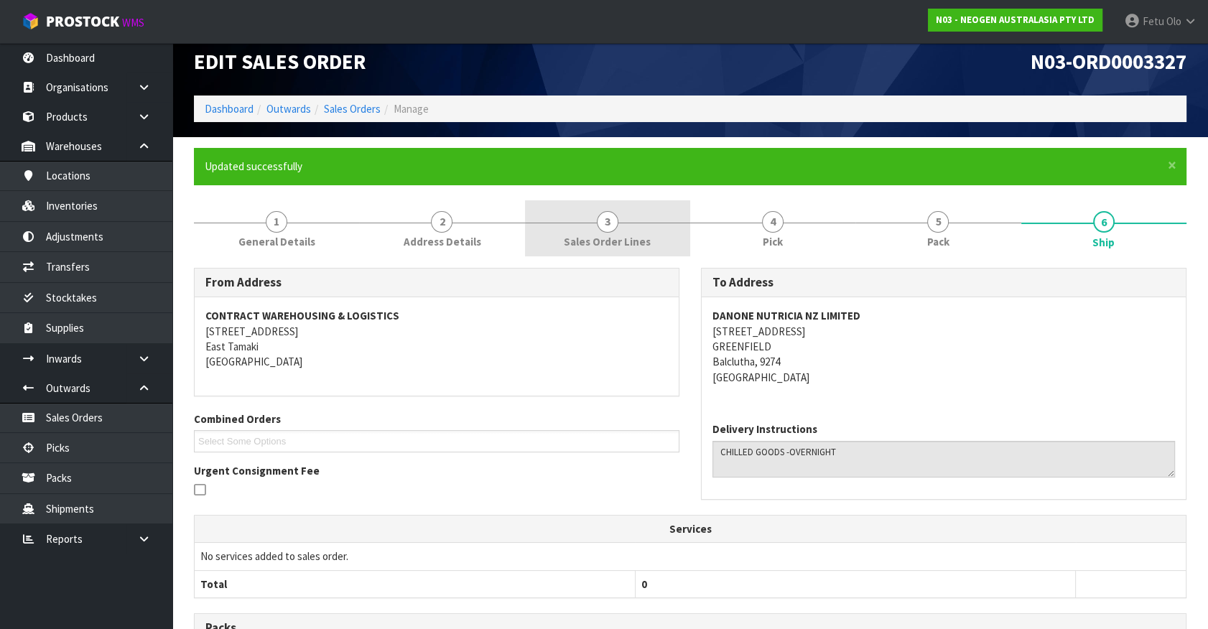
scroll to position [9, 0]
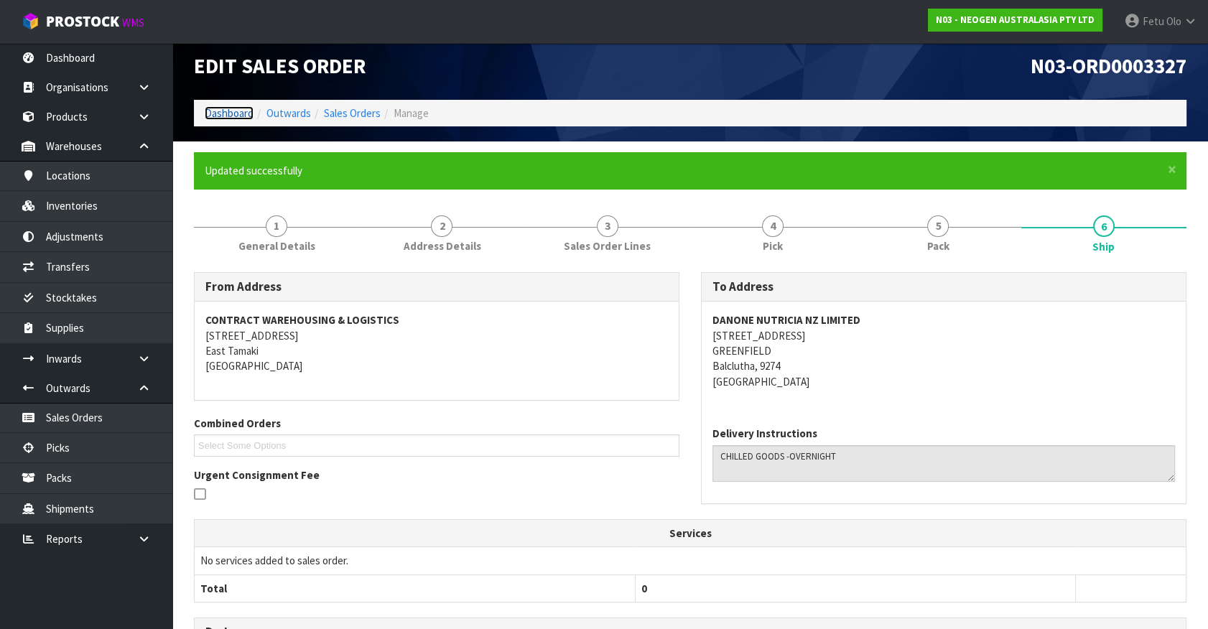
click at [247, 108] on link "Dashboard" at bounding box center [229, 113] width 49 height 14
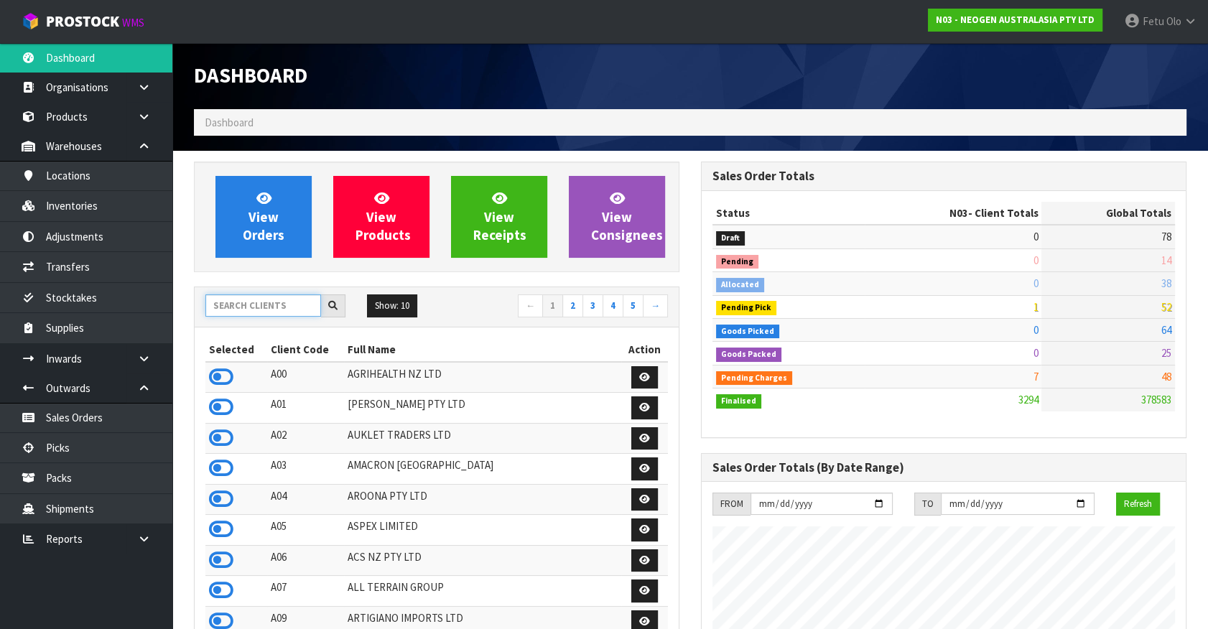
click at [264, 310] on input "text" at bounding box center [263, 306] width 116 height 22
click at [236, 305] on input "text" at bounding box center [263, 306] width 116 height 22
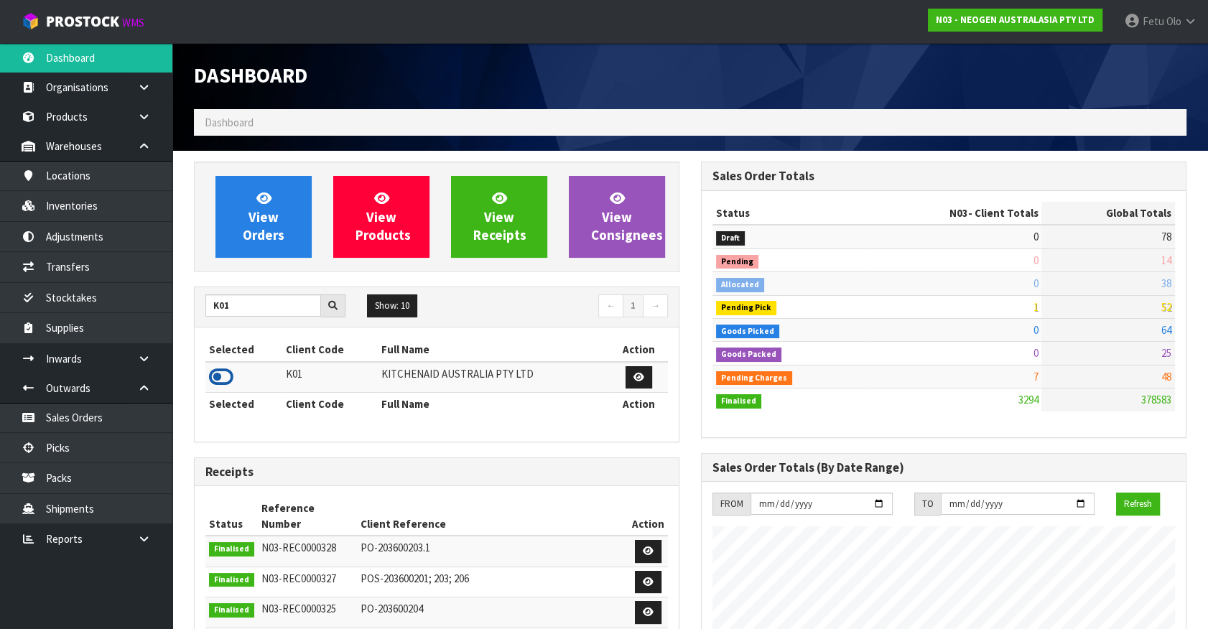
click at [231, 381] on icon at bounding box center [221, 377] width 24 height 22
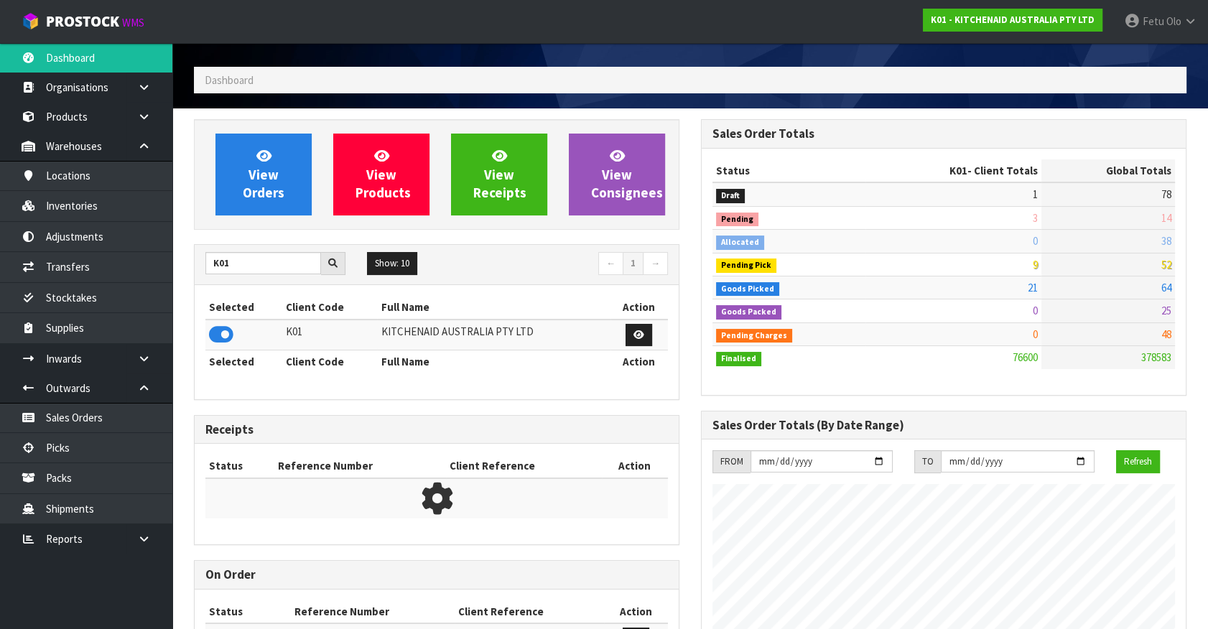
scroll to position [65, 0]
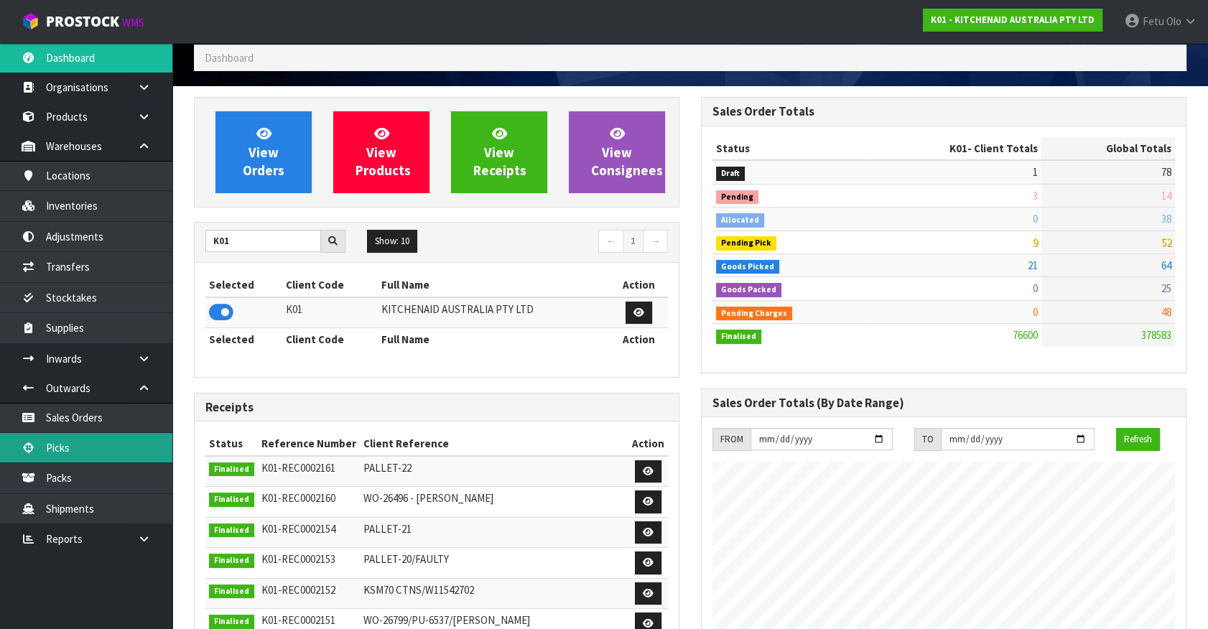
click at [75, 445] on link "Picks" at bounding box center [86, 447] width 172 height 29
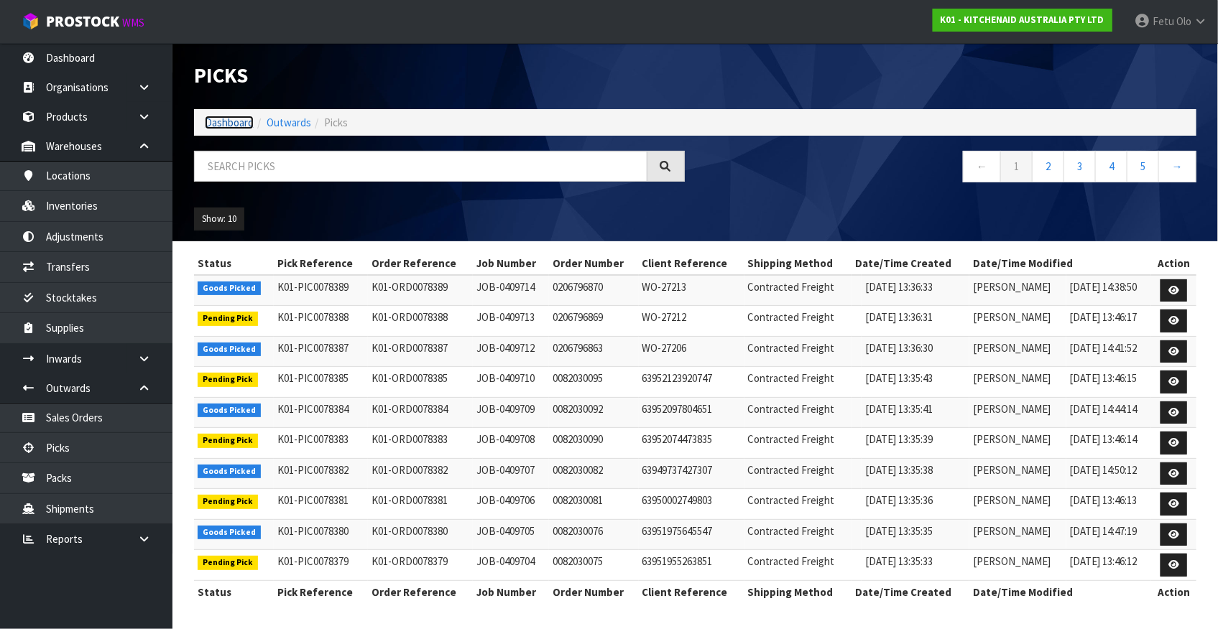
click at [229, 120] on link "Dashboard" at bounding box center [229, 123] width 49 height 14
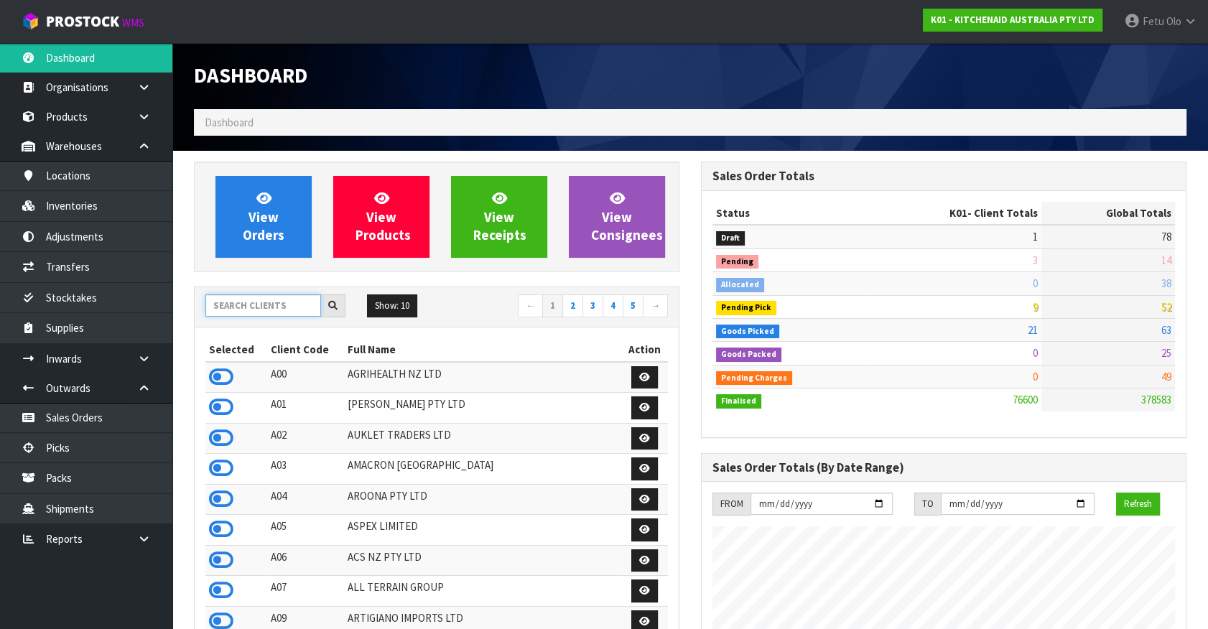
click at [264, 308] on input "text" at bounding box center [263, 306] width 116 height 22
click at [260, 308] on input "text" at bounding box center [263, 306] width 116 height 22
click at [237, 309] on input "text" at bounding box center [263, 306] width 116 height 22
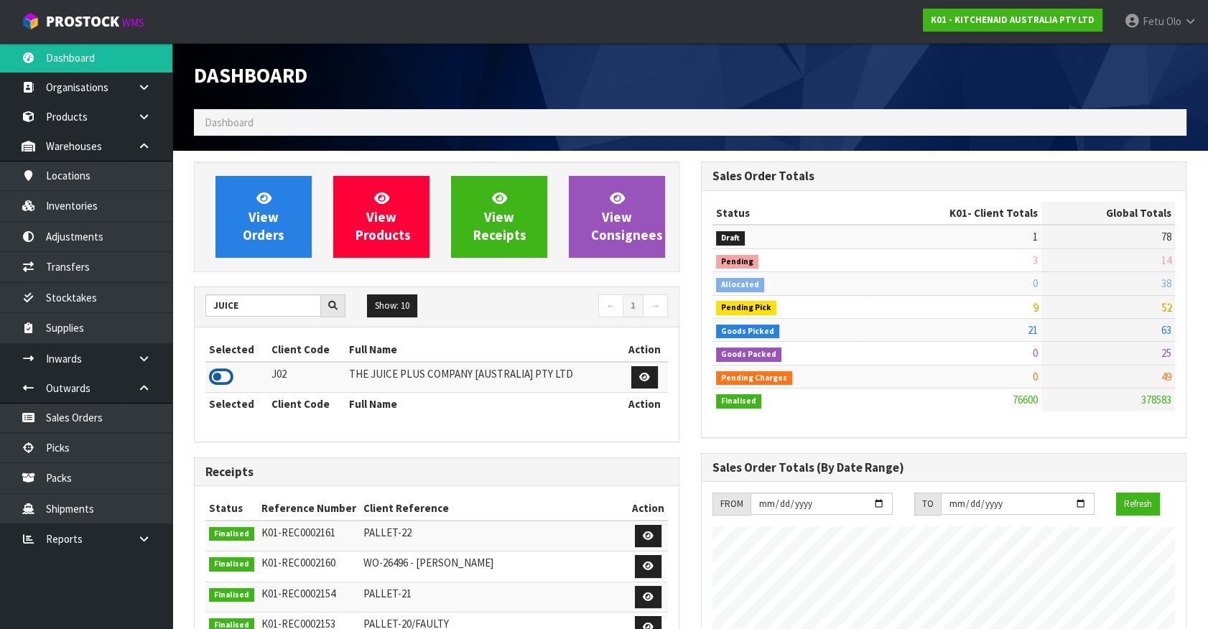
click at [226, 373] on icon at bounding box center [221, 377] width 24 height 22
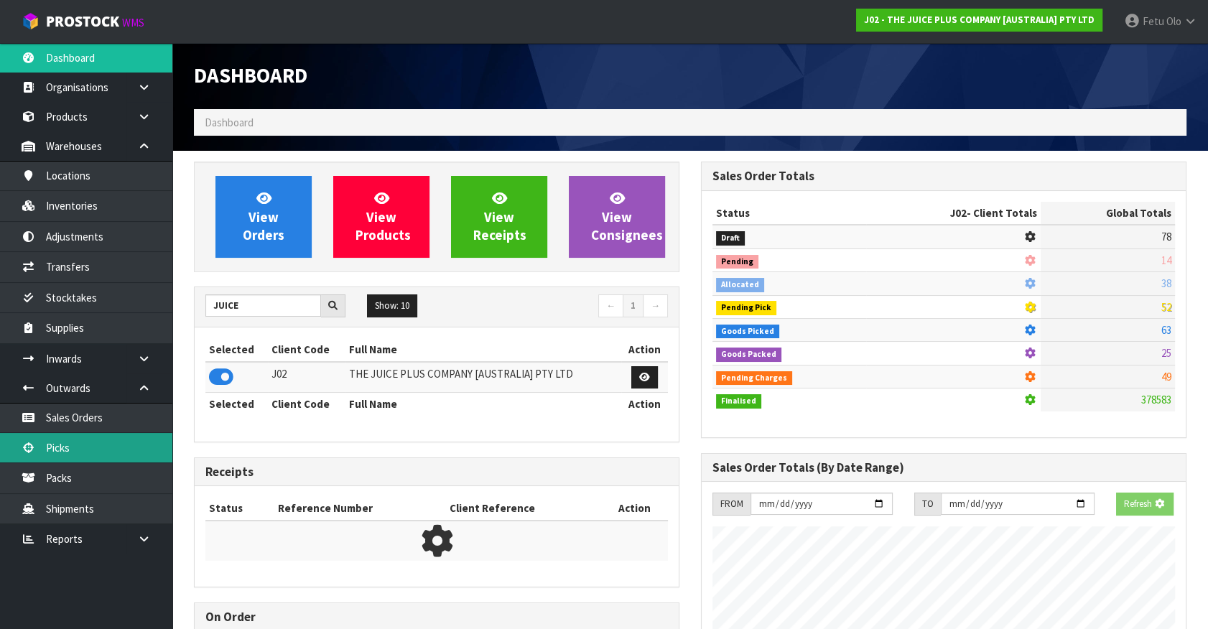
scroll to position [717510, 717896]
click at [78, 452] on link "Picks" at bounding box center [86, 447] width 172 height 29
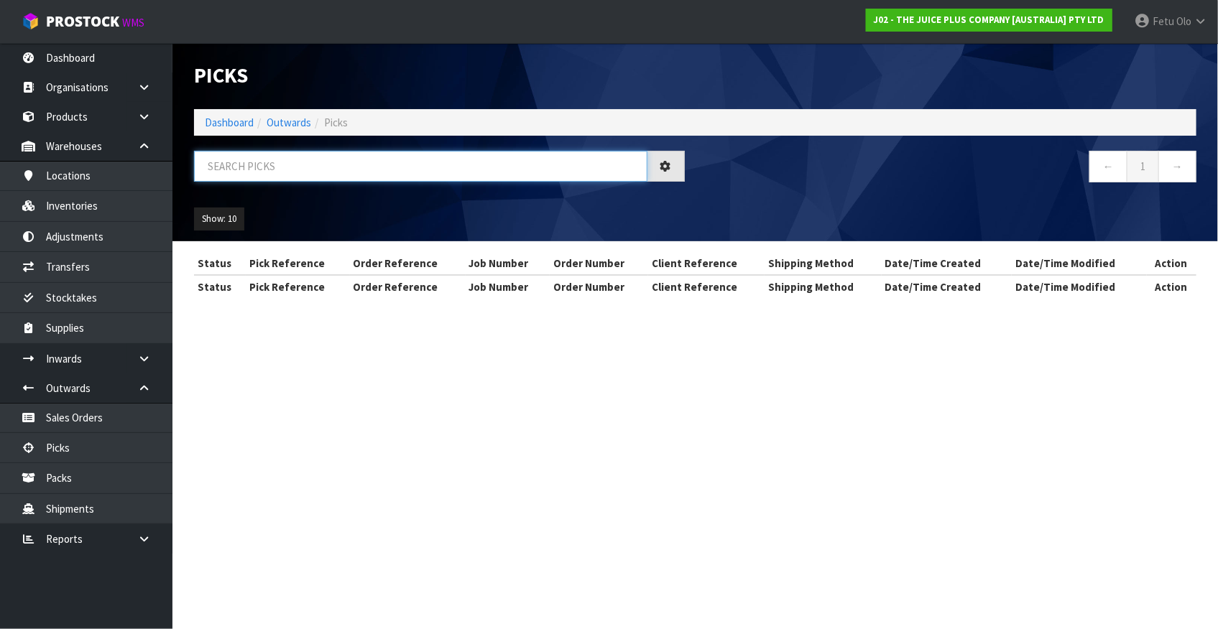
click at [398, 161] on input "text" at bounding box center [420, 166] width 453 height 31
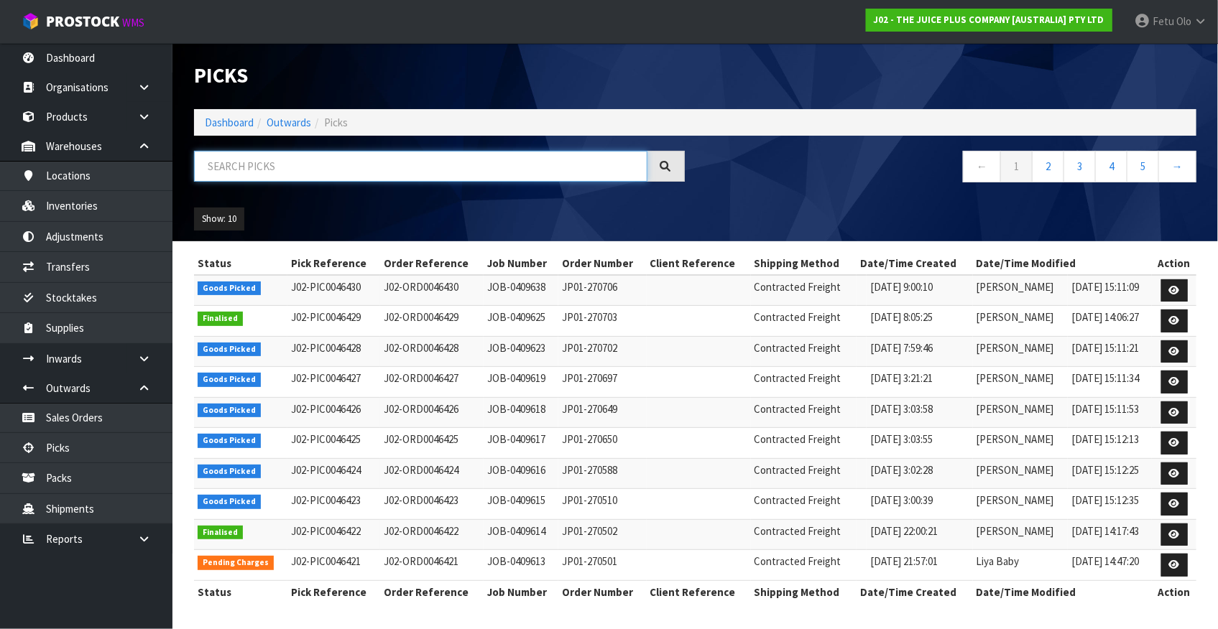
click at [396, 155] on input "text" at bounding box center [420, 166] width 453 height 31
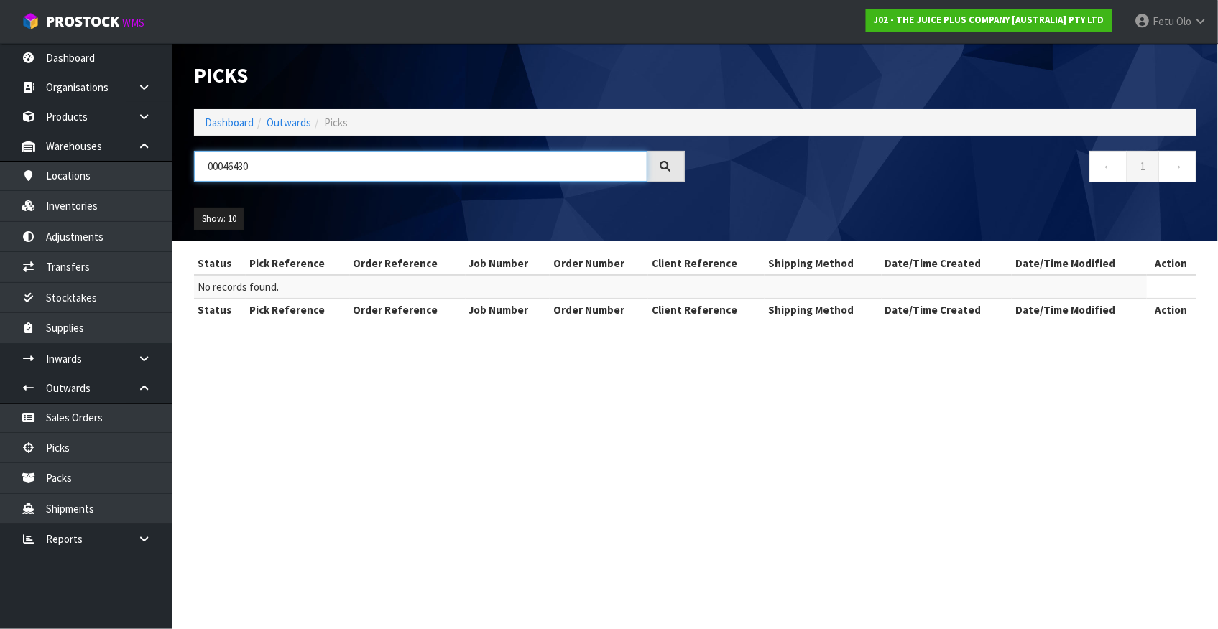
click at [231, 171] on input "00046430" at bounding box center [420, 166] width 453 height 31
click at [241, 167] on input "00046430" at bounding box center [420, 166] width 453 height 31
click at [425, 489] on section "Picks Dashboard Outwards Picks 00046430 ← 1 → Show: 10 5 10 25 50 Status Pick R…" at bounding box center [609, 314] width 1218 height 629
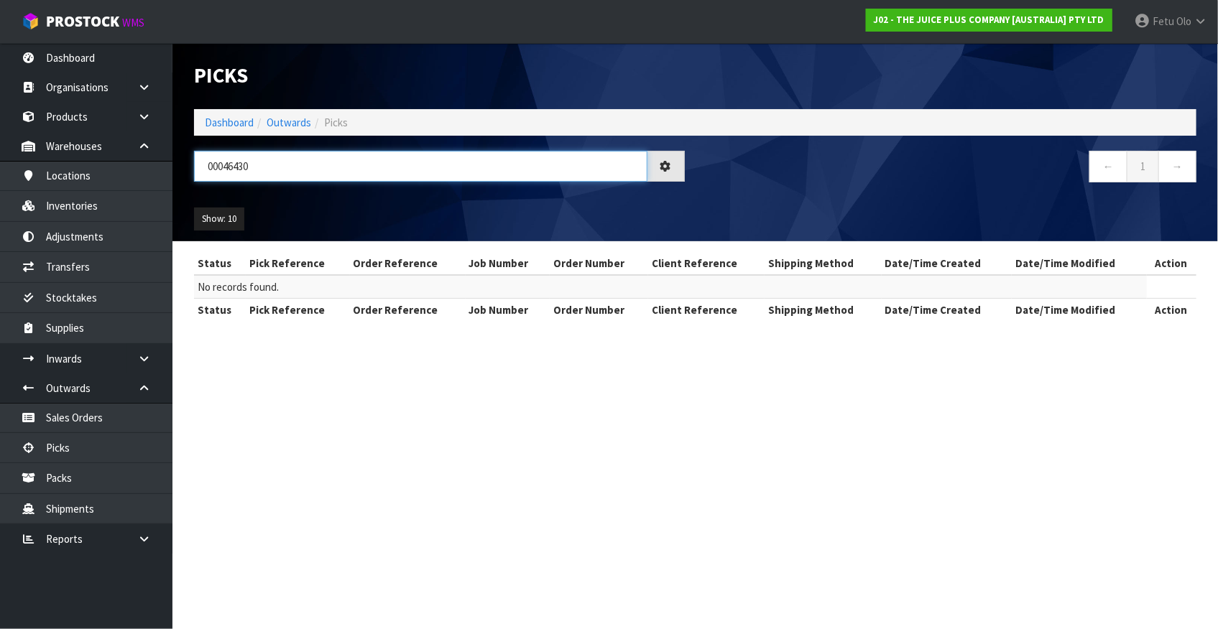
click at [237, 155] on input "00046430" at bounding box center [420, 166] width 453 height 31
click at [236, 170] on input "00046430" at bounding box center [420, 166] width 453 height 31
click at [510, 490] on section "Picks Dashboard Outwards Picks 00046430 ← 1 → Show: 10 5 10 25 50 Status Pick R…" at bounding box center [609, 314] width 1218 height 629
click at [223, 159] on input "00046430" at bounding box center [420, 166] width 453 height 31
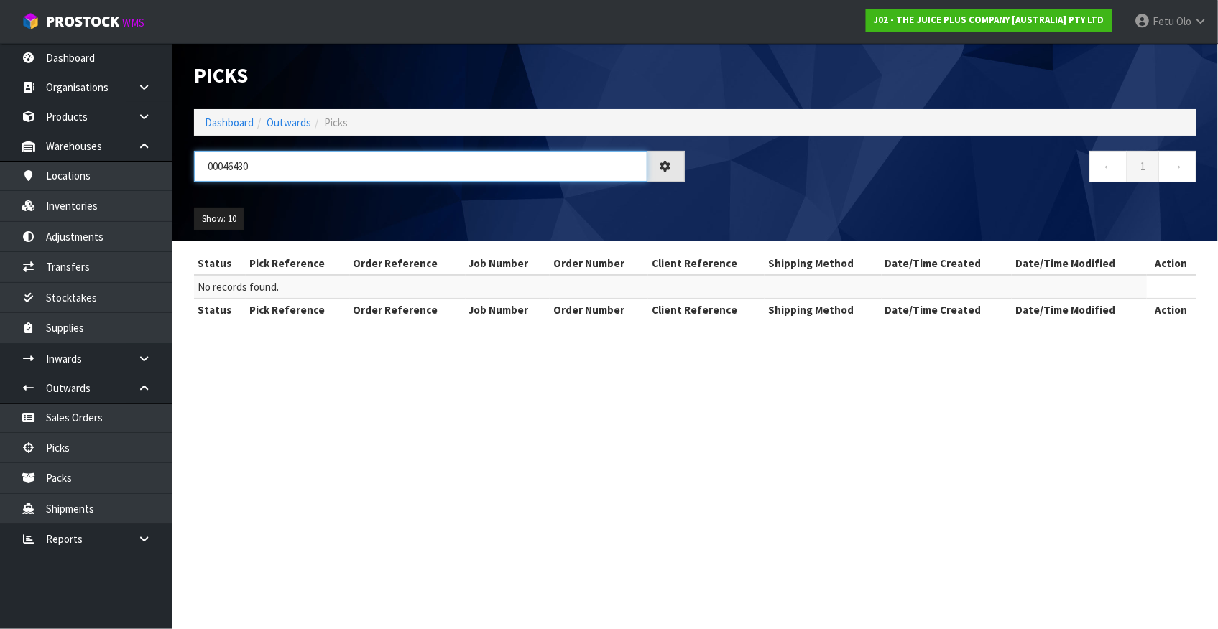
click at [223, 161] on input "00046430" at bounding box center [420, 166] width 453 height 31
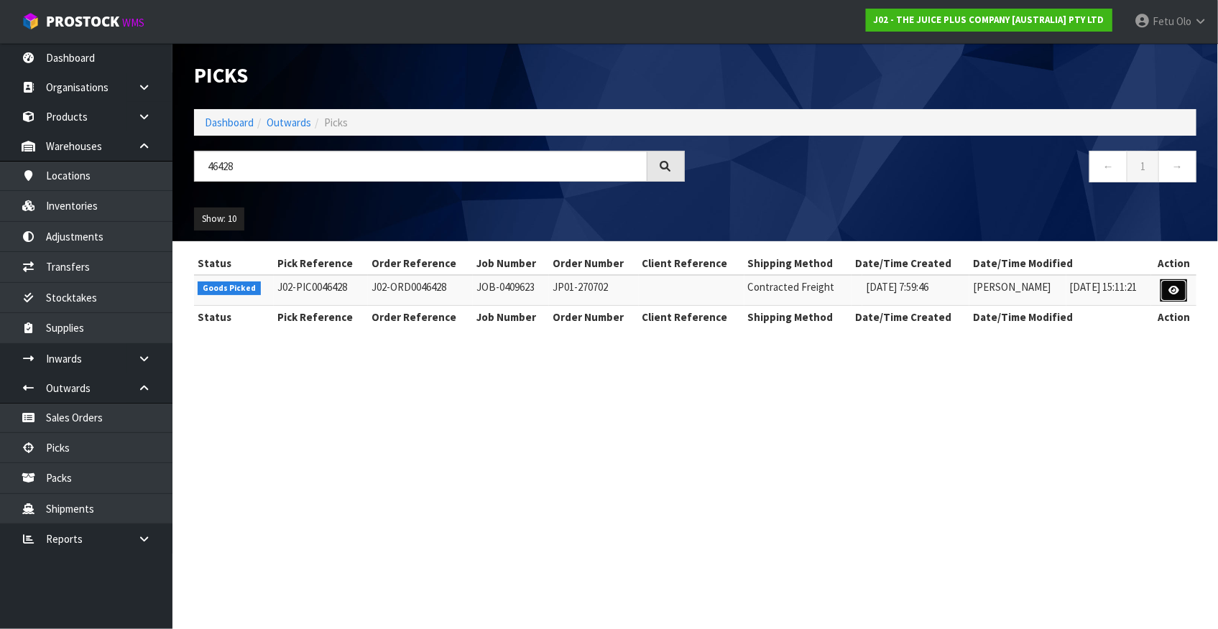
click at [1175, 287] on icon at bounding box center [1173, 290] width 11 height 9
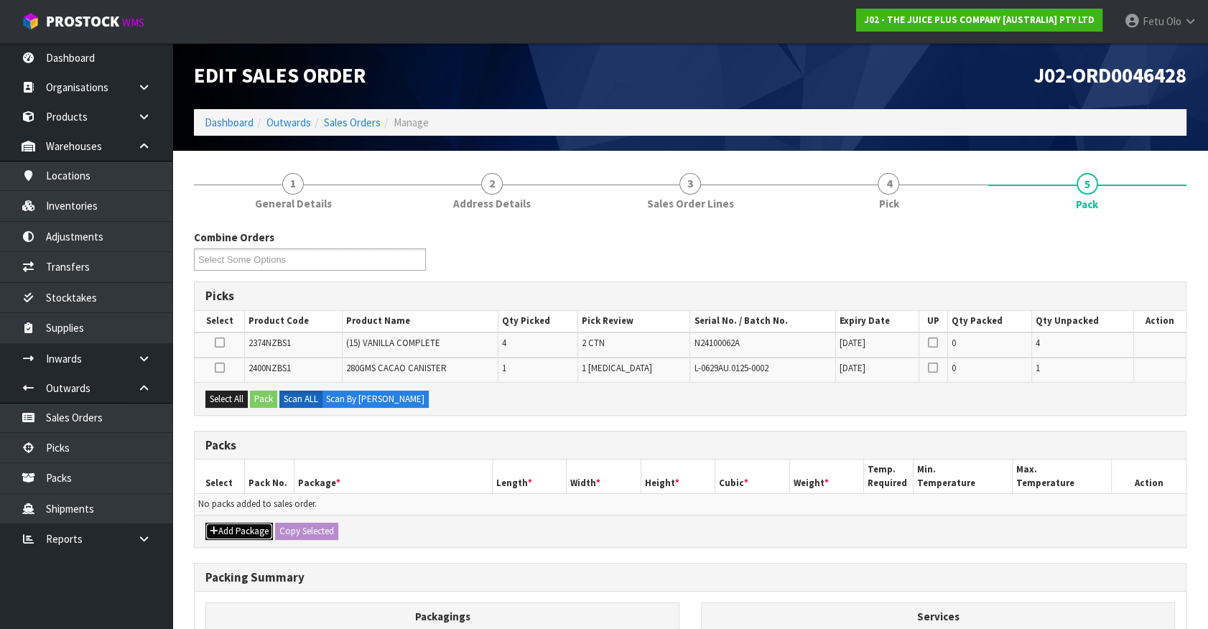
click at [225, 523] on button "Add Package" at bounding box center [239, 531] width 68 height 17
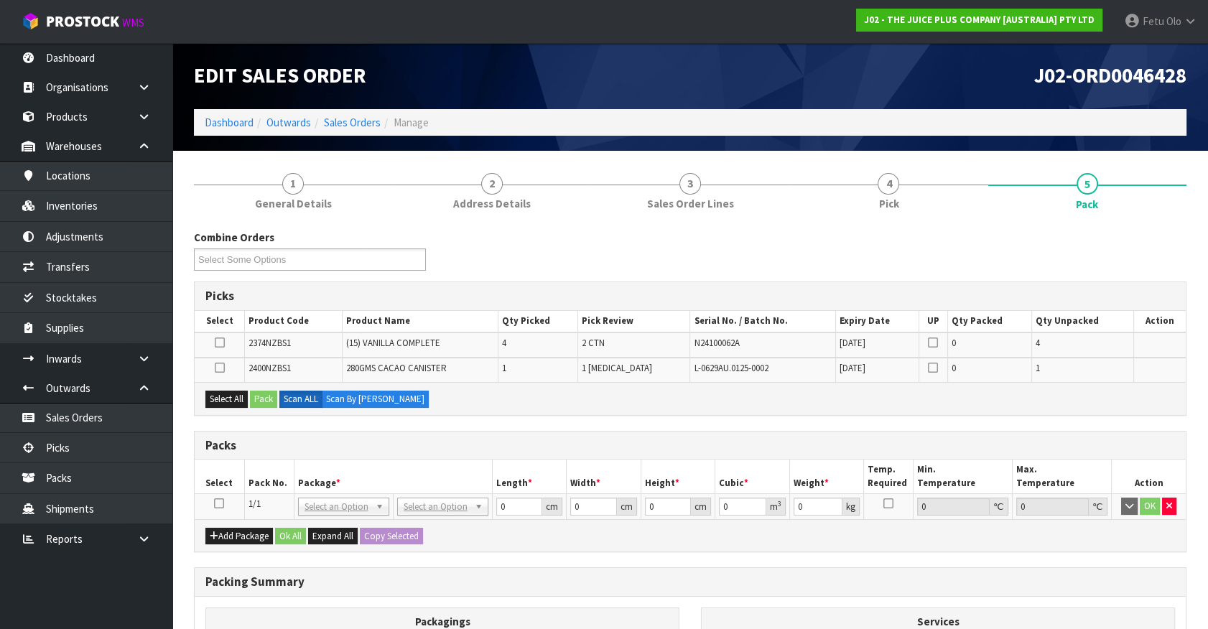
click at [217, 504] on icon at bounding box center [219, 504] width 10 height 1
click at [218, 395] on button "Select All" at bounding box center [226, 399] width 42 height 17
click at [264, 392] on button "Pack" at bounding box center [263, 399] width 27 height 17
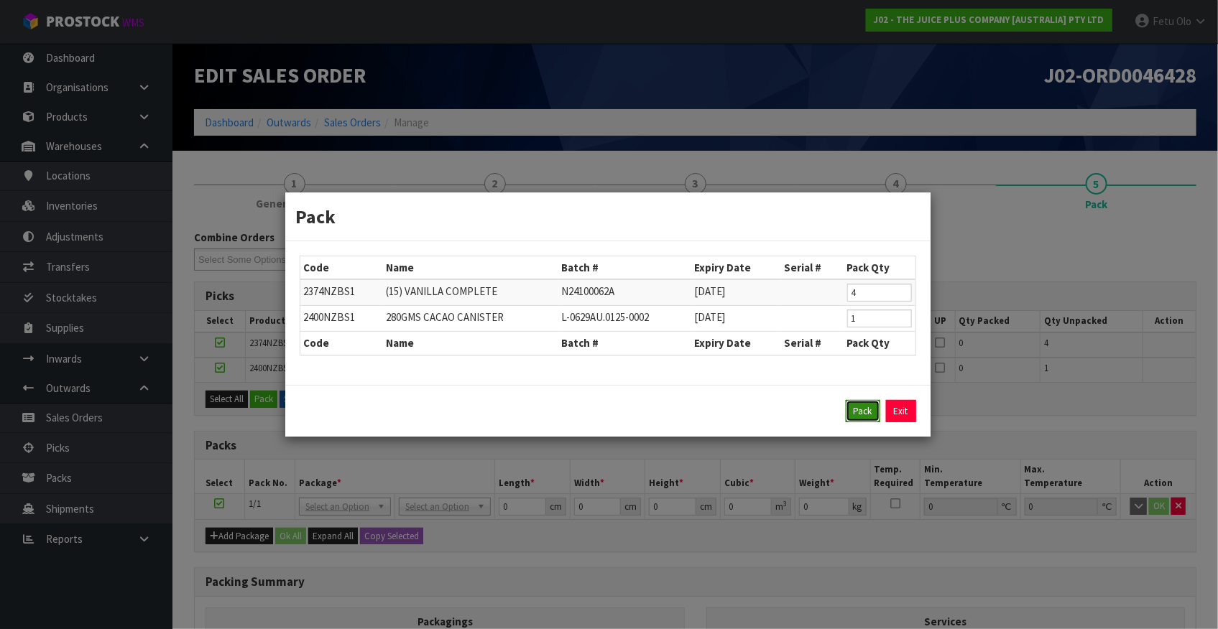
click at [864, 409] on button "Pack" at bounding box center [863, 411] width 34 height 23
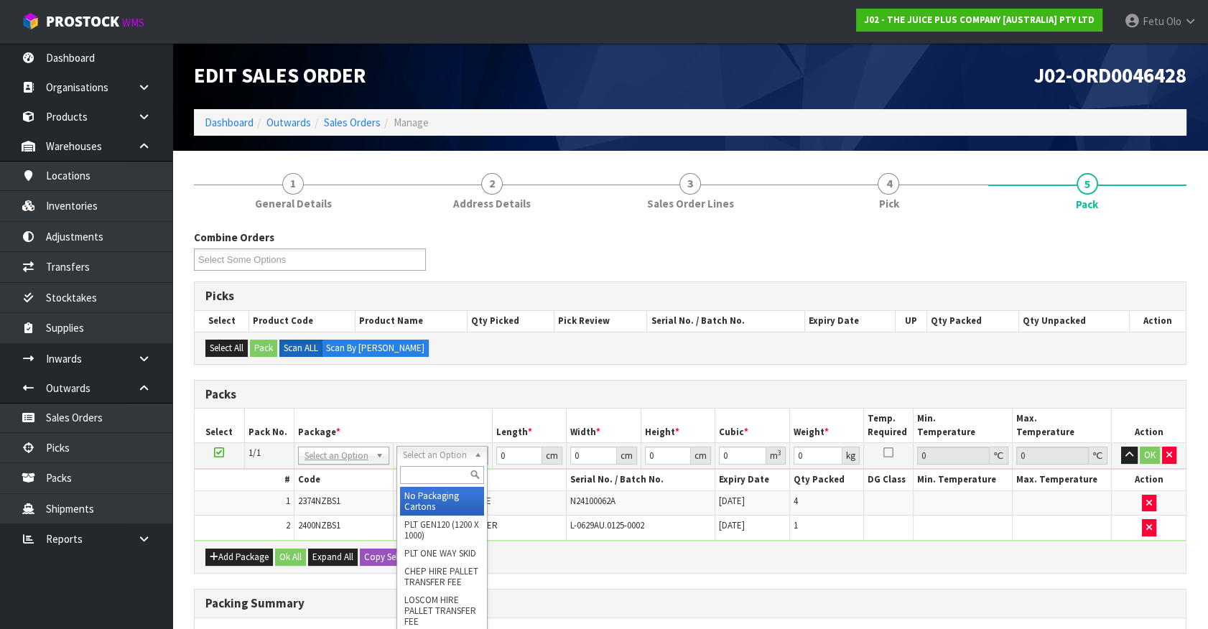
click at [440, 468] on input "text" at bounding box center [442, 475] width 84 height 18
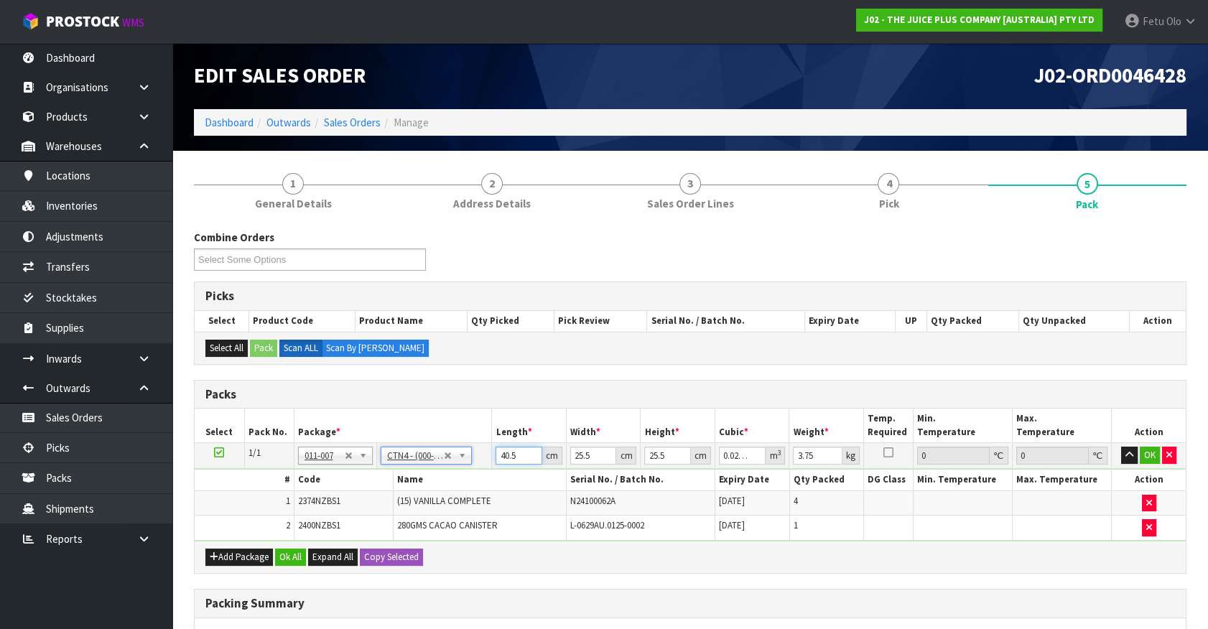
drag, startPoint x: 521, startPoint y: 453, endPoint x: 305, endPoint y: 510, distance: 223.7
click at [305, 510] on tbody "1/1 NONE 007-001 007-002 007-004 007-009 007-013 007-014 007-015 007-017 007-01…" at bounding box center [690, 492] width 991 height 98
drag, startPoint x: 419, startPoint y: 453, endPoint x: 409, endPoint y: 470, distance: 19.3
click at [409, 468] on input "text" at bounding box center [427, 475] width 84 height 18
drag, startPoint x: 517, startPoint y: 456, endPoint x: 430, endPoint y: 480, distance: 90.1
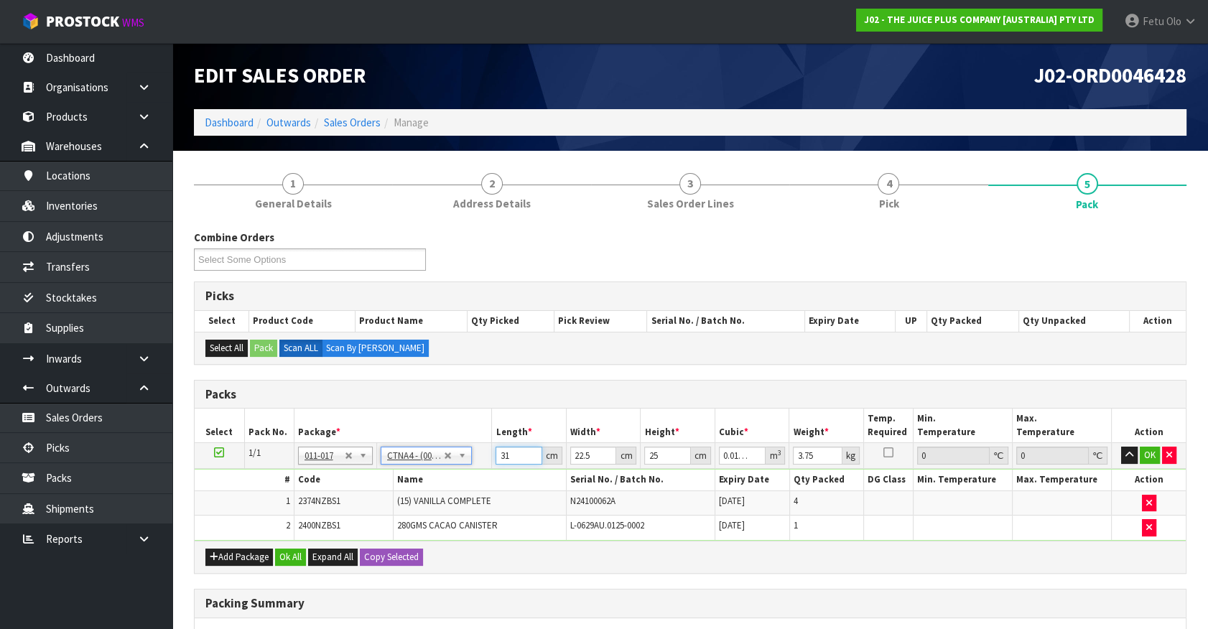
click at [431, 480] on tbody "1/1 NONE 007-001 007-002 007-004 007-009 007-013 007-014 007-015 007-017 007-01…" at bounding box center [690, 492] width 991 height 98
click button "OK" at bounding box center [1150, 455] width 20 height 17
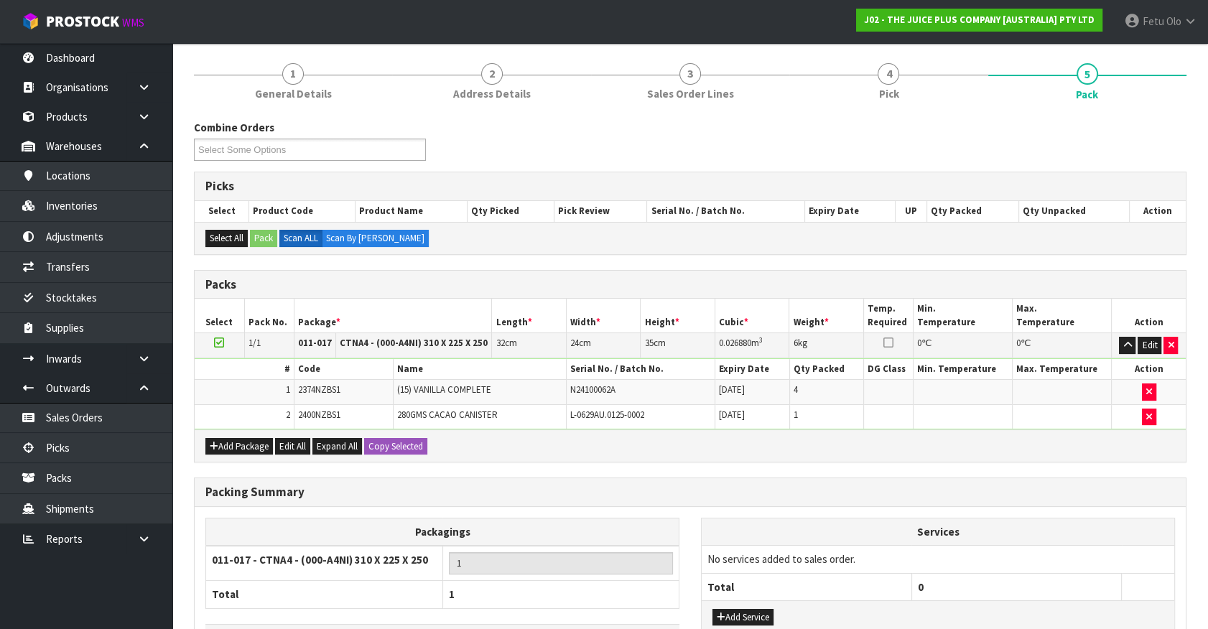
scroll to position [212, 0]
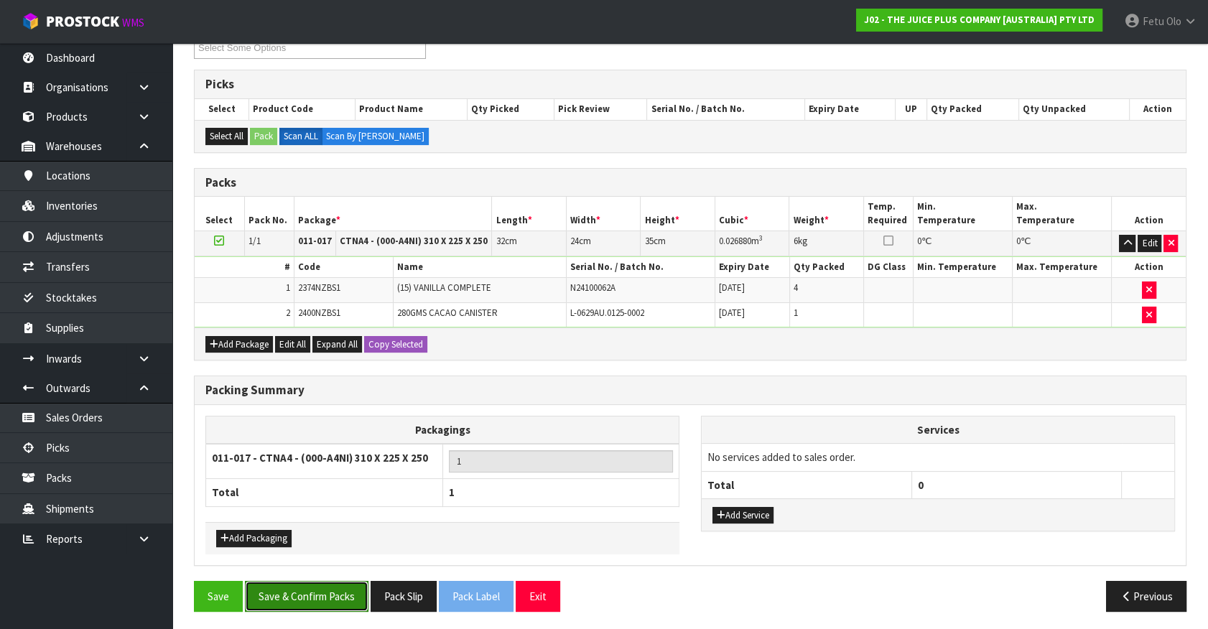
click at [329, 583] on button "Save & Confirm Packs" at bounding box center [307, 596] width 124 height 31
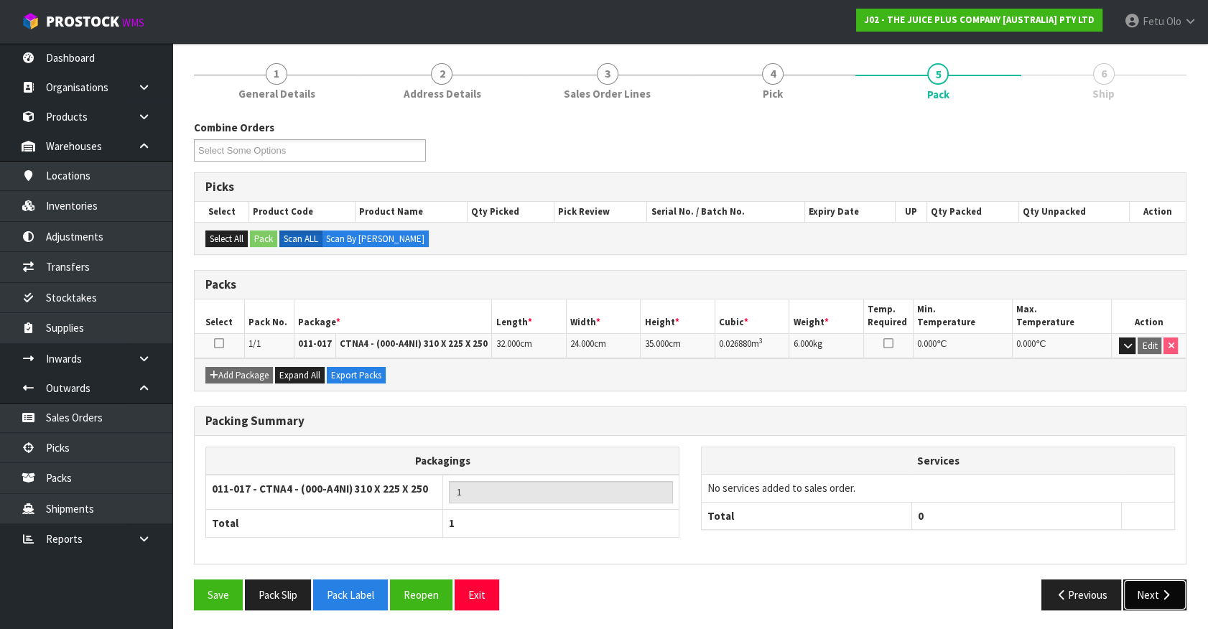
click at [1147, 600] on button "Next" at bounding box center [1155, 595] width 63 height 31
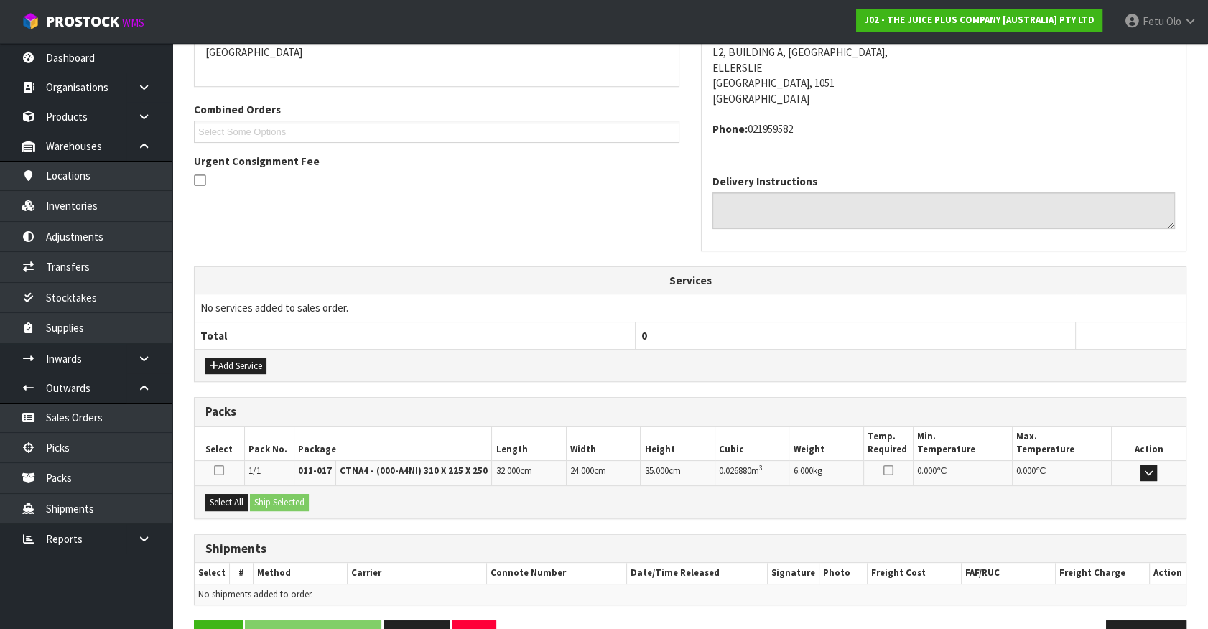
scroll to position [364, 0]
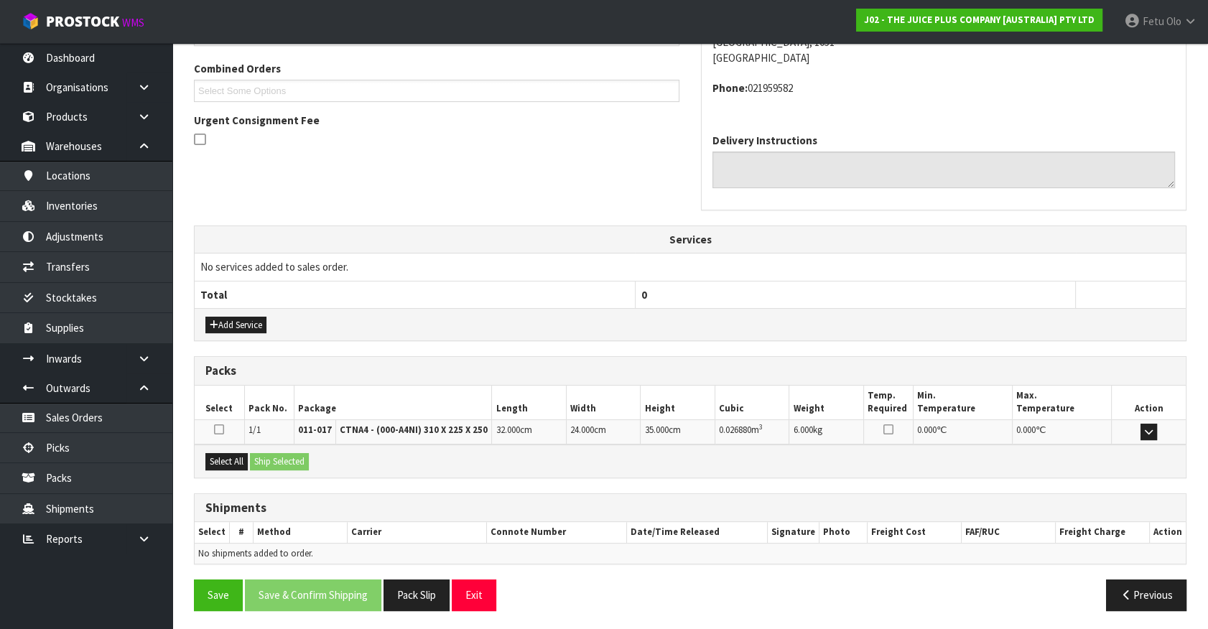
click at [226, 448] on div "Select All Ship Selected" at bounding box center [690, 461] width 991 height 32
drag, startPoint x: 238, startPoint y: 462, endPoint x: 282, endPoint y: 461, distance: 44.5
click at [242, 461] on button "Select All" at bounding box center [226, 461] width 42 height 17
click at [282, 461] on button "Ship Selected" at bounding box center [279, 461] width 59 height 17
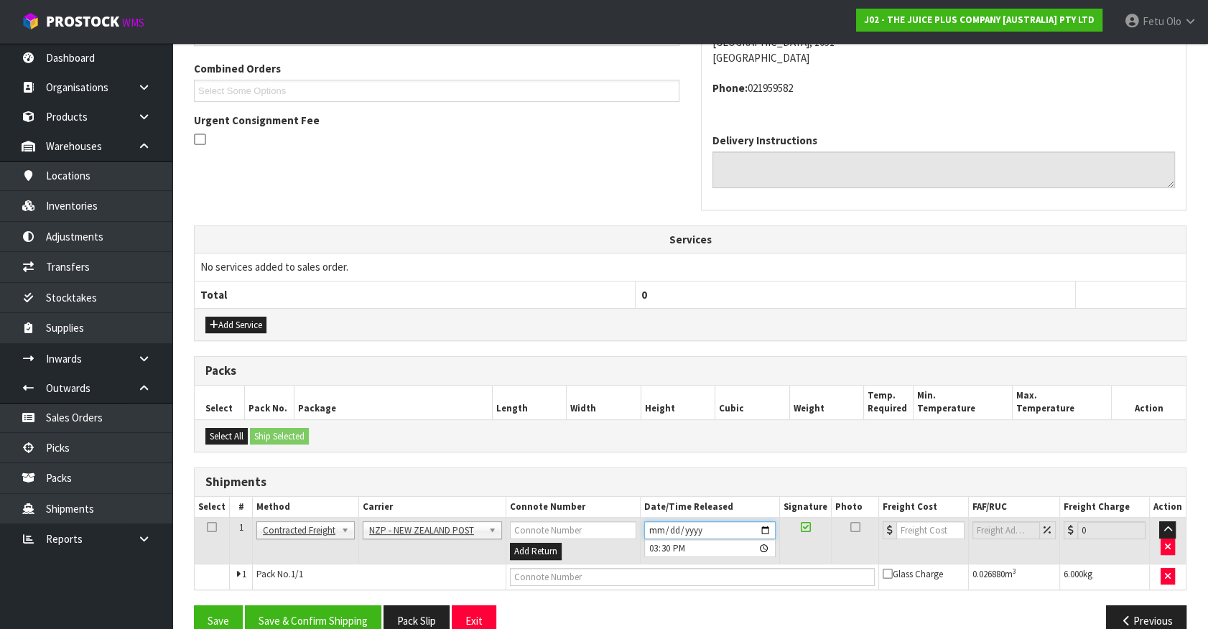
click at [763, 526] on input "[DATE]" at bounding box center [709, 531] width 131 height 18
click at [372, 616] on button "Save & Confirm Shipping" at bounding box center [313, 621] width 136 height 31
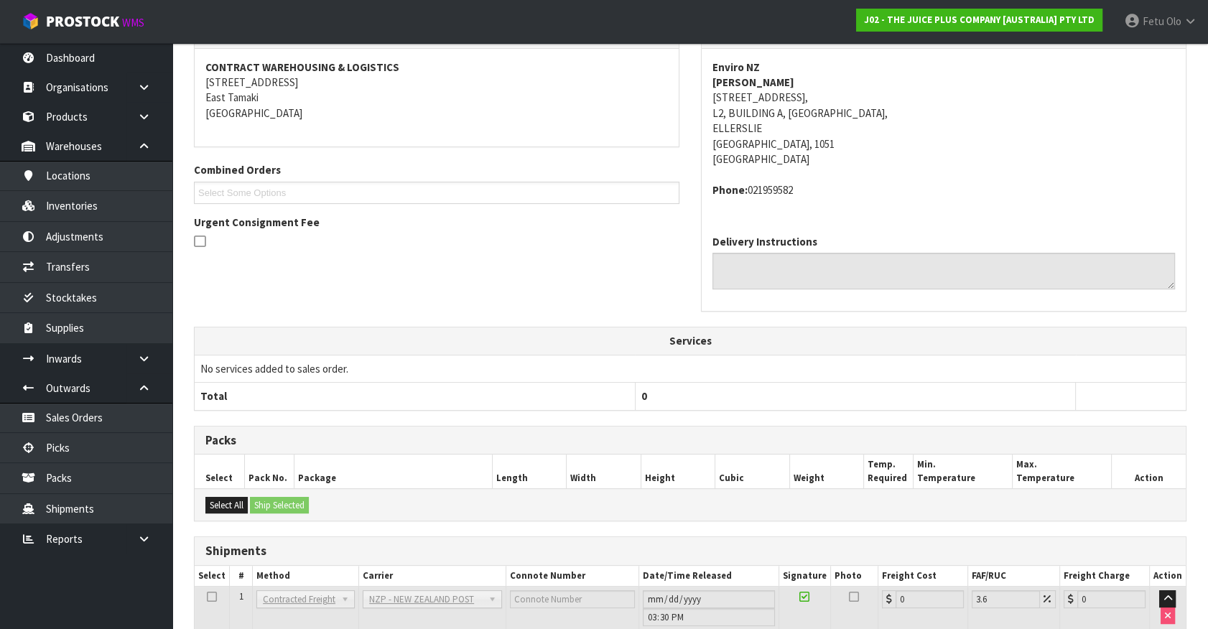
scroll to position [370, 0]
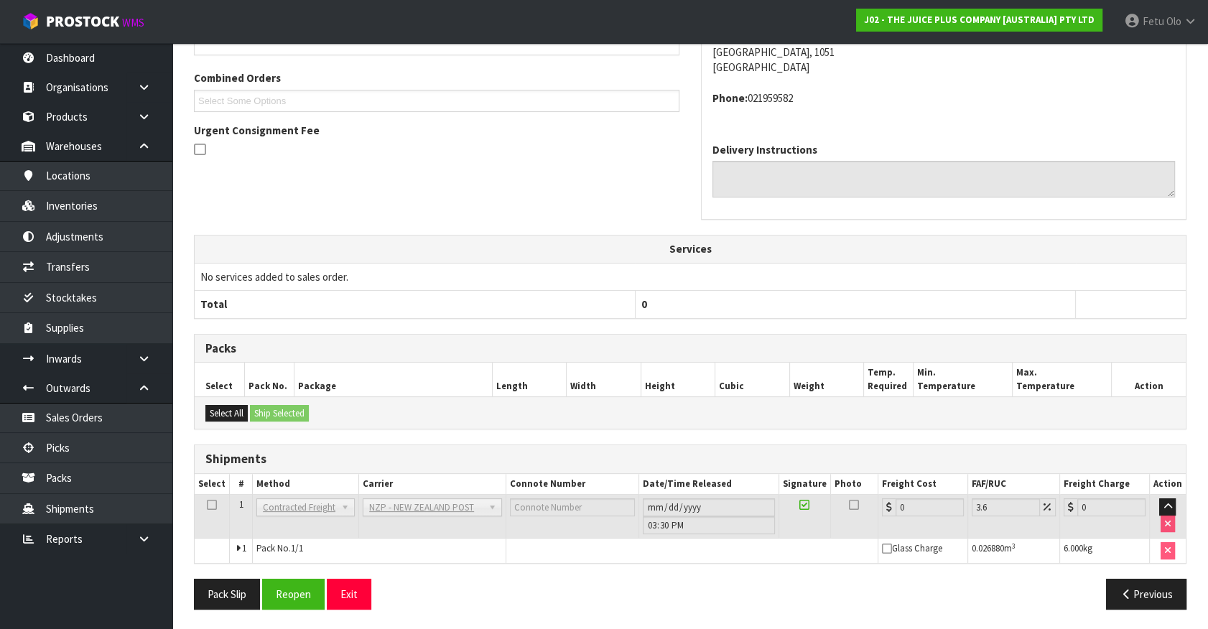
drag, startPoint x: 303, startPoint y: 549, endPoint x: 302, endPoint y: 564, distance: 15.2
click at [303, 550] on td "Pack No. 1/1" at bounding box center [380, 551] width 254 height 24
click at [302, 582] on button "Reopen" at bounding box center [293, 594] width 63 height 31
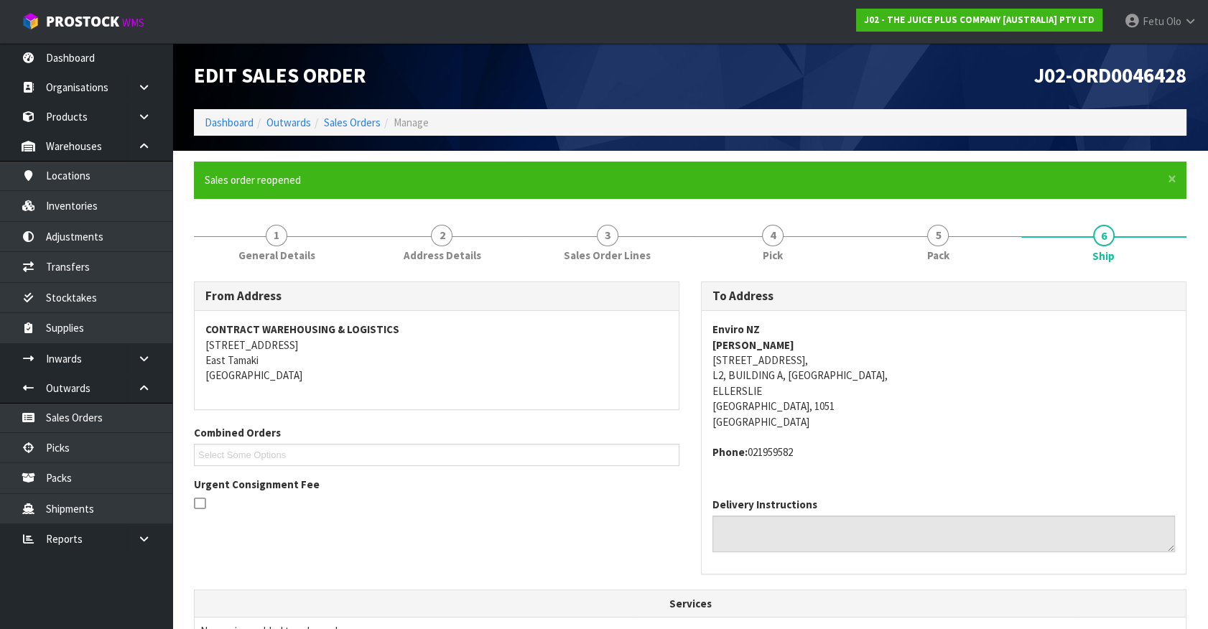
scroll to position [354, 0]
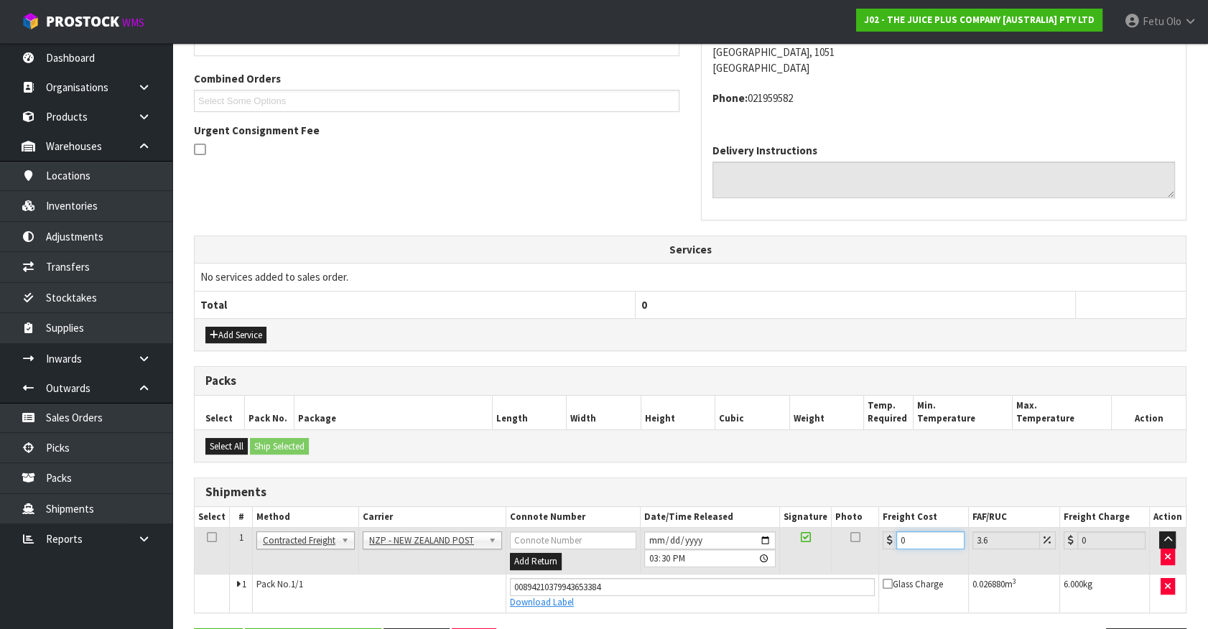
drag, startPoint x: 929, startPoint y: 532, endPoint x: 617, endPoint y: 603, distance: 319.8
click at [617, 603] on tbody "1 Client Local Pickup Customer Local Pickup Company Freight Contracted Freight …" at bounding box center [690, 570] width 991 height 85
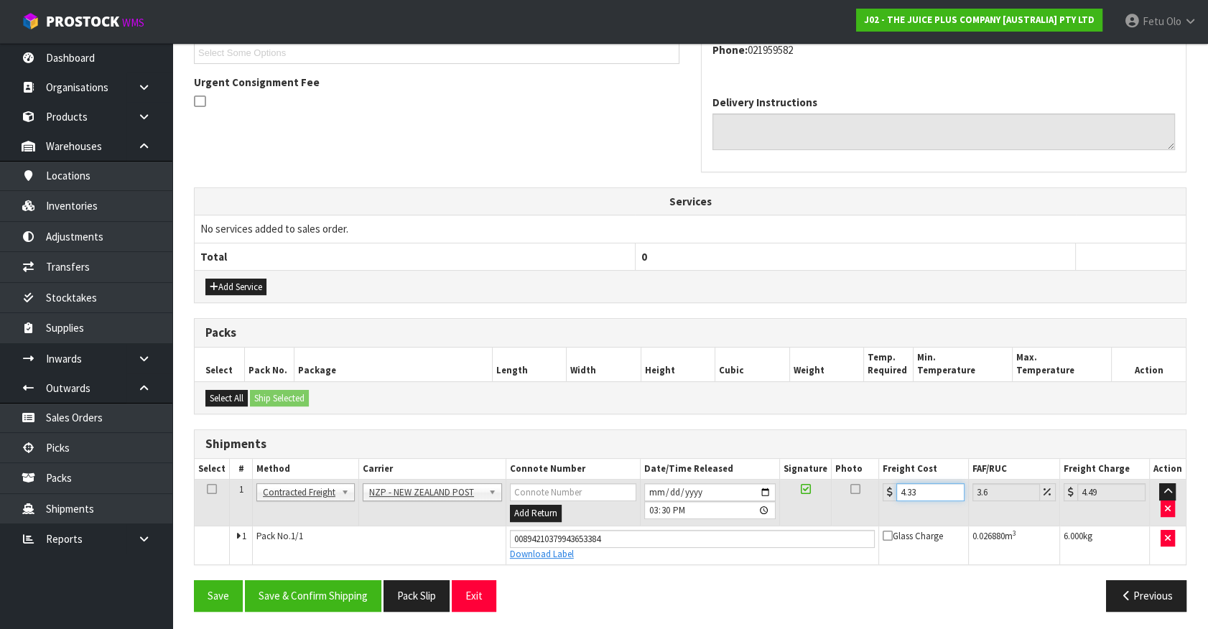
scroll to position [403, 0]
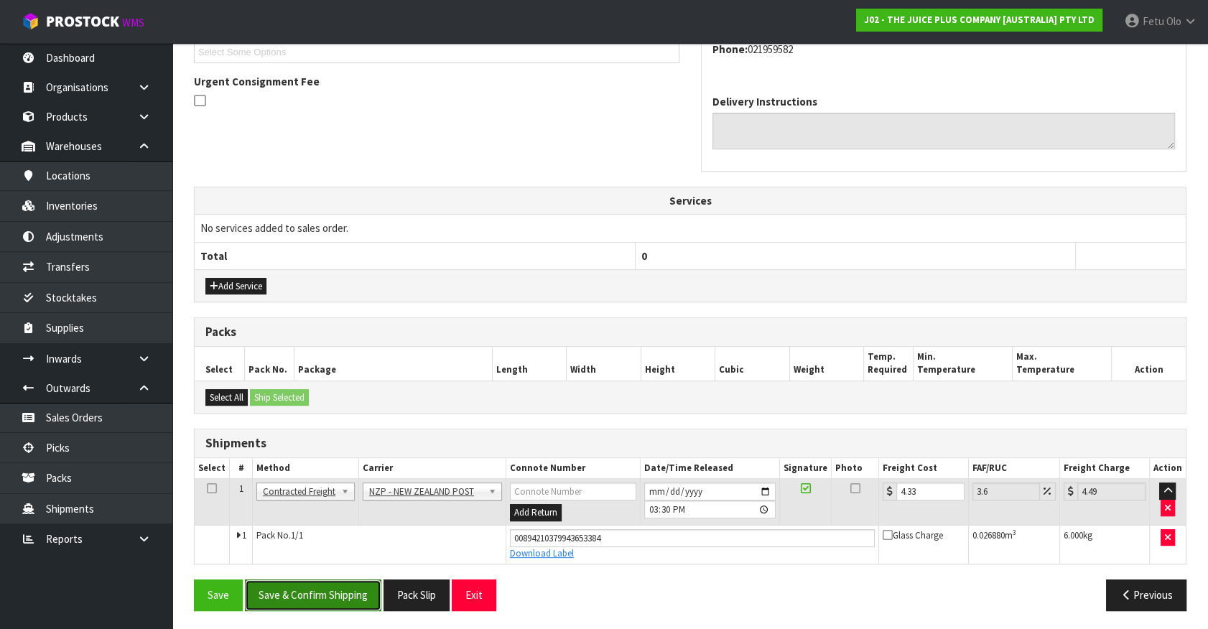
click at [333, 591] on button "Save & Confirm Shipping" at bounding box center [313, 595] width 136 height 31
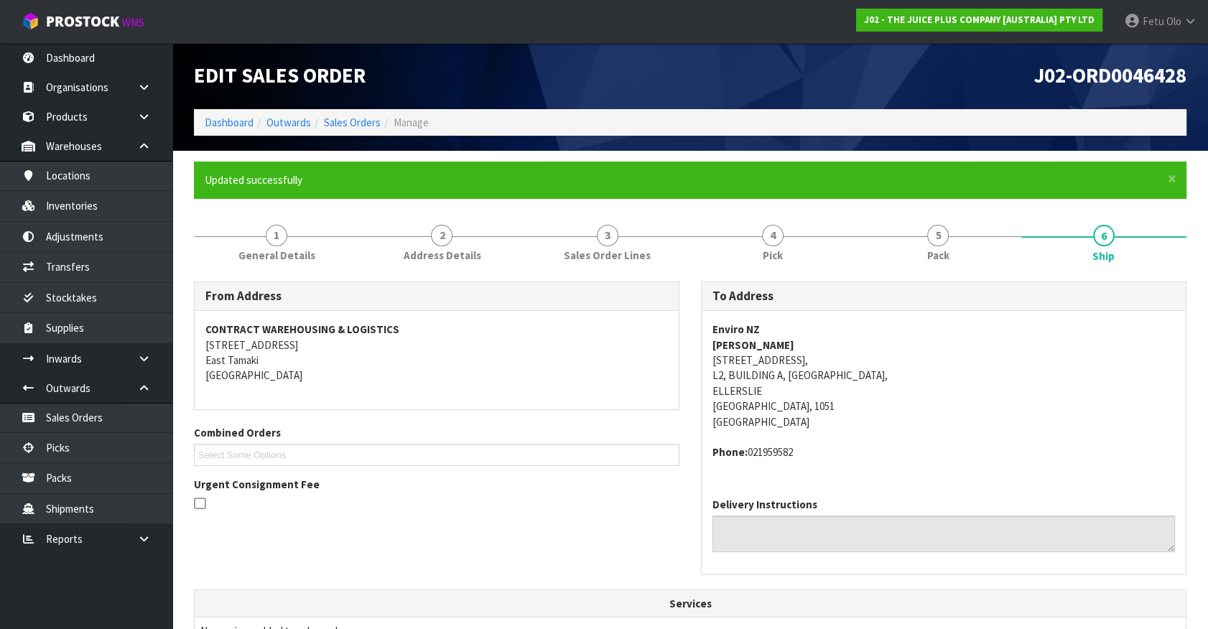
click at [40, 596] on ul "Dashboard Organisations Clients Consignees Carriers Products Categories Serial …" at bounding box center [86, 336] width 172 height 586
click at [108, 445] on link "Picks" at bounding box center [86, 447] width 172 height 29
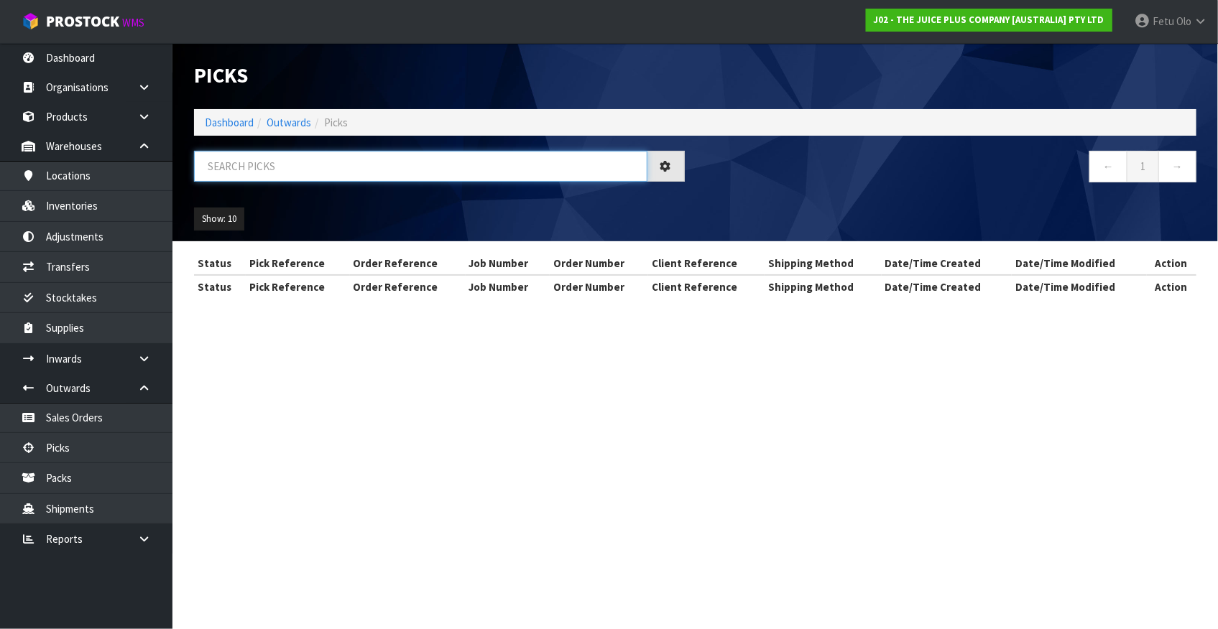
click at [290, 172] on input "text" at bounding box center [420, 166] width 453 height 31
click at [287, 172] on input "text" at bounding box center [420, 166] width 453 height 31
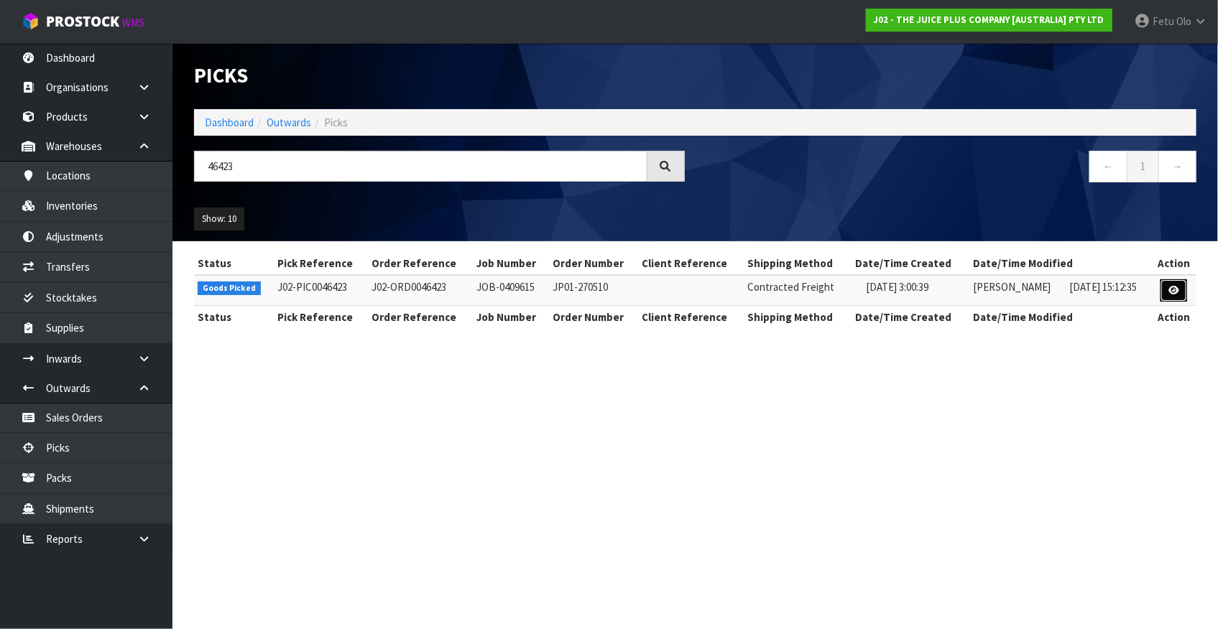
click at [1172, 288] on icon at bounding box center [1173, 290] width 11 height 9
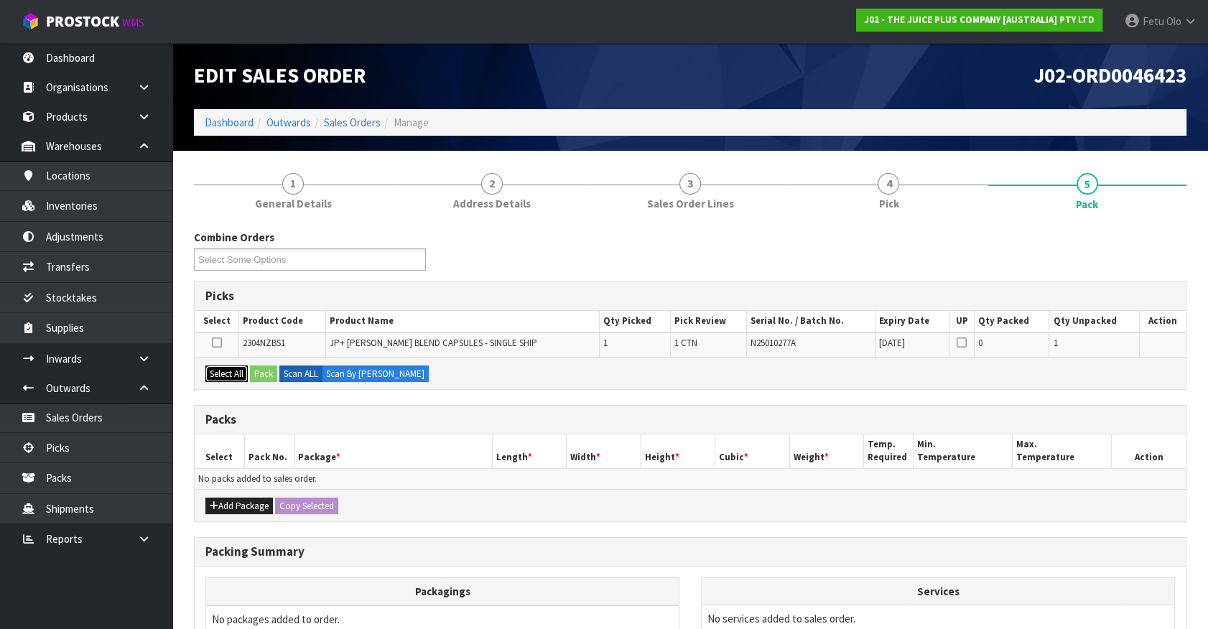
drag, startPoint x: 217, startPoint y: 370, endPoint x: 251, endPoint y: 369, distance: 34.5
click at [219, 370] on button "Select All" at bounding box center [226, 374] width 42 height 17
click at [256, 370] on button "Pack" at bounding box center [263, 374] width 27 height 17
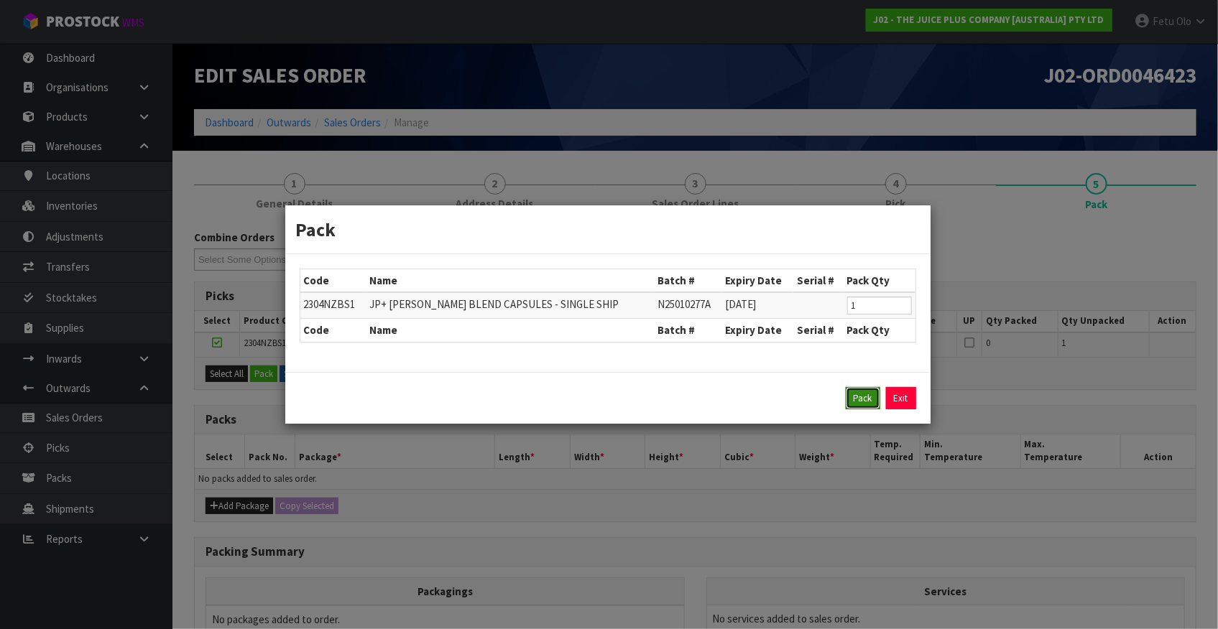
click at [875, 402] on button "Pack" at bounding box center [863, 398] width 34 height 23
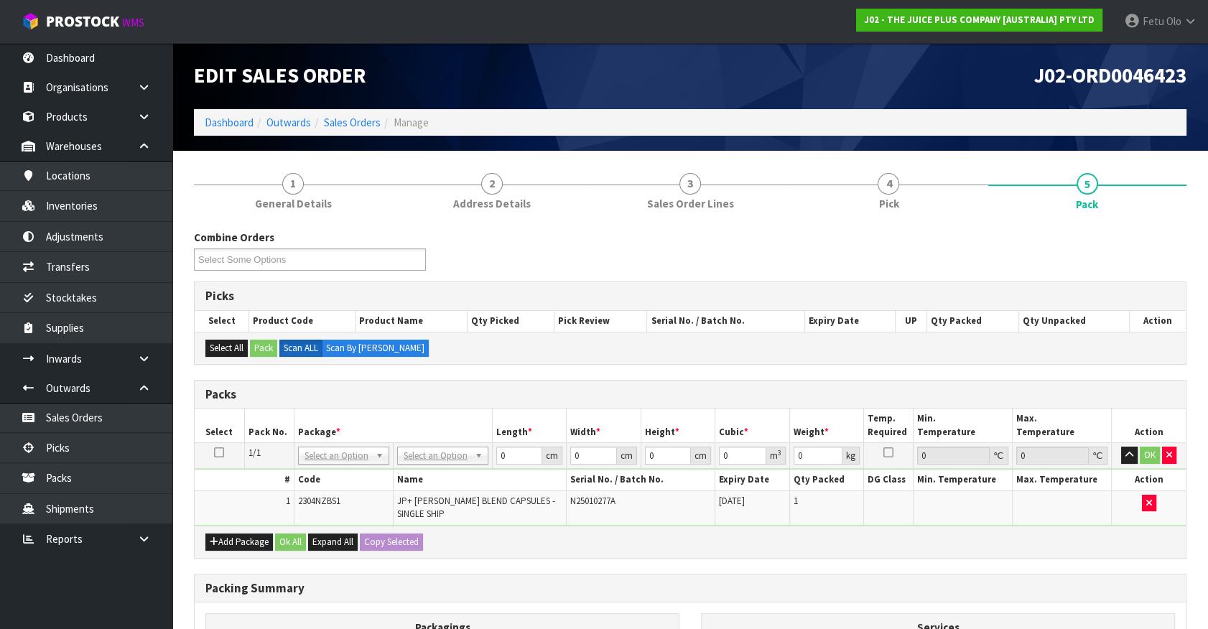
drag, startPoint x: 343, startPoint y: 451, endPoint x: 342, endPoint y: 462, distance: 10.8
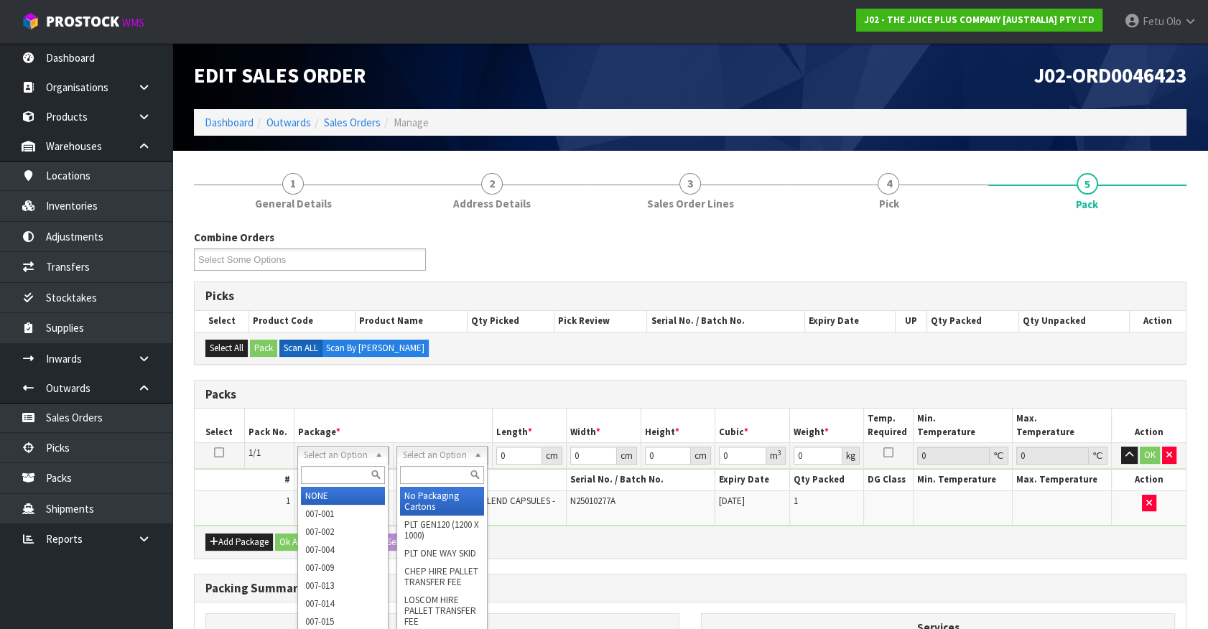
drag, startPoint x: 409, startPoint y: 459, endPoint x: 407, endPoint y: 471, distance: 12.4
click at [407, 471] on input "text" at bounding box center [442, 475] width 84 height 18
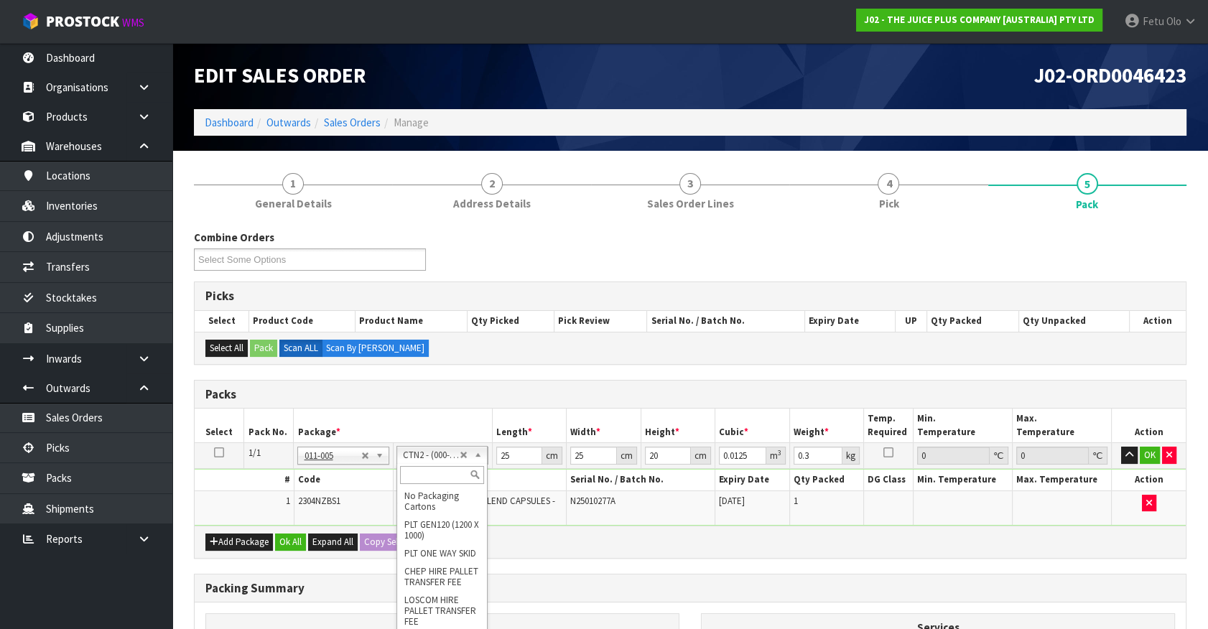
click at [424, 470] on input "text" at bounding box center [442, 475] width 84 height 18
drag, startPoint x: 485, startPoint y: 468, endPoint x: 401, endPoint y: 500, distance: 89.8
click at [401, 500] on tbody "1/1 NONE 007-001 007-002 007-004 007-009 007-013 007-014 007-015 007-017 007-01…" at bounding box center [690, 484] width 991 height 83
click button "OK" at bounding box center [1150, 455] width 20 height 17
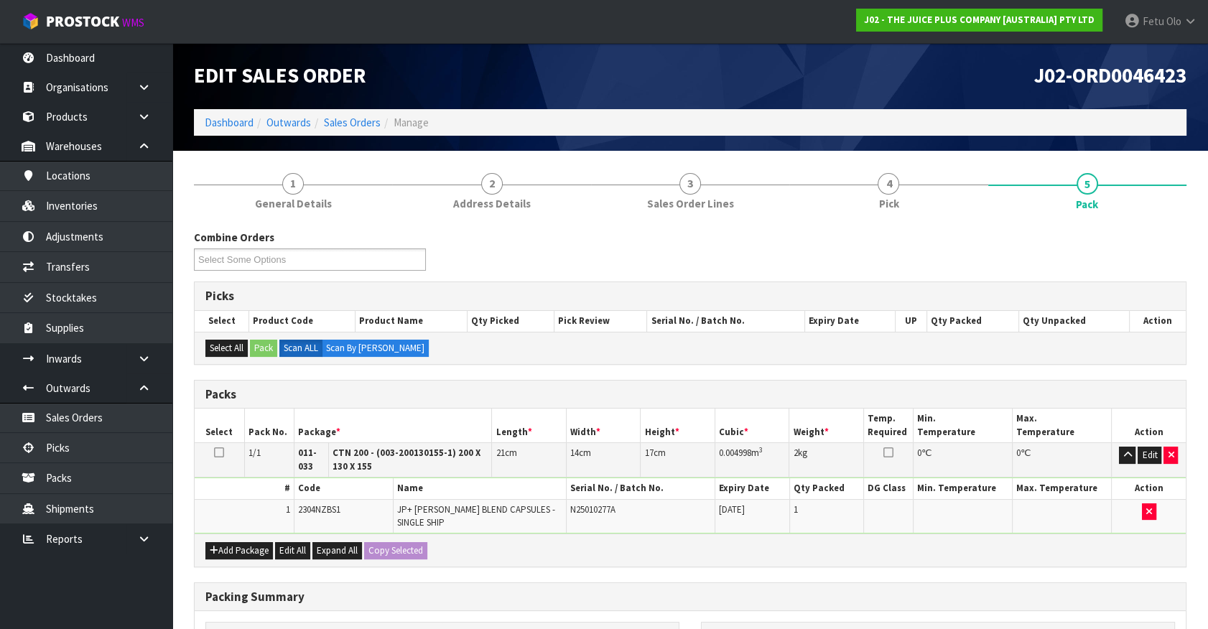
scroll to position [216, 0]
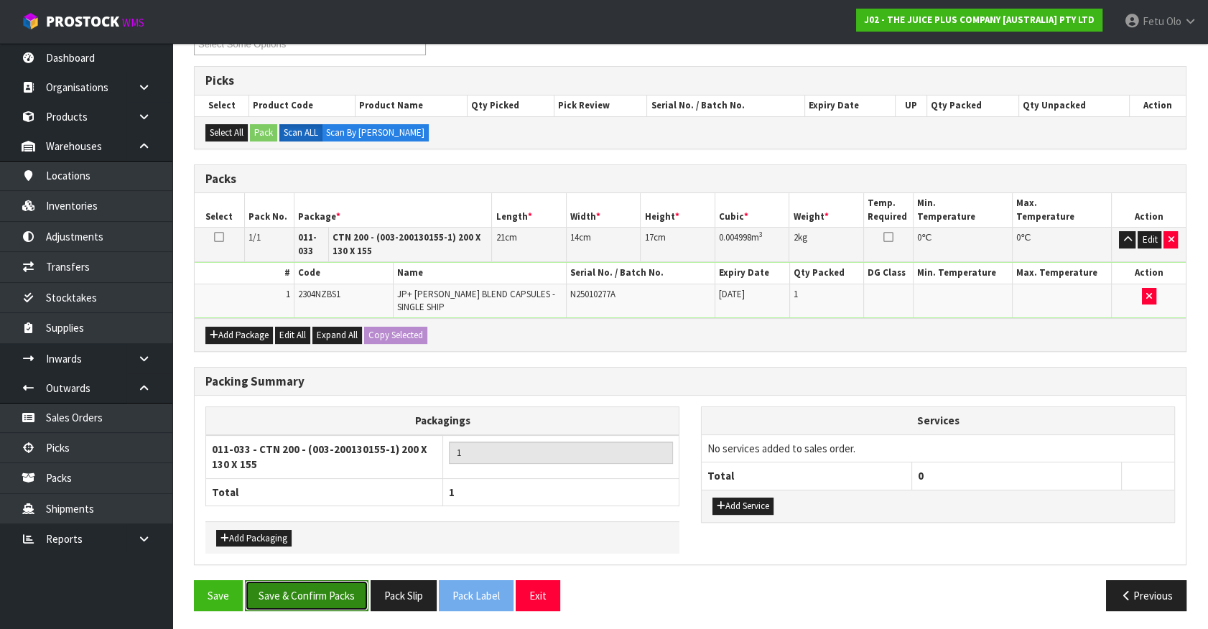
click at [323, 594] on button "Save & Confirm Packs" at bounding box center [307, 595] width 124 height 31
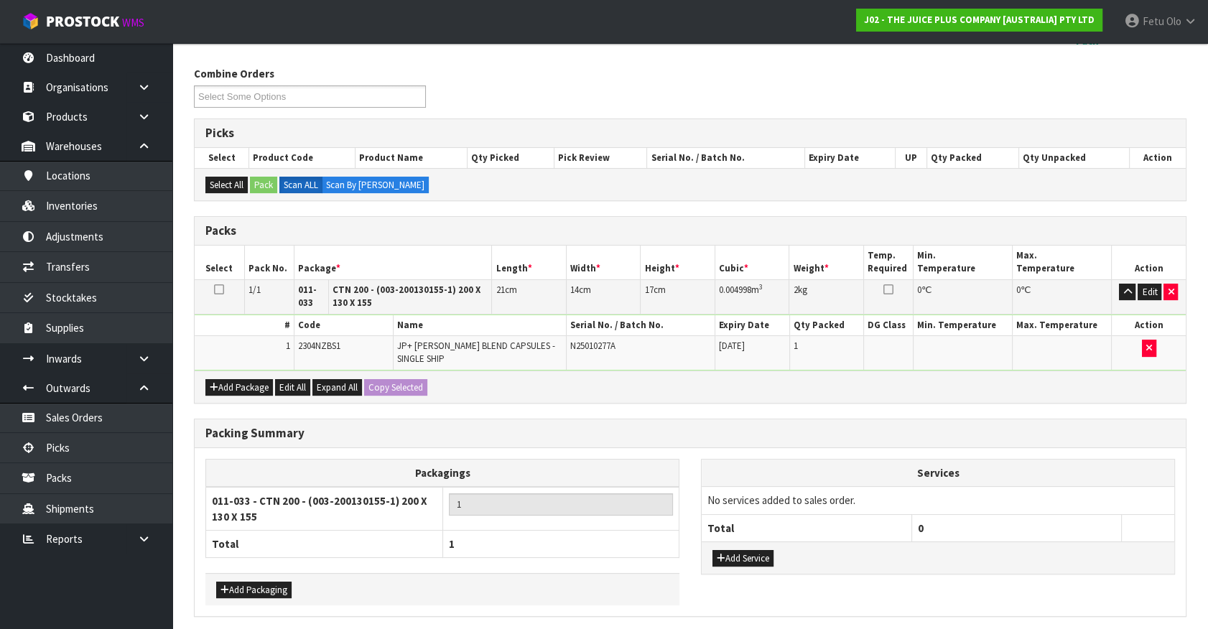
scroll to position [0, 0]
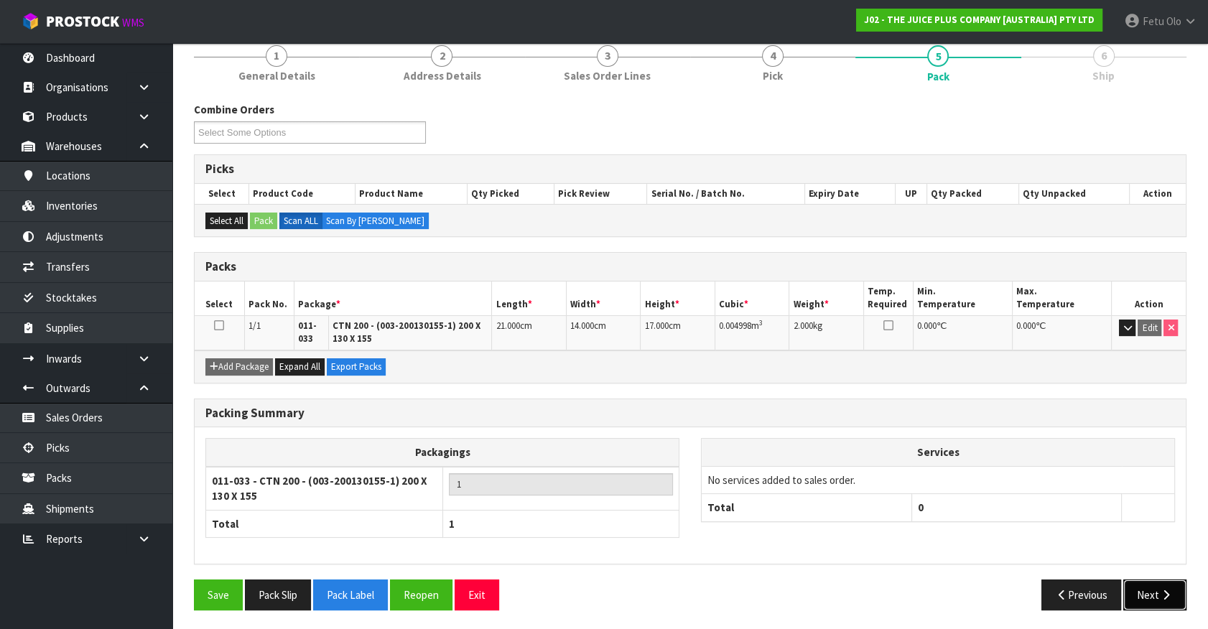
click at [1149, 583] on button "Next" at bounding box center [1155, 595] width 63 height 31
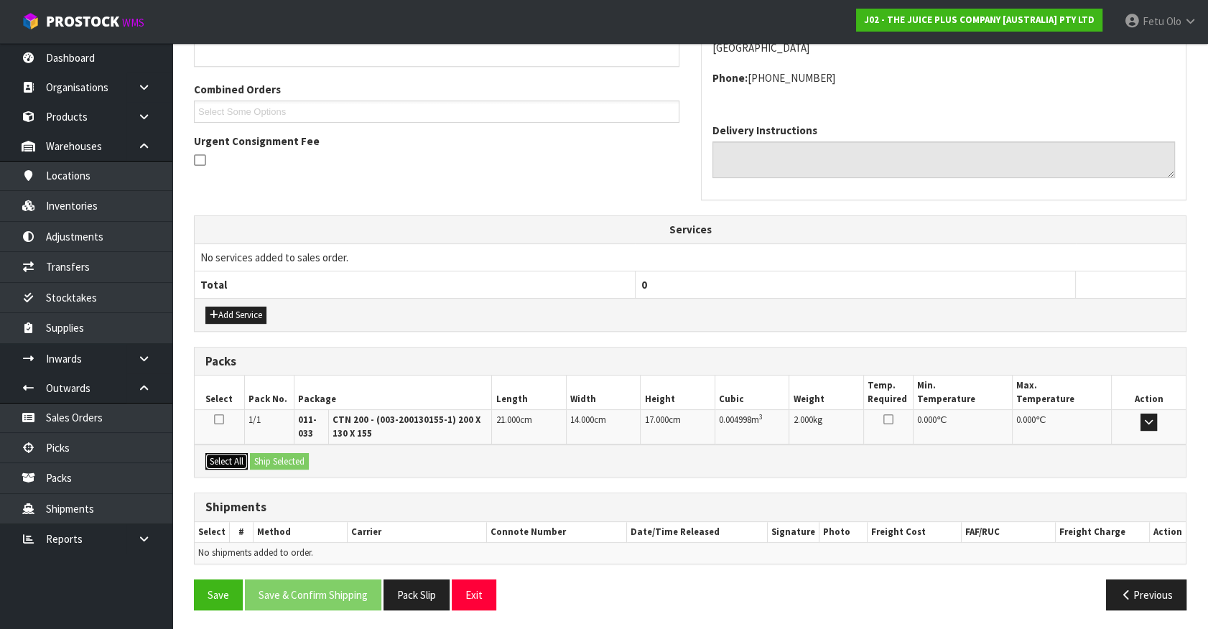
drag, startPoint x: 223, startPoint y: 454, endPoint x: 297, endPoint y: 458, distance: 74.1
click at [224, 454] on button "Select All" at bounding box center [226, 461] width 42 height 17
click at [297, 458] on button "Ship Selected" at bounding box center [279, 461] width 59 height 17
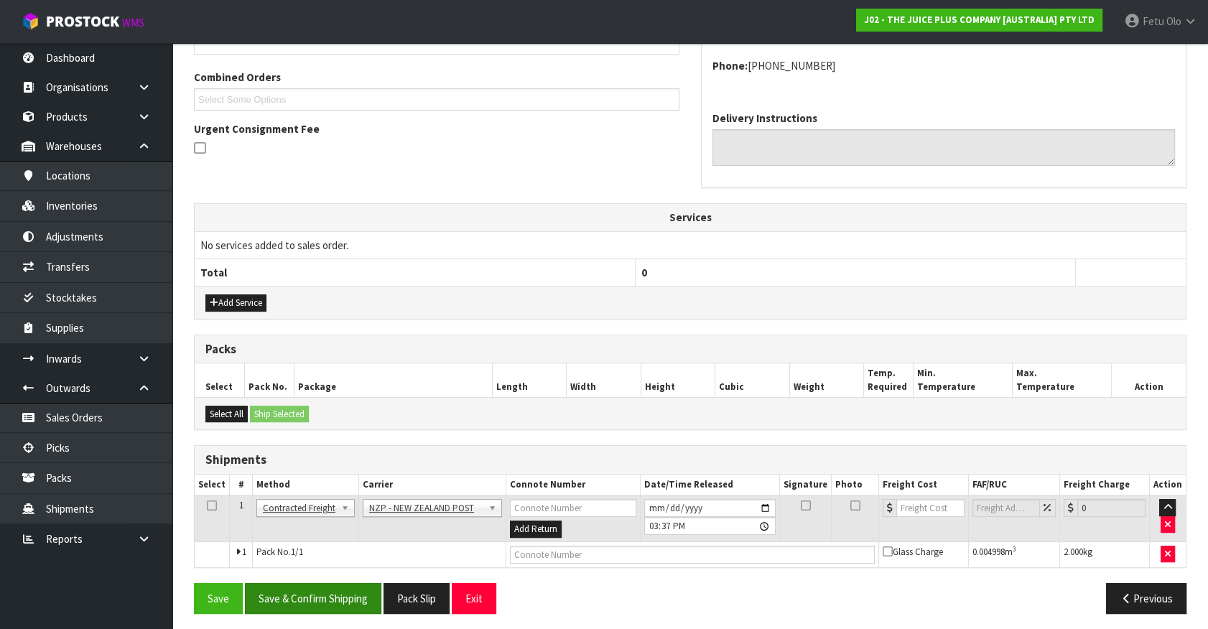
scroll to position [359, 0]
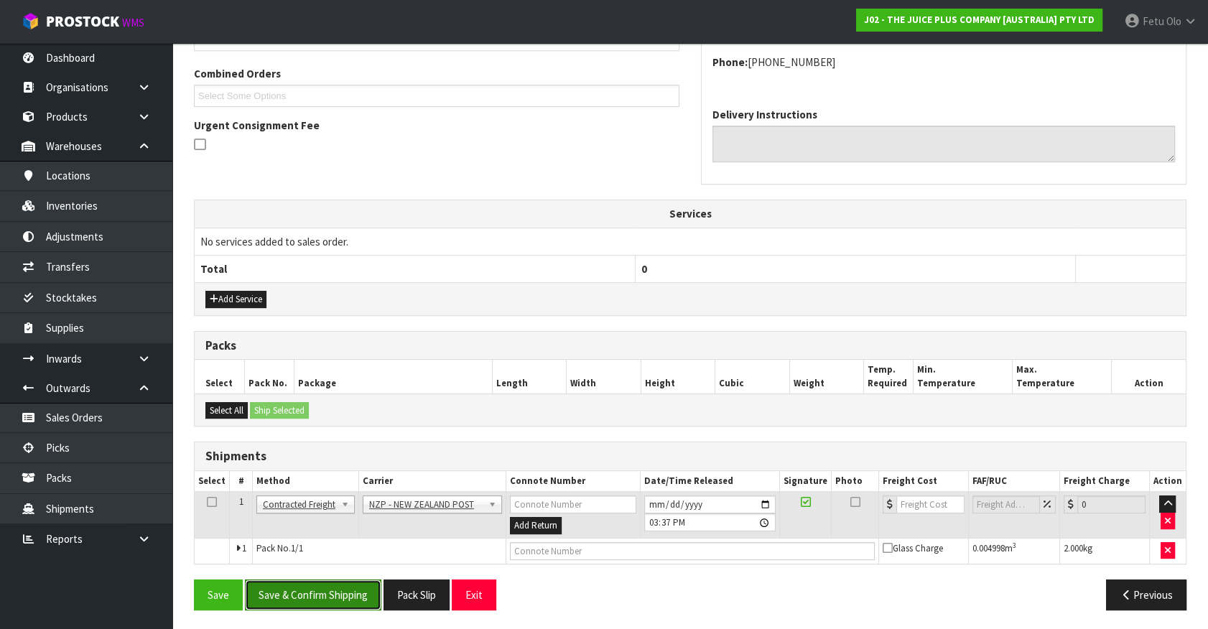
click at [335, 591] on button "Save & Confirm Shipping" at bounding box center [313, 595] width 136 height 31
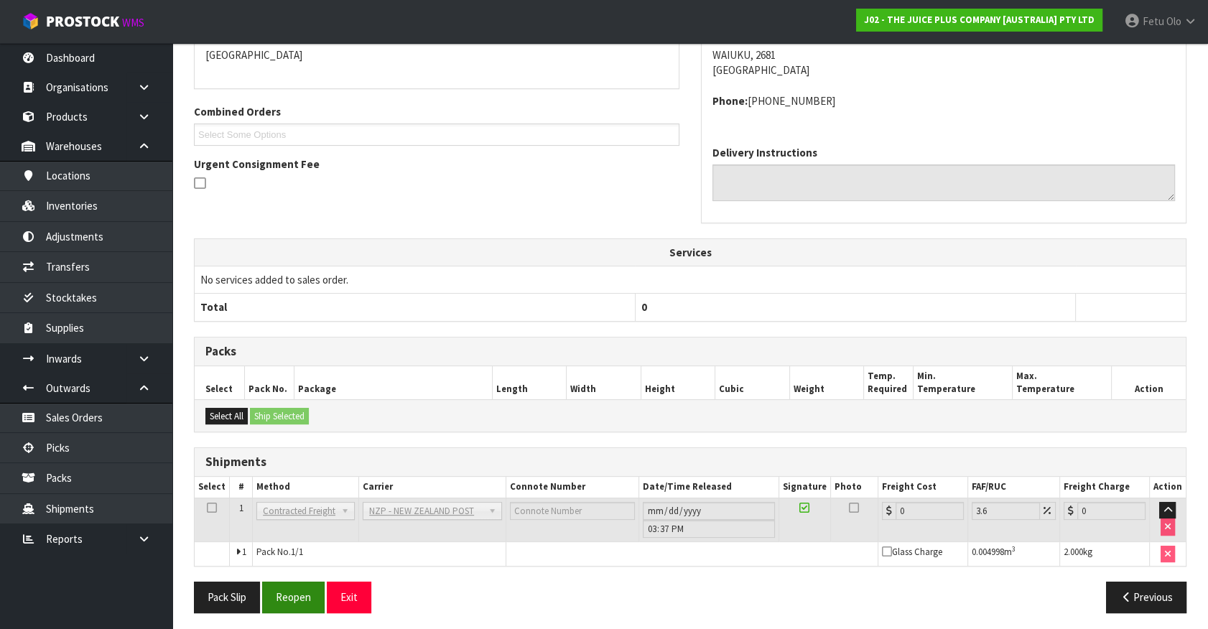
scroll to position [338, 0]
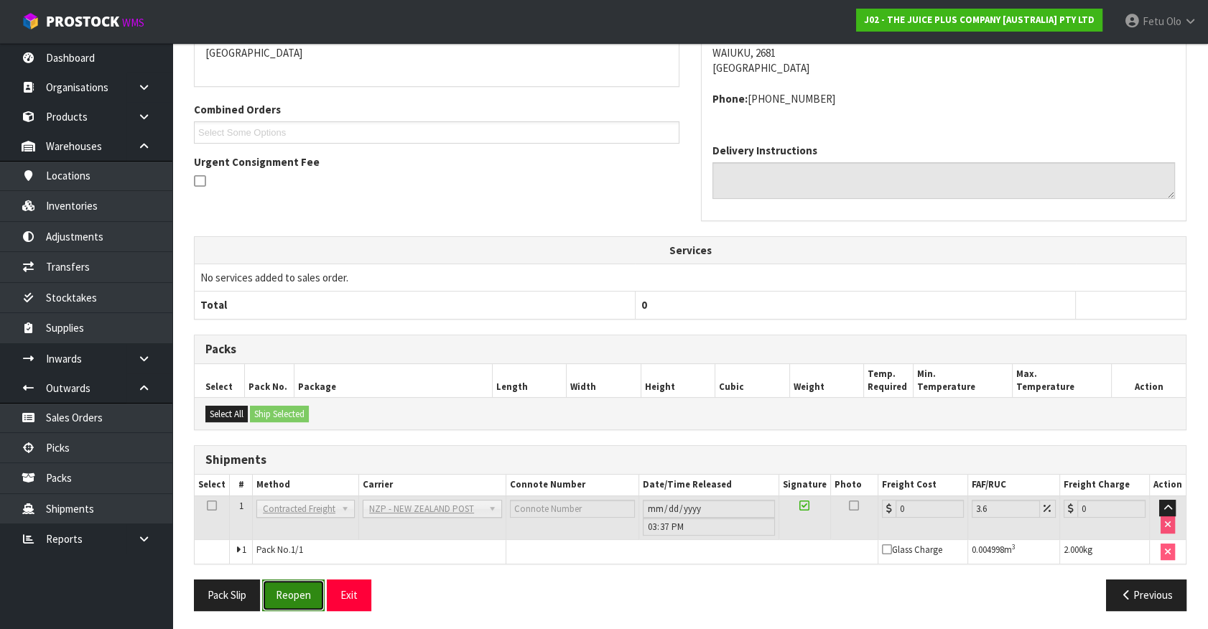
drag, startPoint x: 283, startPoint y: 596, endPoint x: 302, endPoint y: 591, distance: 20.0
click at [283, 596] on button "Reopen" at bounding box center [293, 595] width 63 height 31
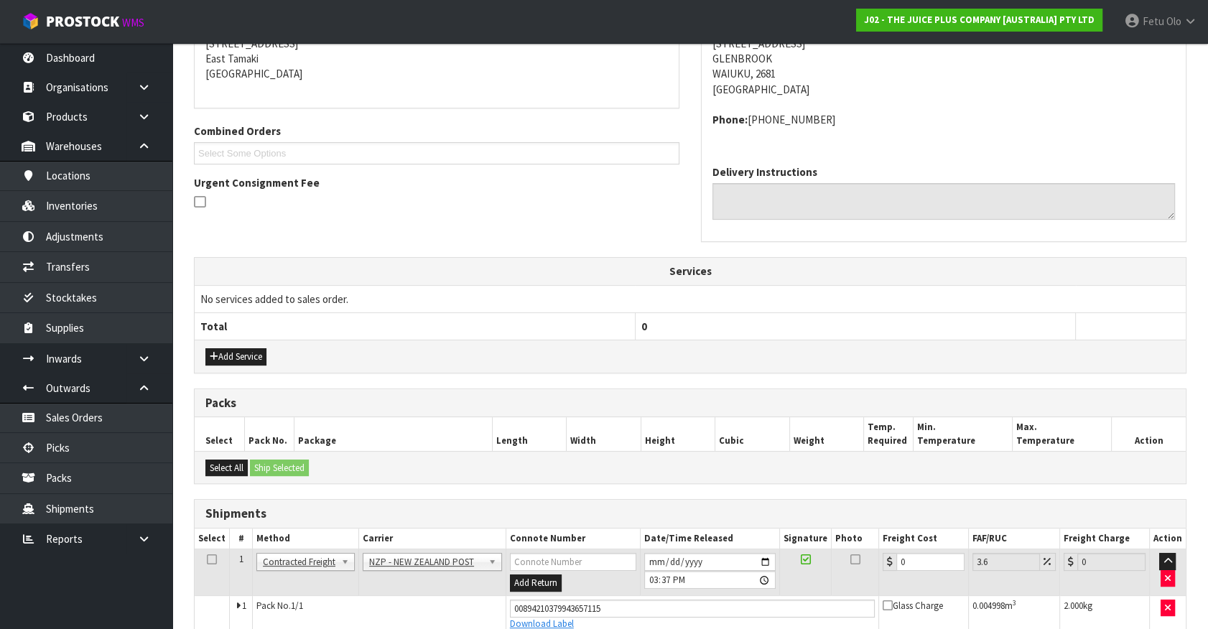
scroll to position [323, 0]
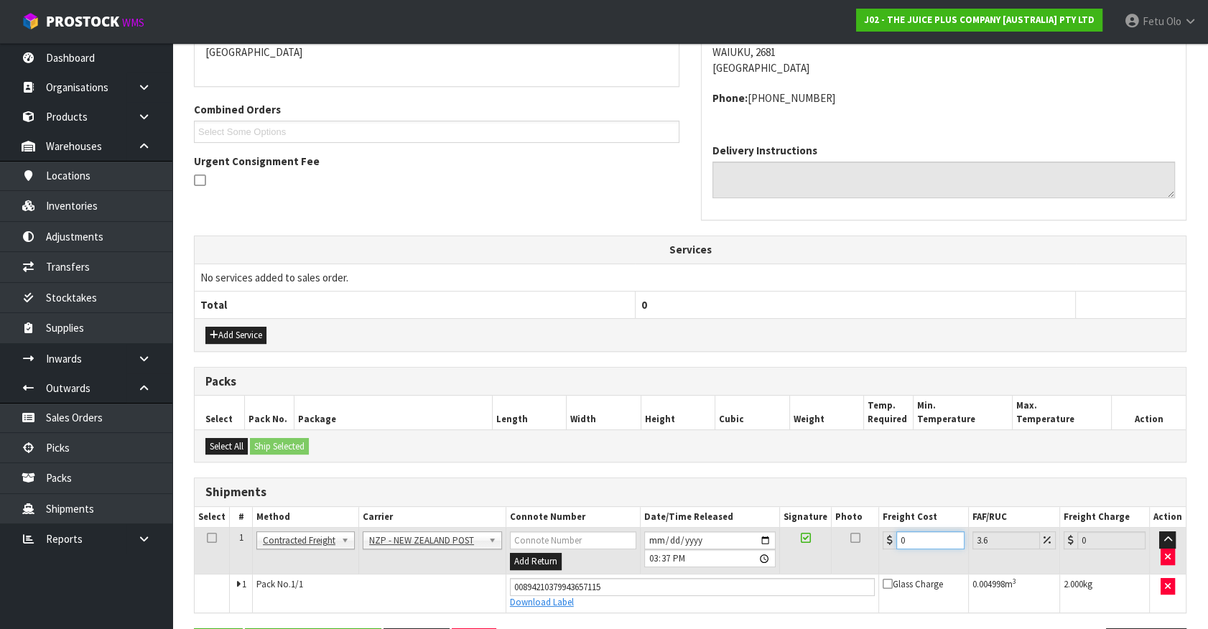
drag, startPoint x: 641, startPoint y: 575, endPoint x: 610, endPoint y: 577, distance: 30.9
click at [610, 577] on tbody "1 Client Local Pickup Customer Local Pickup Company Freight Contracted Freight …" at bounding box center [690, 570] width 991 height 85
click at [765, 537] on input "[DATE]" at bounding box center [709, 541] width 131 height 18
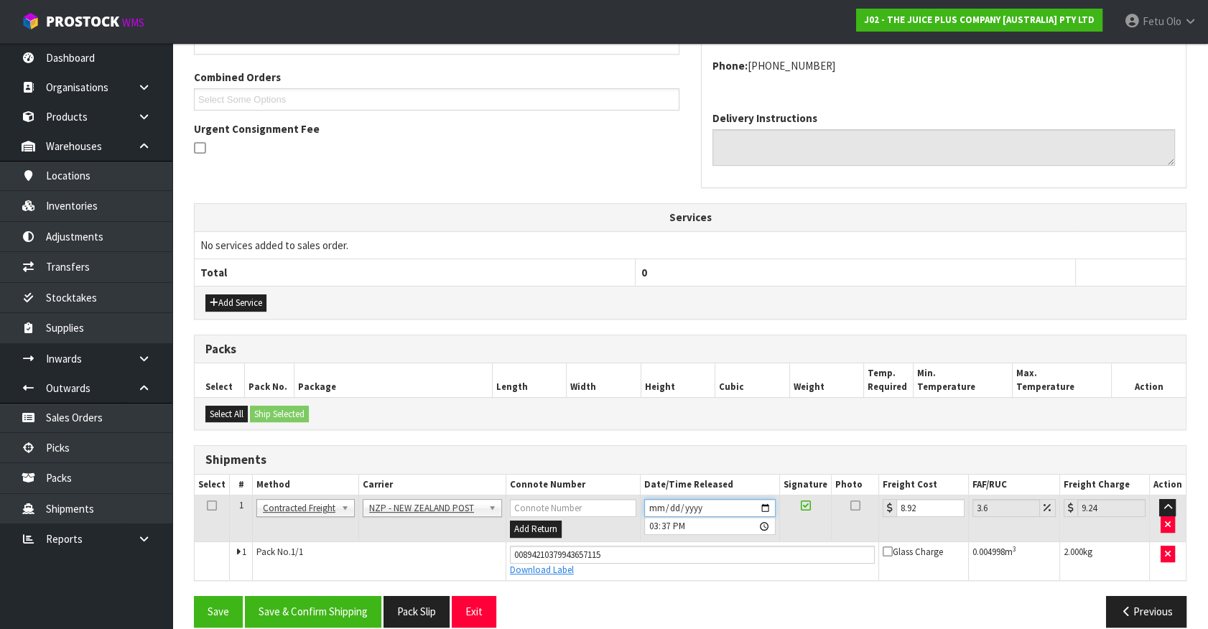
scroll to position [372, 0]
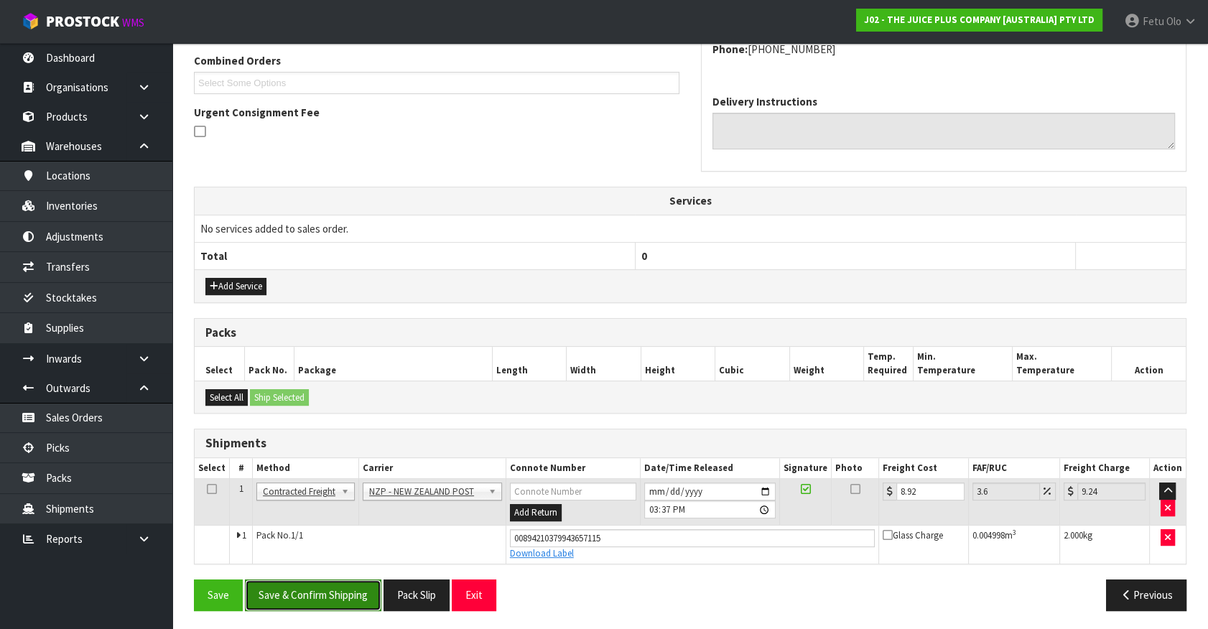
click at [369, 593] on button "Save & Confirm Shipping" at bounding box center [313, 595] width 136 height 31
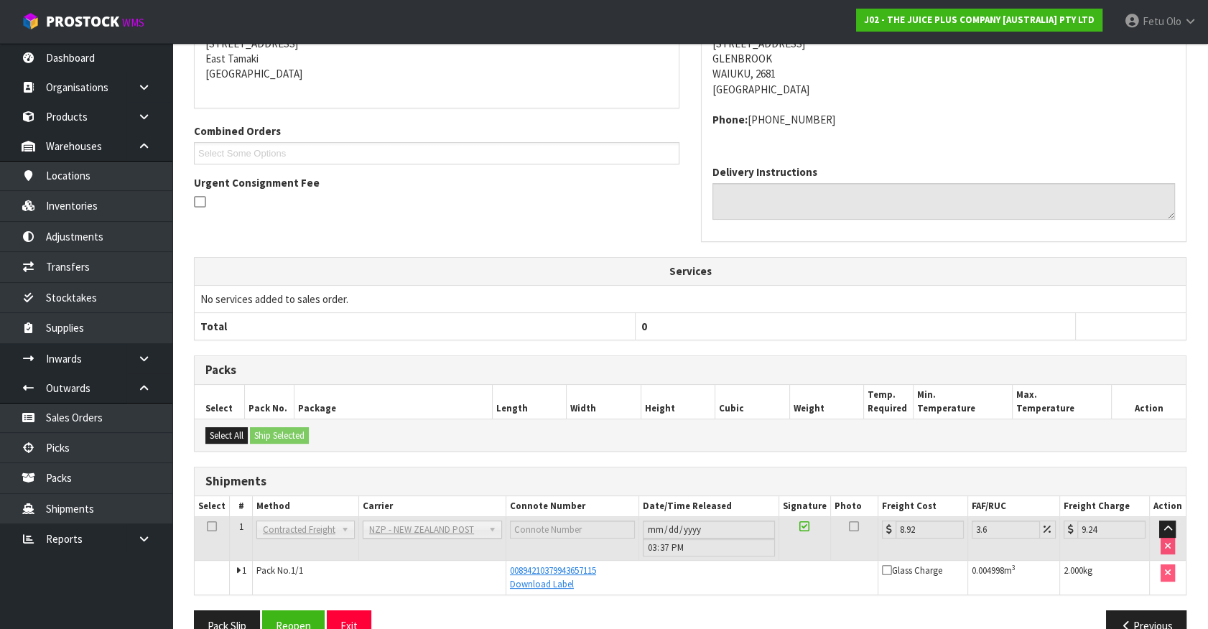
scroll to position [333, 0]
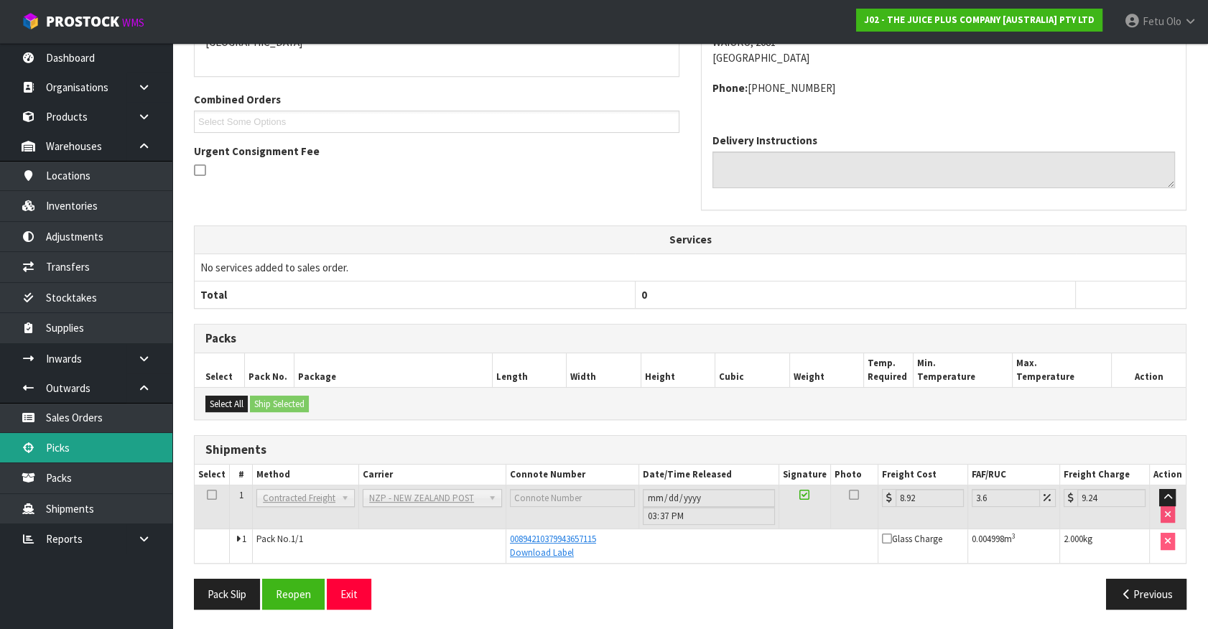
click at [55, 452] on link "Picks" at bounding box center [86, 447] width 172 height 29
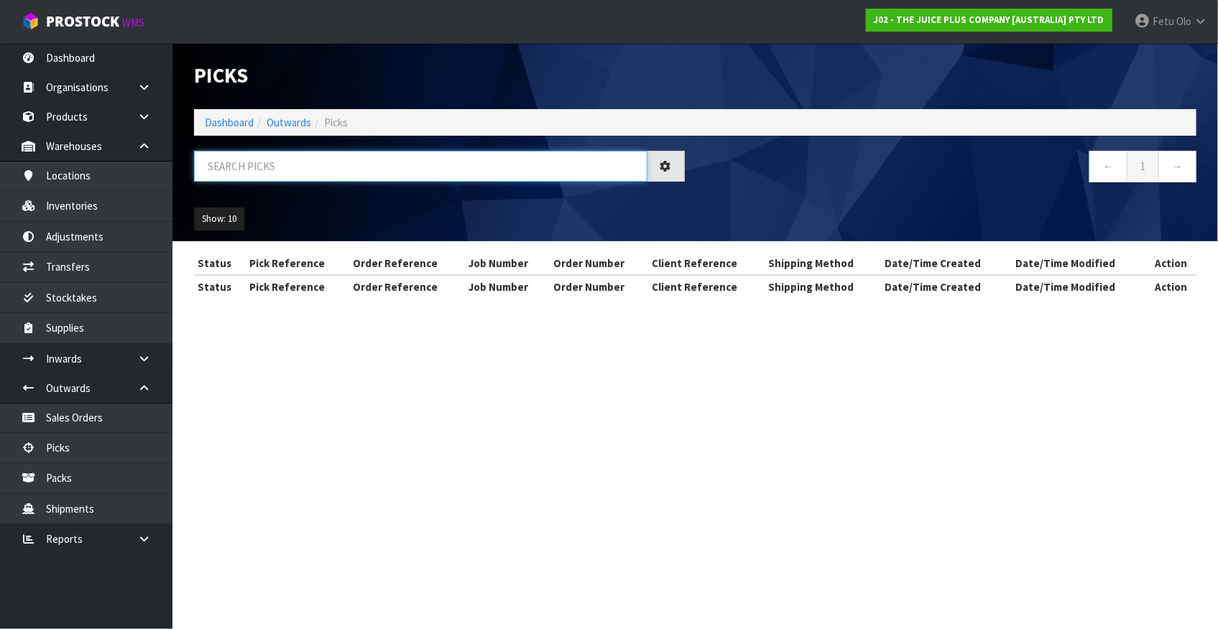
click at [328, 168] on input "text" at bounding box center [420, 166] width 453 height 31
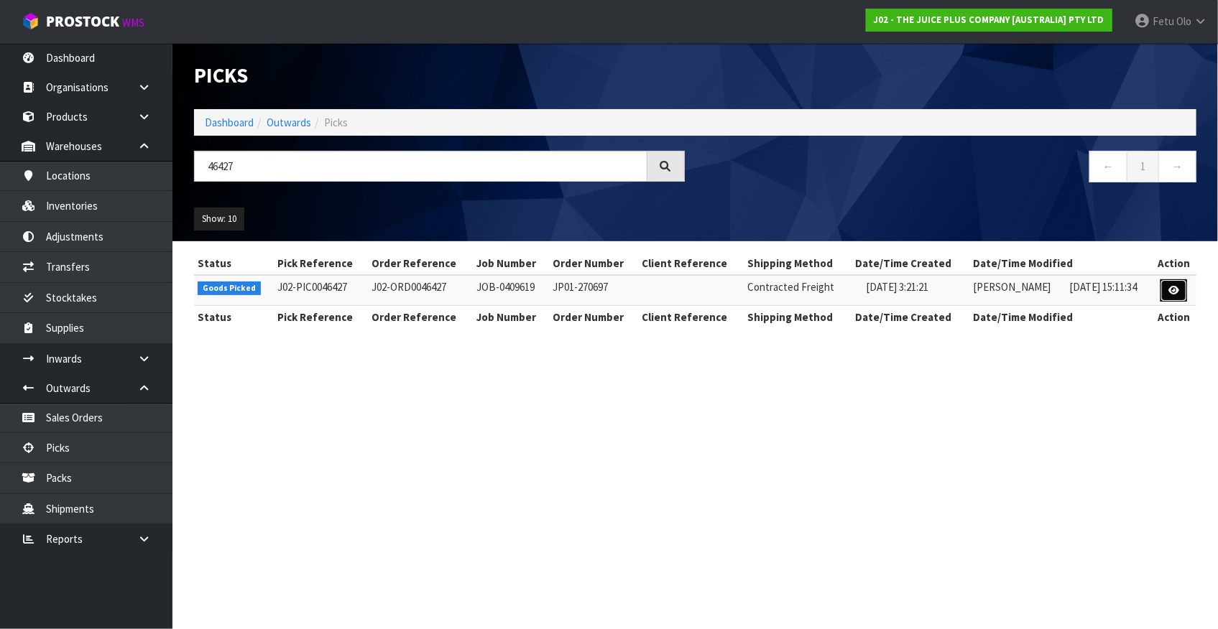
click at [1170, 288] on icon at bounding box center [1173, 290] width 11 height 9
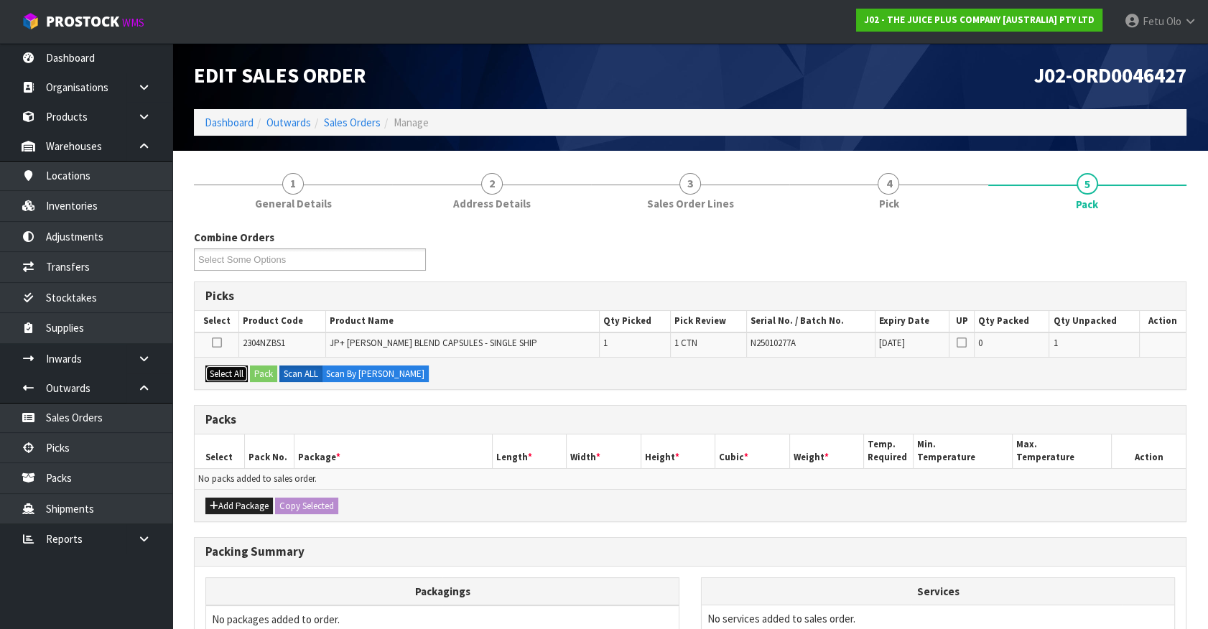
drag, startPoint x: 208, startPoint y: 369, endPoint x: 280, endPoint y: 385, distance: 74.3
click at [212, 371] on button "Select All" at bounding box center [226, 374] width 42 height 17
click at [261, 373] on button "Pack" at bounding box center [263, 374] width 27 height 17
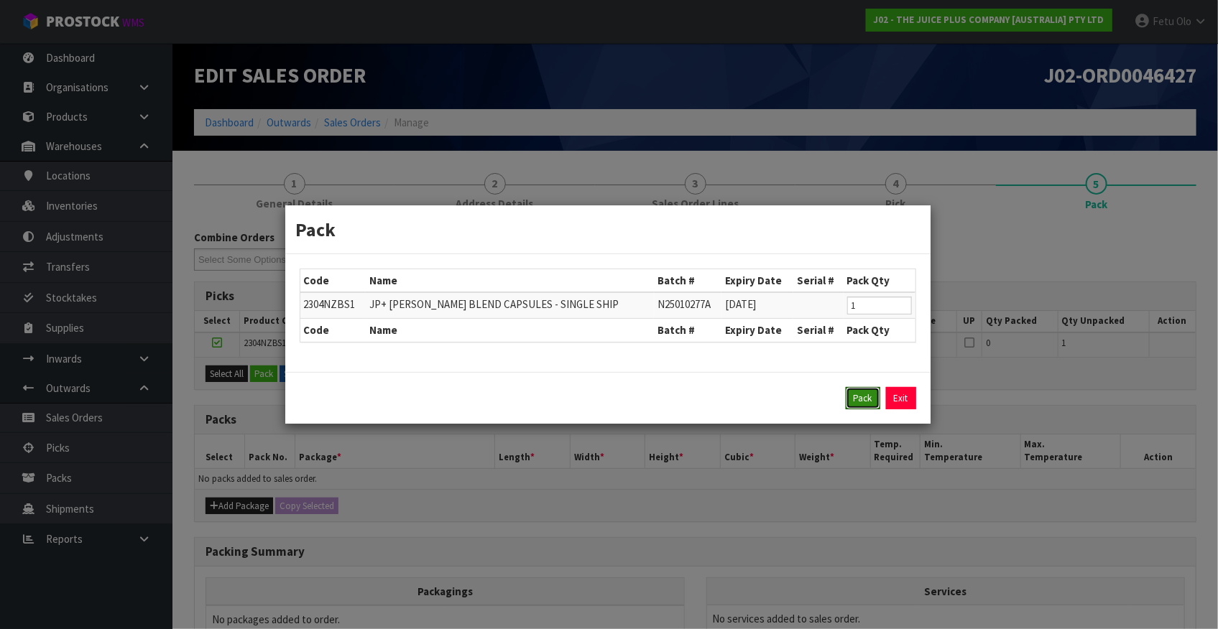
click at [848, 400] on button "Pack" at bounding box center [863, 398] width 34 height 23
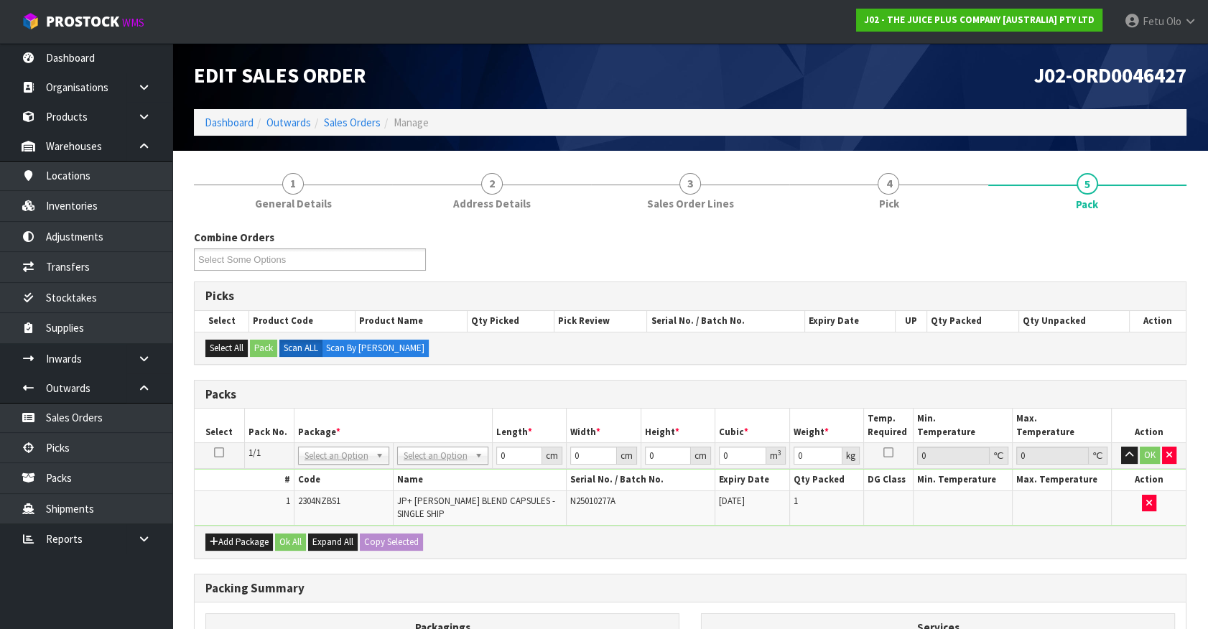
drag, startPoint x: 1020, startPoint y: 541, endPoint x: 995, endPoint y: 529, distance: 28.0
click at [1020, 541] on div "Add Package Ok All Expand All Copy Selected" at bounding box center [690, 542] width 991 height 32
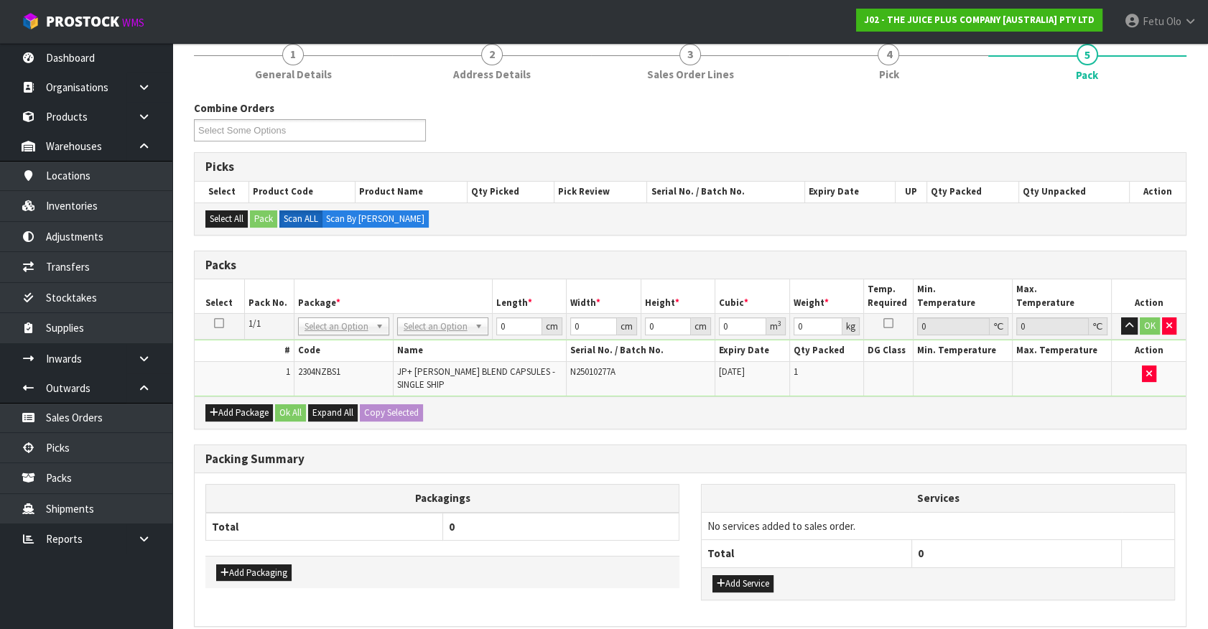
scroll to position [130, 0]
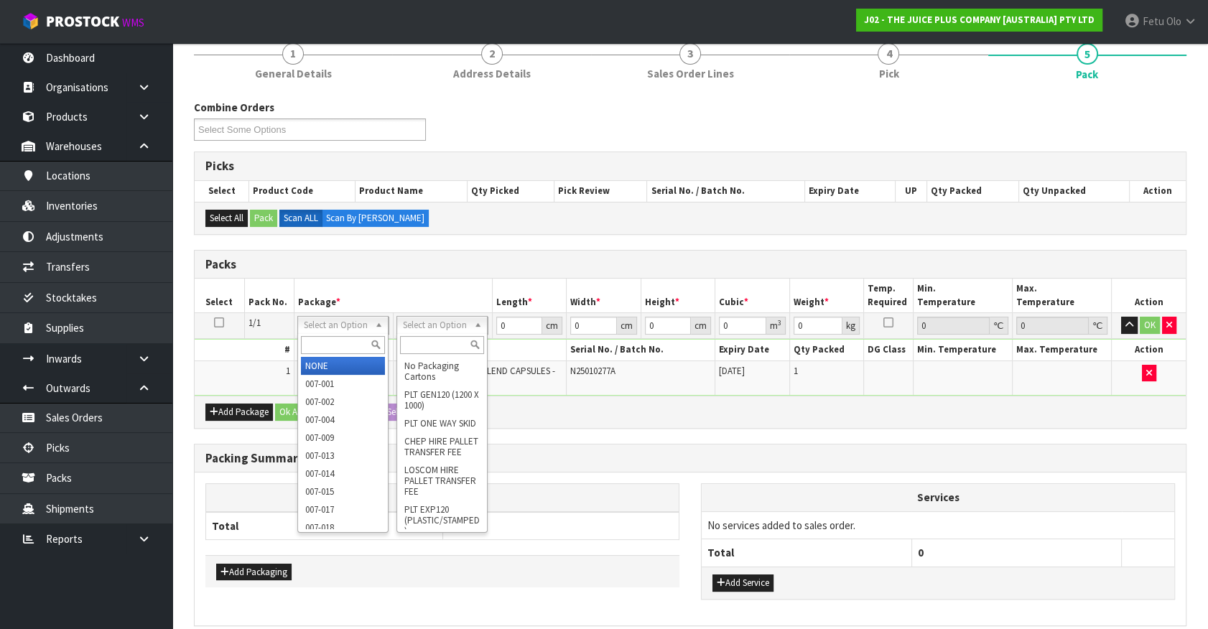
click at [417, 338] on input "text" at bounding box center [442, 345] width 84 height 18
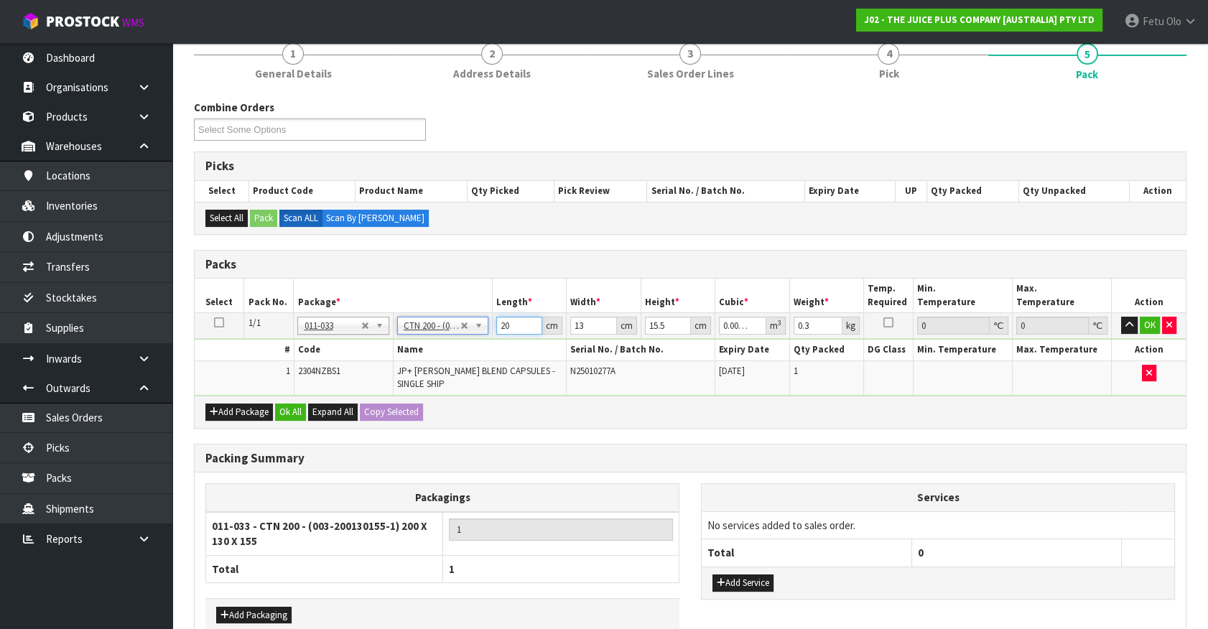
drag, startPoint x: 497, startPoint y: 328, endPoint x: 355, endPoint y: 379, distance: 151.1
click at [355, 379] on tbody "1/1 NONE 007-001 007-002 007-004 007-009 007-013 007-014 007-015 007-017 007-01…" at bounding box center [690, 354] width 991 height 83
click button "OK" at bounding box center [1150, 325] width 20 height 17
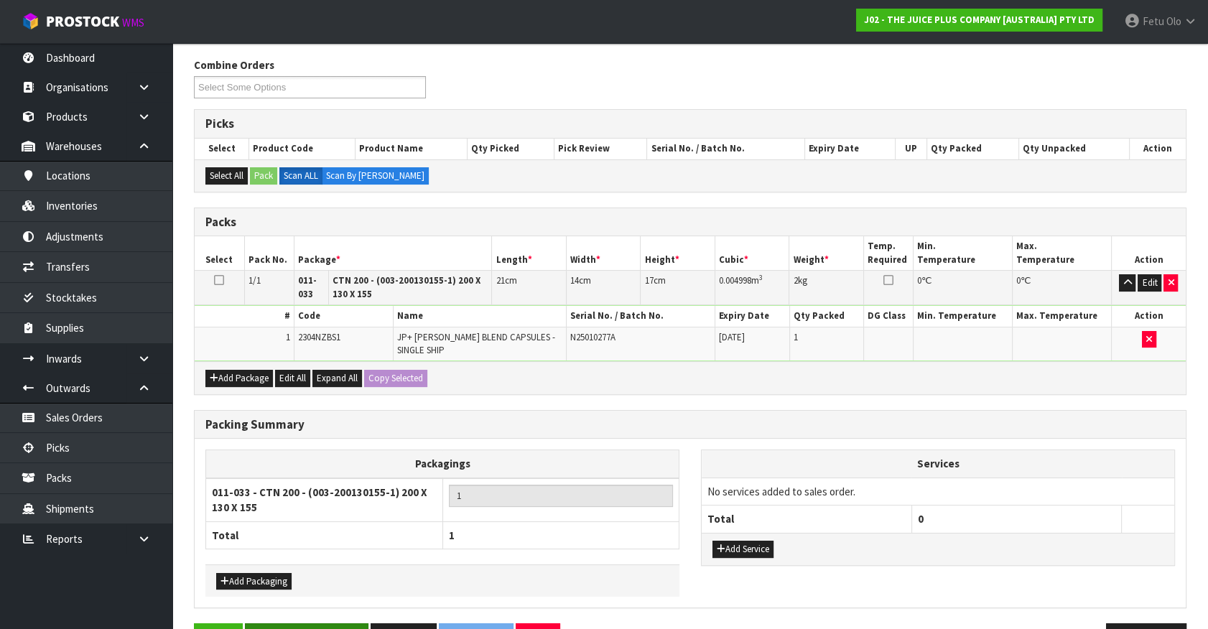
scroll to position [216, 0]
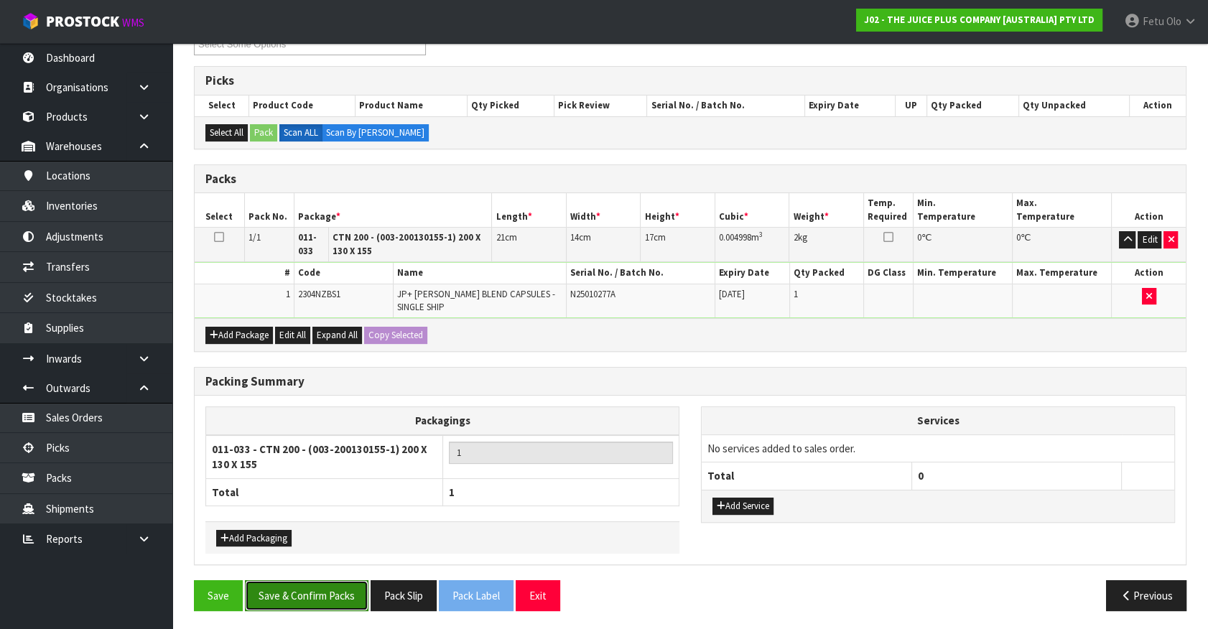
click at [338, 589] on button "Save & Confirm Packs" at bounding box center [307, 595] width 124 height 31
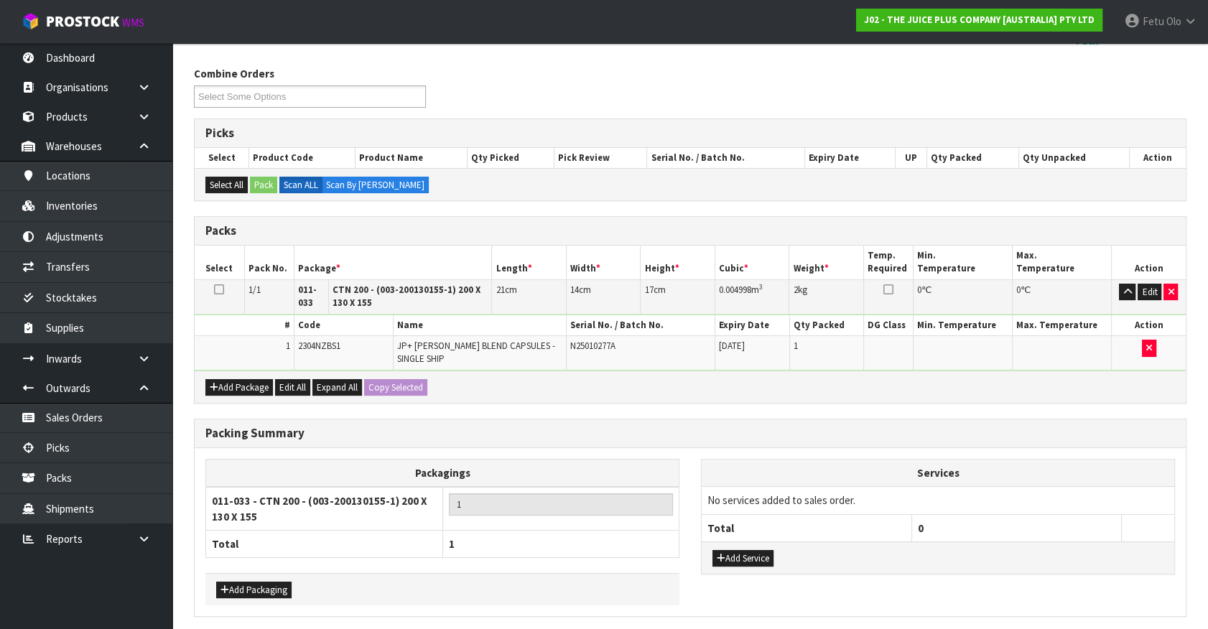
scroll to position [0, 0]
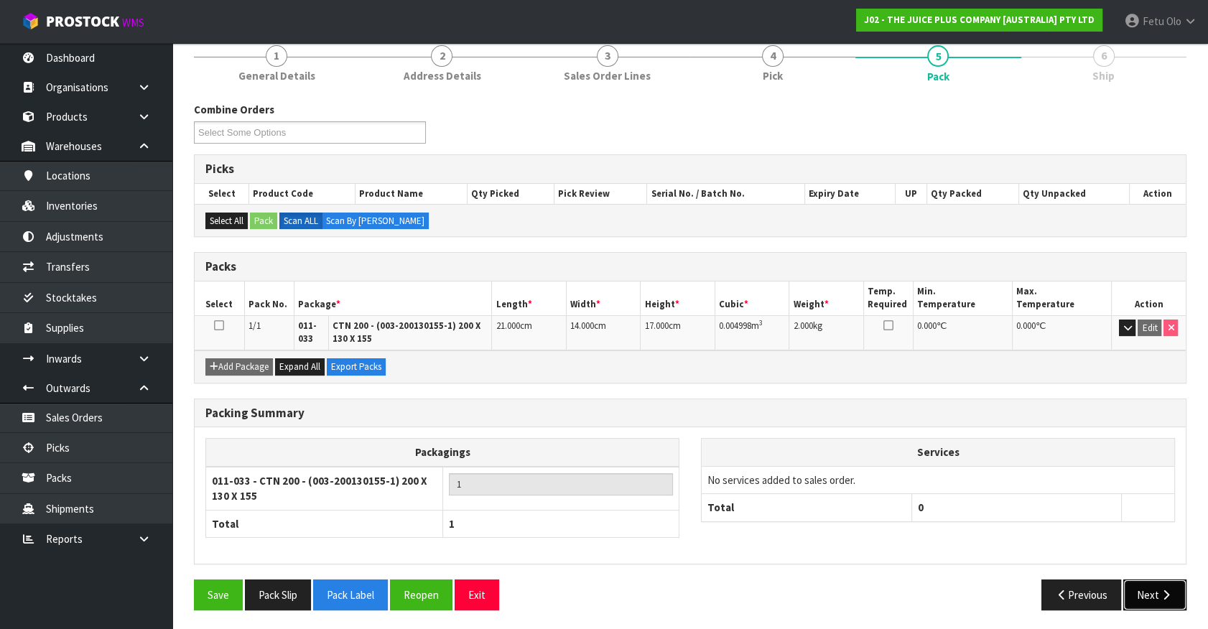
click at [1142, 589] on button "Next" at bounding box center [1155, 595] width 63 height 31
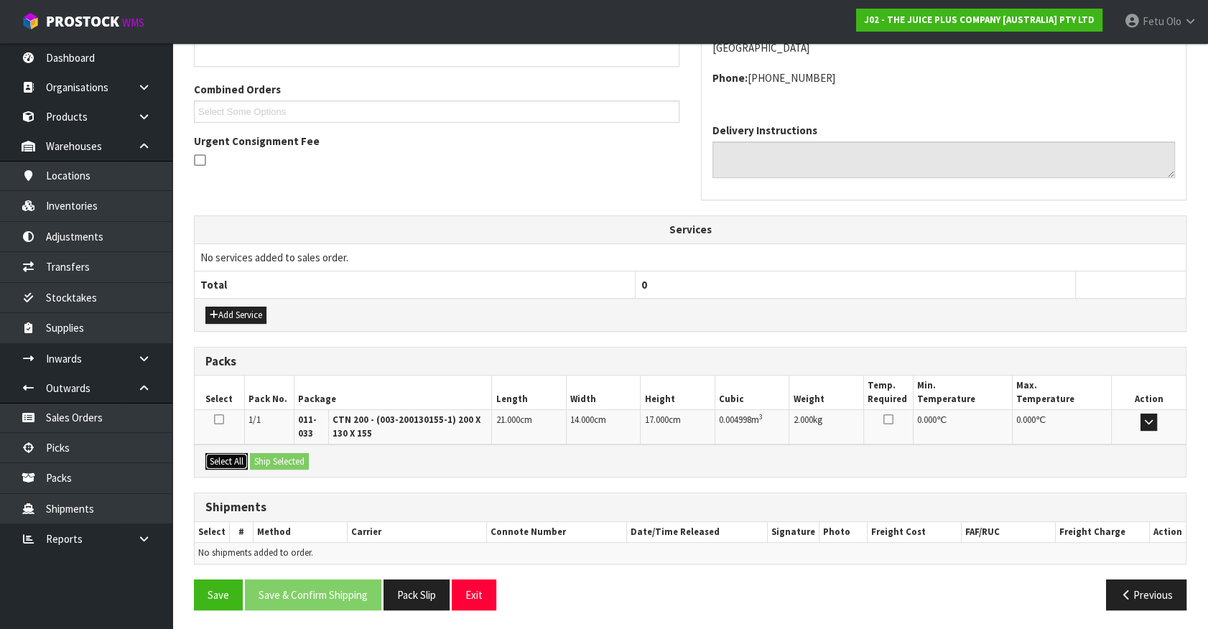
click at [233, 455] on button "Select All" at bounding box center [226, 461] width 42 height 17
click at [262, 458] on button "Ship Selected" at bounding box center [279, 461] width 59 height 17
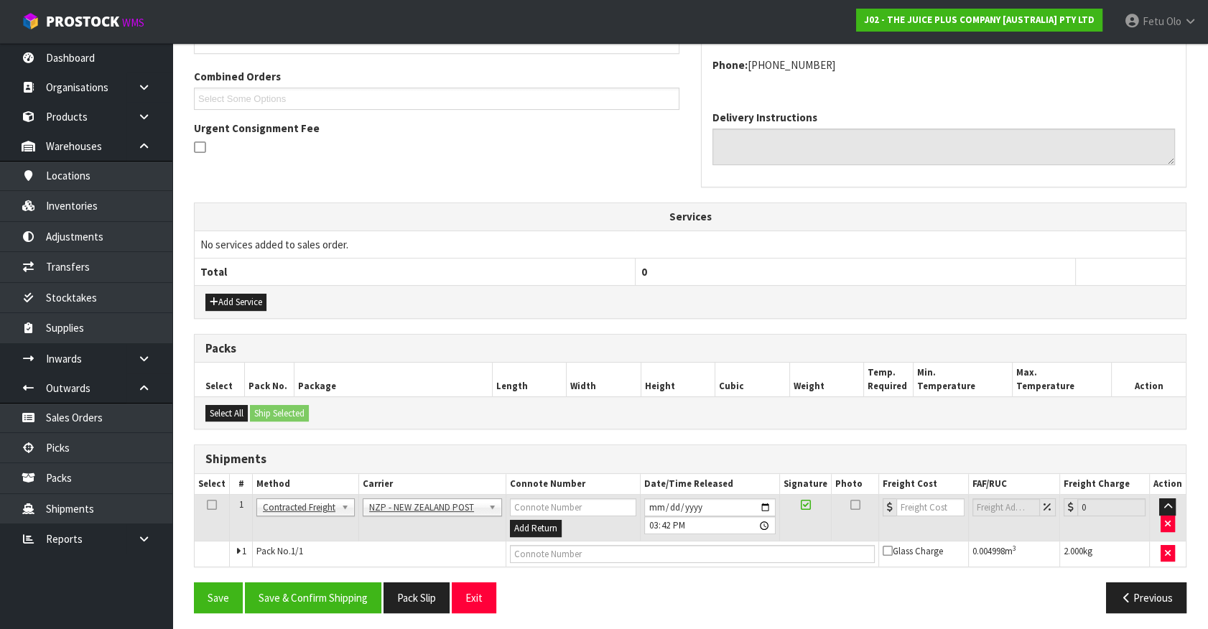
scroll to position [359, 0]
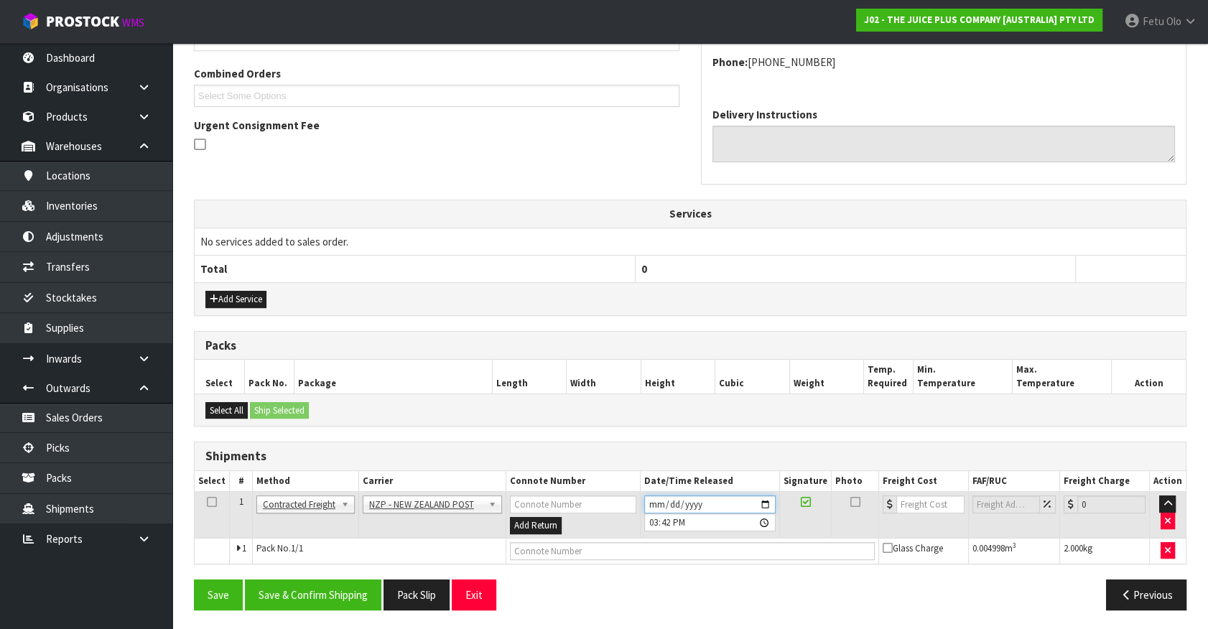
click at [765, 503] on input "[DATE]" at bounding box center [709, 505] width 131 height 18
click at [333, 589] on button "Save & Confirm Shipping" at bounding box center [313, 595] width 136 height 31
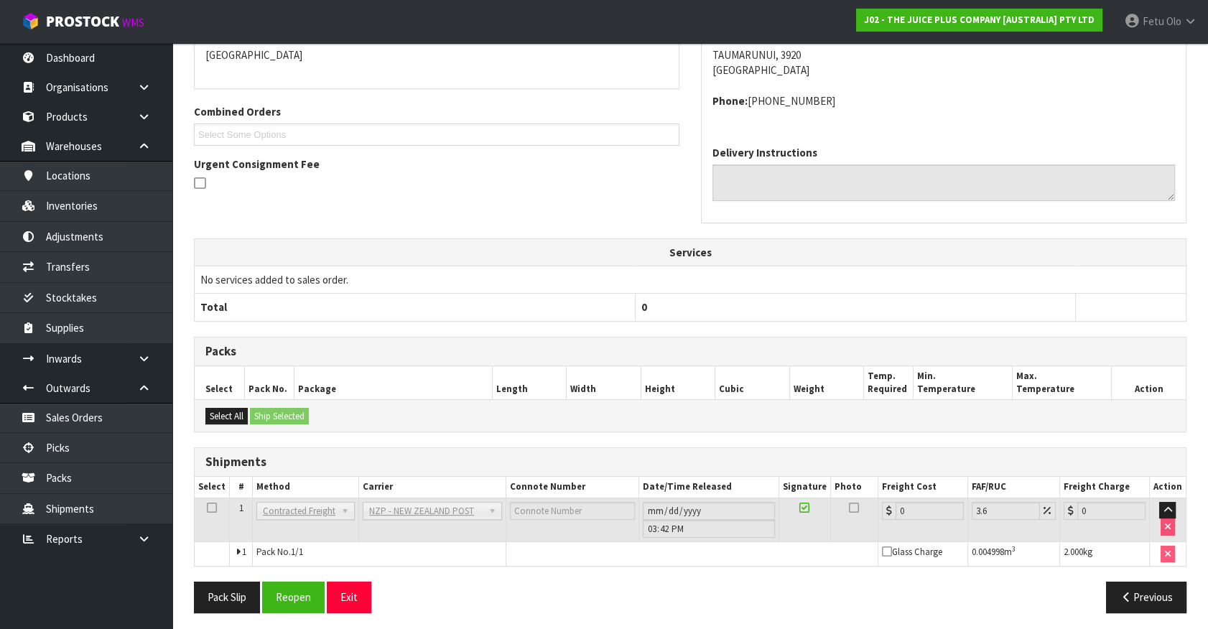
scroll to position [338, 0]
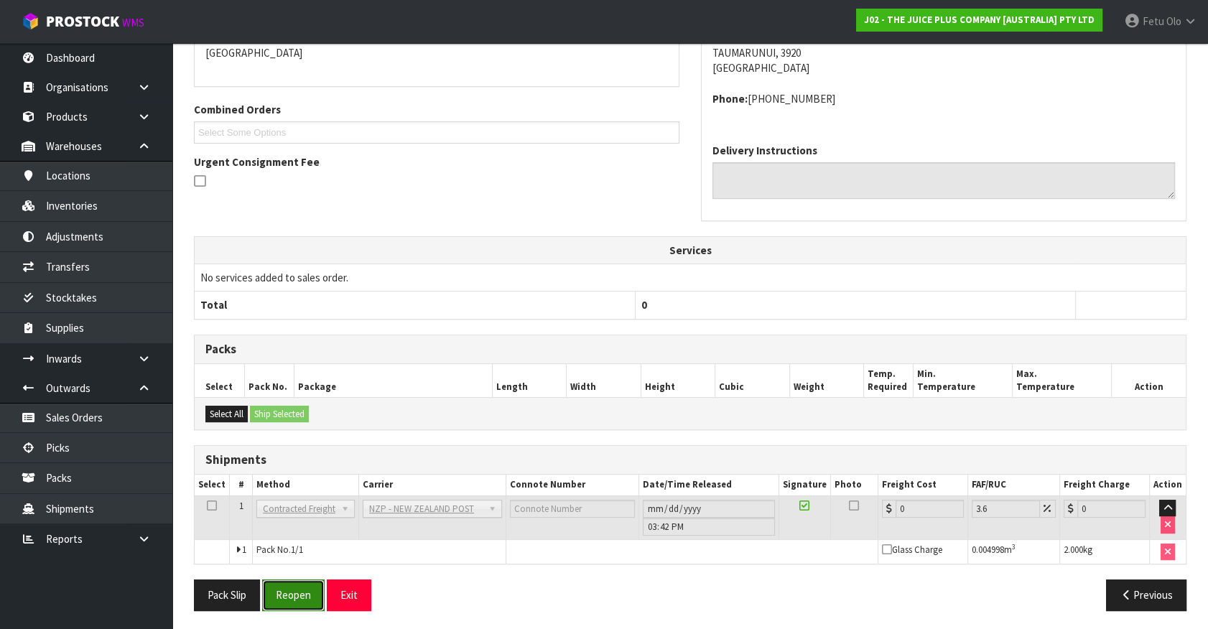
click at [292, 588] on button "Reopen" at bounding box center [293, 595] width 63 height 31
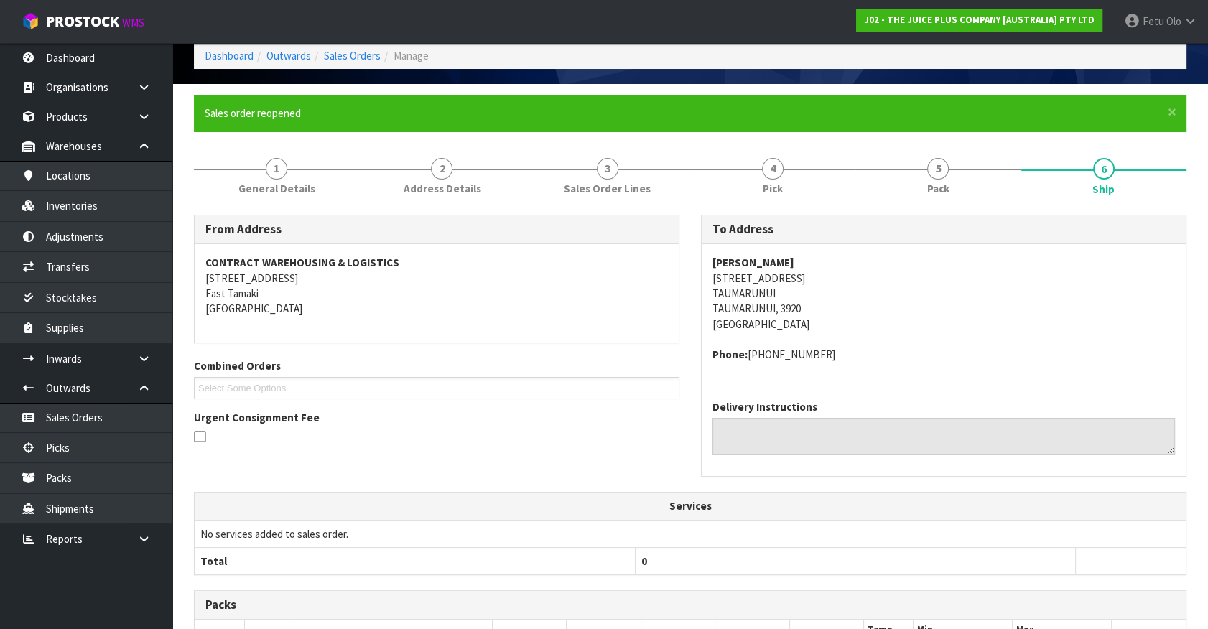
scroll to position [323, 0]
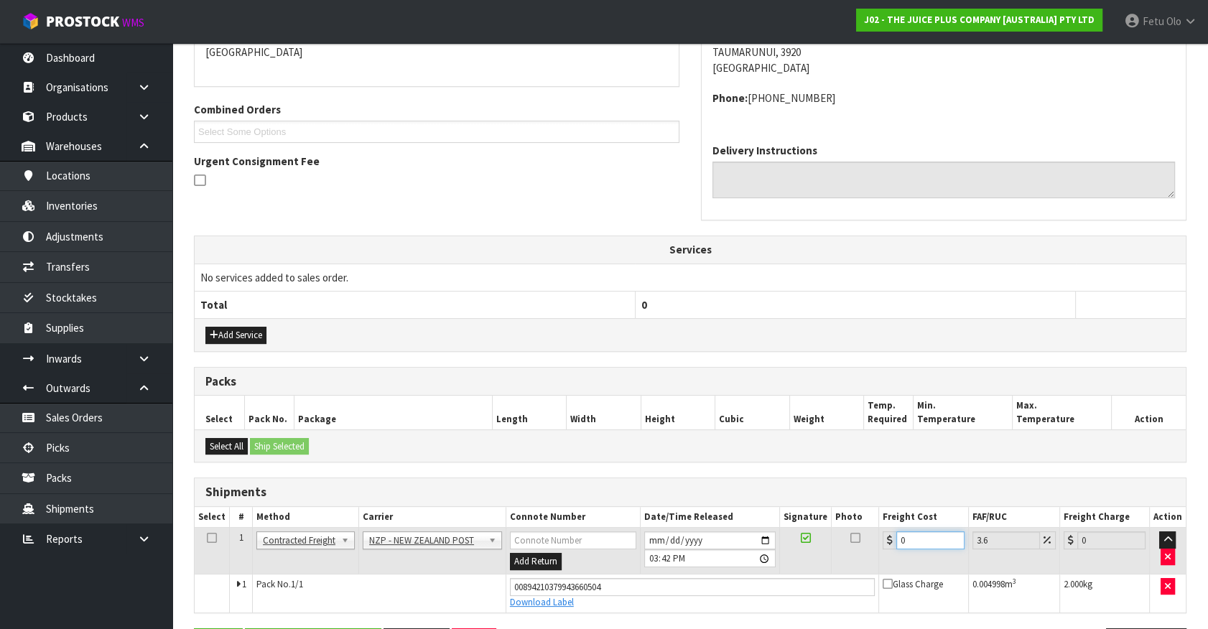
drag, startPoint x: 790, startPoint y: 570, endPoint x: 695, endPoint y: 556, distance: 95.8
click at [695, 556] on tr "1 Client Local Pickup Customer Local Pickup Company Freight Contracted Freight …" at bounding box center [690, 551] width 991 height 47
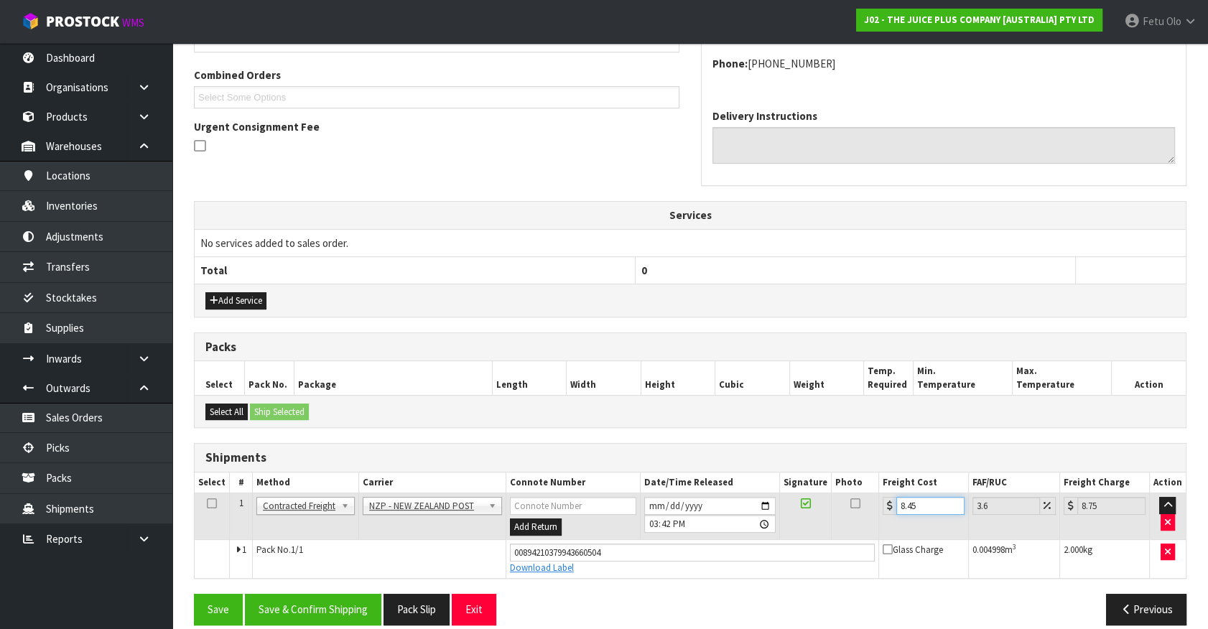
scroll to position [372, 0]
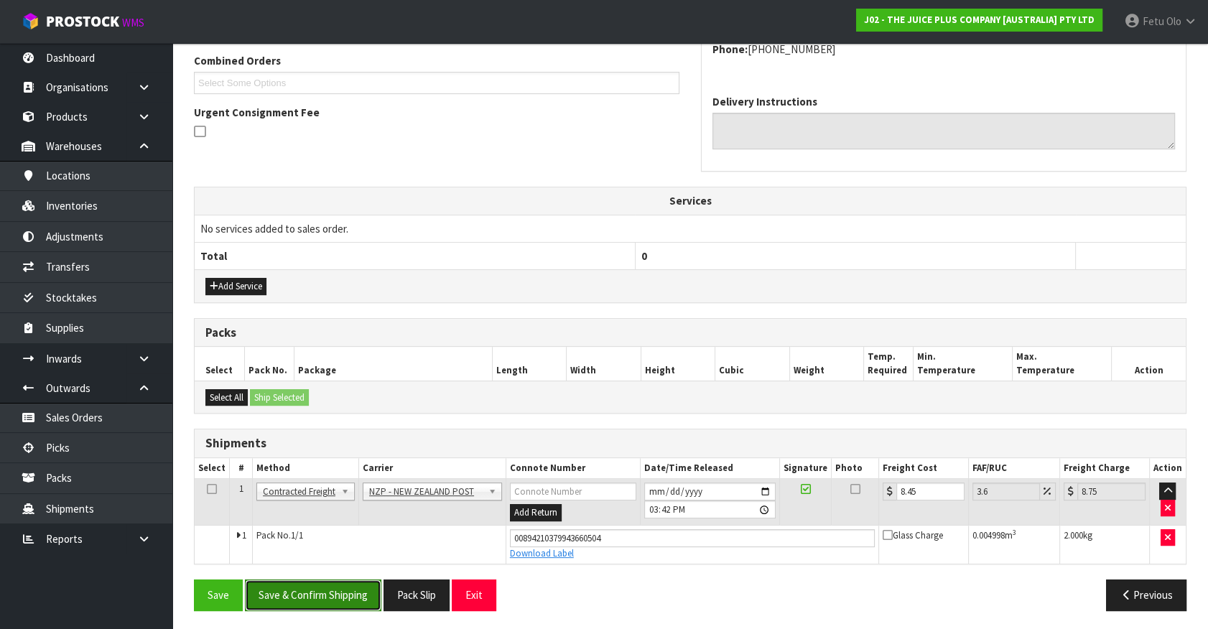
click at [358, 594] on button "Save & Confirm Shipping" at bounding box center [313, 595] width 136 height 31
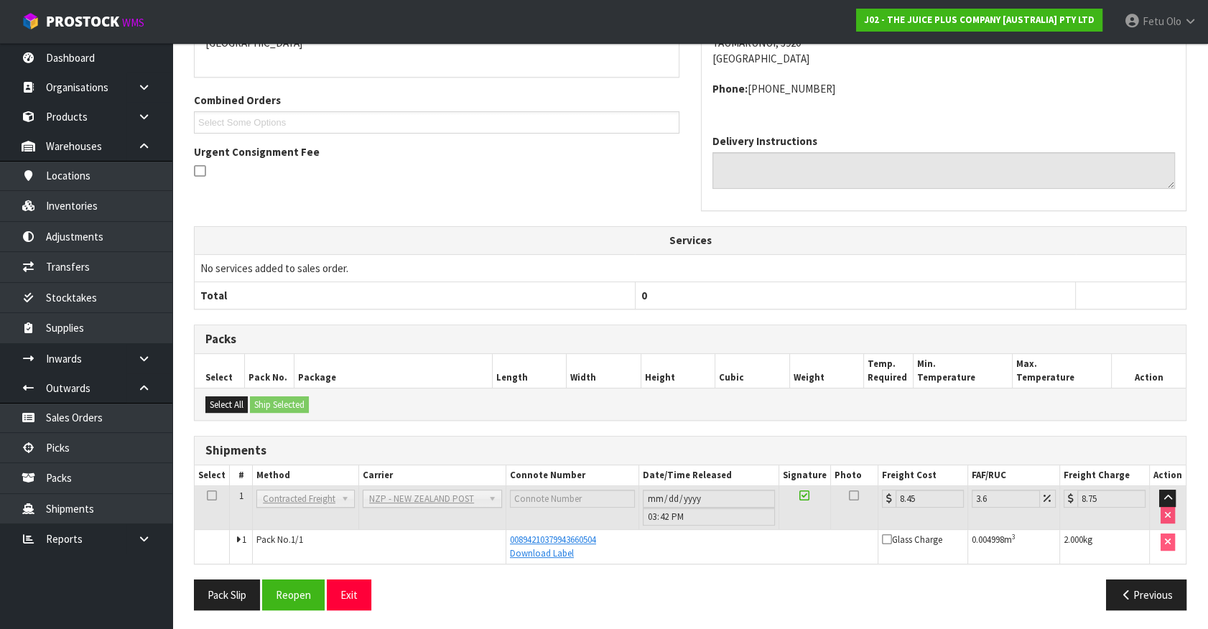
scroll to position [333, 0]
drag, startPoint x: 1050, startPoint y: 252, endPoint x: 437, endPoint y: 329, distance: 618.3
click at [1047, 254] on td "No services added to sales order." at bounding box center [690, 267] width 991 height 27
click at [89, 438] on link "Picks" at bounding box center [86, 447] width 172 height 29
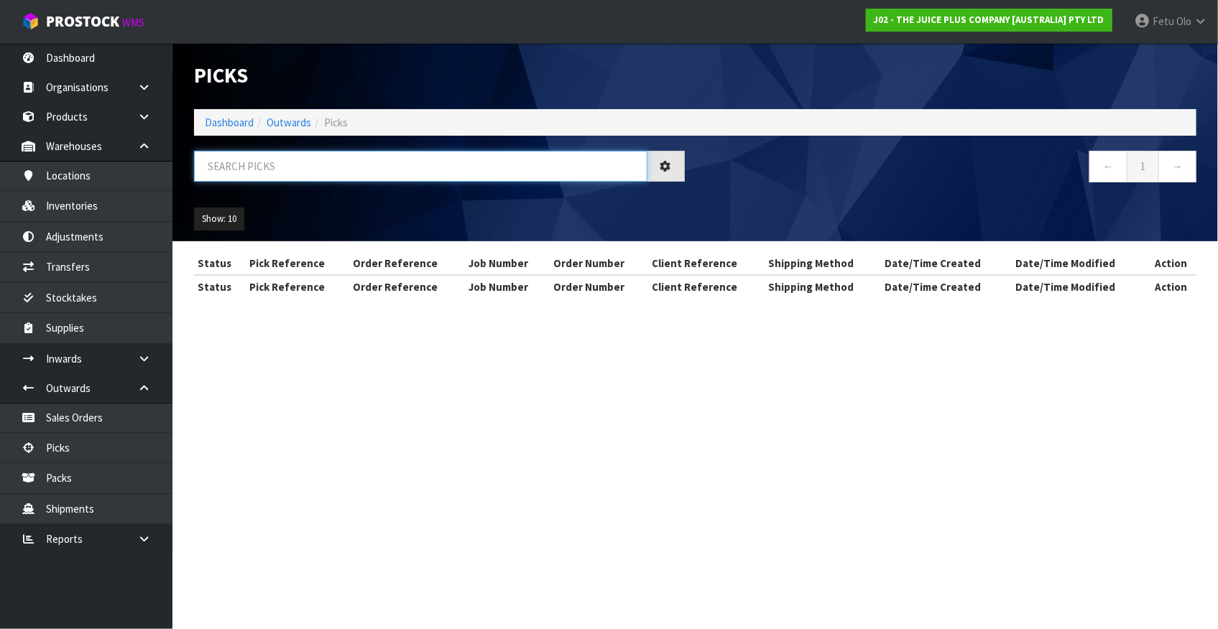
click at [398, 169] on input "text" at bounding box center [420, 166] width 453 height 31
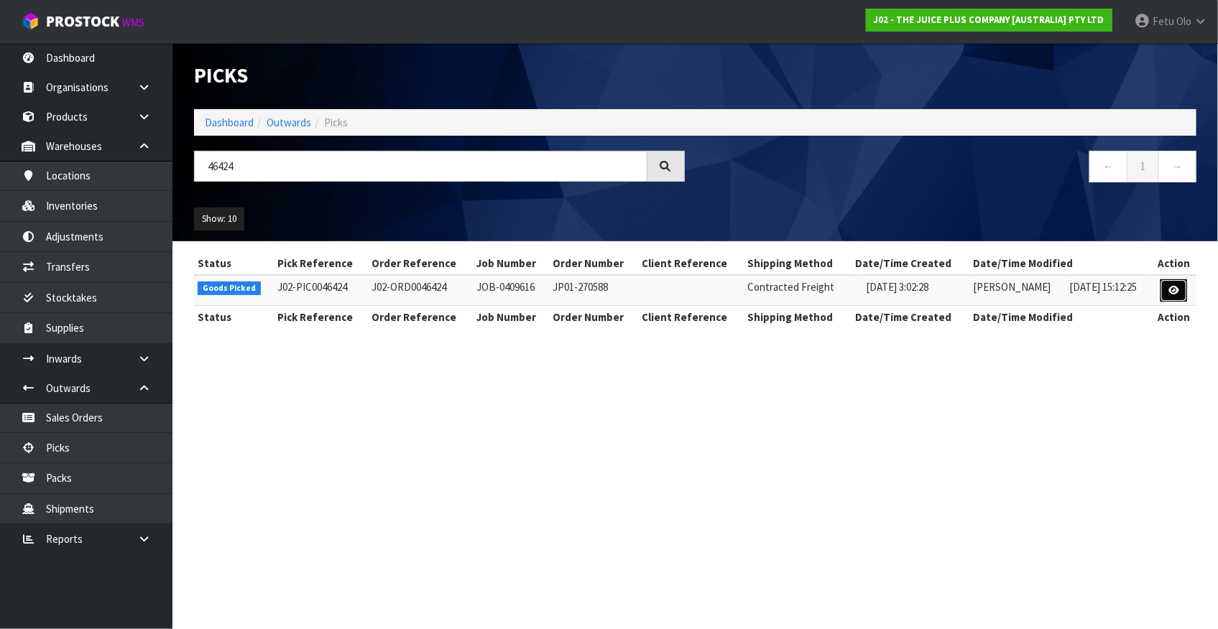
click at [1170, 286] on icon at bounding box center [1173, 290] width 11 height 9
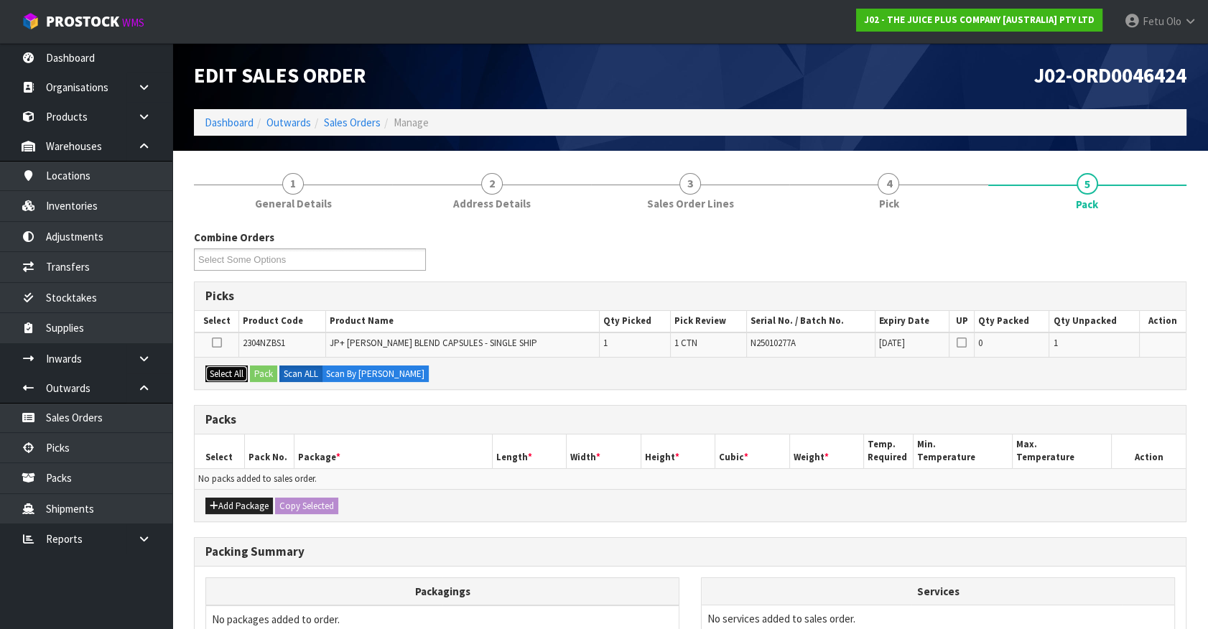
drag, startPoint x: 221, startPoint y: 373, endPoint x: 254, endPoint y: 380, distance: 33.1
click at [223, 374] on button "Select All" at bounding box center [226, 374] width 42 height 17
click at [254, 378] on button "Pack" at bounding box center [263, 374] width 27 height 17
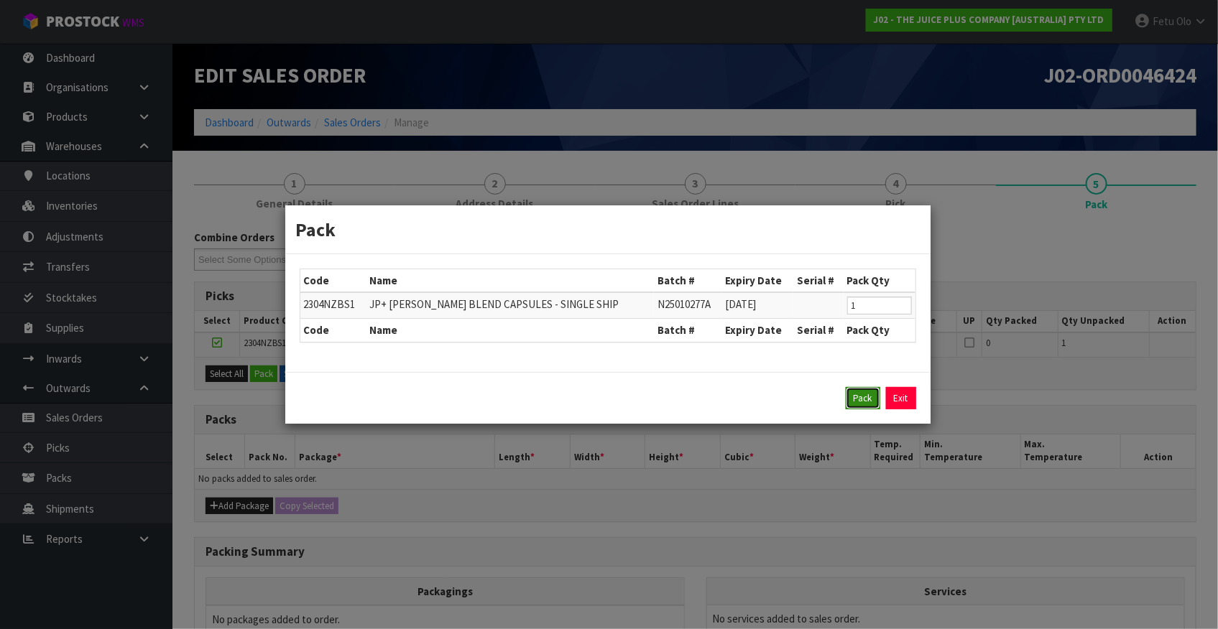
click at [862, 399] on button "Pack" at bounding box center [863, 398] width 34 height 23
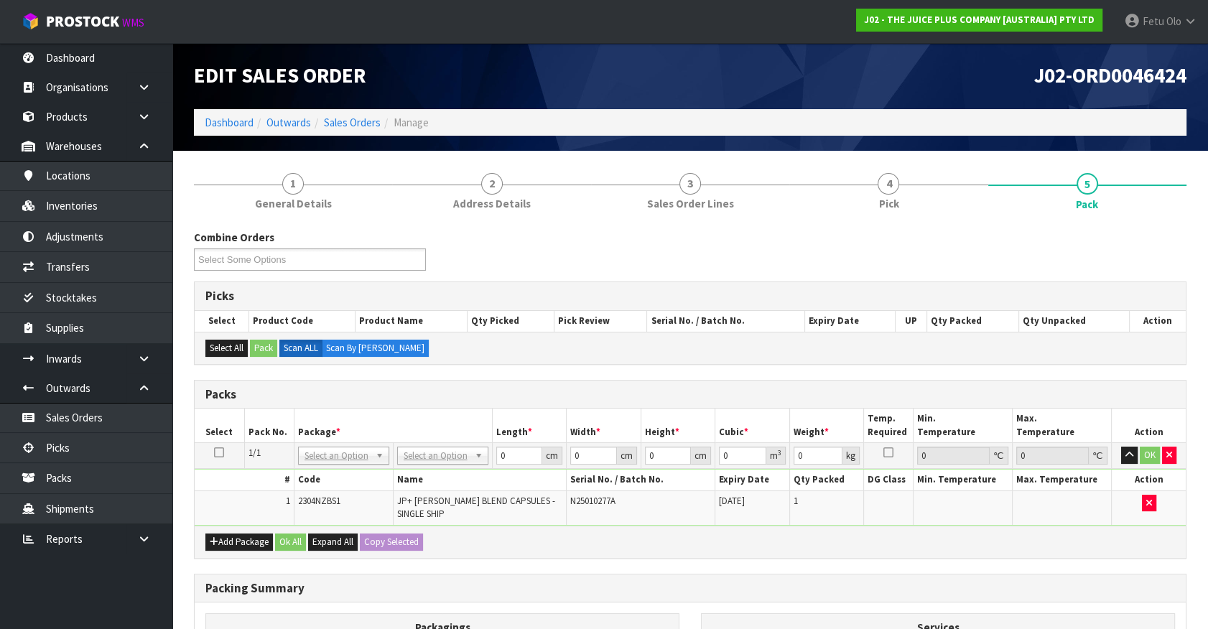
drag, startPoint x: 357, startPoint y: 453, endPoint x: 325, endPoint y: 480, distance: 41.3
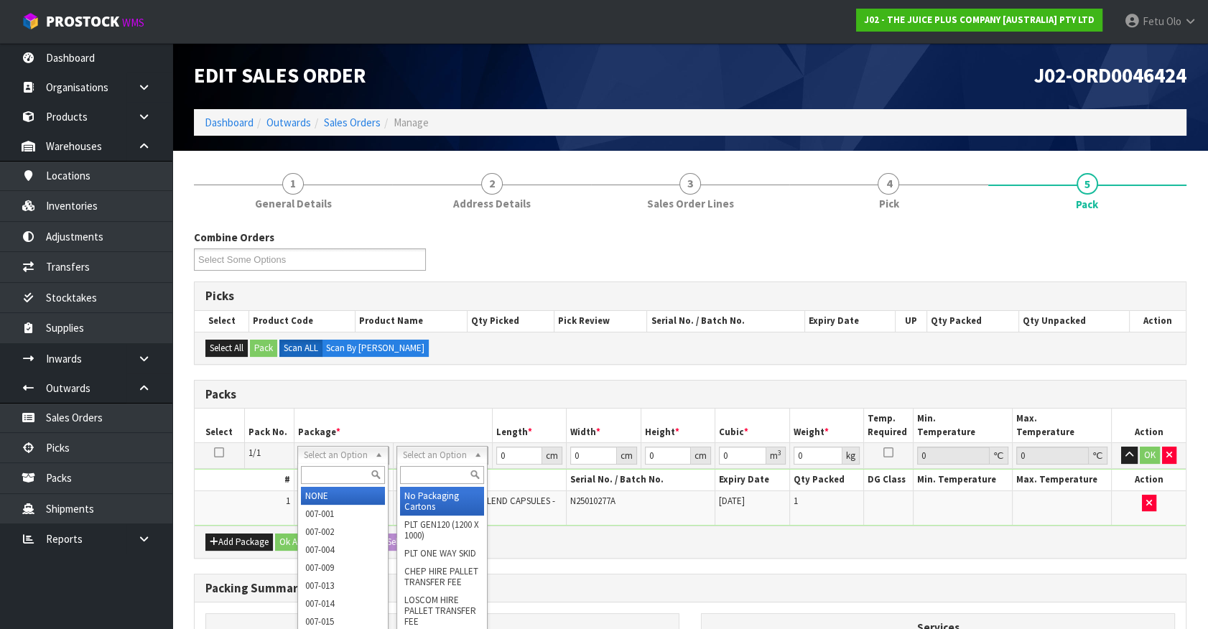
click at [422, 475] on input "text" at bounding box center [442, 475] width 84 height 18
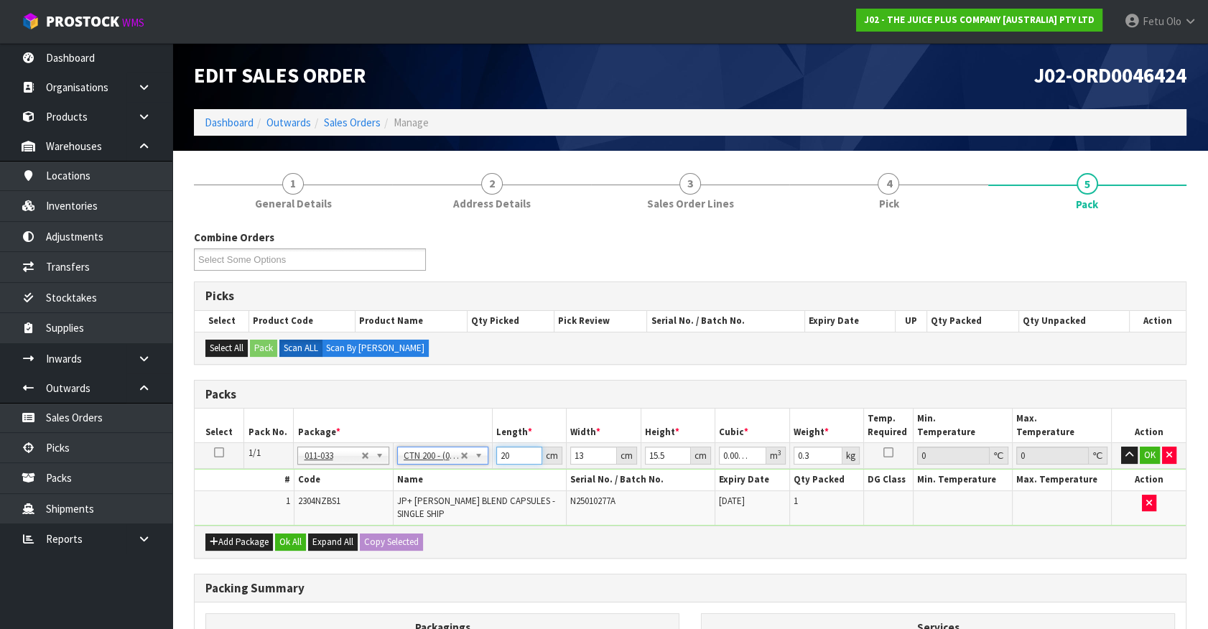
drag, startPoint x: 496, startPoint y: 459, endPoint x: 307, endPoint y: 511, distance: 195.9
click at [307, 511] on tbody "1/1 NONE 007-001 007-002 007-004 007-009 007-013 007-014 007-015 007-017 007-01…" at bounding box center [690, 484] width 991 height 83
click button "OK" at bounding box center [1150, 455] width 20 height 17
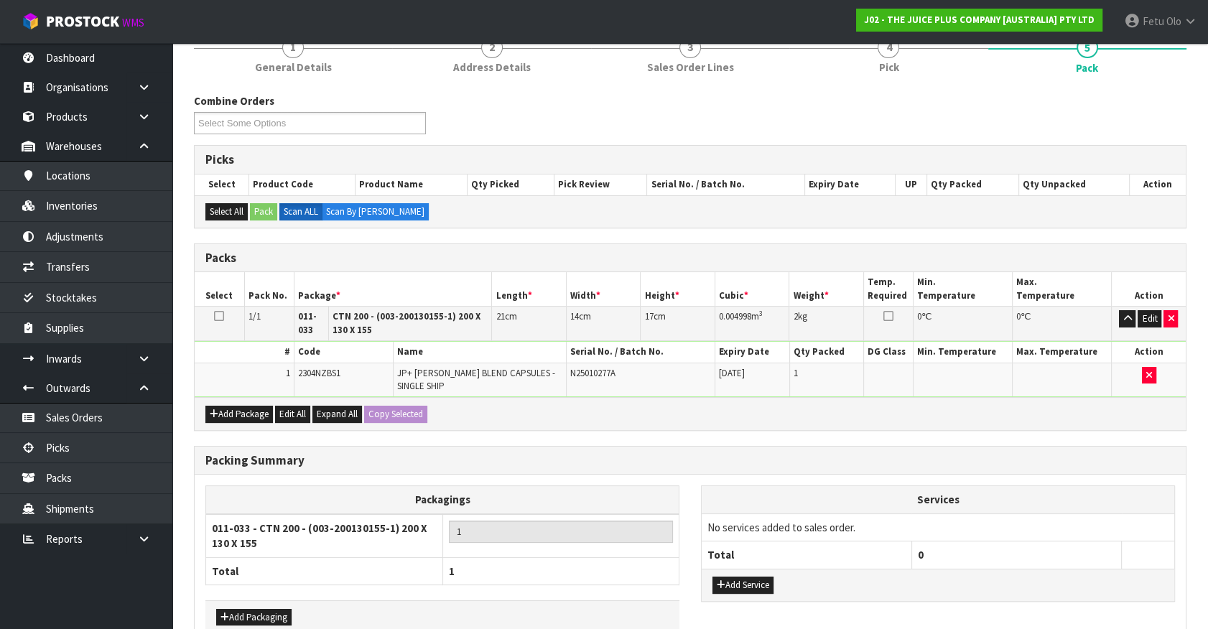
scroll to position [216, 0]
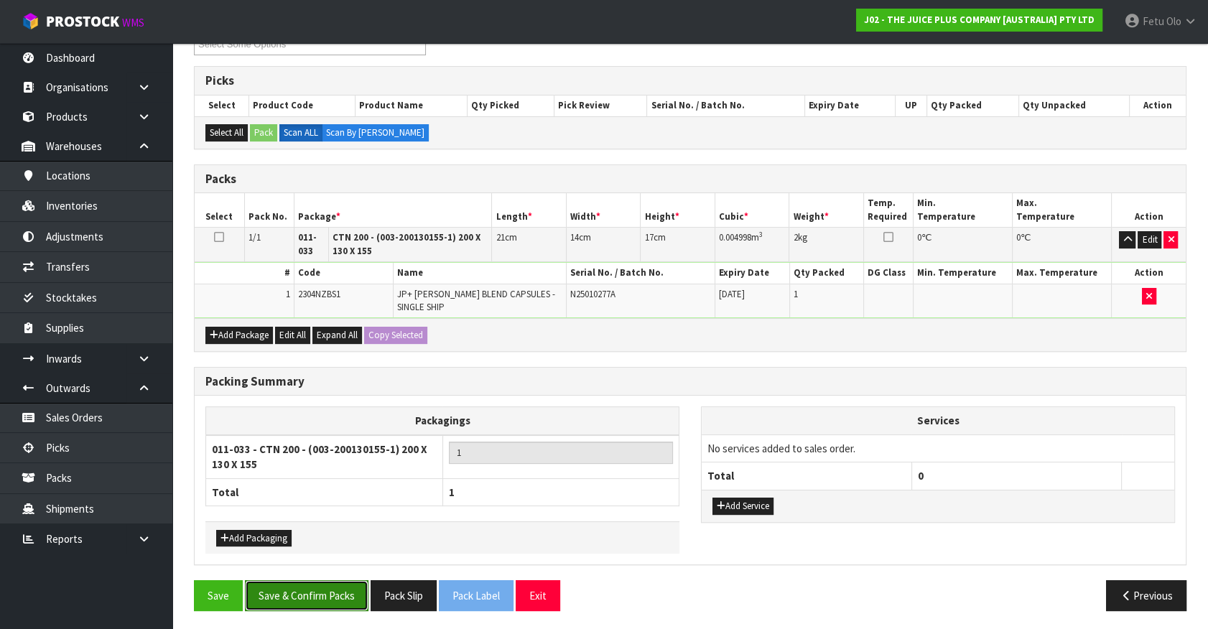
click at [279, 580] on button "Save & Confirm Packs" at bounding box center [307, 595] width 124 height 31
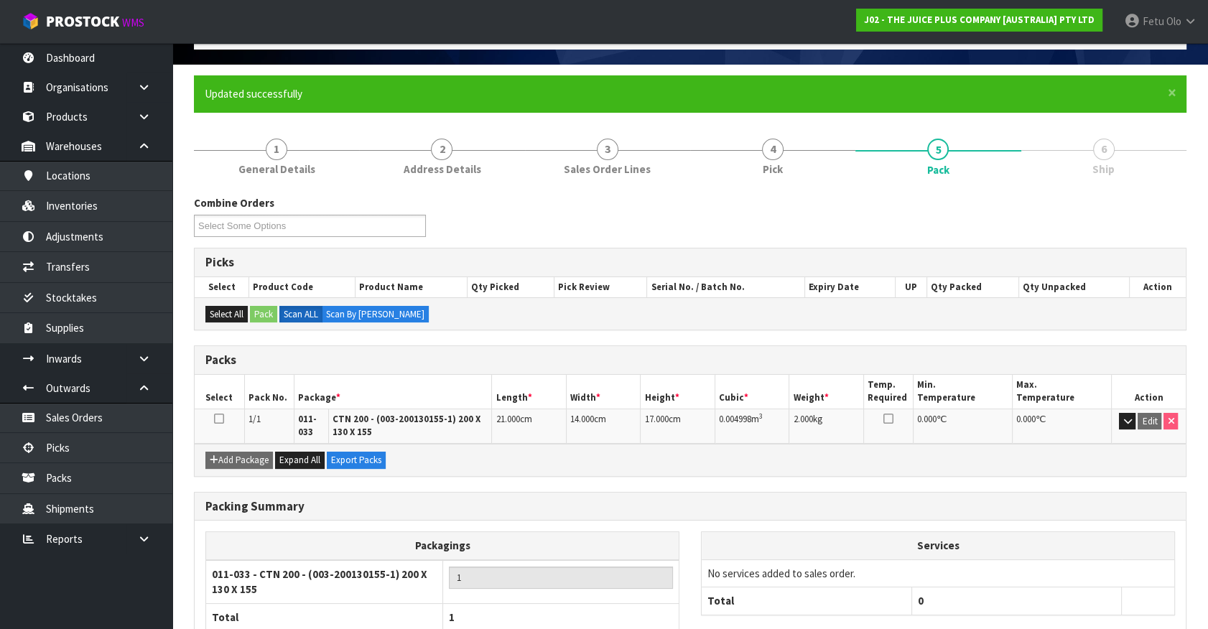
scroll to position [180, 0]
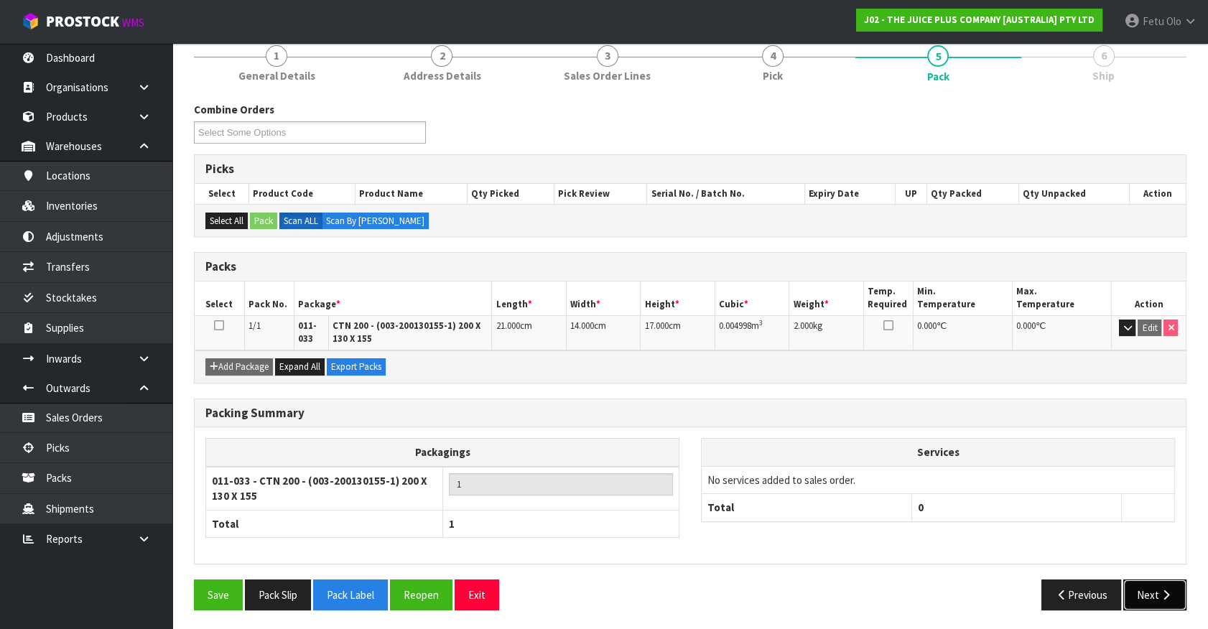
click at [1142, 585] on button "Next" at bounding box center [1155, 595] width 63 height 31
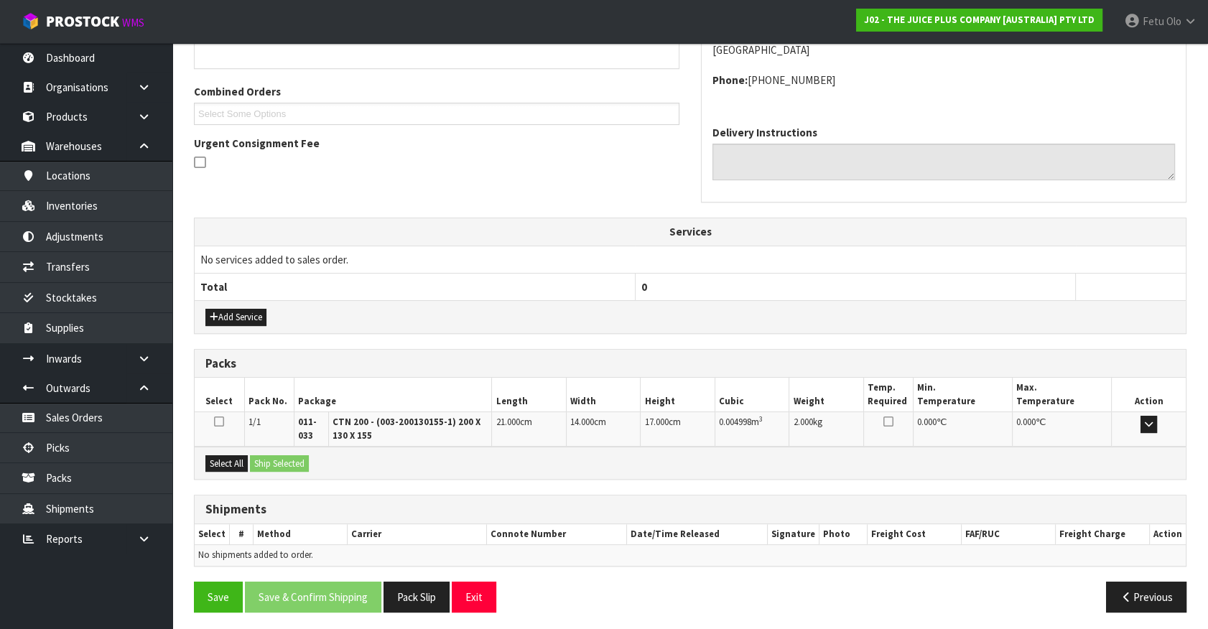
scroll to position [343, 0]
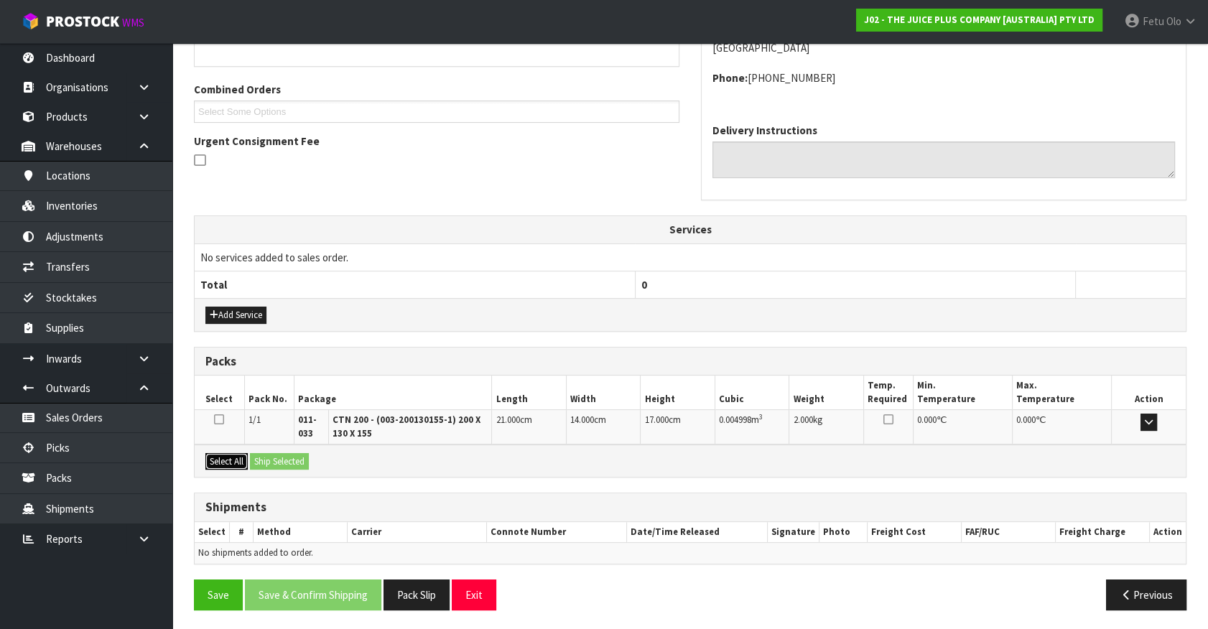
click at [219, 460] on button "Select All" at bounding box center [226, 461] width 42 height 17
click at [297, 458] on button "Ship Selected" at bounding box center [279, 461] width 59 height 17
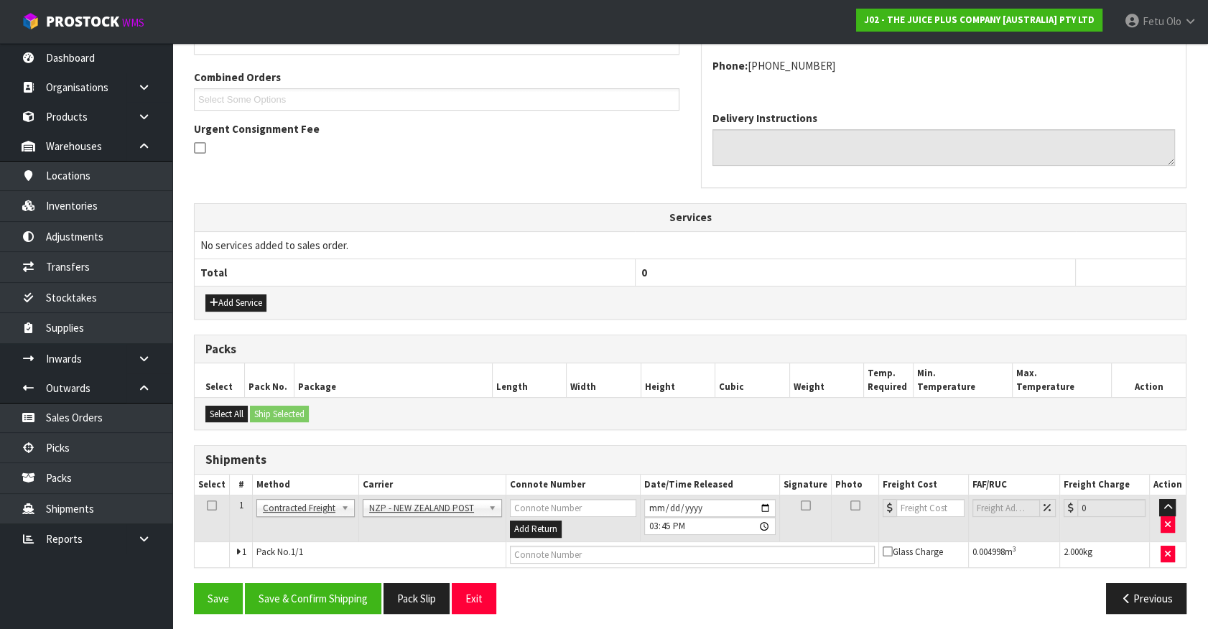
scroll to position [359, 0]
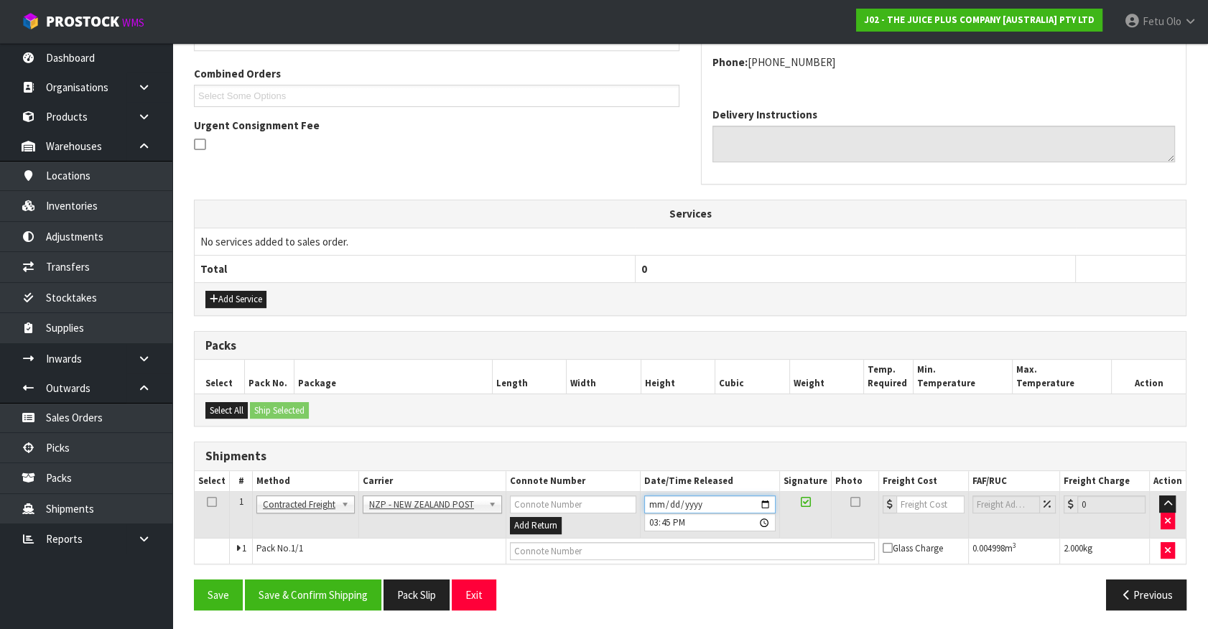
click at [762, 499] on input "[DATE]" at bounding box center [709, 505] width 131 height 18
drag, startPoint x: 360, startPoint y: 587, endPoint x: 385, endPoint y: 591, distance: 25.5
click at [359, 587] on button "Save & Confirm Shipping" at bounding box center [313, 595] width 136 height 31
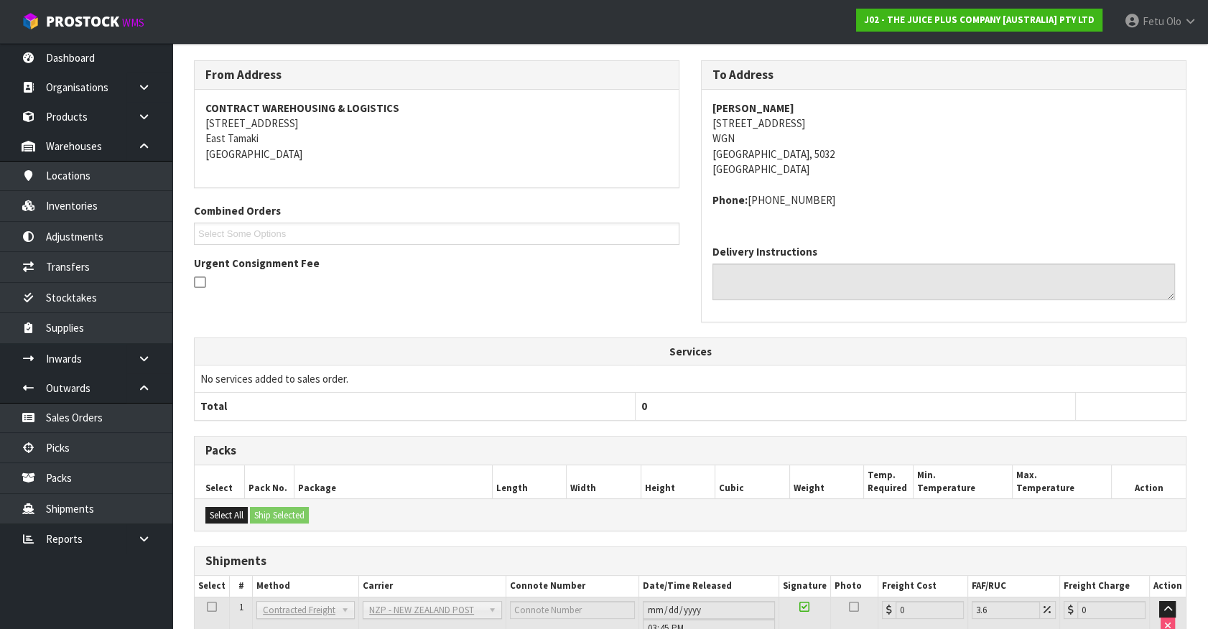
scroll to position [338, 0]
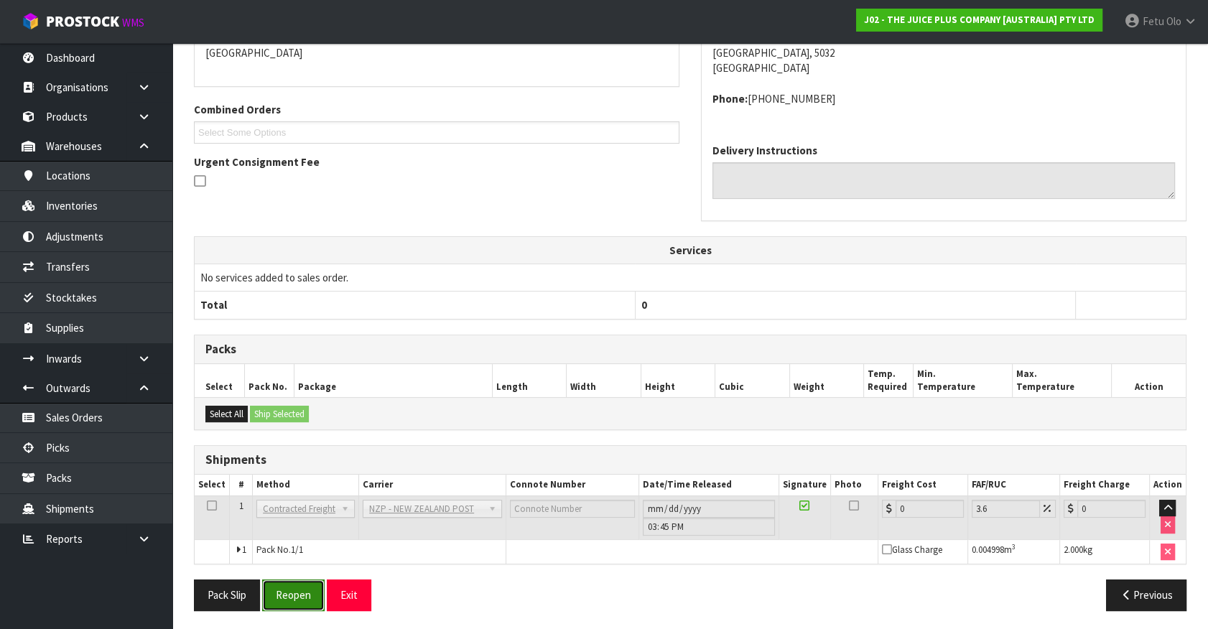
click at [283, 593] on button "Reopen" at bounding box center [293, 595] width 63 height 31
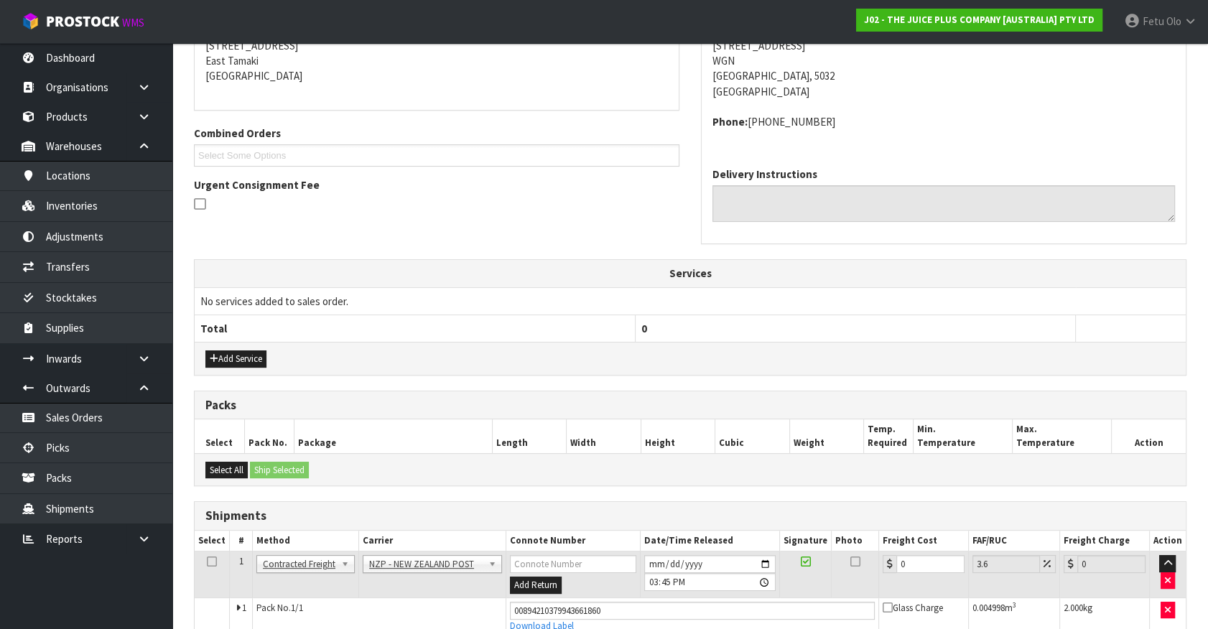
scroll to position [323, 0]
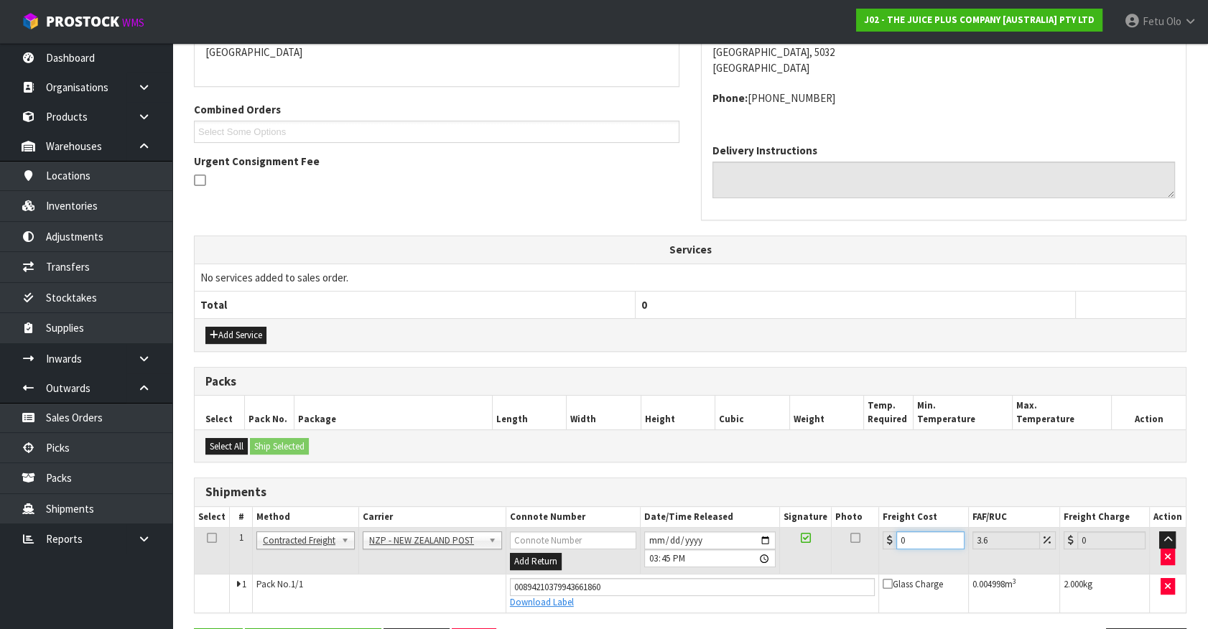
drag, startPoint x: 905, startPoint y: 537, endPoint x: 769, endPoint y: 565, distance: 139.3
click at [769, 565] on tr "1 Client Local Pickup Customer Local Pickup Company Freight Contracted Freight …" at bounding box center [690, 551] width 991 height 47
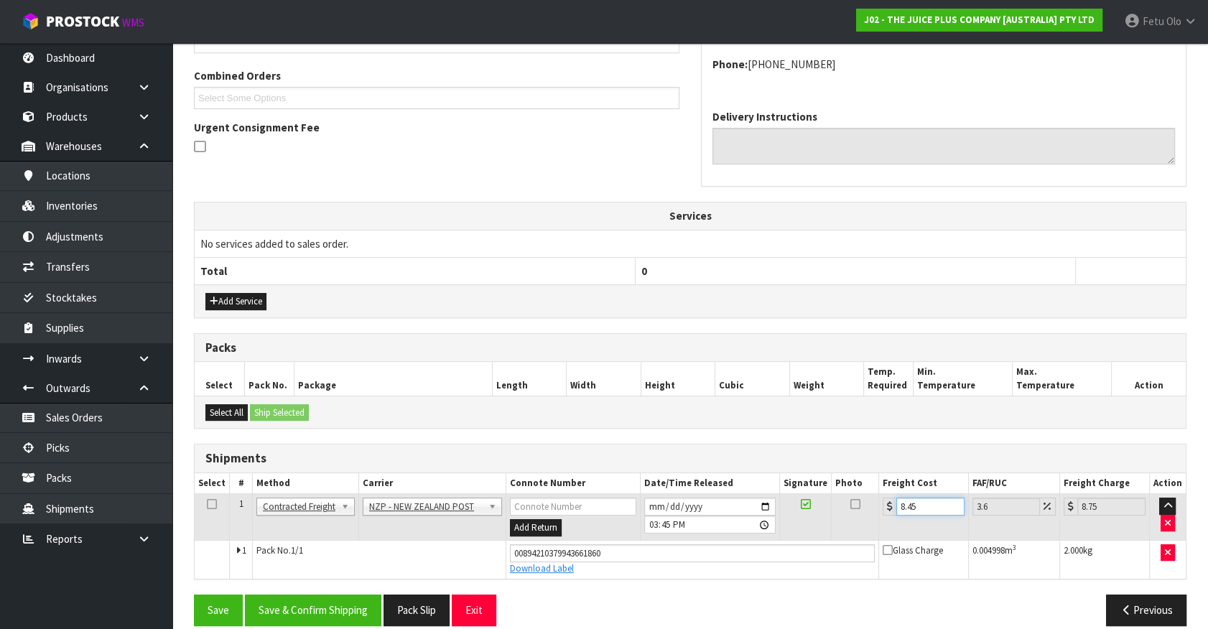
scroll to position [372, 0]
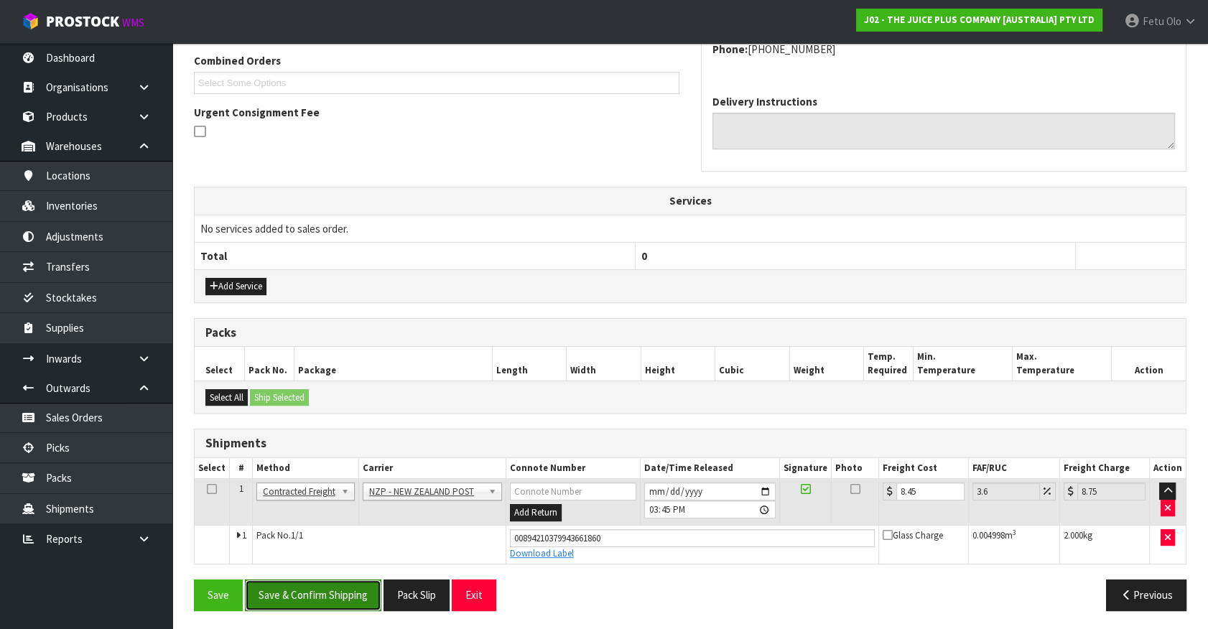
click at [336, 587] on button "Save & Confirm Shipping" at bounding box center [313, 595] width 136 height 31
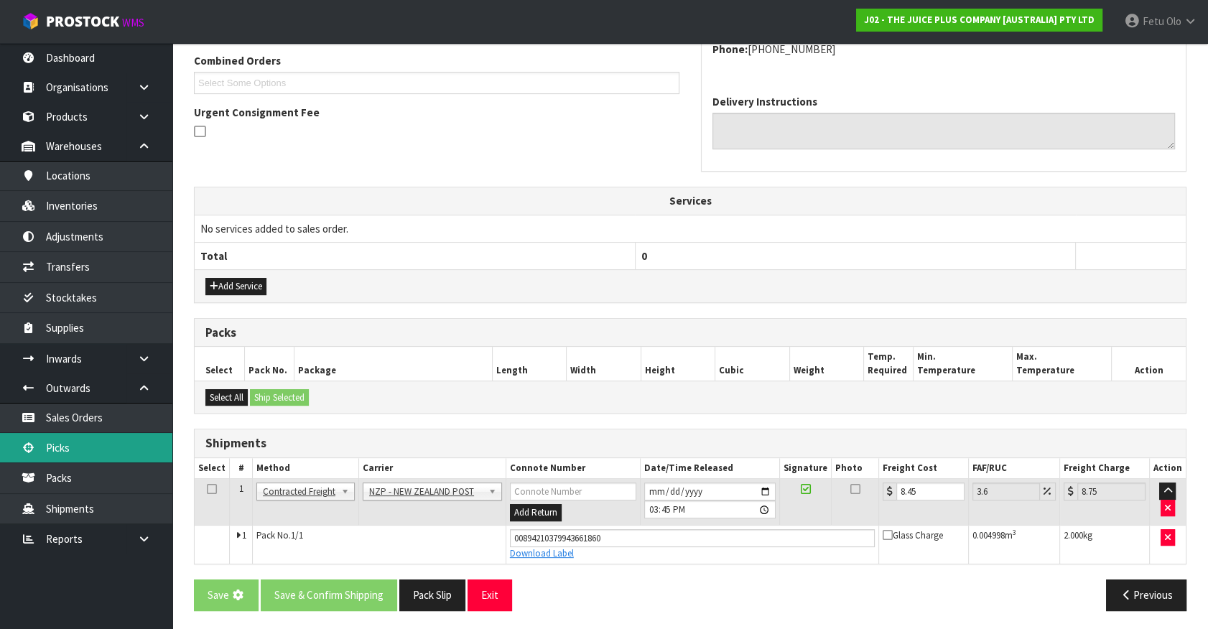
scroll to position [0, 0]
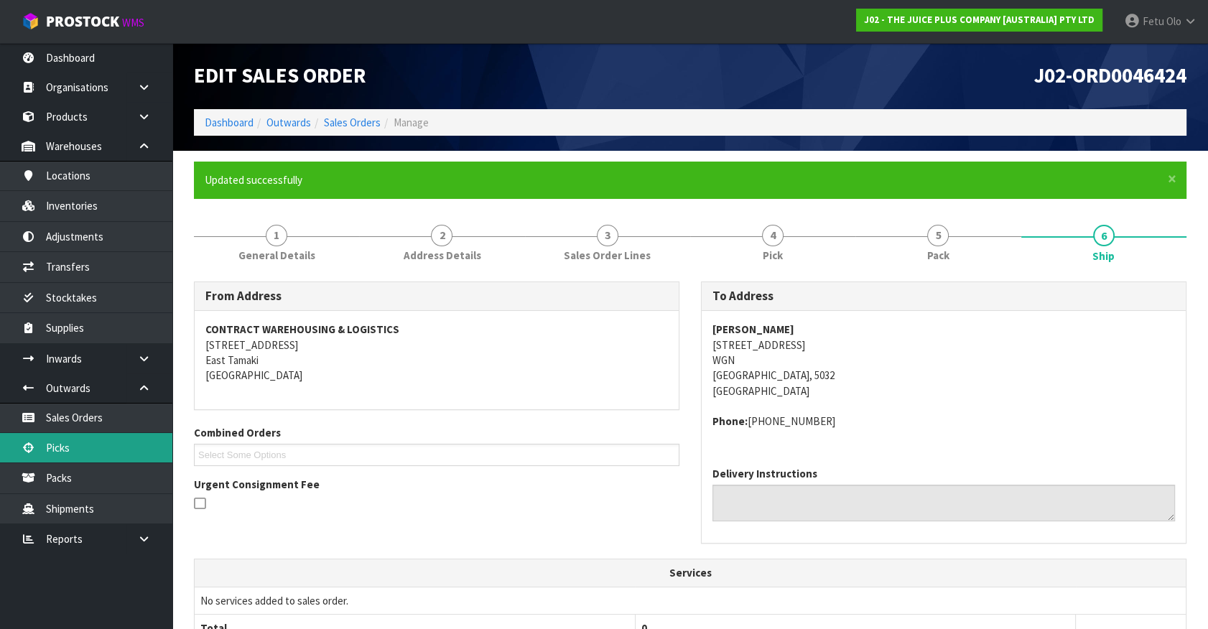
click at [78, 445] on link "Picks" at bounding box center [86, 447] width 172 height 29
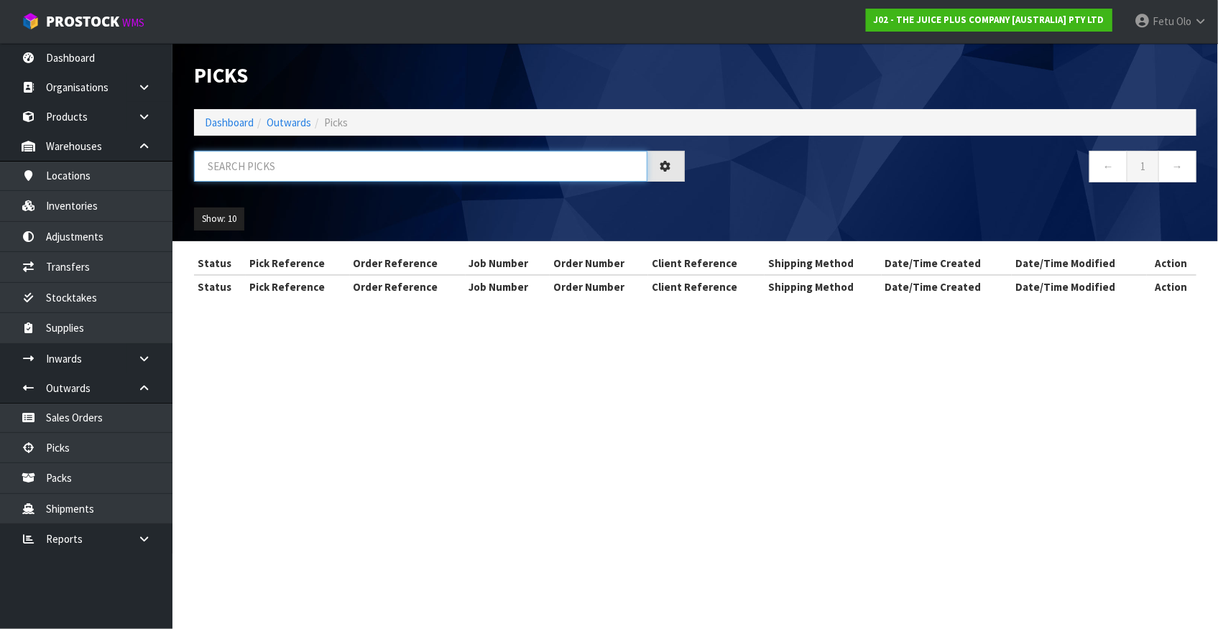
click at [389, 167] on input "text" at bounding box center [420, 166] width 453 height 31
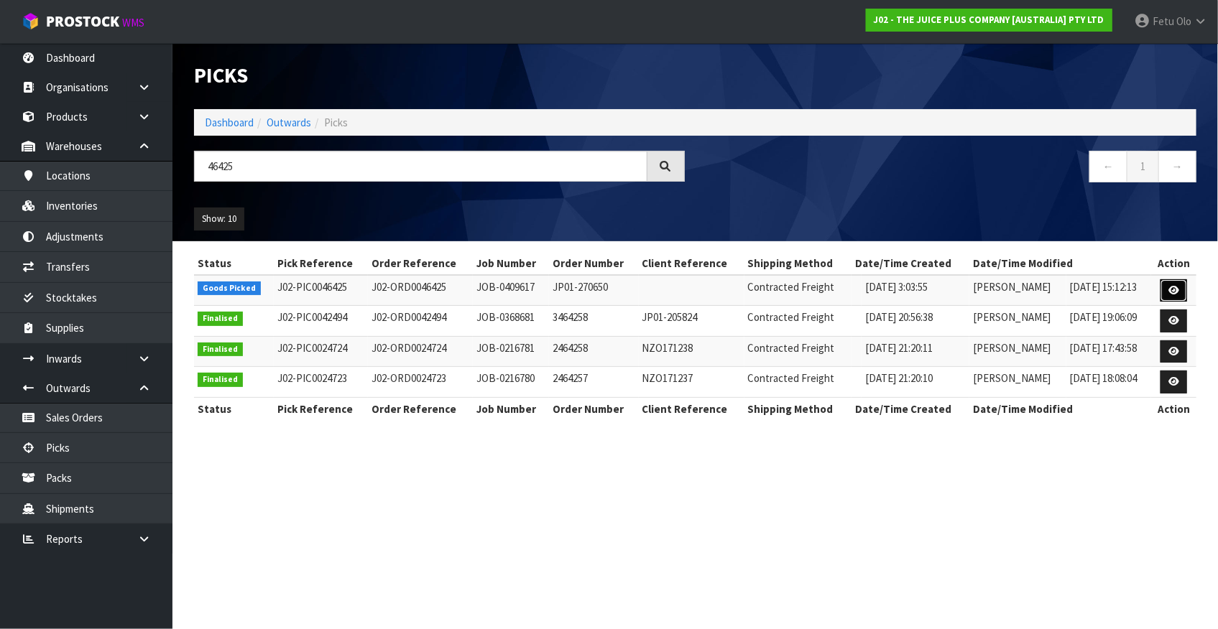
click at [1178, 287] on icon at bounding box center [1173, 290] width 11 height 9
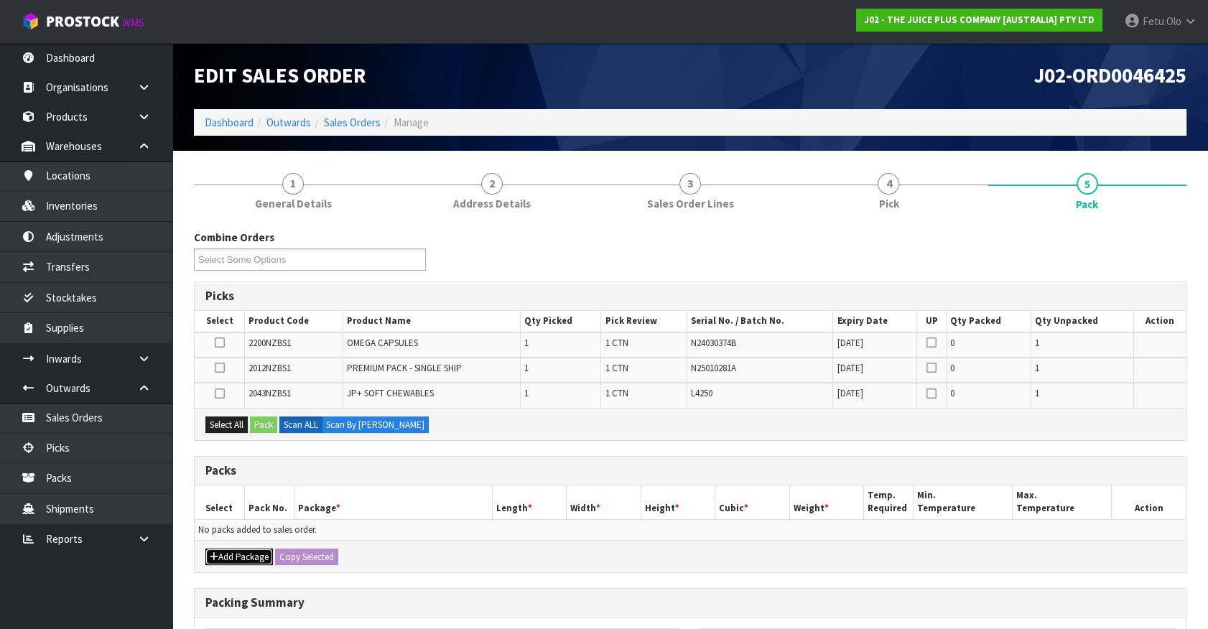
click at [223, 554] on button "Add Package" at bounding box center [239, 557] width 68 height 17
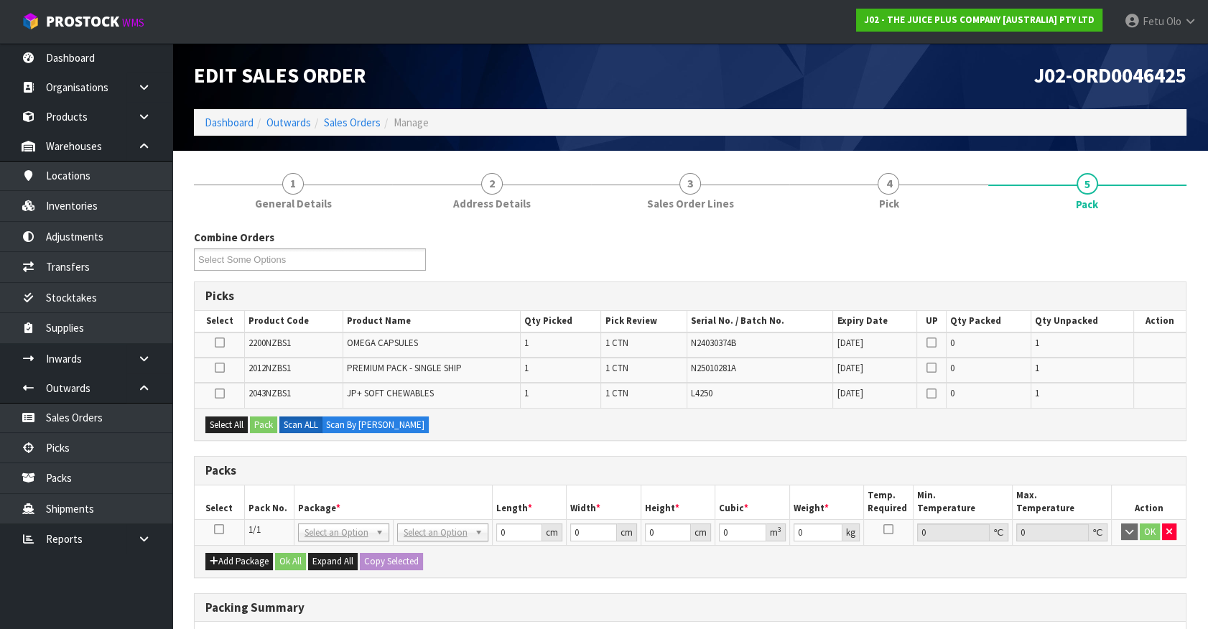
click at [218, 529] on icon at bounding box center [219, 529] width 10 height 1
click at [292, 519] on td "1/1" at bounding box center [269, 532] width 50 height 26
click at [244, 421] on button "Select All" at bounding box center [226, 425] width 42 height 17
click at [271, 421] on button "Pack" at bounding box center [263, 425] width 27 height 17
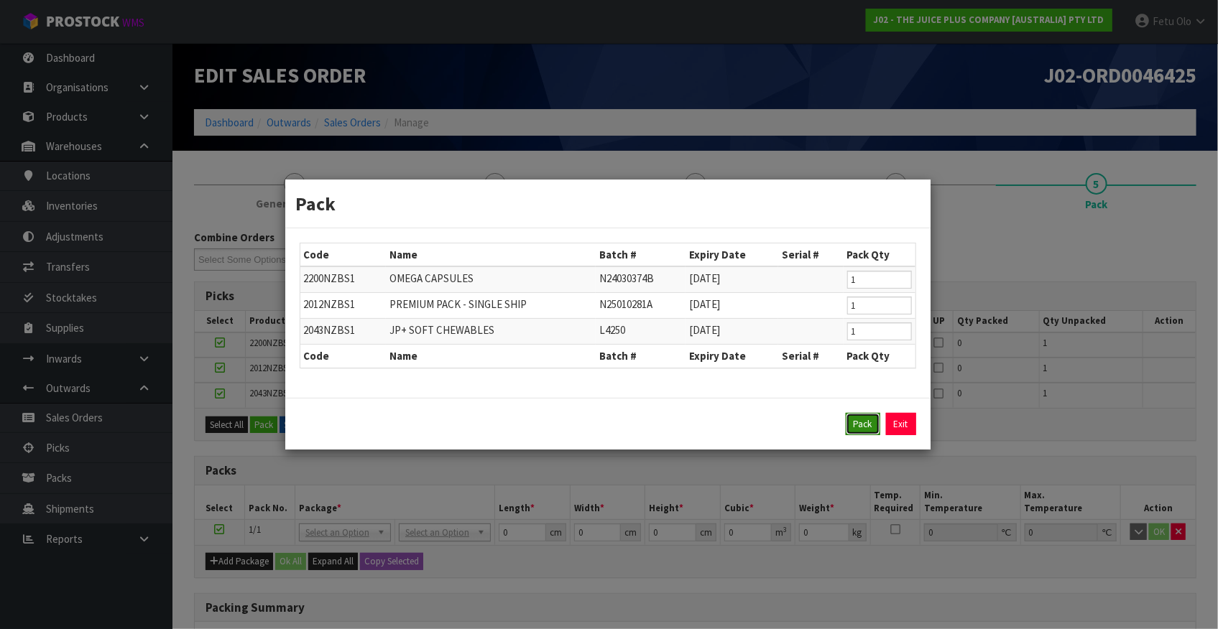
drag, startPoint x: 868, startPoint y: 422, endPoint x: 1134, endPoint y: 627, distance: 335.5
click at [873, 427] on button "Pack" at bounding box center [863, 424] width 34 height 23
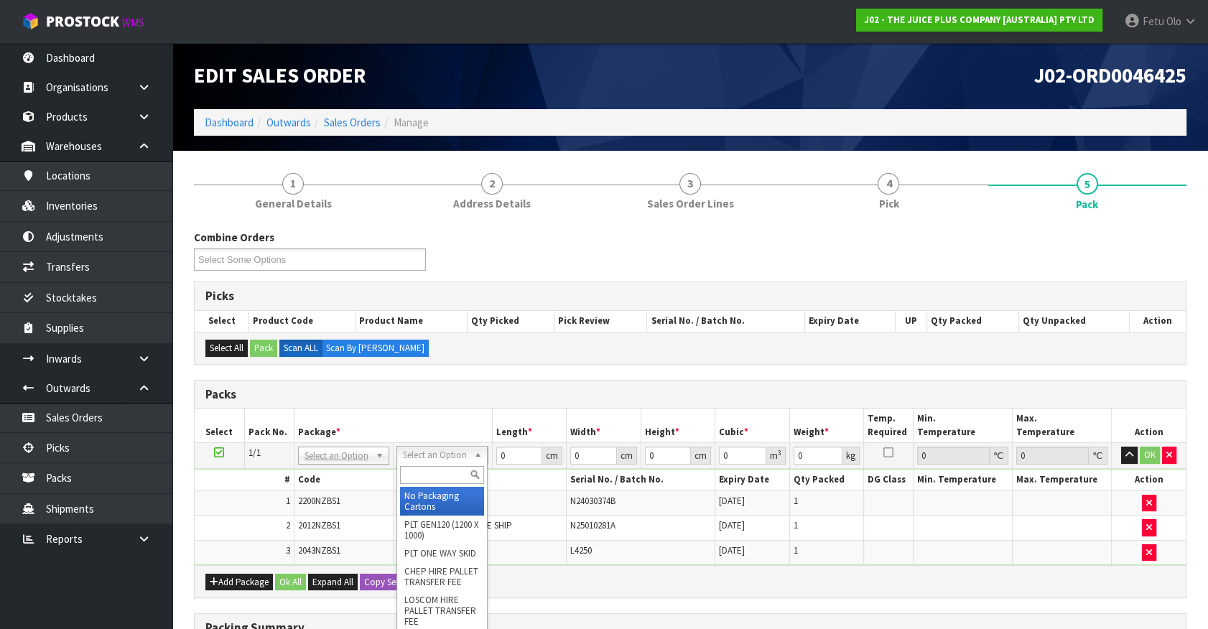
click at [417, 466] on input "text" at bounding box center [442, 475] width 84 height 18
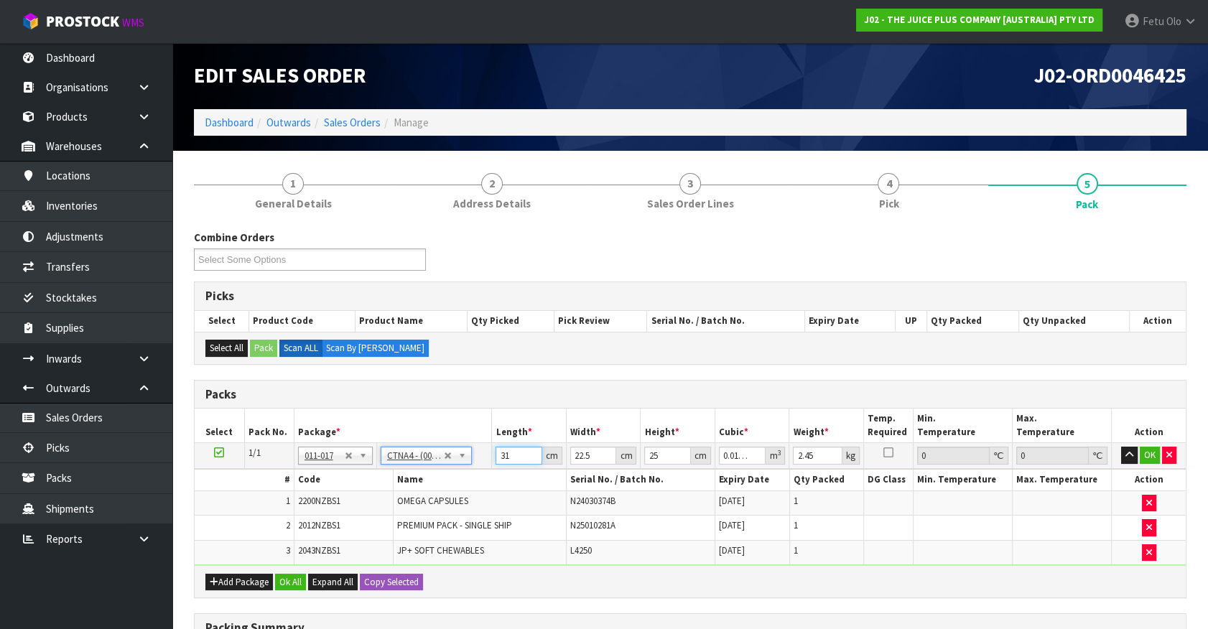
click at [480, 467] on tbody "1/1 NONE 007-001 007-002 007-004 007-009 007-013 007-014 007-015 007-017 007-01…" at bounding box center [690, 504] width 991 height 122
click button "OK" at bounding box center [1150, 455] width 20 height 17
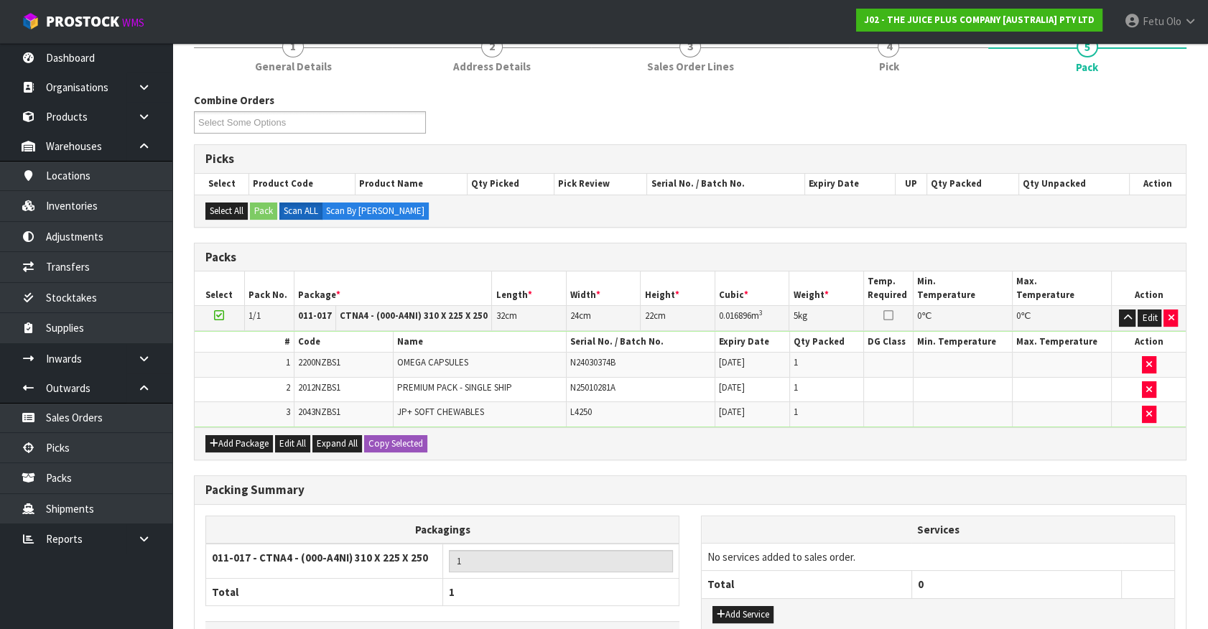
scroll to position [237, 0]
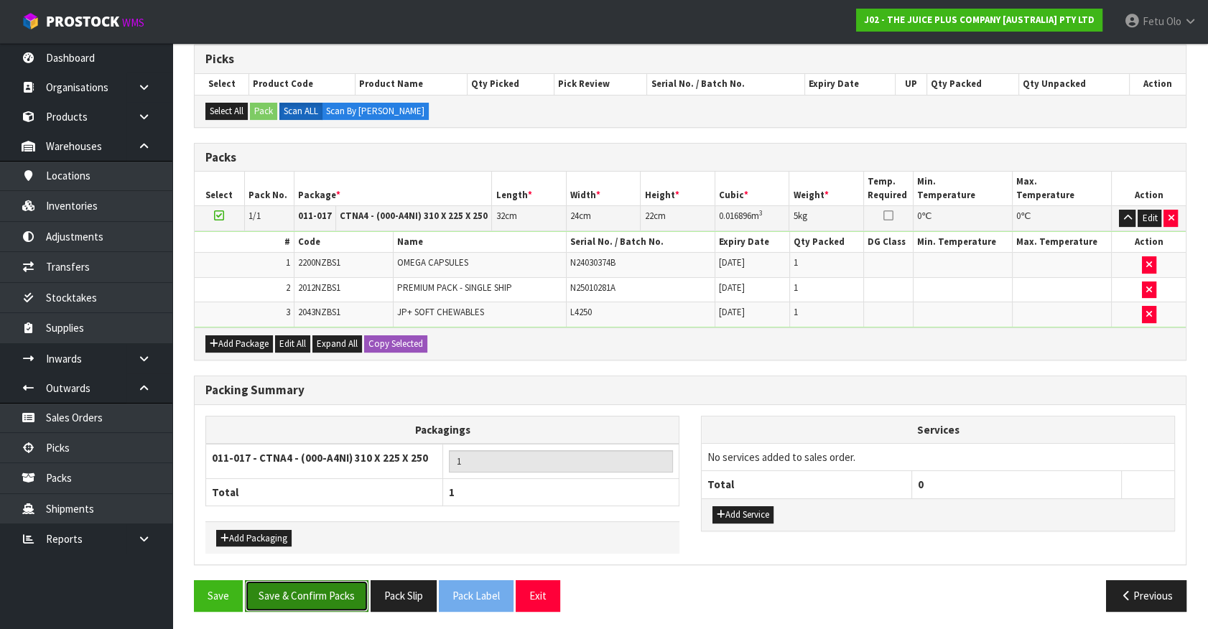
drag, startPoint x: 292, startPoint y: 596, endPoint x: 333, endPoint y: 596, distance: 41.7
click at [293, 595] on button "Save & Confirm Packs" at bounding box center [307, 595] width 124 height 31
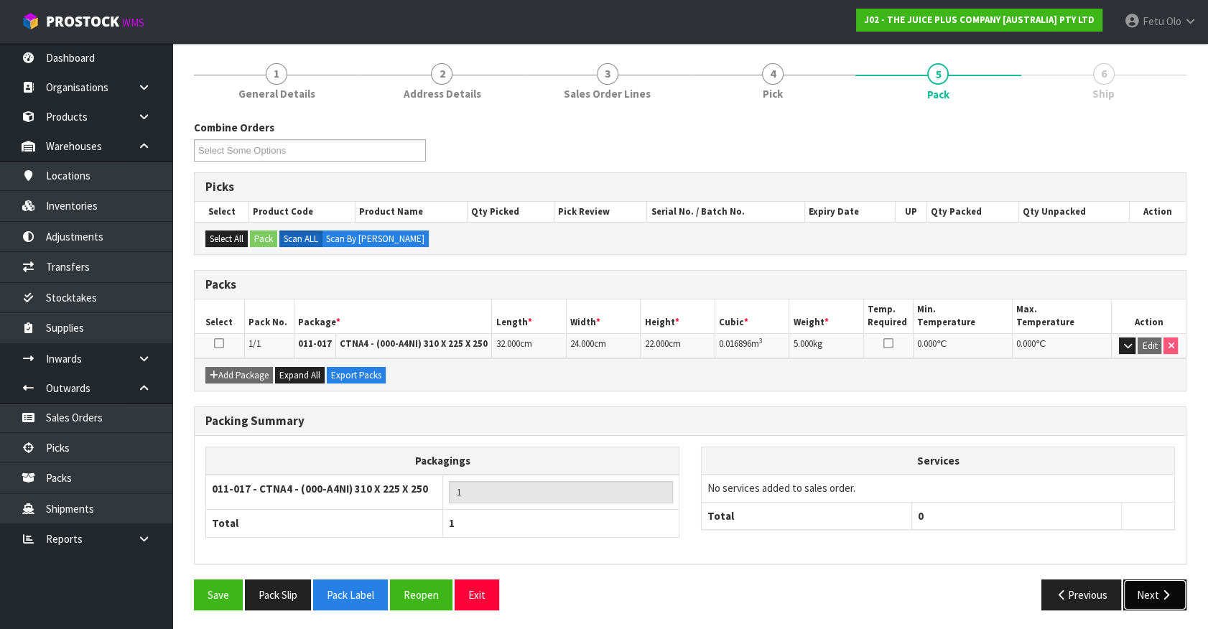
click at [1167, 591] on icon "button" at bounding box center [1167, 595] width 14 height 11
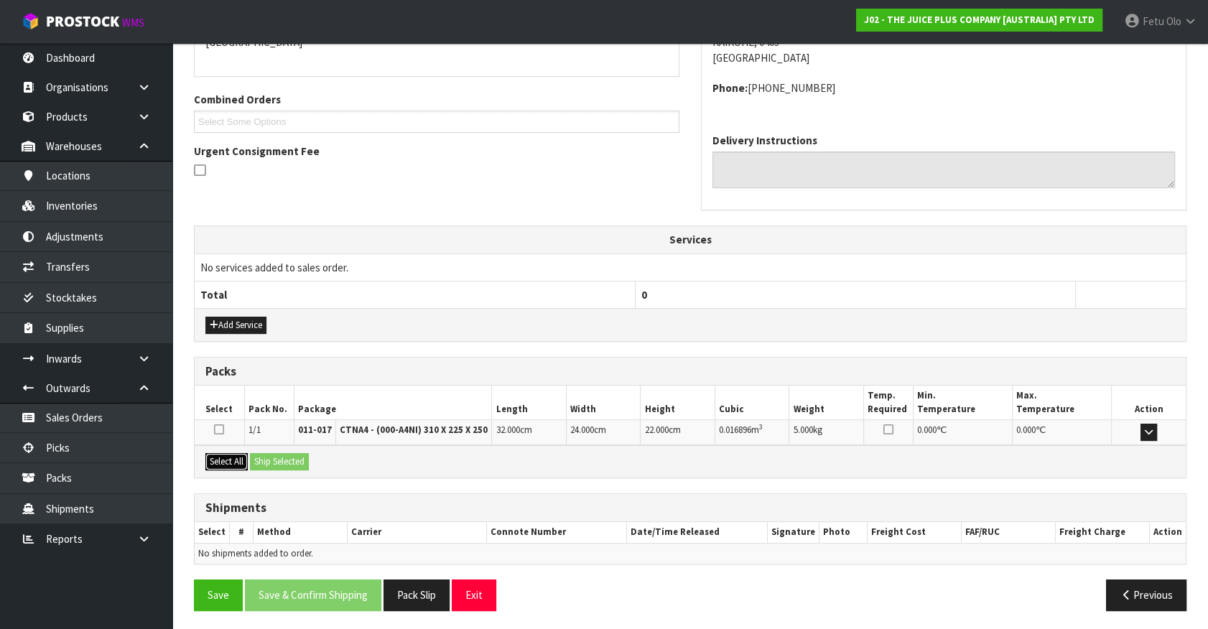
click at [237, 461] on button "Select All" at bounding box center [226, 461] width 42 height 17
click at [285, 457] on button "Ship Selected" at bounding box center [279, 461] width 59 height 17
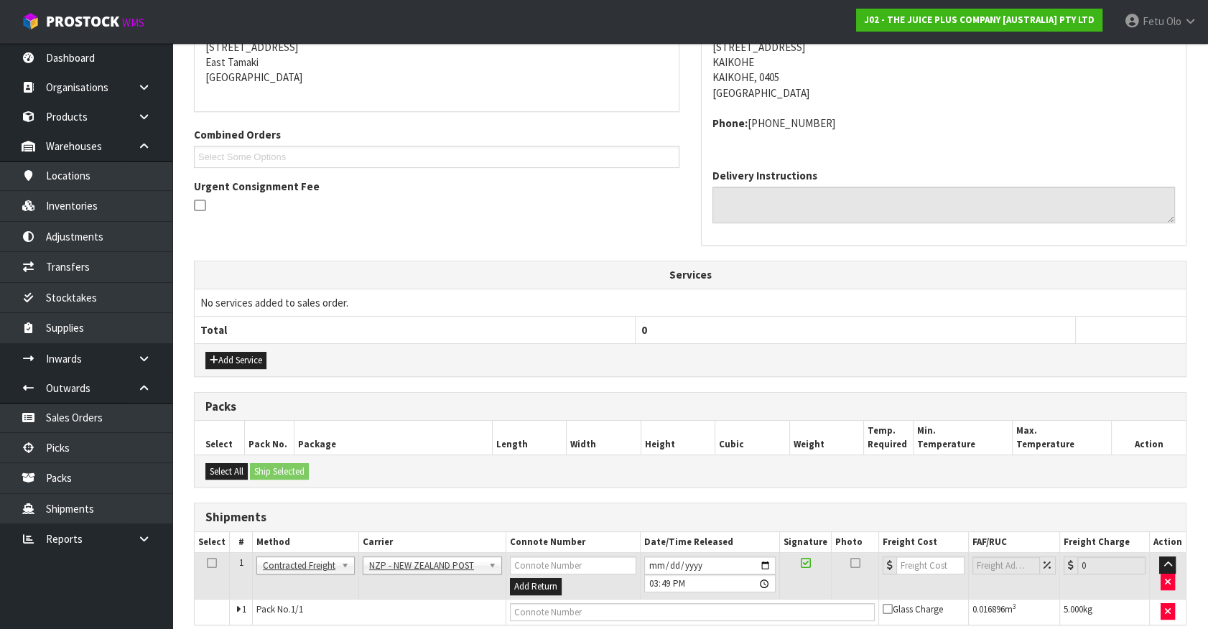
scroll to position [294, 0]
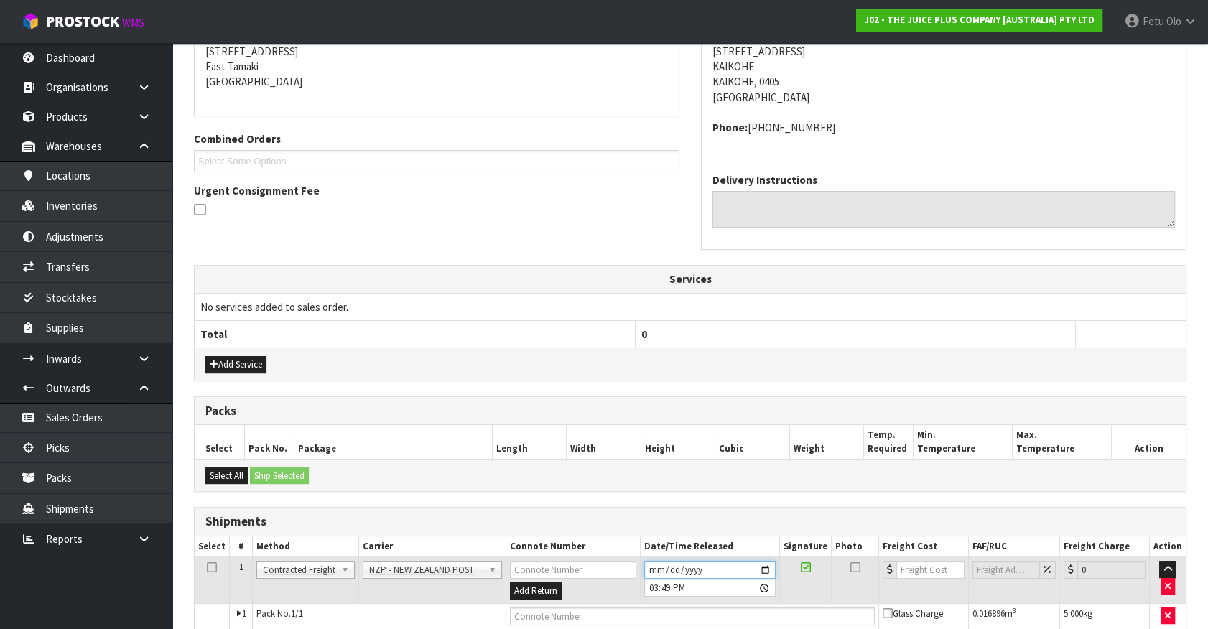
click at [756, 567] on input "[DATE]" at bounding box center [709, 570] width 131 height 18
click at [769, 568] on input "[DATE]" at bounding box center [709, 570] width 131 height 18
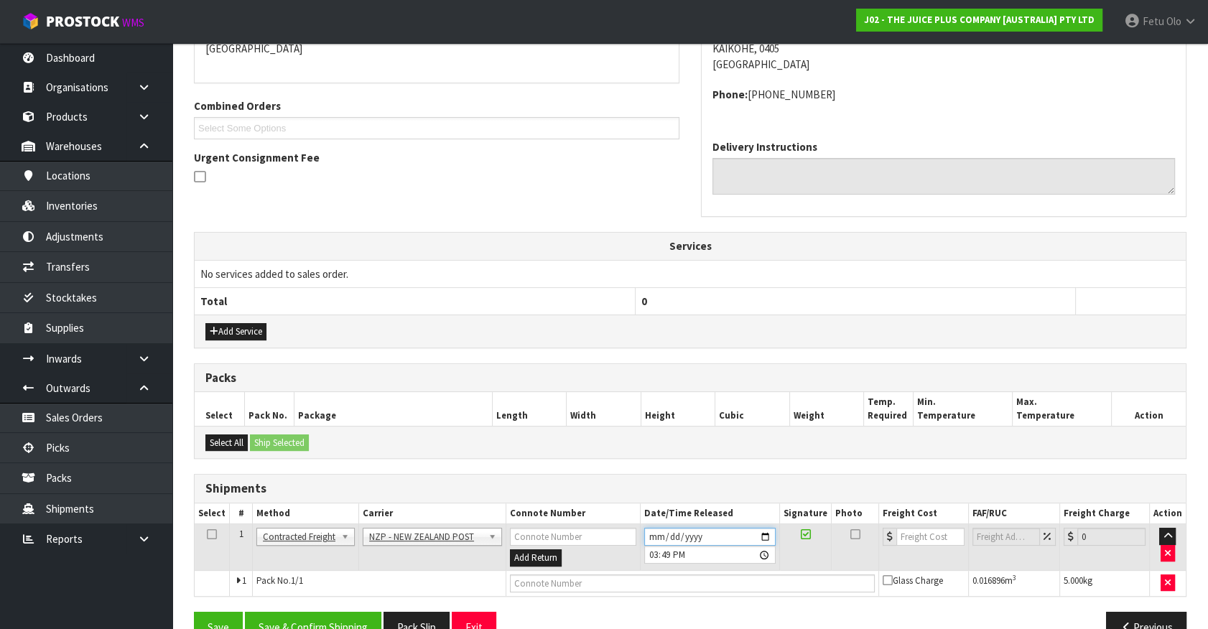
scroll to position [359, 0]
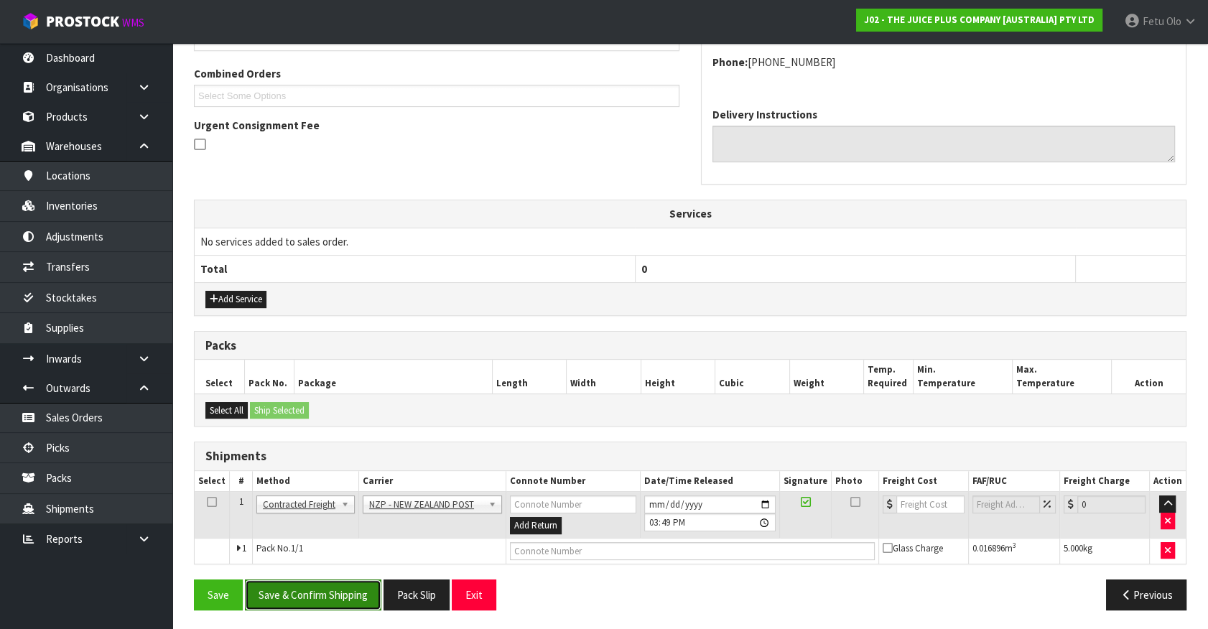
click at [361, 589] on button "Save & Confirm Shipping" at bounding box center [313, 595] width 136 height 31
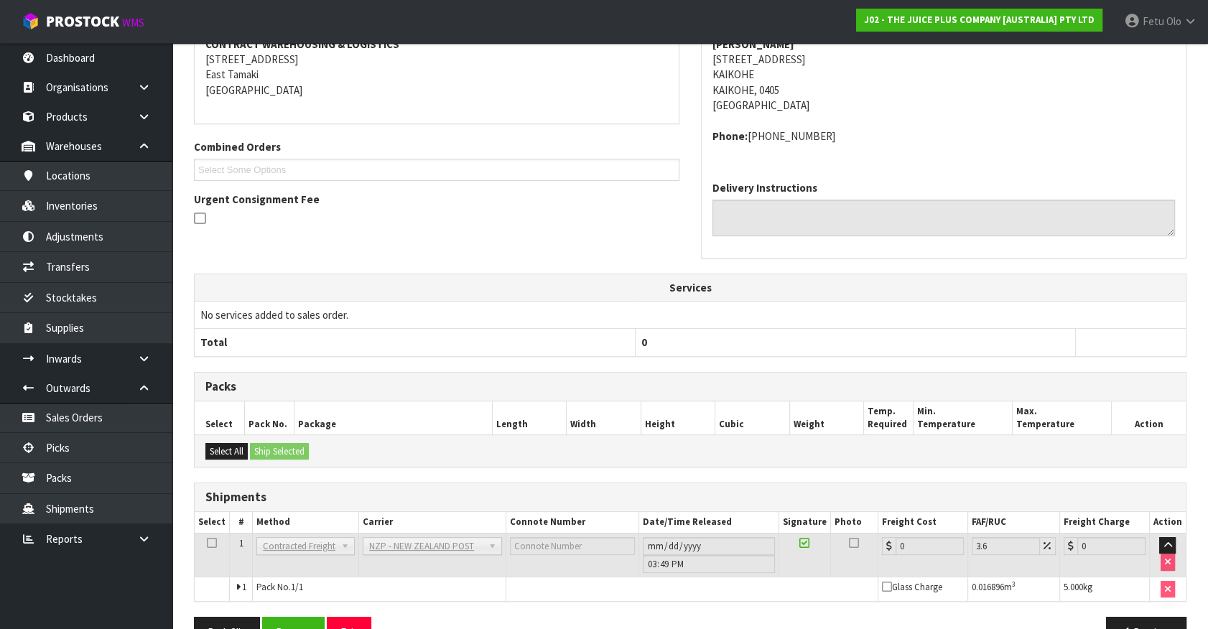
scroll to position [338, 0]
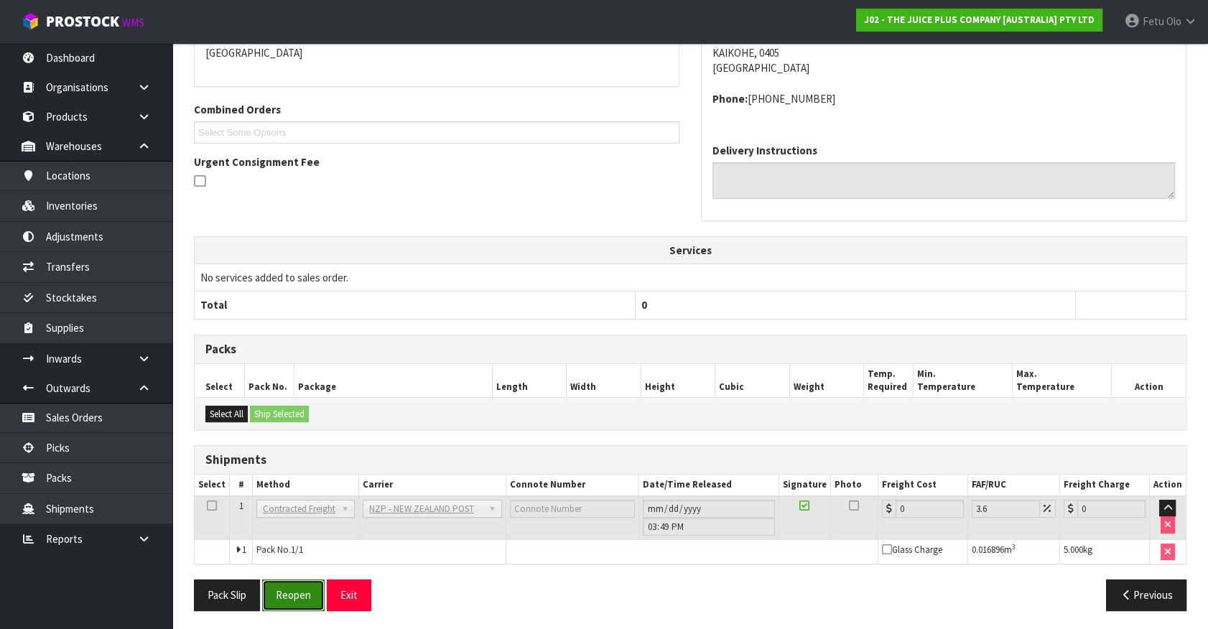
click at [312, 590] on button "Reopen" at bounding box center [293, 595] width 63 height 31
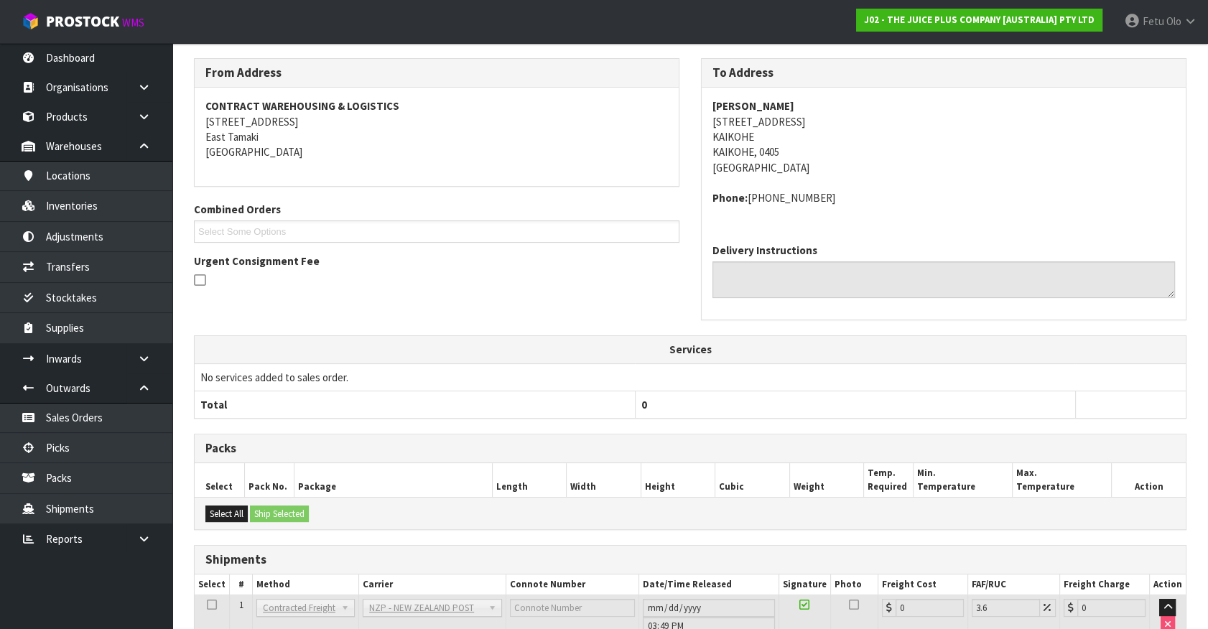
scroll to position [323, 0]
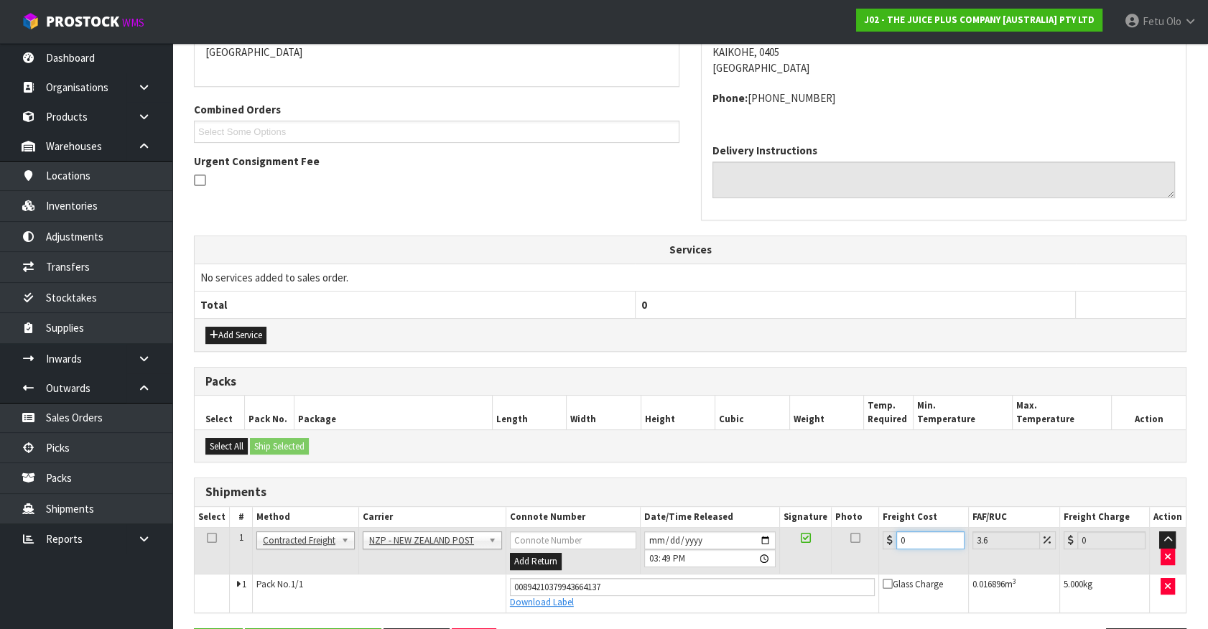
drag, startPoint x: 913, startPoint y: 537, endPoint x: 670, endPoint y: 589, distance: 248.4
click at [670, 589] on tbody "1 Client Local Pickup Customer Local Pickup Company Freight Contracted Freight …" at bounding box center [690, 570] width 991 height 85
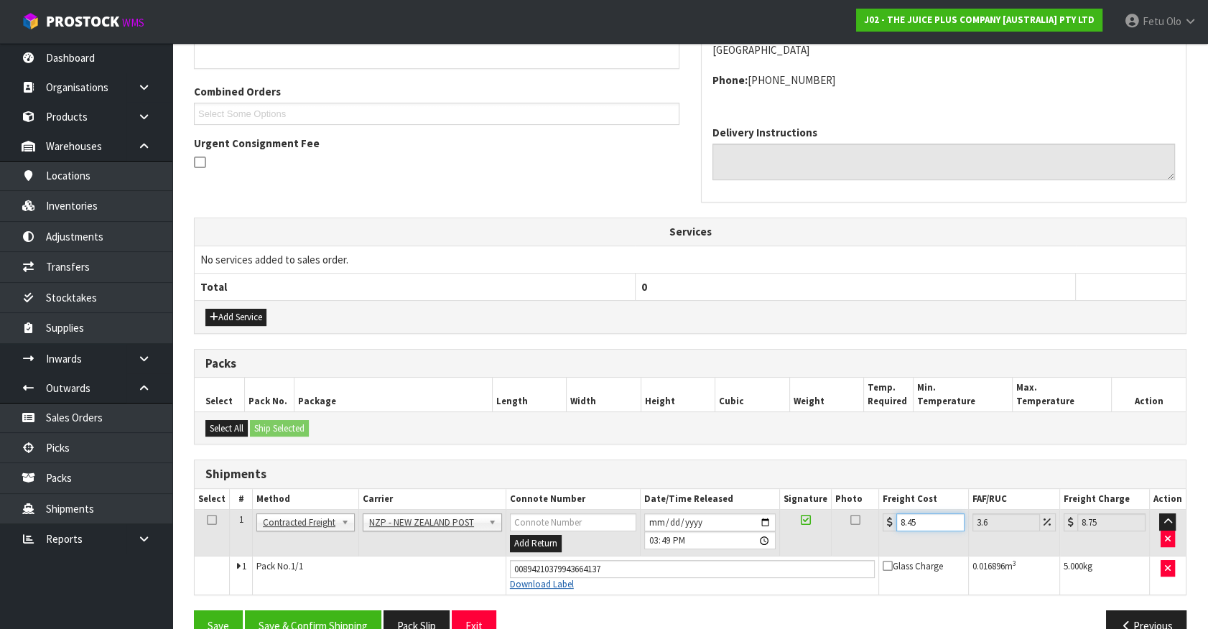
scroll to position [372, 0]
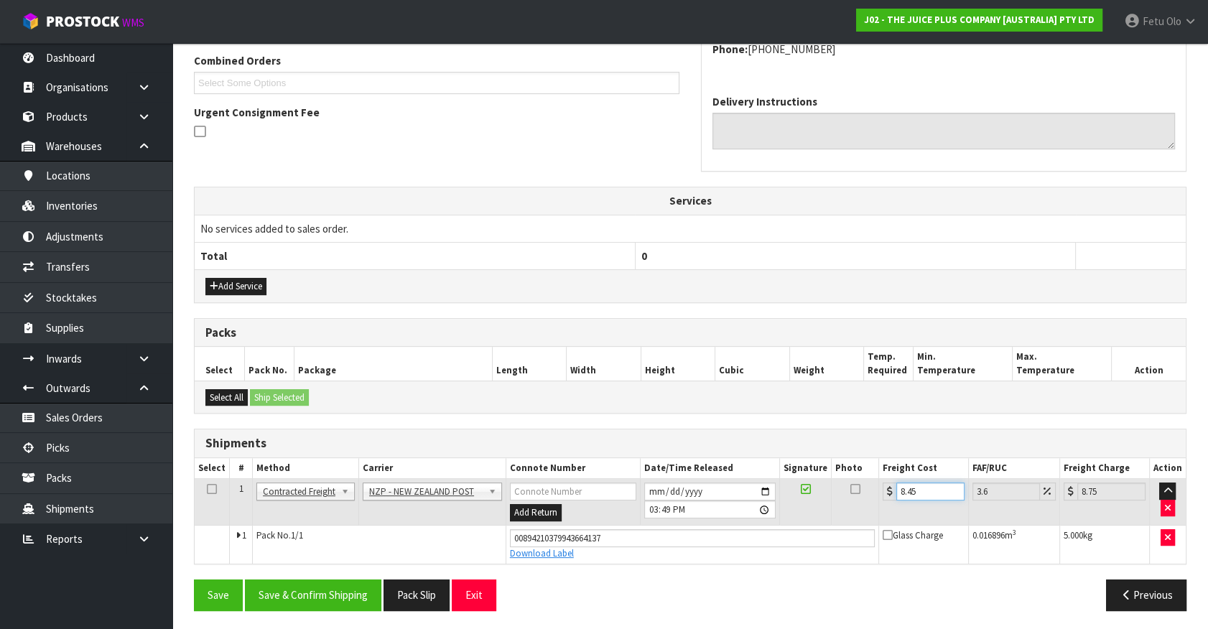
drag, startPoint x: 899, startPoint y: 493, endPoint x: 844, endPoint y: 503, distance: 56.2
click at [844, 503] on tr "1 Client Local Pickup Customer Local Pickup Company Freight Contracted Freight …" at bounding box center [690, 502] width 991 height 47
click at [309, 595] on button "Save & Confirm Shipping" at bounding box center [313, 595] width 136 height 31
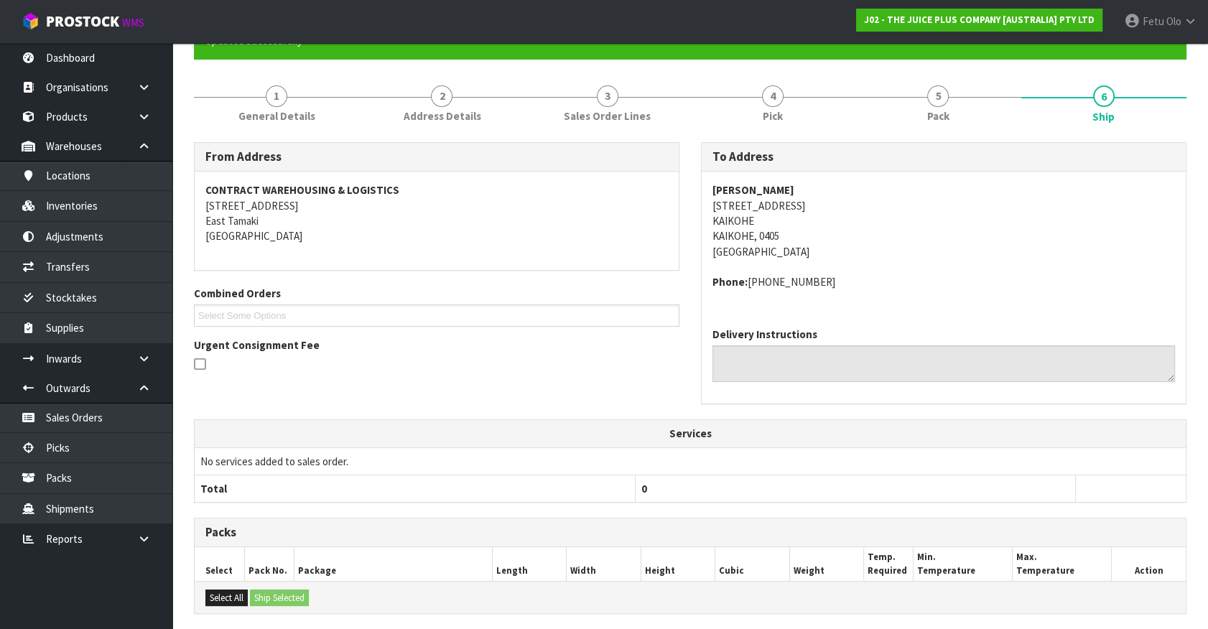
scroll to position [7, 0]
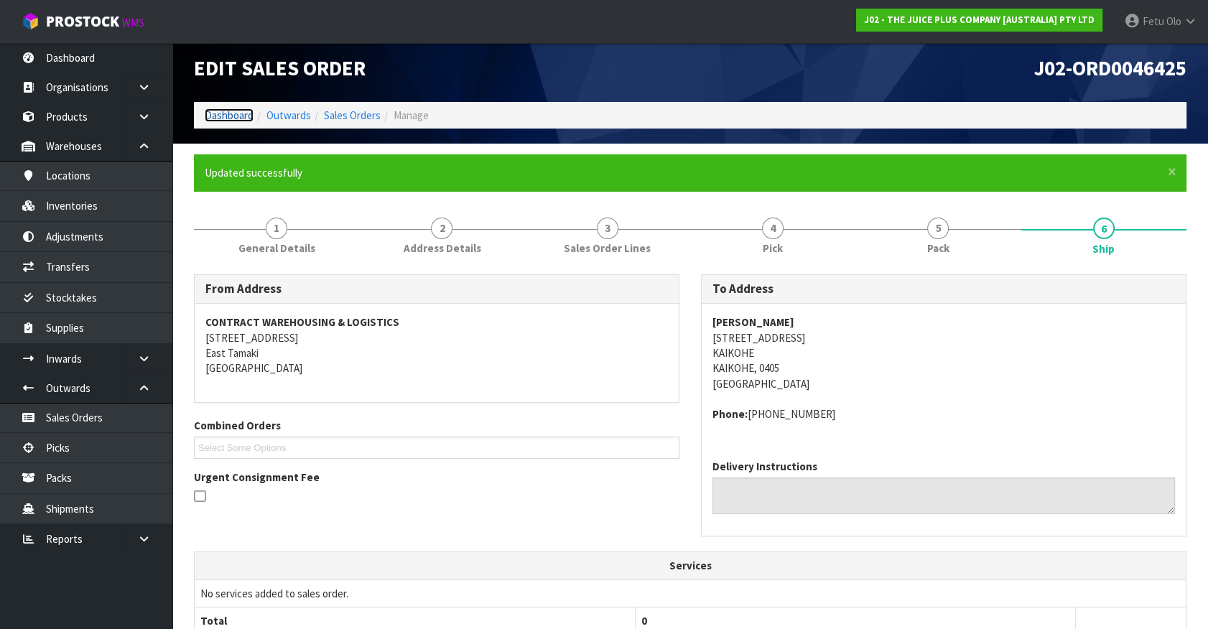
click at [205, 119] on link "Dashboard" at bounding box center [229, 115] width 49 height 14
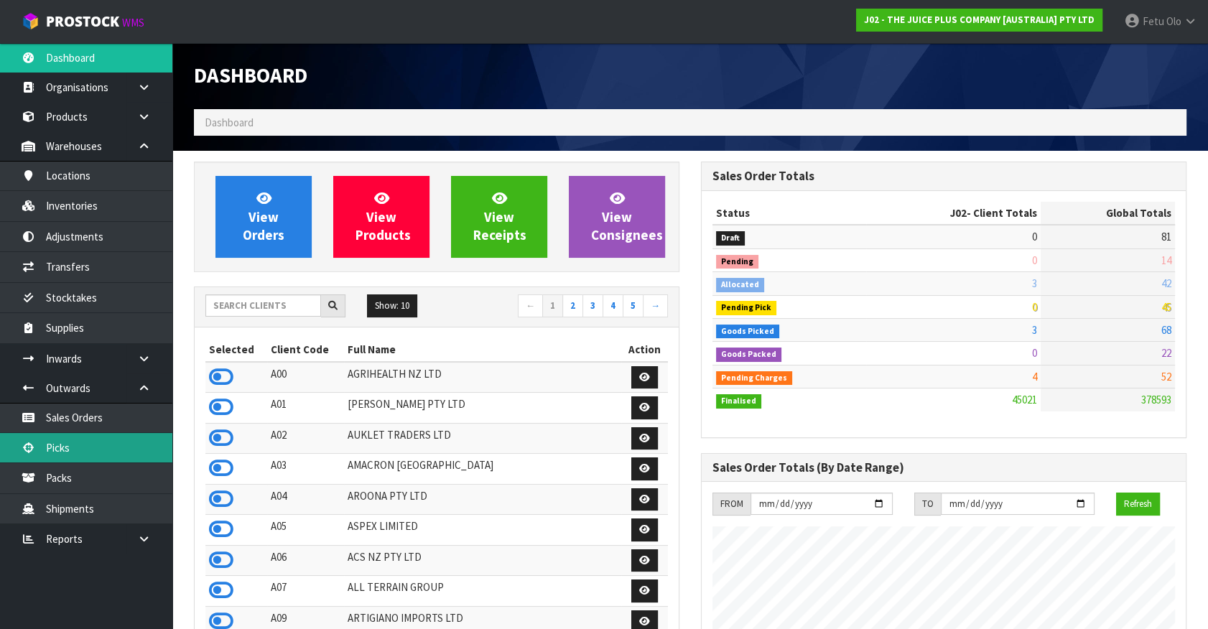
click at [73, 443] on link "Picks" at bounding box center [86, 447] width 172 height 29
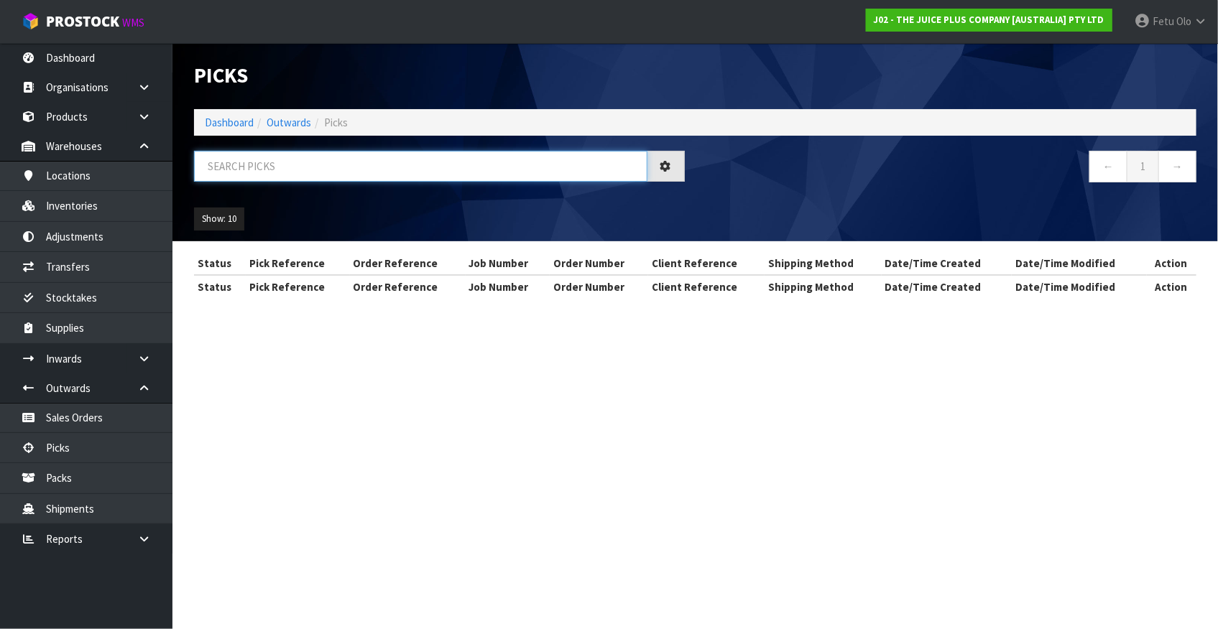
click at [396, 168] on input "text" at bounding box center [420, 166] width 453 height 31
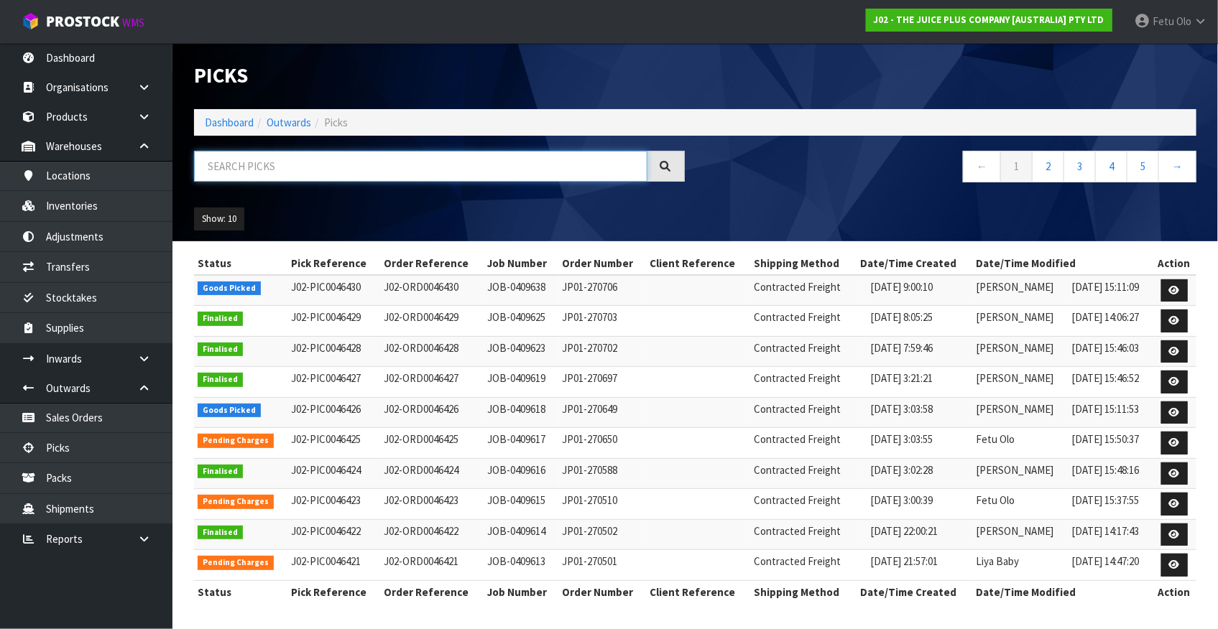
click at [235, 160] on input "text" at bounding box center [420, 166] width 453 height 31
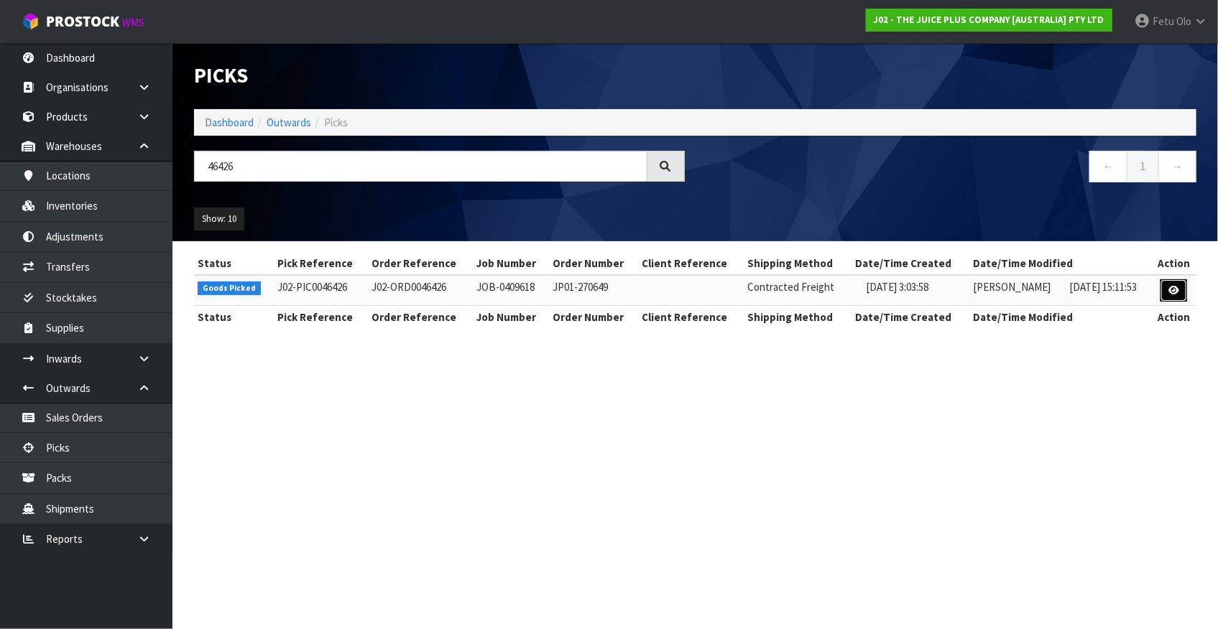
click at [1182, 292] on link at bounding box center [1173, 290] width 27 height 23
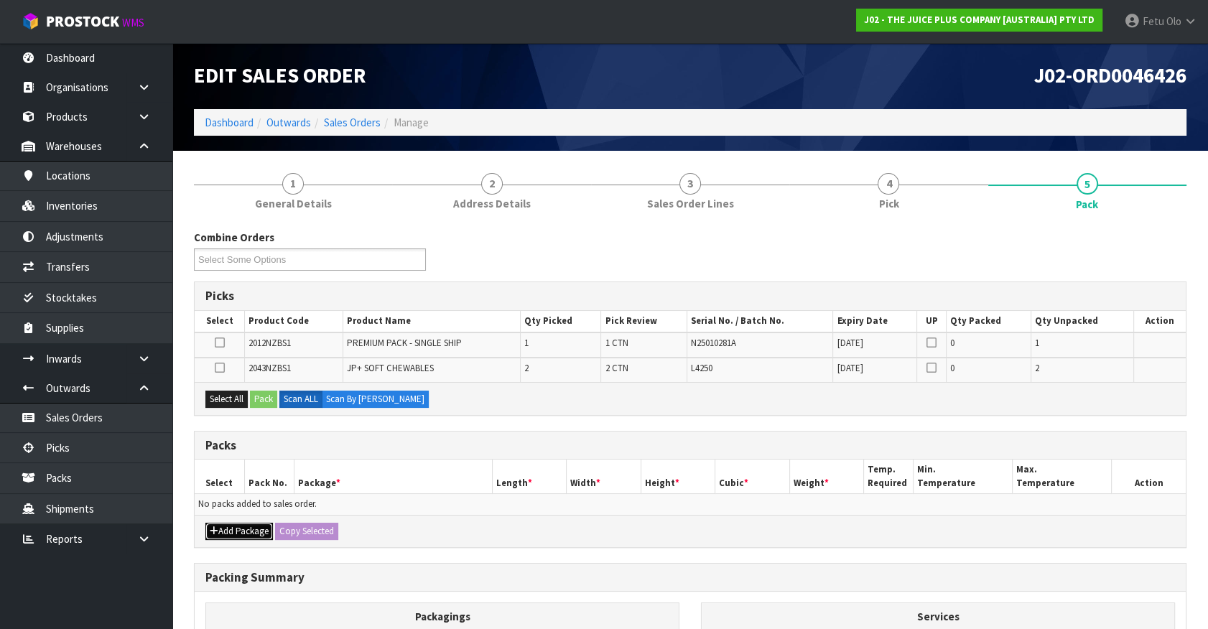
click at [225, 523] on button "Add Package" at bounding box center [239, 531] width 68 height 17
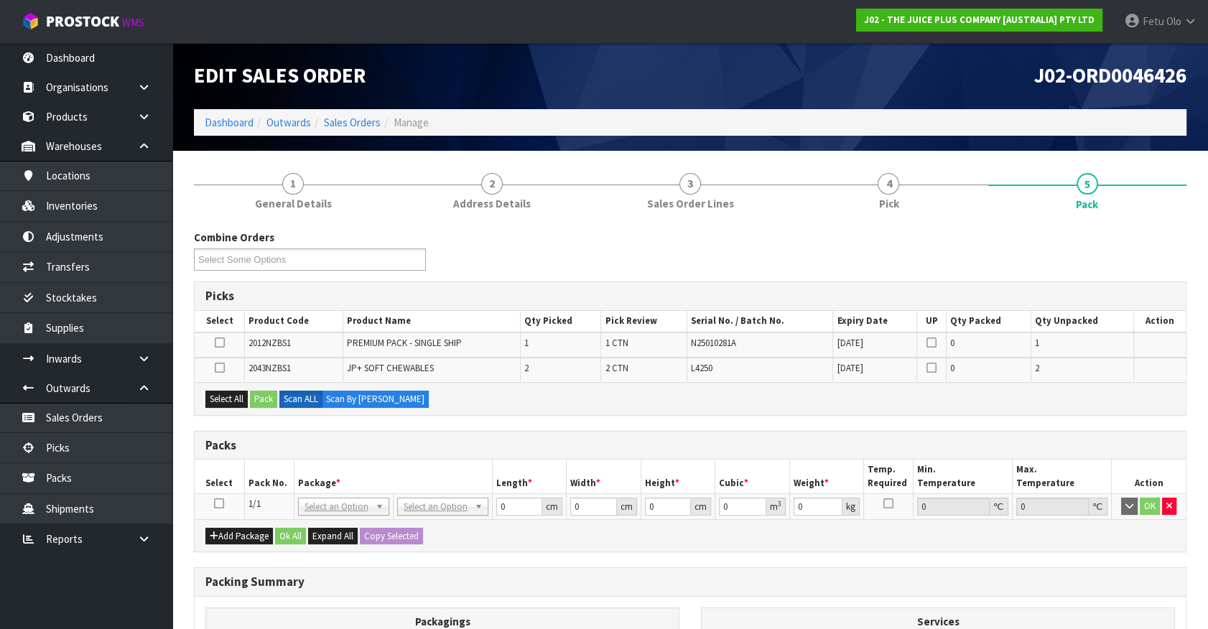
click at [217, 504] on icon at bounding box center [219, 504] width 10 height 1
click at [294, 480] on th "Package *" at bounding box center [393, 477] width 198 height 34
click at [221, 368] on icon at bounding box center [220, 368] width 10 height 1
click at [0, 0] on input "checkbox" at bounding box center [0, 0] width 0 height 0
click at [268, 402] on button "Pack" at bounding box center [263, 399] width 27 height 17
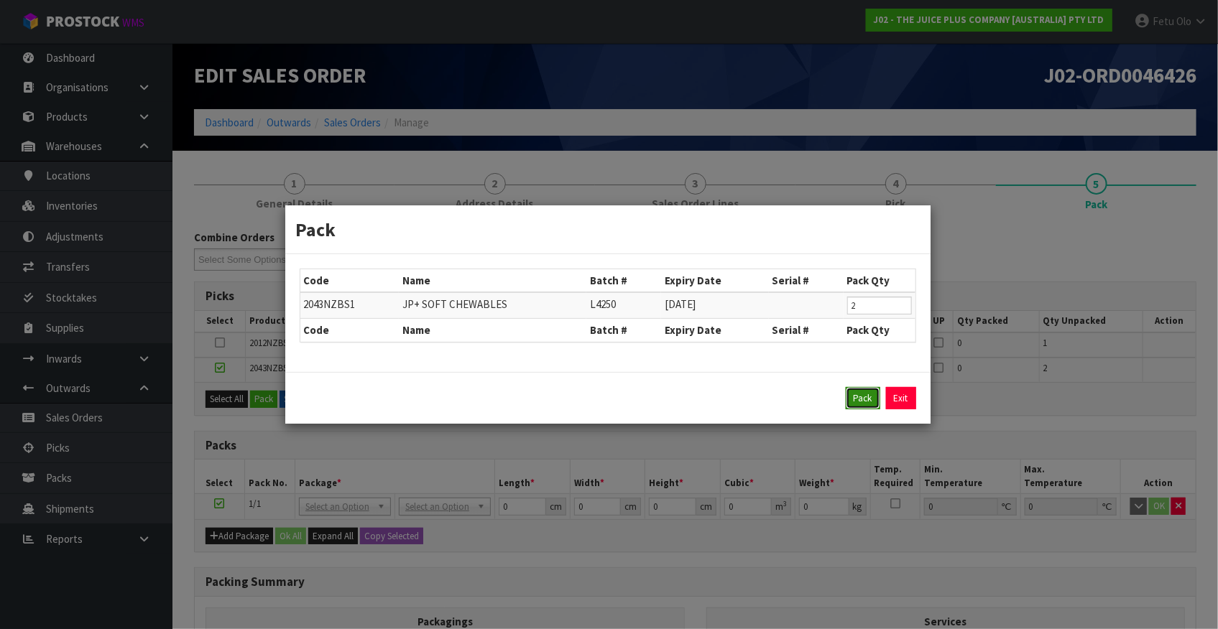
drag, startPoint x: 874, startPoint y: 395, endPoint x: 822, endPoint y: 433, distance: 64.8
click at [873, 395] on button "Pack" at bounding box center [863, 398] width 34 height 23
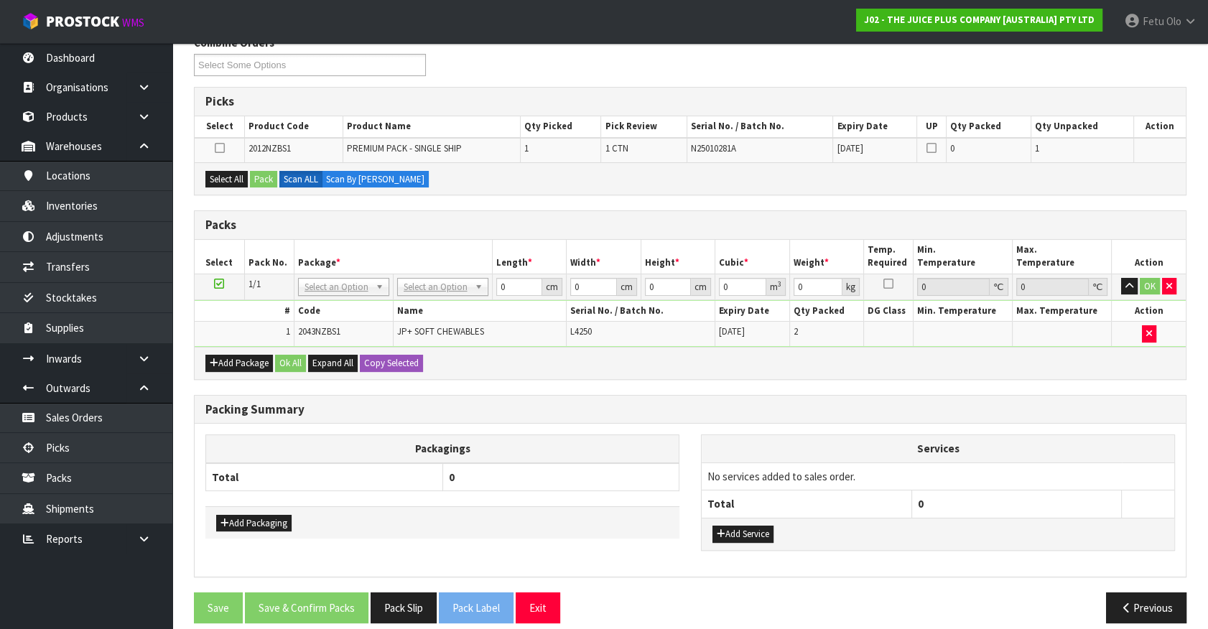
scroll to position [195, 0]
click at [235, 179] on button "Select All" at bounding box center [226, 178] width 42 height 17
click at [277, 173] on button "Pack" at bounding box center [263, 178] width 27 height 17
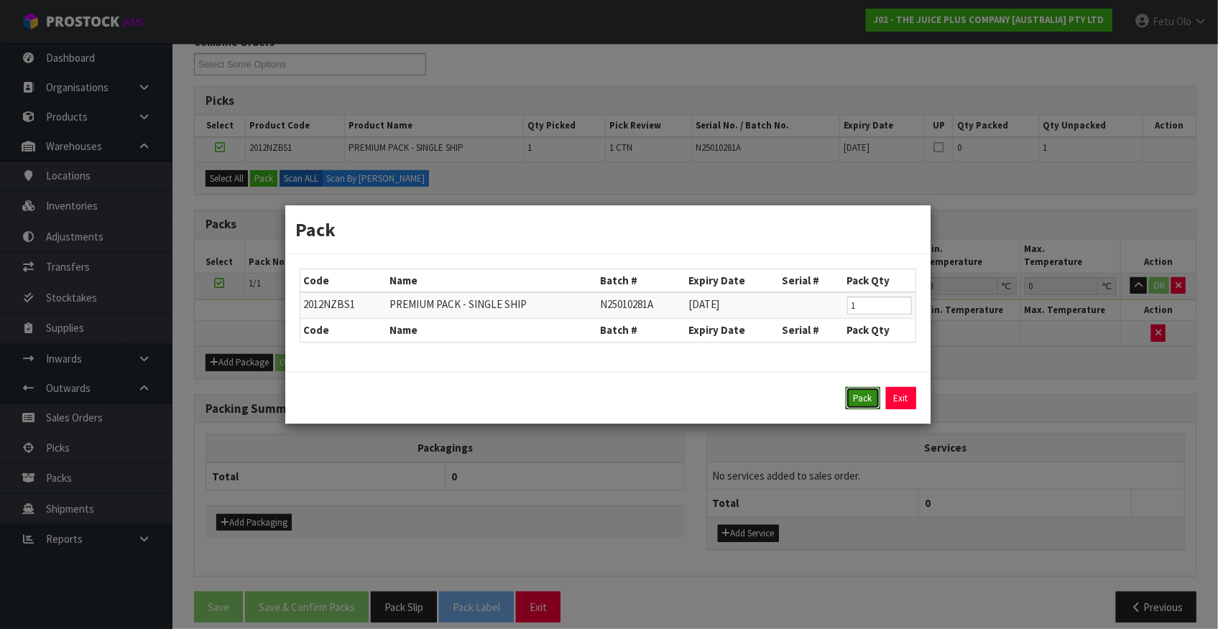
click at [862, 404] on button "Pack" at bounding box center [863, 398] width 34 height 23
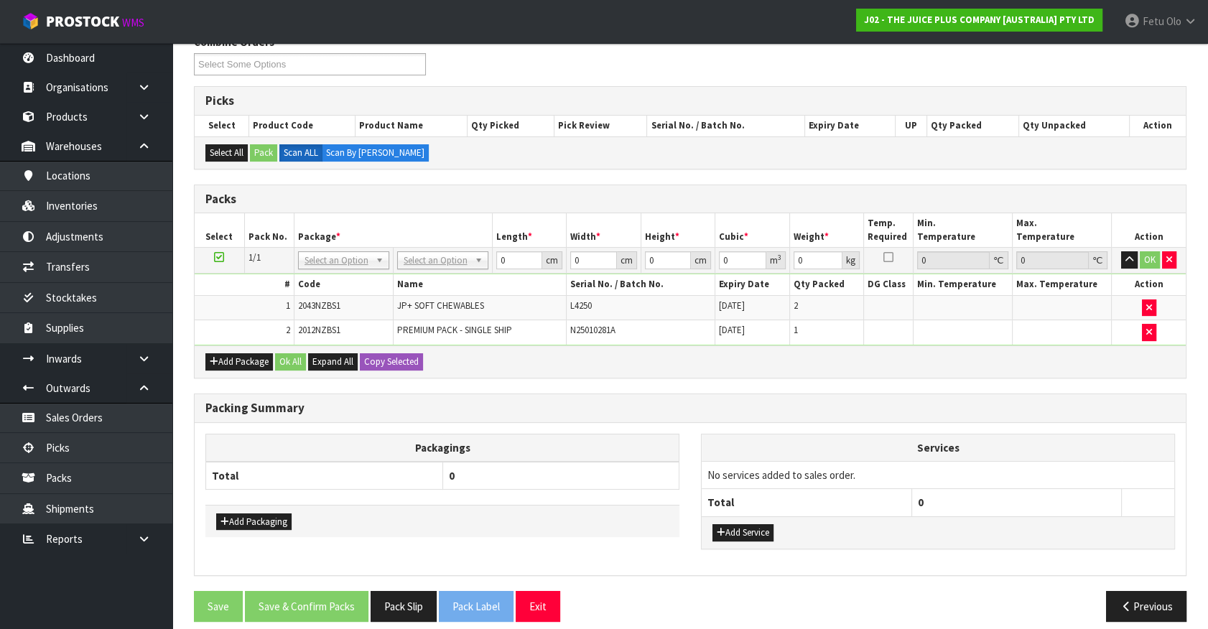
drag, startPoint x: 423, startPoint y: 262, endPoint x: 423, endPoint y: 272, distance: 10.1
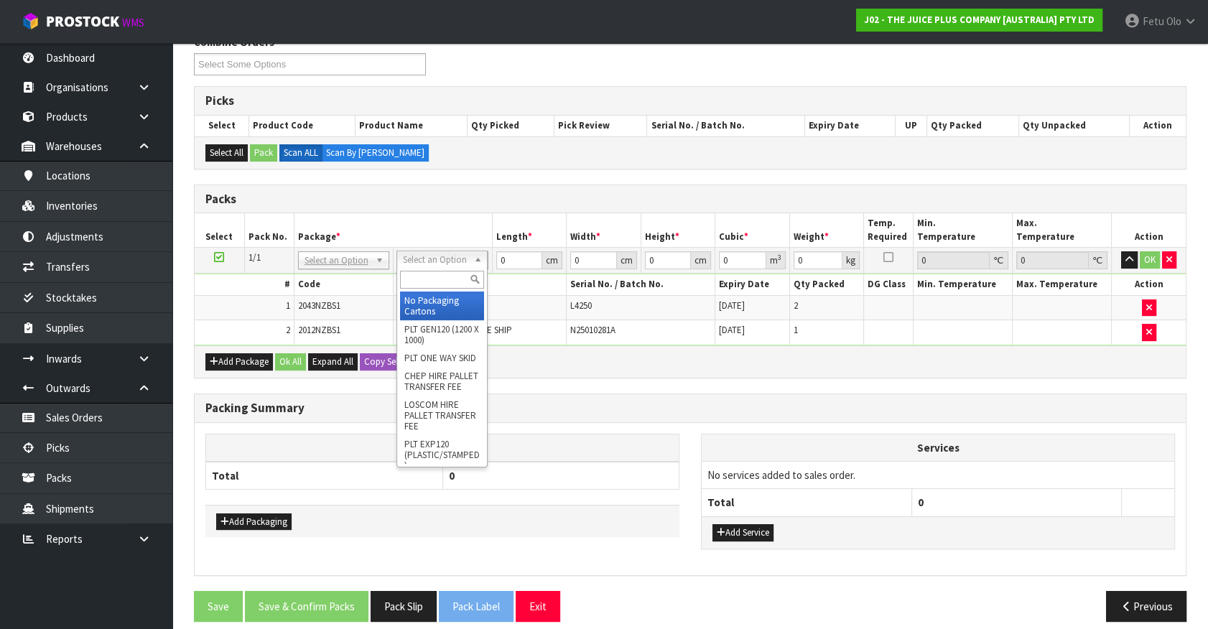
click at [422, 280] on input "text" at bounding box center [442, 280] width 84 height 18
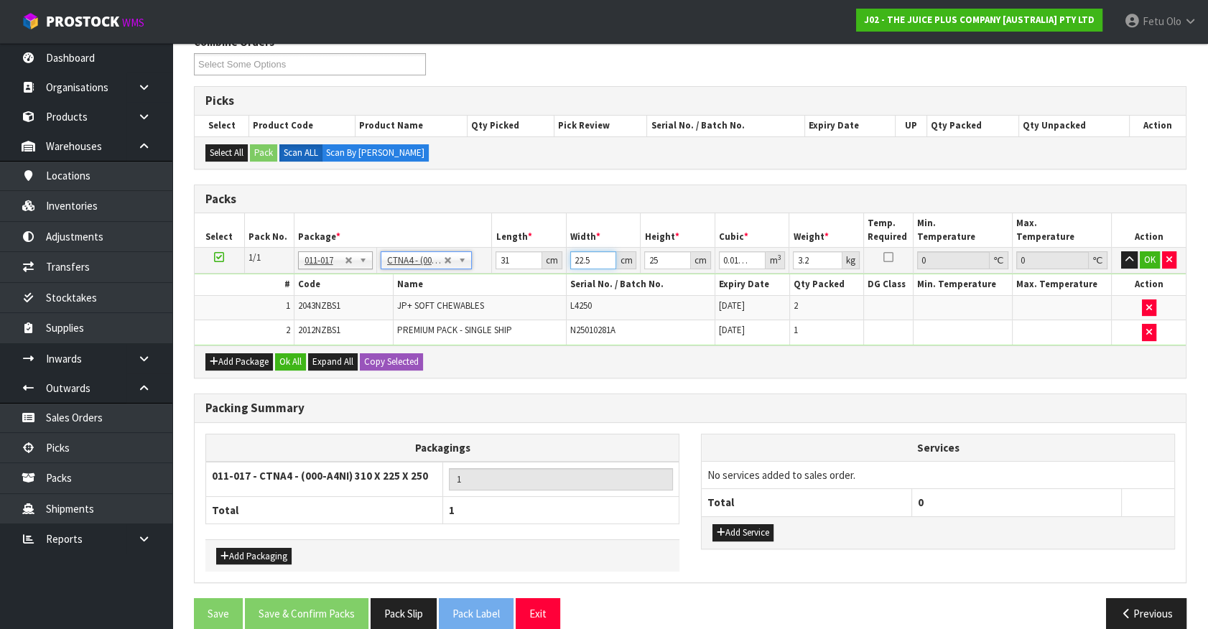
drag, startPoint x: 596, startPoint y: 261, endPoint x: 537, endPoint y: 273, distance: 59.5
click at [537, 273] on tbody "1/1 NONE 007-001 007-002 007-004 007-009 007-013 007-014 007-015 007-017 007-01…" at bounding box center [690, 297] width 991 height 98
drag, startPoint x: 806, startPoint y: 251, endPoint x: 769, endPoint y: 268, distance: 40.2
click at [769, 268] on tr "1/1 NONE 007-001 007-002 007-004 007-009 007-013 007-014 007-015 007-017 007-01…" at bounding box center [690, 261] width 991 height 26
click button "OK" at bounding box center [1150, 259] width 20 height 17
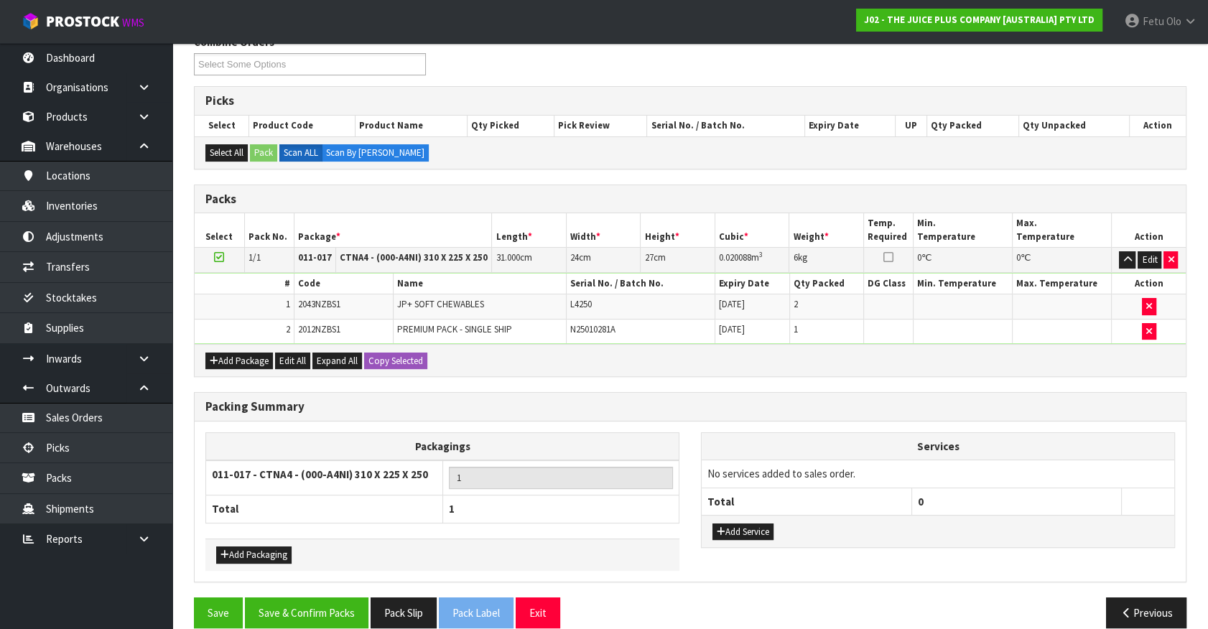
scroll to position [212, 0]
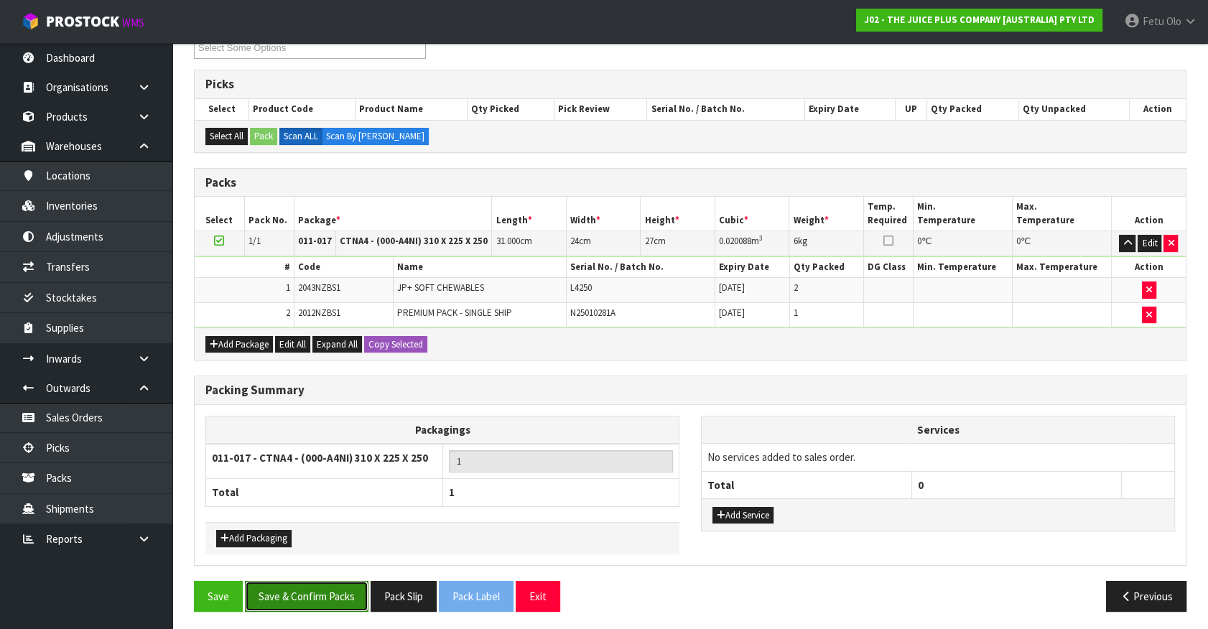
click at [315, 593] on button "Save & Confirm Packs" at bounding box center [307, 596] width 124 height 31
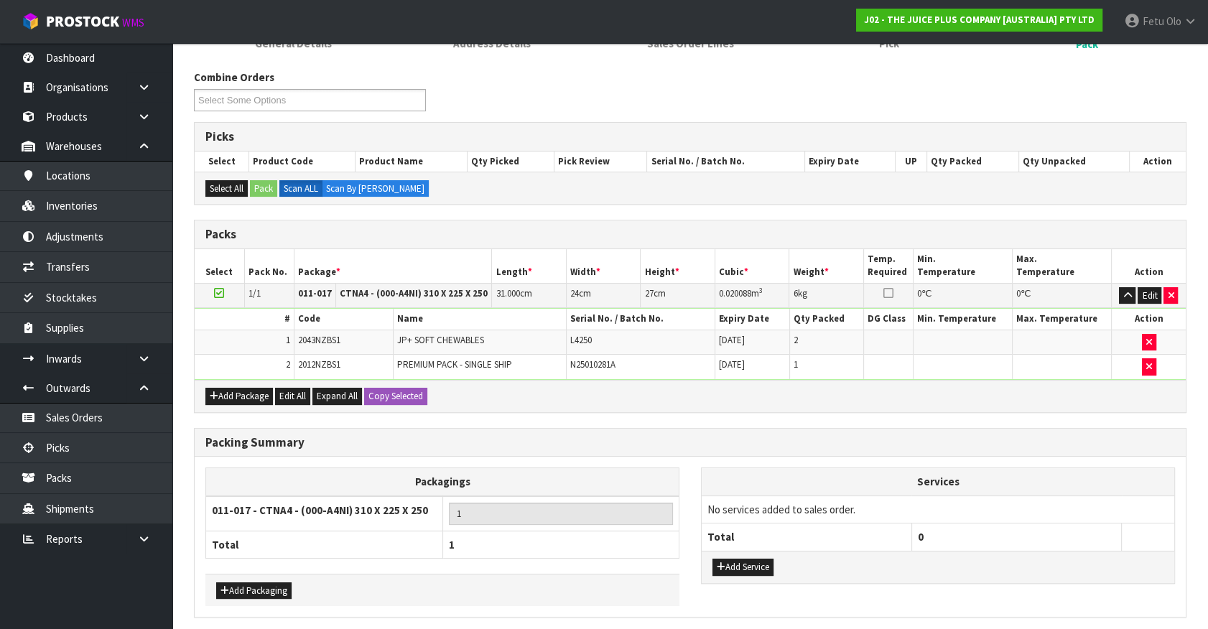
scroll to position [0, 0]
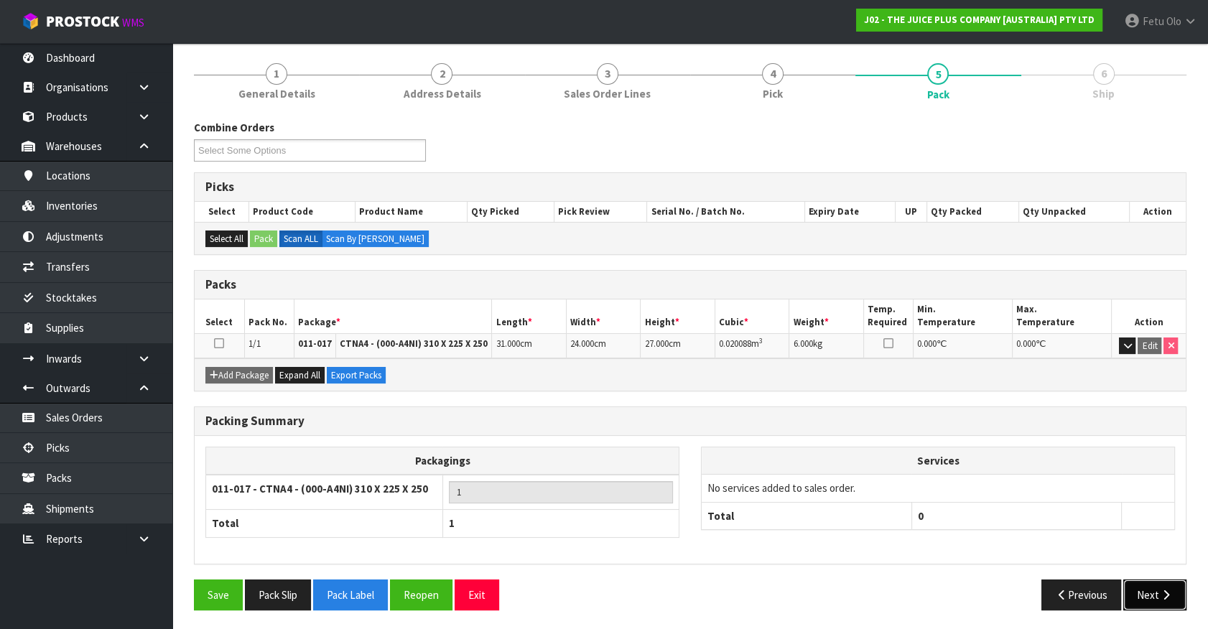
click at [1147, 589] on button "Next" at bounding box center [1155, 595] width 63 height 31
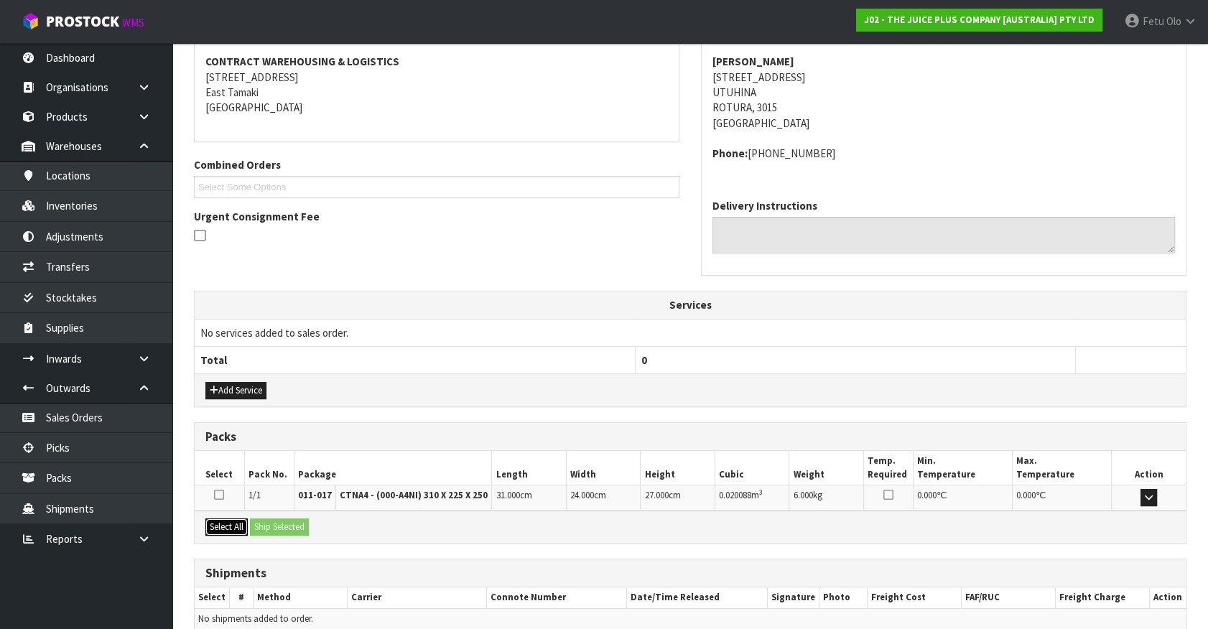
click at [226, 523] on button "Select All" at bounding box center [226, 527] width 42 height 17
click at [274, 526] on button "Ship Selected" at bounding box center [279, 527] width 59 height 17
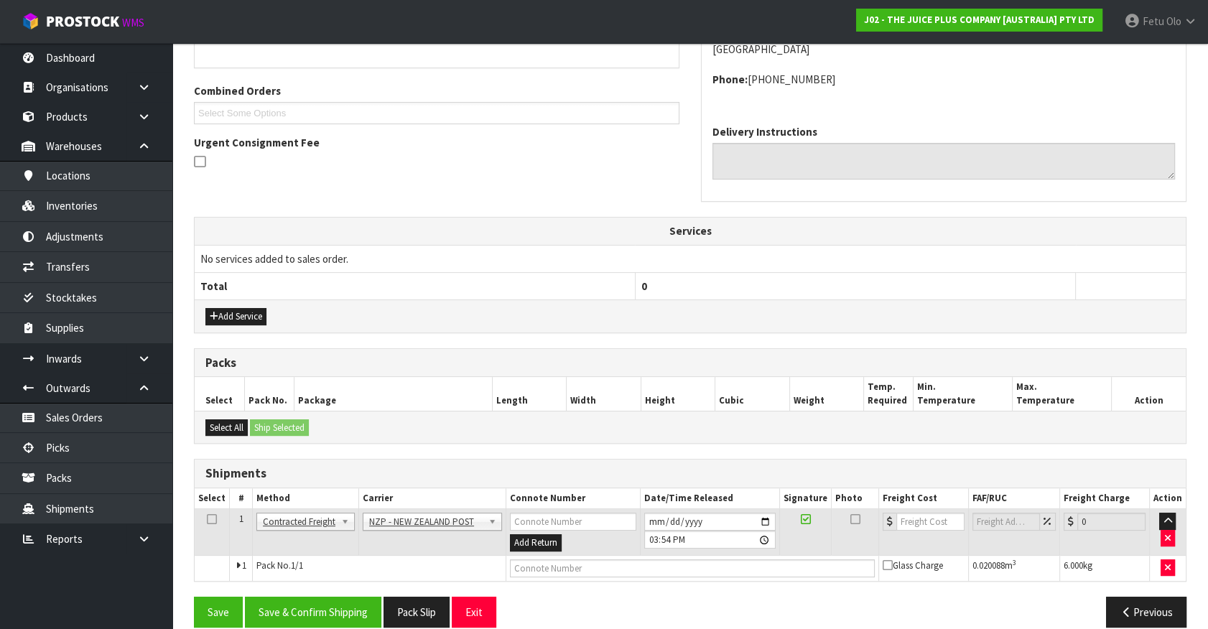
scroll to position [294, 0]
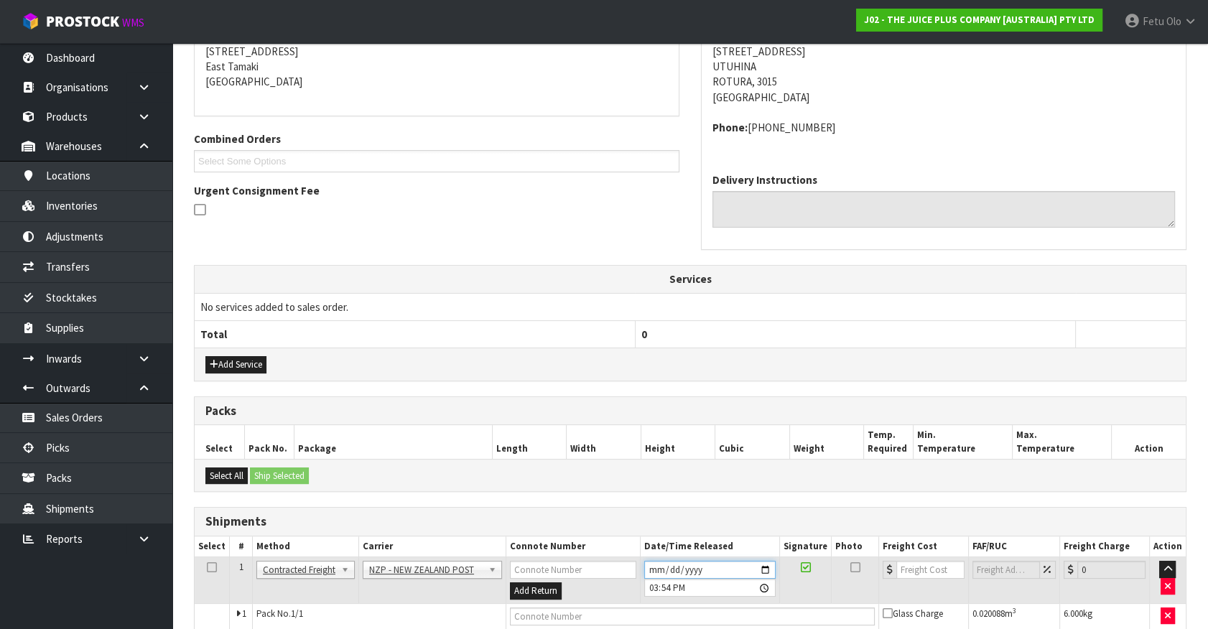
click at [770, 568] on input "[DATE]" at bounding box center [709, 570] width 131 height 18
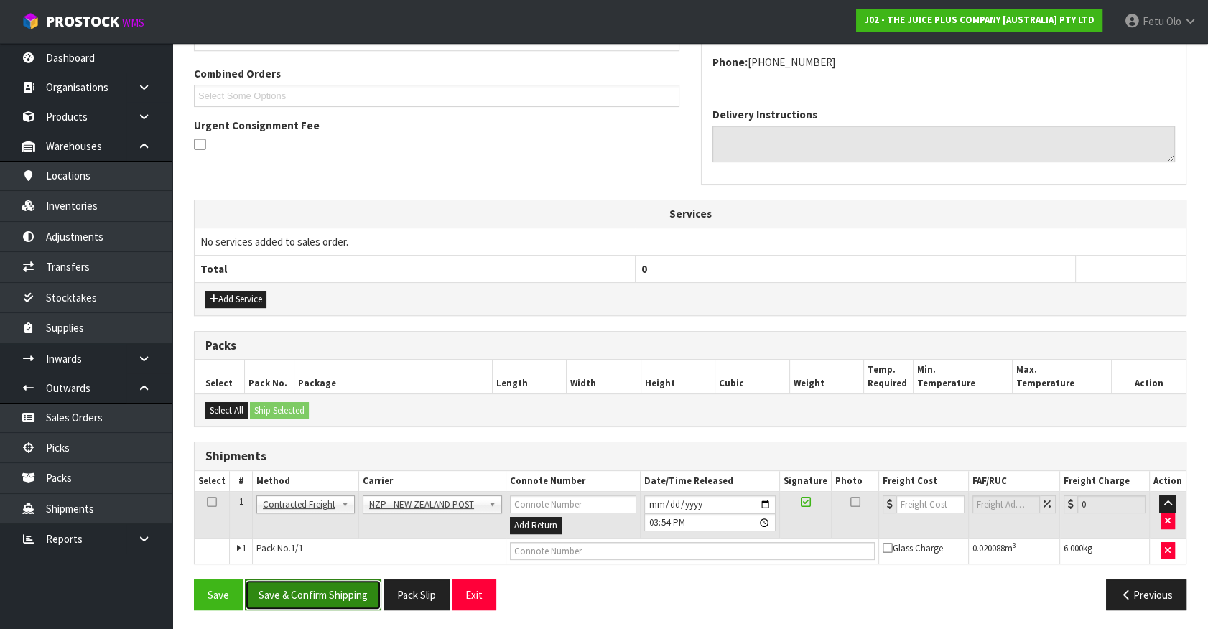
drag, startPoint x: 345, startPoint y: 601, endPoint x: 361, endPoint y: 588, distance: 21.0
click at [345, 601] on button "Save & Confirm Shipping" at bounding box center [313, 595] width 136 height 31
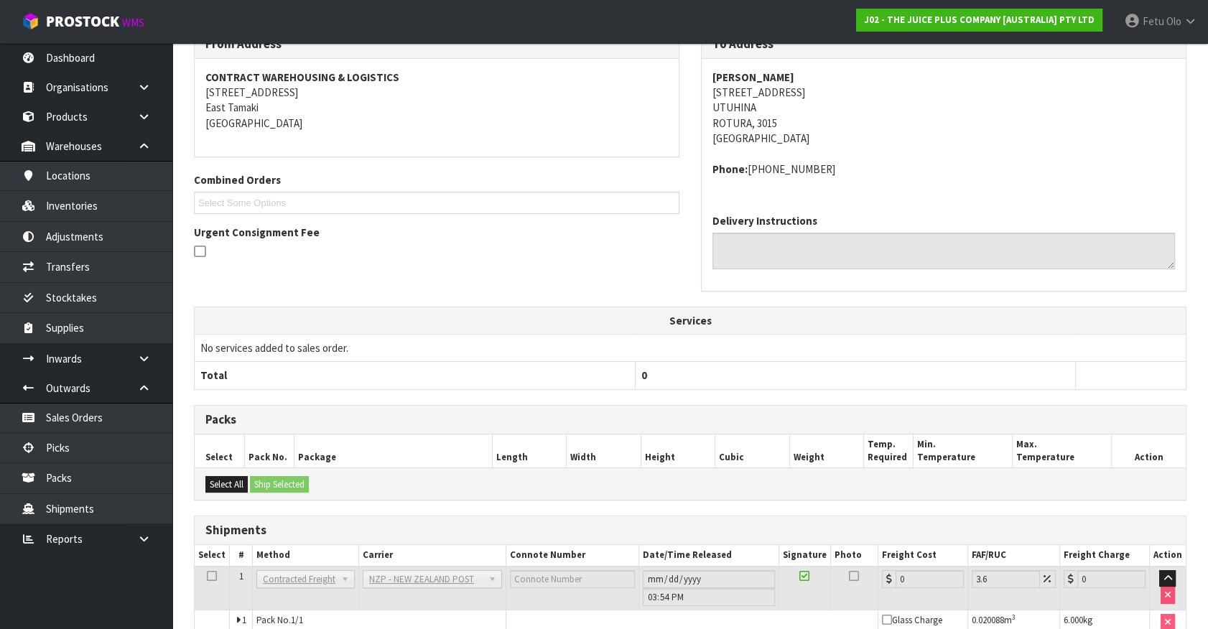
scroll to position [338, 0]
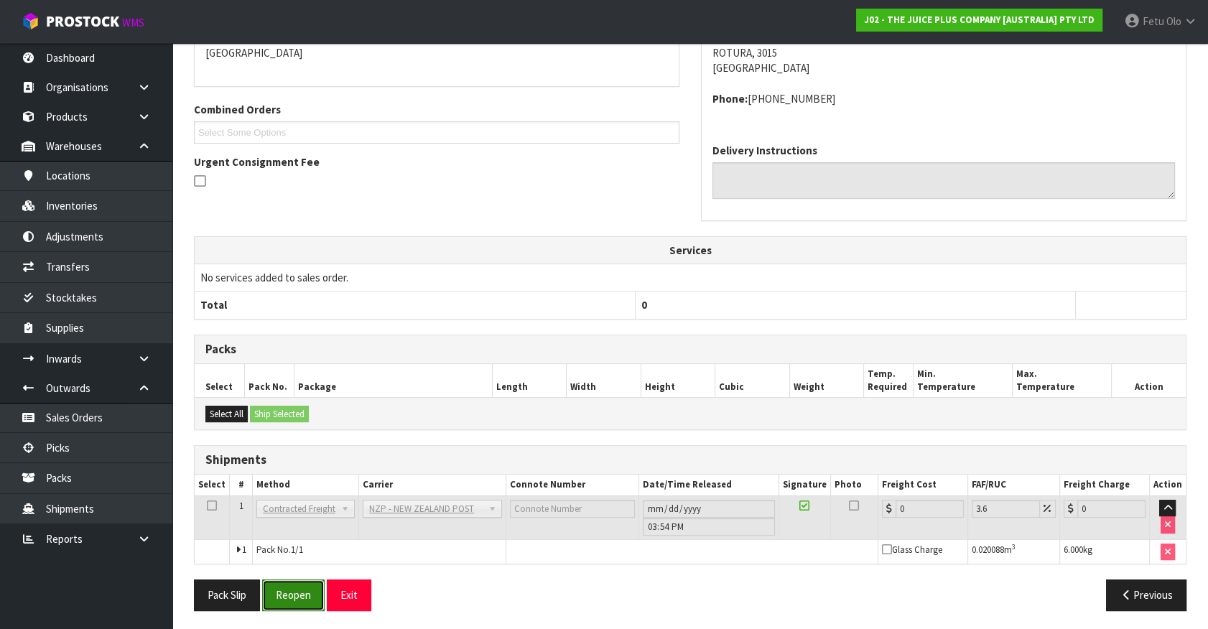
click at [302, 583] on button "Reopen" at bounding box center [293, 595] width 63 height 31
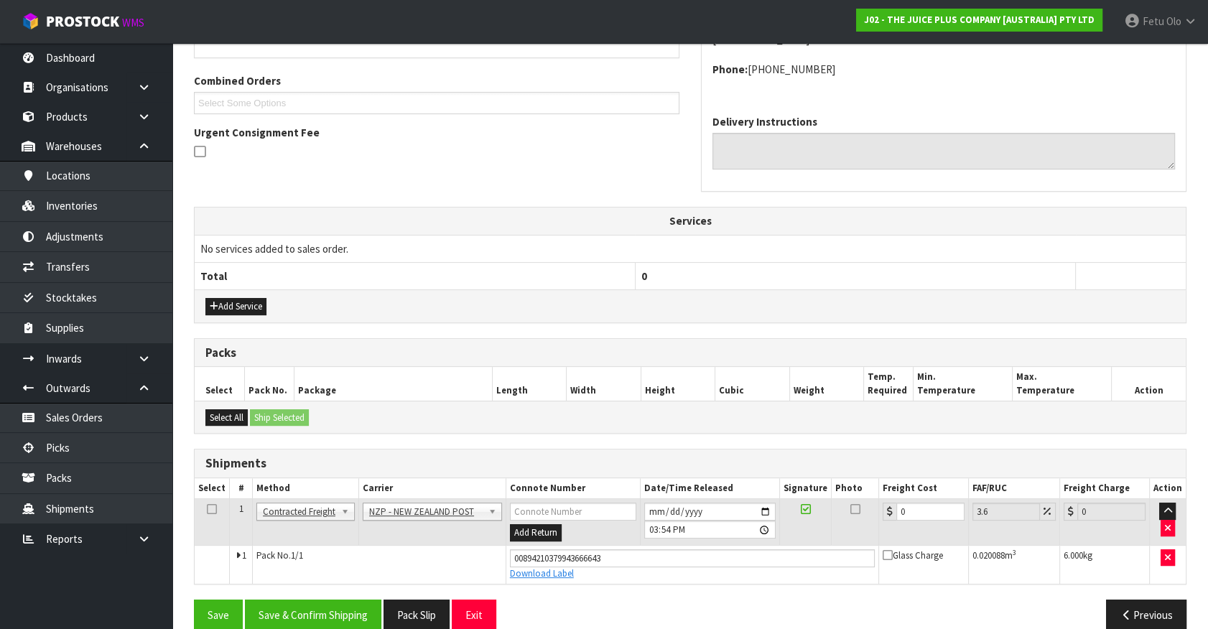
scroll to position [372, 0]
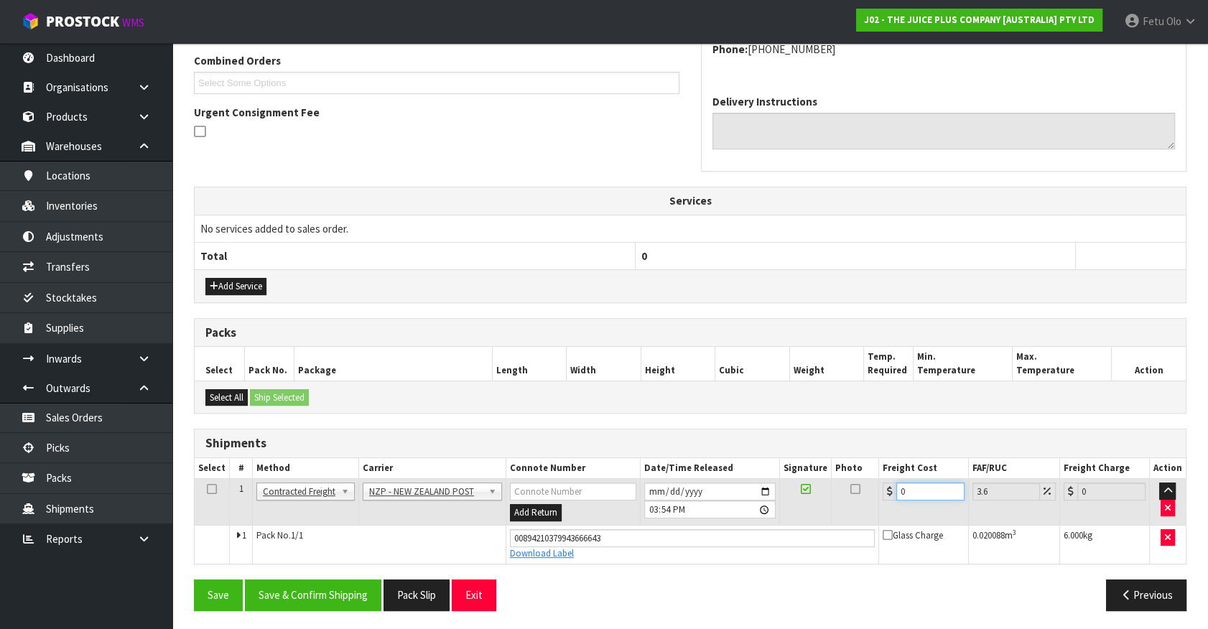
drag, startPoint x: 806, startPoint y: 523, endPoint x: 693, endPoint y: 550, distance: 116.0
click at [693, 550] on tbody "1 Client Local Pickup Customer Local Pickup Company Freight Contracted Freight …" at bounding box center [690, 521] width 991 height 85
click at [323, 593] on button "Save & Confirm Shipping" at bounding box center [313, 595] width 136 height 31
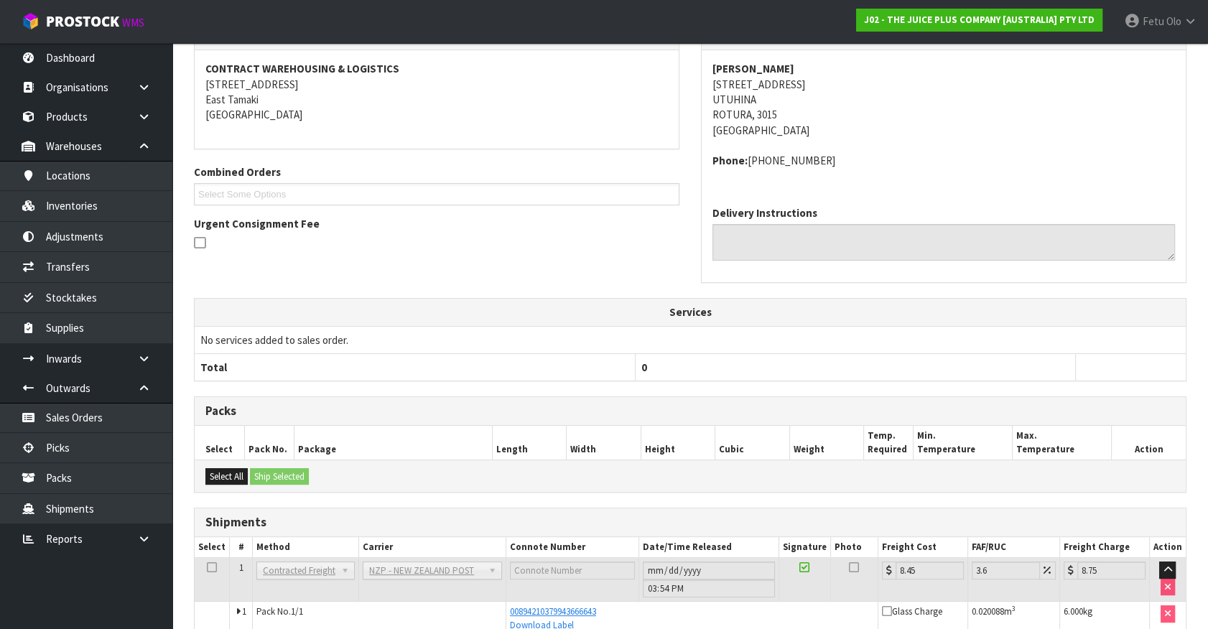
scroll to position [333, 0]
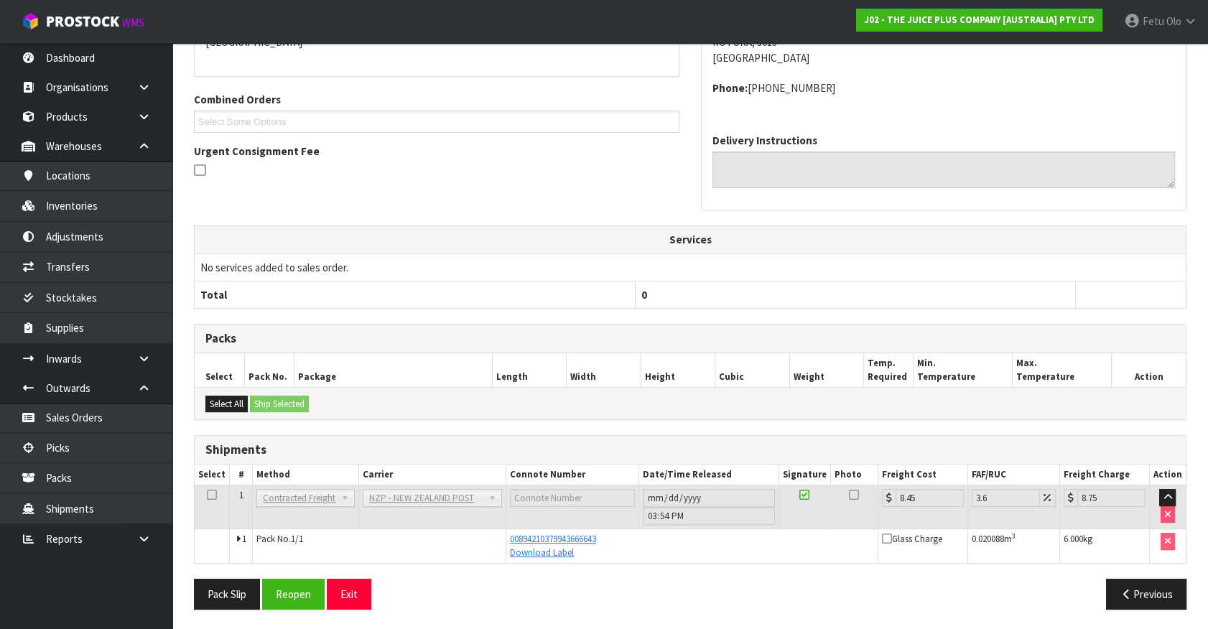
drag, startPoint x: 57, startPoint y: 595, endPoint x: 344, endPoint y: 621, distance: 287.8
click at [57, 595] on ul "Dashboard Organisations Clients Consignees Carriers Products Categories Serial …" at bounding box center [86, 336] width 172 height 586
click at [968, 263] on td "No services added to sales order." at bounding box center [690, 267] width 991 height 27
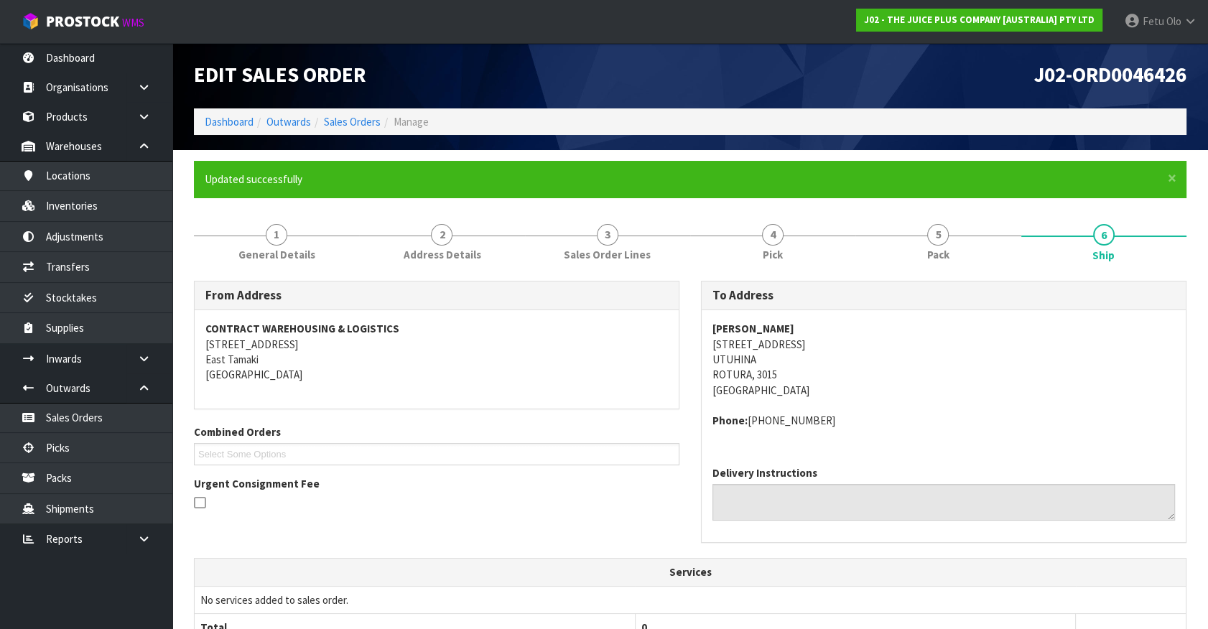
scroll to position [0, 0]
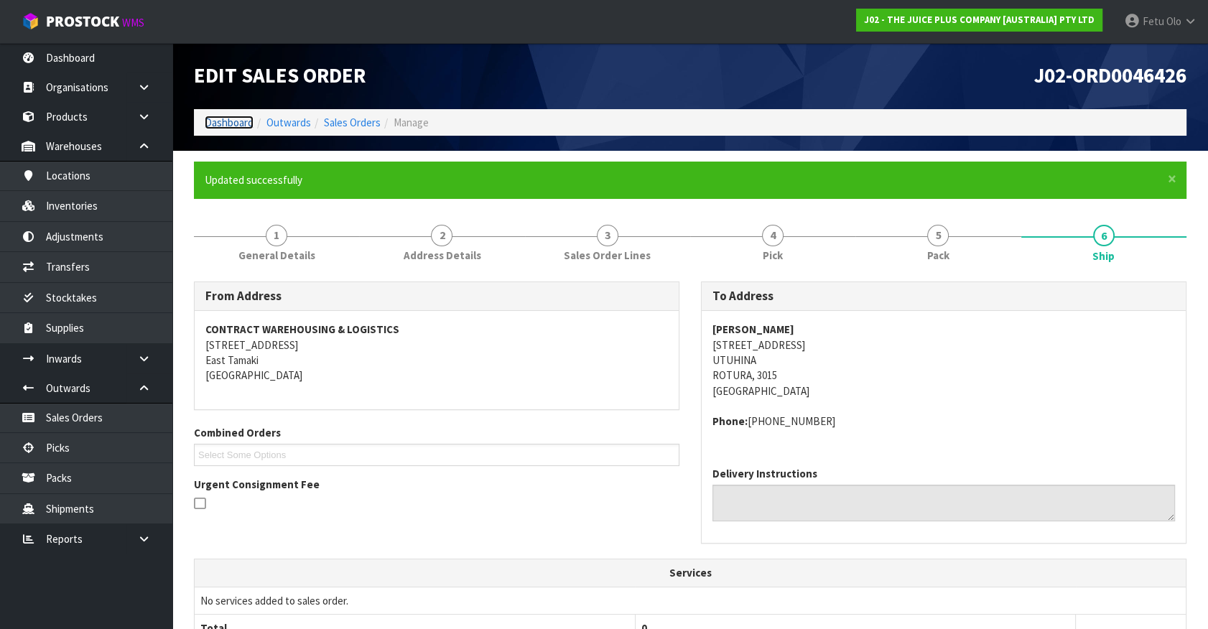
click at [222, 121] on link "Dashboard" at bounding box center [229, 123] width 49 height 14
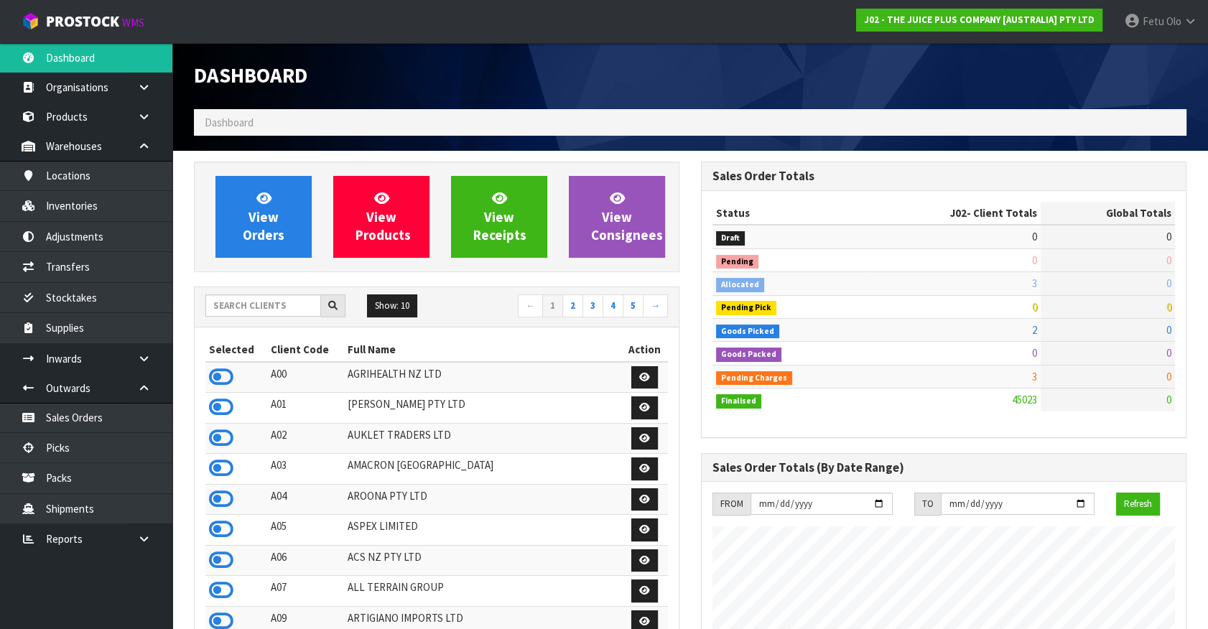
scroll to position [1086, 506]
drag, startPoint x: 1164, startPoint y: 28, endPoint x: 1149, endPoint y: 82, distance: 56.0
click at [1164, 34] on link "Fetu Olo" at bounding box center [1161, 21] width 95 height 43
click at [1132, 55] on link "Logout" at bounding box center [1151, 56] width 114 height 19
